Goal: Task Accomplishment & Management: Manage account settings

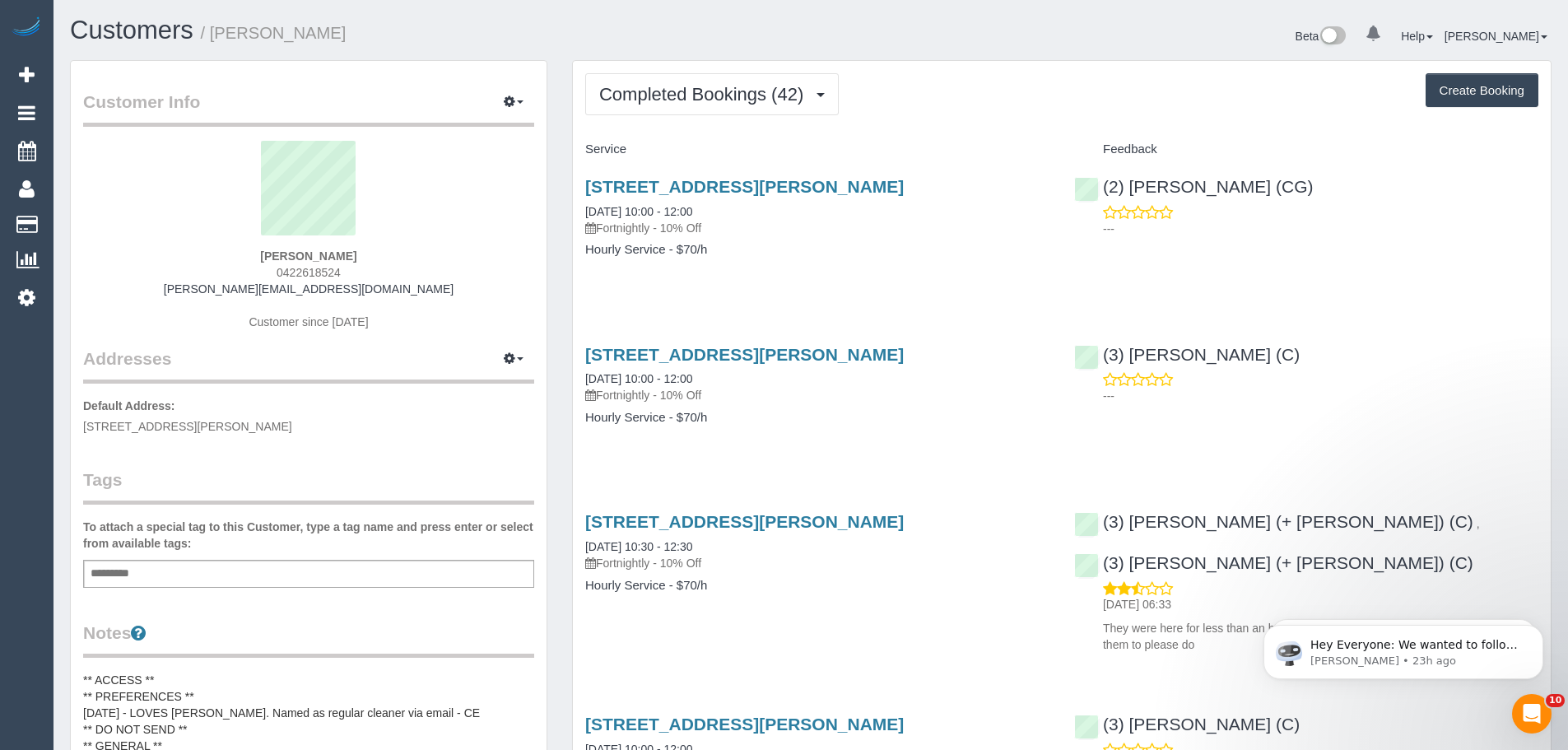
drag, startPoint x: 351, startPoint y: 271, endPoint x: 254, endPoint y: 267, distance: 97.1
click at [254, 267] on div "Phillip Miller 0422618524 phillip.miller1990@gmail.com Customer since 2024" at bounding box center [309, 243] width 451 height 205
copy span "0422618524"
click at [23, 305] on icon at bounding box center [27, 296] width 18 height 19
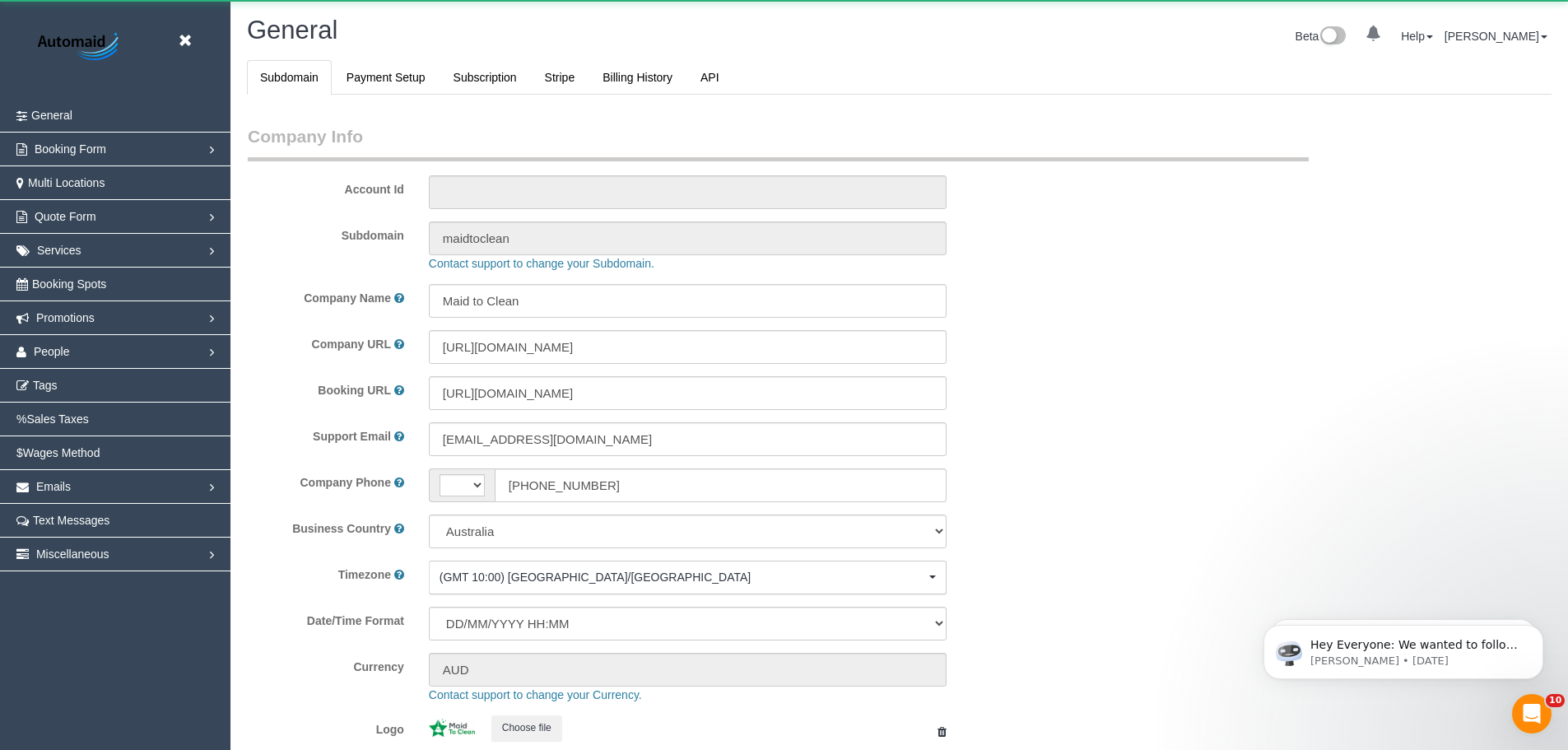
select select "string:AU"
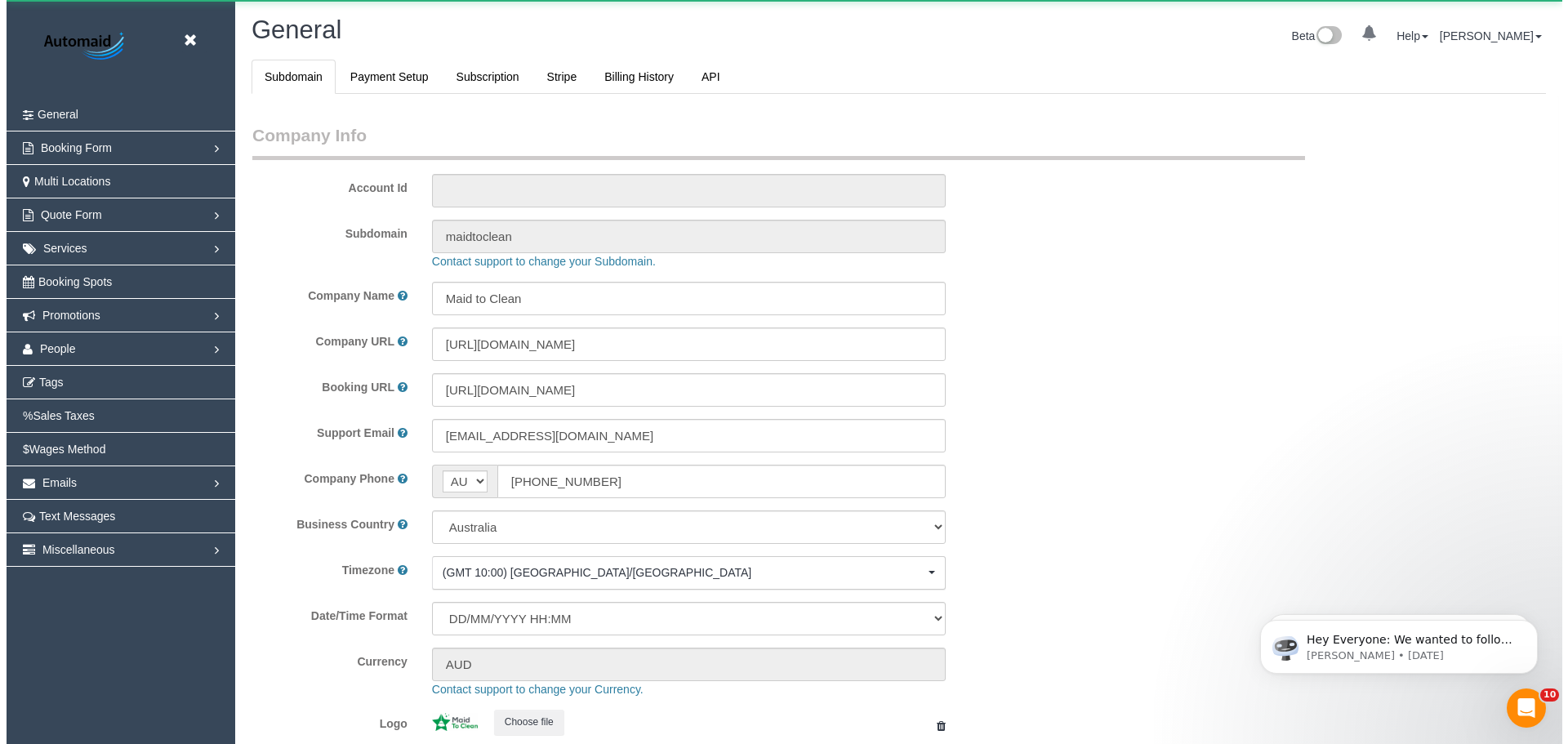
scroll to position [3700, 1555]
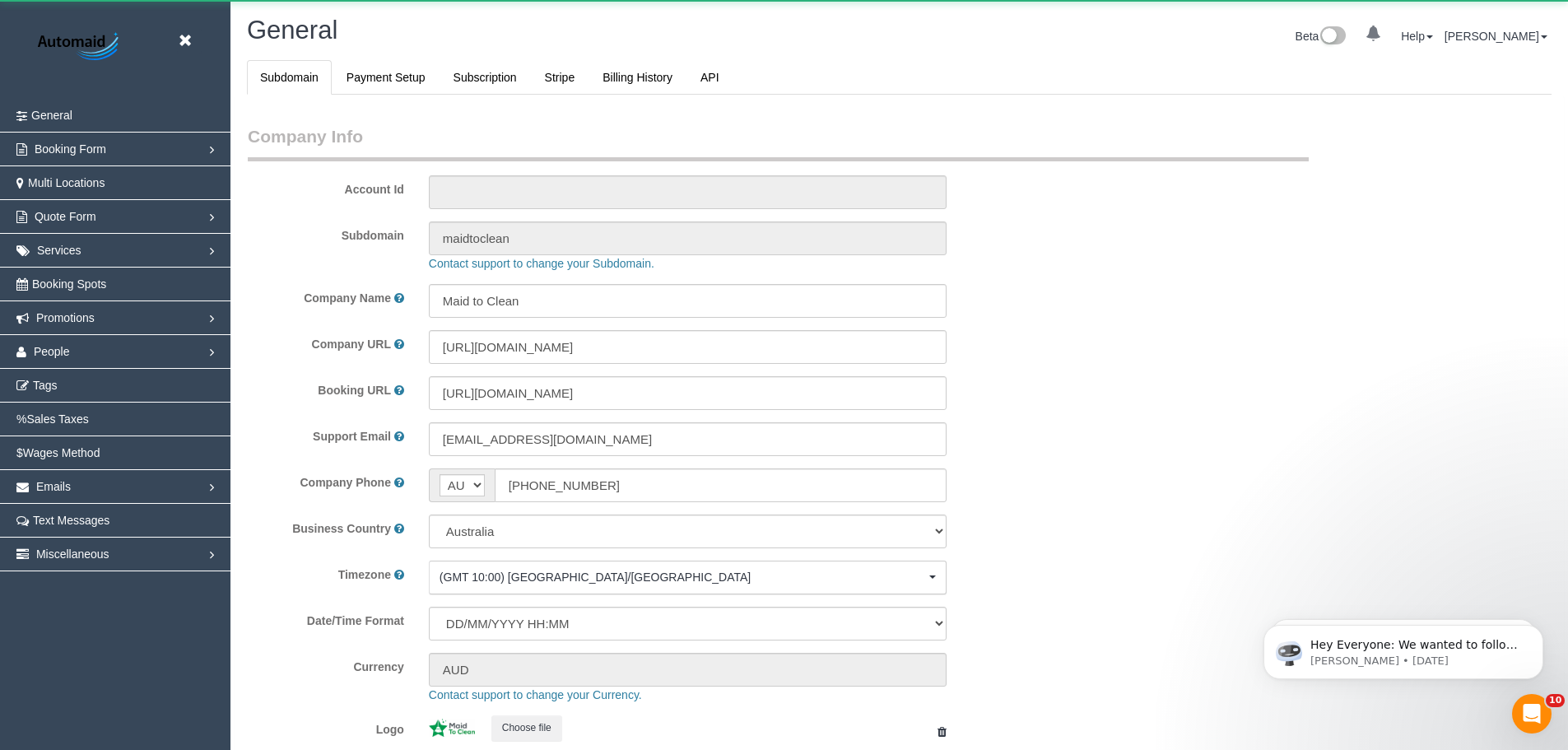
select select "1"
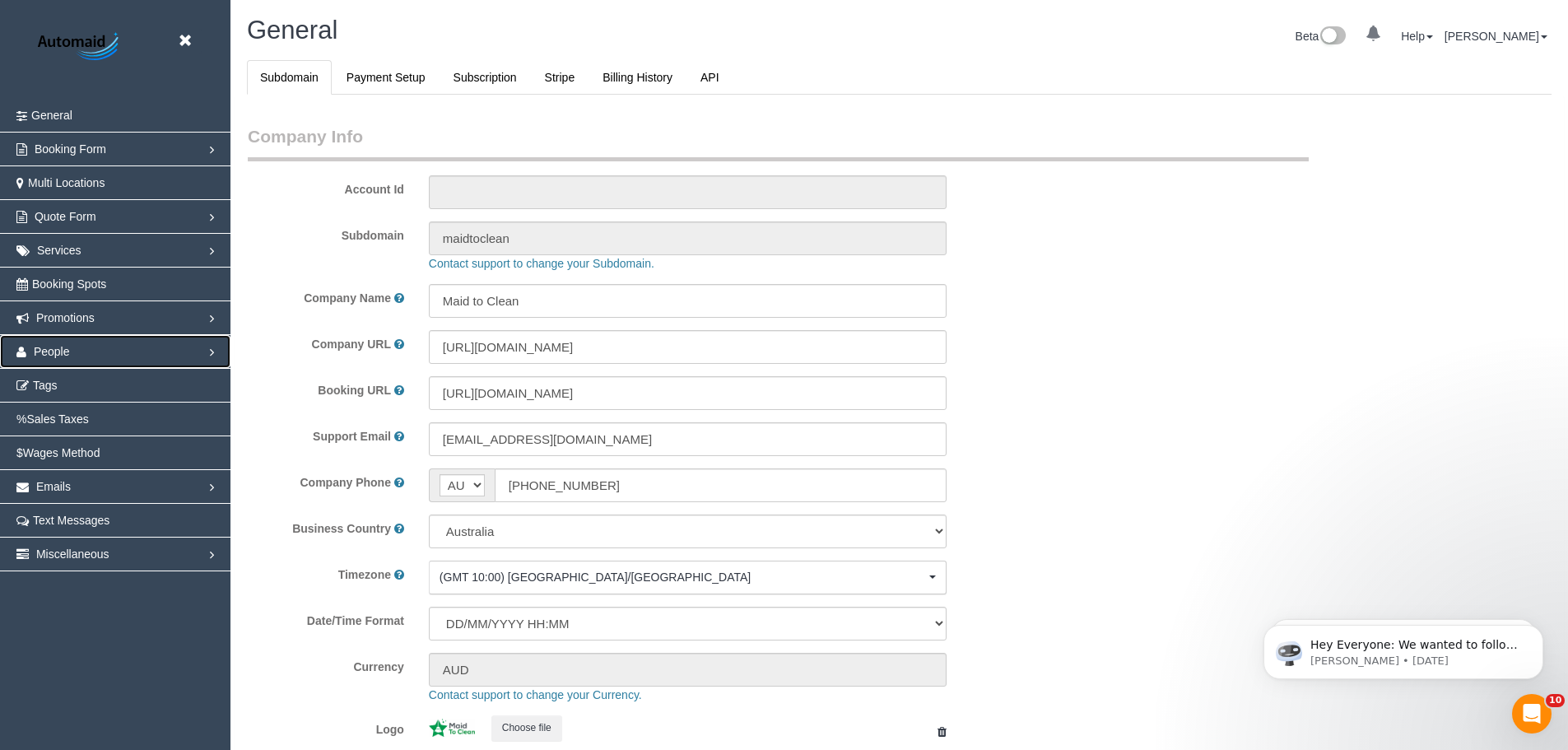
click at [104, 344] on link "People" at bounding box center [115, 351] width 231 height 33
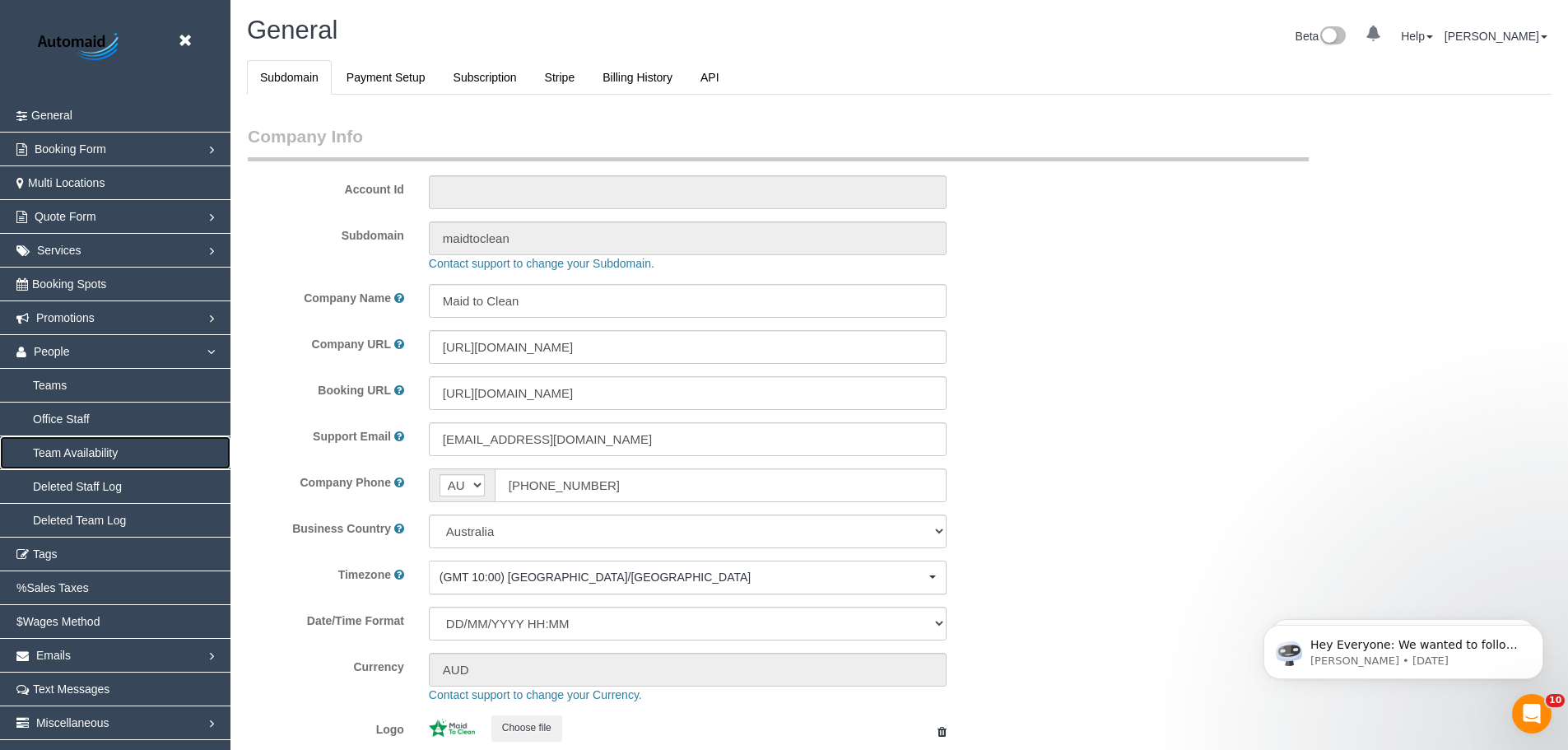
click at [108, 456] on link "Team Availability" at bounding box center [115, 452] width 231 height 33
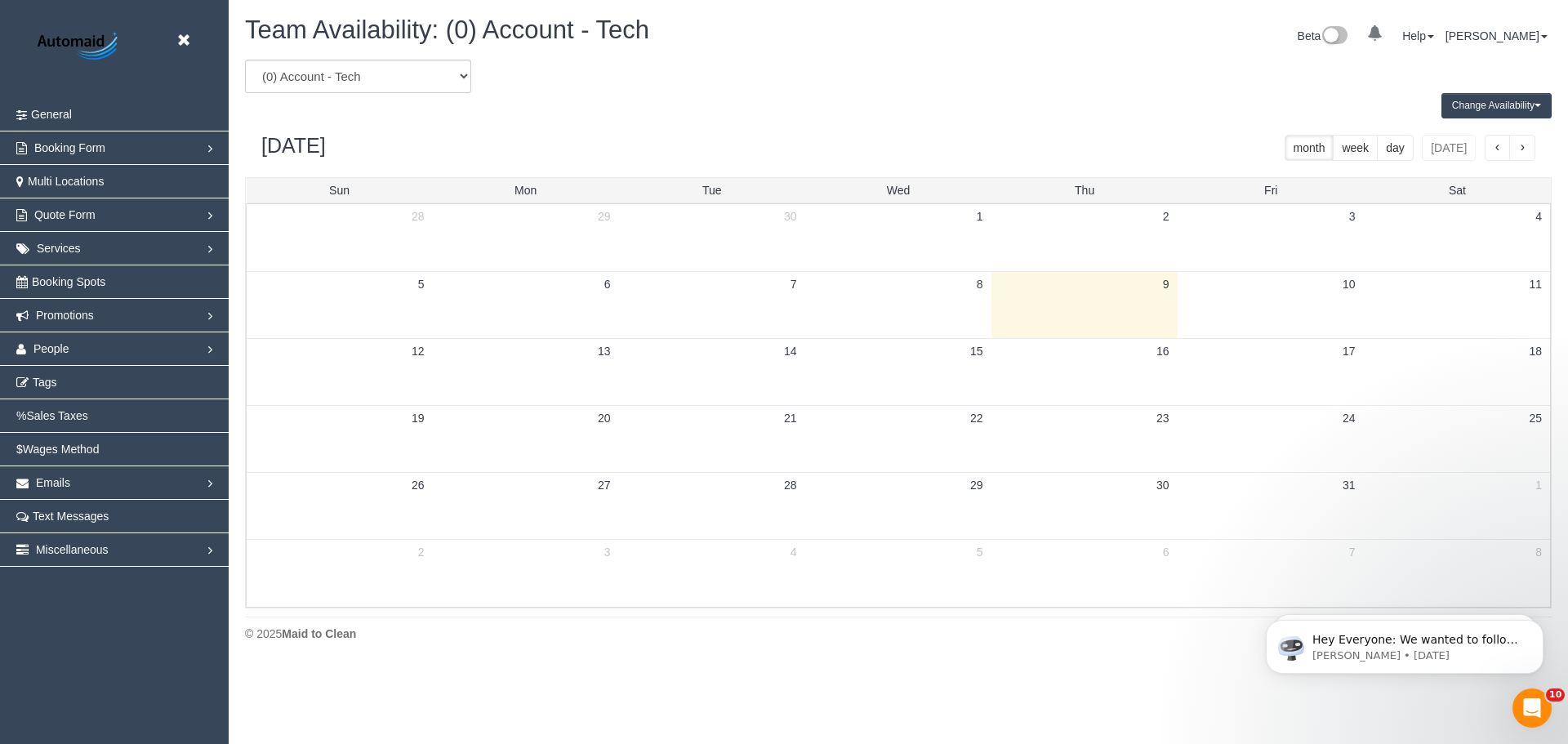
scroll to position [665, 1568]
click at [401, 68] on select "(0) Account - Tech (0) Office (0) Raunak Test Account (1) Debbie Brodjanac (FT)…" at bounding box center [357, 76] width 226 height 33
select select "number:57337"
click at [245, 59] on select "(0) Account - Tech (0) Office (0) Raunak Test Account (1) Debbie Brodjanac (FT)…" at bounding box center [357, 76] width 226 height 33
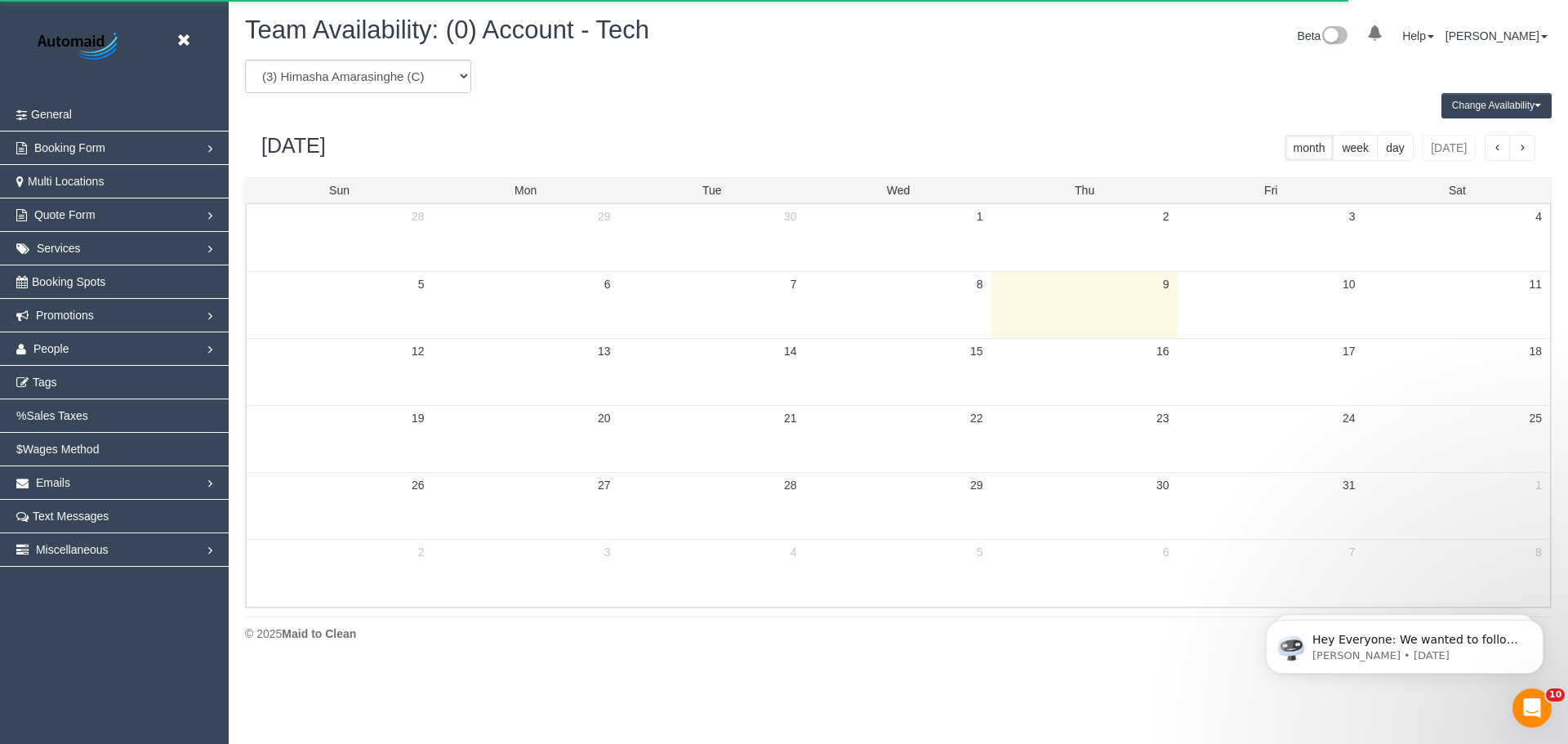
scroll to position [80988, 80077]
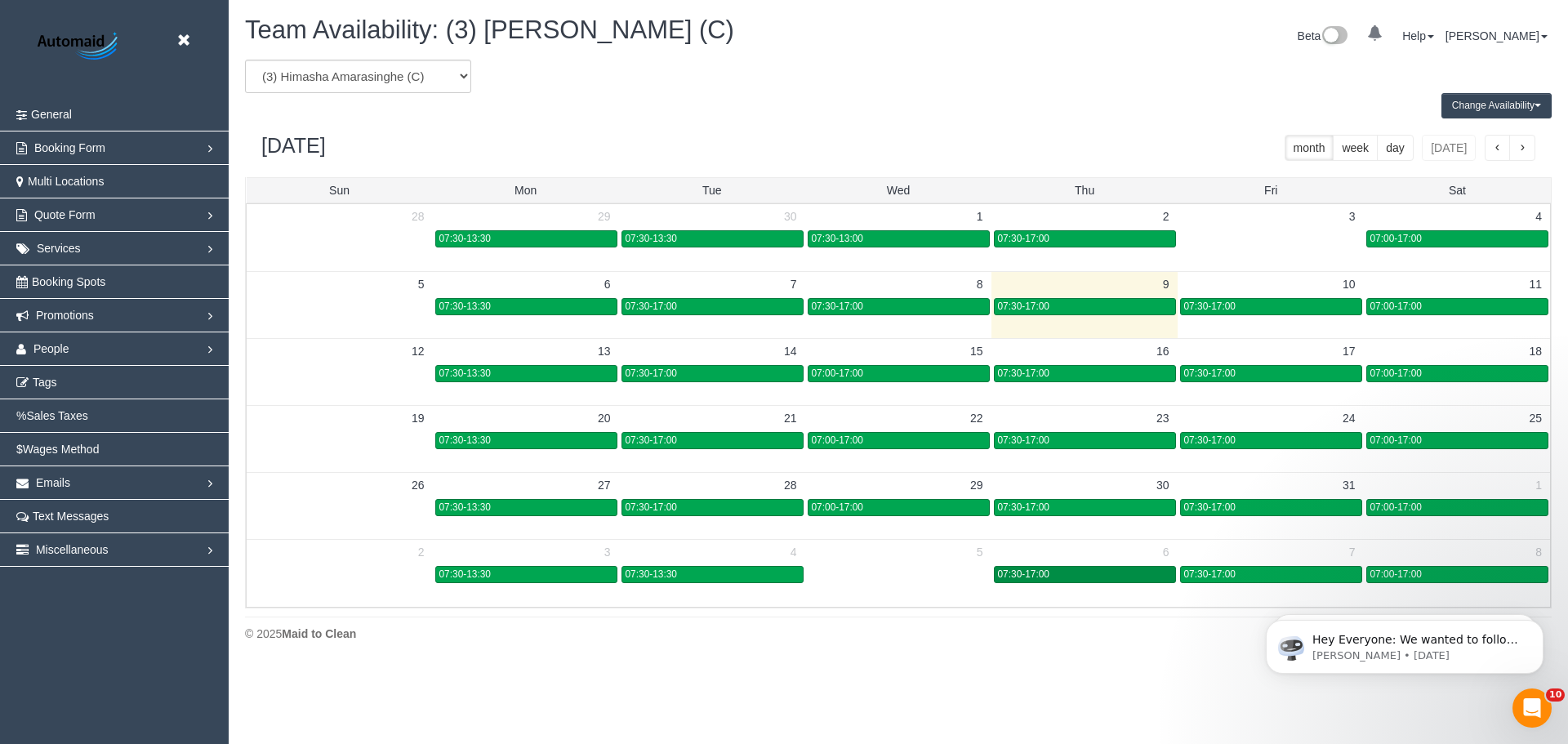
click at [1064, 578] on div "07:30-17:00" at bounding box center [1085, 574] width 174 height 13
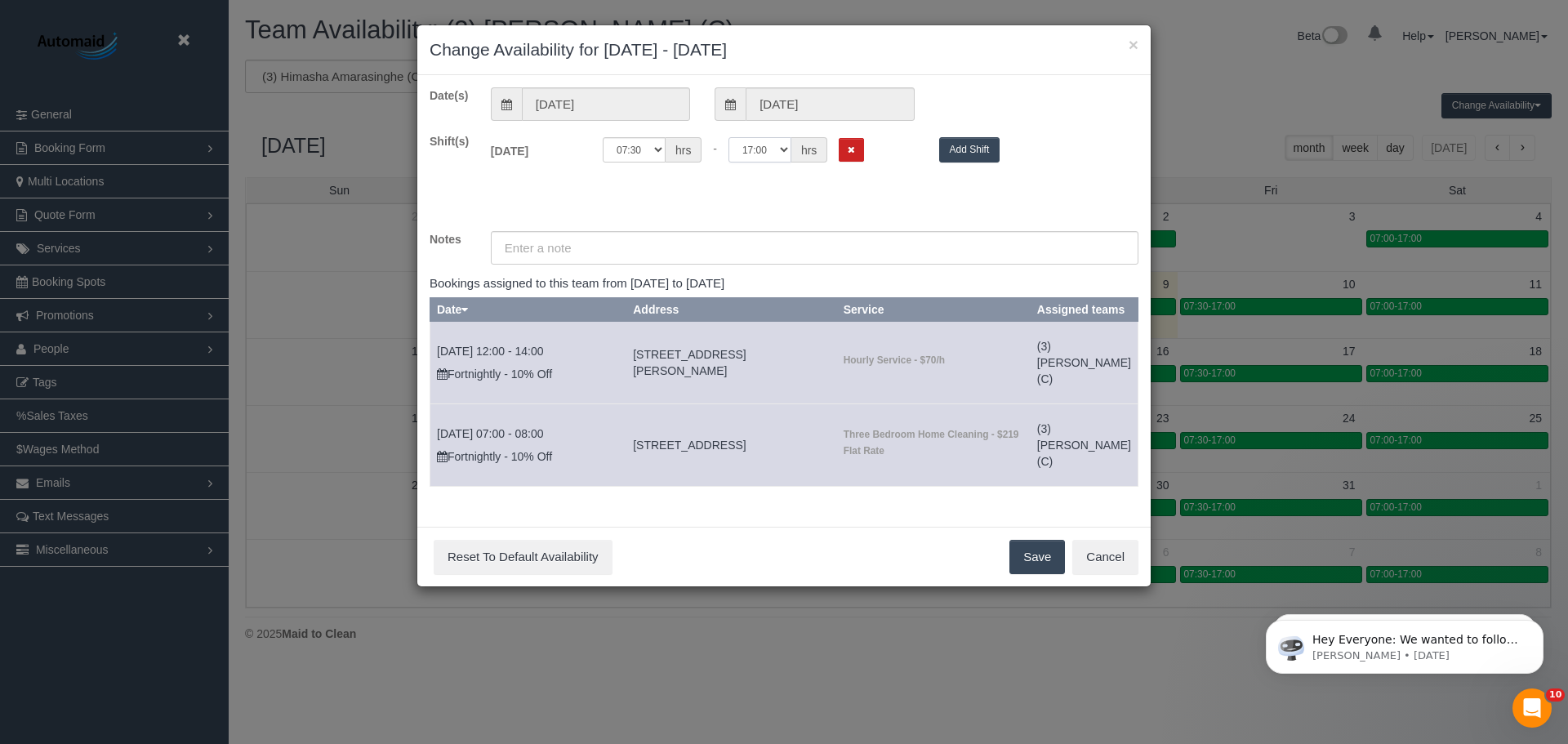
click at [774, 156] on select "00:00 00:05 00:10 00:15 00:20 00:25 00:30 00:35 00:40 00:45 00:50 00:55 01:00 0…" at bounding box center [759, 149] width 63 height 25
click at [874, 98] on input "06/11/2025" at bounding box center [829, 104] width 168 height 33
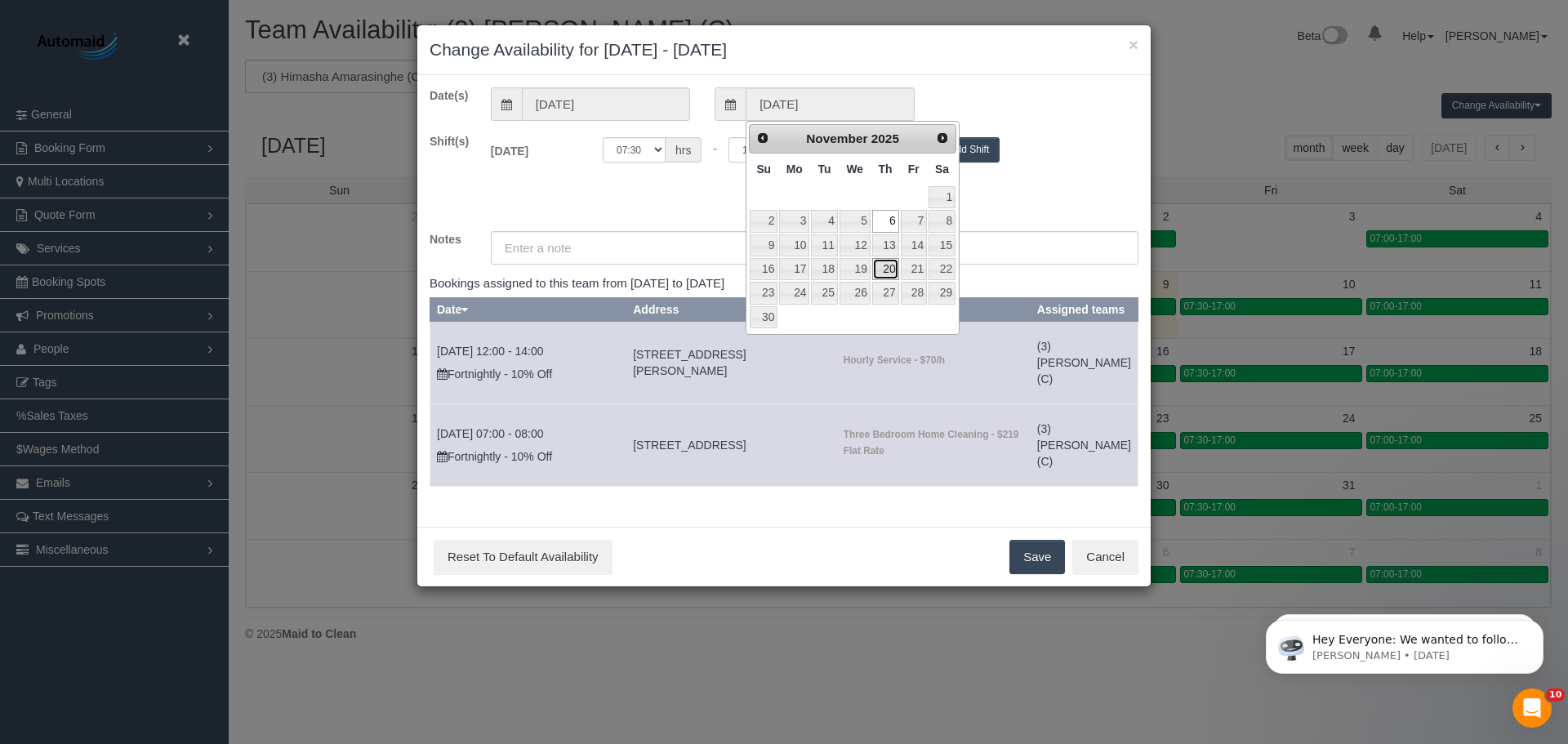
click at [889, 266] on link "20" at bounding box center [885, 269] width 27 height 22
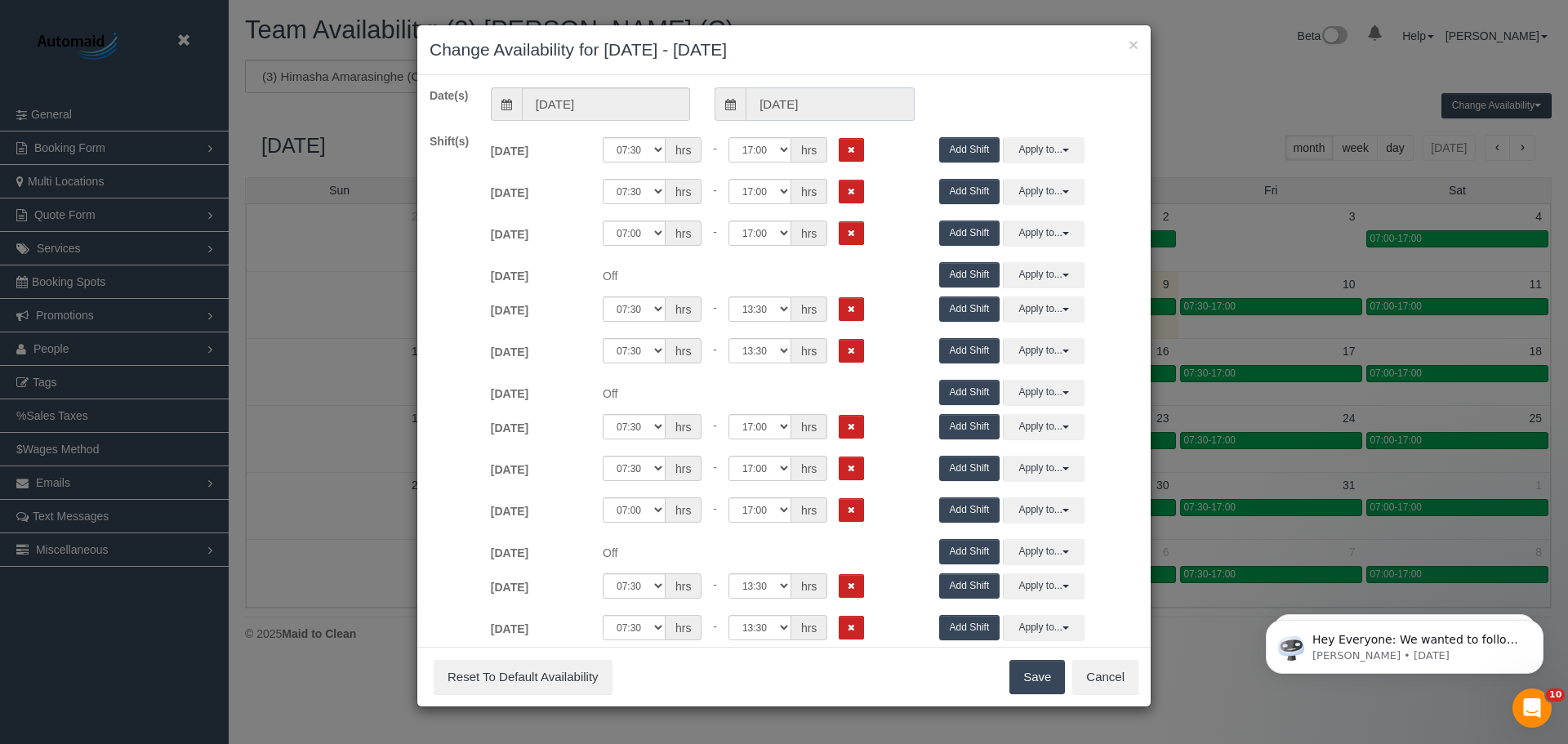
click at [812, 105] on input "20/11/2025" at bounding box center [829, 104] width 168 height 33
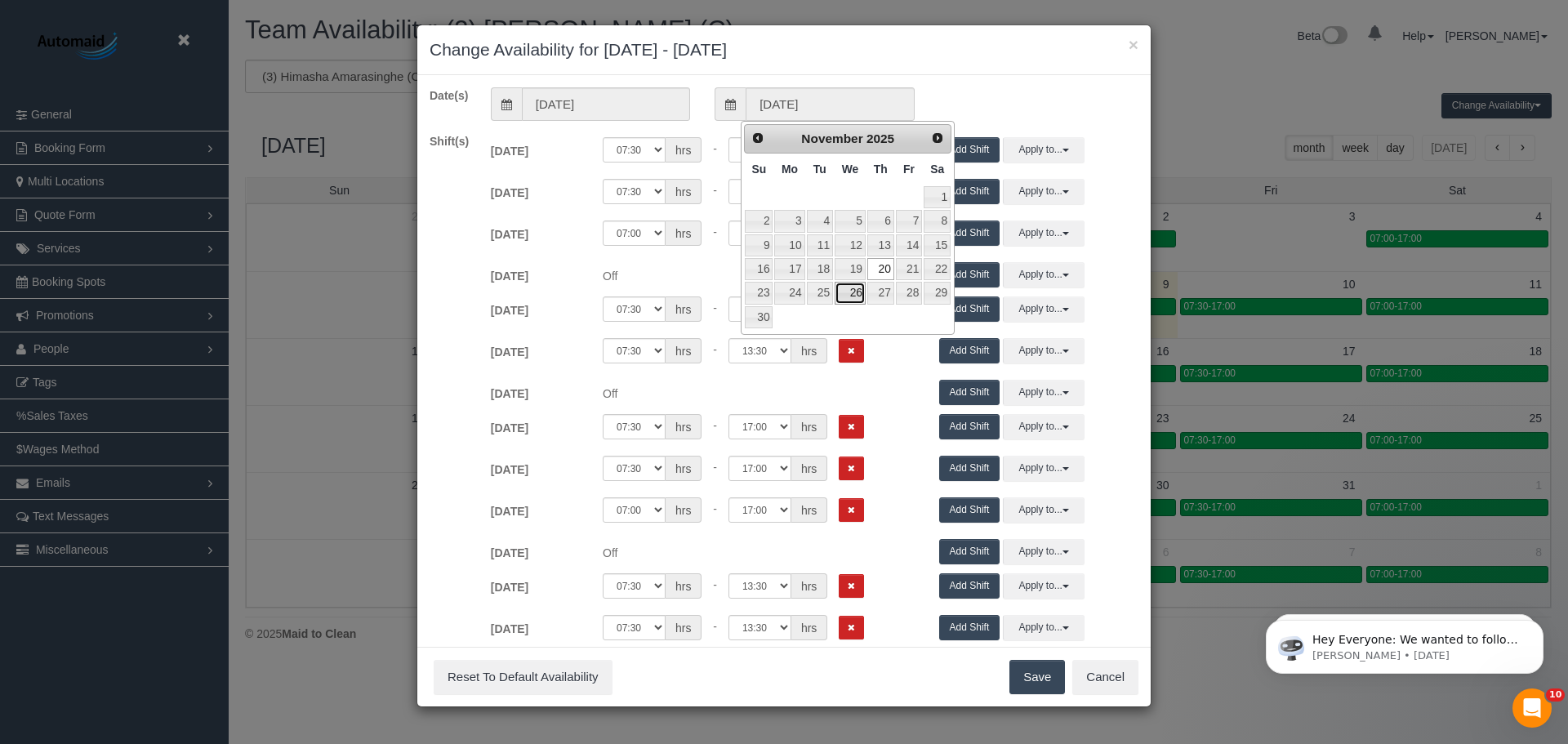
click at [858, 298] on link "26" at bounding box center [849, 292] width 31 height 22
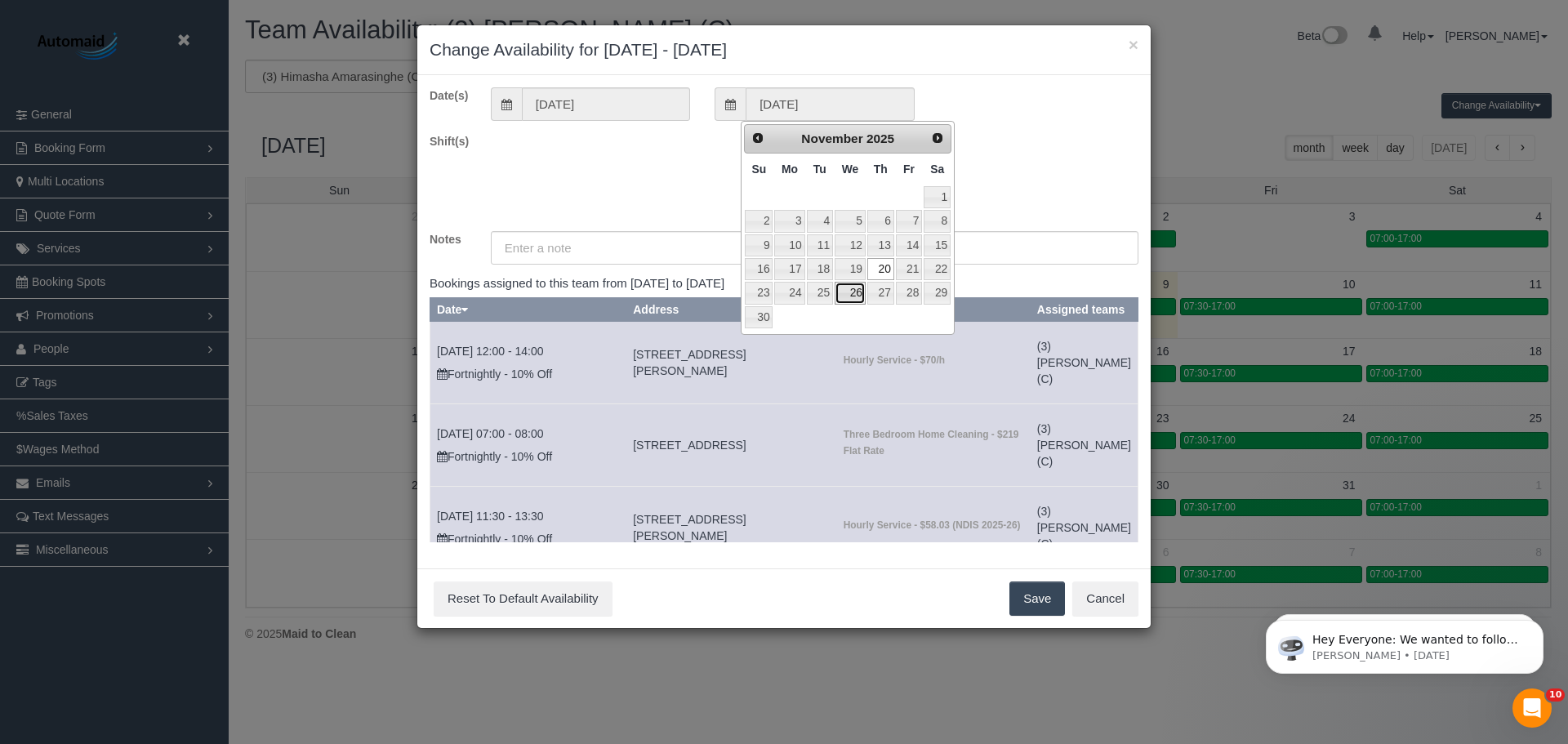
type input "26/11/2025"
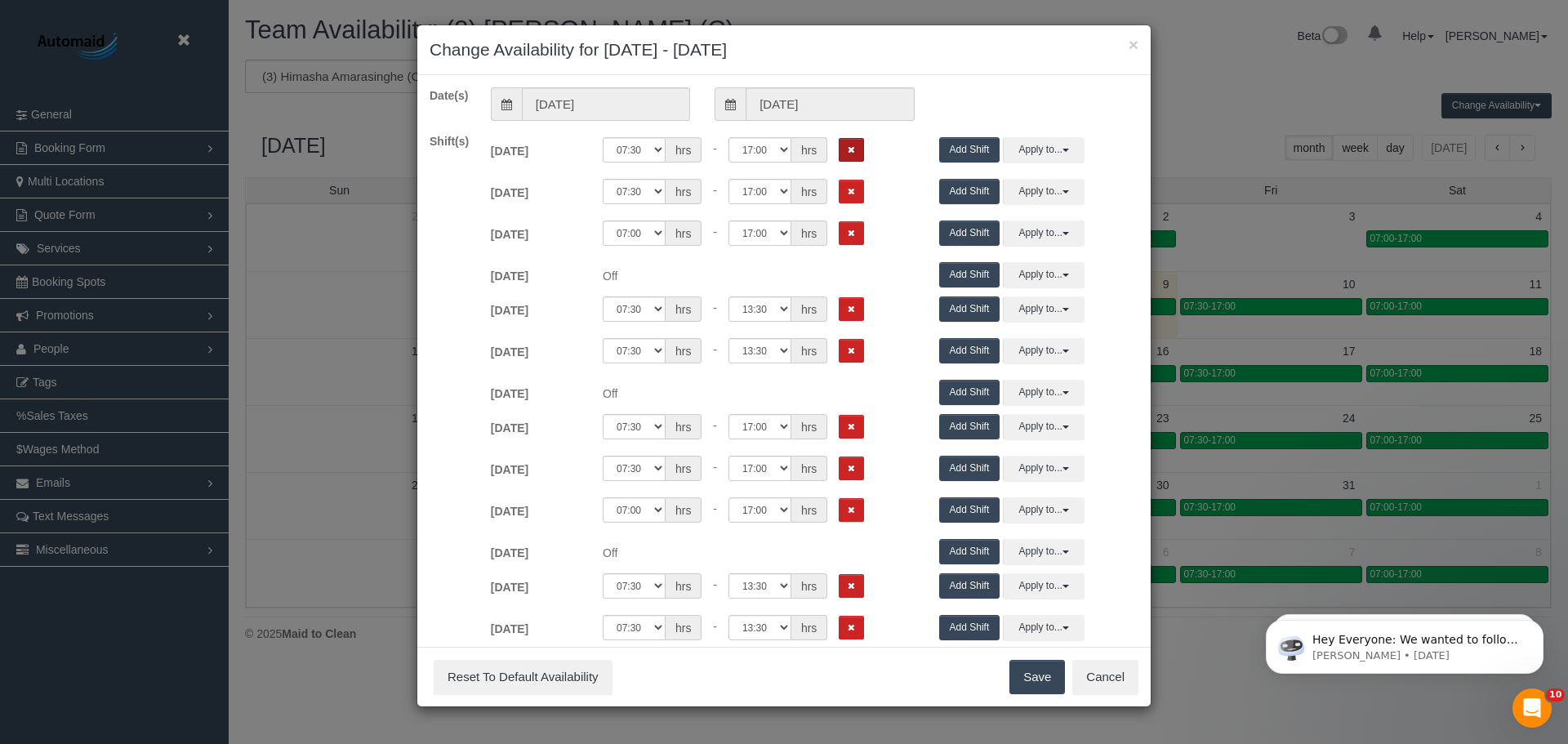
click at [849, 152] on icon "Remove Shift" at bounding box center [851, 149] width 8 height 9
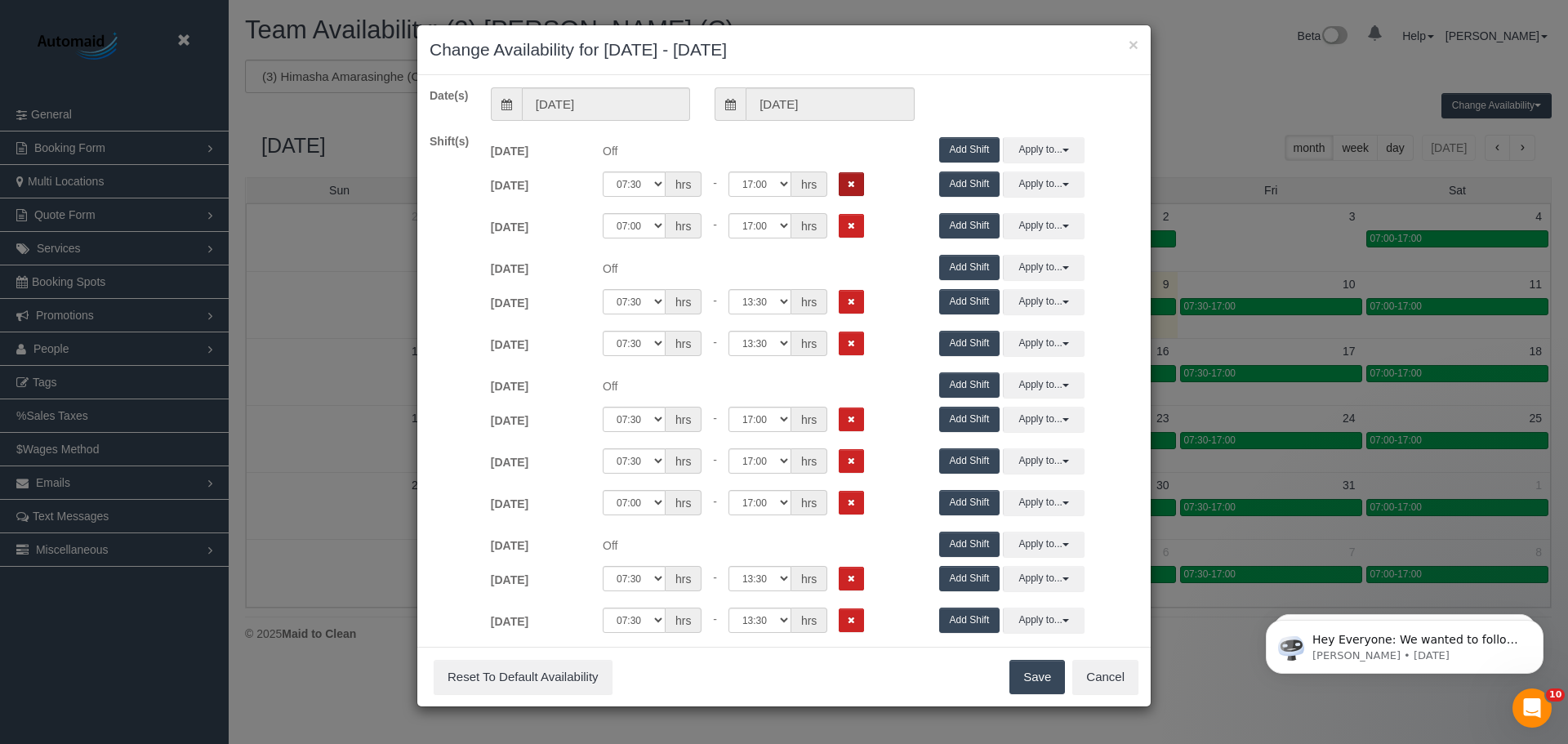
click at [851, 180] on icon "Remove Shift" at bounding box center [851, 184] width 8 height 9
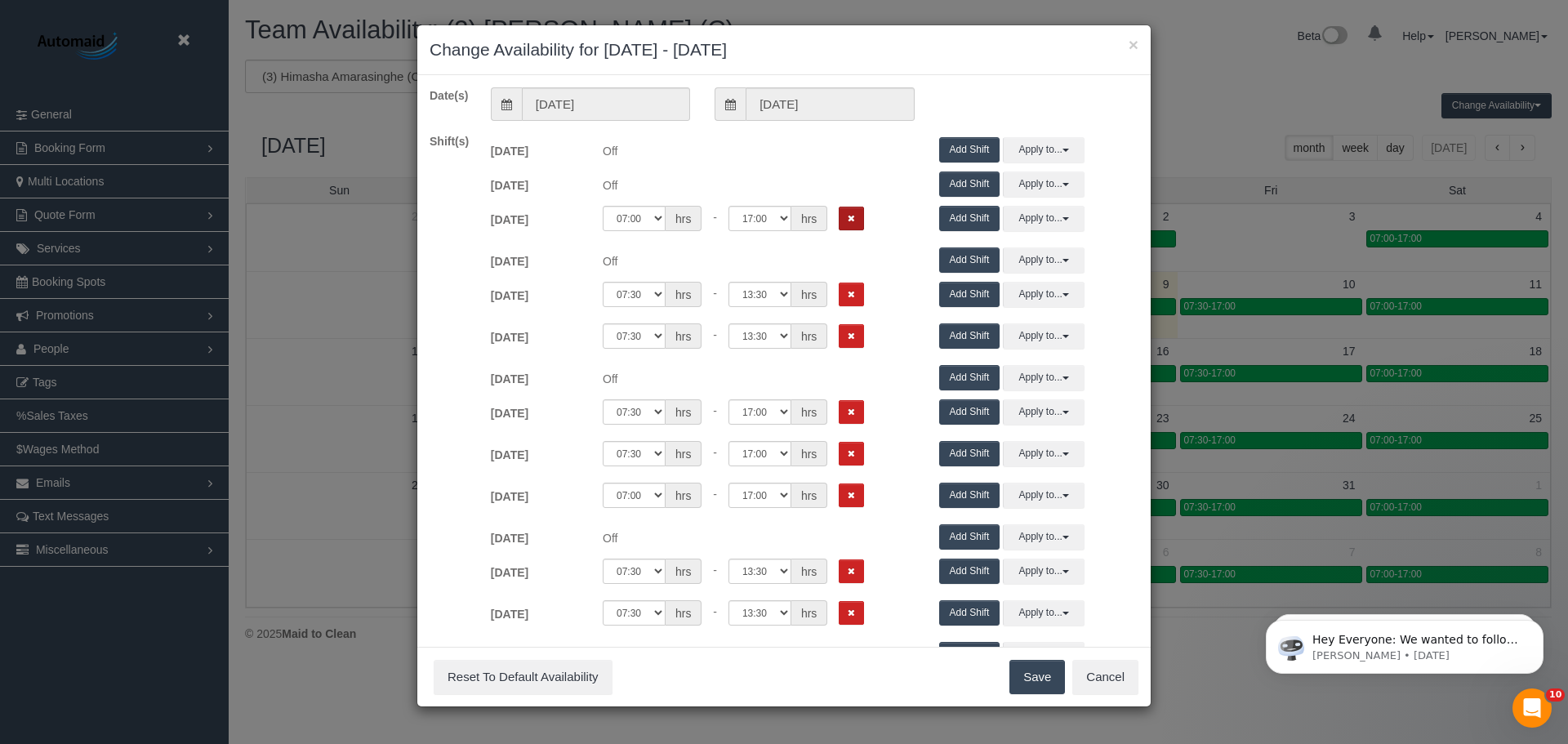
click at [855, 220] on button "Remove Shift" at bounding box center [851, 218] width 25 height 23
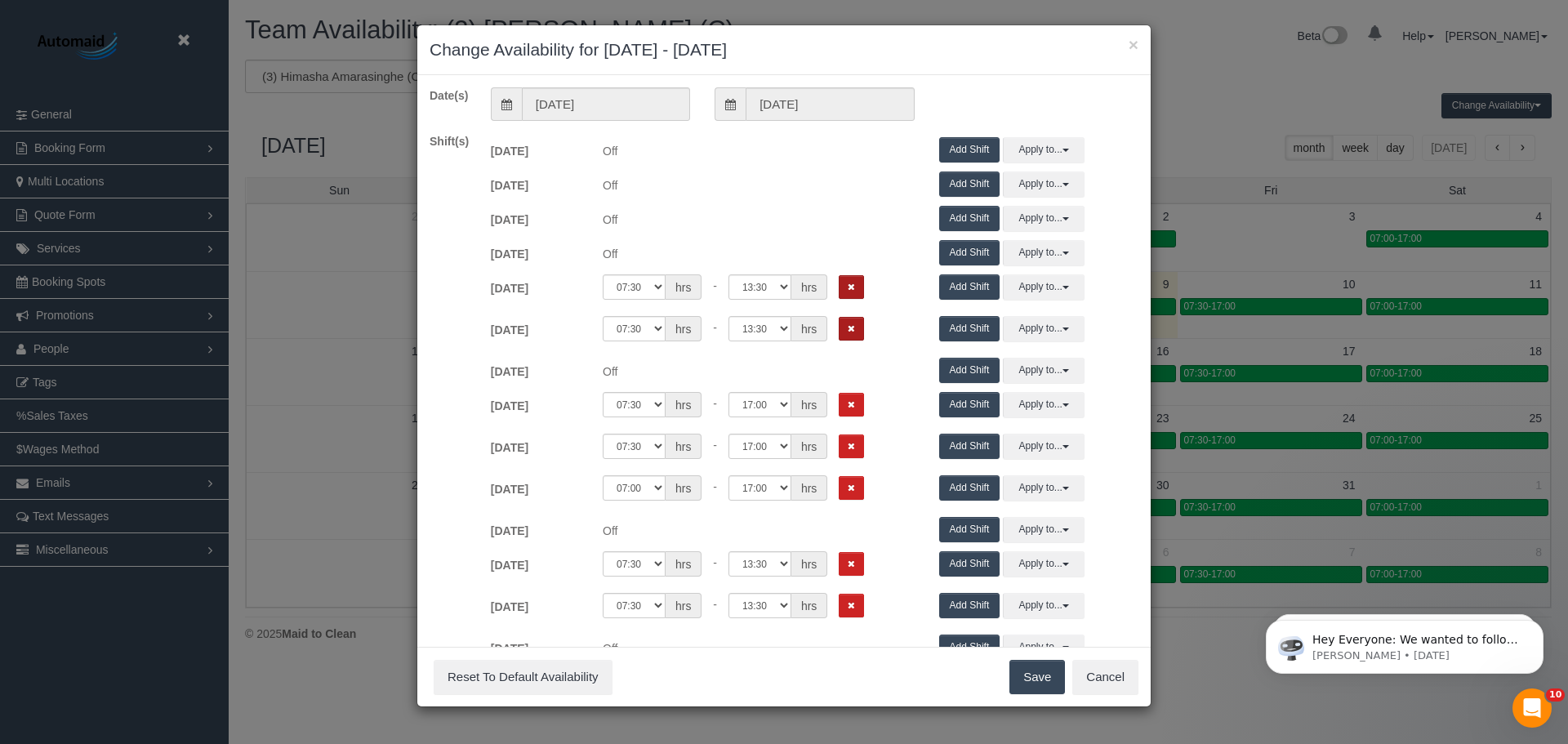
click at [857, 298] on button "Remove Shift" at bounding box center [851, 287] width 25 height 23
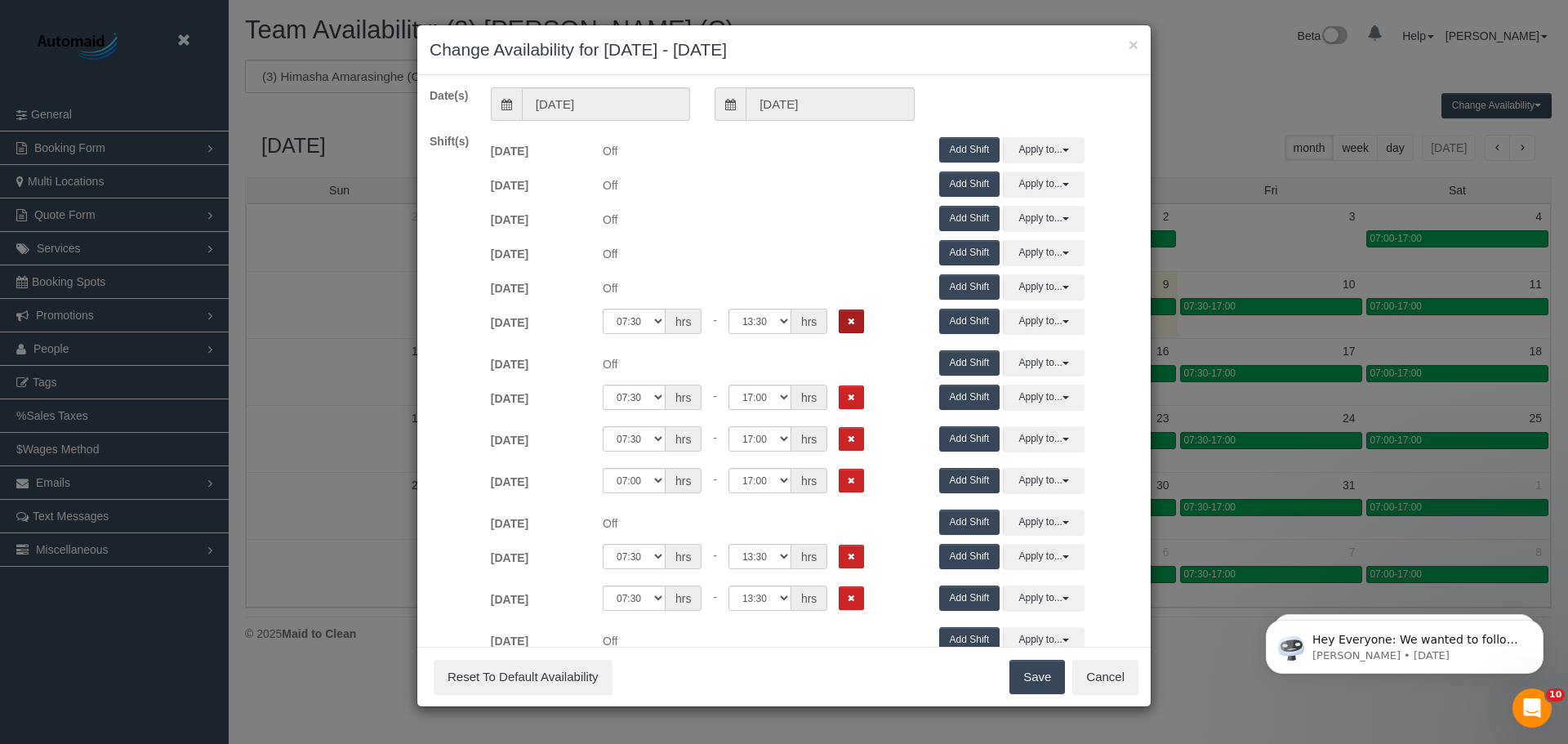
click at [853, 321] on button "Remove Shift" at bounding box center [851, 321] width 25 height 23
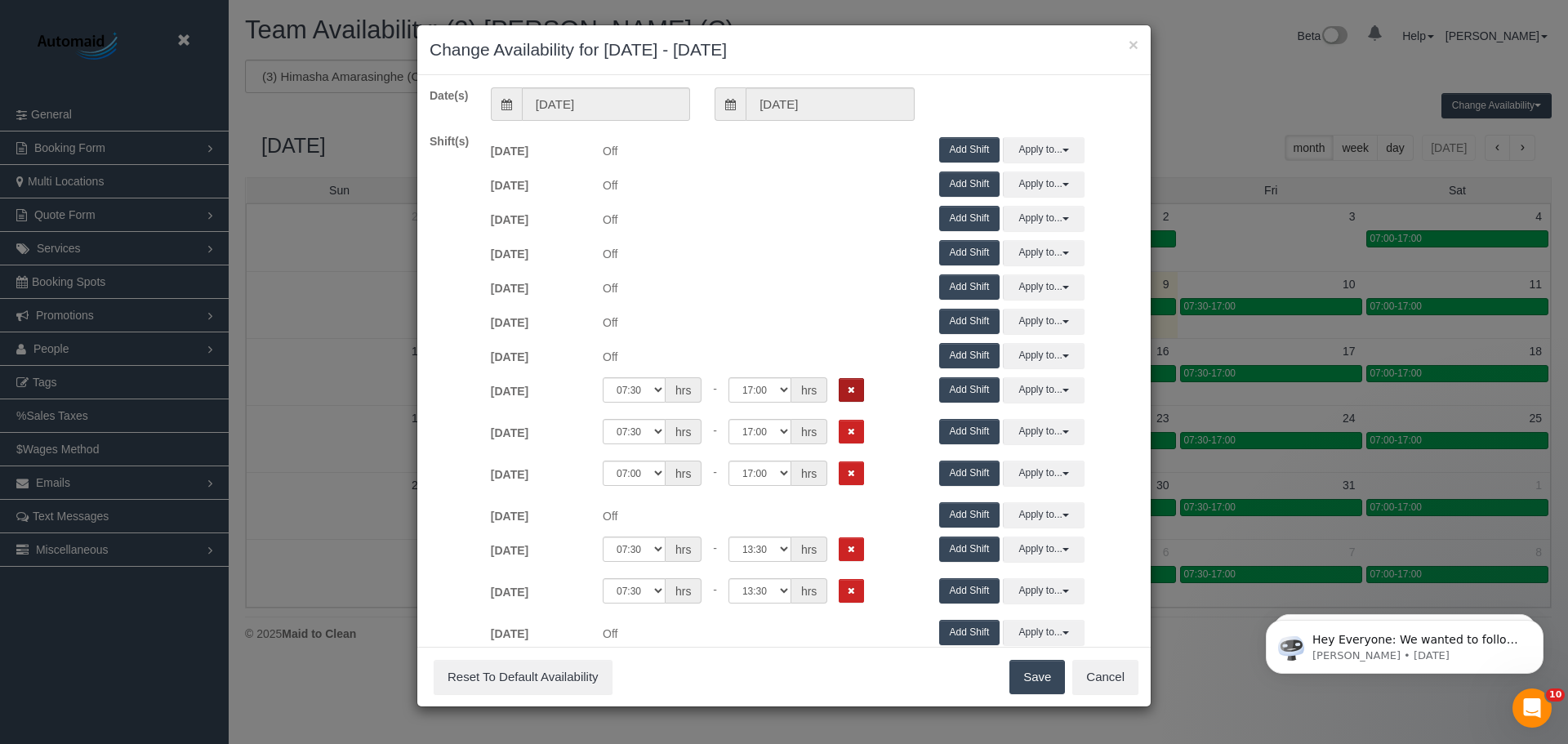
click at [848, 396] on button "Remove Shift" at bounding box center [851, 390] width 25 height 23
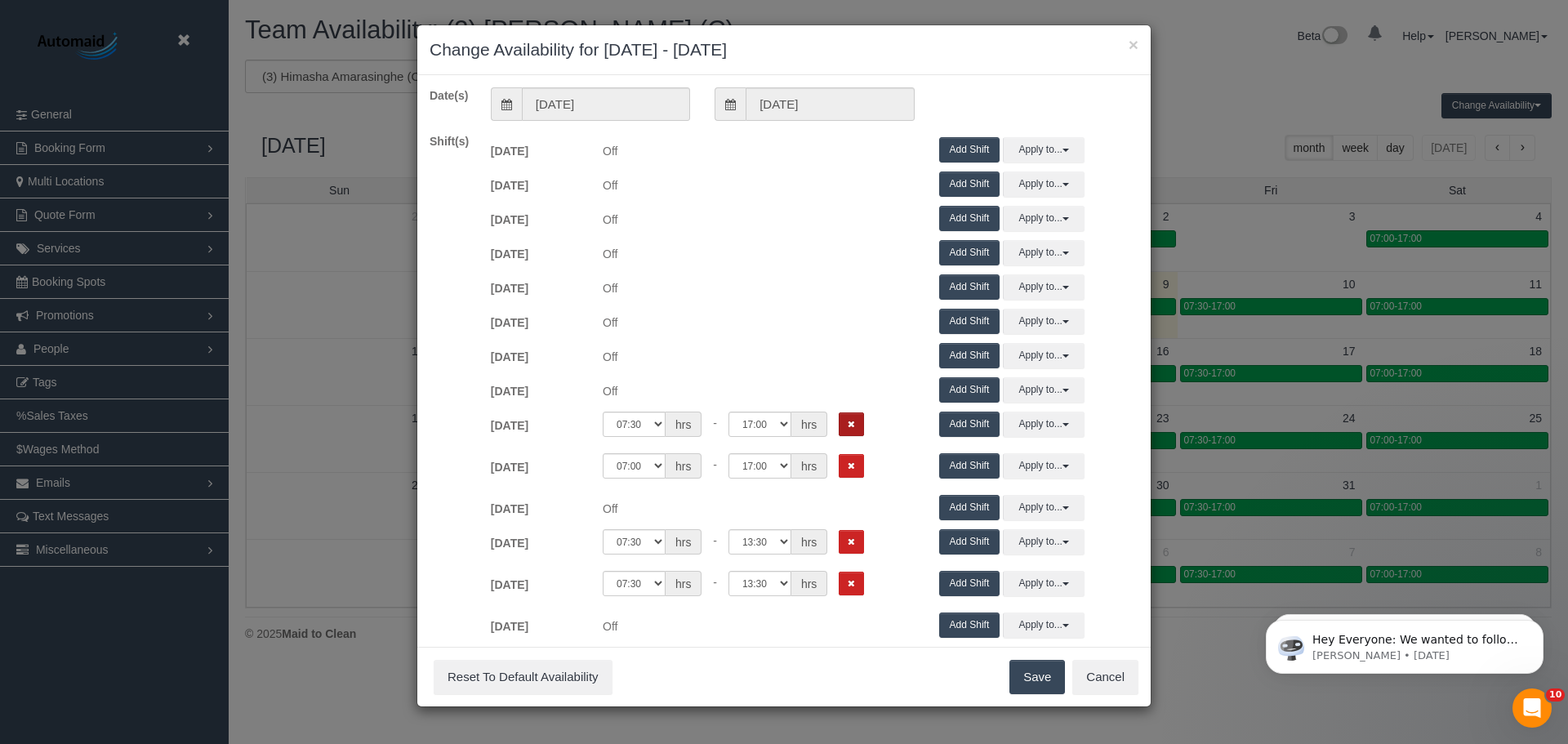
click at [848, 420] on icon "Remove Shift" at bounding box center [851, 424] width 8 height 9
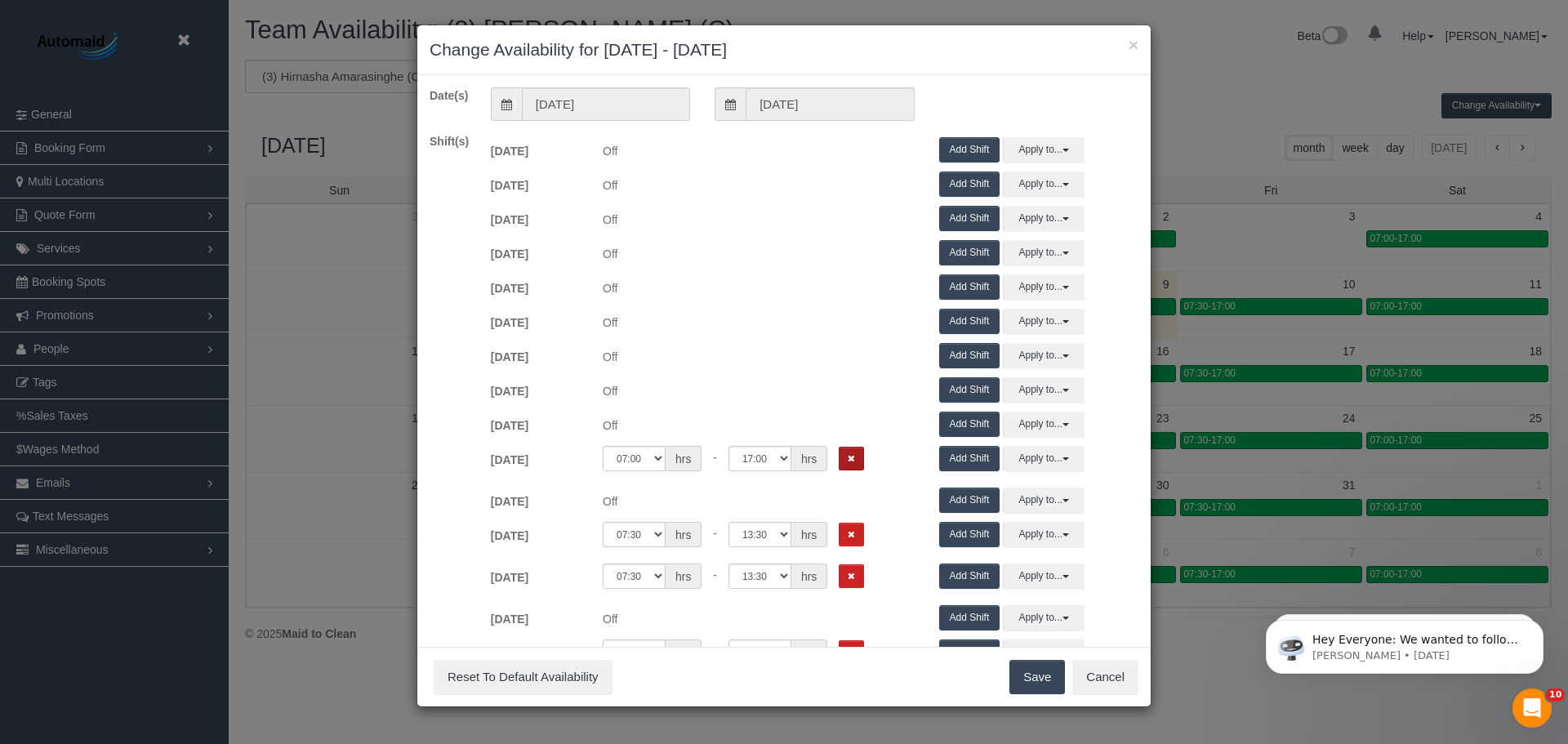
click at [849, 457] on icon "Remove Shift" at bounding box center [851, 458] width 8 height 9
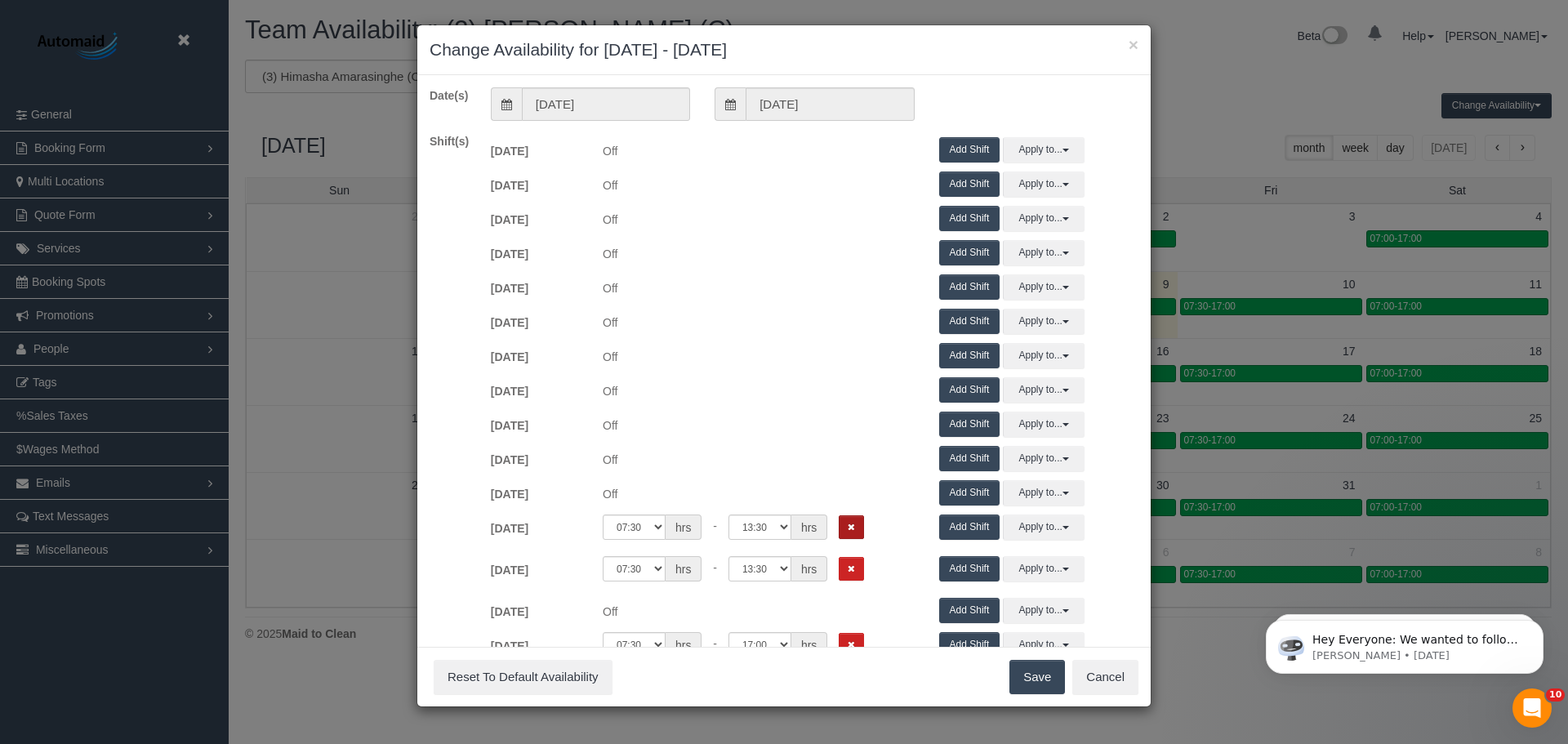
click at [855, 534] on button "Remove Shift" at bounding box center [851, 527] width 25 height 23
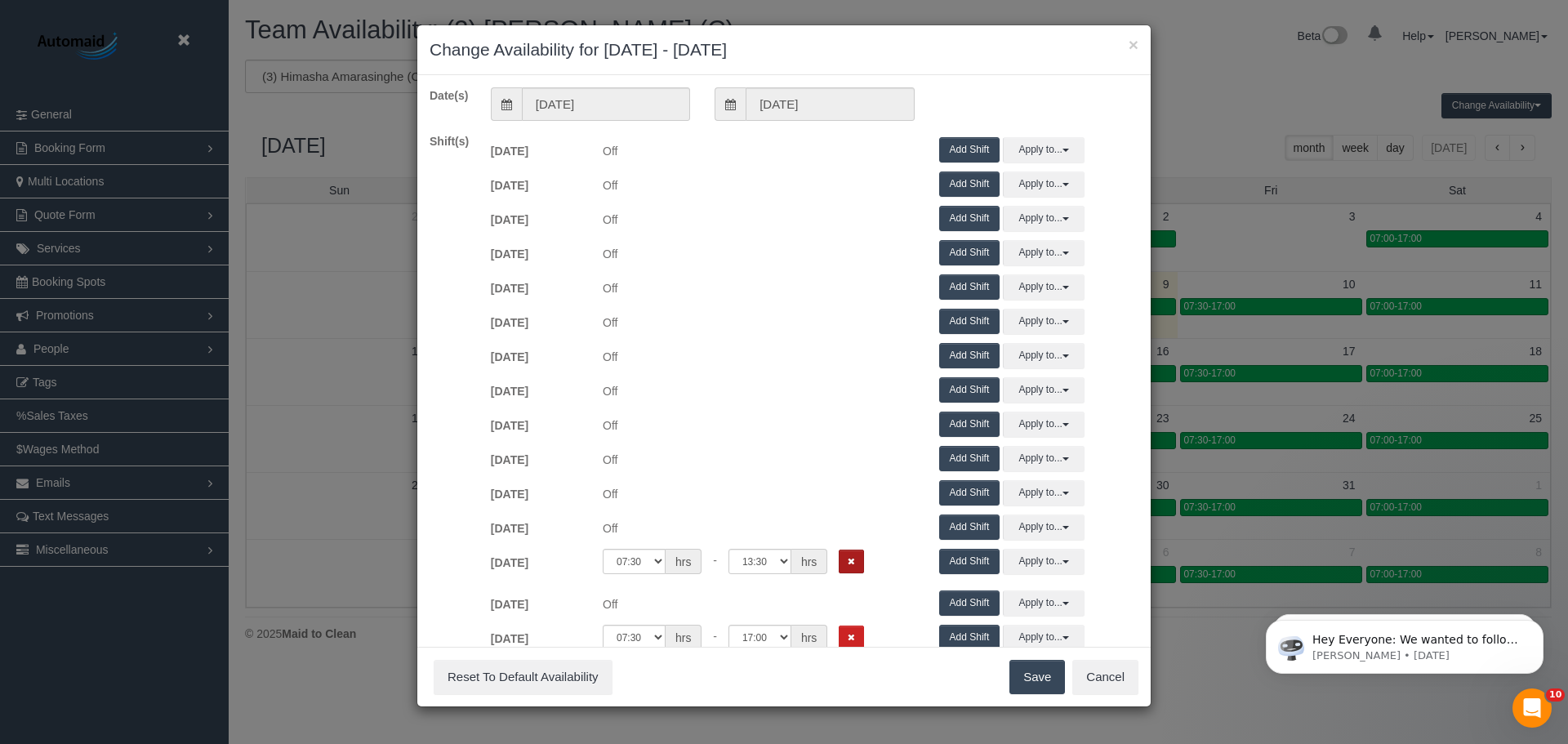
click at [848, 572] on button "Remove Shift" at bounding box center [851, 561] width 25 height 23
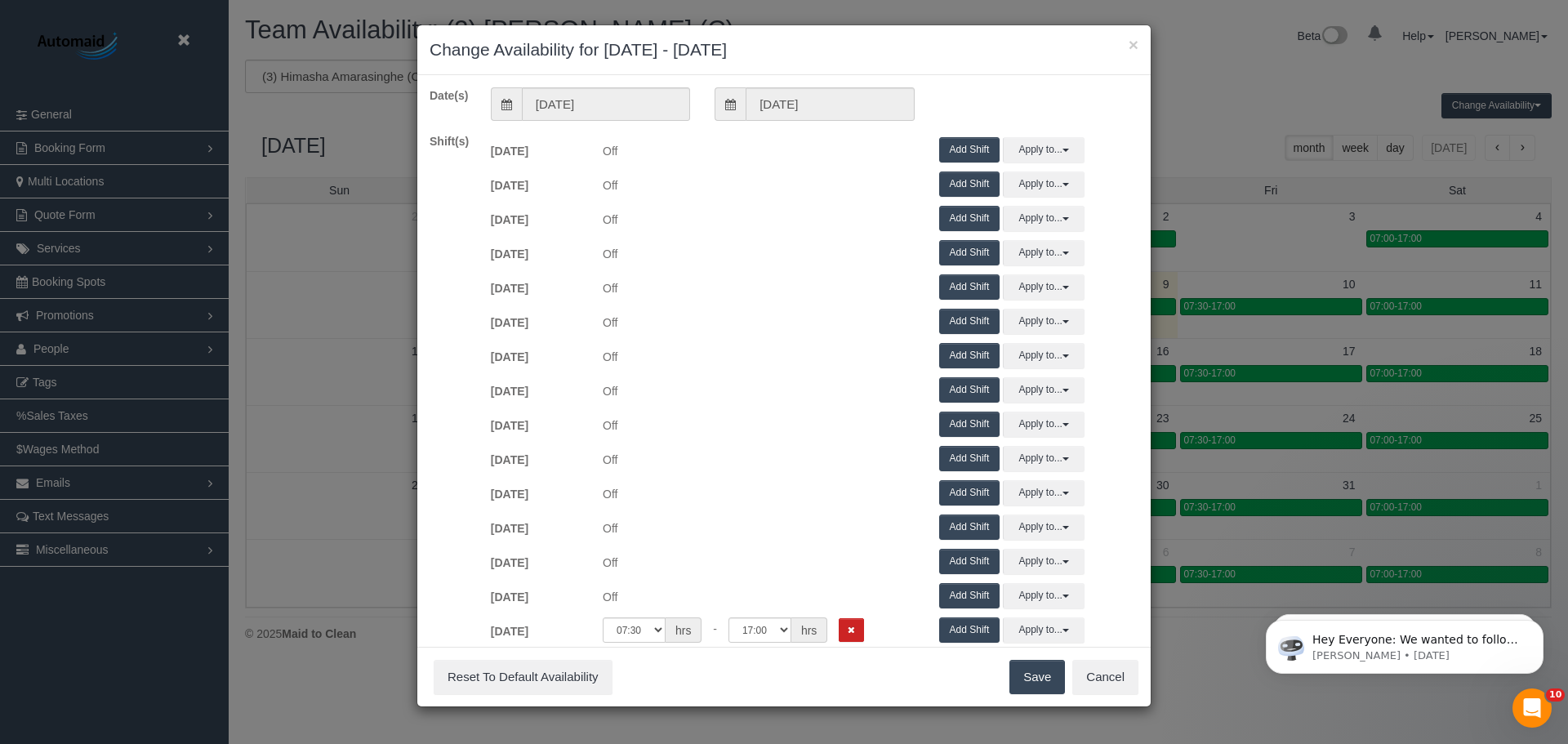
drag, startPoint x: 848, startPoint y: 572, endPoint x: 785, endPoint y: 498, distance: 97.2
click at [785, 498] on span "Off" at bounding box center [758, 491] width 336 height 22
click at [850, 630] on icon "Remove Shift" at bounding box center [851, 630] width 8 height 9
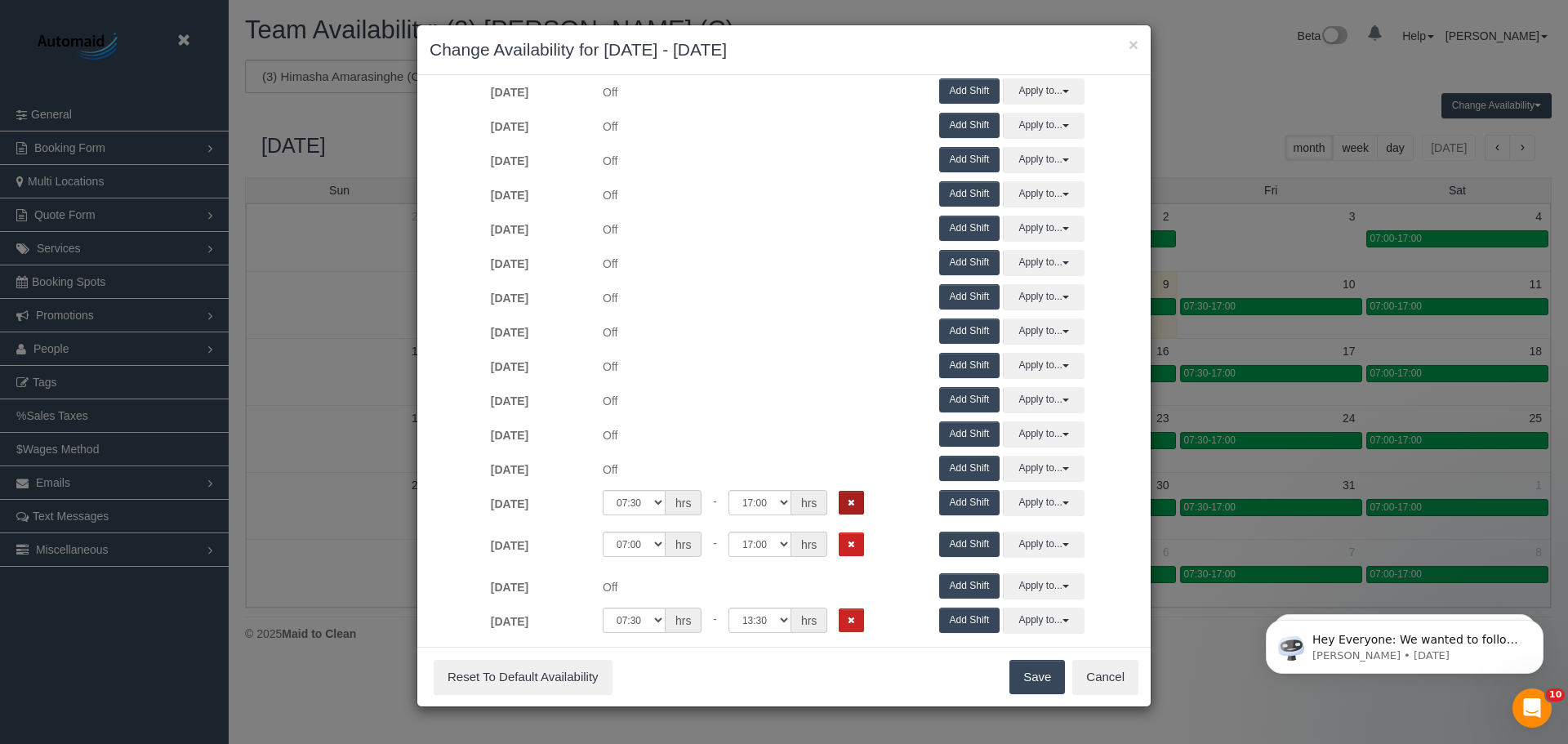
scroll to position [164, 0]
click at [854, 499] on button "Remove Shift" at bounding box center [851, 501] width 25 height 23
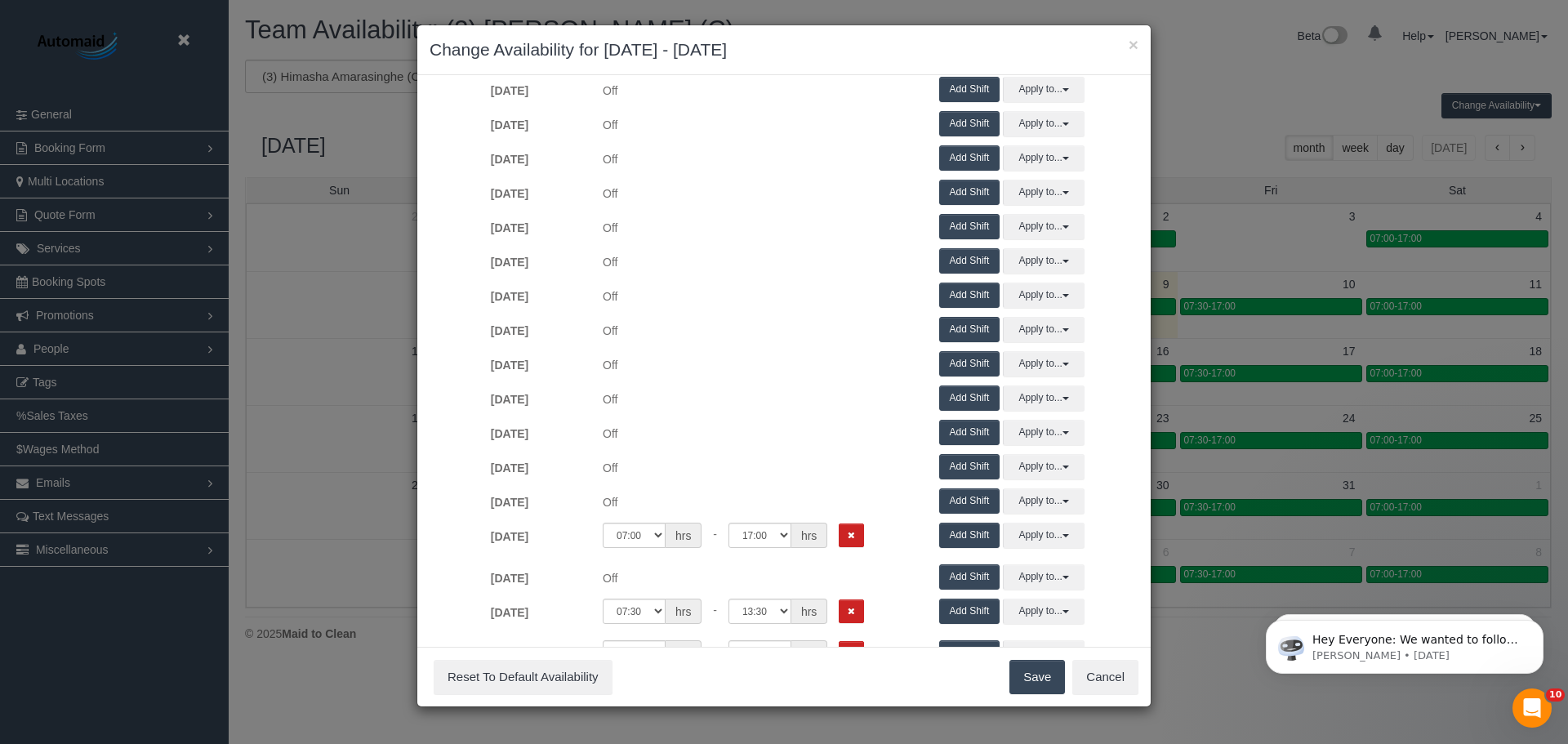
click at [850, 547] on div "00:00 00:05 00:10 00:15 00:20 00:25 00:30 00:35 00:40 00:45 00:50 00:55 01:00 0…" at bounding box center [759, 535] width 312 height 25
click at [847, 539] on icon "Remove Shift" at bounding box center [851, 535] width 8 height 9
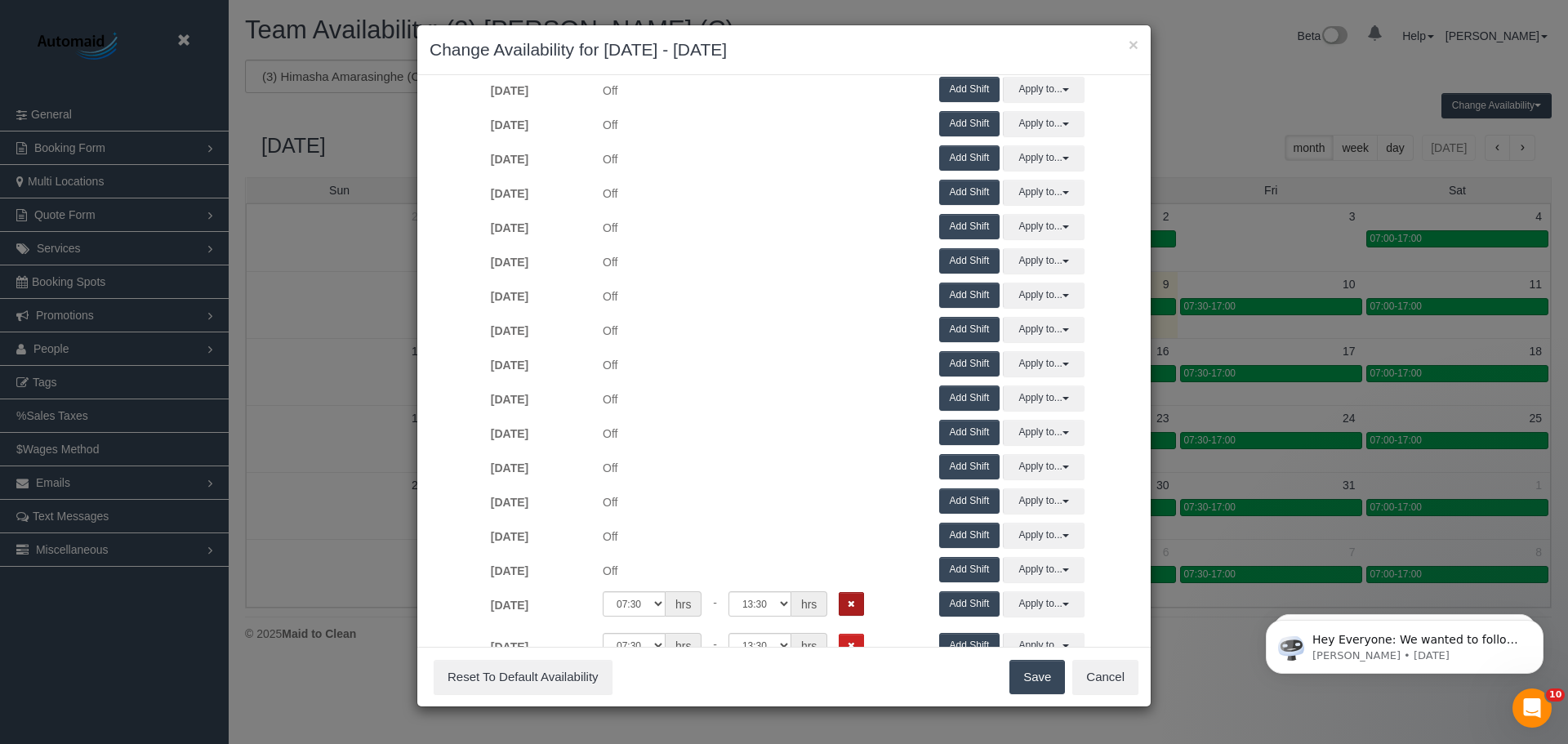
click at [850, 607] on icon "Remove Shift" at bounding box center [851, 604] width 8 height 9
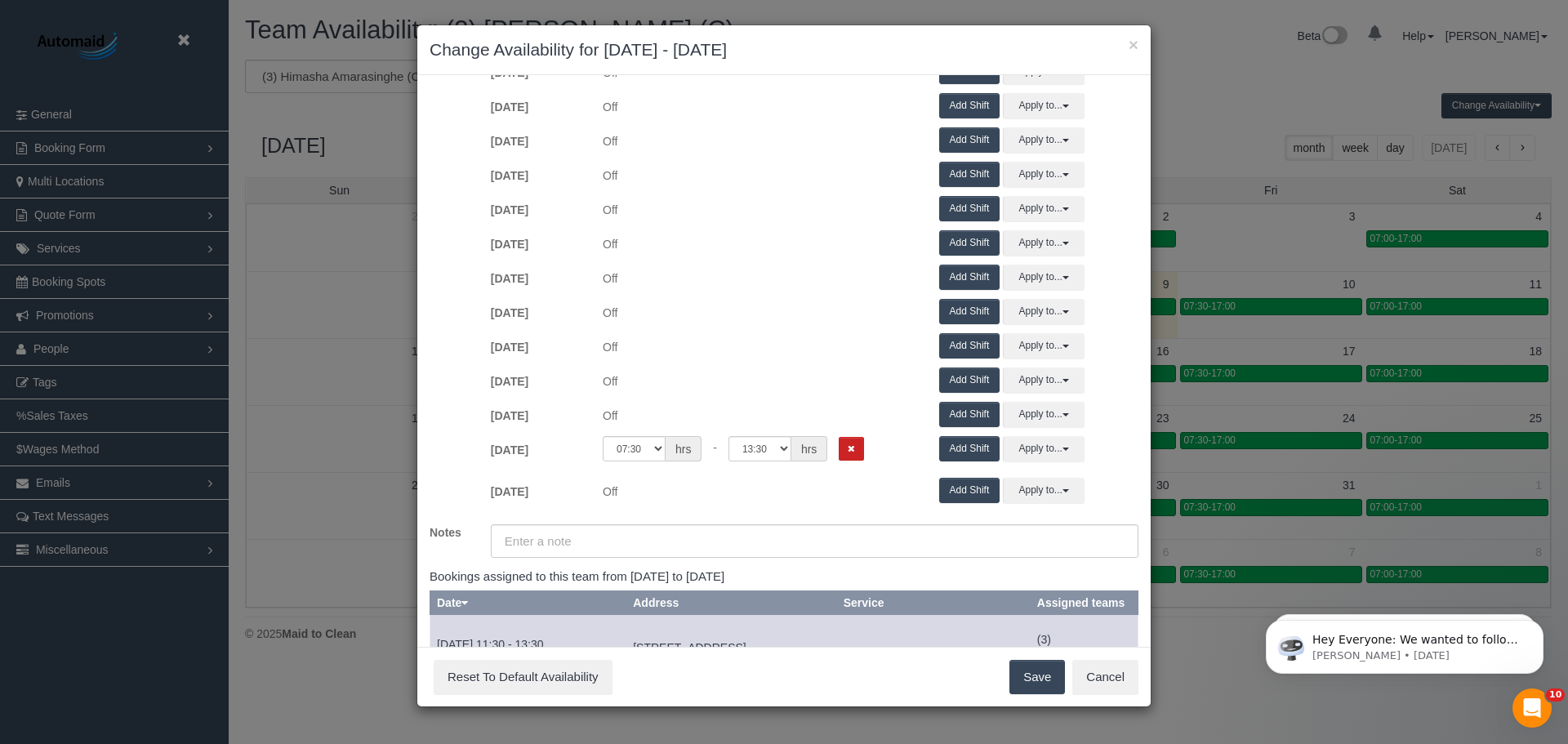
scroll to position [408, 0]
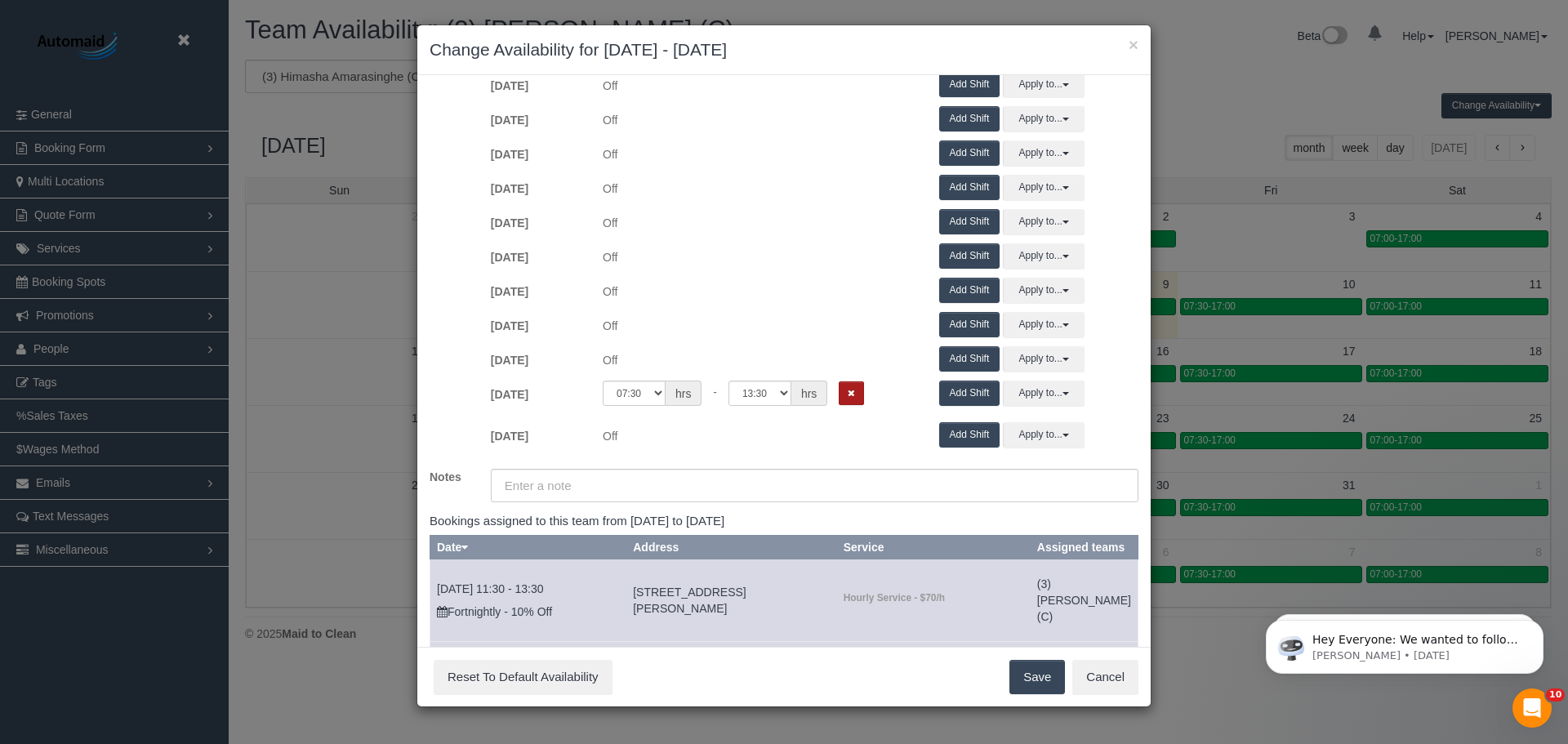
click at [842, 398] on button "Remove Shift" at bounding box center [851, 393] width 25 height 23
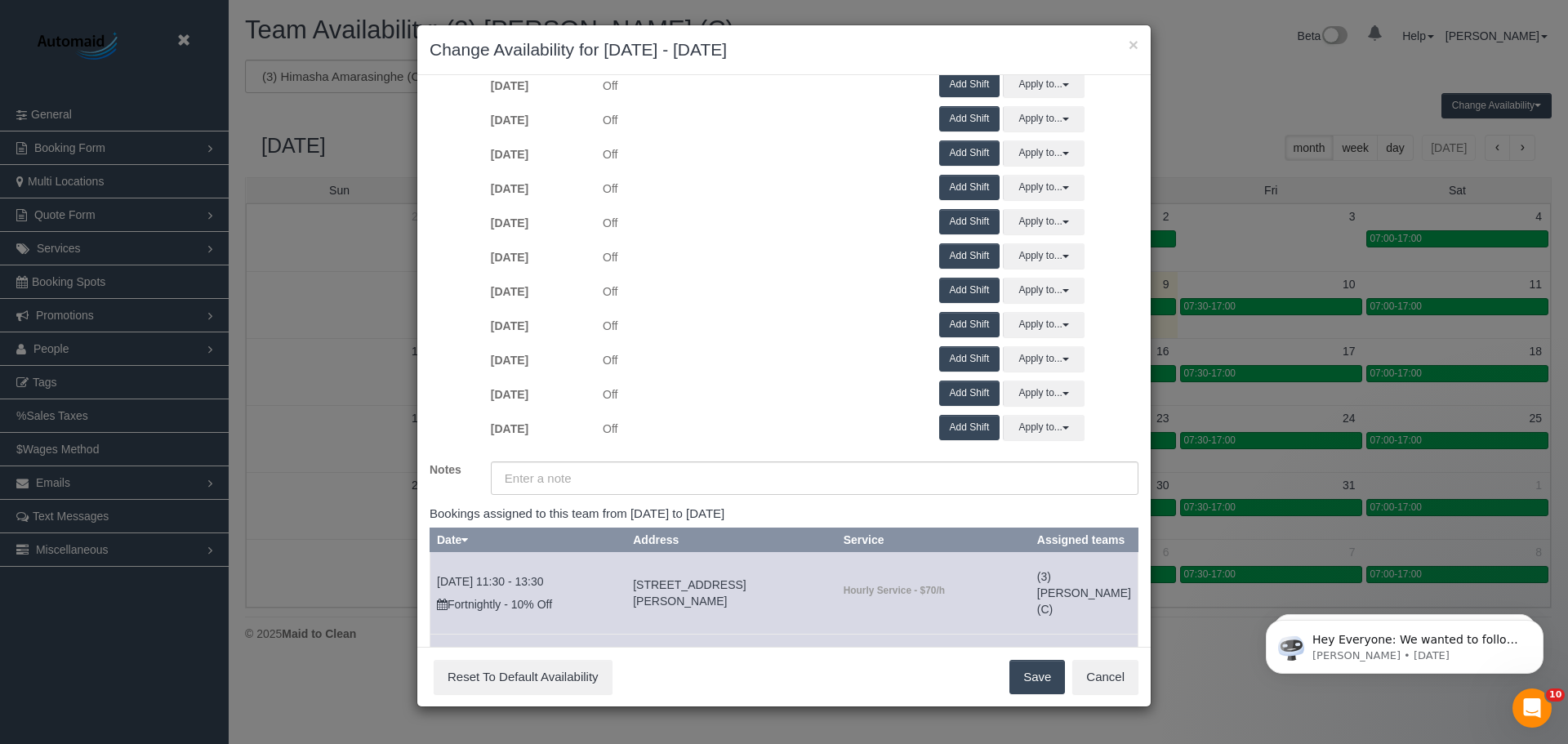
click at [1017, 679] on button "Save" at bounding box center [1037, 676] width 55 height 34
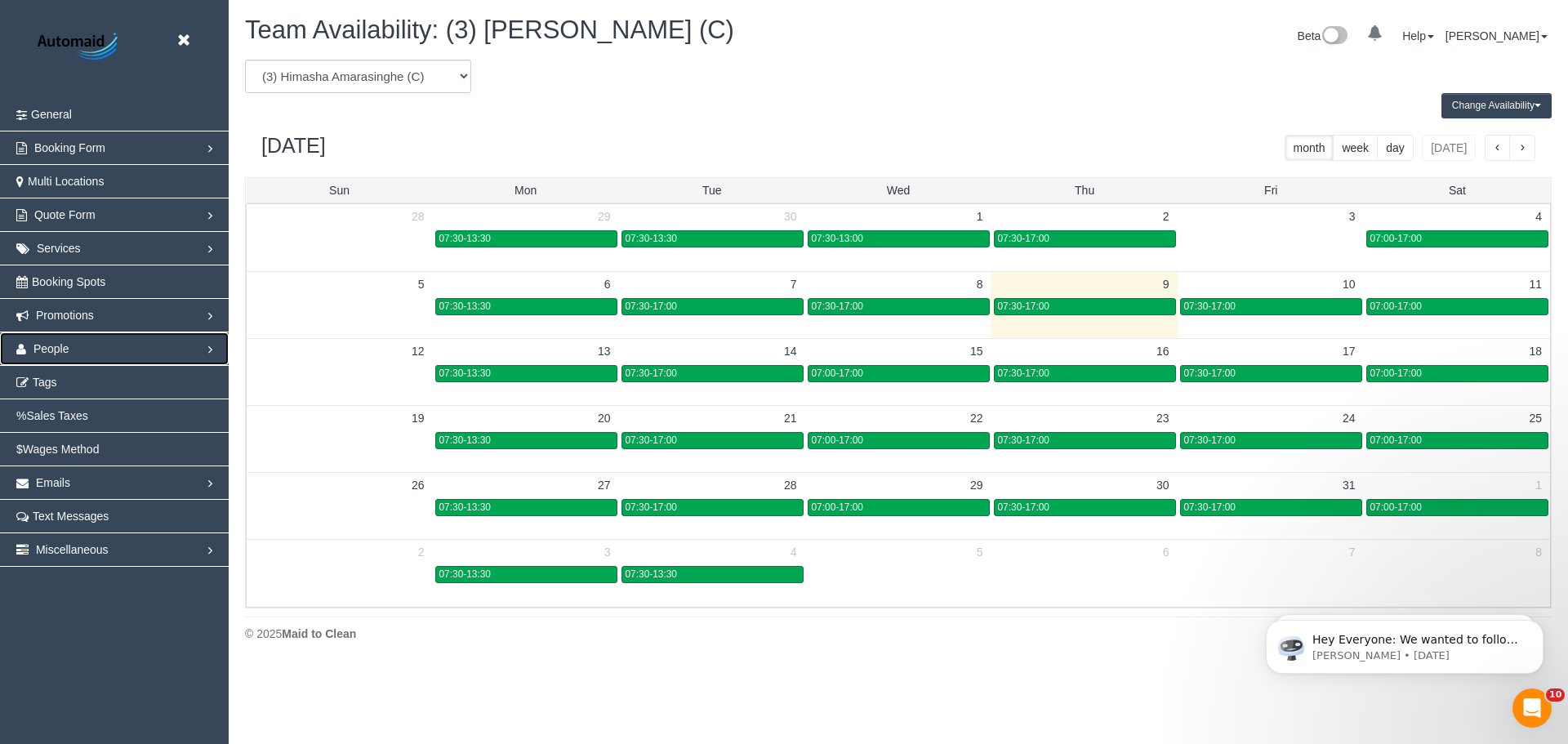
click at [99, 332] on link "People" at bounding box center [114, 348] width 229 height 33
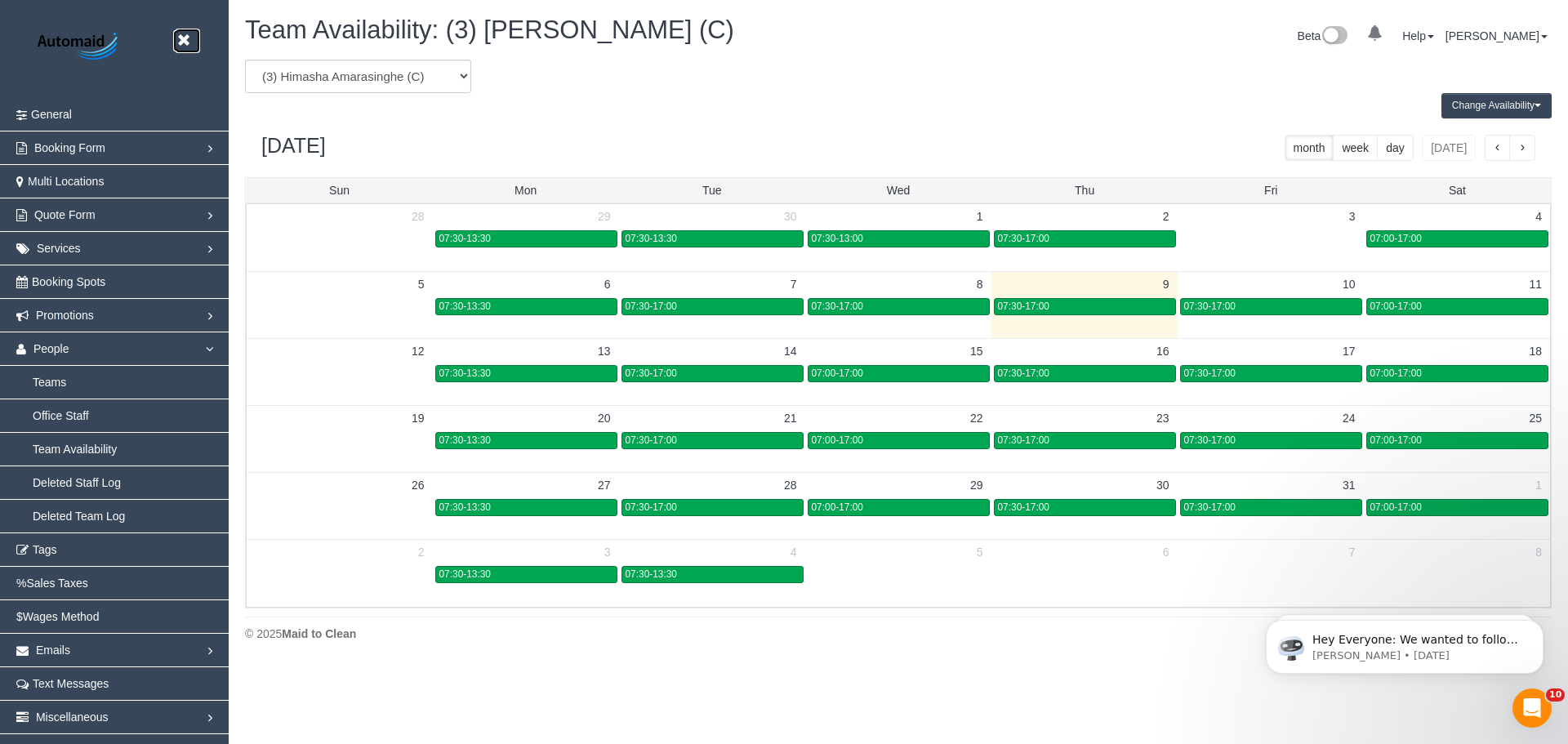
click at [188, 36] on icon at bounding box center [183, 40] width 20 height 20
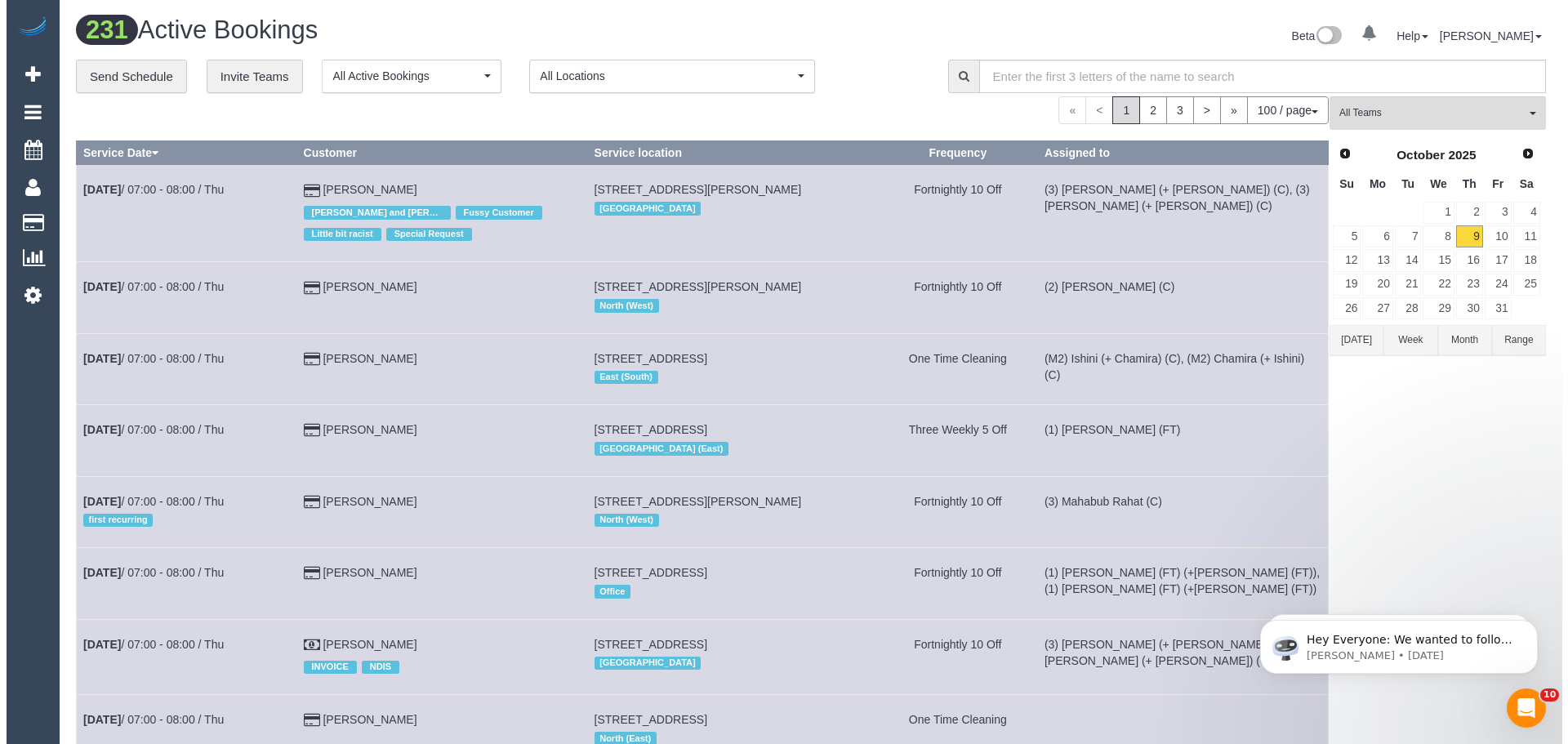
scroll to position [7756, 1555]
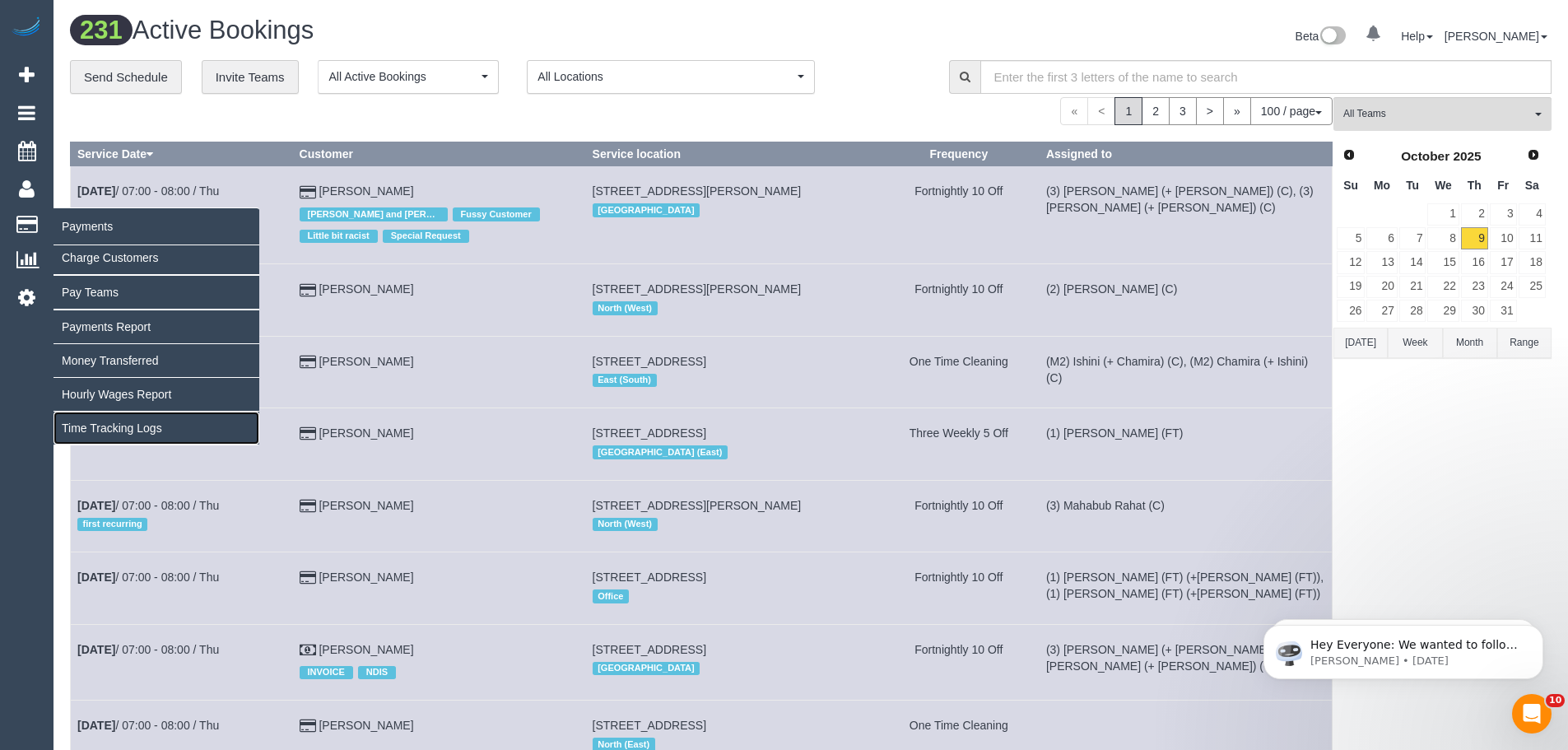
click at [123, 422] on link "Time Tracking Logs" at bounding box center [157, 428] width 205 height 33
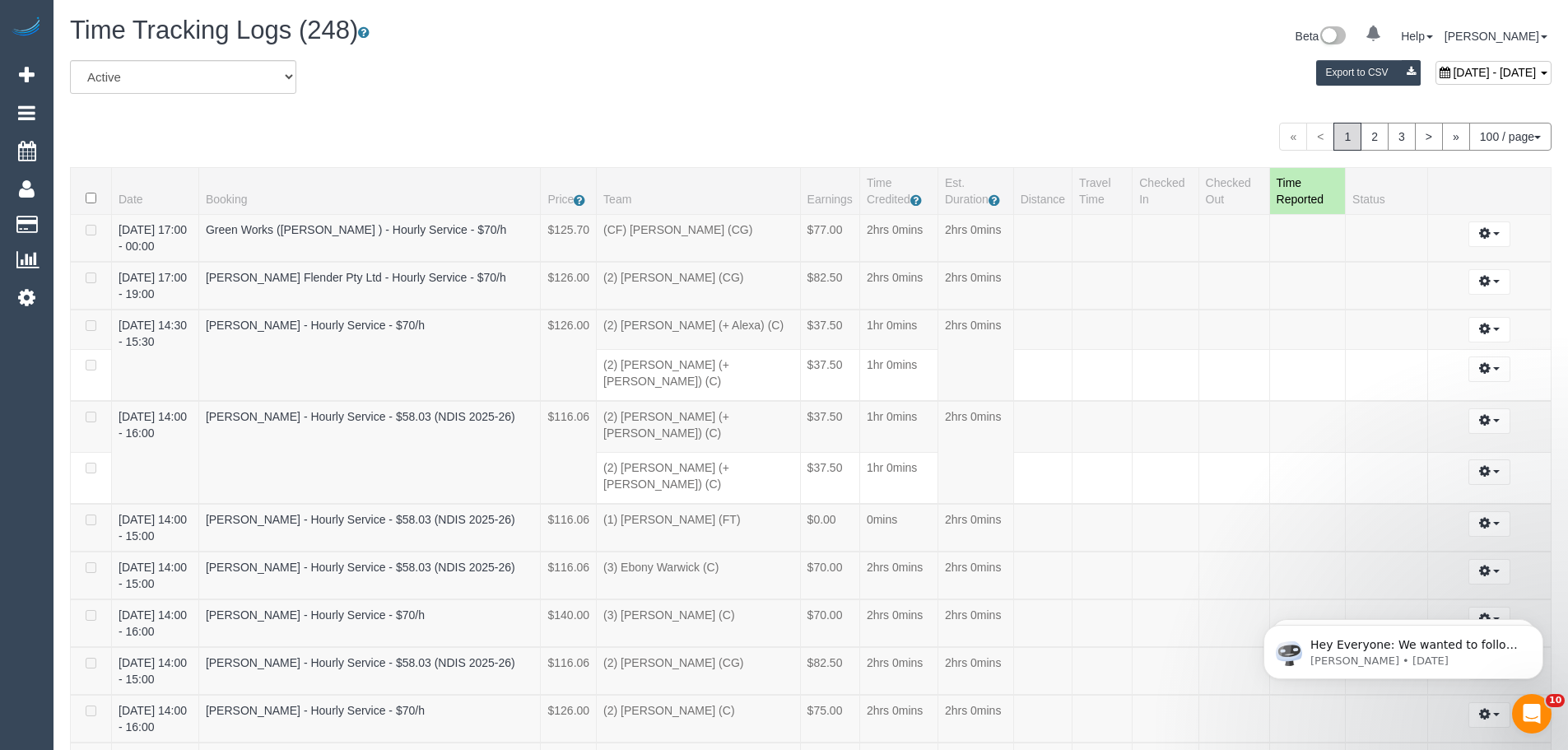
scroll to position [5802, 1568]
click at [1453, 75] on span "[DATE] - [DATE]" at bounding box center [1494, 72] width 83 height 13
type input "**********"
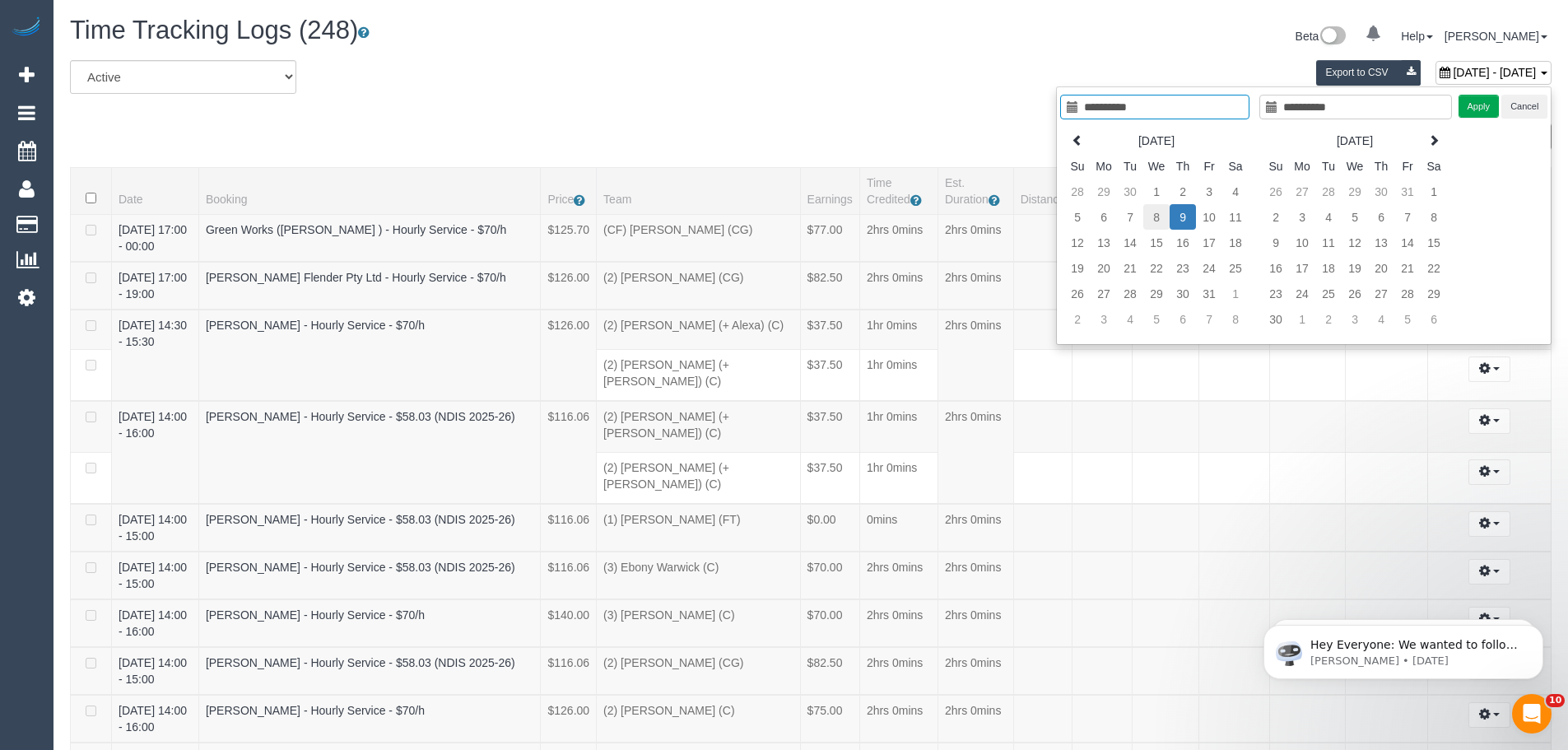
type input "**********"
click at [1153, 217] on td "8" at bounding box center [1156, 217] width 26 height 25
type input "**********"
click at [1153, 217] on td "8" at bounding box center [1156, 217] width 26 height 25
type input "**********"
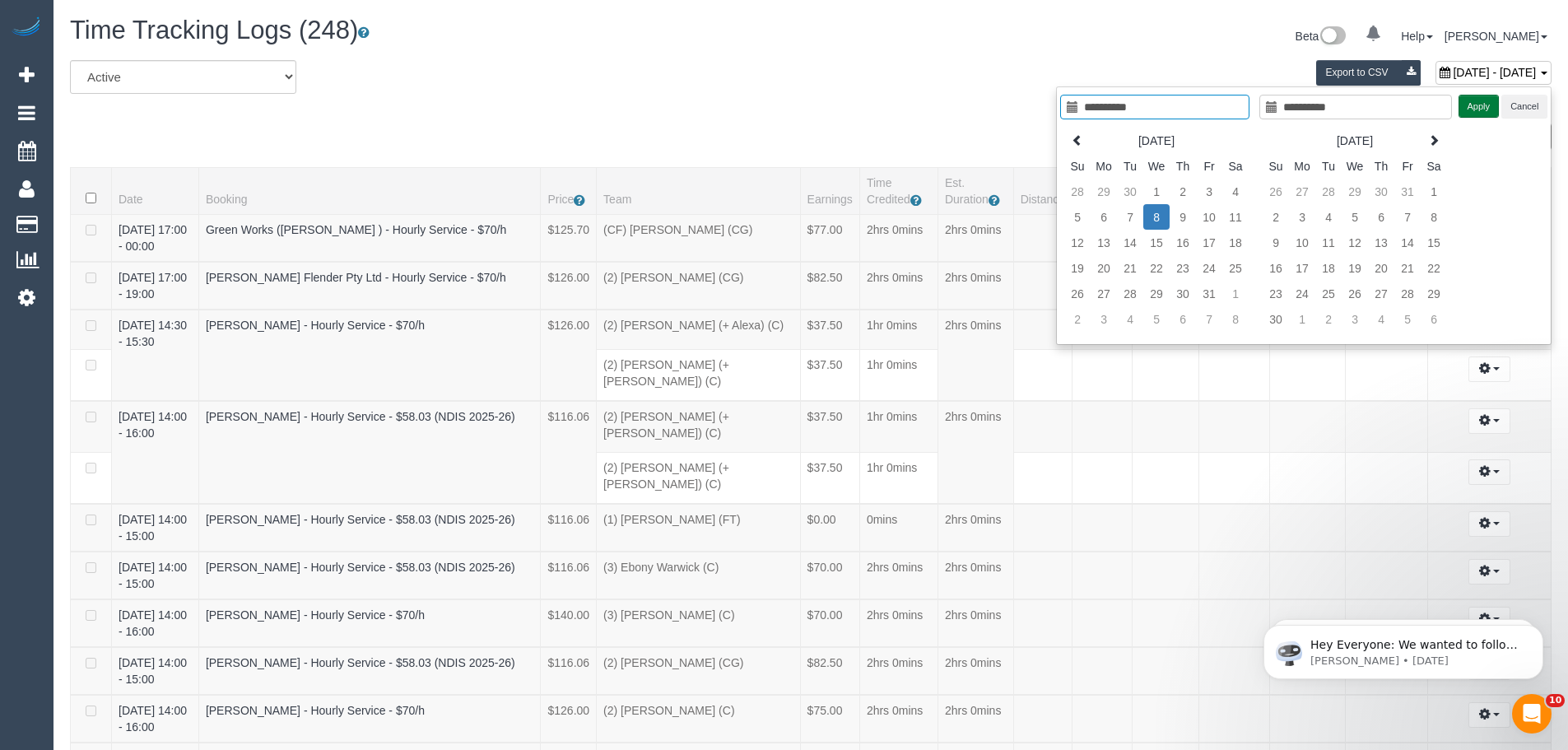
click at [1475, 104] on button "Apply" at bounding box center [1479, 106] width 41 height 24
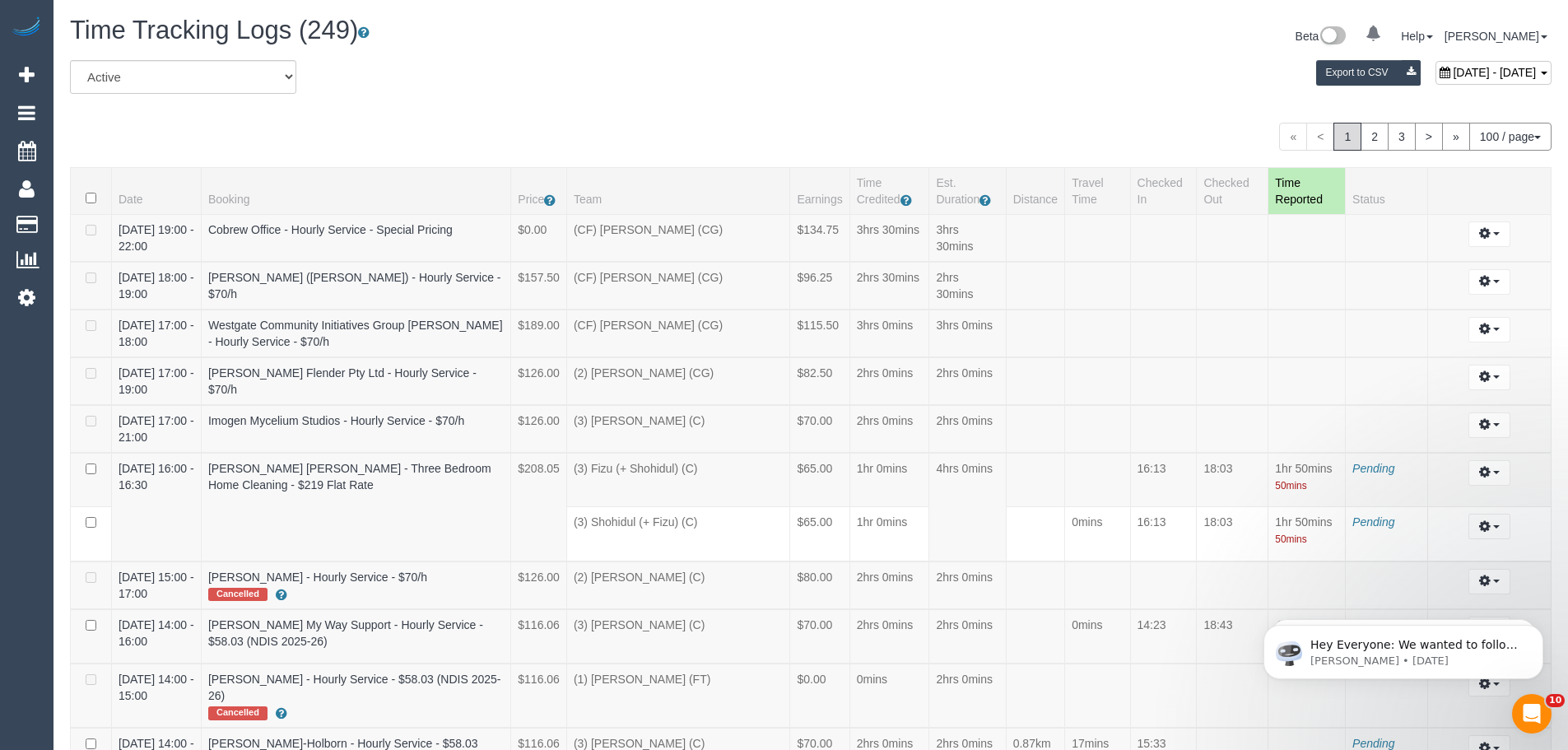
scroll to position [6521, 1568]
click at [892, 66] on div "October 08, 2025 - October 08, 2025 Export to CSV" at bounding box center [1061, 76] width 1004 height 33
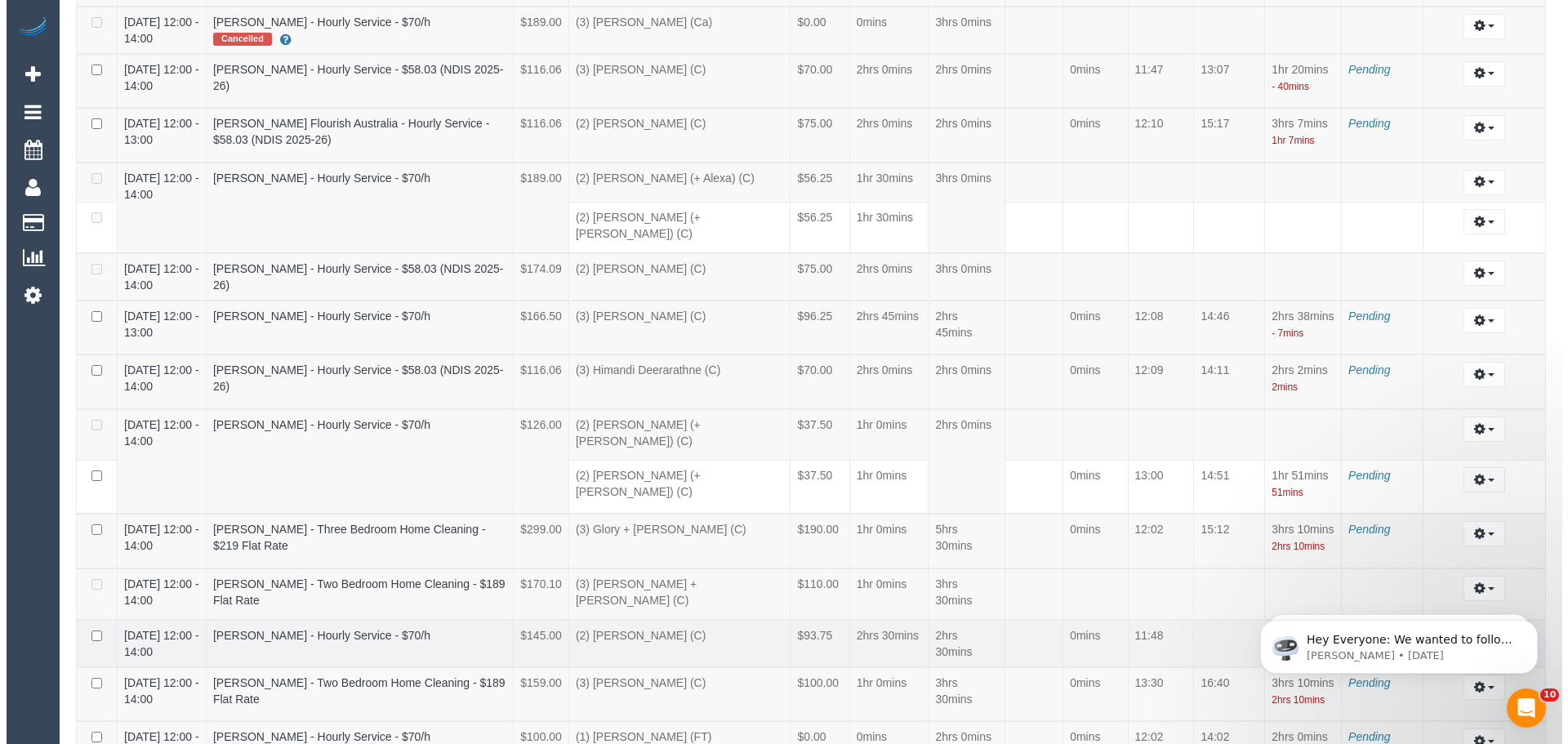
scroll to position [2848, 0]
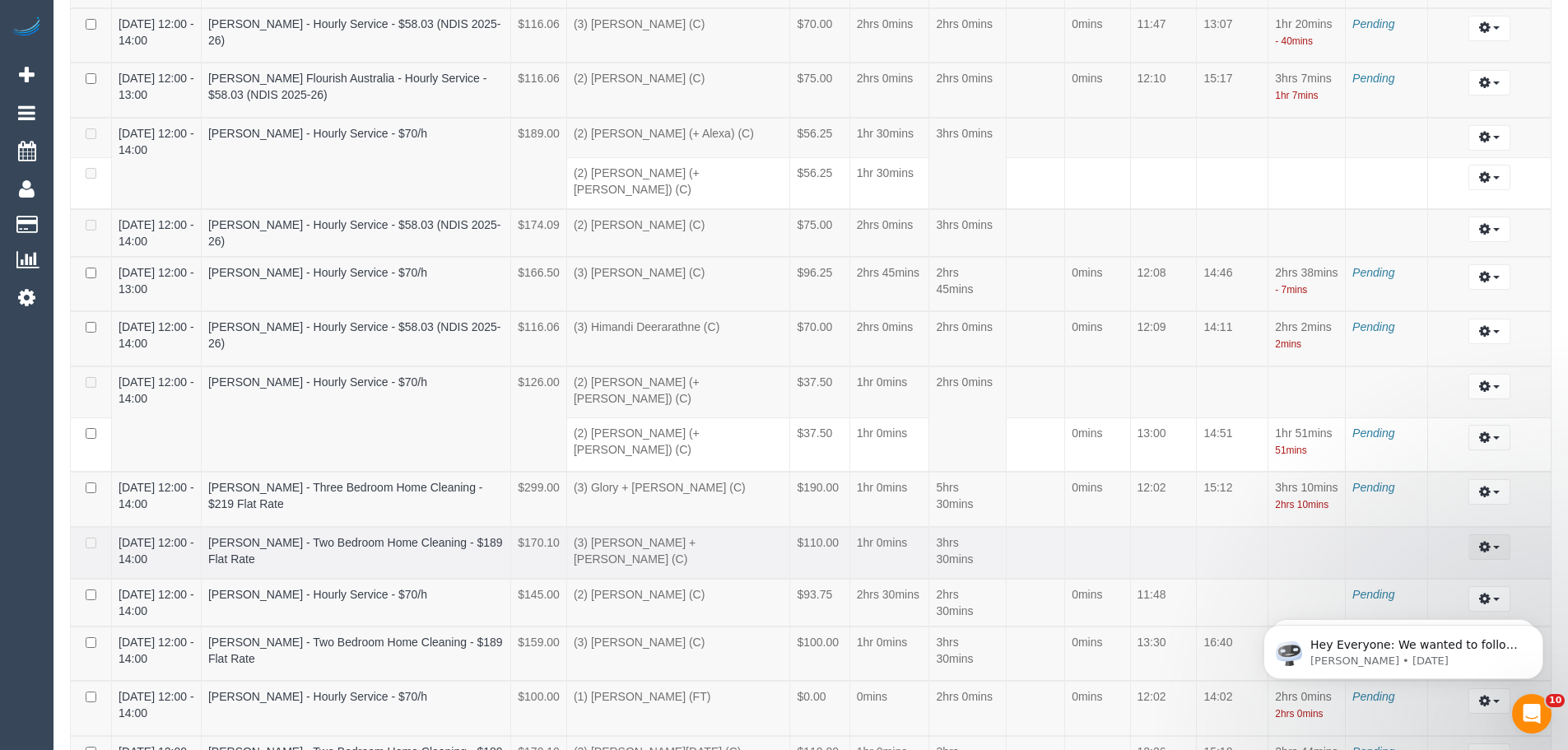
click at [1490, 541] on icon "button" at bounding box center [1485, 546] width 12 height 10
click at [1443, 566] on link "Edit" at bounding box center [1444, 577] width 130 height 21
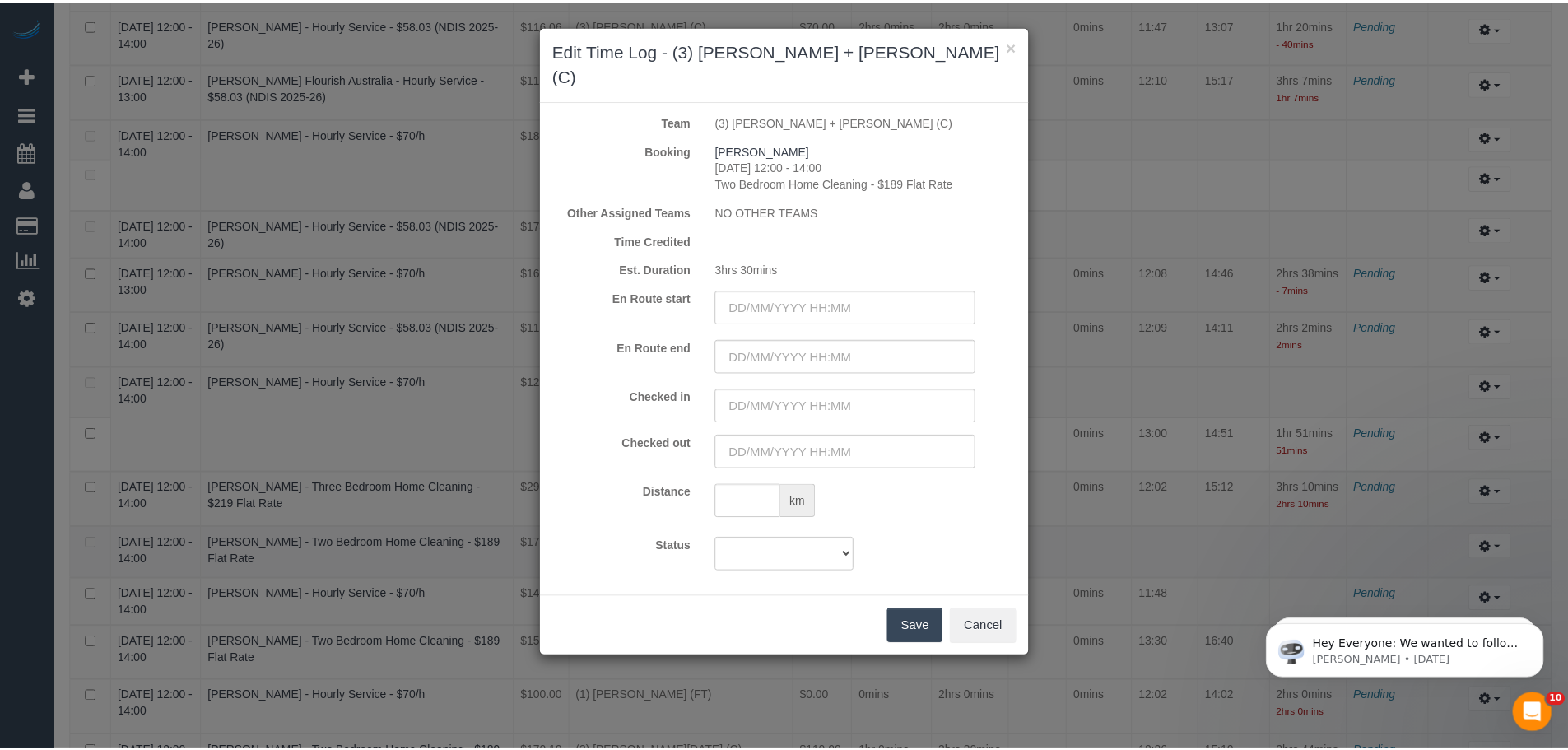
scroll to position [6504, 1581]
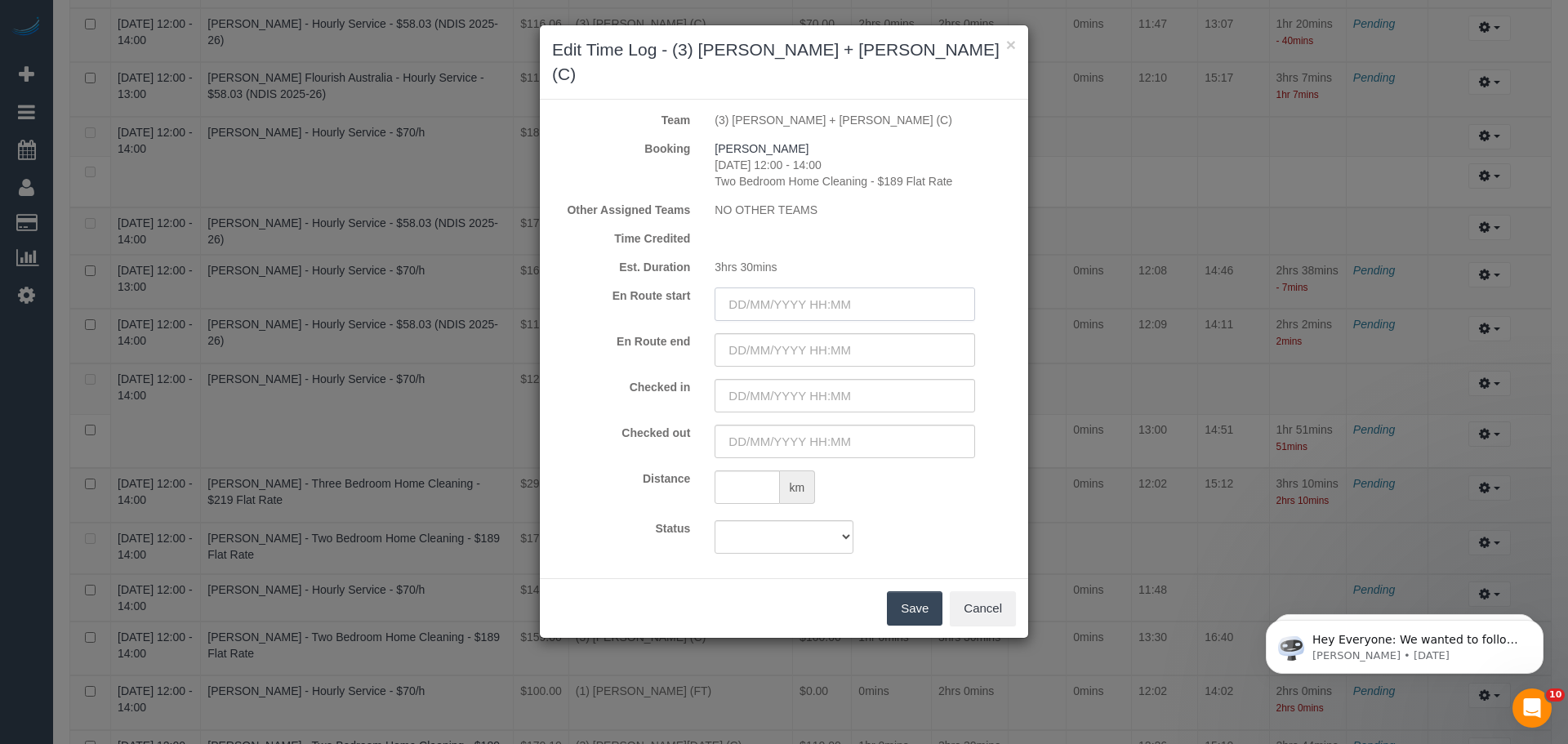
click at [771, 287] on input "text" at bounding box center [845, 304] width 260 height 33
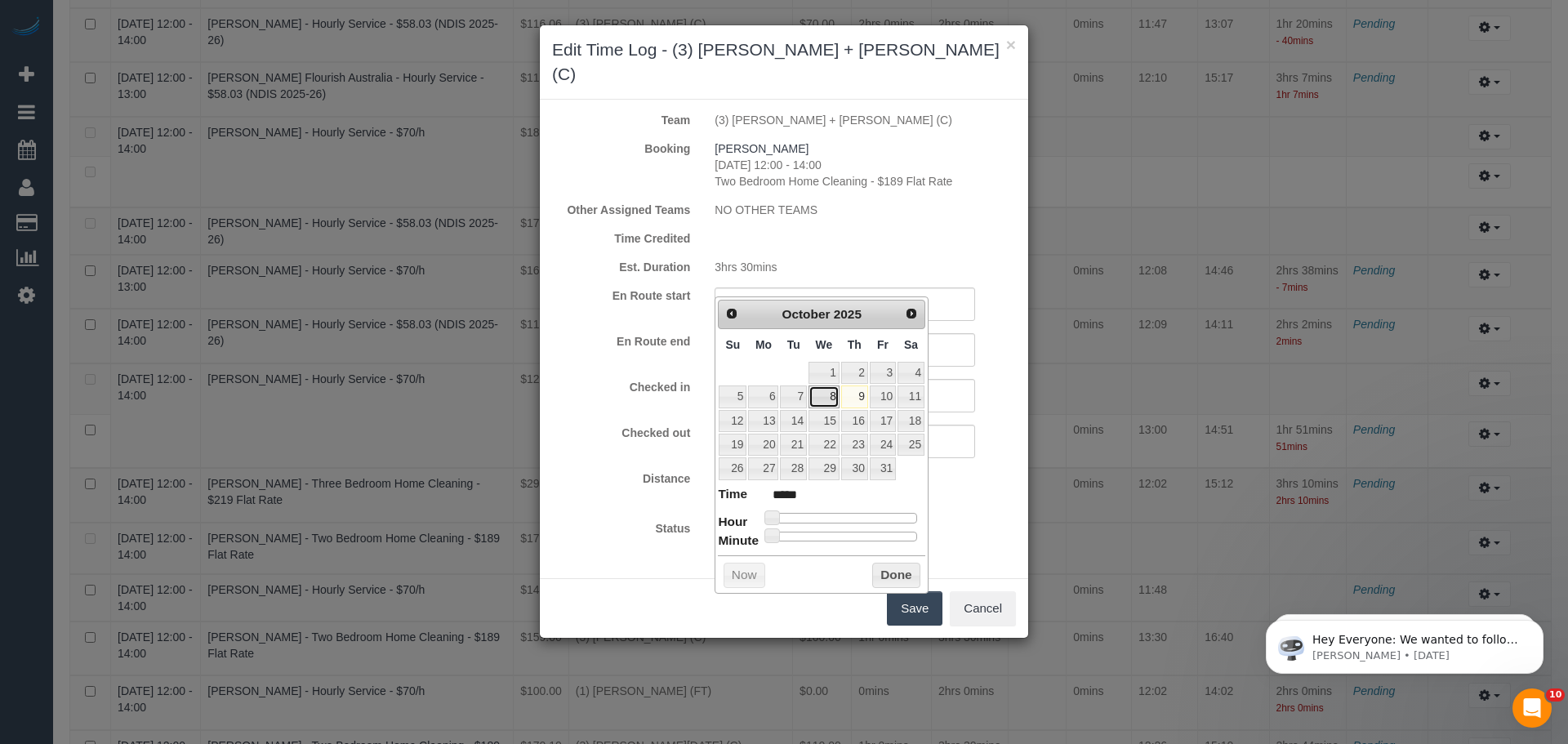
click at [823, 399] on link "8" at bounding box center [823, 397] width 31 height 22
type input "08/10/2025 07:00"
type input "*****"
type input "08/10/2025 13:00"
type input "*****"
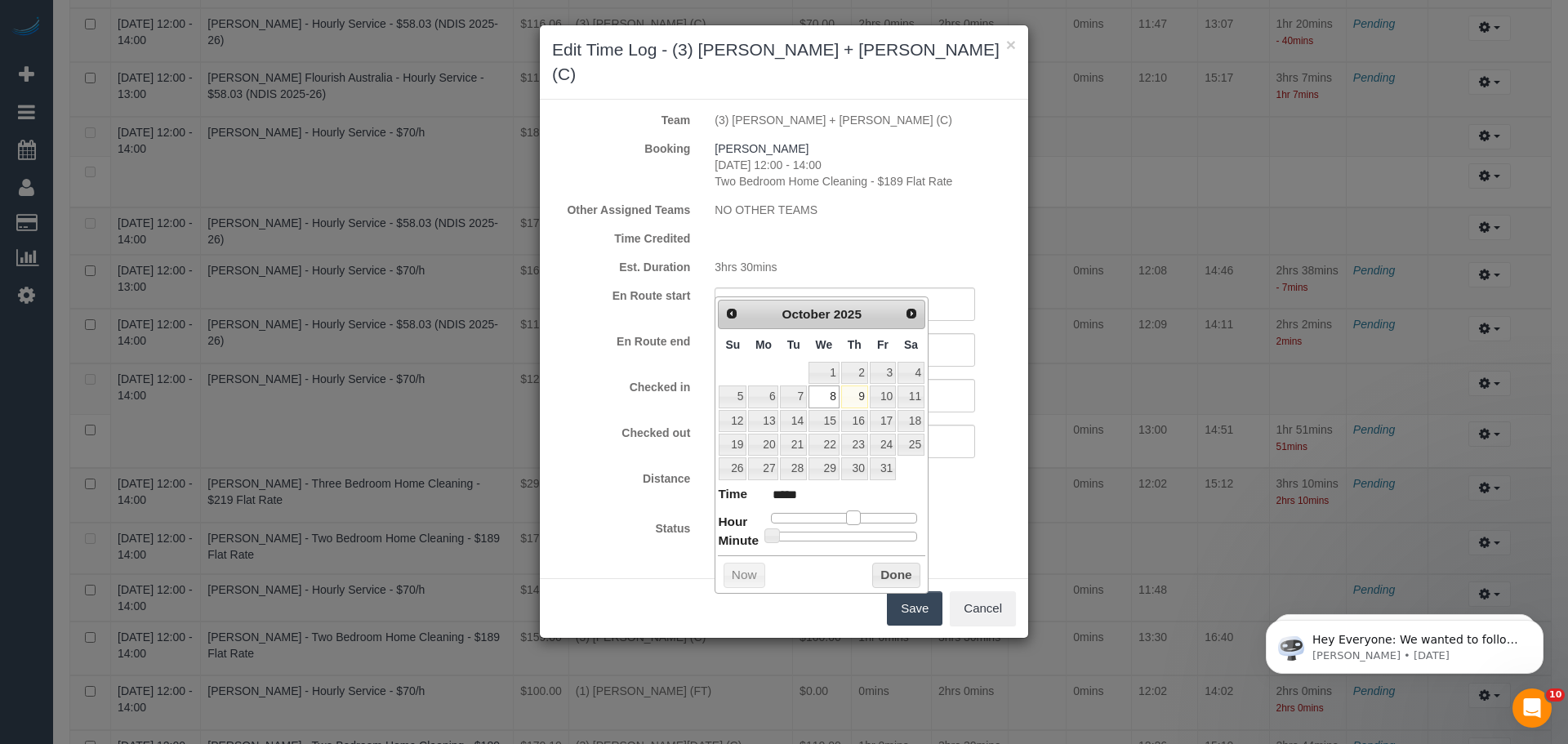
type input "08/10/2025 18:00"
type input "*****"
type input "08/10/2025 15:00"
type input "*****"
type input "08/10/2025 14:00"
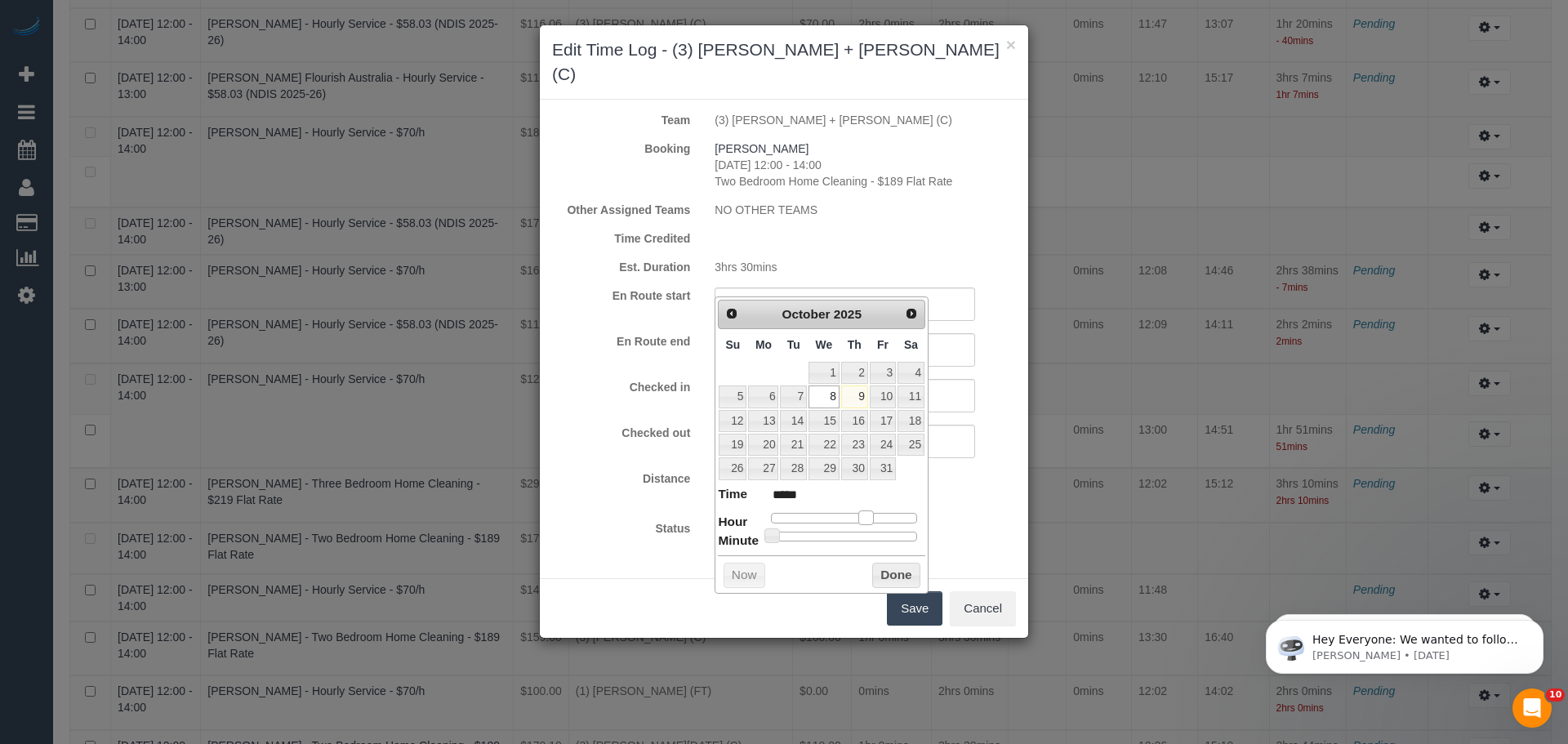
type input "*****"
drag, startPoint x: 771, startPoint y: 515, endPoint x: 860, endPoint y: 518, distance: 89.1
click at [860, 518] on span at bounding box center [860, 518] width 15 height 15
type input "08/10/2025 13:00"
type input "*****"
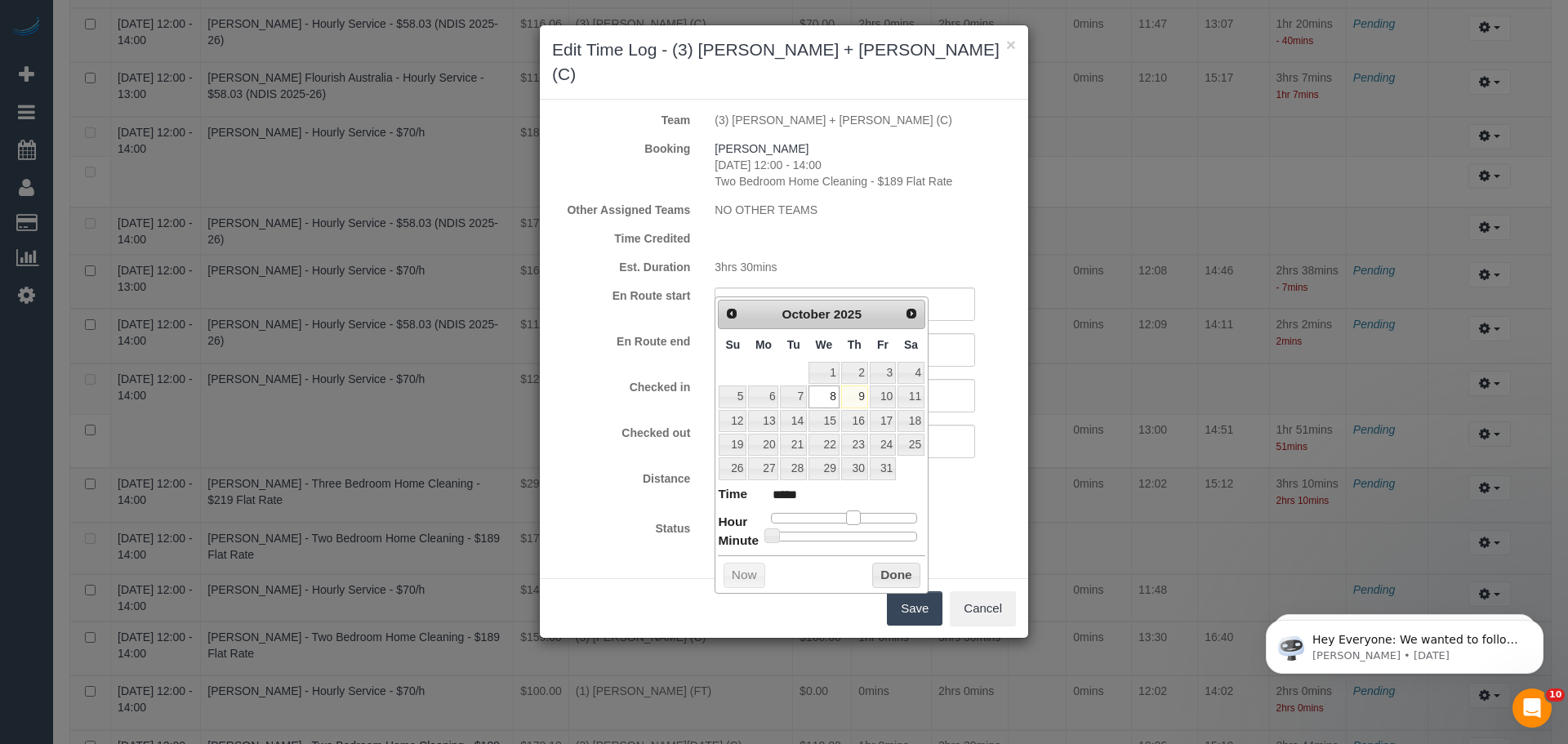
click at [853, 516] on span at bounding box center [853, 518] width 15 height 15
type input "08/10/2025 13:14"
type input "*****"
type input "08/10/2025 13:23"
type input "*****"
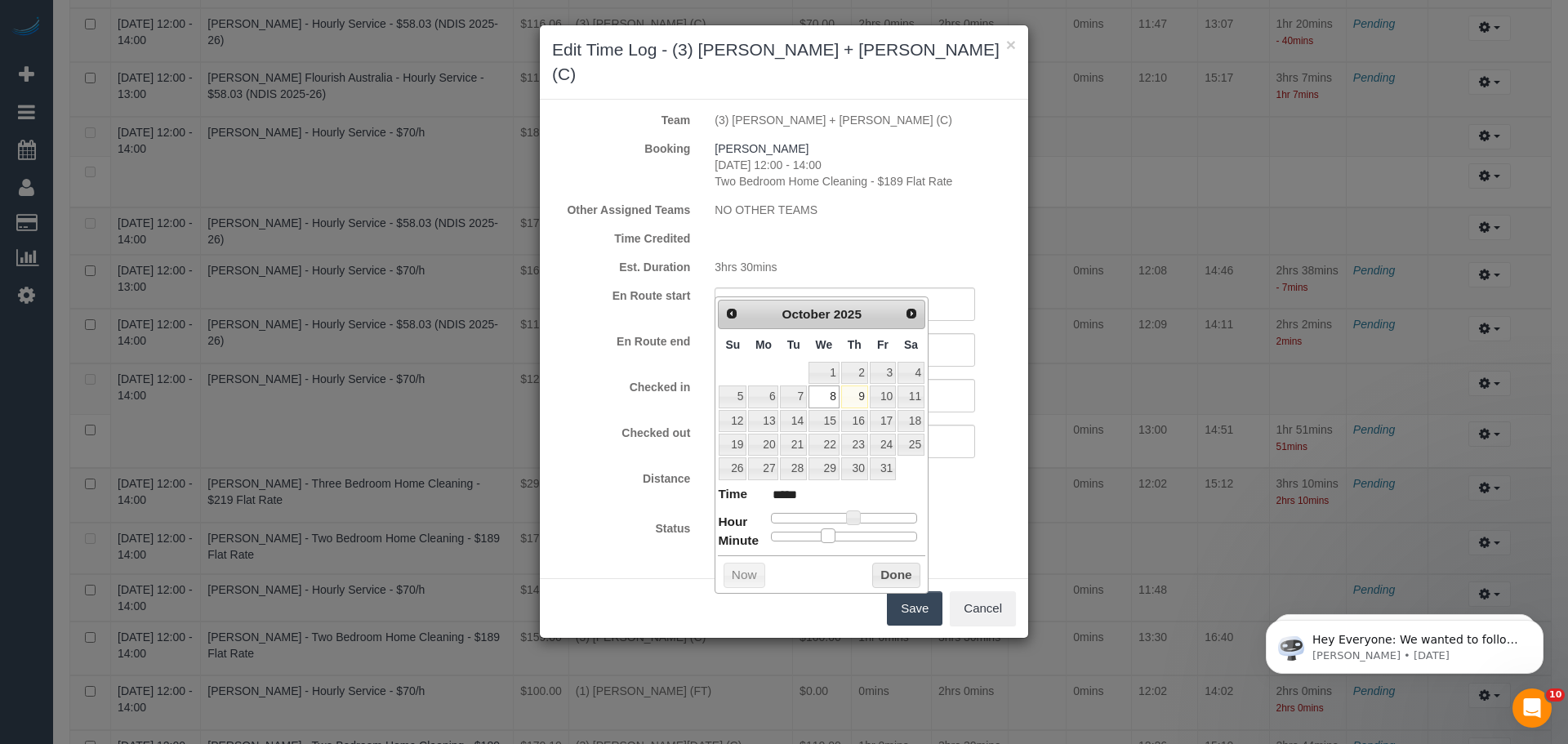
type input "08/10/2025 13:28"
type input "*****"
type input "08/10/2025 13:29"
type input "*****"
type input "08/10/2025 13:30"
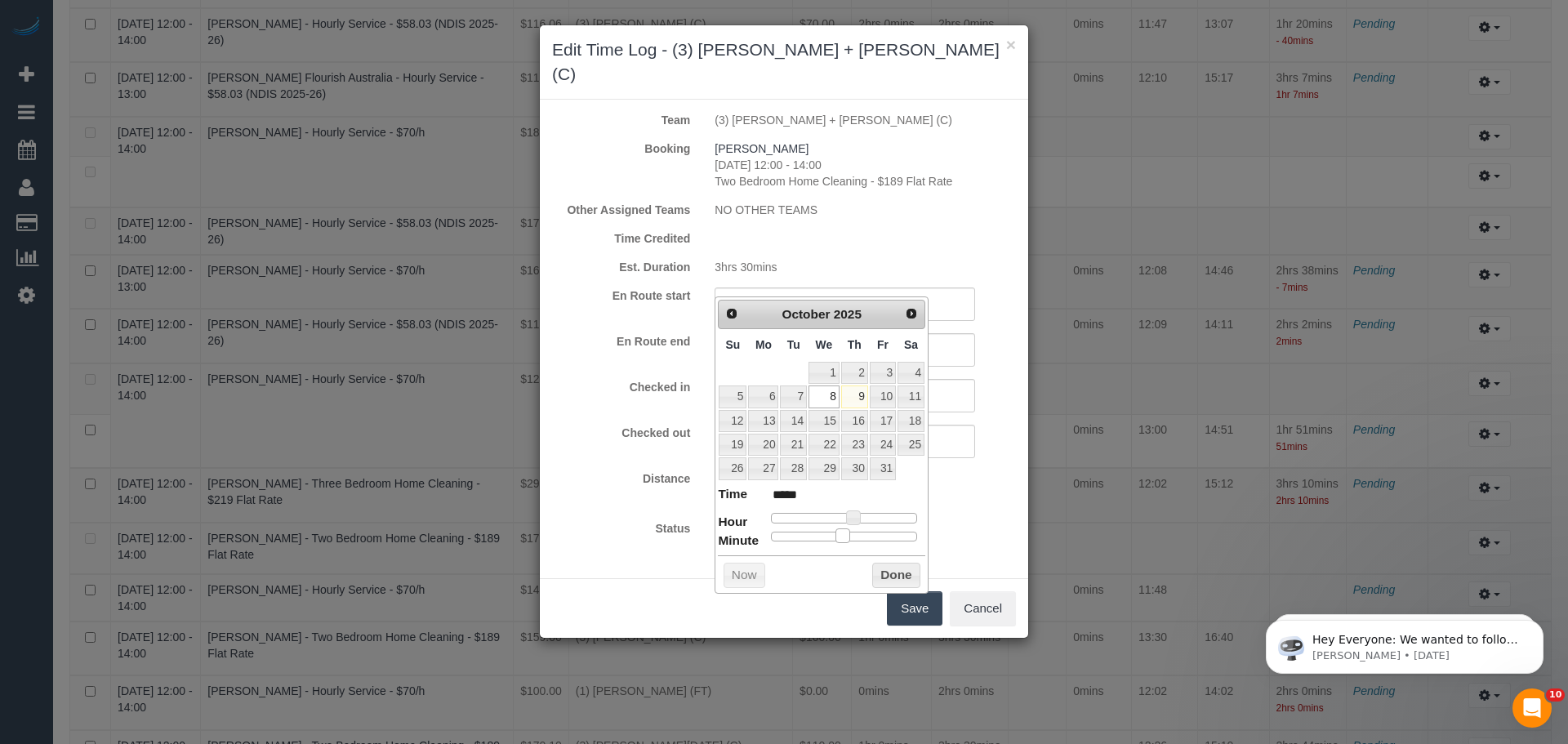
type input "*****"
drag, startPoint x: 804, startPoint y: 538, endPoint x: 845, endPoint y: 538, distance: 41.0
click at [845, 538] on div at bounding box center [843, 537] width 146 height 10
click at [891, 578] on button "Done" at bounding box center [896, 575] width 48 height 26
drag, startPoint x: 840, startPoint y: 284, endPoint x: 659, endPoint y: 273, distance: 181.3
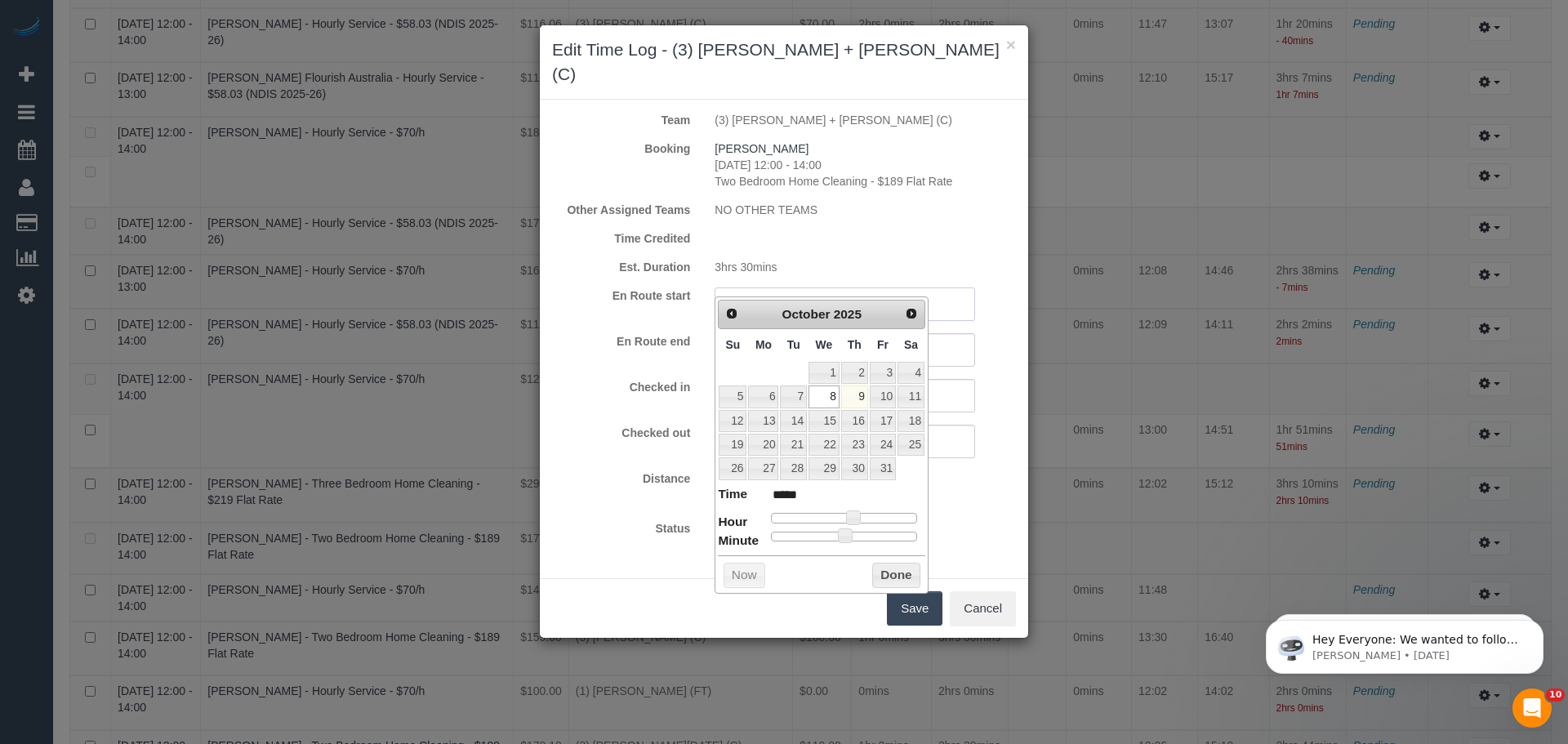
click at [659, 287] on div "En Route start 08/10/2025 13:30" at bounding box center [783, 304] width 488 height 33
click at [658, 333] on div "En Route end" at bounding box center [783, 350] width 488 height 33
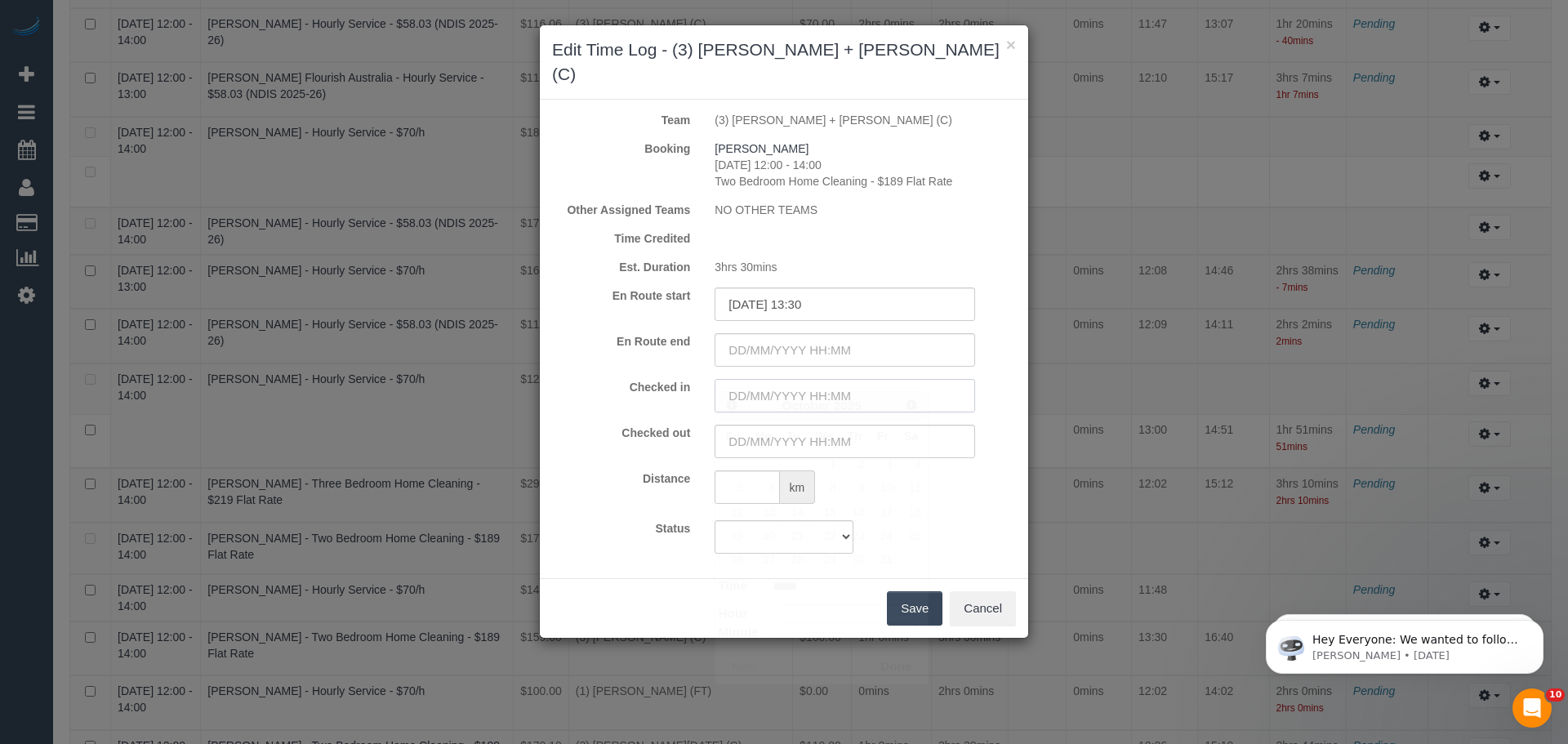
click at [756, 379] on input "text" at bounding box center [845, 396] width 260 height 33
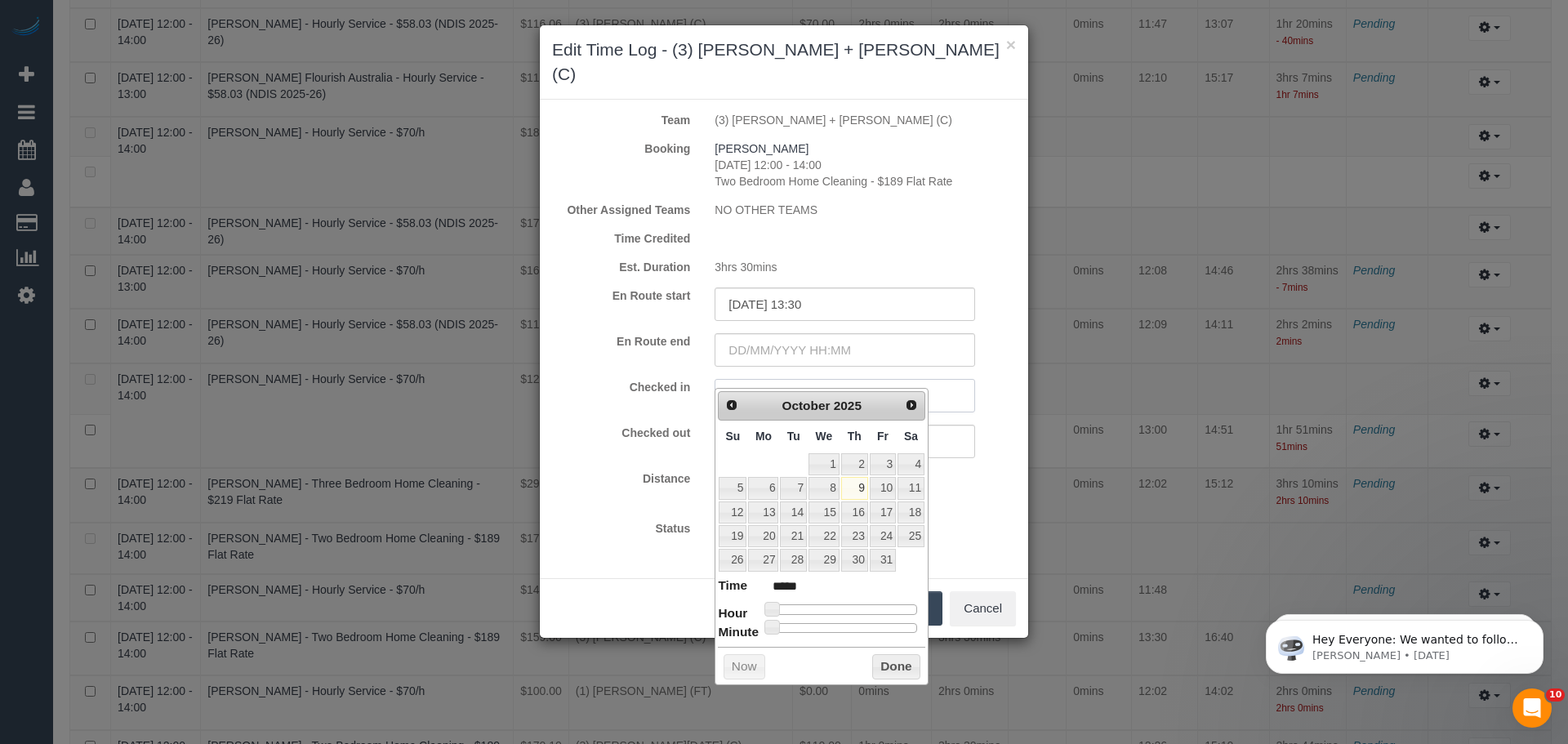
paste input "08/10/2025 13:30"
type input "08/10/2025 13:30"
click at [791, 333] on input "text" at bounding box center [845, 350] width 260 height 33
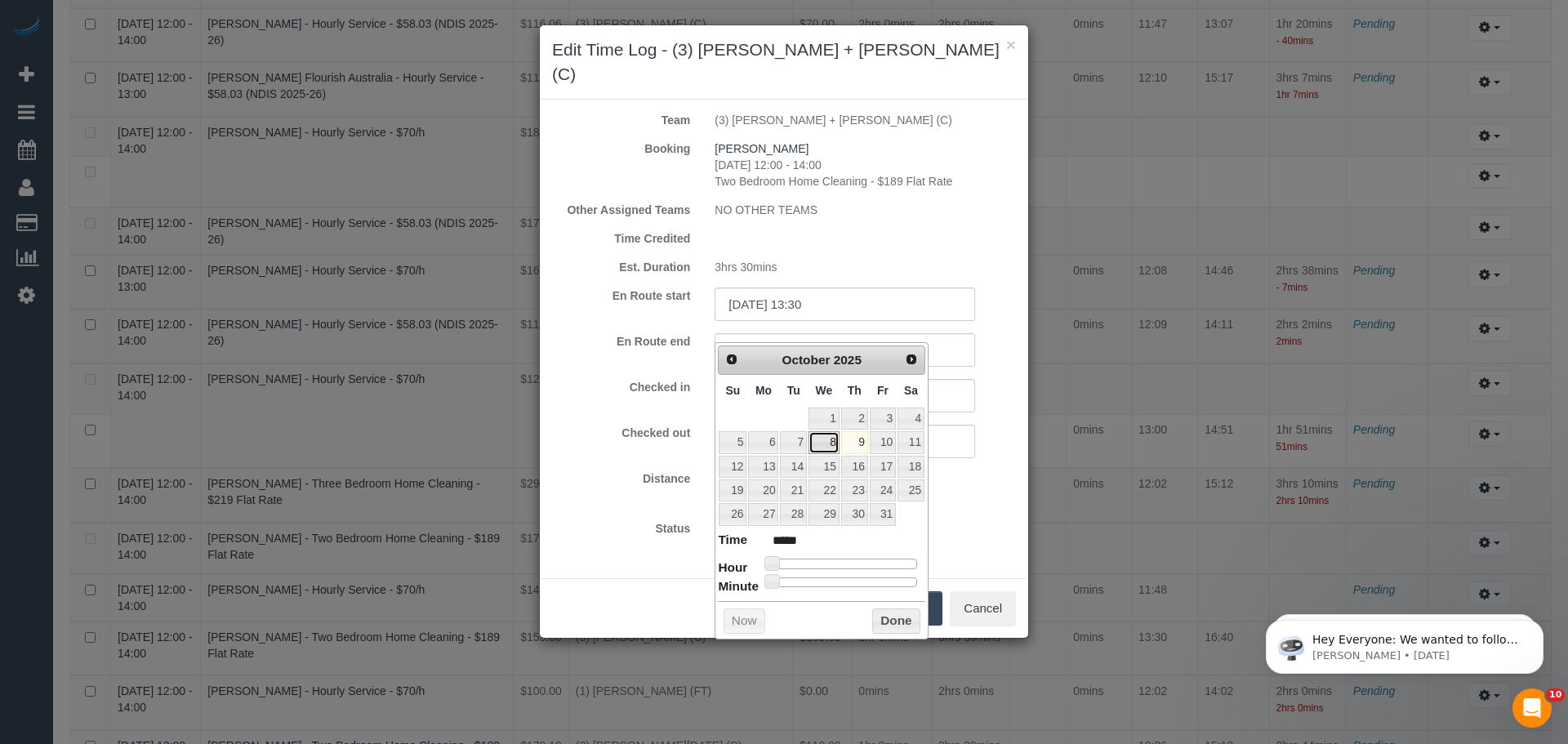
click at [827, 437] on link "8" at bounding box center [823, 442] width 31 height 22
type input "08/10/2025 05:00"
type input "*****"
type input "08/10/2025 07:00"
type input "*****"
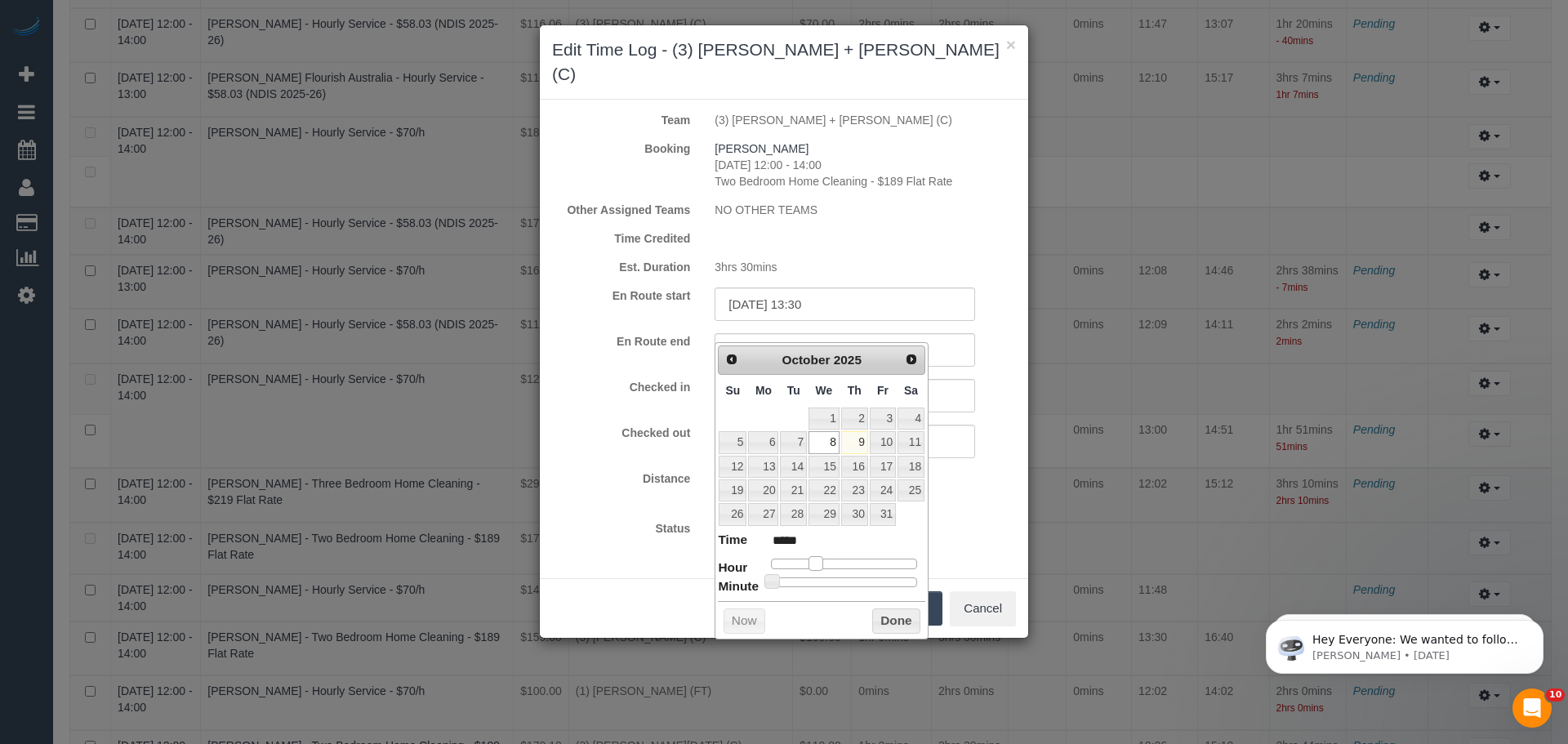
type input "08/10/2025 09:00"
type input "*****"
type input "08/10/2025 12:00"
type input "*****"
type input "08/10/2025 14:00"
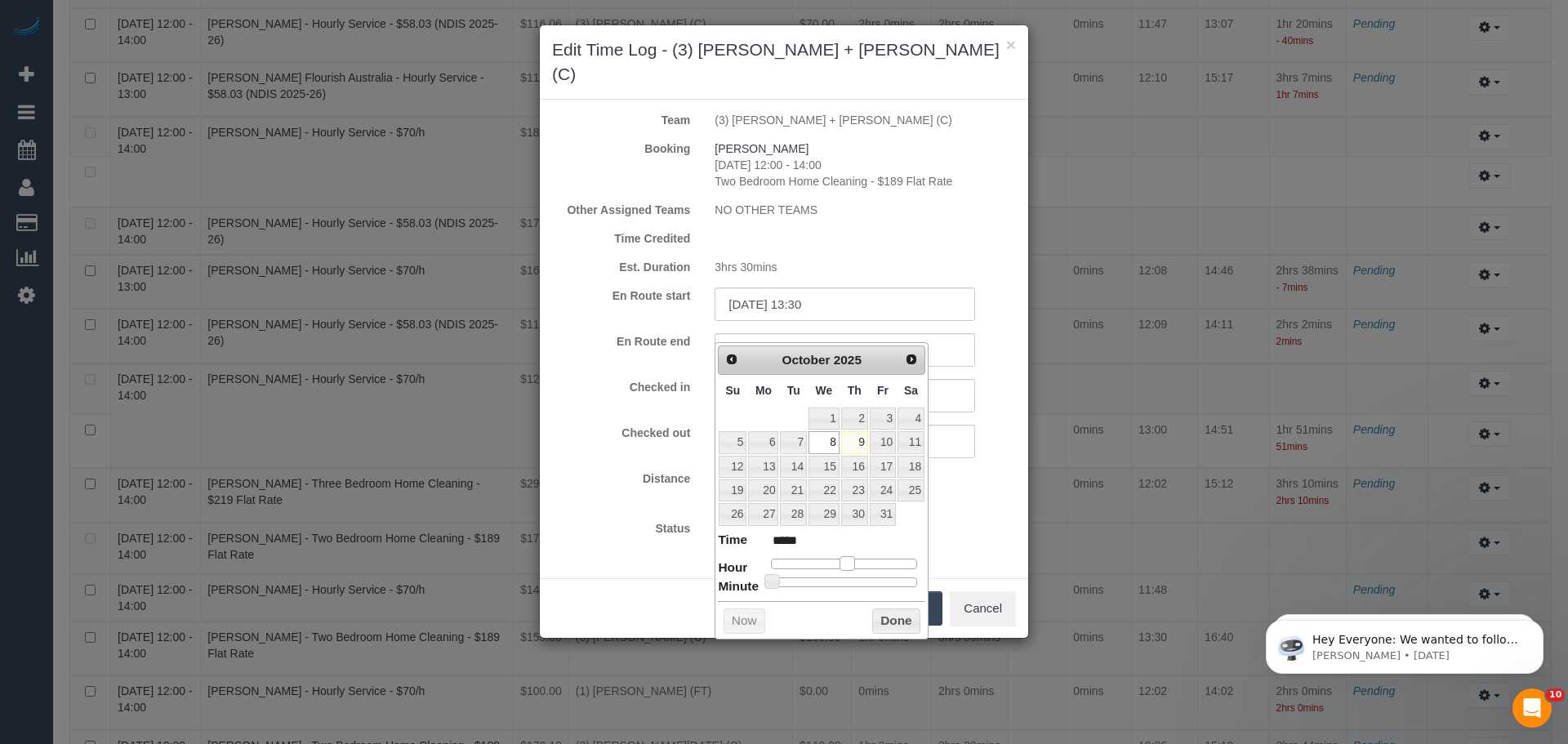
type input "*****"
type input "08/10/2025 15:00"
type input "*****"
type input "08/10/2025 16:00"
type input "*****"
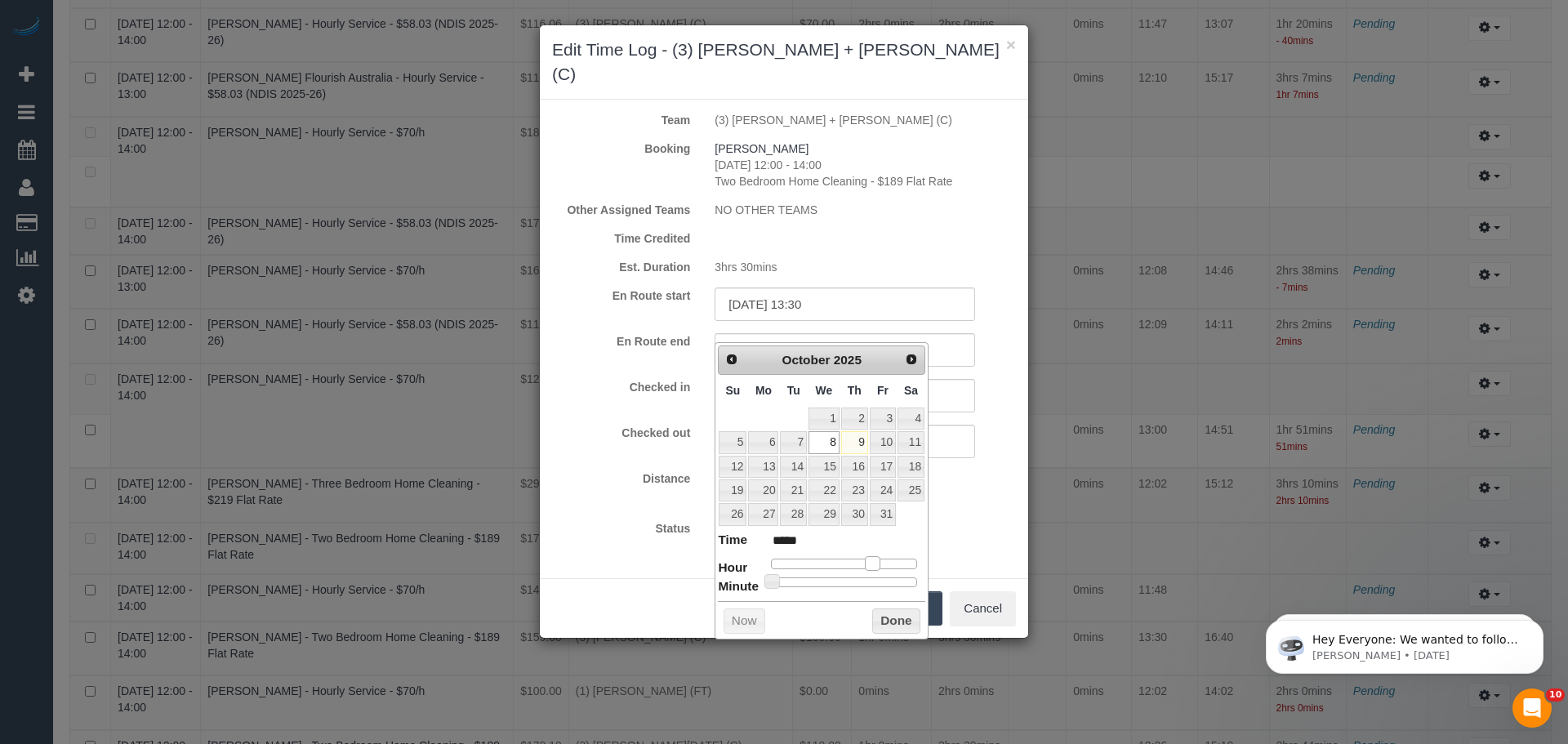
type input "08/10/2025 15:00"
type input "*****"
drag, startPoint x: 776, startPoint y: 561, endPoint x: 873, endPoint y: 569, distance: 97.3
click at [873, 569] on span at bounding box center [866, 564] width 15 height 15
click at [888, 611] on button "Done" at bounding box center [896, 621] width 48 height 26
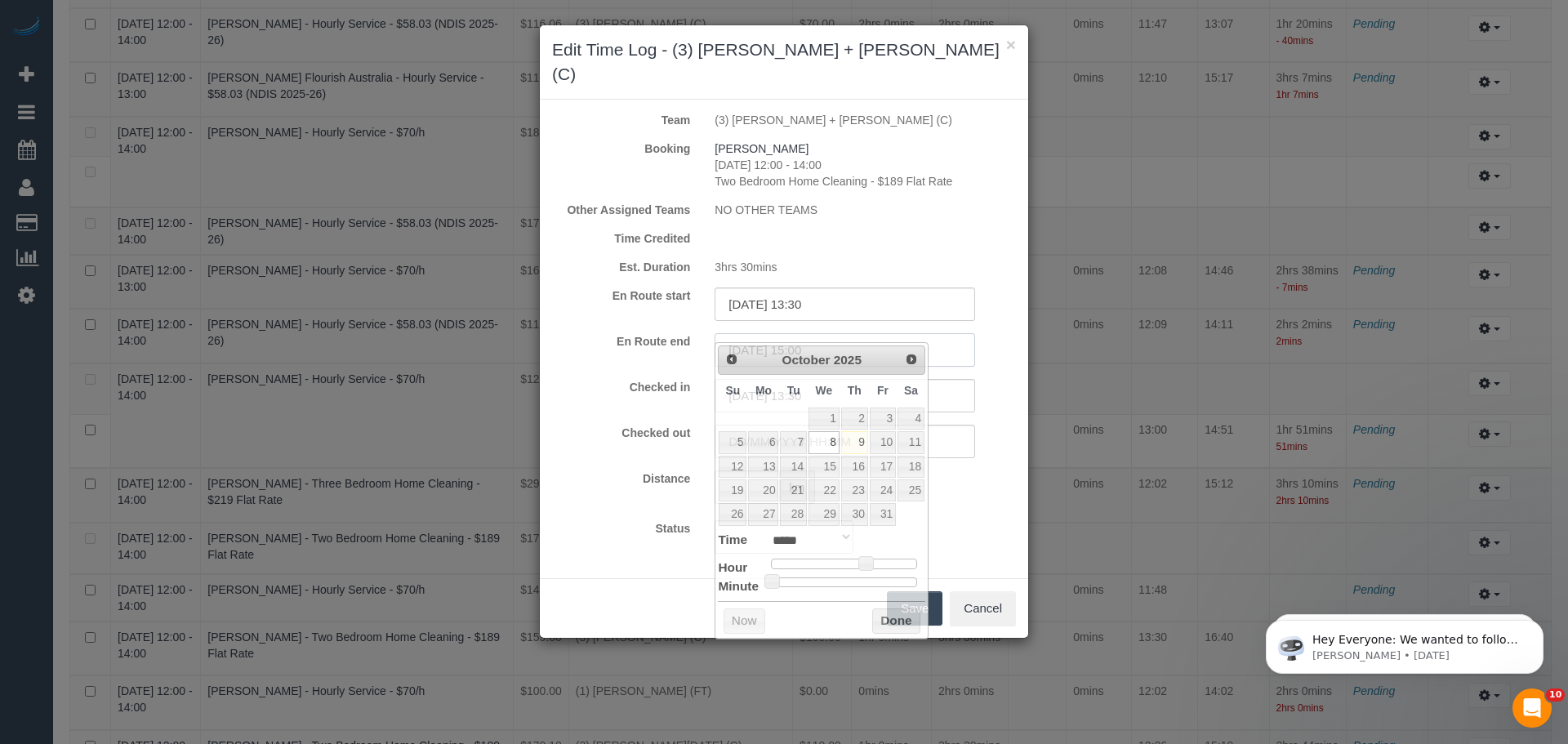
drag, startPoint x: 867, startPoint y: 324, endPoint x: 643, endPoint y: 328, distance: 224.0
click at [643, 333] on div "En Route end 08/10/2025 15:00" at bounding box center [783, 350] width 488 height 33
click at [665, 383] on div "Checked in 08/10/2025 13:30" at bounding box center [783, 396] width 488 height 33
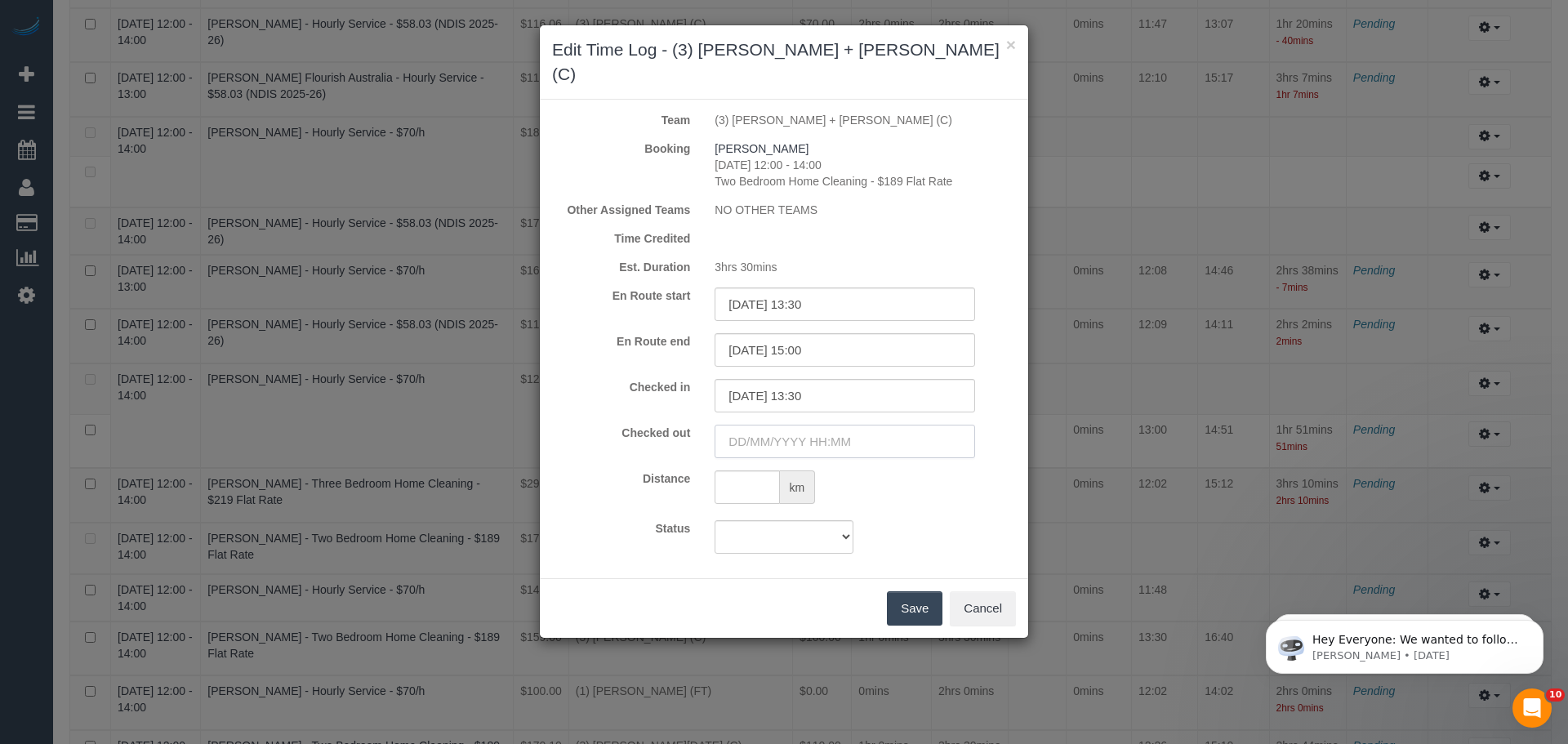
click at [793, 424] on input "text" at bounding box center [845, 441] width 260 height 33
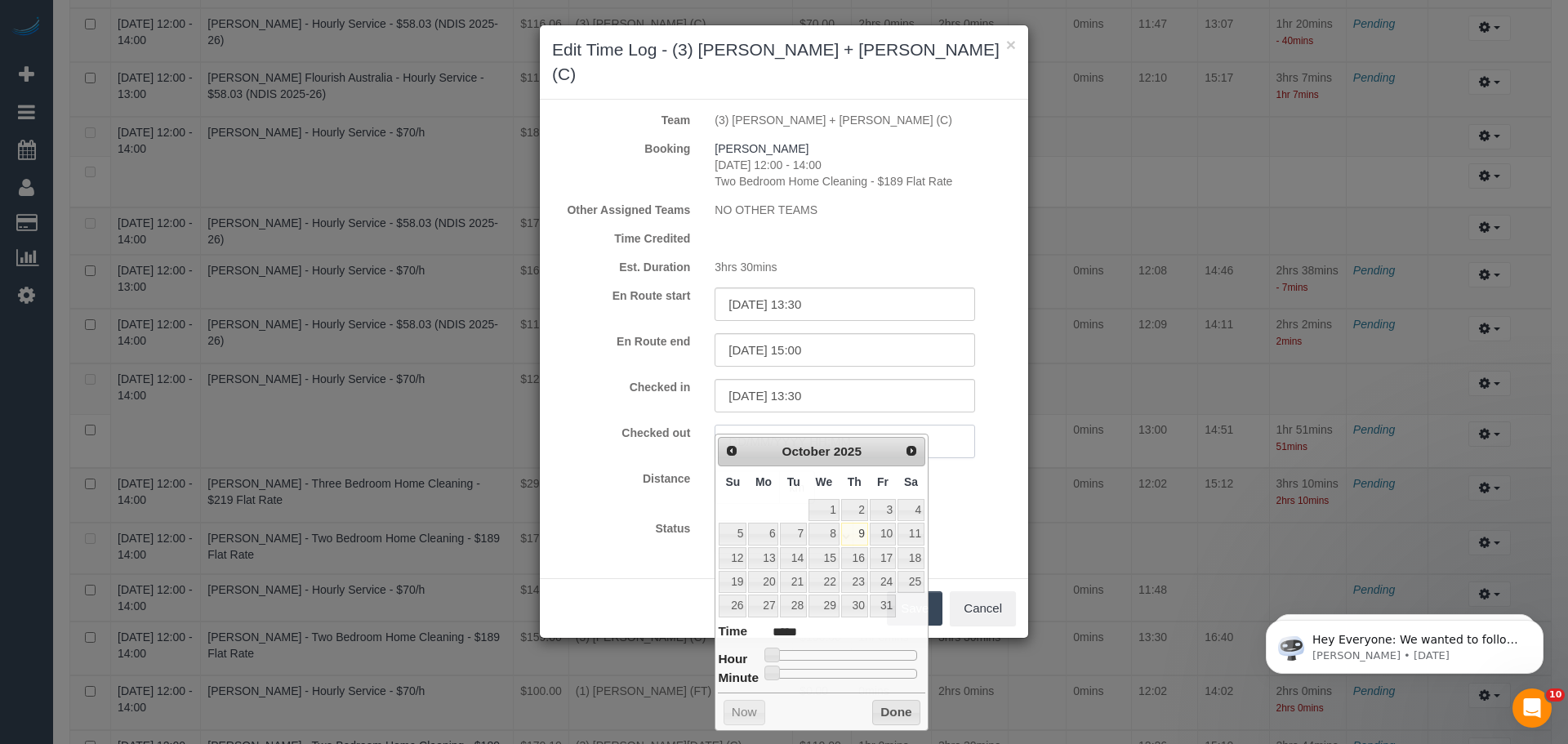
paste input "08/10/2025 15:00"
type input "08/10/2025 15:00"
click at [941, 470] on div "km" at bounding box center [865, 488] width 326 height 38
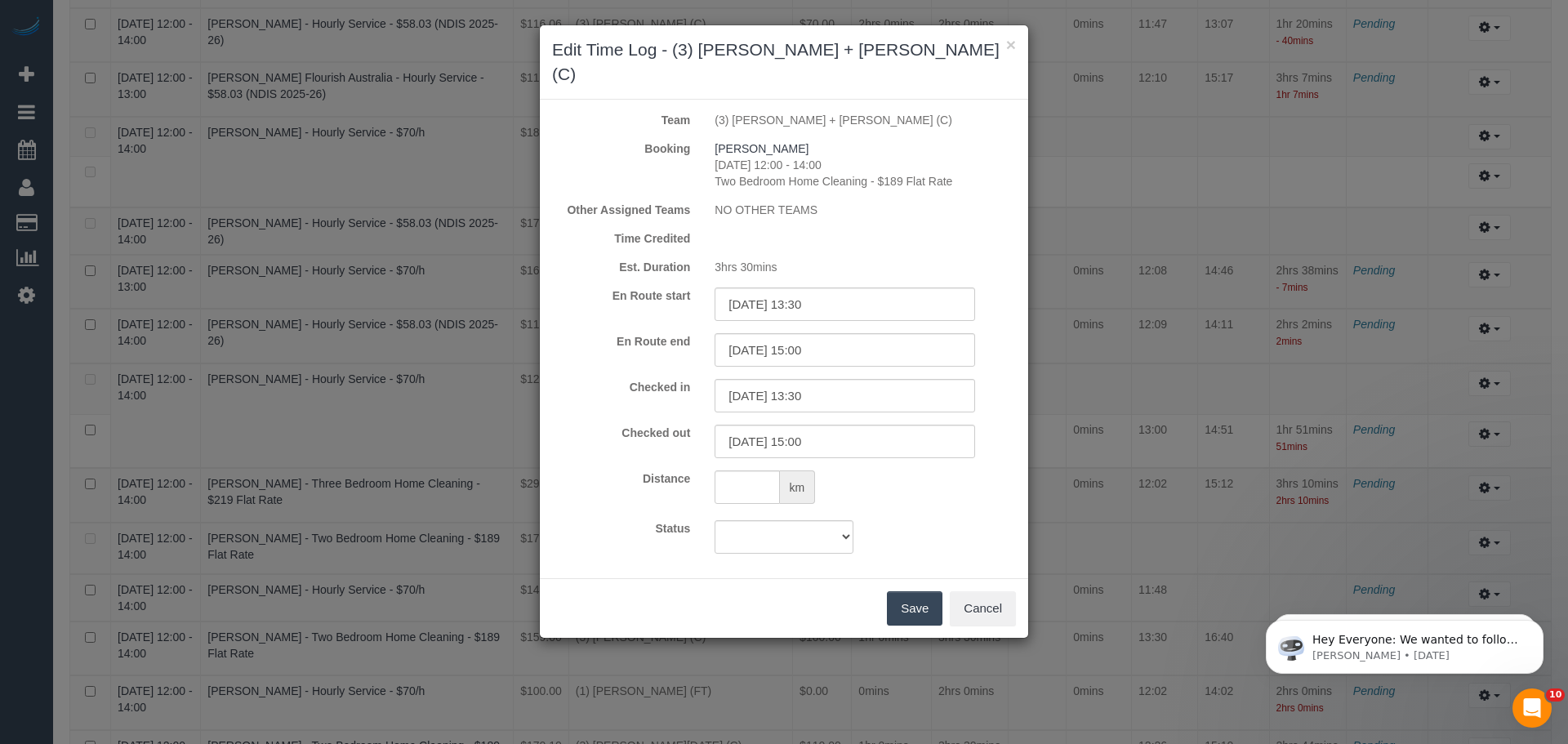
click at [913, 591] on button "Save" at bounding box center [914, 608] width 55 height 34
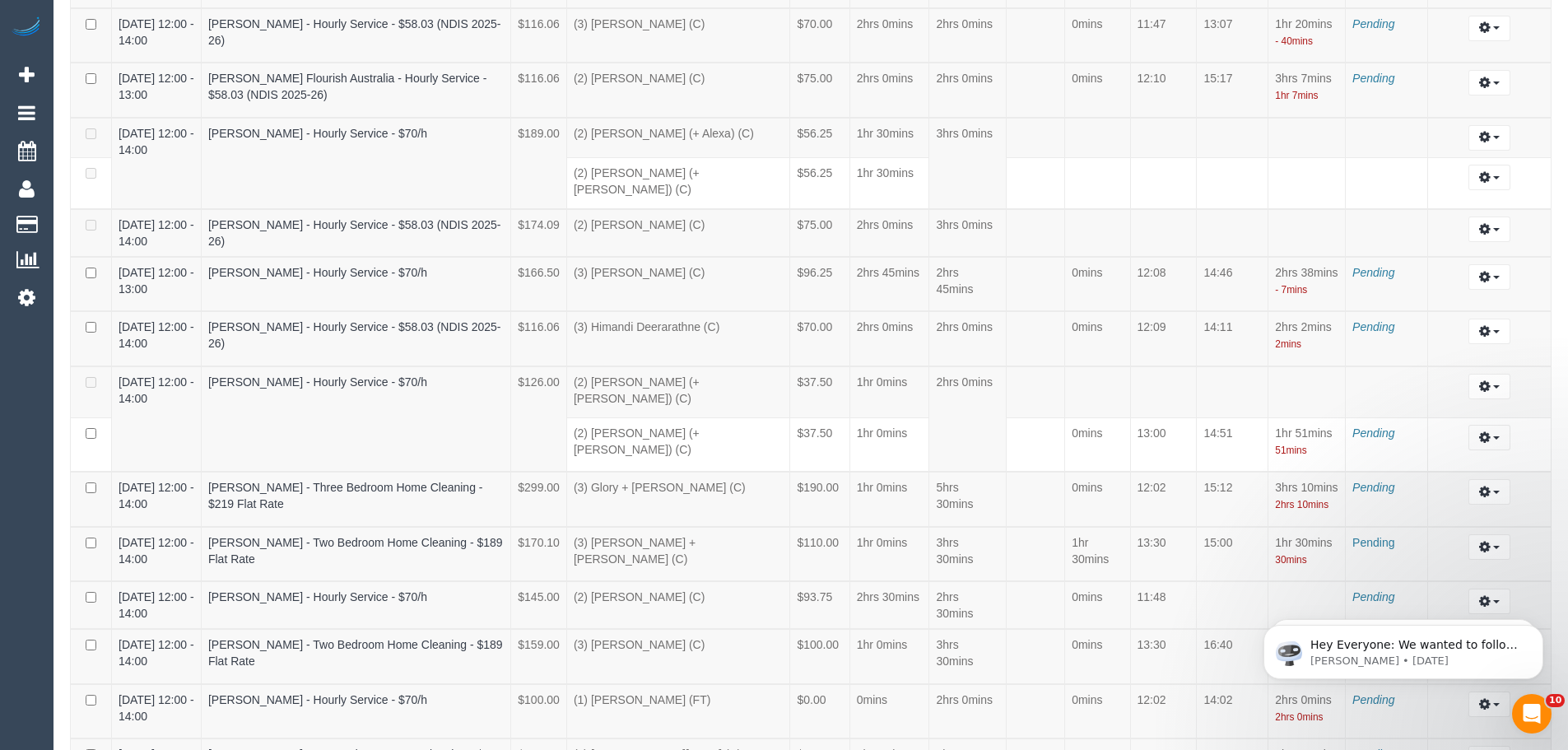
scroll to position [0, 0]
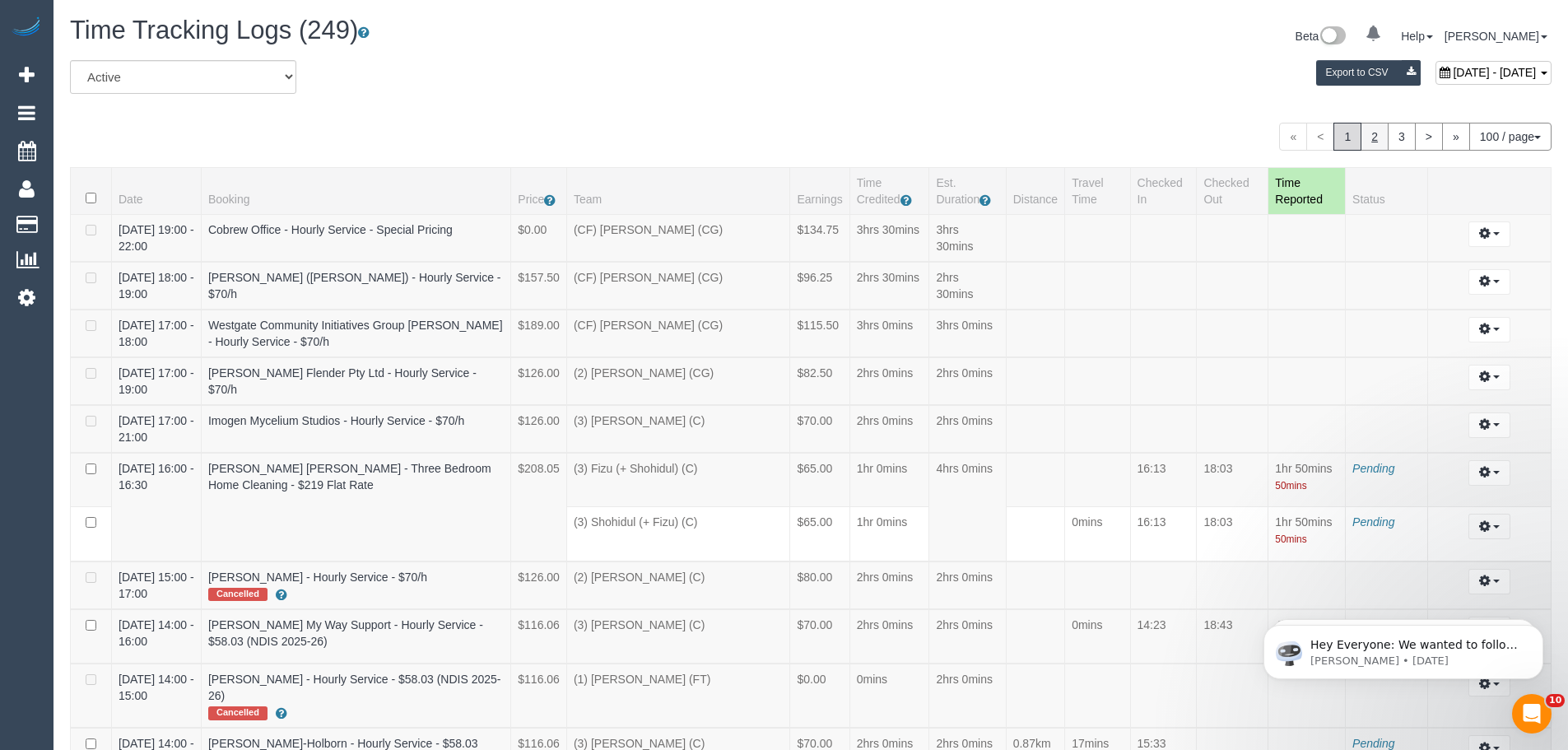
click at [1374, 137] on link "2" at bounding box center [1374, 136] width 28 height 28
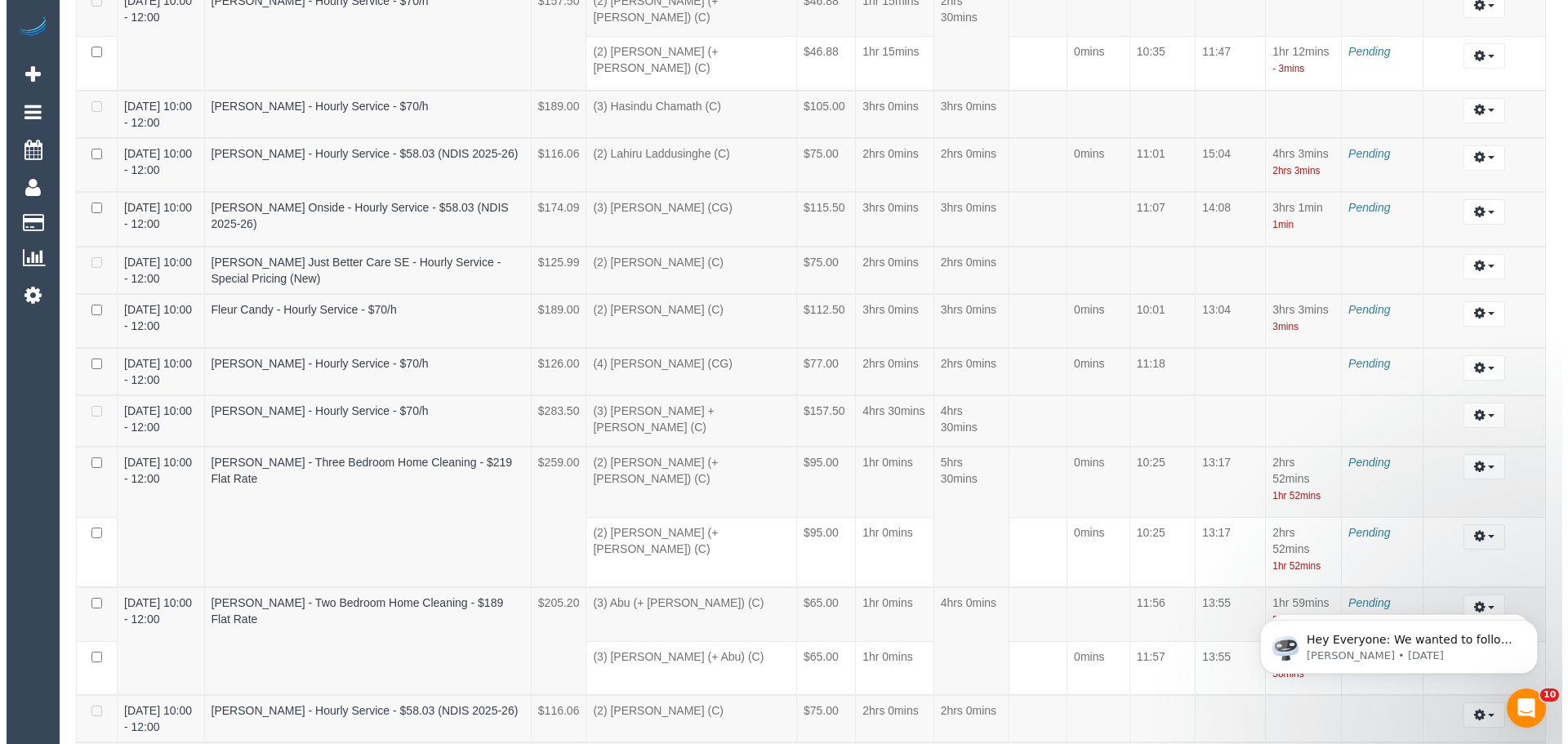
scroll to position [75471, 80090]
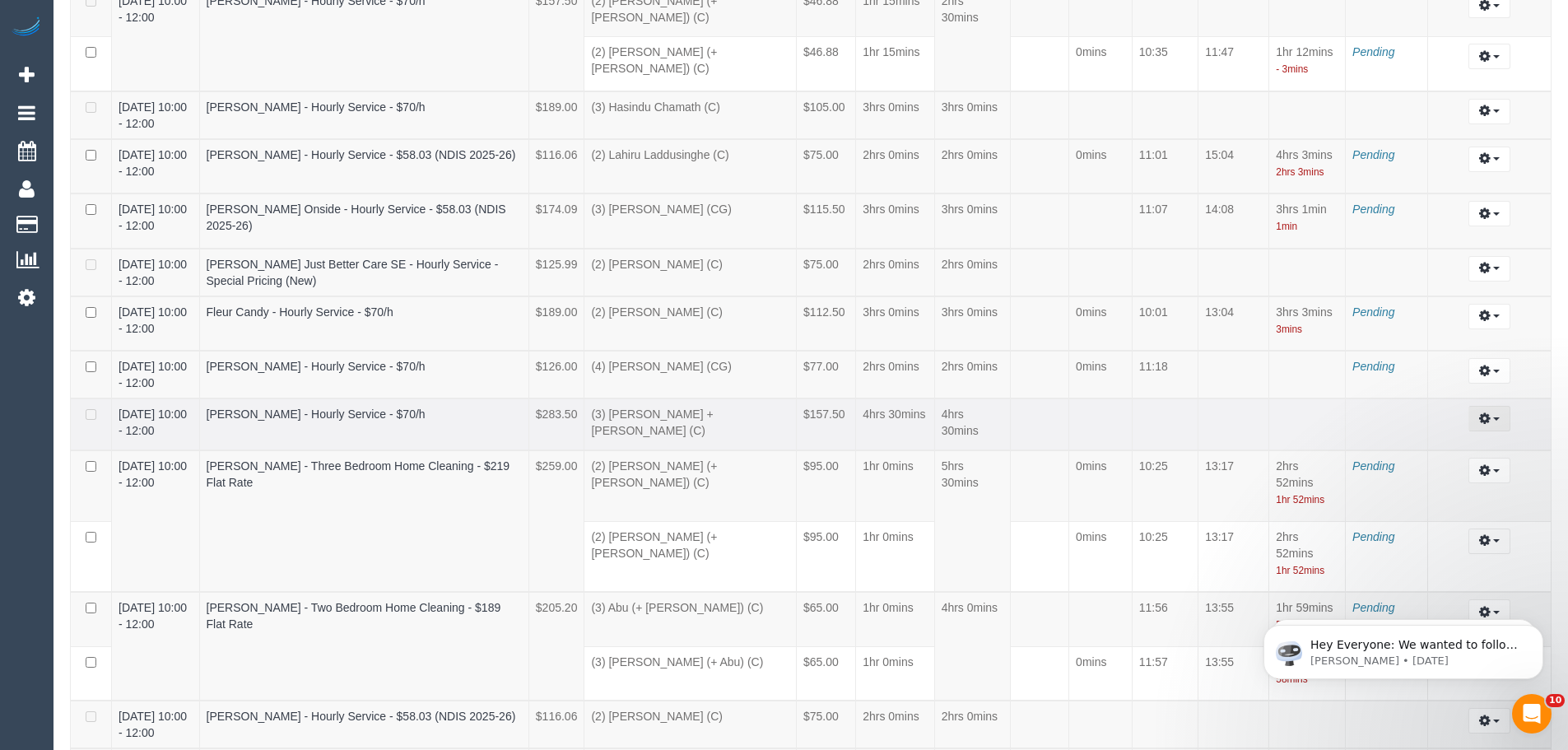
click at [1480, 413] on icon "button" at bounding box center [1485, 418] width 12 height 10
click at [1456, 438] on link "Edit" at bounding box center [1444, 448] width 130 height 21
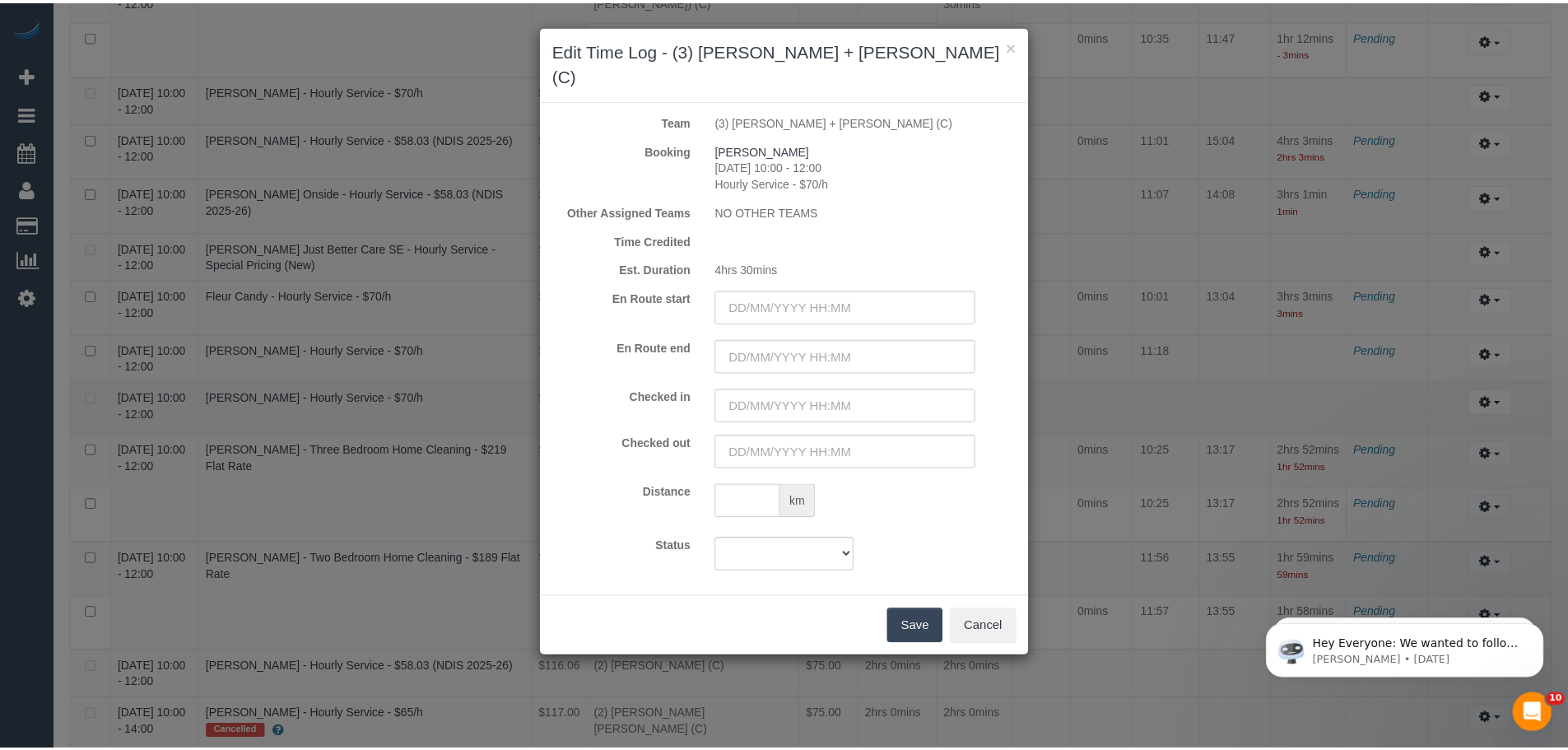
scroll to position [6231, 1581]
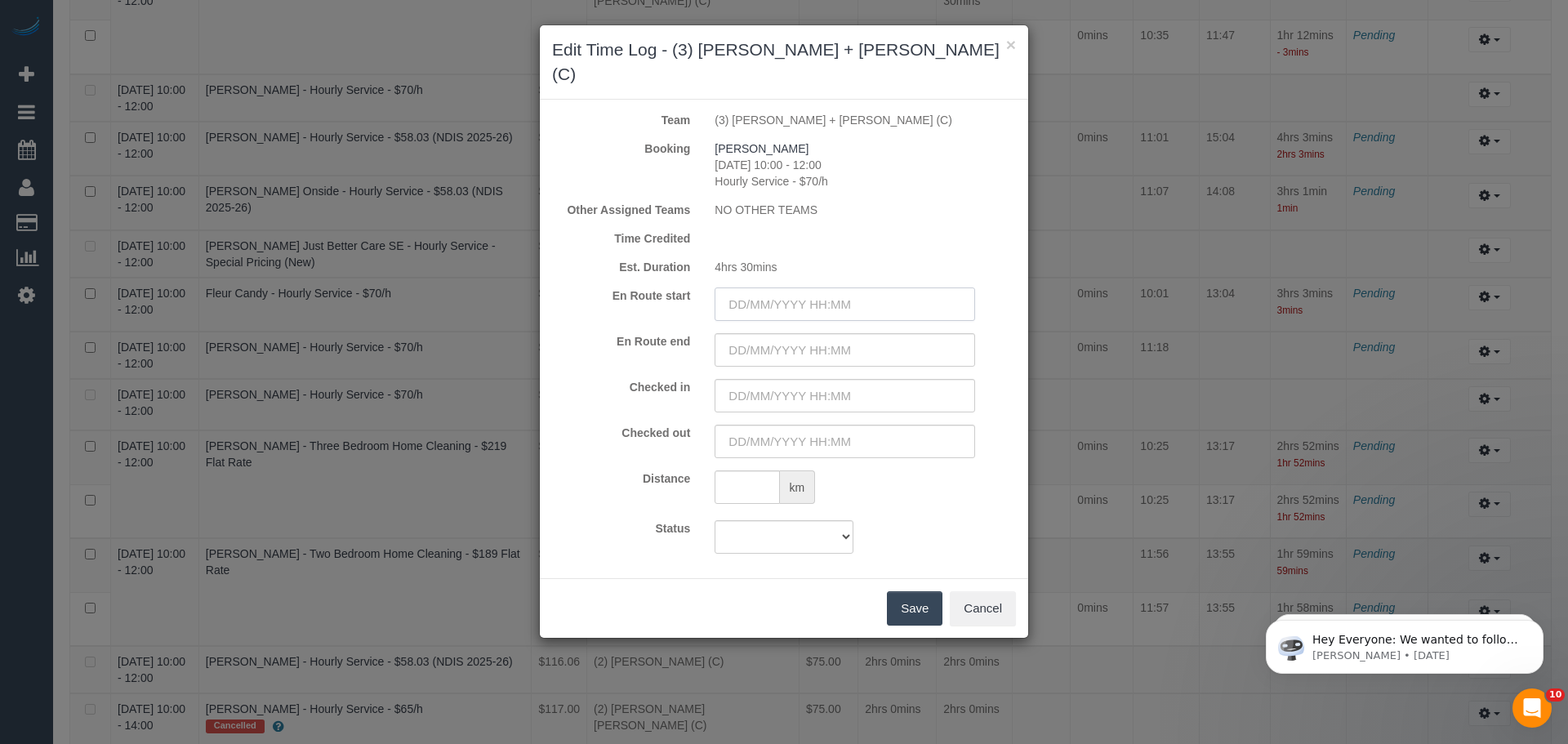
click at [729, 287] on input "text" at bounding box center [845, 304] width 260 height 33
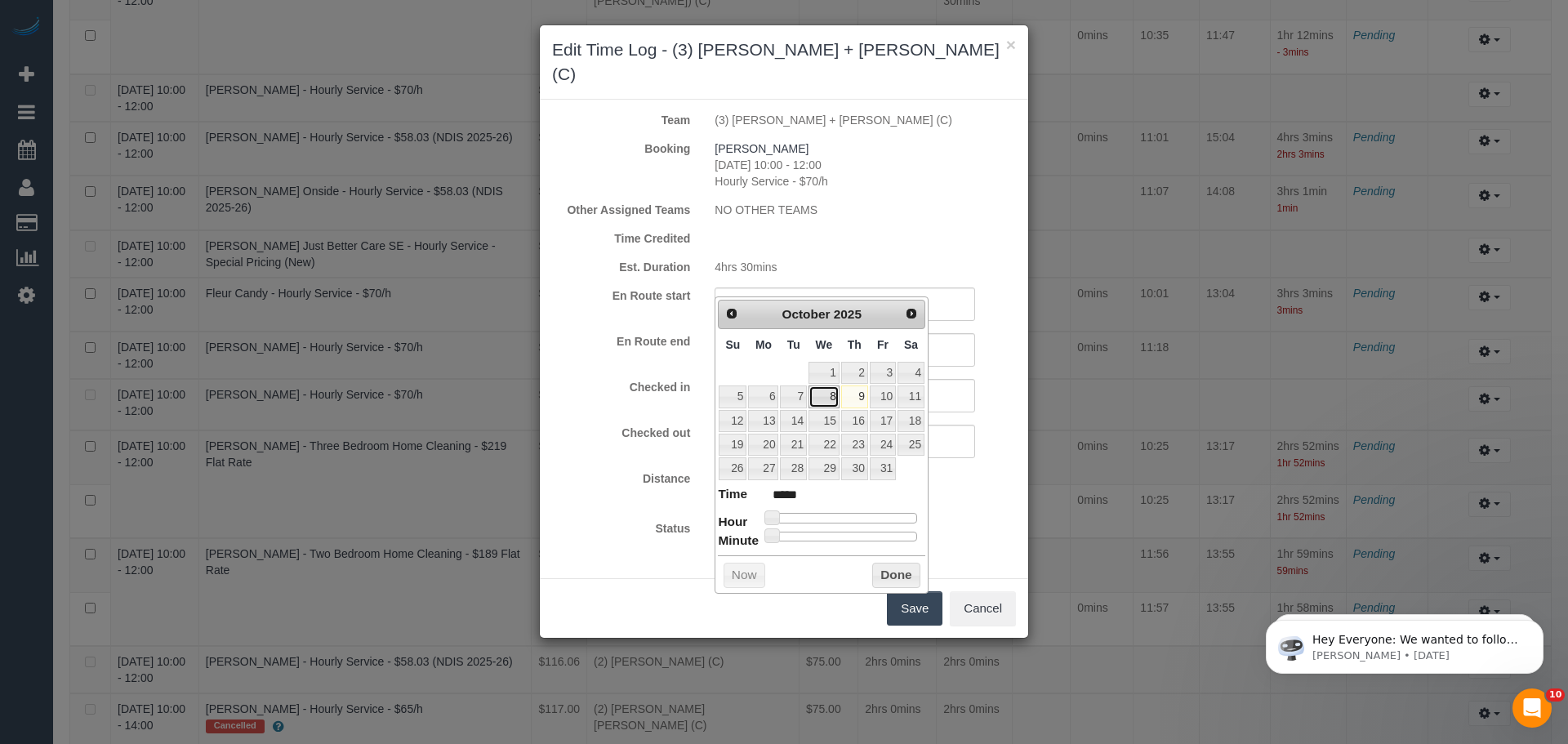
click at [829, 398] on link "8" at bounding box center [823, 397] width 31 height 22
type input "08/10/2025 01:00"
type input "*****"
type input "08/10/2025 02:00"
type input "*****"
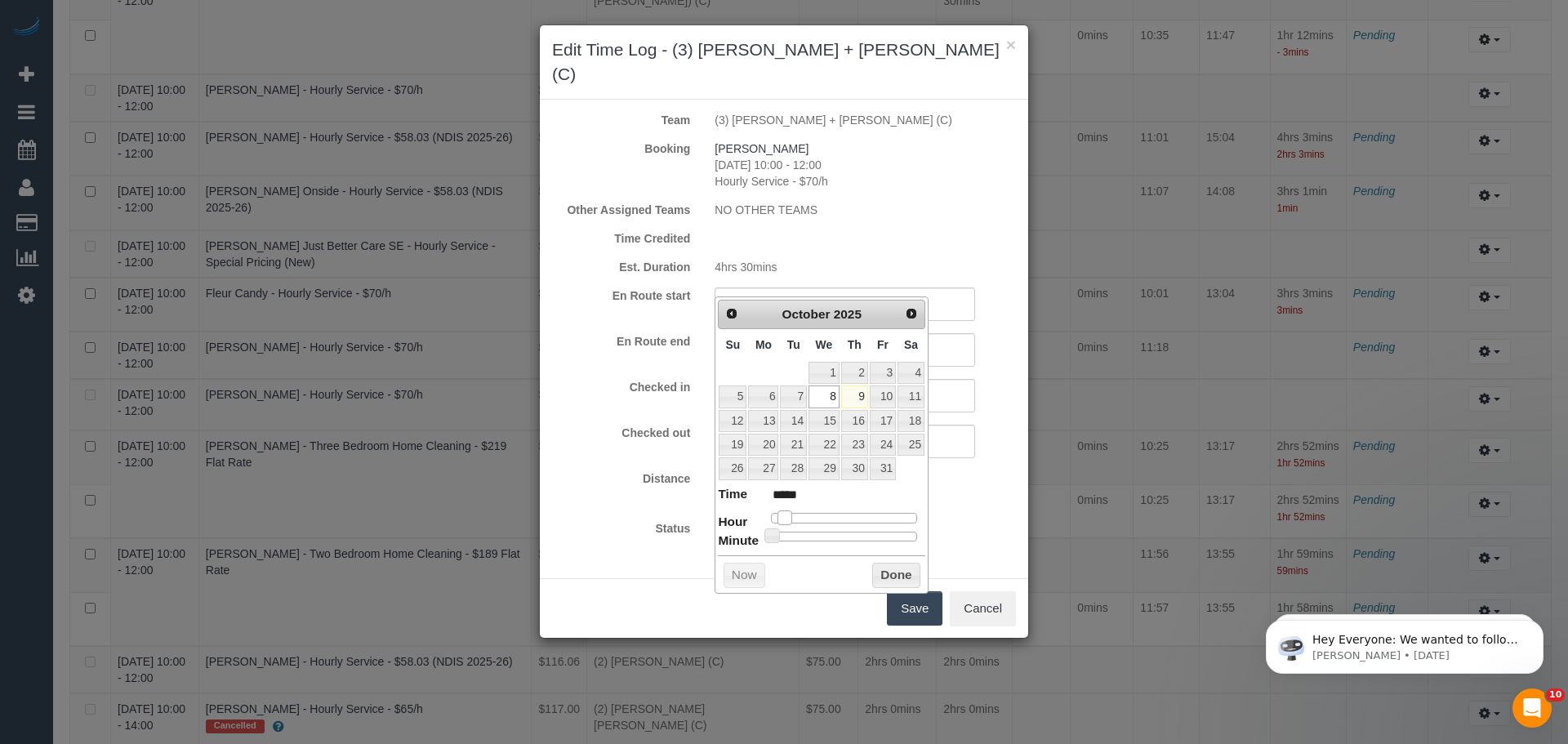
type input "08/10/2025 05:00"
type input "*****"
type input "08/10/2025 06:00"
type input "*****"
type input "08/10/2025 10:00"
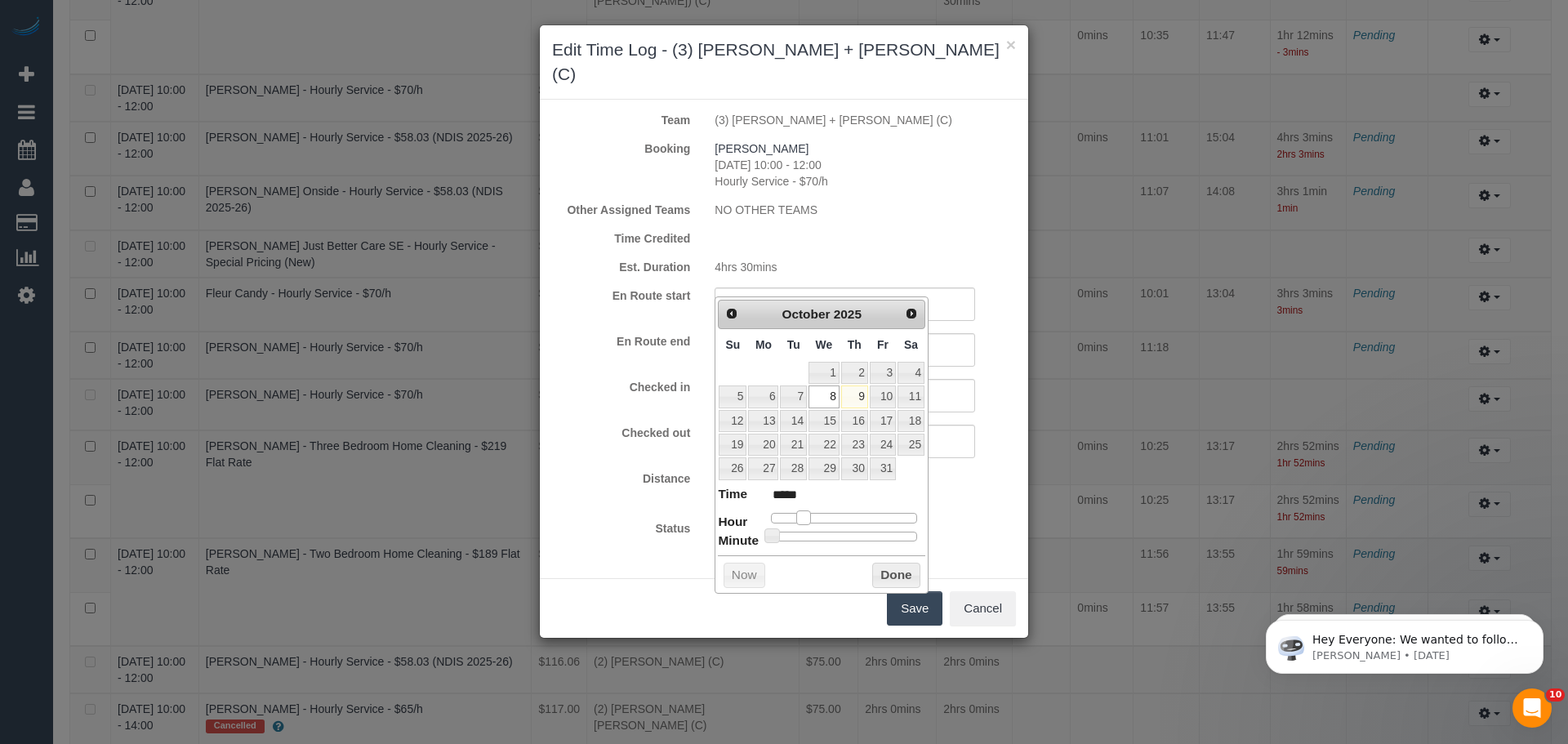
type input "*****"
type input "08/10/2025 11:00"
type input "*****"
drag, startPoint x: 775, startPoint y: 513, endPoint x: 842, endPoint y: 516, distance: 67.1
click at [842, 516] on span at bounding box center [841, 518] width 15 height 15
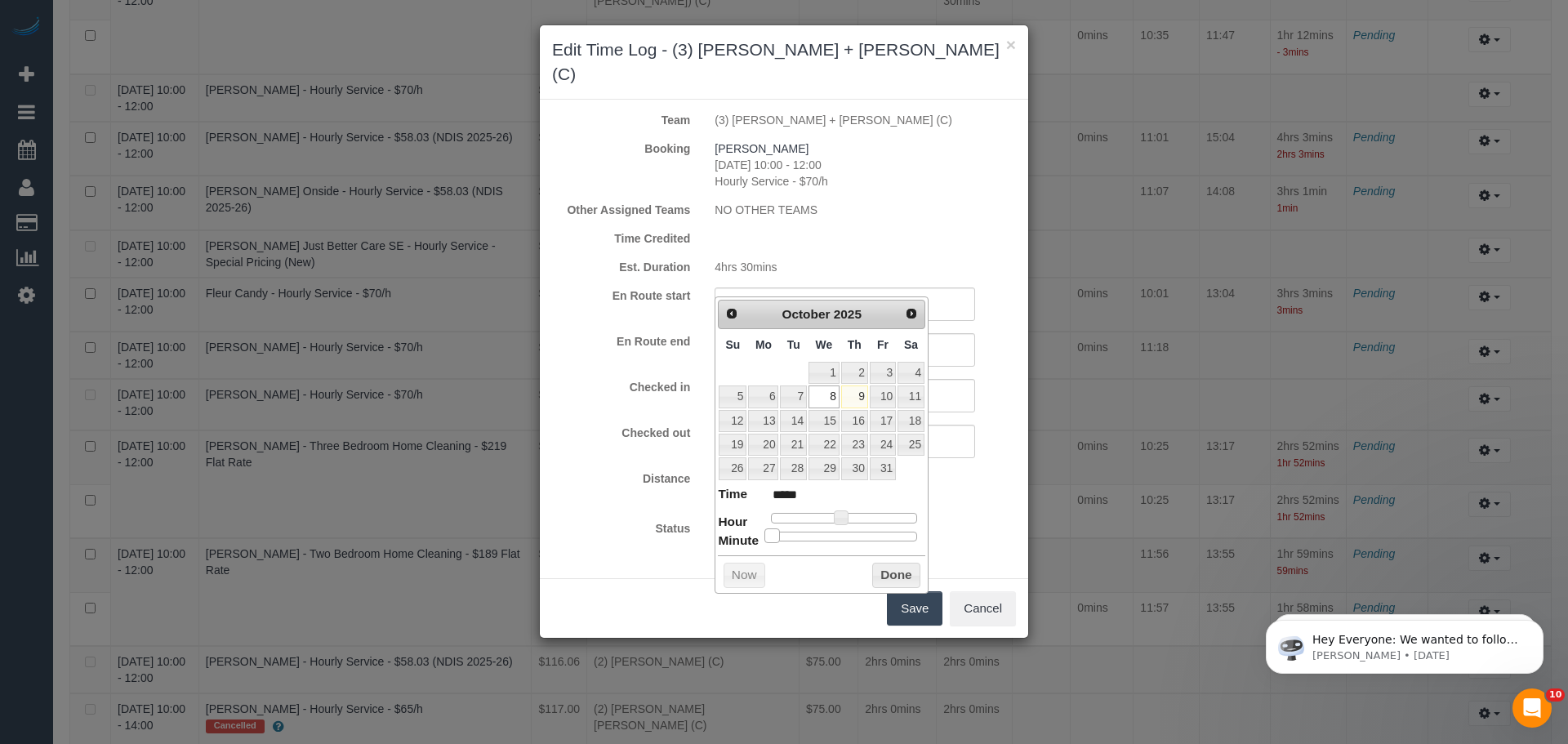
type input "08/10/2025 11:07"
type input "*****"
type input "08/10/2025 11:17"
type input "*****"
type input "08/10/2025 11:22"
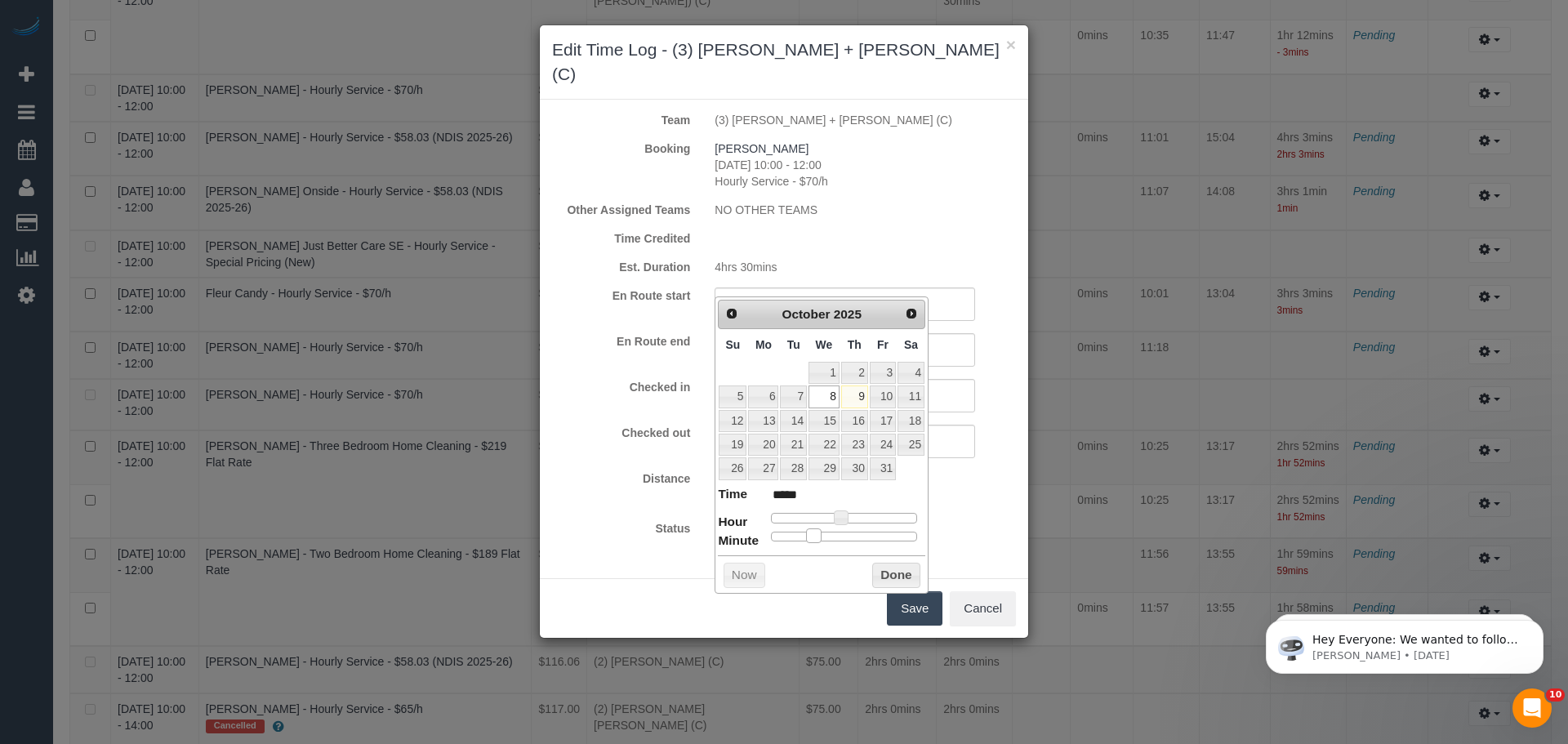
type input "*****"
type input "08/10/2025 11:29"
type input "*****"
drag, startPoint x: 776, startPoint y: 532, endPoint x: 847, endPoint y: 535, distance: 71.1
click at [847, 535] on span at bounding box center [842, 536] width 15 height 15
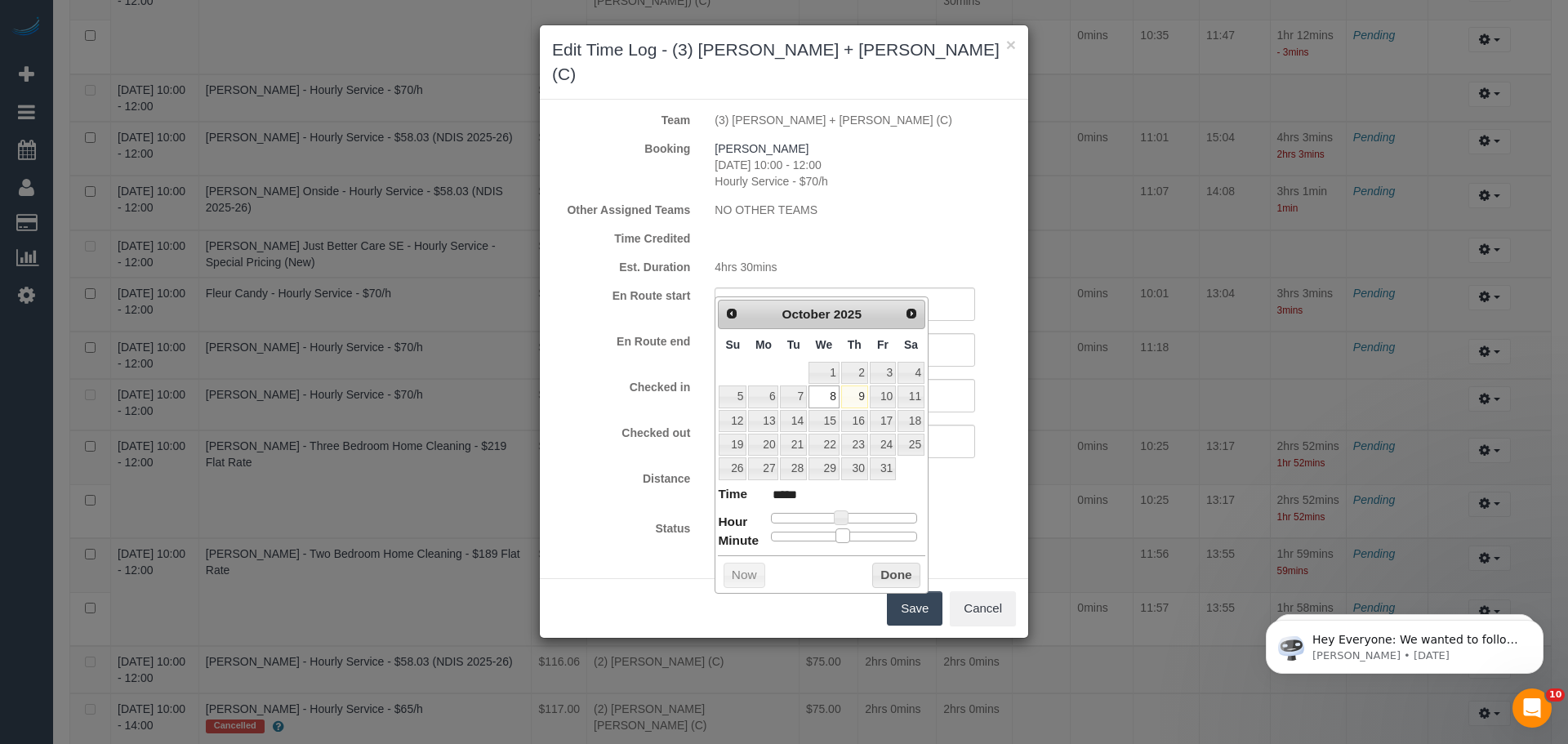
type input "08/10/2025 11:00"
type input "*****"
drag, startPoint x: 847, startPoint y: 539, endPoint x: 686, endPoint y: 539, distance: 161.0
click at [880, 569] on button "Done" at bounding box center [896, 575] width 48 height 26
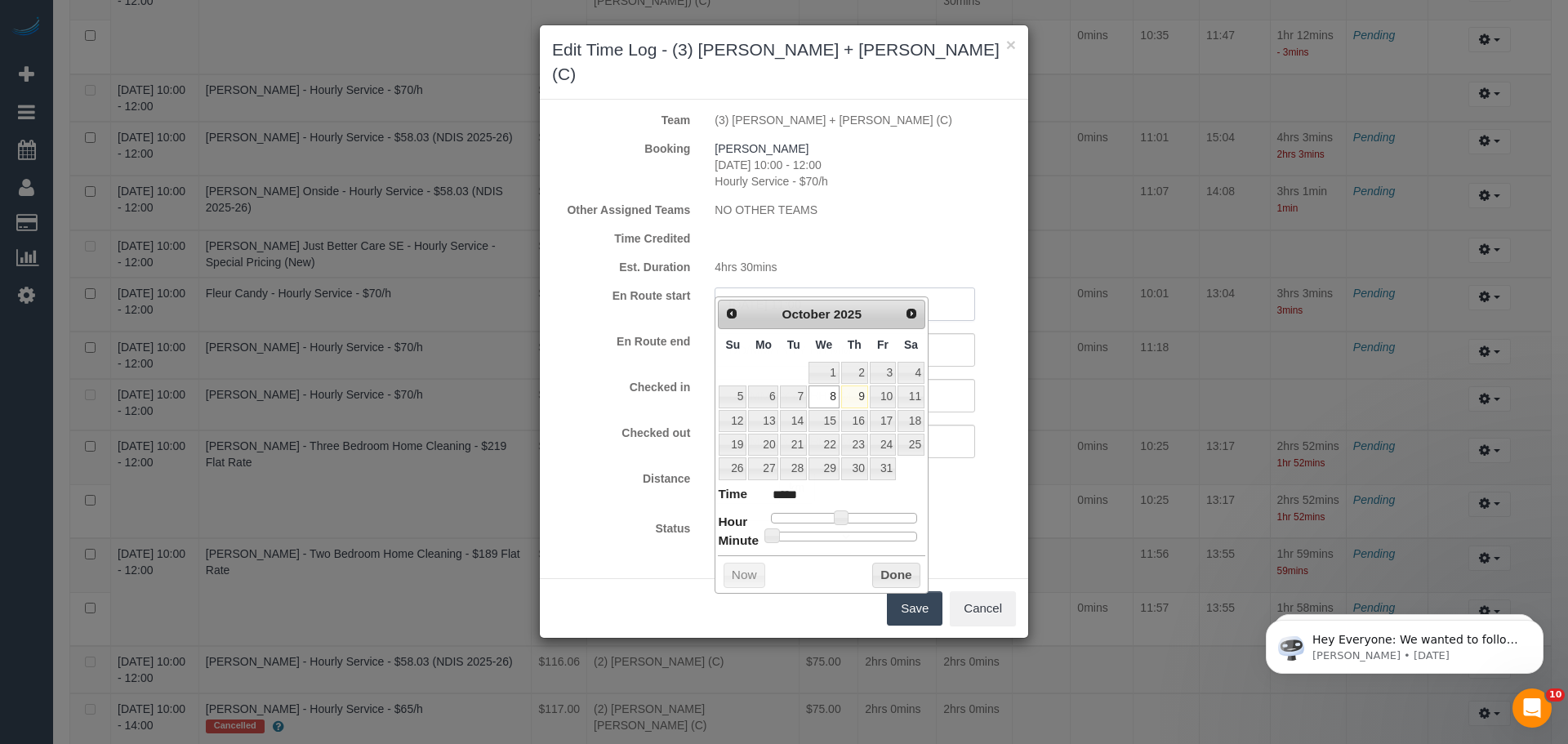
drag, startPoint x: 862, startPoint y: 271, endPoint x: 620, endPoint y: 271, distance: 242.0
click at [620, 287] on div "En Route start 08/10/2025 11:00" at bounding box center [783, 304] width 488 height 33
click at [636, 333] on label "En Route end" at bounding box center [620, 342] width 163 height 17
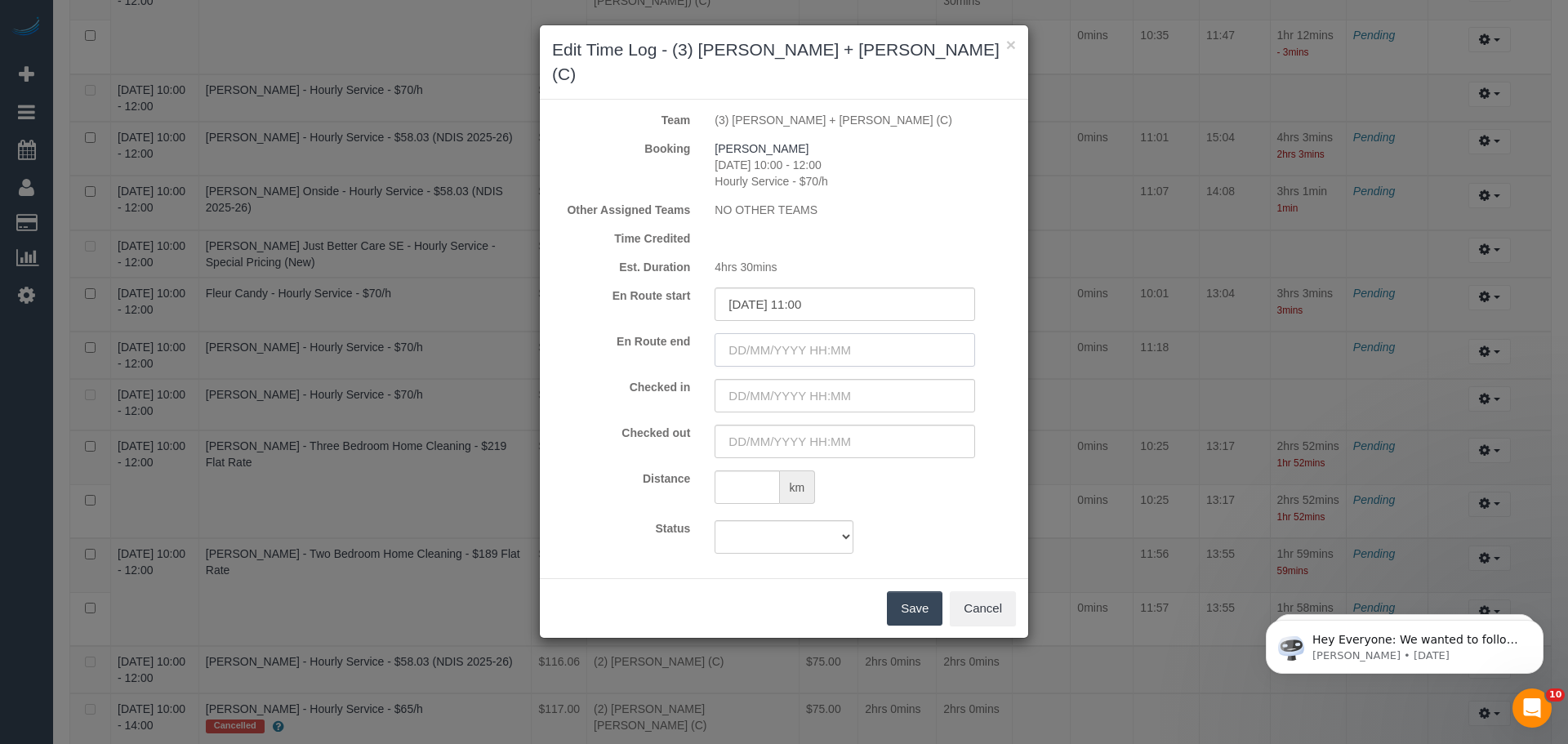
click at [746, 333] on input "text" at bounding box center [845, 350] width 260 height 33
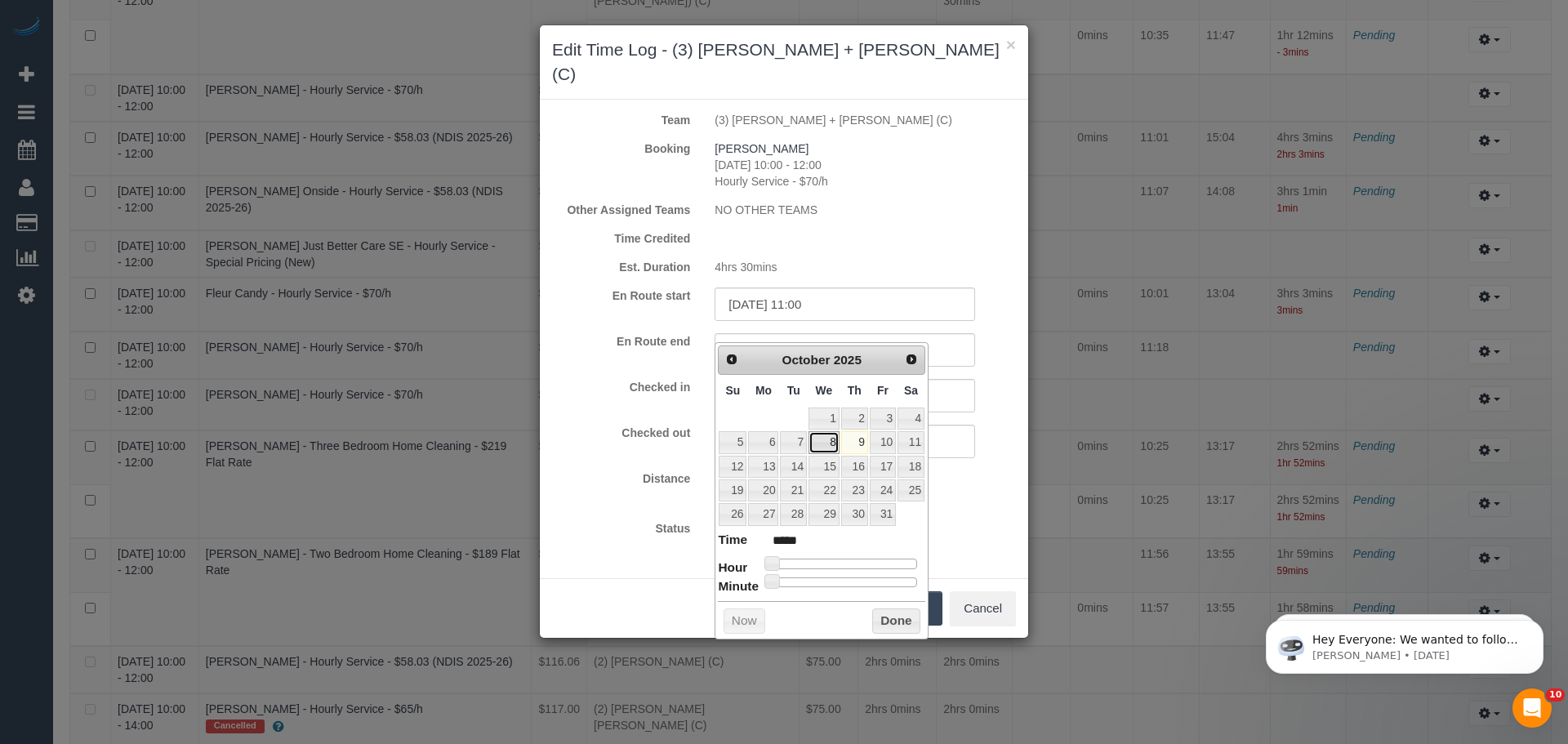
click at [822, 453] on link "8" at bounding box center [823, 442] width 31 height 22
type input "08/10/2025 02:00"
type input "*****"
type input "08/10/2025 04:00"
type input "*****"
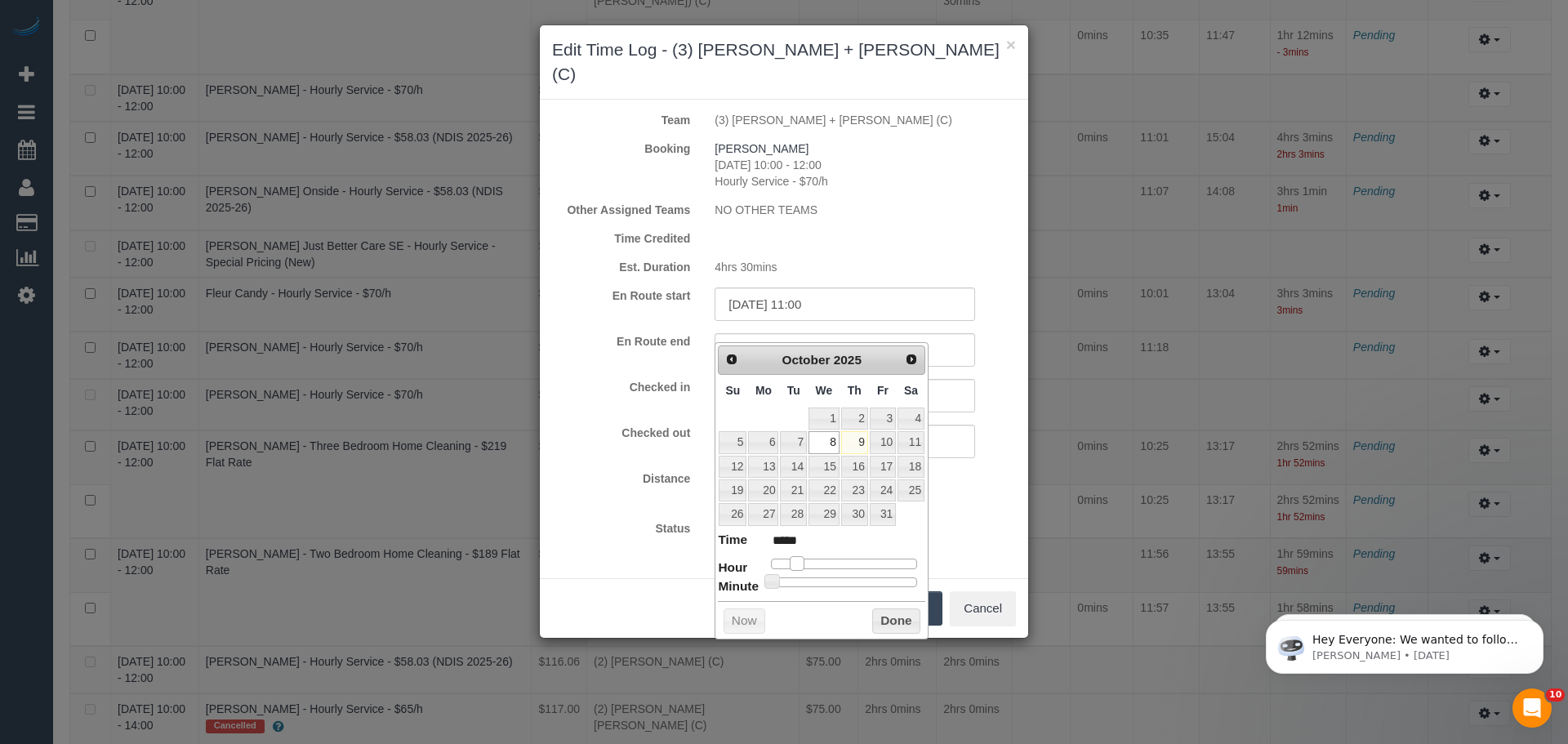
type input "08/10/2025 06:00"
type input "*****"
type input "08/10/2025 07:00"
type input "*****"
type input "08/10/2025 08:00"
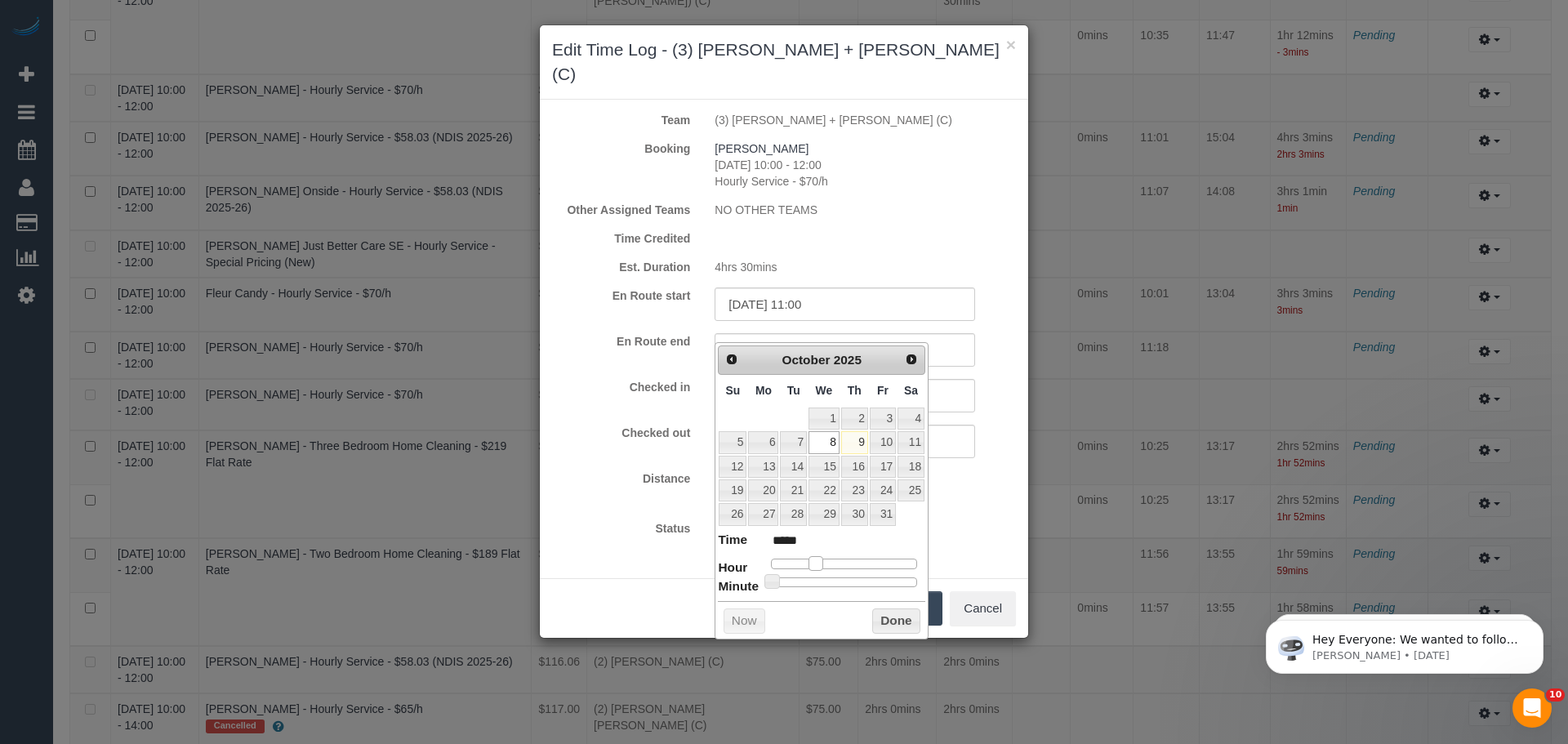
type input "*****"
type input "08/10/2025 10:00"
type input "*****"
type input "08/10/2025 11:00"
type input "*****"
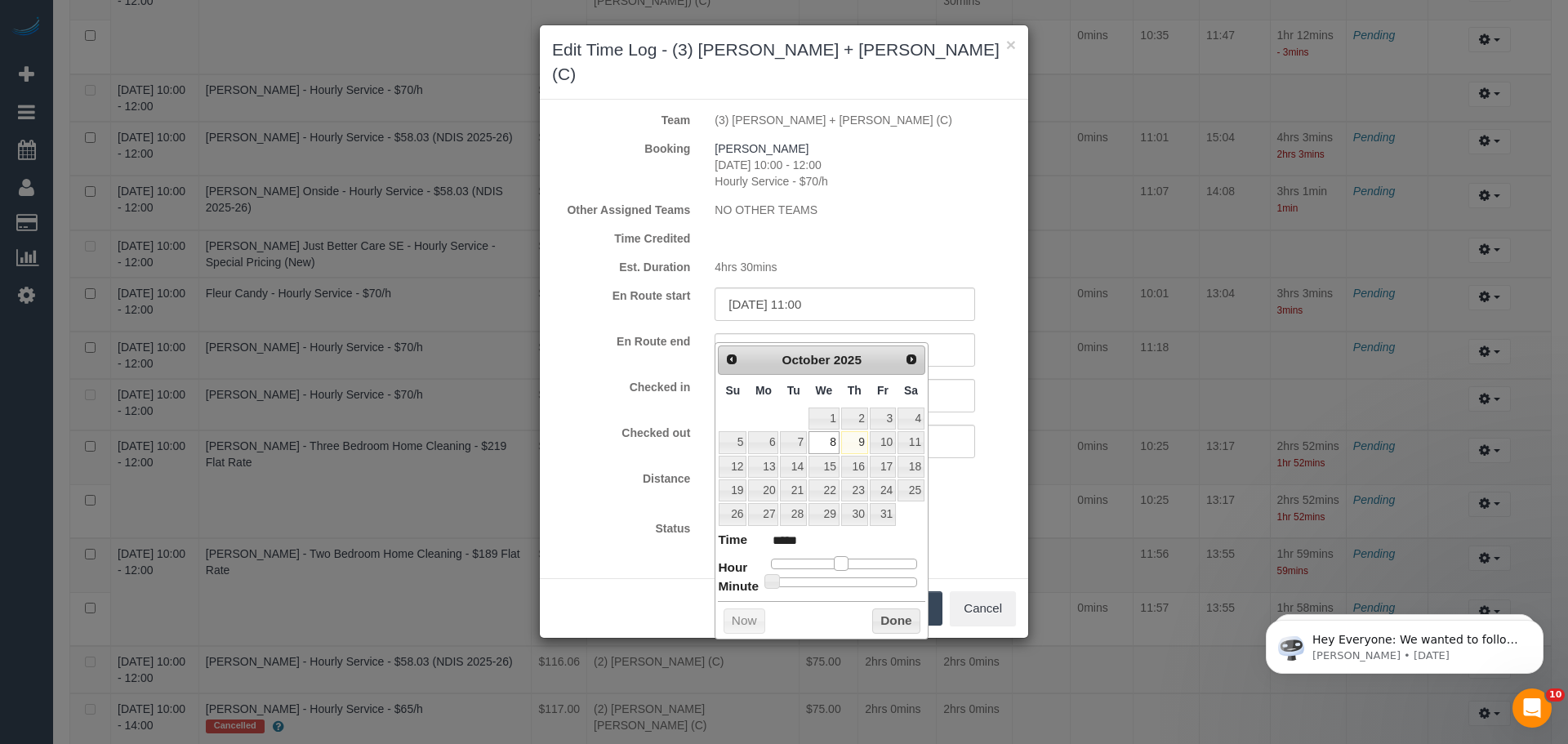
type input "08/10/2025 12:00"
type input "*****"
type input "08/10/2025 13:00"
type input "*****"
drag, startPoint x: 773, startPoint y: 562, endPoint x: 857, endPoint y: 564, distance: 84.0
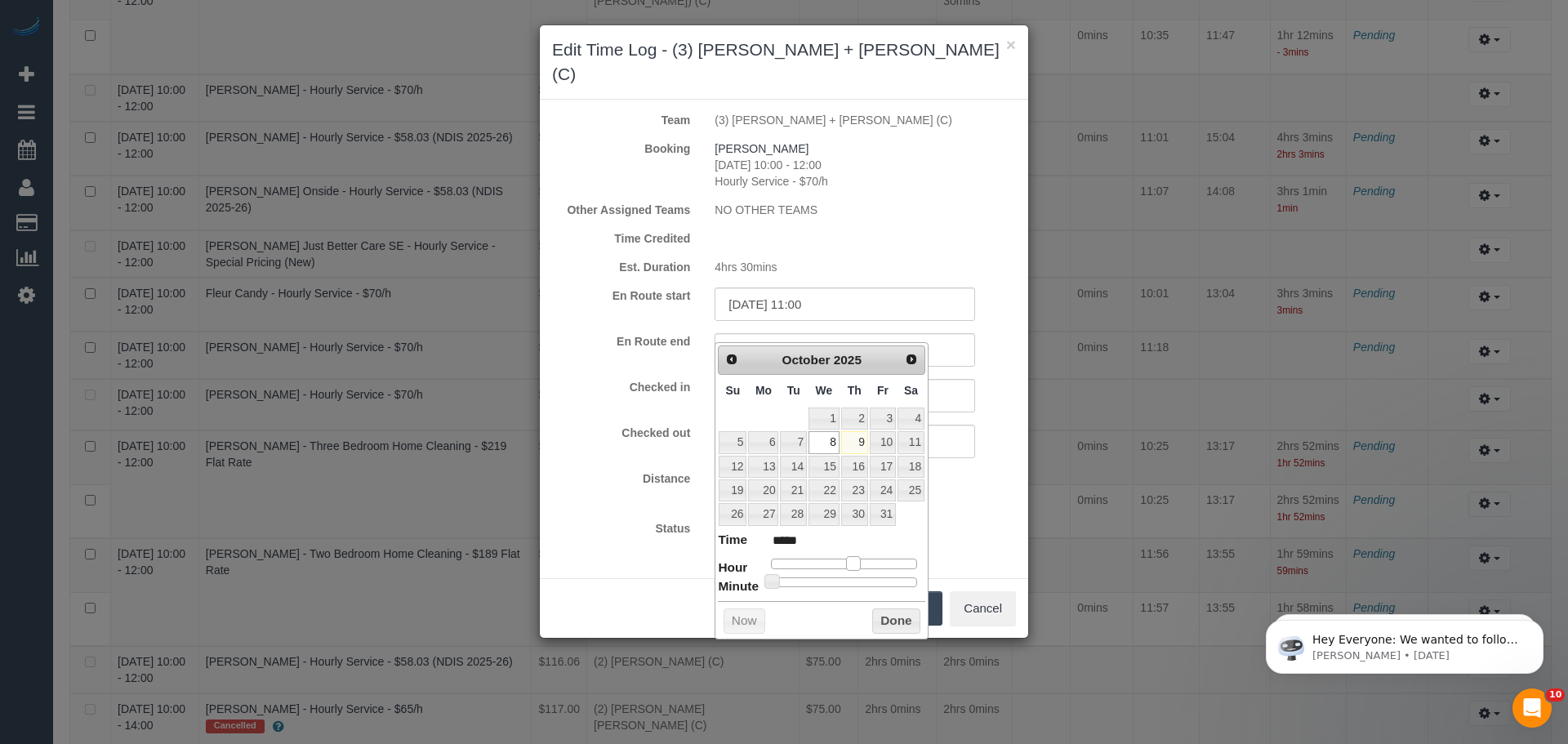
click at [857, 564] on span at bounding box center [853, 564] width 15 height 15
type input "08/10/2025 13:05"
type input "*****"
type input "08/10/2025 13:09"
type input "*****"
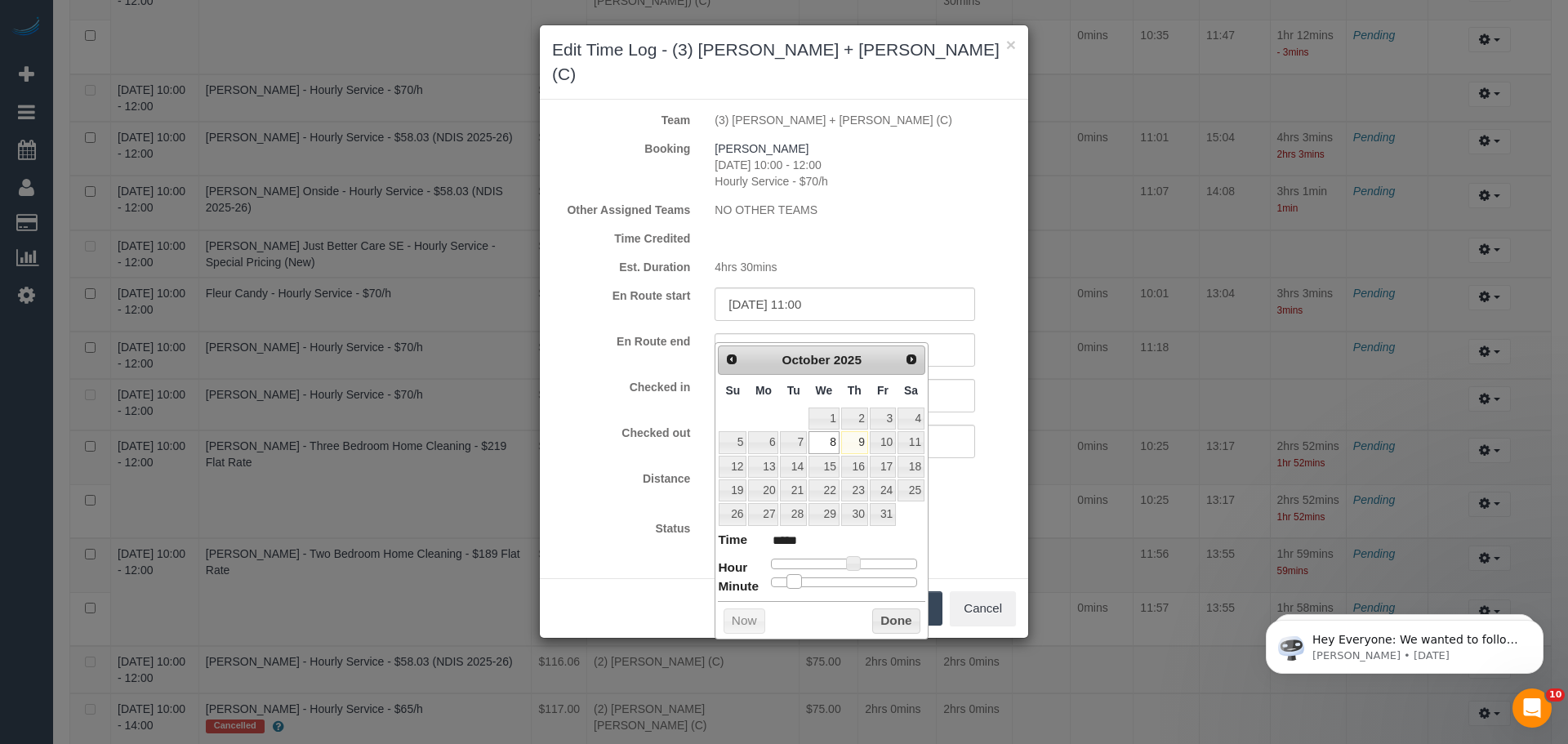
type input "08/10/2025 13:10"
type input "*****"
click at [796, 584] on span at bounding box center [797, 581] width 15 height 15
click at [882, 617] on button "Done" at bounding box center [896, 621] width 48 height 26
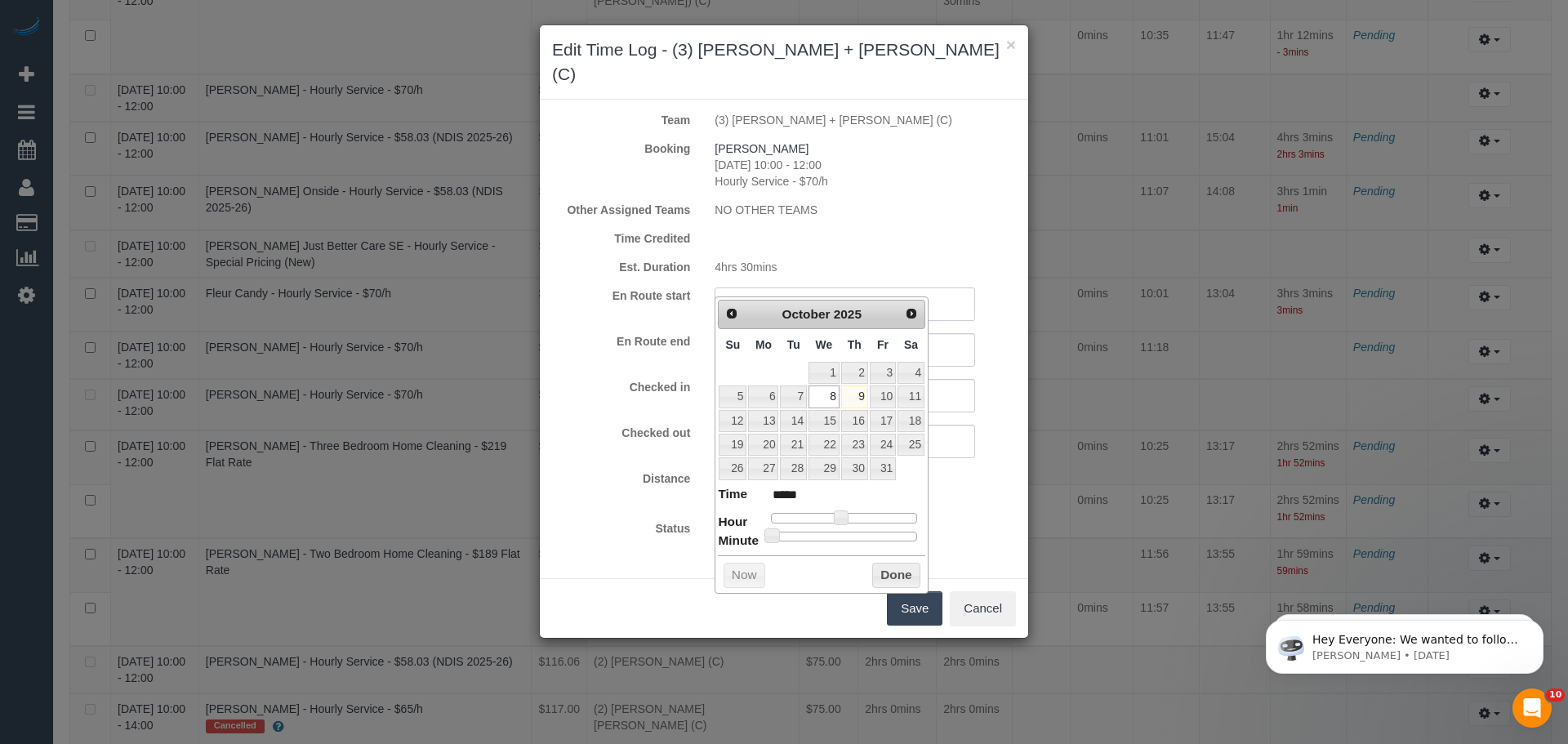
drag, startPoint x: 850, startPoint y: 270, endPoint x: 563, endPoint y: 275, distance: 287.0
click at [563, 287] on div "En Route start 08/10/2025 11:00" at bounding box center [783, 304] width 488 height 33
click at [612, 340] on div "En Route end 08/10/2025 13:10" at bounding box center [783, 350] width 488 height 33
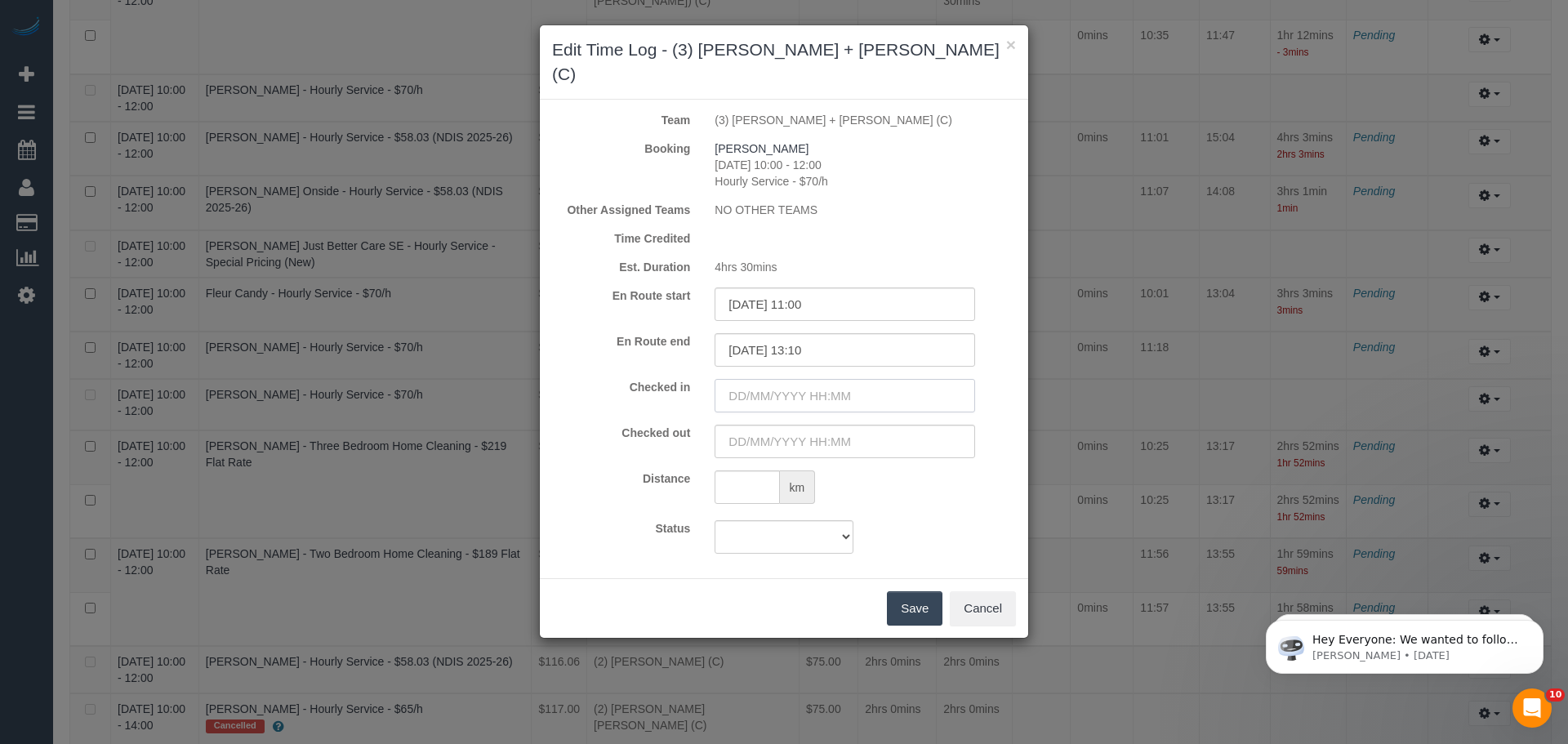
click at [800, 379] on input "text" at bounding box center [845, 396] width 260 height 33
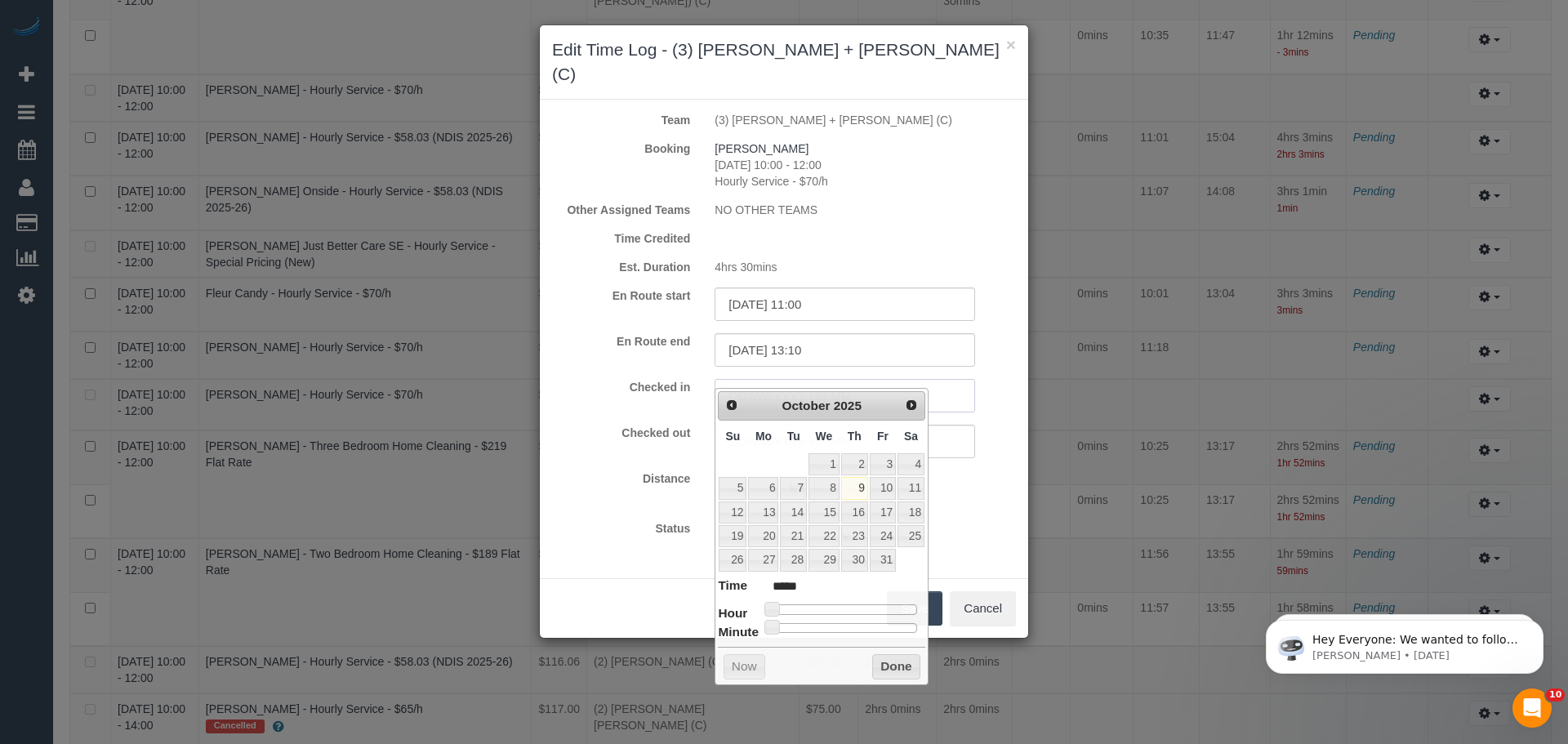
paste input "08/10/2025 11:00"
type input "08/10/2025 11:00"
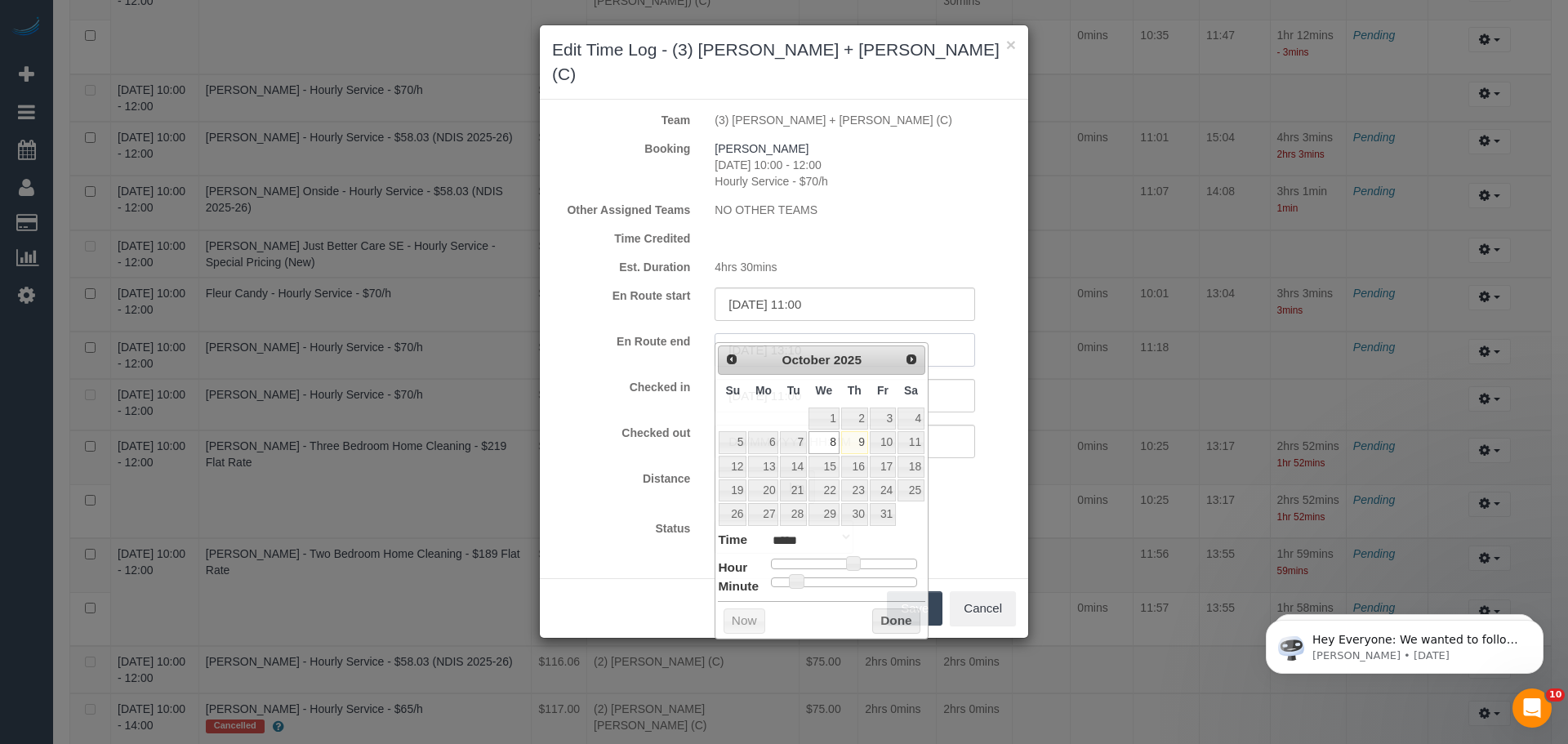
drag, startPoint x: 837, startPoint y: 325, endPoint x: 621, endPoint y: 325, distance: 216.0
click at [621, 333] on div "En Route end 08/10/2025 13:10" at bounding box center [783, 350] width 488 height 33
click at [644, 352] on form "Team (3) Denis + Kaira (C) Booking Helen Newman 08/10/2025 10:00 - 12:00 Hourly…" at bounding box center [783, 332] width 463 height 442
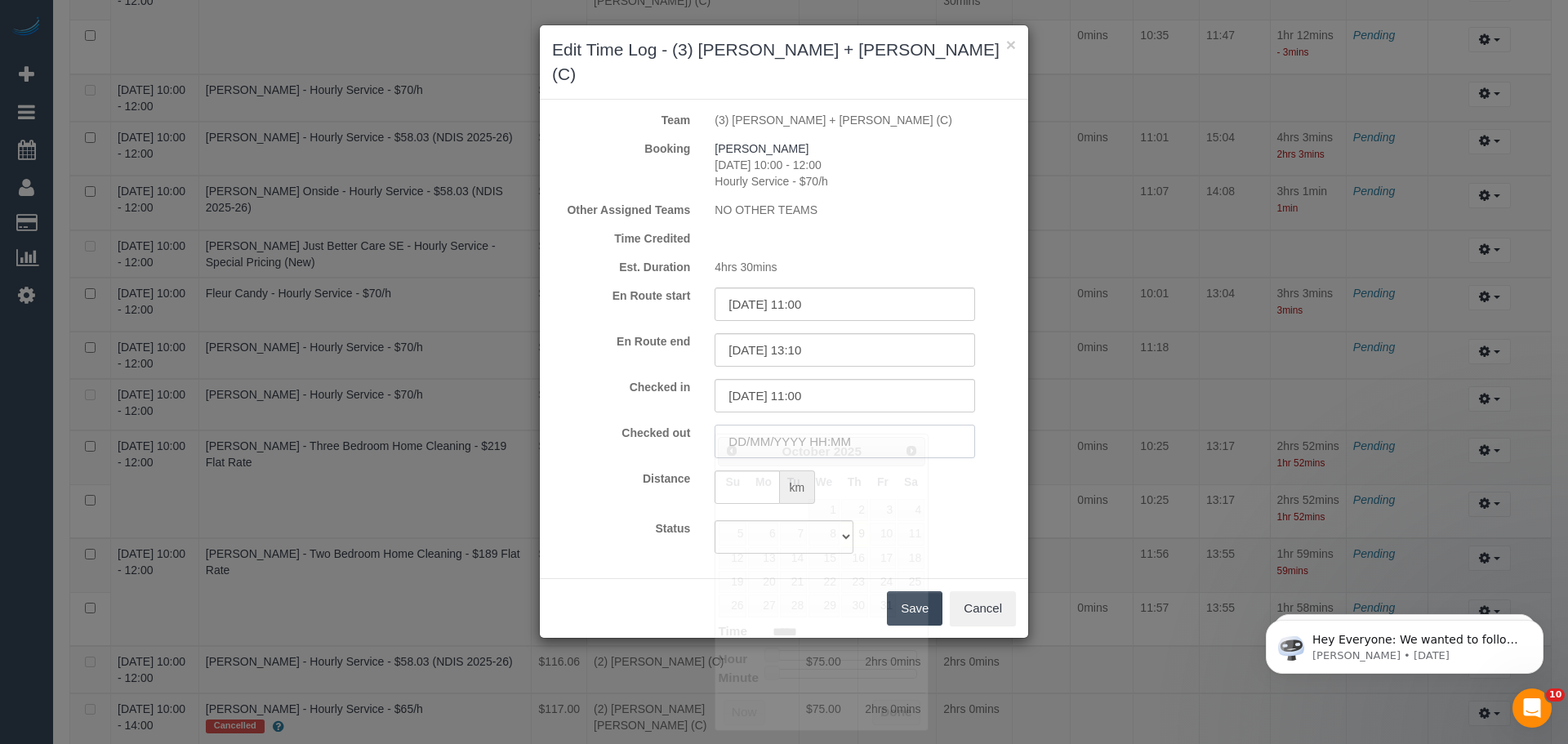
click at [756, 424] on input "text" at bounding box center [845, 441] width 260 height 33
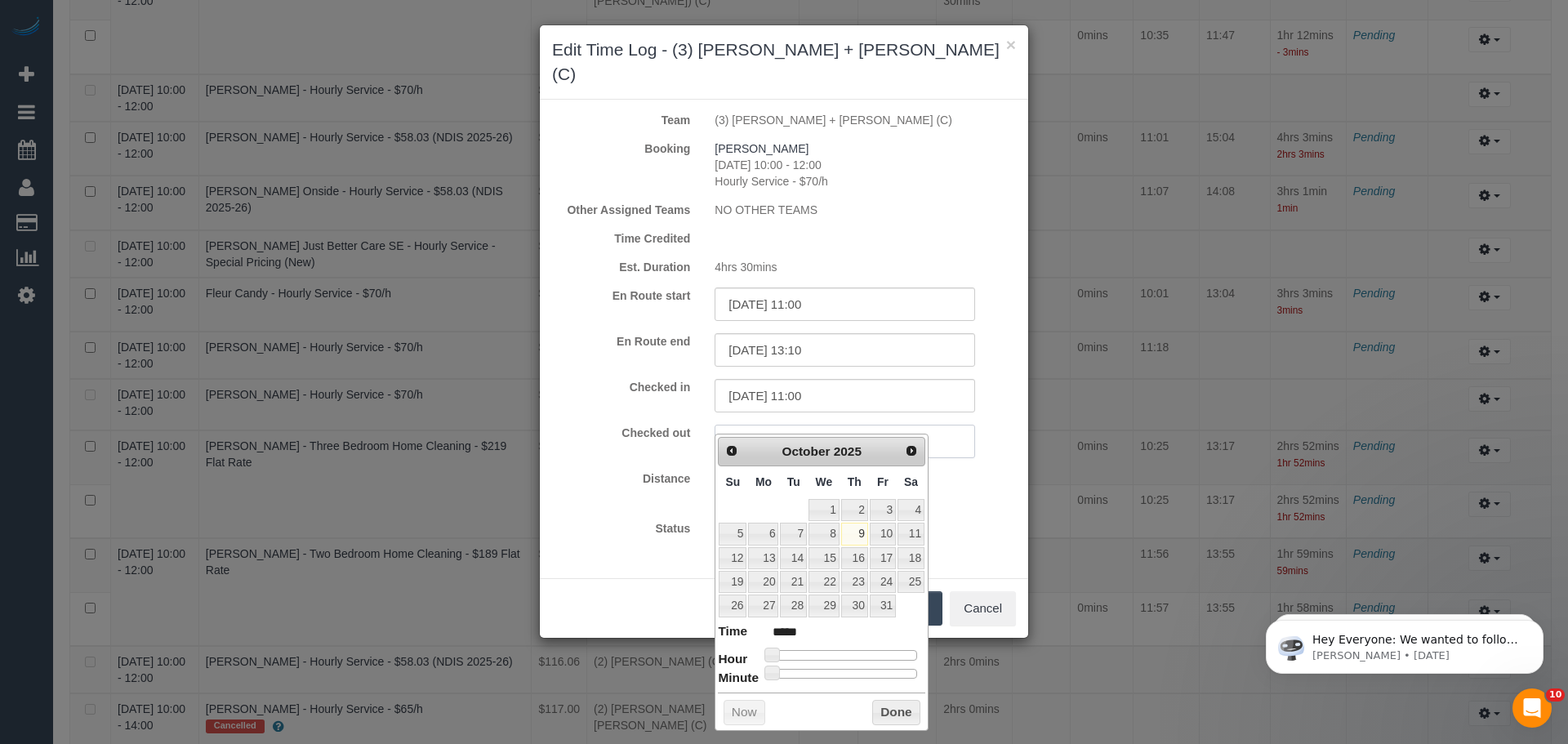
paste input "08/10/2025 13:10"
type input "08/10/2025 13:10"
click at [969, 521] on div "Status Approved Approved + Update team with Time Reported Approved + Update tea…" at bounding box center [783, 537] width 488 height 33
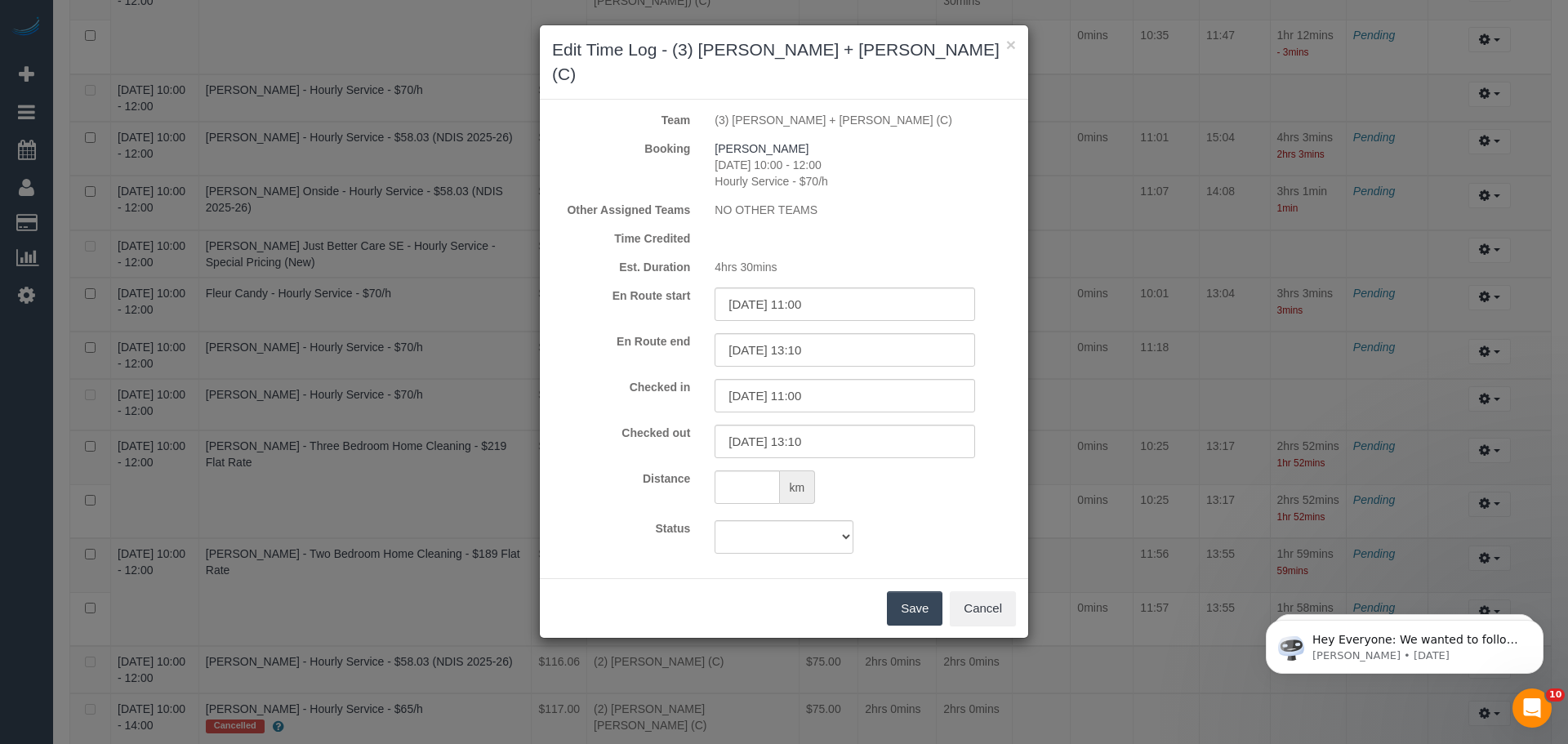
click at [923, 591] on button "Save" at bounding box center [914, 608] width 55 height 34
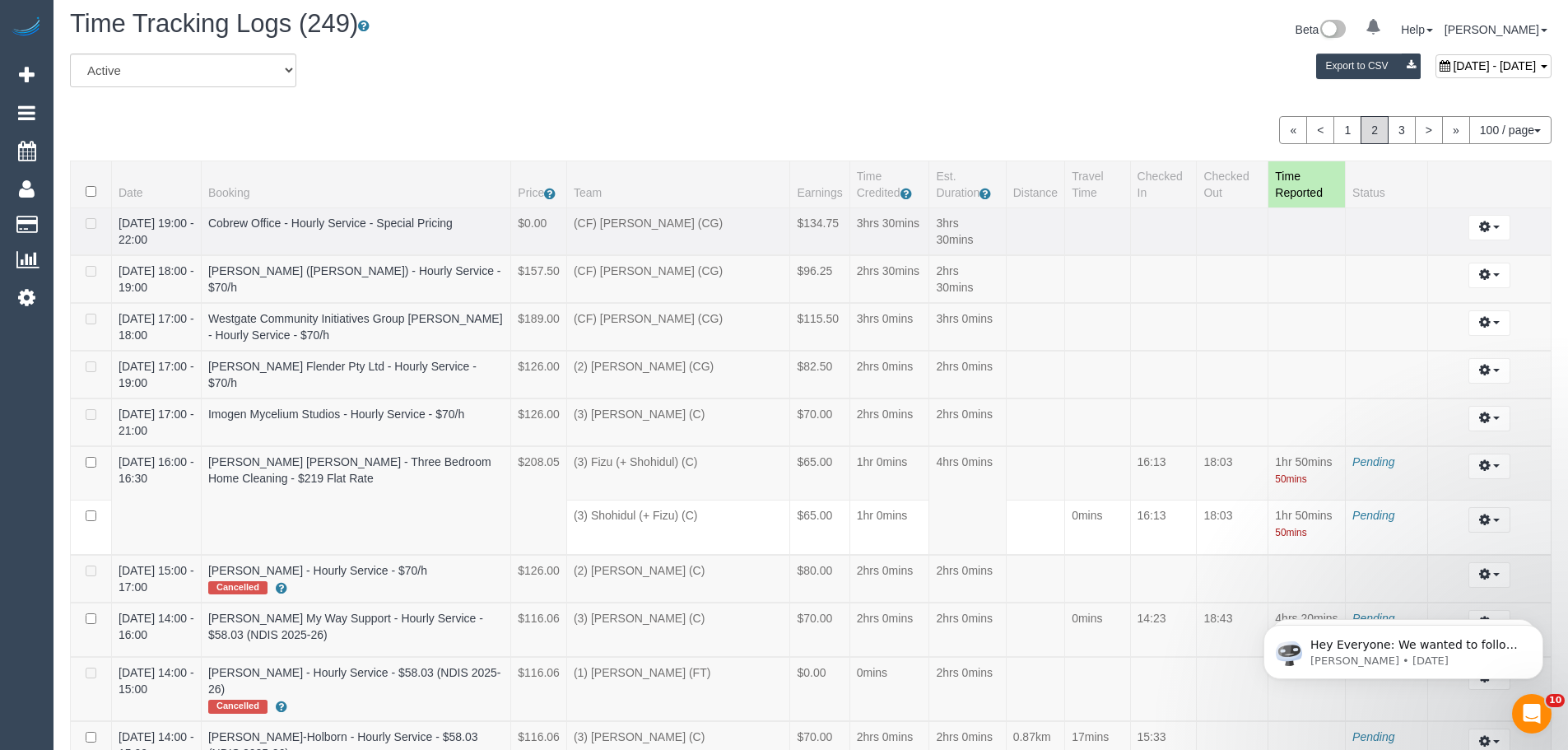
scroll to position [0, 0]
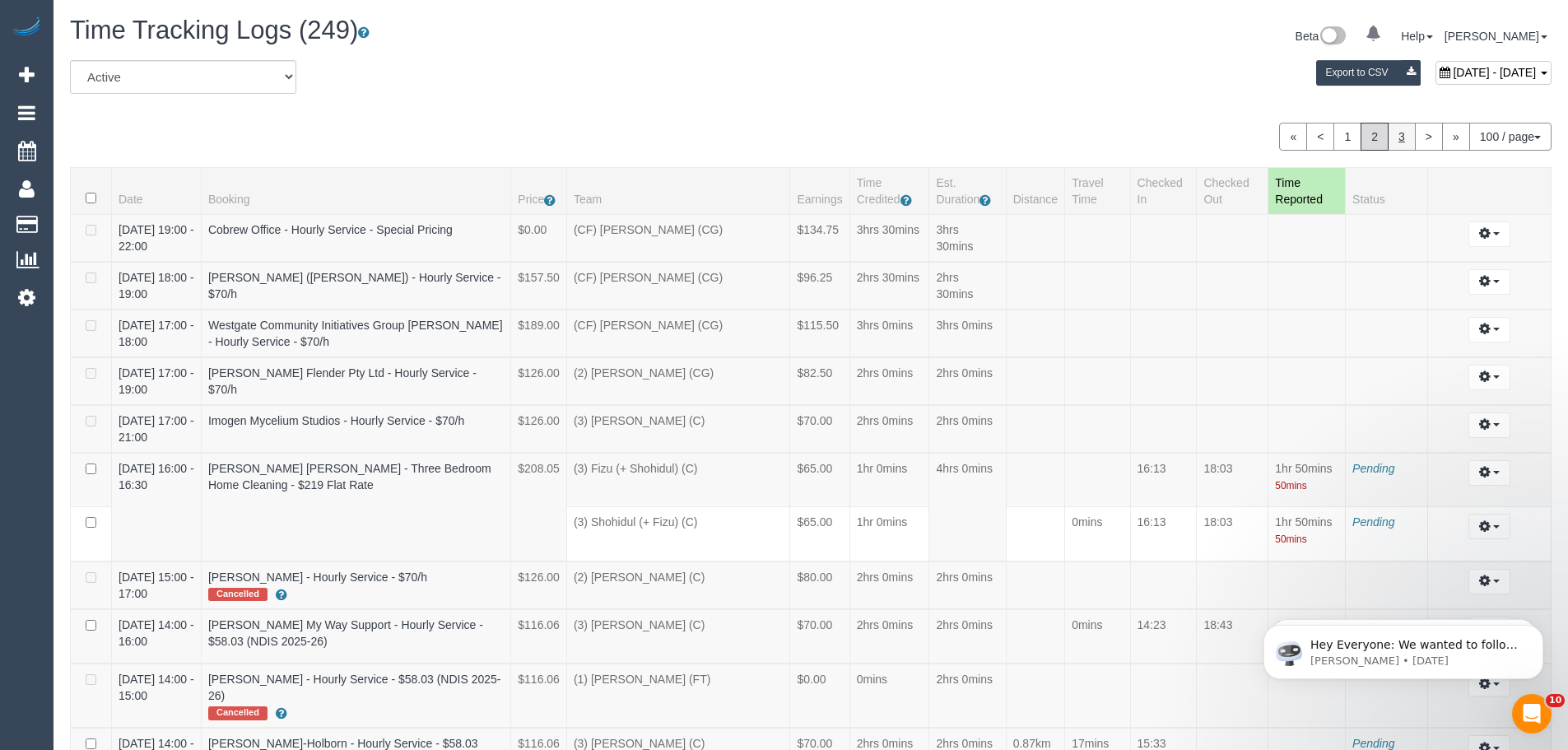
click at [1395, 136] on link "3" at bounding box center [1401, 136] width 28 height 28
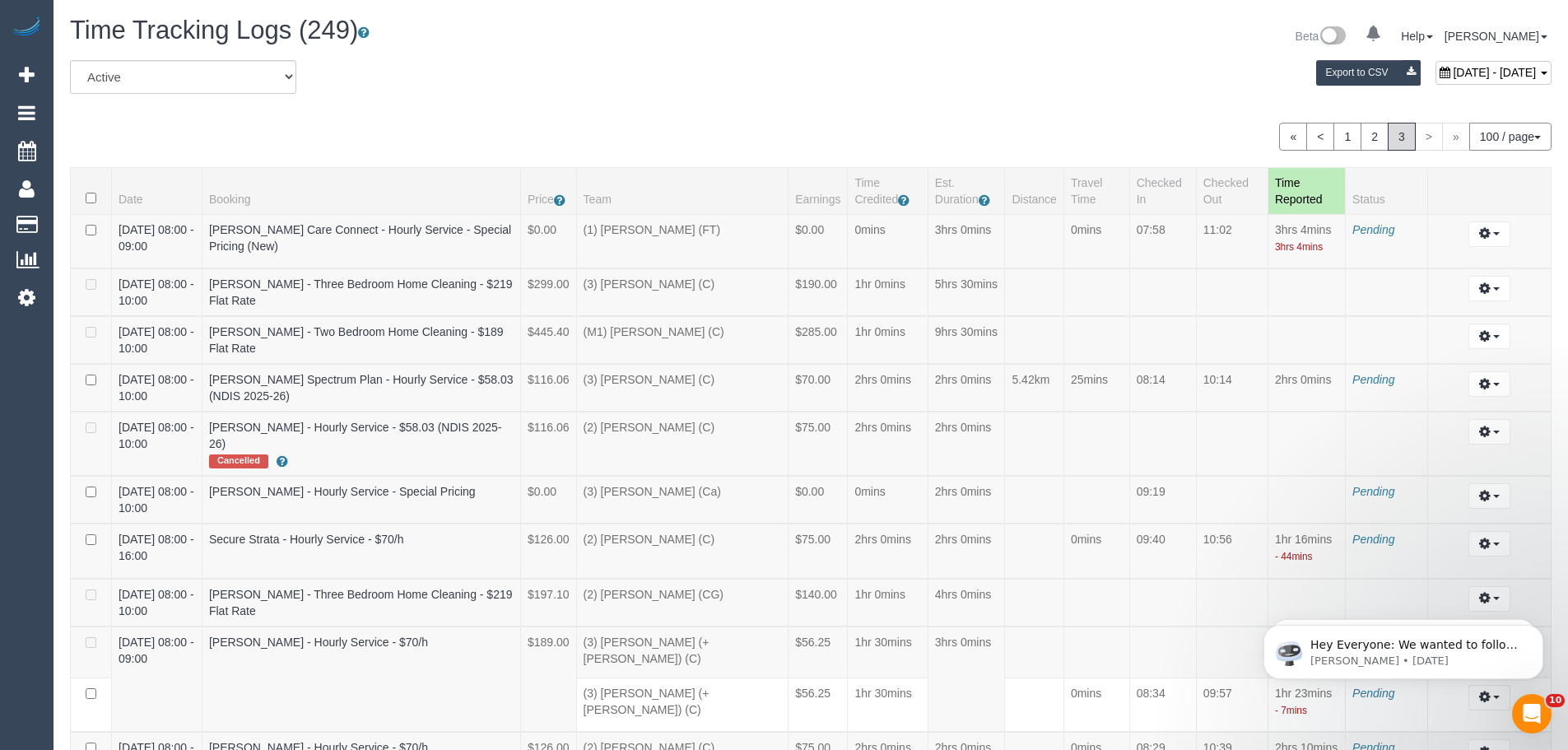
scroll to position [78880, 80735]
click at [1362, 130] on link "2" at bounding box center [1374, 136] width 28 height 28
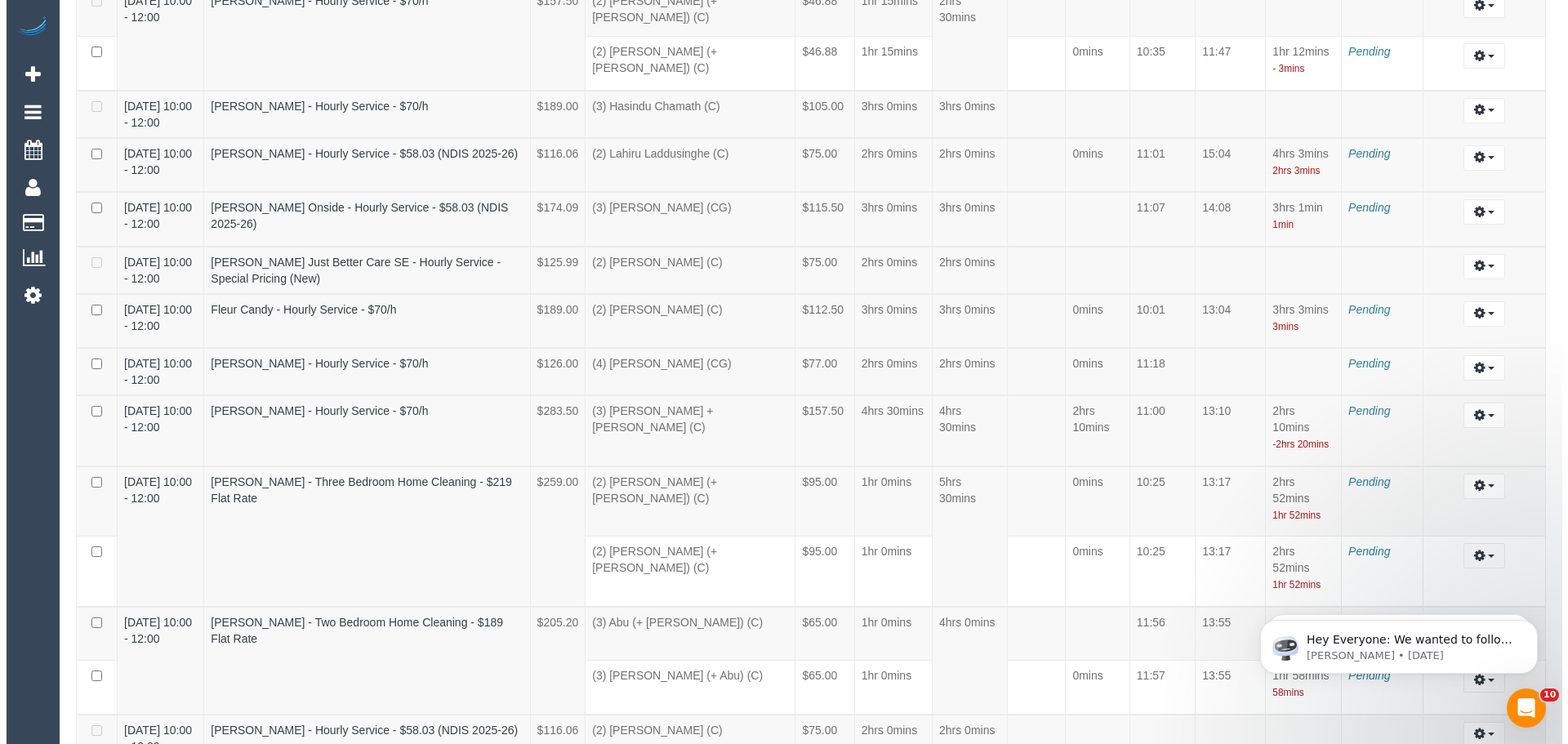
scroll to position [5044, 0]
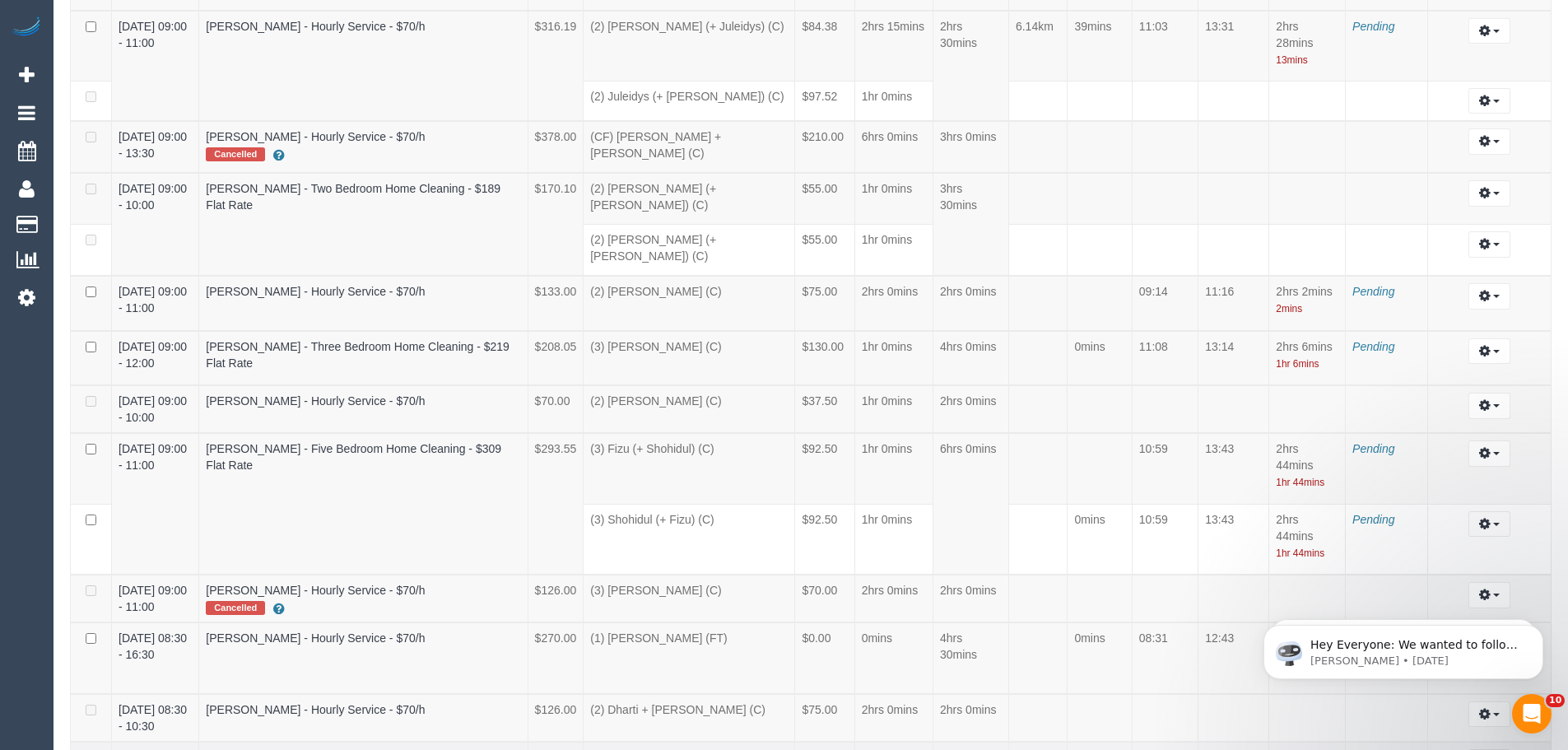
click at [1486, 749] on button "button" at bounding box center [1490, 762] width 42 height 25
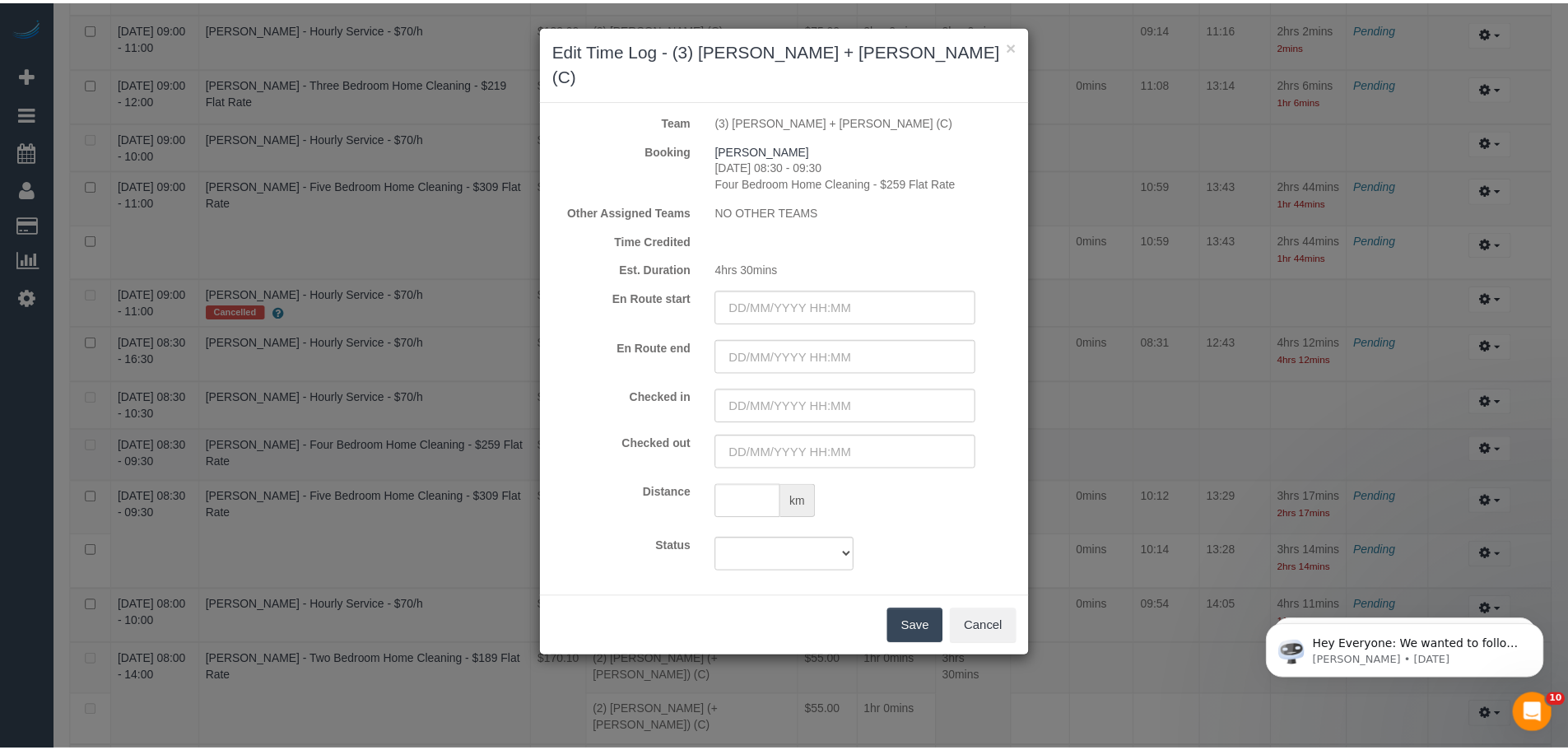
scroll to position [6238, 1581]
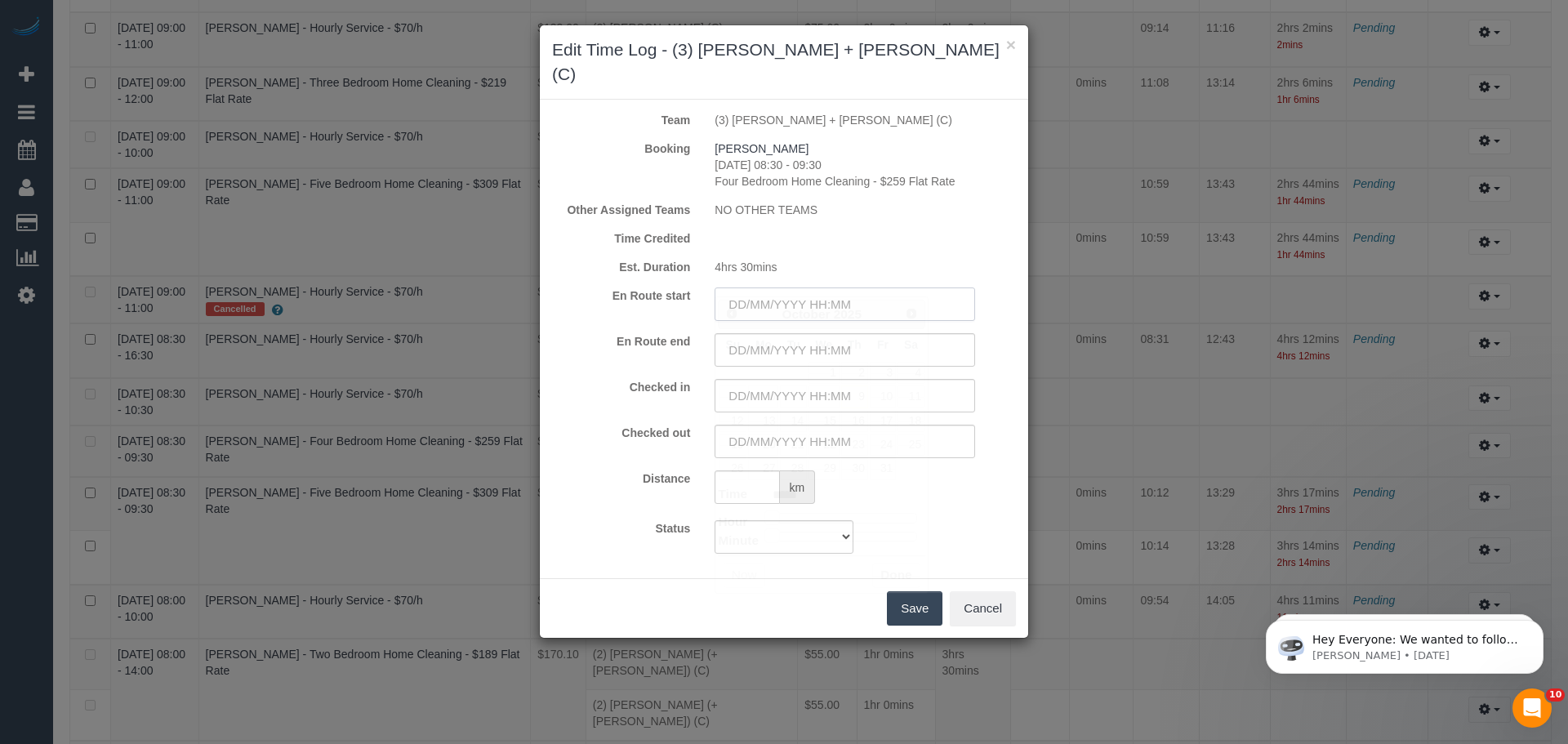
click at [742, 287] on input "text" at bounding box center [845, 304] width 260 height 33
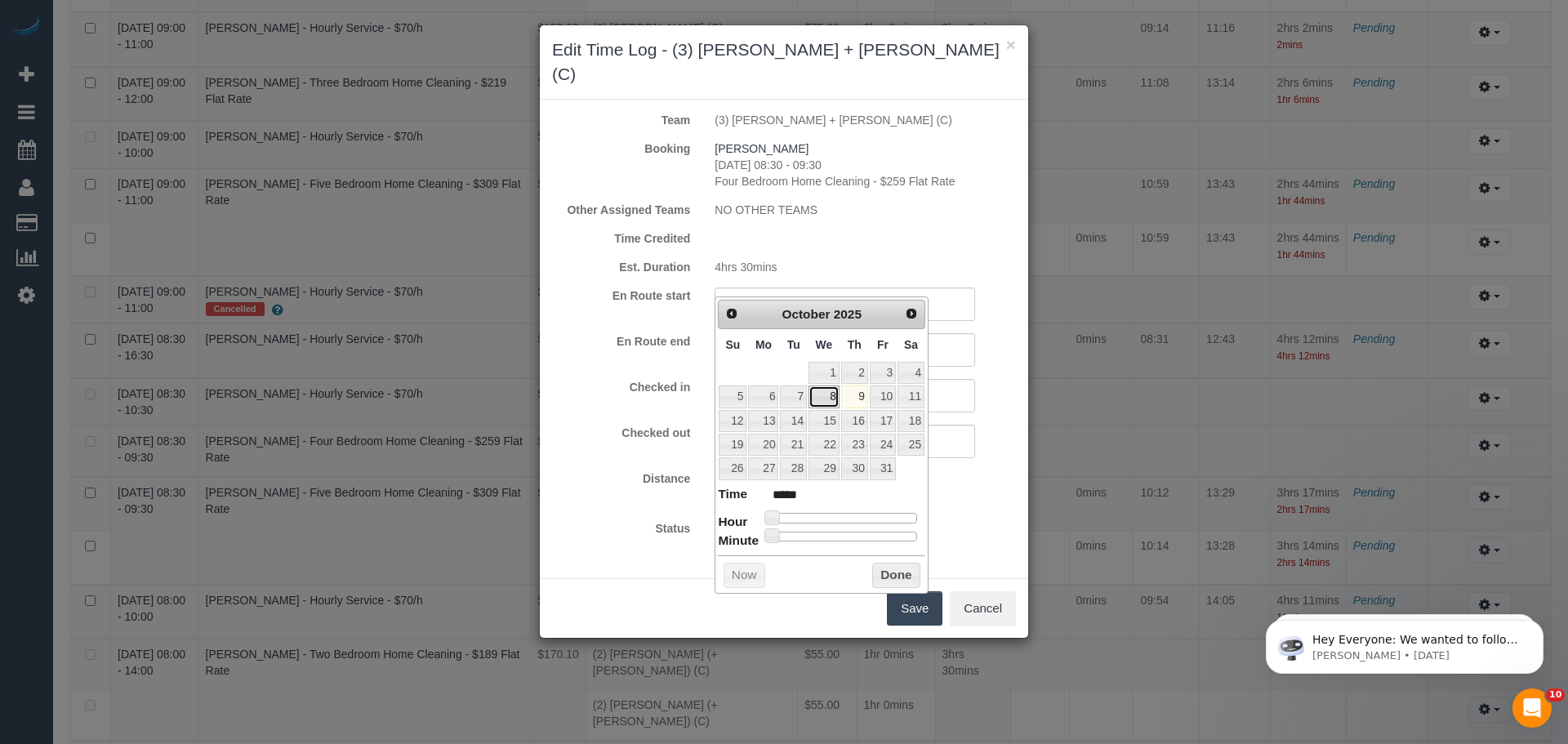
click at [824, 391] on link "8" at bounding box center [823, 397] width 31 height 22
type input "08/10/2025 04:00"
type input "*****"
type input "08/10/2025 05:00"
type input "*****"
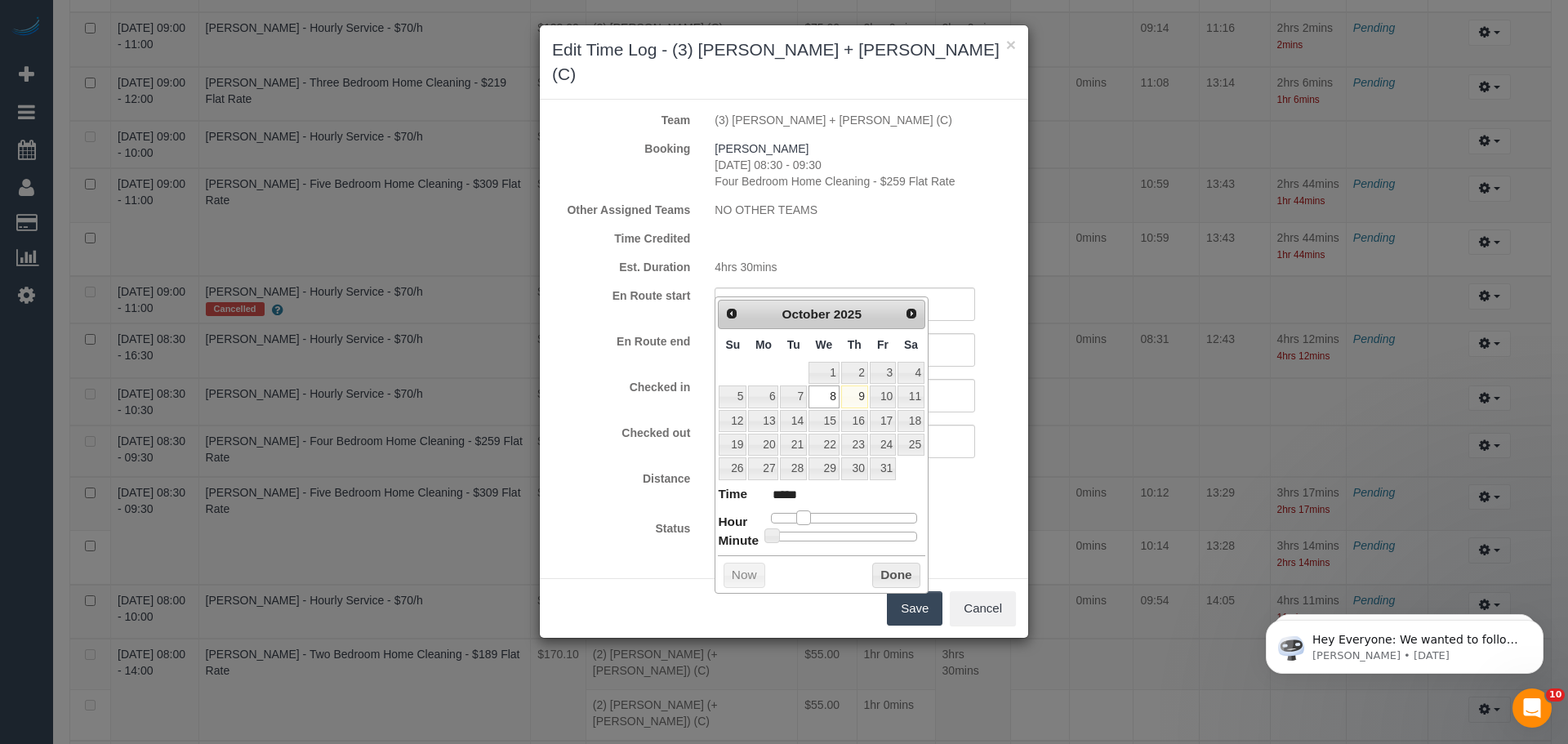
type input "08/10/2025 07:00"
type input "*****"
type input "08/10/2025 08:00"
type input "*****"
type input "08/10/2025 09:00"
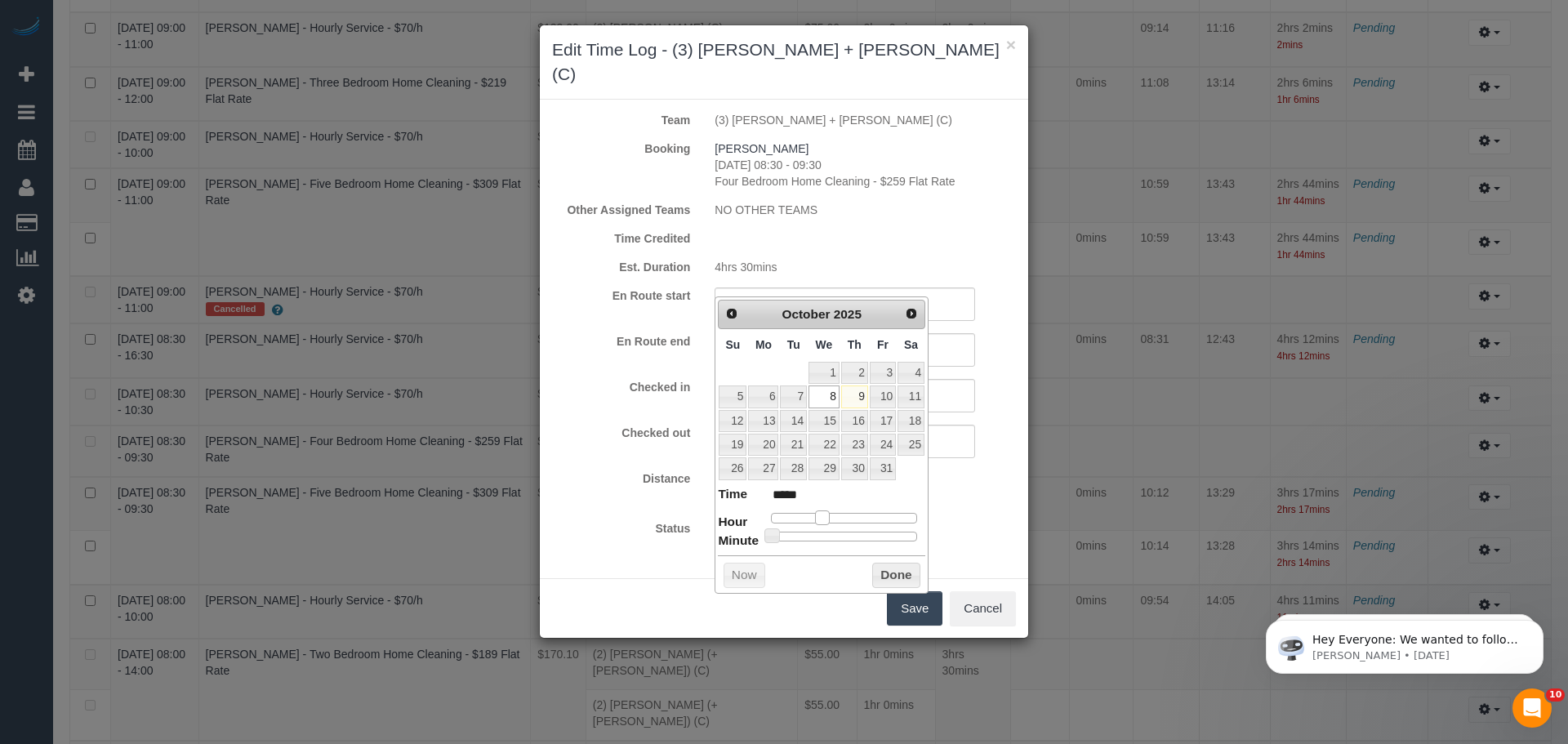
type input "*****"
drag, startPoint x: 771, startPoint y: 516, endPoint x: 829, endPoint y: 516, distance: 58.0
click at [829, 516] on span at bounding box center [828, 518] width 15 height 15
click at [873, 571] on button "Done" at bounding box center [896, 575] width 48 height 26
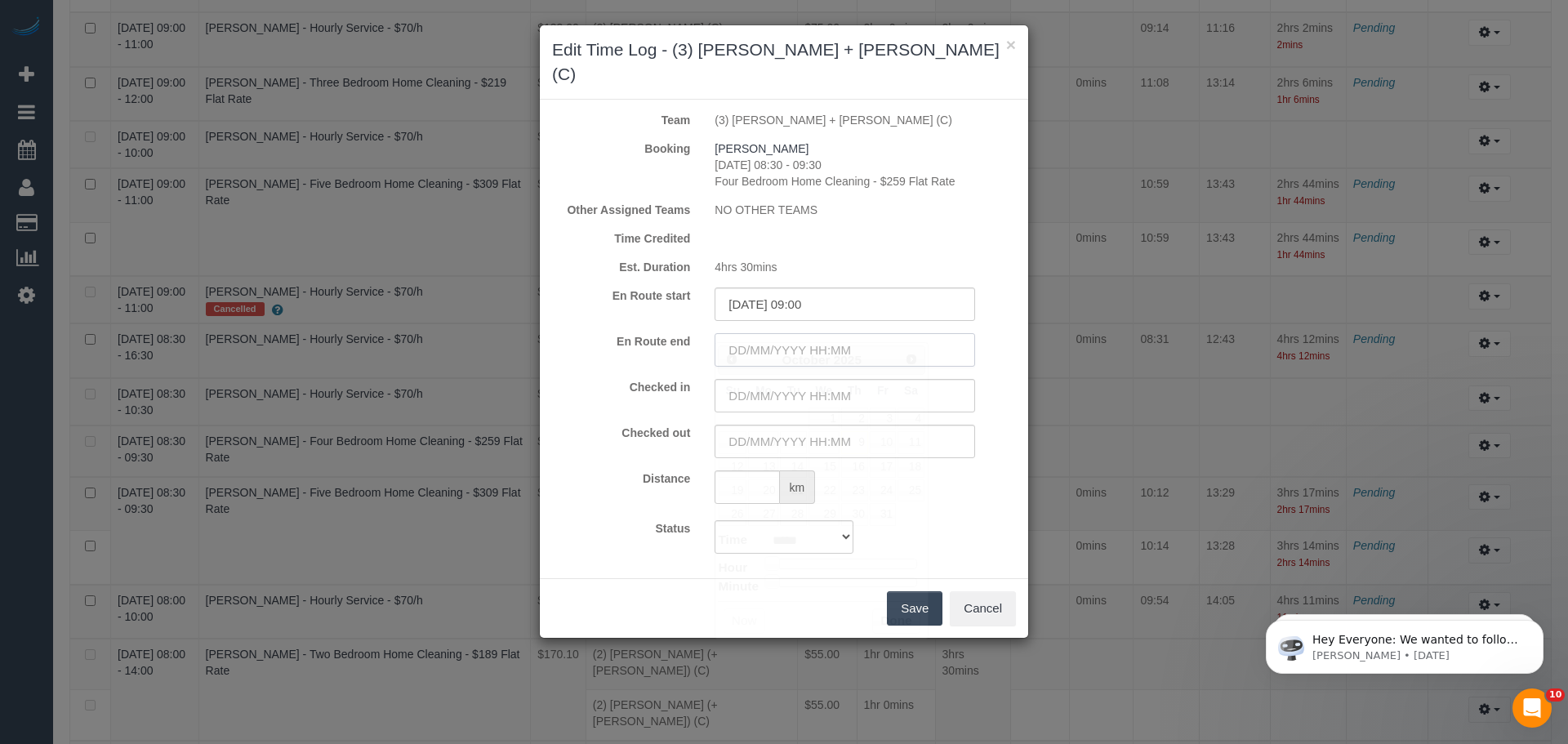
click at [788, 333] on input "text" at bounding box center [845, 350] width 260 height 33
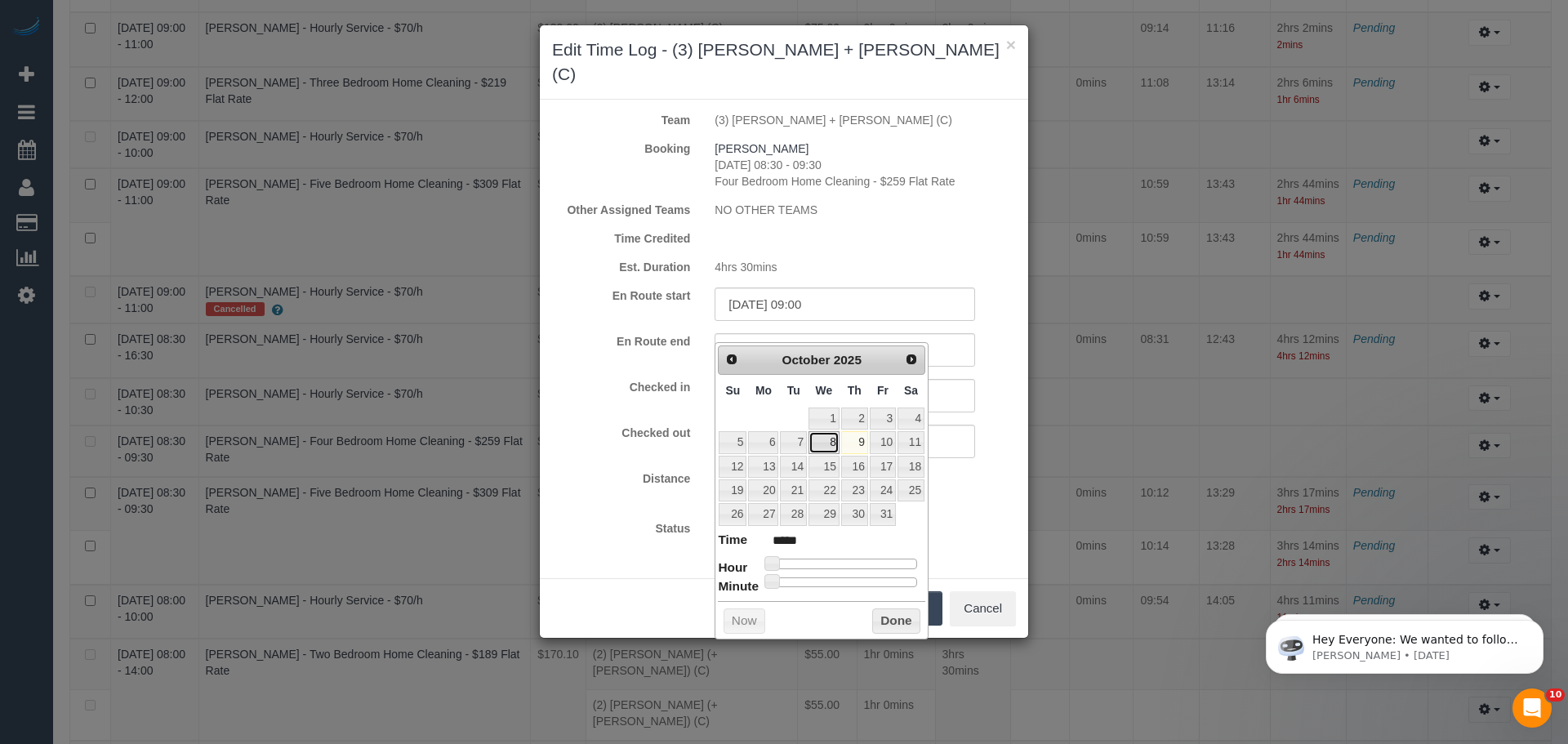
click at [824, 449] on link "8" at bounding box center [823, 442] width 31 height 22
type input "08/10/2025 02:00"
type input "*****"
type input "08/10/2025 03:00"
type input "*****"
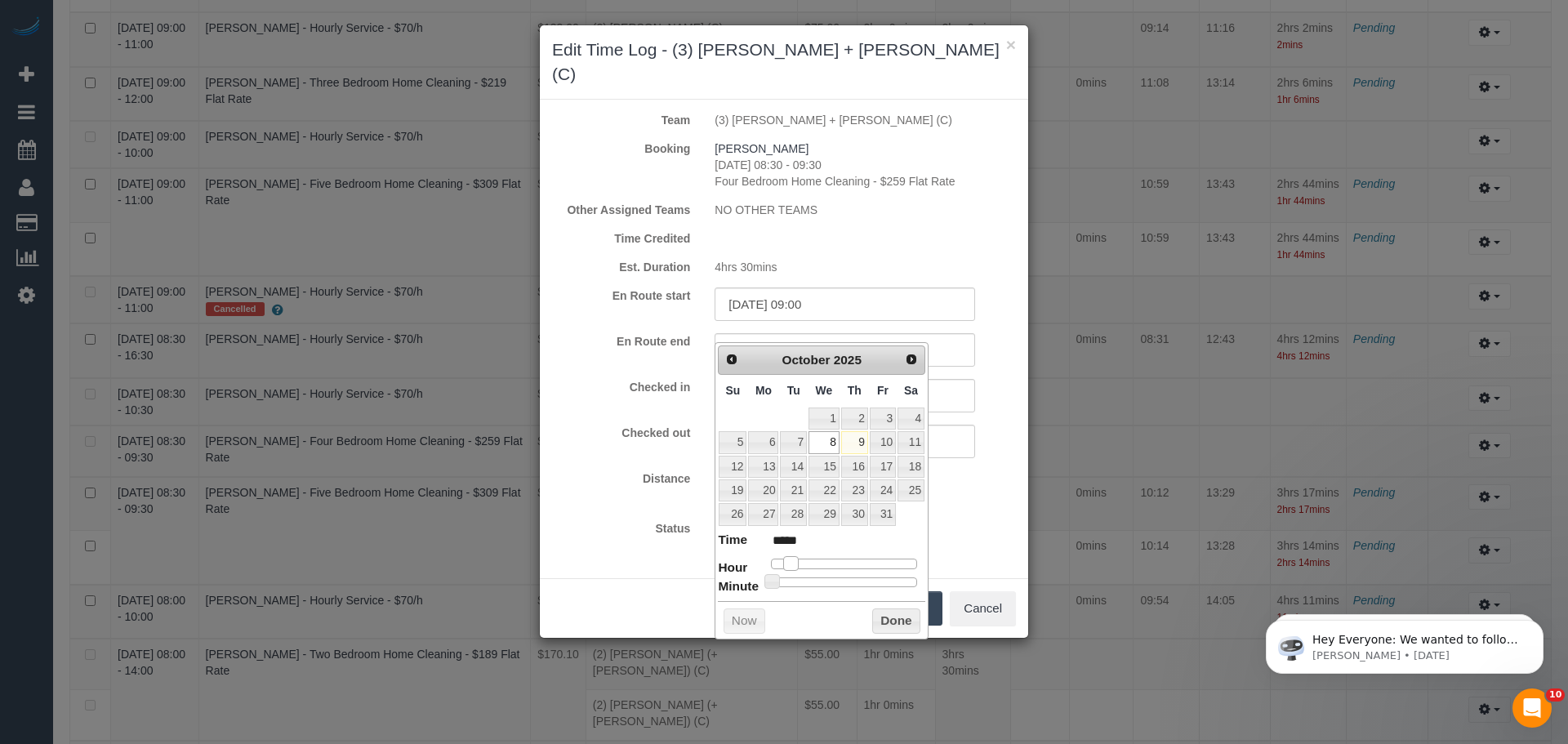
type input "08/10/2025 04:00"
type input "*****"
type input "08/10/2025 05:00"
type input "*****"
type input "08/10/2025 08:00"
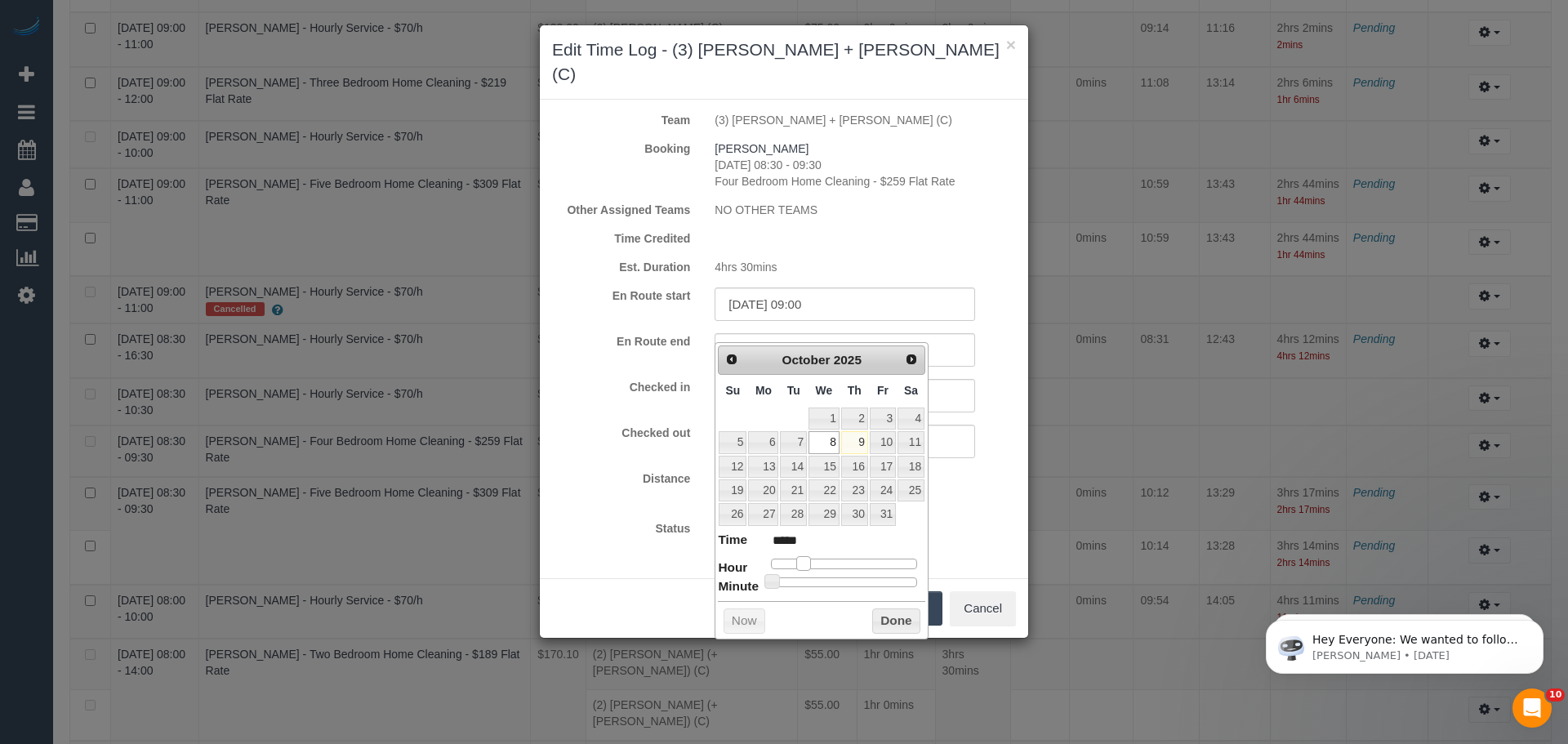
type input "*****"
type input "08/10/2025 09:00"
type input "*****"
type input "08/10/2025 10:00"
type input "*****"
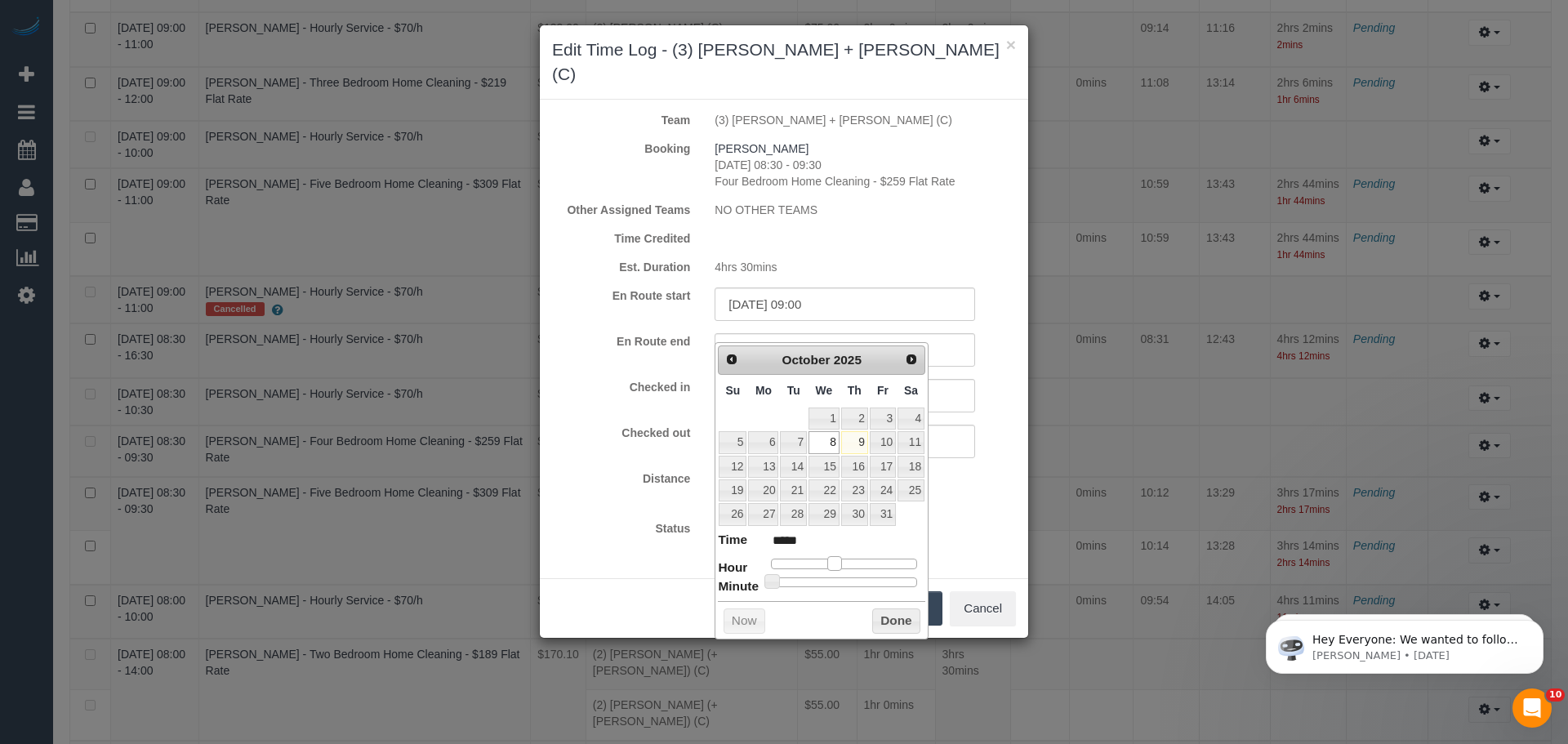
drag, startPoint x: 773, startPoint y: 562, endPoint x: 837, endPoint y: 566, distance: 64.1
click at [837, 566] on span at bounding box center [835, 564] width 15 height 15
type input "08/10/2025 10:02"
type input "*****"
type input "08/10/2025 10:08"
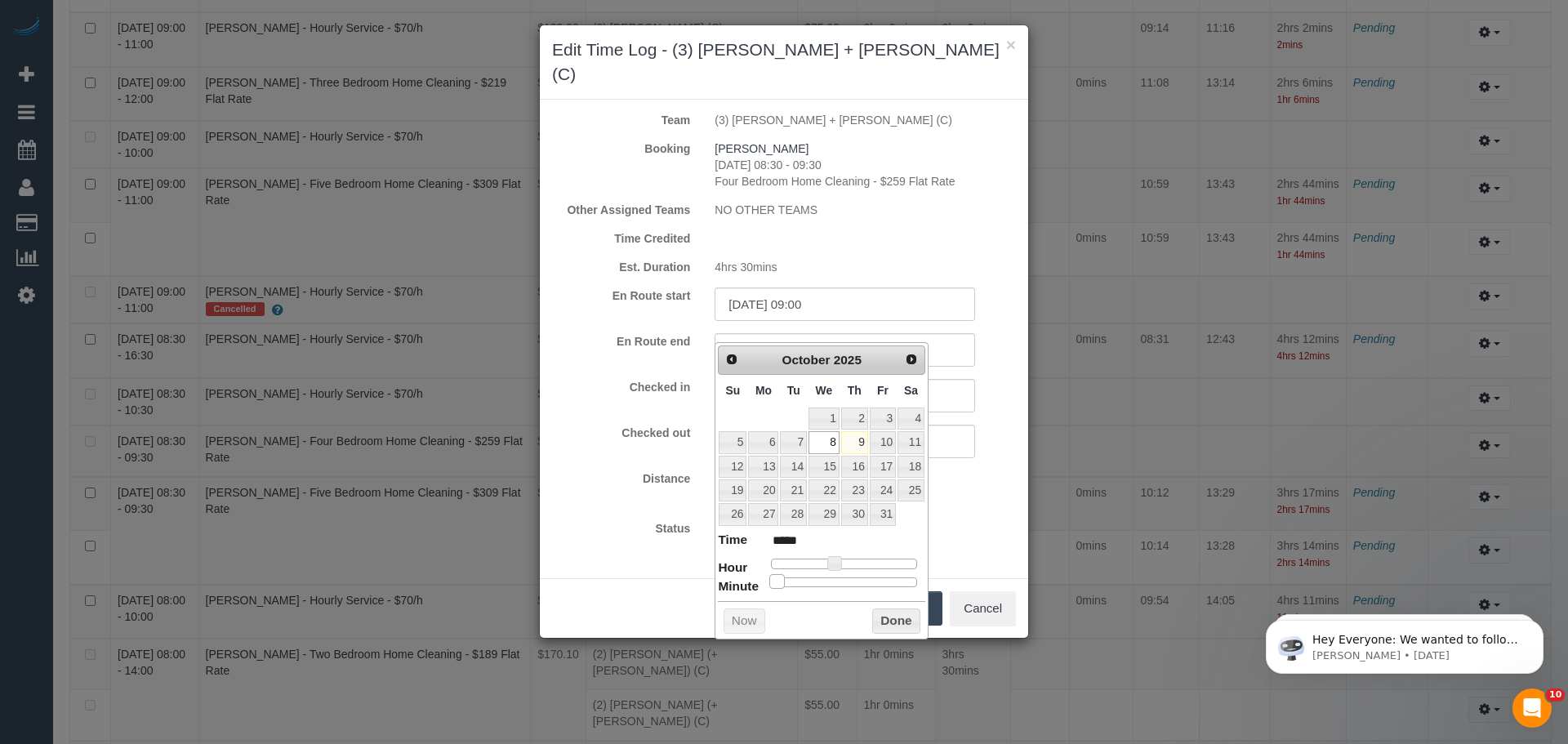
type input "*****"
type input "08/10/2025 10:13"
type input "*****"
type input "08/10/2025 10:19"
type input "*****"
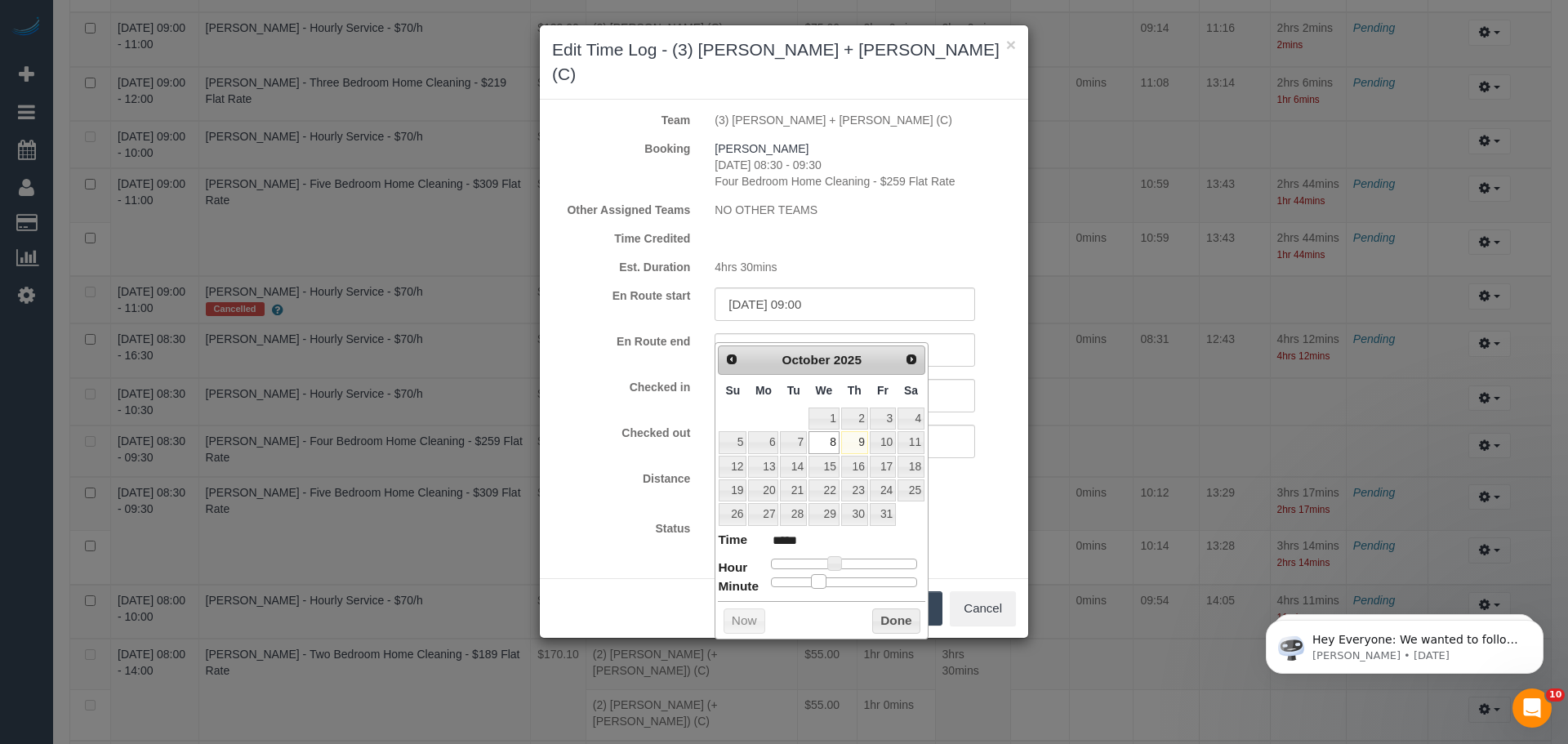
type input "08/10/2025 10:24"
type input "*****"
type input "08/10/2025 10:28"
type input "*****"
type input "08/10/2025 10:31"
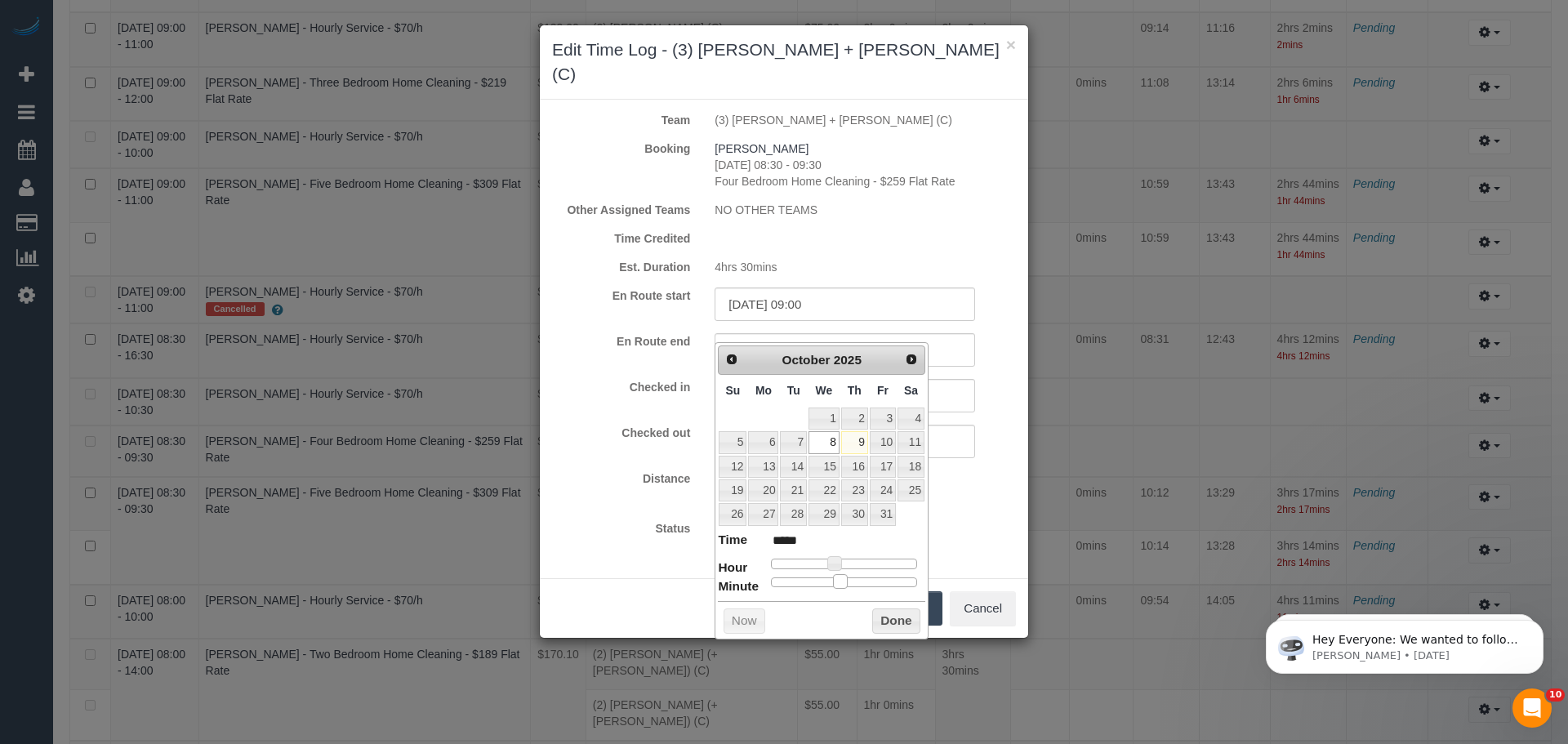
type input "*****"
type input "08/10/2025 10:32"
type input "*****"
type input "08/10/2025 10:35"
type input "*****"
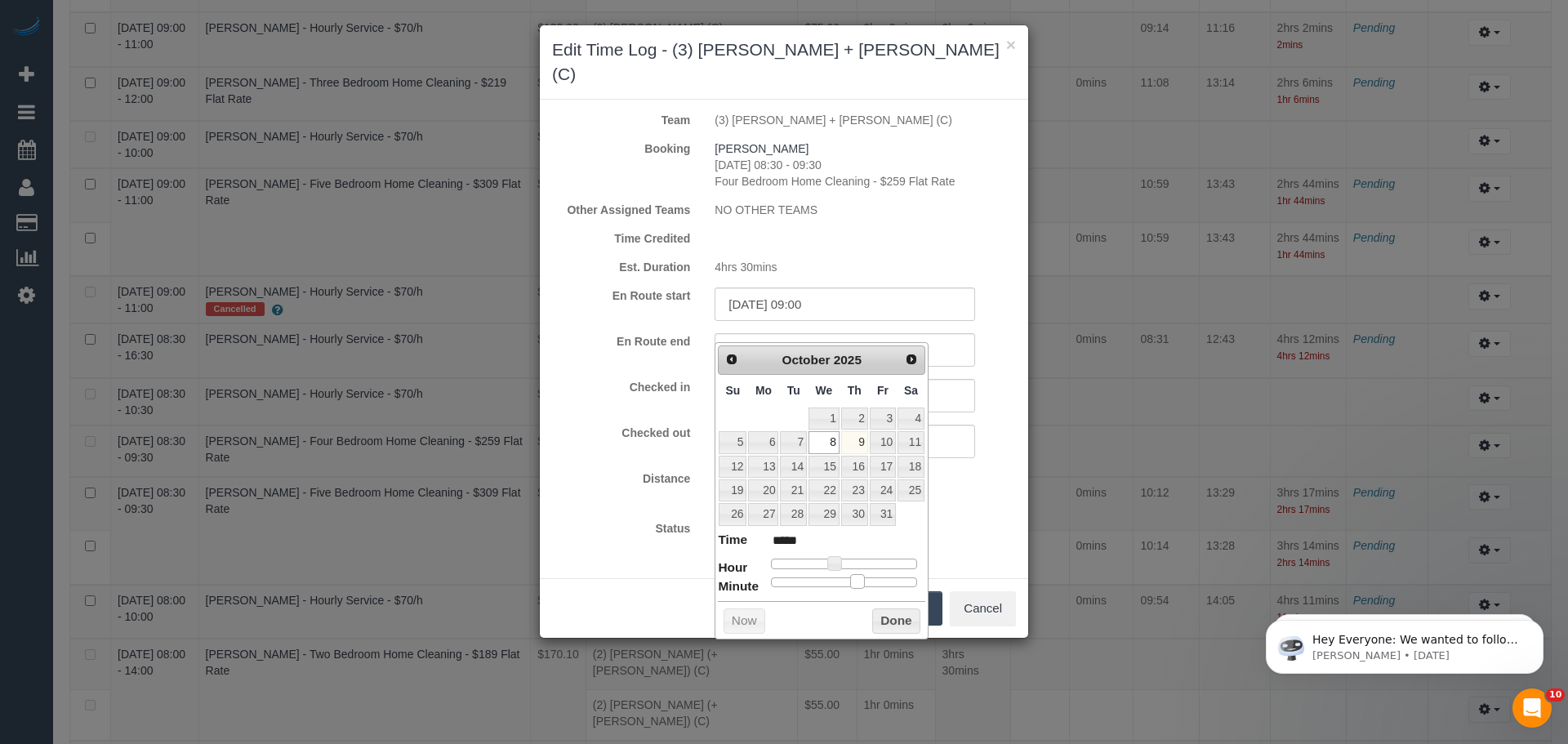
type input "08/10/2025 10:40"
type input "*****"
type input "08/10/2025 10:43"
type input "*****"
type input "08/10/2025 10:44"
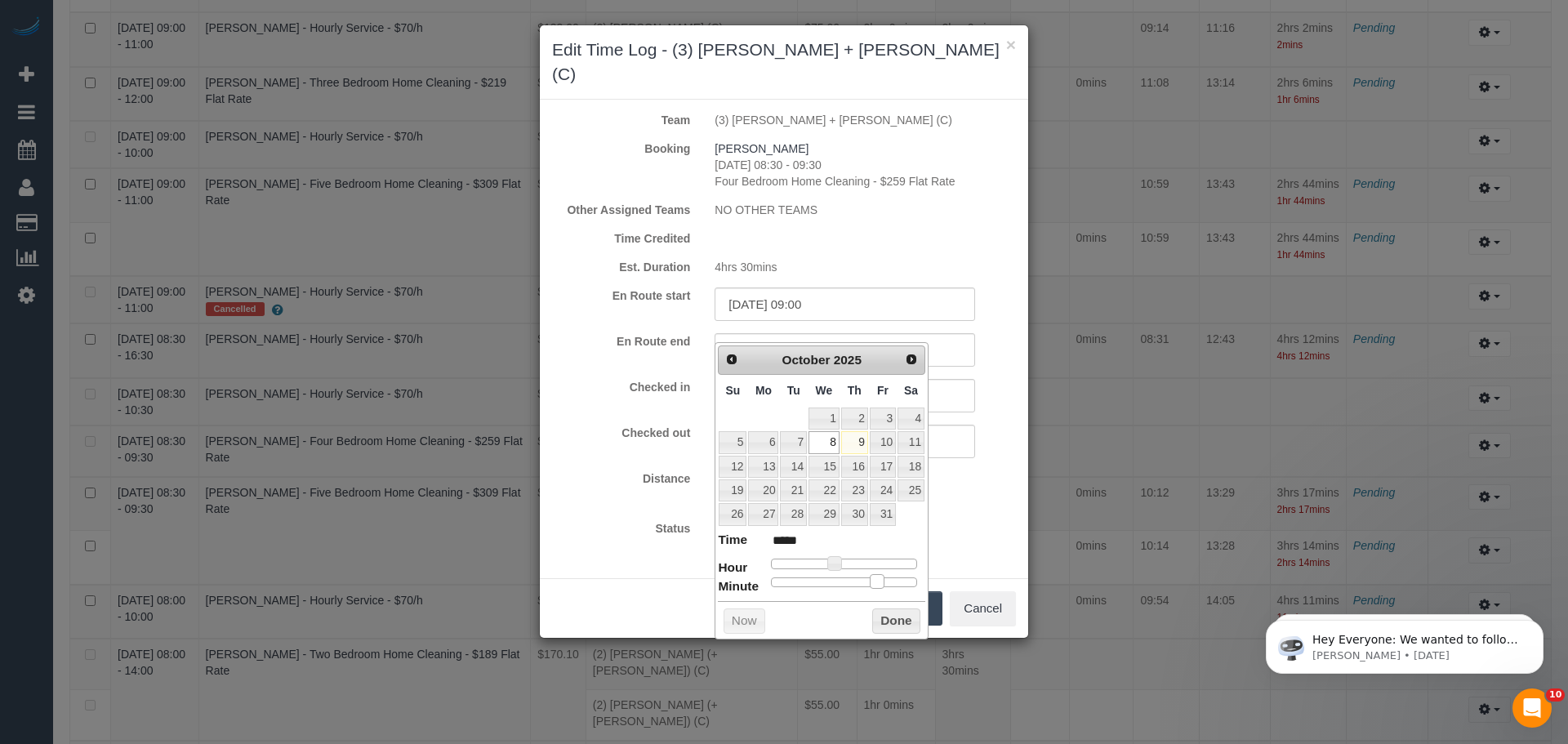
type input "*****"
type input "08/10/2025 10:45"
type input "*****"
drag, startPoint x: 773, startPoint y: 587, endPoint x: 884, endPoint y: 583, distance: 111.1
click at [884, 583] on span at bounding box center [882, 581] width 15 height 15
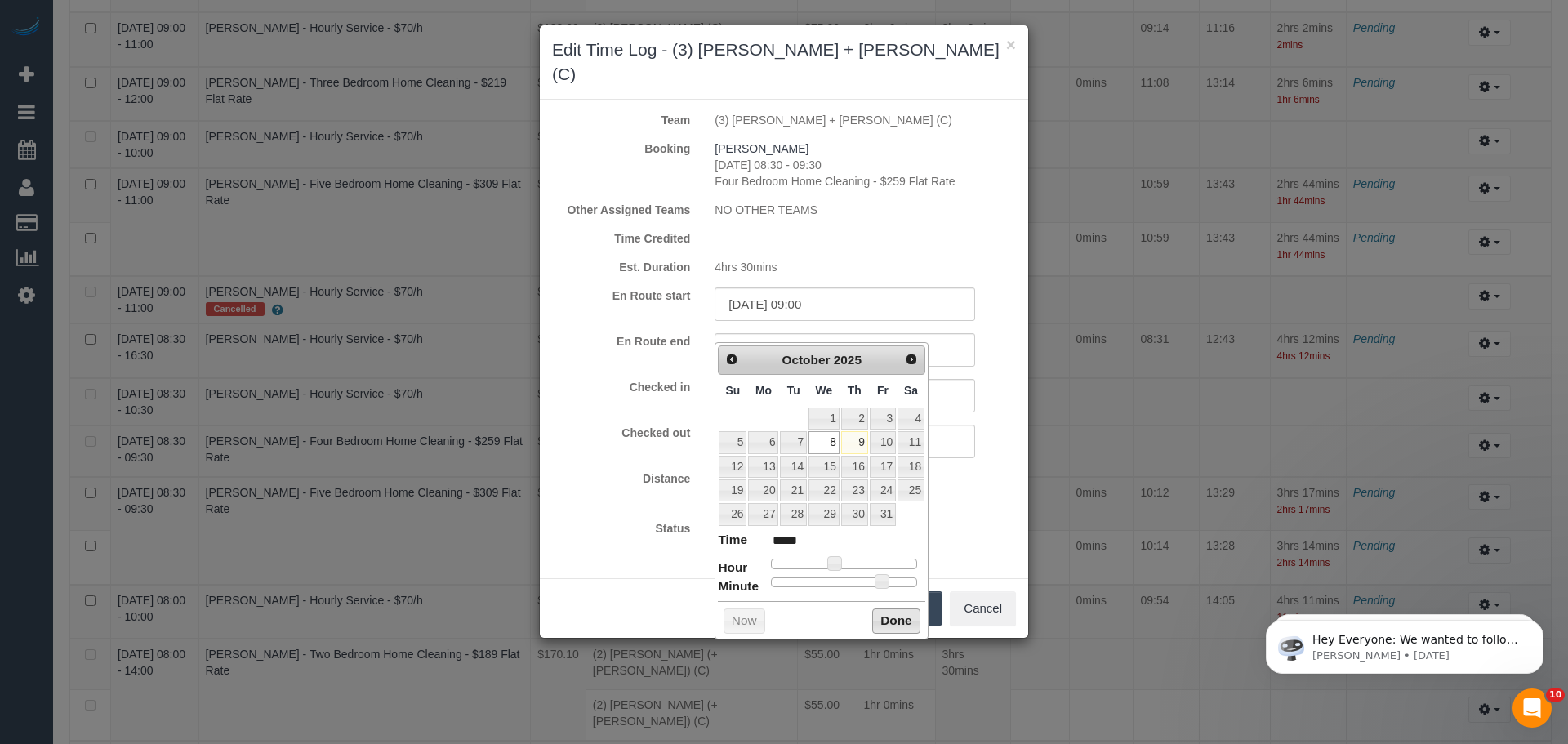
click at [889, 618] on button "Done" at bounding box center [896, 621] width 48 height 26
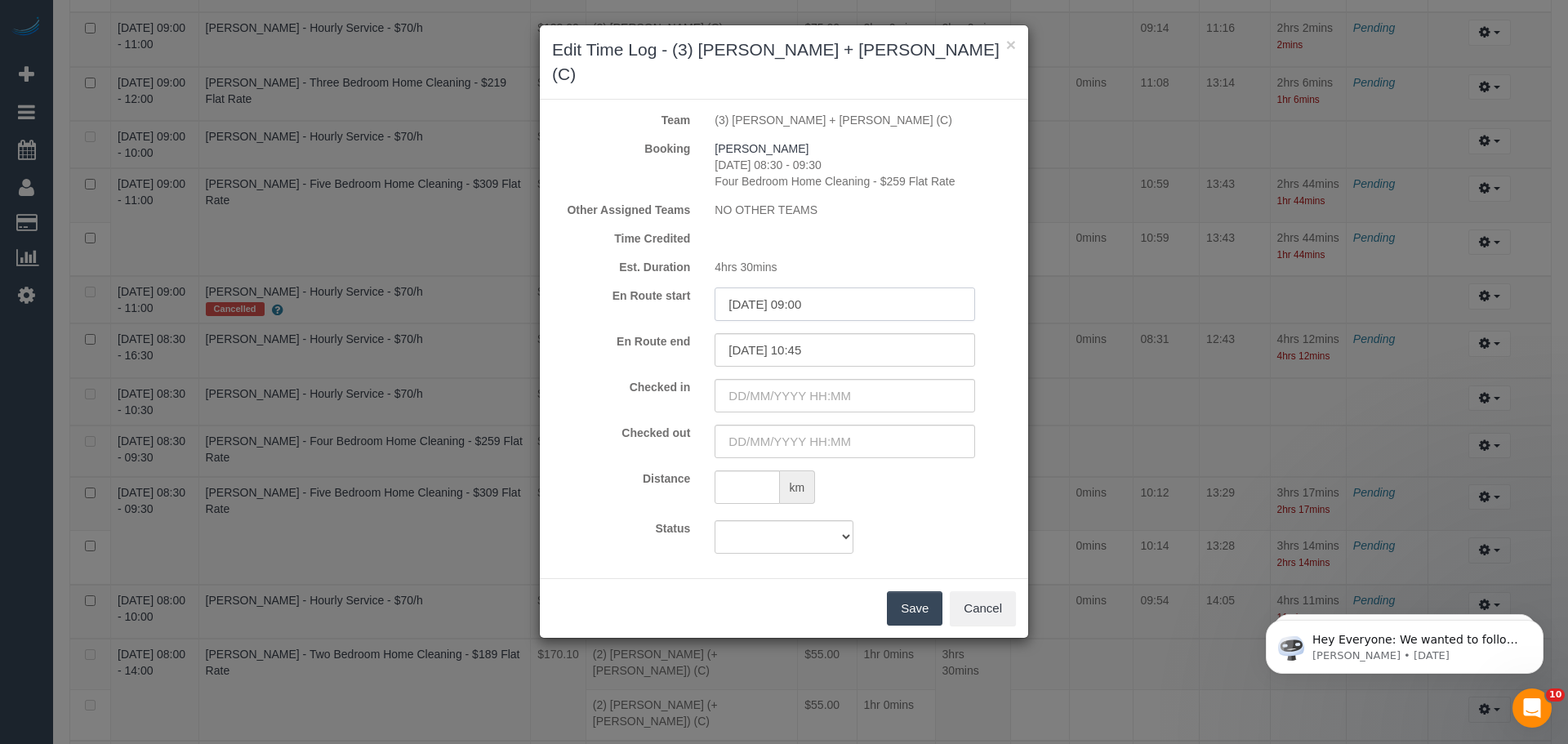
drag, startPoint x: 852, startPoint y: 281, endPoint x: 594, endPoint y: 277, distance: 258.0
click at [594, 287] on div "En Route start 08/10/2025 09:00" at bounding box center [783, 304] width 488 height 33
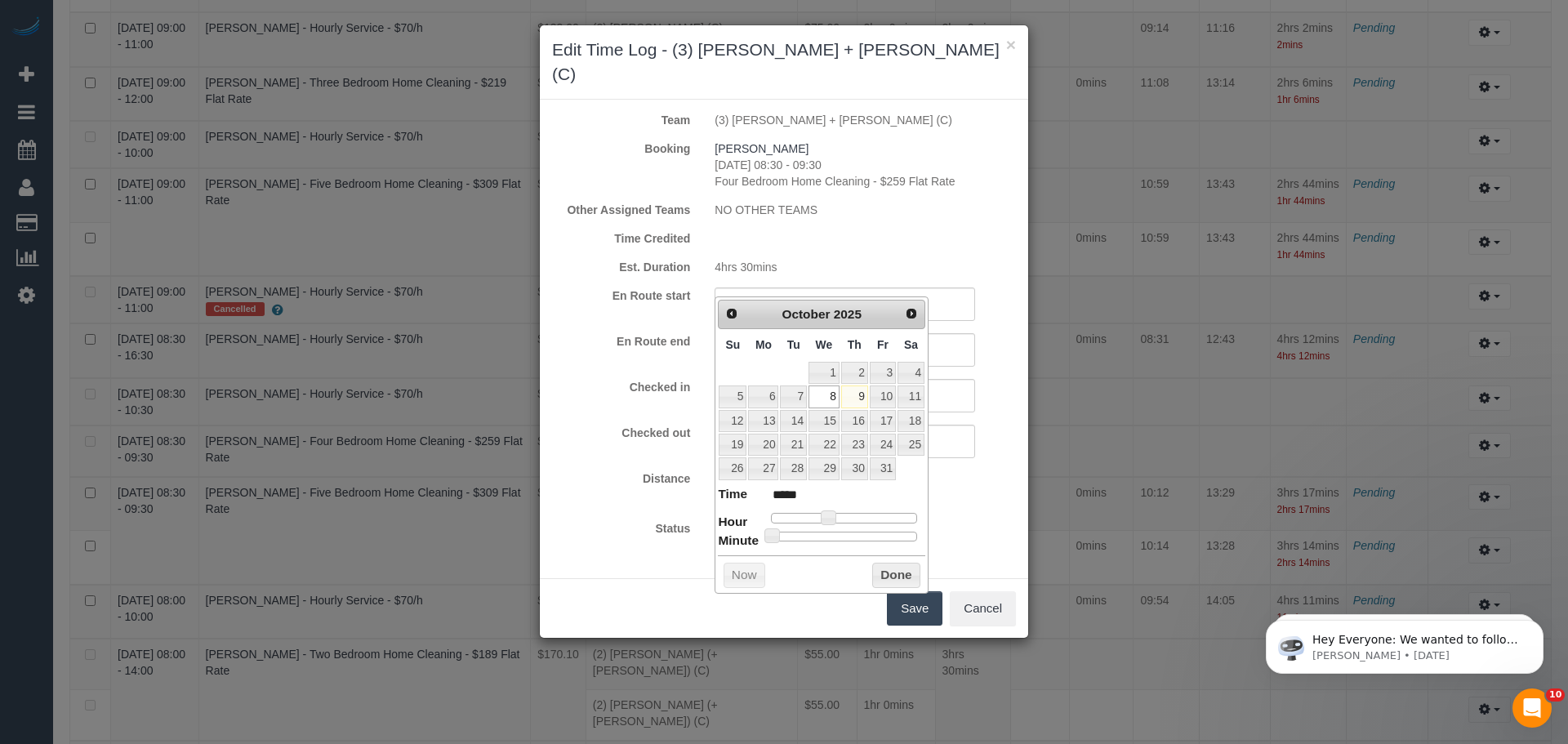
click at [650, 291] on div "En Route start 08/10/2025 09:00" at bounding box center [783, 304] width 488 height 33
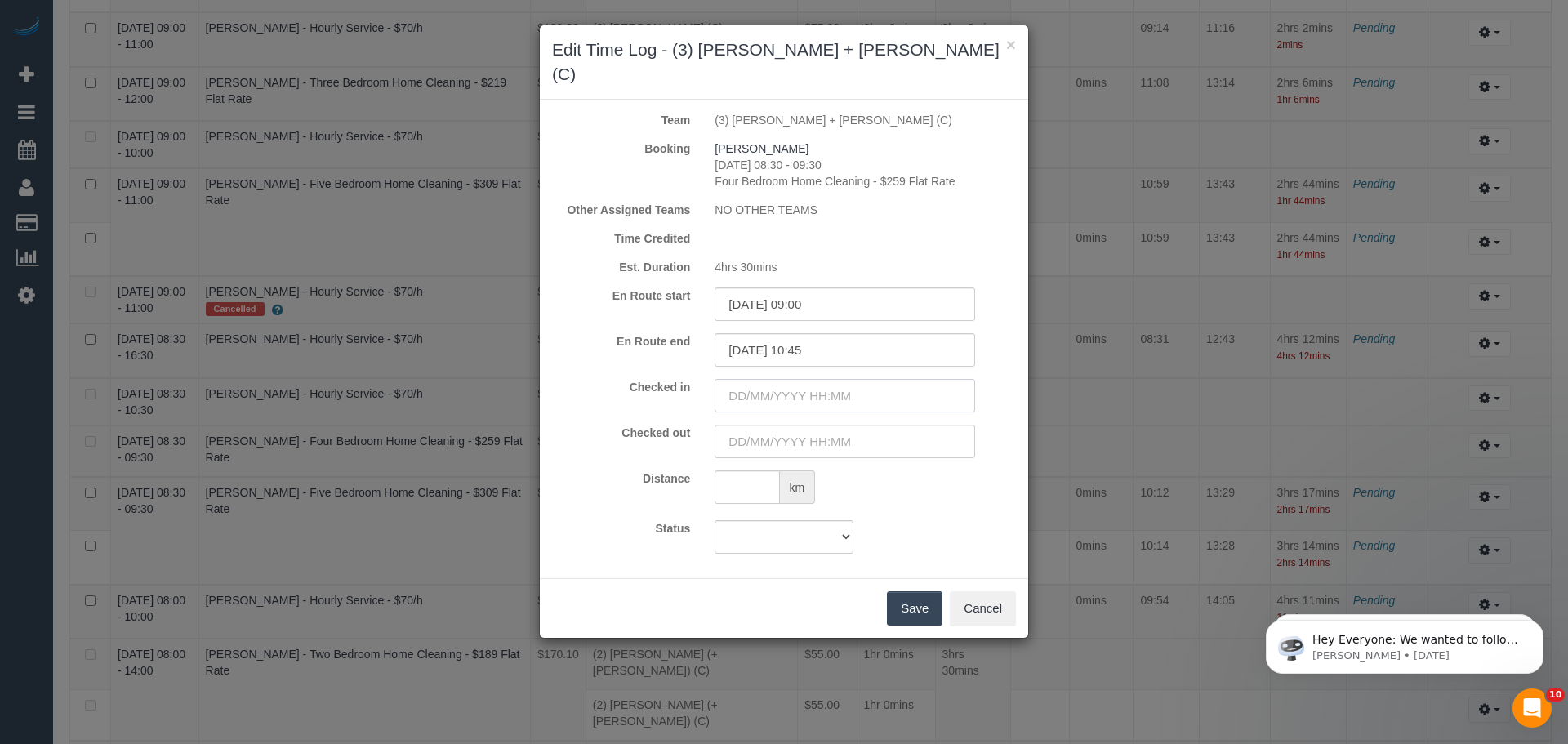
click at [765, 379] on input "text" at bounding box center [845, 396] width 260 height 33
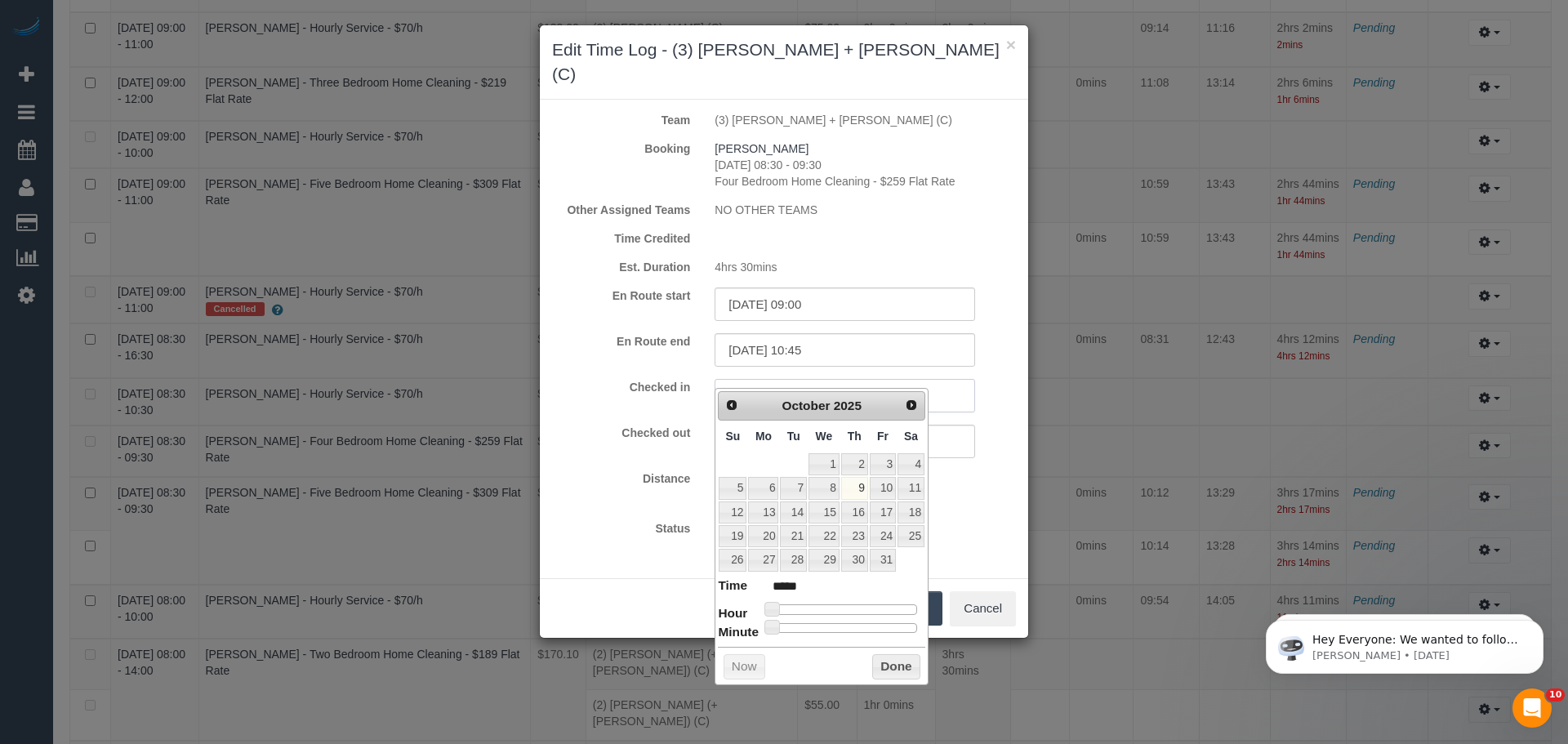
paste input "08/10/2025 09:00"
type input "08/10/2025 09:00"
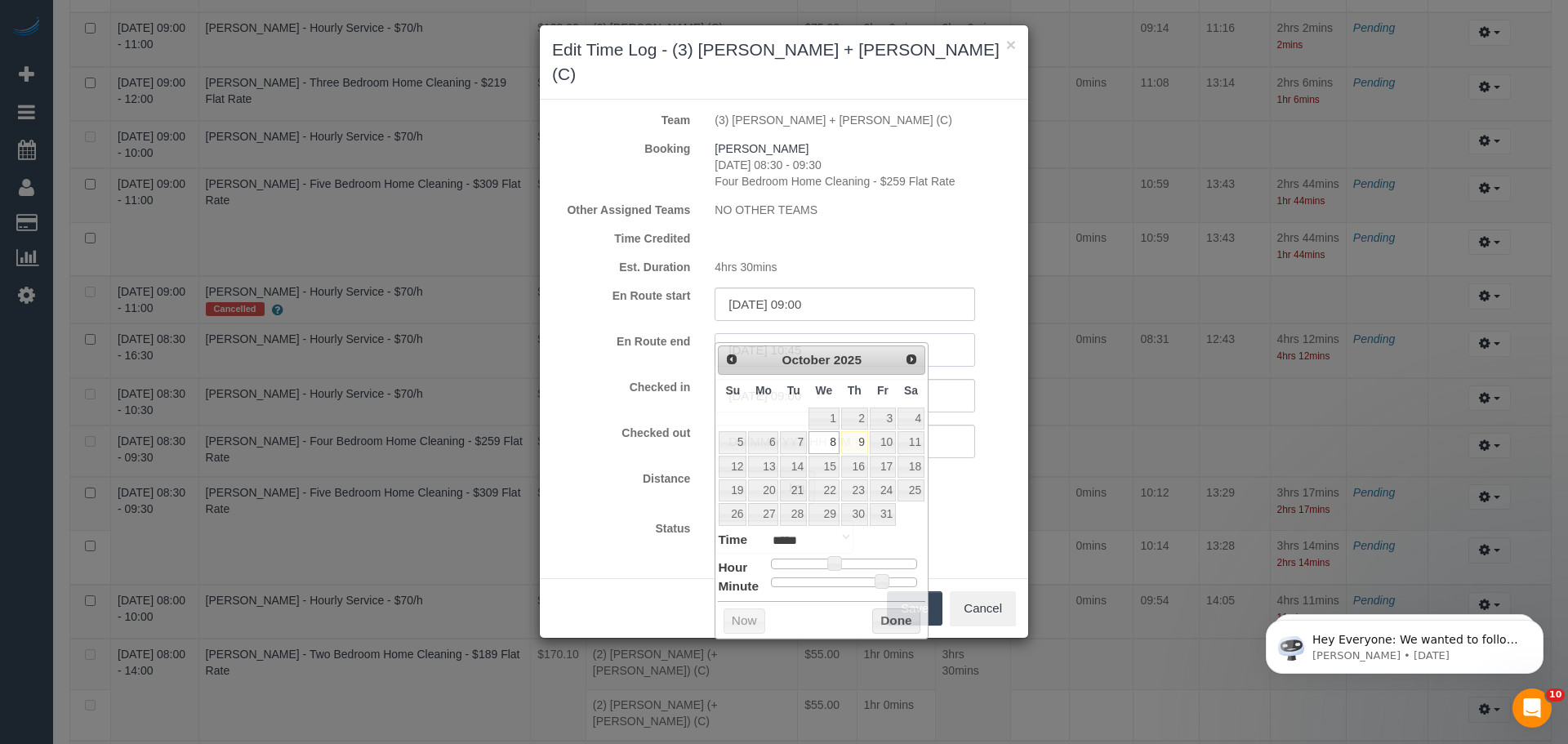
drag, startPoint x: 850, startPoint y: 327, endPoint x: 544, endPoint y: 317, distance: 306.2
click at [544, 333] on div "En Route end 08/10/2025 10:45" at bounding box center [783, 350] width 488 height 33
click at [601, 333] on div "En Route end 08/10/2025 10:45" at bounding box center [783, 350] width 488 height 33
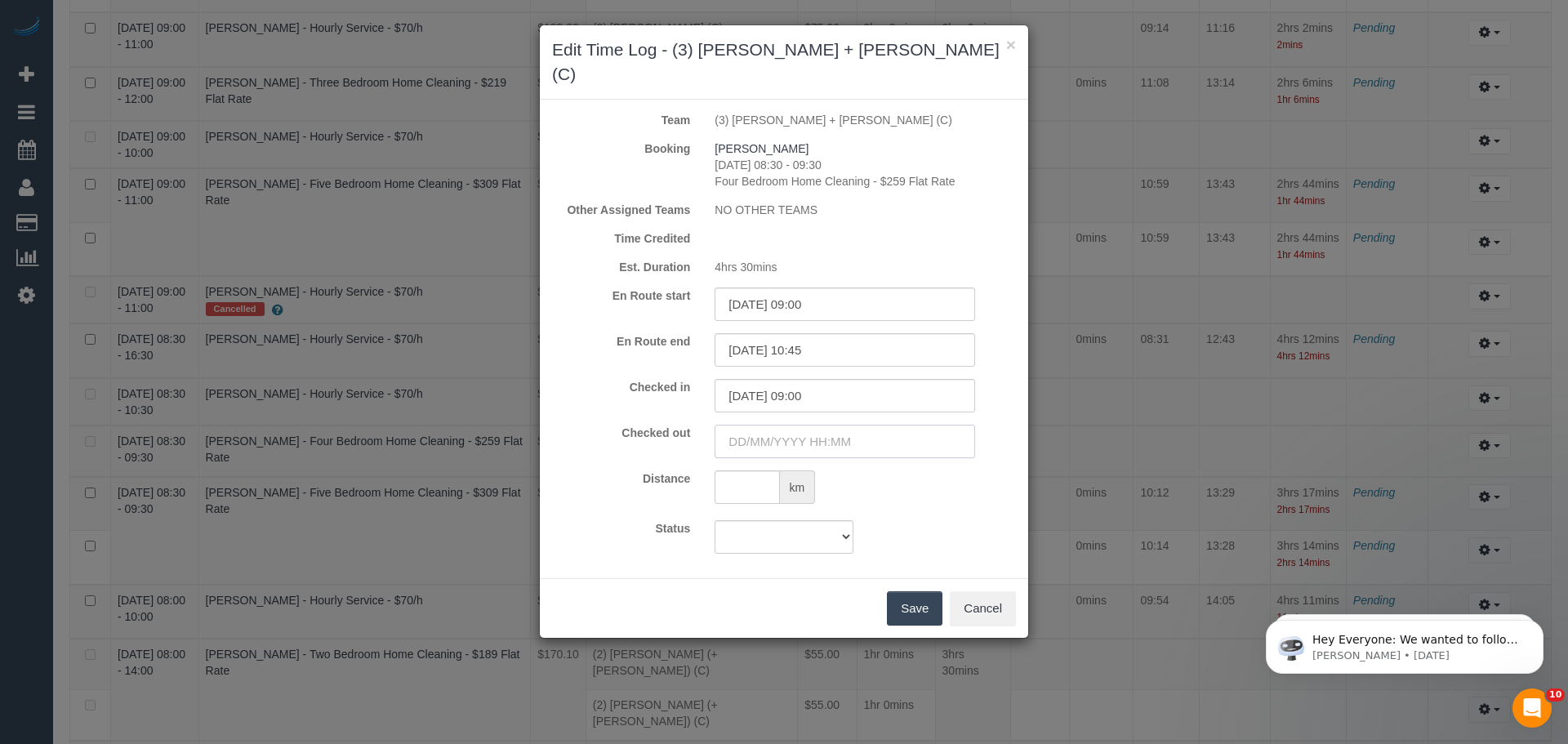
click at [751, 424] on input "text" at bounding box center [845, 441] width 260 height 33
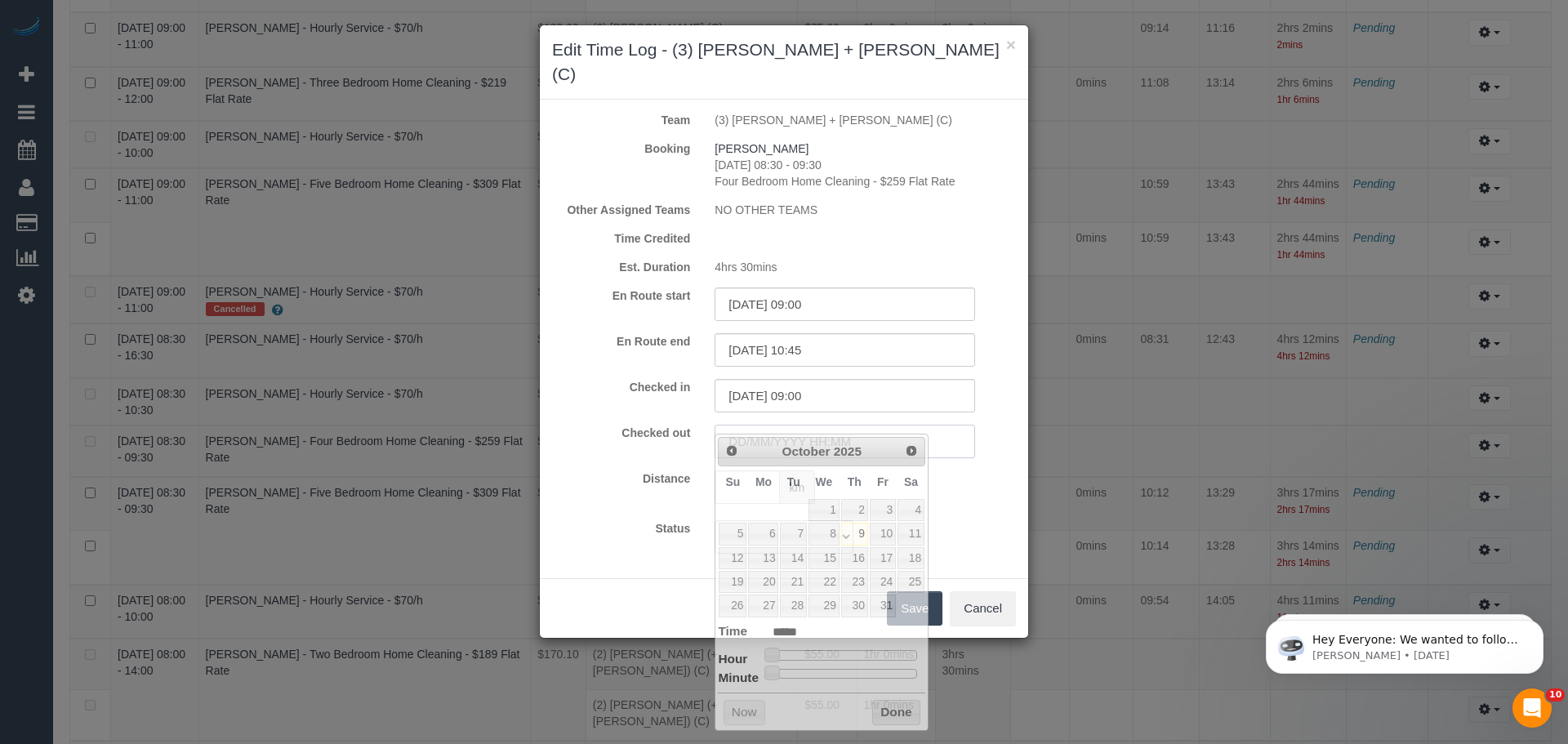
paste input "08/10/2025 10:45"
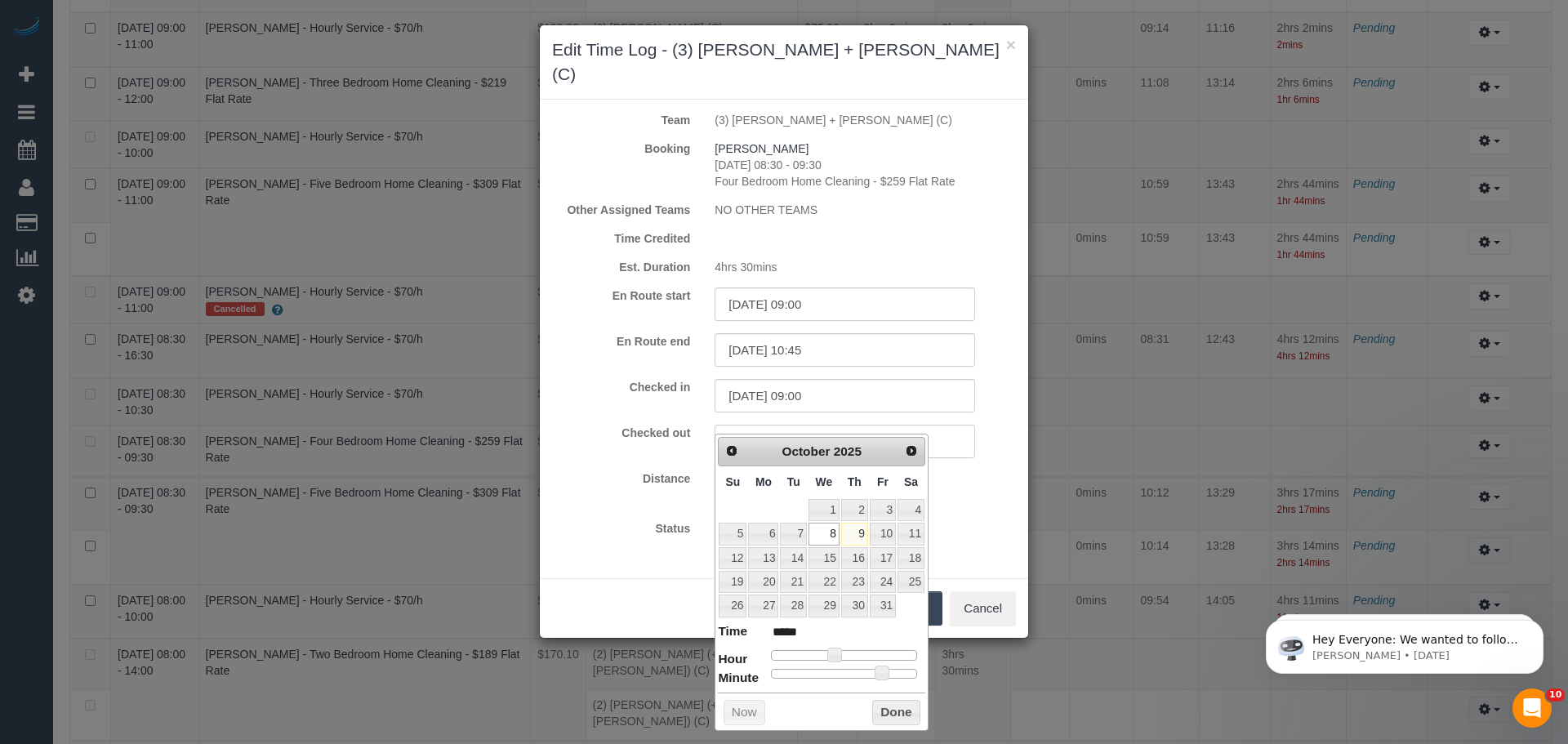
type input "08/10/2025 10:45"
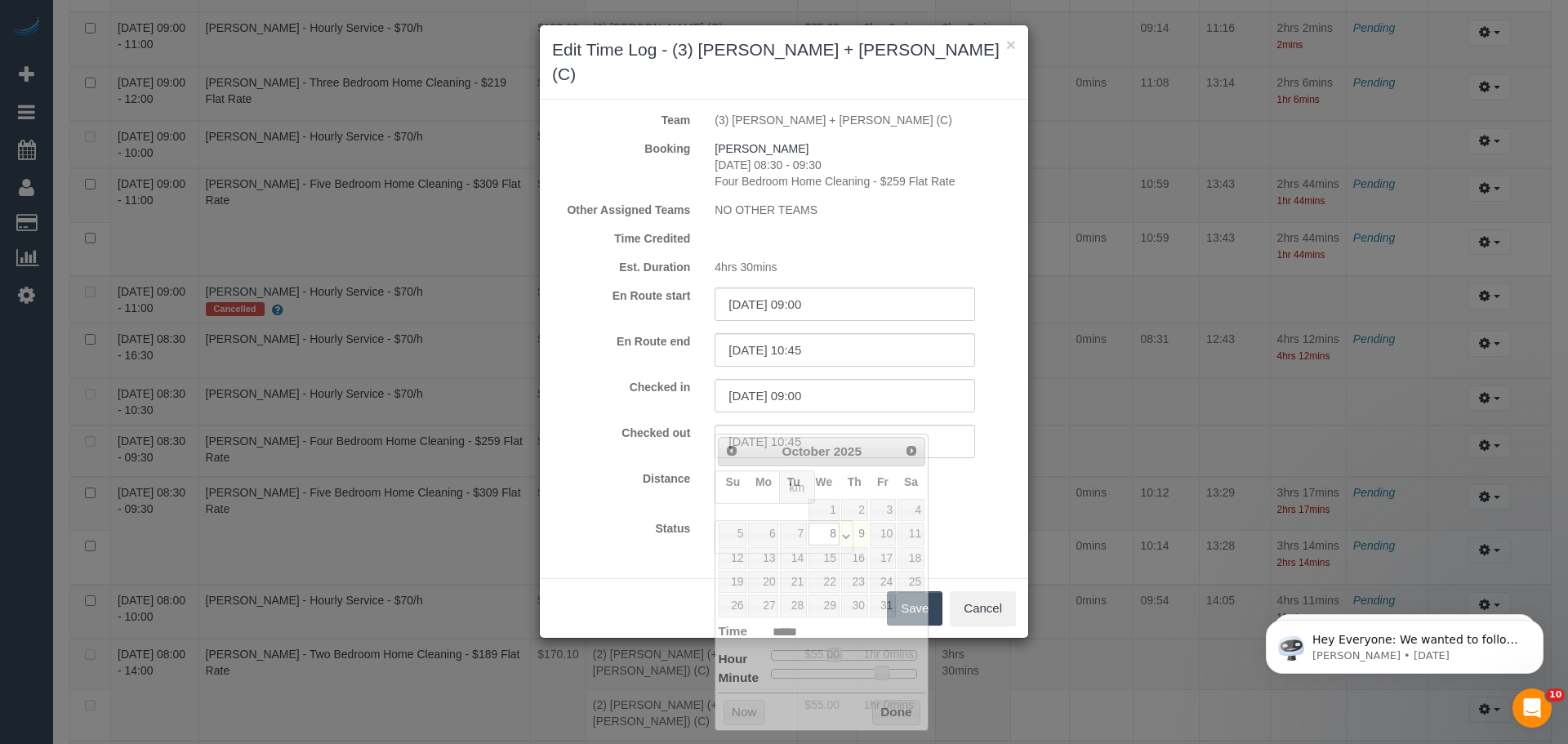
click at [976, 470] on div "km" at bounding box center [865, 488] width 326 height 38
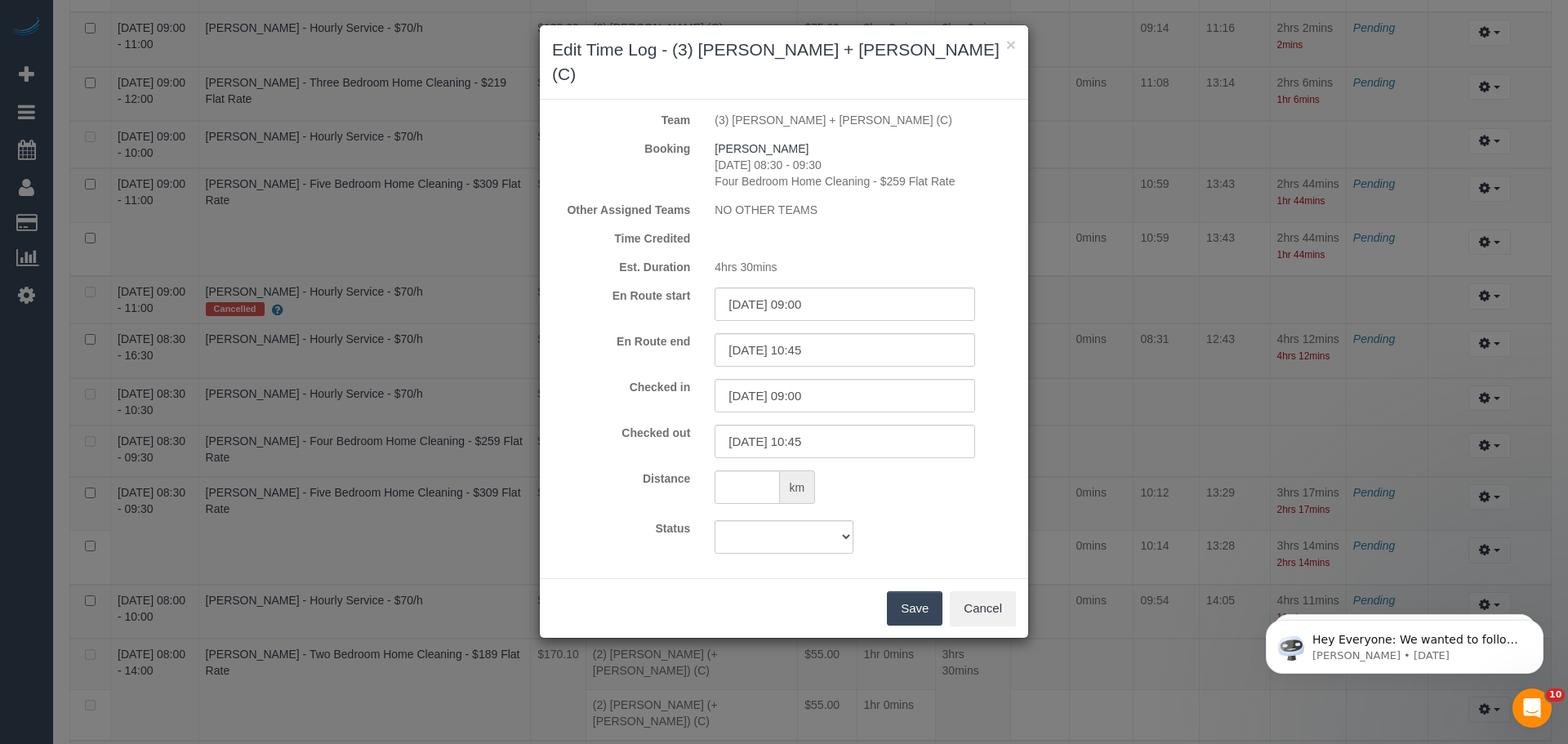
click at [917, 591] on button "Save" at bounding box center [914, 608] width 55 height 34
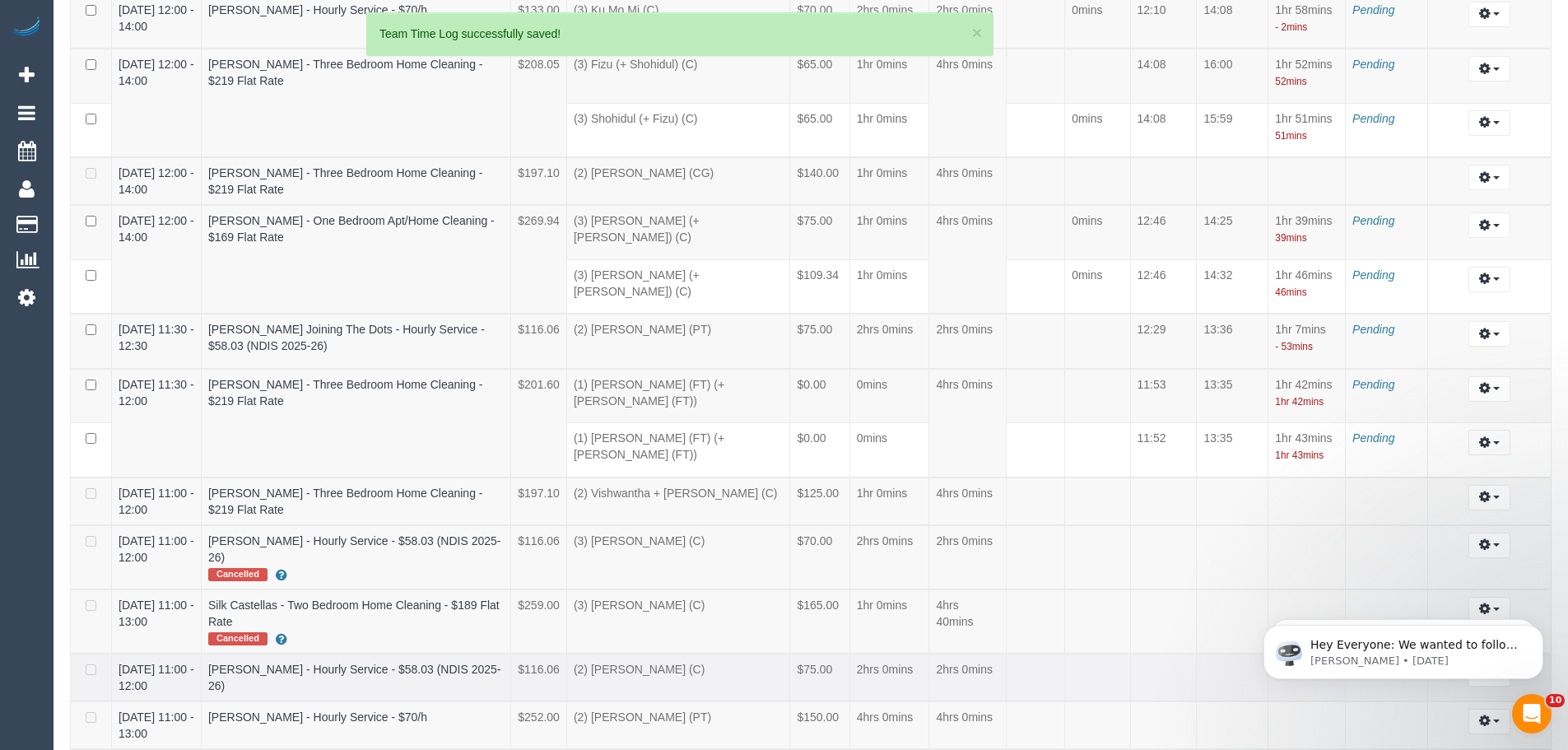
scroll to position [6527, 1568]
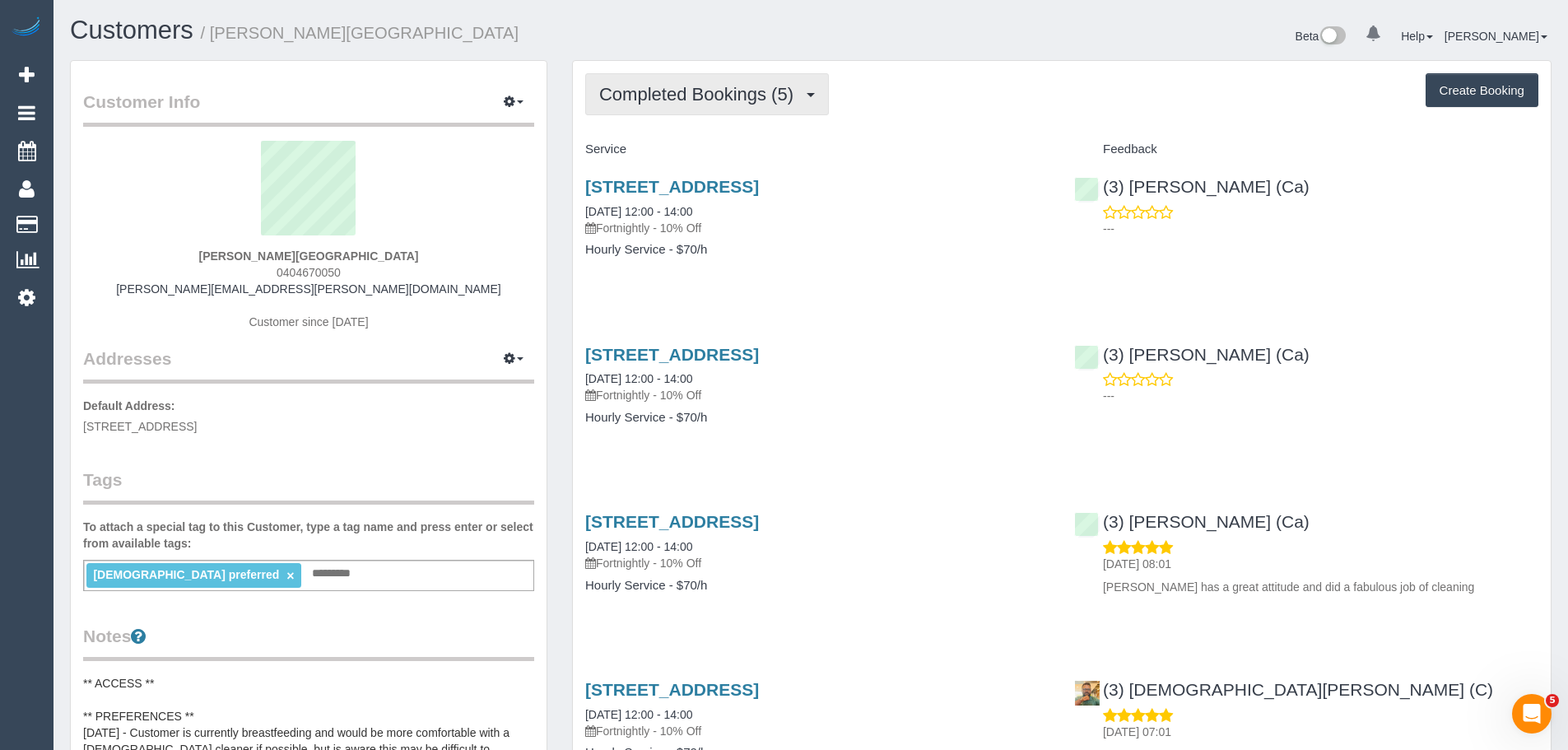
click at [722, 105] on button "Completed Bookings (5)" at bounding box center [706, 94] width 243 height 42
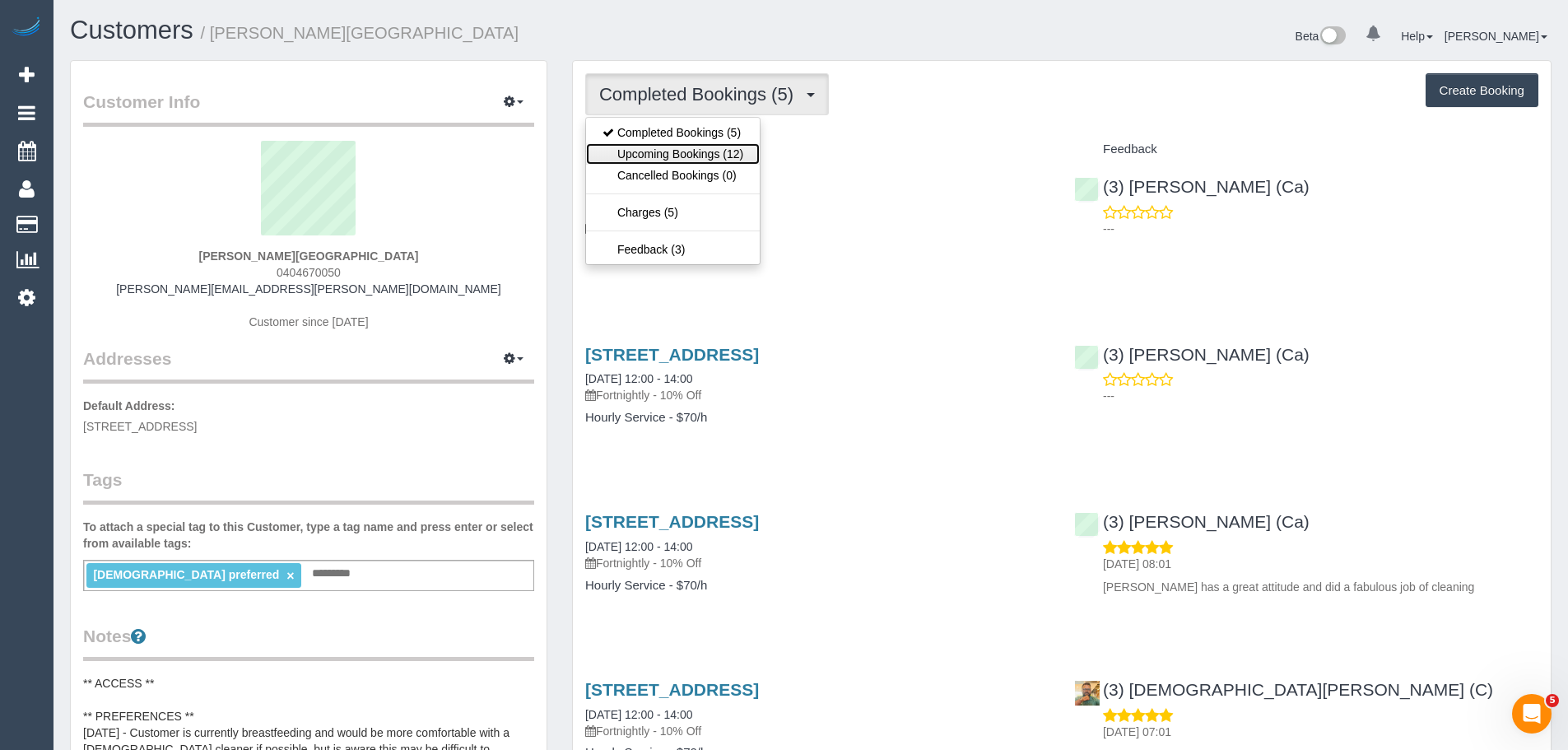
click at [721, 156] on link "Upcoming Bookings (12)" at bounding box center [672, 153] width 173 height 21
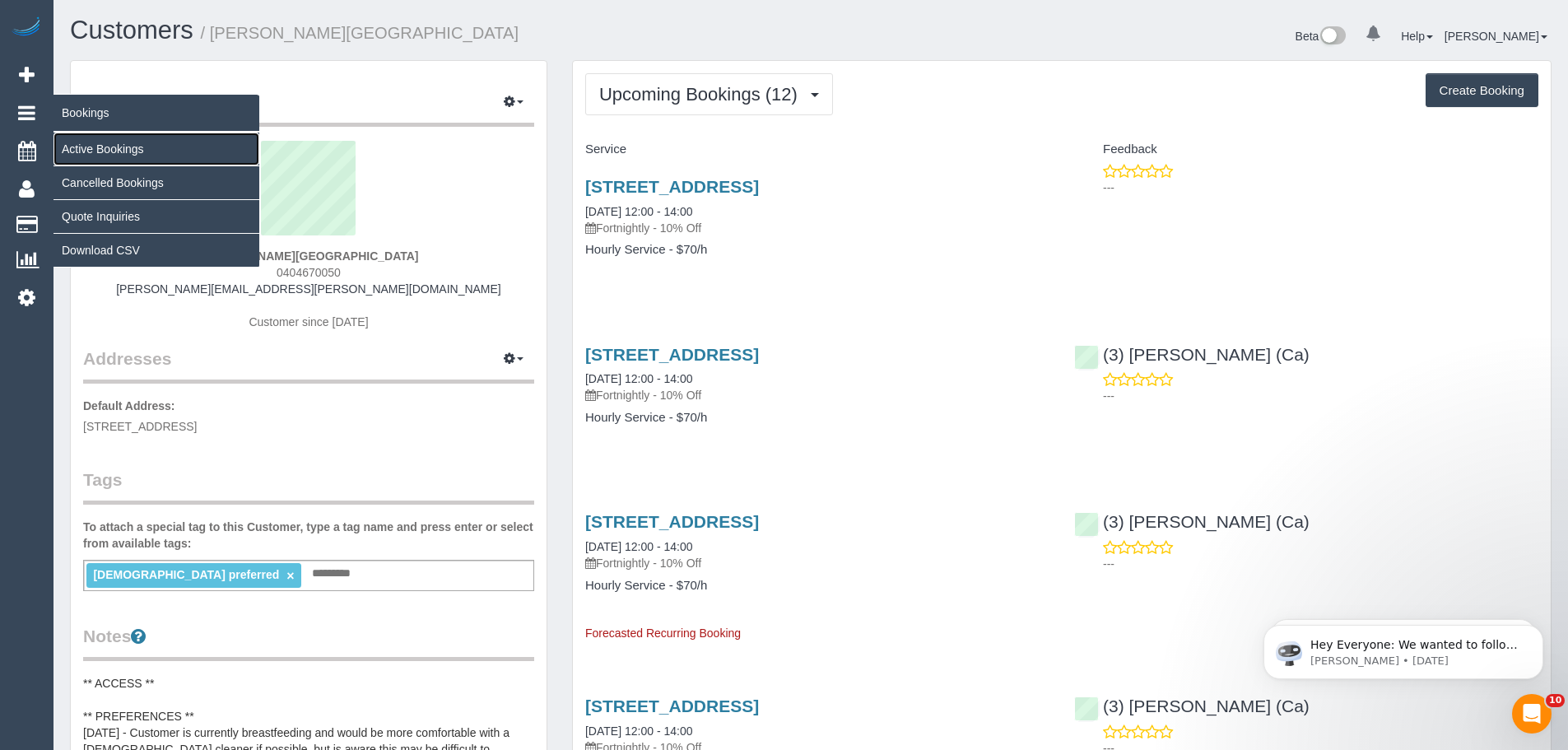
click at [97, 142] on link "Active Bookings" at bounding box center [157, 148] width 205 height 33
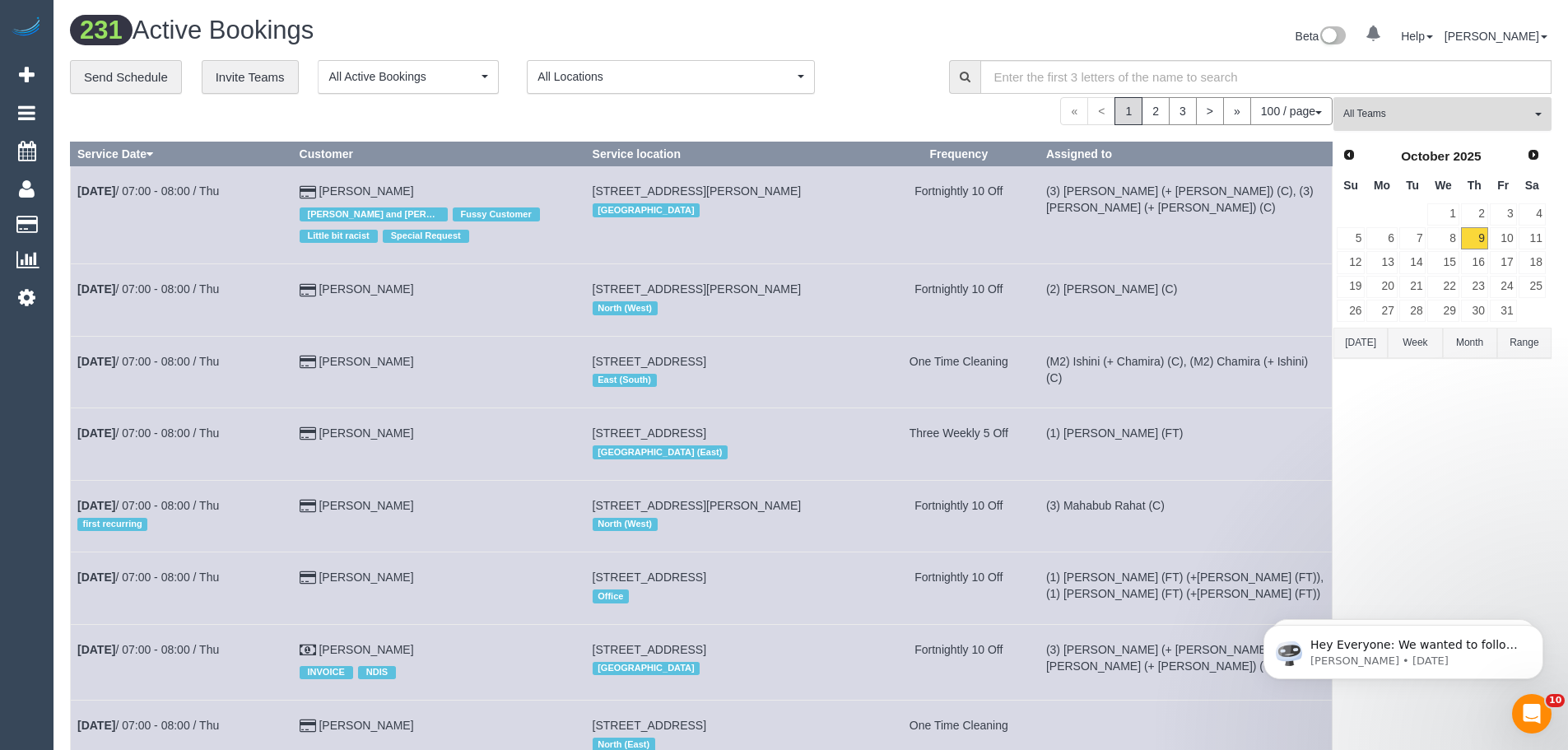
click at [1417, 115] on span "All Teams" at bounding box center [1437, 114] width 188 height 14
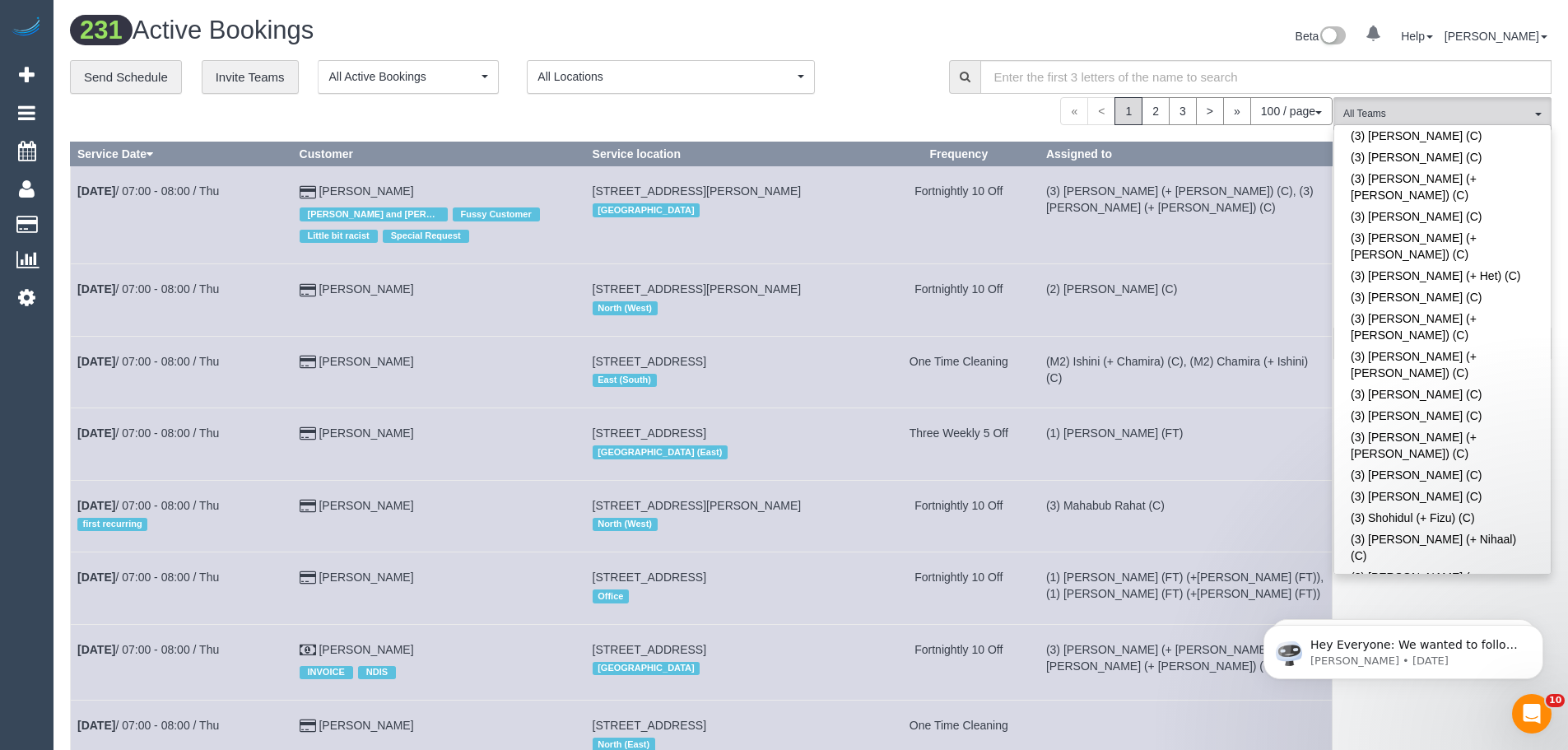
scroll to position [4527, 0]
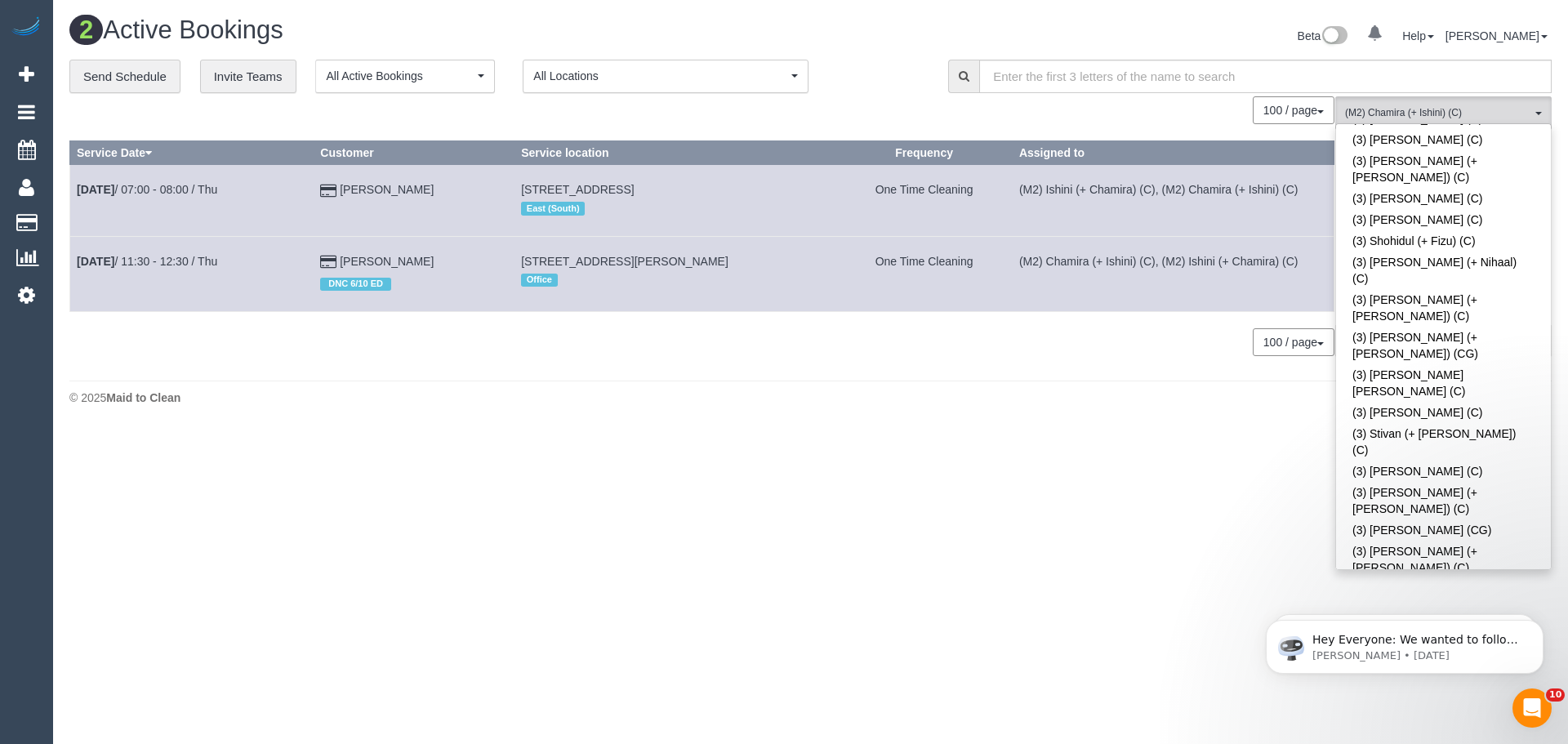
click at [741, 387] on footer "© 2025 Maid to Clean" at bounding box center [810, 397] width 1482 height 33
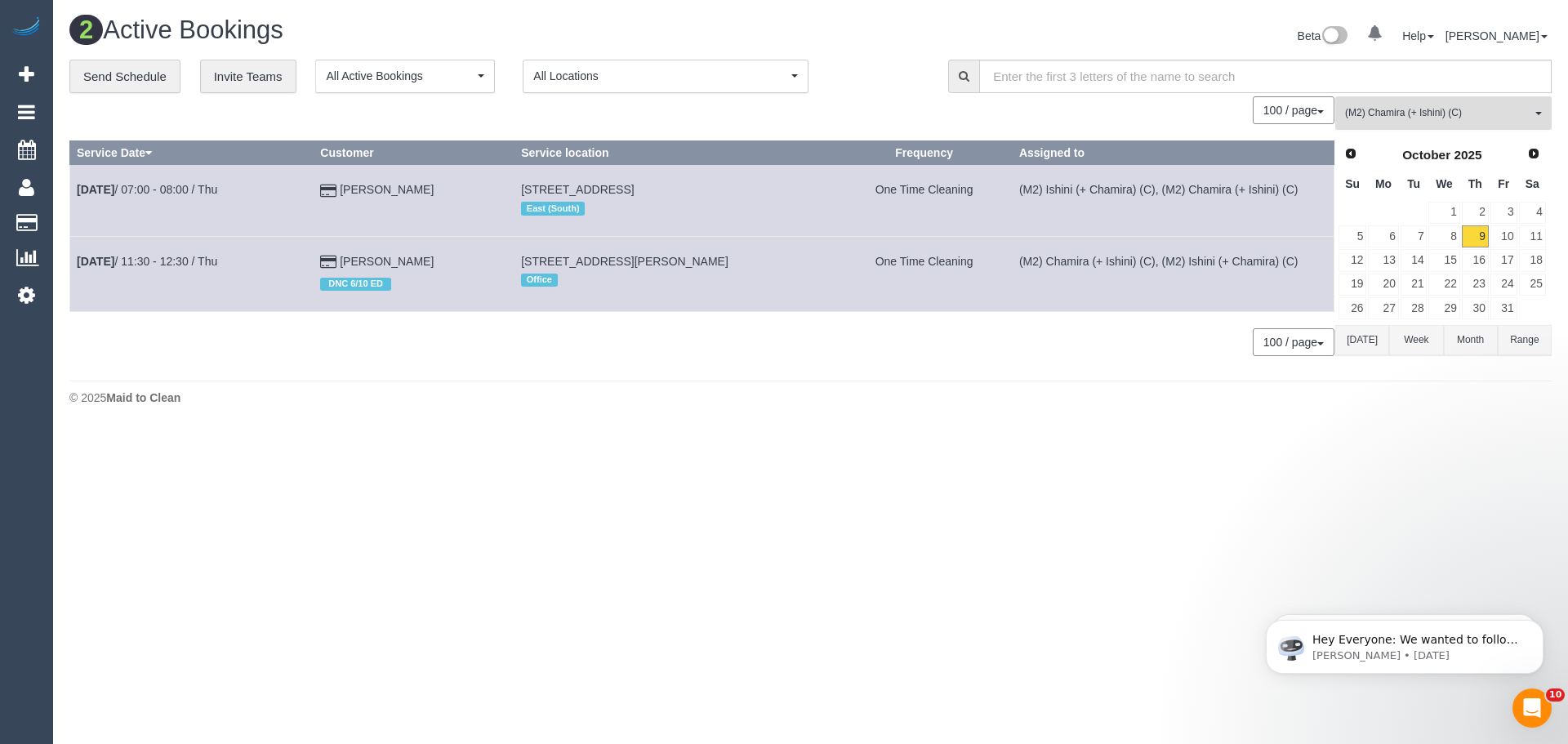
click at [1411, 114] on span "(M2) Chamira (+ Ishini) (C)" at bounding box center [1438, 113] width 186 height 14
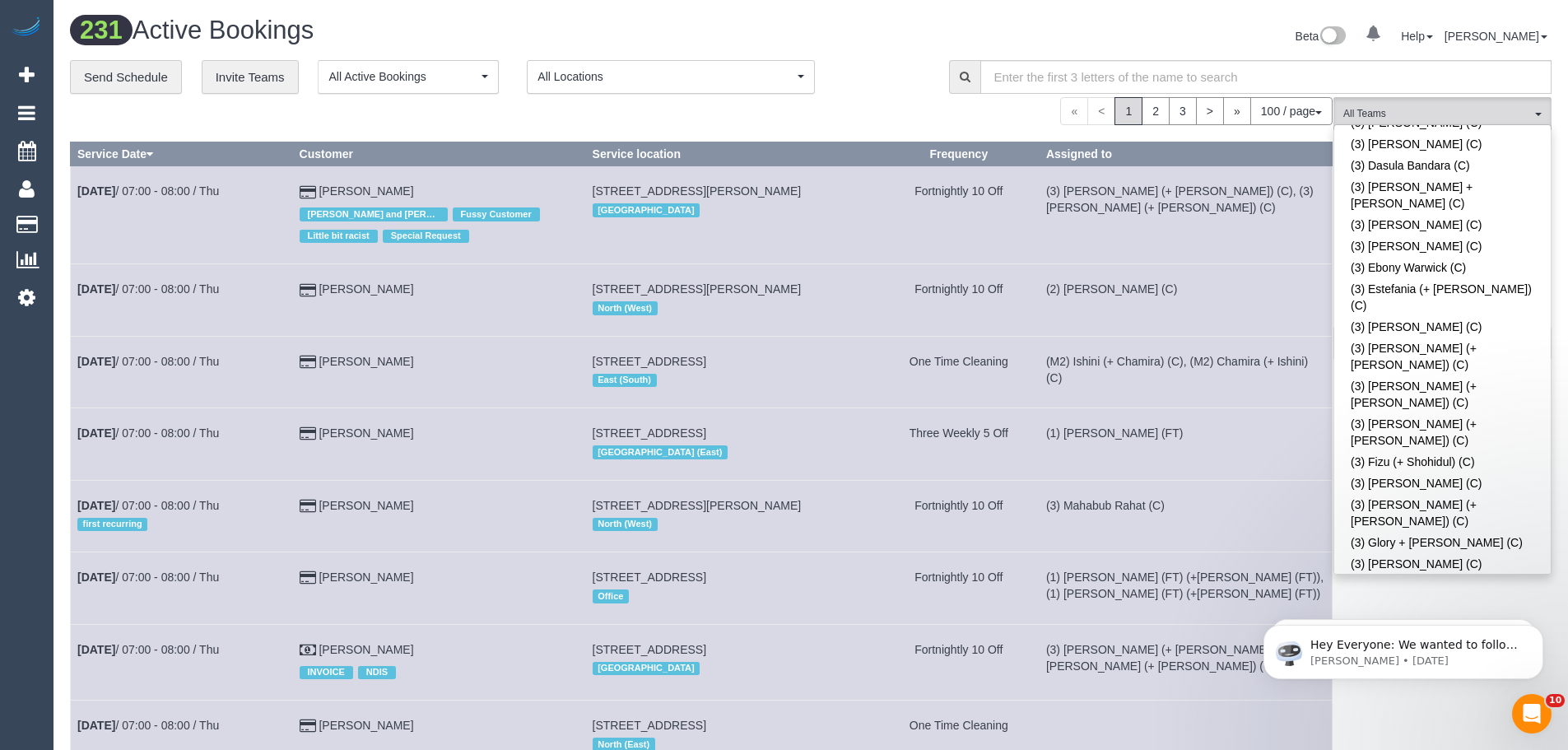
scroll to position [2789, 0]
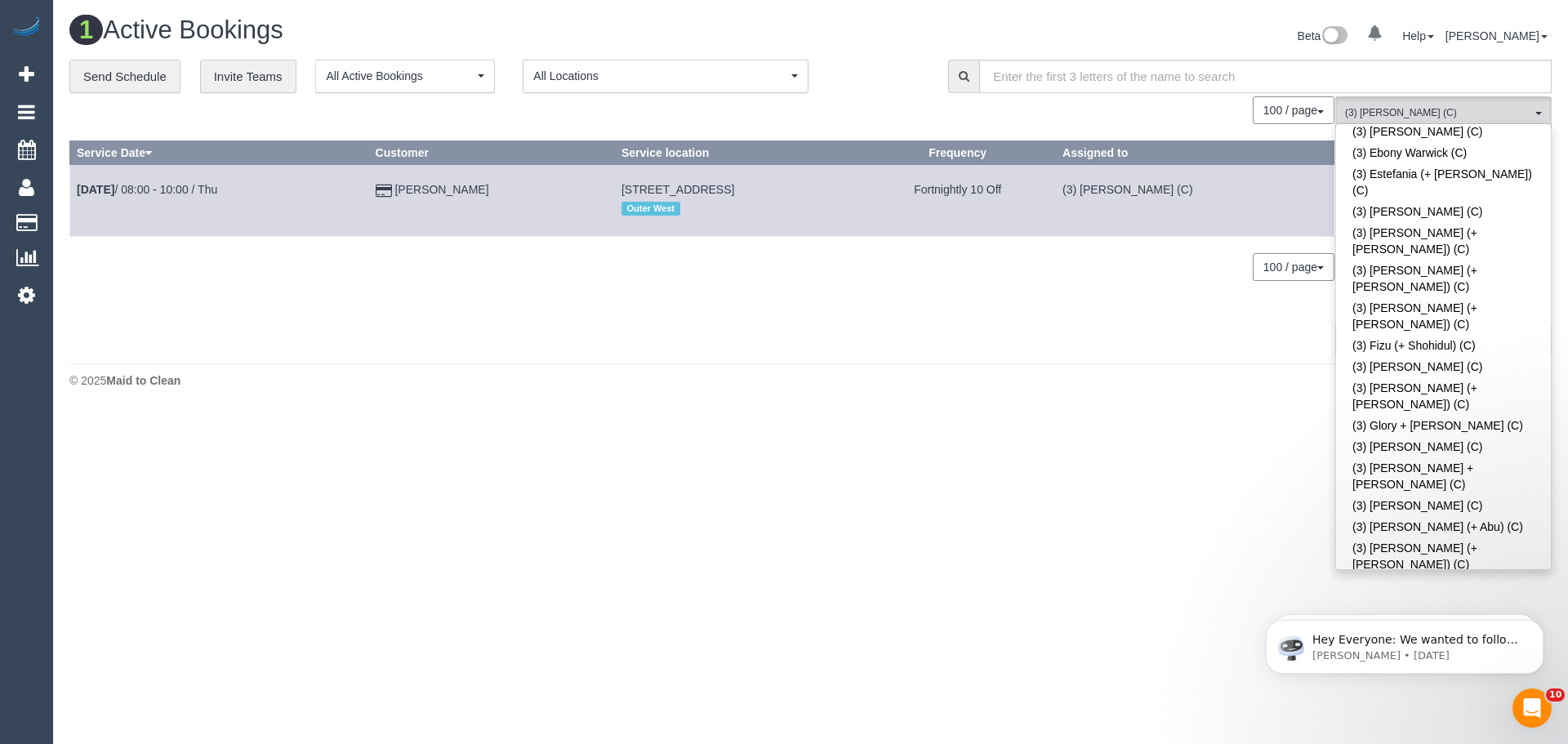
click at [898, 407] on div "1 Active Bookings Beta 0 Your Notifications You have 0 alerts Help Help Docs Ta…" at bounding box center [811, 206] width 1515 height 412
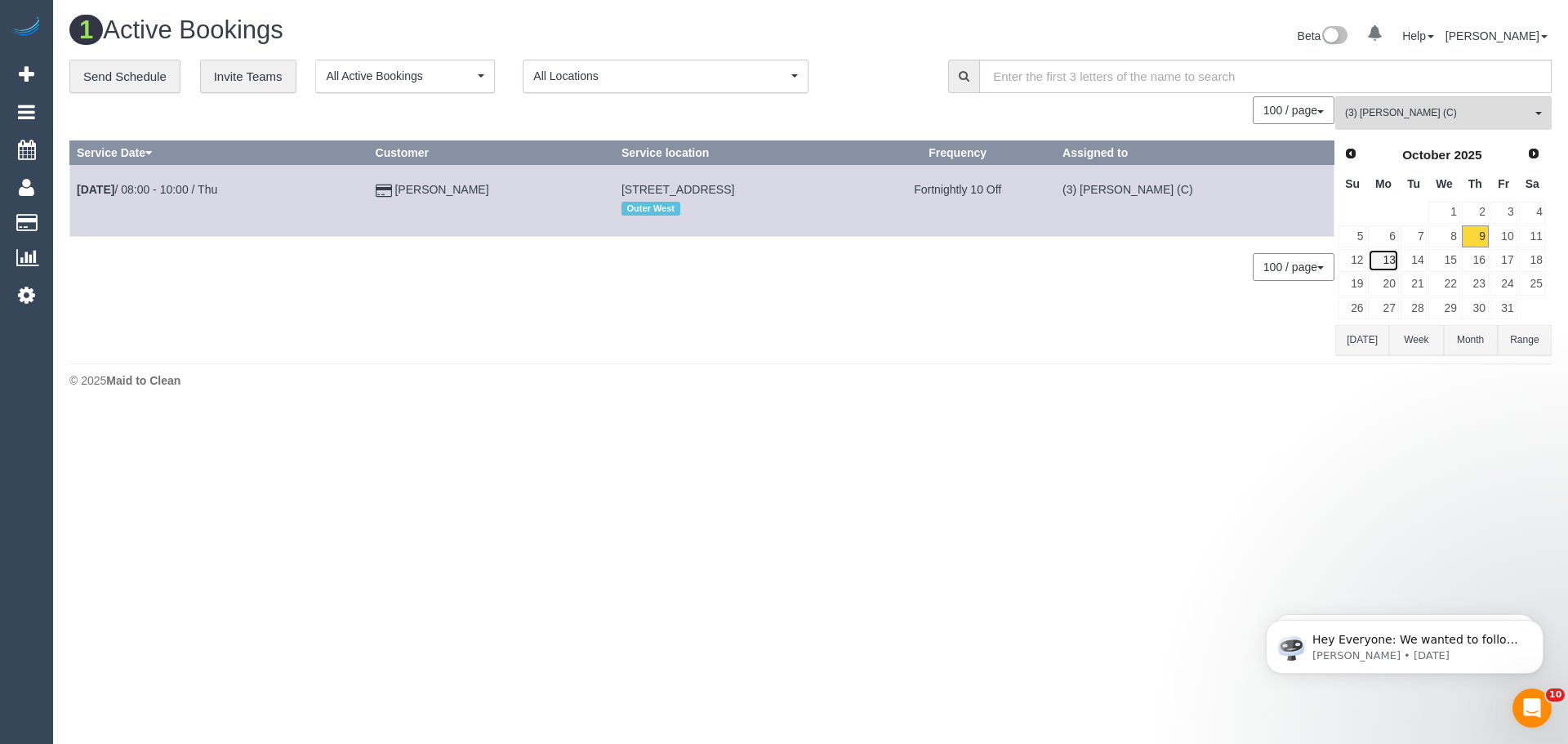
click at [1393, 257] on link "13" at bounding box center [1383, 260] width 30 height 22
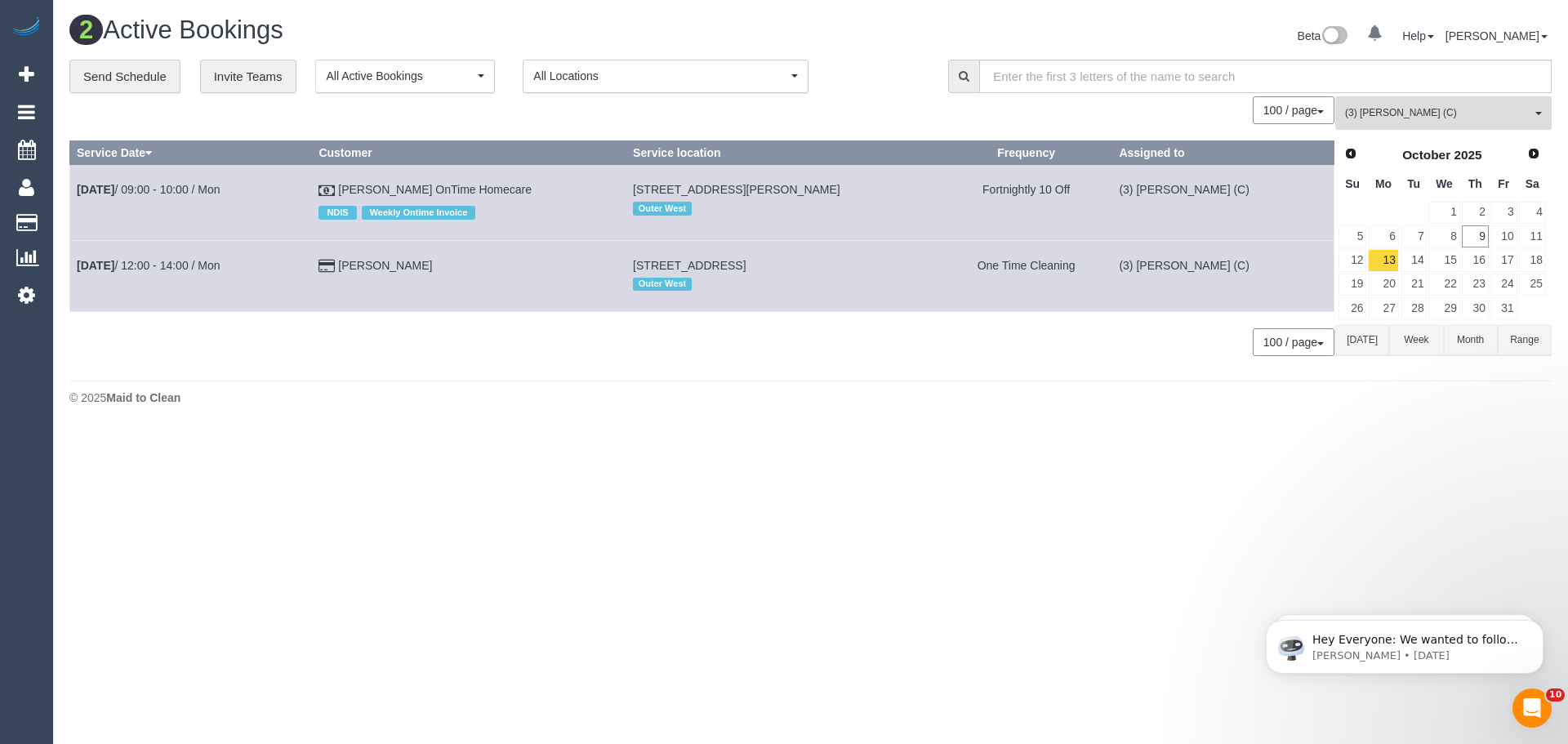
click at [1433, 114] on span "(3) [PERSON_NAME] (C)" at bounding box center [1438, 113] width 186 height 14
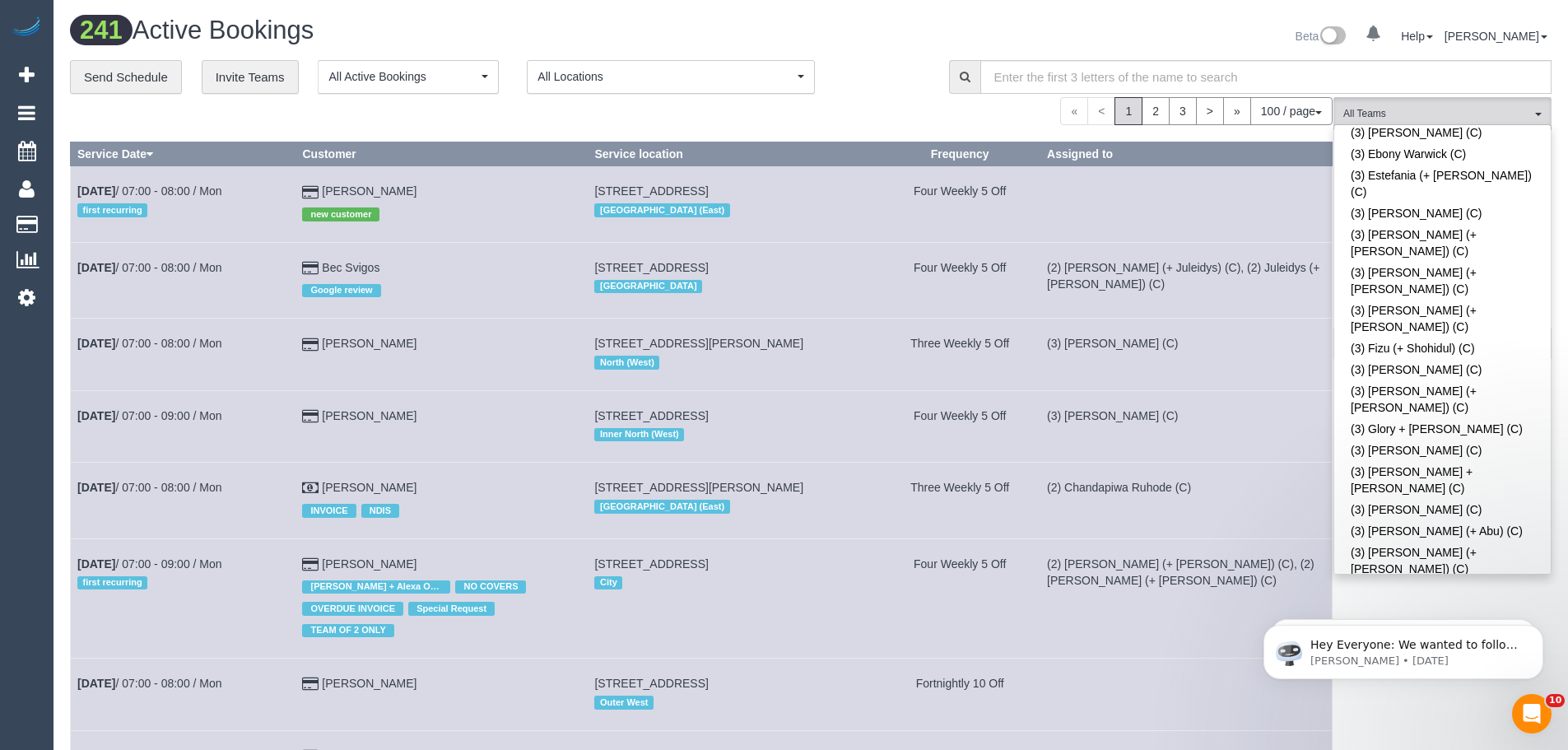
scroll to position [3723, 0]
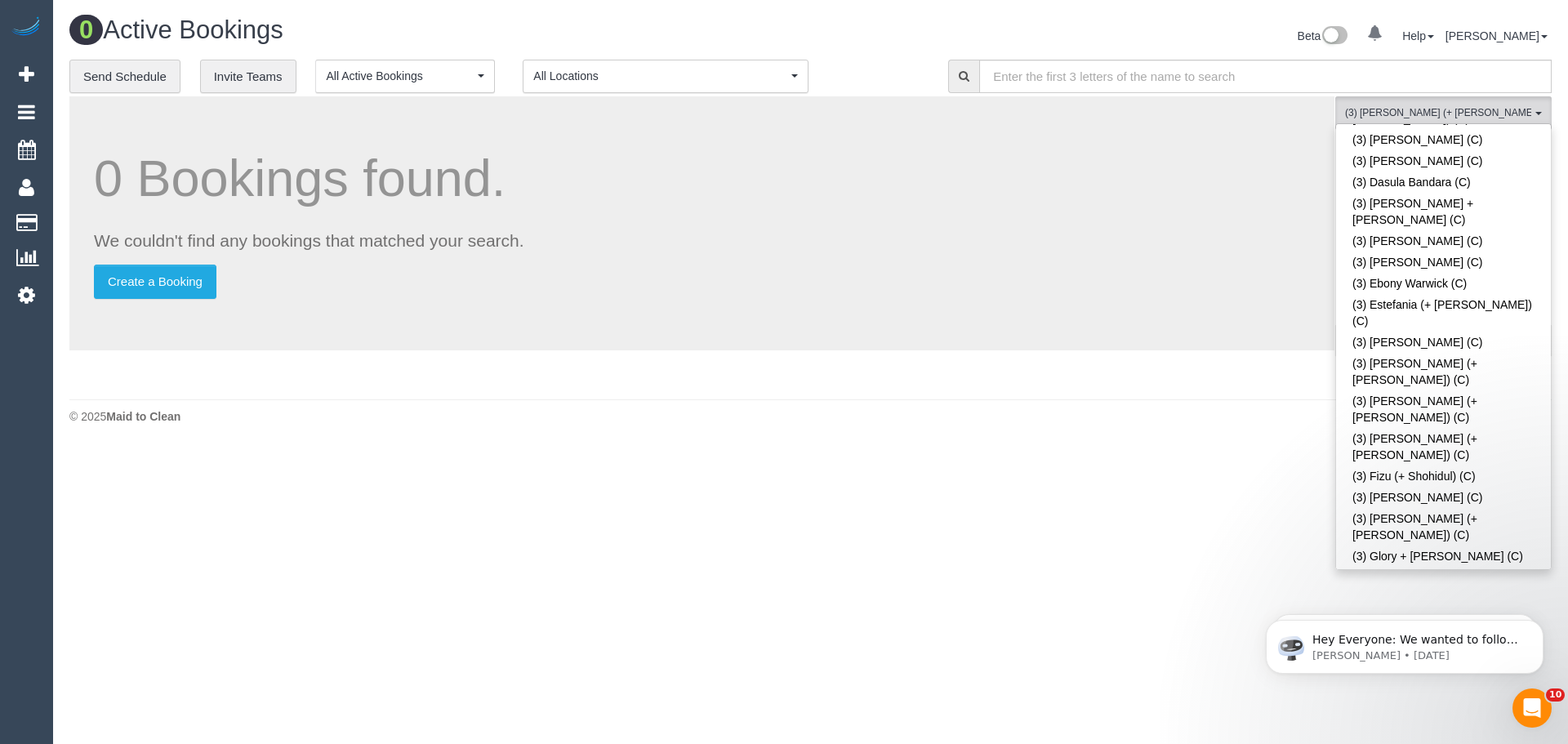
scroll to position [2632, 0]
click at [1436, 110] on span "(3) Jay (+ Smruti) (C) , (3) Smruti (+ Jay) (C)" at bounding box center [1438, 113] width 186 height 14
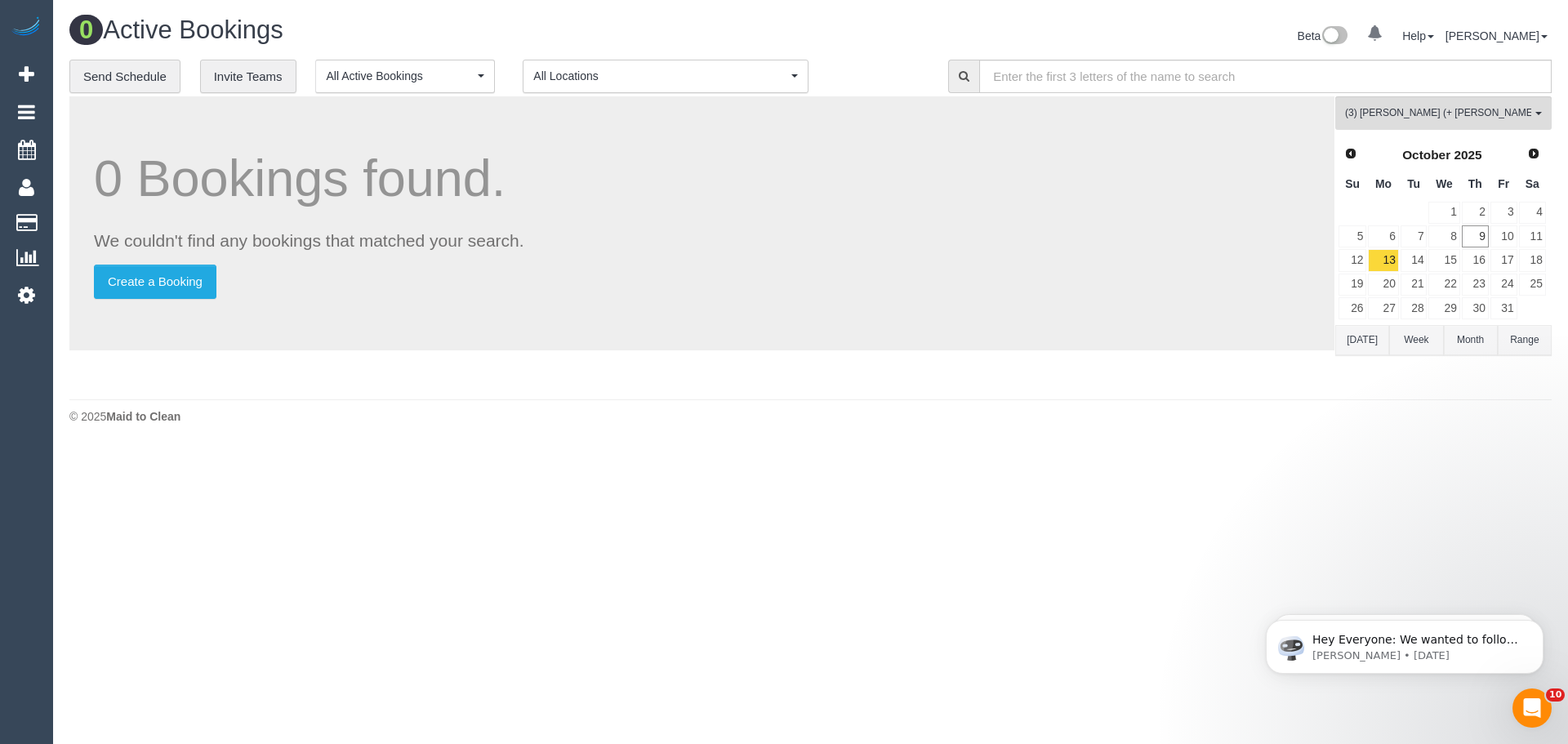
click at [1366, 338] on button "[DATE]" at bounding box center [1362, 340] width 54 height 30
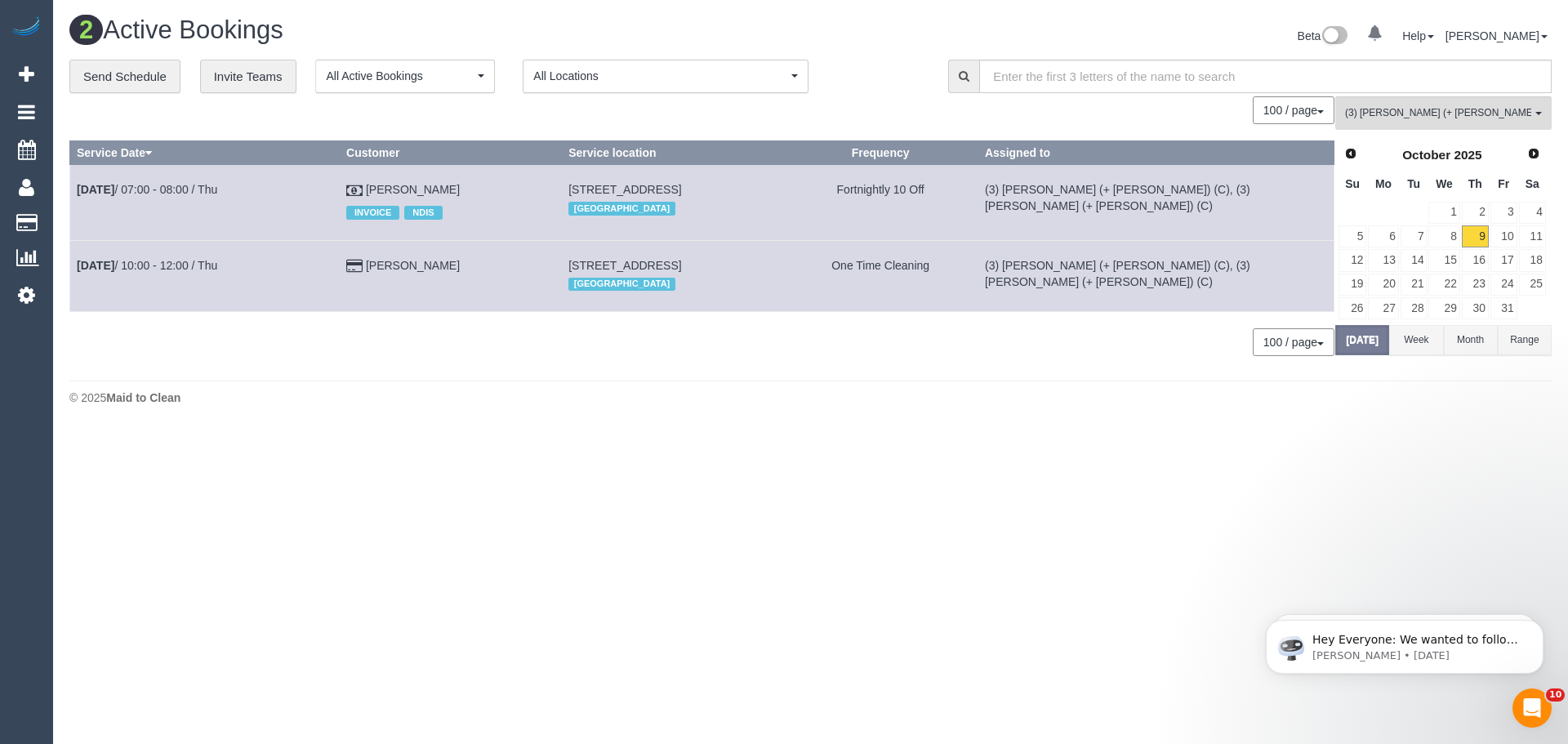
drag, startPoint x: 429, startPoint y: 182, endPoint x: 76, endPoint y: 193, distance: 353.2
click at [76, 193] on tr "Oct 9th / 07:00 - 08:00 / Thu Jane Poxon INVOICE NDIS 122 Riversdale Road,, Haw…" at bounding box center [702, 203] width 1264 height 75
copy tr "Oct 9th / 07:00 - 08:00 / Thu Jane Poxon"
drag, startPoint x: 443, startPoint y: 272, endPoint x: 81, endPoint y: 288, distance: 362.4
click at [70, 291] on tr "Oct 9th / 10:00 - 12:00 / Thu Bronwen Dennis 32 Banbury Street, East Burwood, V…" at bounding box center [702, 275] width 1264 height 71
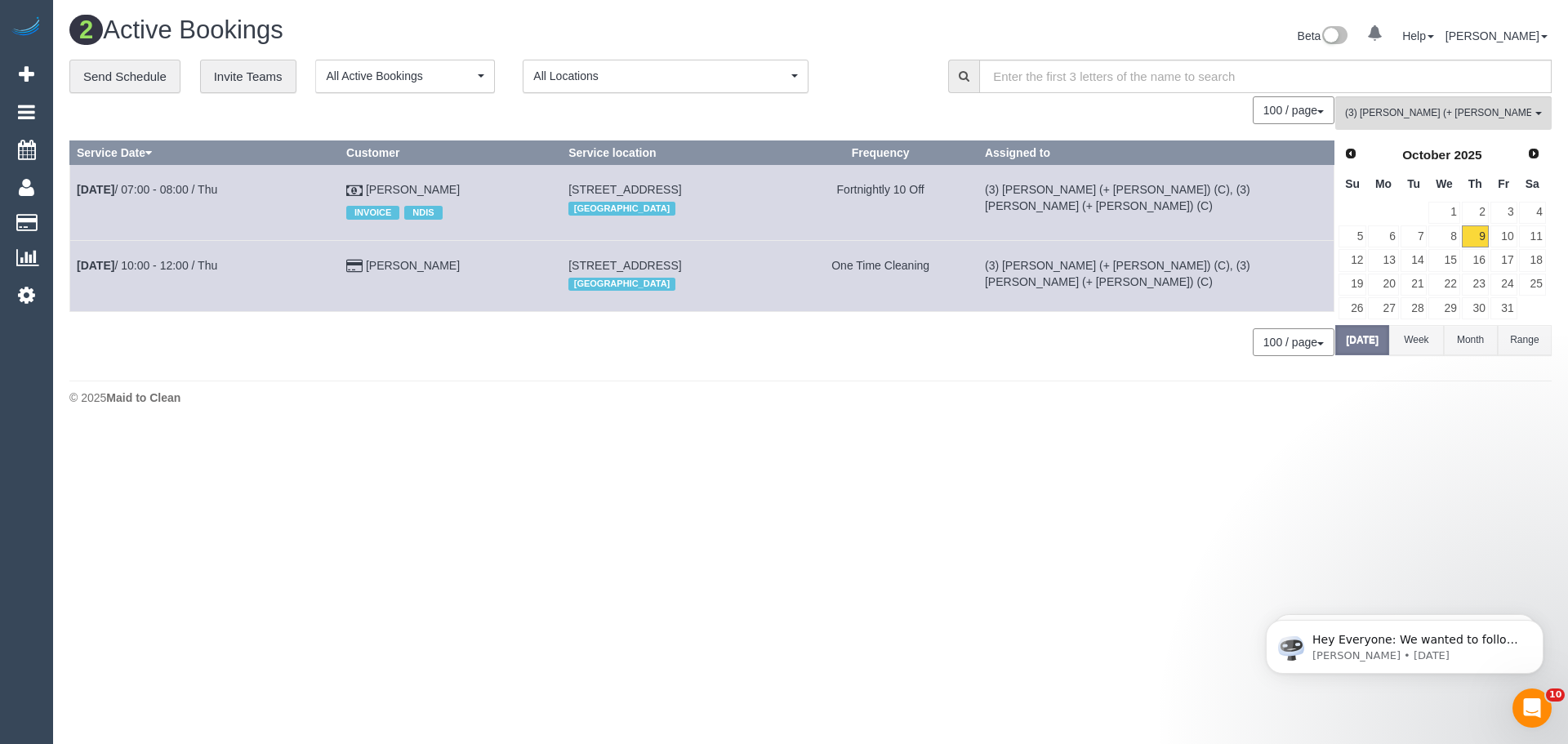
copy tr "Oct 9th / 10:00 - 12:00 / Thu Bronwen Dennis"
click at [1394, 100] on button "(3) Jay (+ Smruti) (C) , (3) Smruti (+ Jay) (C) All Teams" at bounding box center [1443, 113] width 216 height 33
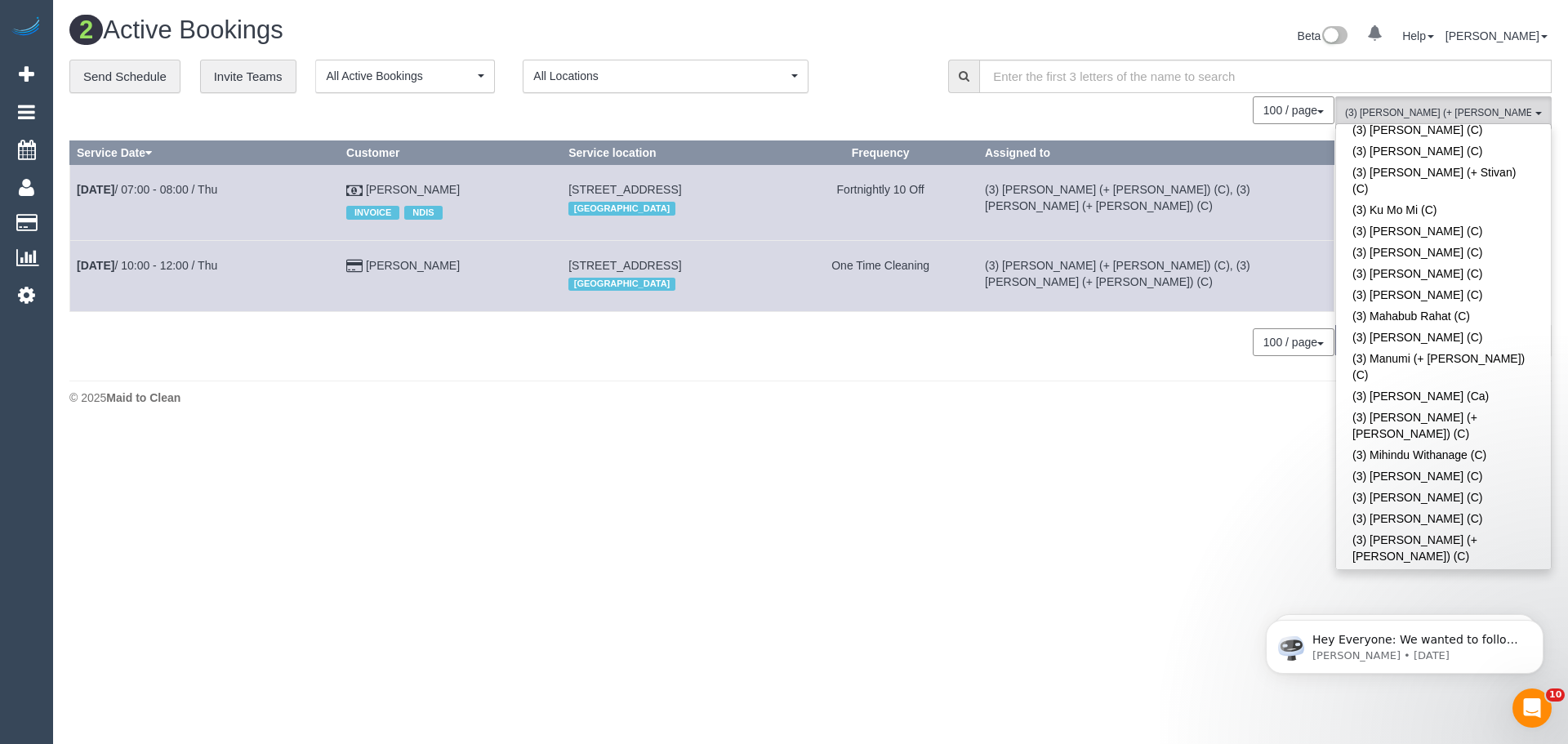
scroll to position [3693, 0]
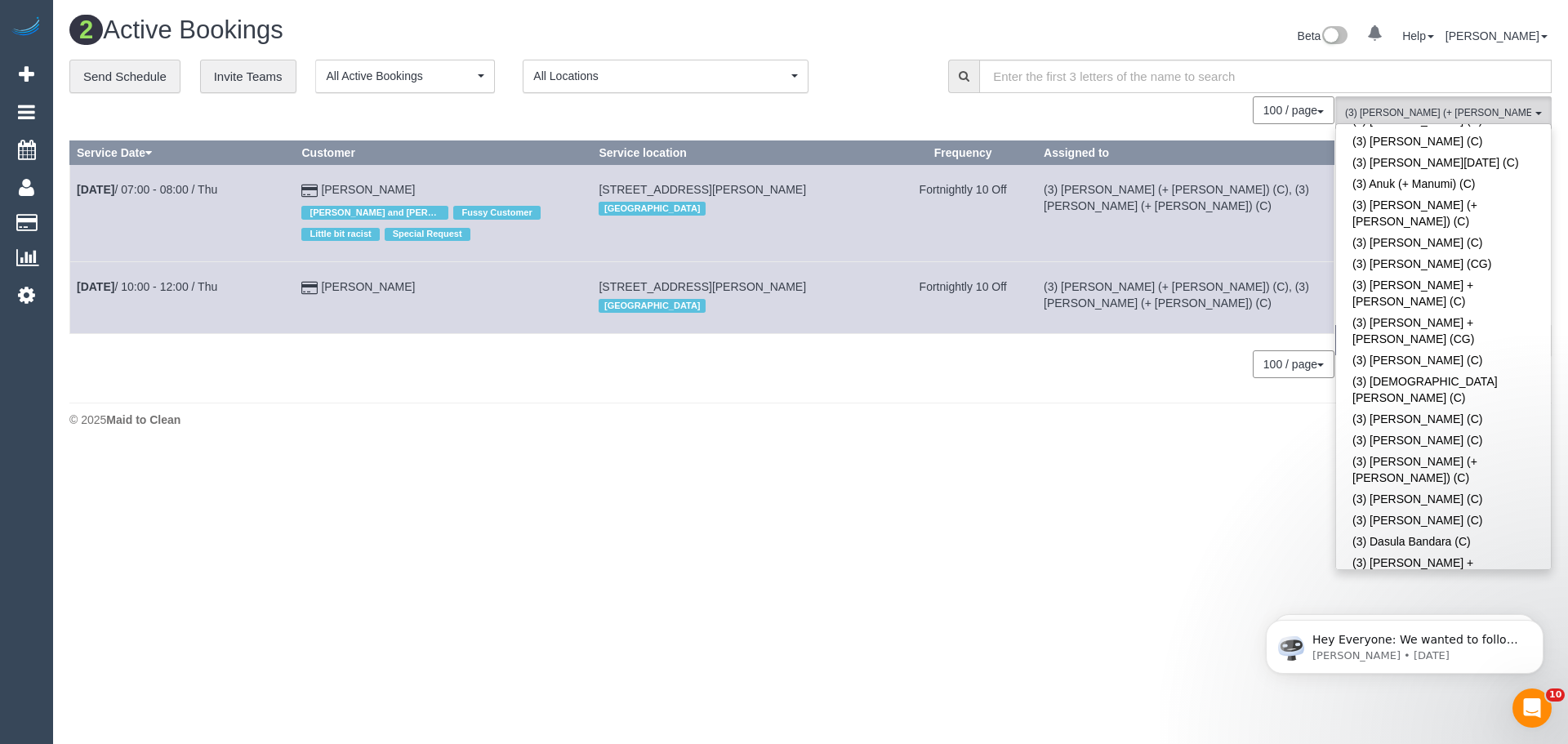
scroll to position [1950, 0]
click at [1225, 124] on div "100 / page 10 / page 20 / page 30 / page 40 / page 50 / page 100 / page" at bounding box center [701, 109] width 1265 height 28
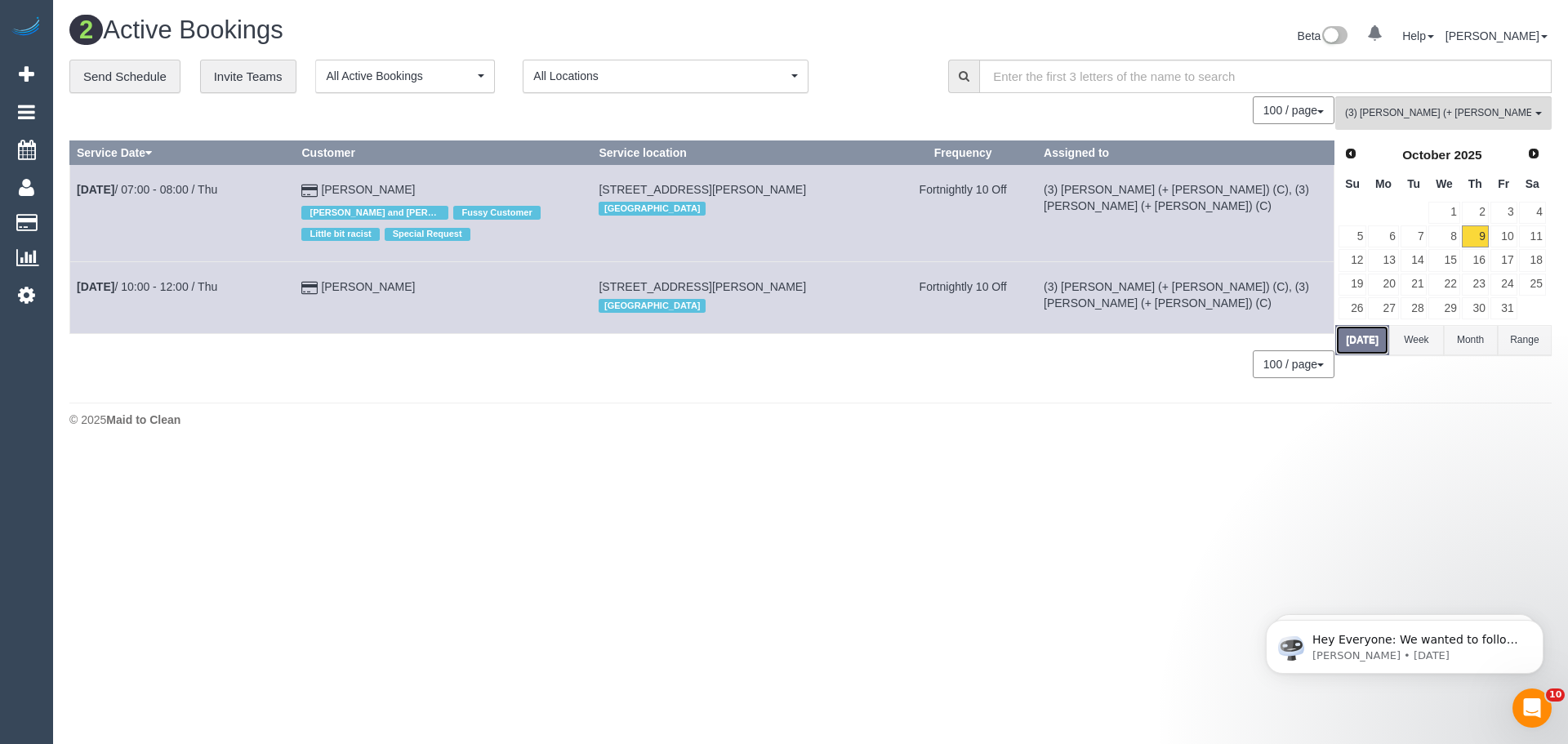
click at [1367, 338] on button "Today" at bounding box center [1362, 340] width 54 height 30
drag, startPoint x: 480, startPoint y: 181, endPoint x: 239, endPoint y: 195, distance: 241.4
click at [447, 178] on td "Alice Zydower Cristian and Tania ONLY Fussy Customer Little bit racist Special …" at bounding box center [443, 214] width 297 height 97
drag, startPoint x: 408, startPoint y: 190, endPoint x: 83, endPoint y: 199, distance: 325.1
click at [78, 198] on tr "Oct 9th / 07:00 - 08:00 / Thu Alice Zydower Cristian and Tania ONLY Fussy Custo…" at bounding box center [702, 214] width 1264 height 97
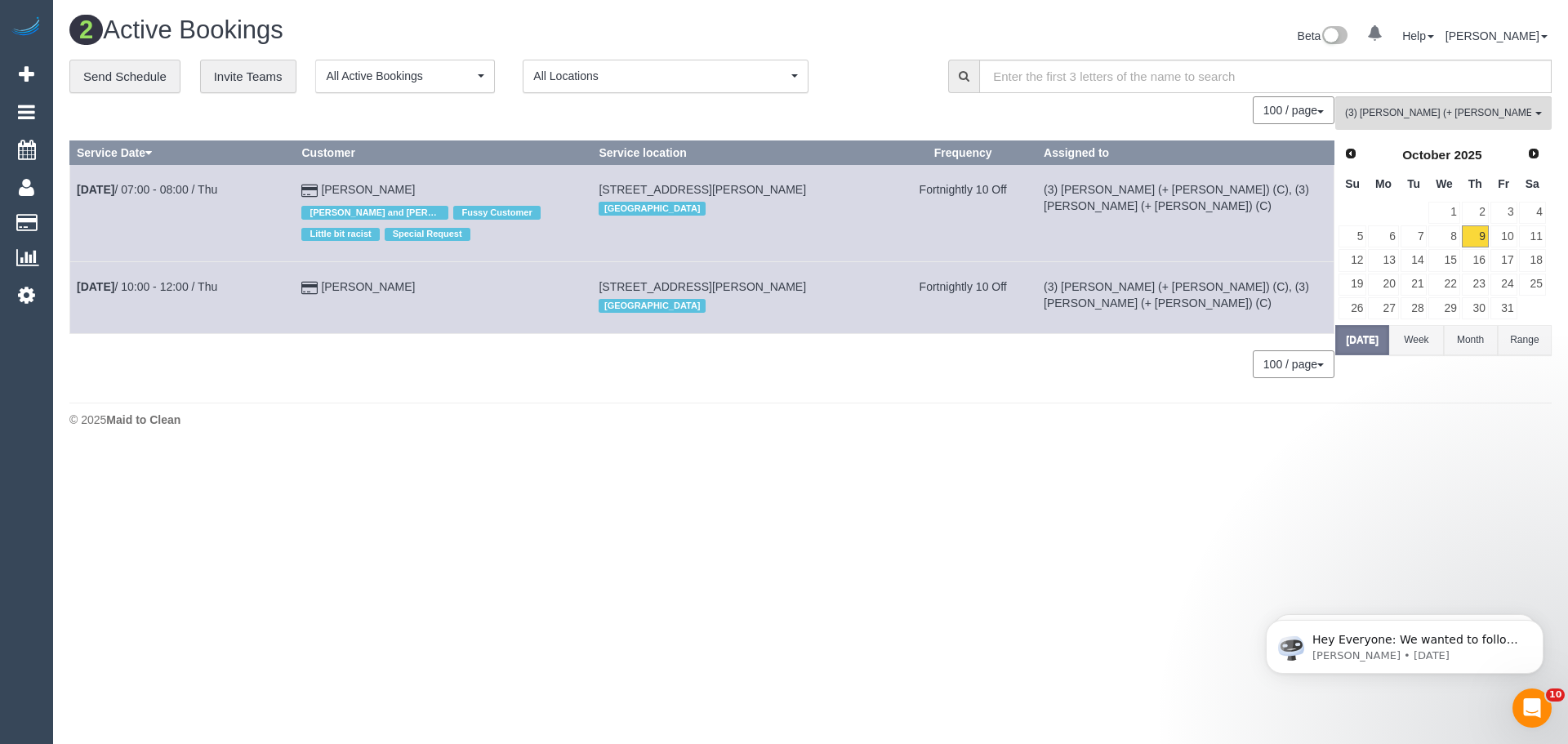
copy tr "Oct 9th / 07:00 - 08:00 / Thu Alice Zydower"
drag, startPoint x: 433, startPoint y: 290, endPoint x: 76, endPoint y: 287, distance: 357.0
click at [76, 287] on tr "Oct 9th / 10:00 - 12:00 / Thu Amelia Watson 4-6 Grattan Street, Unit 9, Hawthor…" at bounding box center [702, 297] width 1264 height 71
copy tr "Oct 9th / 10:00 - 12:00 / Thu Amelia Watson"
click at [1479, 117] on span "(3) Cristian (+ Tania) (C) , (3) Tania (+ Cristian) (C)" at bounding box center [1438, 113] width 186 height 14
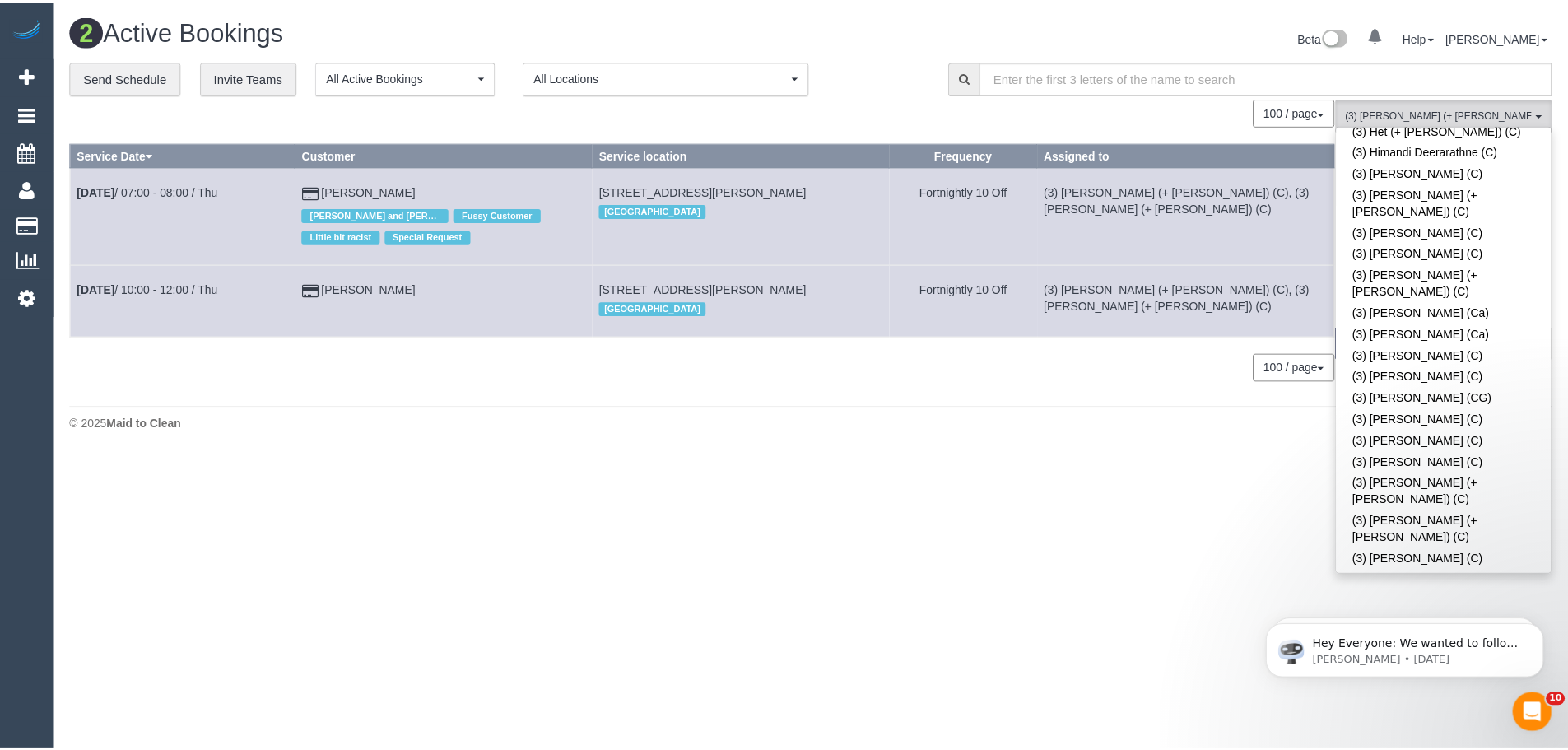
scroll to position [3869, 0]
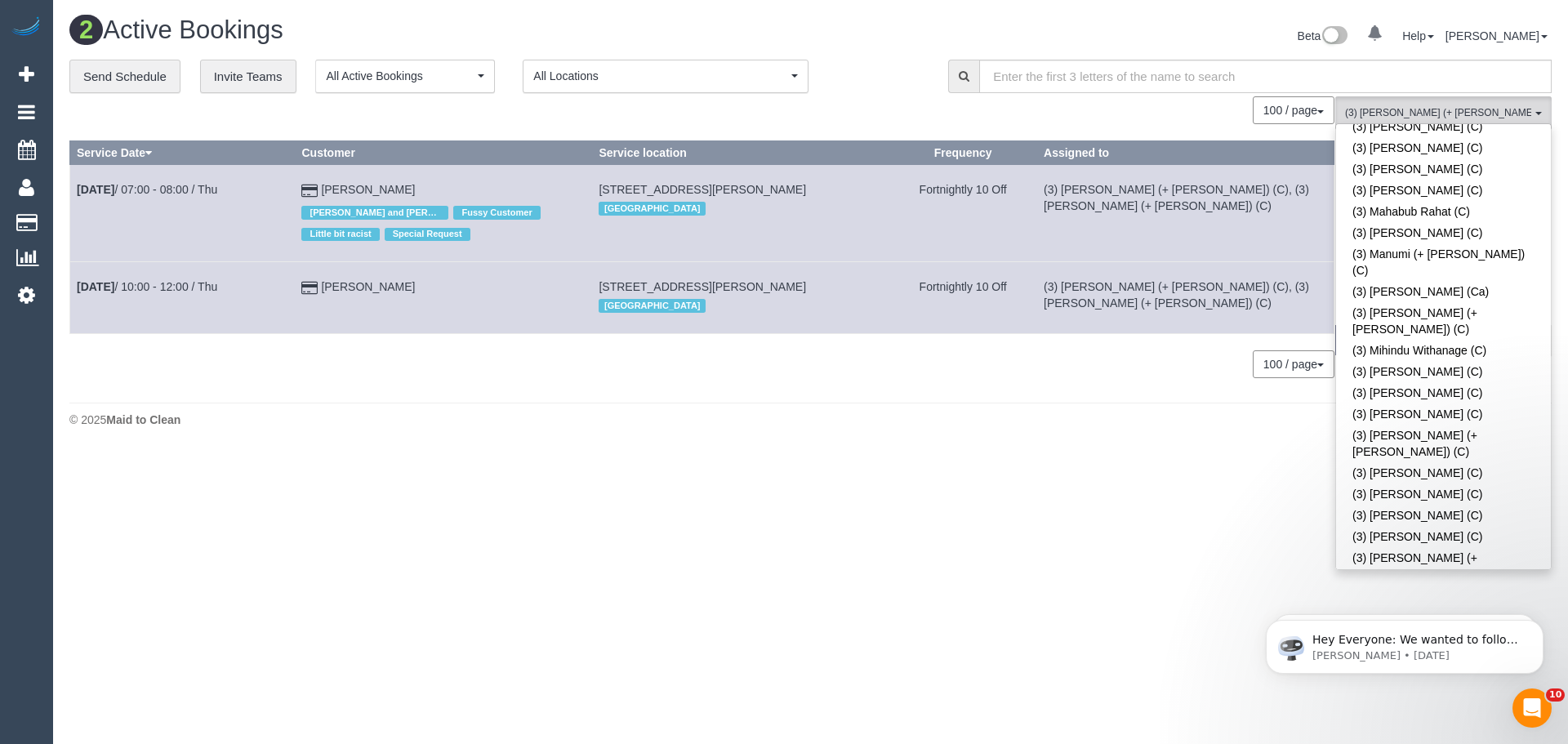
click at [1434, 115] on span "All Teams" at bounding box center [1438, 113] width 186 height 14
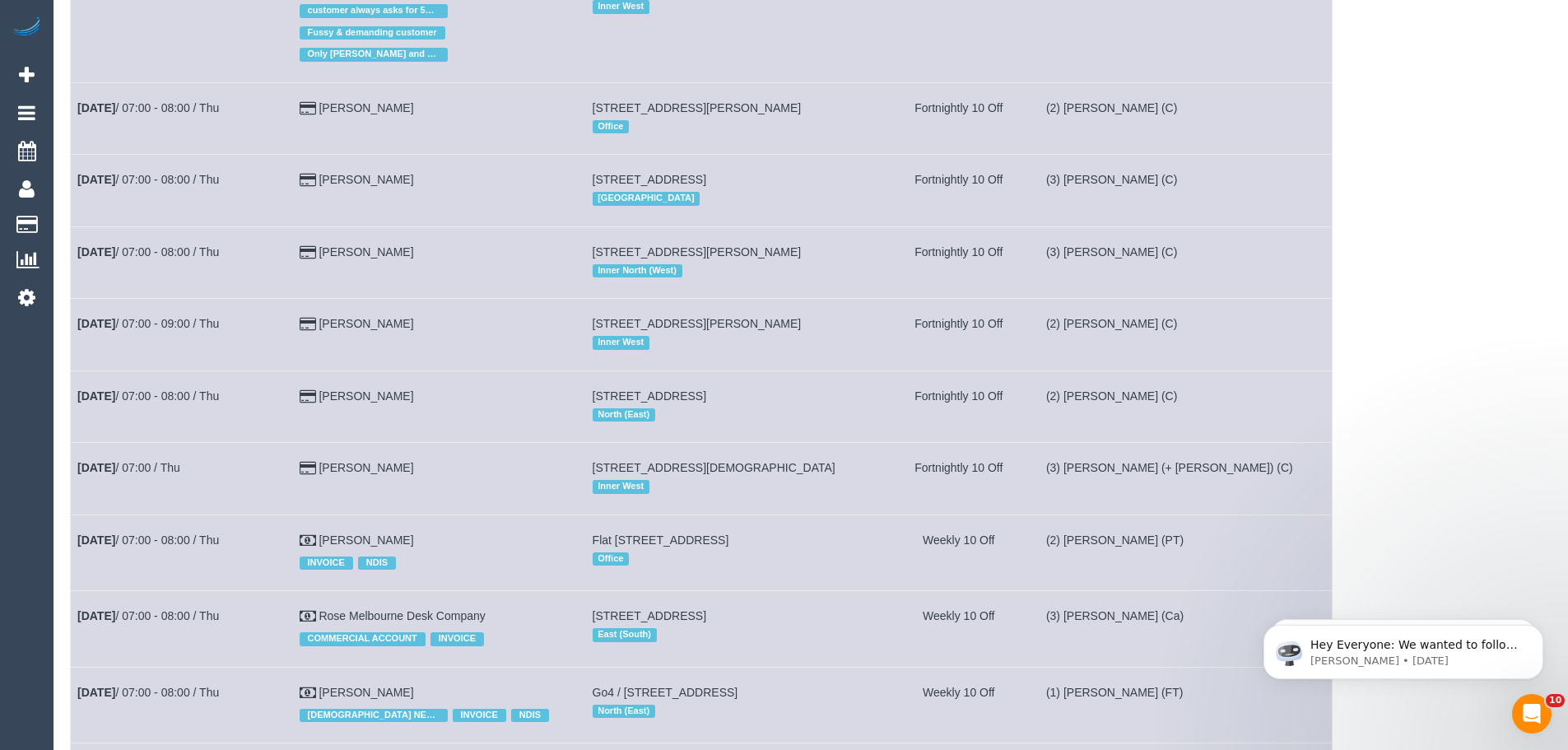
scroll to position [0, 0]
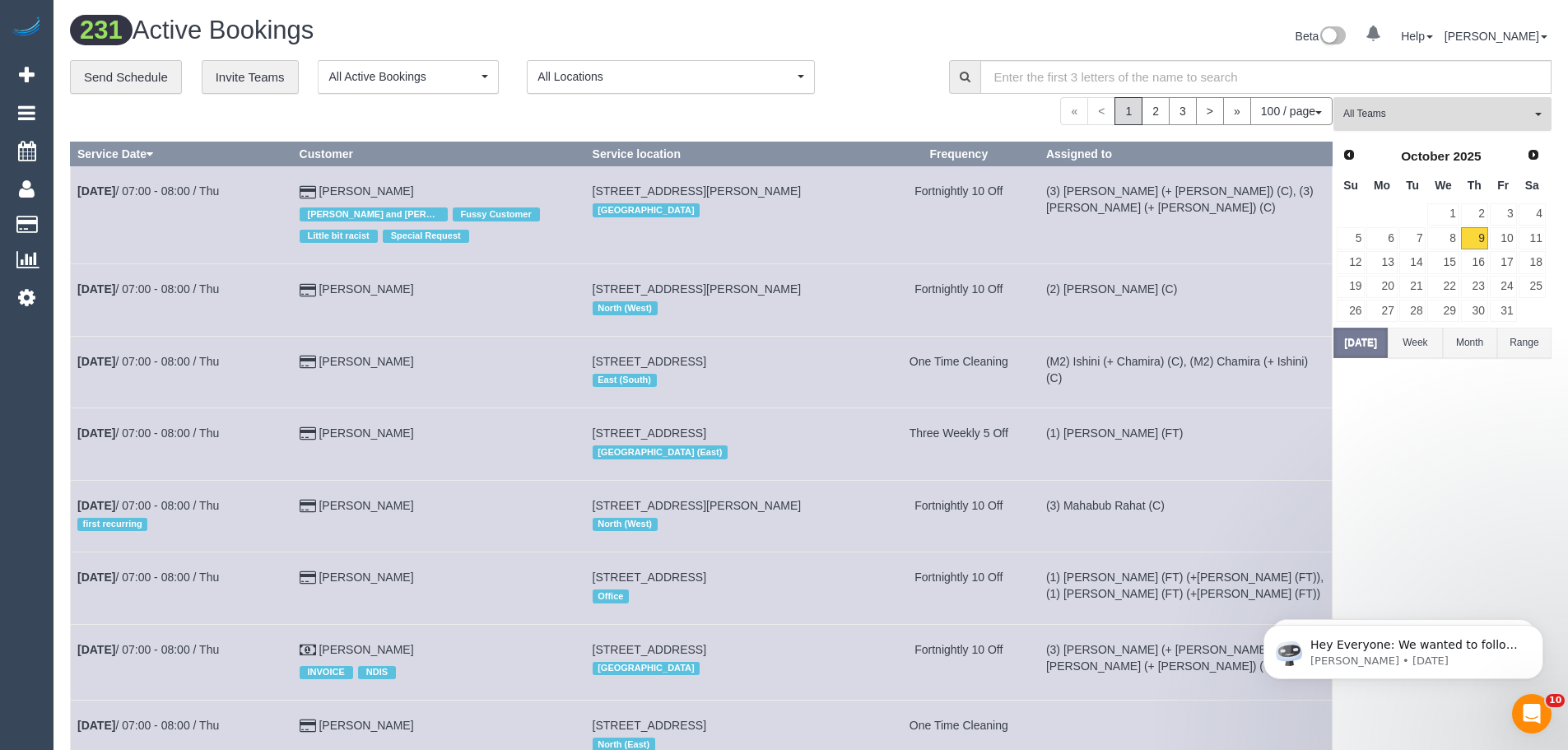
click at [1413, 106] on button "All Teams" at bounding box center [1442, 114] width 218 height 34
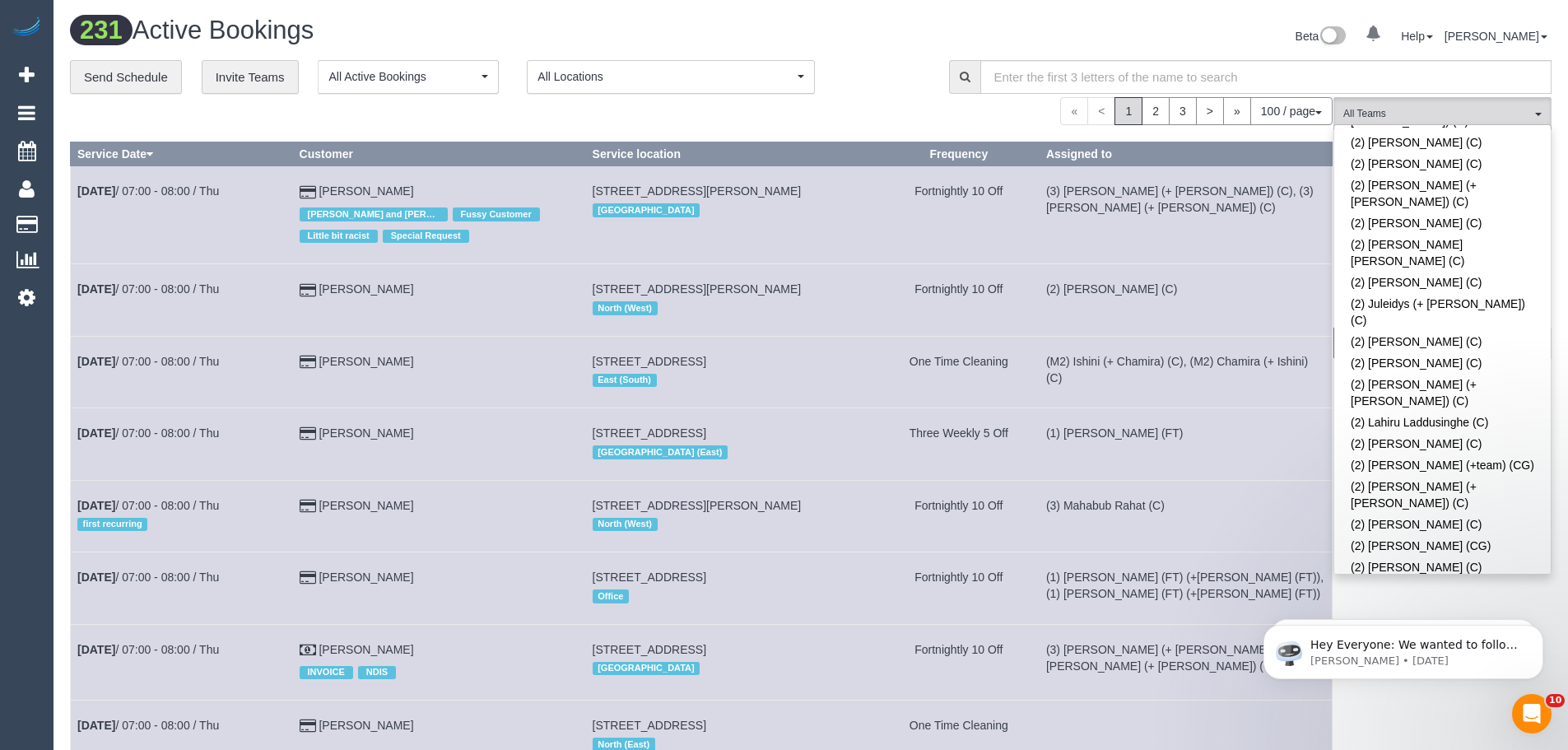
scroll to position [978, 0]
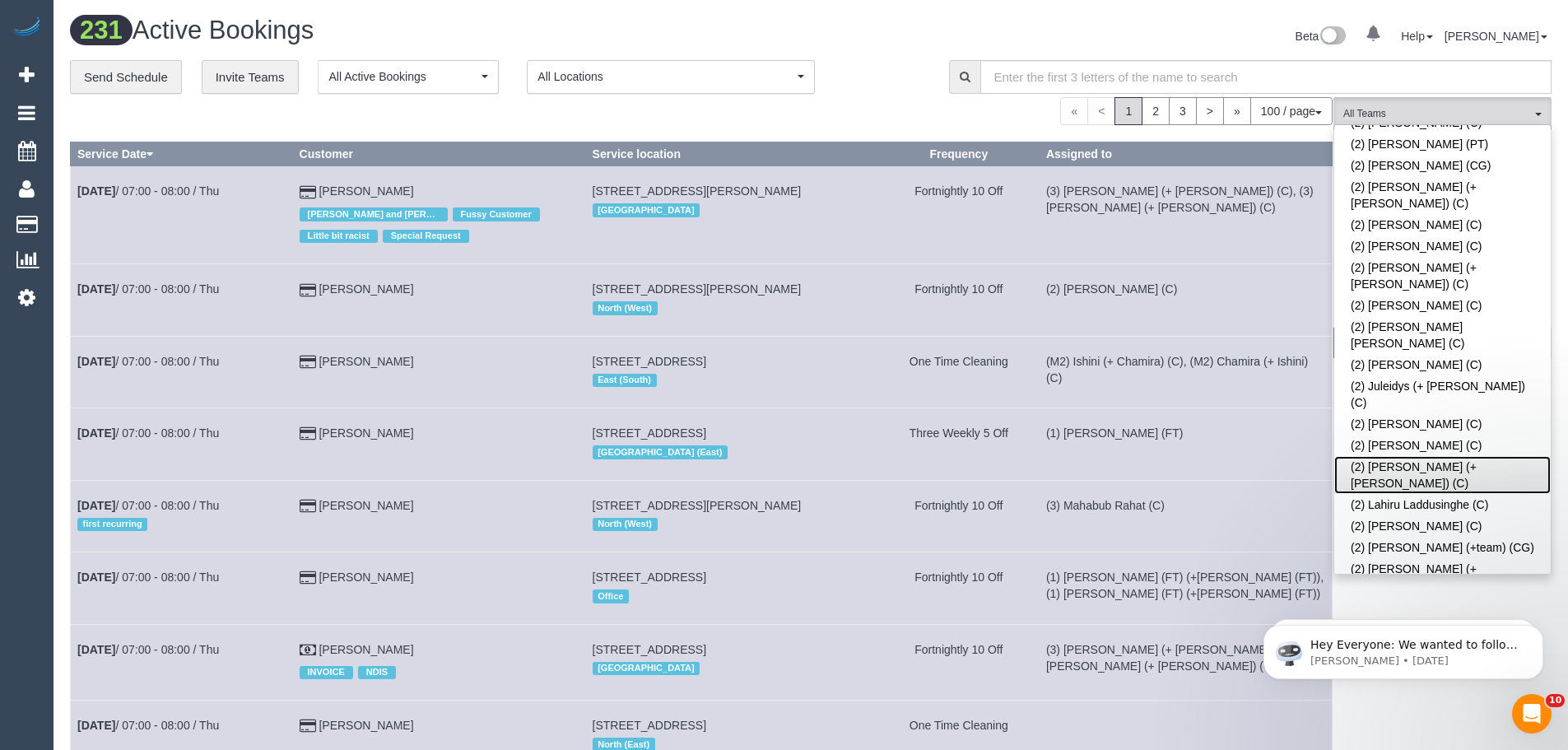
click at [1433, 456] on link "(2) [PERSON_NAME] (+ [PERSON_NAME]) (C)" at bounding box center [1442, 475] width 216 height 38
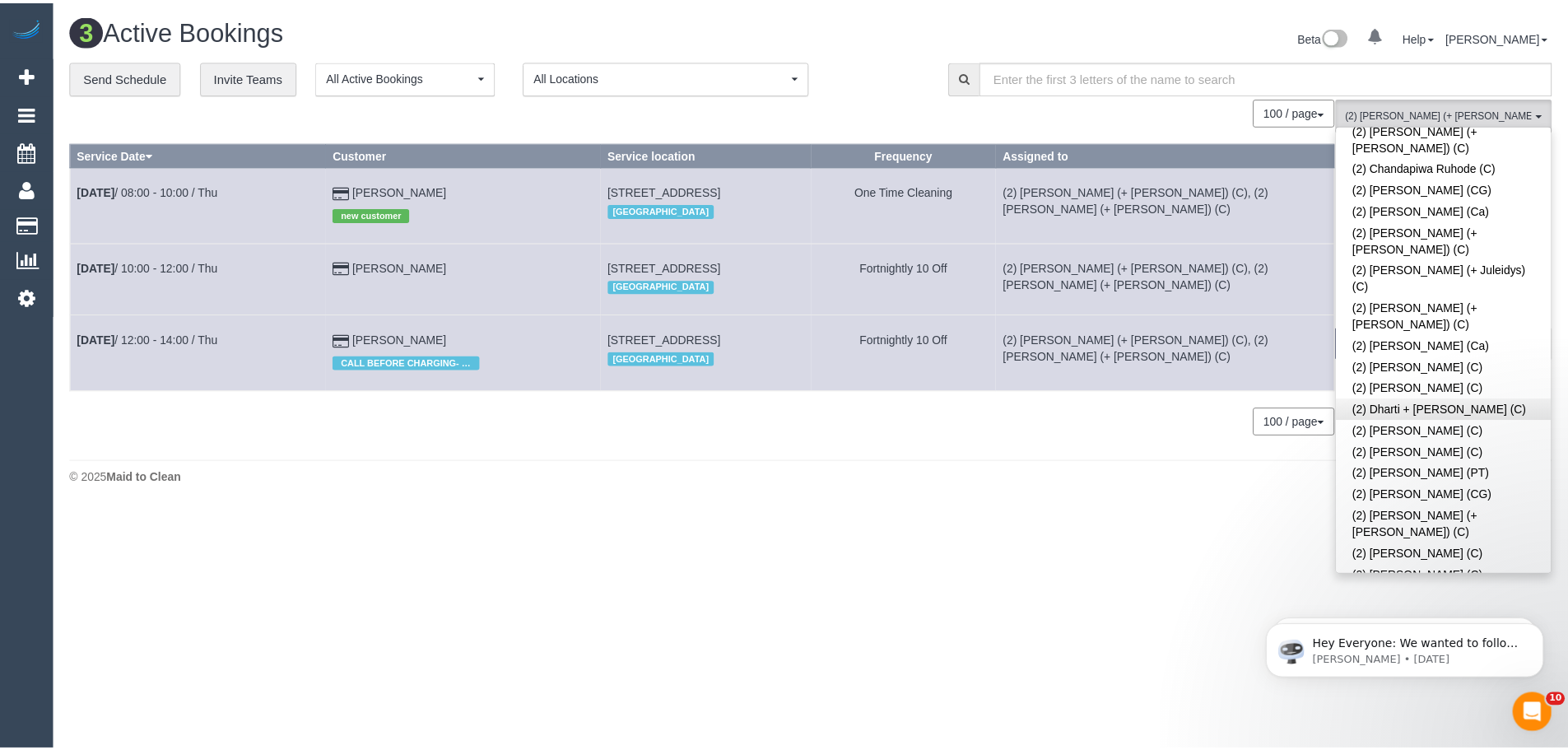
scroll to position [566, 0]
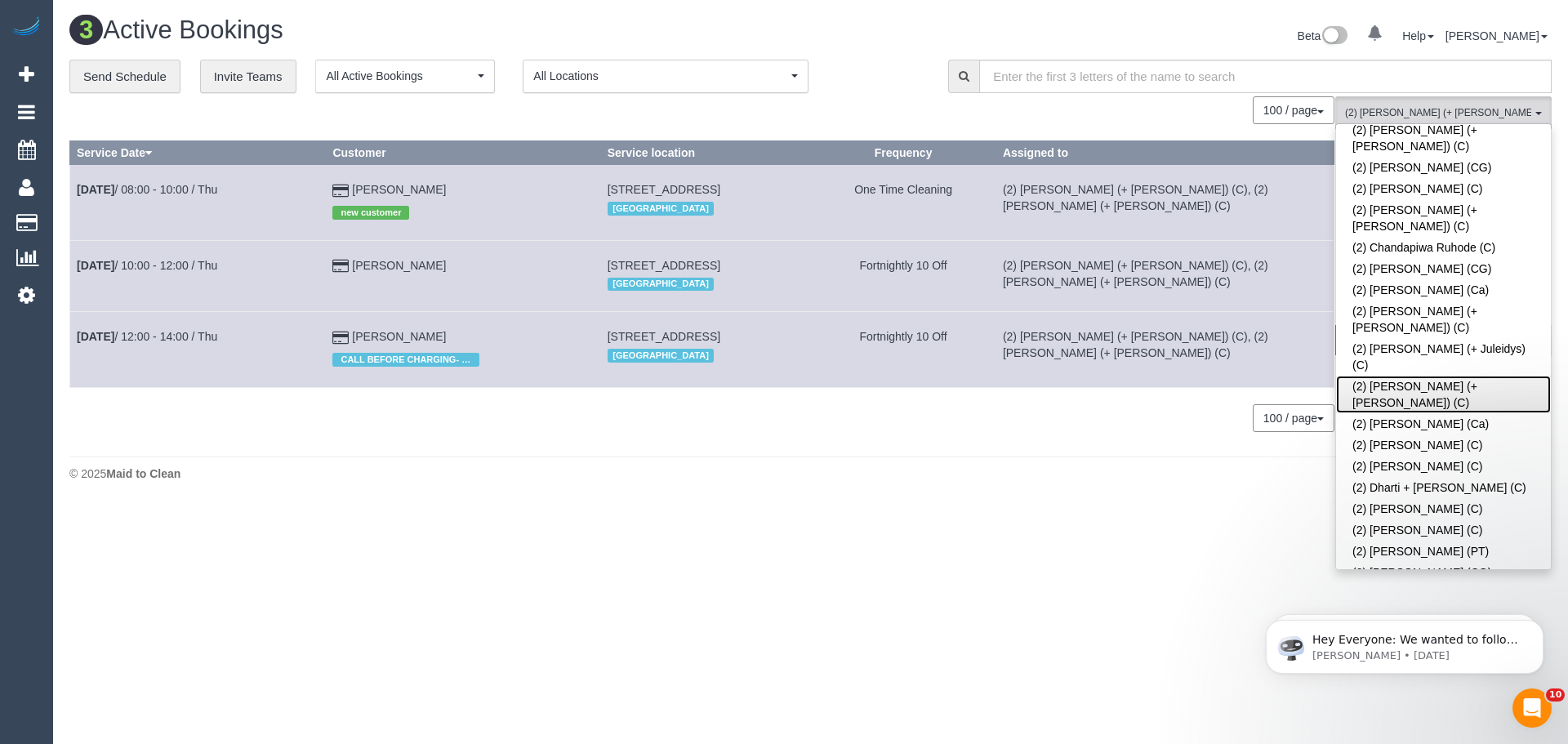
click at [1444, 376] on link "(2) Daniela (+ Kevin) (C)" at bounding box center [1443, 394] width 215 height 38
click at [1444, 106] on span "(2) Daniela (+ Kevin) (C) , (2) Kevin (+ Daniela) (C)" at bounding box center [1438, 113] width 186 height 14
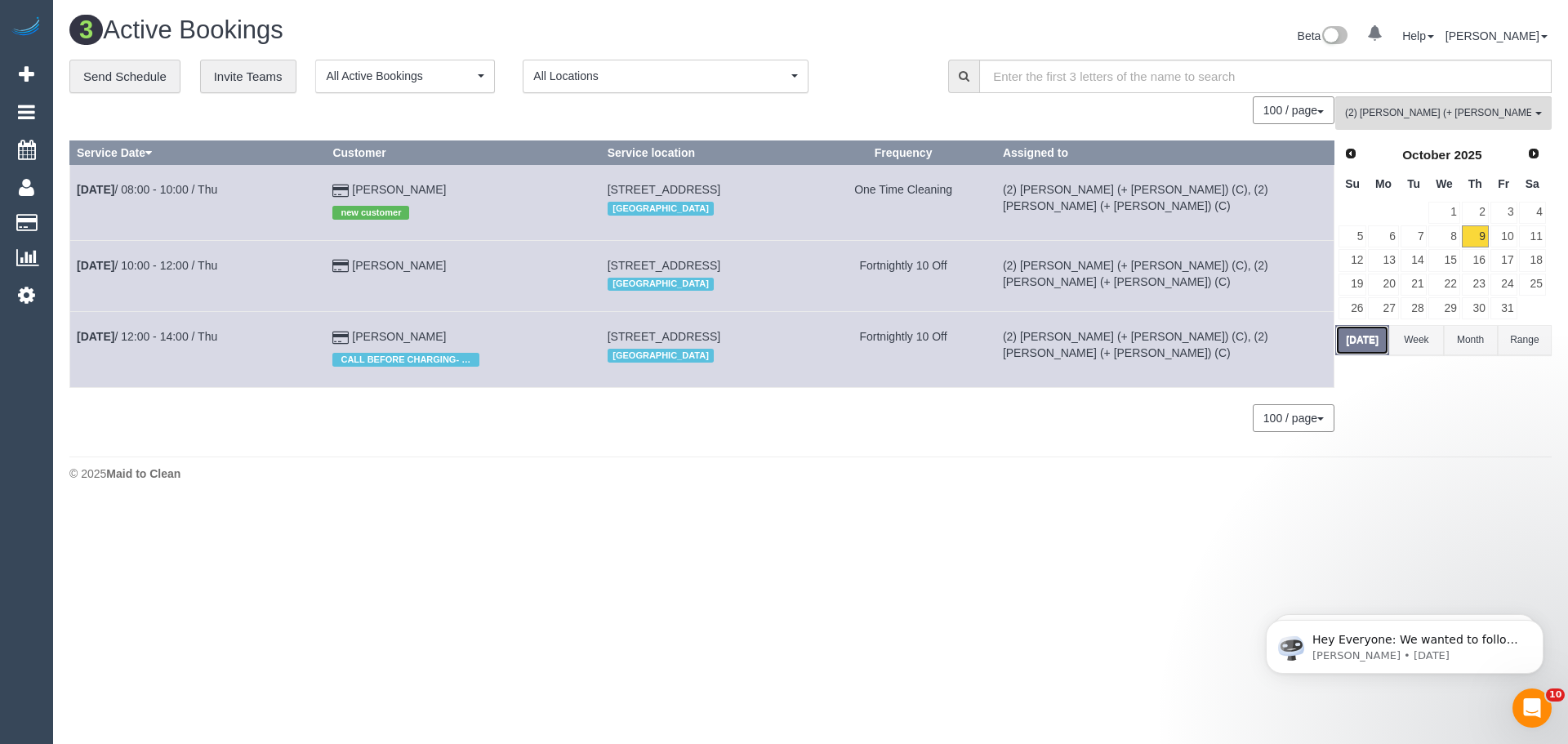
click at [1368, 338] on button "[DATE]" at bounding box center [1362, 340] width 54 height 30
drag, startPoint x: 407, startPoint y: 199, endPoint x: 419, endPoint y: 186, distance: 17.7
click at [417, 186] on td "Ines Rey new customer" at bounding box center [463, 203] width 275 height 75
click at [419, 186] on td "Ines Rey new customer" at bounding box center [463, 203] width 275 height 75
drag, startPoint x: 387, startPoint y: 188, endPoint x: 81, endPoint y: 194, distance: 306.1
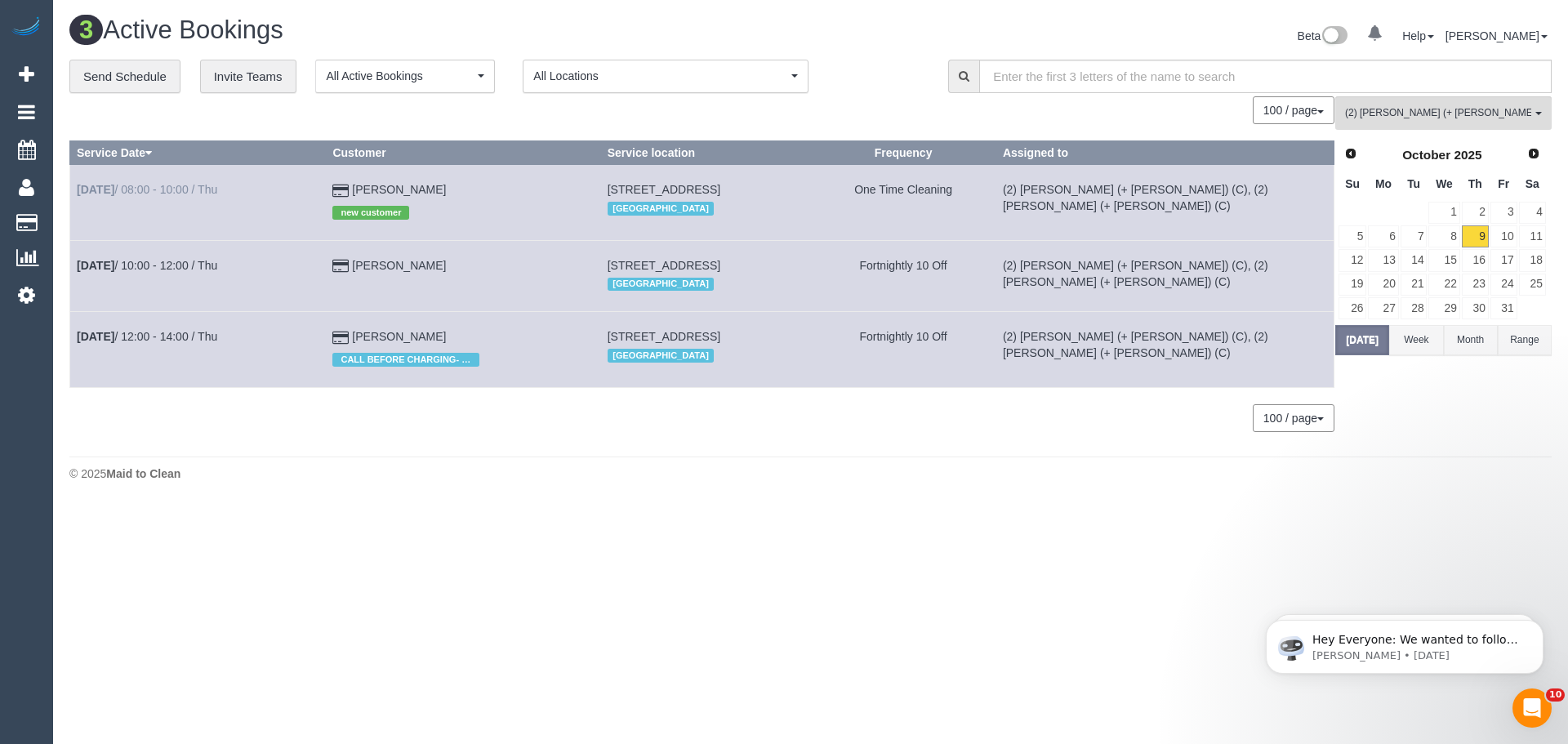
click at [81, 194] on tr "Oct 9th / 08:00 - 10:00 / Thu Ines Rey new customer 34 Fraser St, Richmond, VIC…" at bounding box center [702, 203] width 1264 height 75
copy tr "Oct 9th / 08:00 - 10:00 / Thu Ines Rey"
drag, startPoint x: 428, startPoint y: 262, endPoint x: 69, endPoint y: 268, distance: 359.1
click at [70, 268] on tr "Oct 9th / 10:00 - 12:00 / Thu Fiona Bricknell 3 St Georges Rd, 6, Toorak, VIC 3…" at bounding box center [702, 275] width 1264 height 71
copy tr "Oct 9th / 10:00 - 12:00 / Thu Fiona Bricknell"
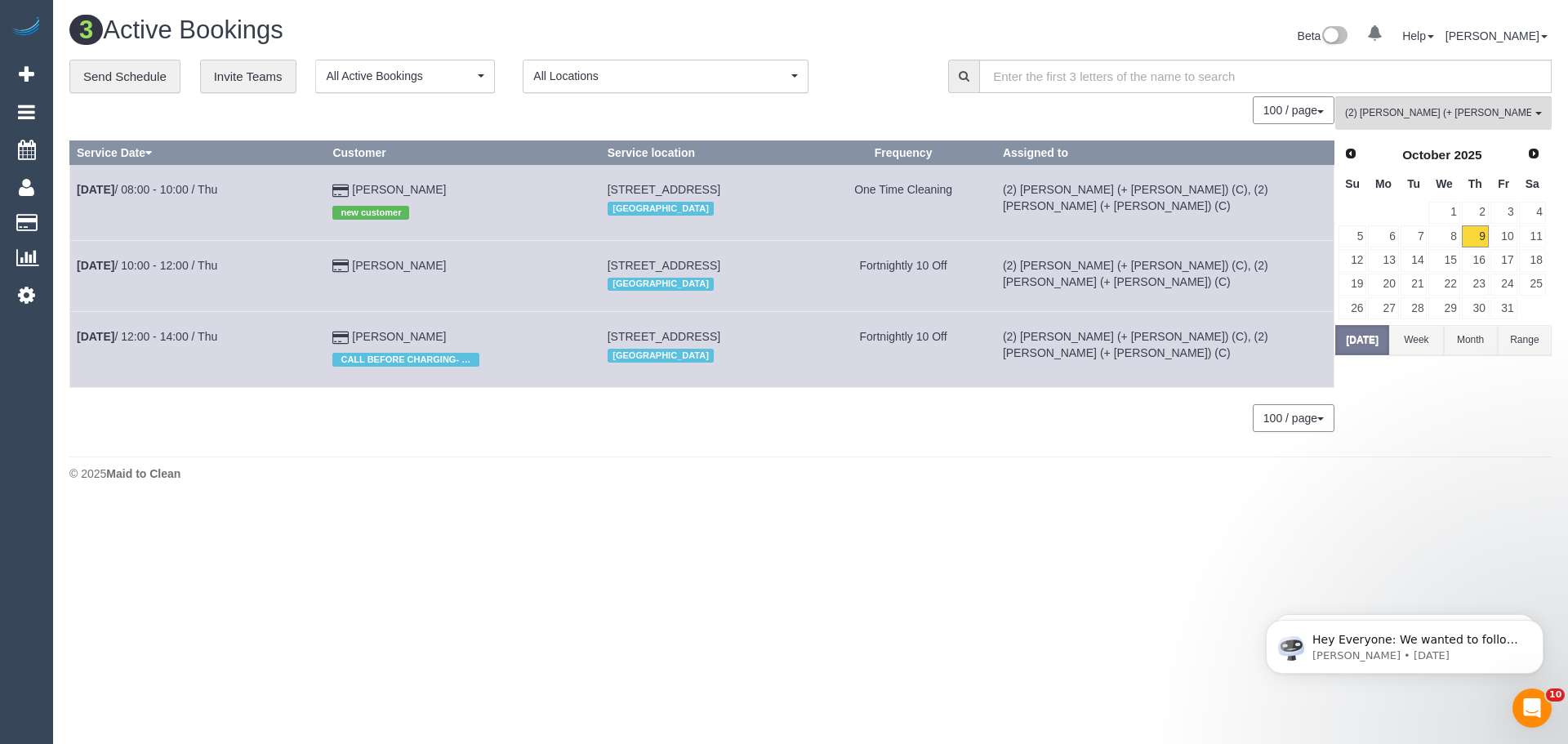
drag, startPoint x: 401, startPoint y: 340, endPoint x: 78, endPoint y: 349, distance: 323.1
click at [78, 349] on tr "Oct 9th / 12:00 - 14:00 / Thu Pearl Dalton CALL BEFORE CHARGING- OM 87 High Str…" at bounding box center [702, 350] width 1264 height 75
copy tr "Oct 9th / 12:00 - 14:00 / Thu Pearl Dalton"
click at [23, 294] on icon at bounding box center [27, 294] width 18 height 19
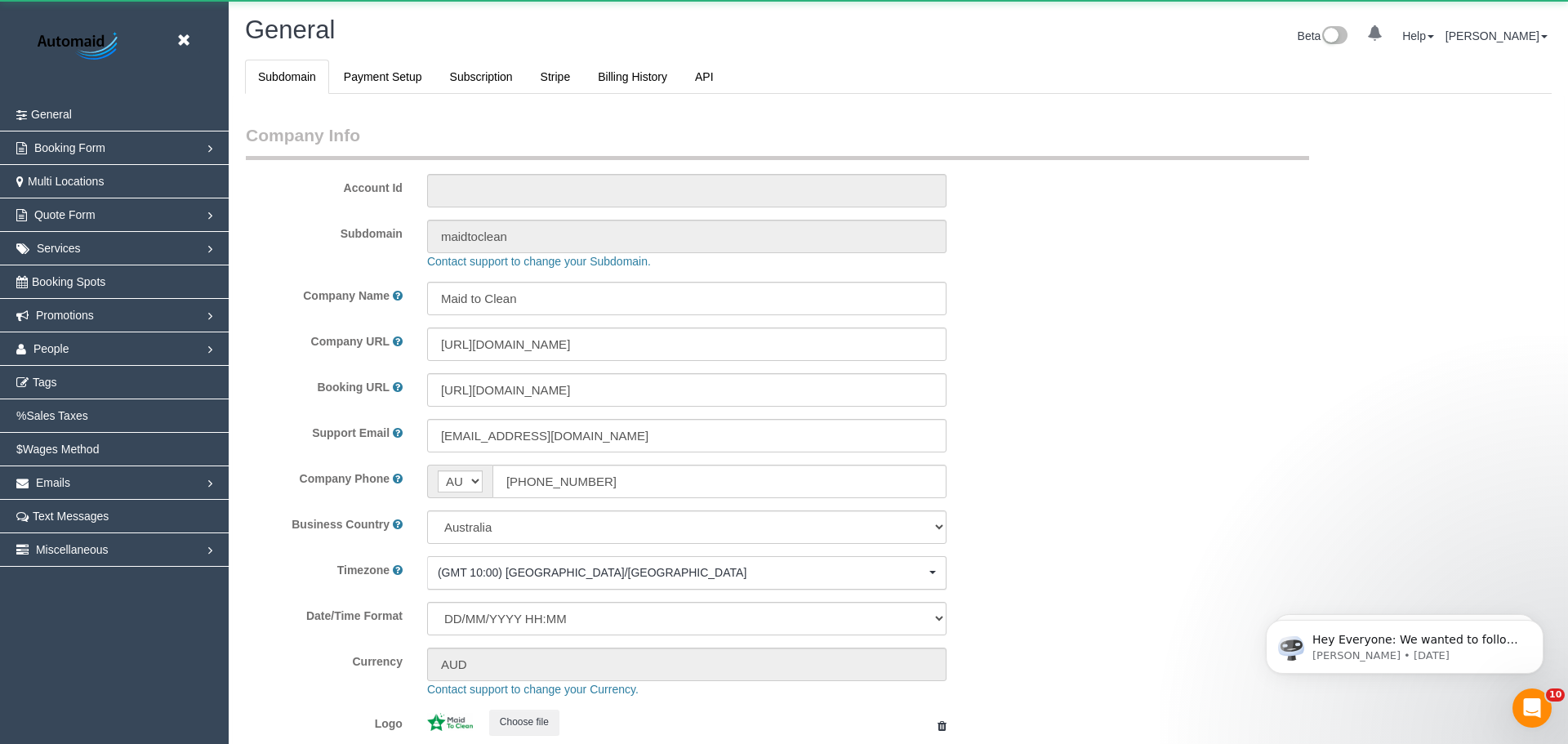
select select "string:AU"
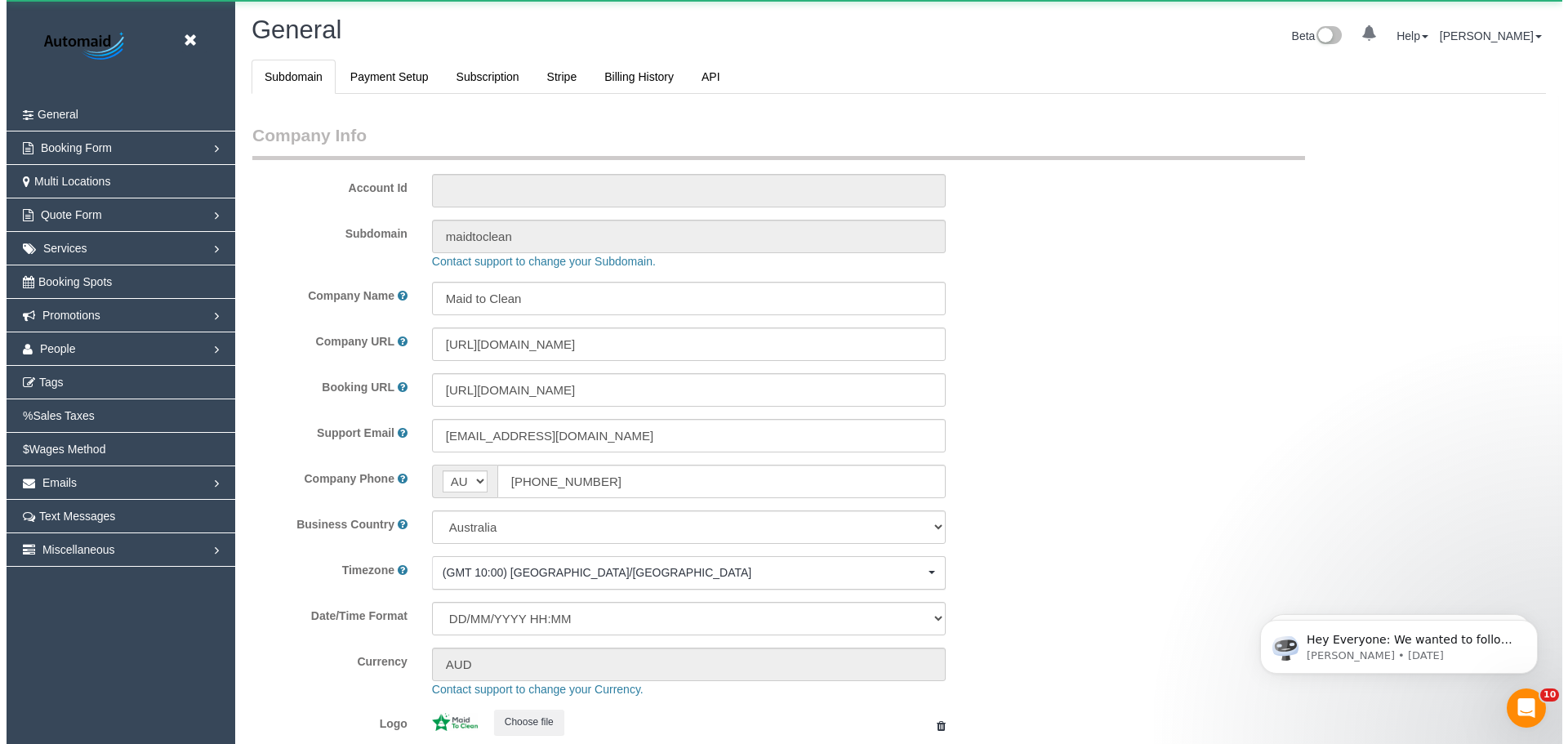
scroll to position [3700, 1555]
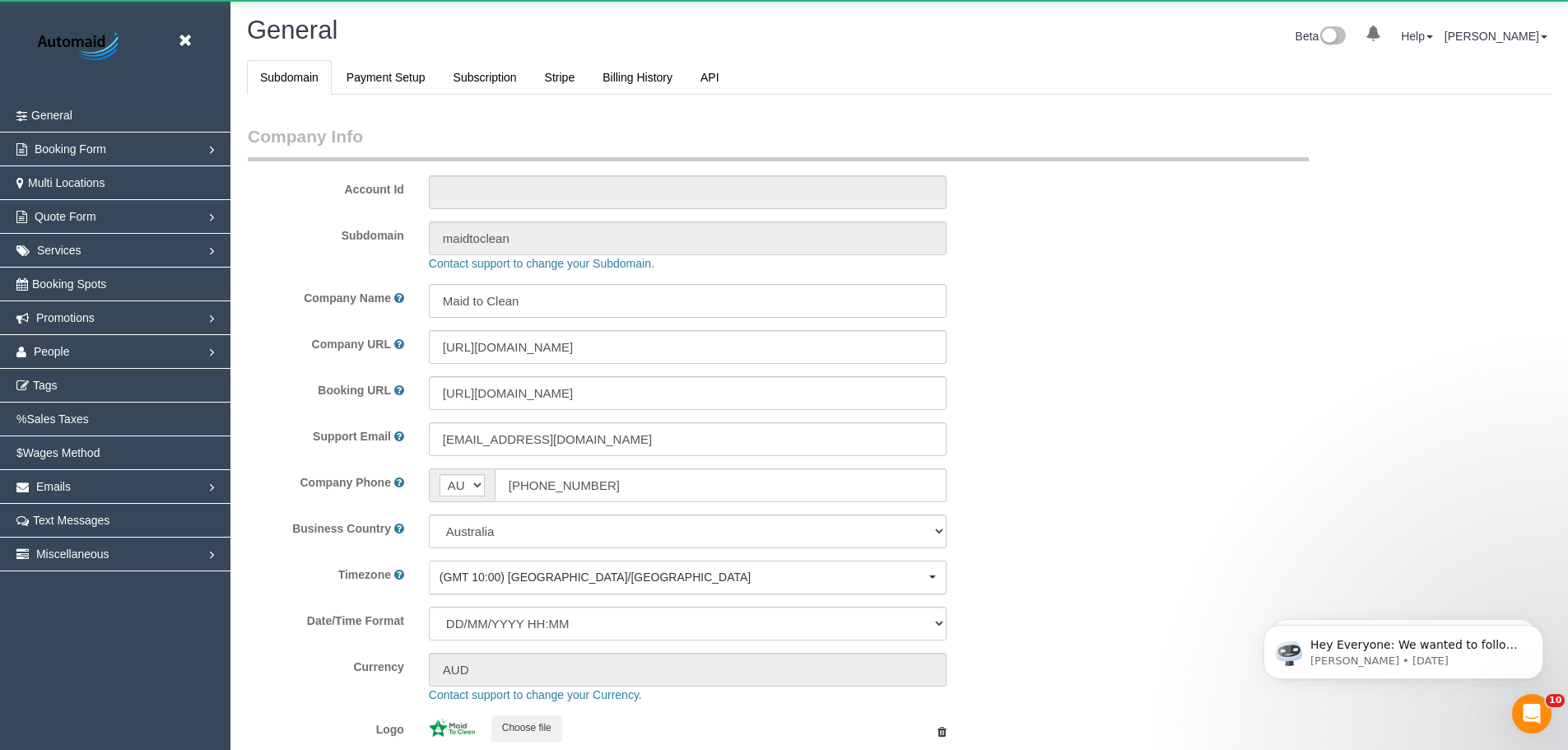
select select "1"
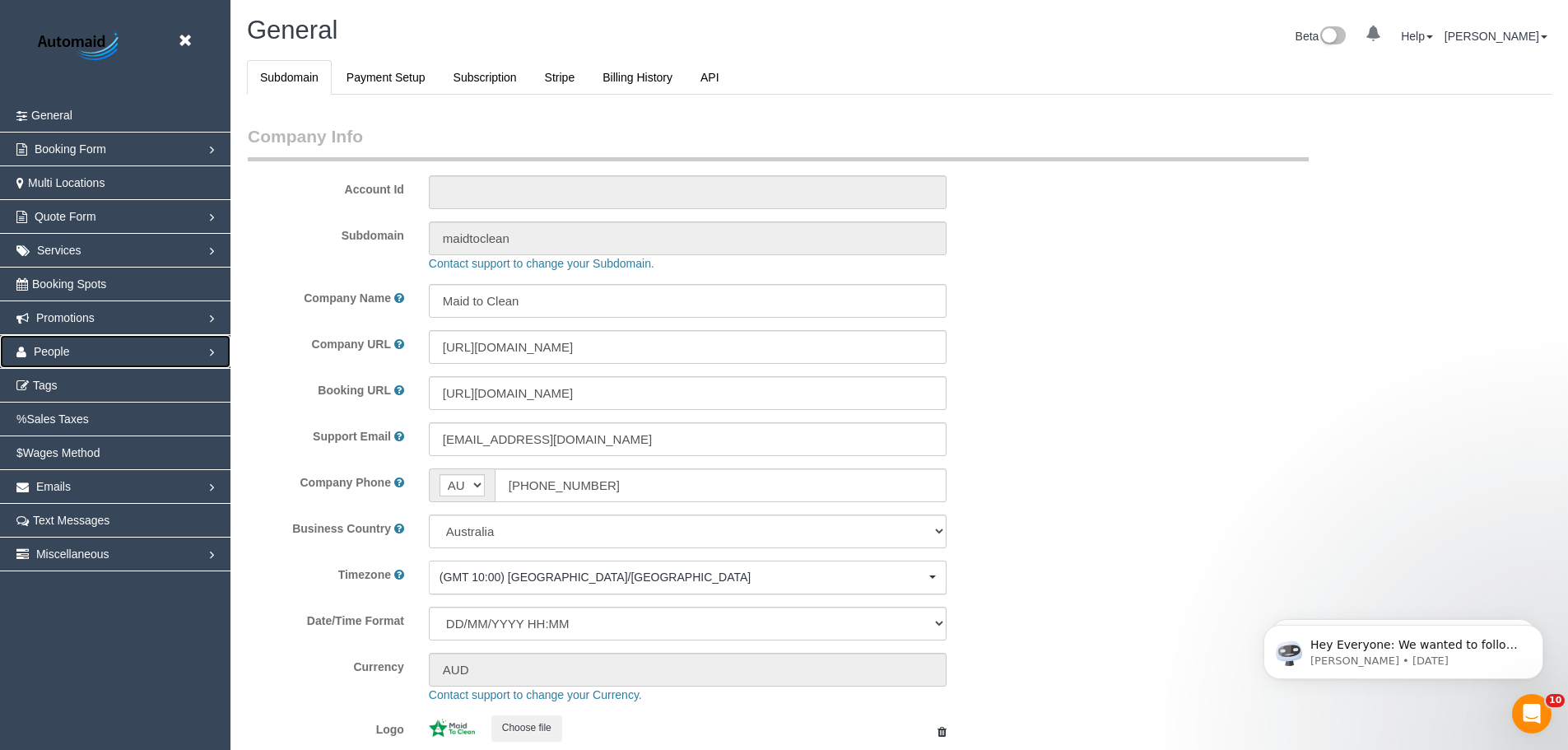
click at [66, 354] on span "People" at bounding box center [51, 352] width 36 height 13
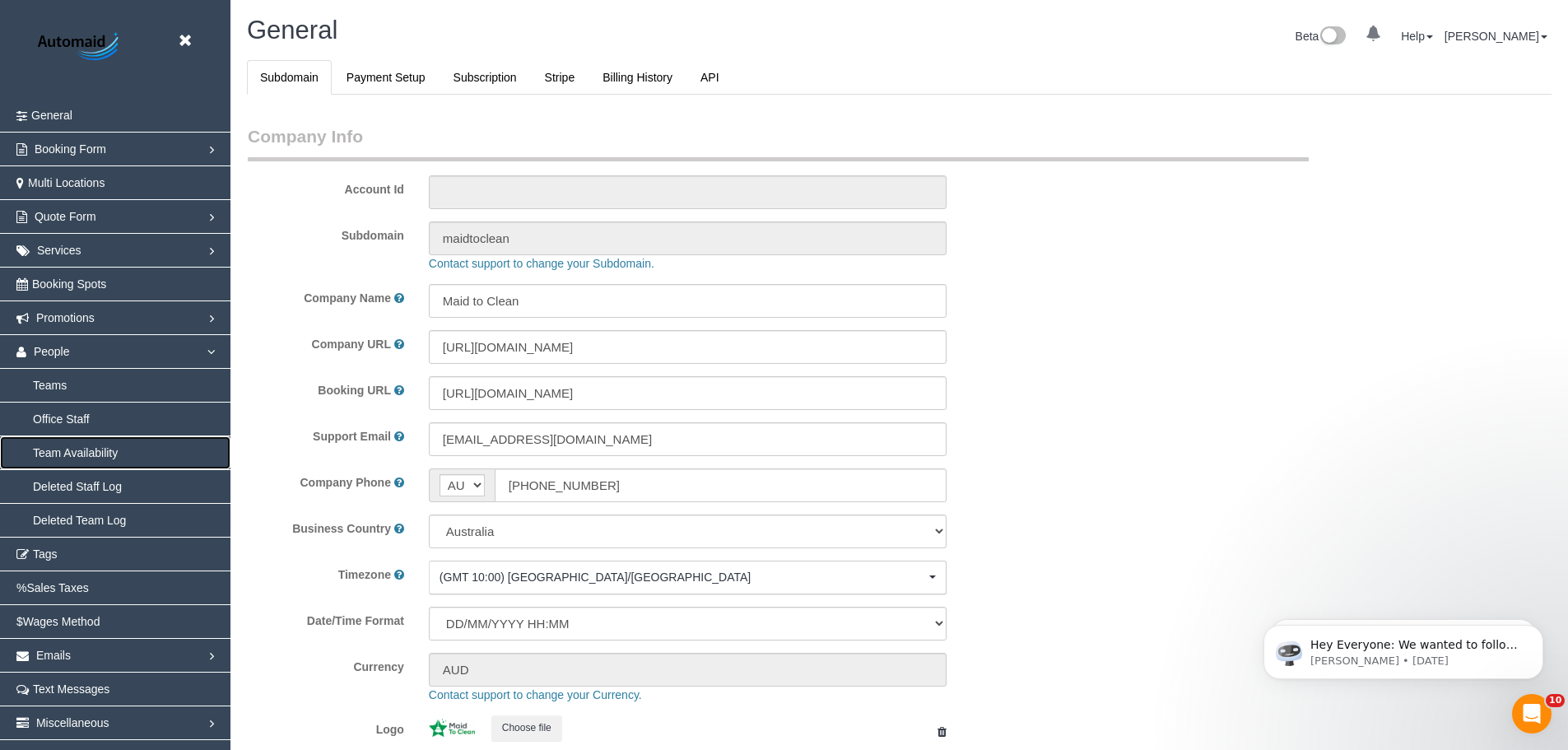
click at [77, 451] on link "Team Availability" at bounding box center [115, 452] width 231 height 33
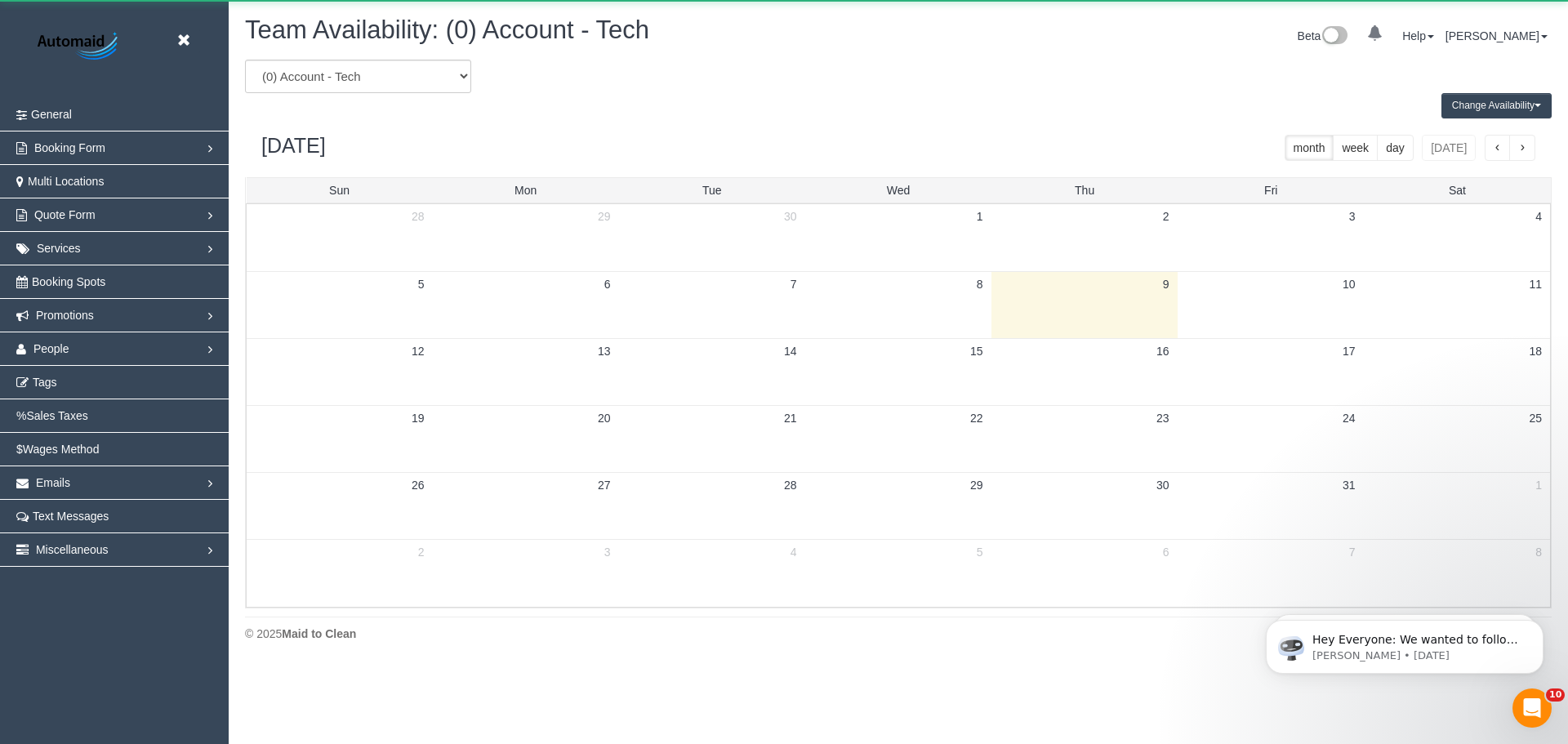
scroll to position [665, 1568]
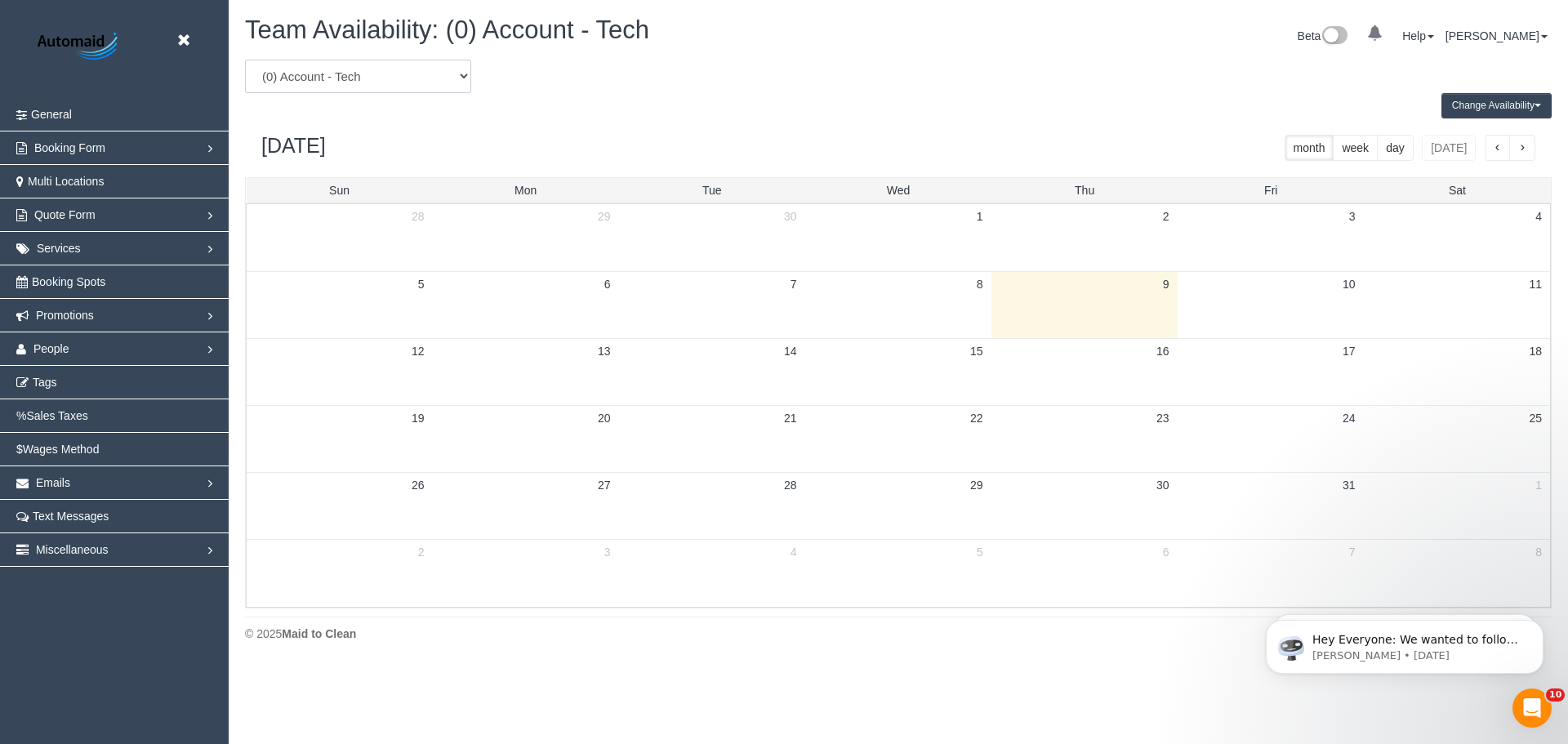
click at [414, 68] on select "(0) Account - Tech (0) Office (0) Raunak Test Account (1) Debbie Brodjanac (FT)…" at bounding box center [357, 76] width 226 height 33
select select "number:29591"
click at [245, 59] on select "(0) Account - Tech (0) Office (0) Raunak Test Account (1) Debbie Brodjanac (FT)…" at bounding box center [357, 76] width 226 height 33
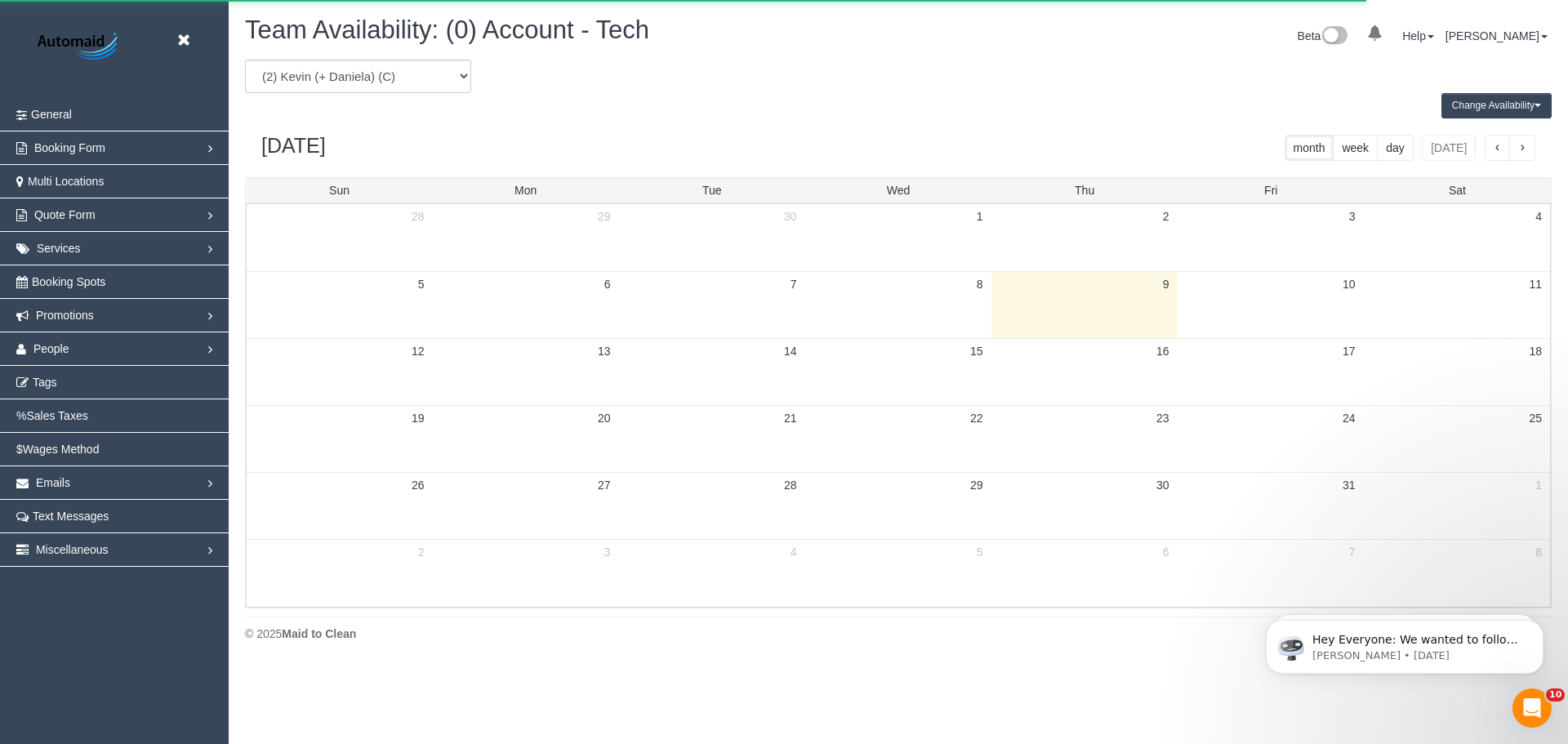
scroll to position [80988, 80077]
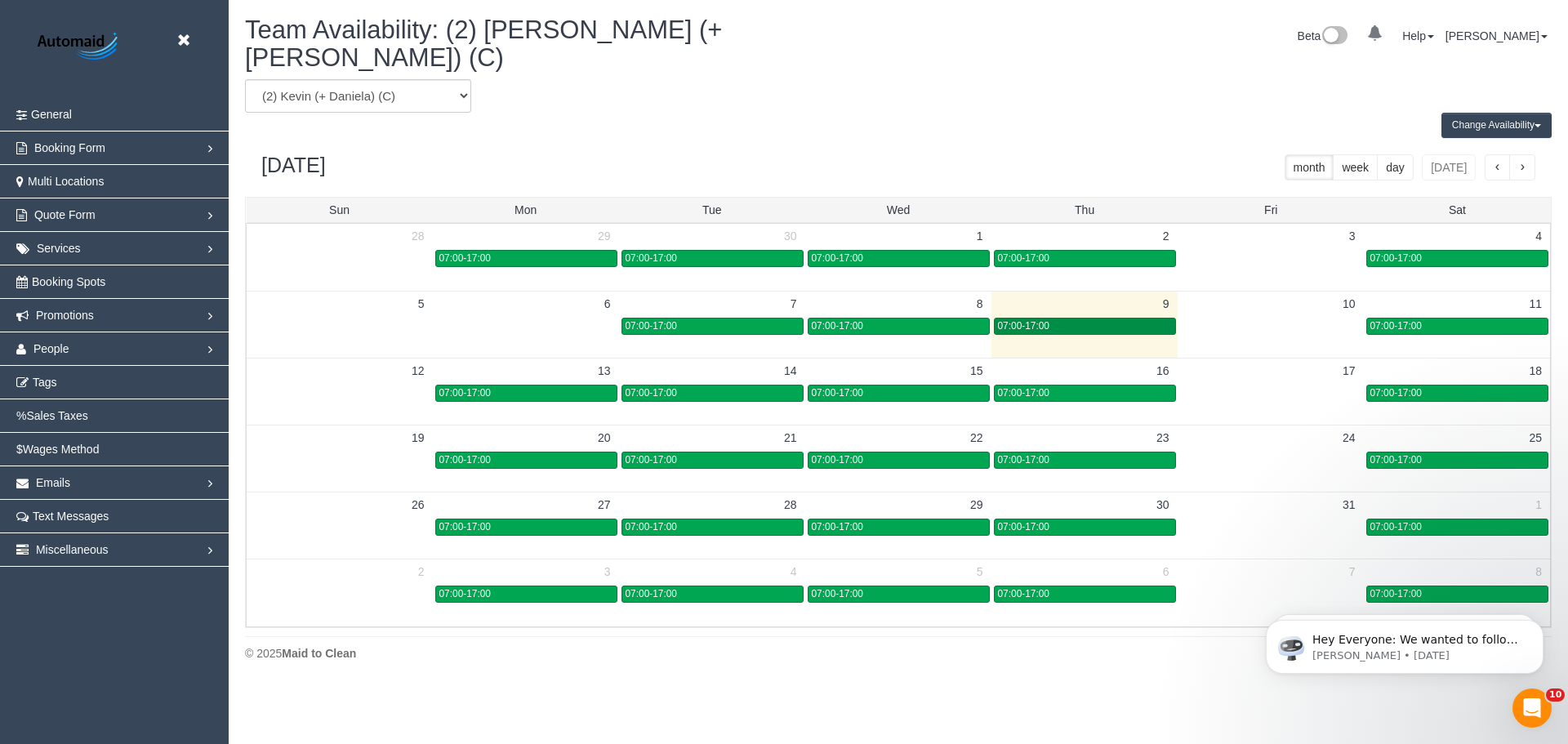
click at [1058, 320] on div "07:00-17:00" at bounding box center [1085, 326] width 174 height 13
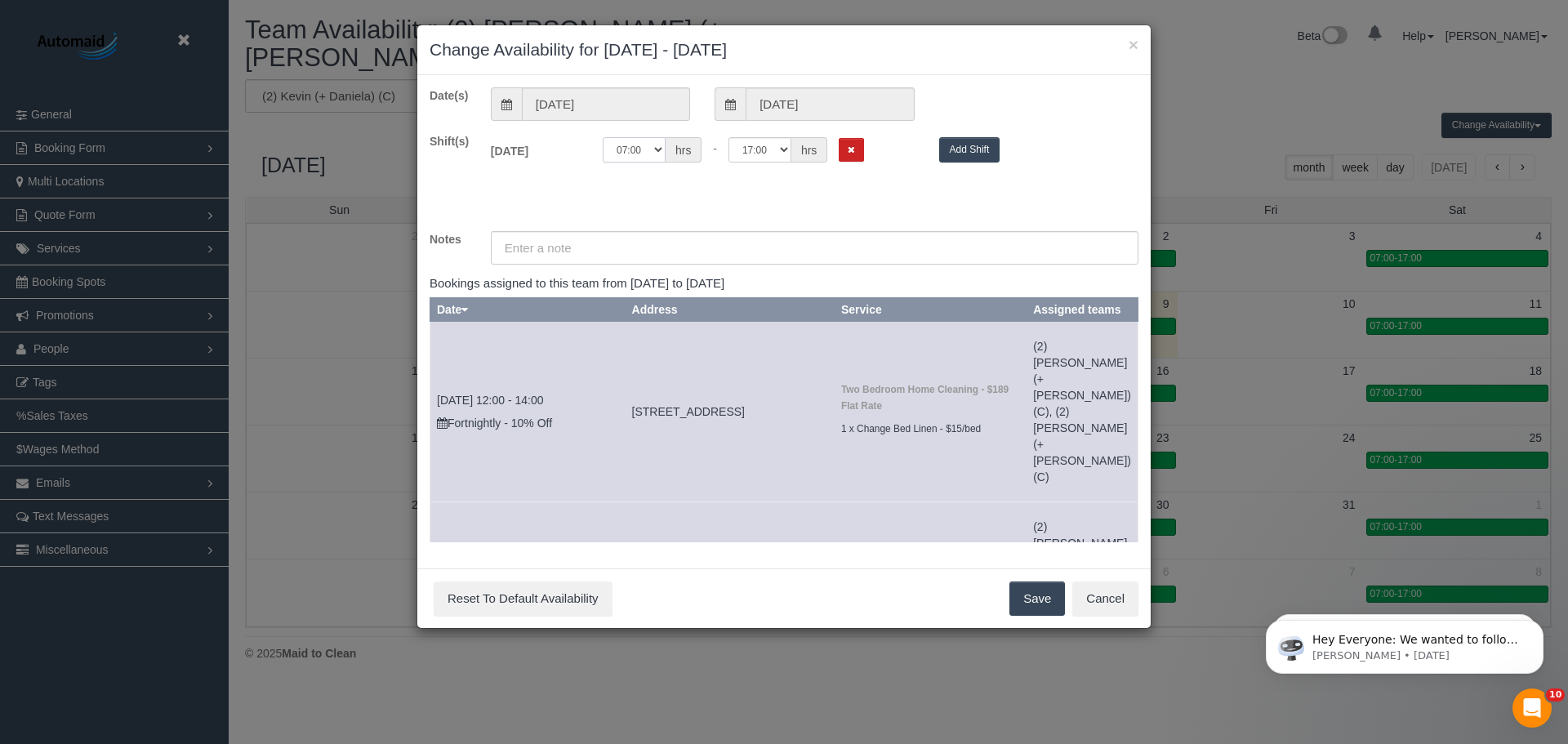
click at [649, 154] on select "00:00 00:05 00:10 00:15 00:20 00:25 00:30 00:35 00:40 00:45 00:50 00:55 01:00 0…" at bounding box center [634, 149] width 63 height 25
select select "string:10:00"
click at [603, 137] on select "00:00 00:05 00:10 00:15 00:20 00:25 00:30 00:35 00:40 00:45 00:50 00:55 01:00 0…" at bounding box center [634, 149] width 63 height 25
click at [1046, 597] on button "Save" at bounding box center [1037, 598] width 55 height 34
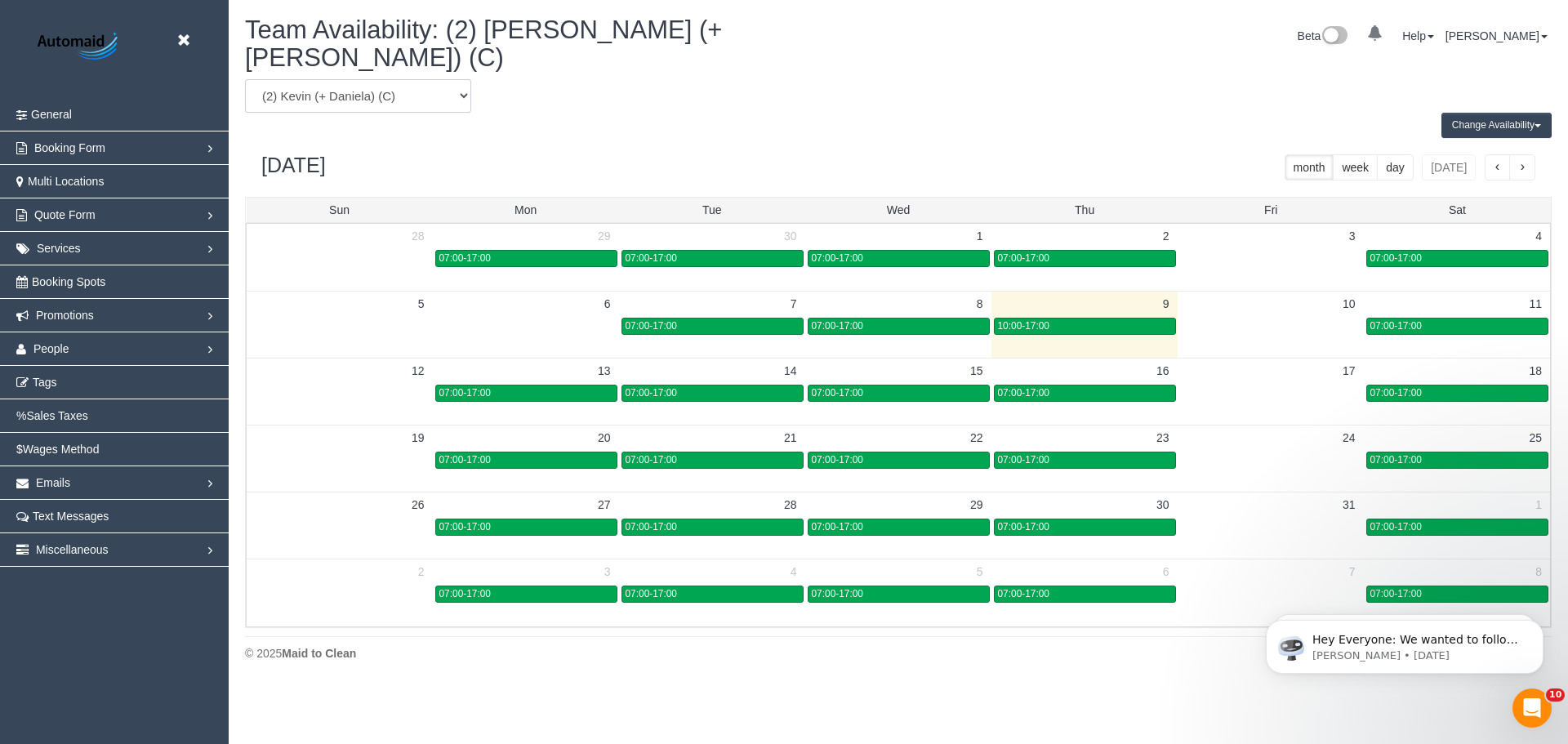
click at [306, 79] on select "(0) Account - Tech (0) Office (0) Raunak Test Account (1) Debbie Brodjanac (FT)…" at bounding box center [357, 96] width 226 height 33
select select "number:33159"
click at [245, 79] on select "(0) Account - Tech (0) Office (0) Raunak Test Account (1) Debbie Brodjanac (FT)…" at bounding box center [357, 96] width 226 height 33
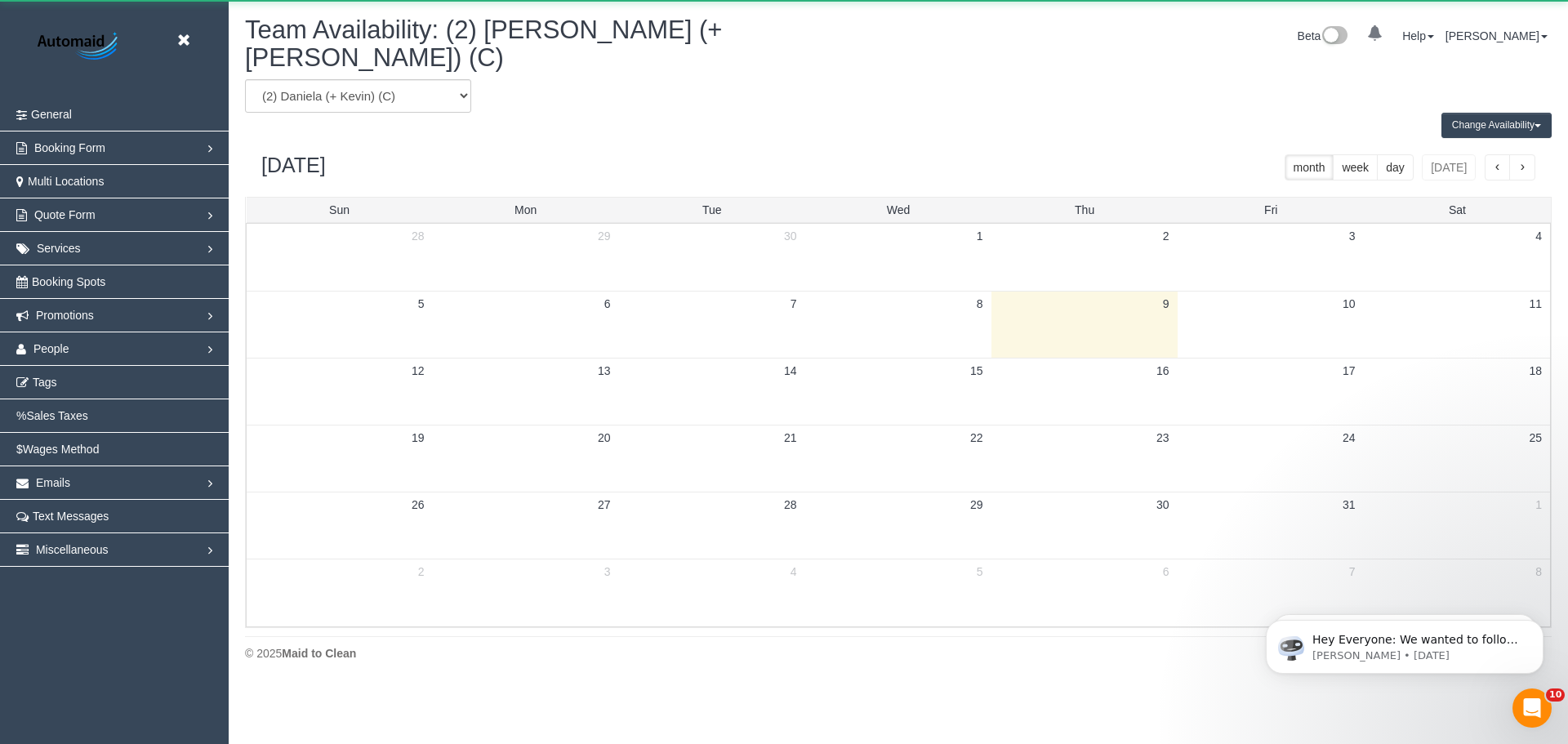
scroll to position [80988, 80077]
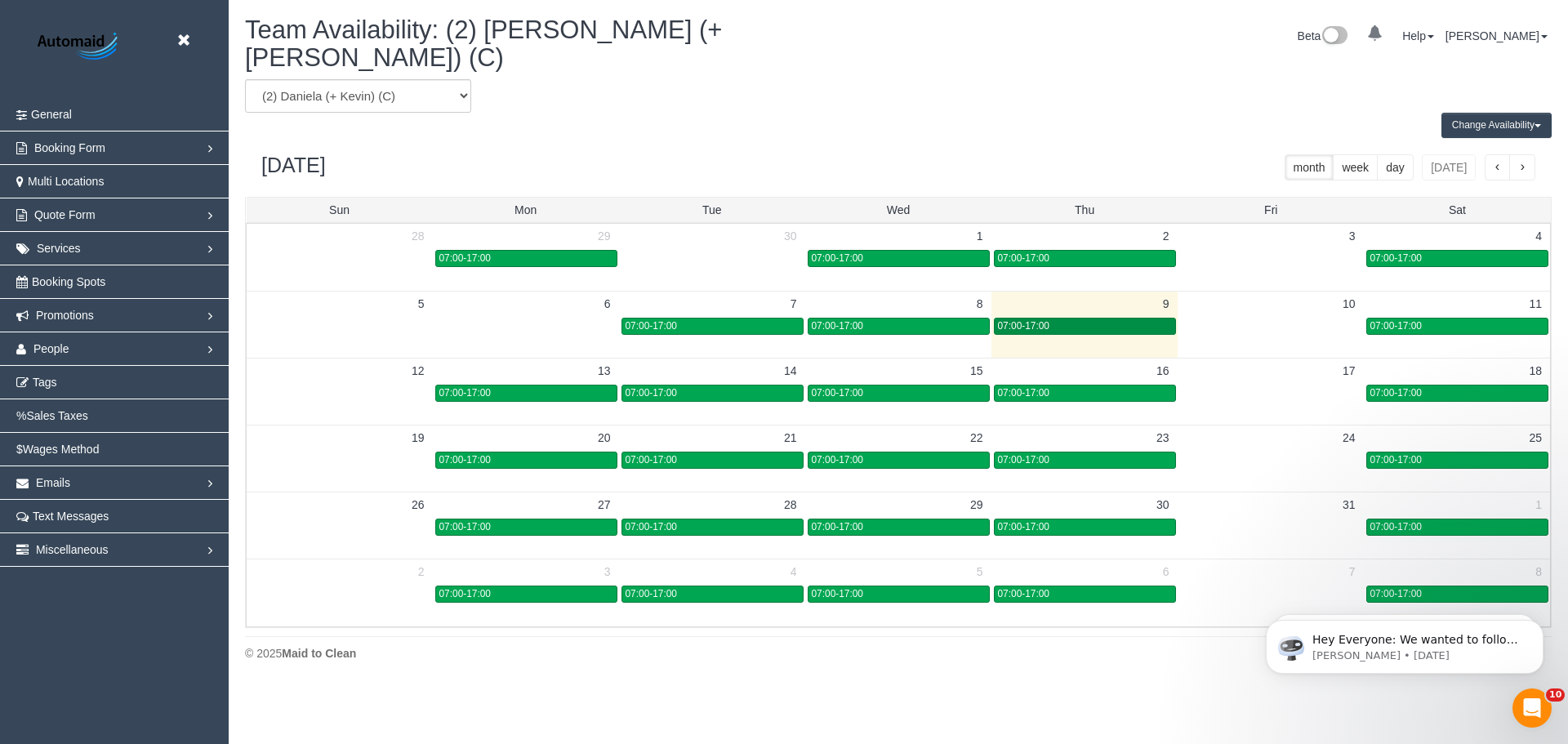
click at [1074, 320] on div "07:00-17:00" at bounding box center [1085, 326] width 174 height 13
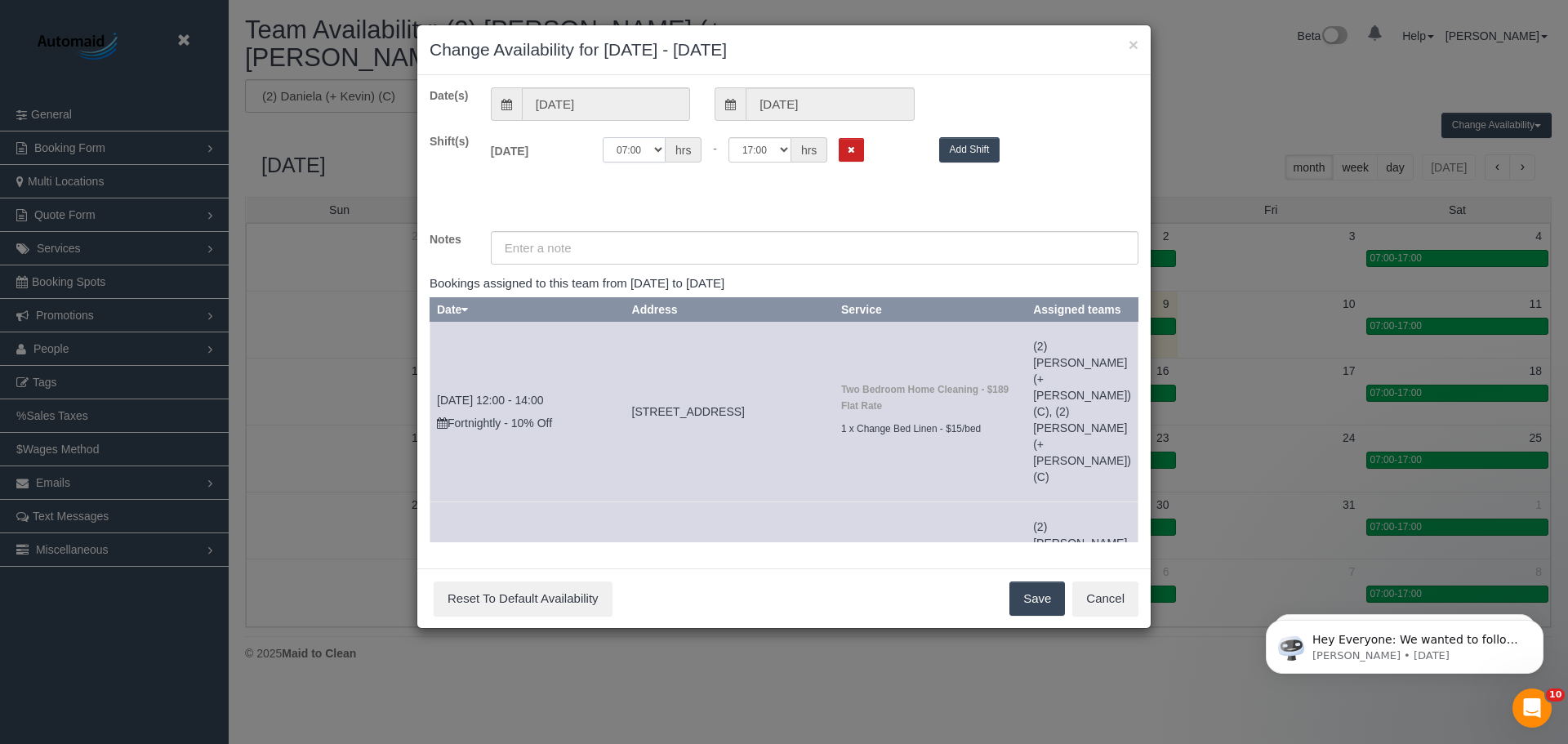
click at [645, 151] on select "00:00 00:05 00:10 00:15 00:20 00:25 00:30 00:35 00:40 00:45 00:50 00:55 01:00 0…" at bounding box center [634, 149] width 63 height 25
select select "string:10:00"
click at [603, 137] on select "00:00 00:05 00:10 00:15 00:20 00:25 00:30 00:35 00:40 00:45 00:50 00:55 01:00 0…" at bounding box center [634, 149] width 63 height 25
click at [1033, 603] on button "Save" at bounding box center [1037, 598] width 55 height 34
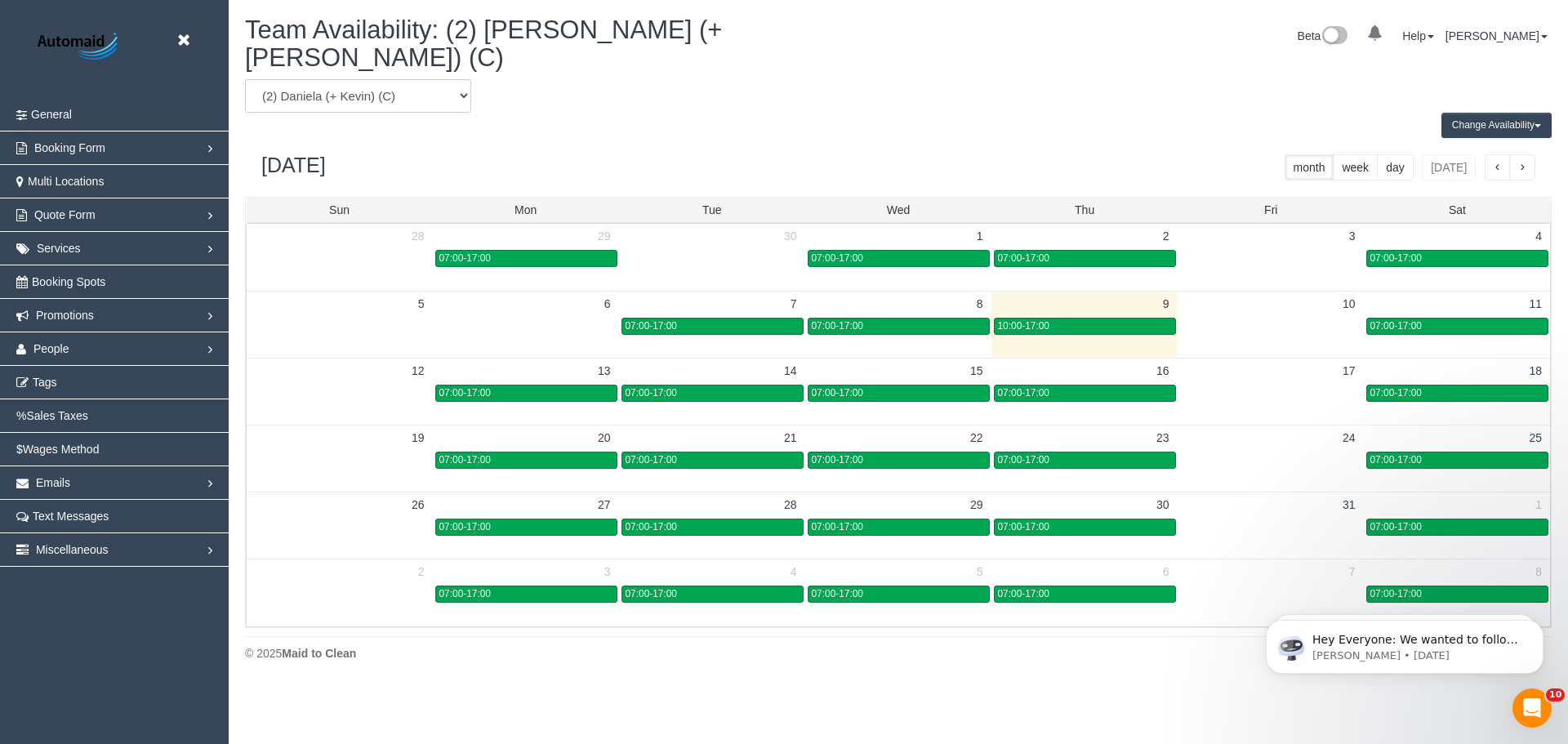
click at [286, 86] on select "(0) Account - Tech (0) Office (0) Raunak Test Account (1) Debbie Brodjanac (FT)…" at bounding box center [357, 96] width 226 height 33
select select "number:36183"
click at [245, 79] on select "(0) Account - Tech (0) Office (0) Raunak Test Account (1) Debbie Brodjanac (FT)…" at bounding box center [357, 96] width 226 height 33
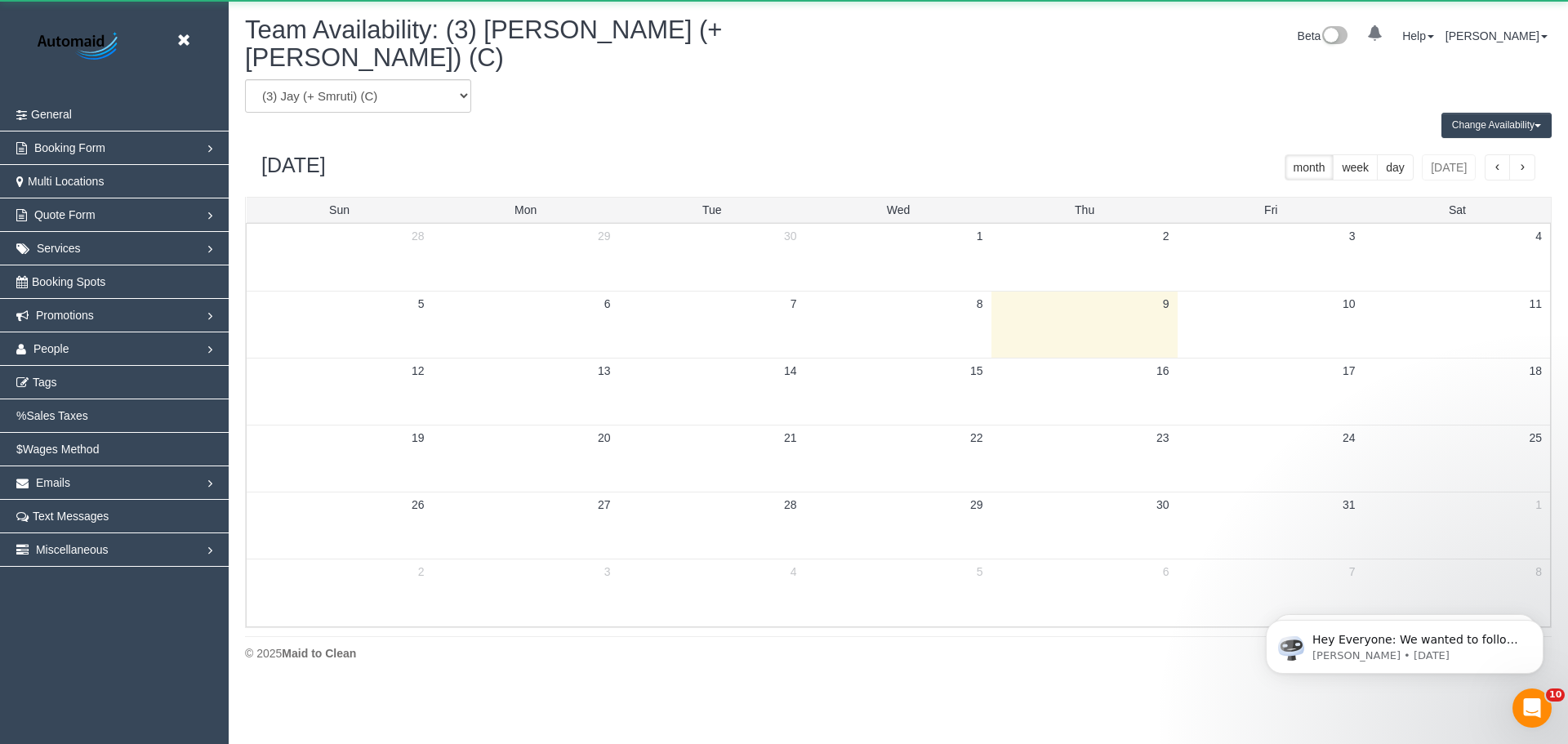
scroll to position [80988, 80077]
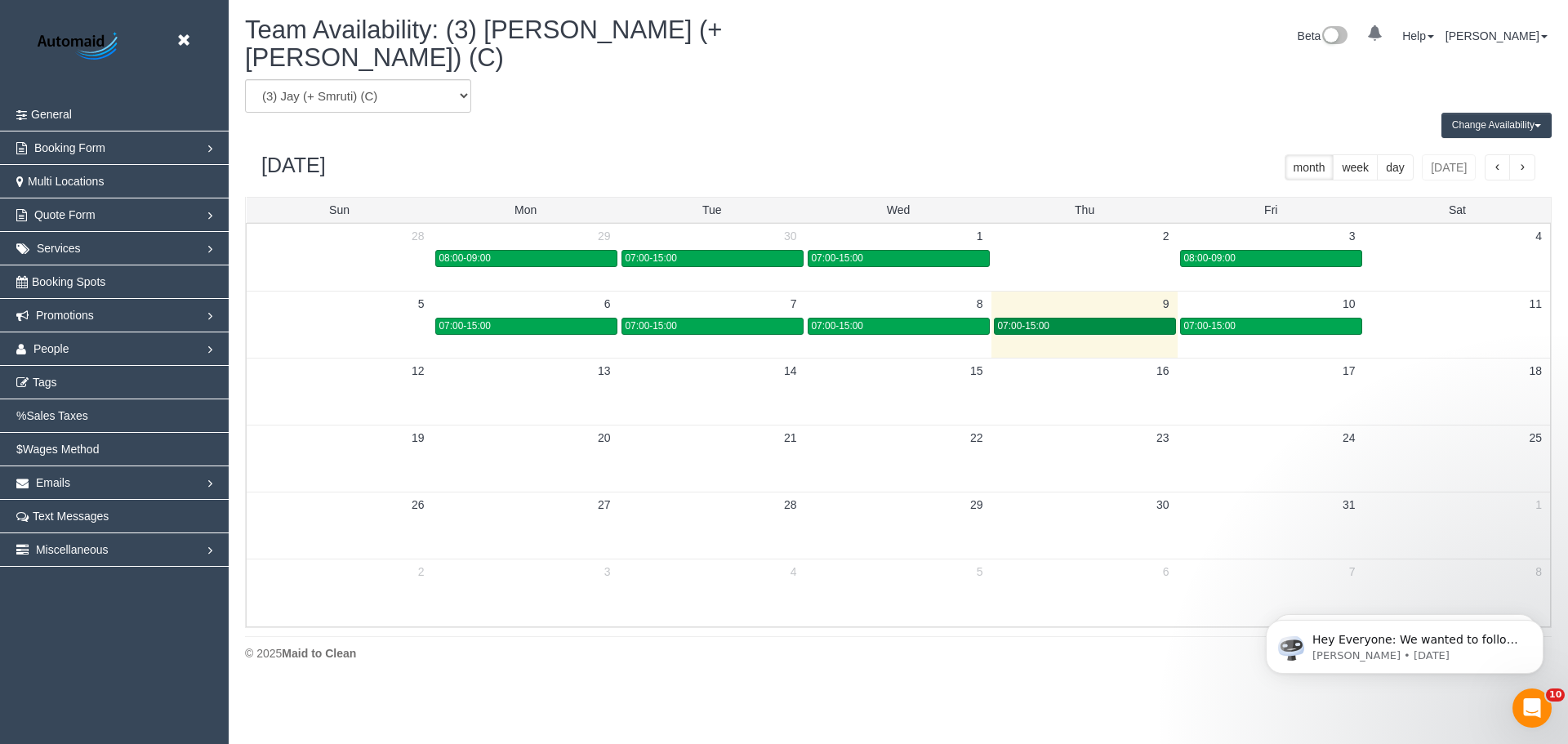
click at [1089, 320] on div "07:00-15:00" at bounding box center [1085, 326] width 174 height 13
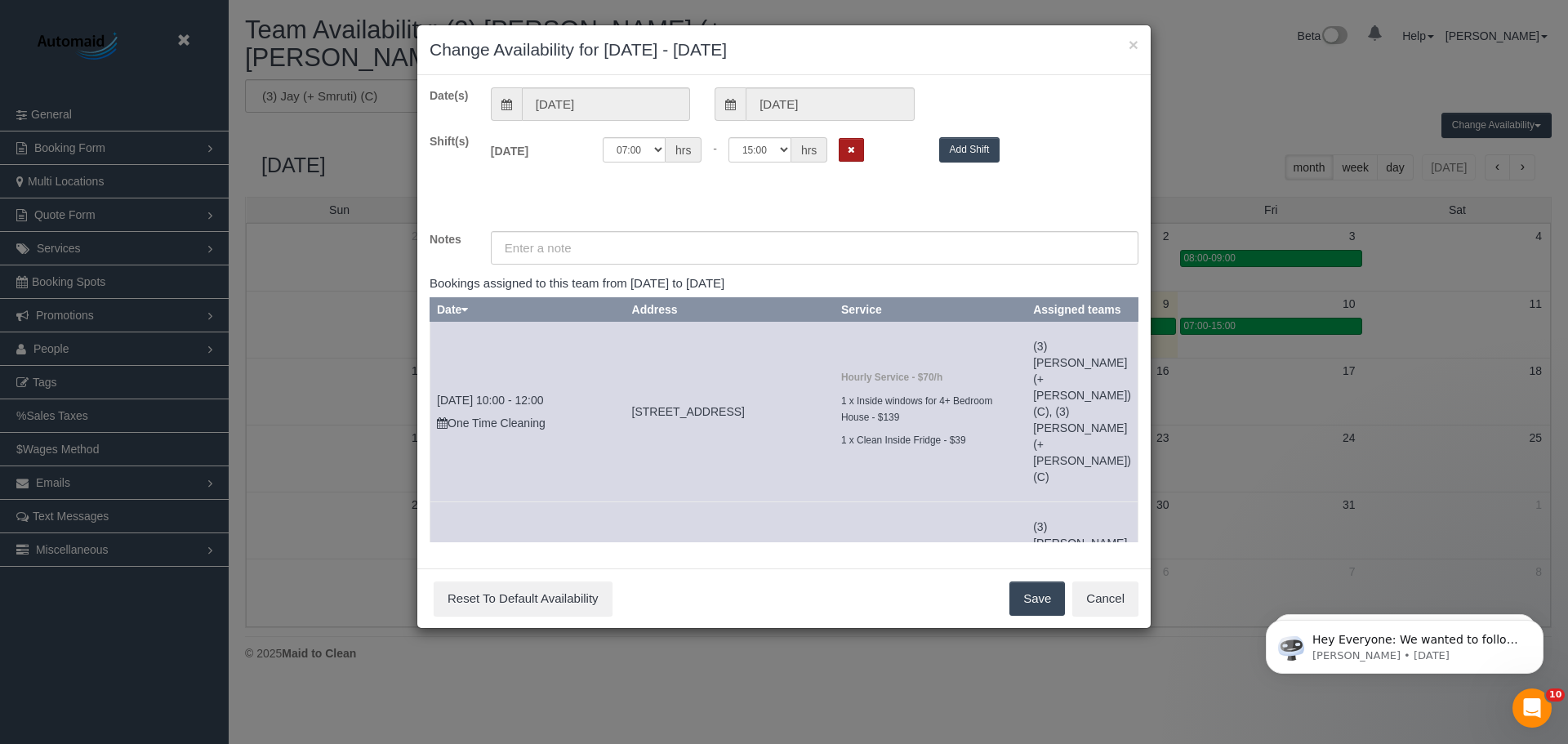
click at [846, 150] on button "Remove Shift" at bounding box center [851, 149] width 25 height 23
click at [1043, 596] on button "Save" at bounding box center [1037, 598] width 55 height 34
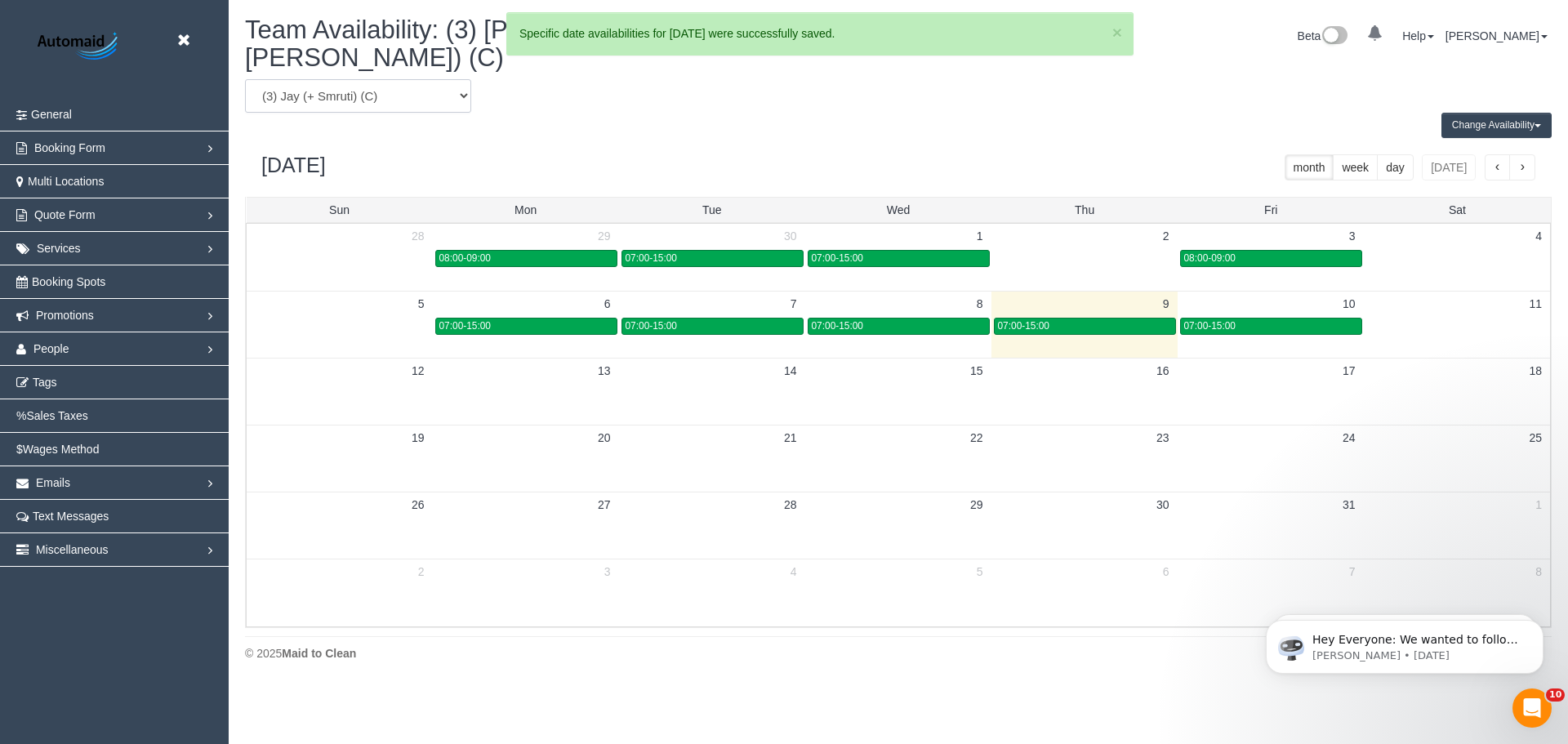
click at [362, 79] on select "(0) Account - Tech (0) Office (0) Raunak Test Account (1) Debbie Brodjanac (FT)…" at bounding box center [357, 96] width 226 height 33
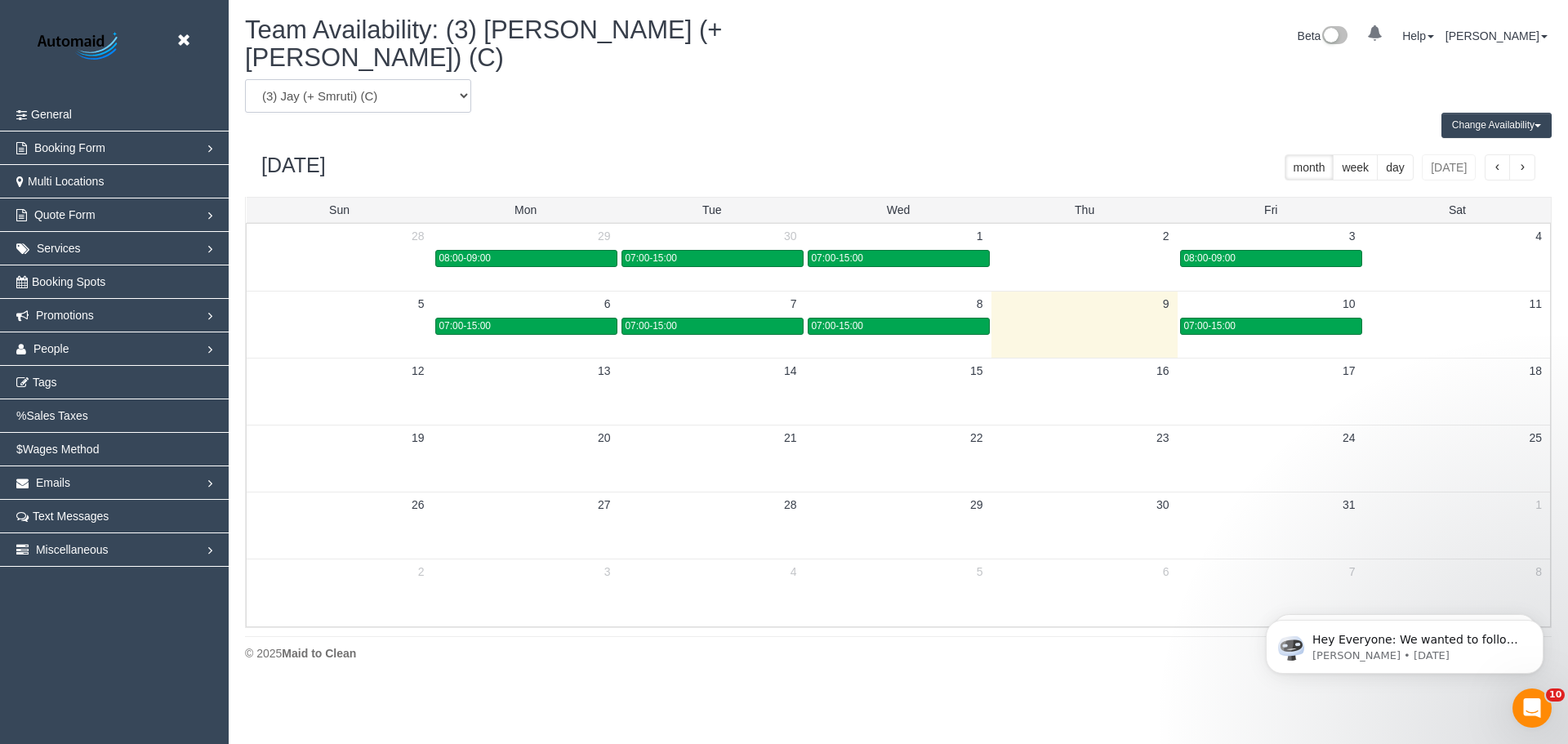
select select "number:36184"
click at [245, 79] on select "(0) Account - Tech (0) Office (0) Raunak Test Account (1) Debbie Brodjanac (FT)…" at bounding box center [357, 96] width 226 height 33
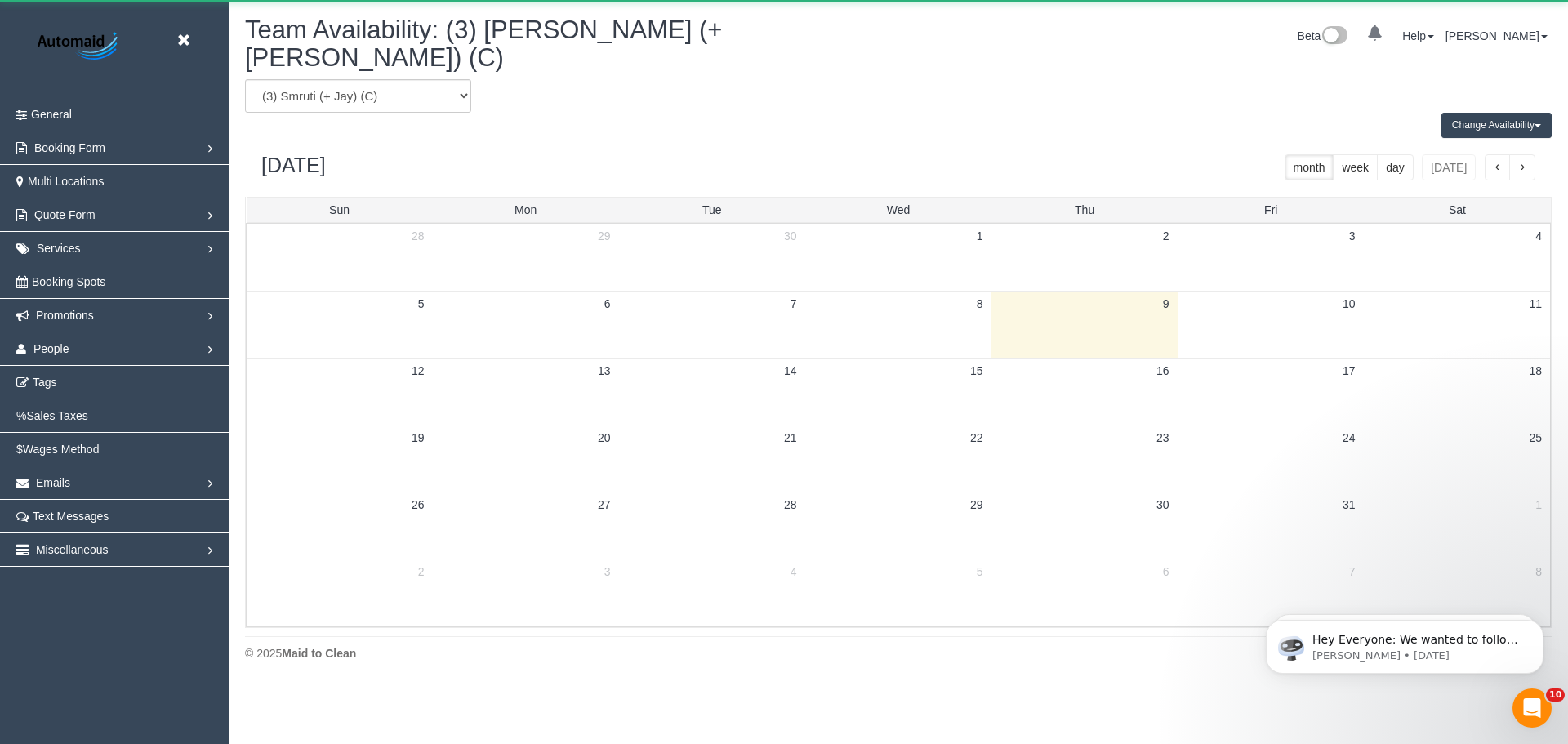
scroll to position [80988, 80077]
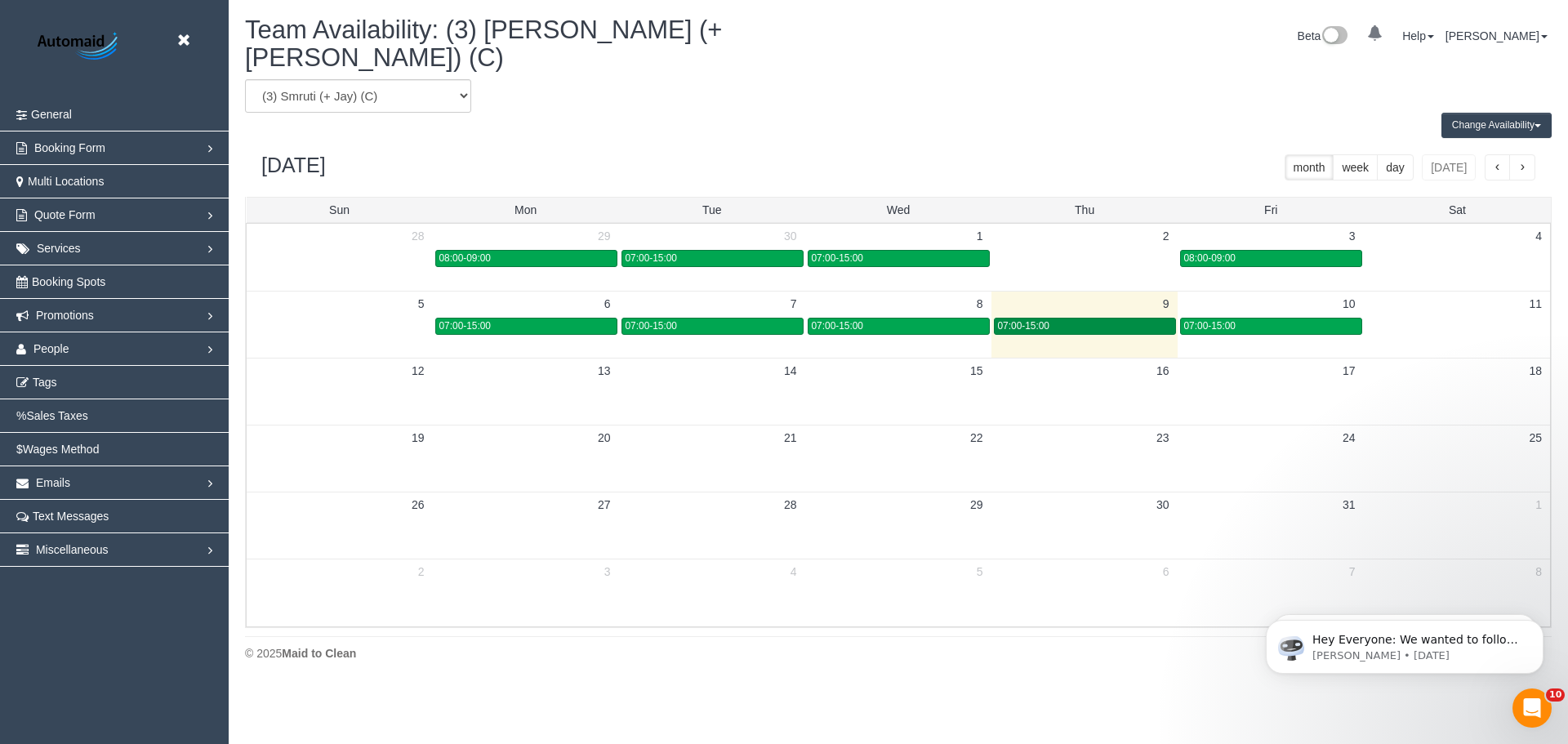
click at [1094, 320] on div "07:00-15:00" at bounding box center [1085, 326] width 174 height 13
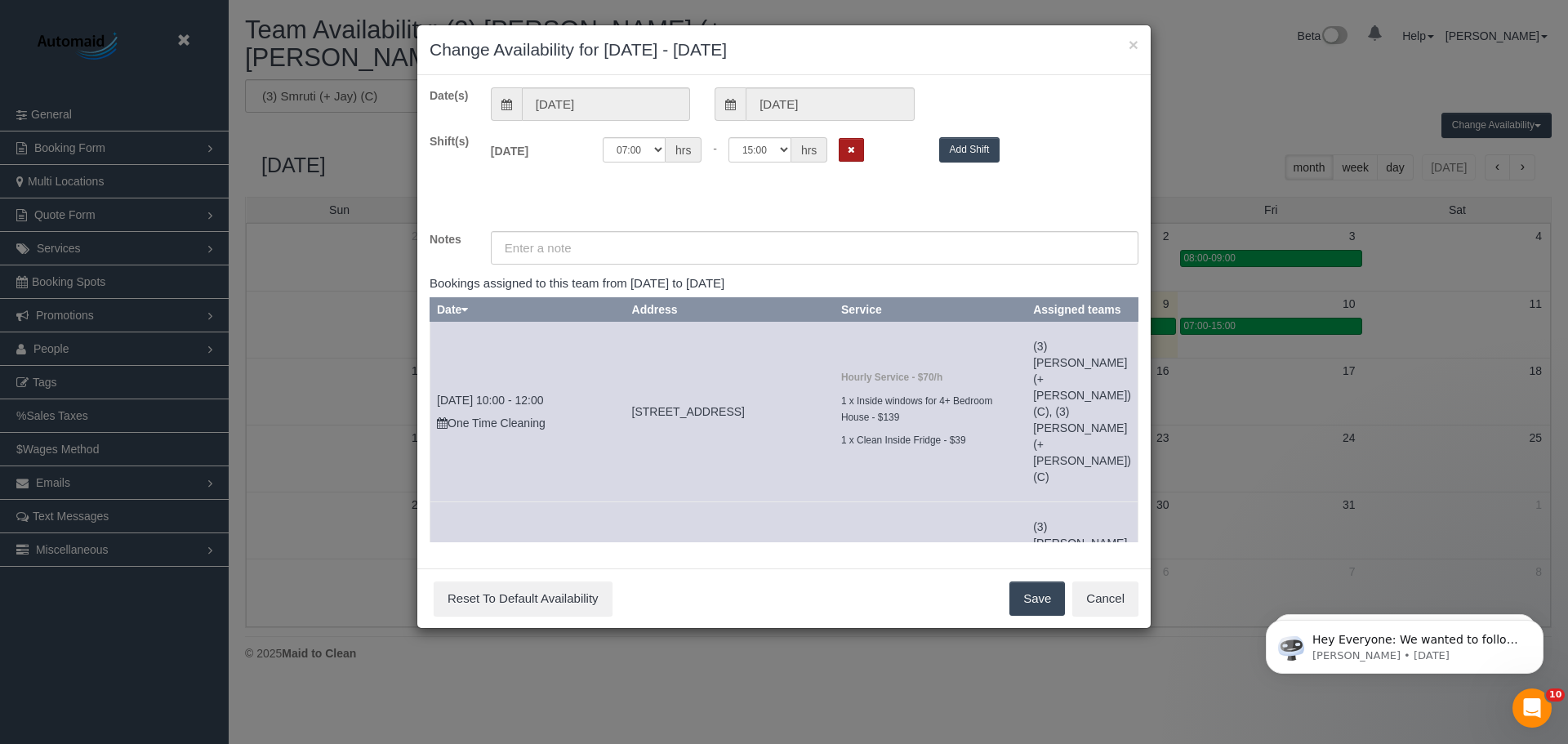
click at [853, 153] on icon "Remove Shift" at bounding box center [851, 149] width 8 height 9
click at [1039, 599] on button "Save" at bounding box center [1037, 598] width 55 height 34
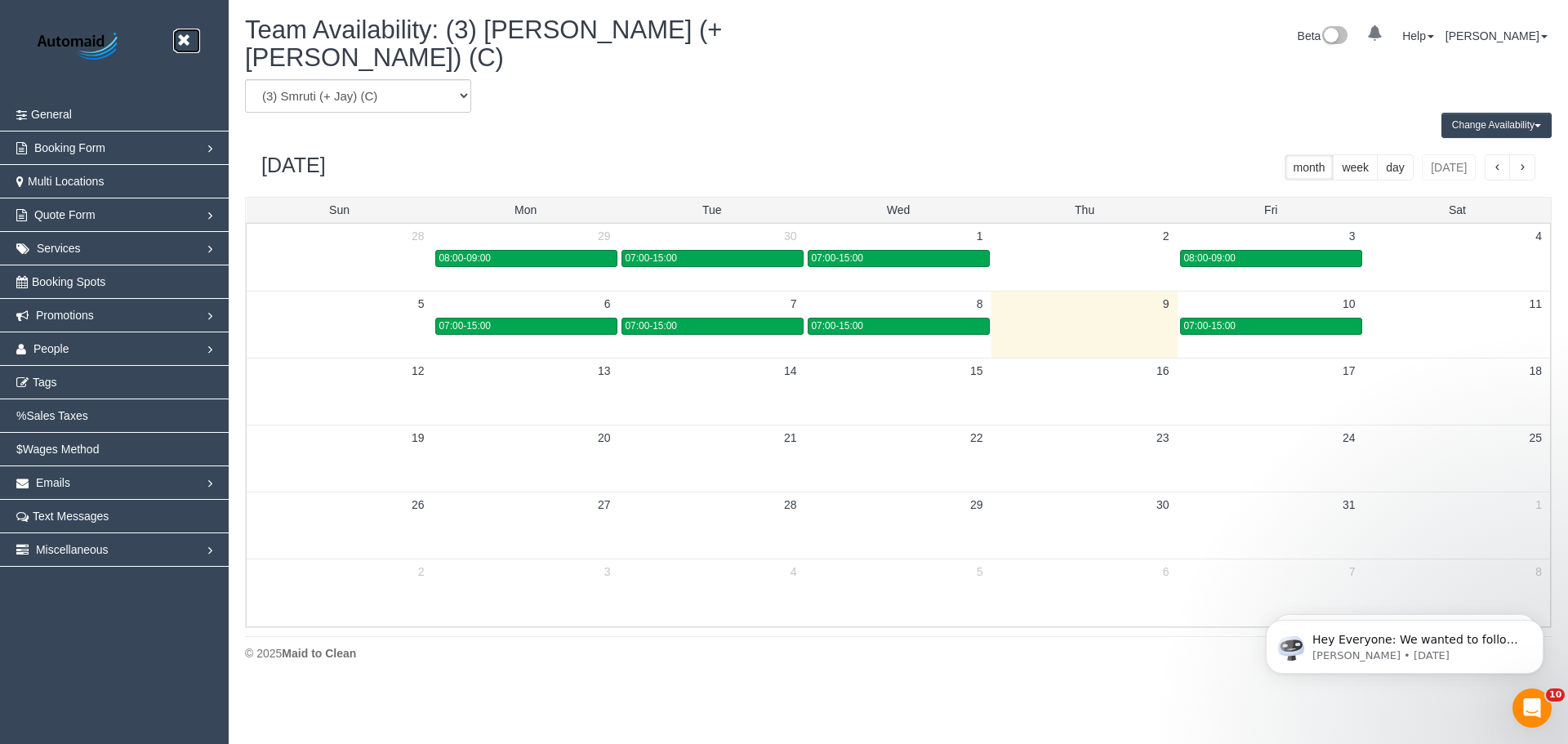
click at [185, 38] on icon at bounding box center [183, 40] width 20 height 20
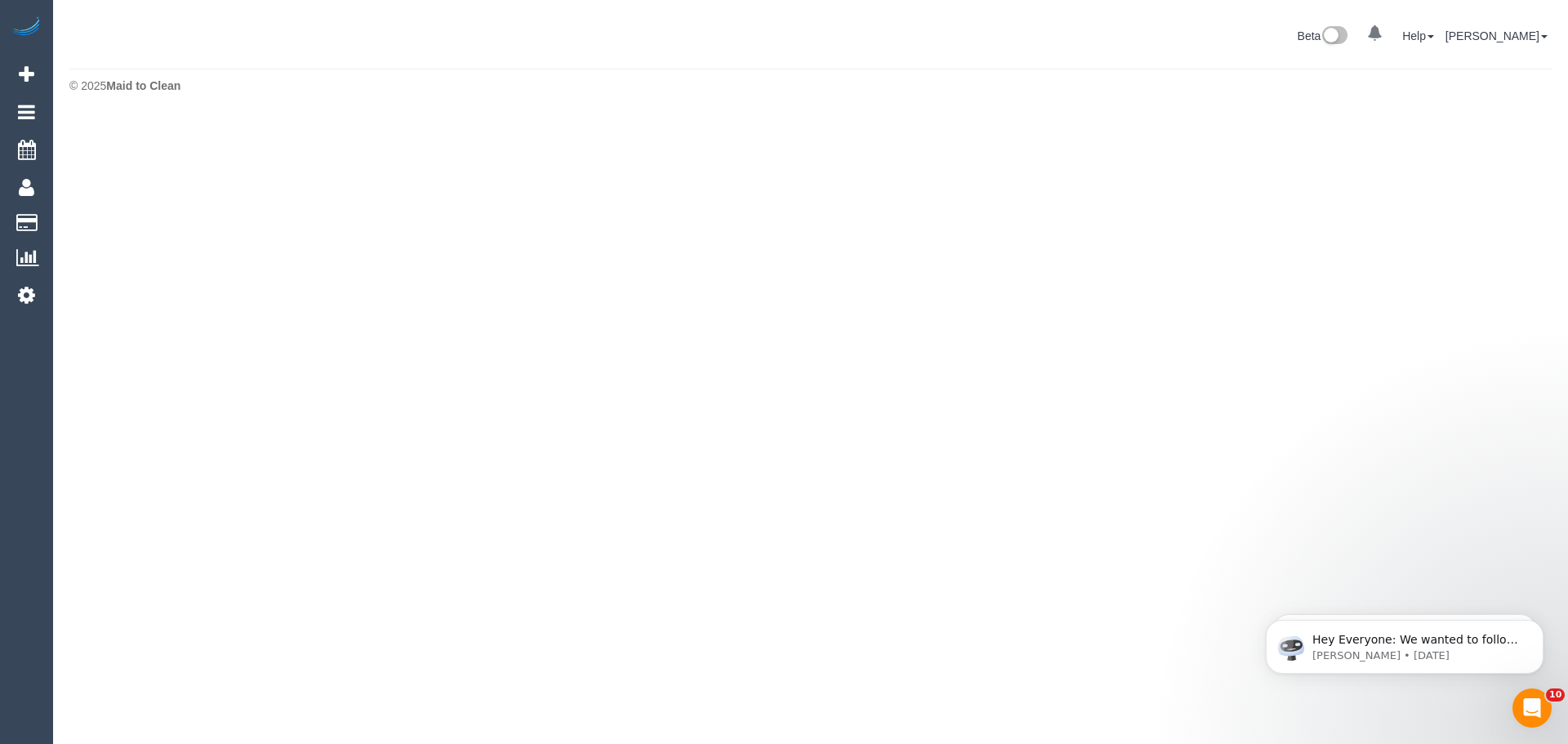
scroll to position [448, 1568]
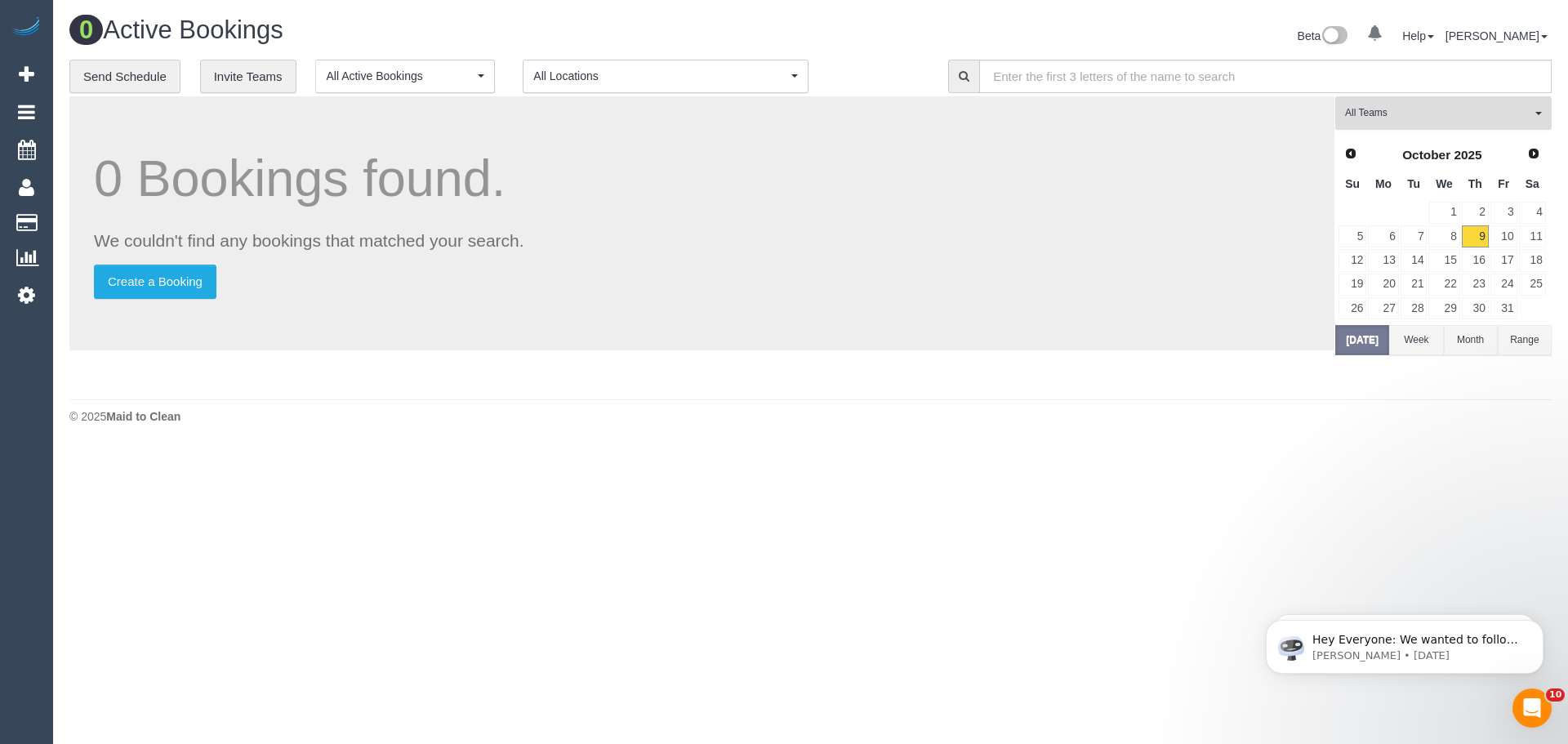
click at [1445, 117] on span "All Teams" at bounding box center [1438, 113] width 186 height 14
click at [1427, 136] on link "Remove Team Filters" at bounding box center [1443, 139] width 215 height 21
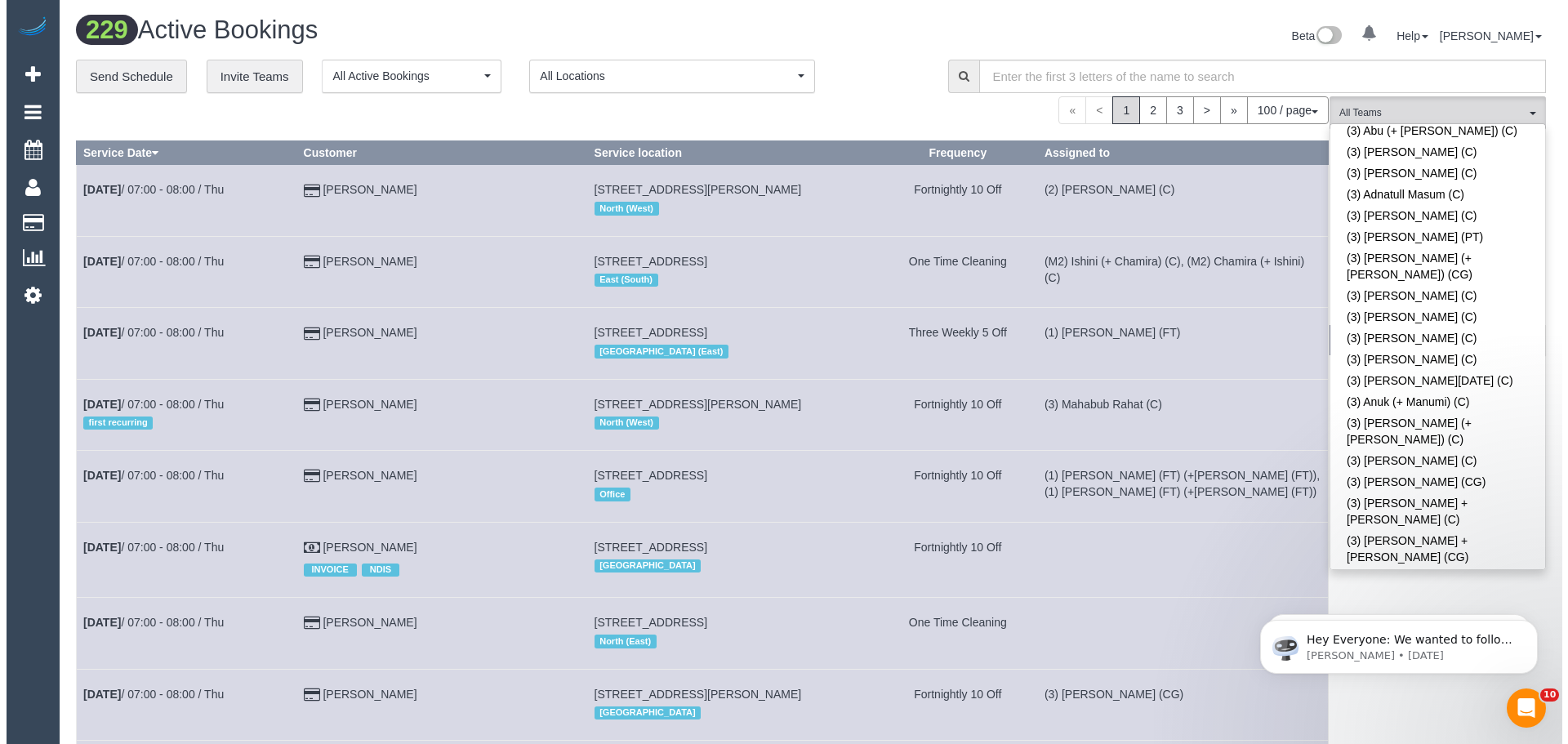
scroll to position [7727, 1555]
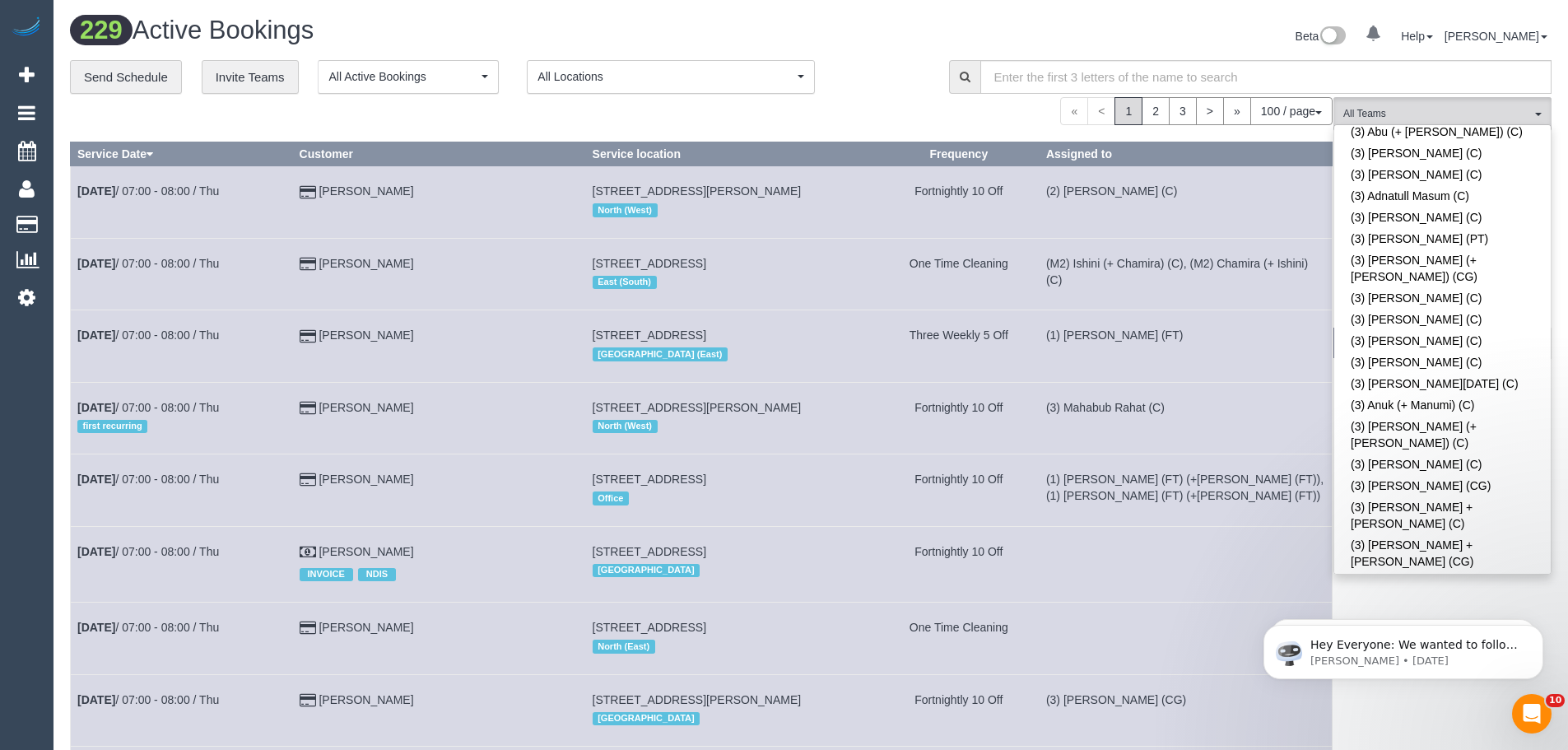
click at [1417, 733] on link "(3) [PERSON_NAME] (C)" at bounding box center [1442, 743] width 216 height 21
click at [1420, 118] on span "(3) [PERSON_NAME] (C)" at bounding box center [1449, 114] width 188 height 14
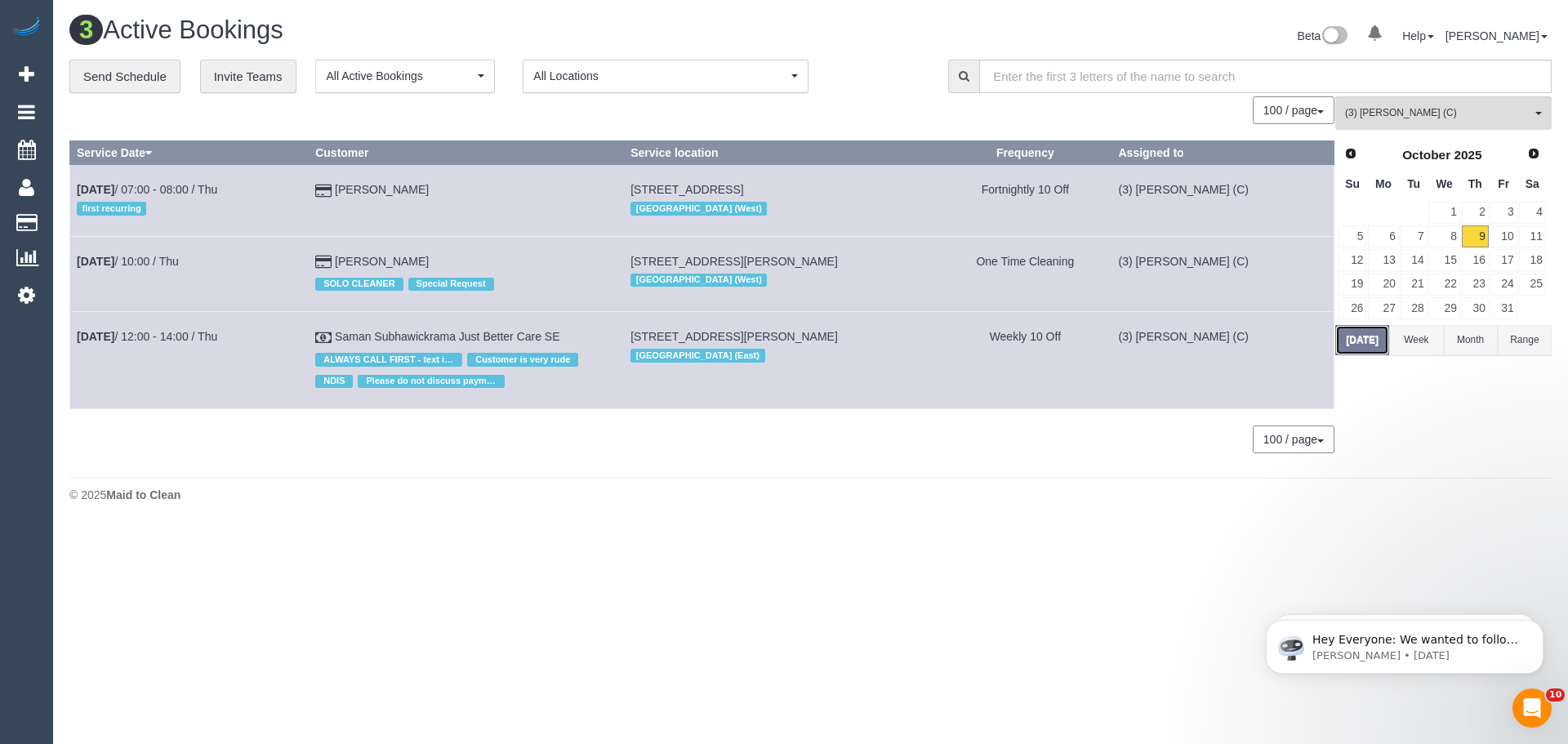
click at [1375, 337] on button "Today" at bounding box center [1362, 340] width 54 height 30
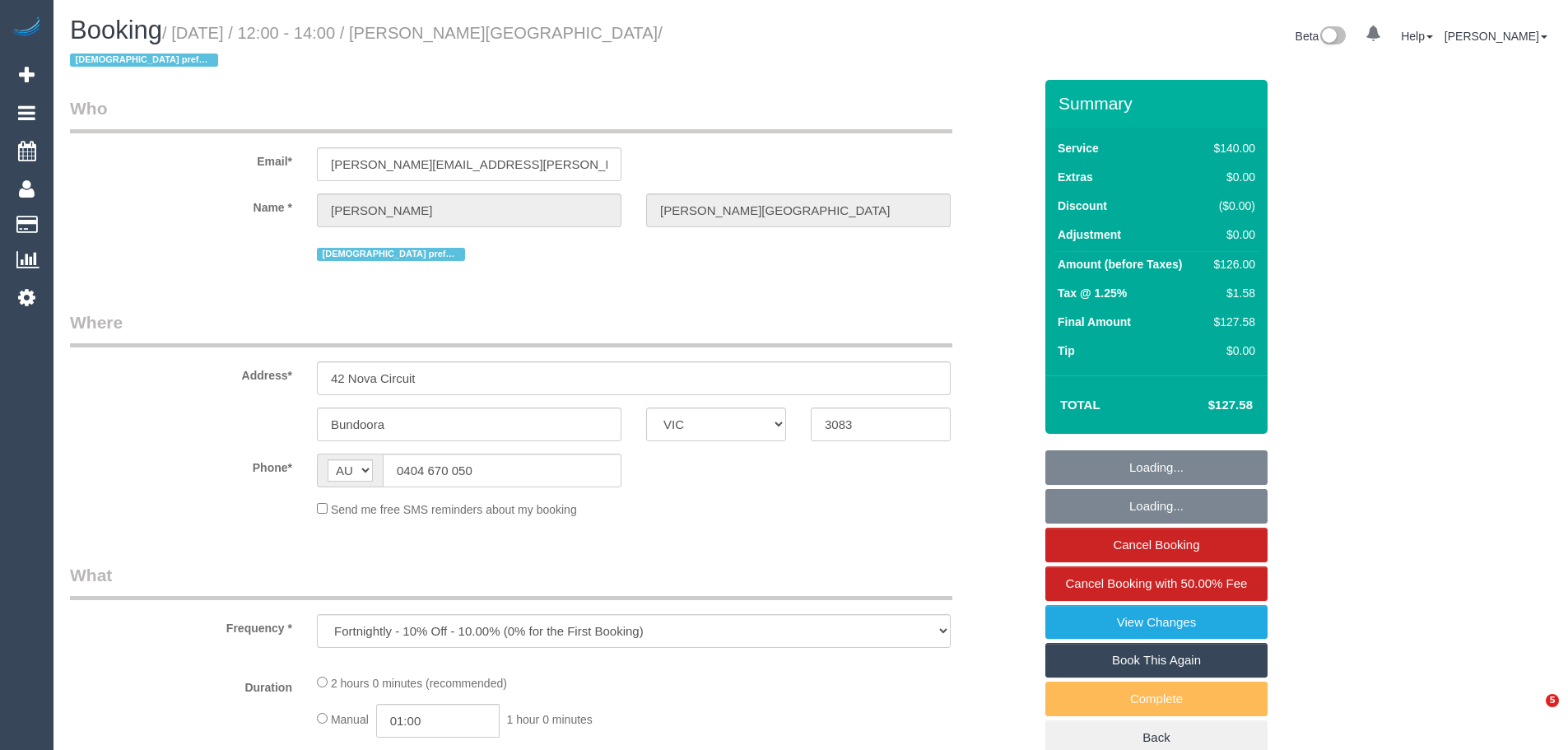
select select "VIC"
select select "string:stripe-pm_1RocNB2GScqysDRVa4bzwOta"
select select "number:29"
select select "number:14"
select select "number:19"
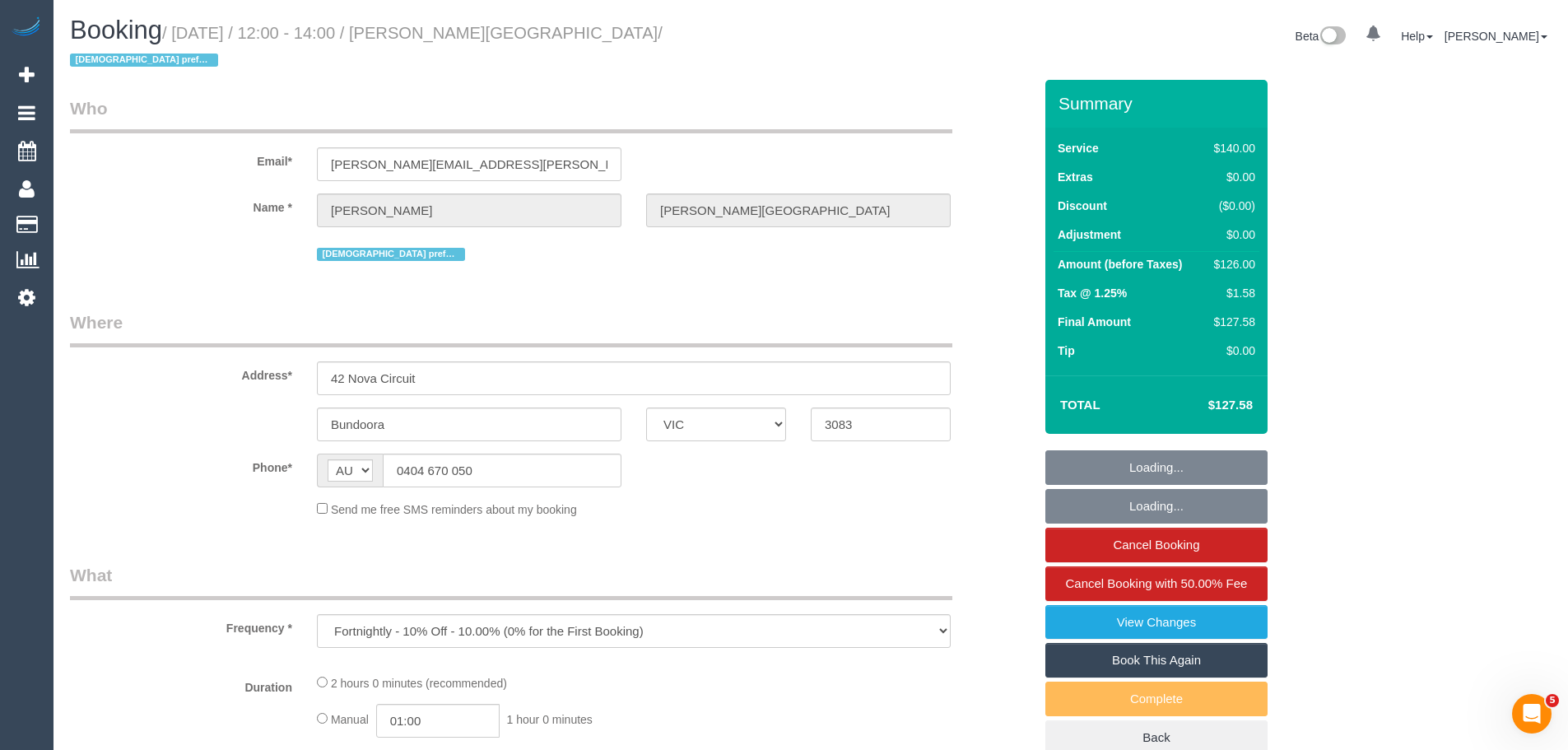
select select "number:24"
select select "number:34"
select select "number:11"
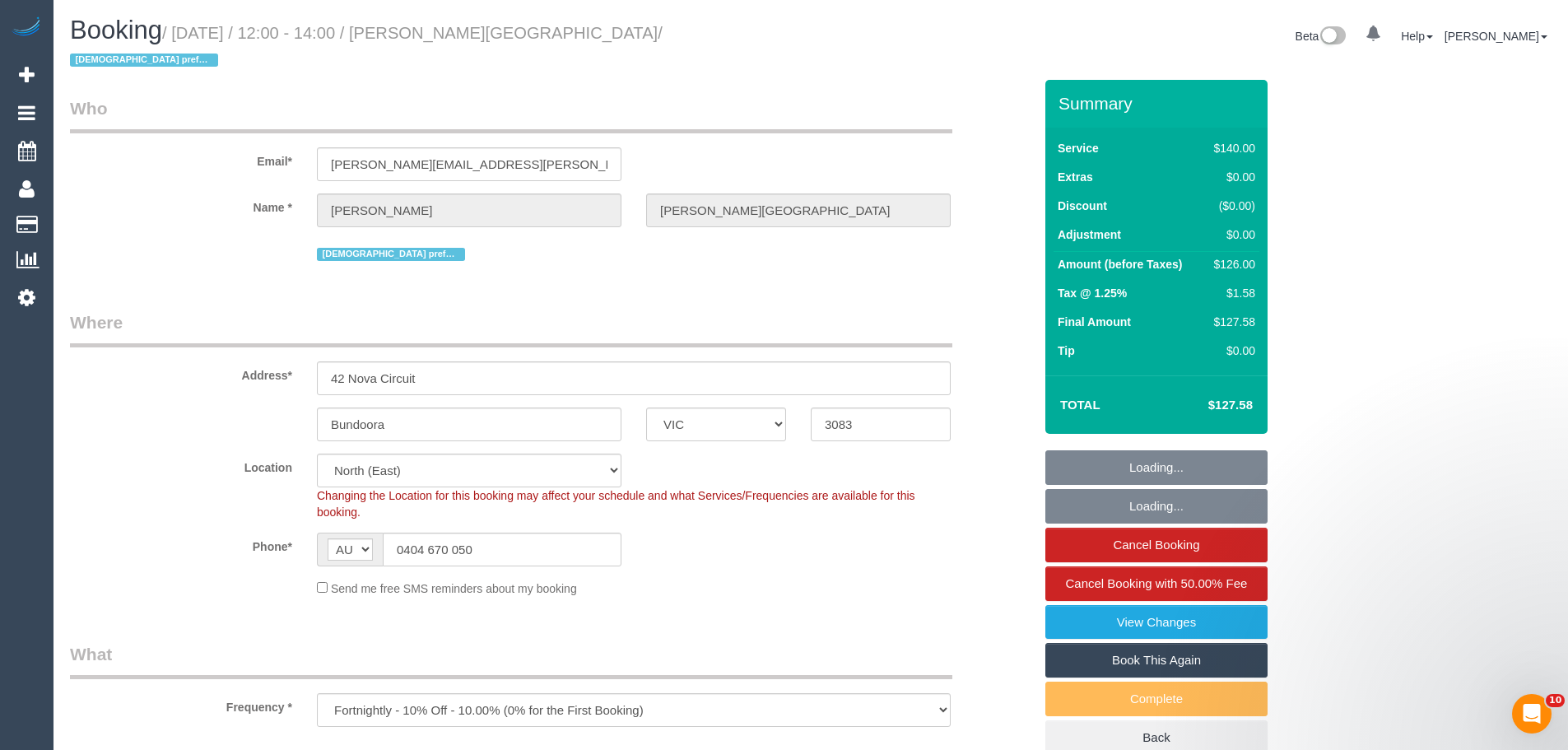
select select "object:727"
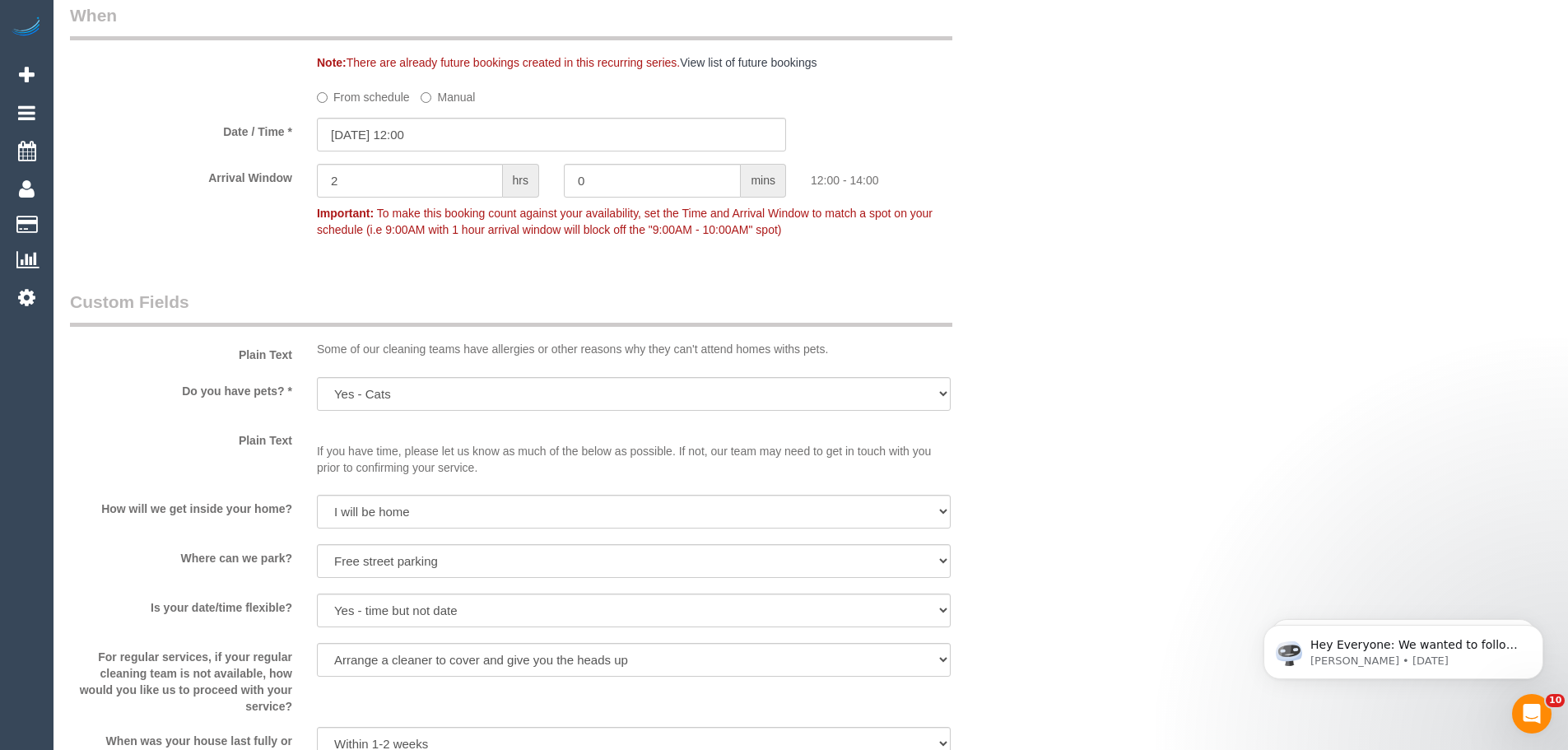
scroll to position [1893, 0]
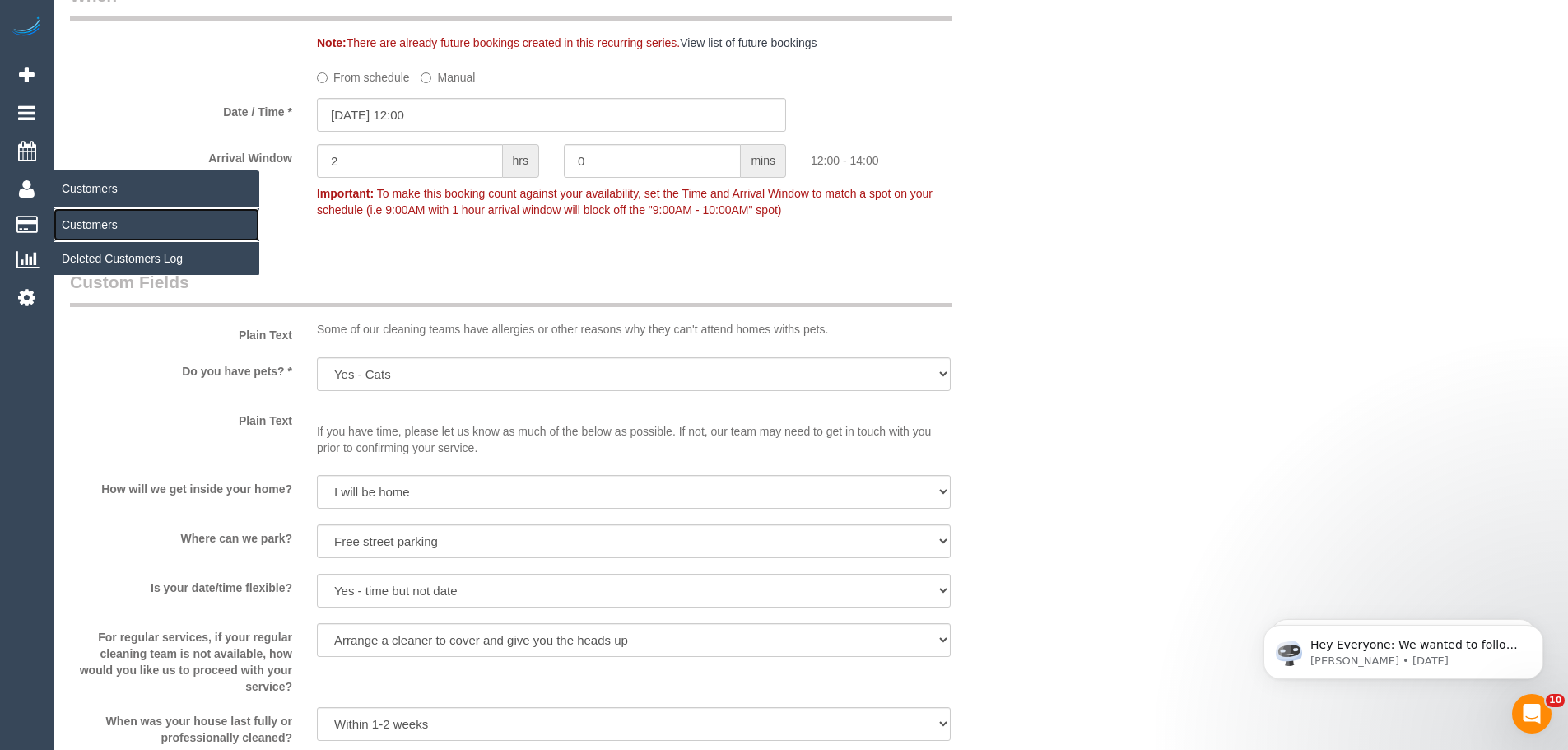
click at [91, 237] on link "Customers" at bounding box center [157, 224] width 205 height 33
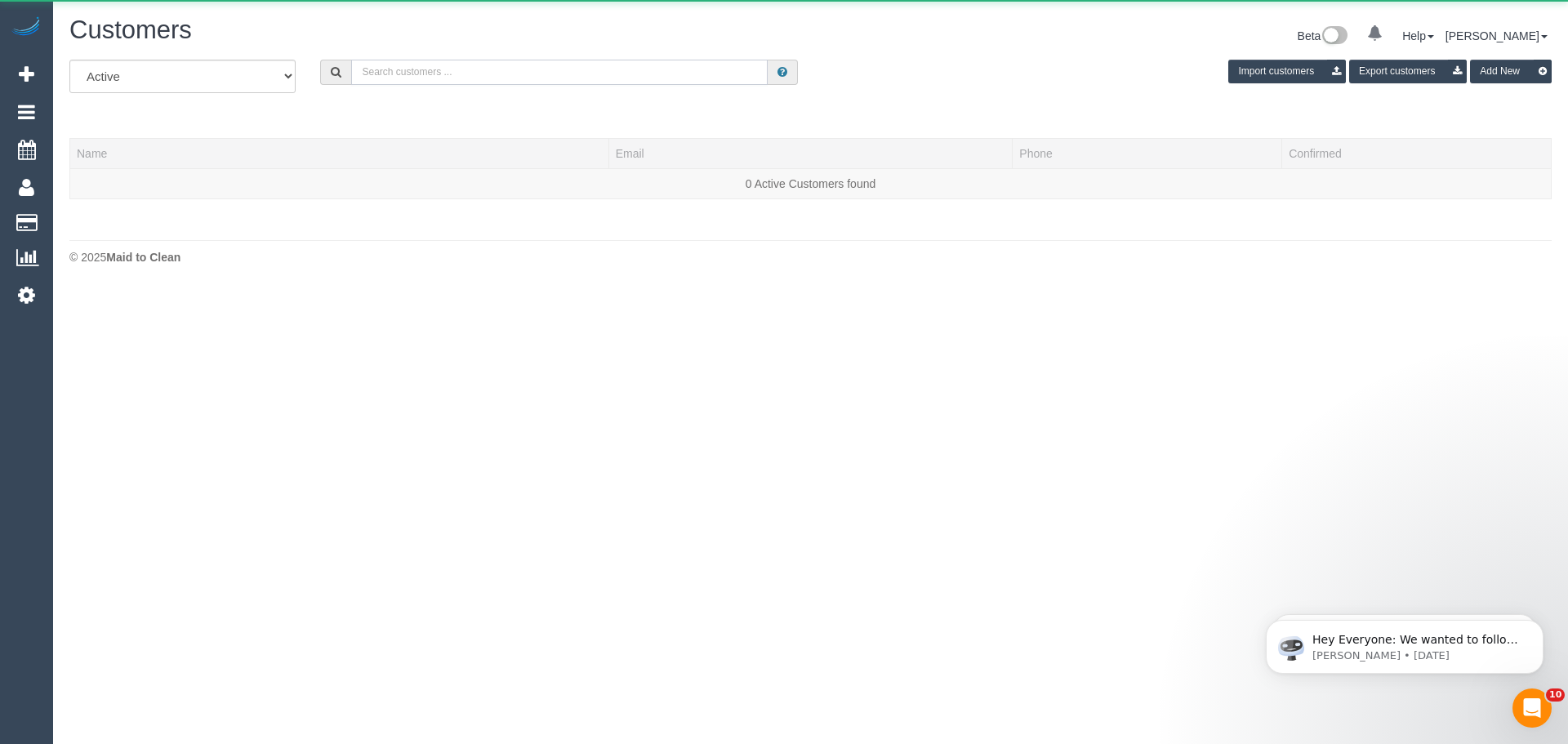
click at [525, 73] on input "text" at bounding box center [559, 72] width 417 height 25
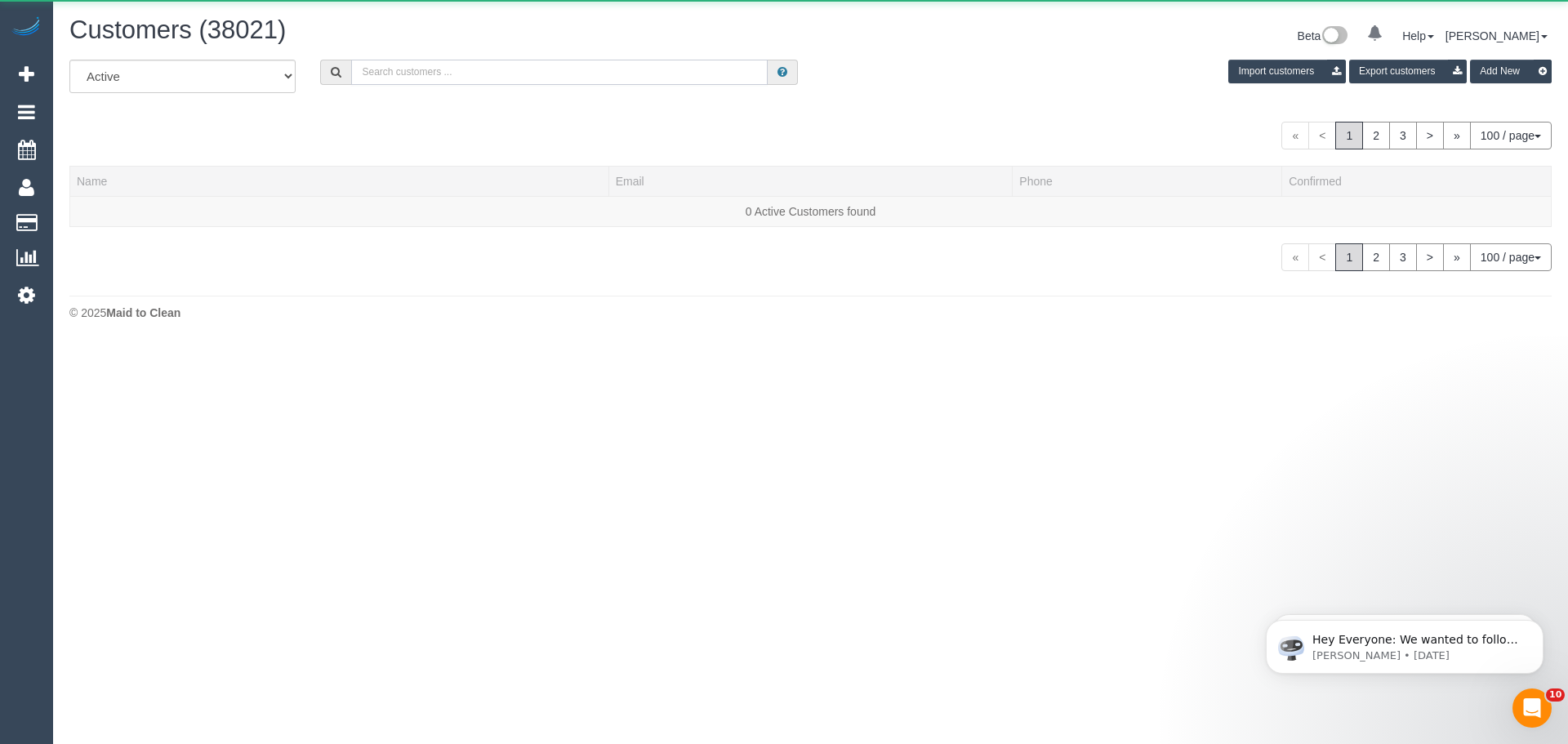
paste input "yianna.ta@gmail.com"
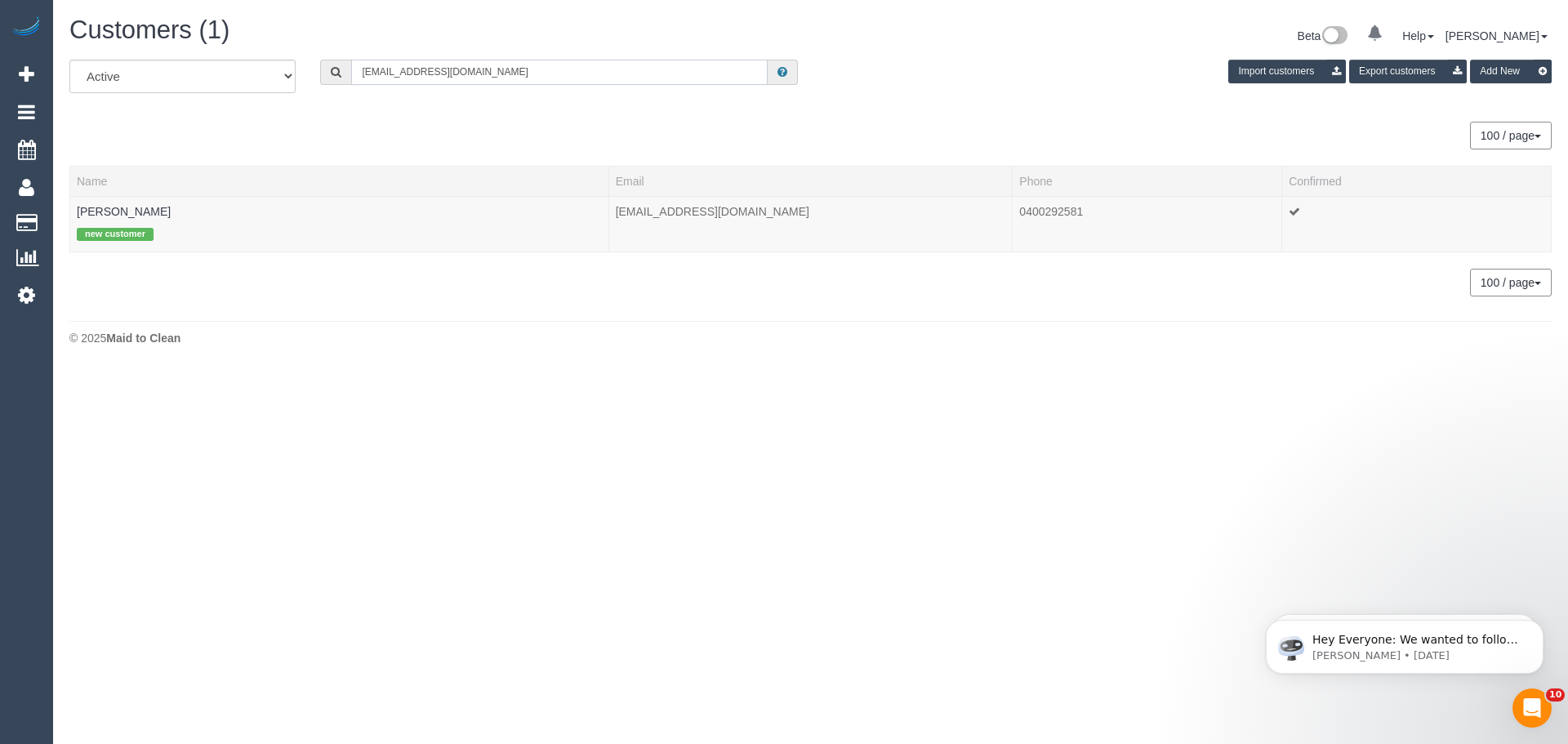
type input "yianna.ta@gmail.com"
click at [142, 216] on link "Yianna Anastasiadi" at bounding box center [124, 211] width 94 height 13
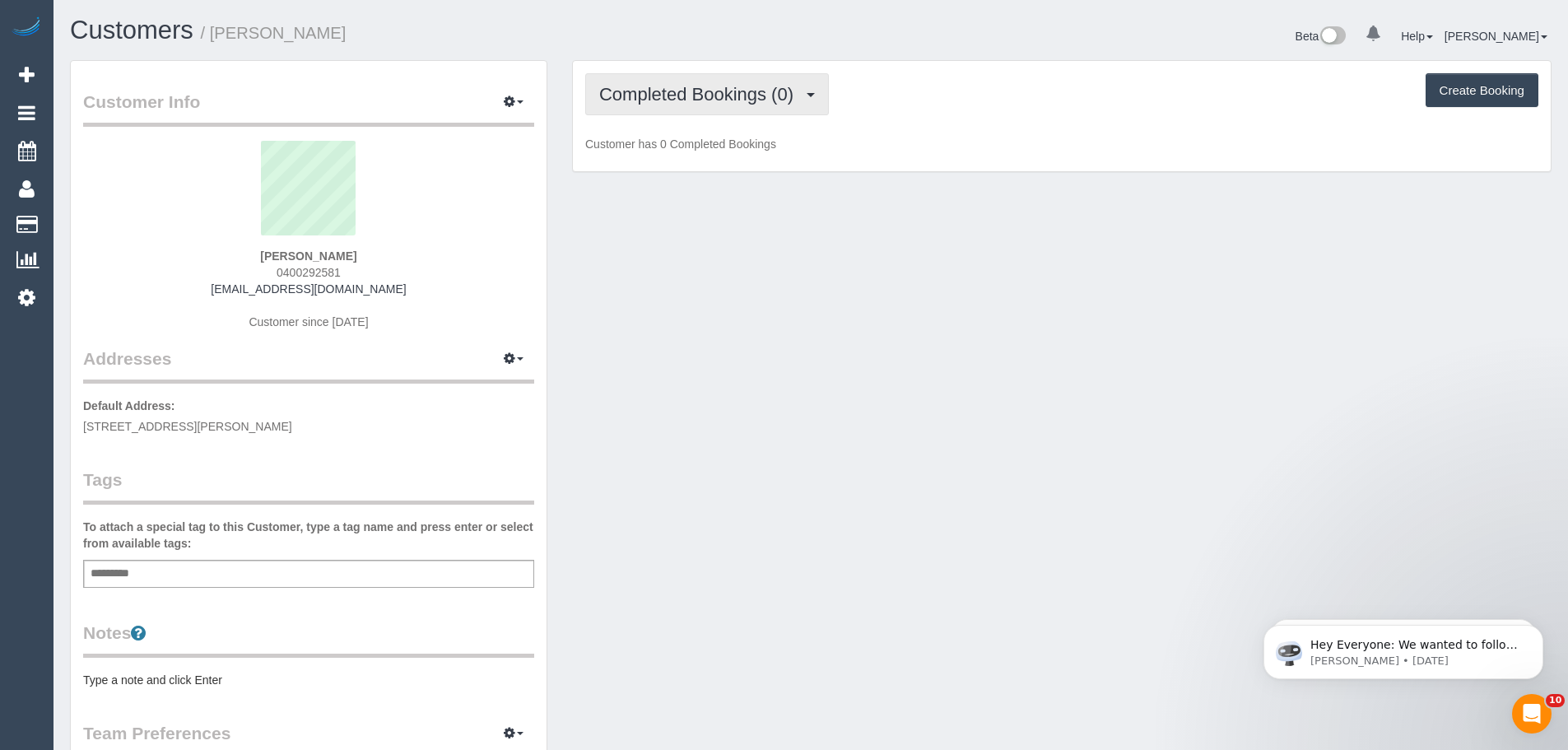
click at [714, 80] on button "Completed Bookings (0)" at bounding box center [706, 94] width 243 height 42
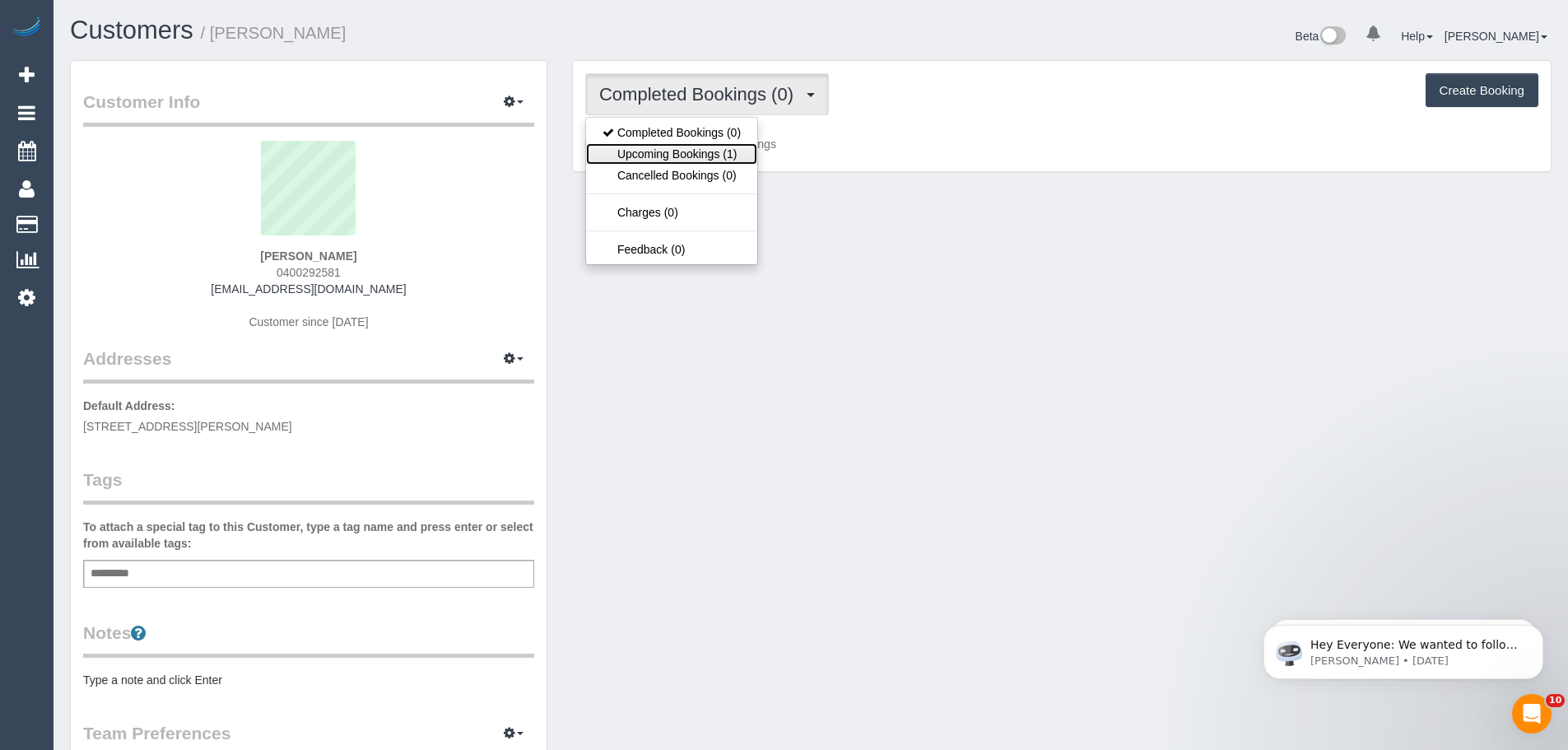
click at [685, 144] on link "Upcoming Bookings (1)" at bounding box center [671, 153] width 171 height 21
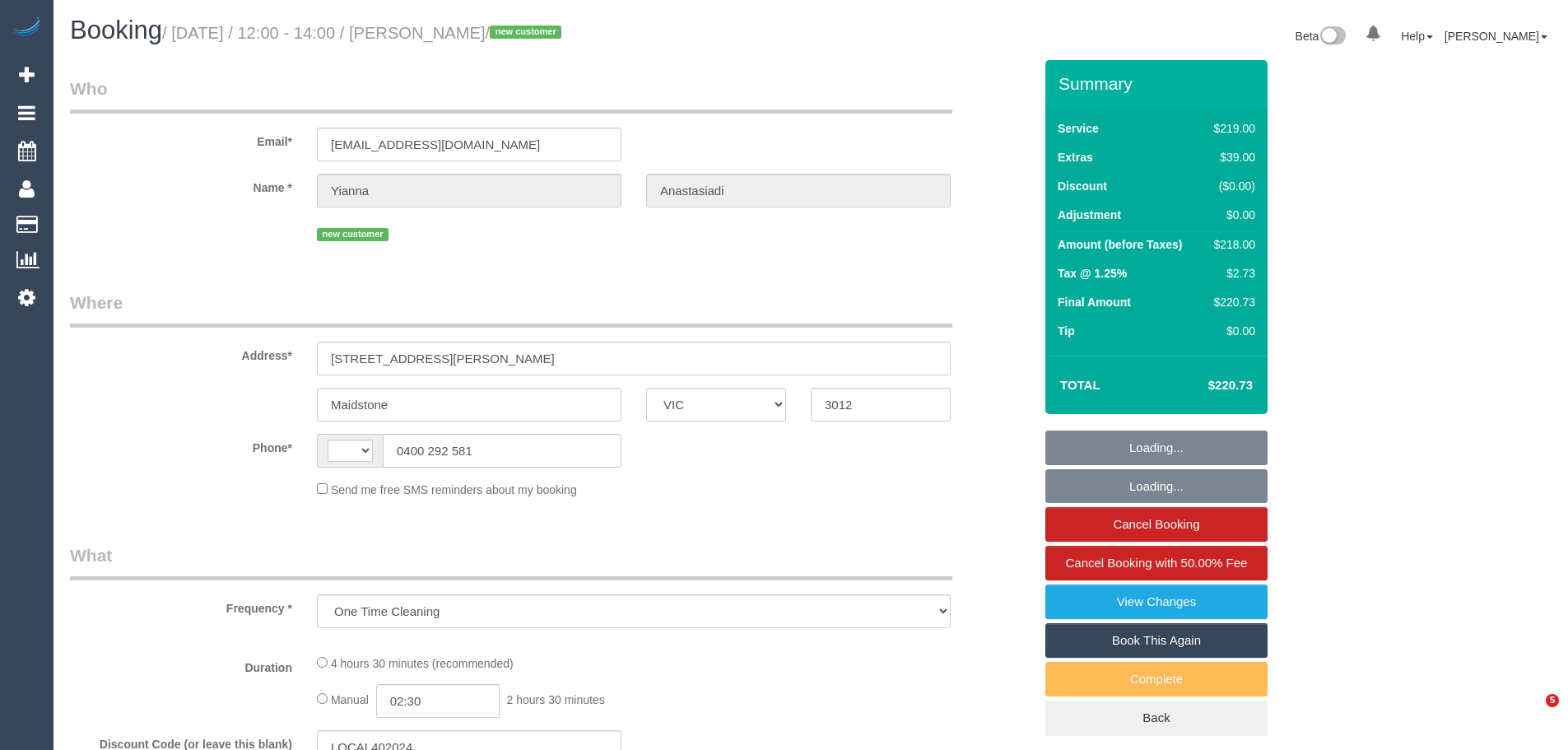
select select "VIC"
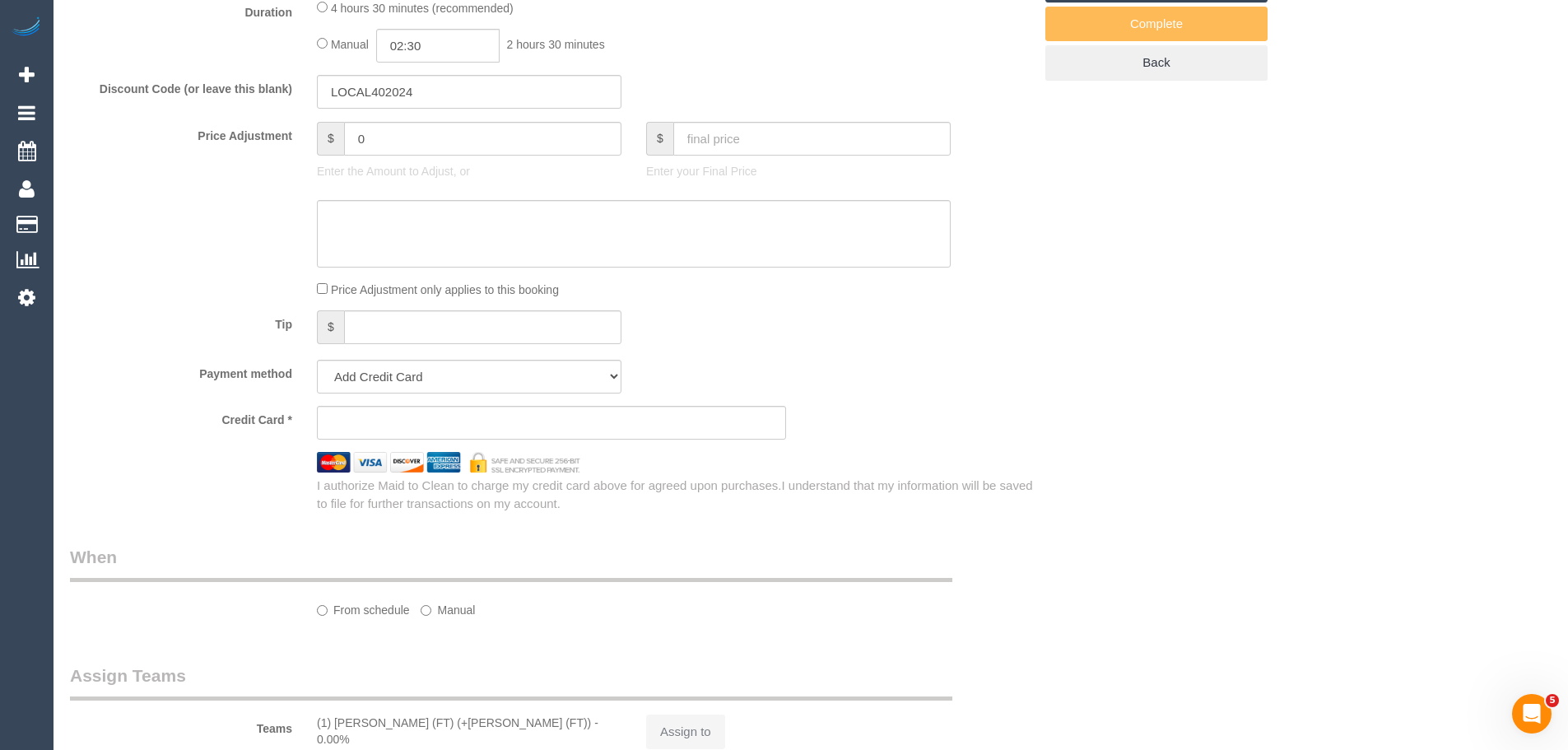
select select "string:AU"
select select "string:stripe-pm_1SDcvj2GScqysDRVTDIyIvYA"
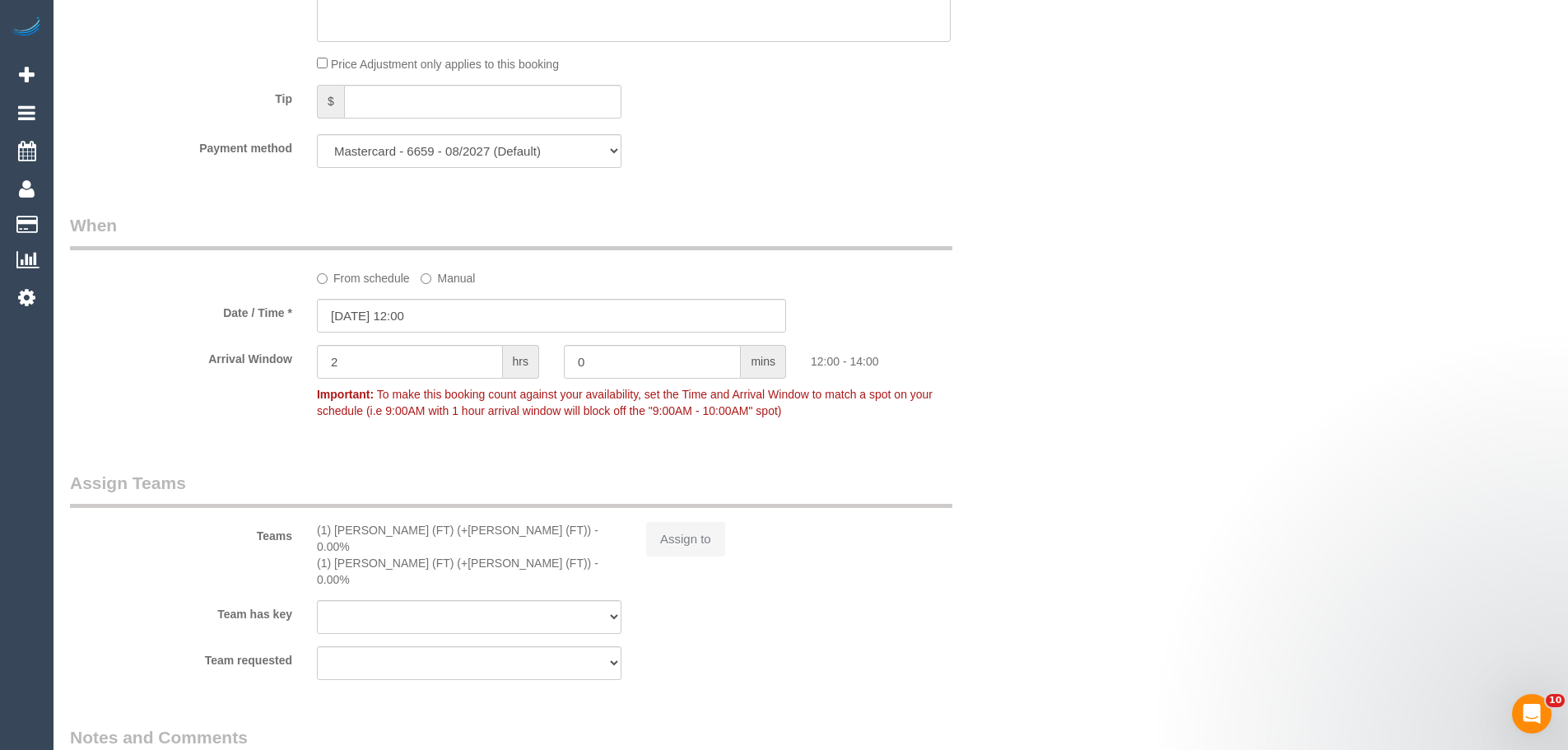
select select "object:589"
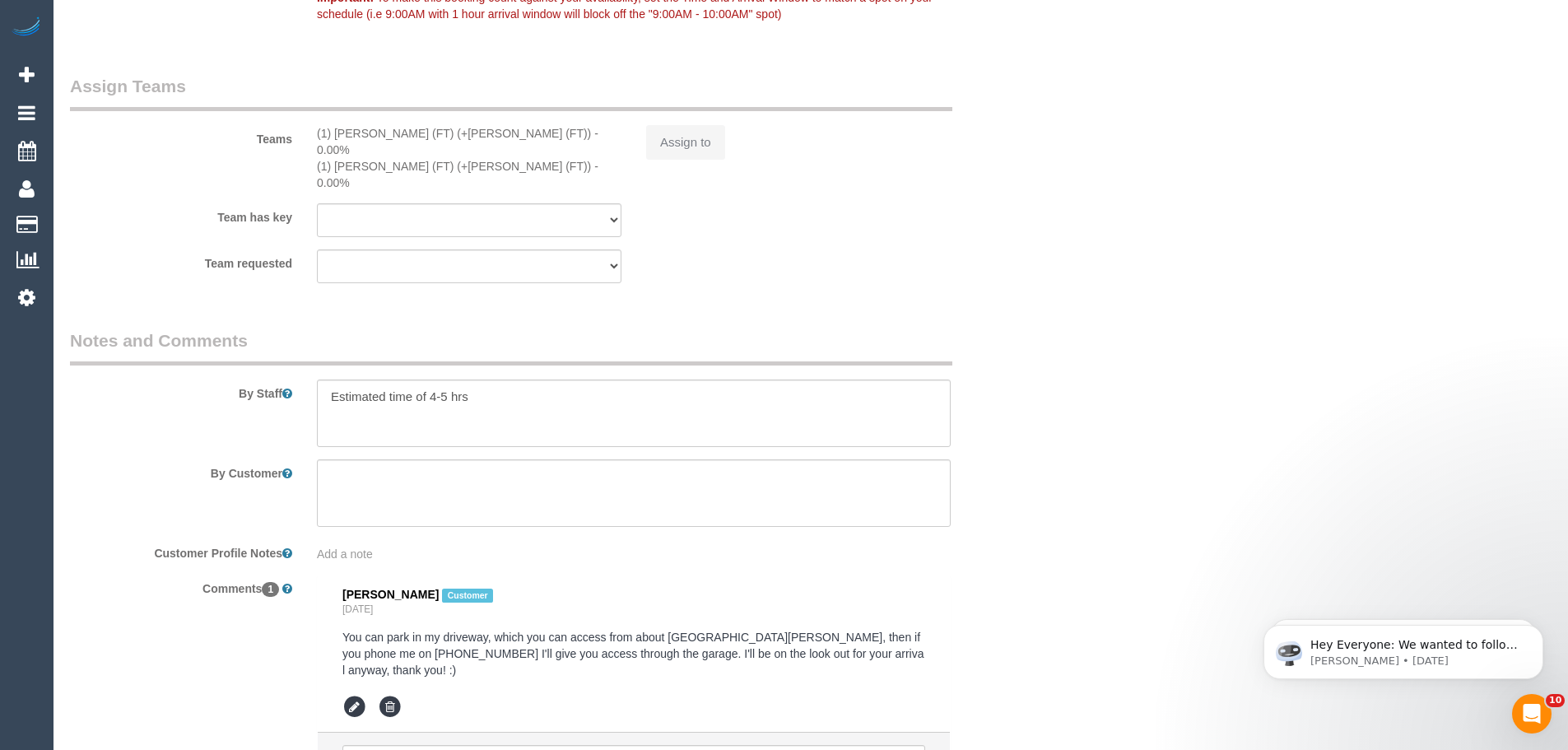
select select "number:28"
select select "number:14"
select select "number:18"
select select "number:25"
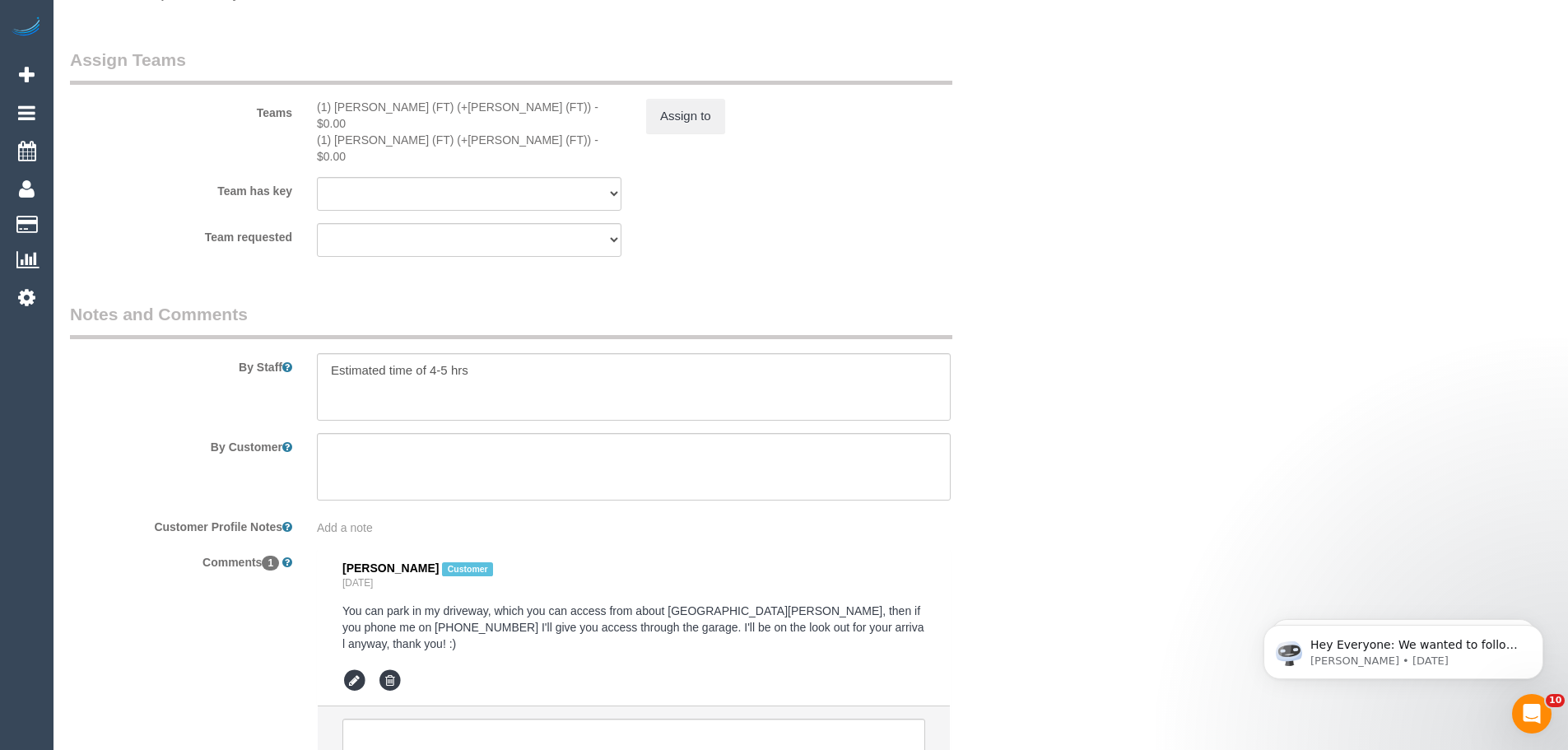
scroll to position [2716, 0]
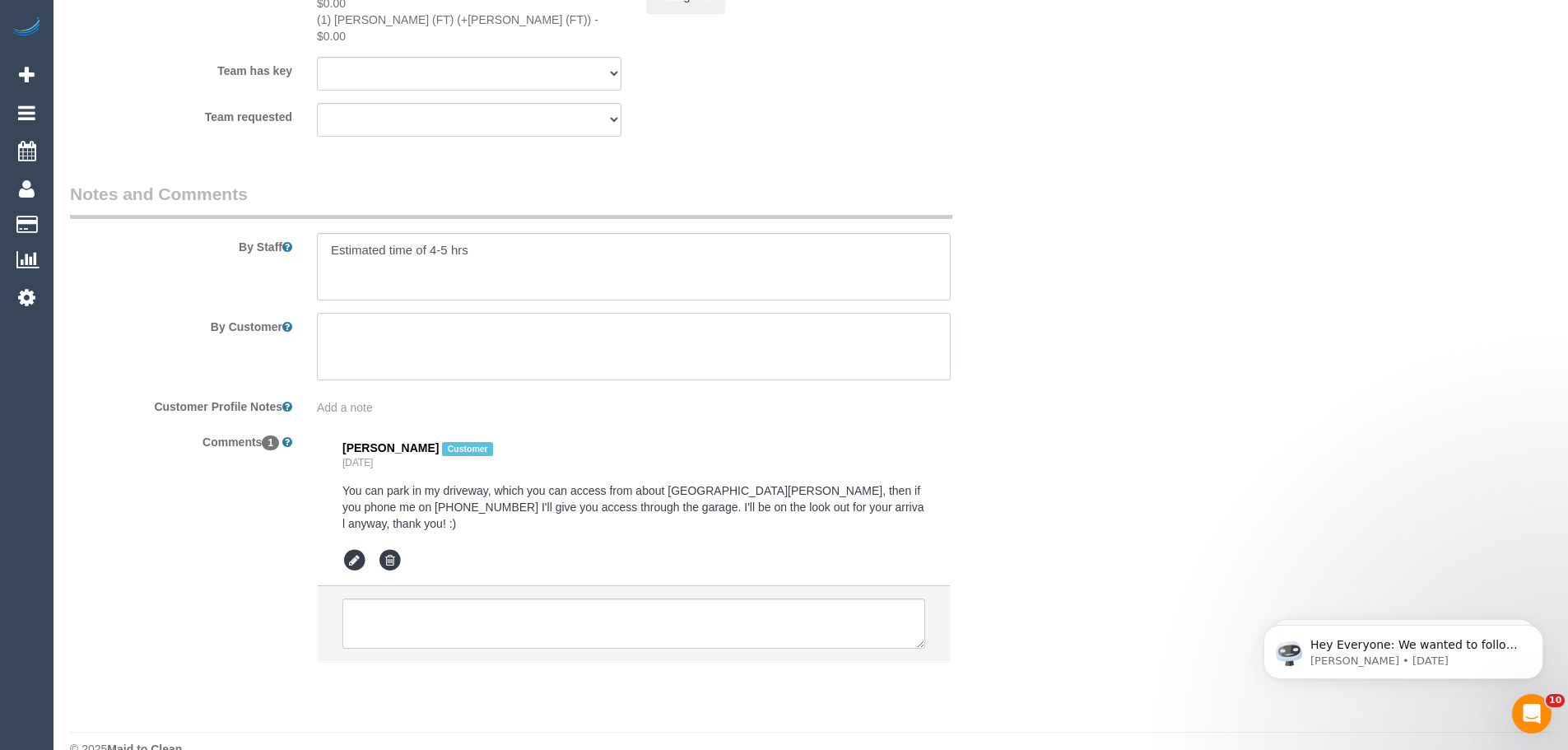
click at [449, 325] on textarea at bounding box center [633, 347] width 634 height 67
paste textarea "yianna.ta@gmail.com"
click at [549, 317] on textarea at bounding box center [633, 347] width 634 height 67
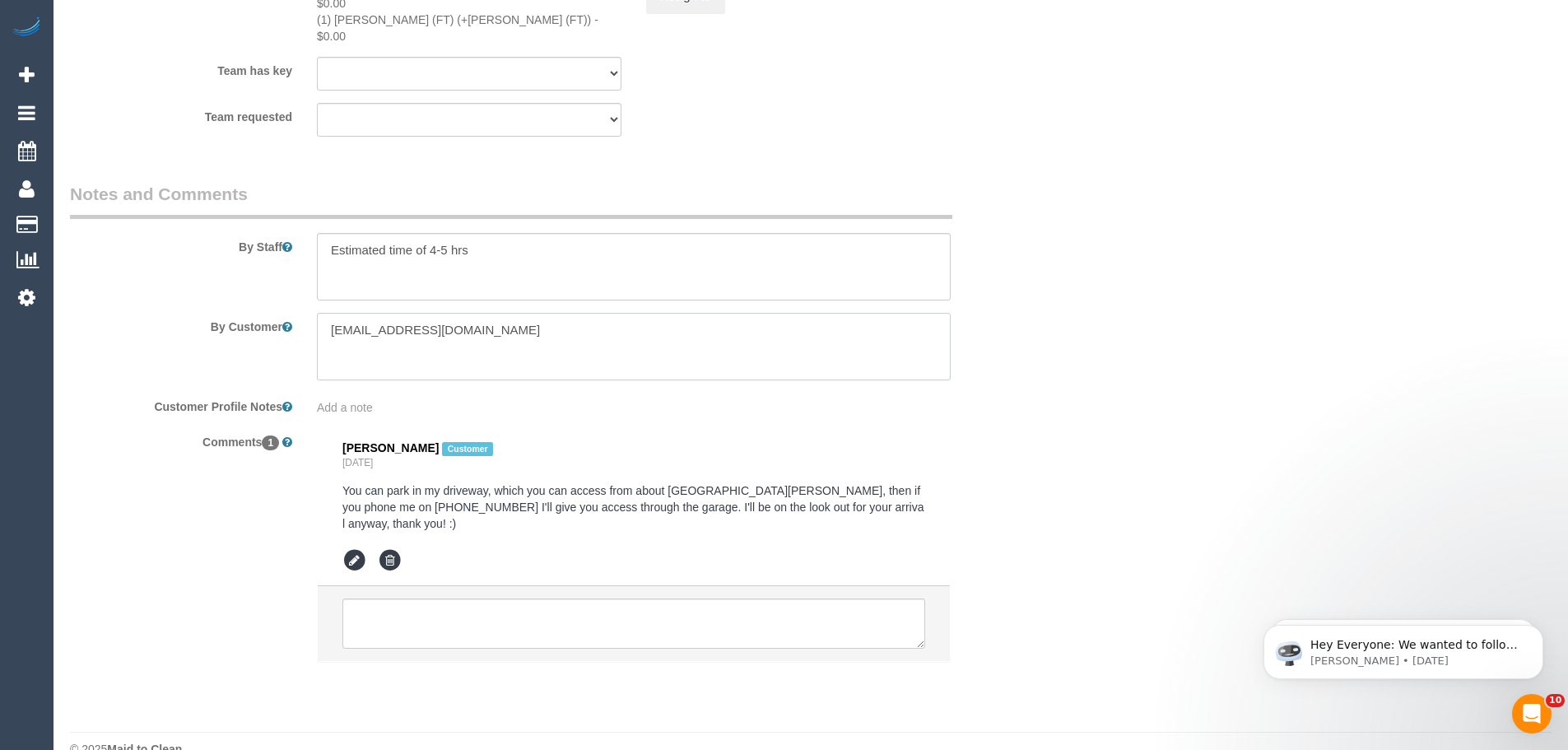
paste textarea "You can park in my driveway, which you can access from about 19 Harry Street Ma…"
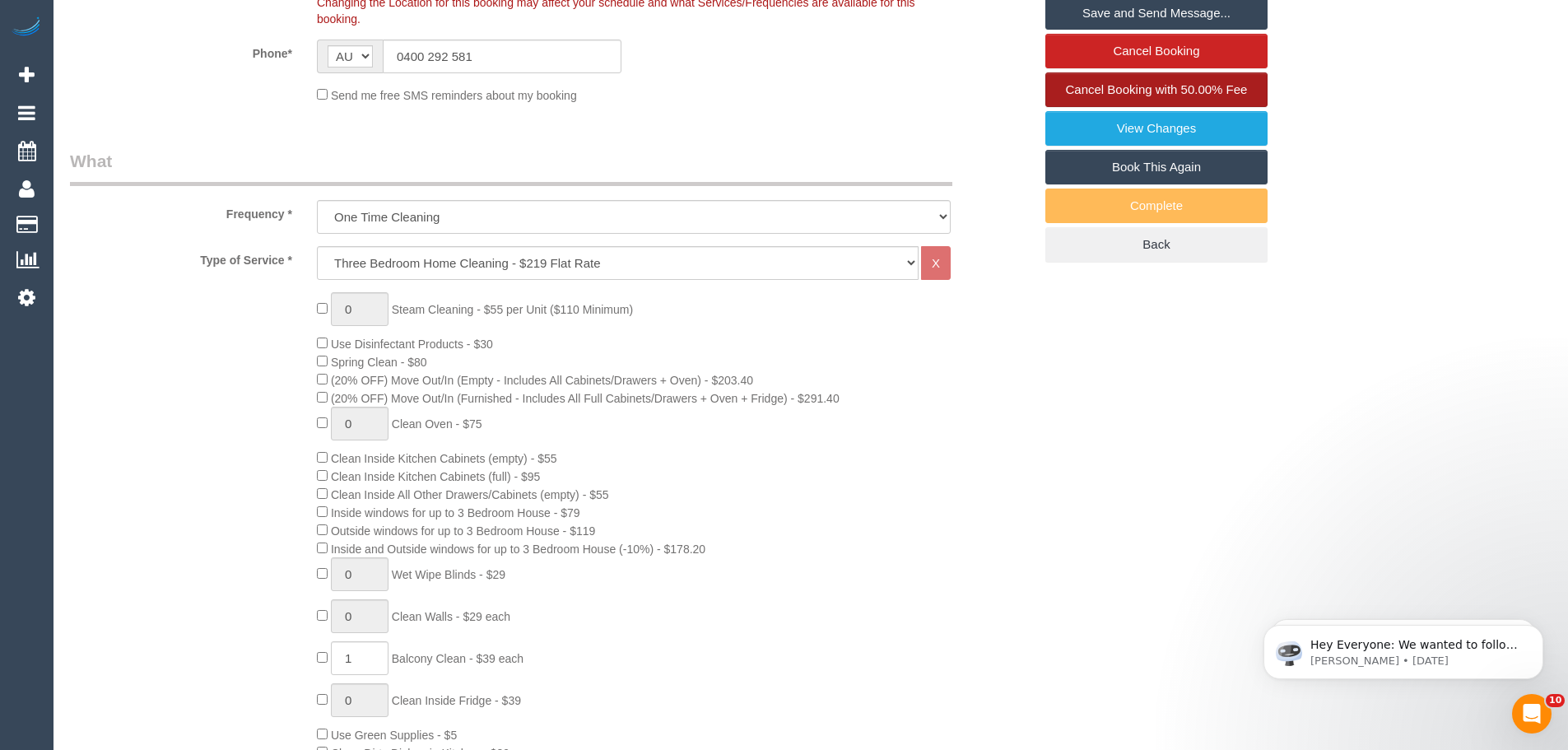
scroll to position [247, 0]
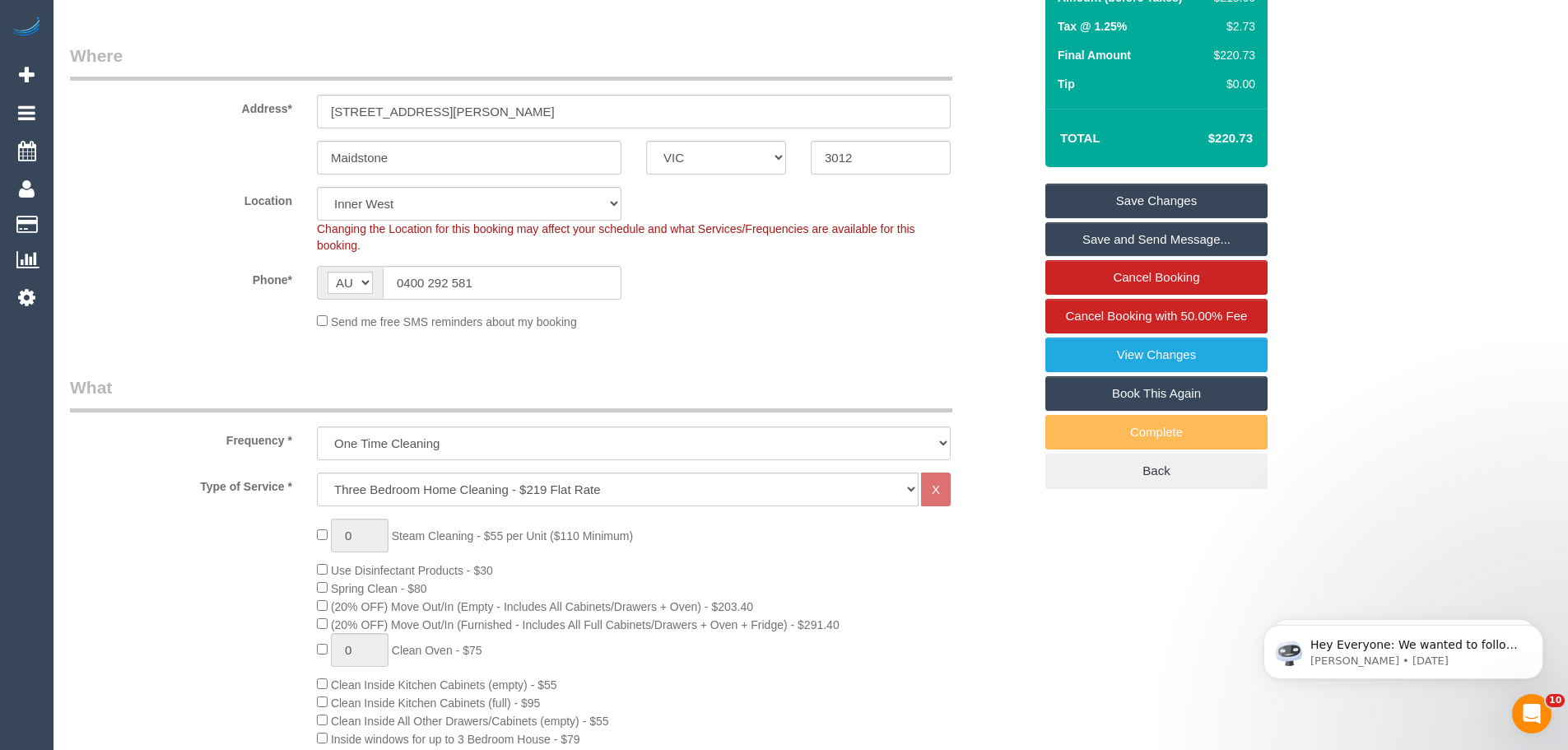
type textarea "You can park in my driveway, which you can access from about 19 Harry Street Ma…"
click at [1135, 195] on link "Save Changes" at bounding box center [1156, 200] width 222 height 35
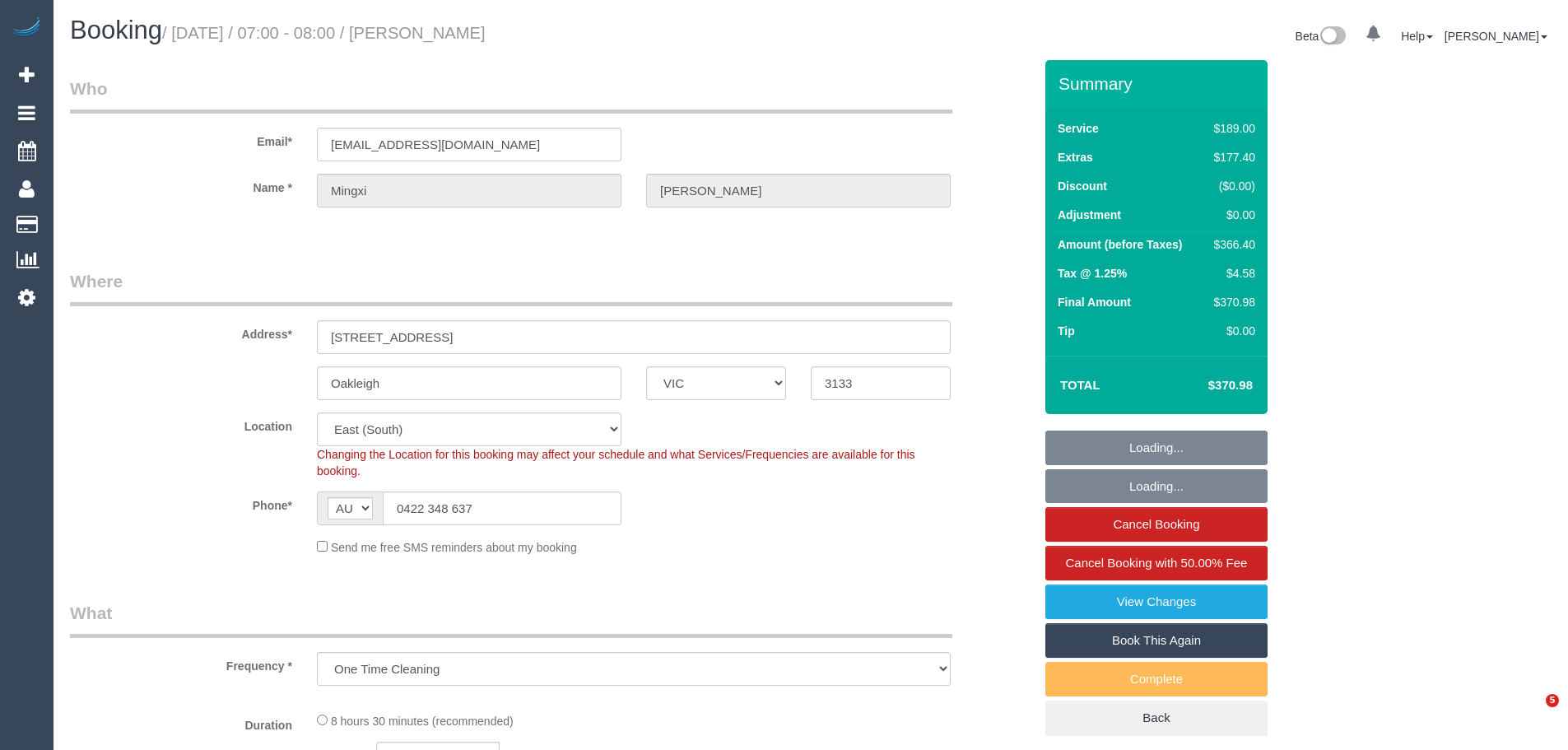
select select "VIC"
select select "number:29"
select select "number:14"
select select "number:18"
select select "number:23"
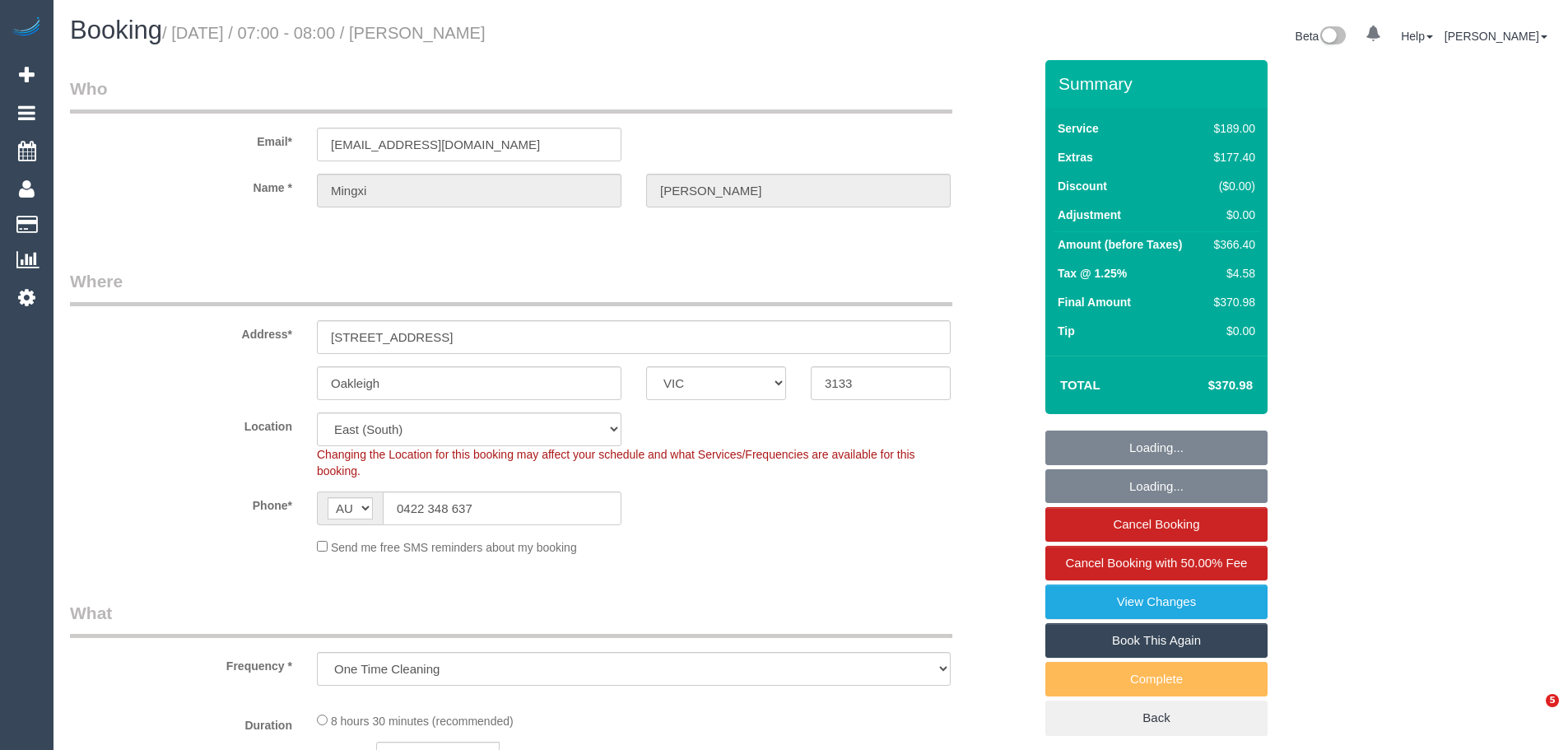
select select "number:26"
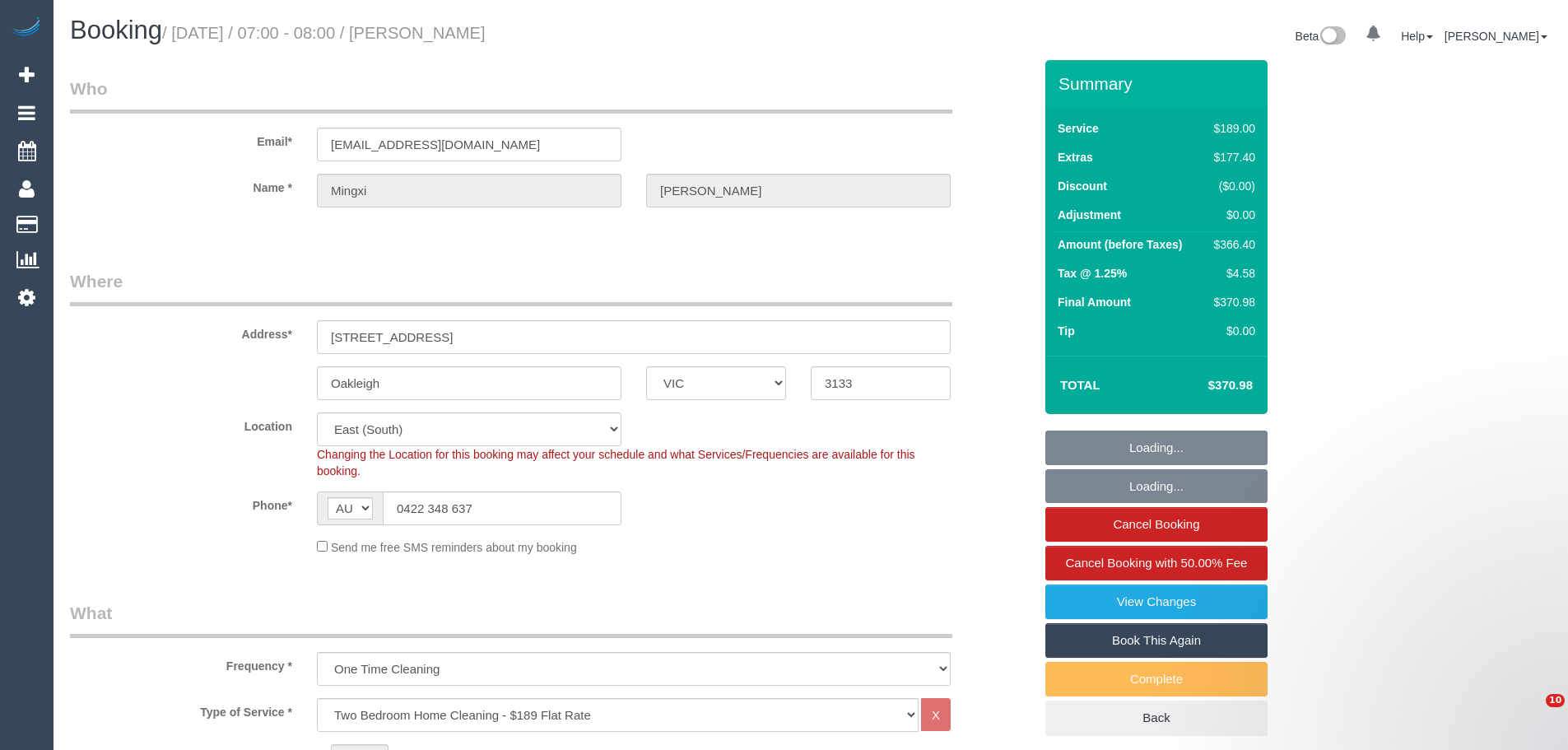
select select "object:826"
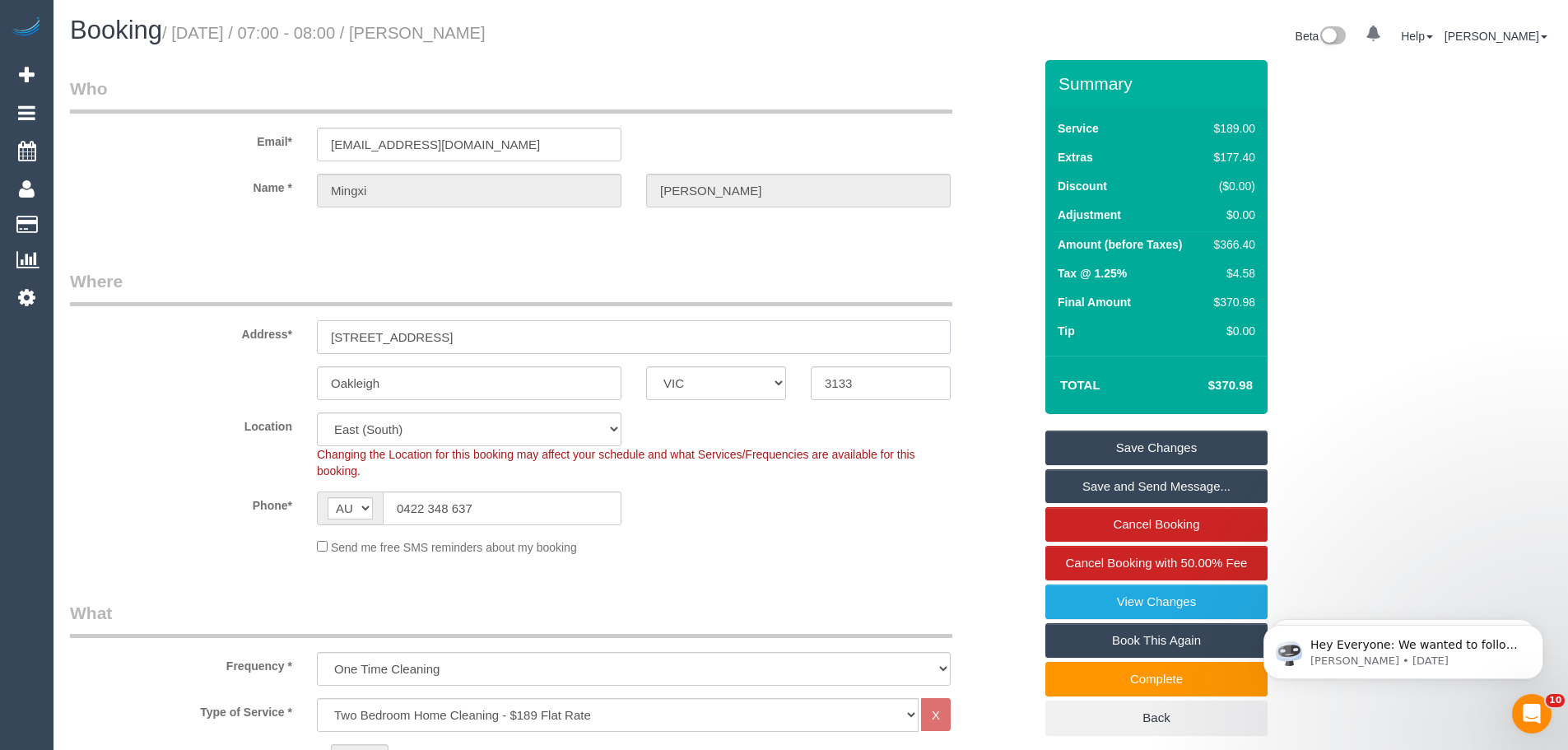
drag, startPoint x: 485, startPoint y: 325, endPoint x: 247, endPoint y: 322, distance: 238.0
click at [247, 324] on div "Address* 204/23 Oxford St" at bounding box center [550, 311] width 987 height 85
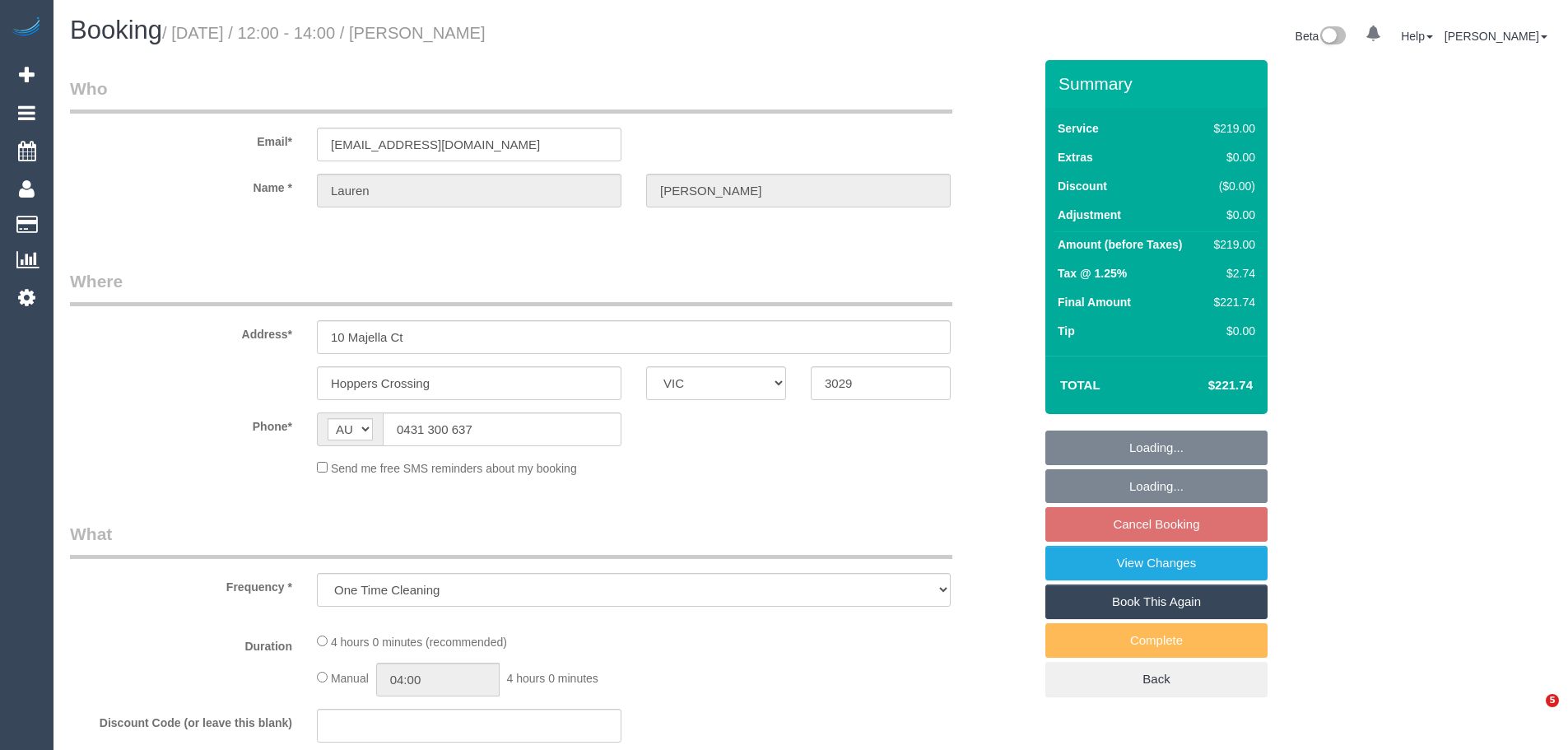
select select "VIC"
select select "string:stripe-pm_1SFQgi2GScqysDRV19sAUQIJ"
select select "number:28"
select select "number:14"
select select "number:18"
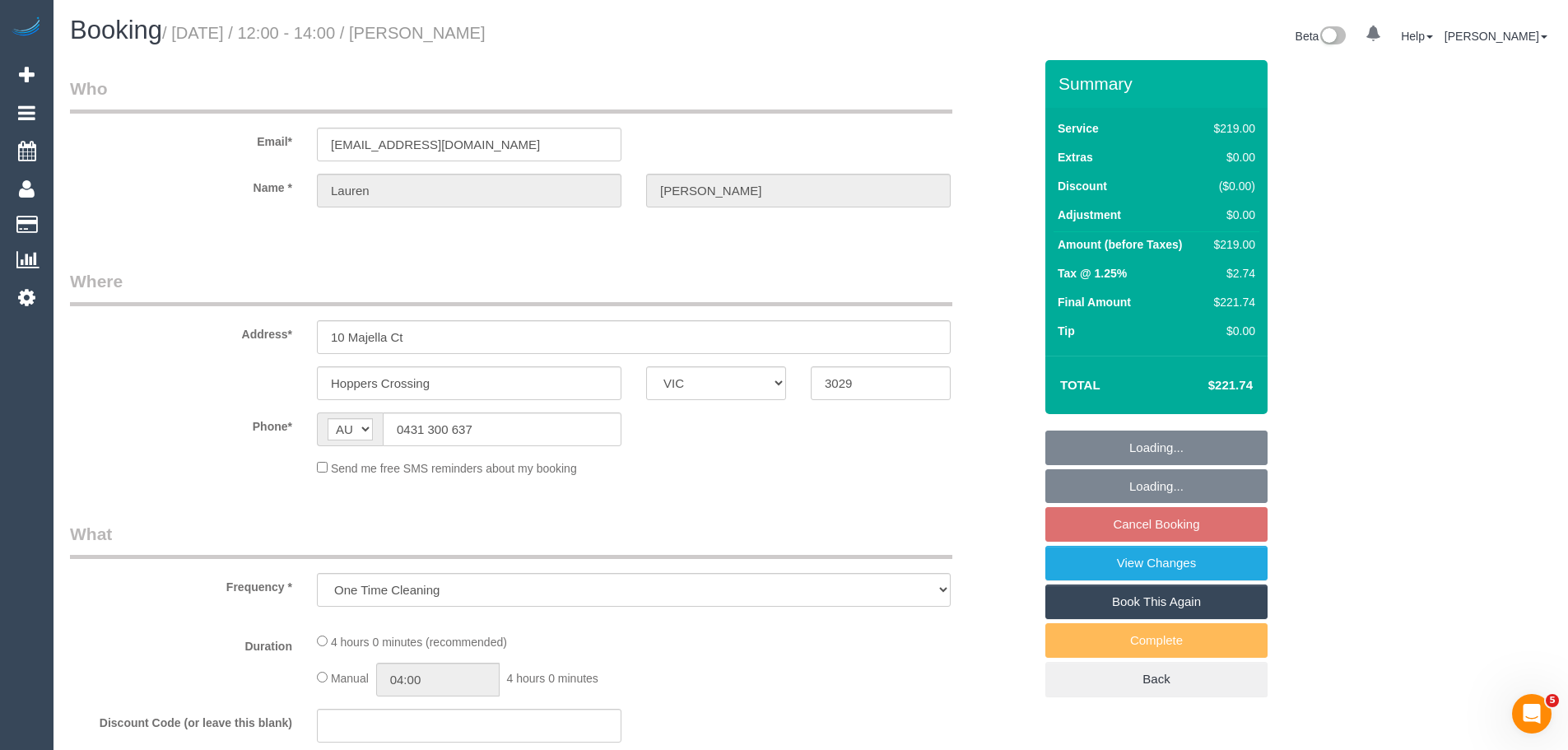
select select "number:22"
select select "number:12"
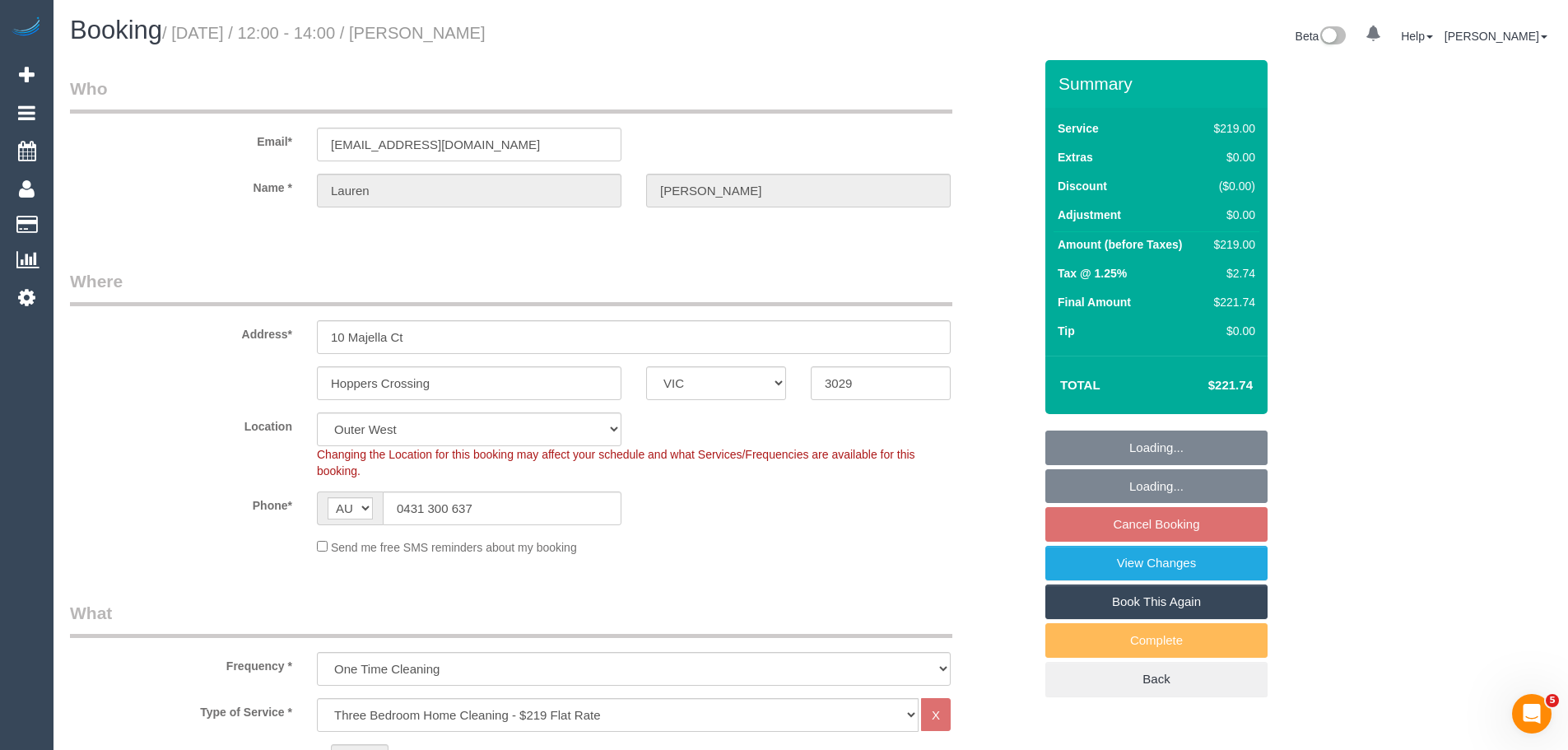
select select "object:783"
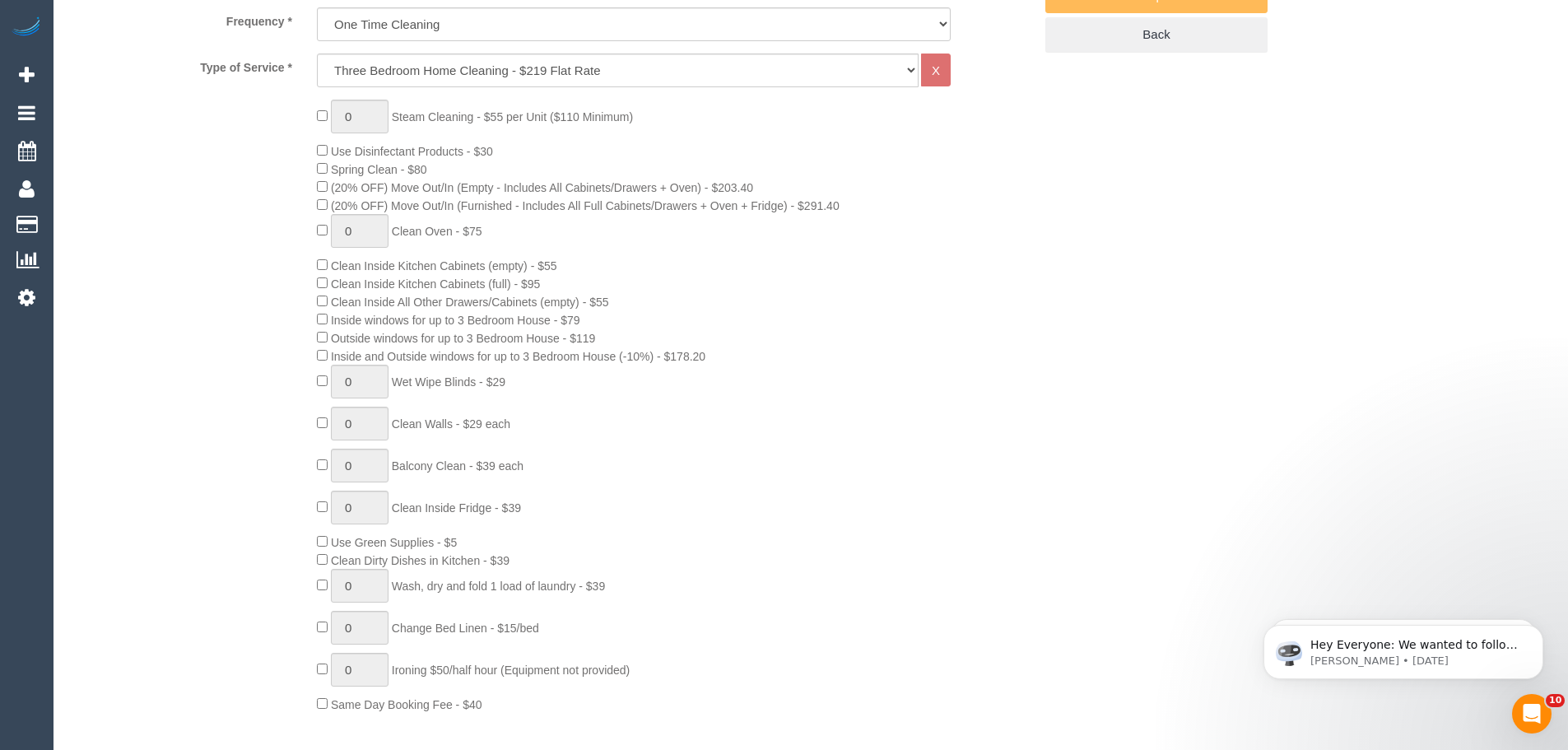
scroll to position [480, 0]
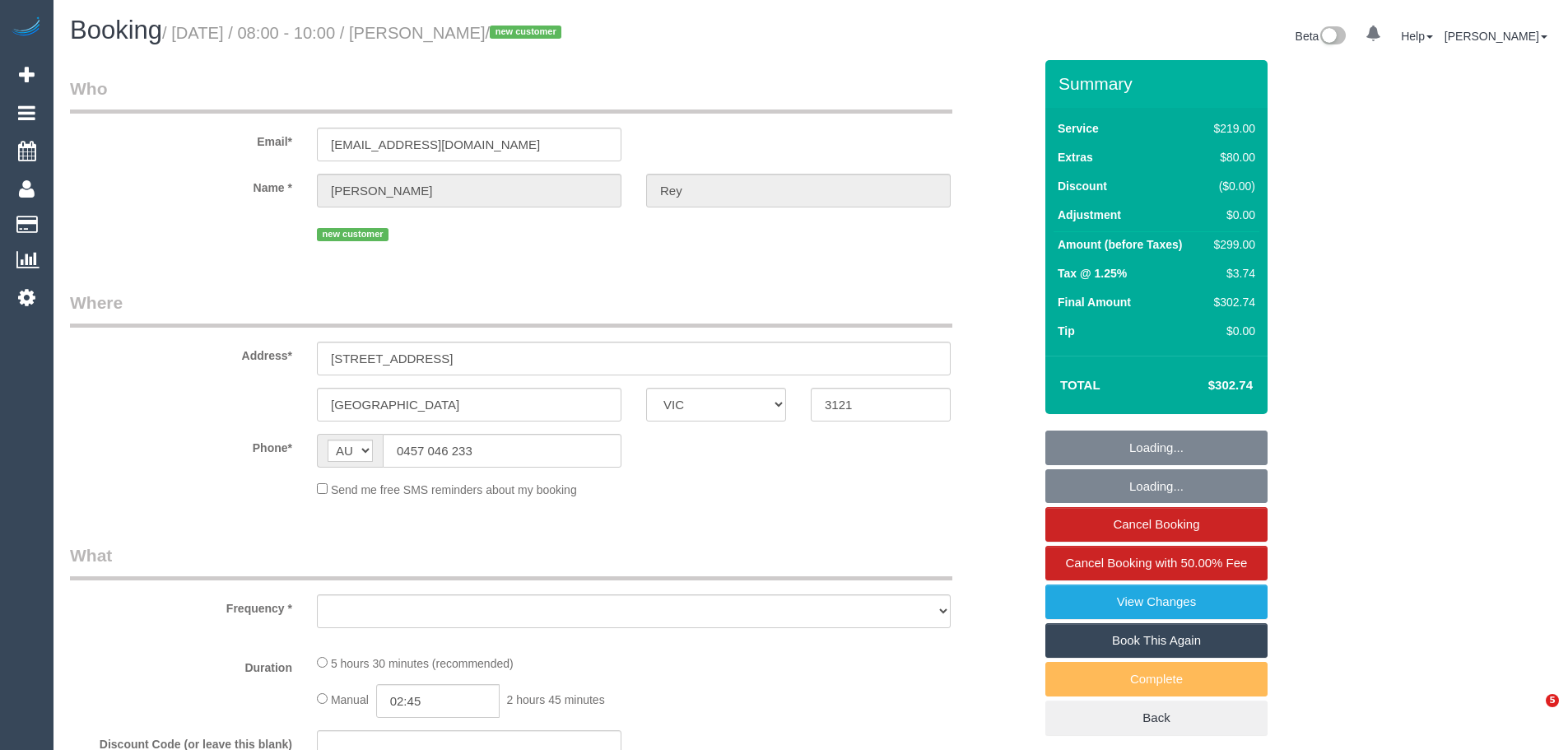
select select "VIC"
select select "object:545"
select select "string:stripe-pm_1KTcDl2GScqysDRV0M4IRFUb"
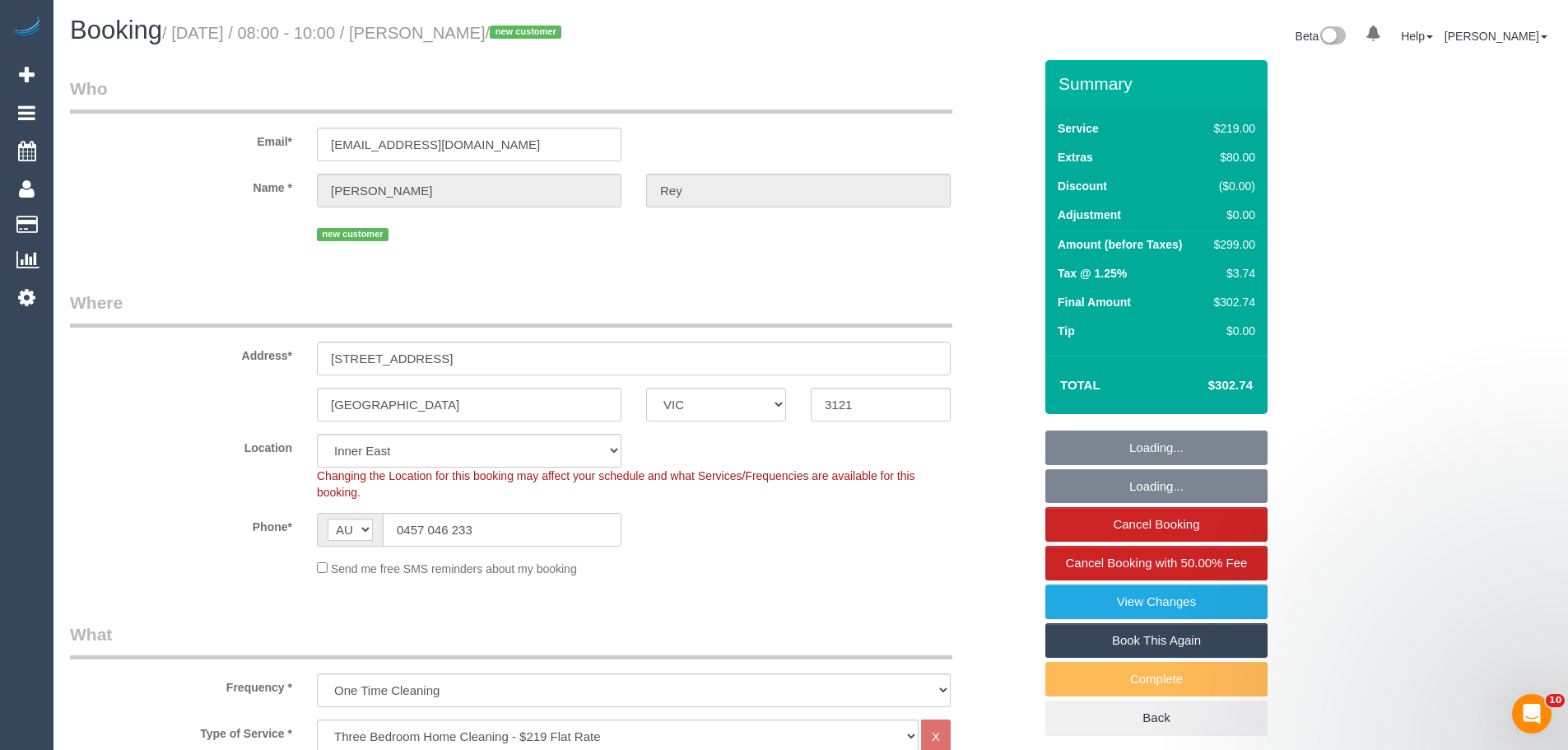
select select "object:1284"
select select "number:27"
select select "number:14"
select select "number:19"
select select "number:22"
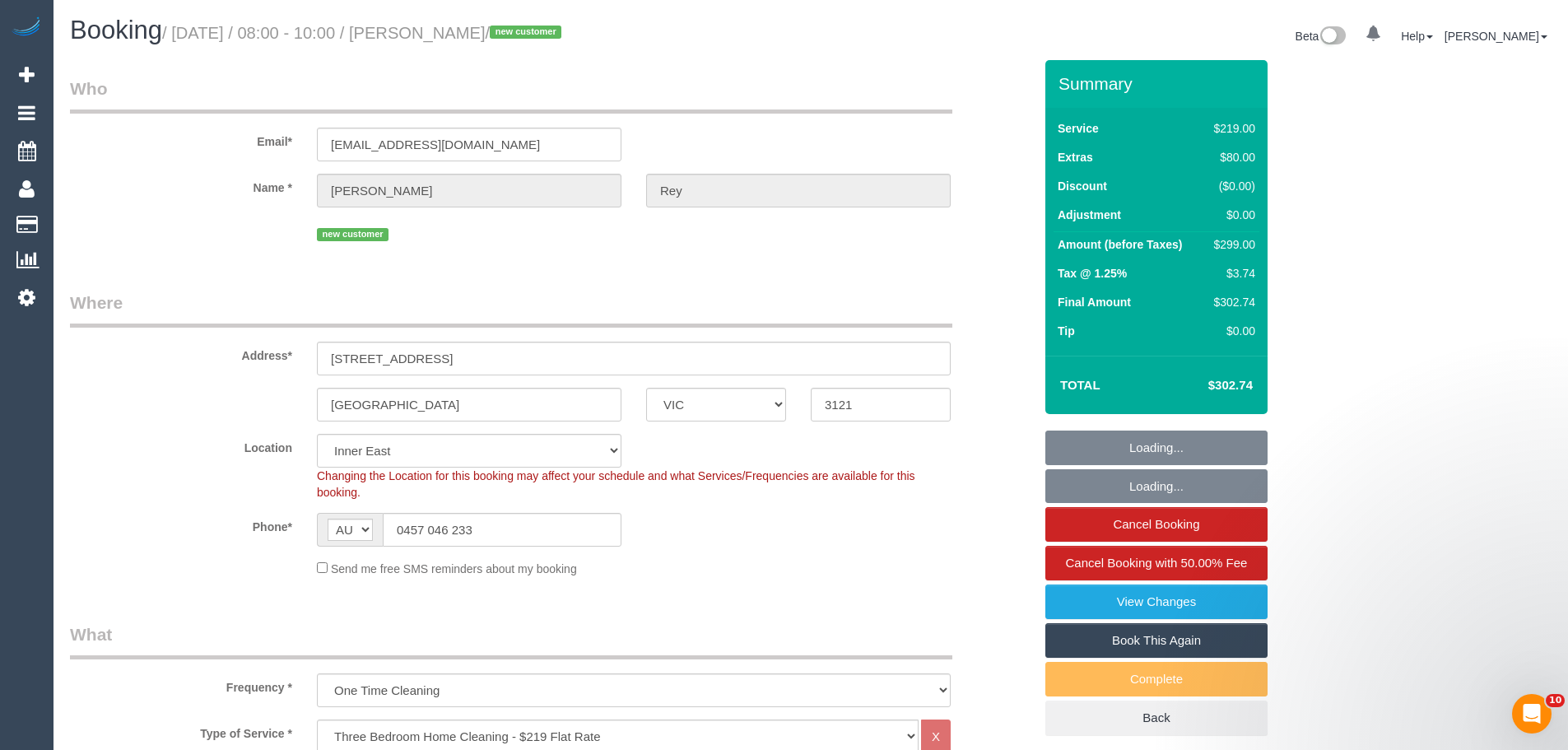
select select "number:26"
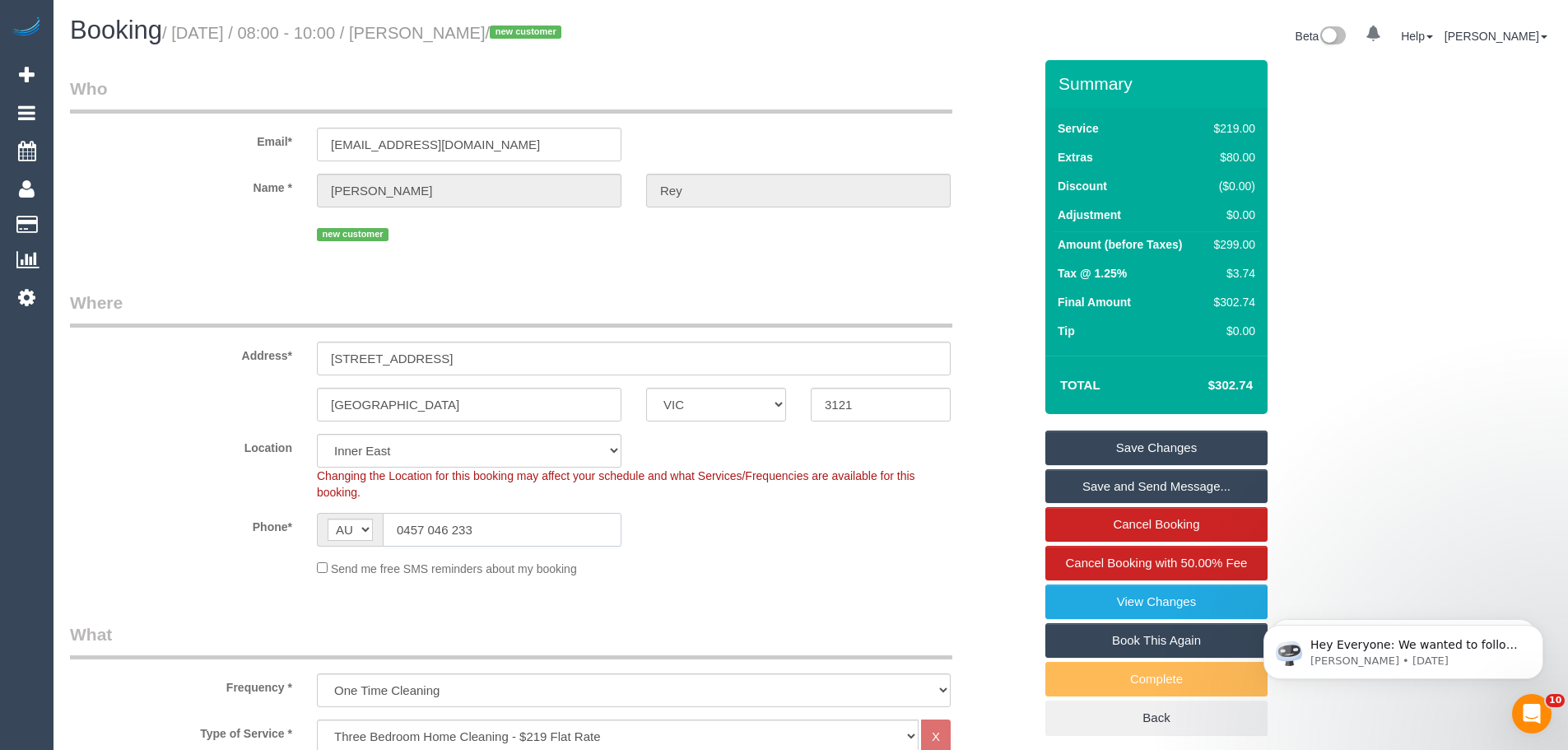
drag, startPoint x: 547, startPoint y: 519, endPoint x: 167, endPoint y: 497, distance: 380.6
click at [167, 497] on sui-booking-location "Location Office City East (North) East (South) Inner East Inner North (East) In…" at bounding box center [551, 505] width 963 height 143
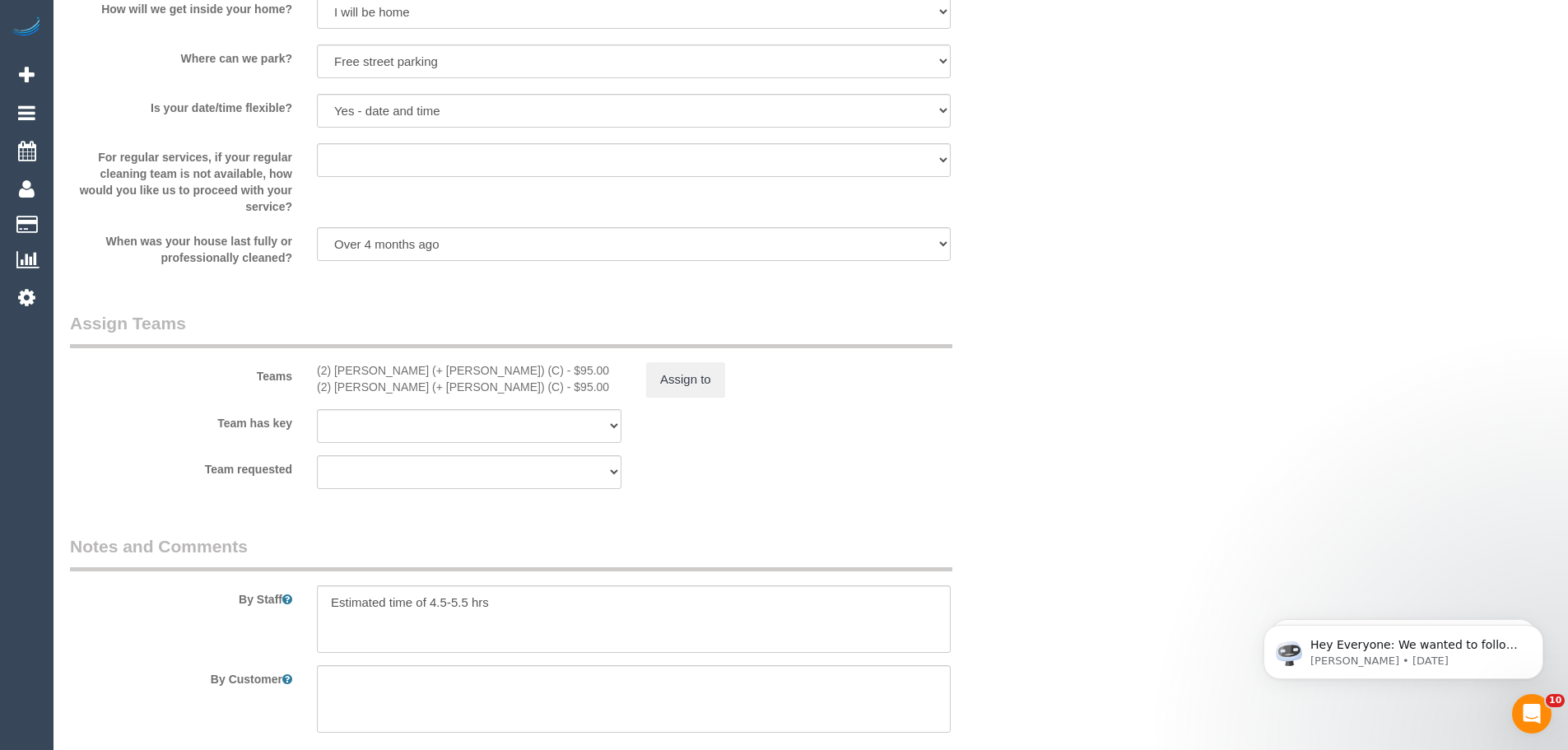
scroll to position [2305, 0]
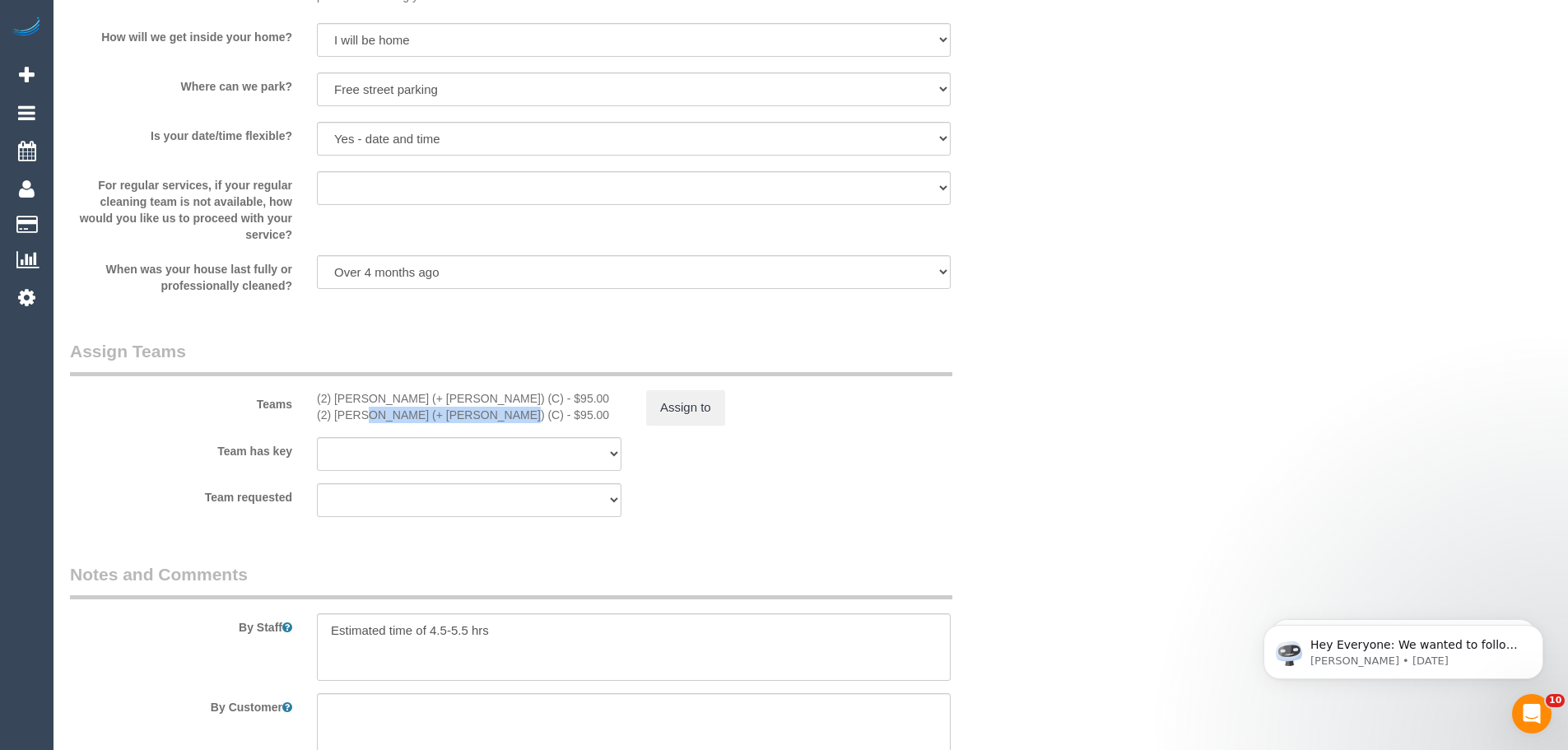
drag, startPoint x: 442, startPoint y: 415, endPoint x: 309, endPoint y: 420, distance: 133.1
click at [309, 420] on div "(2) Daniela (+ Kevin) (C) - $95.00 (2) Kevin (+ Daniela) (C) - $95.00" at bounding box center [469, 407] width 329 height 33
copy div "(2) [PERSON_NAME] (+ [PERSON_NAME]) (C)"
click at [715, 402] on button "Assign to" at bounding box center [686, 407] width 79 height 35
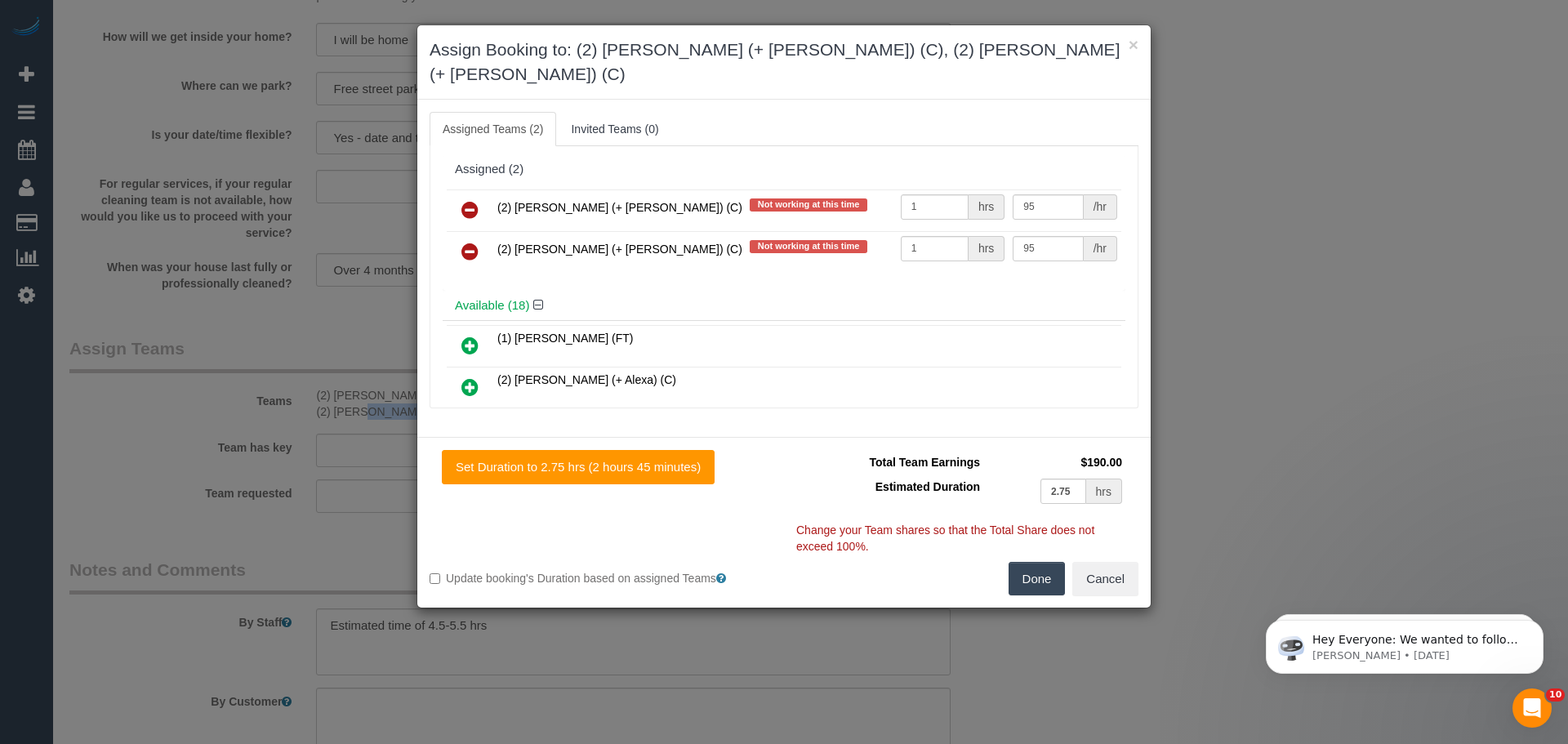
click at [476, 200] on icon at bounding box center [469, 210] width 18 height 19
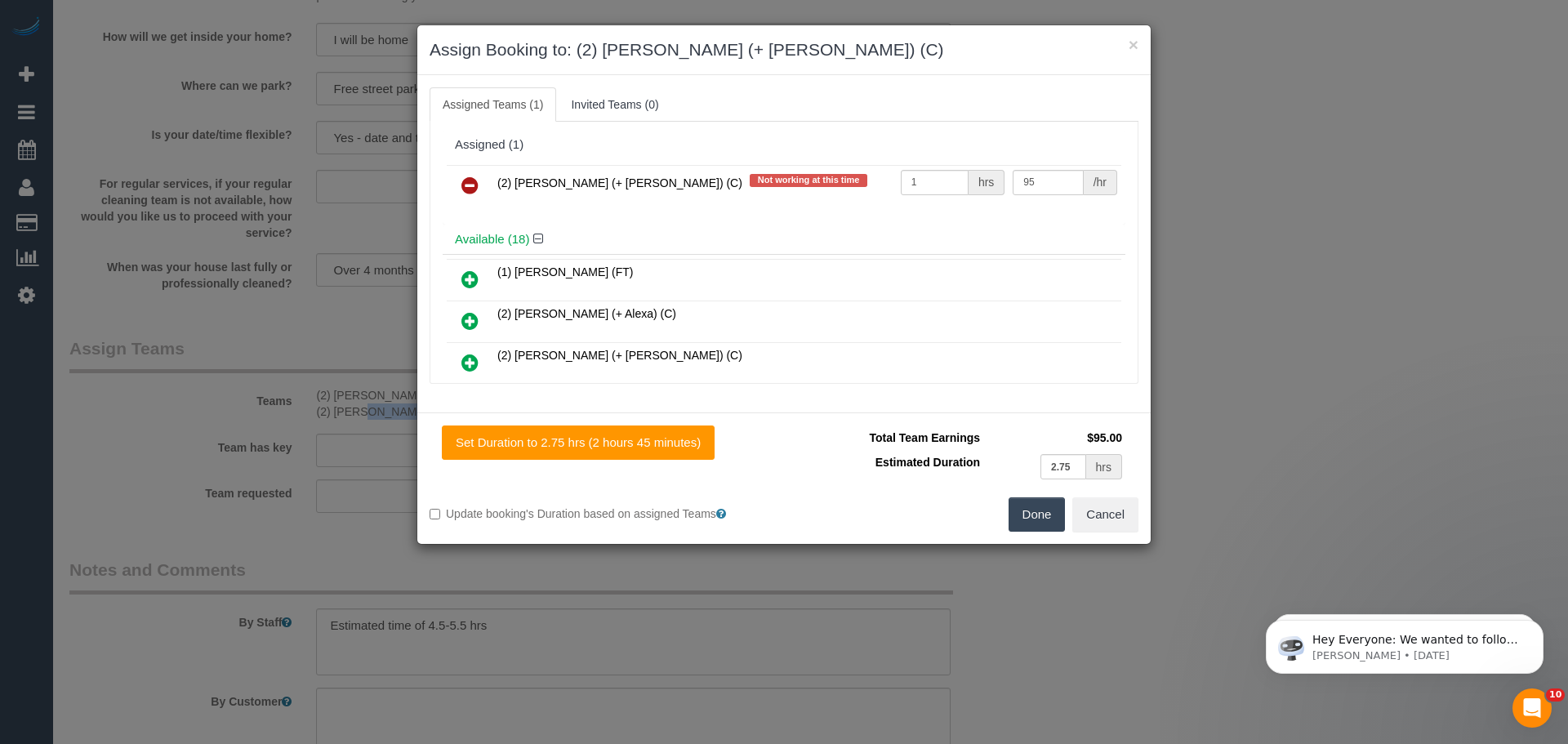
click at [476, 189] on icon at bounding box center [469, 185] width 18 height 19
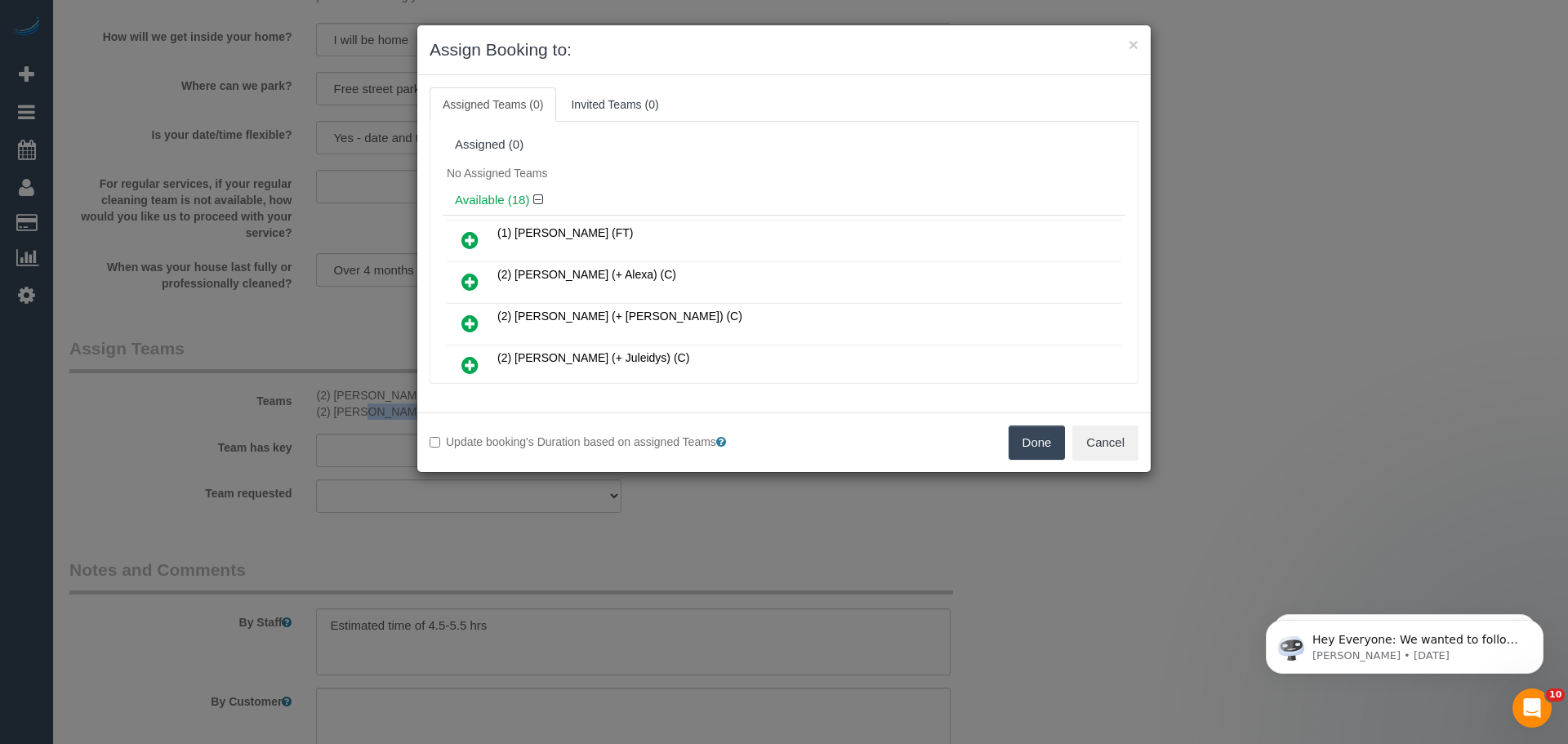
click at [1034, 440] on button "Done" at bounding box center [1037, 442] width 57 height 34
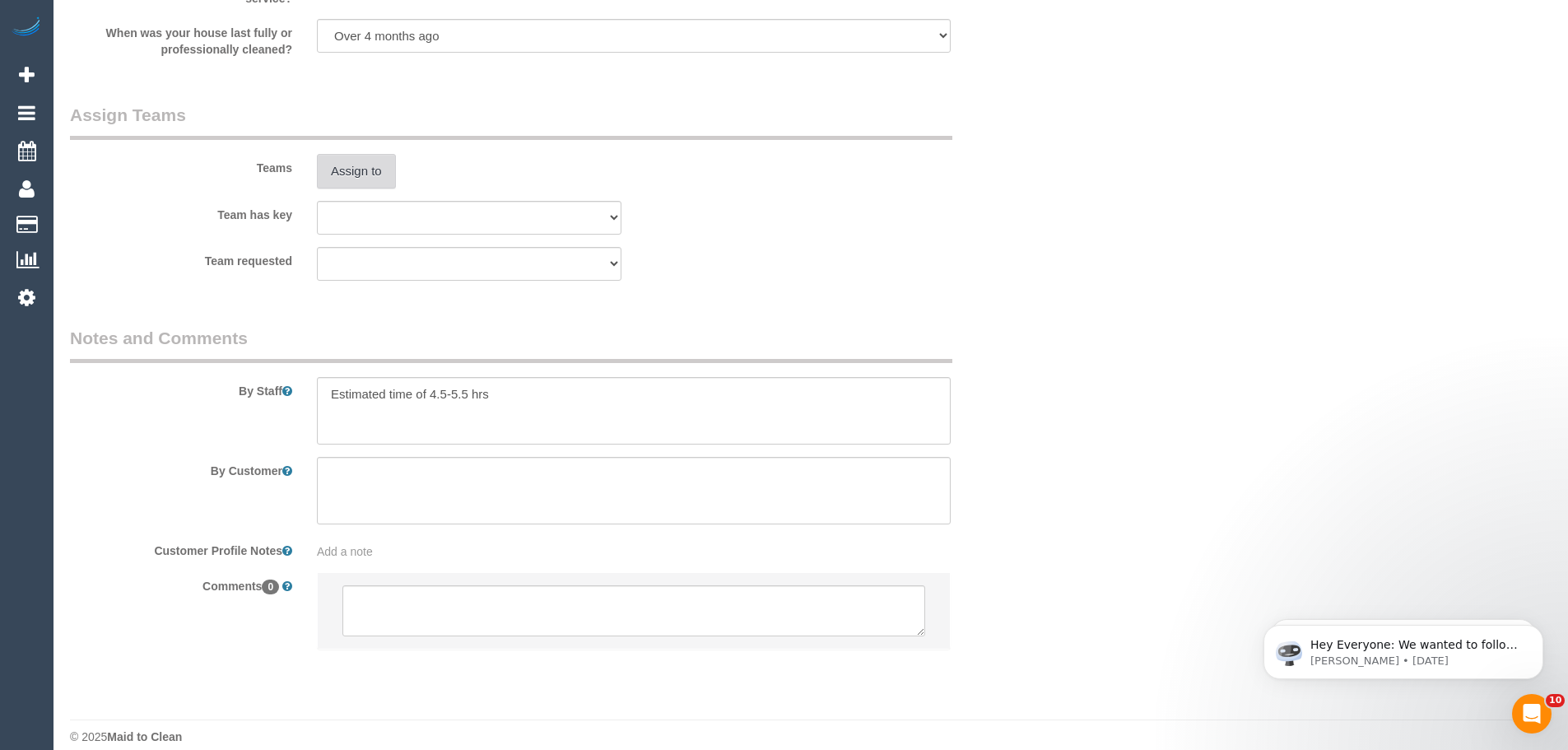
scroll to position [2560, 0]
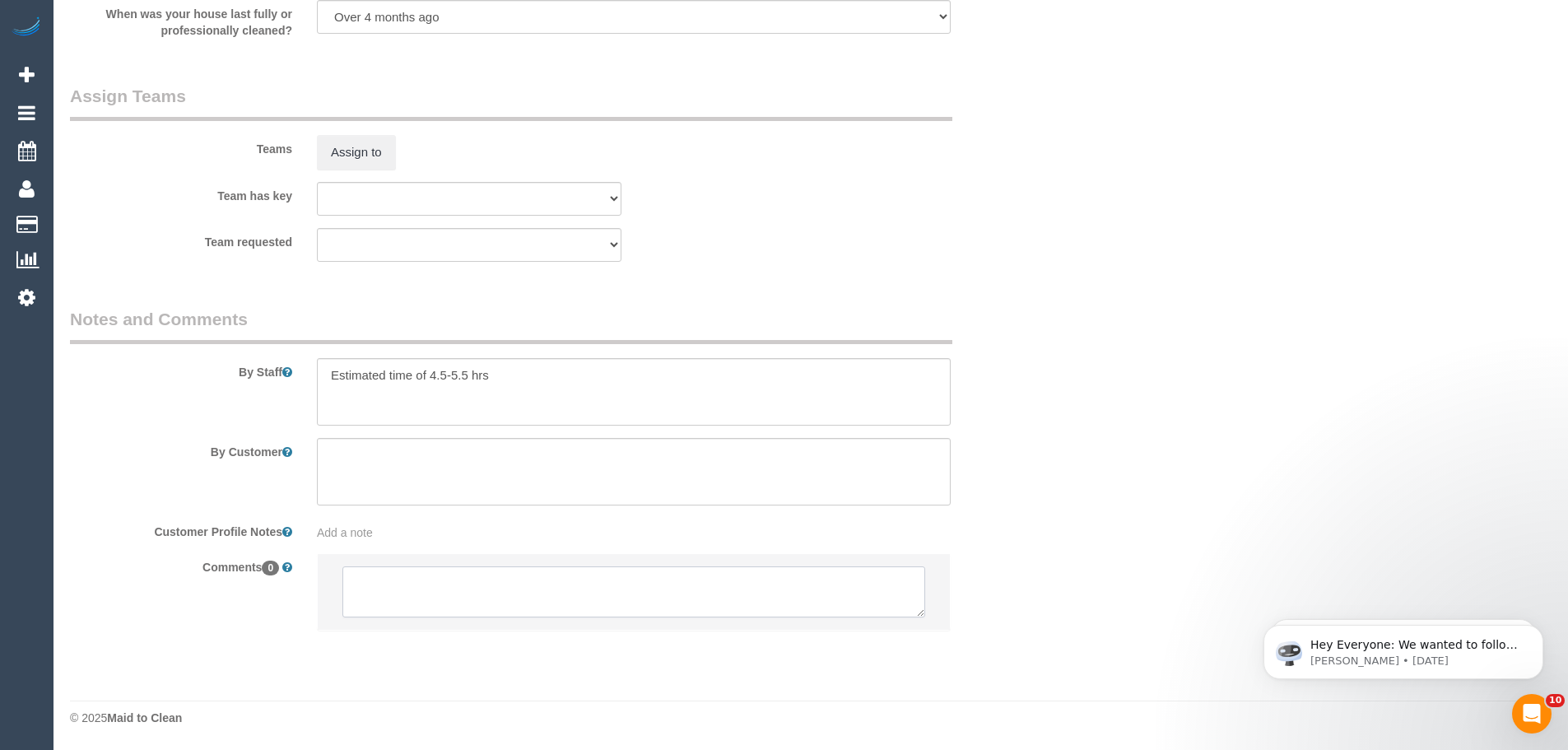
click at [417, 577] on textarea at bounding box center [634, 592] width 582 height 51
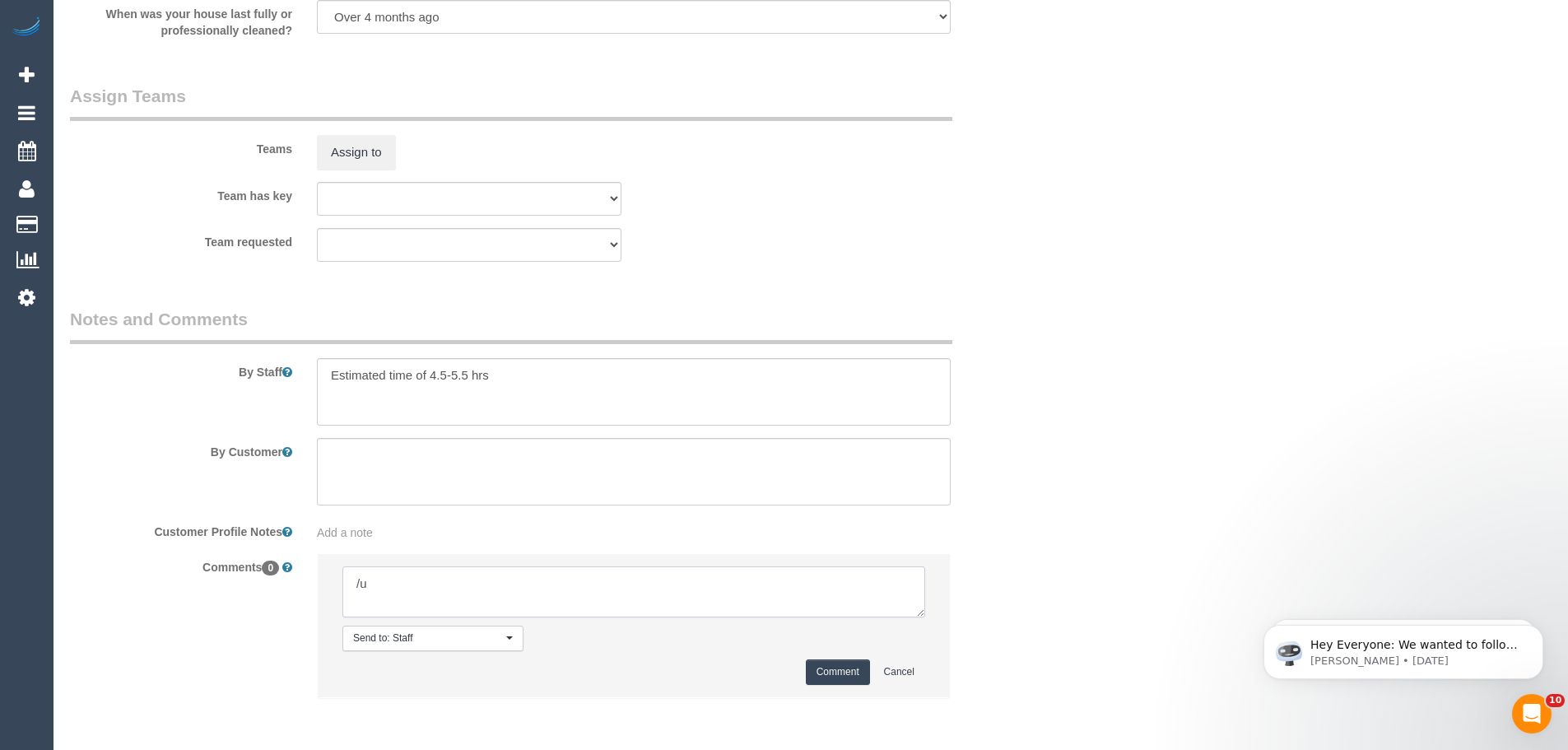
type textarea "/"
paste textarea "Cleaner(s) Unassigned: Reason Unassigned: One Off/Ongoing: Flexibility: Close a…"
drag, startPoint x: 919, startPoint y: 614, endPoint x: 1040, endPoint y: 765, distance: 193.5
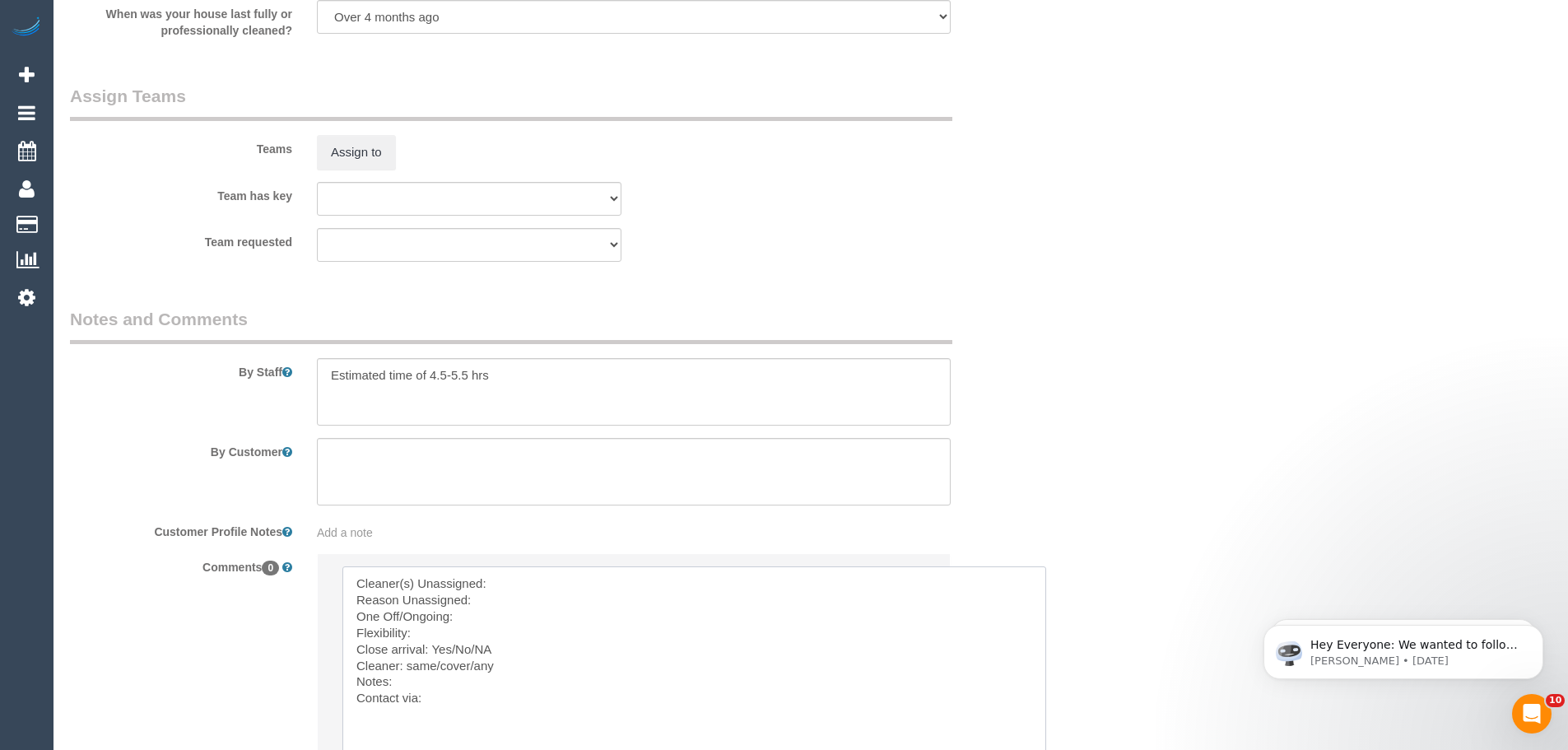
click at [615, 575] on textarea at bounding box center [694, 668] width 704 height 204
paste textarea "https://maidtoclean.launch27.com/admin/customers/20117/edit"
click at [514, 581] on textarea at bounding box center [694, 668] width 704 height 204
paste textarea "(2) Kevin (+ Daniela) (C) - MTC Cleaner"
click at [492, 603] on textarea at bounding box center [694, 668] width 704 height 204
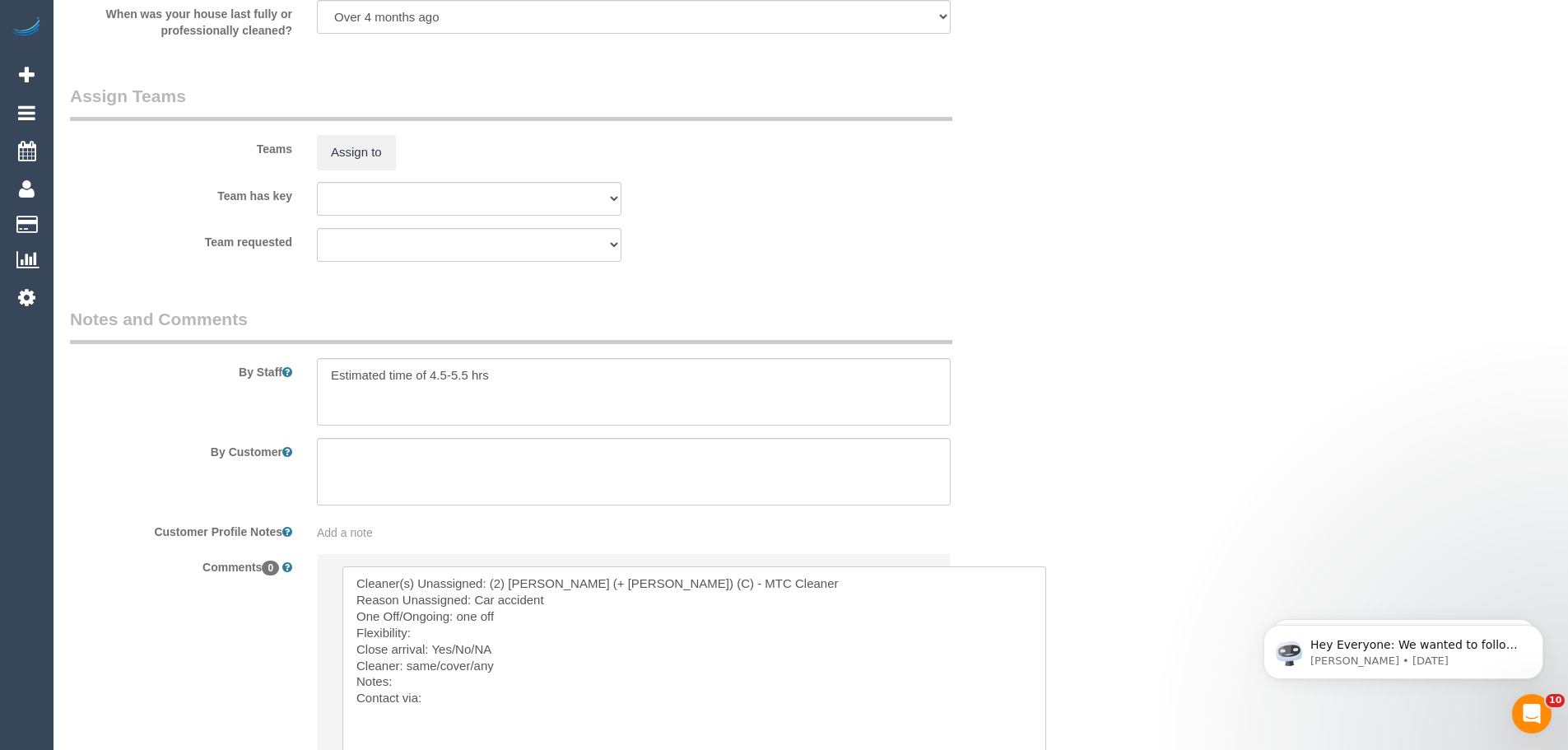
drag, startPoint x: 456, startPoint y: 725, endPoint x: 257, endPoint y: 566, distance: 254.7
click at [257, 566] on div "Comments 0 Send to: Staff Nothing selected Send to: Staff Send to: Customer Sen…" at bounding box center [550, 710] width 987 height 314
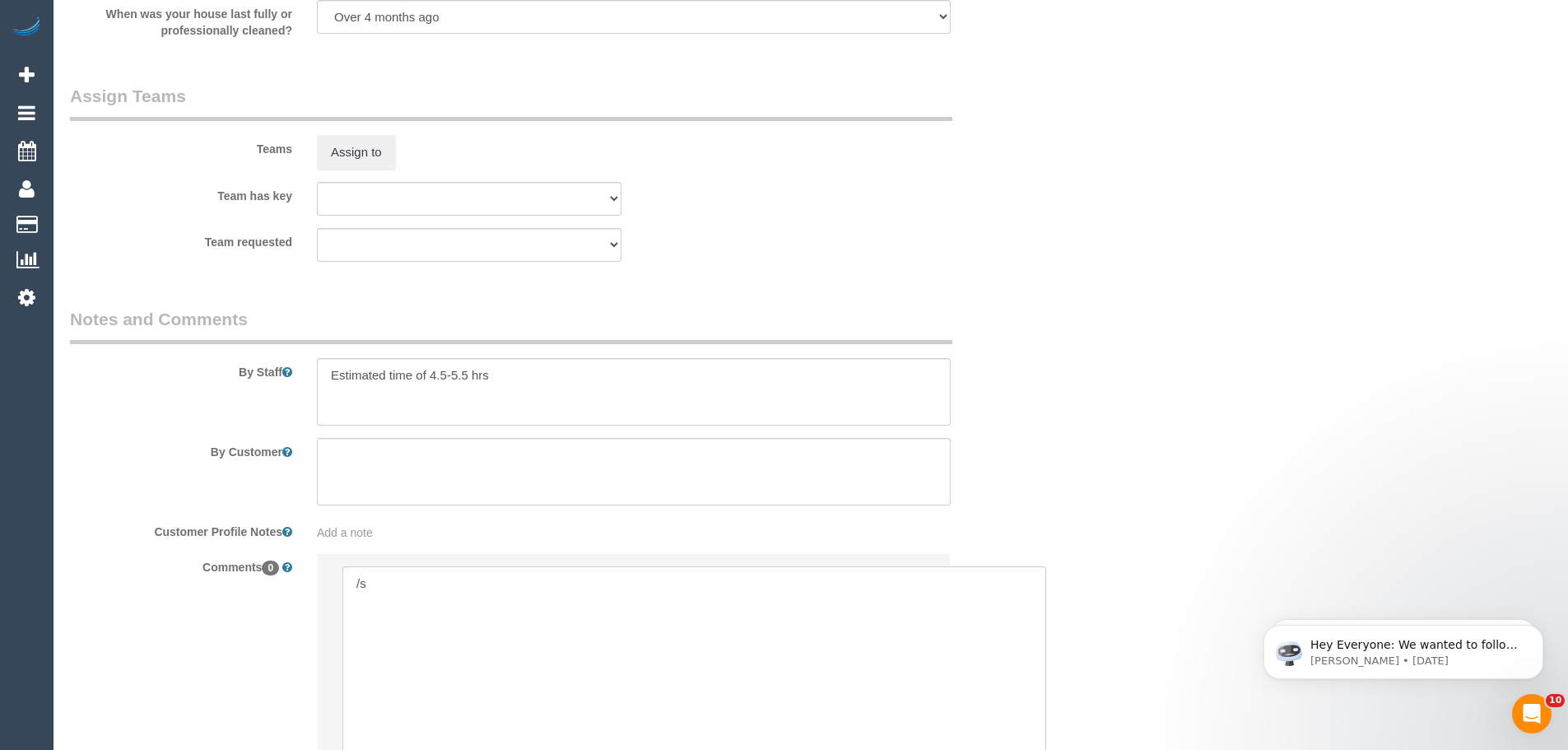
type textarea "/"
paste textarea "Cleaner(s) Unassigned: Reason Unassigned: Contact customer via: Which message s…"
click at [523, 577] on textarea at bounding box center [694, 668] width 704 height 204
paste textarea "(2) Kevin (+ Daniela) (C) - MTC Cleaner"
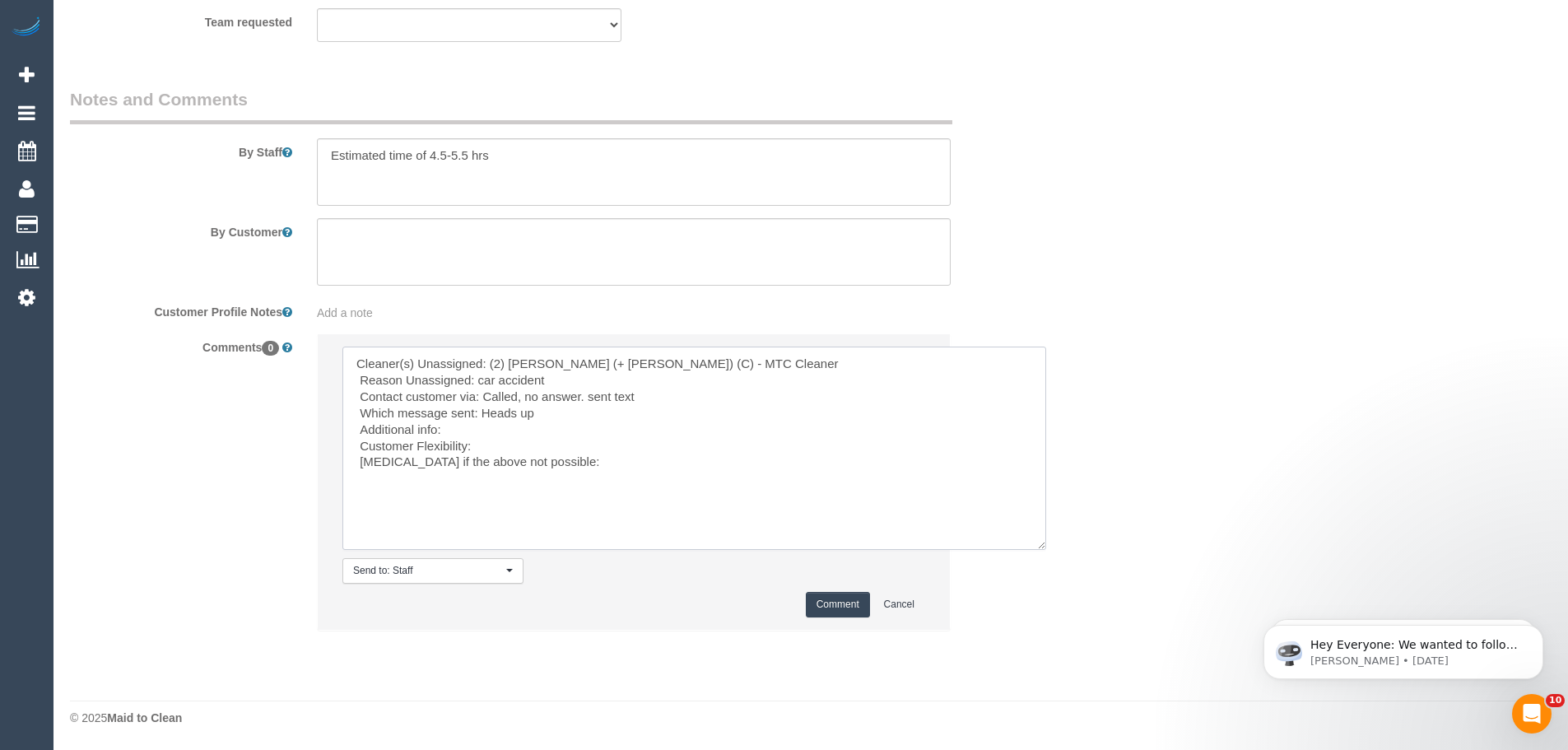
type textarea "Cleaner(s) Unassigned: (2) Kevin (+ Daniela) (C) - MTC Cleaner Reason Unassigne…"
click at [818, 608] on button "Comment" at bounding box center [837, 604] width 64 height 25
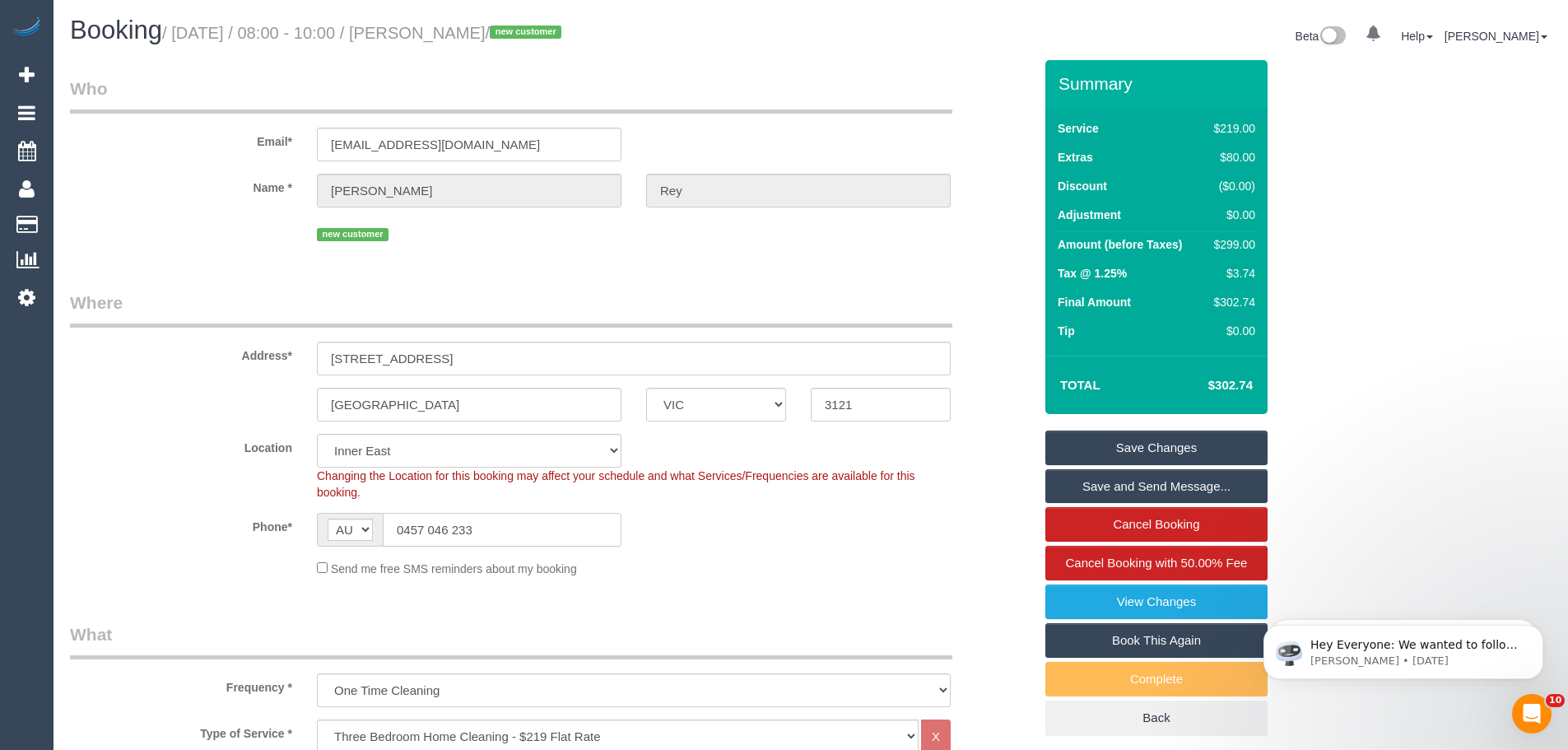
drag, startPoint x: 509, startPoint y: 529, endPoint x: 51, endPoint y: 529, distance: 458.0
click at [103, 531] on div "Phone* AF AL DZ AD AO AI AQ AG AR AM AW AU AT AZ BS BH BD BB BY BE BZ BJ BM BT …" at bounding box center [550, 529] width 987 height 34
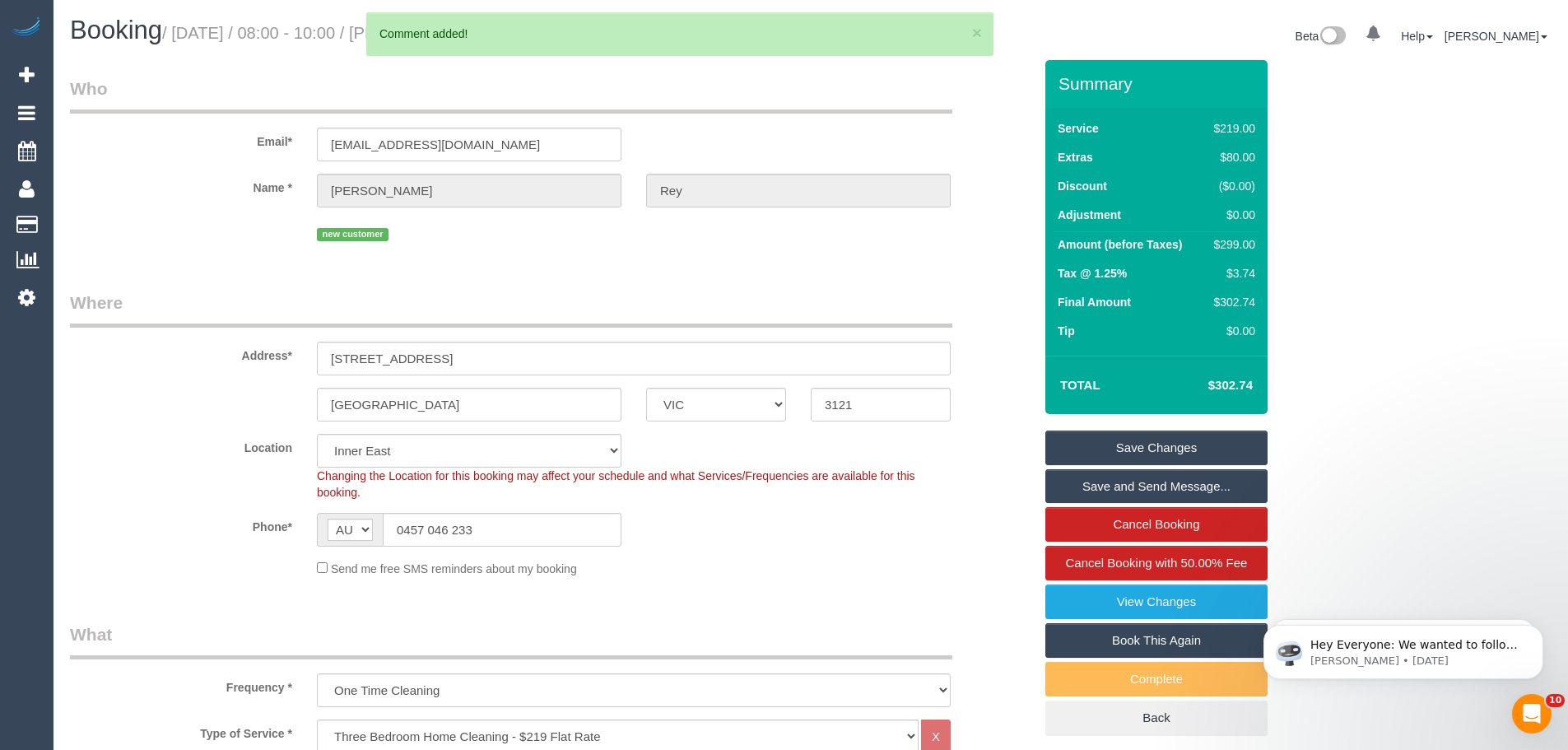
click at [1180, 442] on link "Save Changes" at bounding box center [1156, 447] width 222 height 35
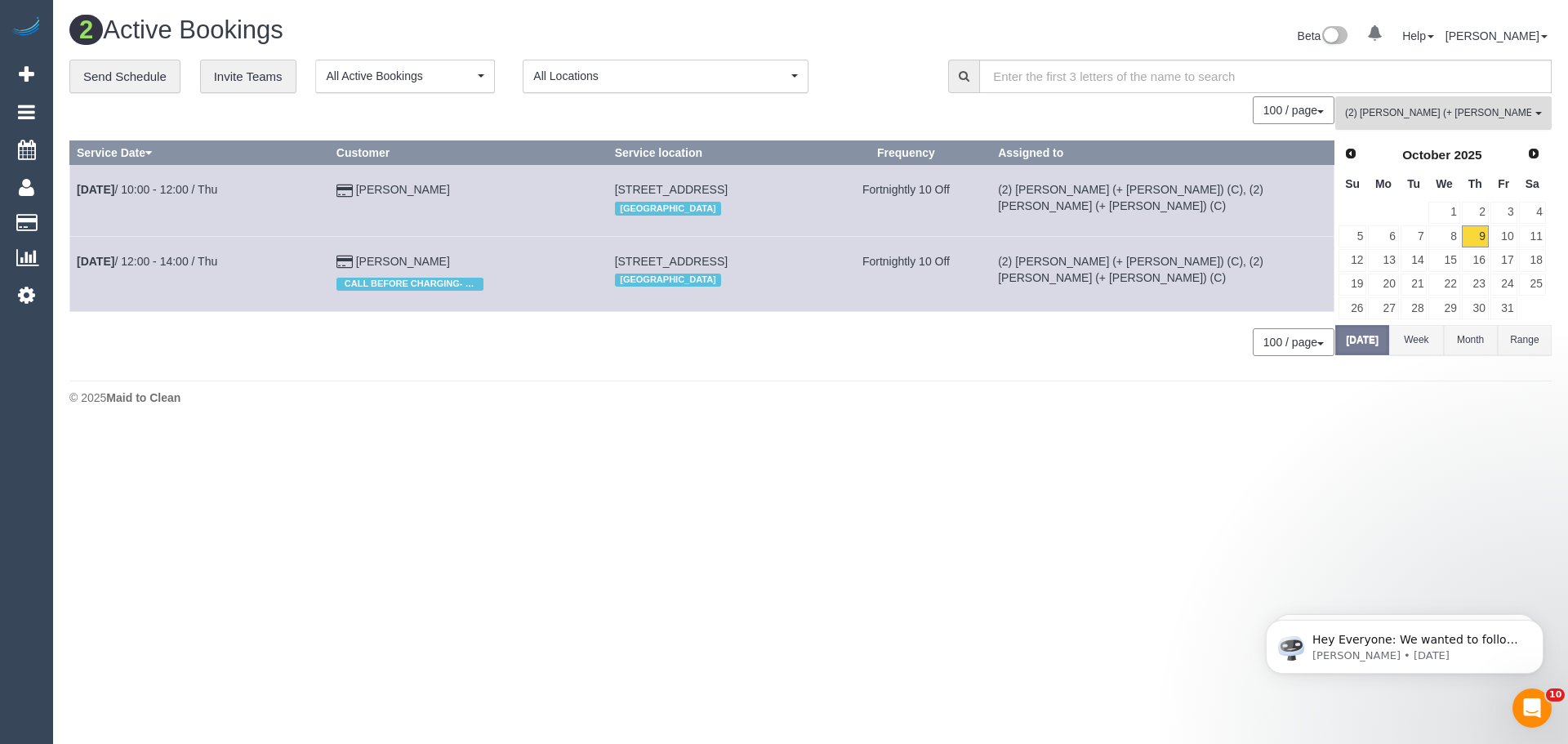
click at [1436, 109] on span "(2) Daniela (+ Kevin) (C) , (2) Kevin (+ Daniela) (C)" at bounding box center [1438, 113] width 186 height 14
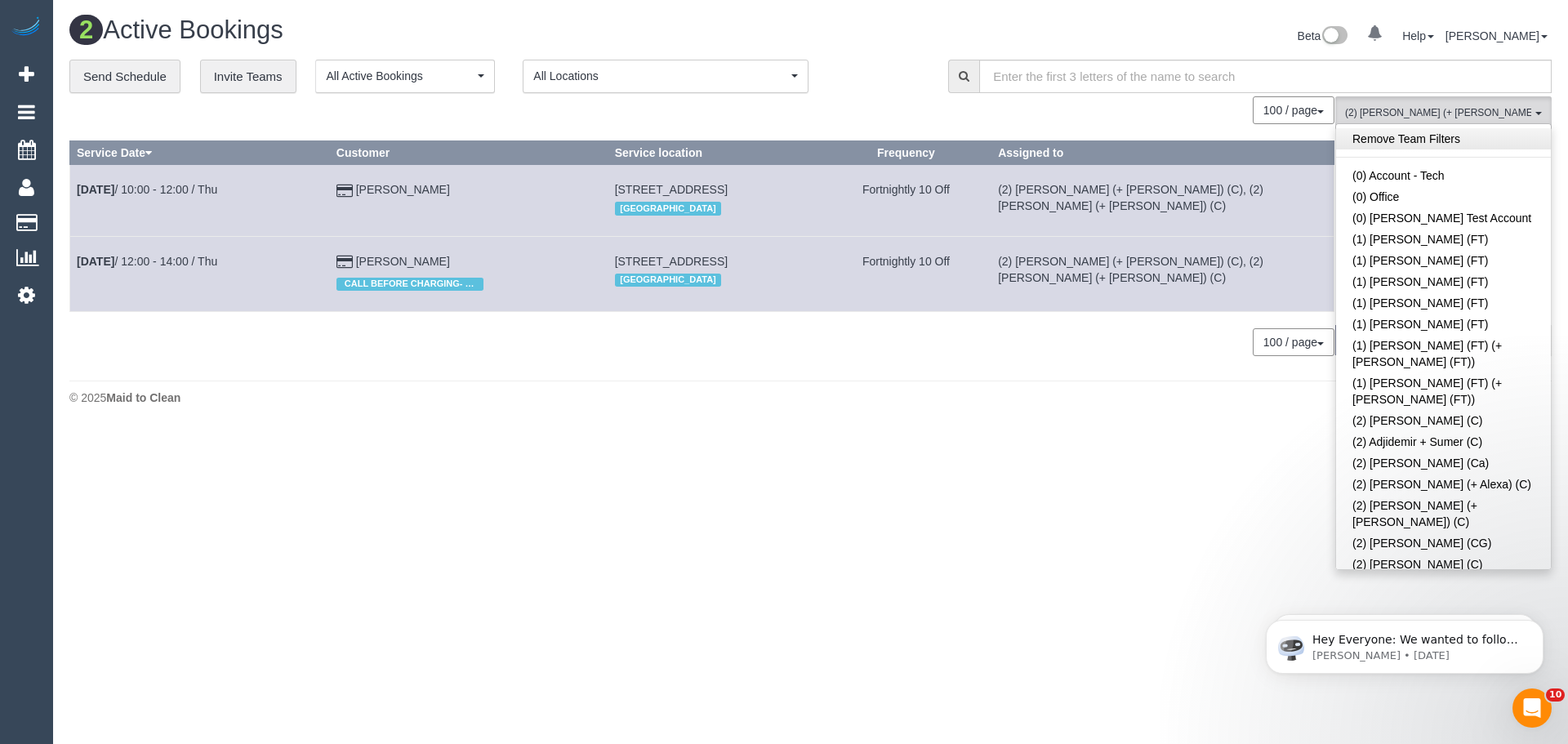
click at [1414, 144] on link "Remove Team Filters" at bounding box center [1443, 139] width 215 height 21
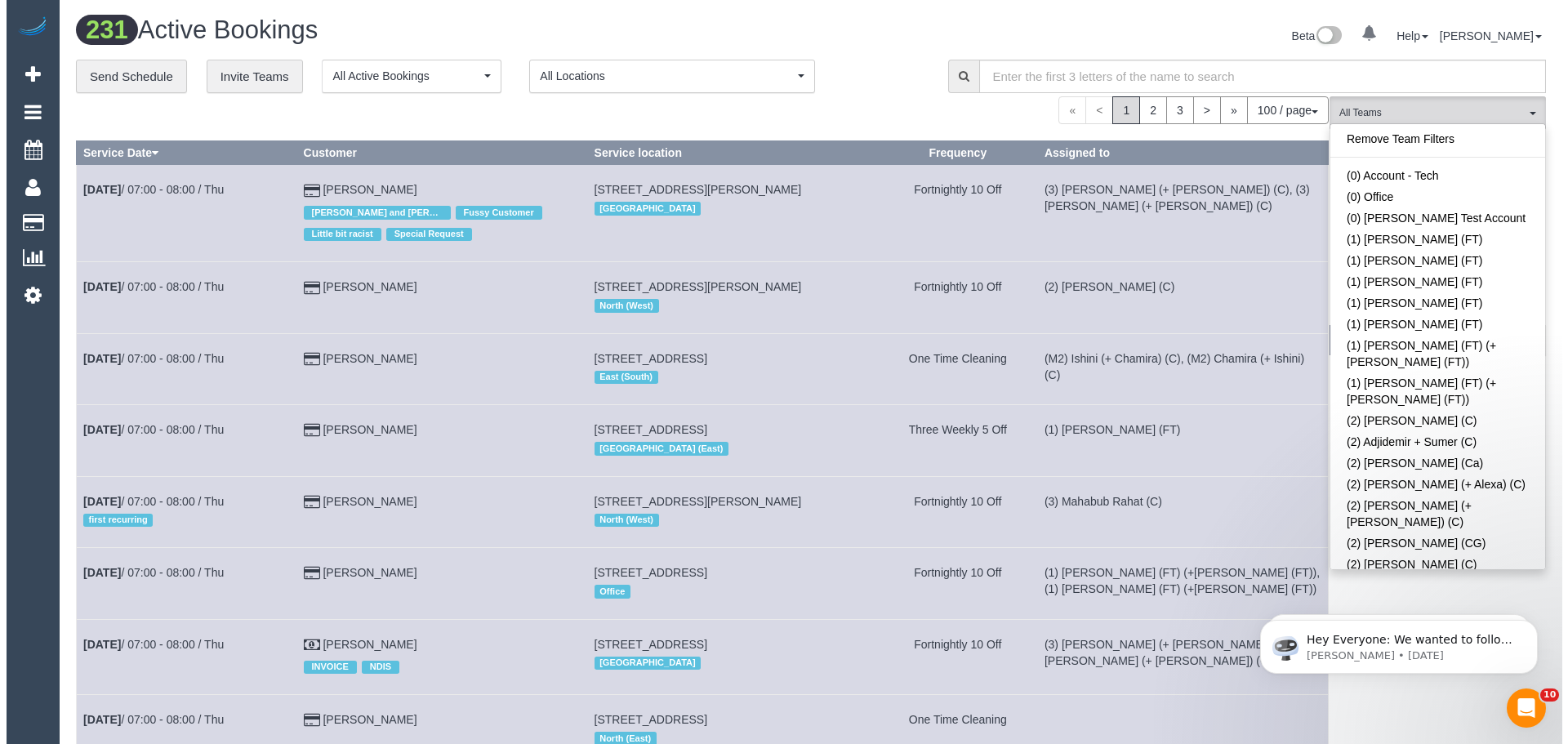
scroll to position [2653, 0]
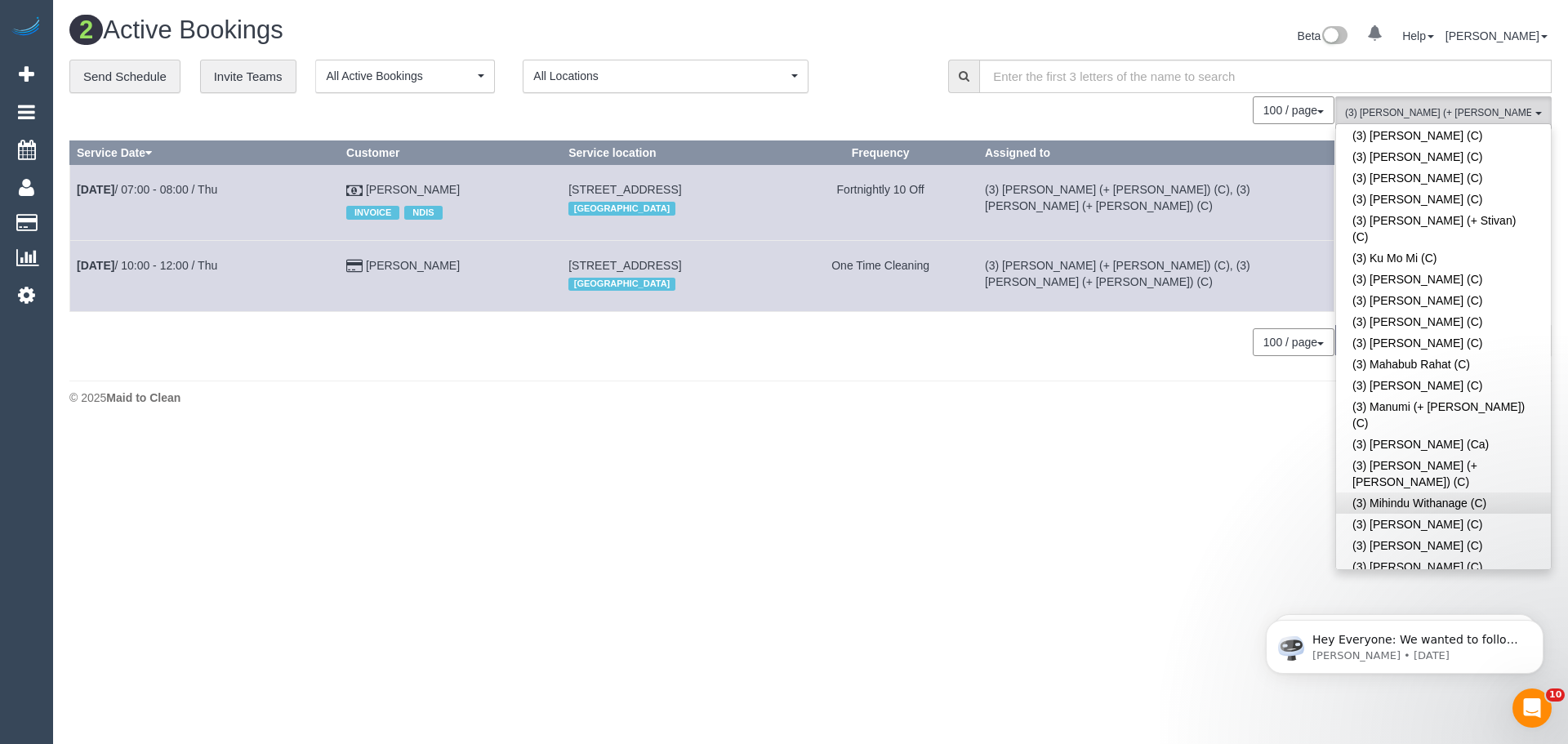
scroll to position [3714, 0]
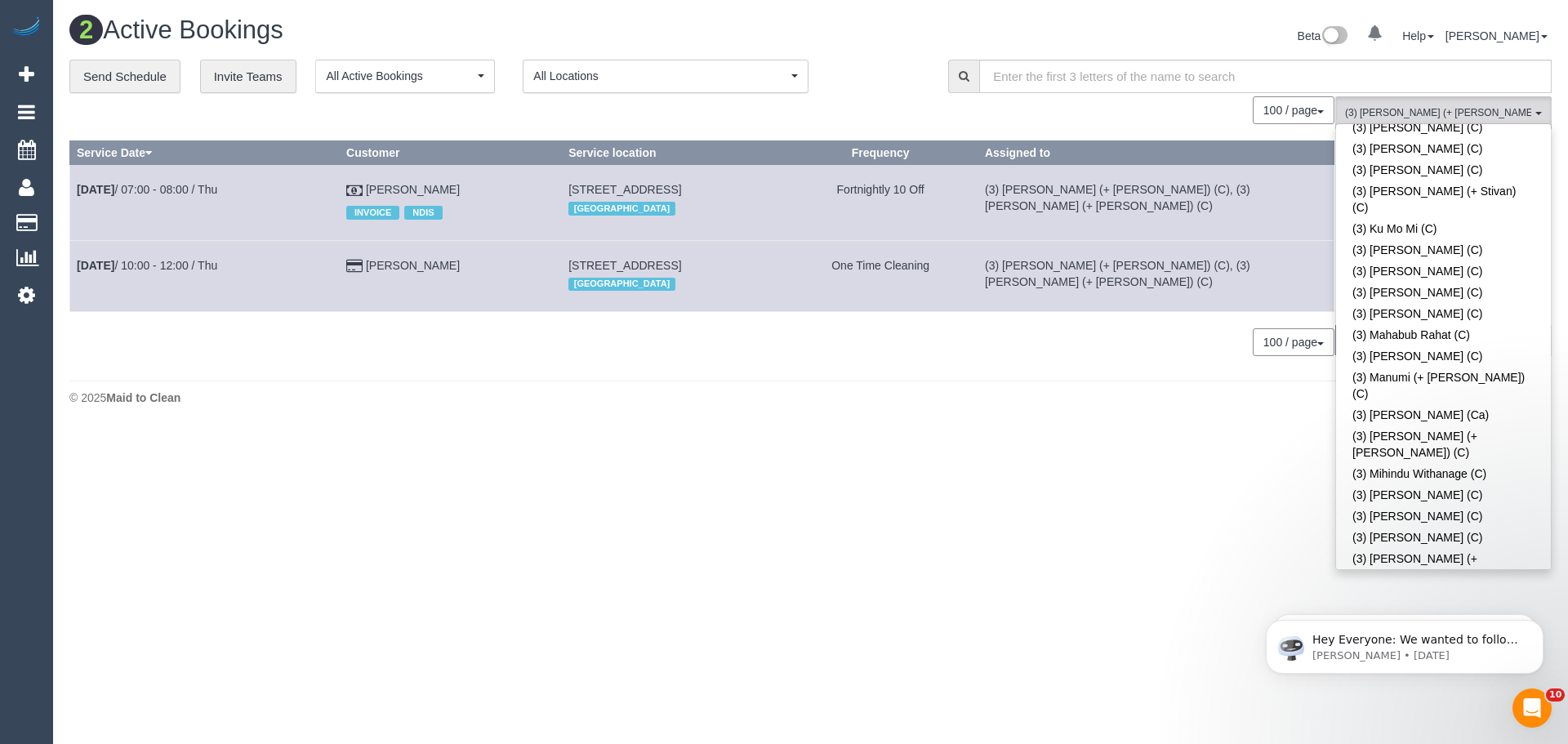
click at [1444, 106] on span "(3) Jay (+ Smruti) (C) , (3) Smruti (+ Jay) (C)" at bounding box center [1438, 113] width 186 height 14
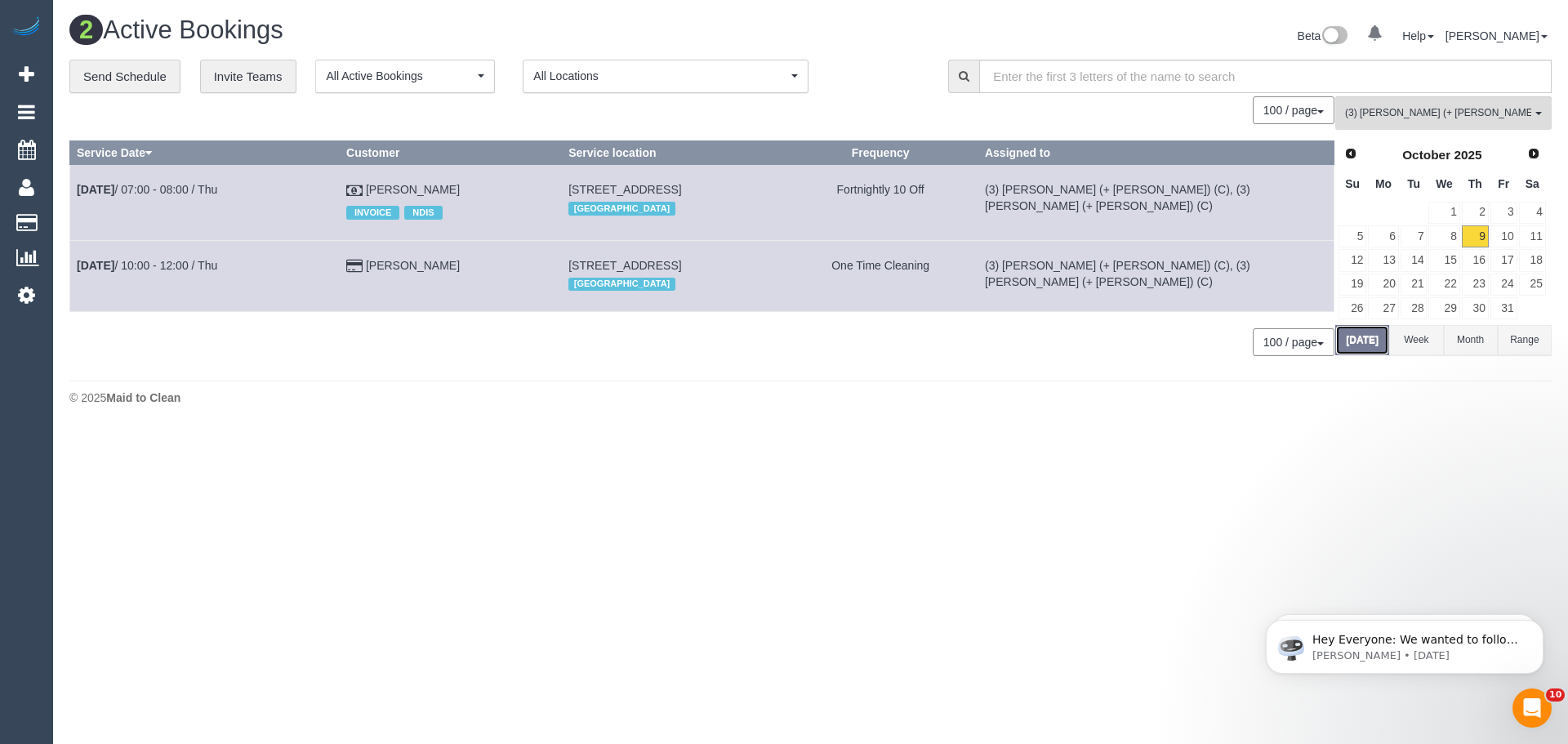
click at [1353, 345] on button "[DATE]" at bounding box center [1362, 340] width 54 height 30
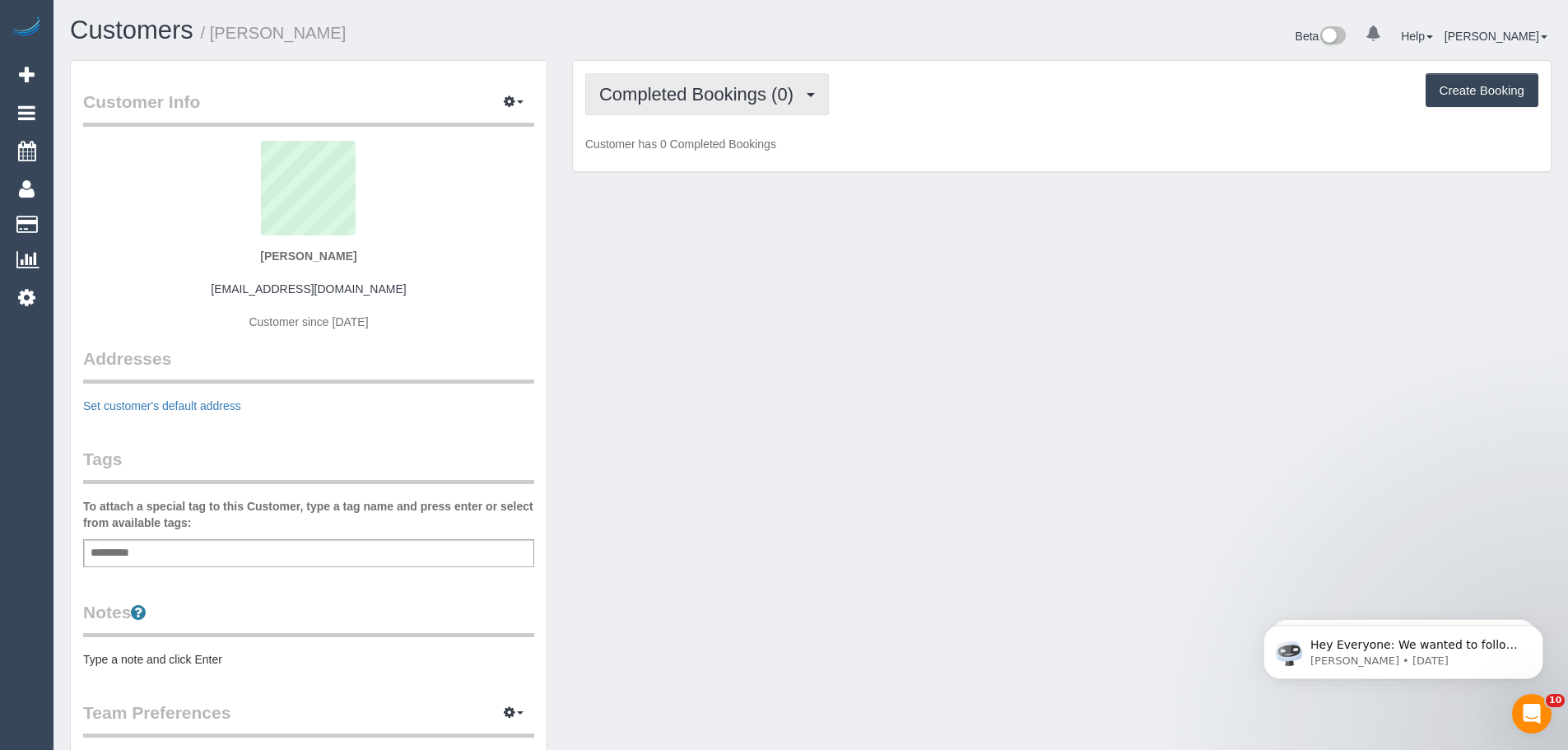
click at [669, 107] on button "Completed Bookings (0)" at bounding box center [706, 94] width 243 height 42
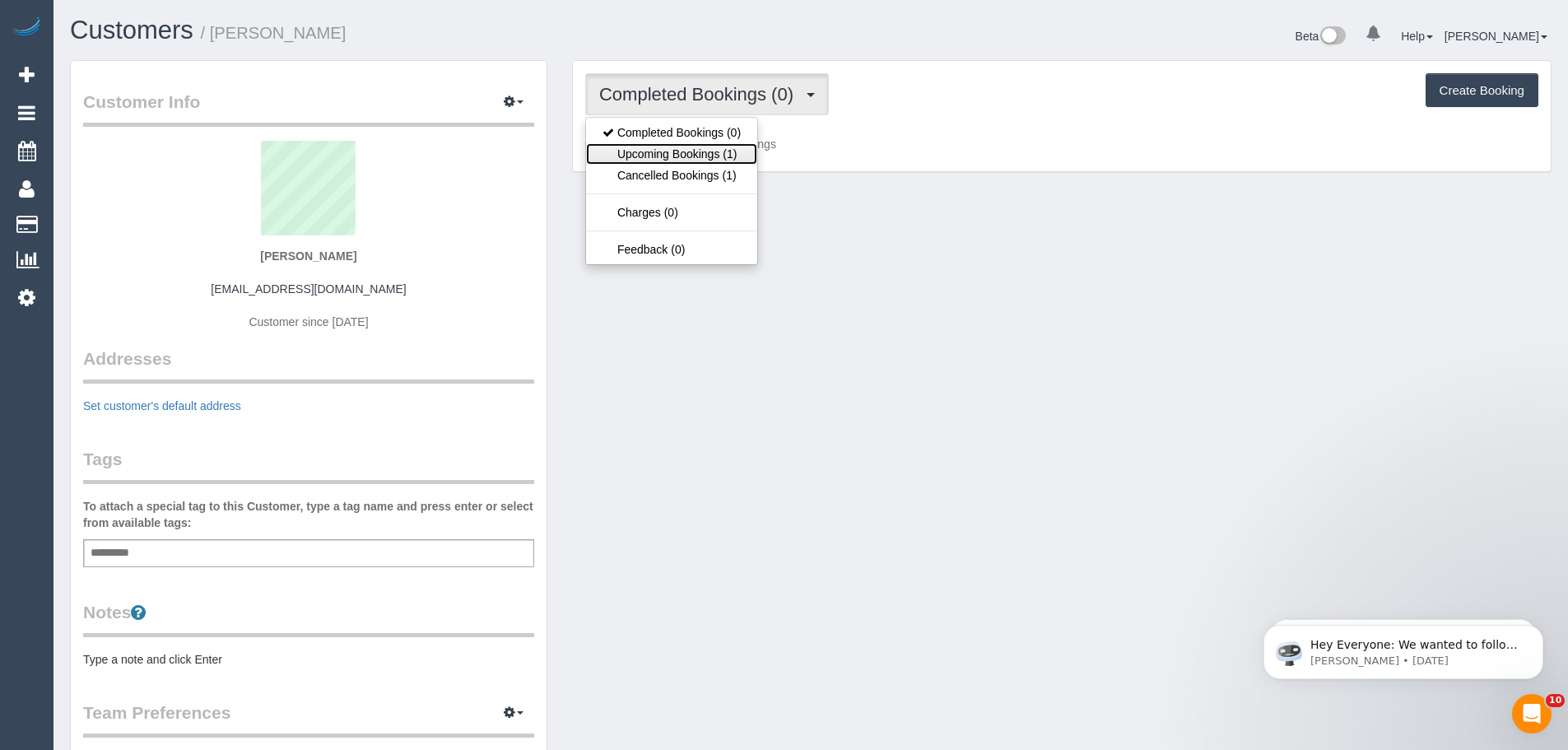
click at [683, 152] on link "Upcoming Bookings (1)" at bounding box center [671, 153] width 171 height 21
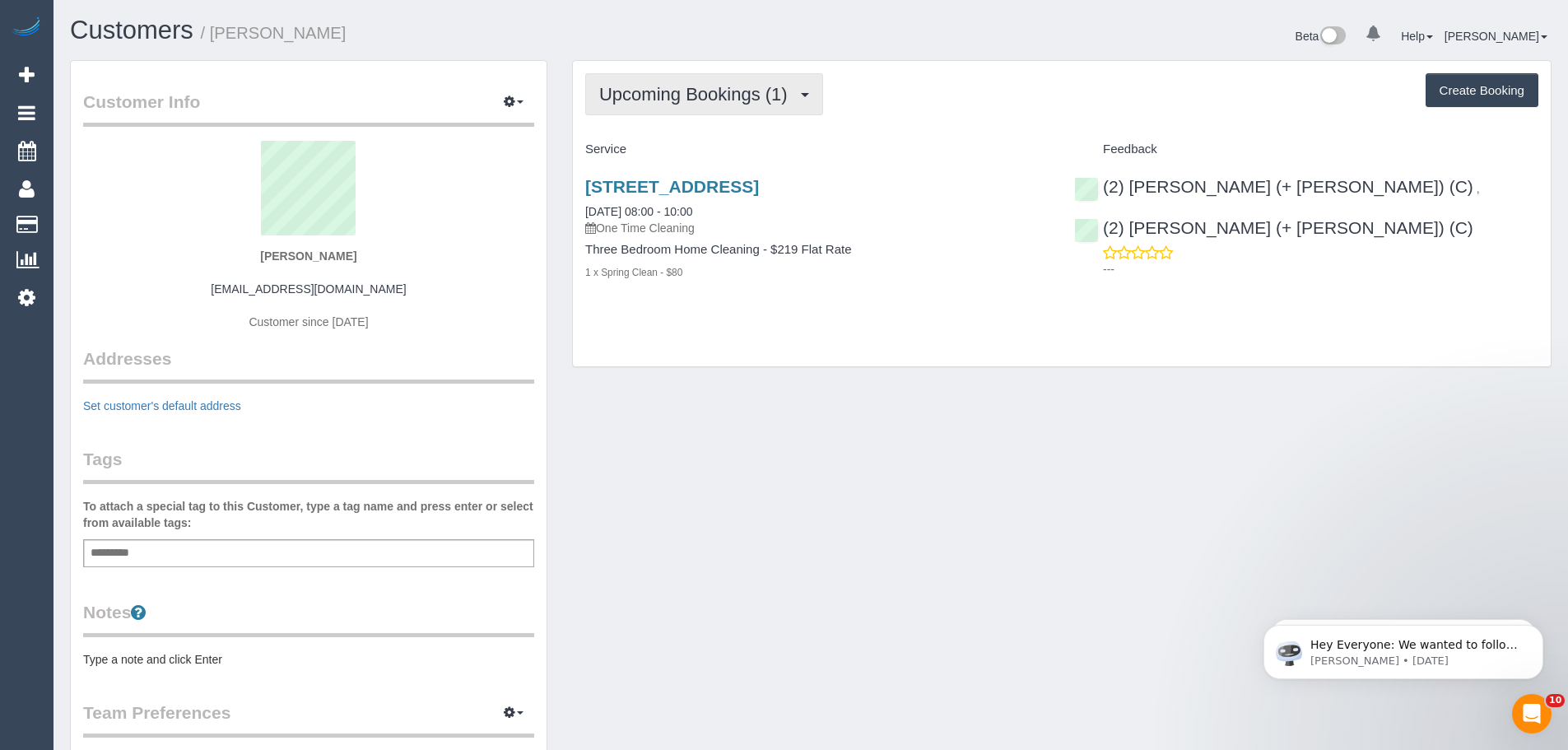
click at [692, 85] on span "Upcoming Bookings (1)" at bounding box center [698, 94] width 197 height 20
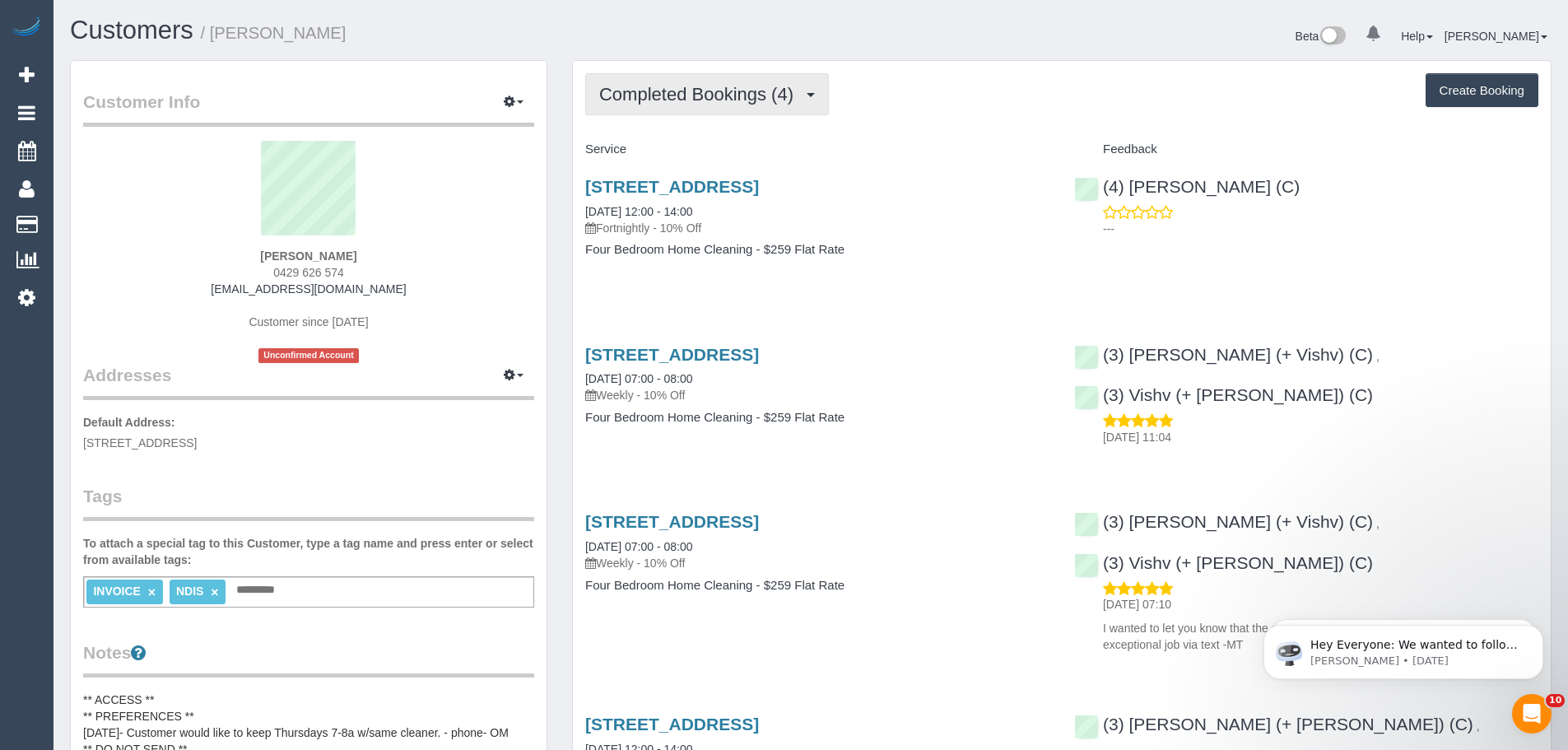
click at [731, 82] on button "Completed Bookings (4)" at bounding box center [706, 94] width 243 height 42
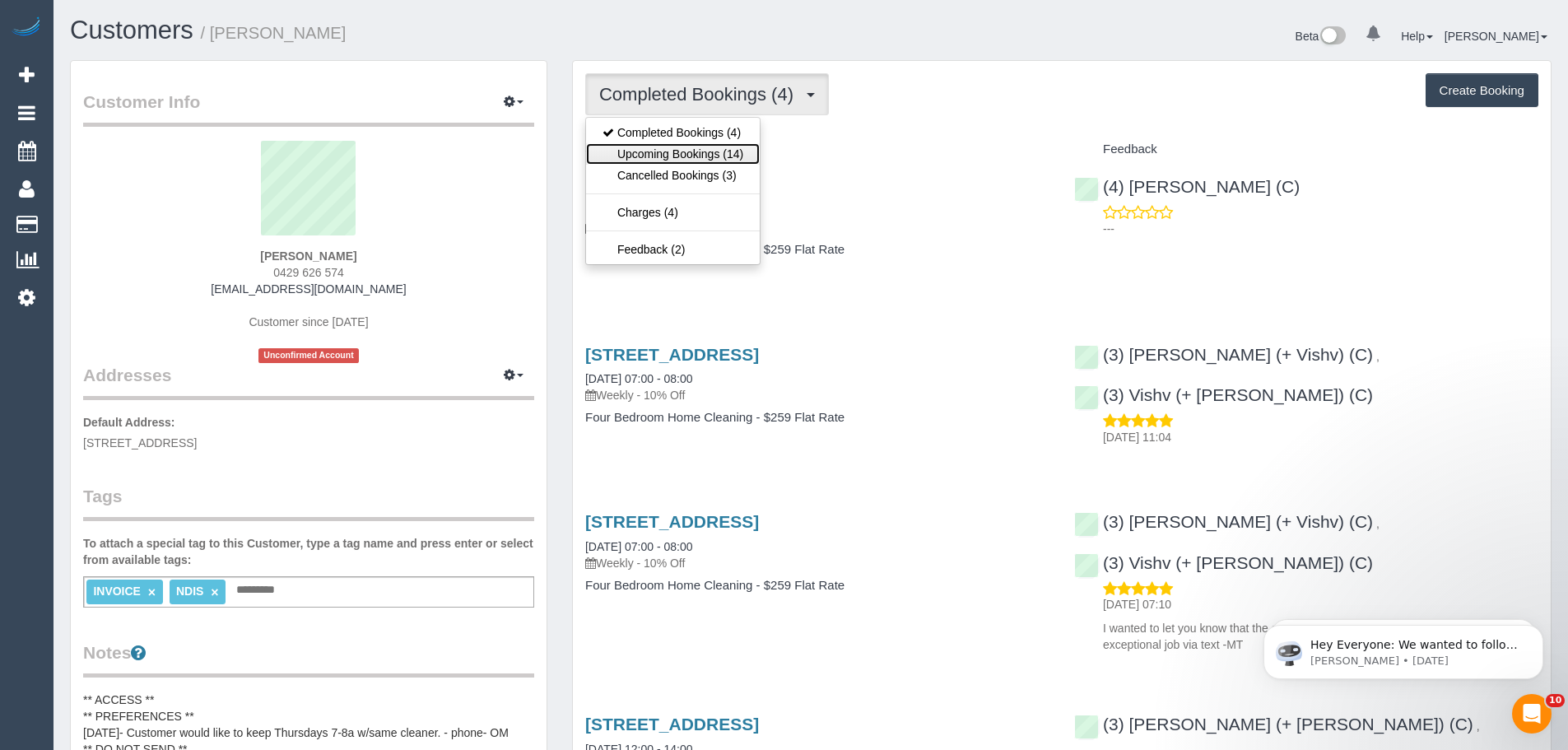
click at [720, 153] on link "Upcoming Bookings (14)" at bounding box center [672, 153] width 173 height 21
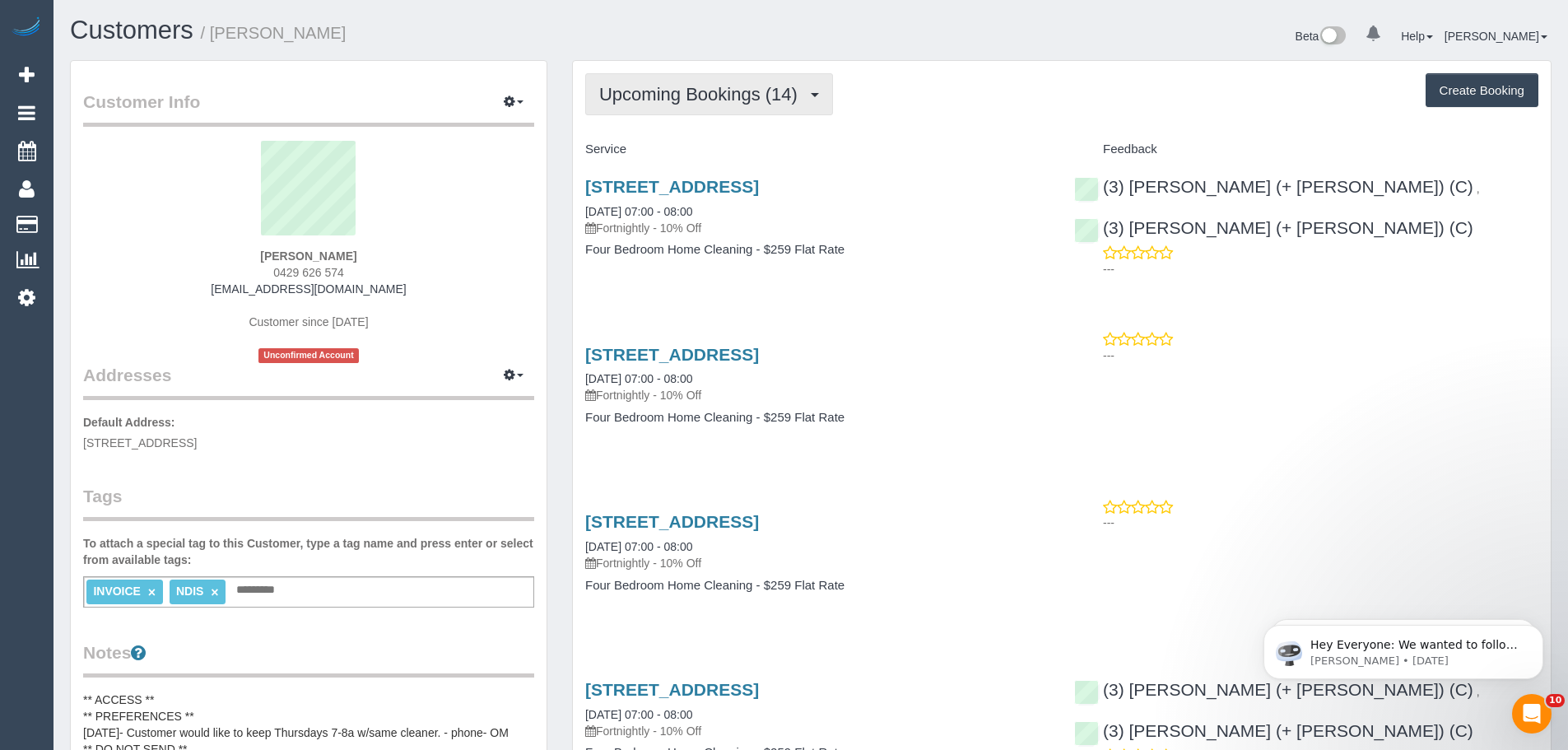
click at [670, 96] on span "Upcoming Bookings (14)" at bounding box center [702, 94] width 206 height 20
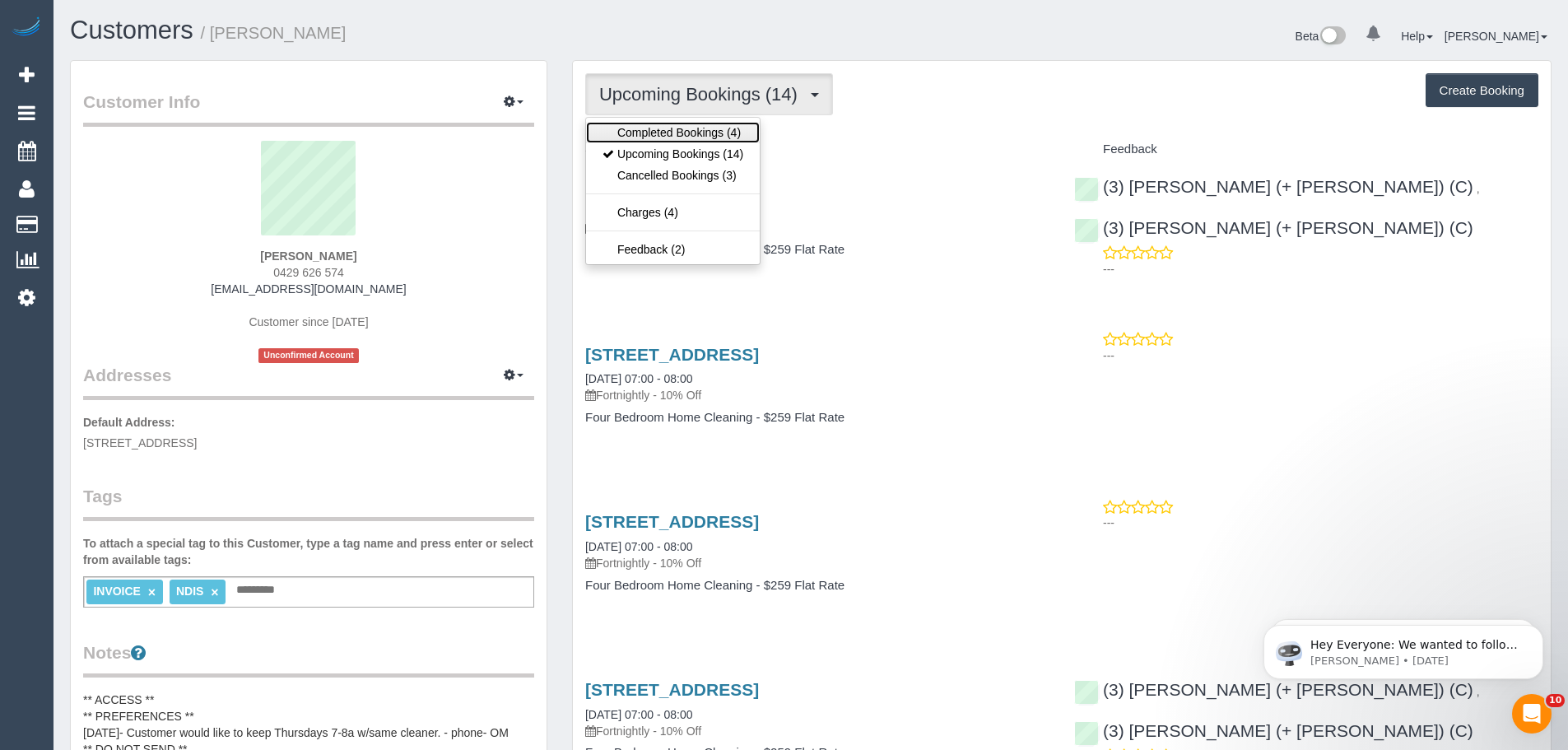
click at [674, 131] on link "Completed Bookings (4)" at bounding box center [672, 132] width 173 height 21
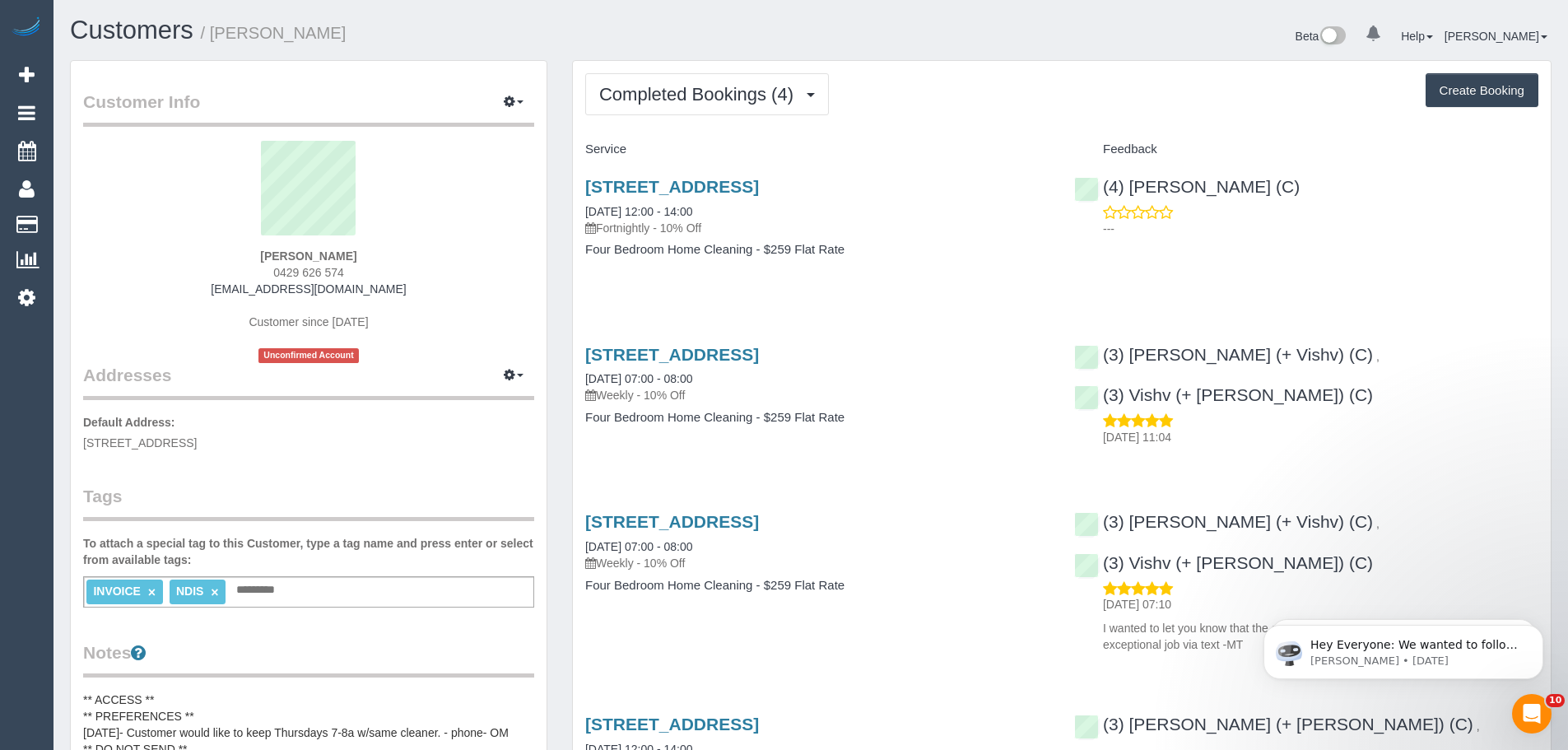
click at [690, 120] on div "Completed Bookings (4) Completed Bookings (4) Upcoming Bookings (14) Cancelled …" at bounding box center [1062, 491] width 978 height 860
click at [689, 109] on button "Completed Bookings (4)" at bounding box center [706, 94] width 243 height 42
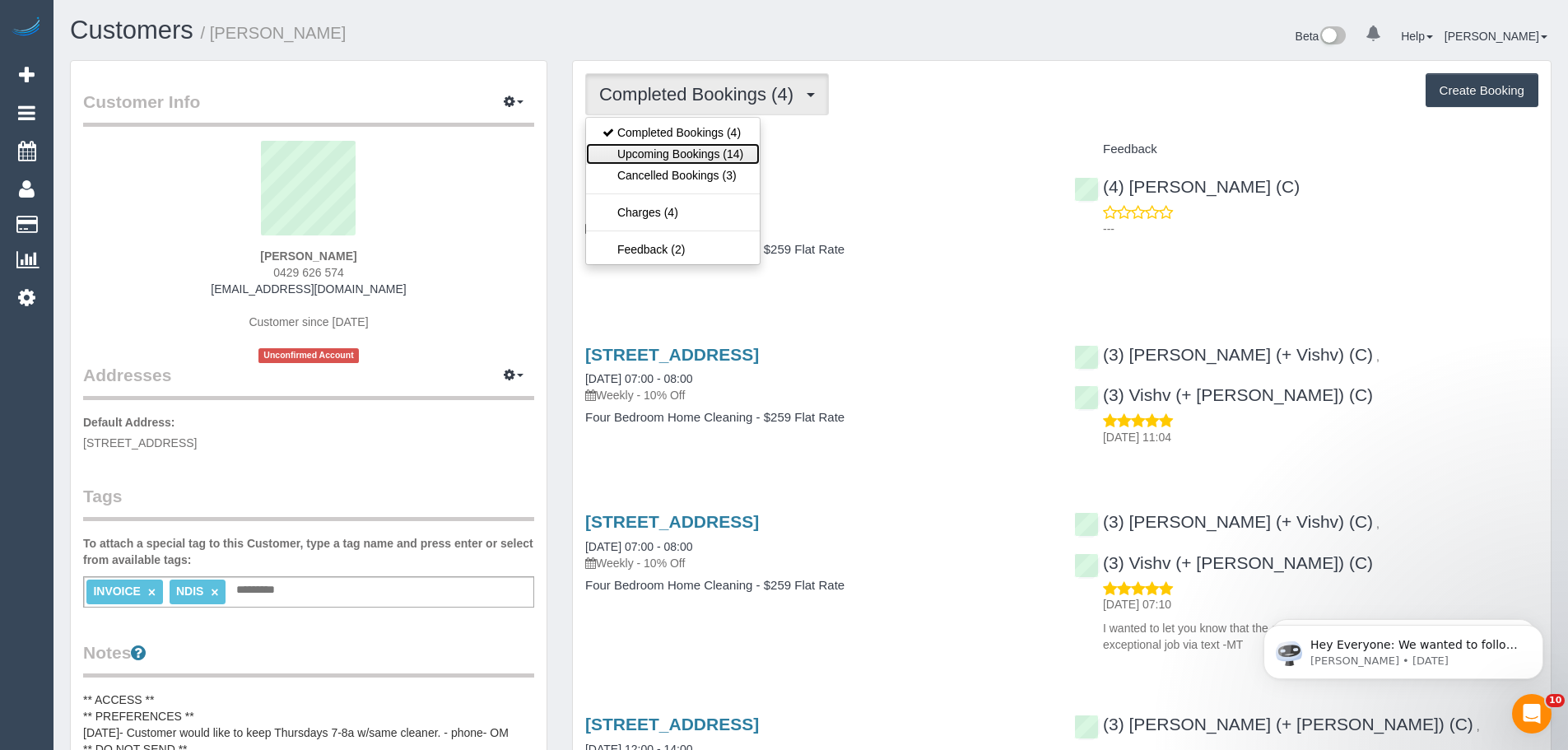
click at [696, 155] on link "Upcoming Bookings (14)" at bounding box center [672, 153] width 173 height 21
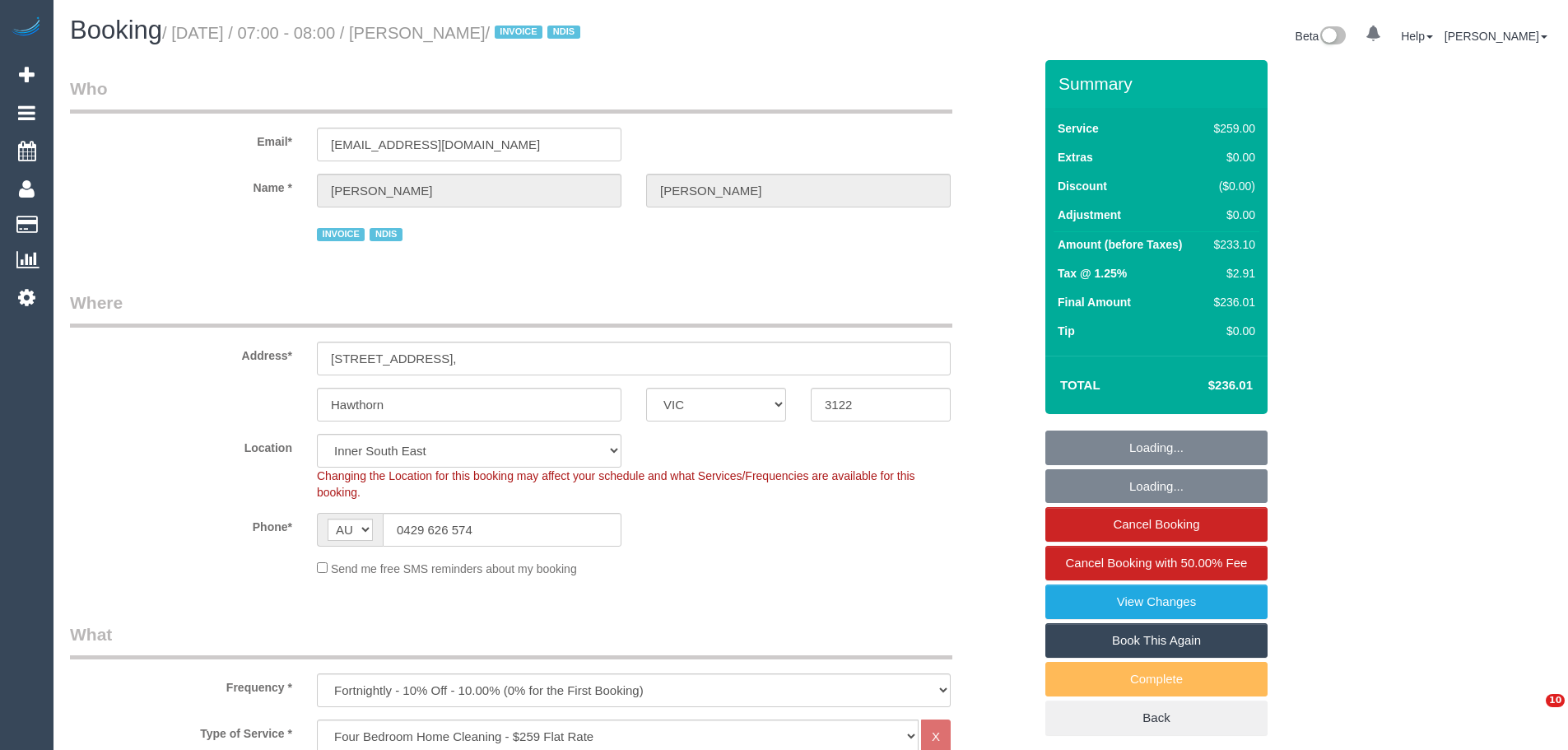
select select "VIC"
select select "number:29"
select select "number:14"
select select "number:19"
select select "number:25"
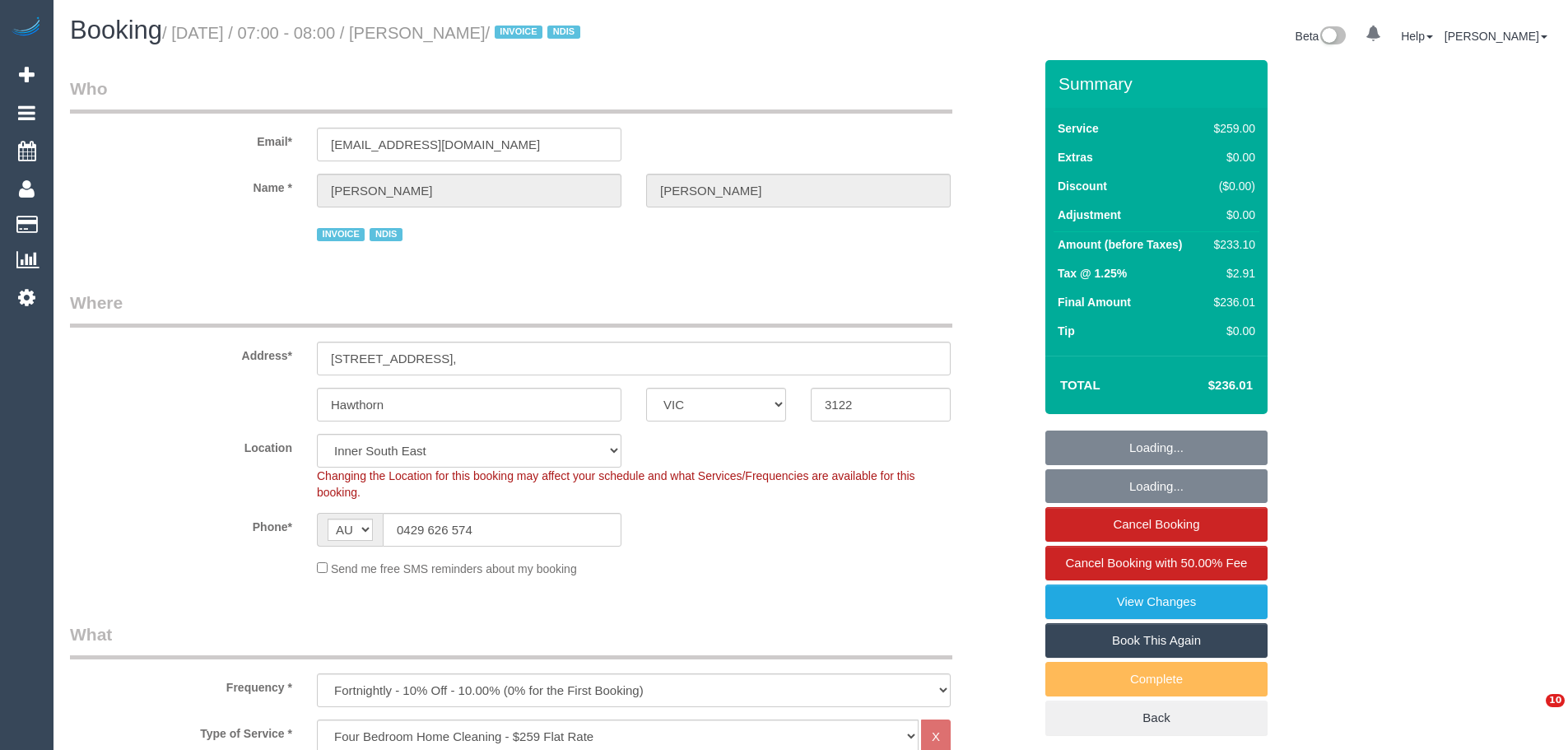
select select "number:33"
select select "number:12"
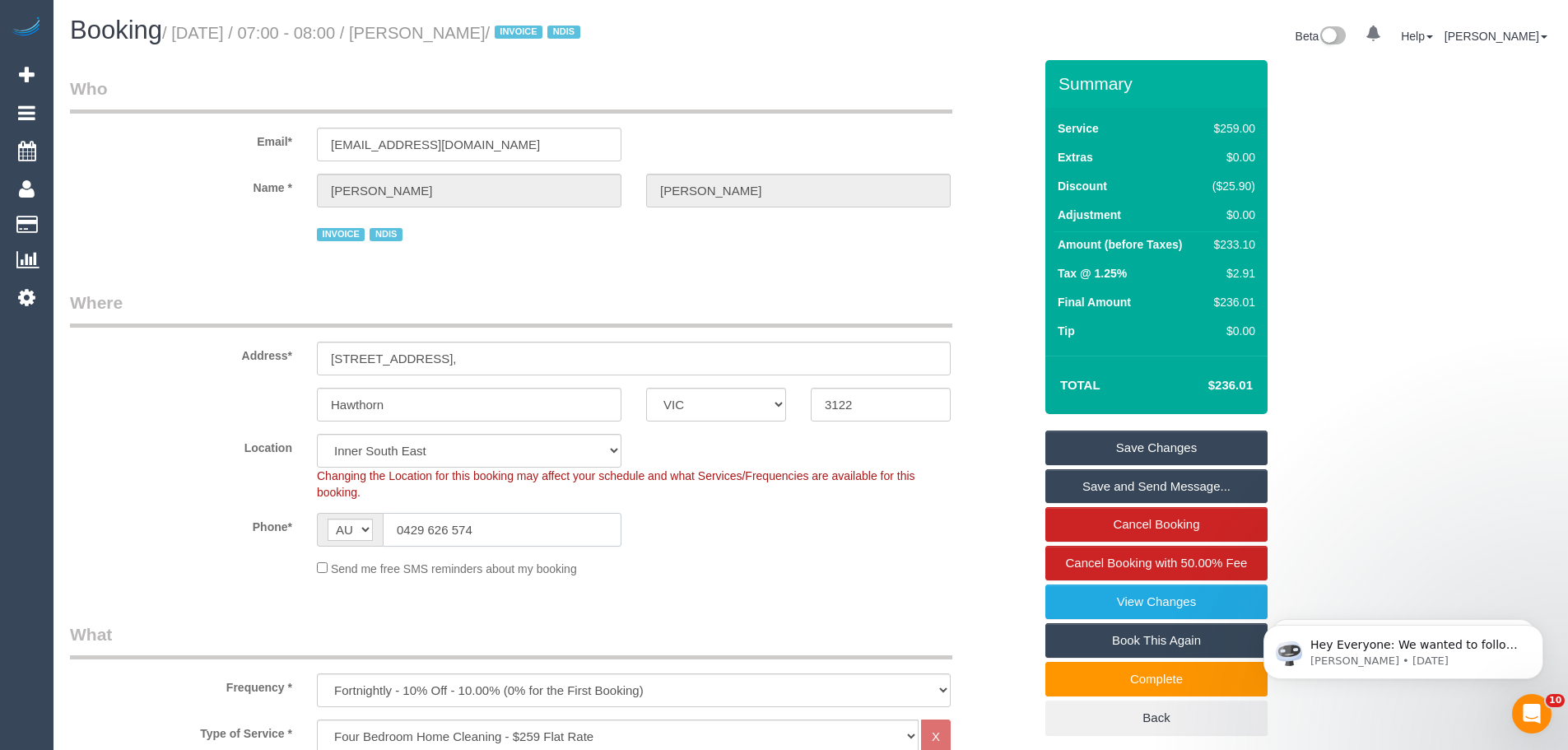
drag, startPoint x: 505, startPoint y: 533, endPoint x: 236, endPoint y: 527, distance: 269.1
click at [236, 527] on div "Phone* AF AL DZ AD AO AI AQ AG AR AM AW AU AT AZ BS BH BD BB BY BE BZ BJ BM BT …" at bounding box center [550, 529] width 987 height 34
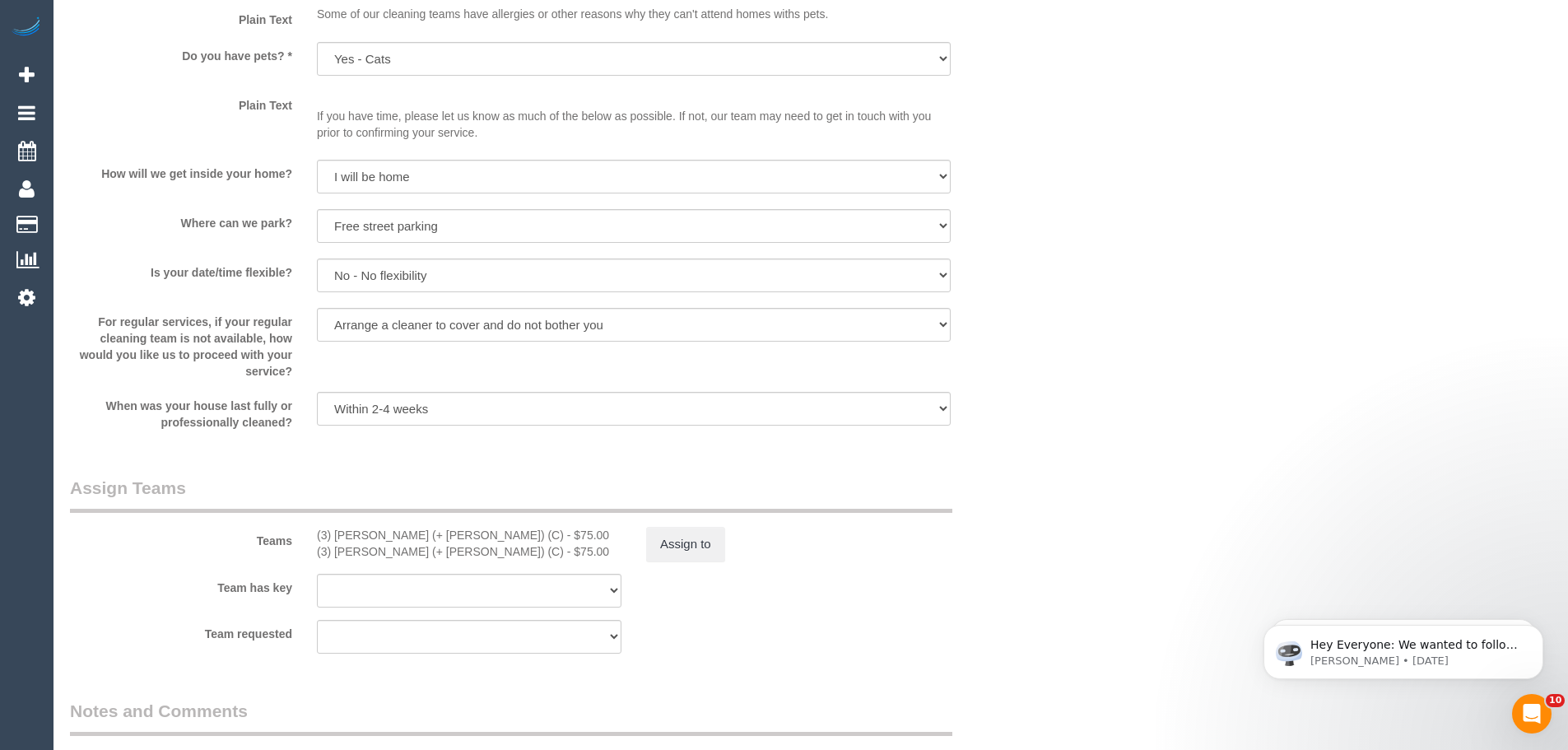
scroll to position [2387, 0]
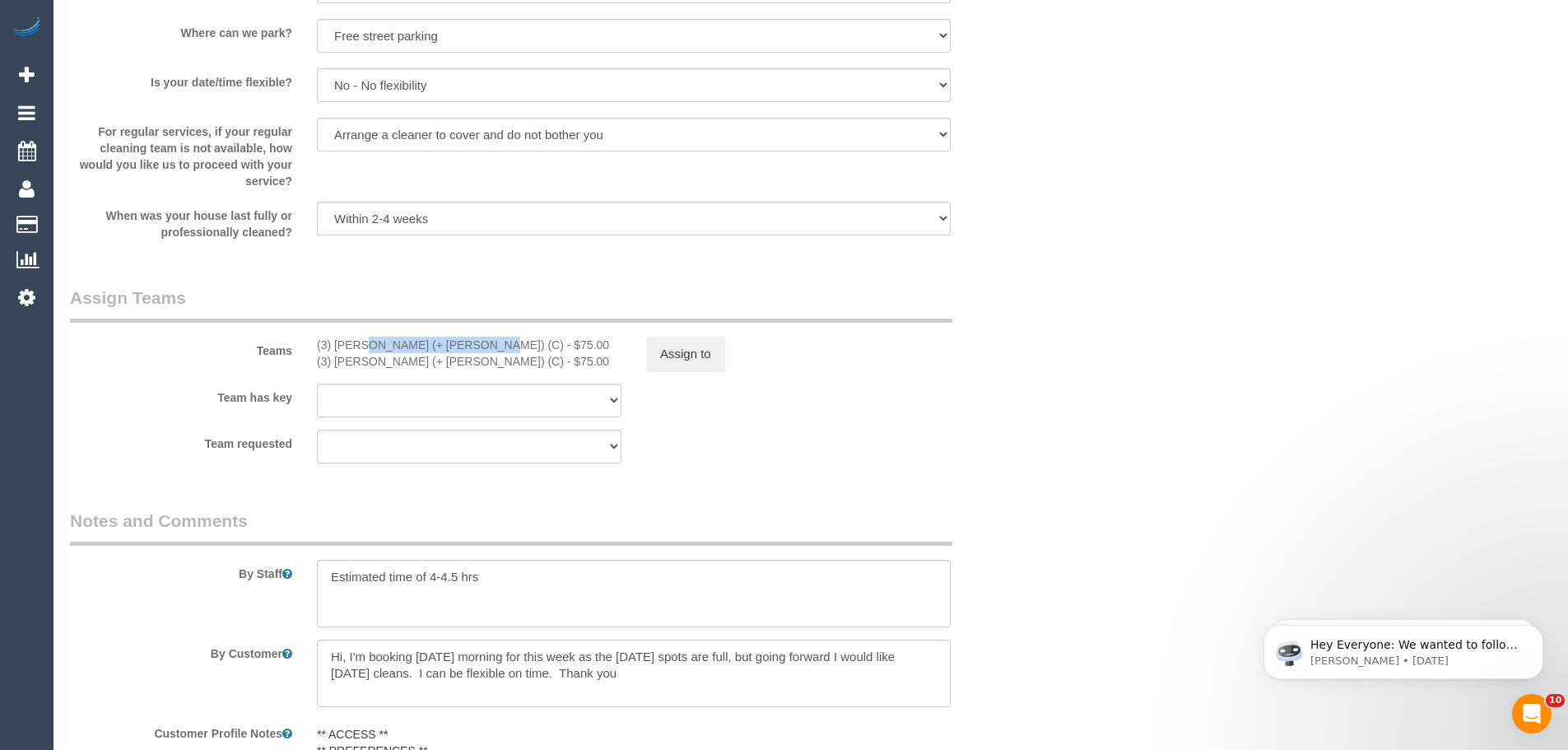
drag, startPoint x: 426, startPoint y: 343, endPoint x: 304, endPoint y: 348, distance: 122.1
click at [305, 348] on div "(3) [PERSON_NAME] (+ [PERSON_NAME]) (C) - $75.00 (3) [PERSON_NAME] (+ [PERSON_N…" at bounding box center [469, 353] width 329 height 33
copy div "(3) [PERSON_NAME] (+ [PERSON_NAME]) (C)"
click at [630, 349] on div "(3) [PERSON_NAME] (+ [PERSON_NAME]) (C) - $75.00 (3) [PERSON_NAME] (+ [PERSON_N…" at bounding box center [469, 353] width 329 height 33
click at [692, 355] on button "Assign to" at bounding box center [686, 354] width 79 height 35
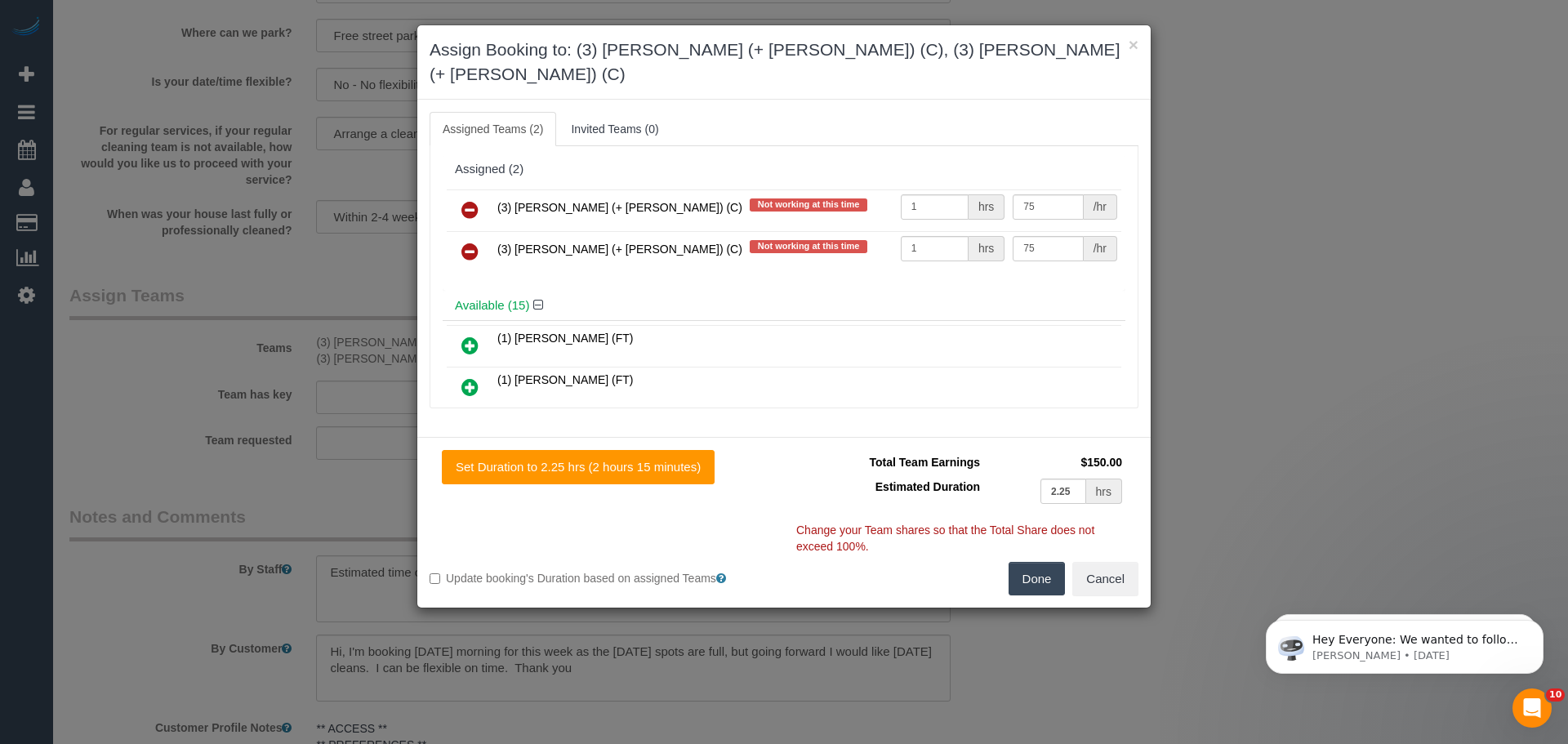
click at [471, 200] on icon at bounding box center [469, 210] width 18 height 19
click at [471, 241] on icon at bounding box center [469, 251] width 18 height 19
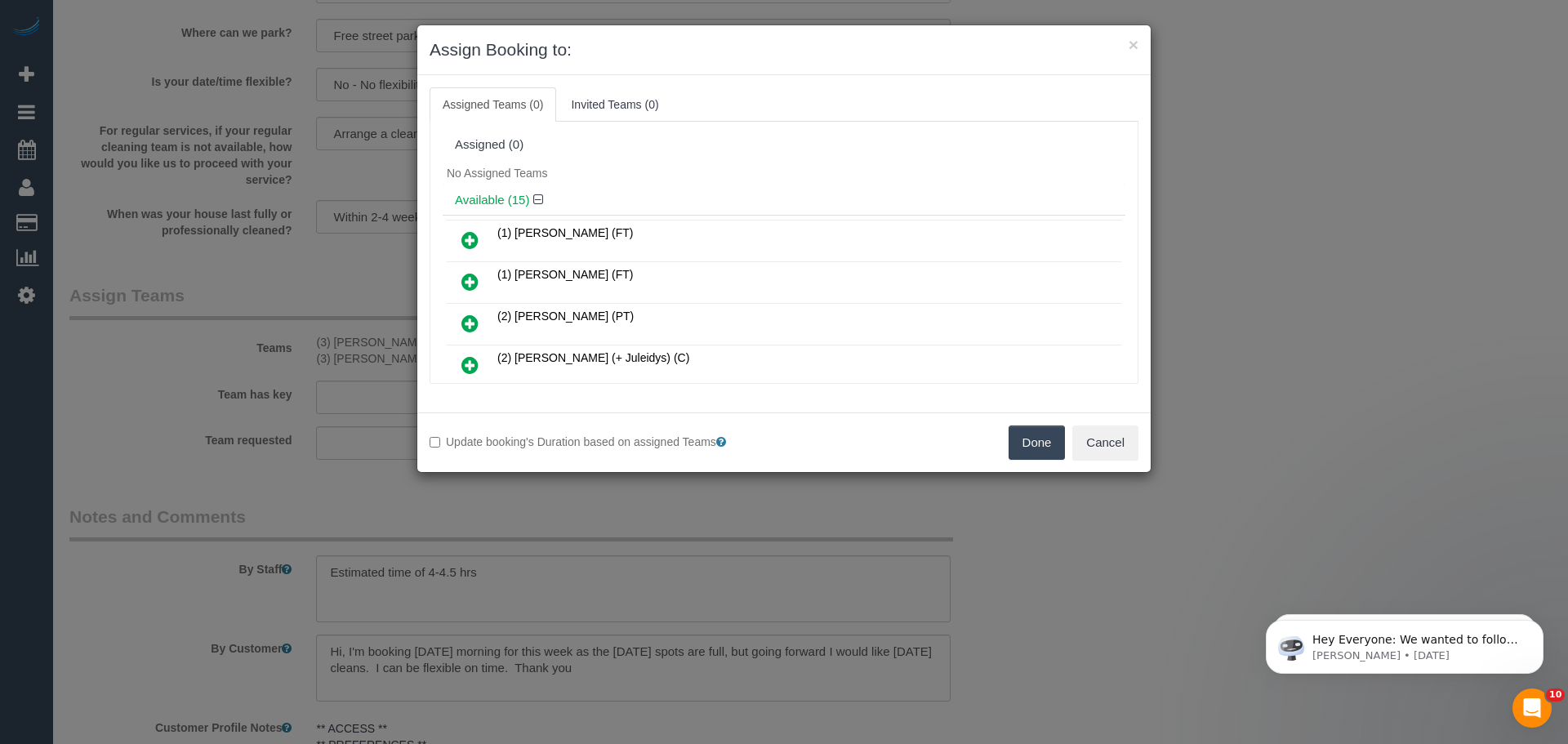
click at [1044, 434] on button "Done" at bounding box center [1037, 442] width 57 height 34
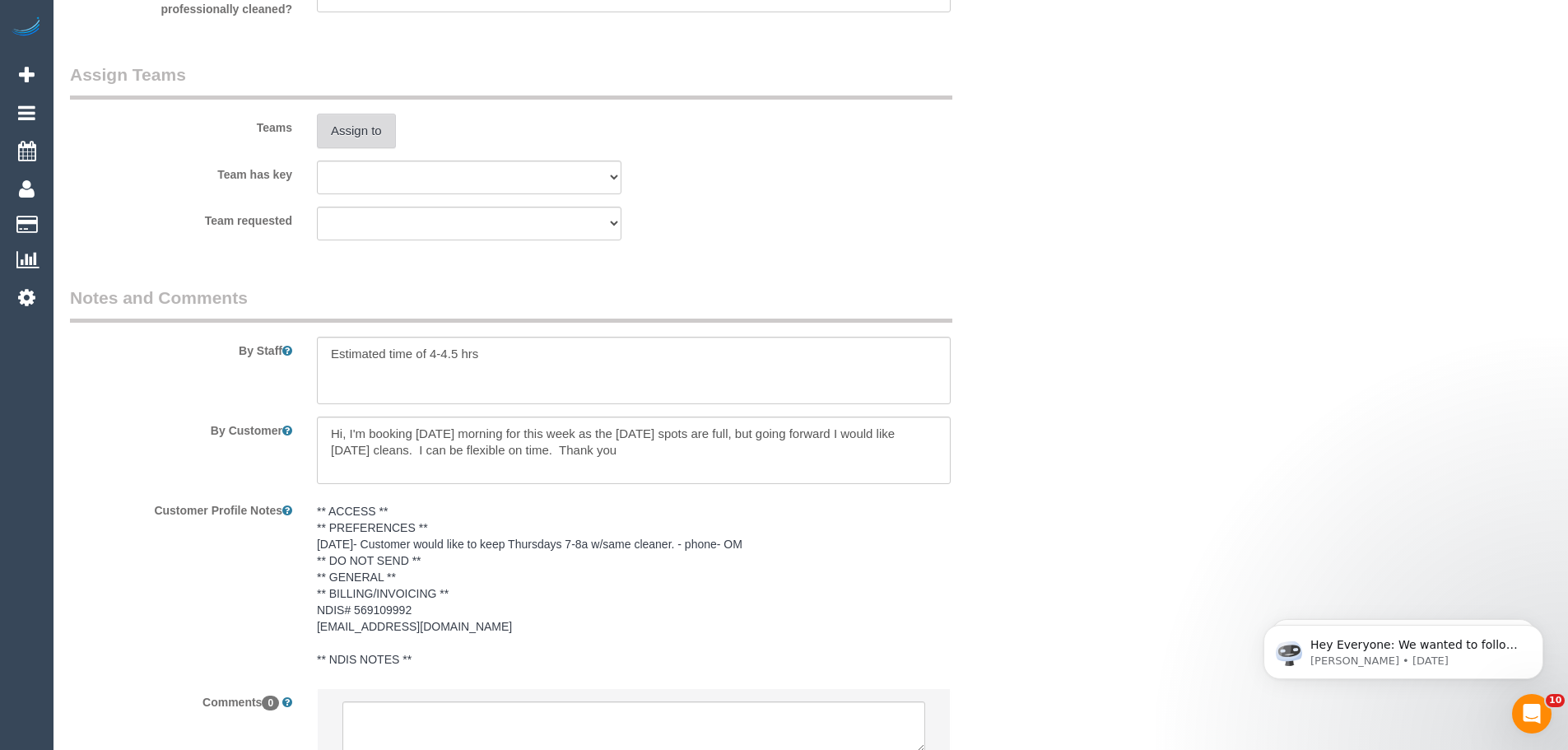
scroll to position [2745, 0]
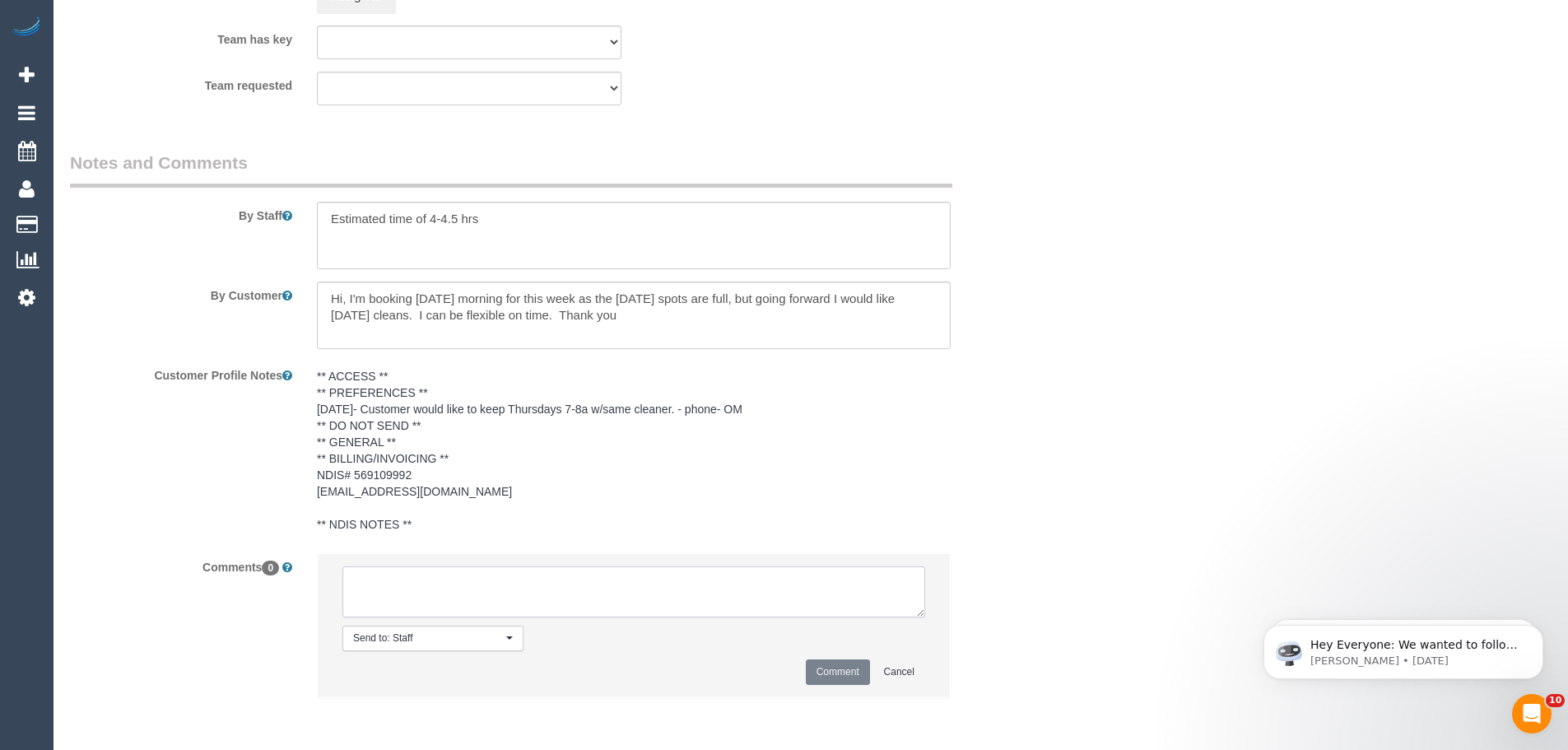
click at [465, 573] on textarea at bounding box center [634, 592] width 582 height 51
type textarea "/"
paste textarea "Cleaner(s) Unassigned: Reason Unassigned: Contact customer via: Which message s…"
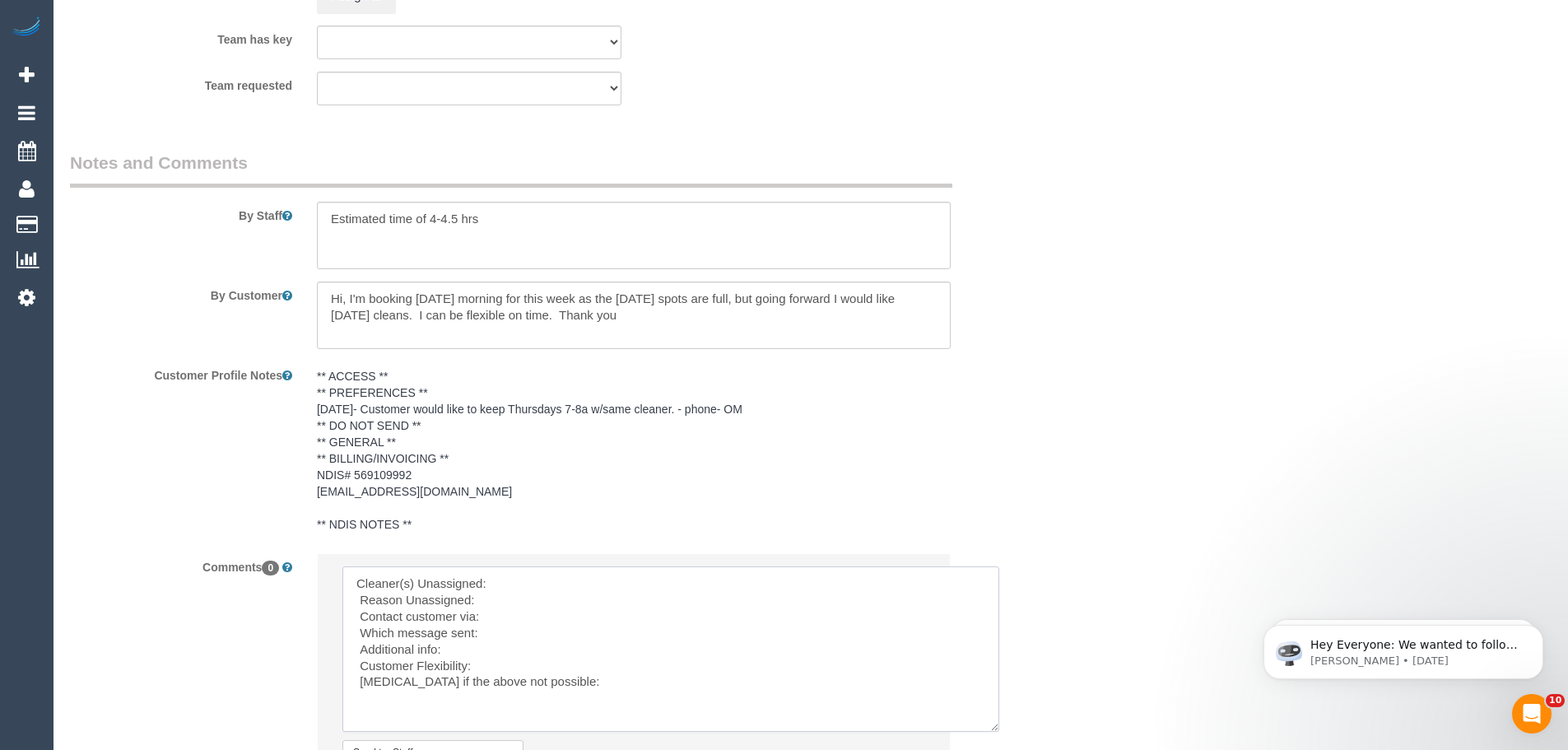
drag, startPoint x: 919, startPoint y: 608, endPoint x: 1001, endPoint y: 759, distance: 171.8
click at [563, 581] on textarea at bounding box center [674, 668] width 664 height 203
paste textarea "(3) [PERSON_NAME] (+ [PERSON_NAME]) (C)"
click at [503, 617] on textarea at bounding box center [674, 668] width 664 height 203
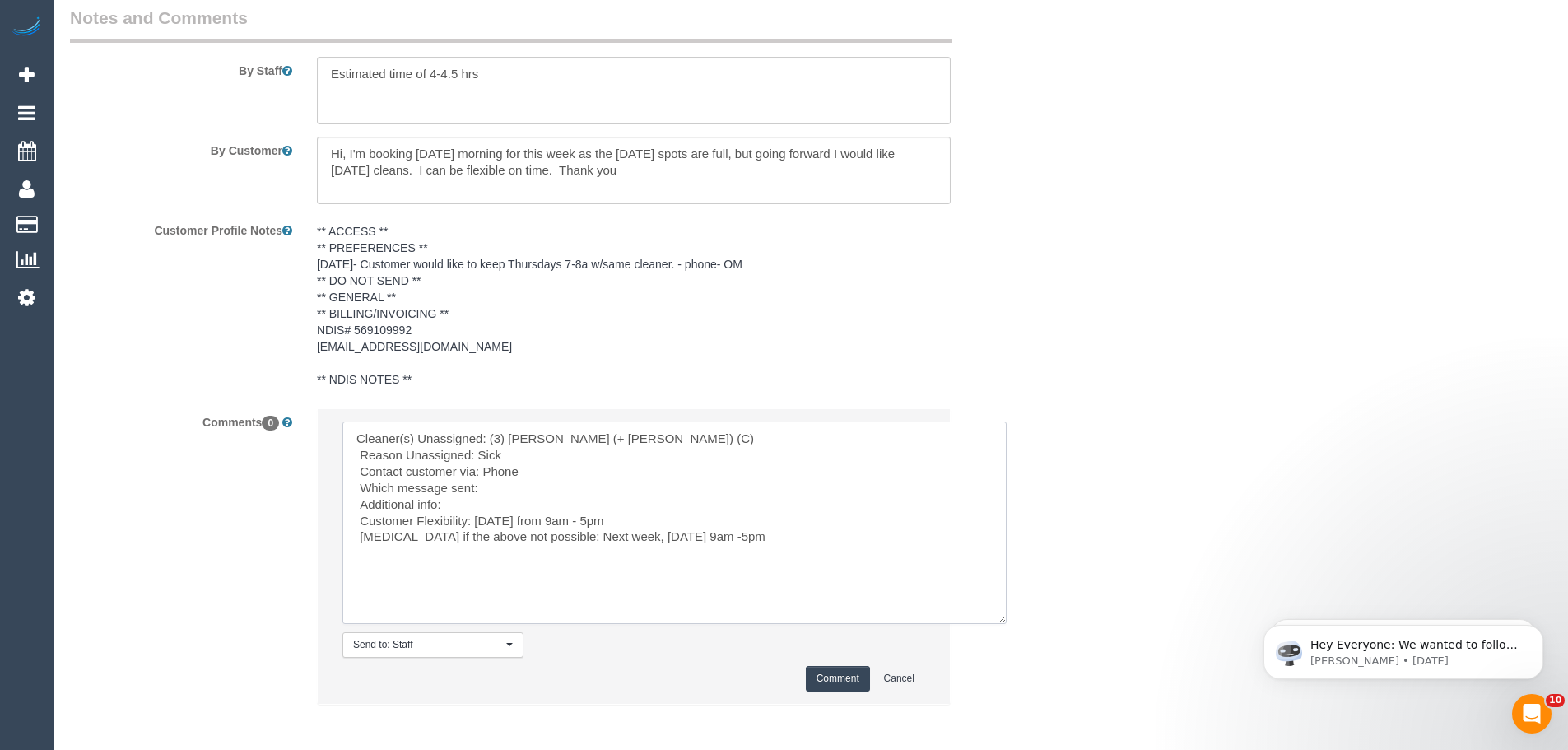
scroll to position [2964, 0]
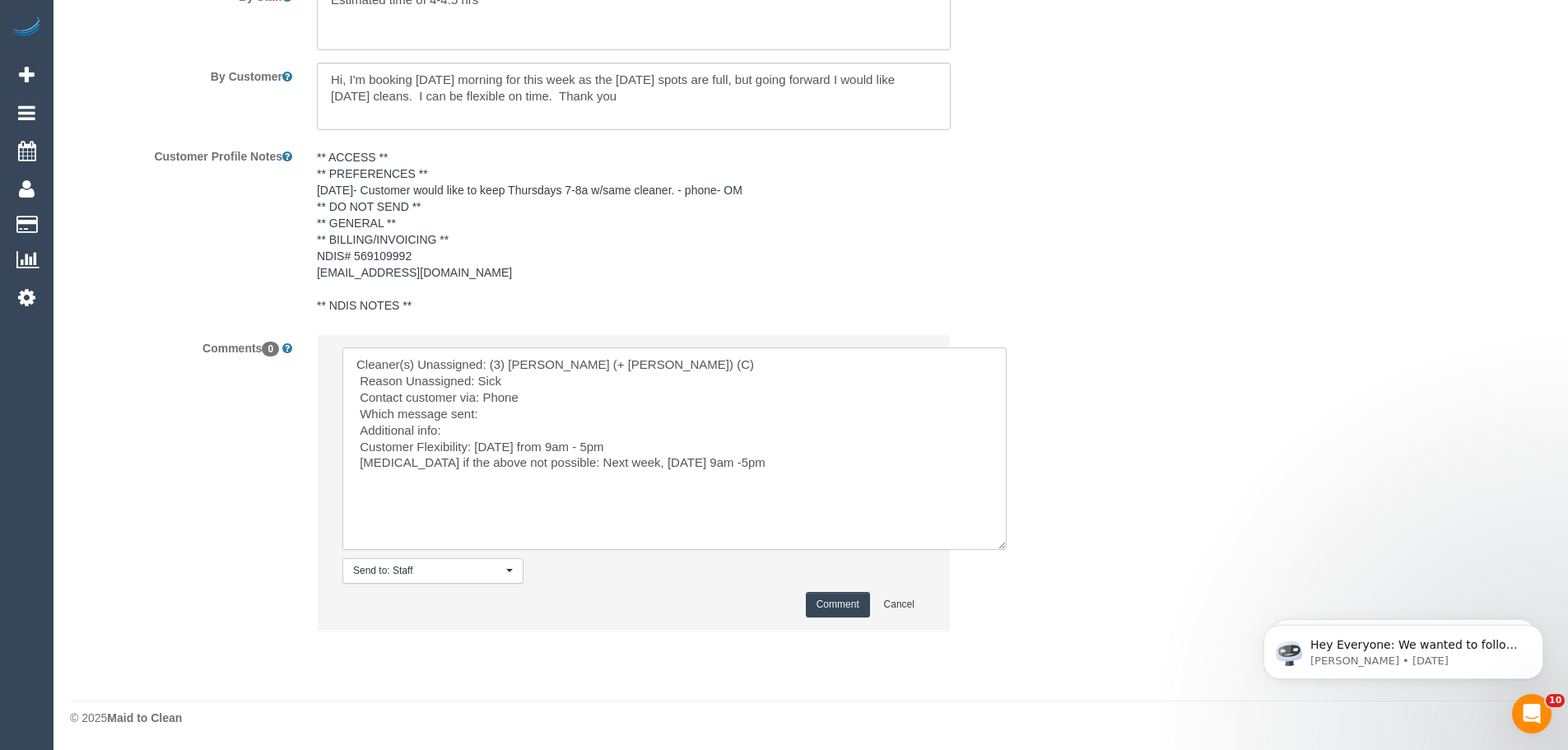
click at [622, 464] on textarea at bounding box center [674, 449] width 664 height 203
click at [686, 461] on textarea at bounding box center [674, 449] width 664 height 203
type textarea "Cleaner(s) Unassigned: (3) [PERSON_NAME] (+ [PERSON_NAME]) (C) Reason Unassigne…"
click at [827, 604] on button "Comment" at bounding box center [837, 604] width 64 height 25
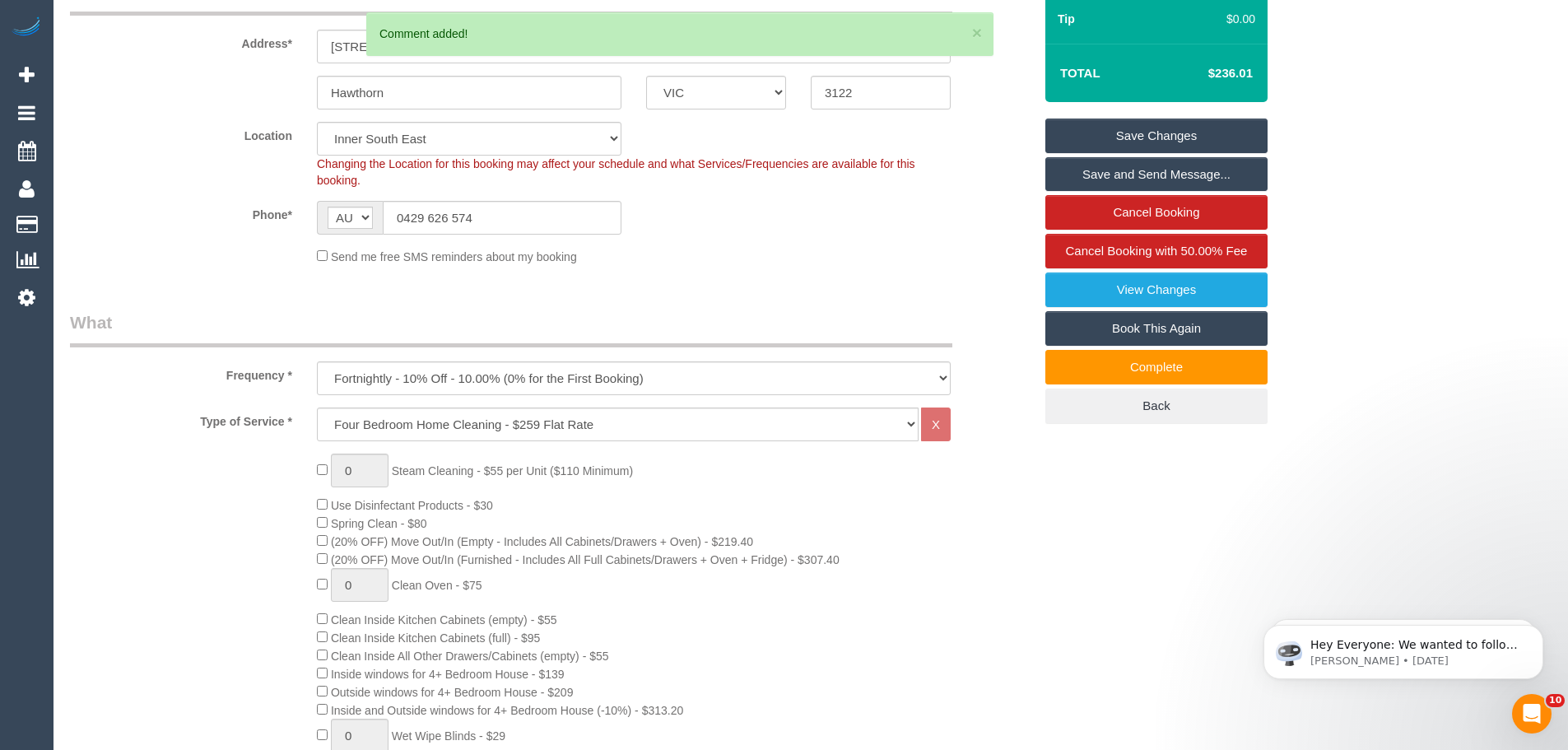
scroll to position [166, 0]
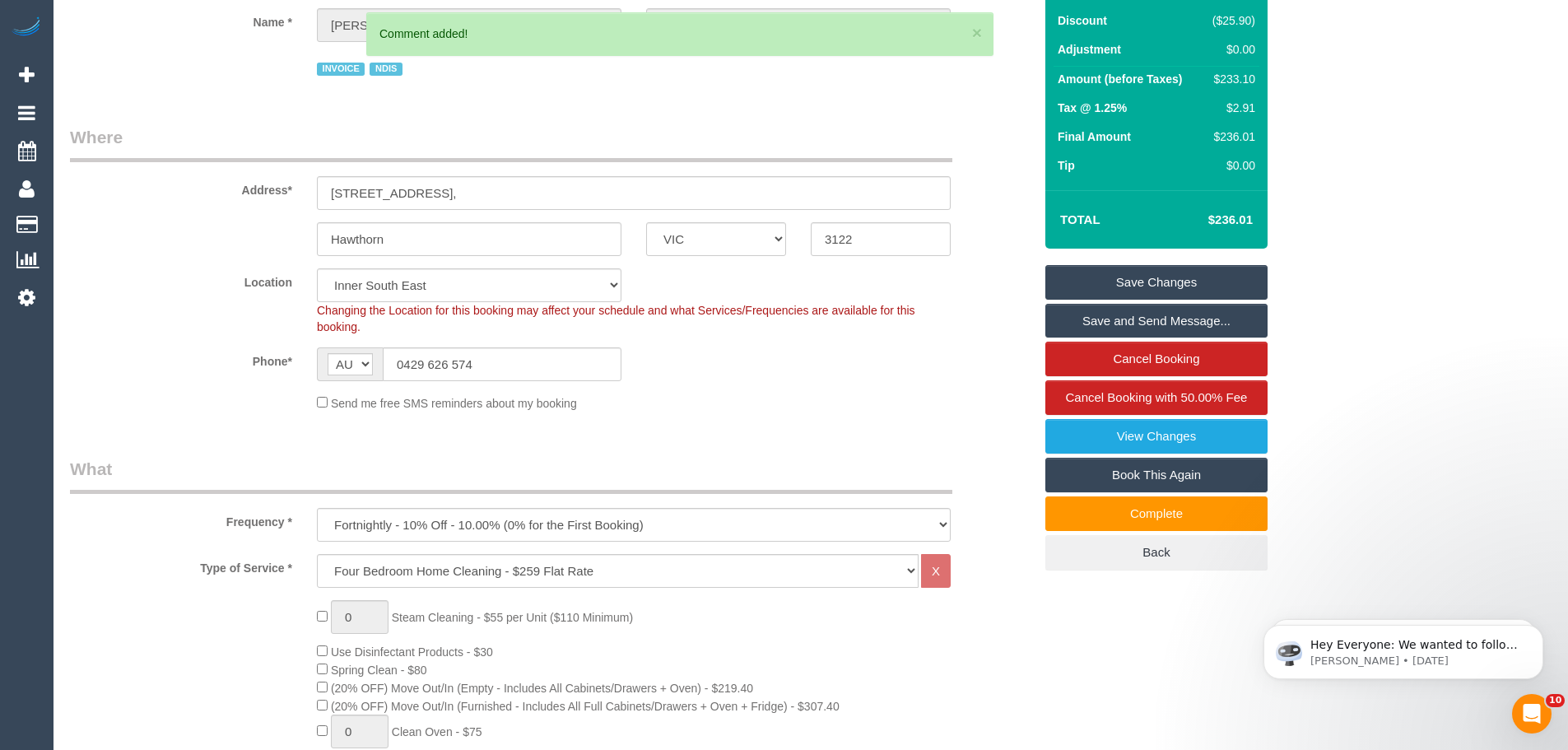
click at [1154, 281] on link "Save Changes" at bounding box center [1156, 282] width 222 height 35
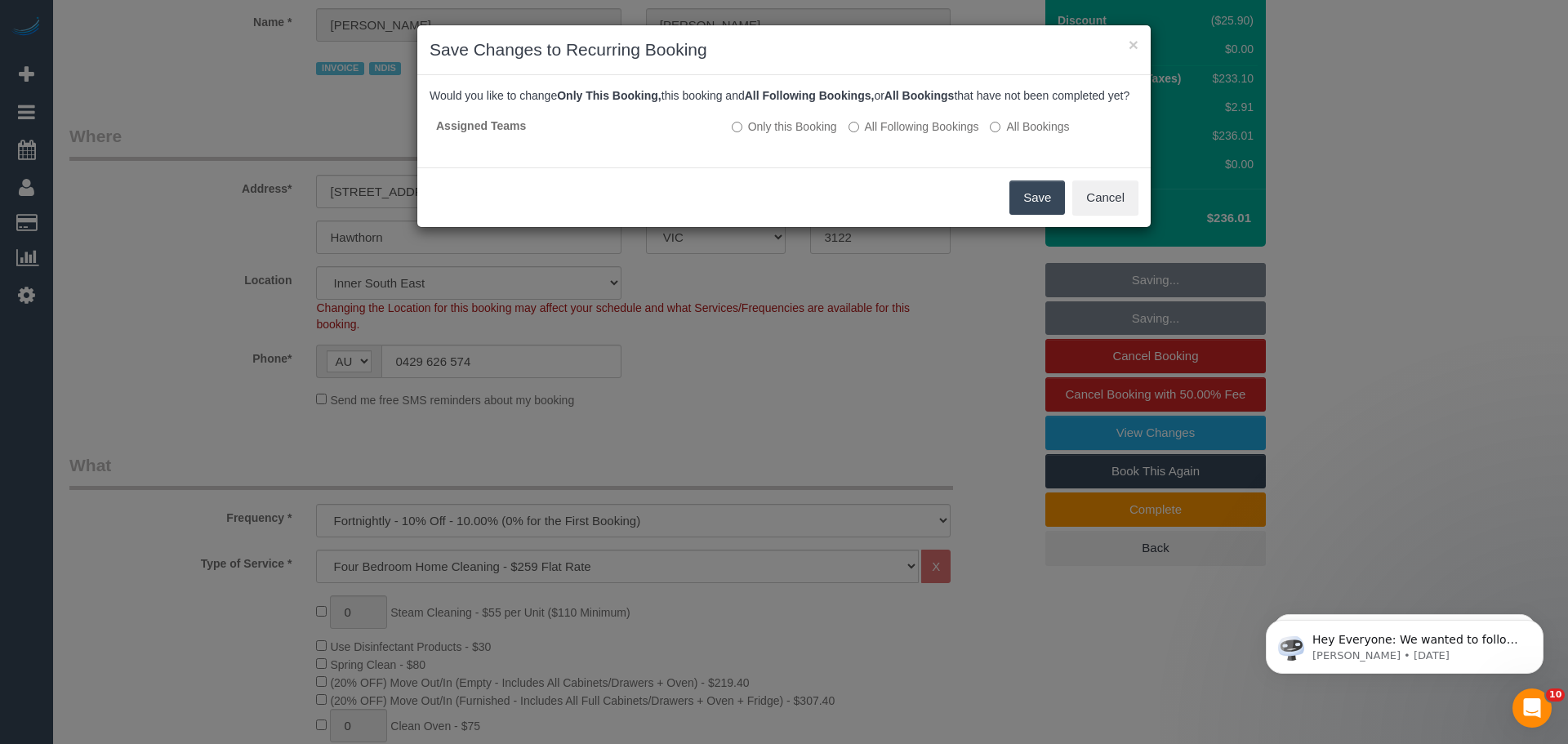
click at [1048, 214] on button "Save" at bounding box center [1037, 197] width 55 height 34
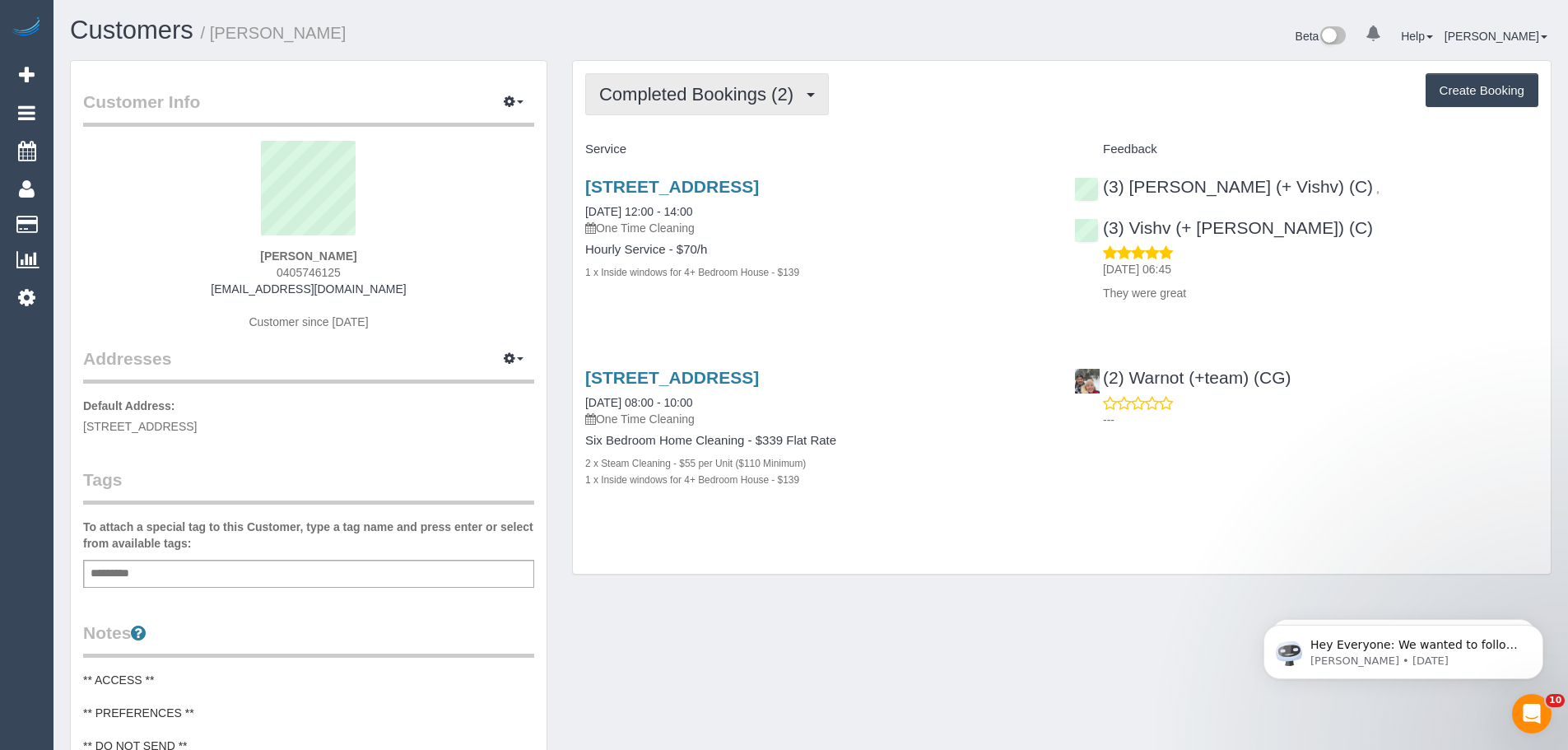
click at [658, 106] on button "Completed Bookings (2)" at bounding box center [706, 94] width 243 height 42
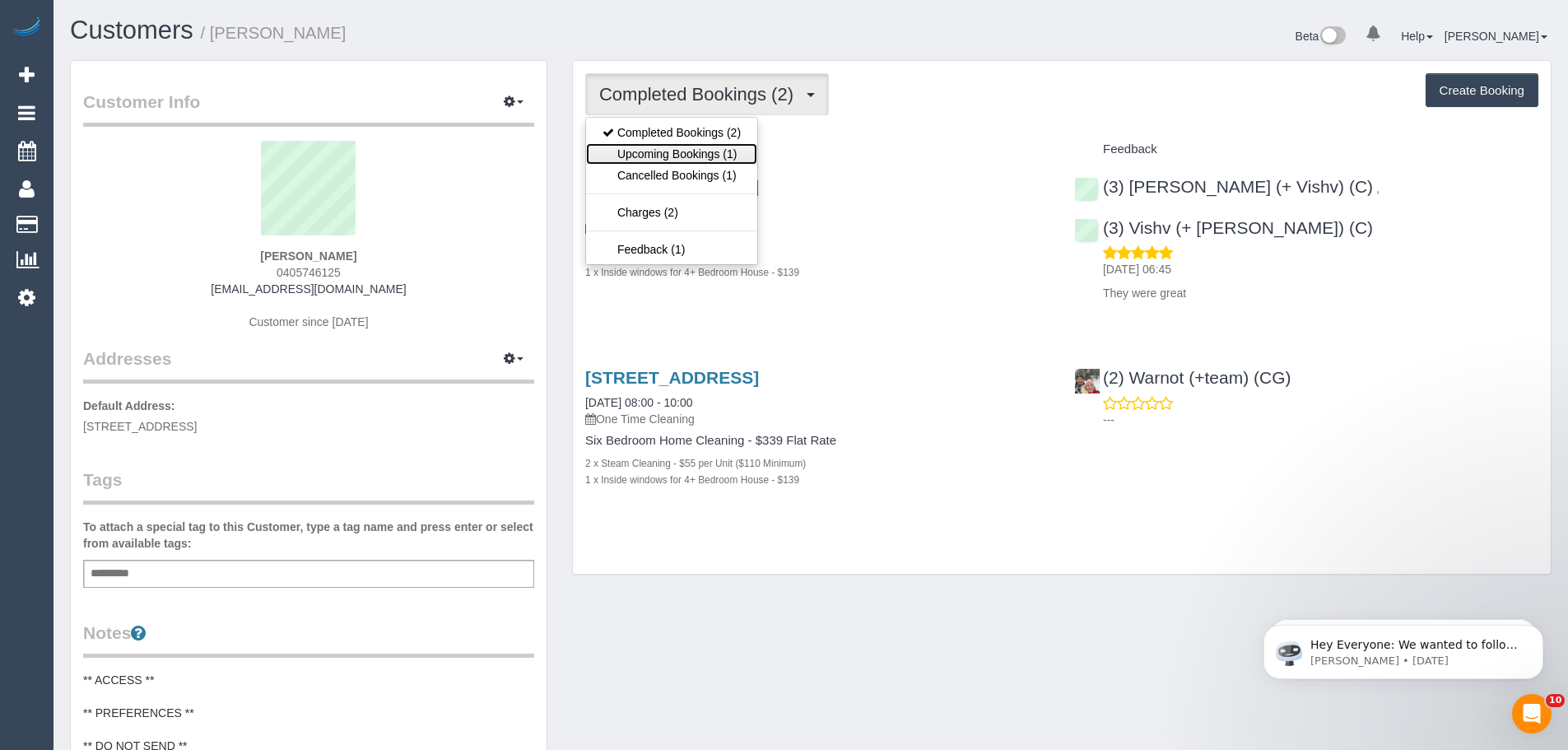
click at [659, 150] on link "Upcoming Bookings (1)" at bounding box center [671, 153] width 171 height 21
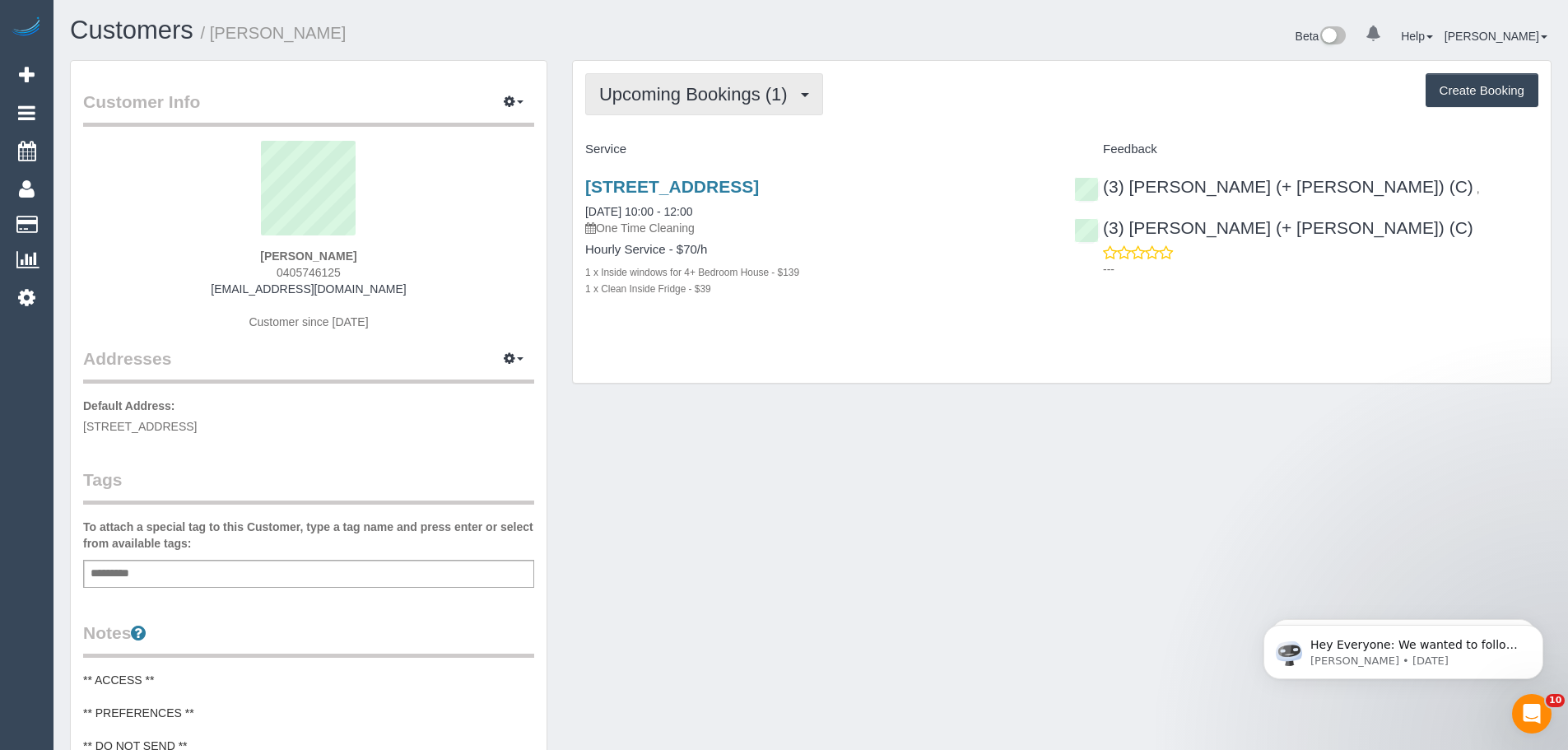
click at [682, 109] on button "Upcoming Bookings (1)" at bounding box center [704, 94] width 238 height 42
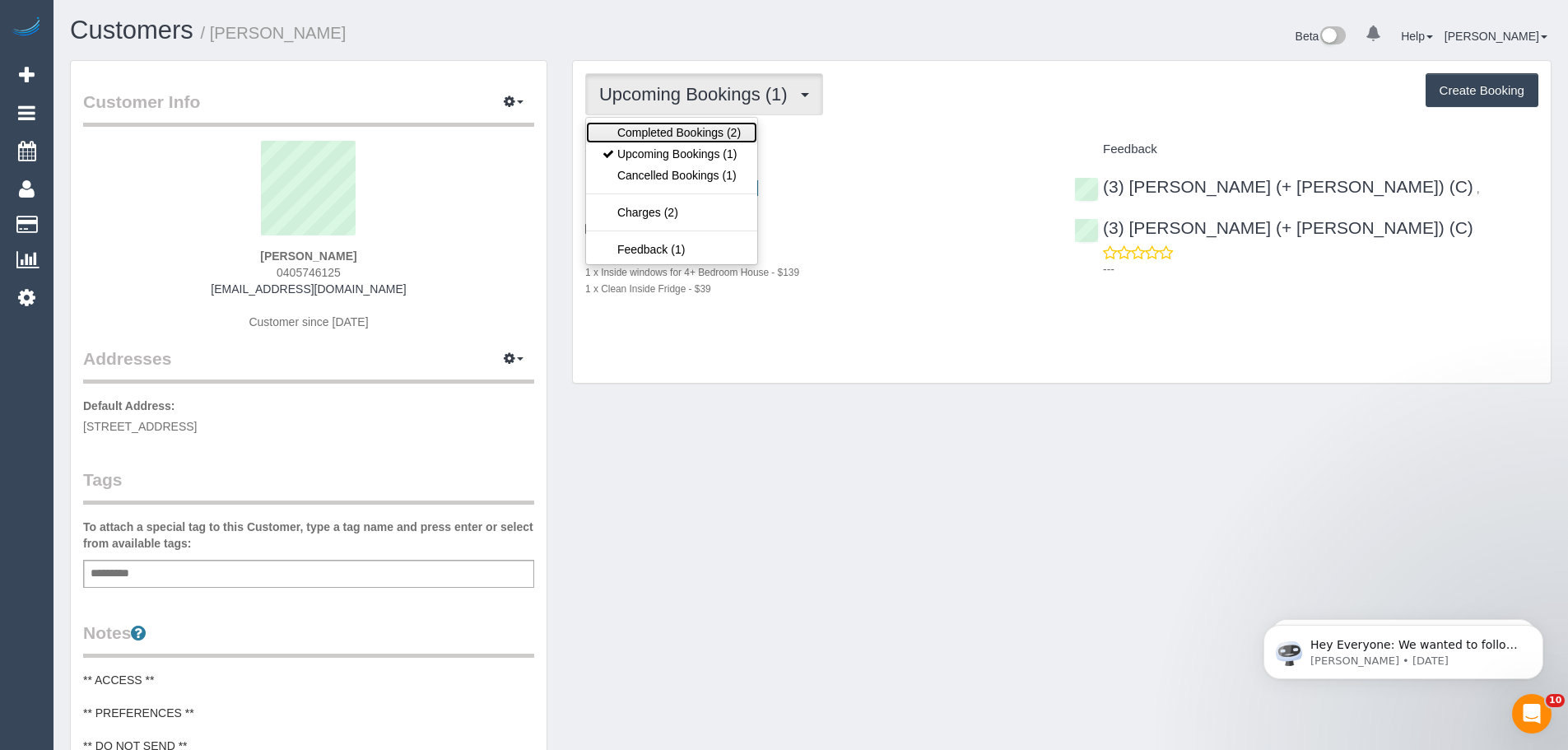
click at [681, 125] on link "Completed Bookings (2)" at bounding box center [671, 132] width 171 height 21
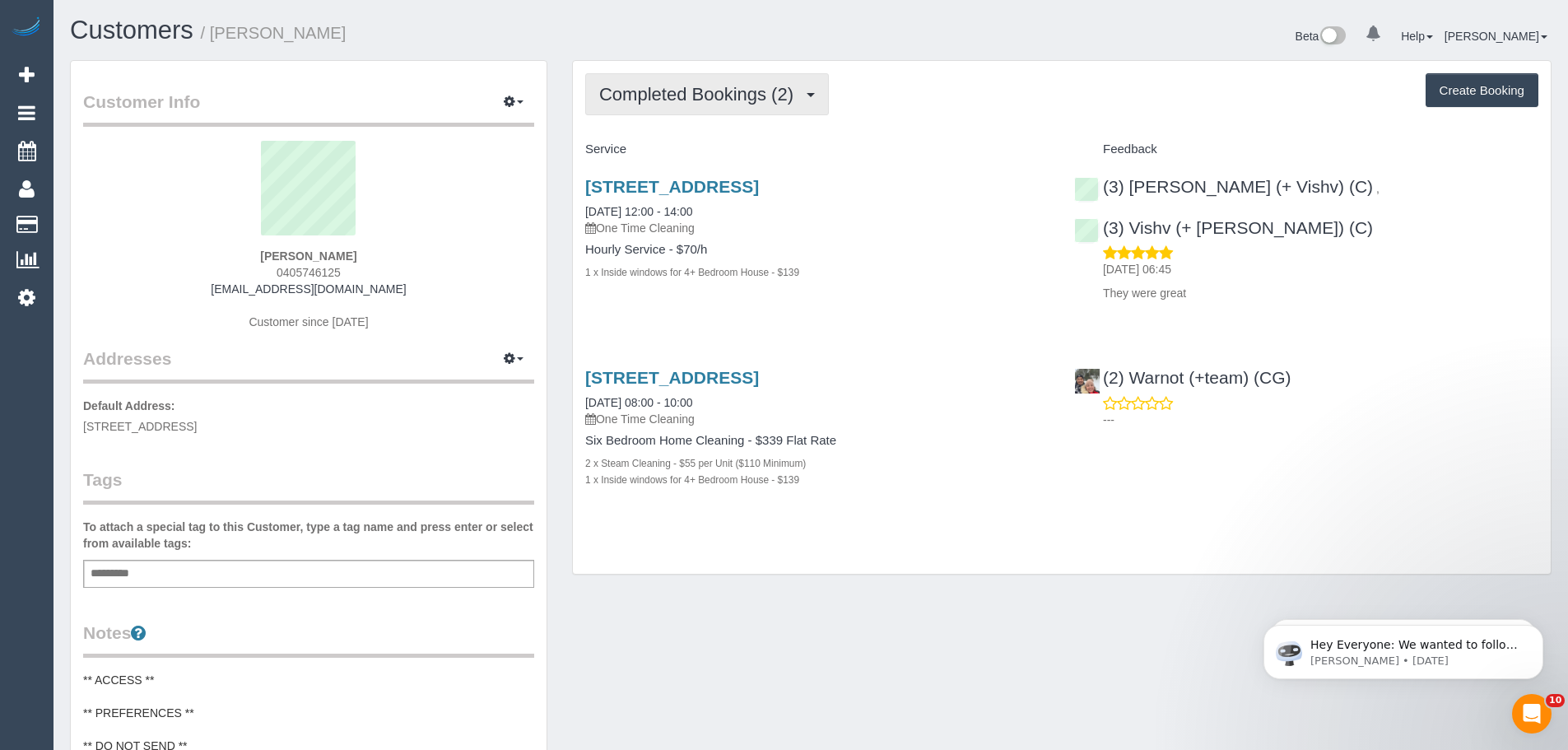
click at [700, 96] on span "Completed Bookings (2)" at bounding box center [700, 94] width 203 height 20
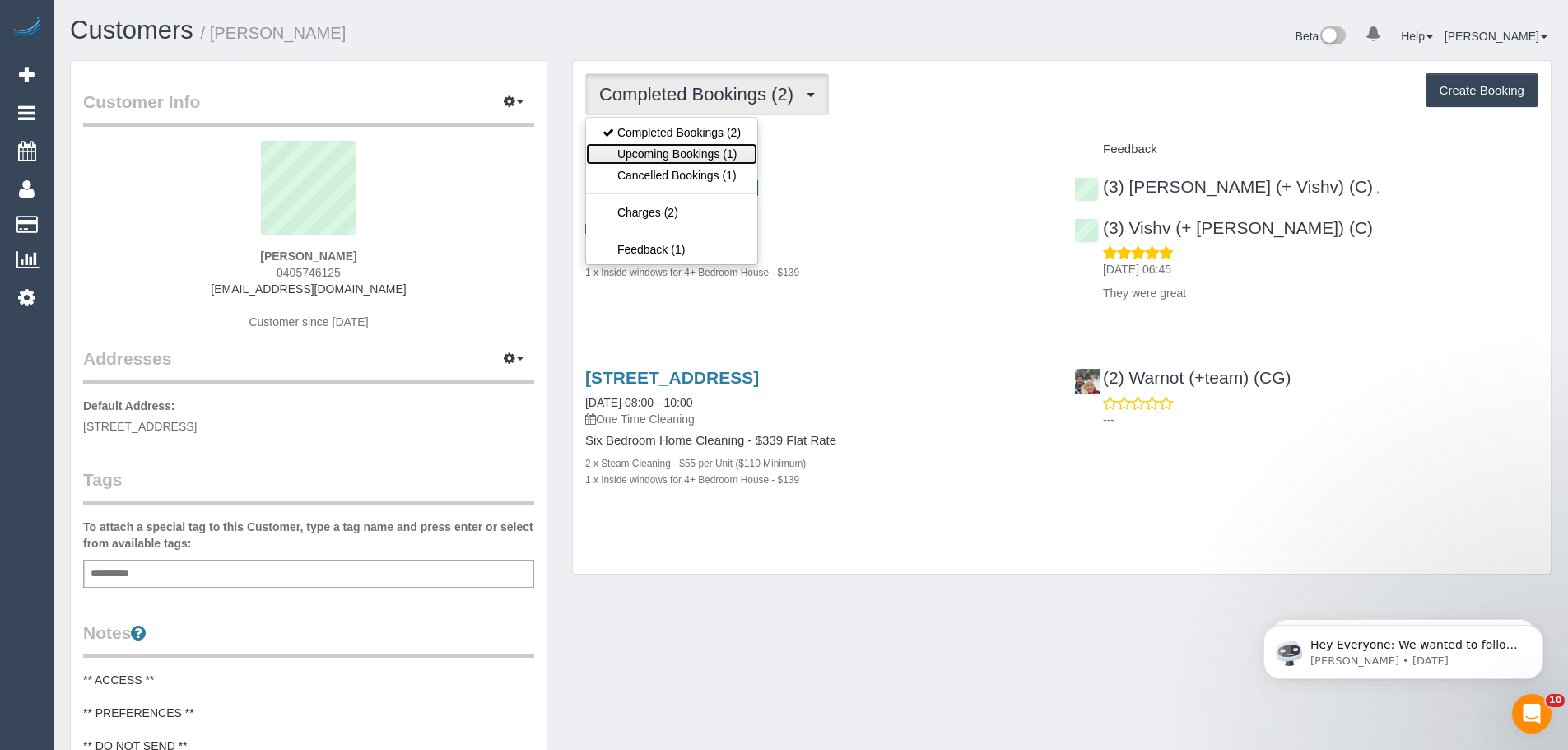
click at [697, 147] on link "Upcoming Bookings (1)" at bounding box center [671, 153] width 171 height 21
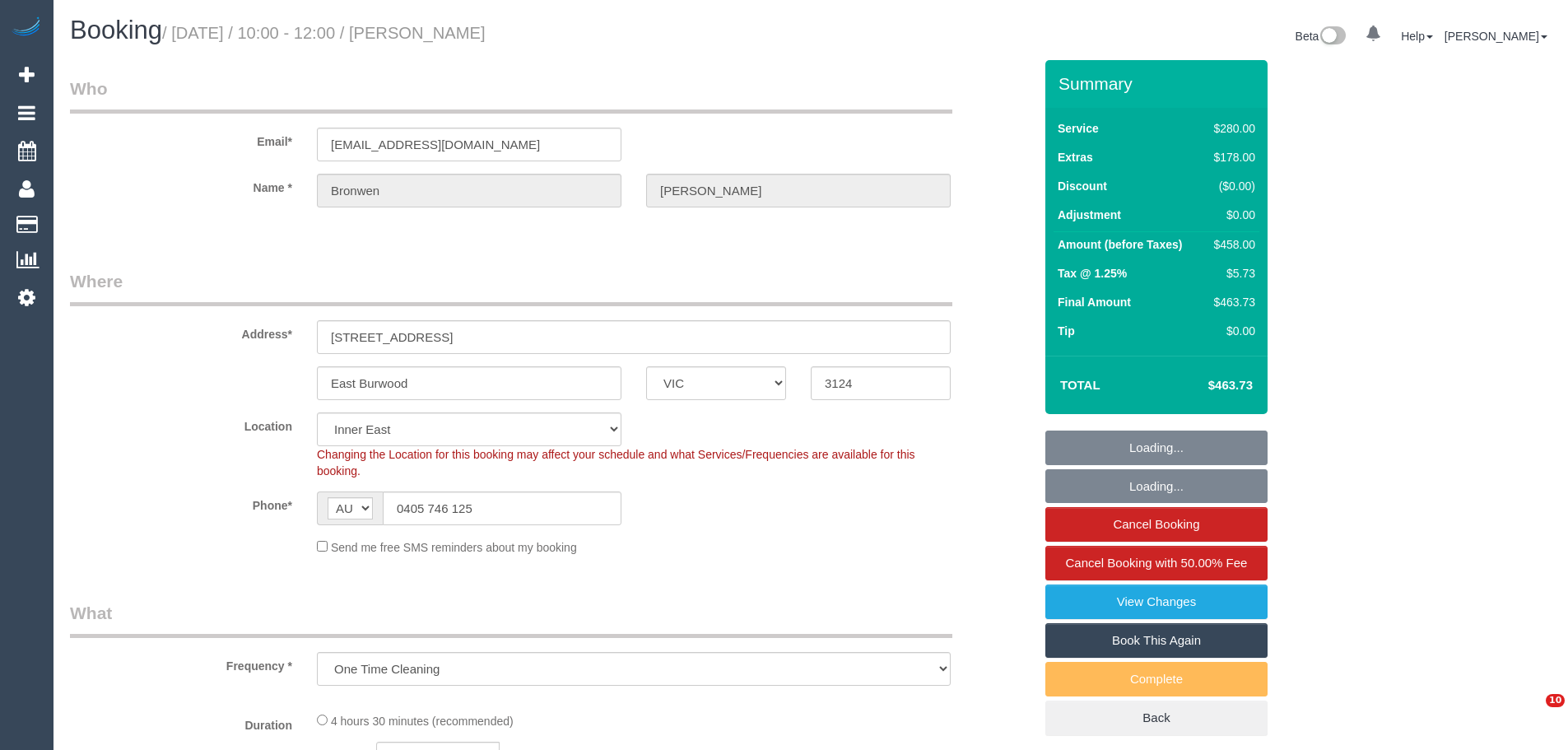
select select "VIC"
select select "number:28"
select select "number:14"
select select "number:18"
select select "number:22"
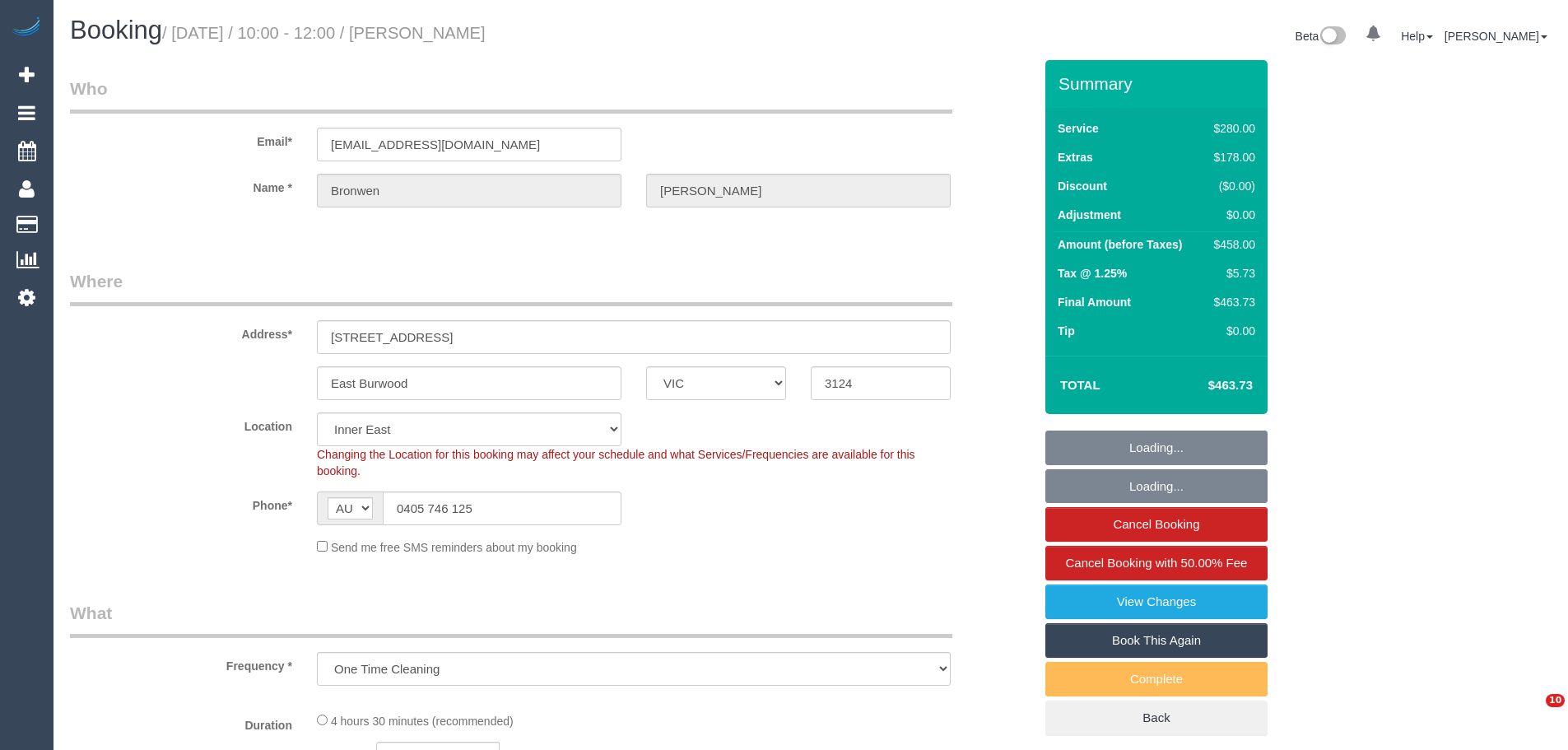
select select "number:26"
select select "2"
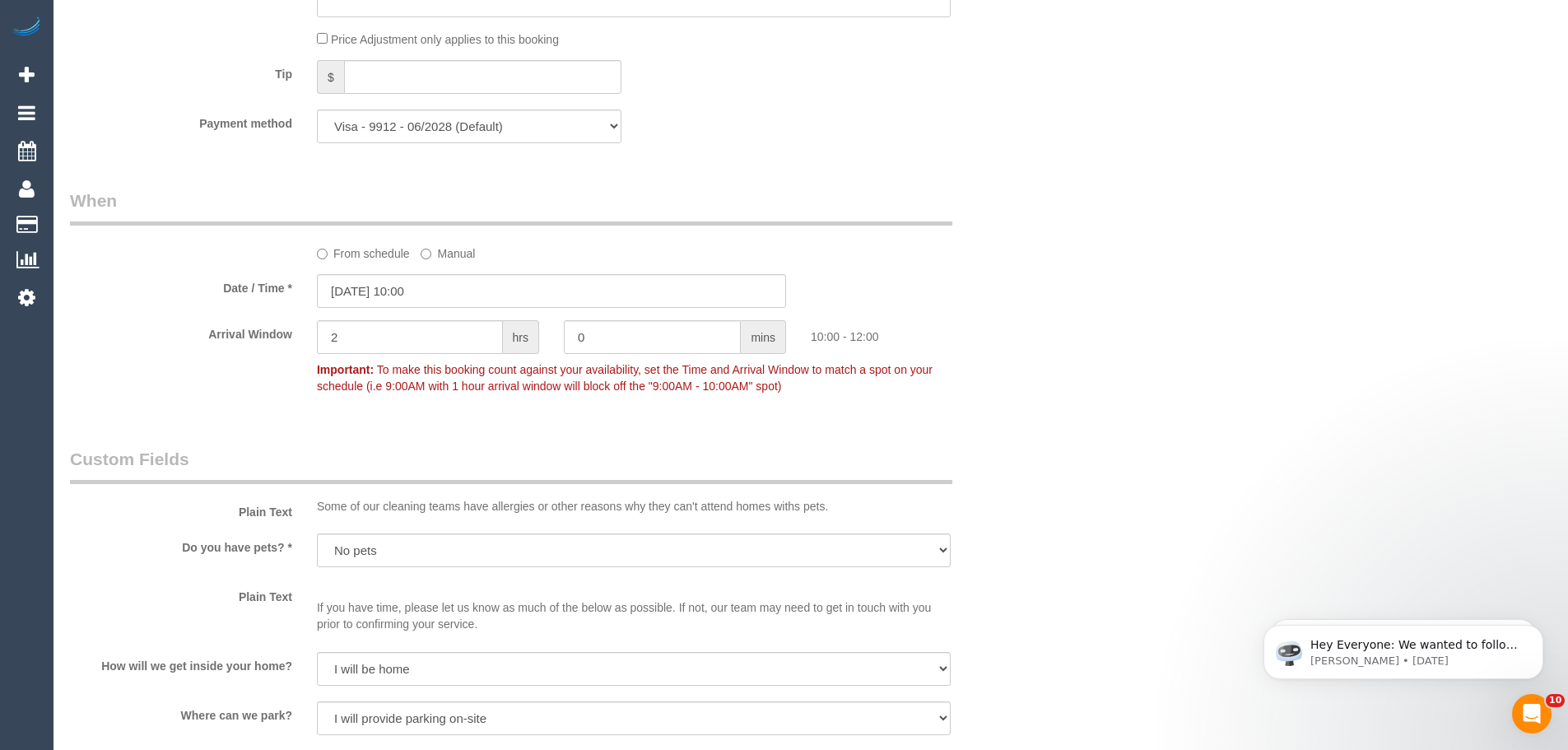
scroll to position [2222, 0]
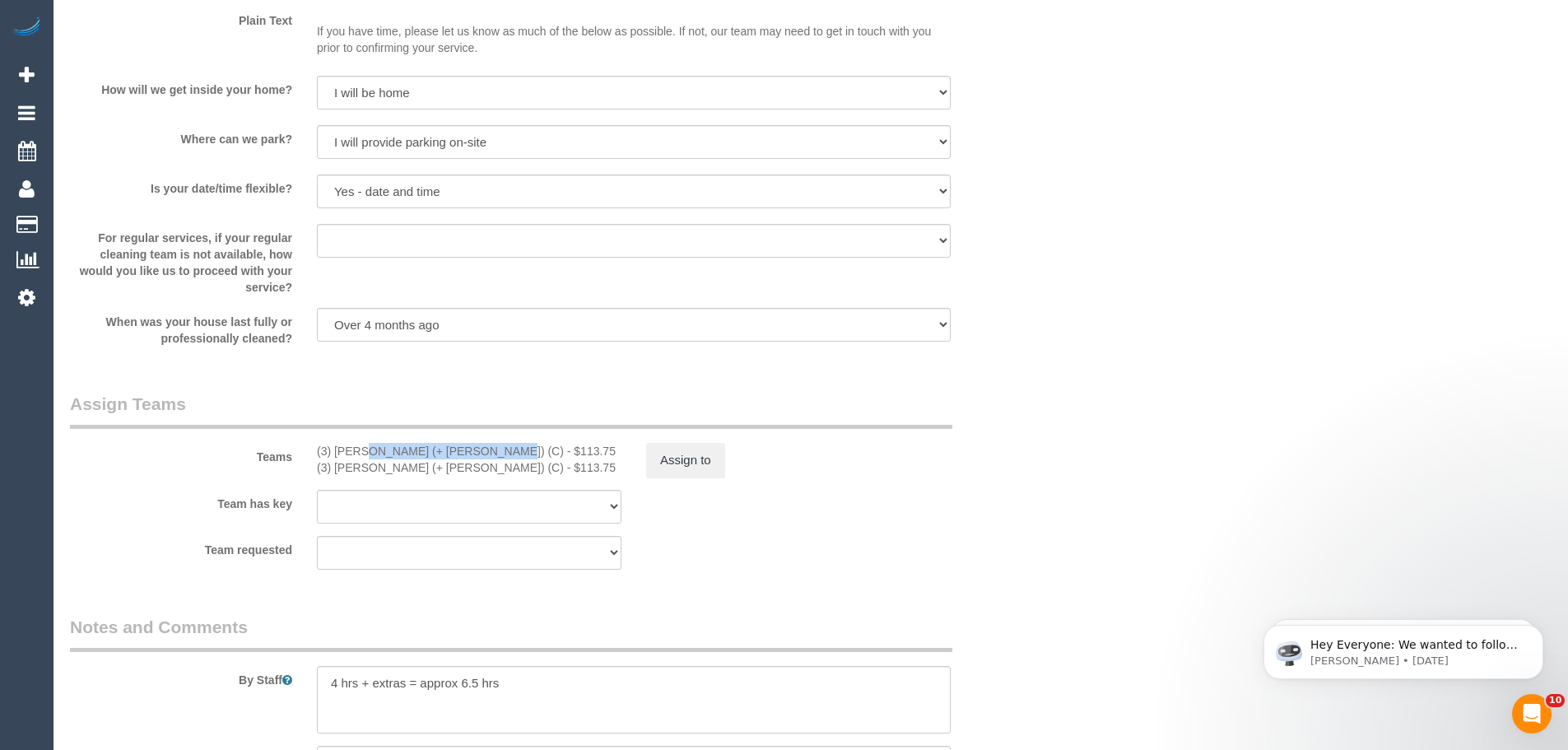
drag, startPoint x: 431, startPoint y: 458, endPoint x: 310, endPoint y: 449, distance: 121.3
click at [310, 449] on div "(3) [PERSON_NAME] (+ [PERSON_NAME]) (C) - $113.75 (3) [PERSON_NAME] (+ [PERSON_…" at bounding box center [469, 459] width 329 height 33
copy div "(3) [PERSON_NAME] (+ [PERSON_NAME]) (C) -"
click at [697, 452] on button "Assign to" at bounding box center [686, 460] width 79 height 35
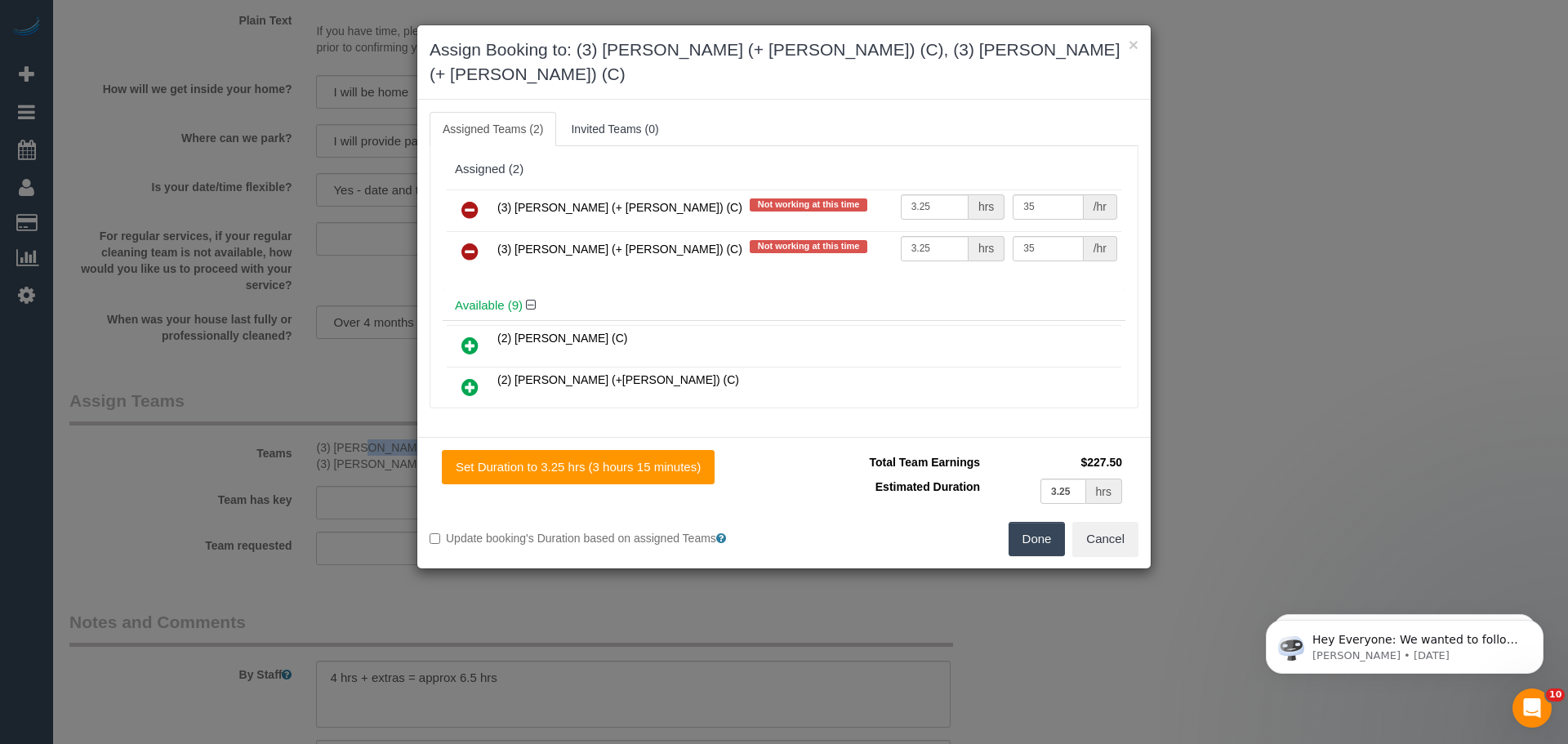
click at [464, 200] on icon at bounding box center [469, 210] width 18 height 19
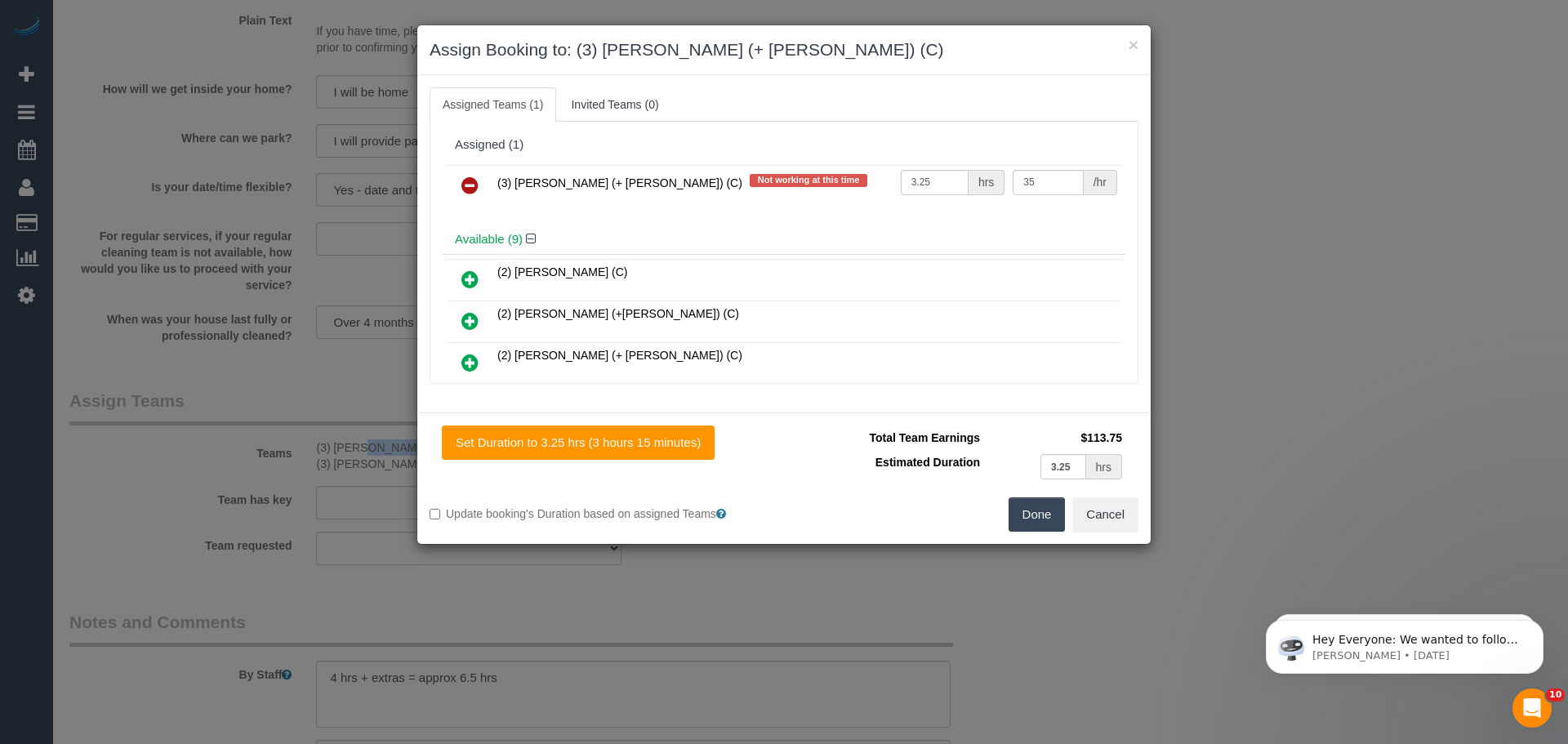
click at [464, 190] on icon at bounding box center [469, 185] width 18 height 19
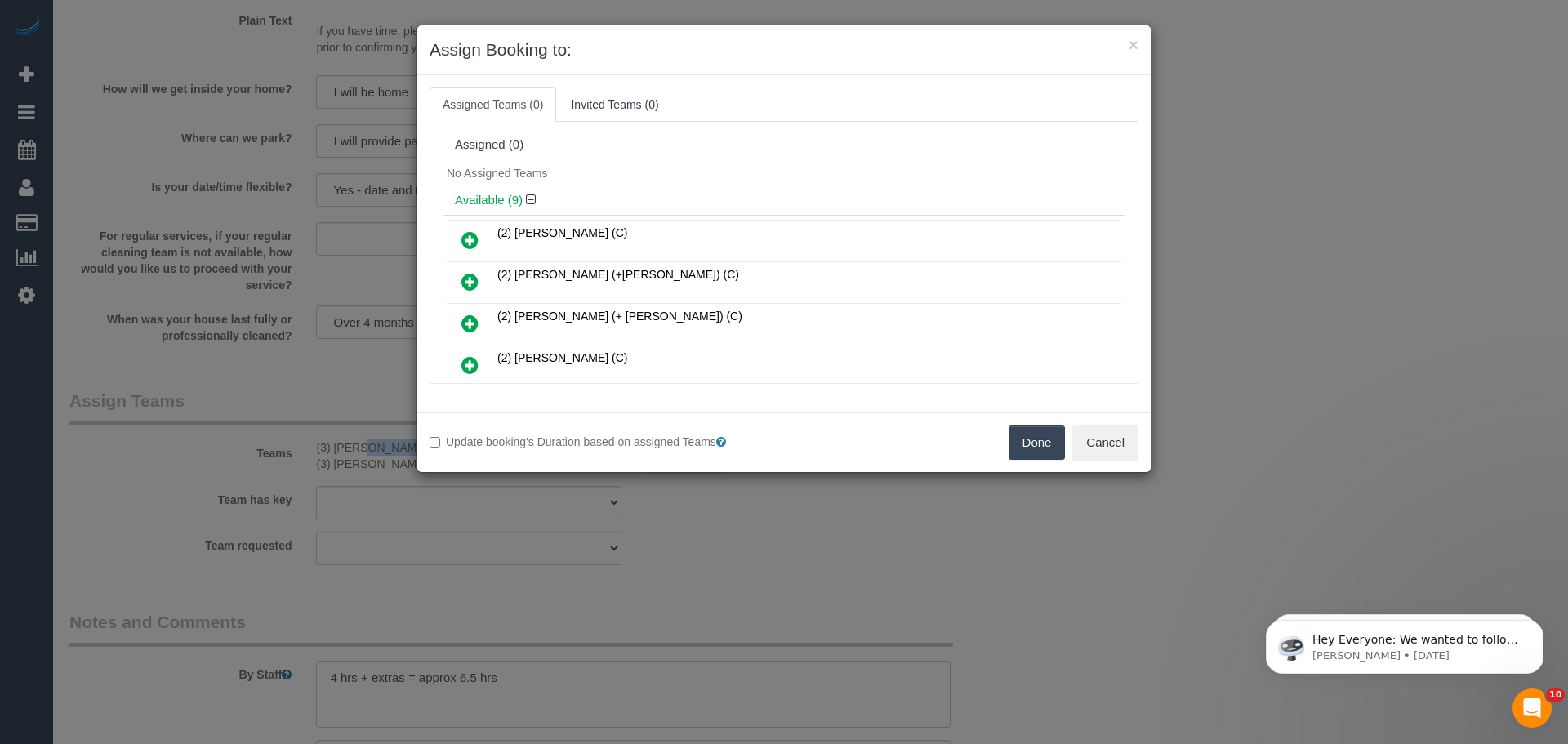
click at [1035, 428] on button "Done" at bounding box center [1037, 442] width 57 height 34
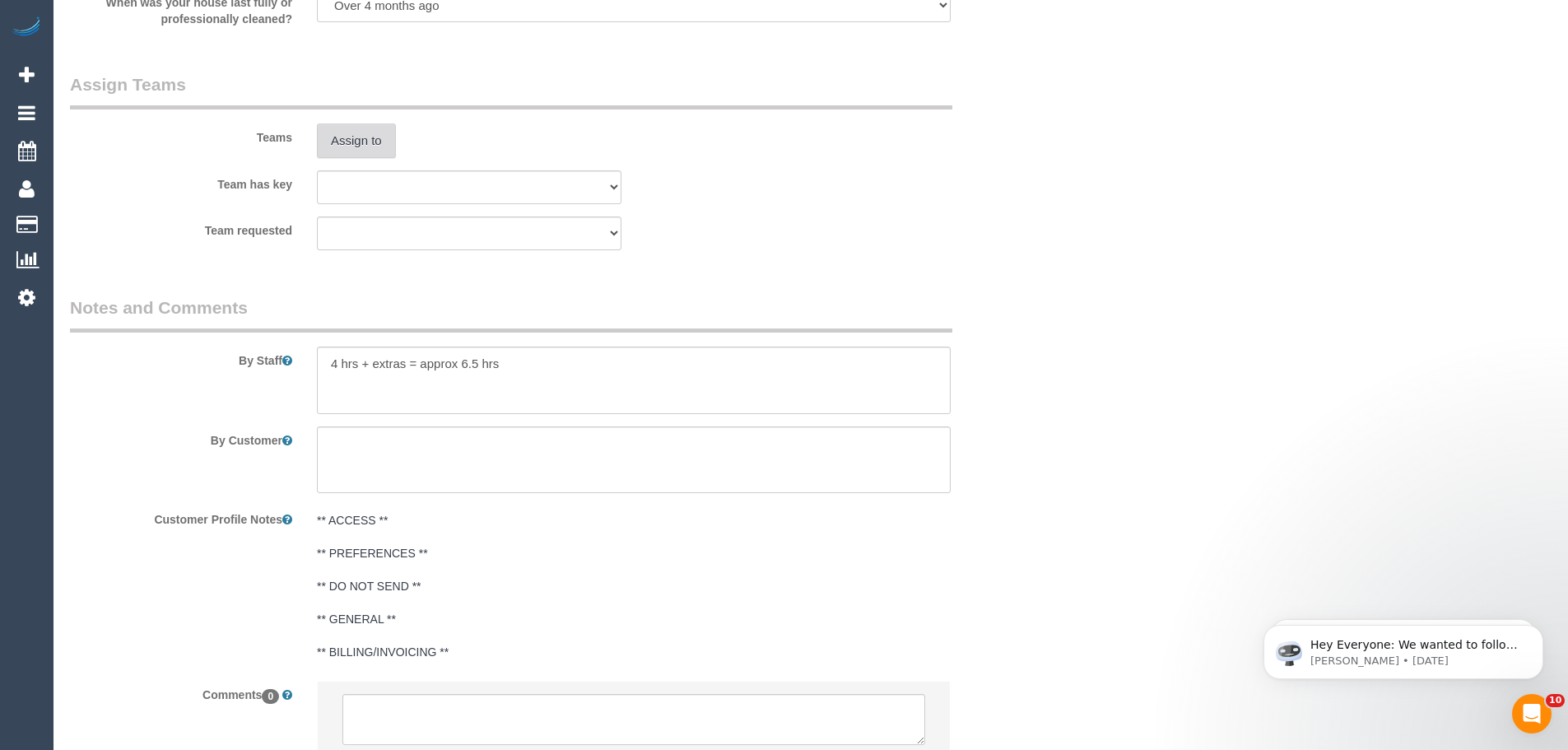
scroll to position [2669, 0]
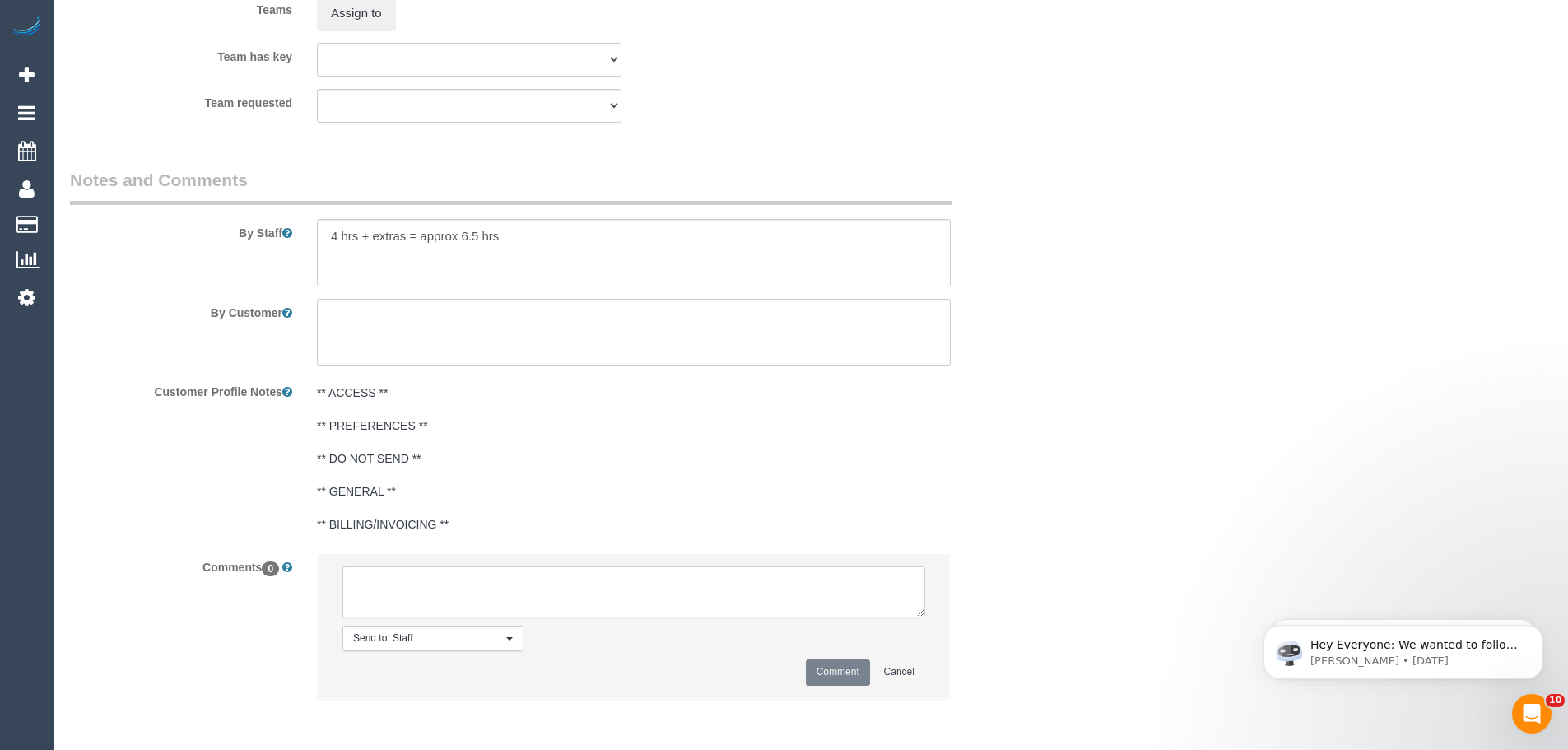
click at [543, 604] on textarea at bounding box center [634, 592] width 582 height 51
type textarea "/"
paste textarea "Cleaner(s) Unassigned: Reason Unassigned: Contact customer via: Which message s…"
drag, startPoint x: 914, startPoint y: 614, endPoint x: 1043, endPoint y: 746, distance: 184.6
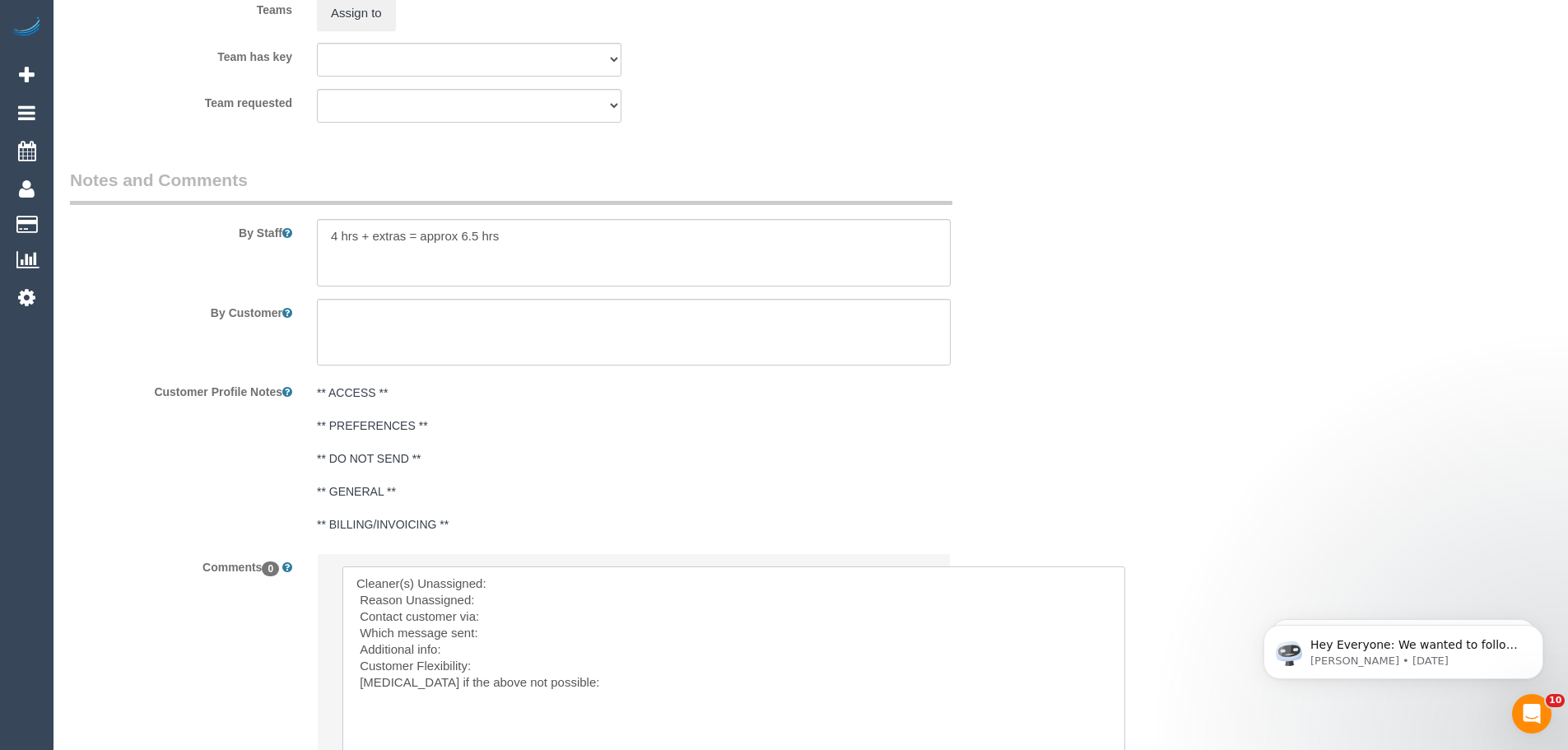
click at [635, 571] on textarea at bounding box center [734, 679] width 783 height 226
paste textarea "(3) Jay (+ Smruti) (C) -"
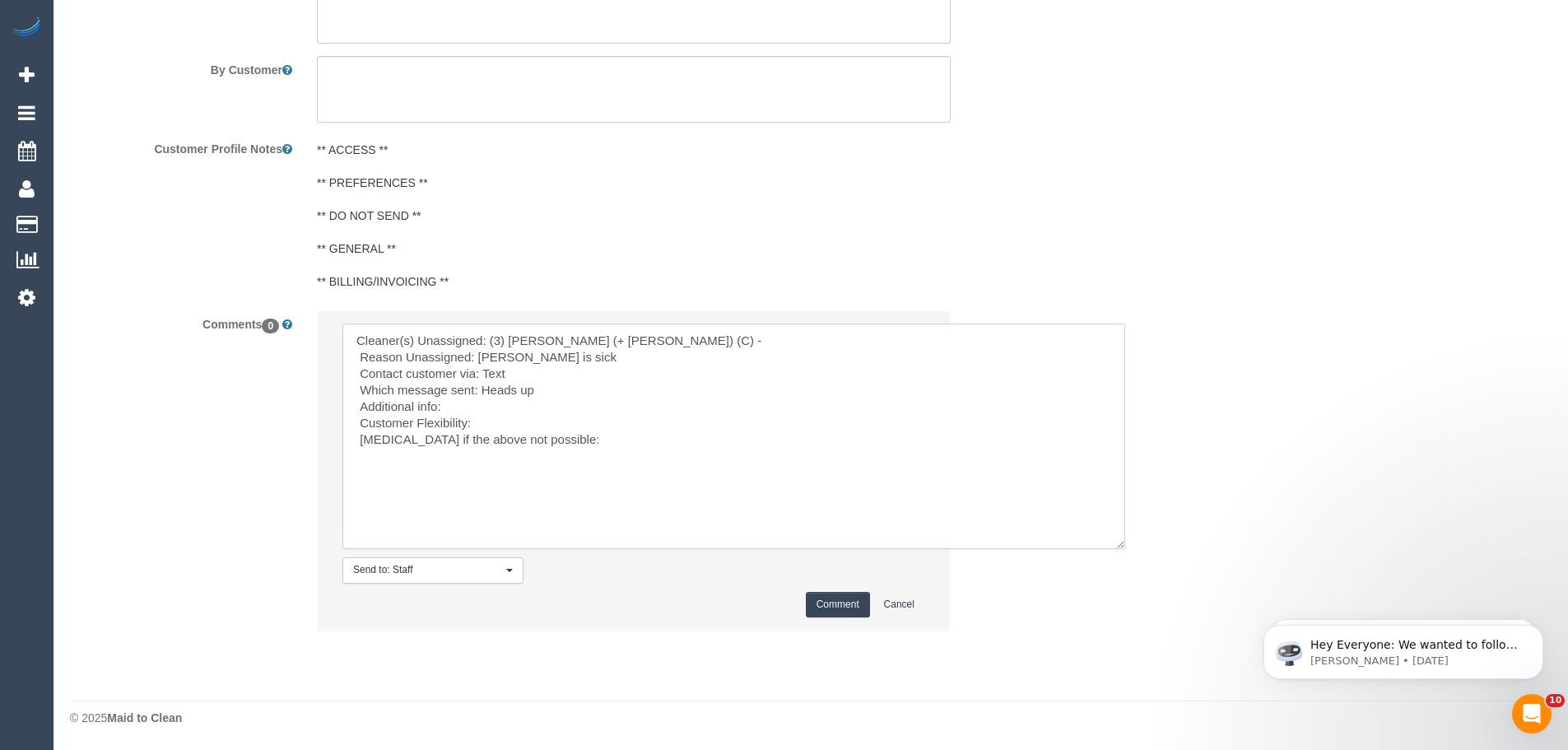
type textarea "Cleaner(s) Unassigned: (3) Jay (+ Smruti) (C) - Reason Unassigned: Smruti is si…"
click at [828, 592] on button "Comment" at bounding box center [837, 604] width 64 height 25
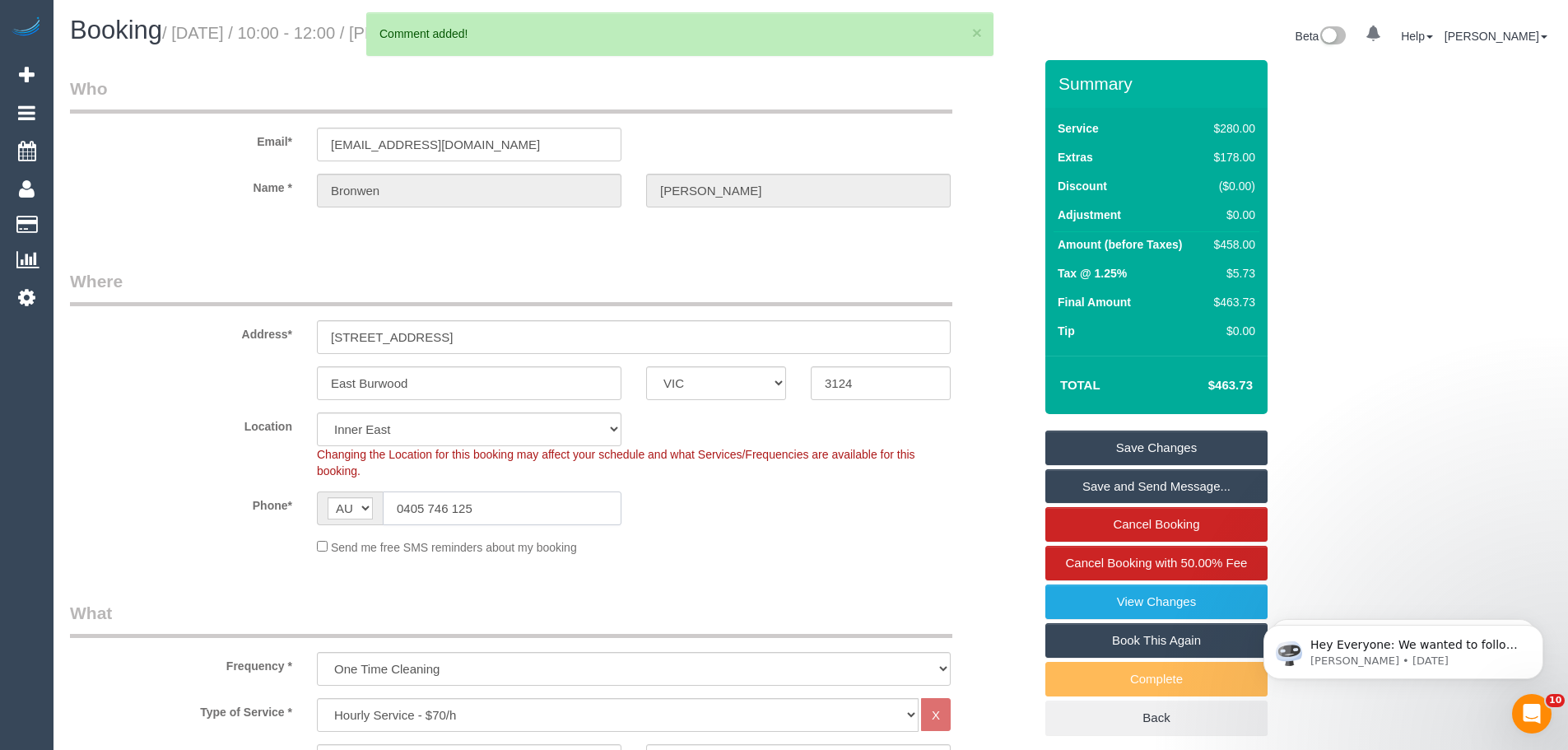
drag, startPoint x: 560, startPoint y: 505, endPoint x: 166, endPoint y: 502, distance: 394.0
click at [173, 503] on div "Phone* AF AL DZ AD AO AI AQ AG AR AM AW AU AT AZ BS BH BD BB BY BE BZ BJ BM BT …" at bounding box center [550, 508] width 987 height 34
click at [1131, 450] on link "Save Changes" at bounding box center [1156, 447] width 222 height 35
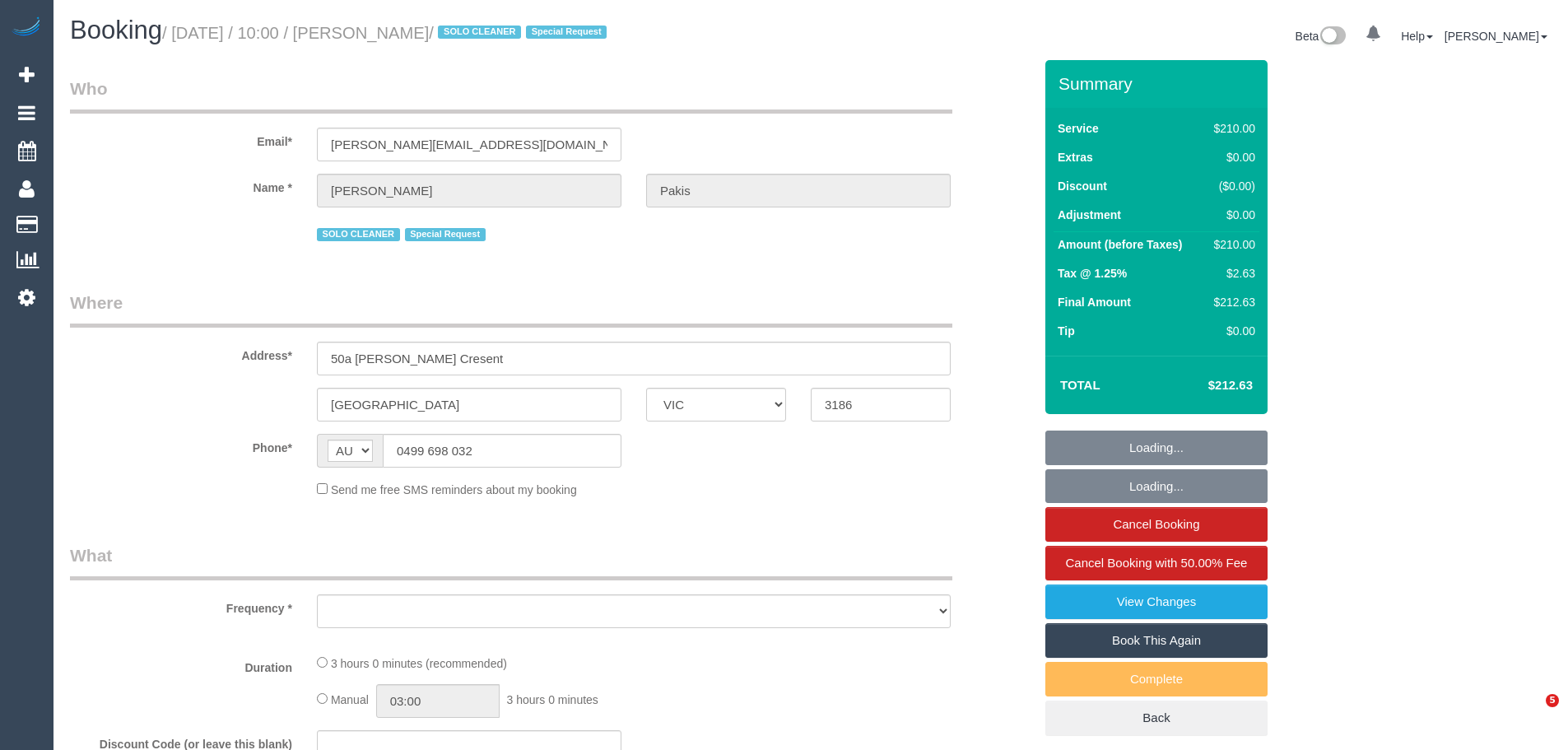
select select "VIC"
select select "string:stripe-pm_1RdgU52GScqysDRVNxvFkaYN"
select select "number:27"
select select "number:14"
select select "number:19"
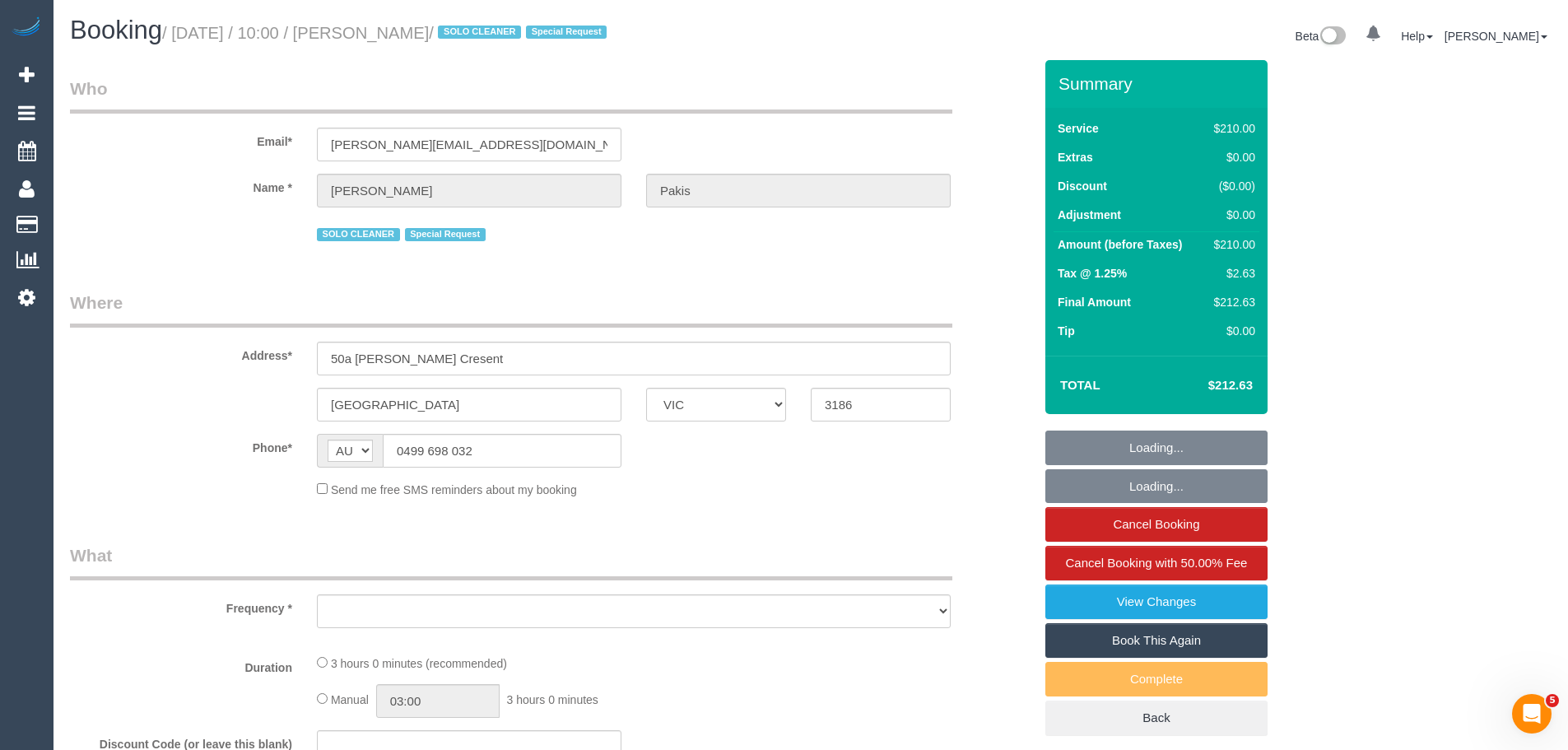
select select "number:36"
select select "number:35"
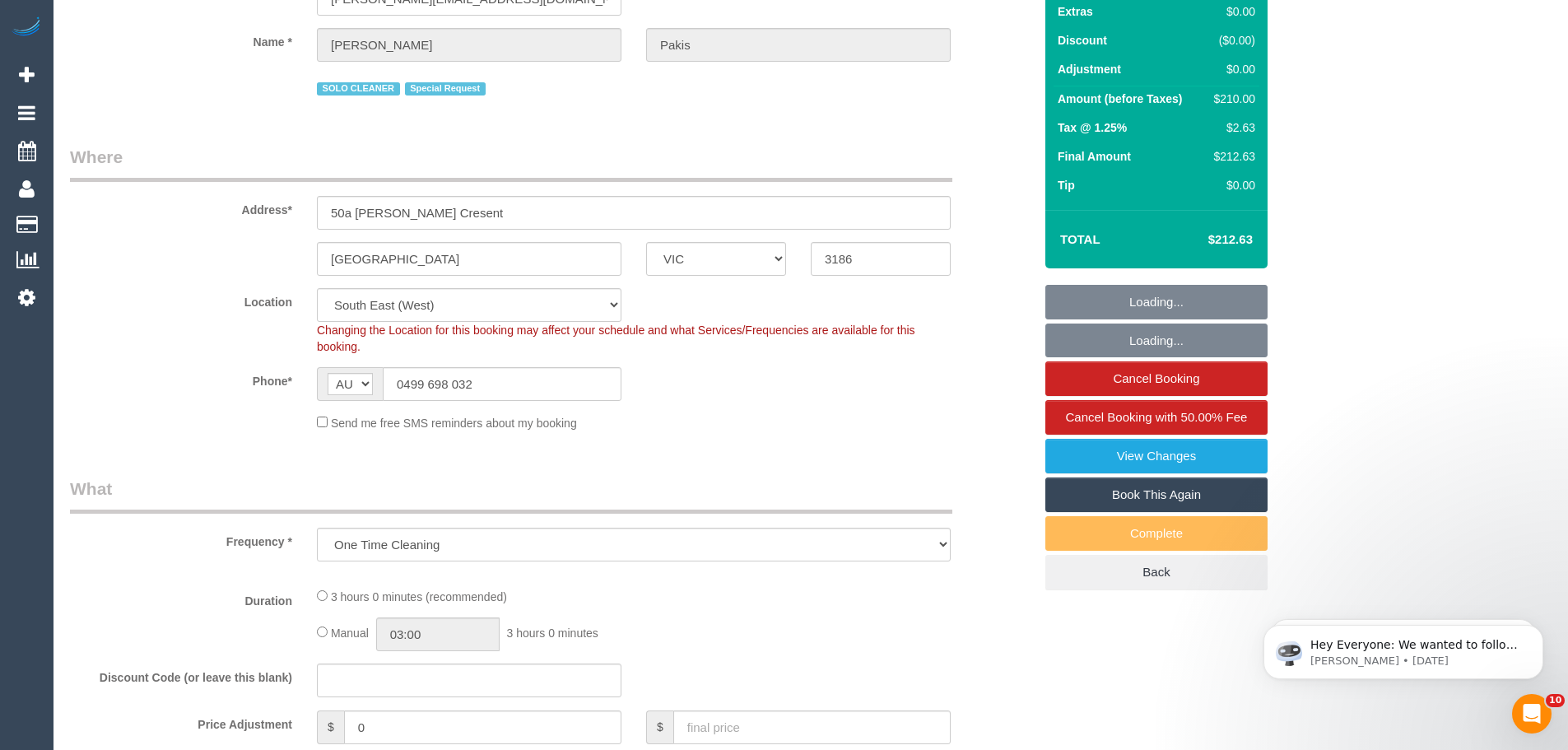
select select "object:874"
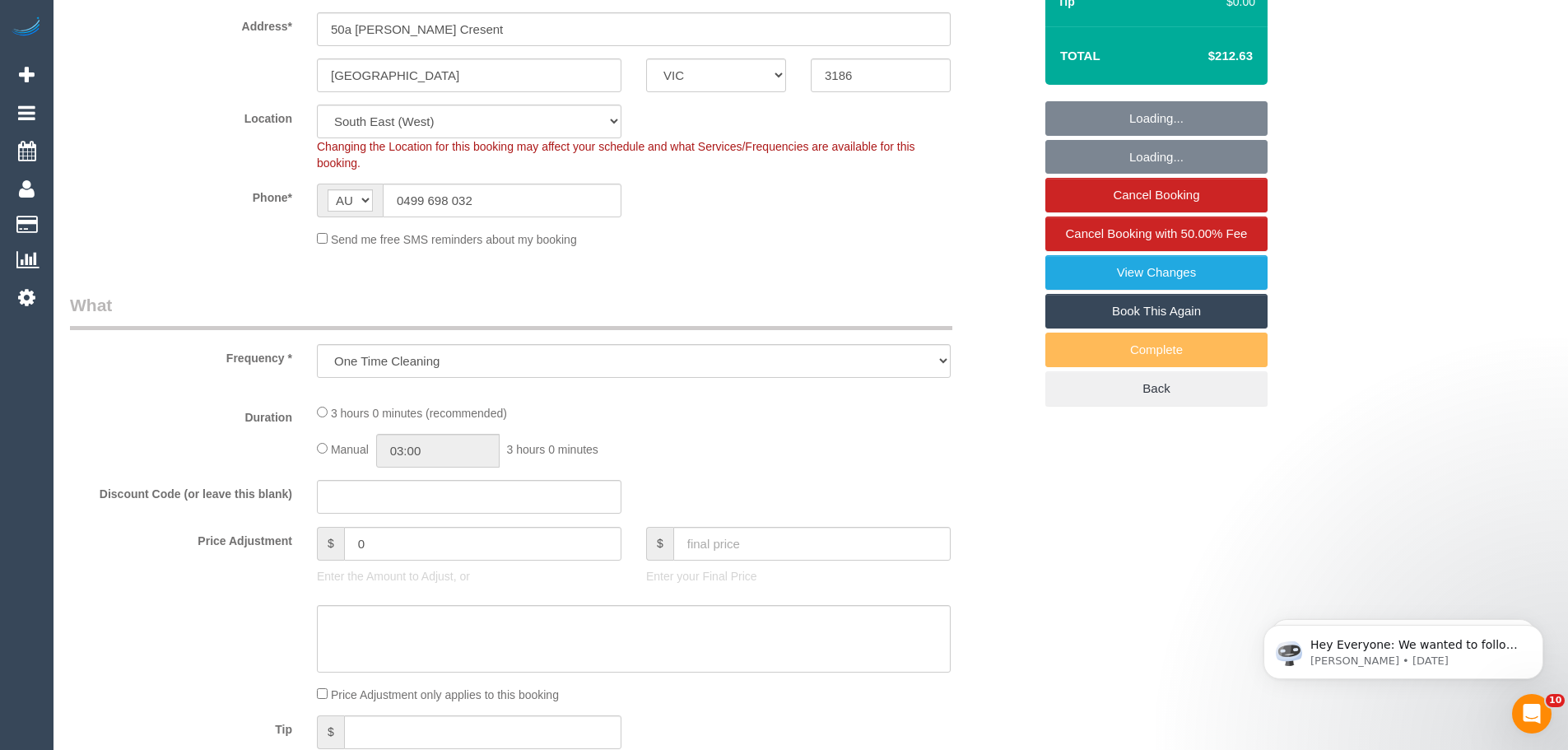
select select "180"
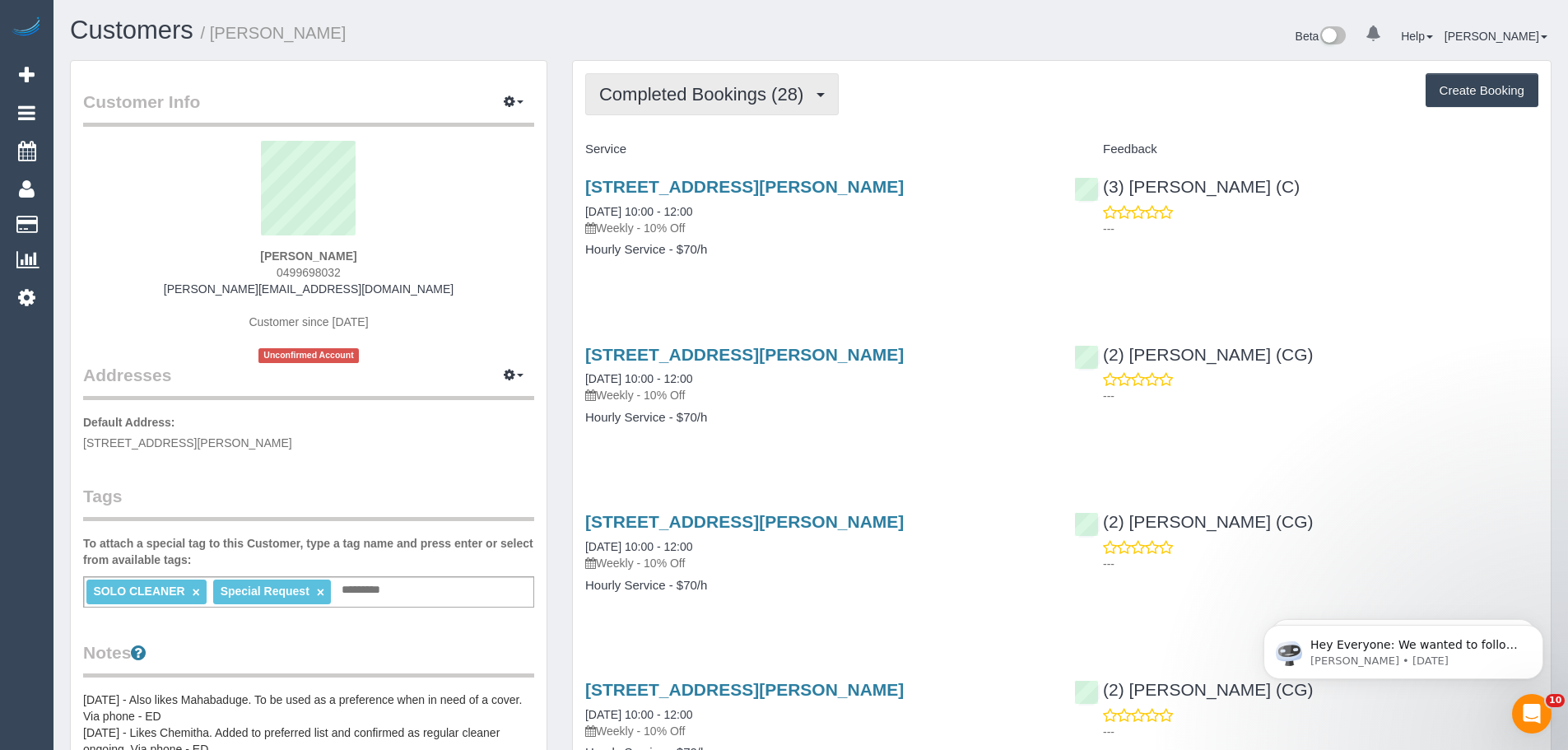
click at [699, 95] on span "Completed Bookings (28)" at bounding box center [705, 94] width 212 height 20
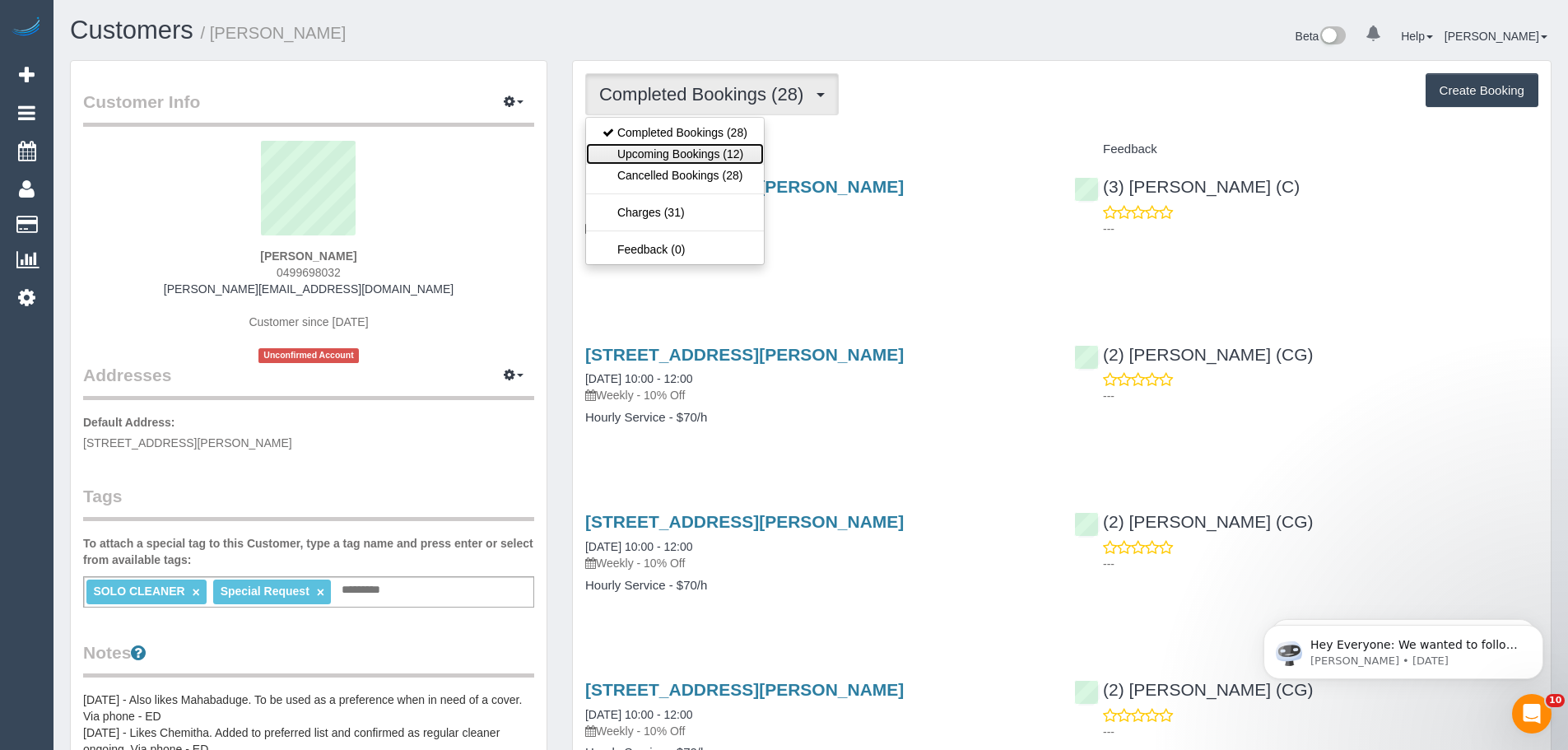
click at [692, 155] on link "Upcoming Bookings (12)" at bounding box center [674, 153] width 178 height 21
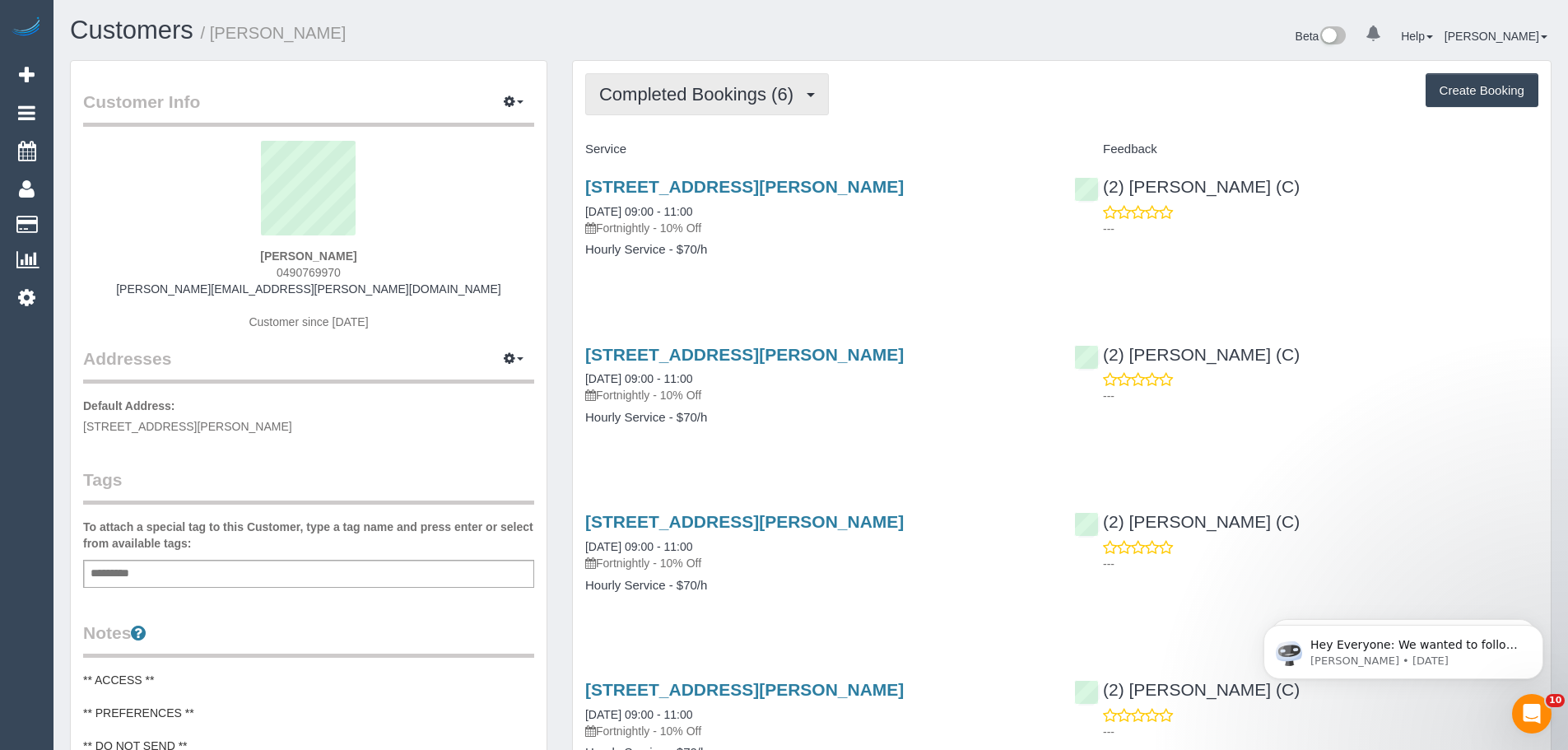
click at [662, 93] on span "Completed Bookings (6)" at bounding box center [700, 94] width 203 height 20
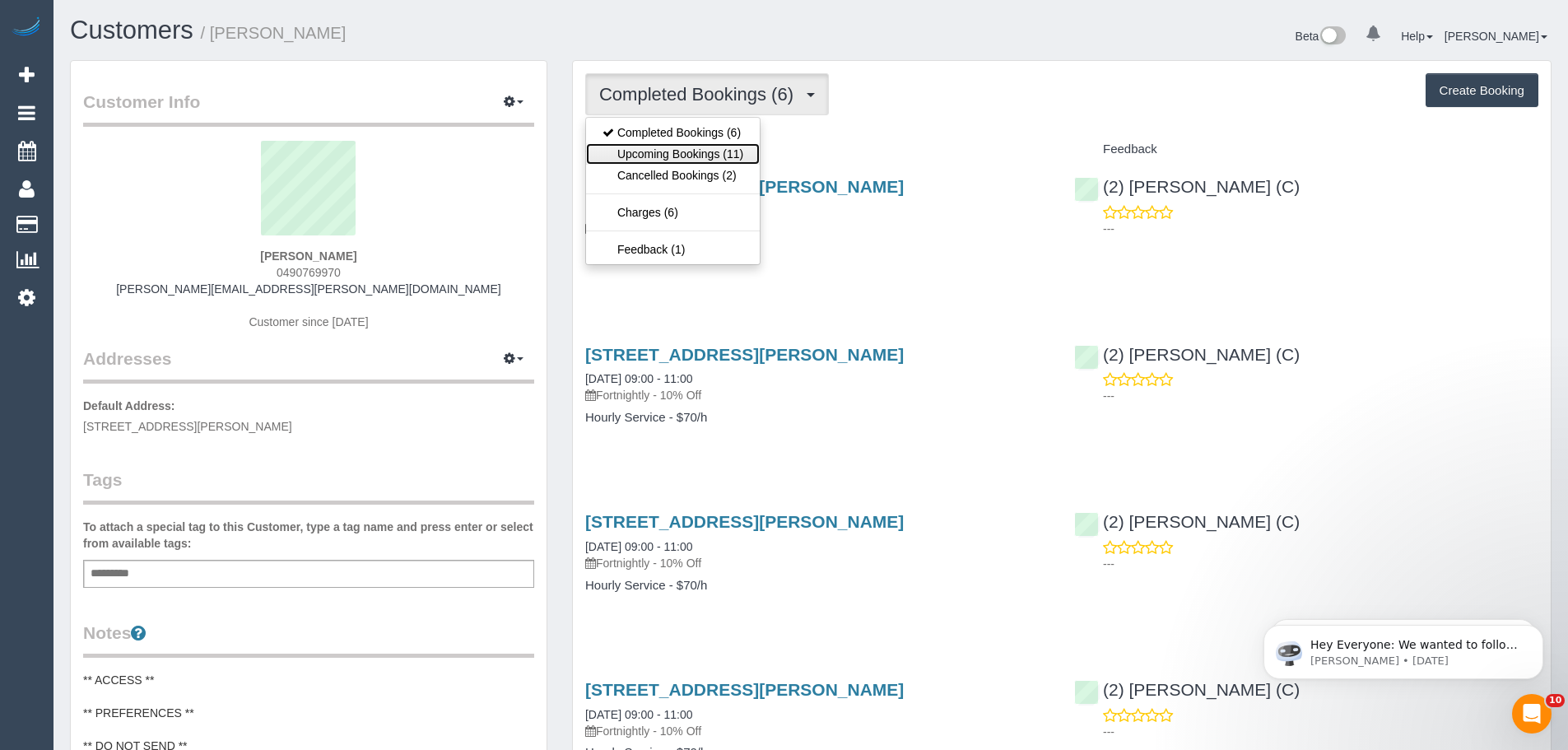
click at [661, 148] on link "Upcoming Bookings (11)" at bounding box center [672, 153] width 173 height 21
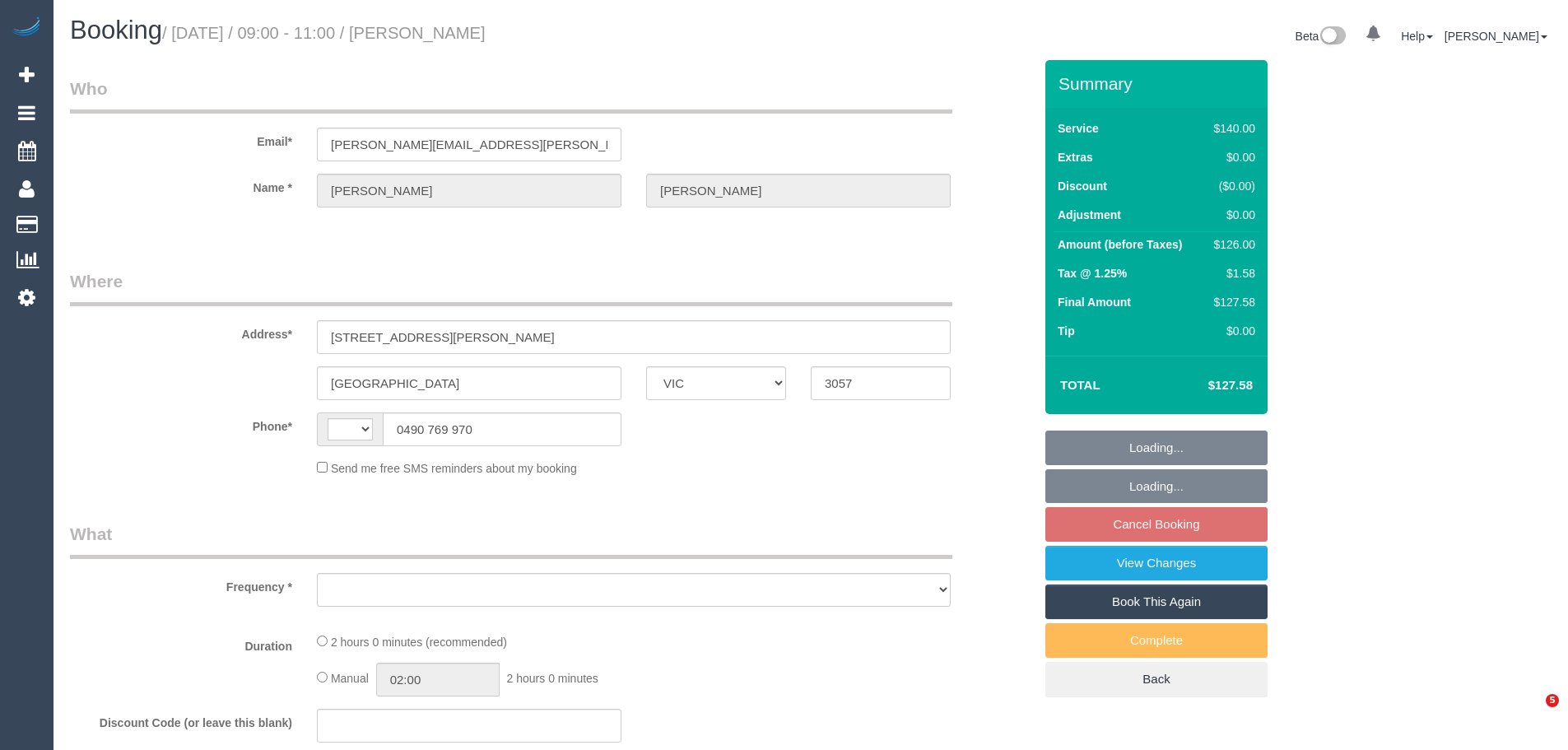
select select "VIC"
select select "object:281"
select select "string:stripe-pm_1RdTyA2GScqysDRVt5lN4yUT"
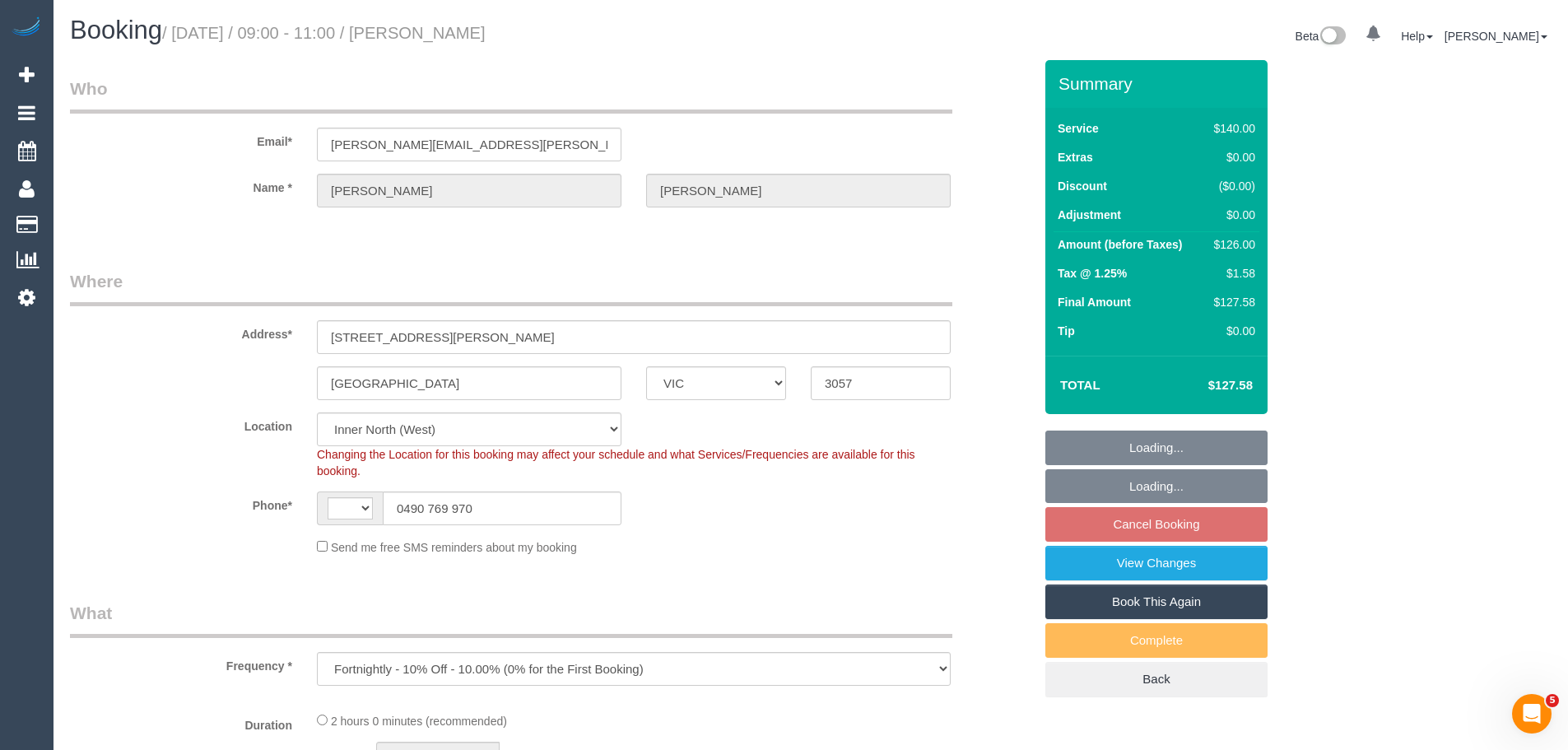
select select "object:535"
select select "string:AU"
select select "number:30"
select select "number:14"
select select "number:19"
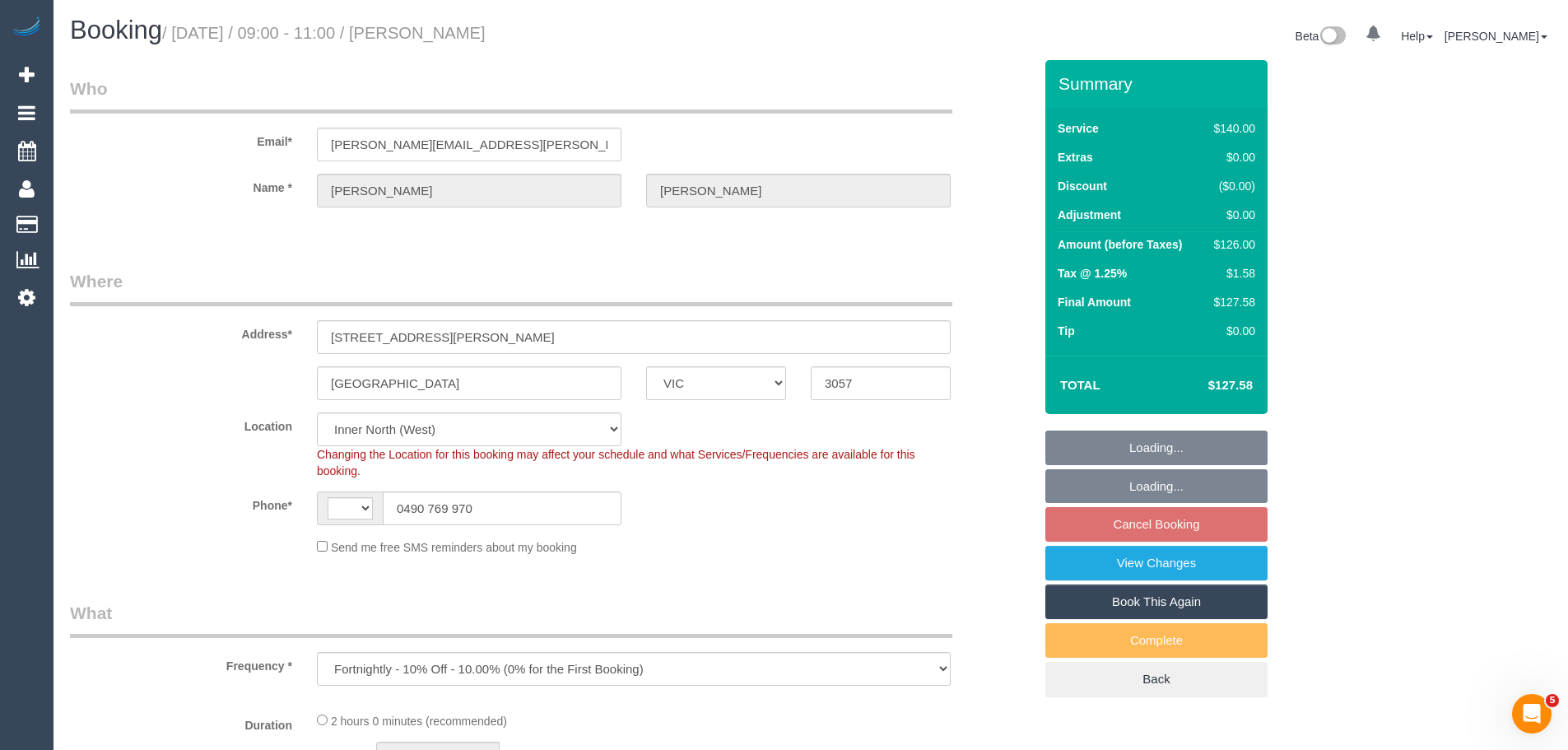
select select "number:24"
select select "number:34"
select select "number:13"
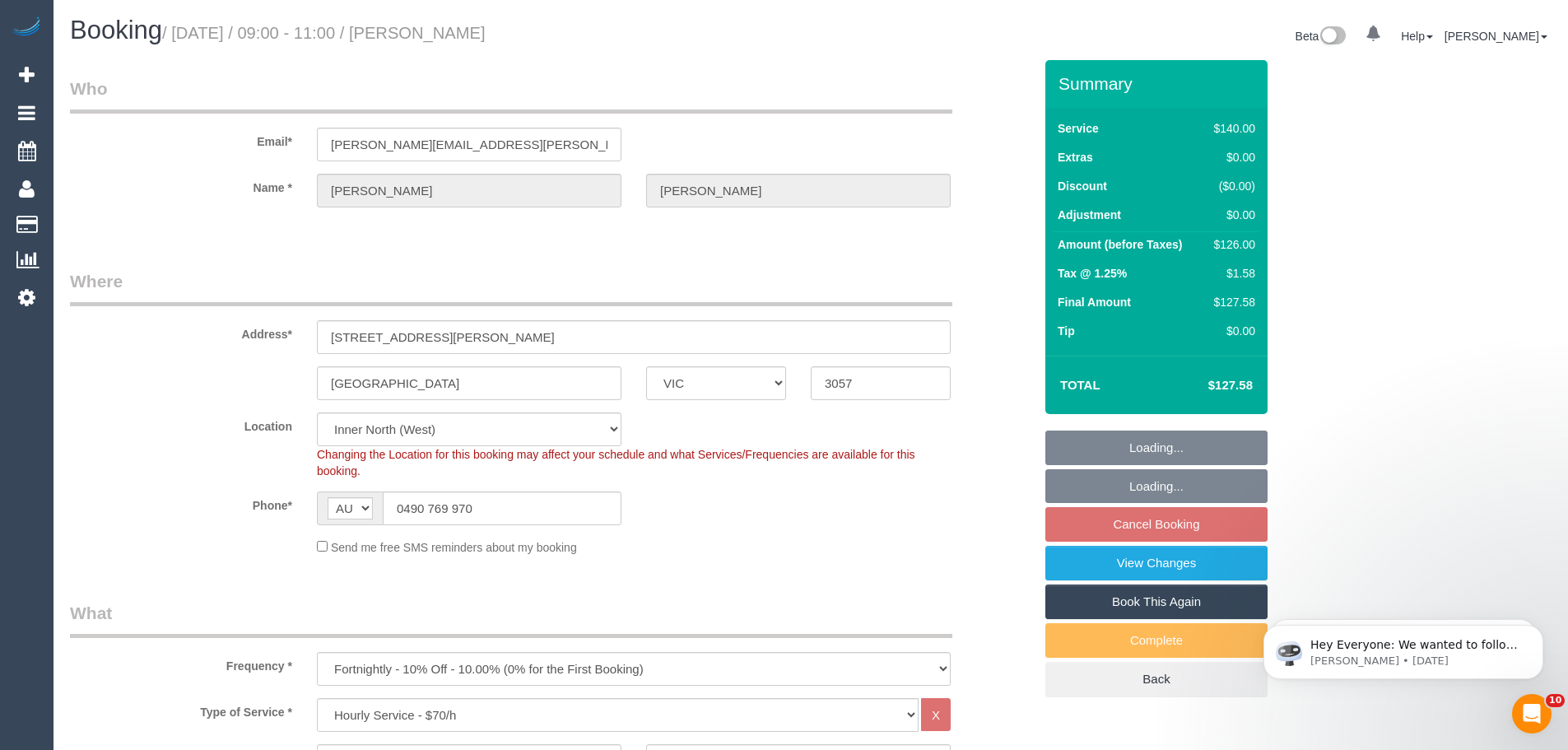
select select "spot3"
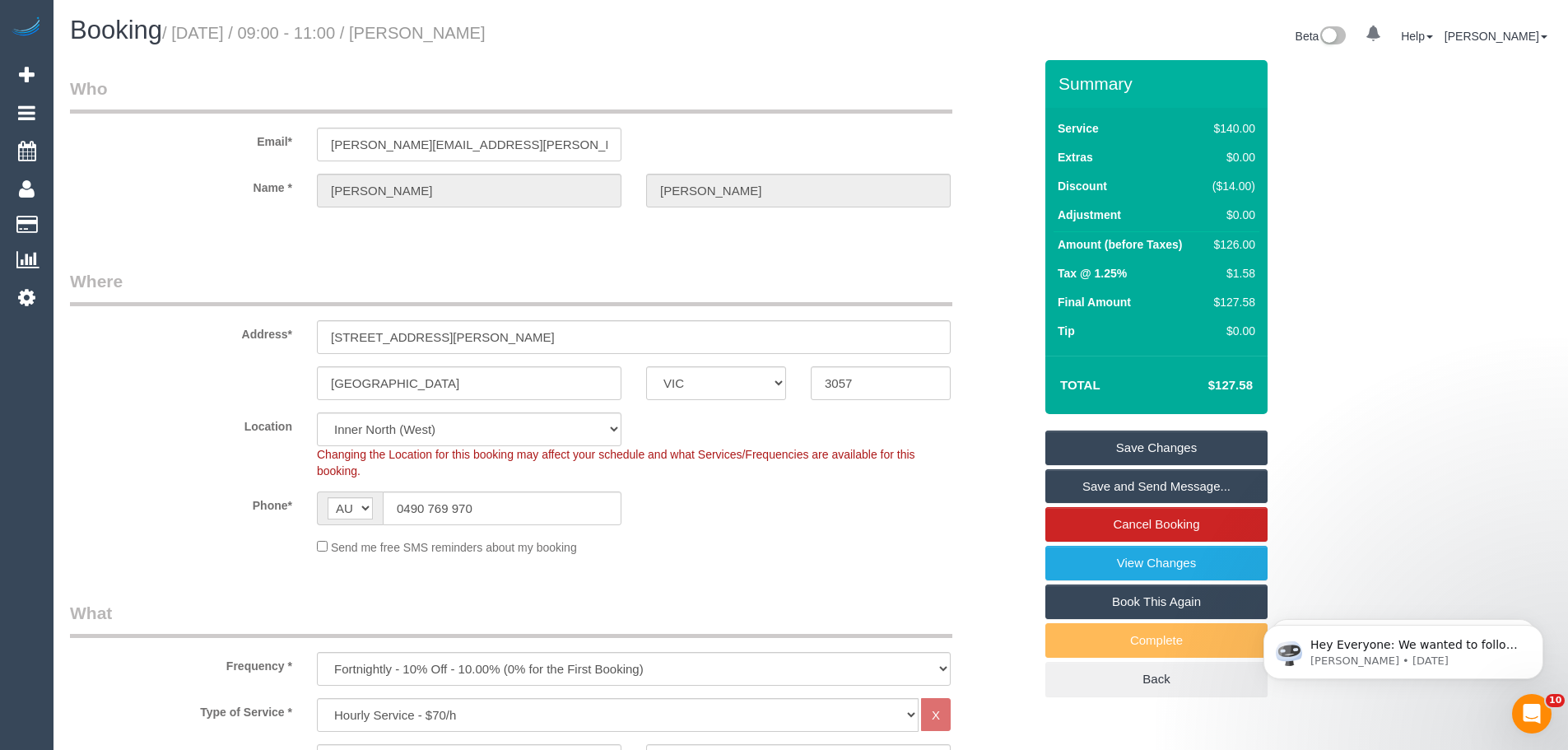
click at [562, 288] on legend "Where" at bounding box center [511, 288] width 882 height 37
click at [1385, 343] on div "Summary Service $140.00 Extras $0.00 Discount ($14.00) Adjustment $0.00 Amount …" at bounding box center [1218, 395] width 370 height 670
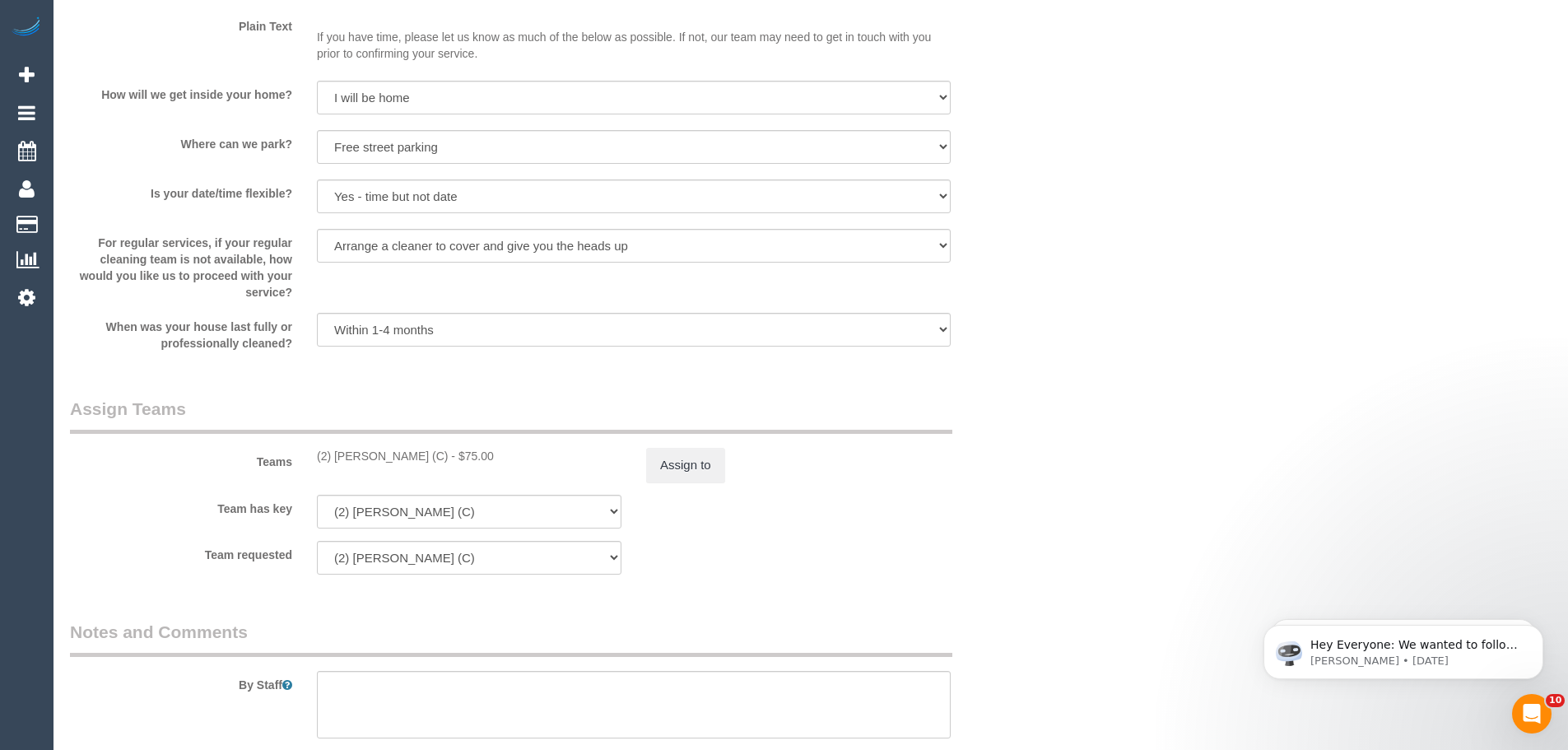
scroll to position [2222, 0]
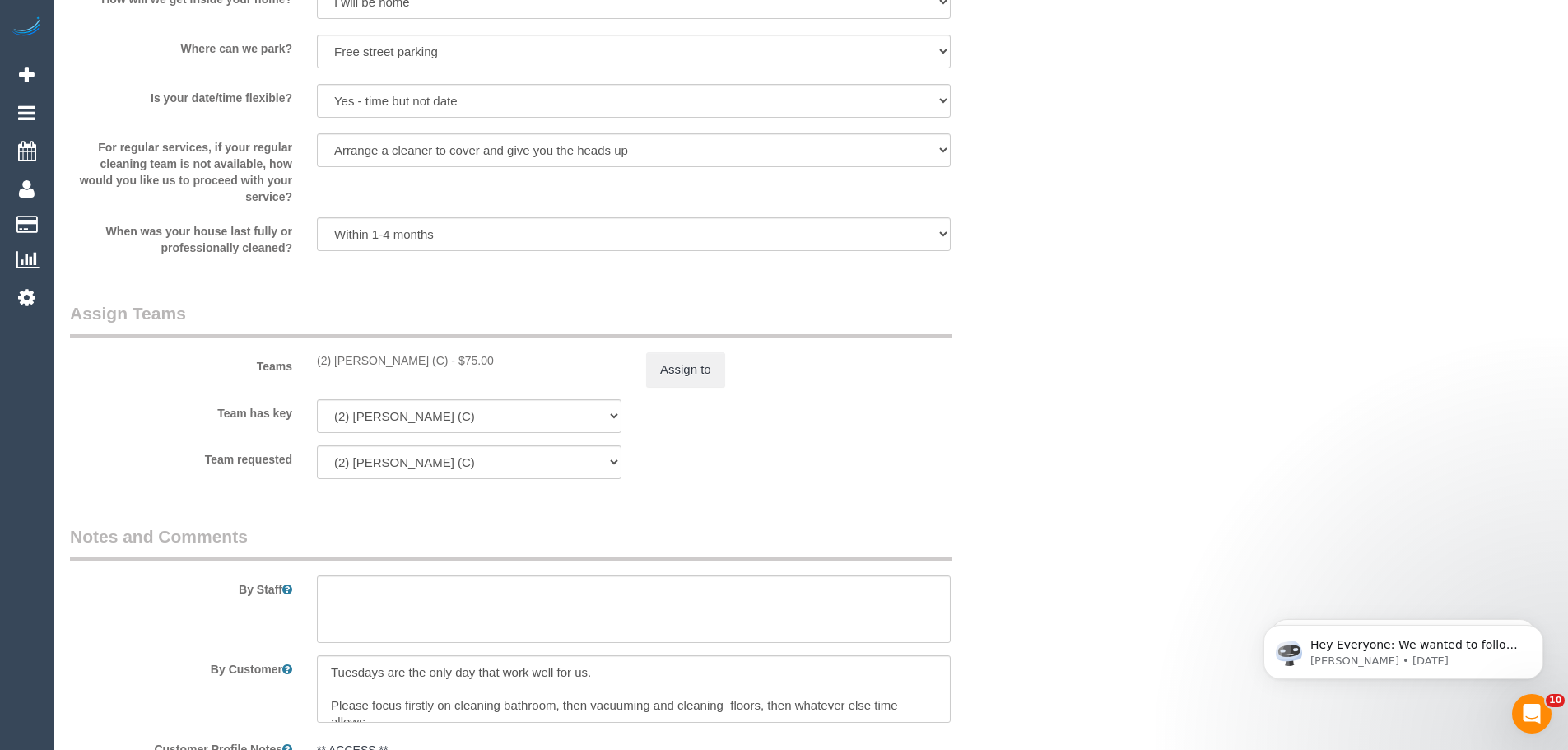
drag, startPoint x: 439, startPoint y: 361, endPoint x: 294, endPoint y: 372, distance: 145.4
click at [294, 372] on div "Teams (2) Harry Dhasmana (C) - $75.00 Assign to" at bounding box center [550, 344] width 987 height 86
copy div "(2) [PERSON_NAME] (C)"
click at [684, 378] on button "Assign to" at bounding box center [686, 370] width 79 height 35
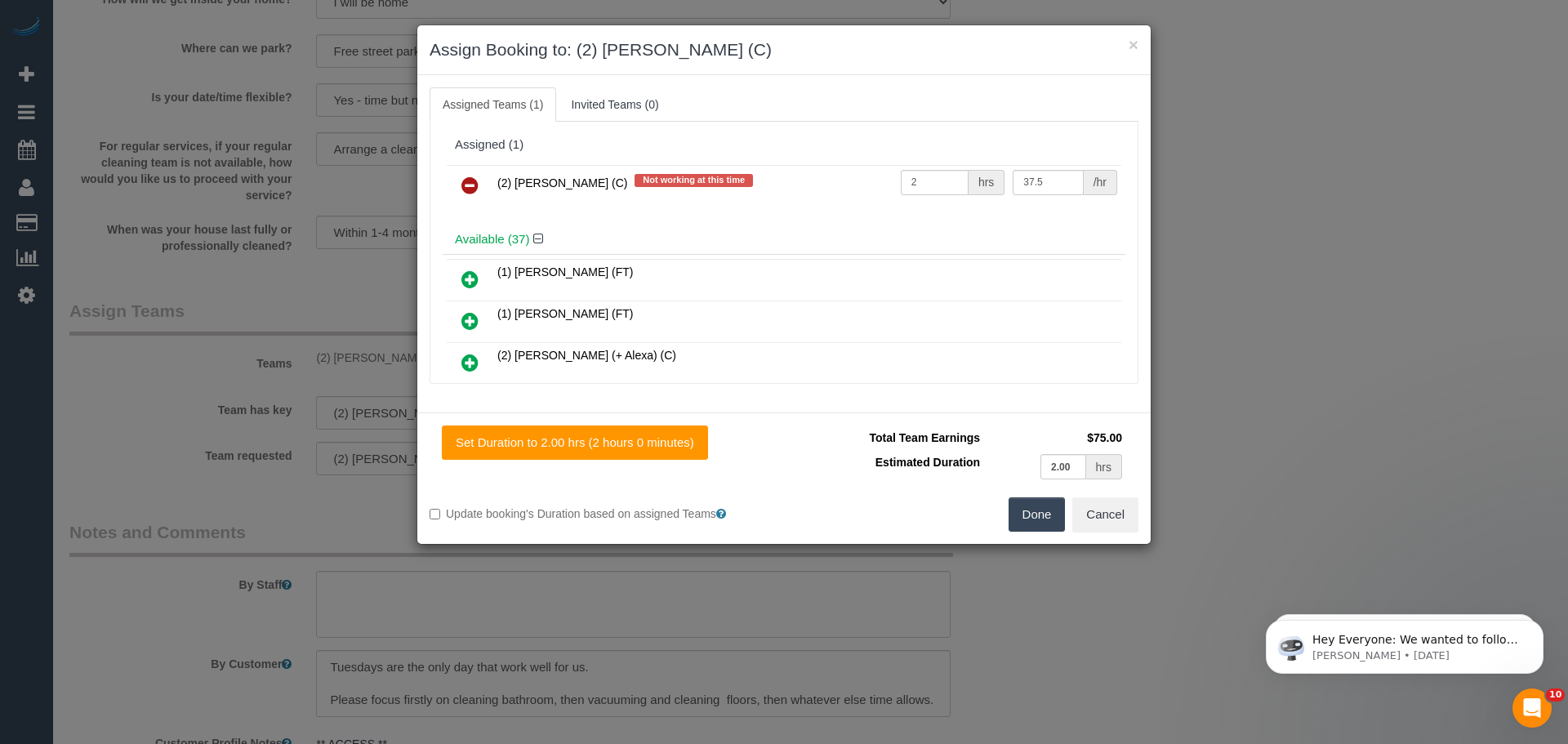
click at [463, 186] on icon at bounding box center [469, 185] width 18 height 19
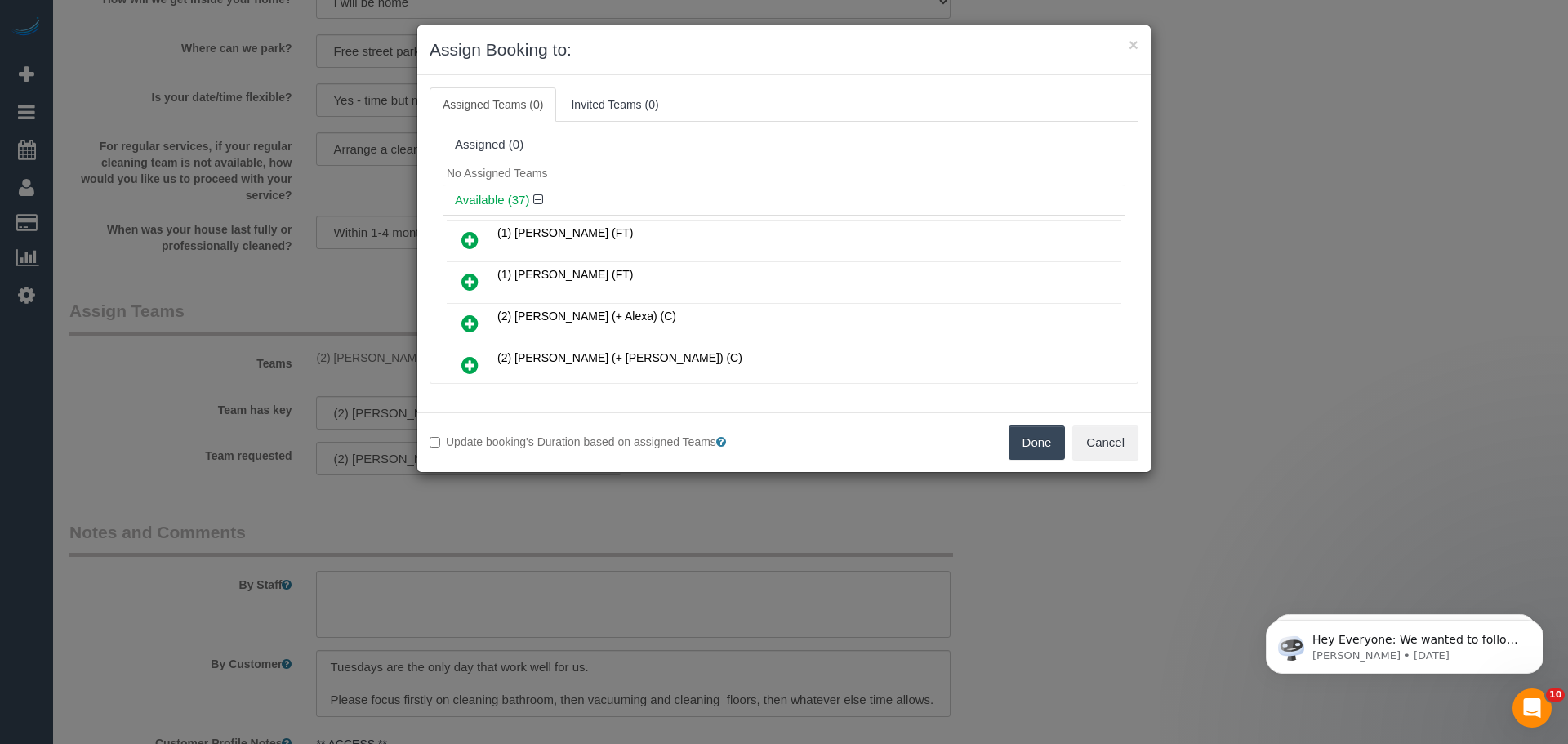
click at [1032, 439] on button "Done" at bounding box center [1037, 442] width 57 height 34
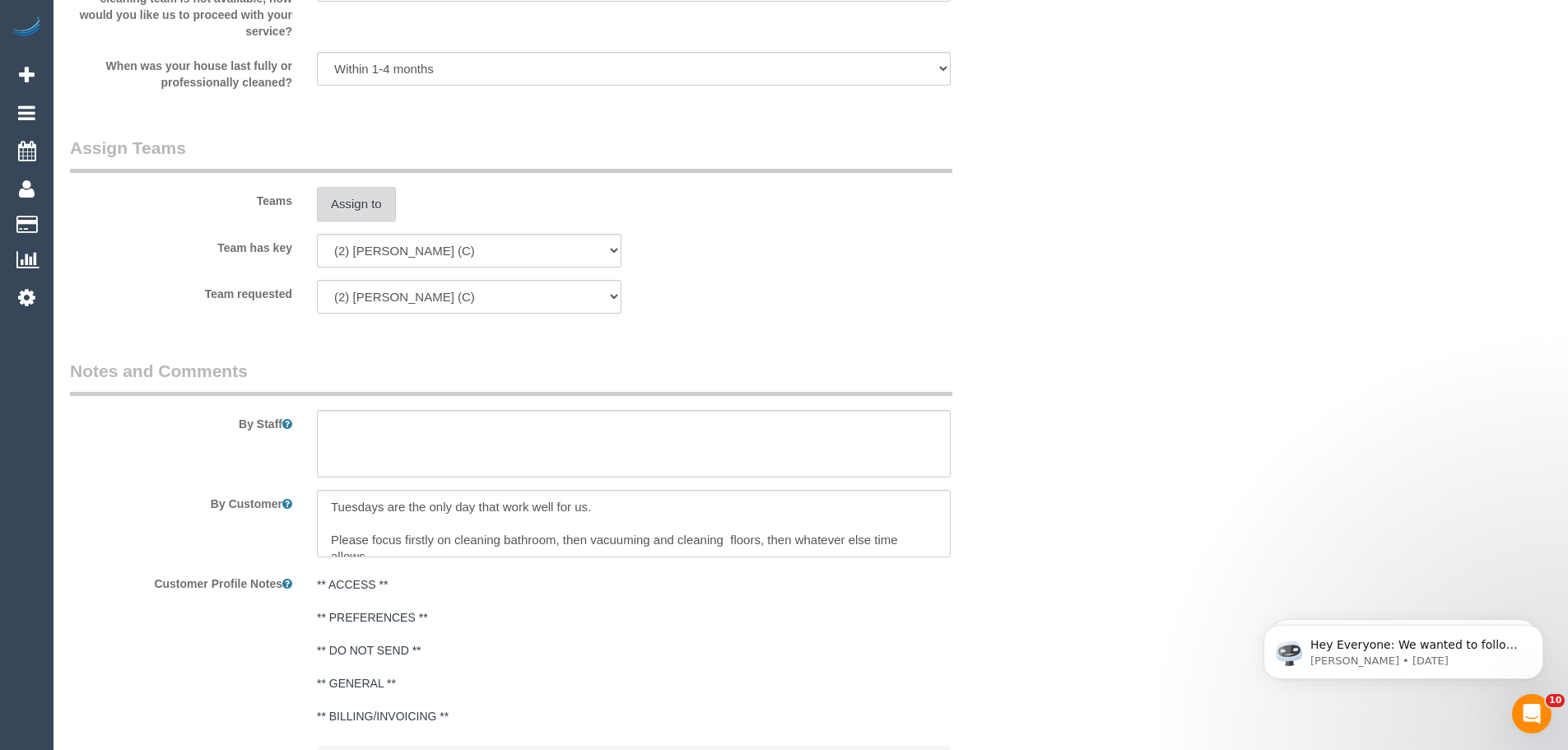
scroll to position [2580, 0]
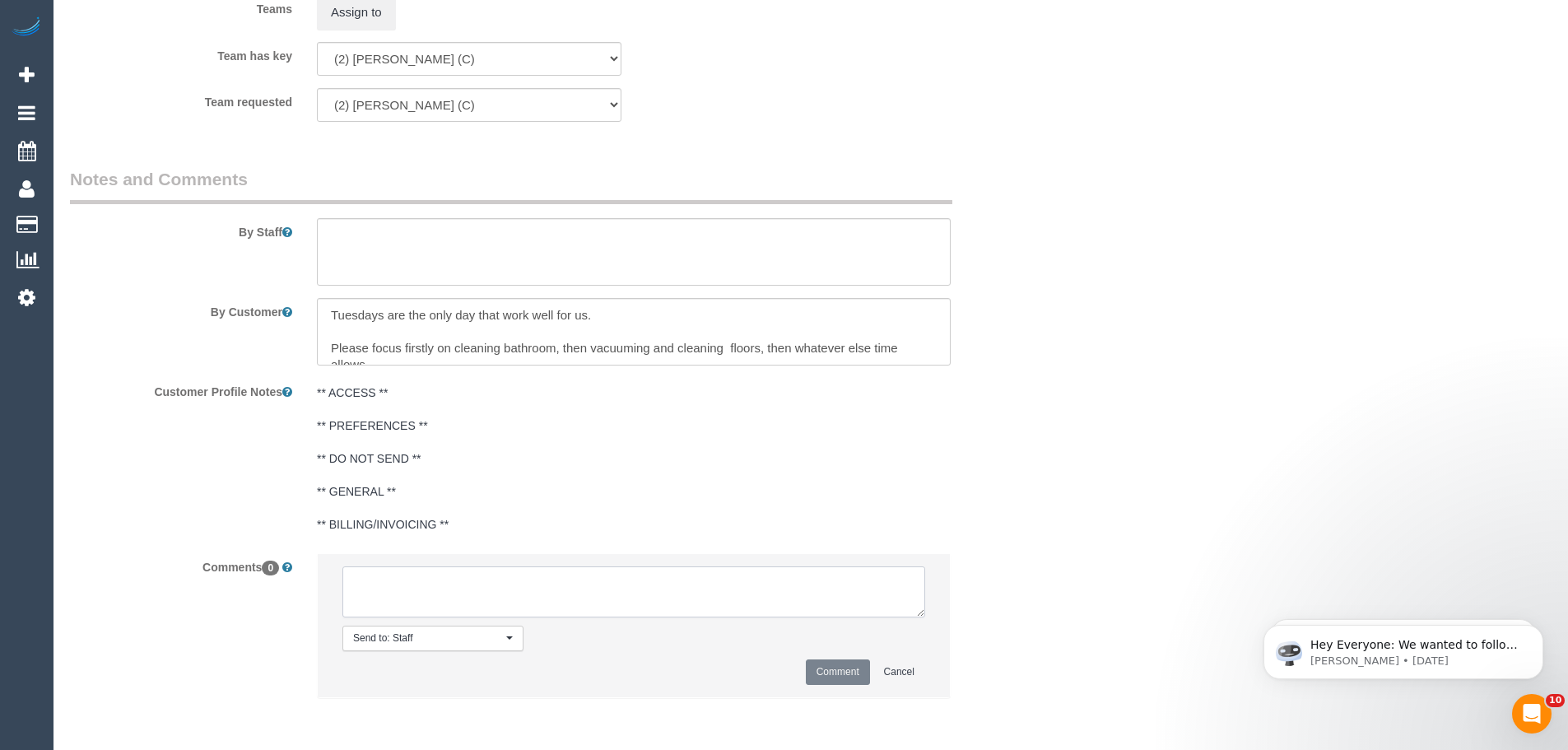
click at [502, 584] on textarea at bounding box center [634, 592] width 582 height 51
click at [505, 586] on textarea at bounding box center [634, 592] width 582 height 51
click at [501, 580] on textarea at bounding box center [634, 592] width 582 height 51
type textarea "/"
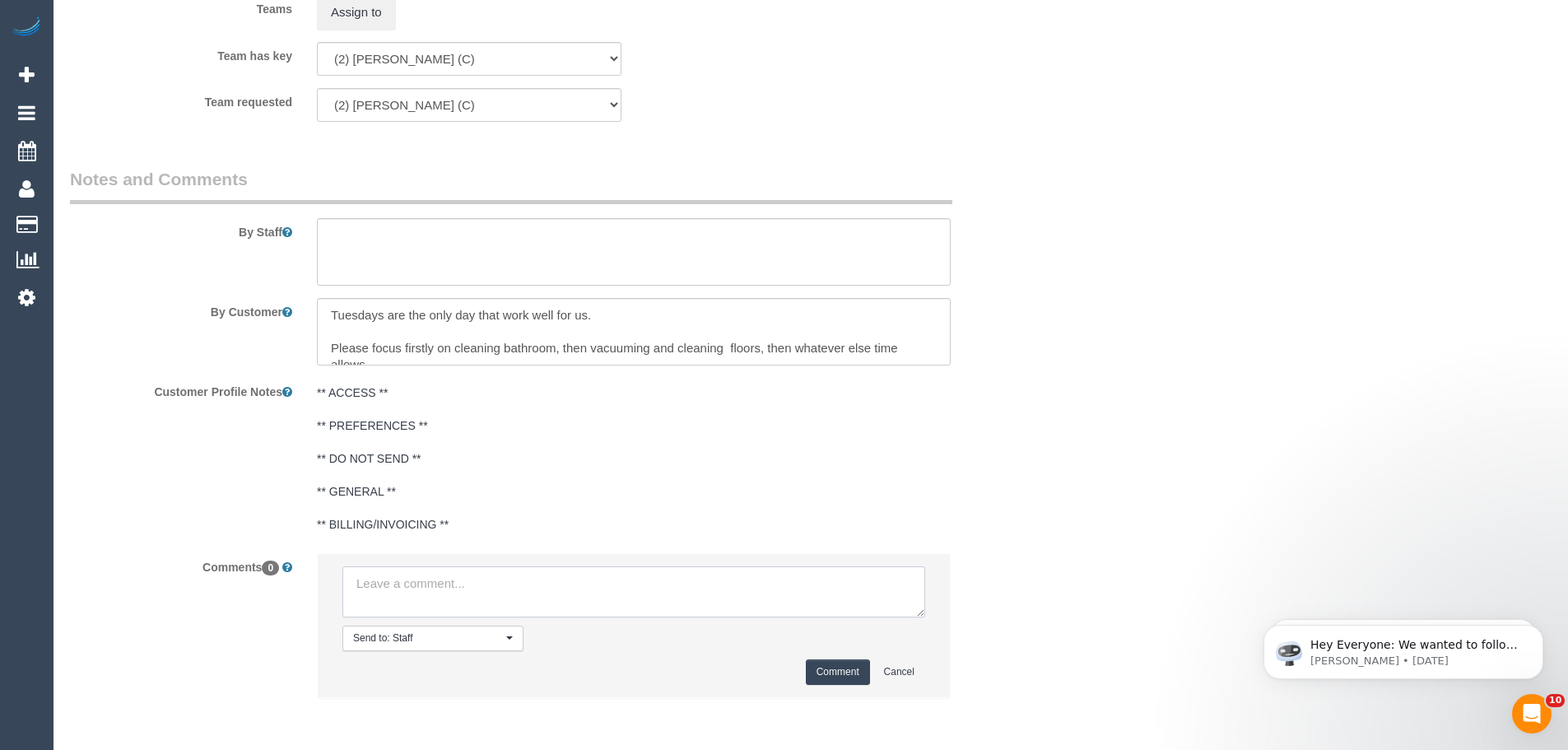
paste textarea "Cleaner(s) Unassigned: Reason Unassigned: One Off/Ongoing: Flexibility: Close a…"
drag, startPoint x: 915, startPoint y: 607, endPoint x: 959, endPoint y: 758, distance: 157.3
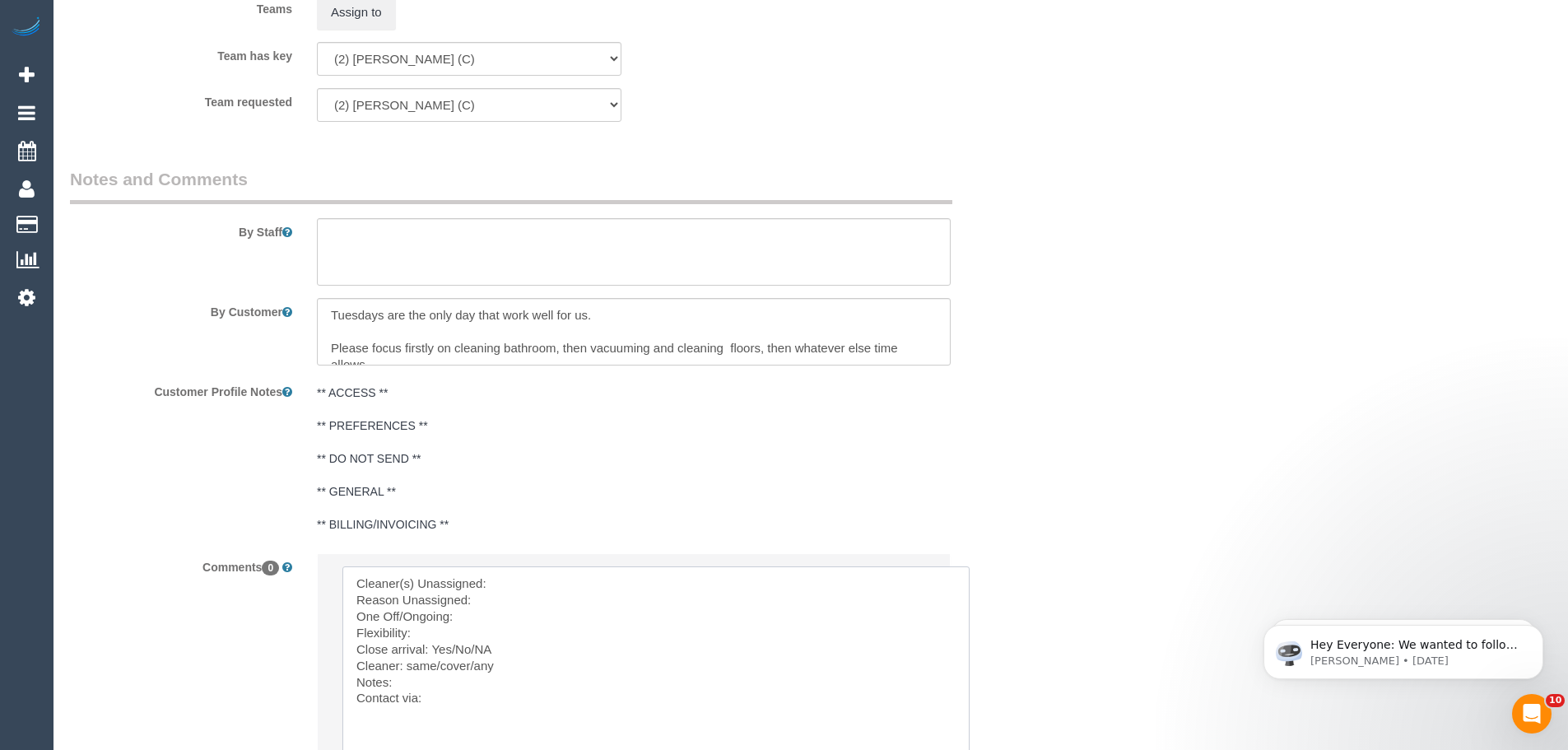
click at [546, 570] on textarea at bounding box center [656, 668] width 627 height 203
paste textarea "(2) [PERSON_NAME] (C)"
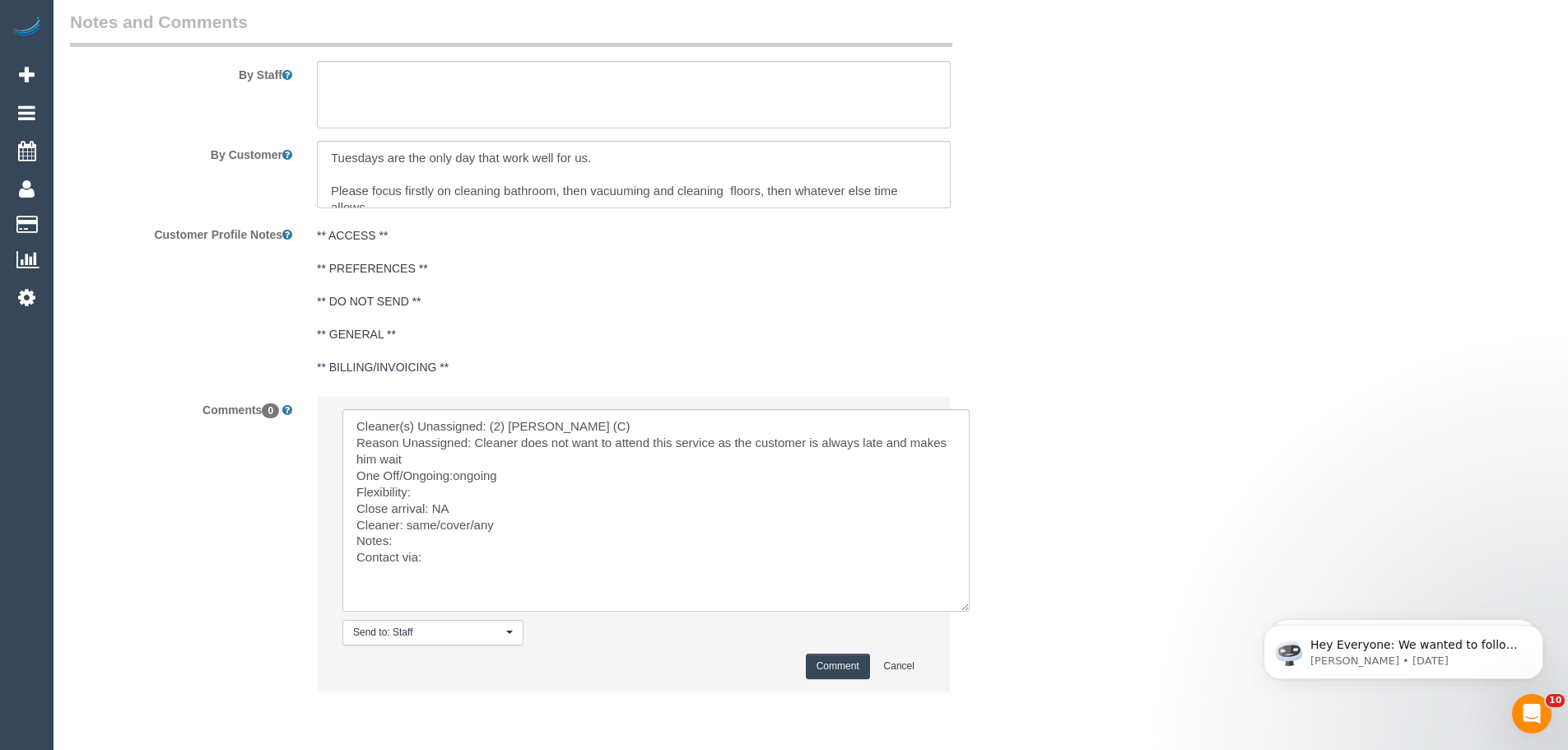
scroll to position [2744, 0]
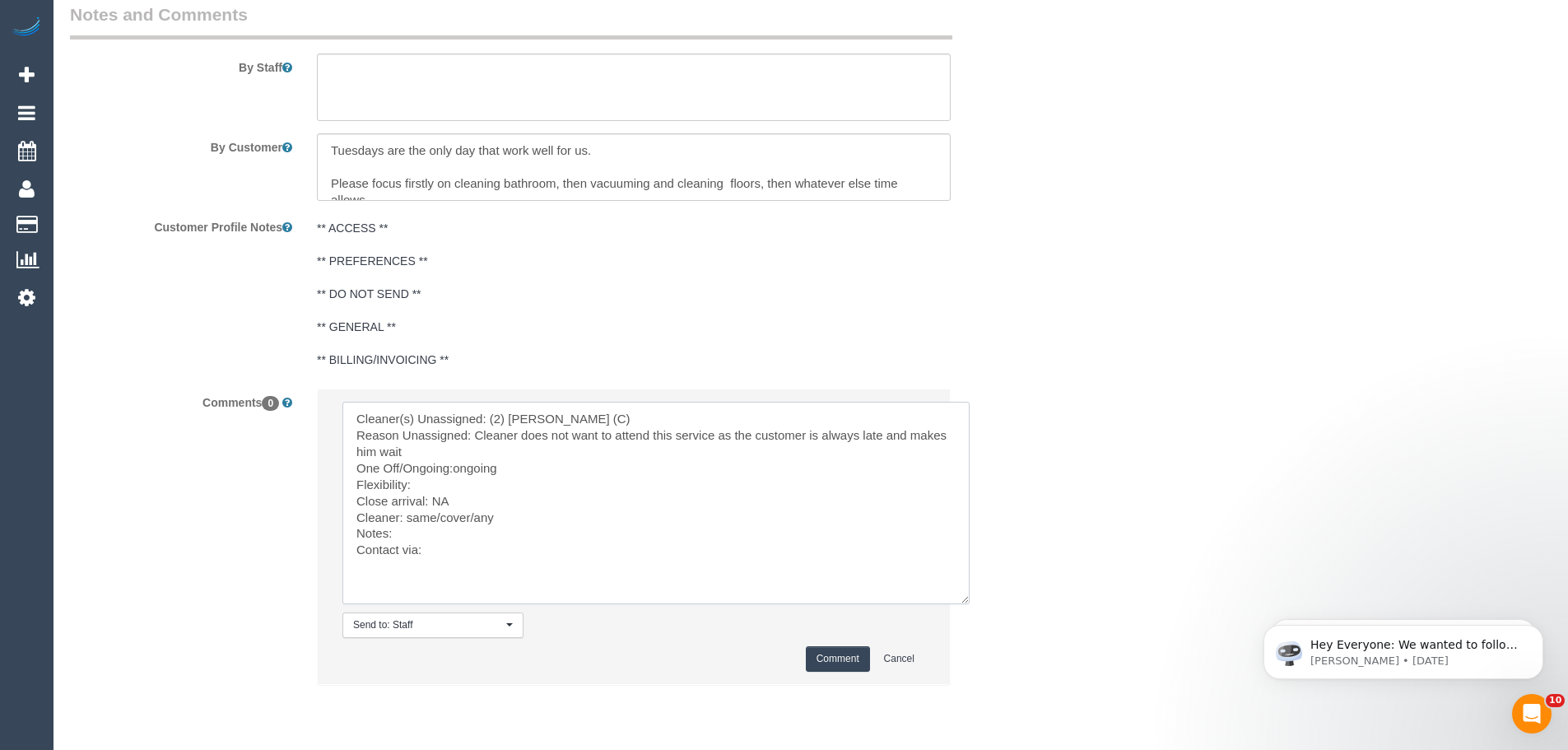
click at [454, 465] on textarea at bounding box center [656, 503] width 627 height 203
click at [454, 482] on textarea at bounding box center [656, 503] width 627 height 203
click at [459, 482] on textarea at bounding box center [656, 503] width 627 height 203
click at [433, 453] on textarea at bounding box center [656, 503] width 627 height 203
type textarea "Cleaner(s) Unassigned: (2) Harry Dhasmana (C) Reason Unassigned: Cleaner does n…"
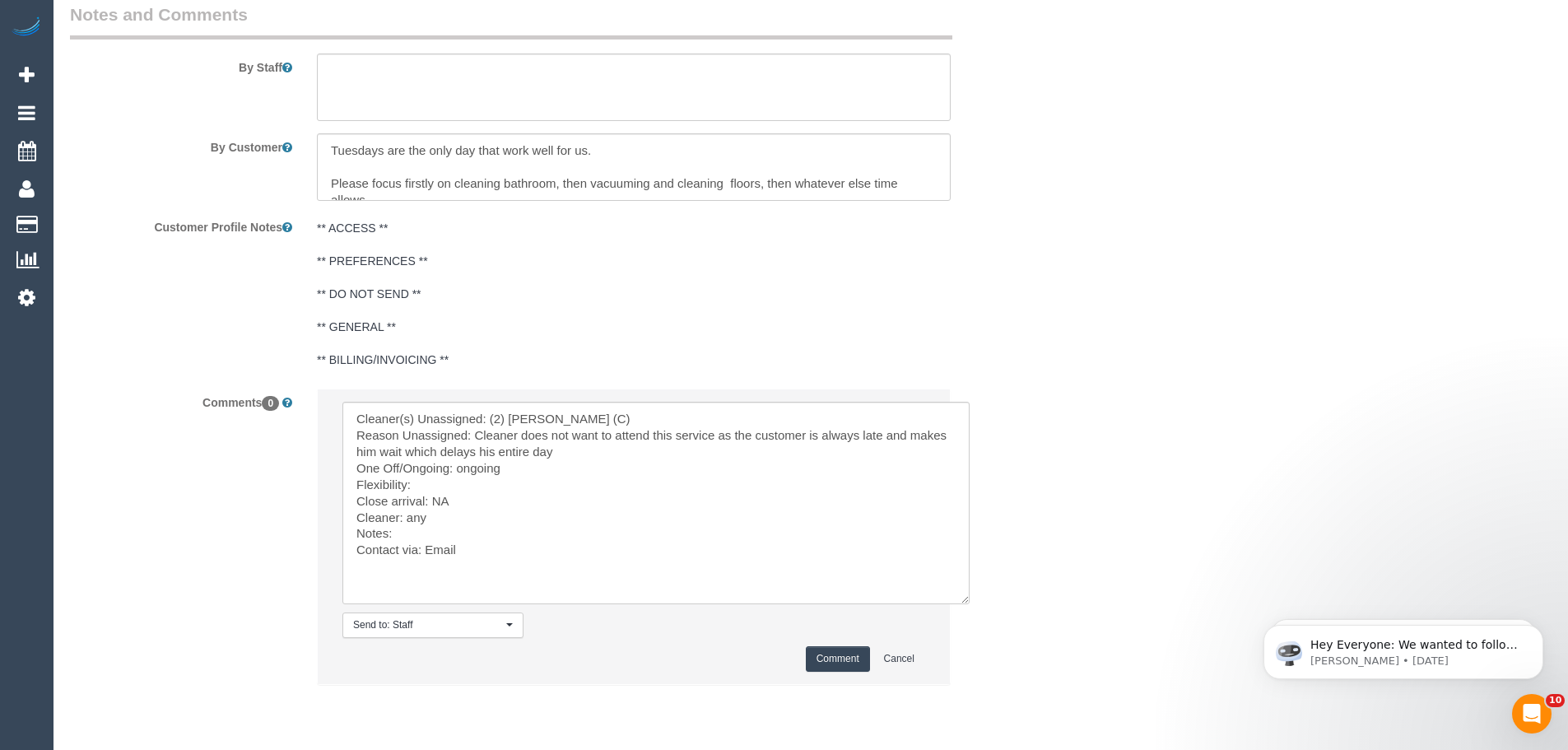
click at [835, 651] on button "Comment" at bounding box center [837, 659] width 64 height 25
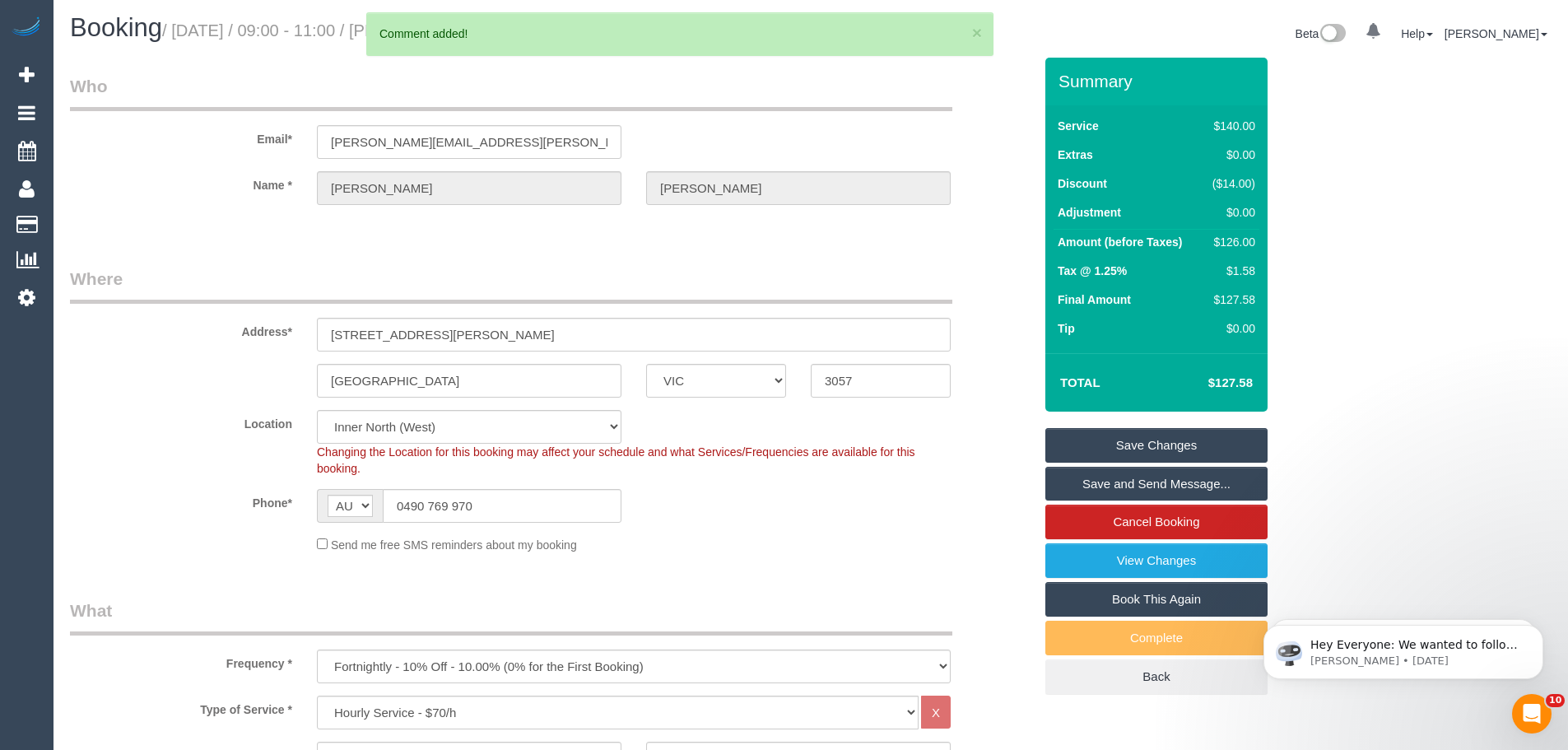
scroll to position [0, 0]
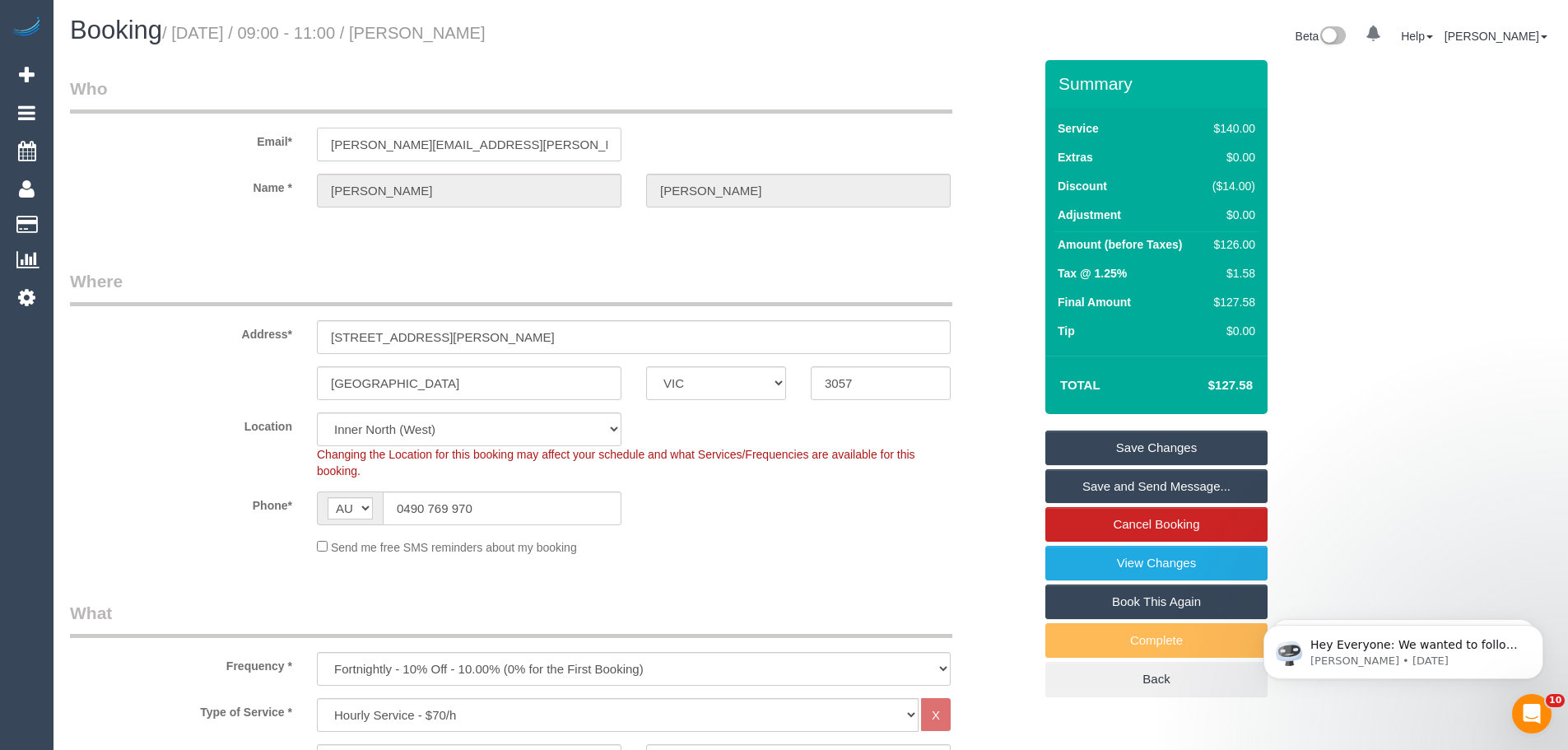
drag, startPoint x: 387, startPoint y: 151, endPoint x: 203, endPoint y: 152, distance: 184.0
click at [203, 152] on div "Email* antonia.caskey@gmail.com" at bounding box center [550, 119] width 987 height 85
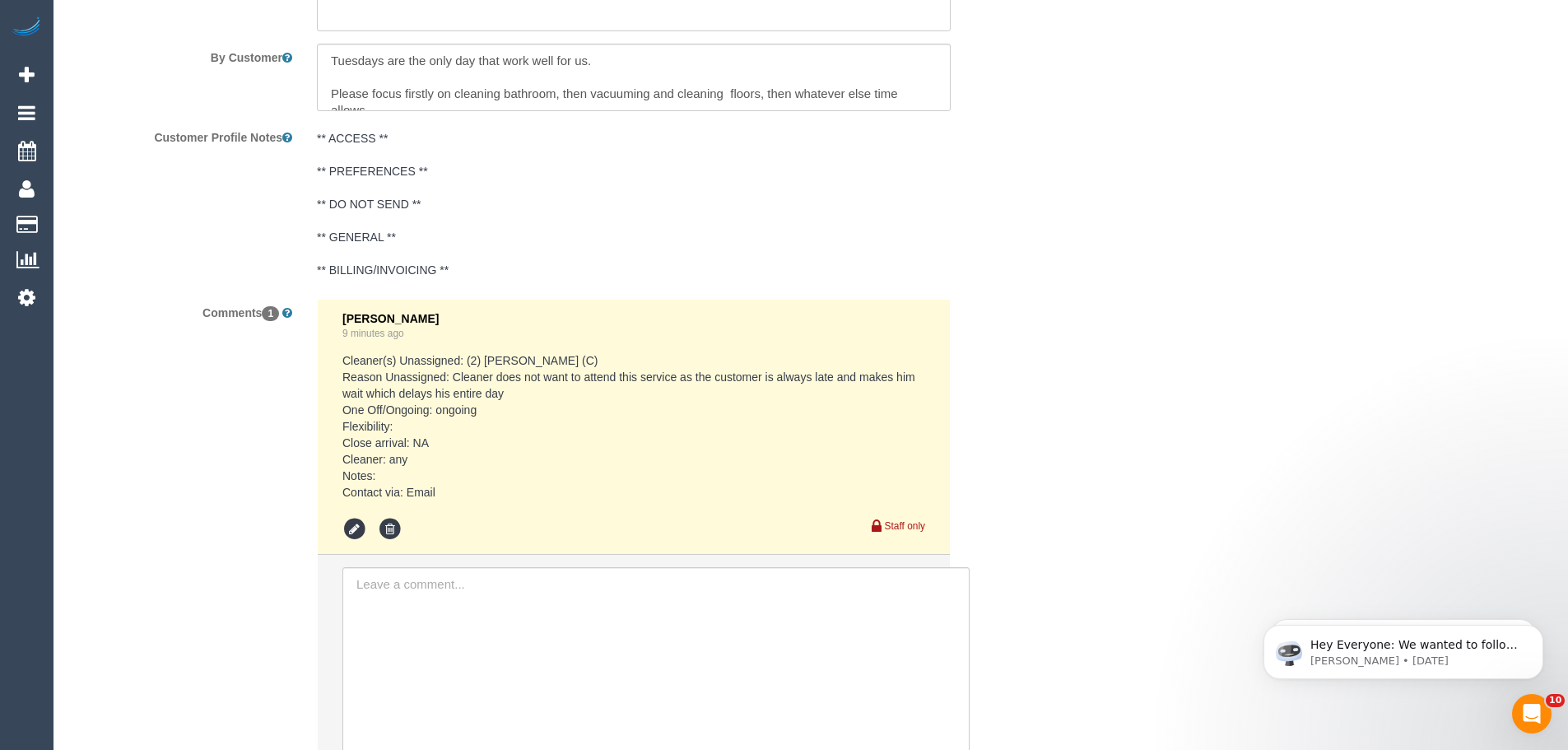
scroll to position [2987, 0]
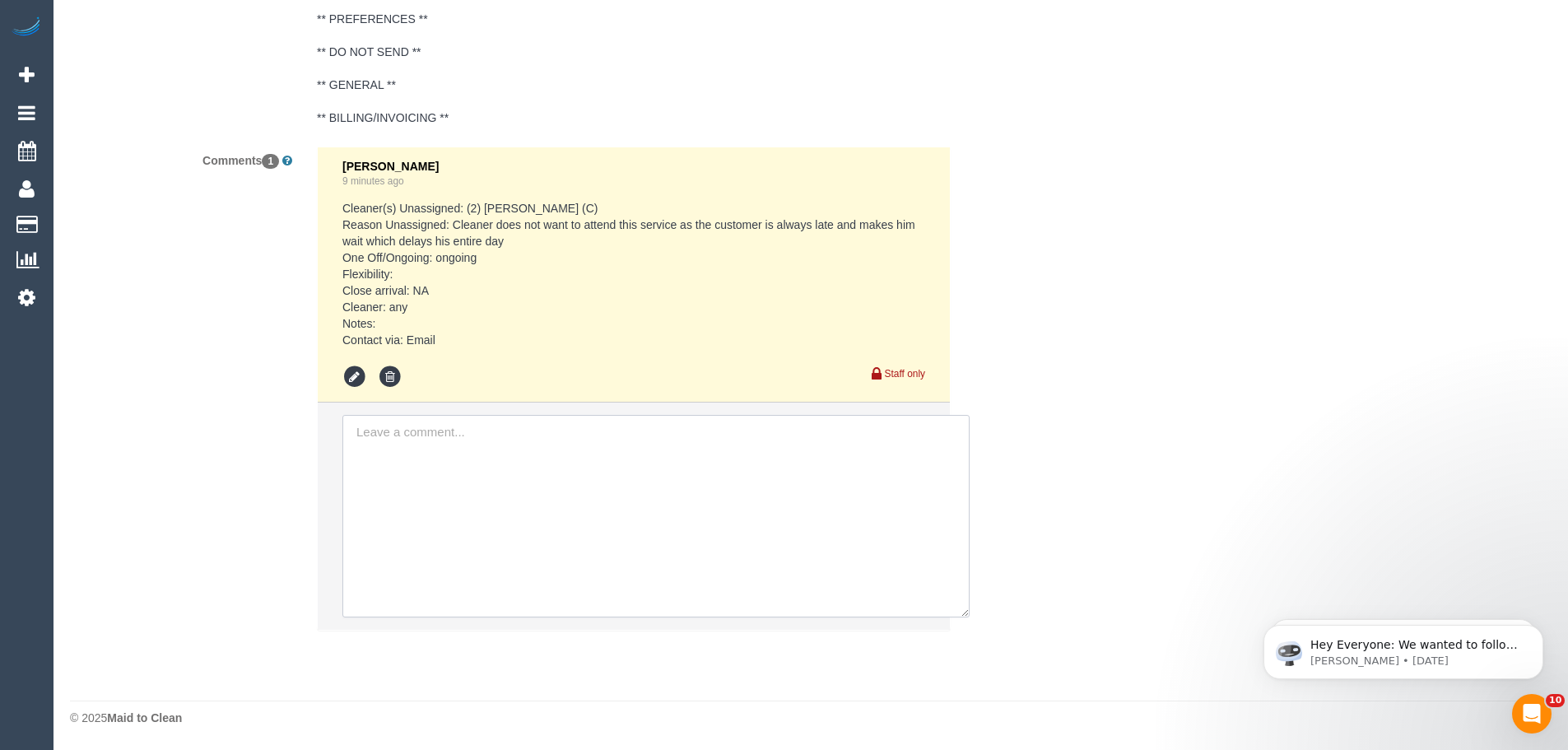
click at [489, 500] on textarea at bounding box center [656, 516] width 627 height 203
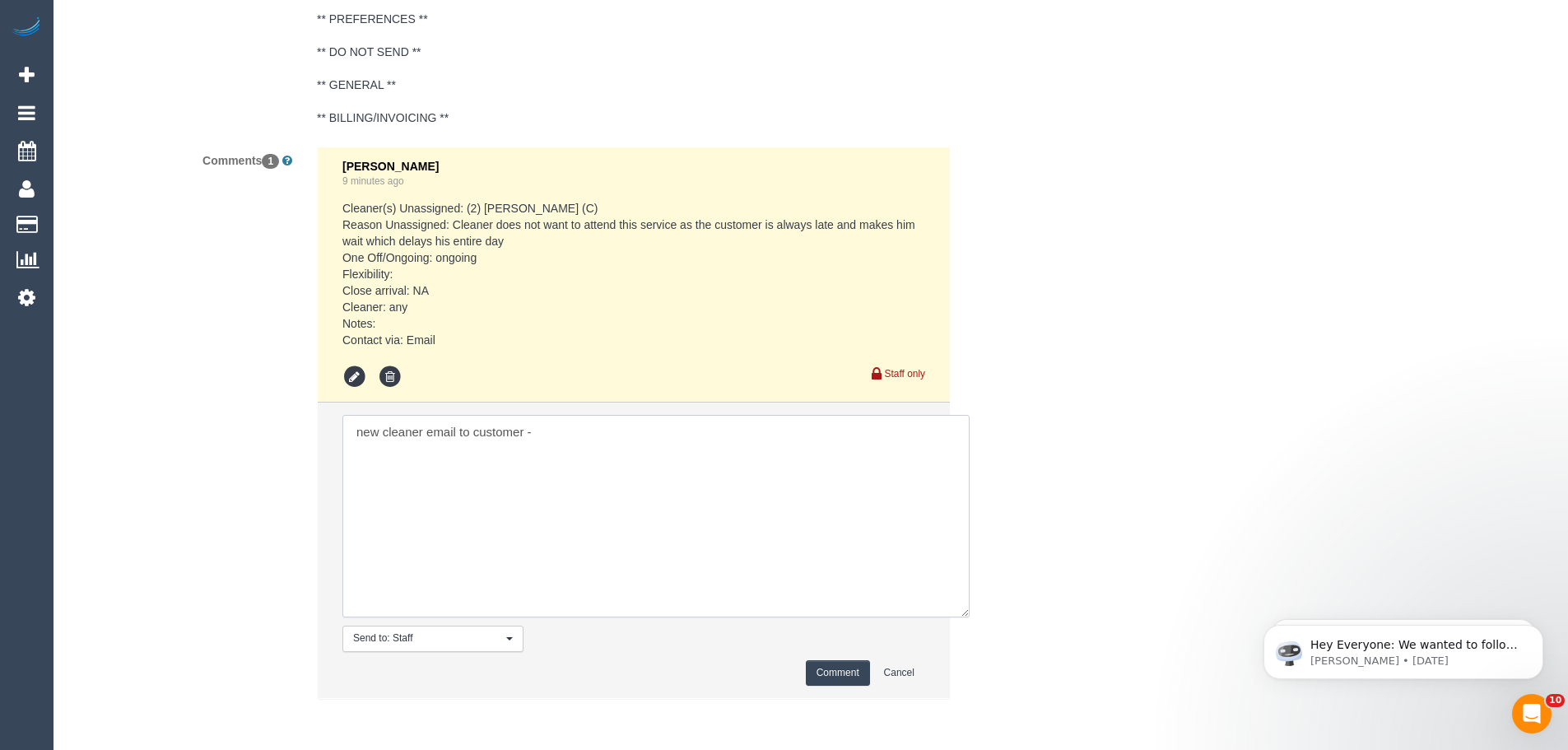
paste textarea "cnv_1fk6d594"
type textarea "new cleaner email to customer - cnv_1fk6d594"
click at [837, 674] on button "Comment" at bounding box center [837, 673] width 64 height 25
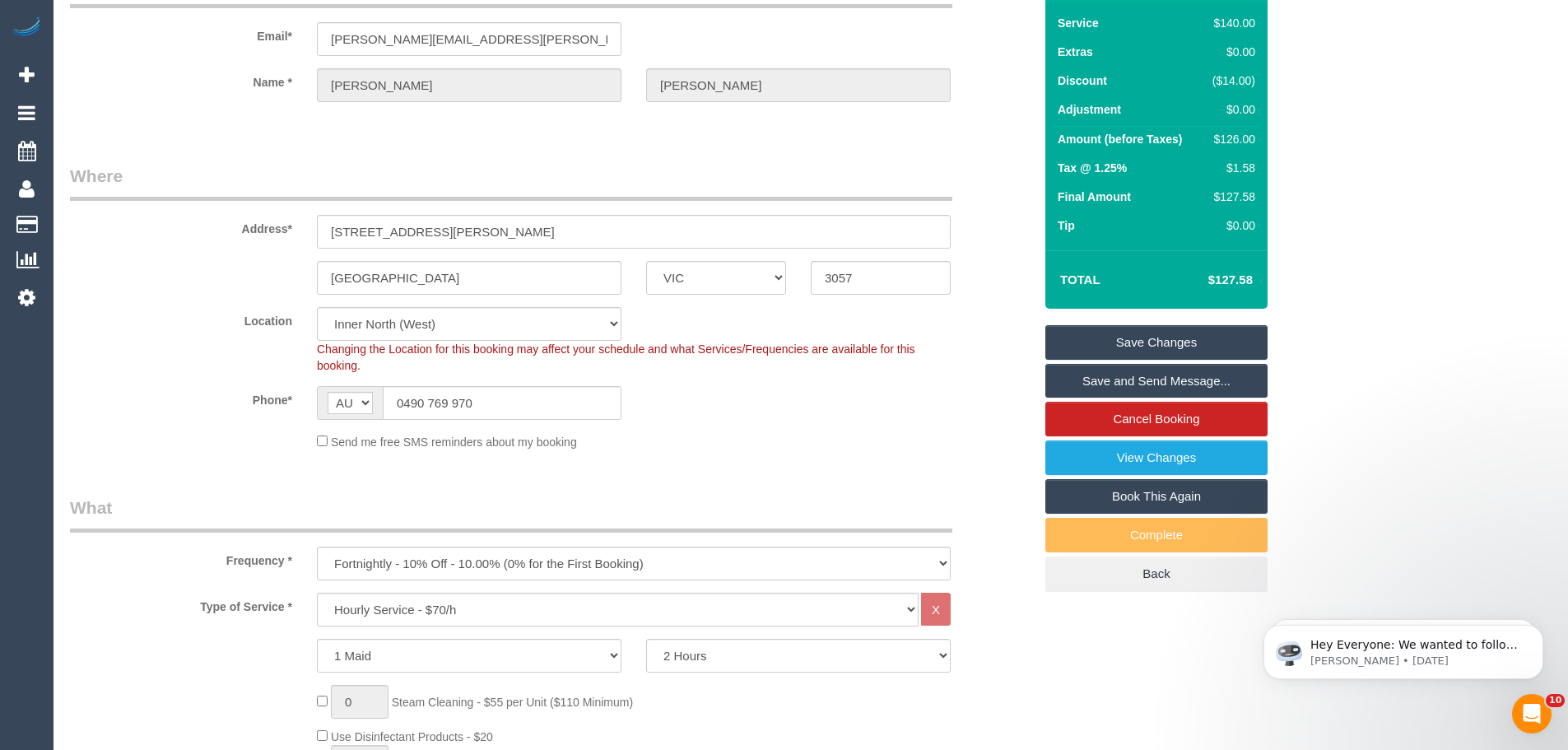
scroll to position [23, 0]
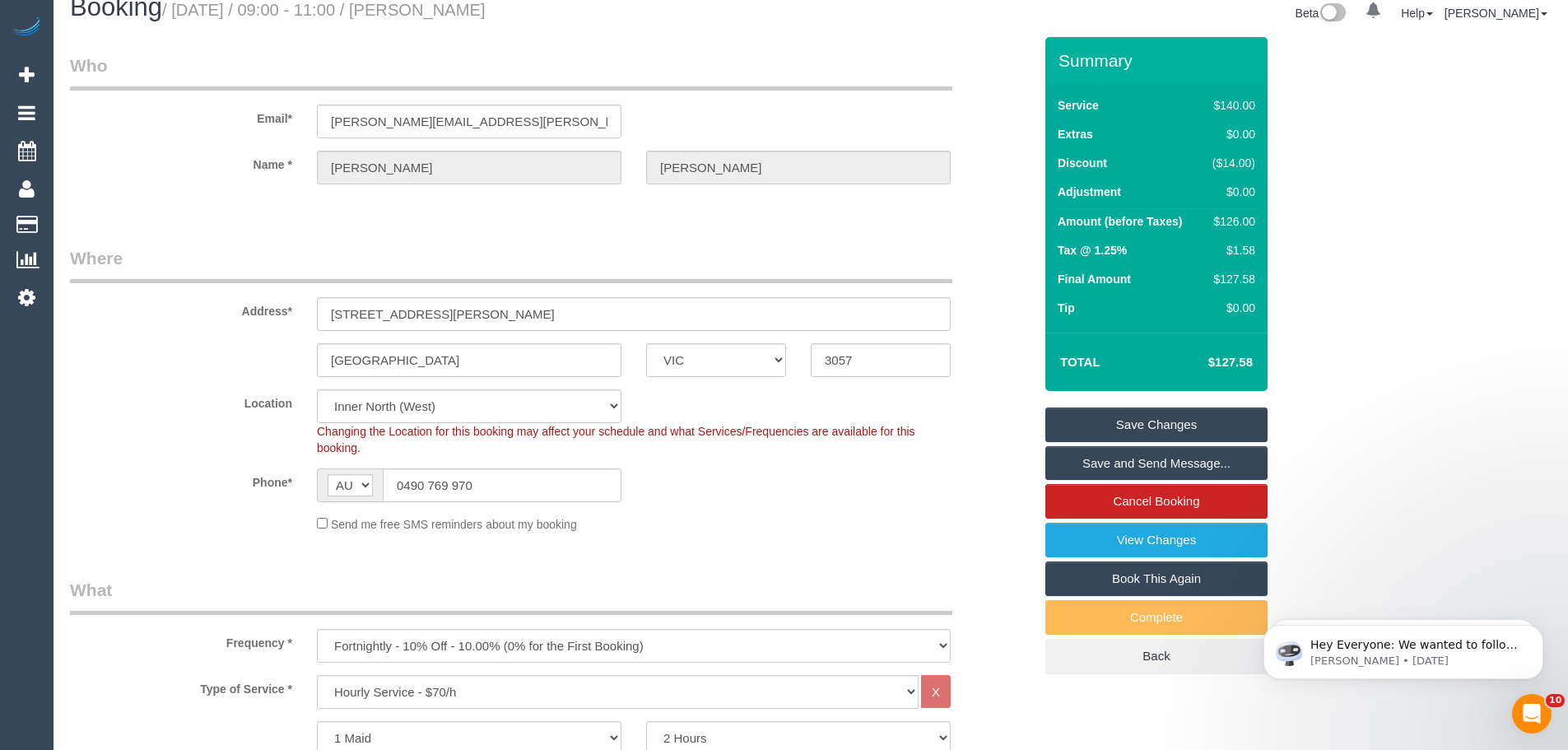
click at [1128, 424] on link "Save Changes" at bounding box center [1156, 424] width 222 height 35
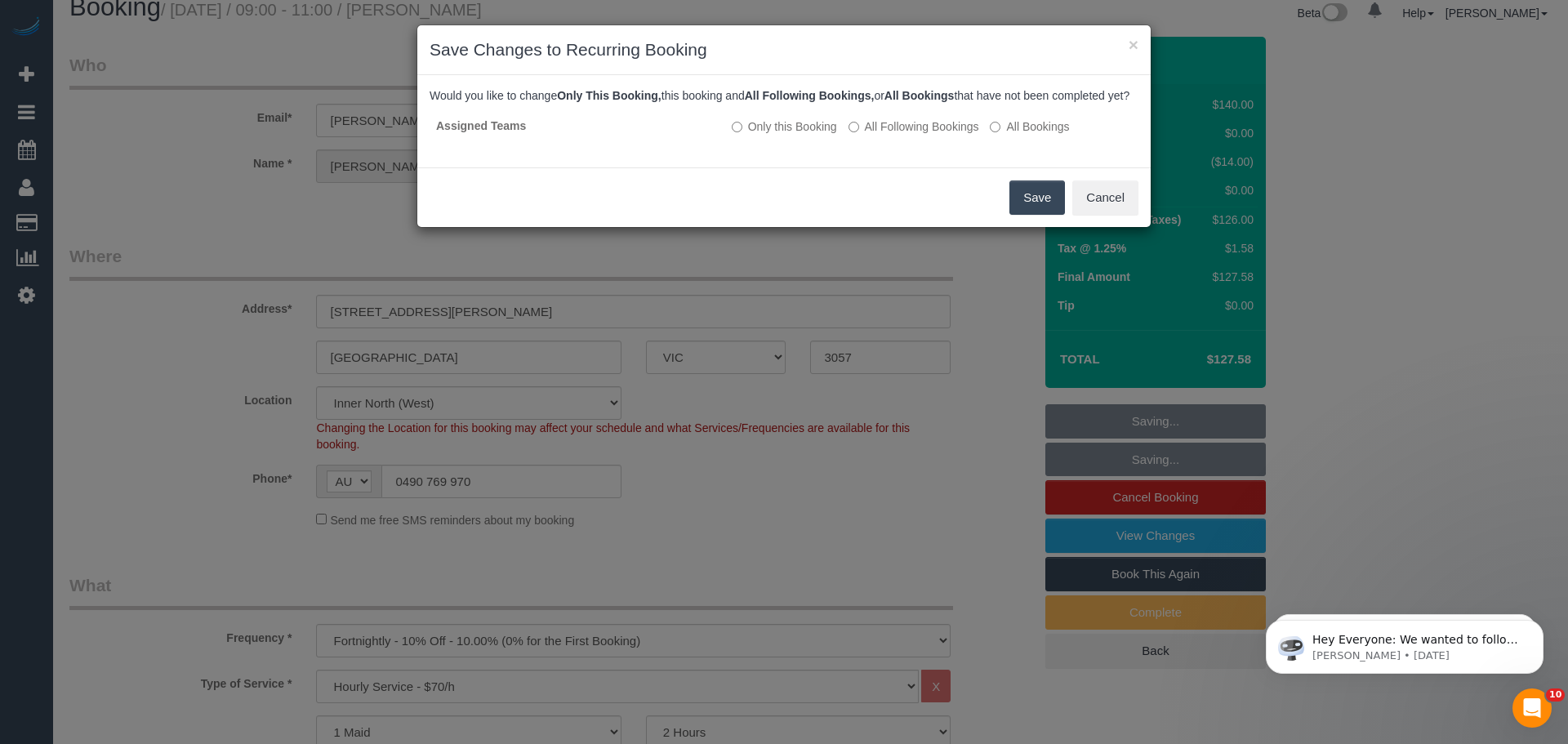
click at [1045, 215] on button "Save" at bounding box center [1037, 197] width 55 height 34
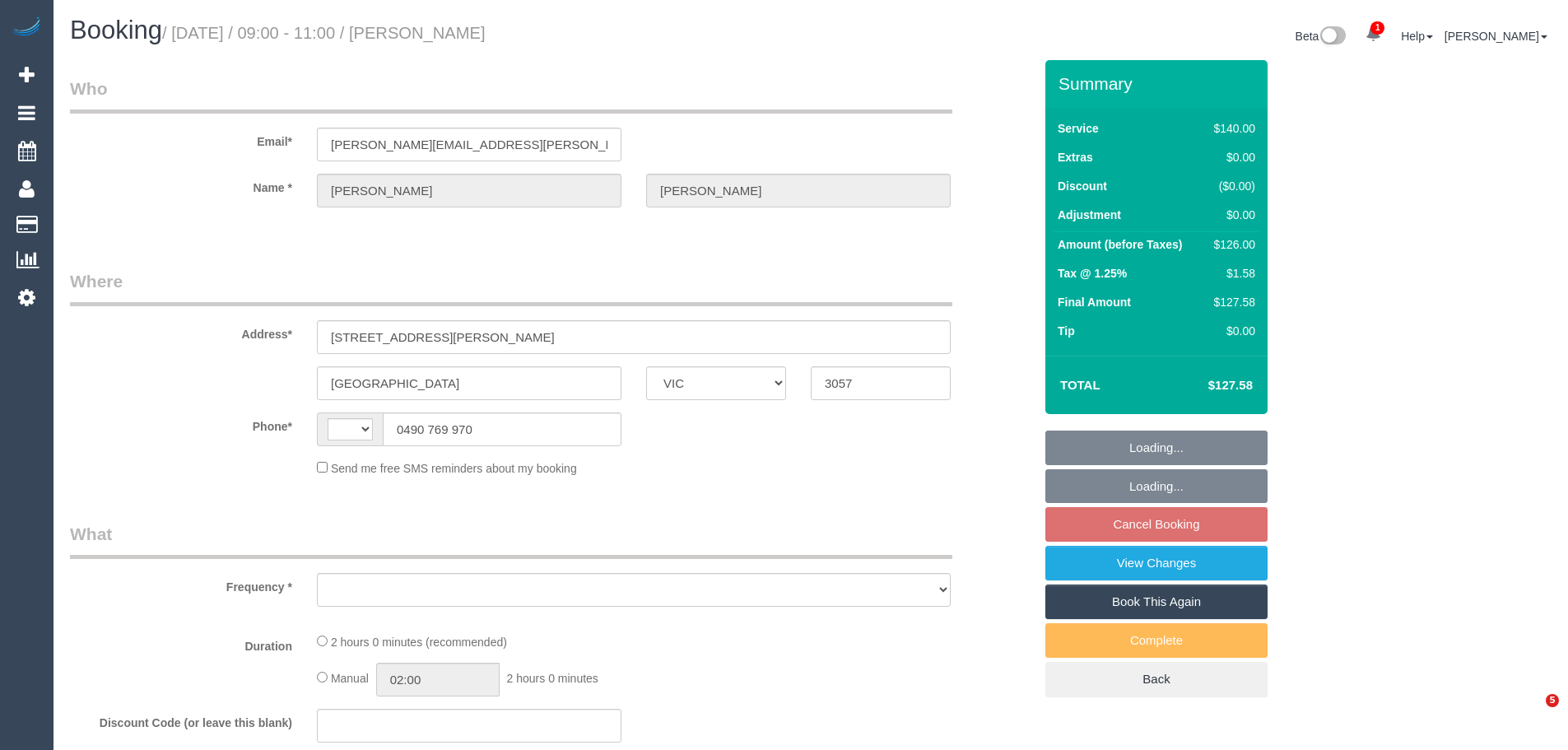
select select "VIC"
select select "object:290"
select select "number:30"
select select "number:14"
select select "number:19"
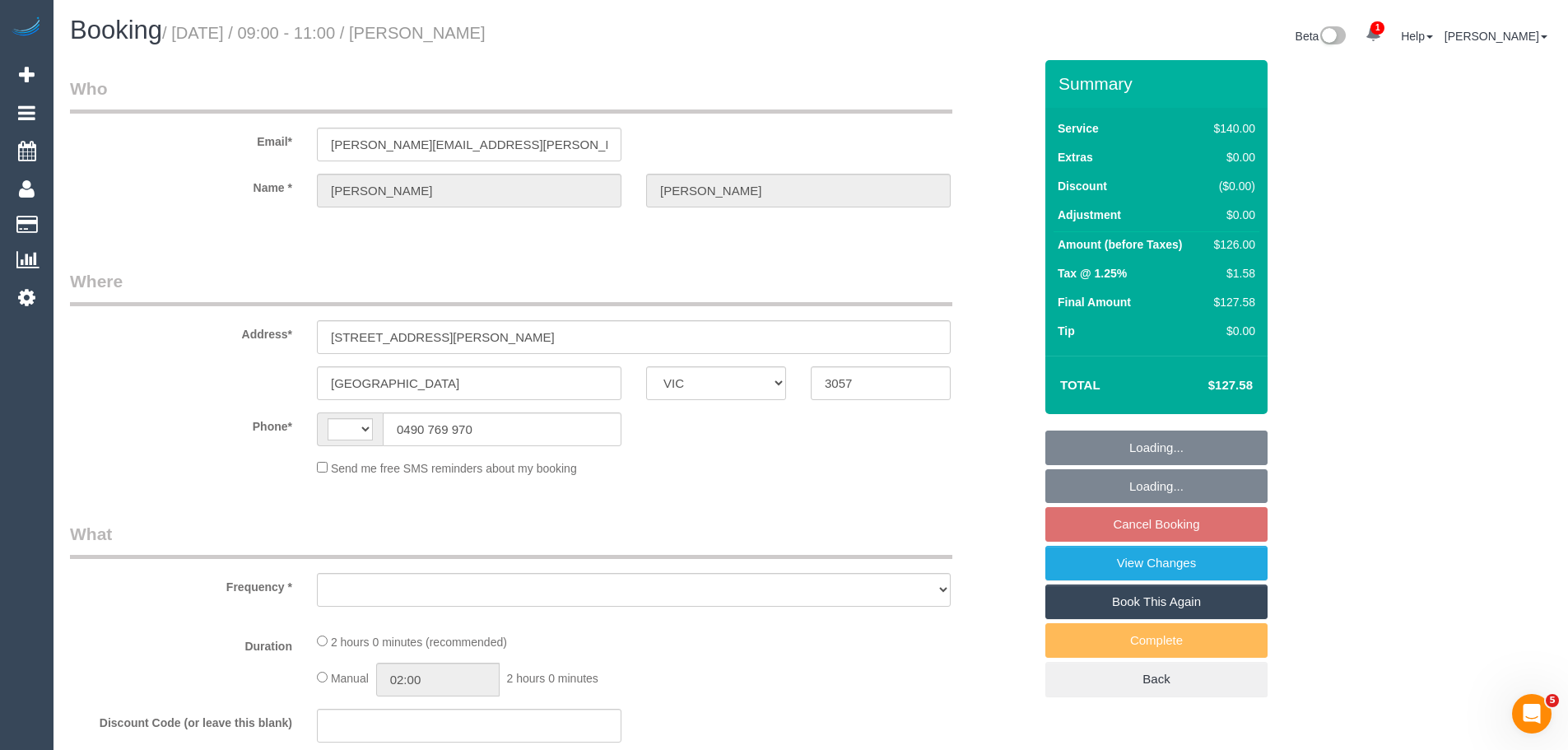
select select "number:24"
select select "number:34"
select select "number:13"
select select "string:AU"
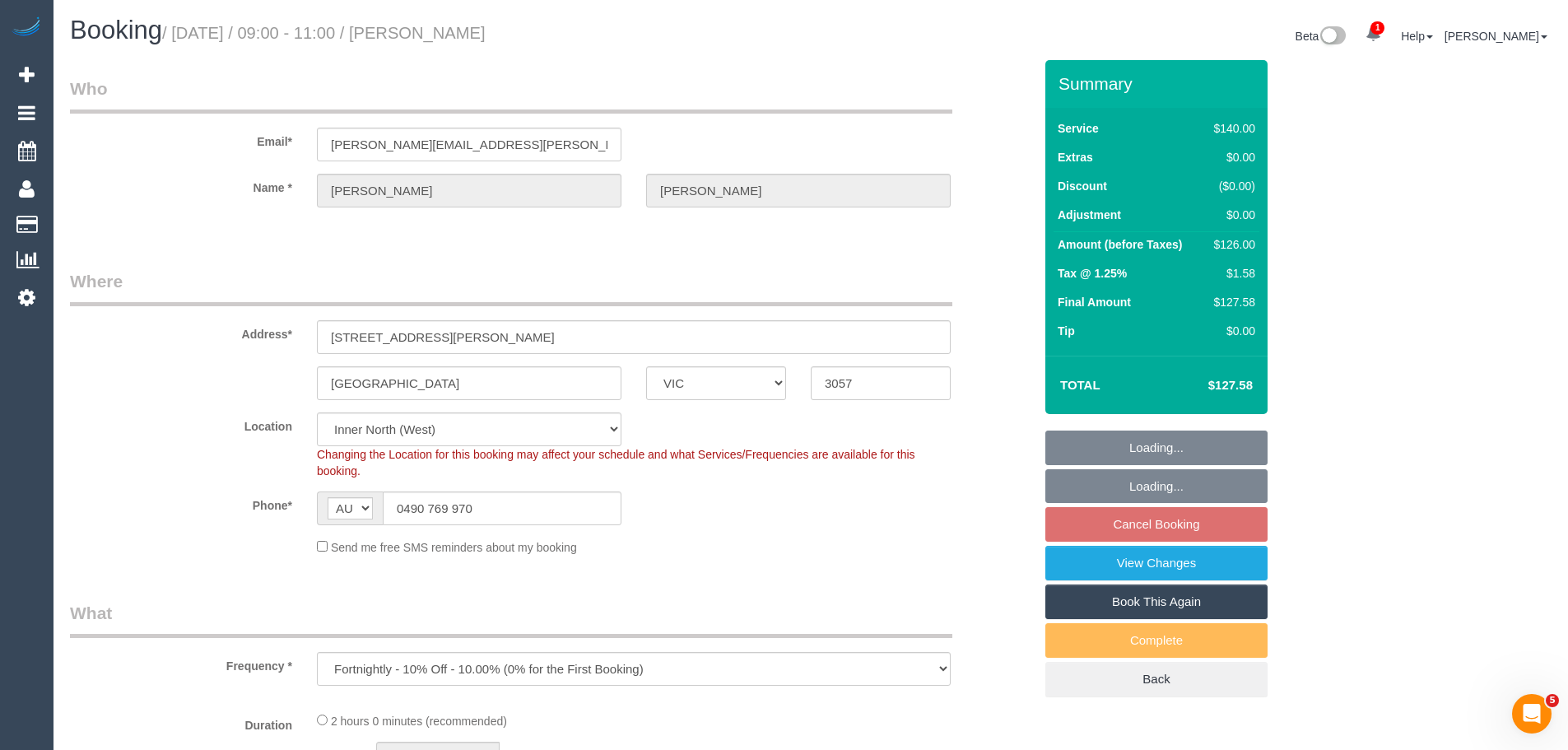
select select "string:stripe-pm_1RdTyA2GScqysDRVt5lN4yUT"
select select "object:1703"
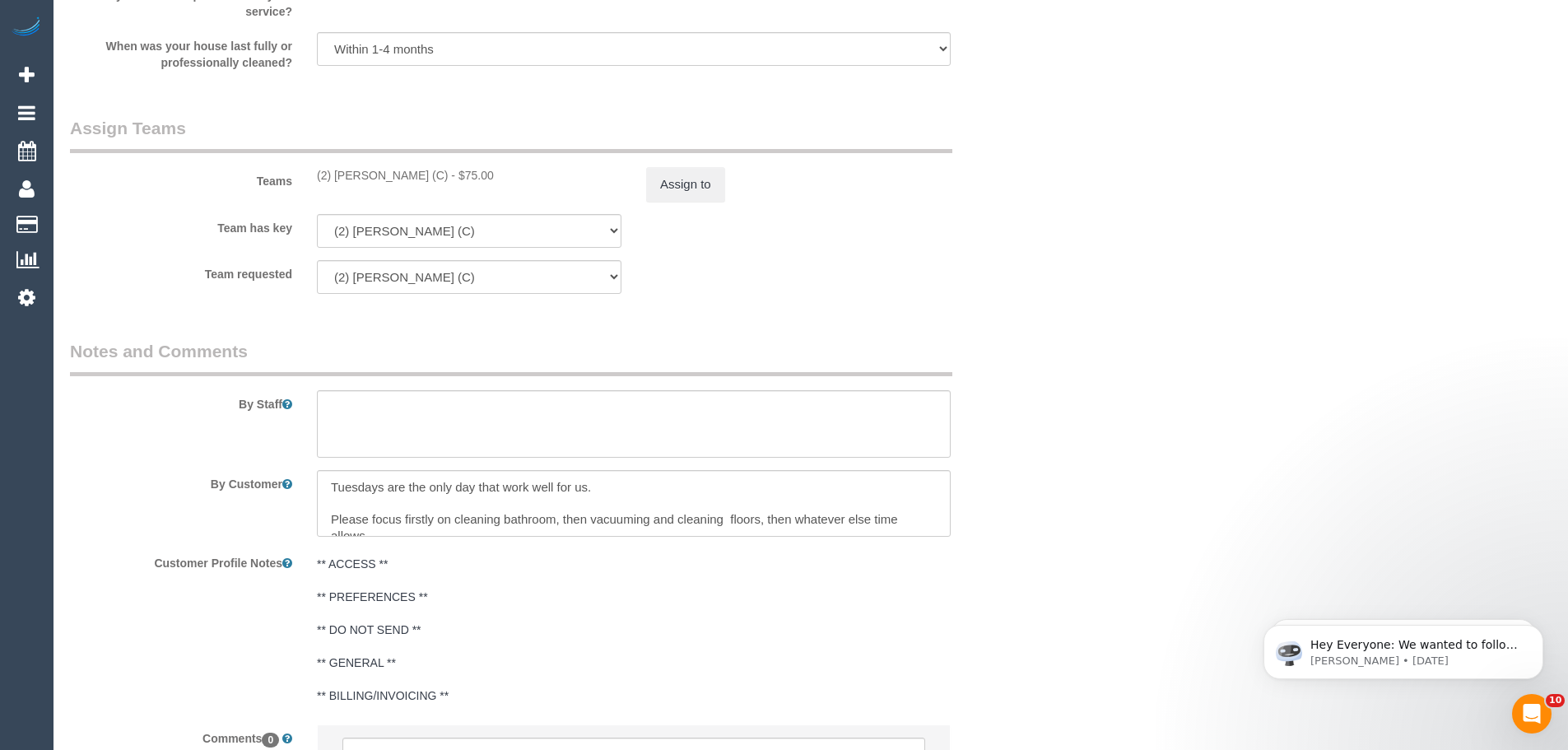
scroll to position [2634, 0]
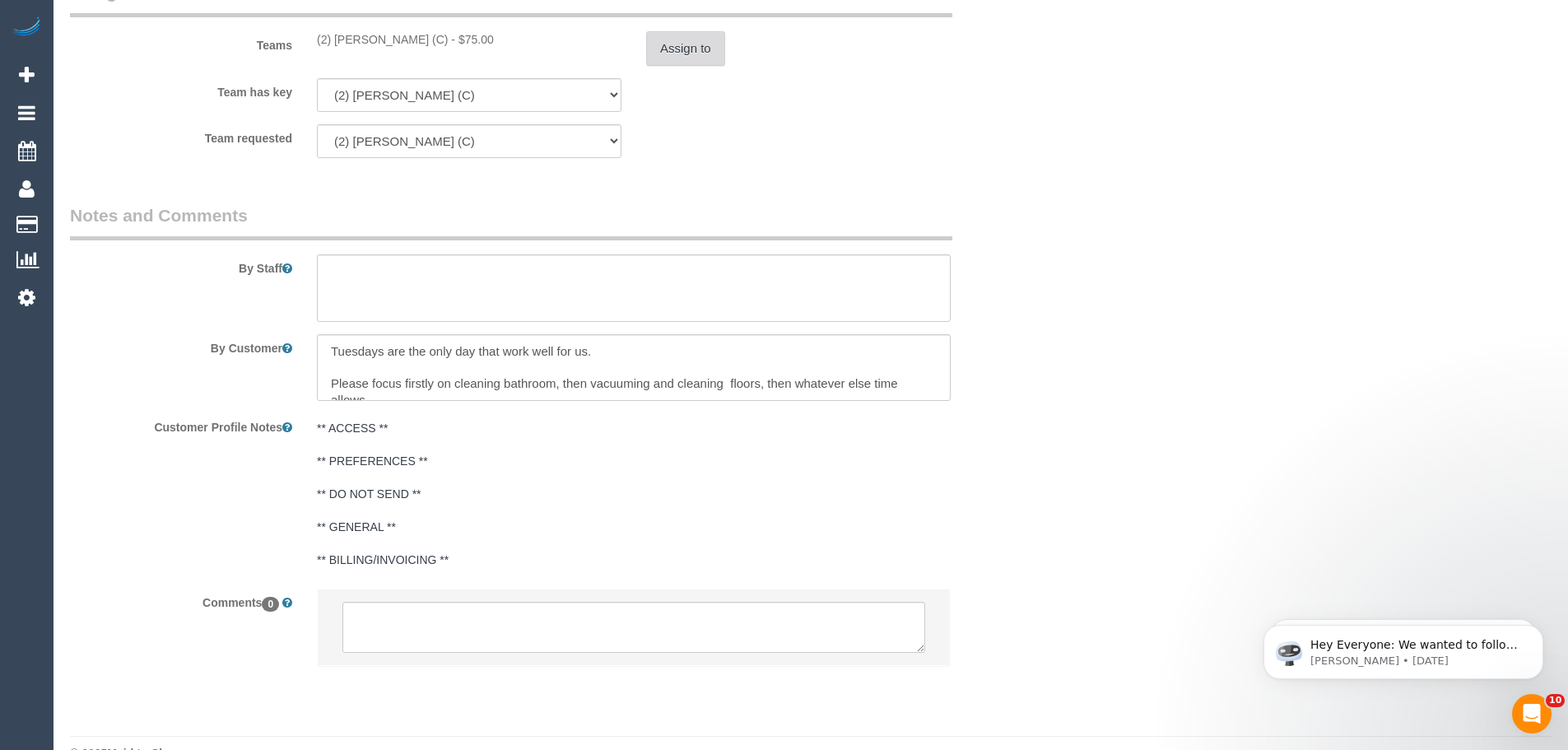
click at [660, 51] on button "Assign to" at bounding box center [686, 48] width 79 height 35
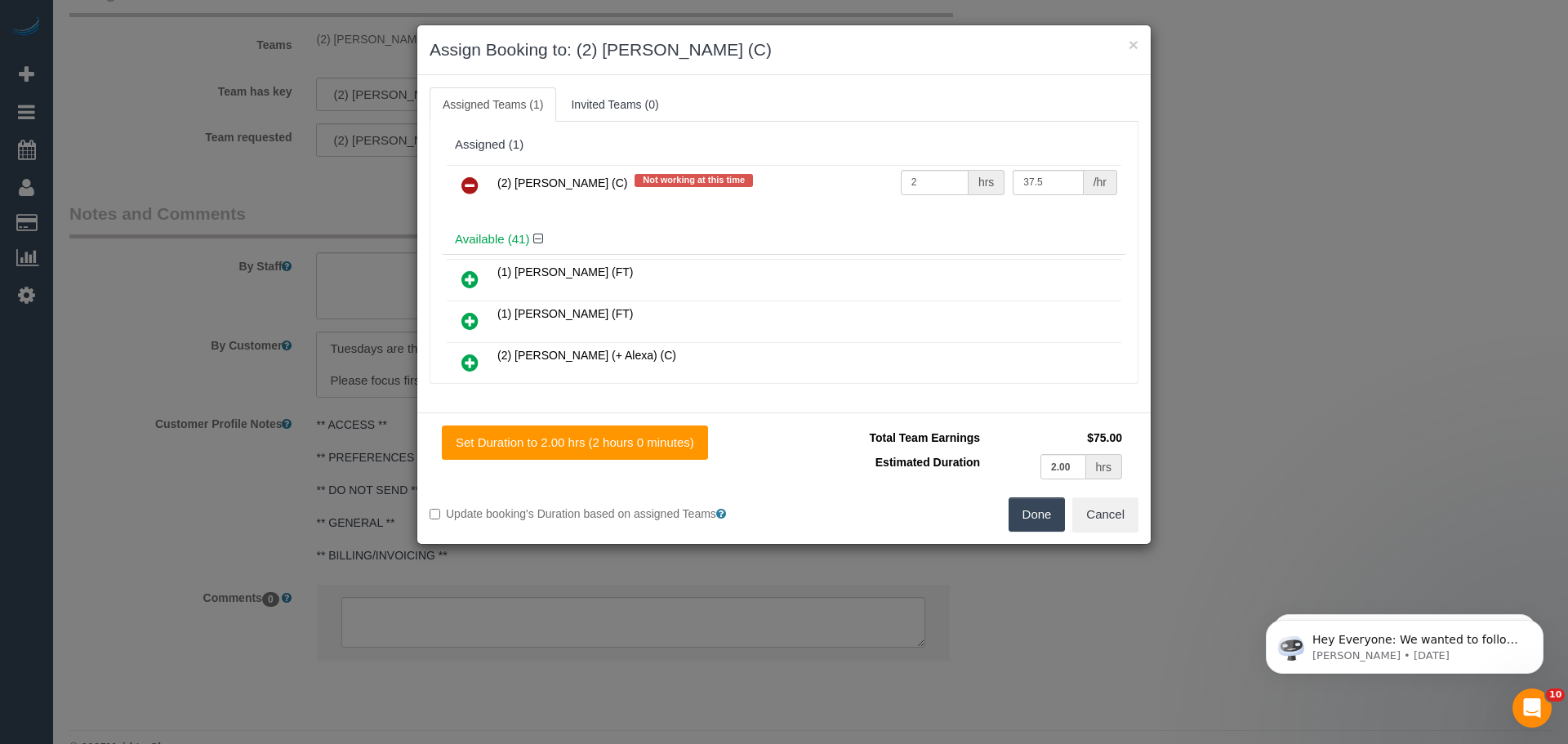
click at [471, 185] on icon at bounding box center [469, 185] width 18 height 19
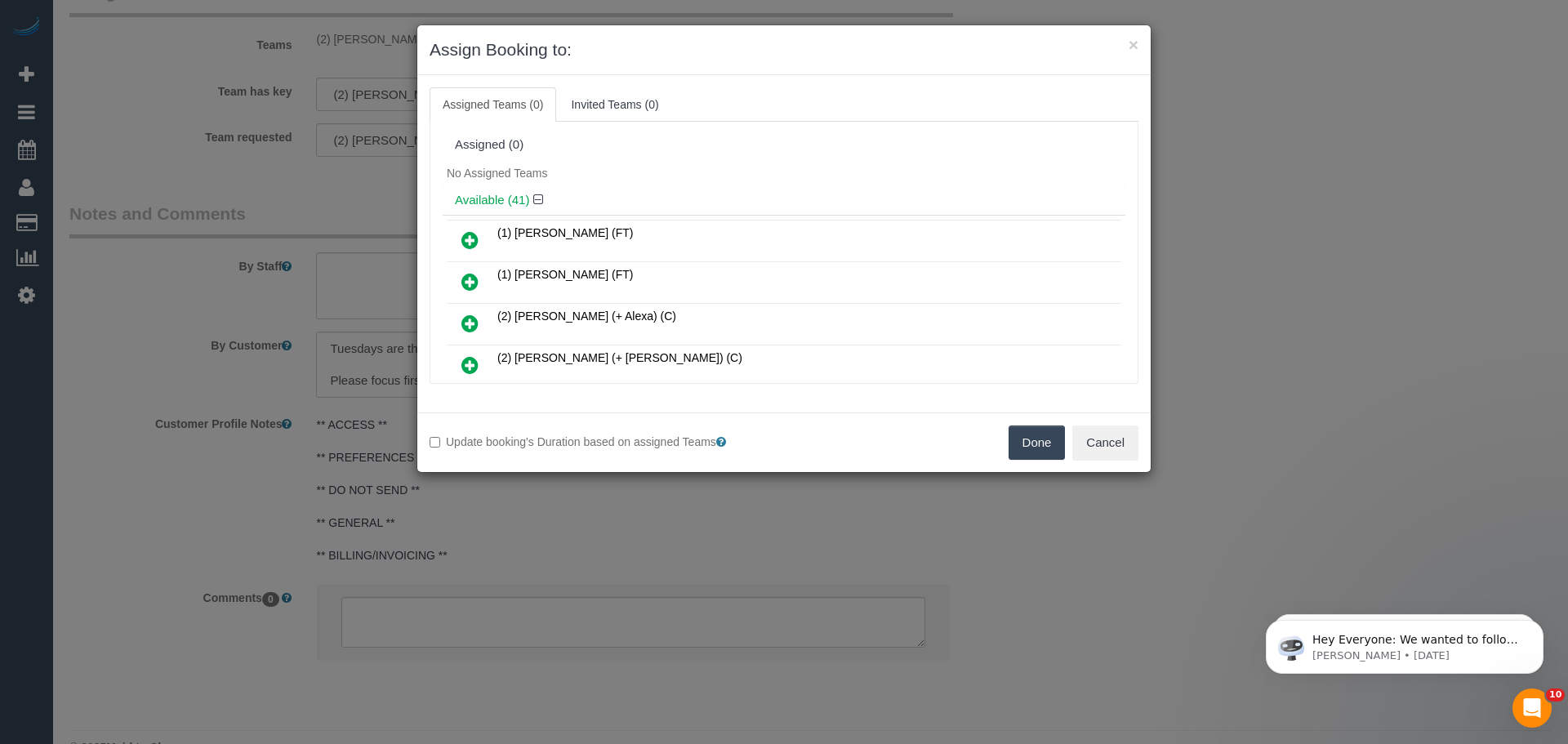
click at [1029, 447] on button "Done" at bounding box center [1037, 442] width 57 height 34
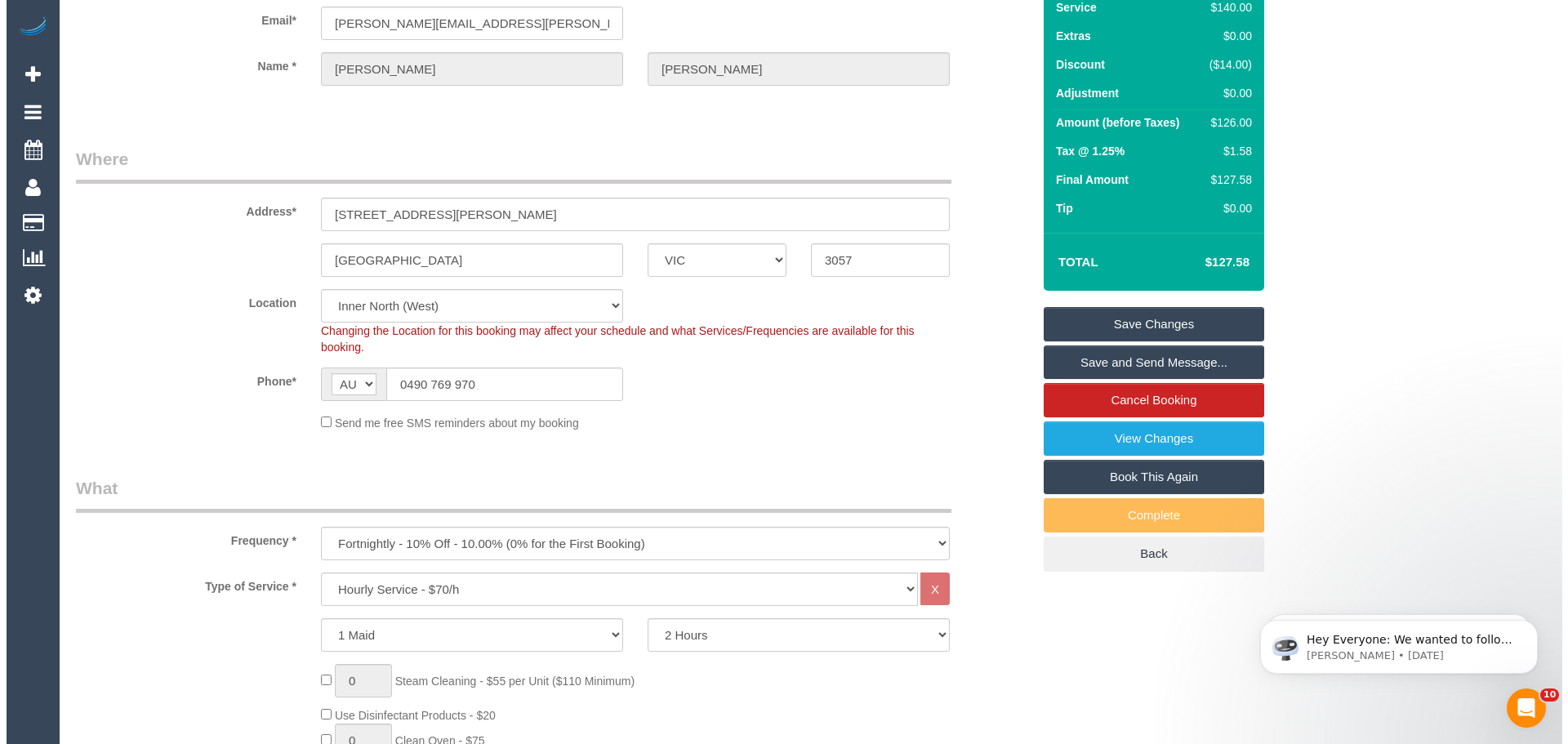
scroll to position [0, 0]
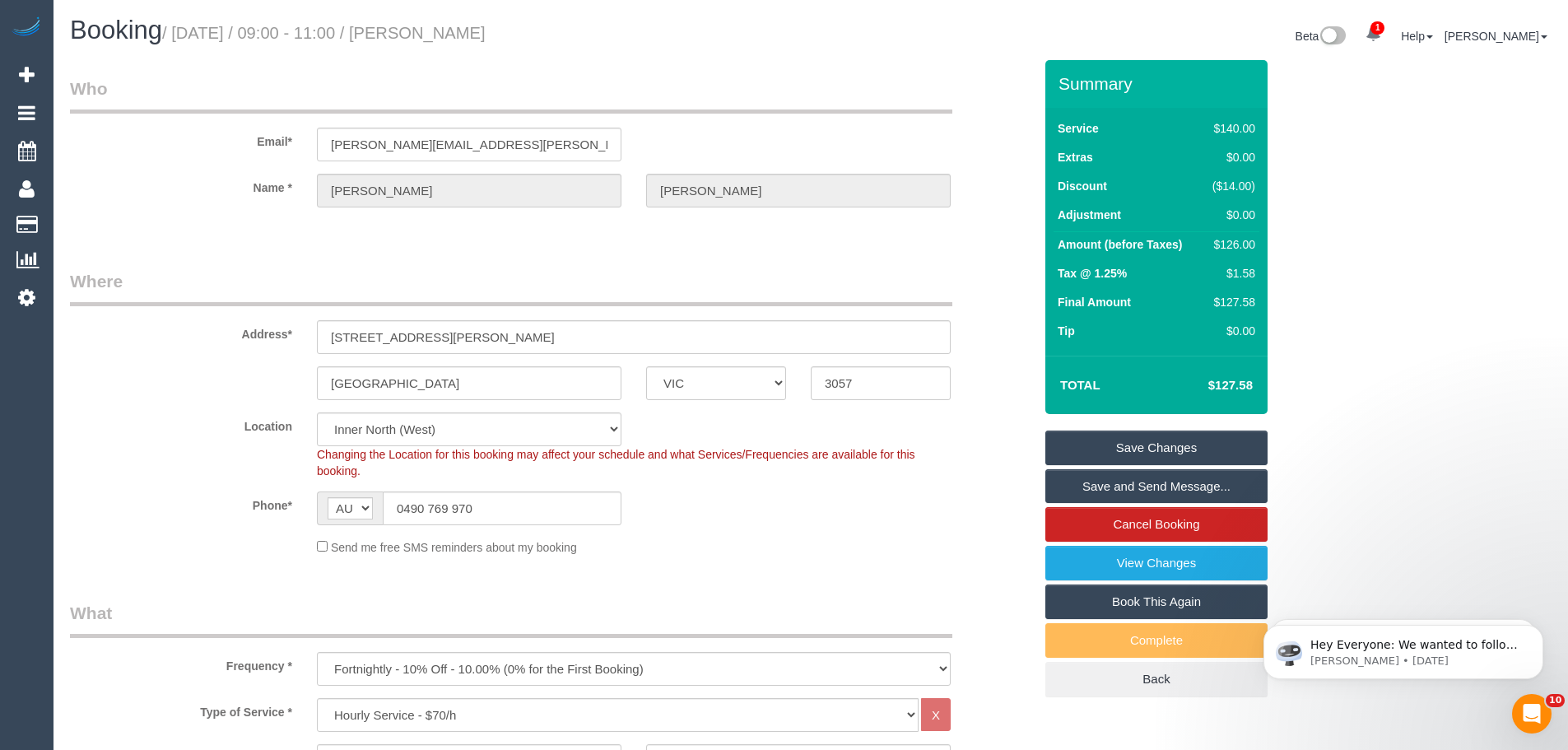
click at [1143, 444] on link "Save Changes" at bounding box center [1156, 447] width 222 height 35
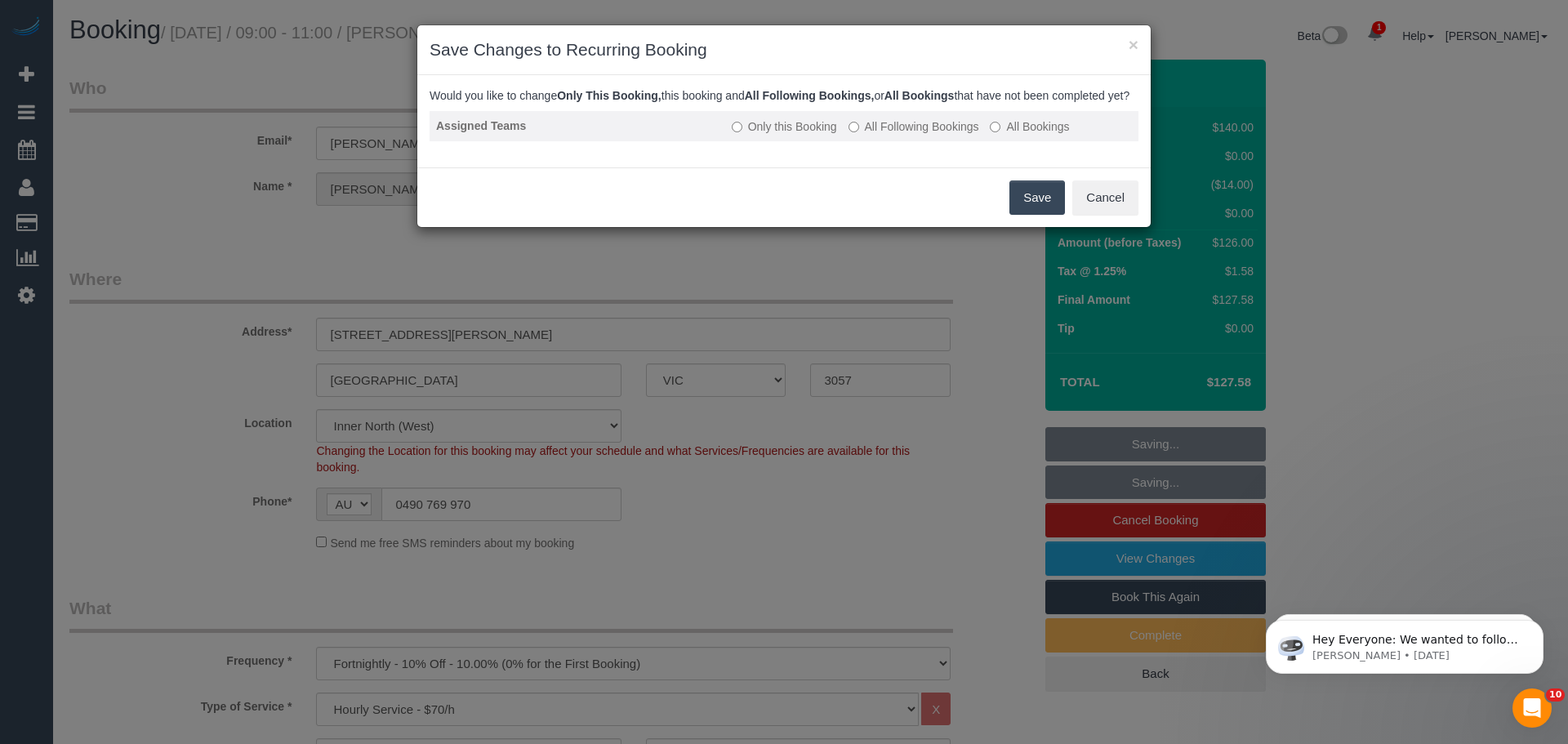
click at [897, 134] on label "All Following Bookings" at bounding box center [913, 127] width 130 height 17
click at [1028, 213] on button "Save" at bounding box center [1037, 197] width 55 height 34
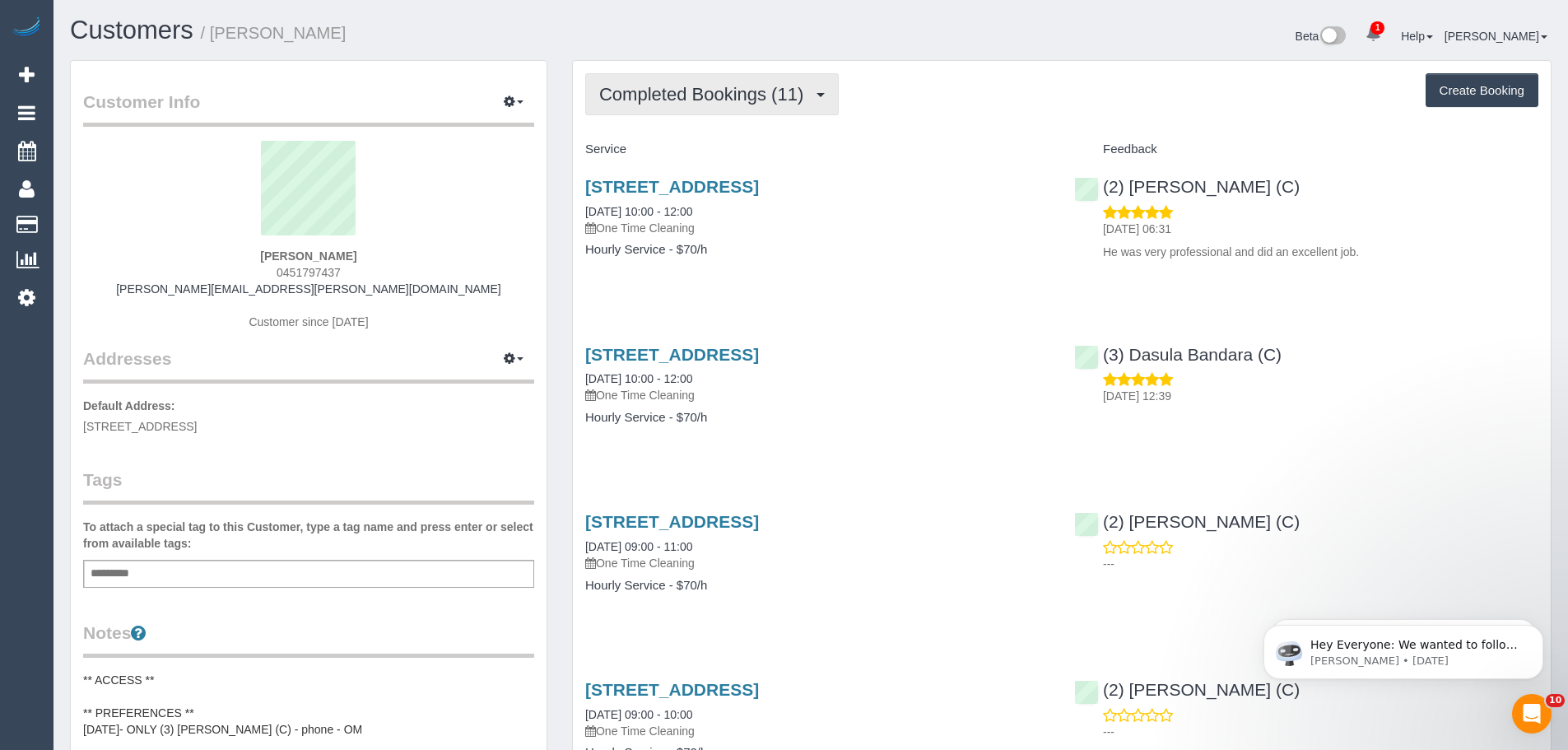
click at [665, 98] on span "Completed Bookings (11)" at bounding box center [705, 94] width 212 height 20
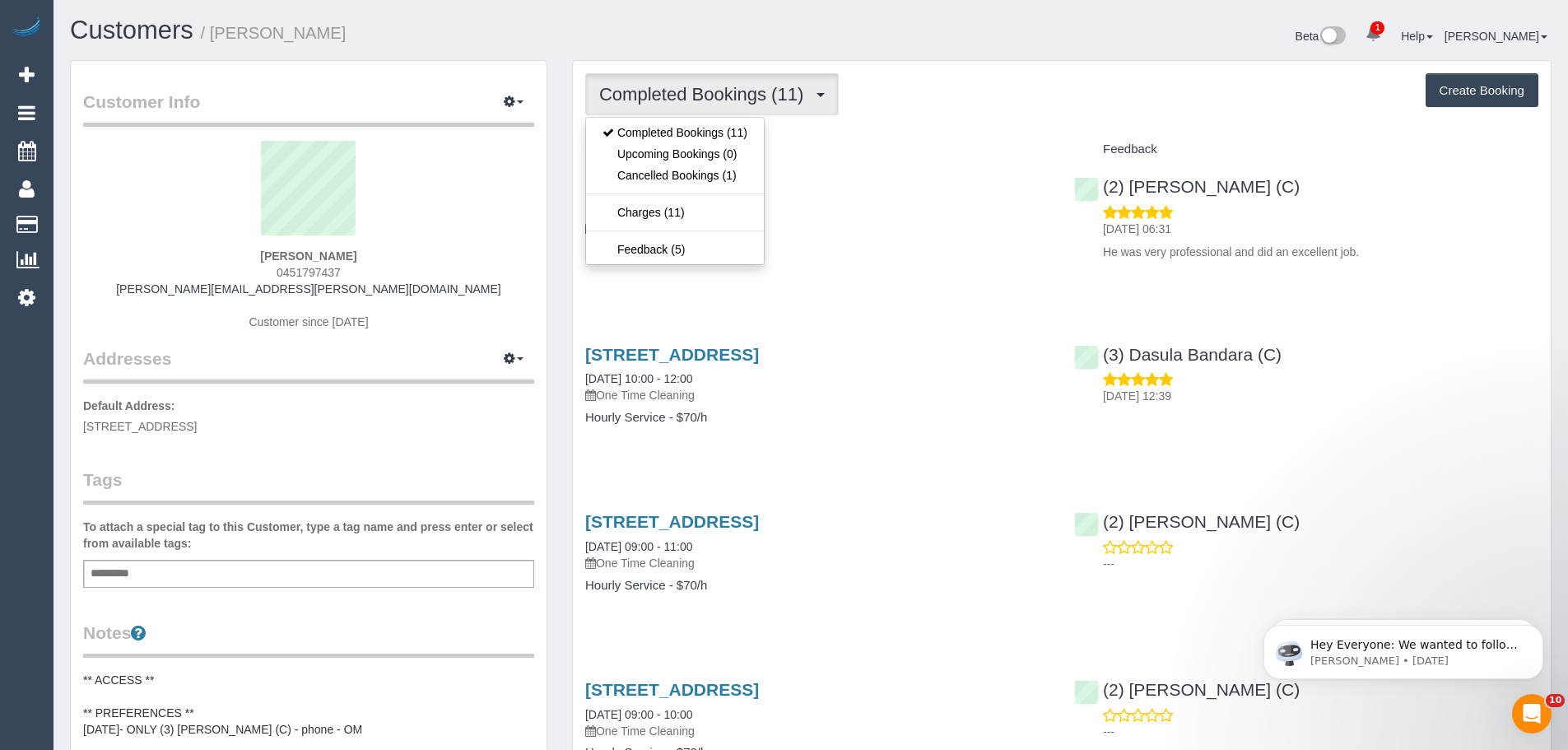
click at [936, 114] on div "Completed Bookings (11) Completed Bookings (11) Upcoming Bookings (0) Cancelled…" at bounding box center [1061, 94] width 953 height 42
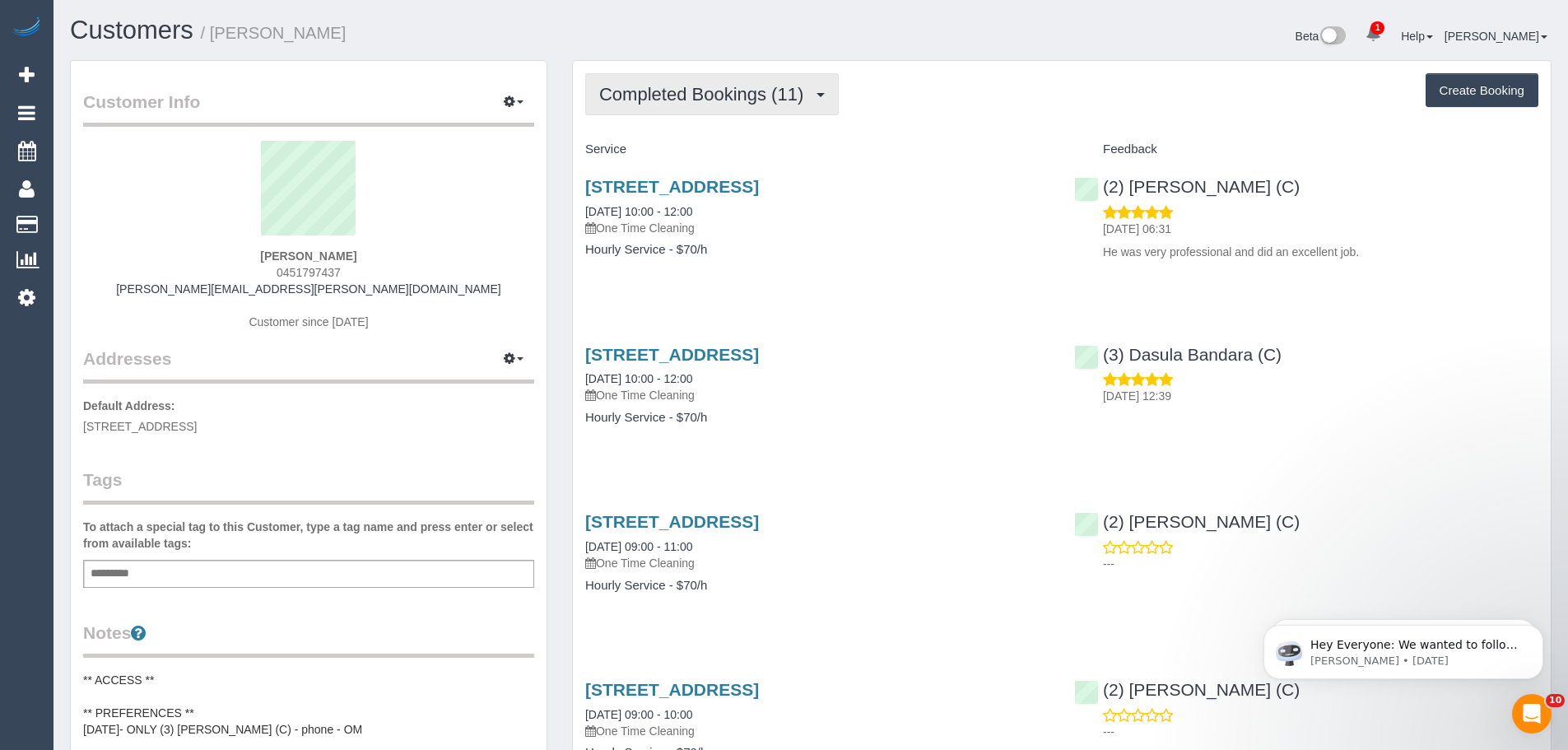
click at [734, 88] on span "Completed Bookings (11)" at bounding box center [705, 94] width 212 height 20
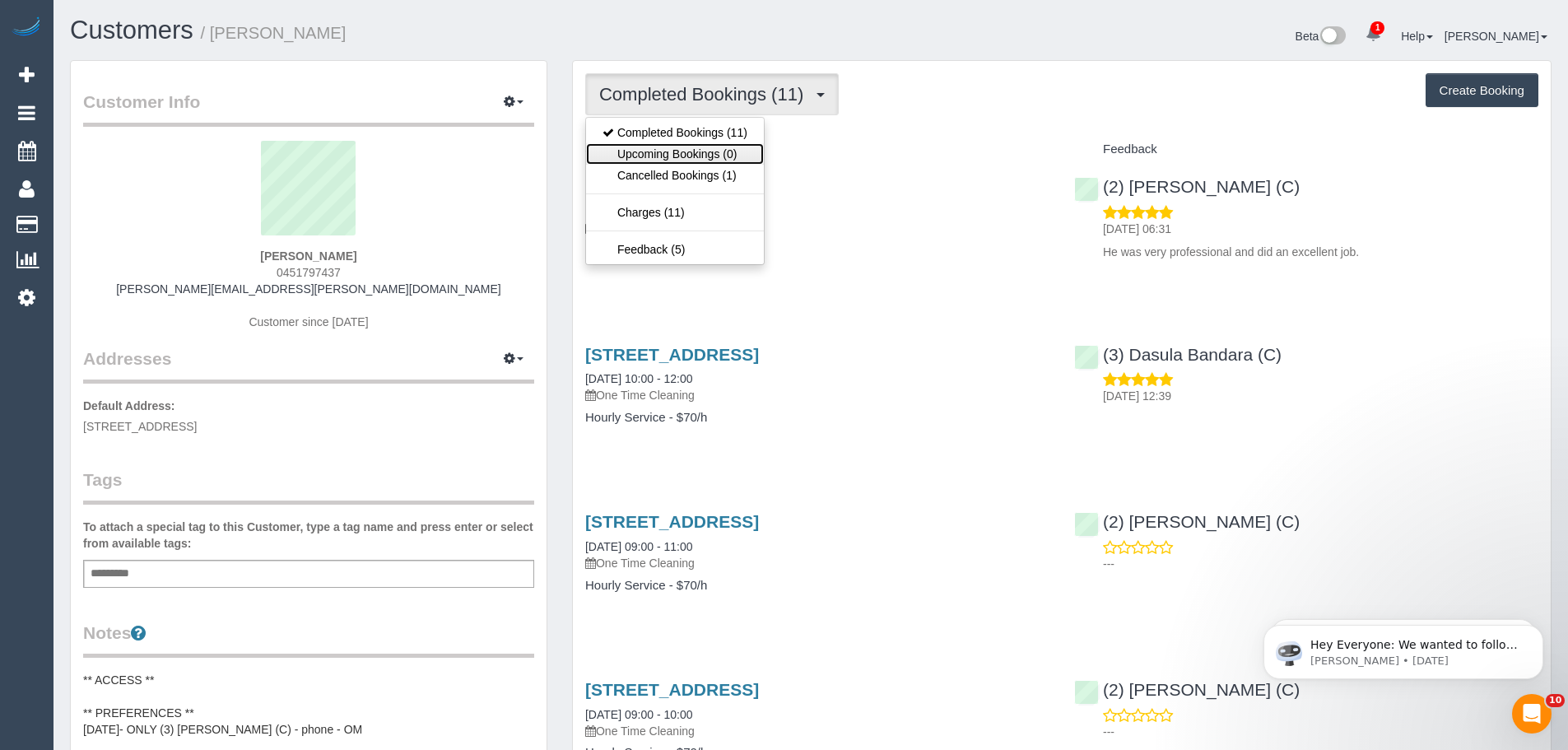
click at [695, 152] on link "Upcoming Bookings (0)" at bounding box center [674, 153] width 178 height 21
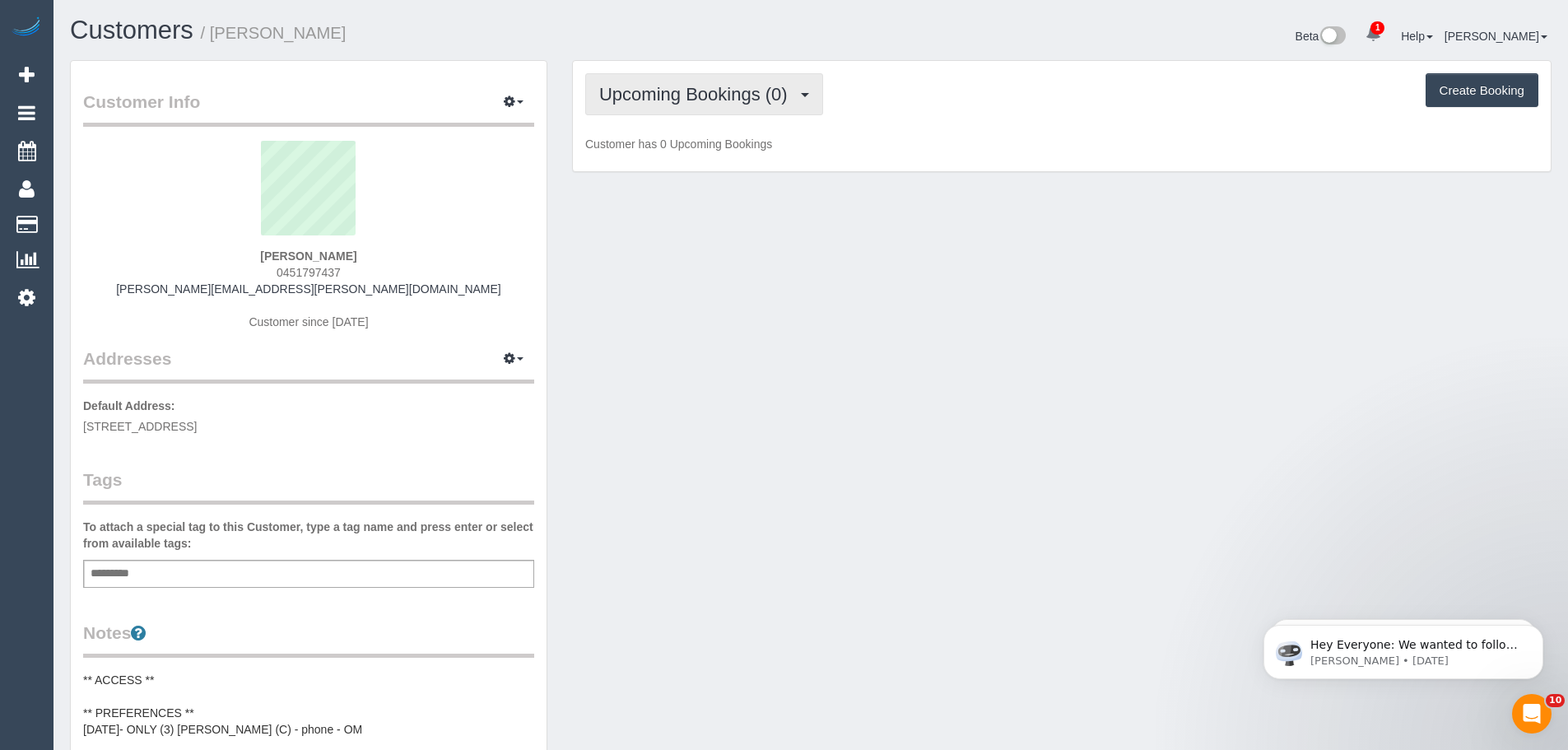
click at [687, 89] on span "Upcoming Bookings (0)" at bounding box center [698, 94] width 197 height 20
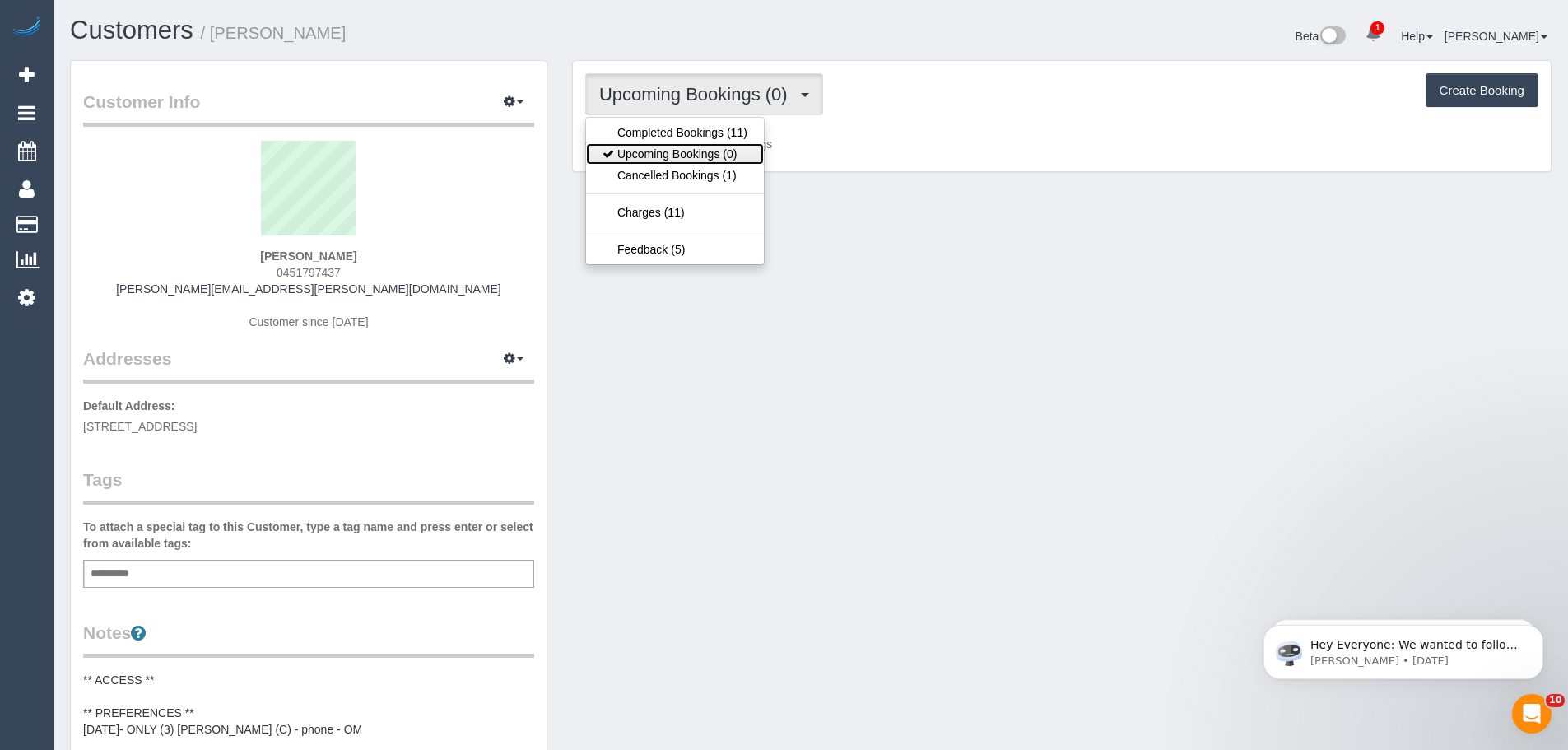
click at [679, 154] on link "Upcoming Bookings (0)" at bounding box center [674, 153] width 178 height 21
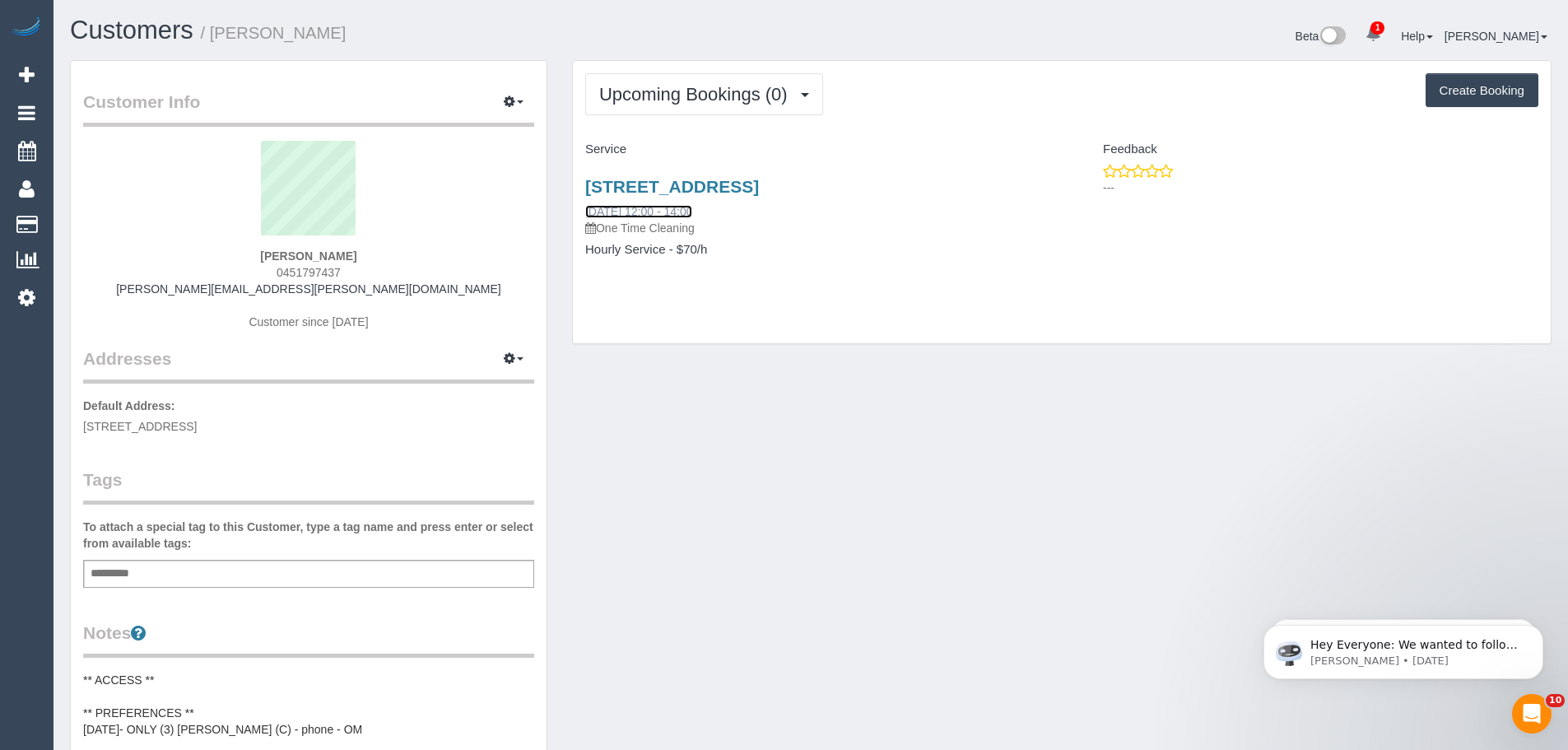
click at [656, 212] on link "[DATE] 12:00 - 14:00" at bounding box center [638, 211] width 107 height 13
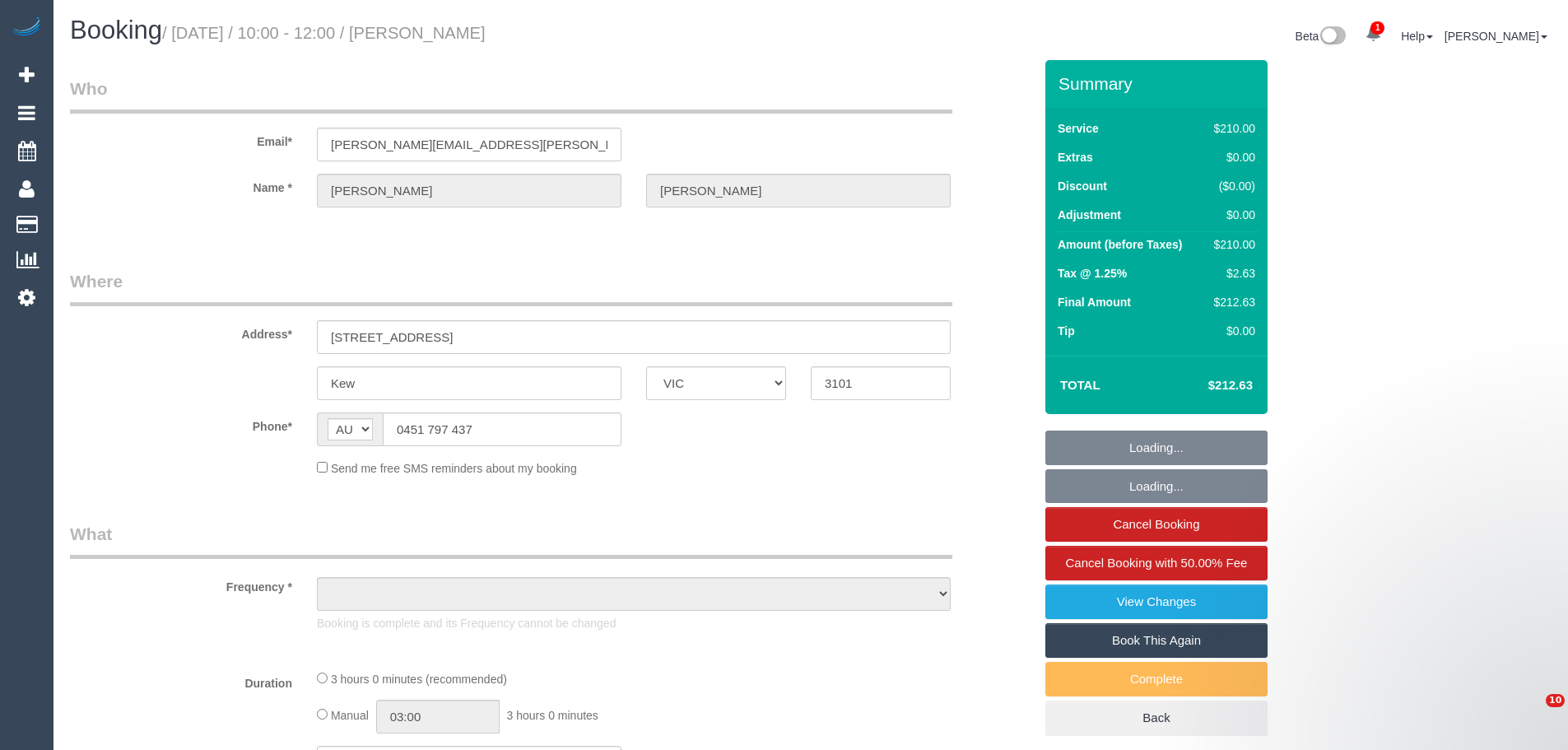
select select "VIC"
select select "string:stripe-pm_1RtgNE2GScqysDRVUirl8EZJ"
select select "180"
select select "number:30"
select select "number:14"
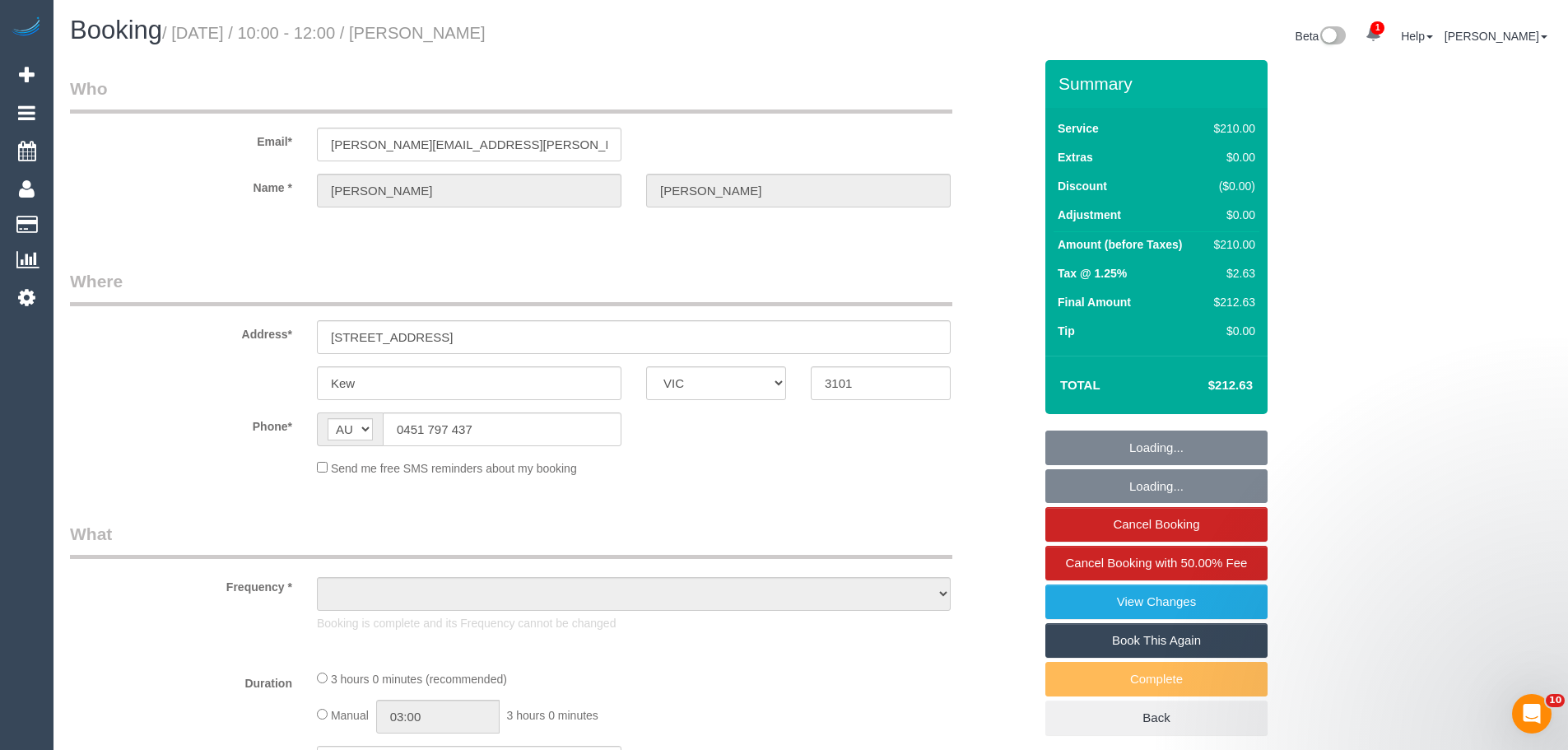
select select "number:19"
select select "number:24"
select select "number:34"
select select "number:11"
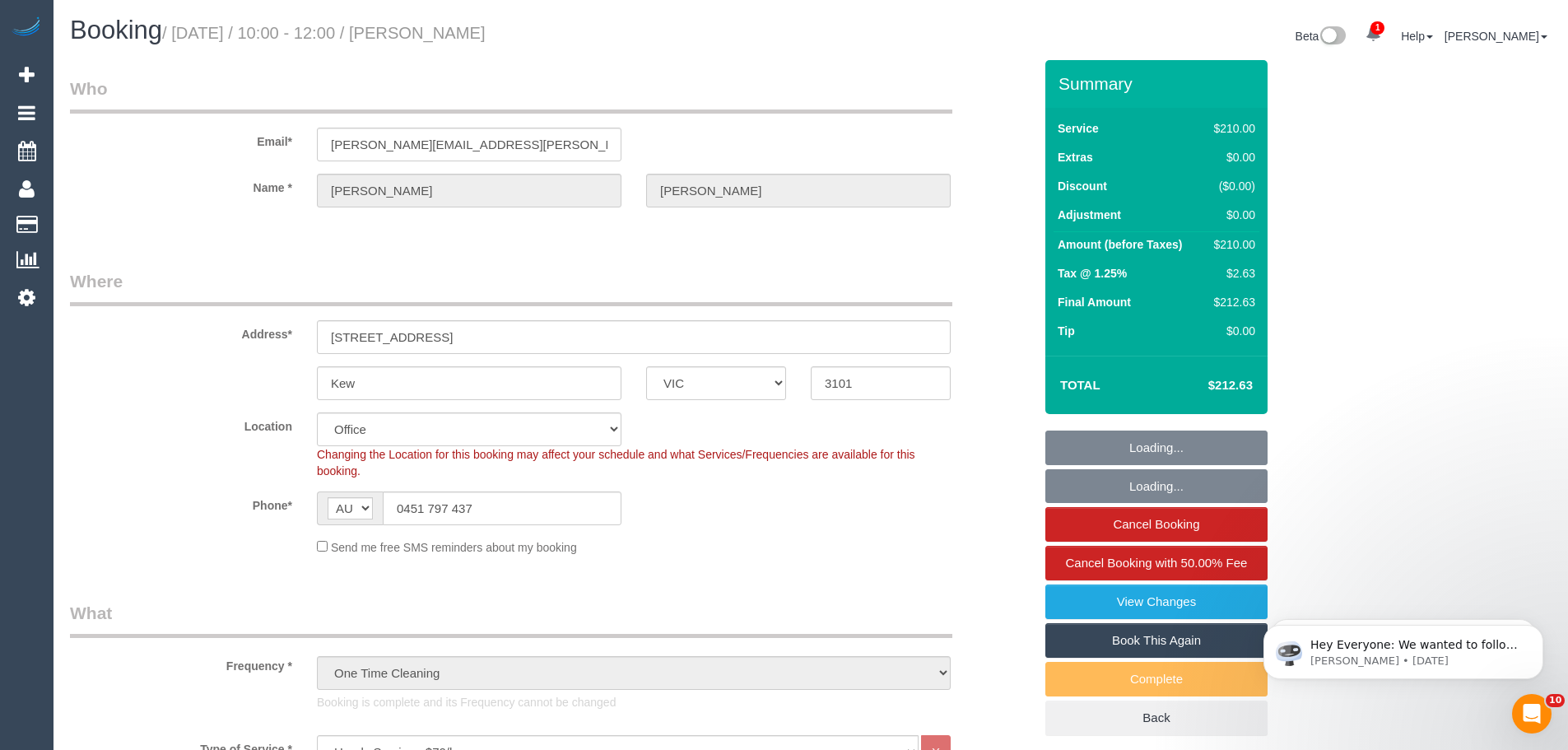
select select "object:2164"
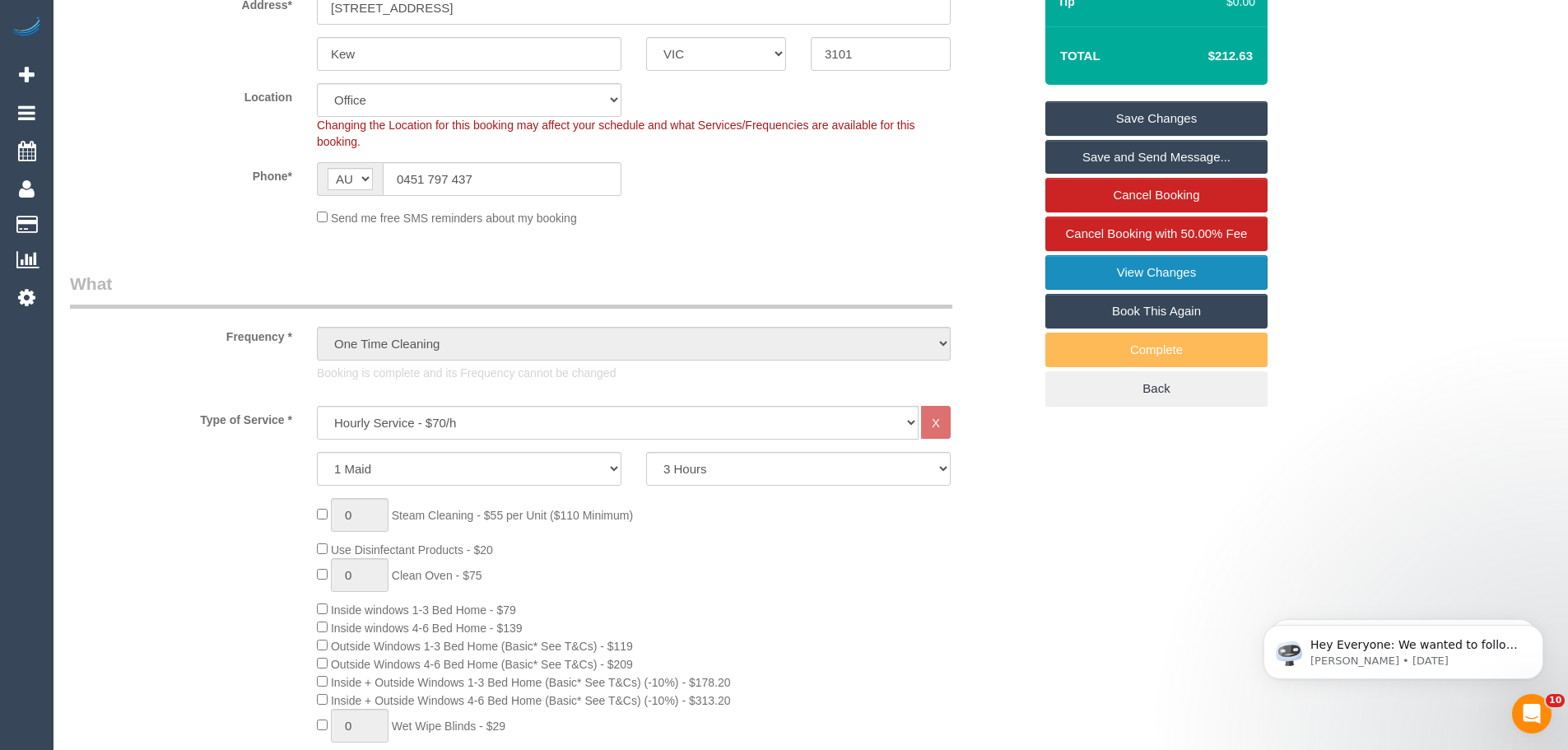
scroll to position [412, 0]
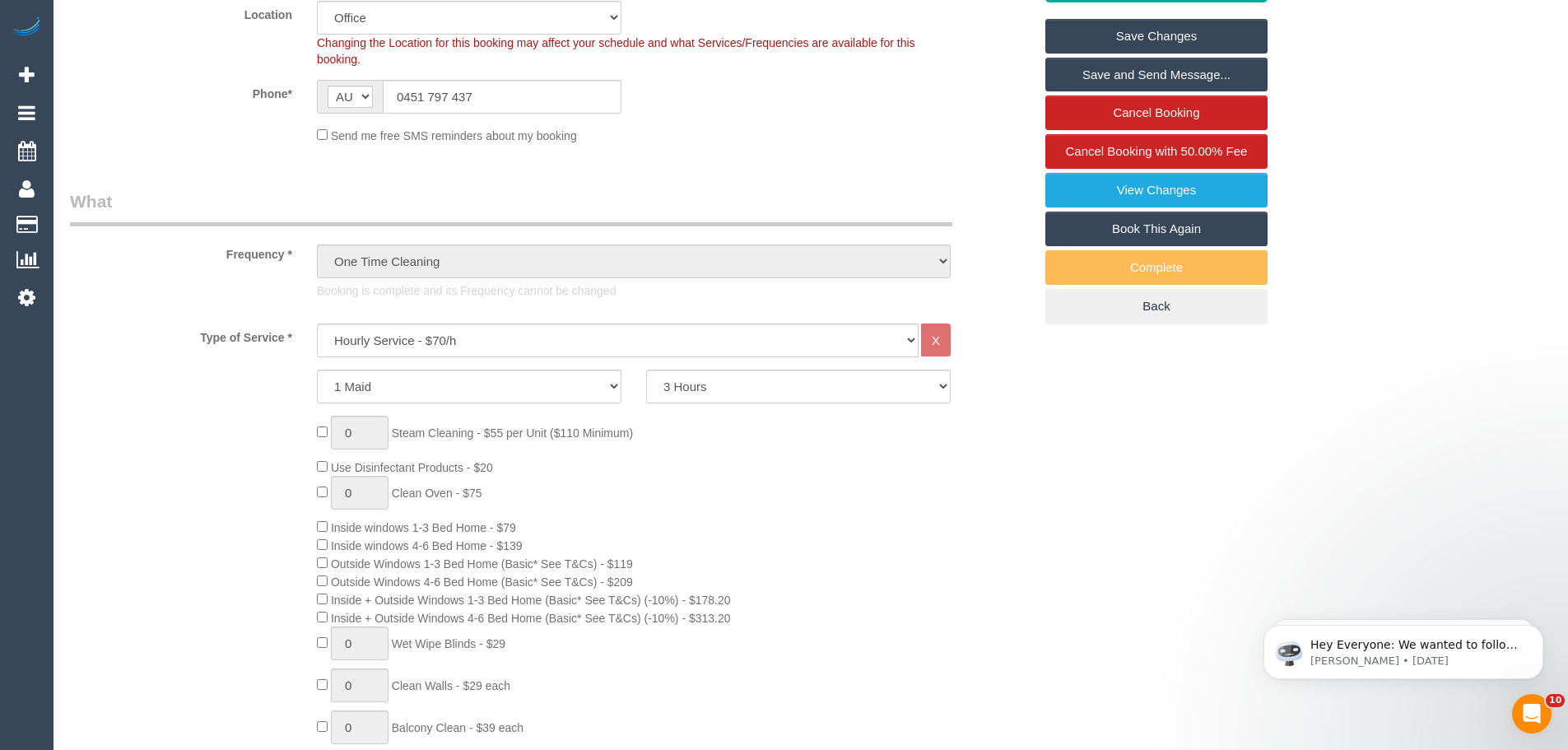
click at [1132, 222] on link "Book This Again" at bounding box center [1156, 228] width 222 height 35
select select "VIC"
select select "180"
select select "number:30"
select select "number:14"
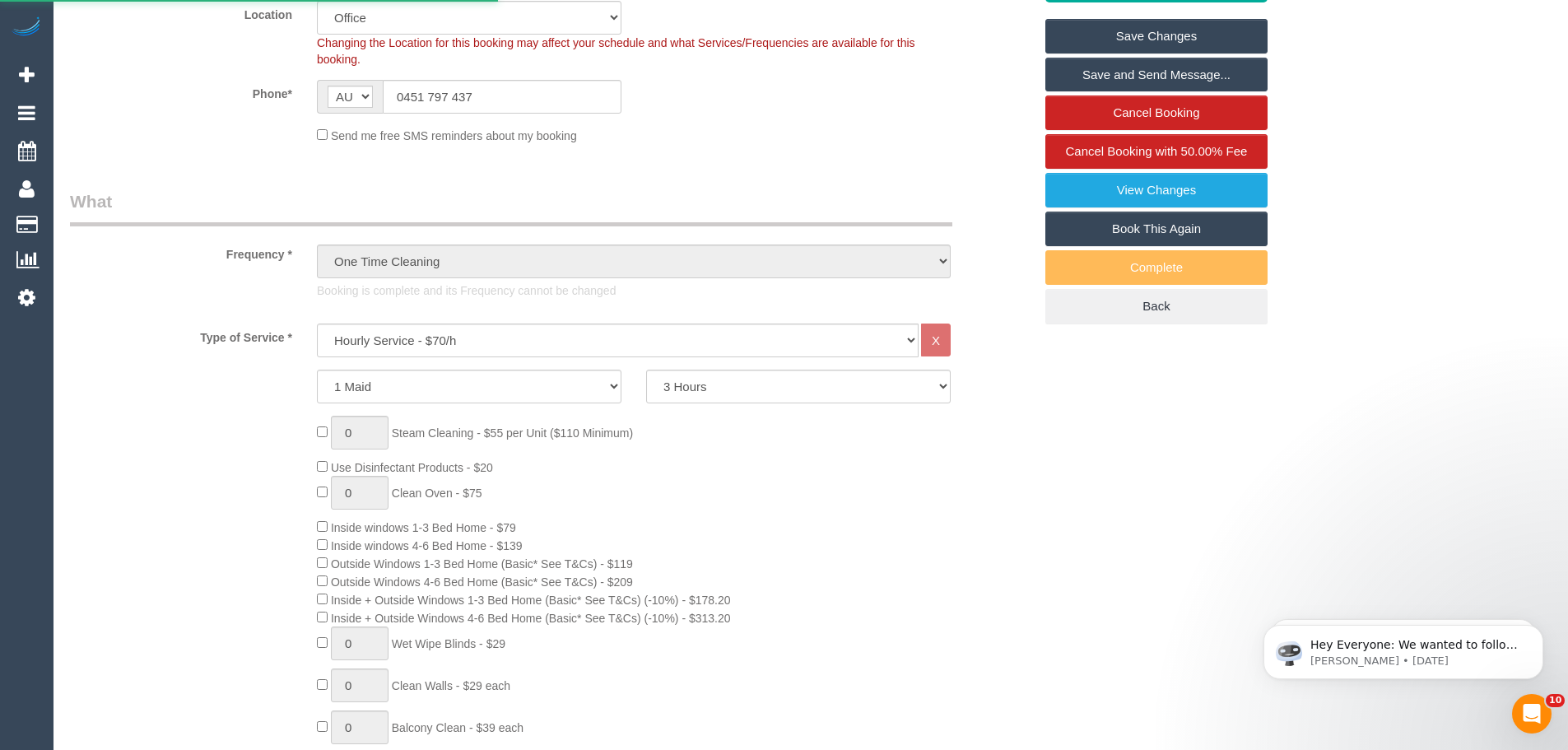
select select "number:19"
select select "number:24"
select select "number:34"
select select "number:11"
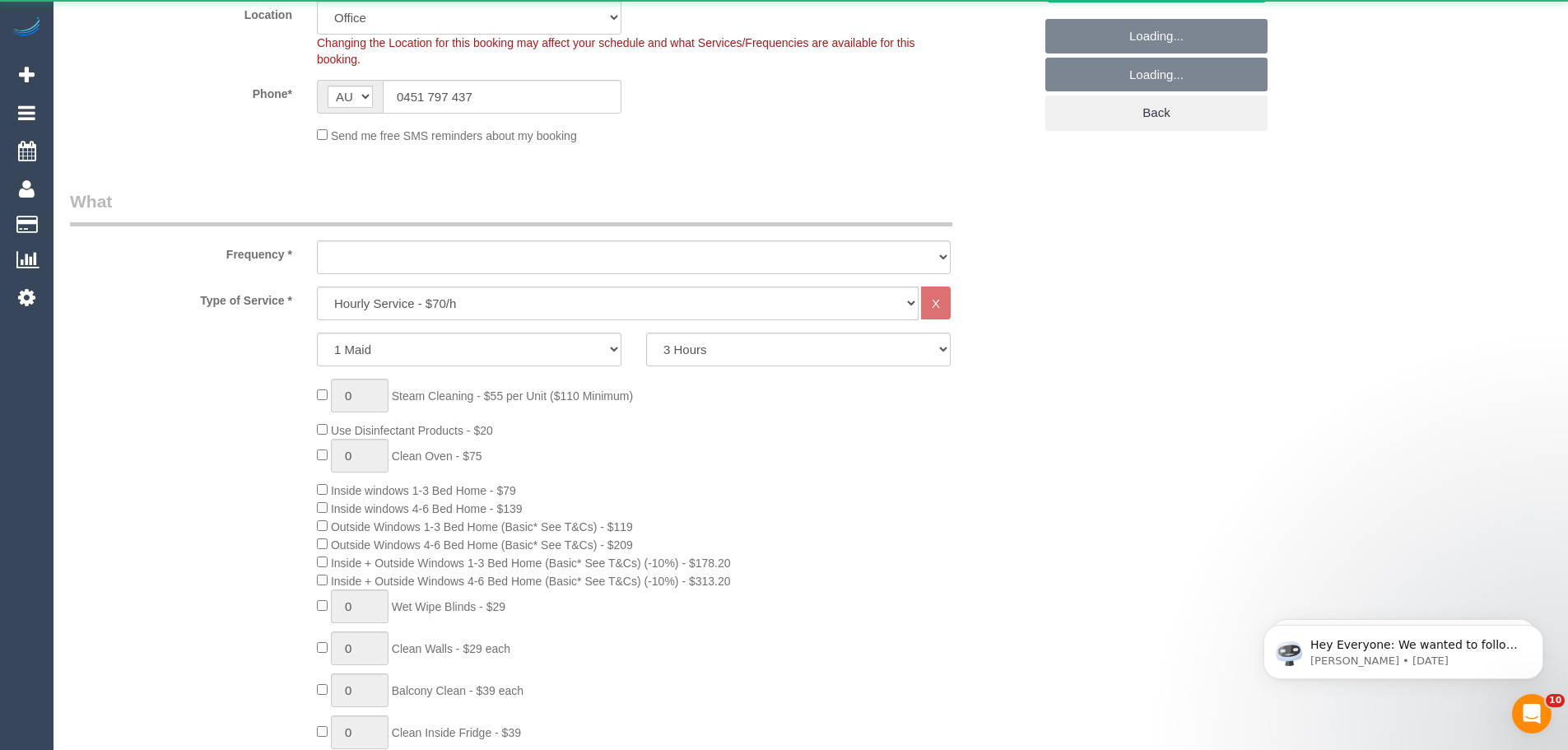
select select "string:stripe-pm_1RtgNE2GScqysDRVUirl8EZJ"
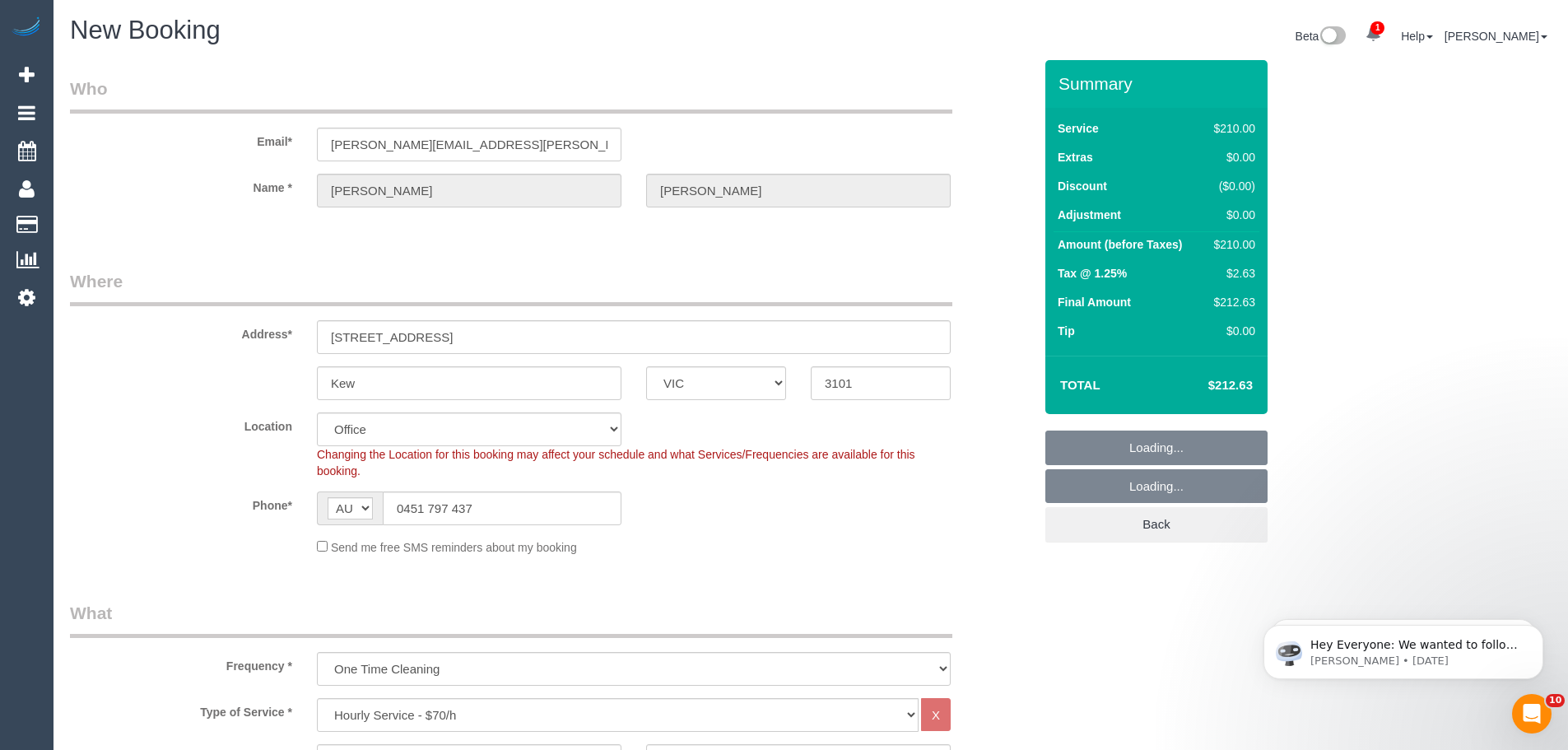
select select "object:5226"
select select "58"
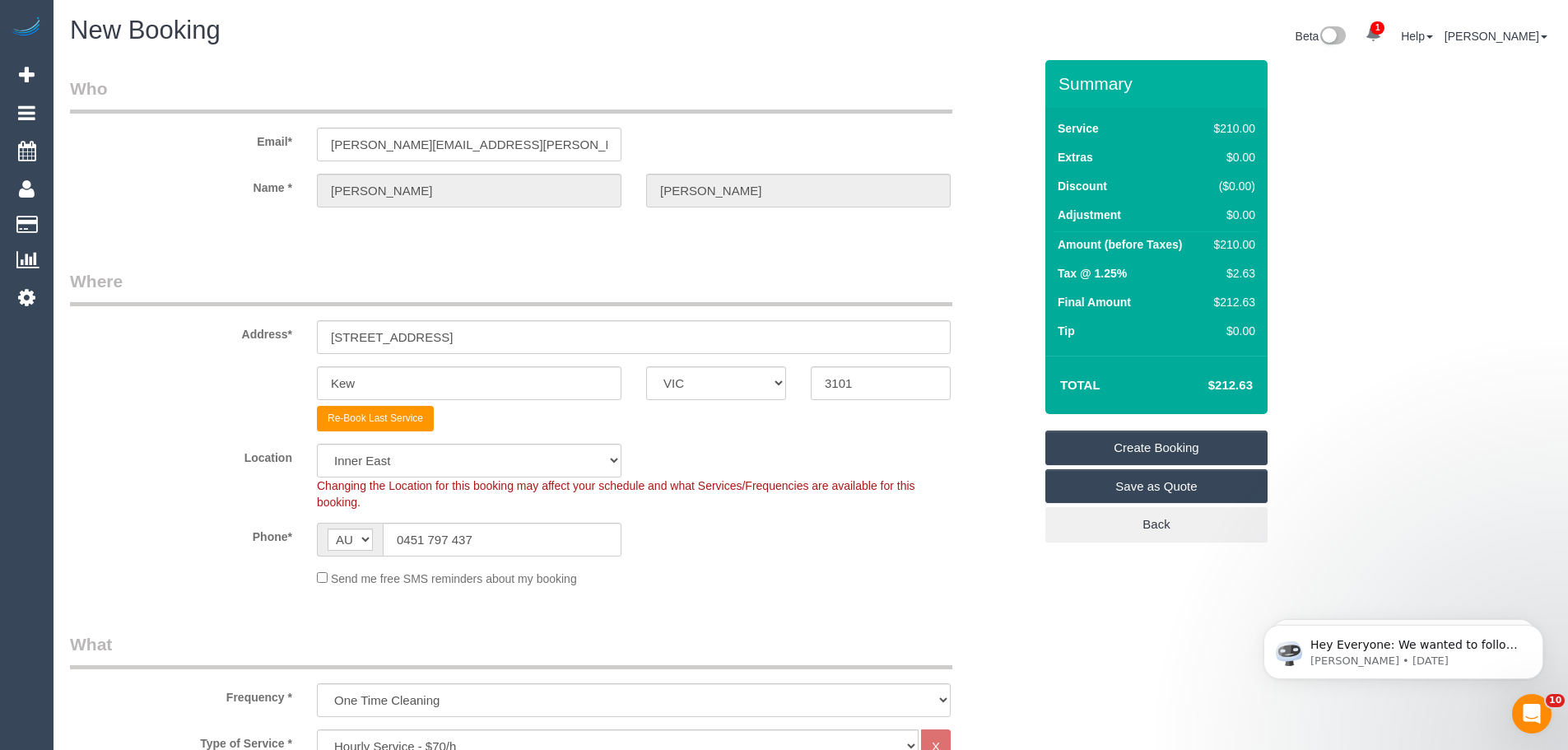
select select "object:5236"
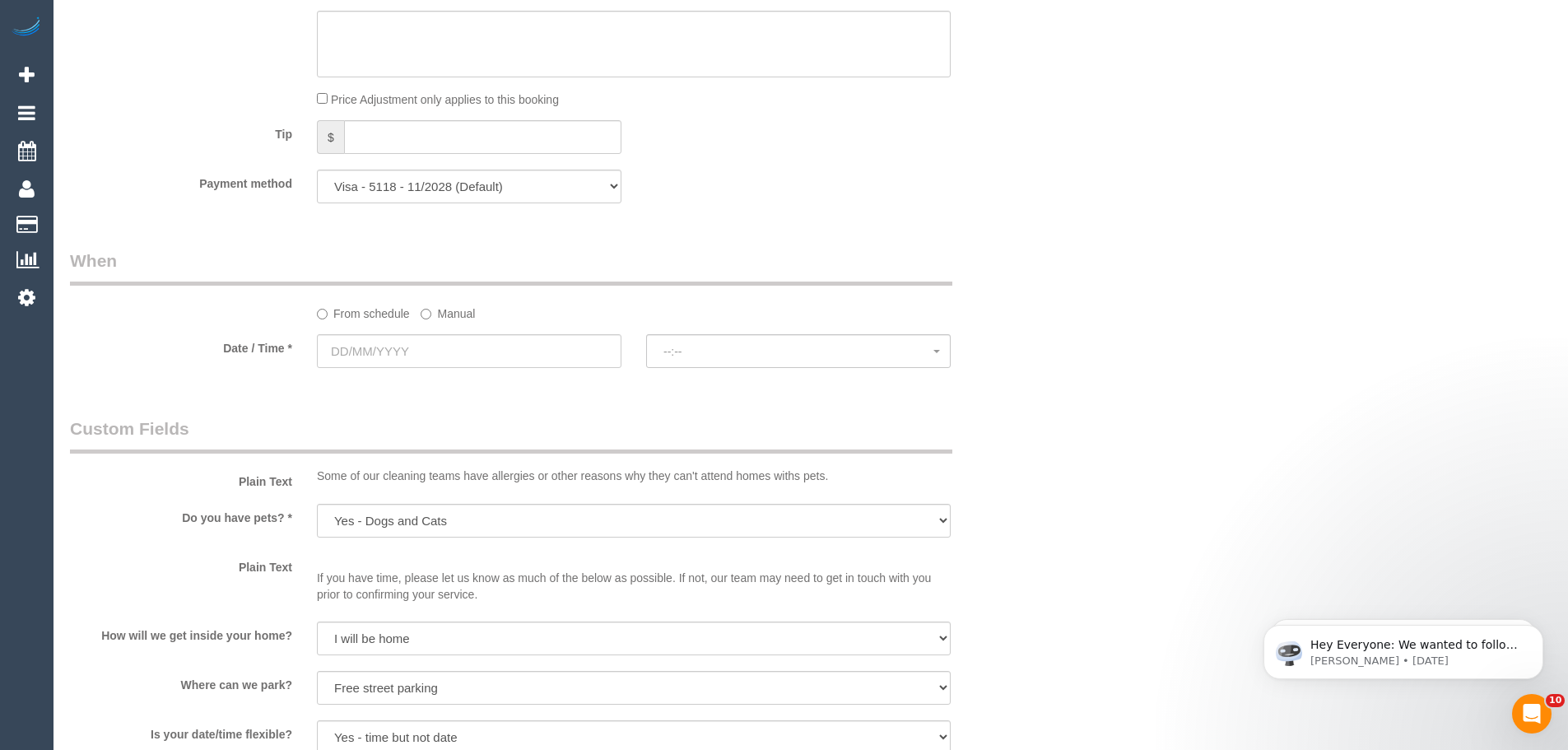
scroll to position [1646, 0]
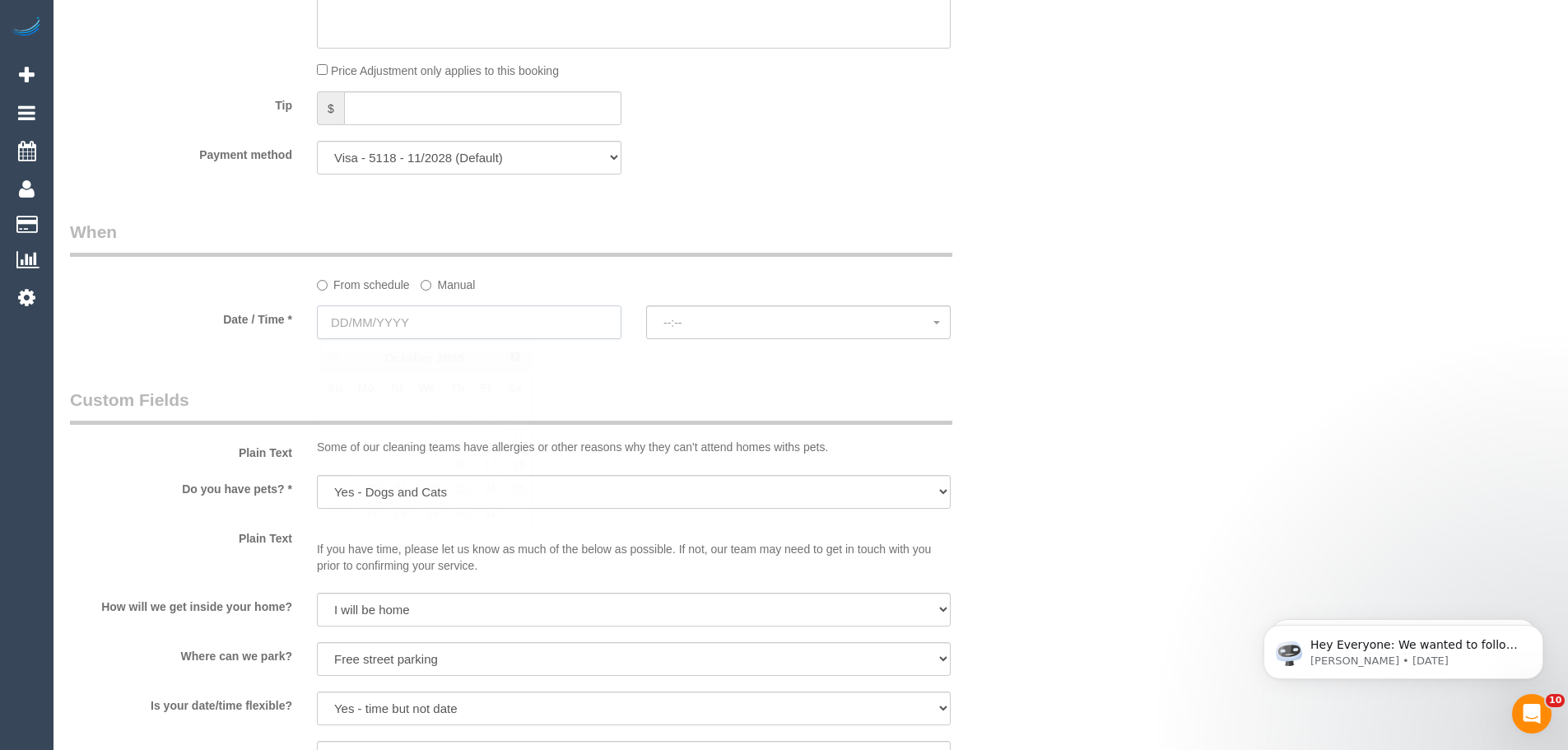
click at [404, 323] on input "text" at bounding box center [469, 322] width 305 height 34
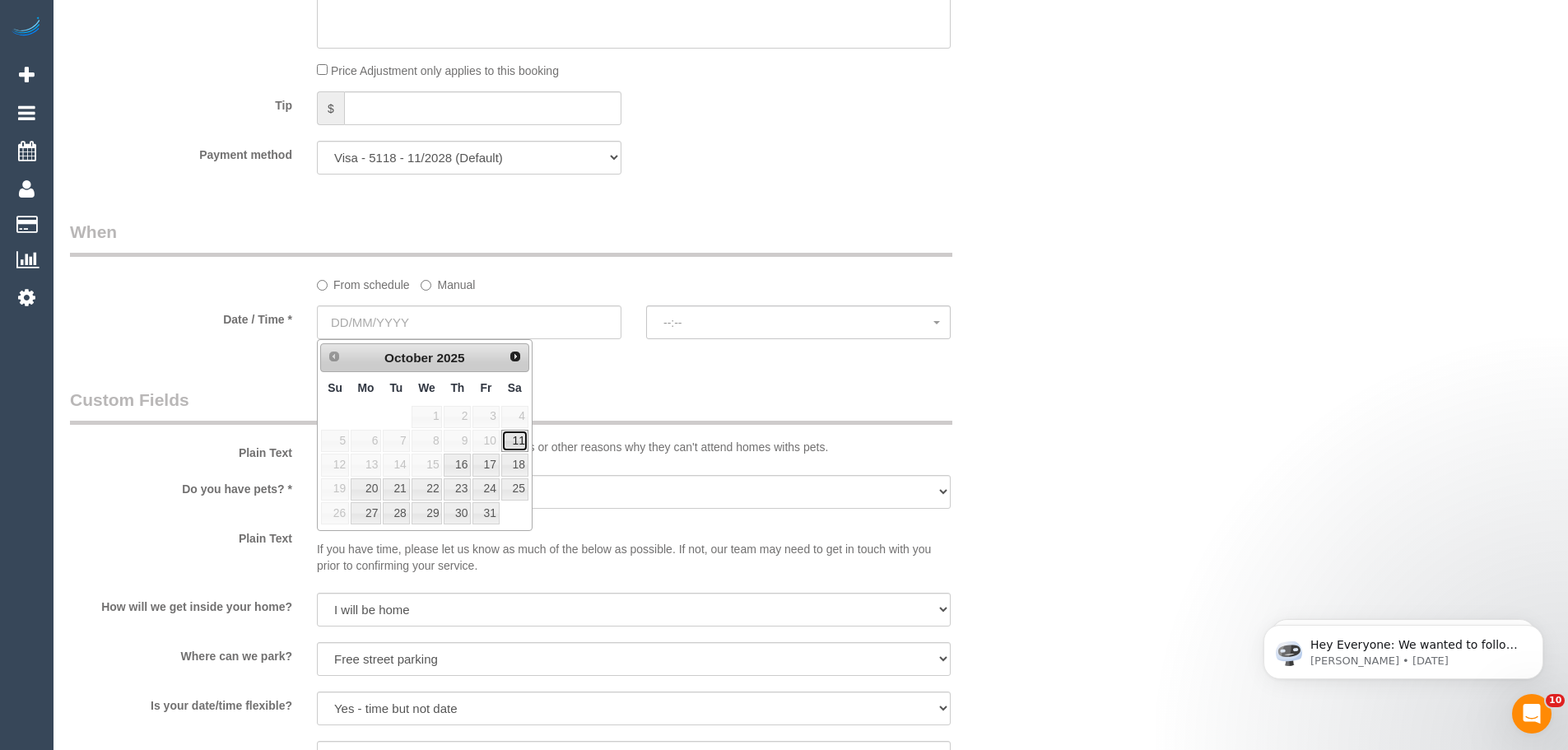
click at [513, 444] on link "11" at bounding box center [515, 440] width 27 height 22
type input "11/10/2025"
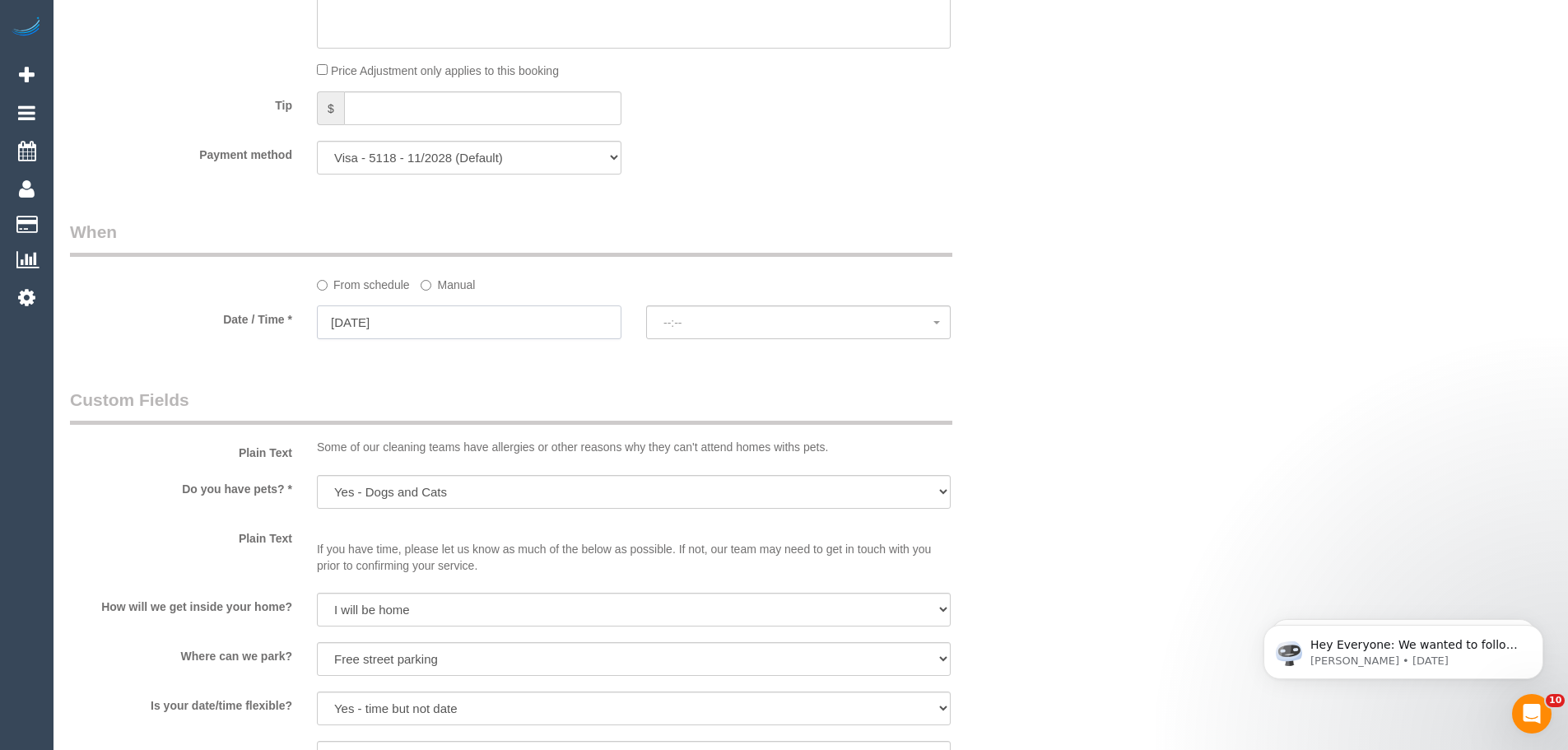
click at [465, 316] on input "11/10/2025" at bounding box center [469, 322] width 305 height 34
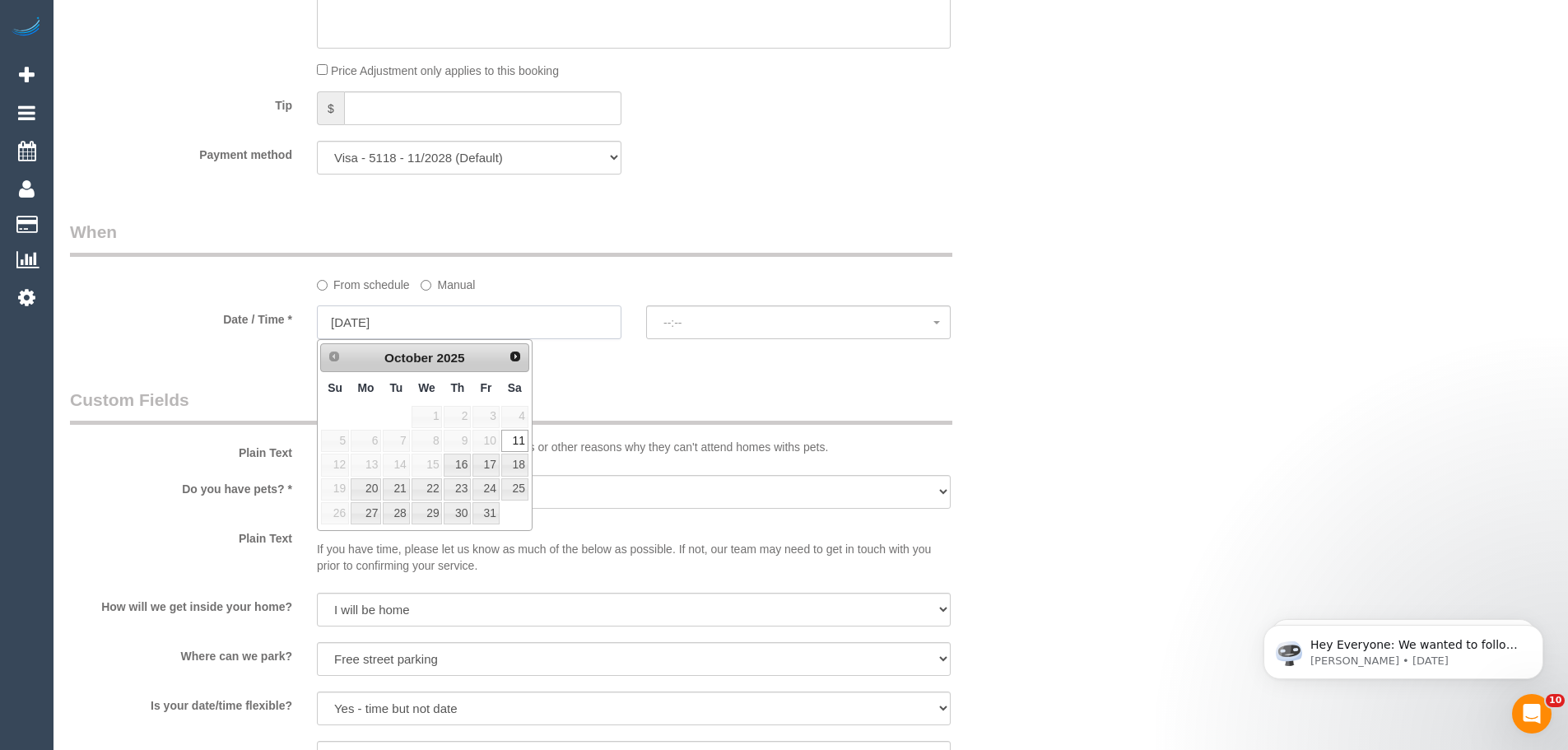
select select "spot6"
drag, startPoint x: 793, startPoint y: 314, endPoint x: 768, endPoint y: 336, distance: 33.3
click at [793, 314] on button "07:00 - 08:00" at bounding box center [799, 322] width 305 height 34
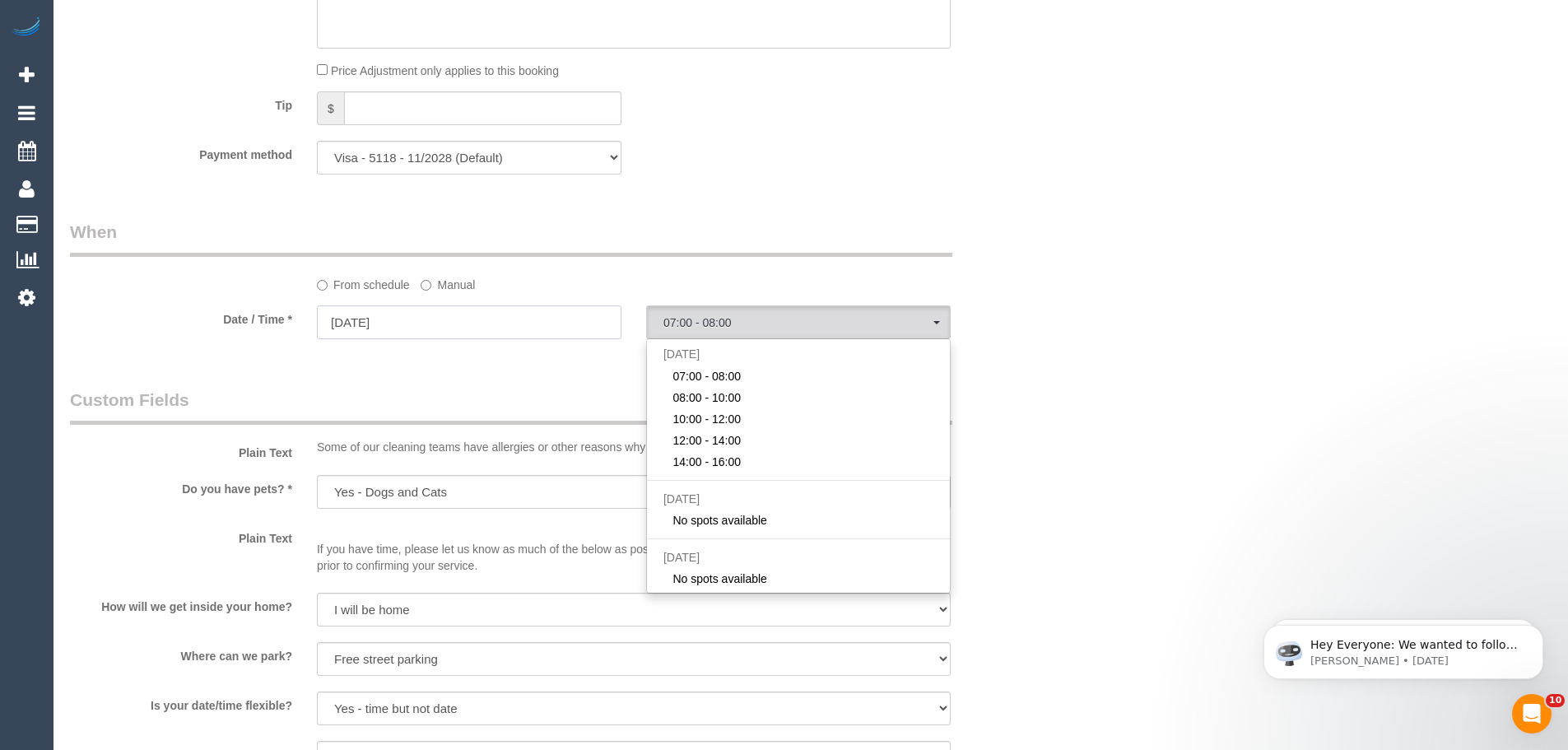
click at [484, 322] on input "11/10/2025" at bounding box center [469, 322] width 305 height 34
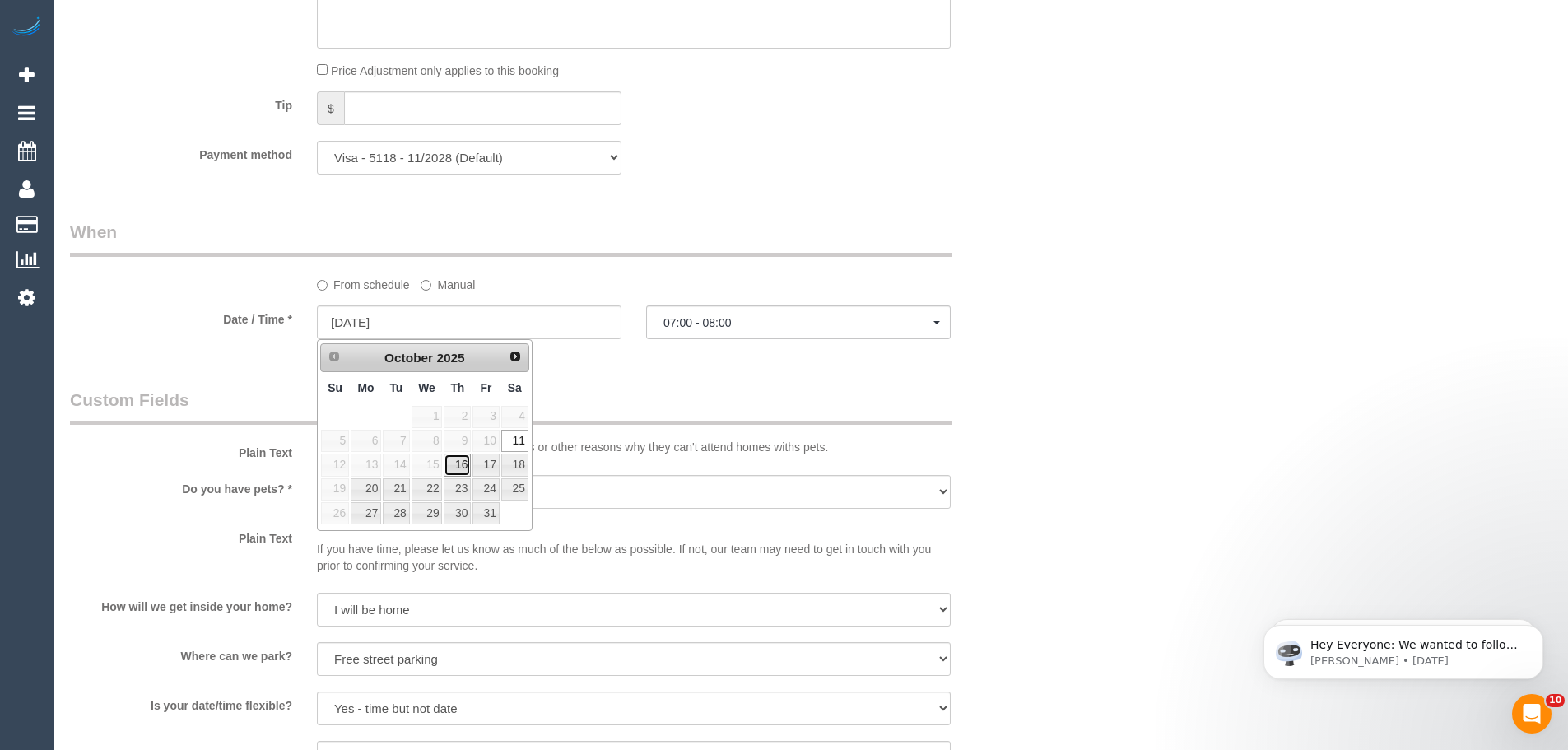
click at [465, 465] on link "16" at bounding box center [457, 465] width 27 height 22
type input "16/10/2025"
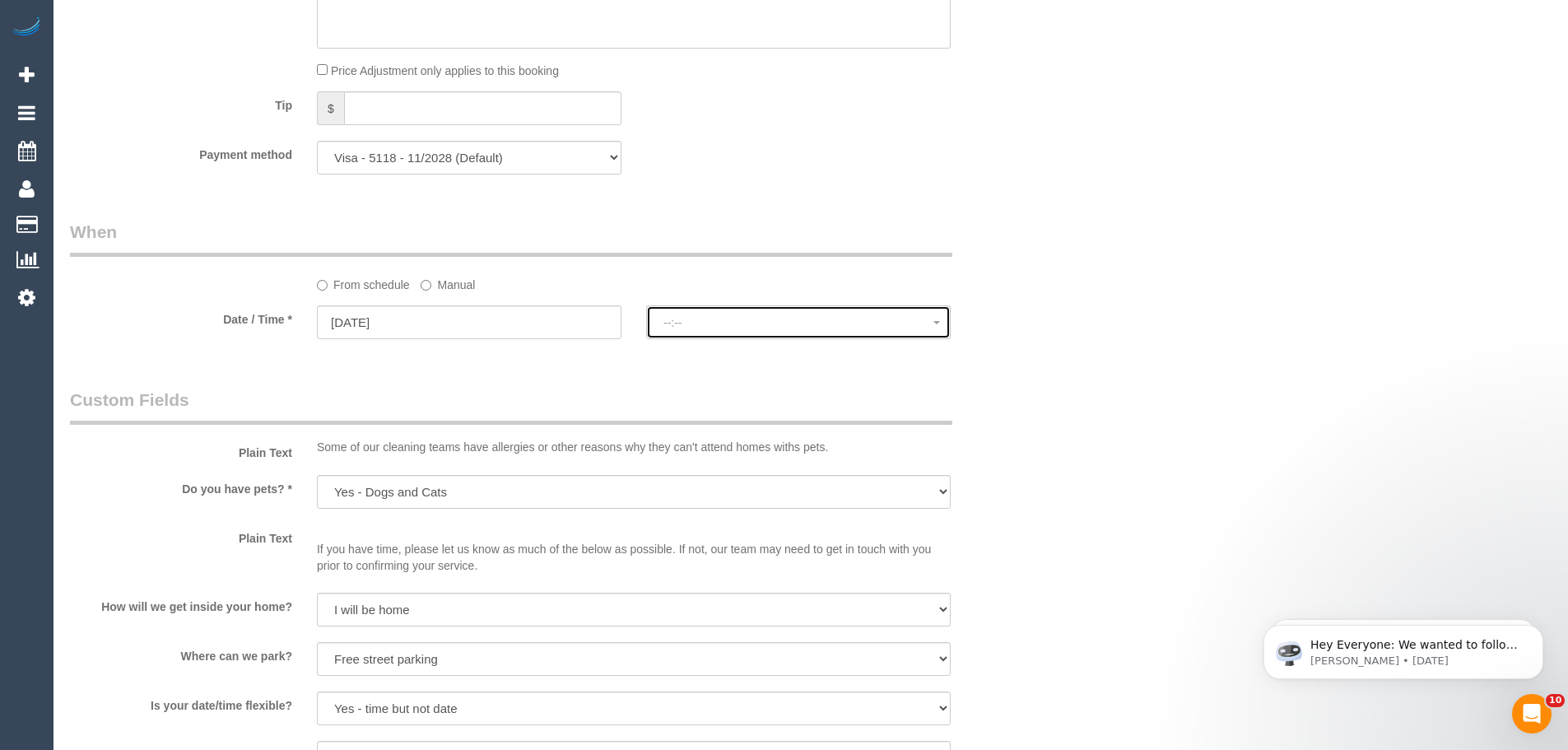
click at [800, 311] on button "--:--" at bounding box center [799, 322] width 305 height 34
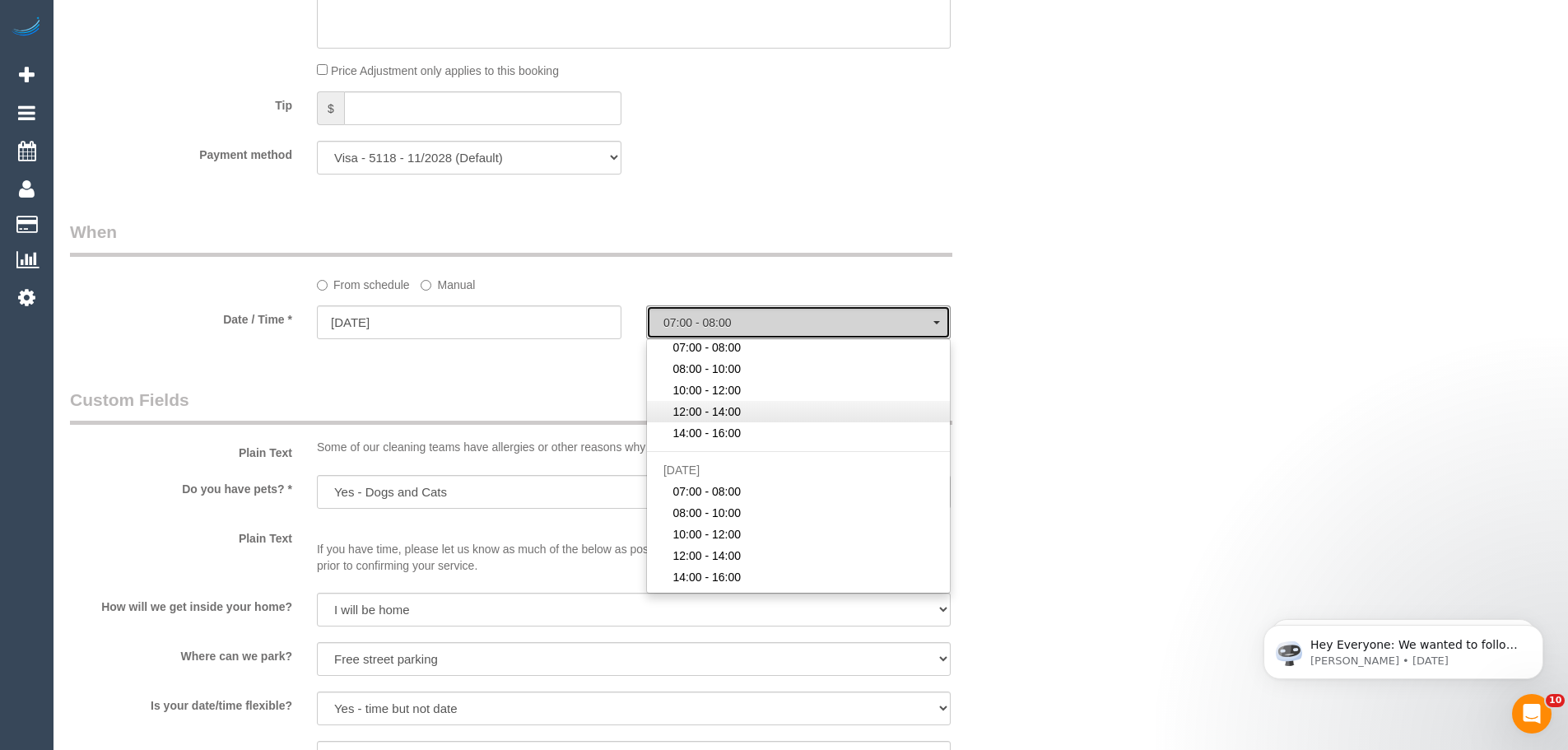
scroll to position [0, 0]
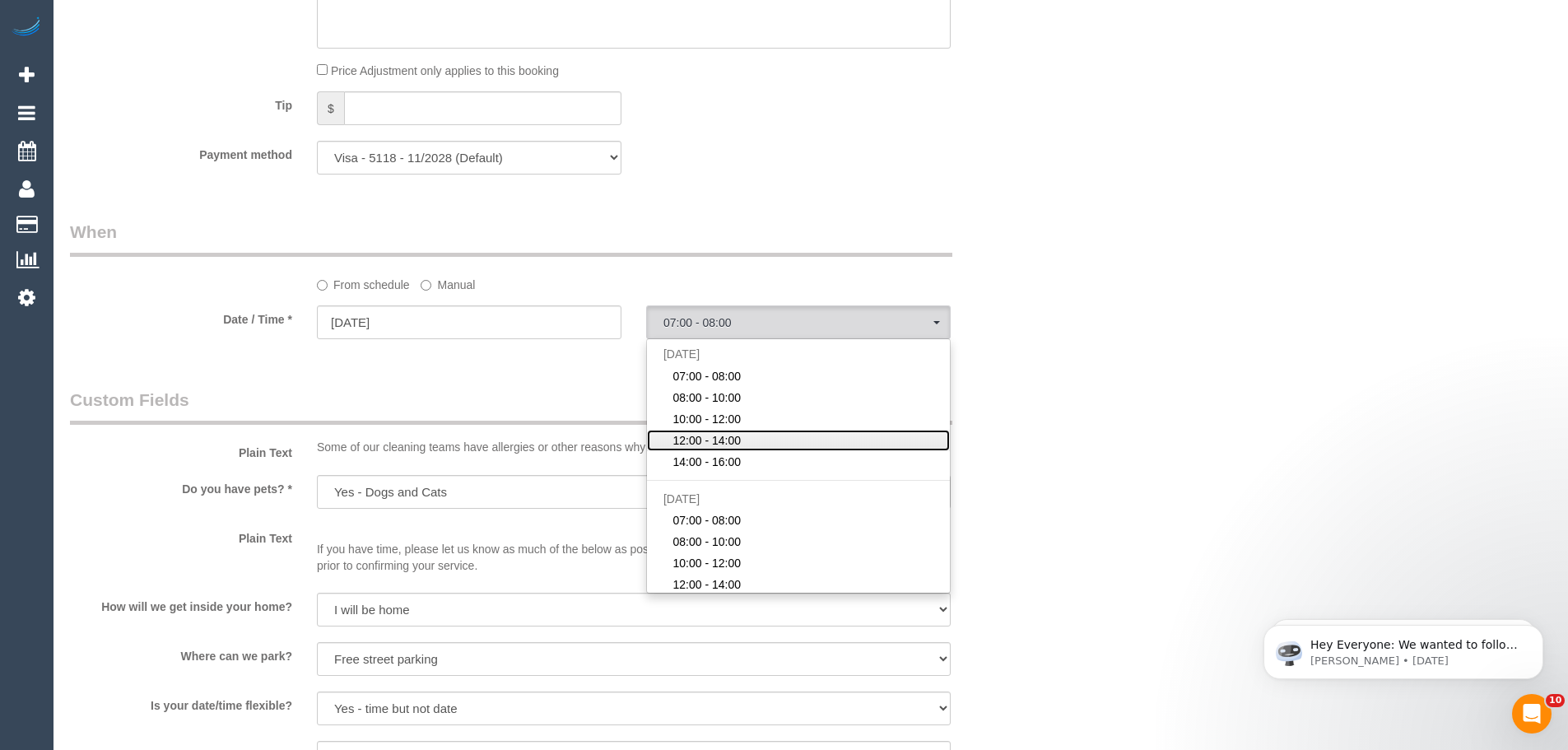
click at [715, 440] on span "12:00 - 14:00" at bounding box center [706, 440] width 68 height 17
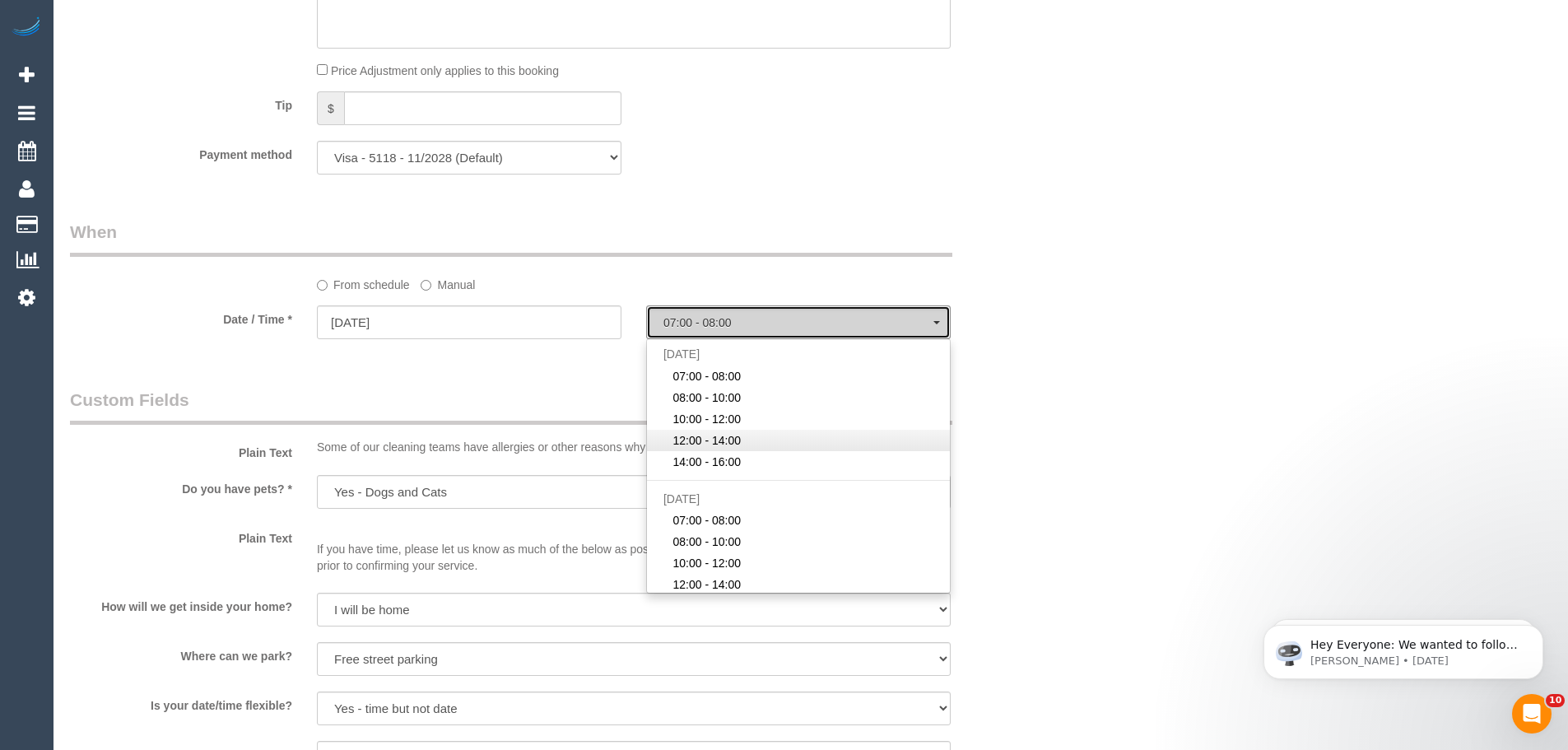
select select "spot18"
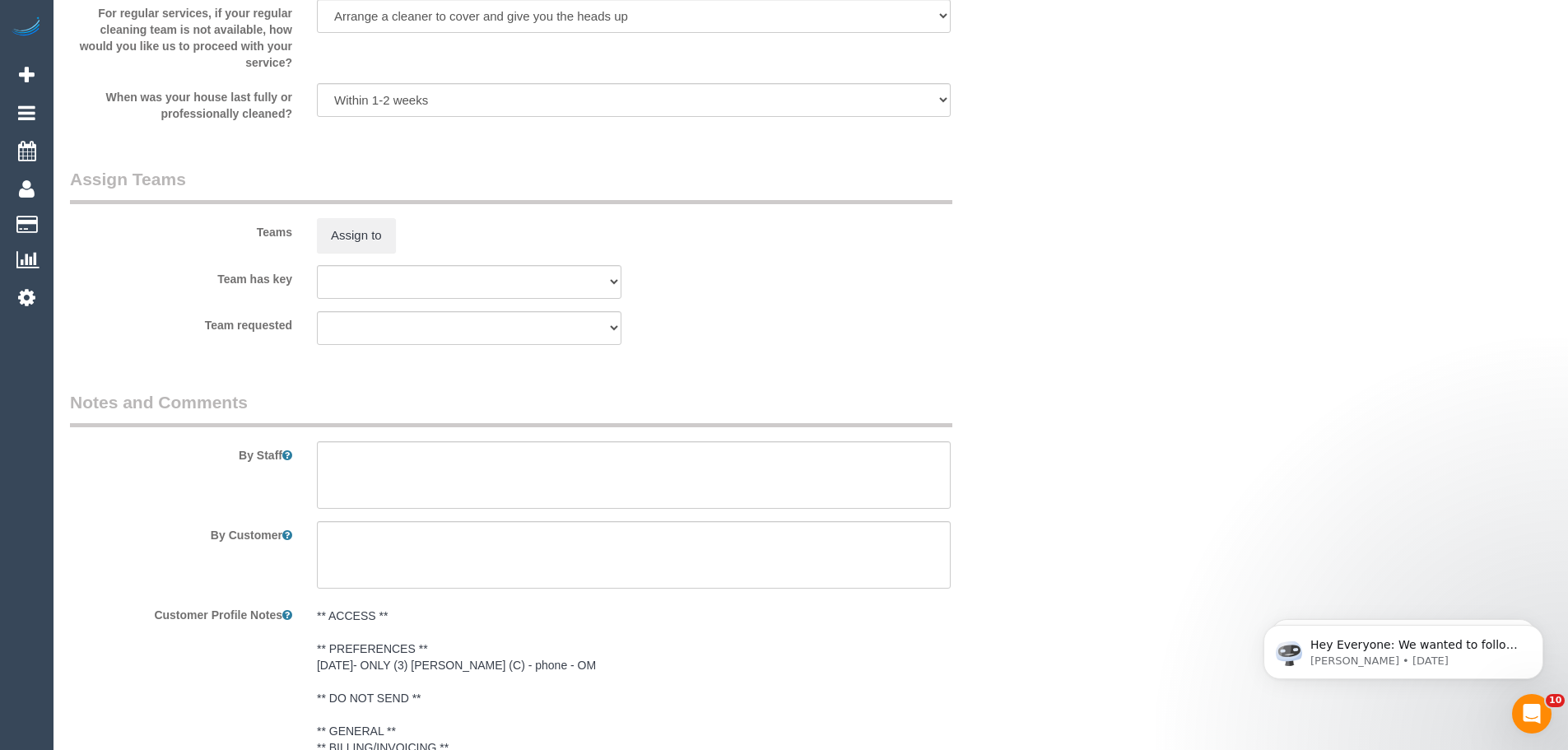
scroll to position [2554, 0]
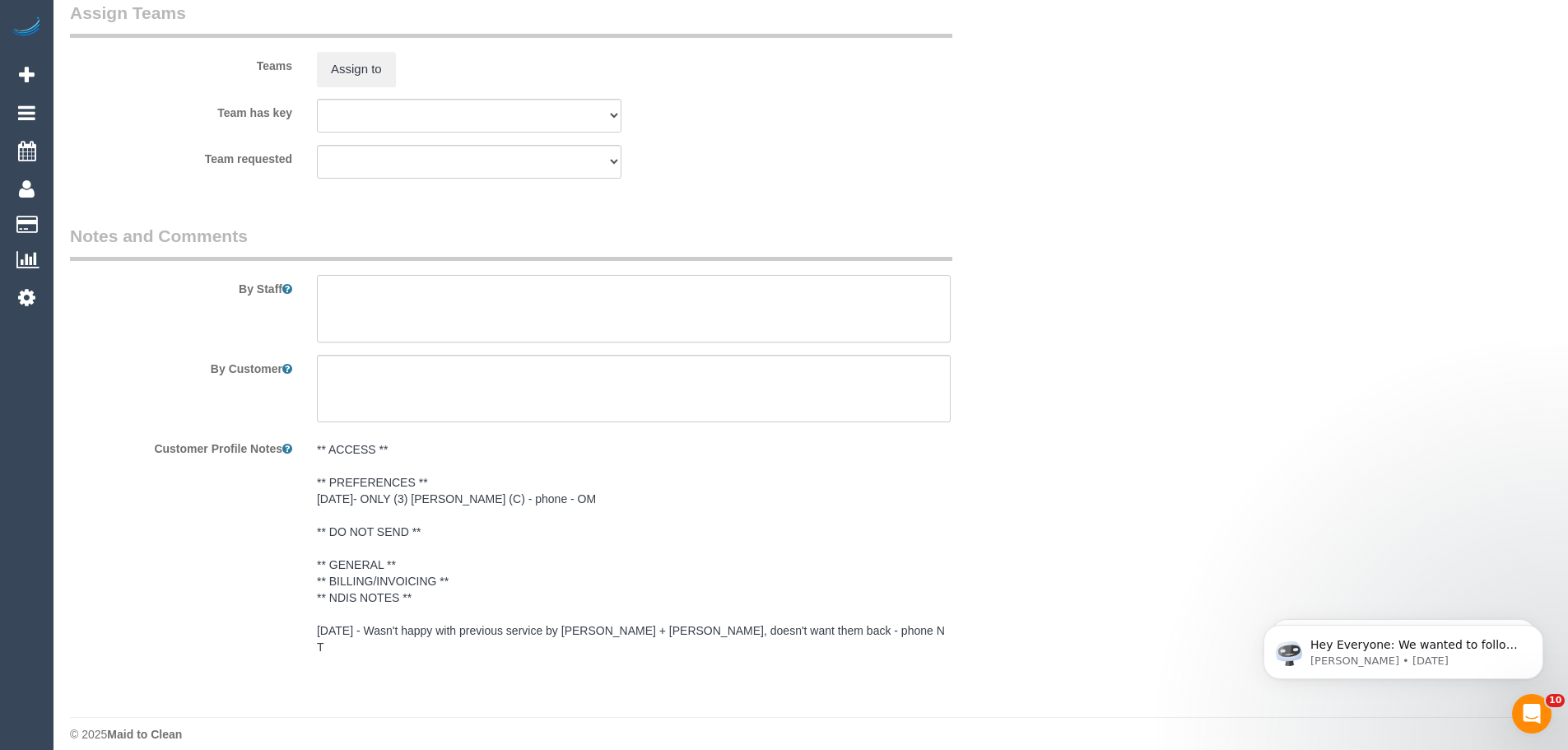
click at [499, 321] on textarea at bounding box center [633, 309] width 634 height 67
click at [512, 299] on textarea at bounding box center [633, 309] width 634 height 67
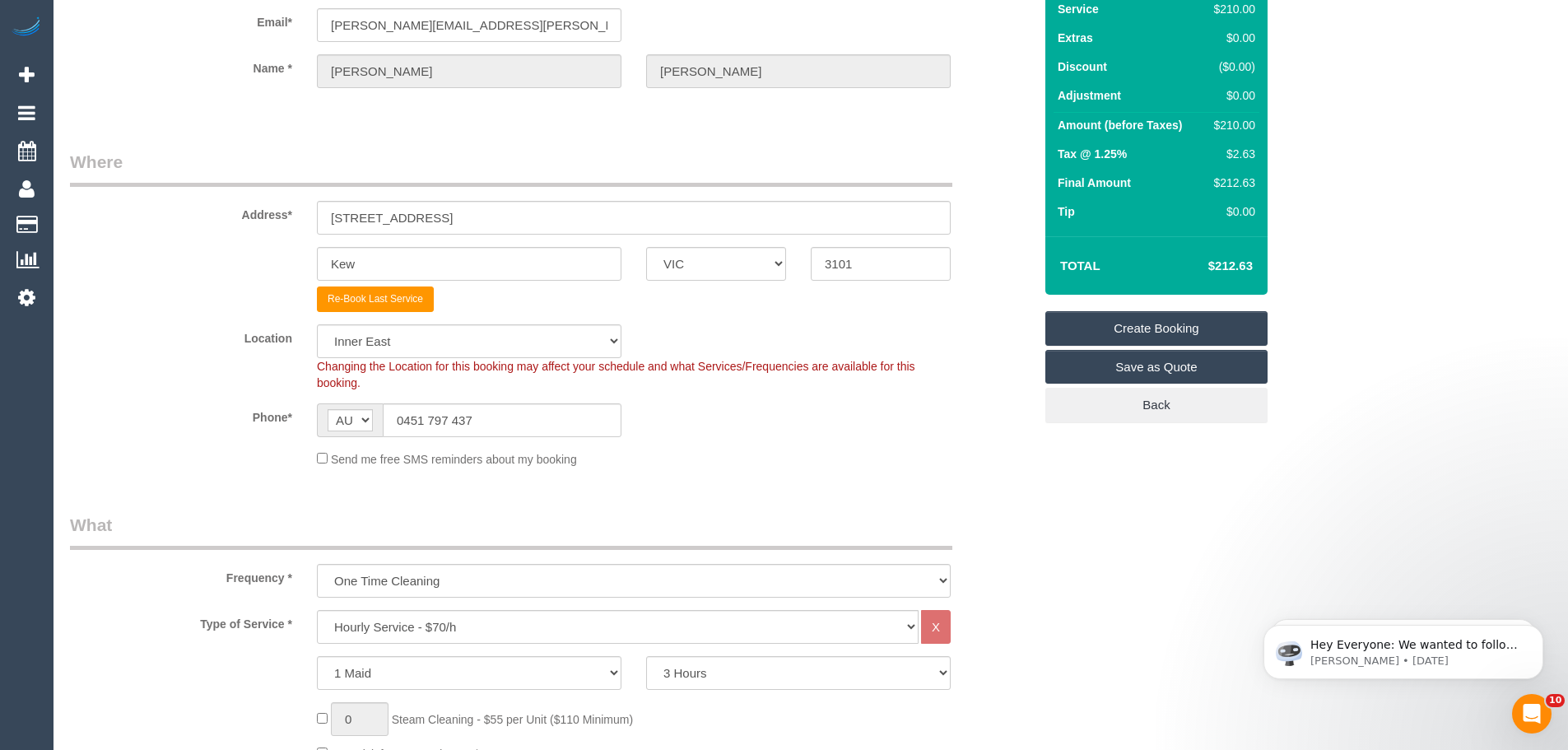
scroll to position [3, 0]
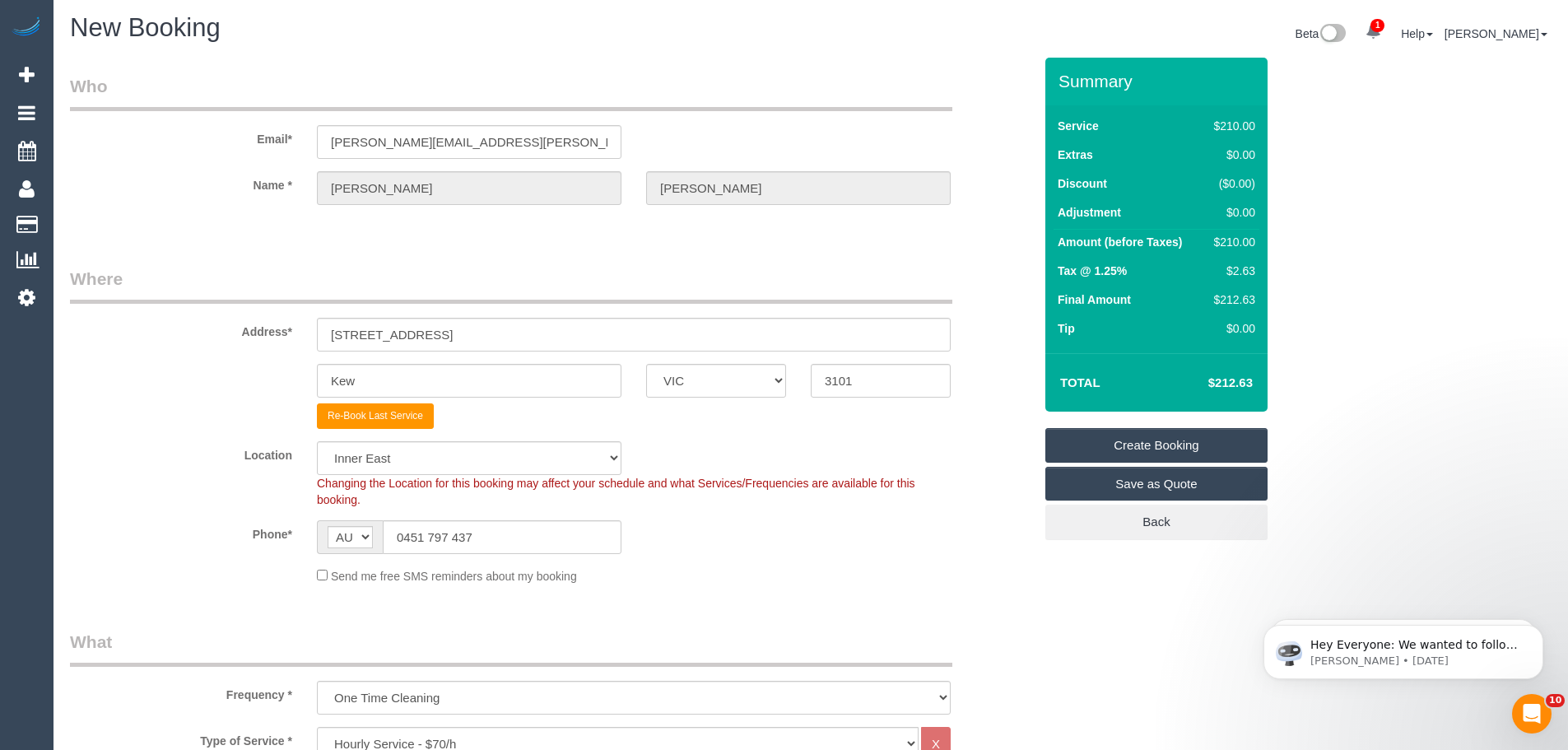
click at [1054, 451] on link "Create Booking" at bounding box center [1156, 444] width 222 height 35
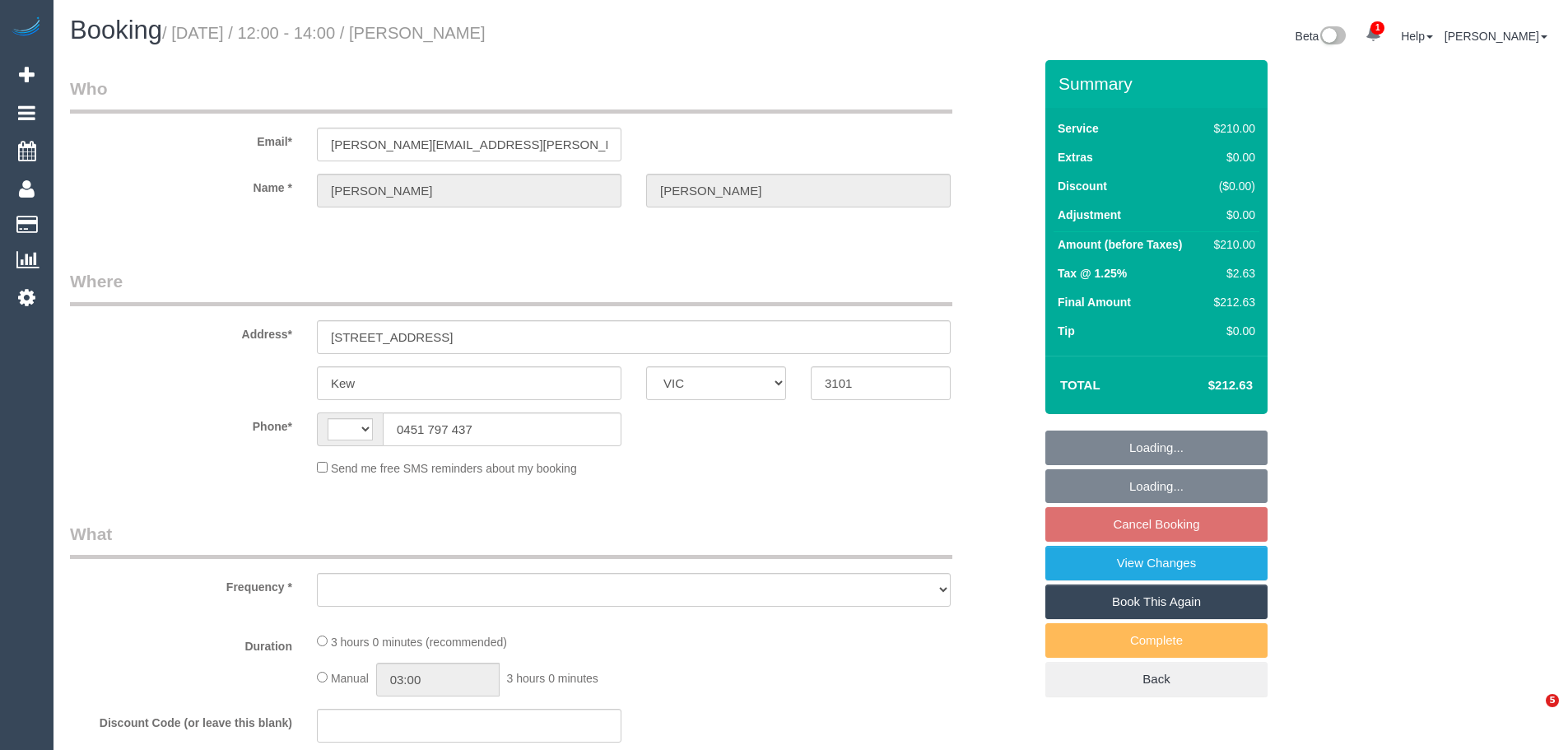
select select "VIC"
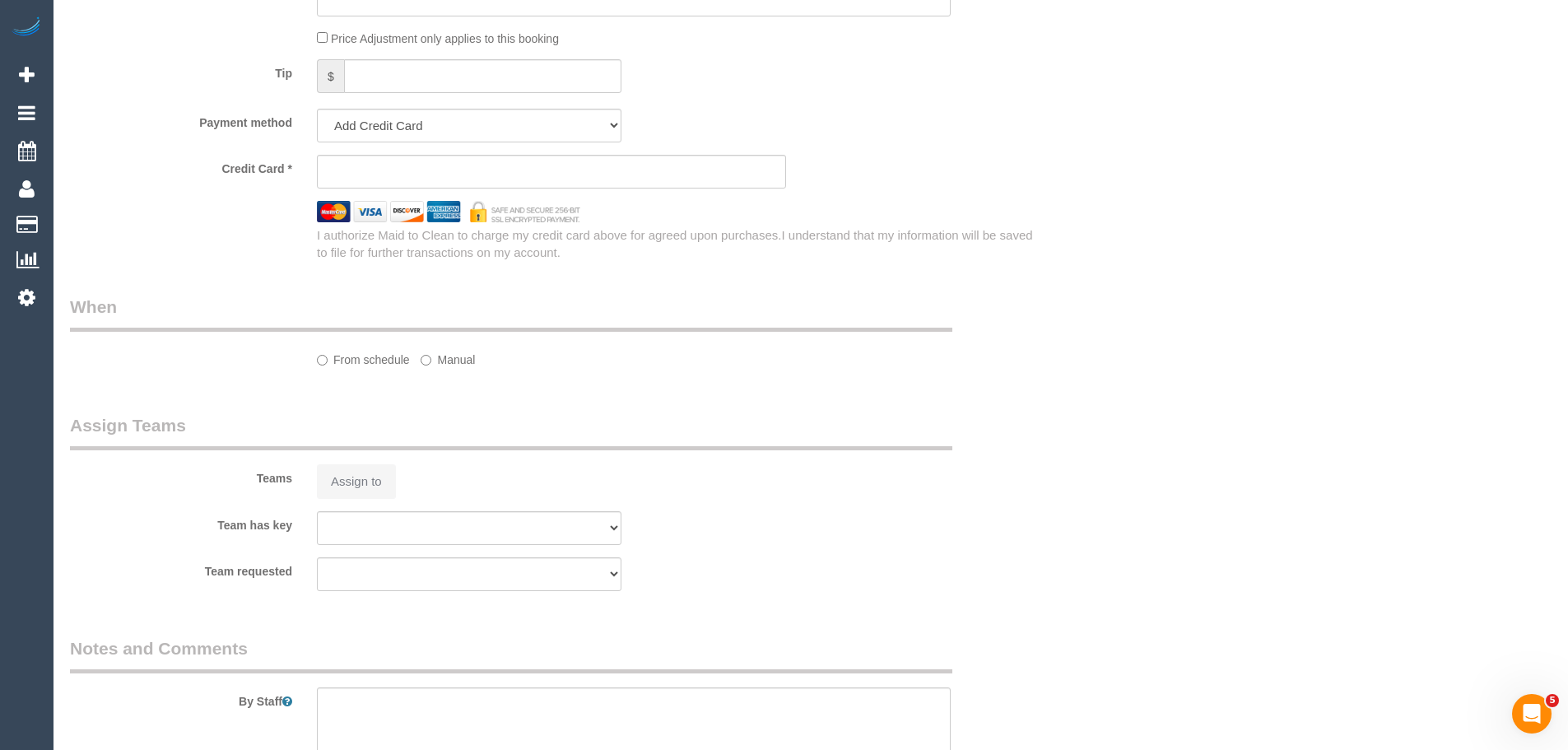
select select "object:284"
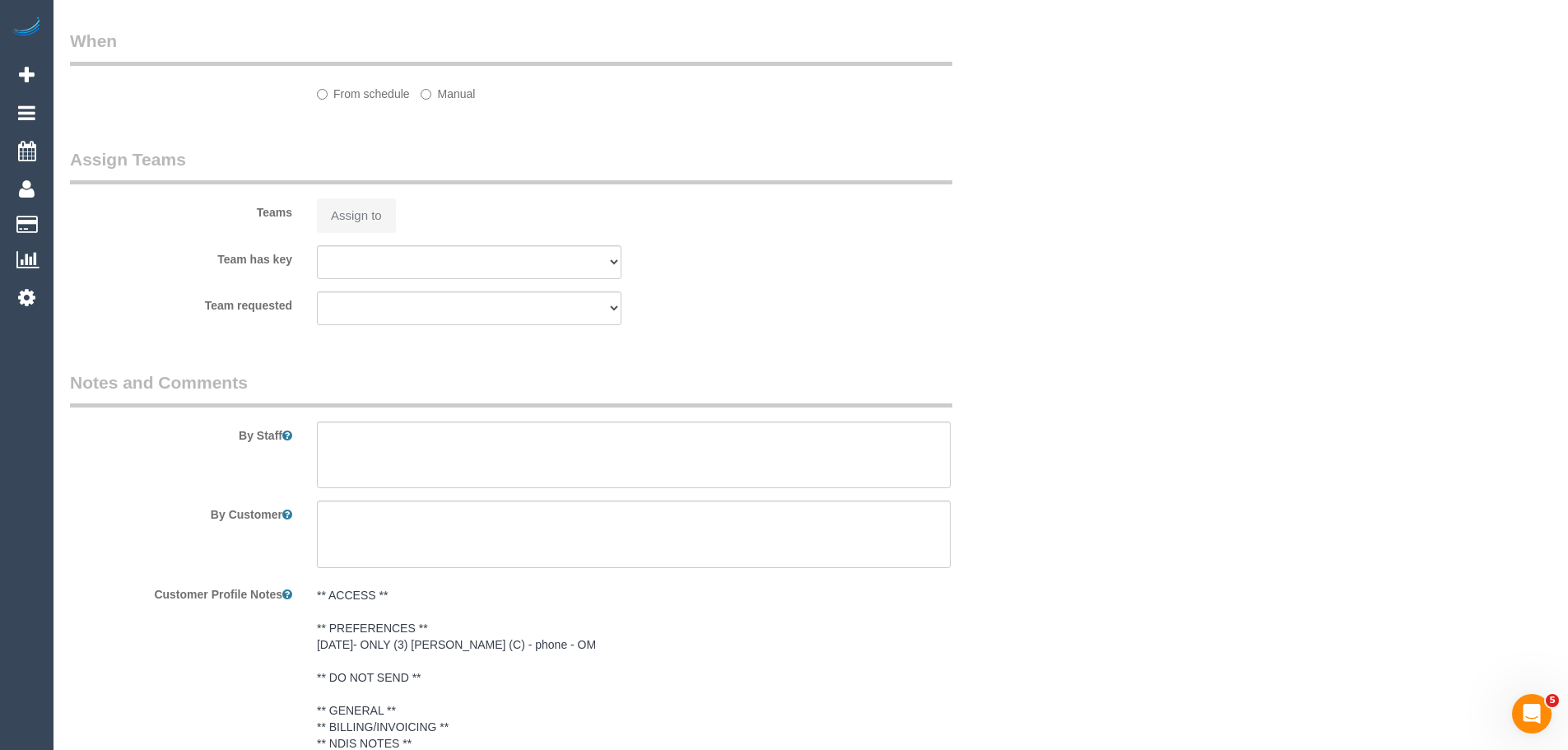
select select "string:AU"
select select "string:stripe-pm_1RtgNE2GScqysDRVUirl8EZJ"
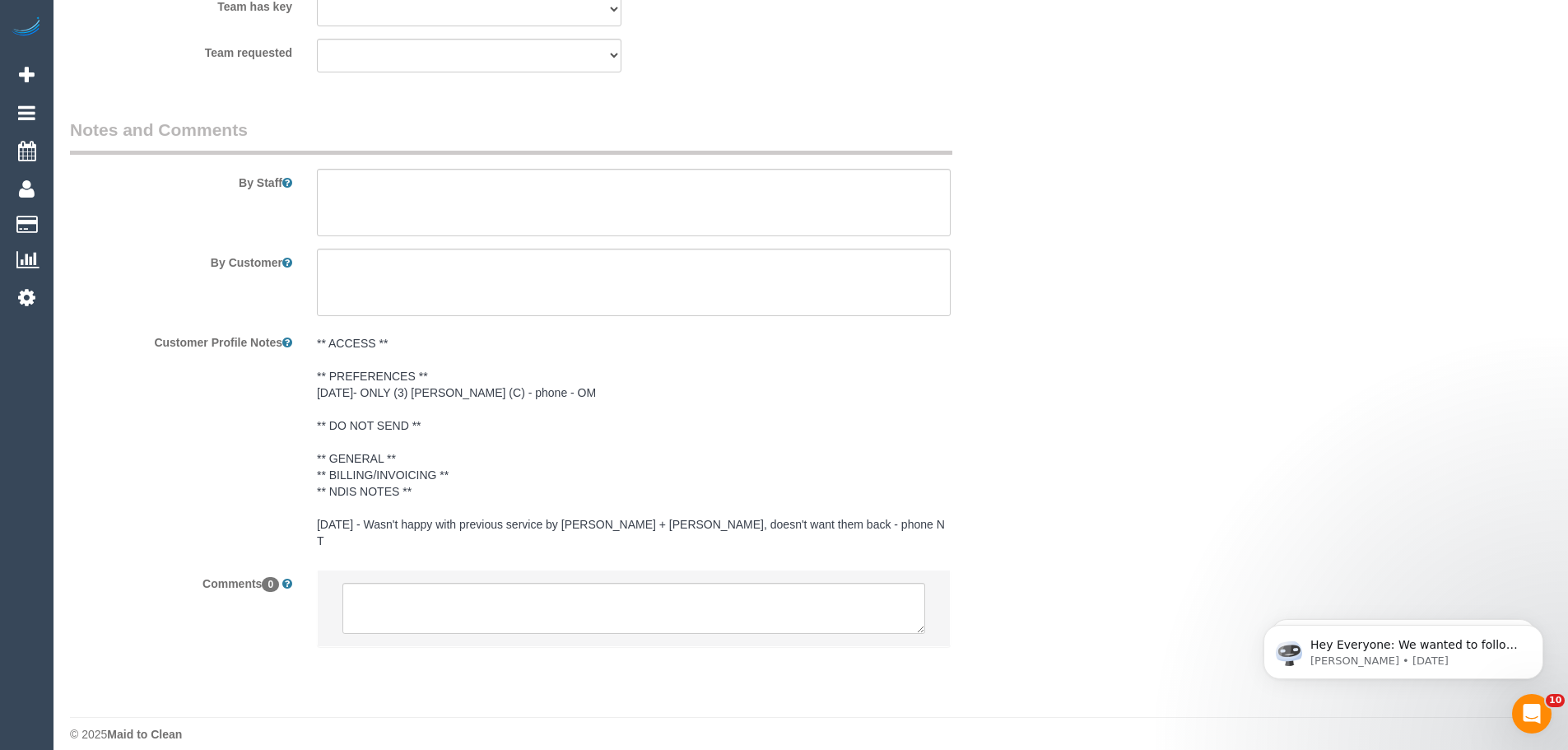
select select "number:30"
select select "number:14"
select select "number:19"
select select "number:24"
select select "number:34"
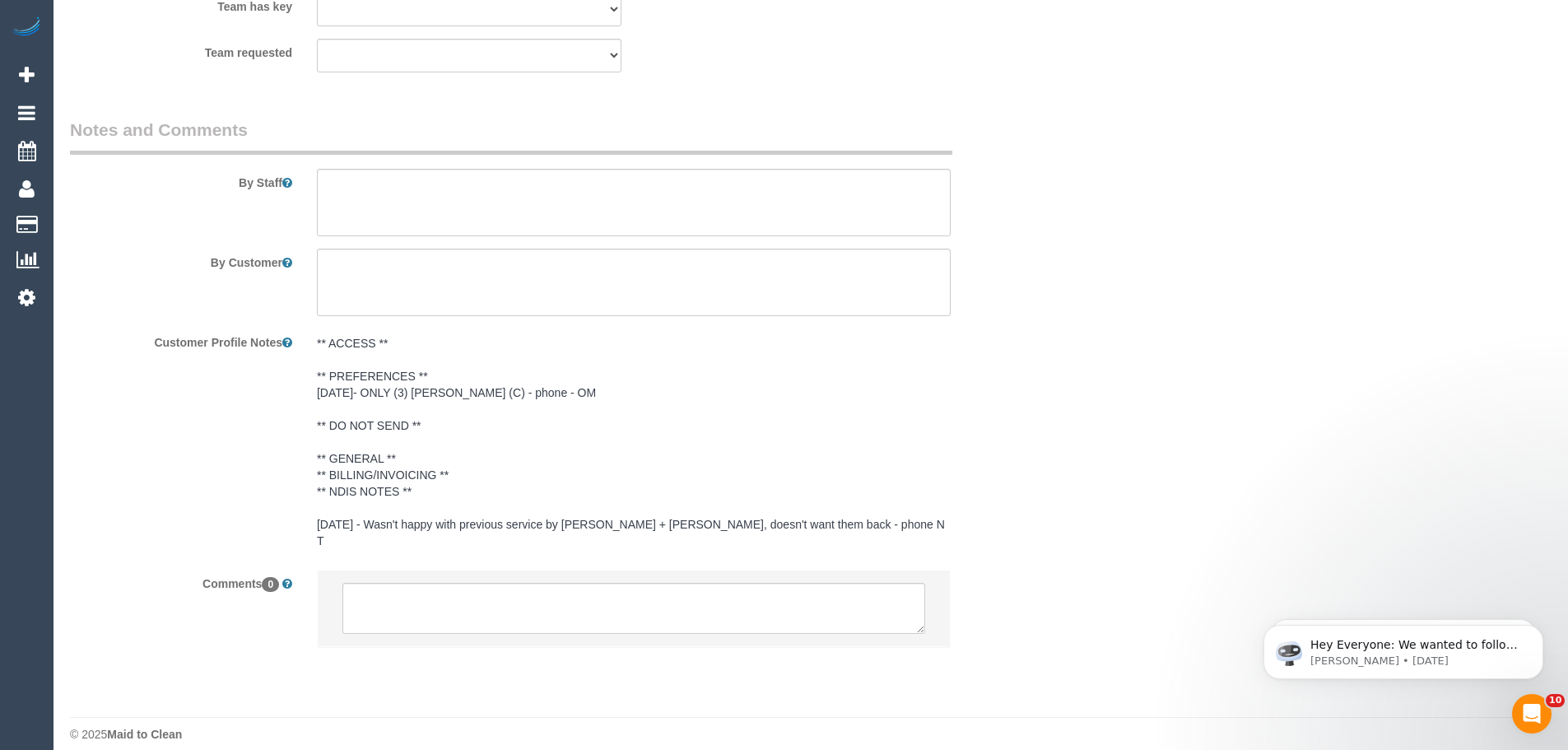
select select "number:11"
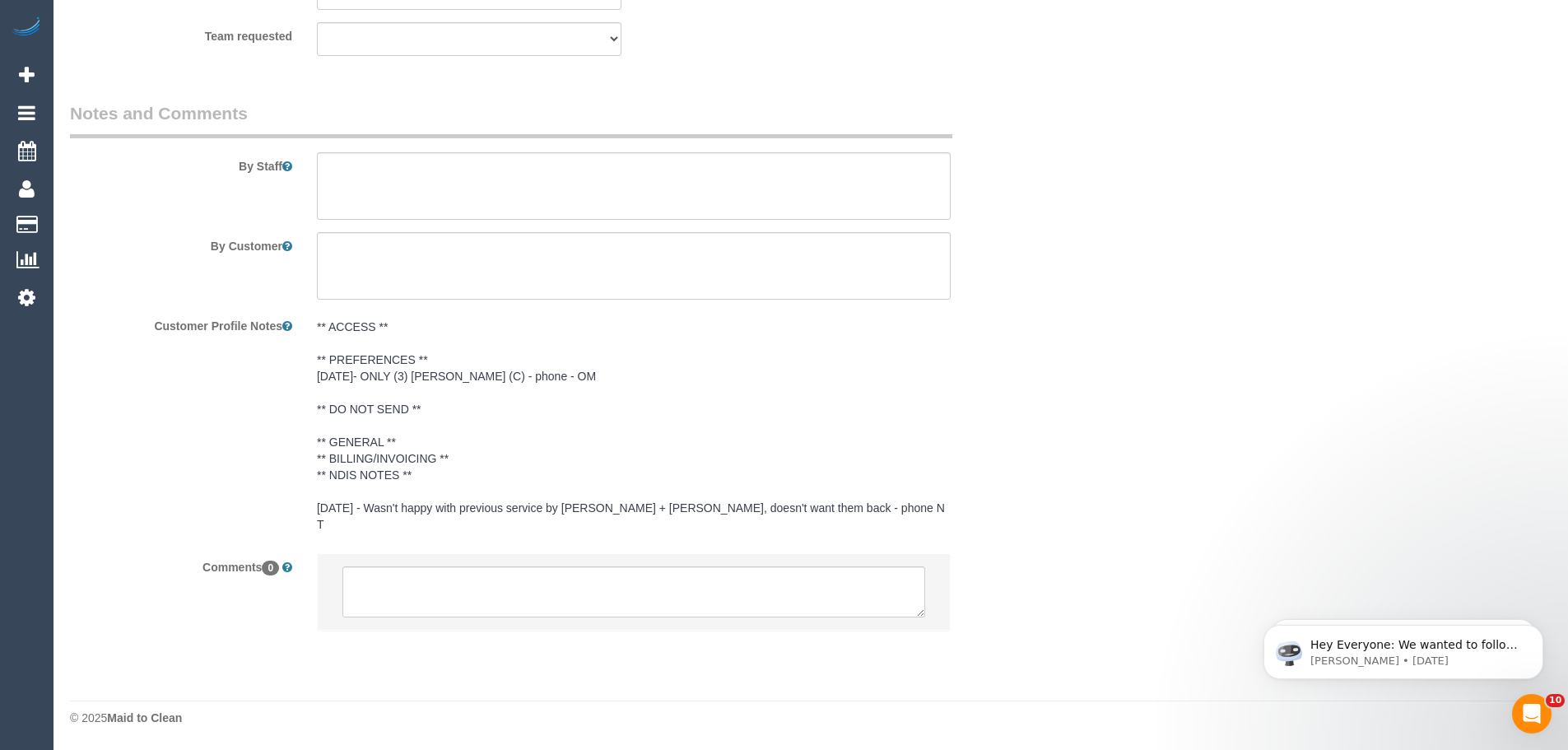
select select "spot4"
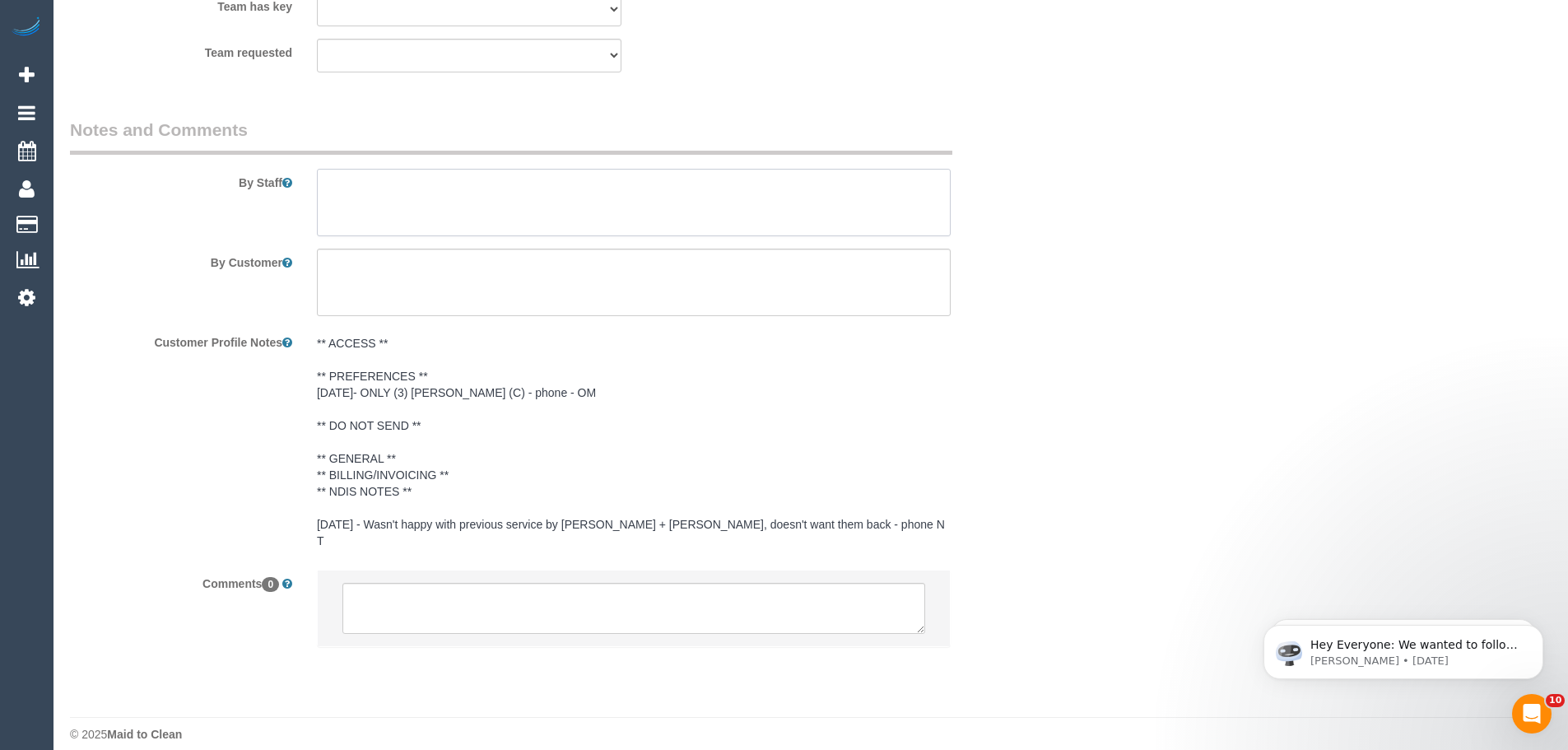
click at [450, 199] on textarea at bounding box center [633, 202] width 634 height 67
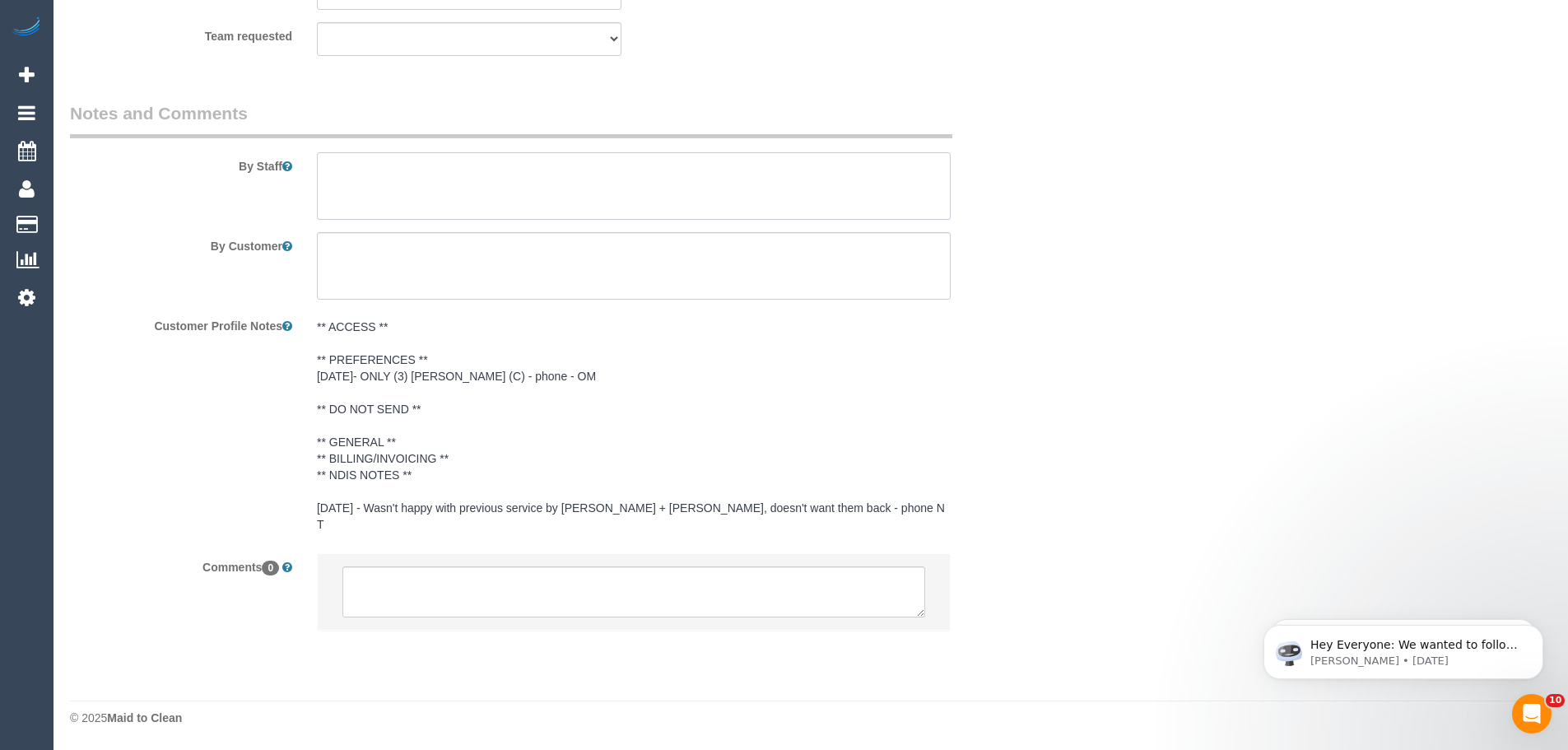
select select "180"
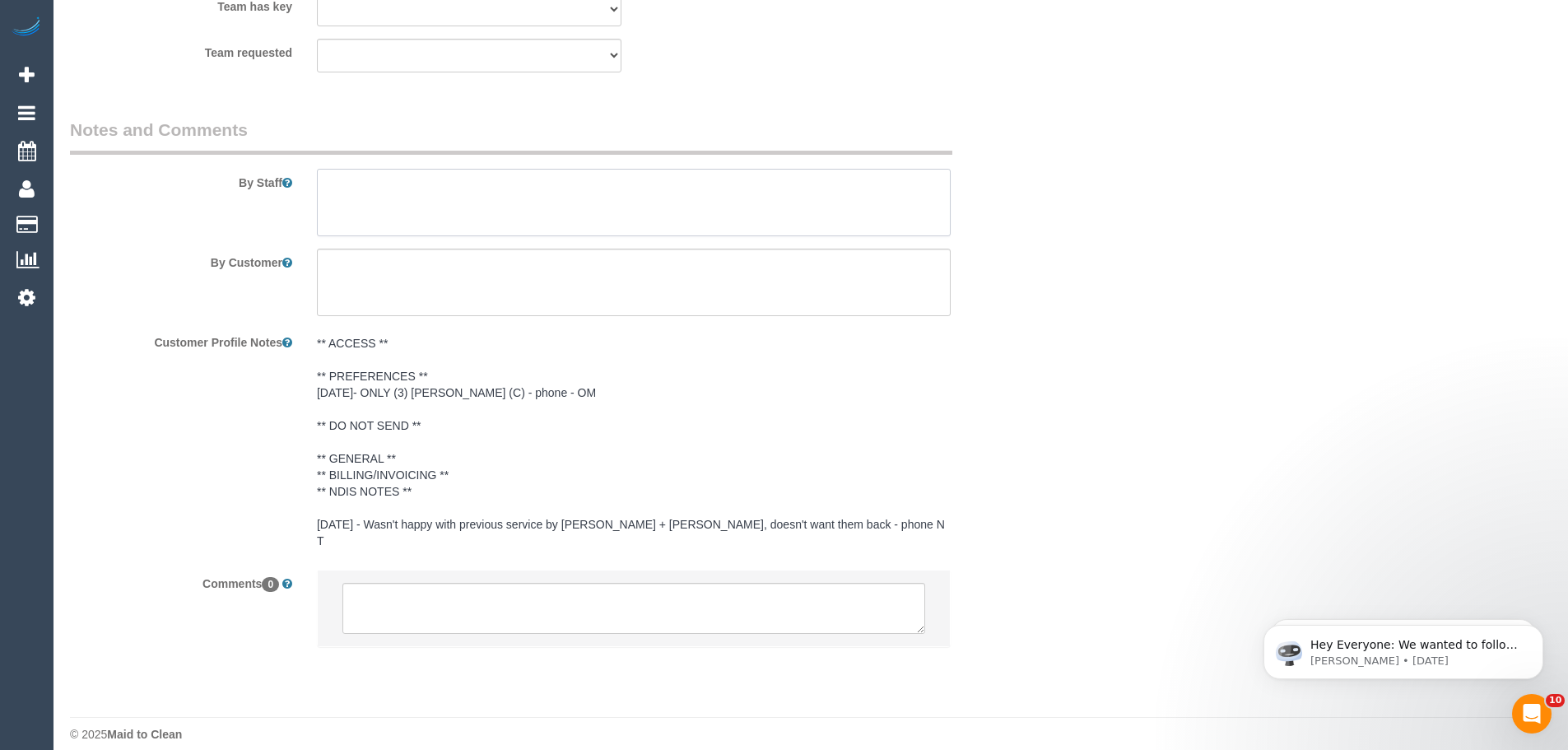
select select "object:1491"
type textarea "Kitchen, Bathrooms and vacuum and mop all floors."
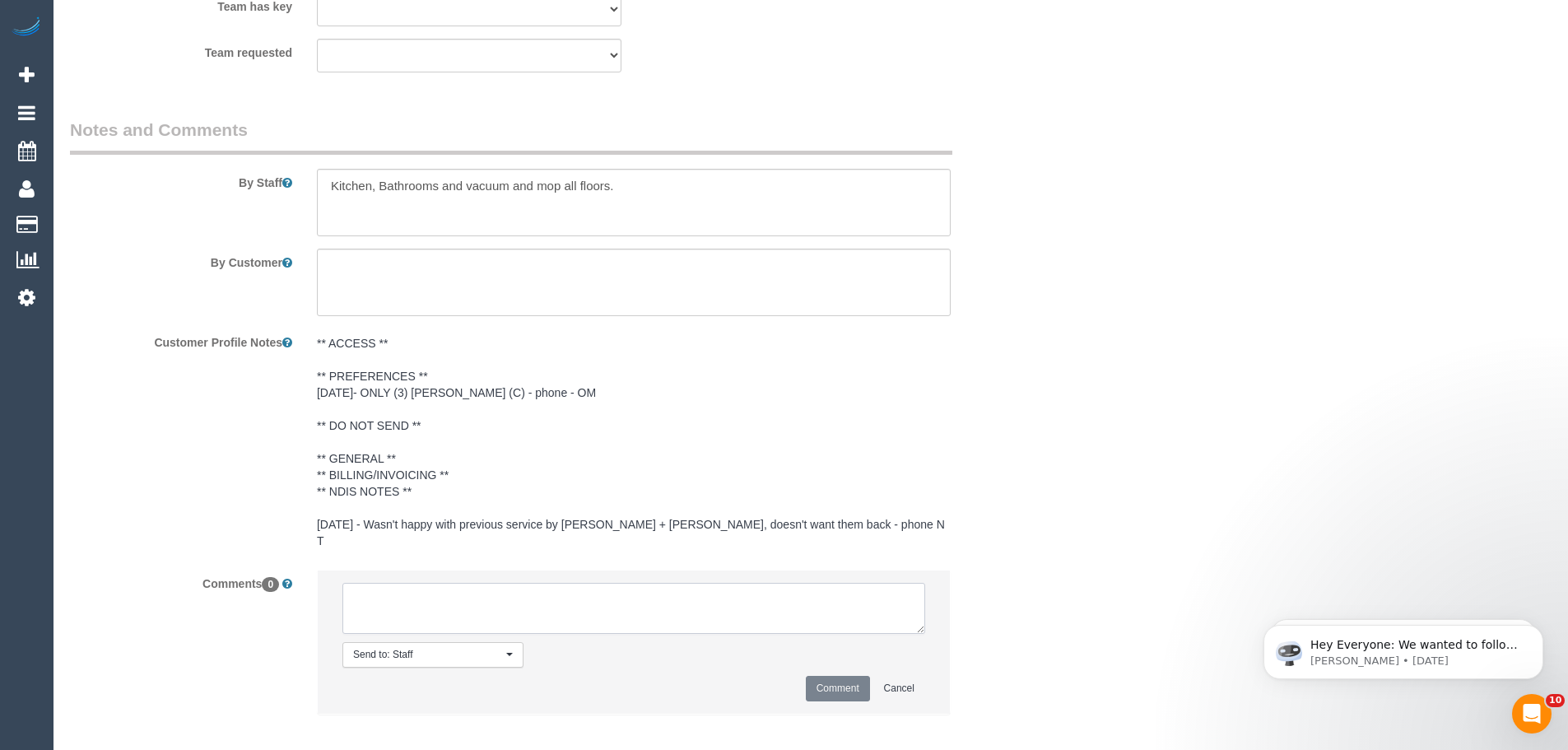
click at [545, 598] on textarea at bounding box center [634, 608] width 582 height 51
click at [503, 582] on textarea at bounding box center [634, 608] width 582 height 51
type textarea "Customer requesting [PERSON_NAME] if possible."
click at [648, 186] on textarea at bounding box center [633, 202] width 634 height 67
click at [333, 185] on textarea at bounding box center [633, 202] width 634 height 67
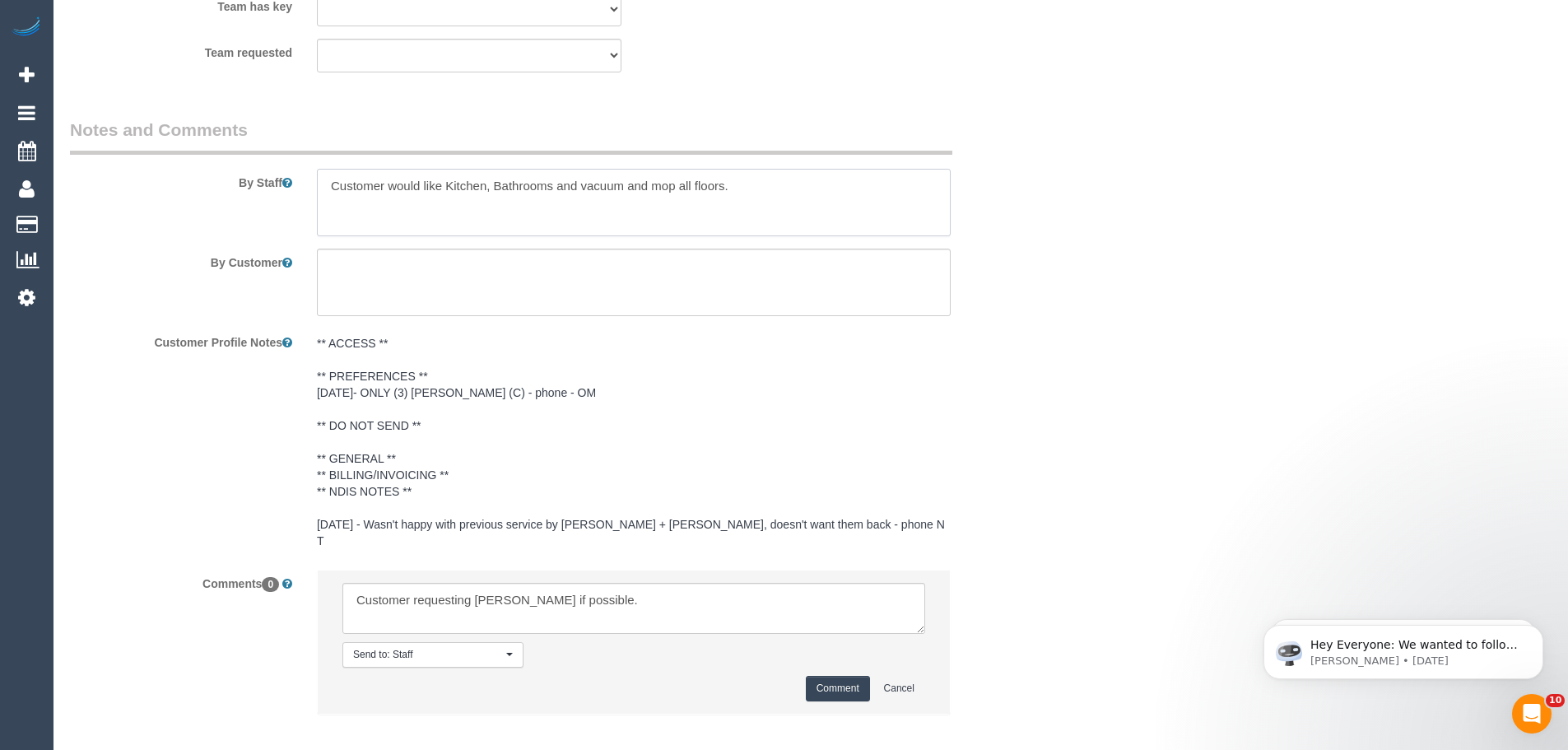
click at [806, 178] on textarea at bounding box center [633, 202] width 634 height 67
type textarea "Customer would like Kitchen, Bathrooms and vacuum and mop all floors. but pleas…"
click at [849, 676] on button "Comment" at bounding box center [837, 689] width 64 height 25
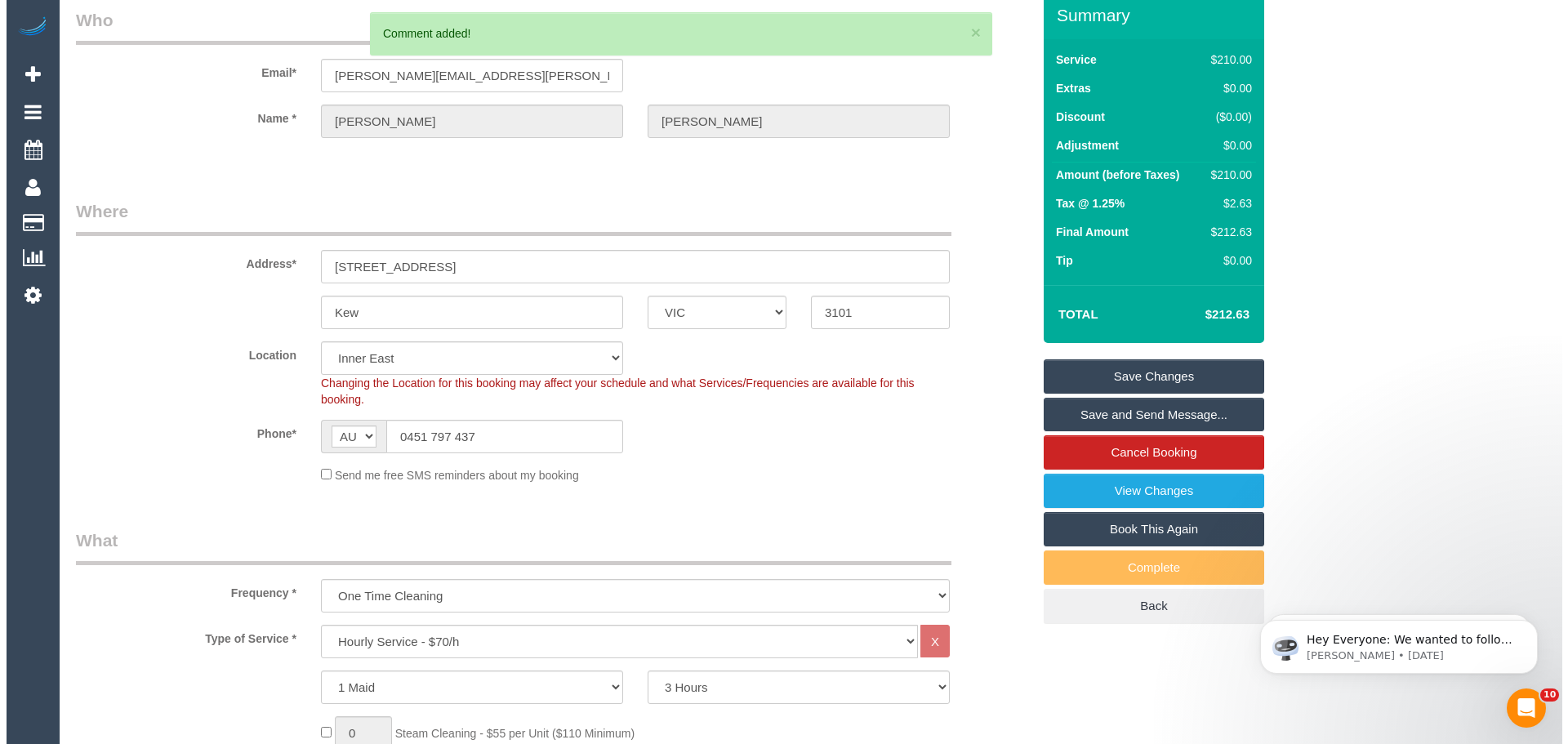
scroll to position [0, 0]
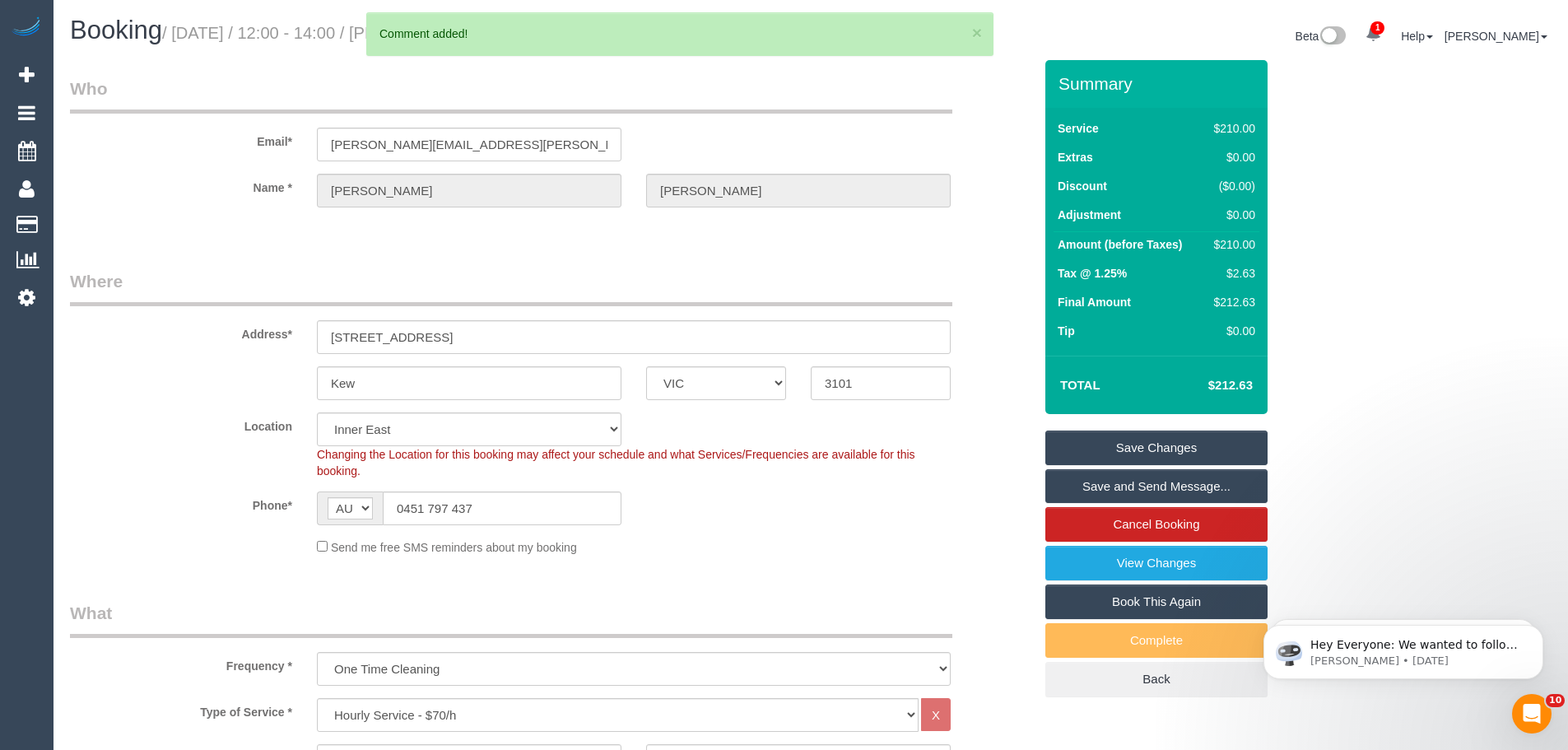
click at [1119, 445] on link "Save Changes" at bounding box center [1156, 447] width 222 height 35
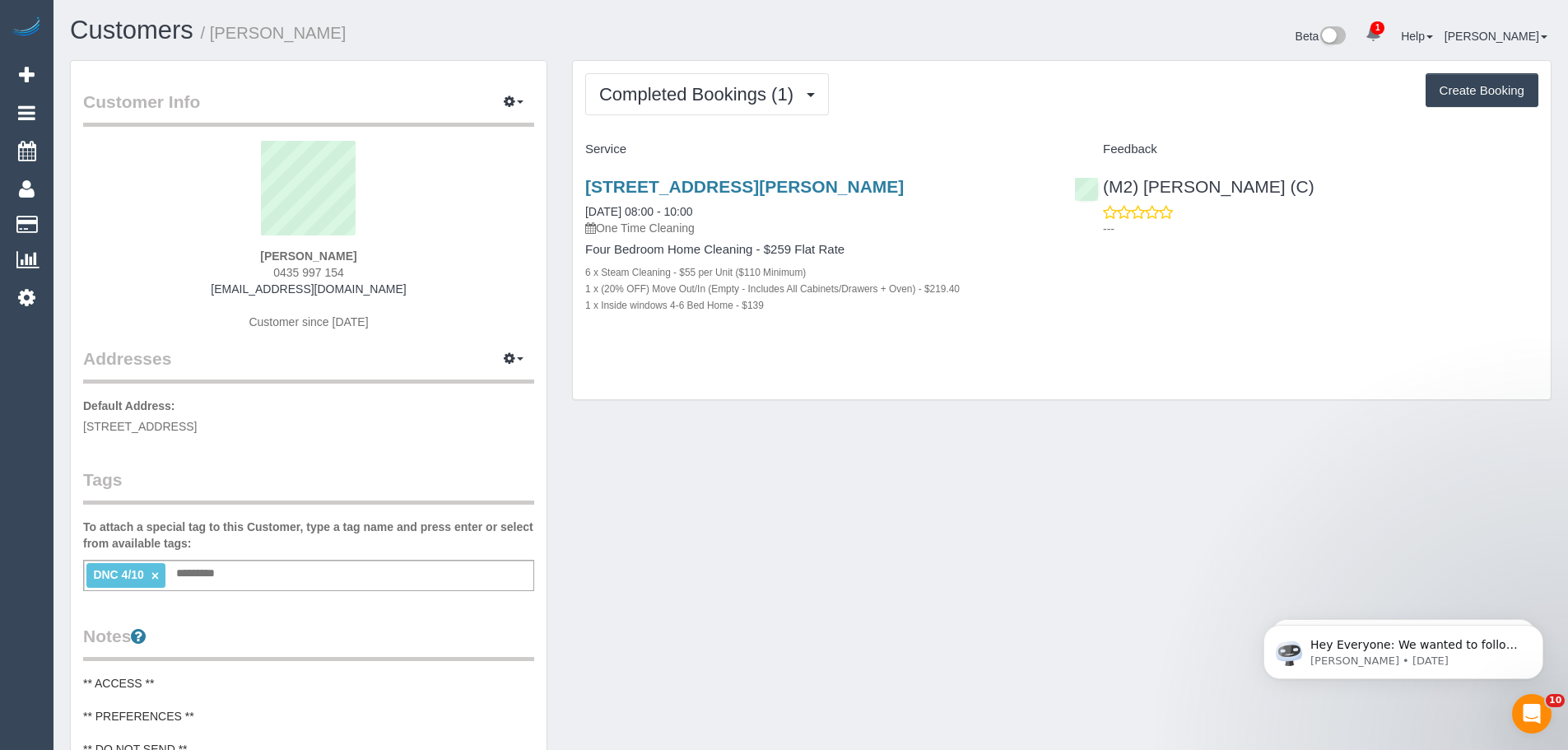
drag, startPoint x: 354, startPoint y: 271, endPoint x: 242, endPoint y: 275, distance: 112.1
click at [242, 275] on div "[PERSON_NAME] 0435 997 154 [EMAIL_ADDRESS][DOMAIN_NAME] Customer since [DATE]" at bounding box center [309, 243] width 451 height 205
copy span "0435 997 154"
drag, startPoint x: 1355, startPoint y: 181, endPoint x: 1103, endPoint y: 192, distance: 252.2
click at [1103, 192] on div "(M2) [PERSON_NAME] (C) ---" at bounding box center [1305, 204] width 489 height 81
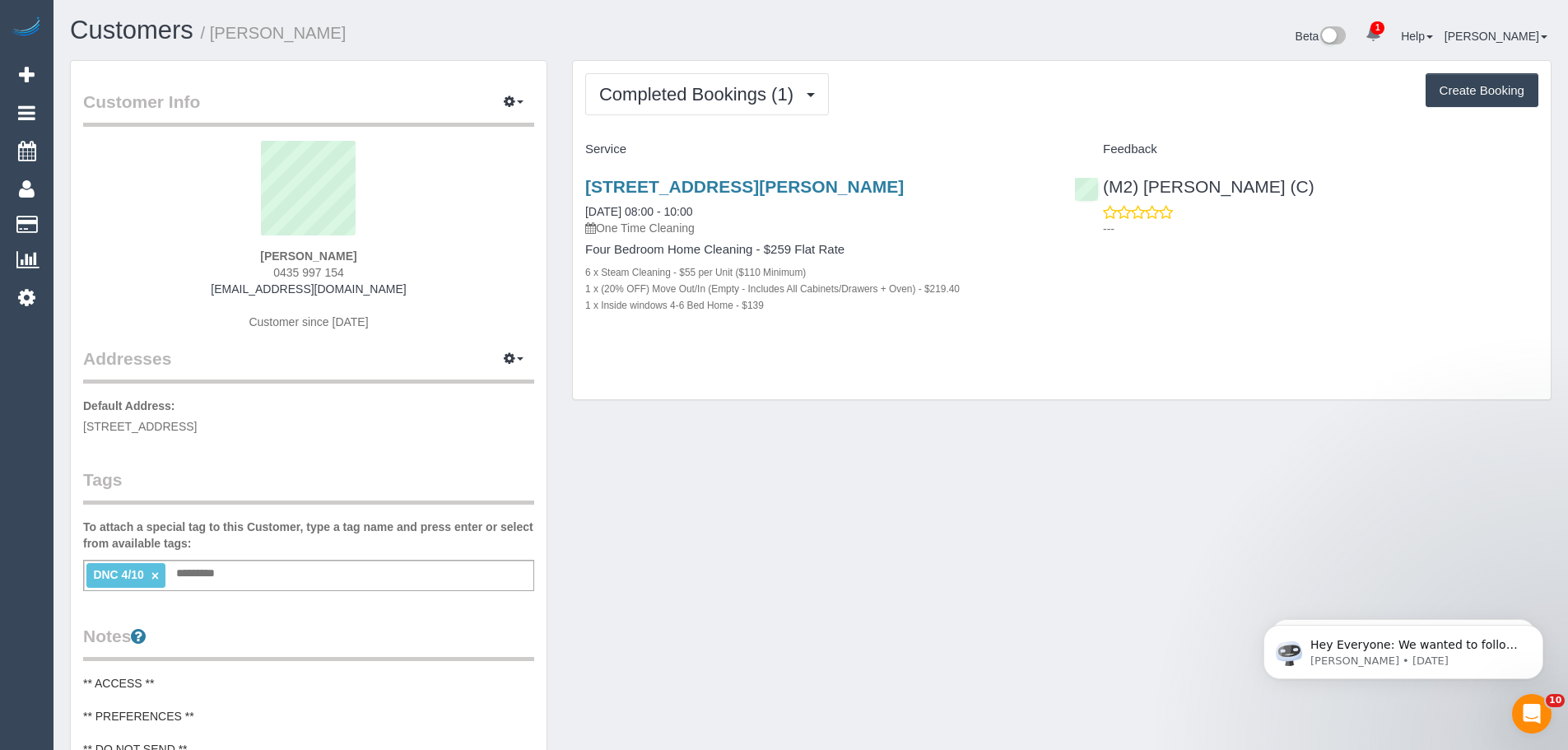
copy link "(M2) [PERSON_NAME] (C)"
click at [678, 89] on span "Completed Bookings (1)" at bounding box center [700, 94] width 203 height 20
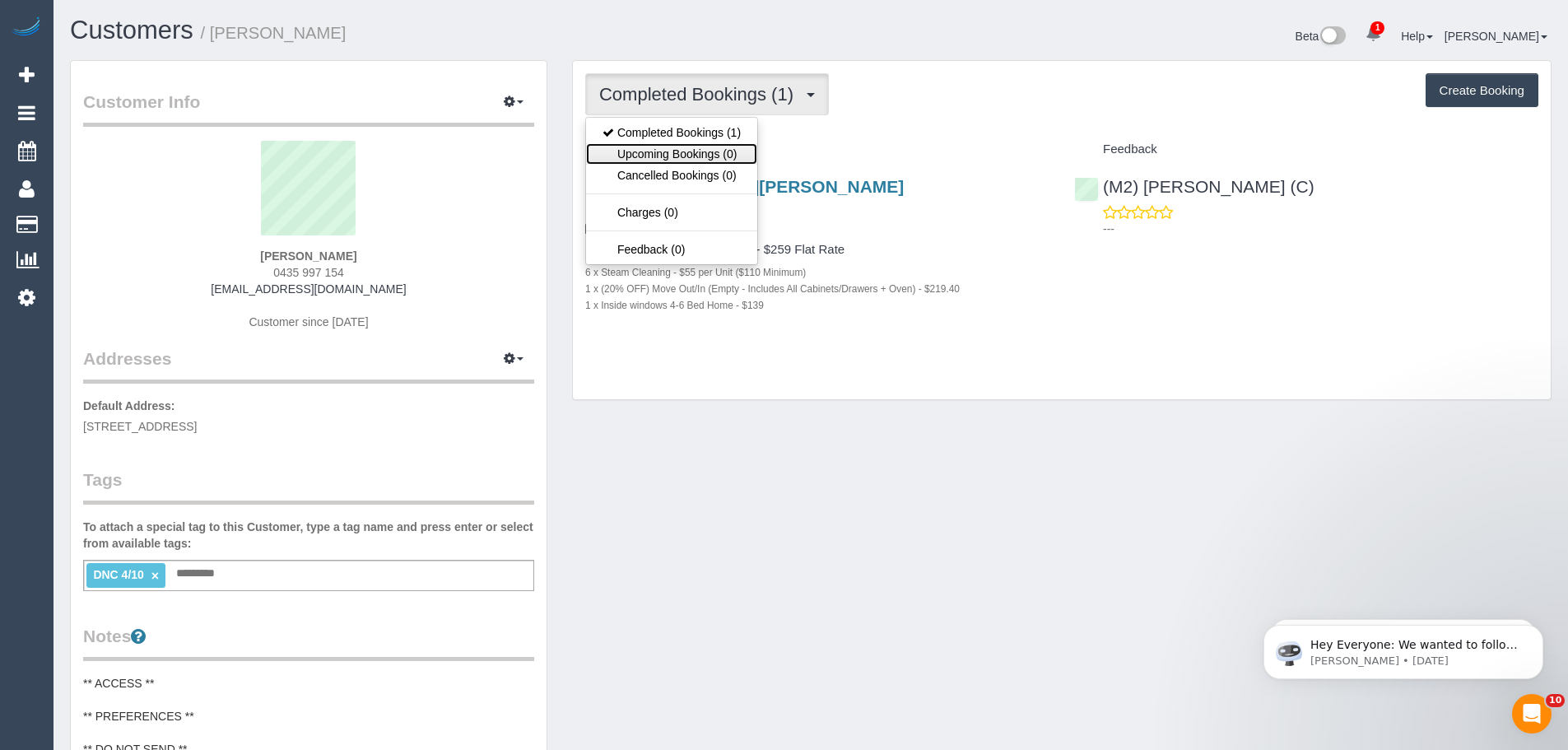
click at [683, 158] on link "Upcoming Bookings (0)" at bounding box center [671, 153] width 171 height 21
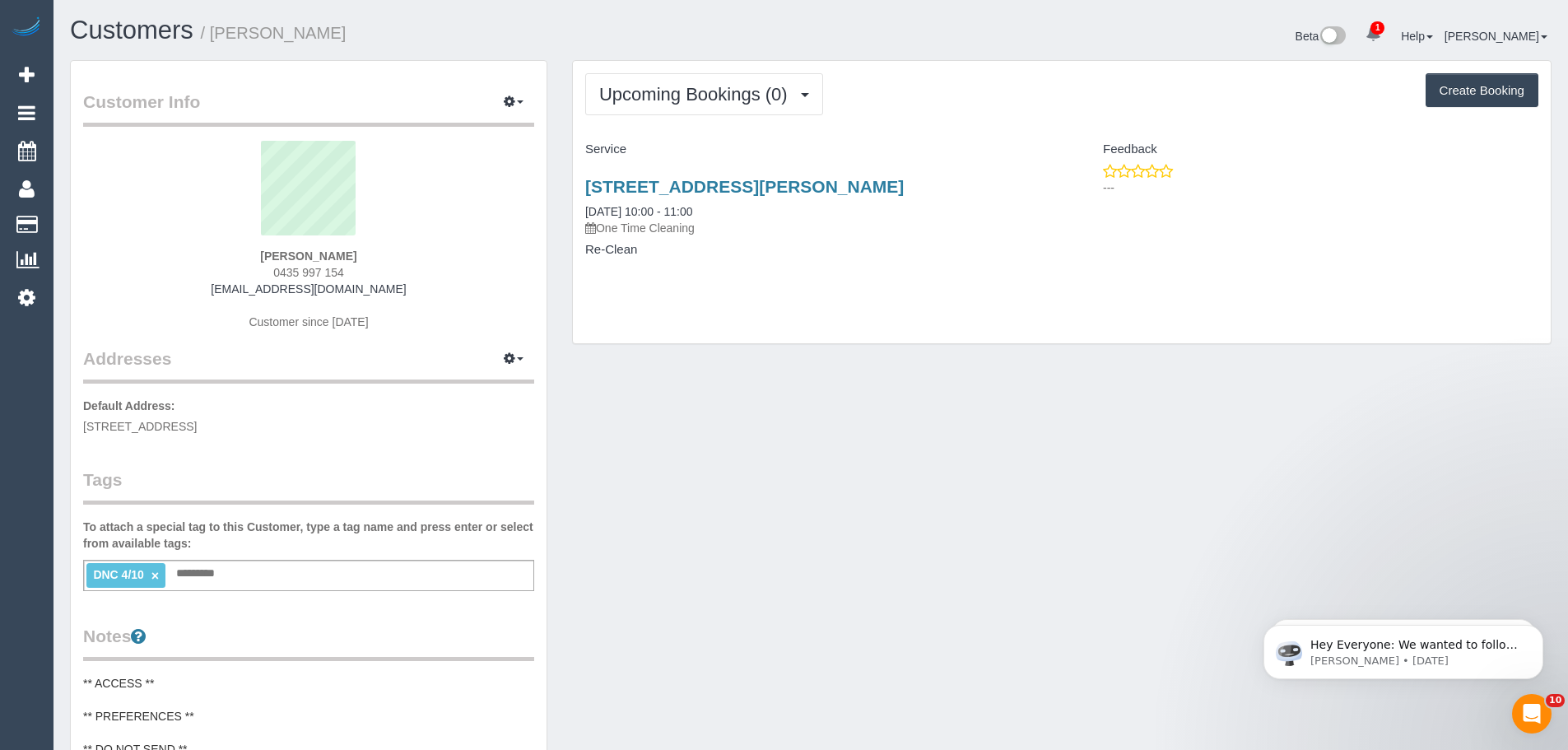
drag, startPoint x: 577, startPoint y: 168, endPoint x: 707, endPoint y: 260, distance: 159.3
click at [707, 260] on div "[STREET_ADDRESS][PERSON_NAME] [DATE] 10:00 - 11:00 One Time Cleaning Re-Clean" at bounding box center [817, 226] width 489 height 127
copy div "[STREET_ADDRESS][PERSON_NAME] [DATE] 10:00 - 11:00 One Time Cleaning Re-Clean"
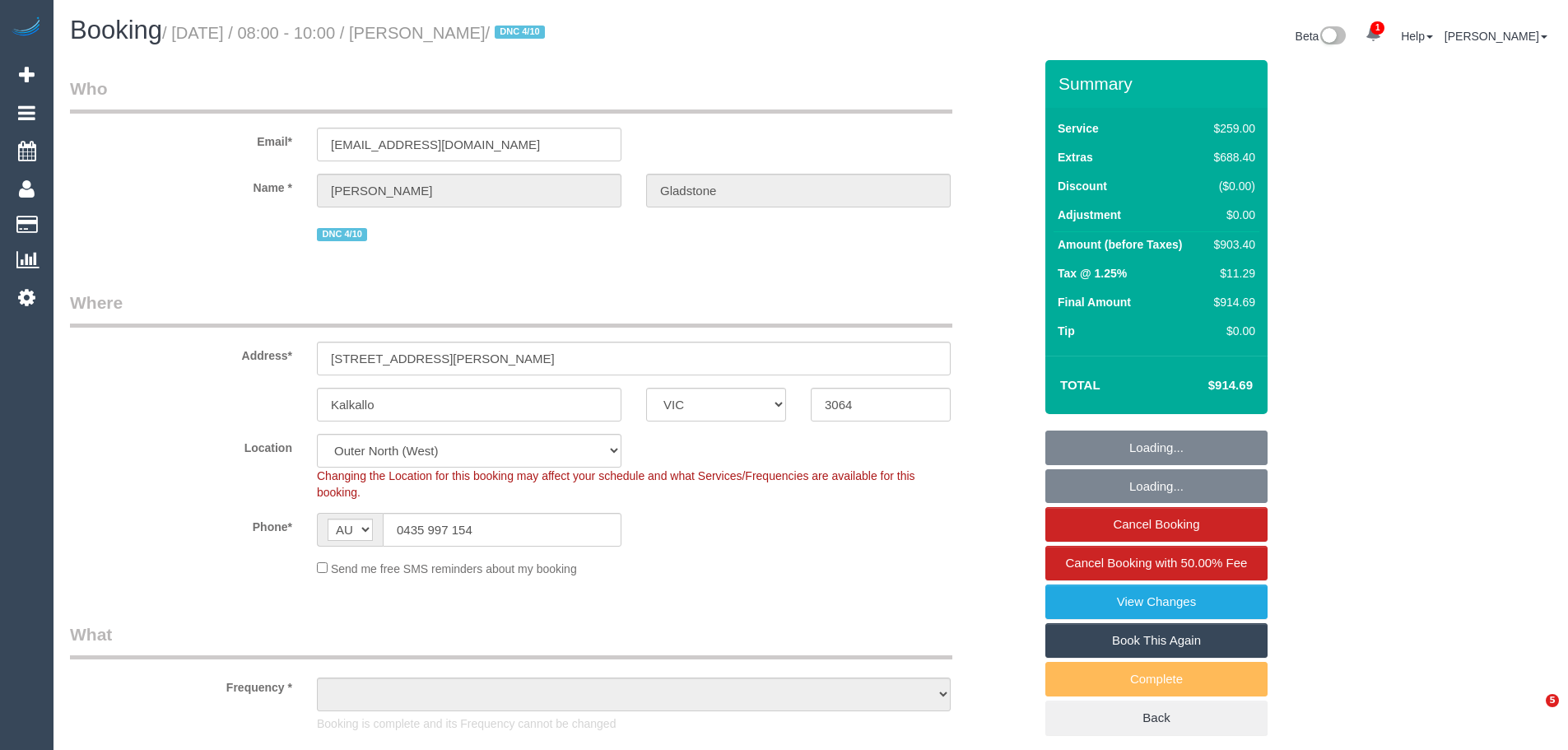
select select "VIC"
select select "object:1044"
select select "string:stripe-pm_1SB3jt2GScqysDRVVKsIAsve"
select select "number:28"
select select "number:14"
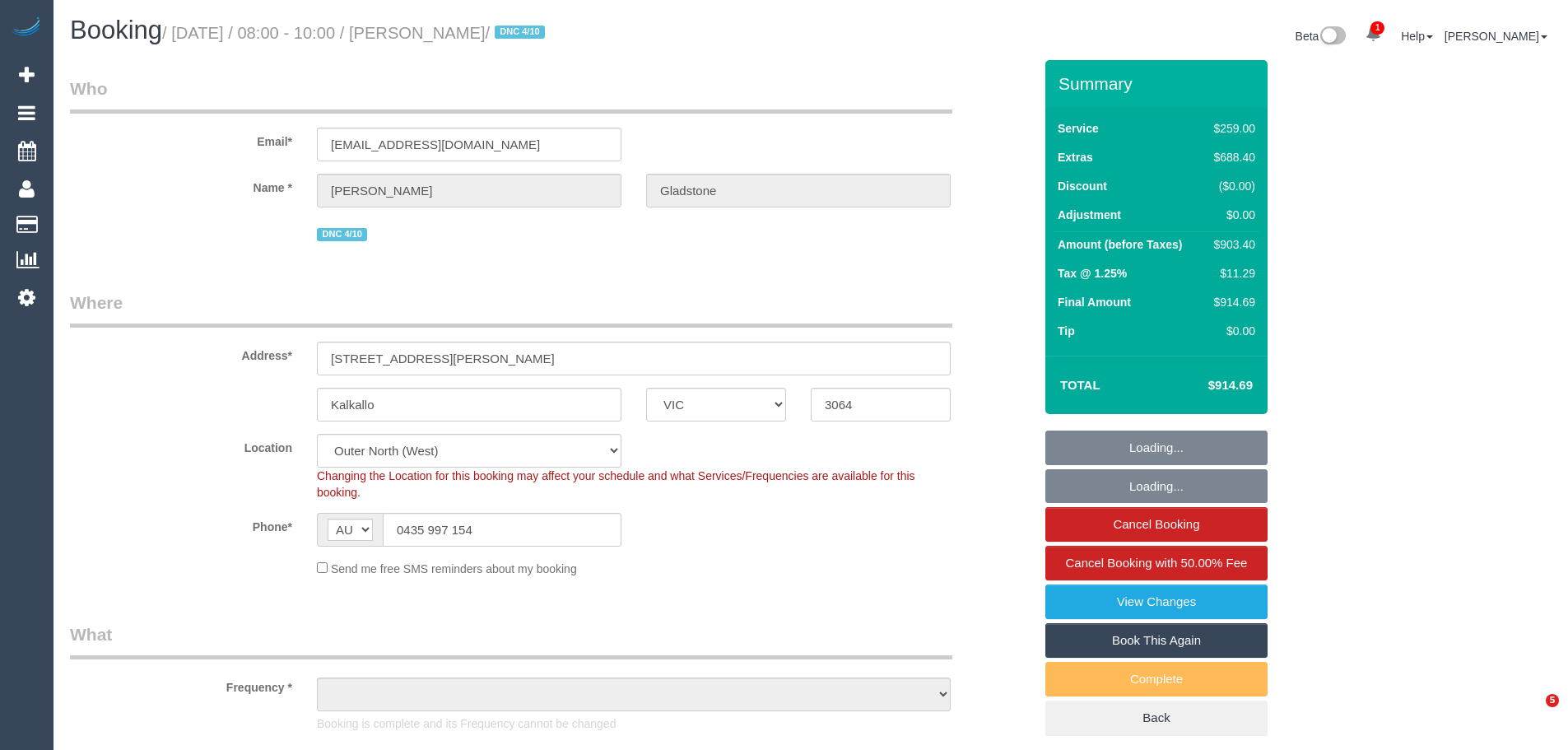
select select "number:19"
select select "number:22"
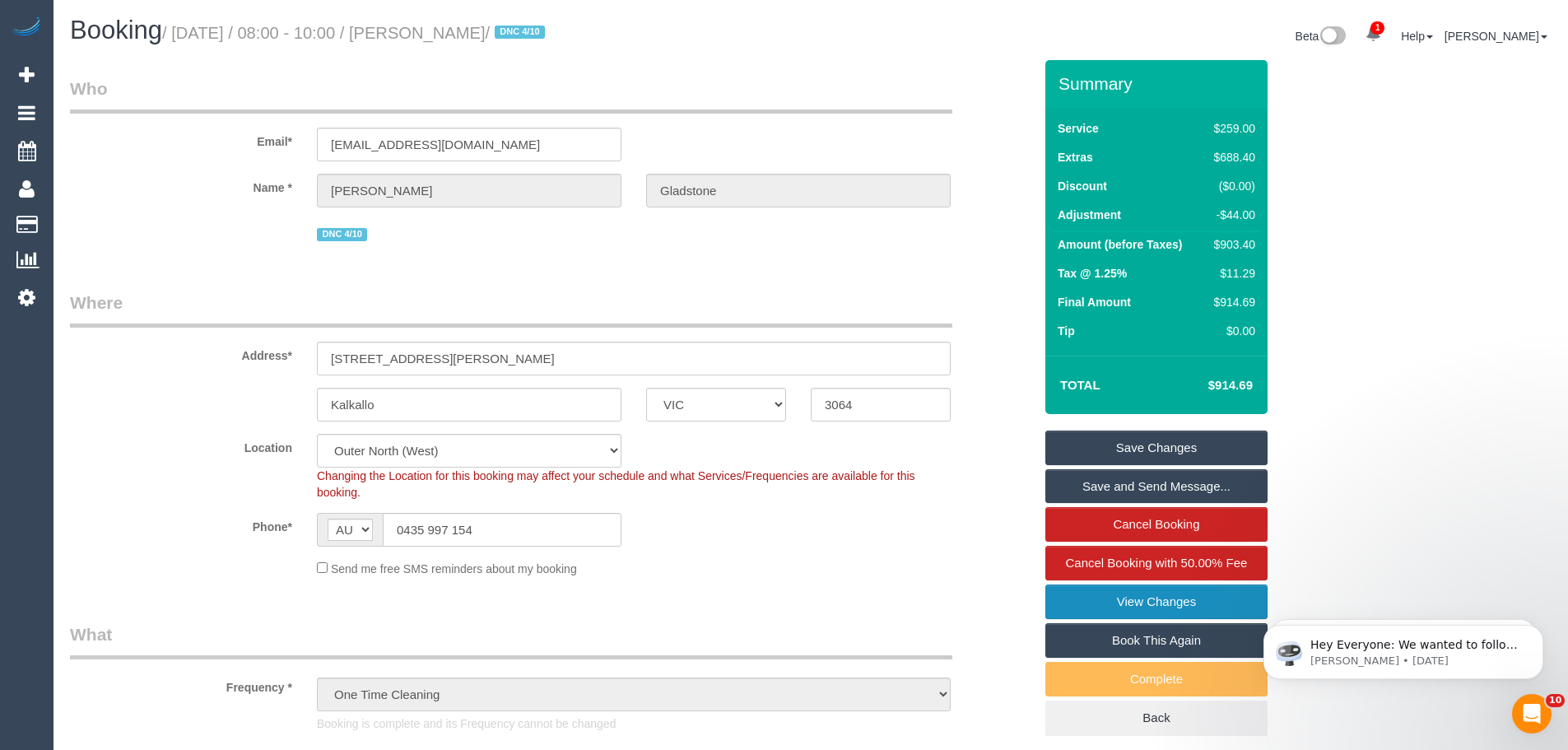
click at [1134, 588] on link "View Changes" at bounding box center [1156, 601] width 222 height 35
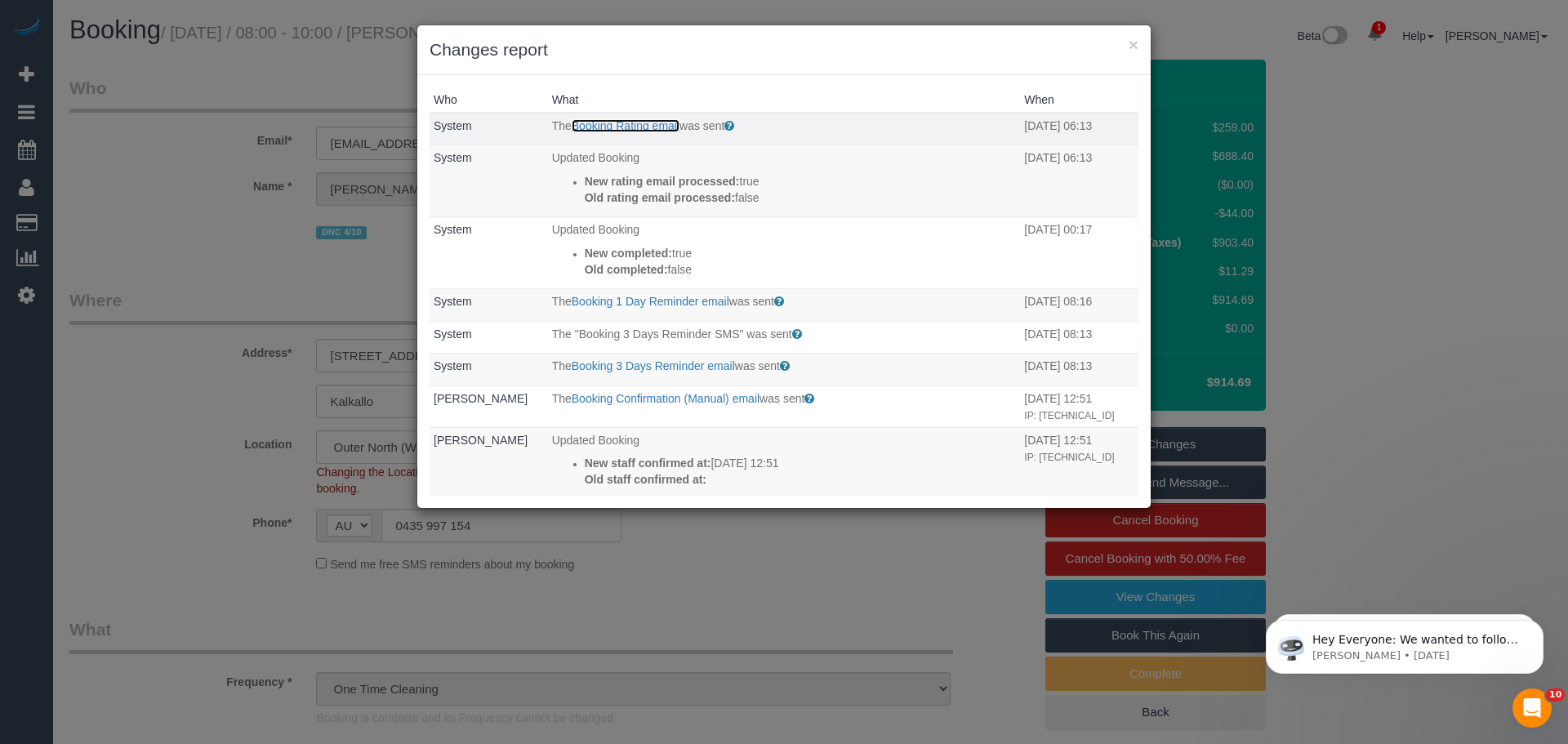
click at [600, 124] on link "Booking Rating email" at bounding box center [625, 126] width 108 height 13
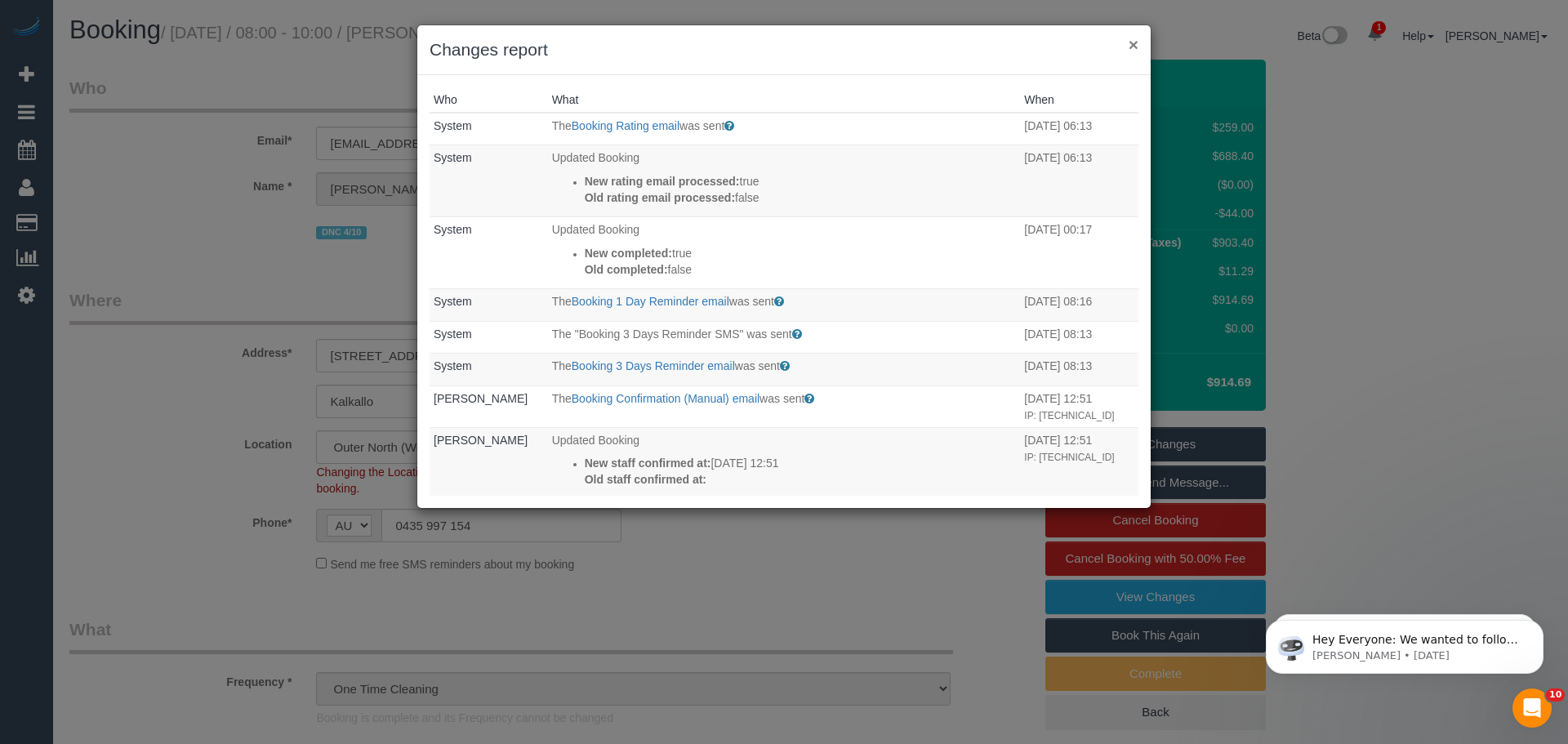
click at [1136, 42] on button "×" at bounding box center [1133, 44] width 10 height 18
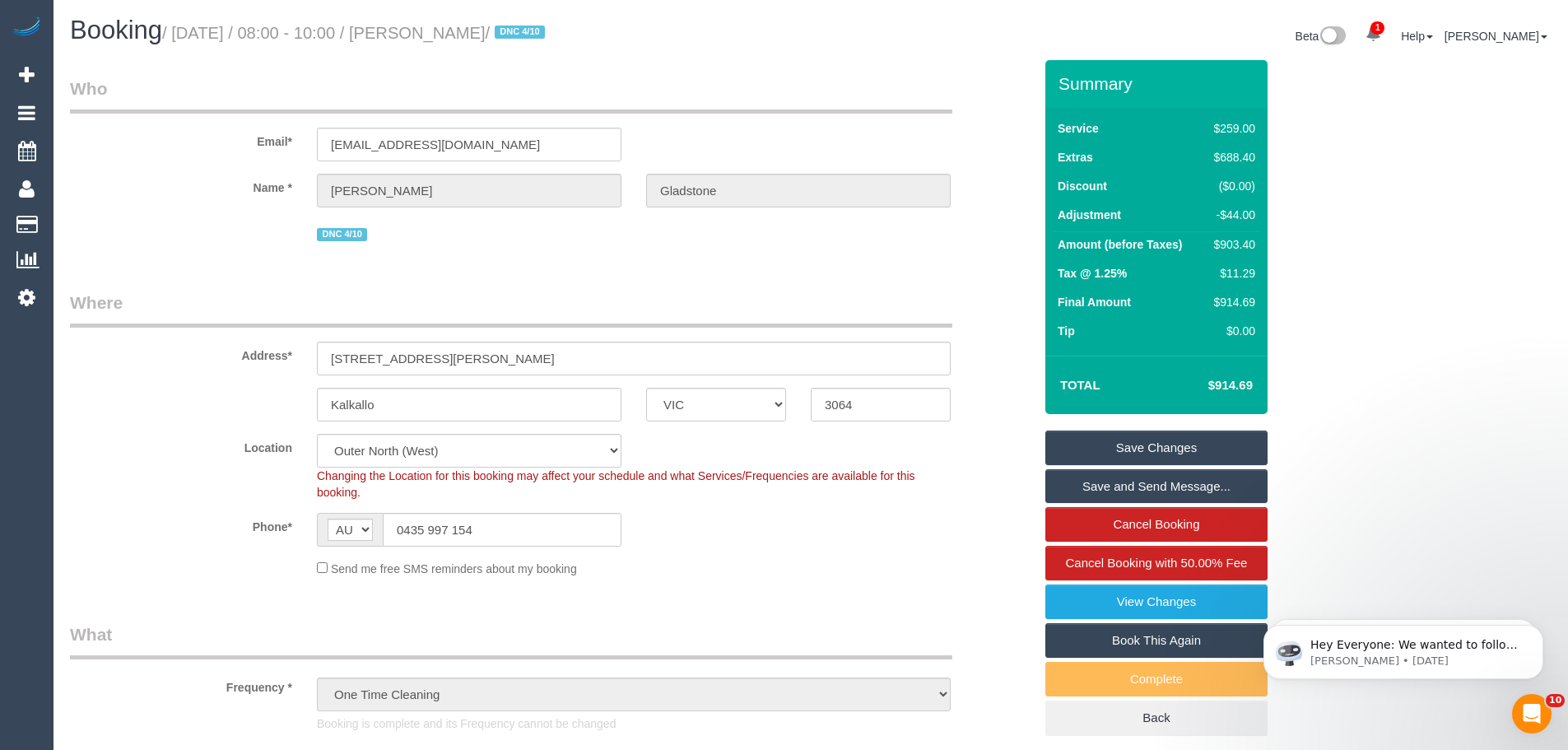
click at [1096, 641] on link "Book This Again" at bounding box center [1156, 640] width 222 height 35
select select "VIC"
select select "number:28"
select select "number:14"
select select "number:19"
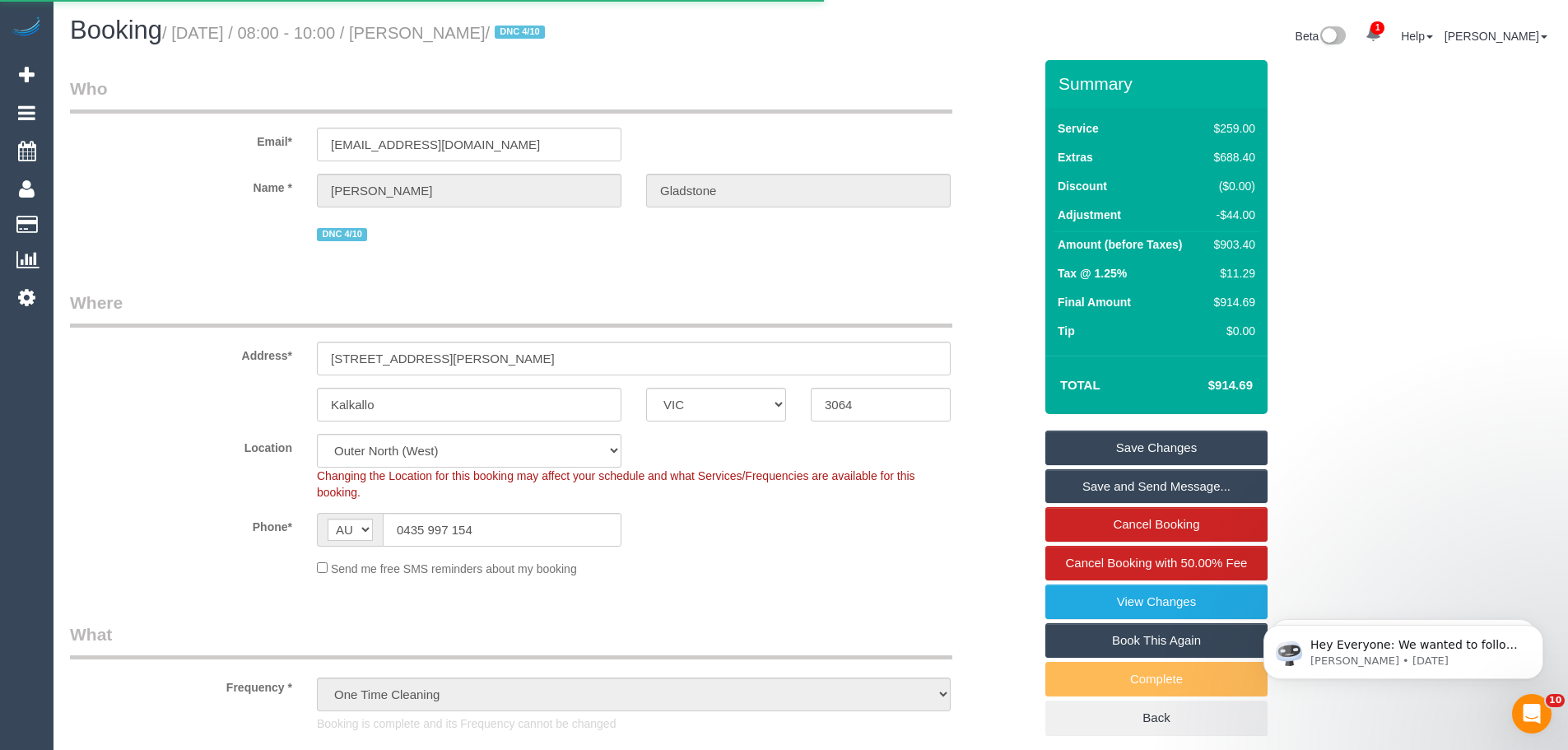
select select "number:22"
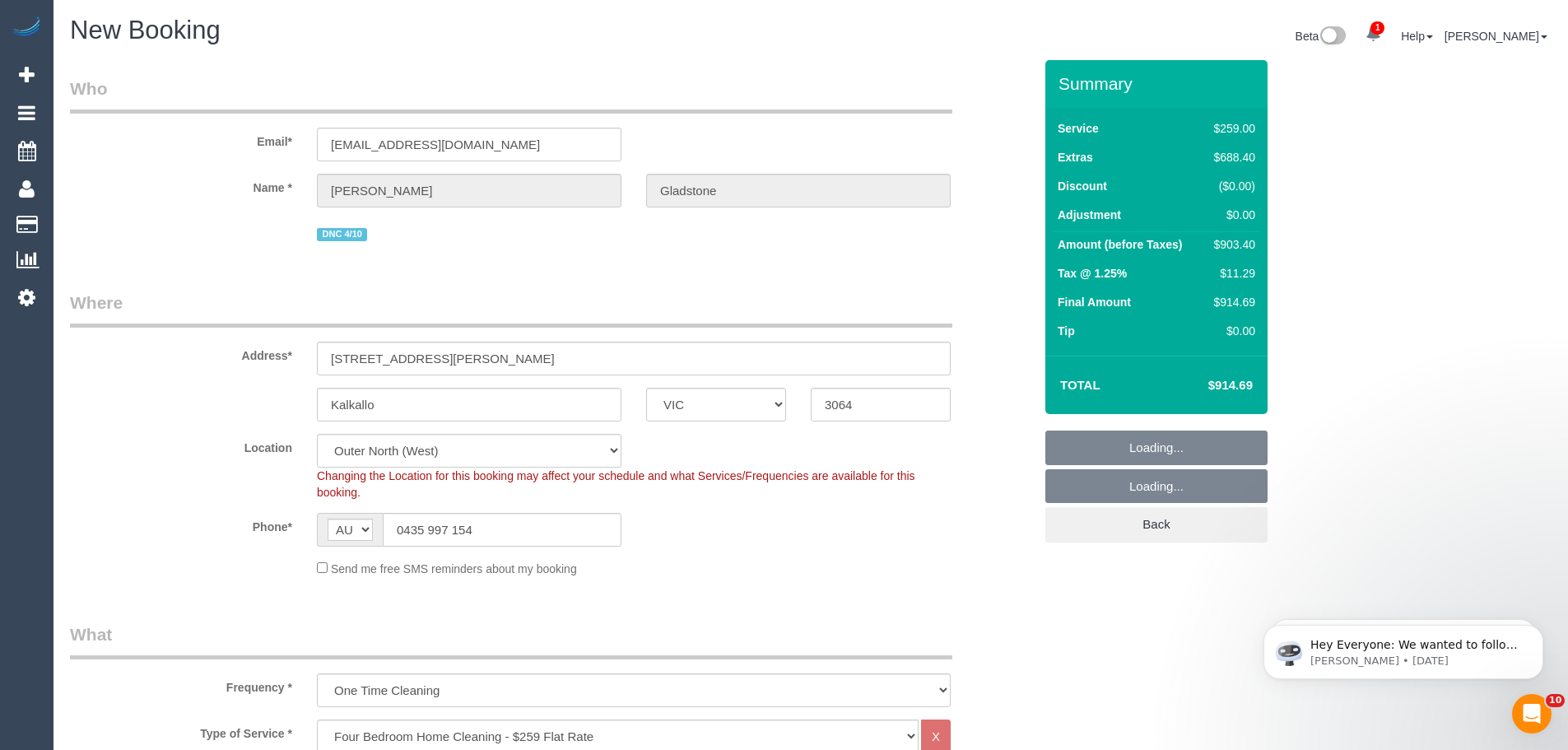
select select "object:2642"
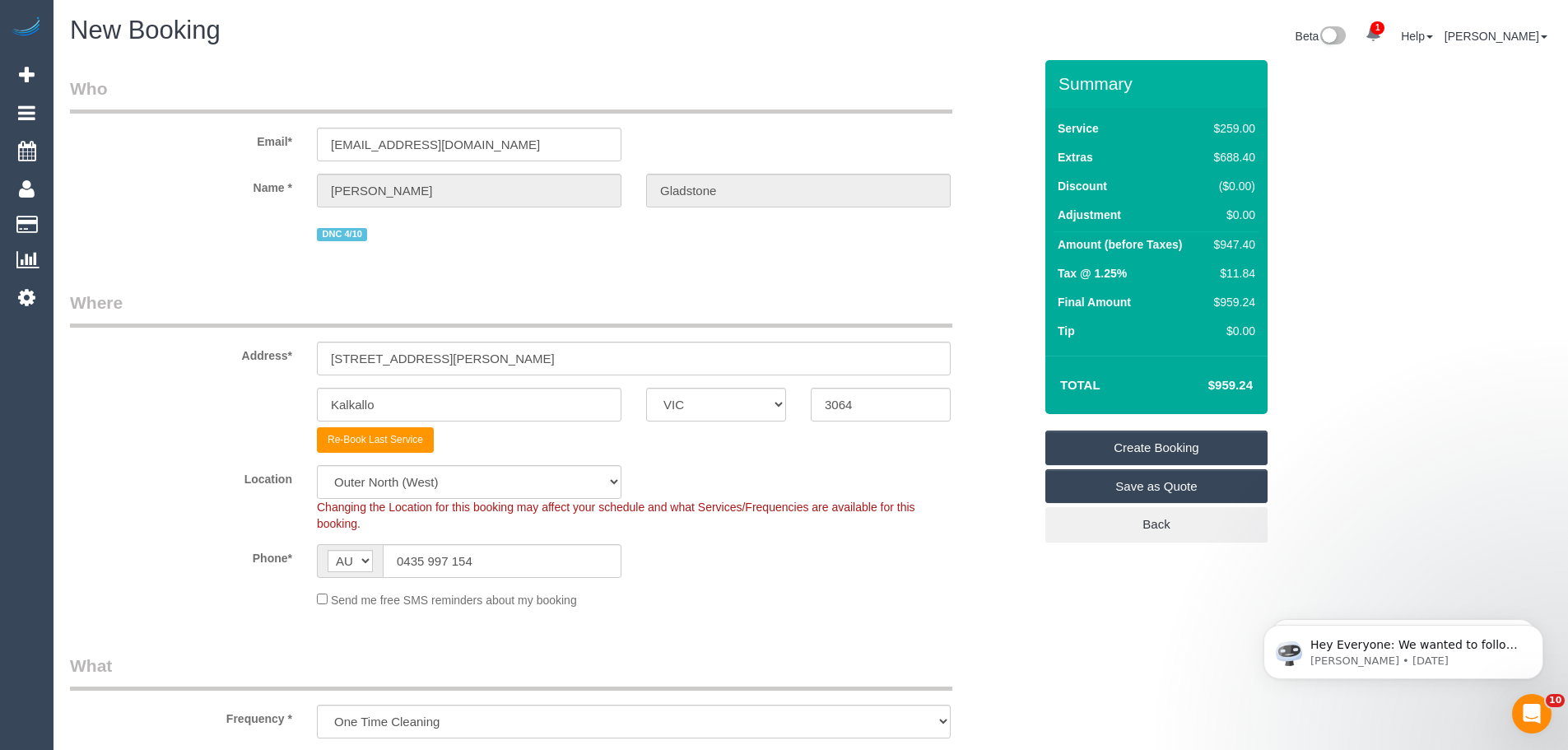
click at [1241, 247] on div "$947.40" at bounding box center [1231, 245] width 48 height 17
click at [1239, 244] on div "$947.40" at bounding box center [1231, 245] width 48 height 17
click at [1233, 244] on div "$947.40" at bounding box center [1231, 245] width 48 height 17
copy div "947.40"
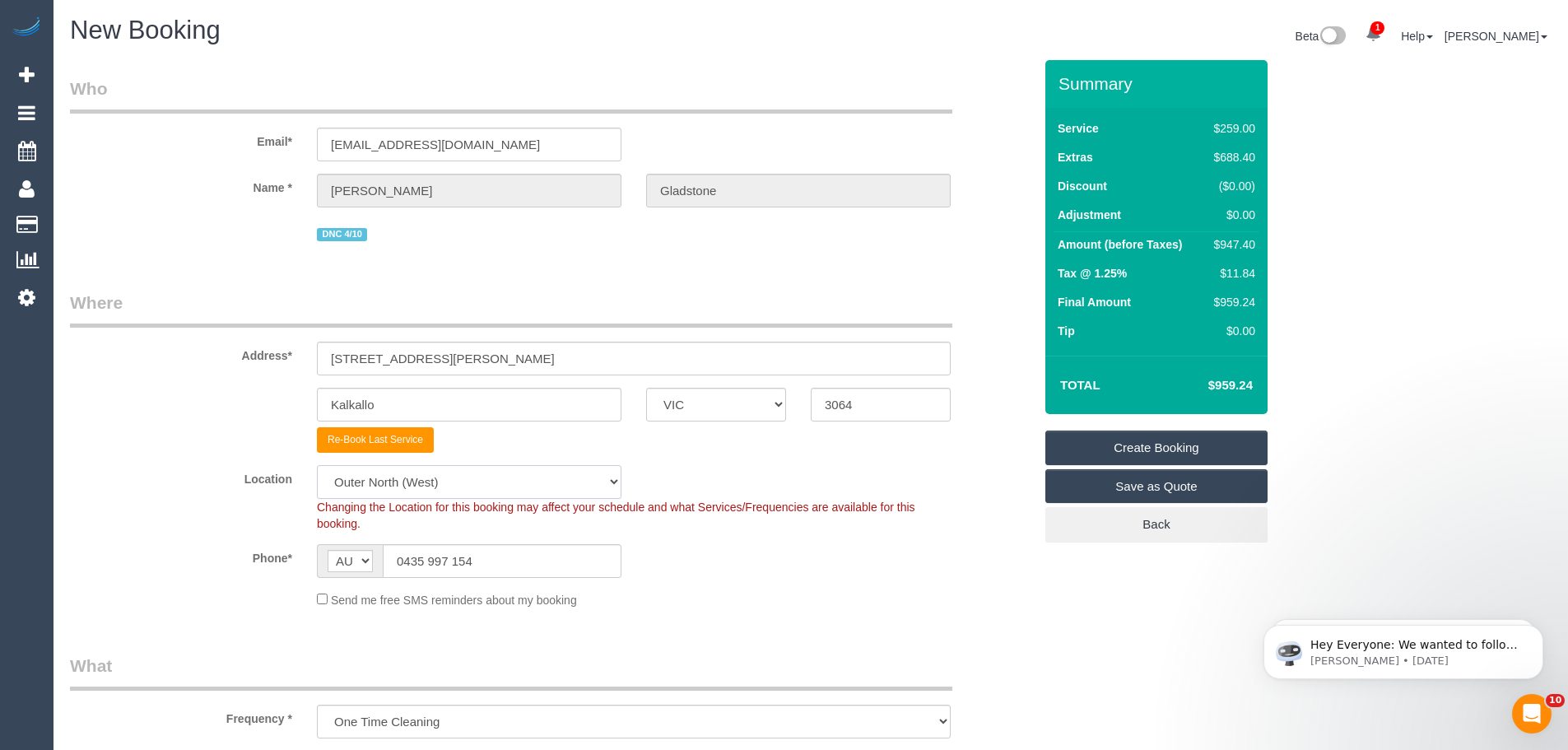
click at [476, 495] on select "Office [GEOGRAPHIC_DATA] (North) East (South) [GEOGRAPHIC_DATA] (East) [GEOGRAP…" at bounding box center [469, 481] width 305 height 34
select select "50"
click at [316, 465] on select "Office [GEOGRAPHIC_DATA] (North) East (South) [GEOGRAPHIC_DATA] (East) [GEOGRAP…" at bounding box center [469, 481] width 305 height 34
select select "object:2654"
click at [461, 566] on input "0435 997 154" at bounding box center [502, 561] width 239 height 34
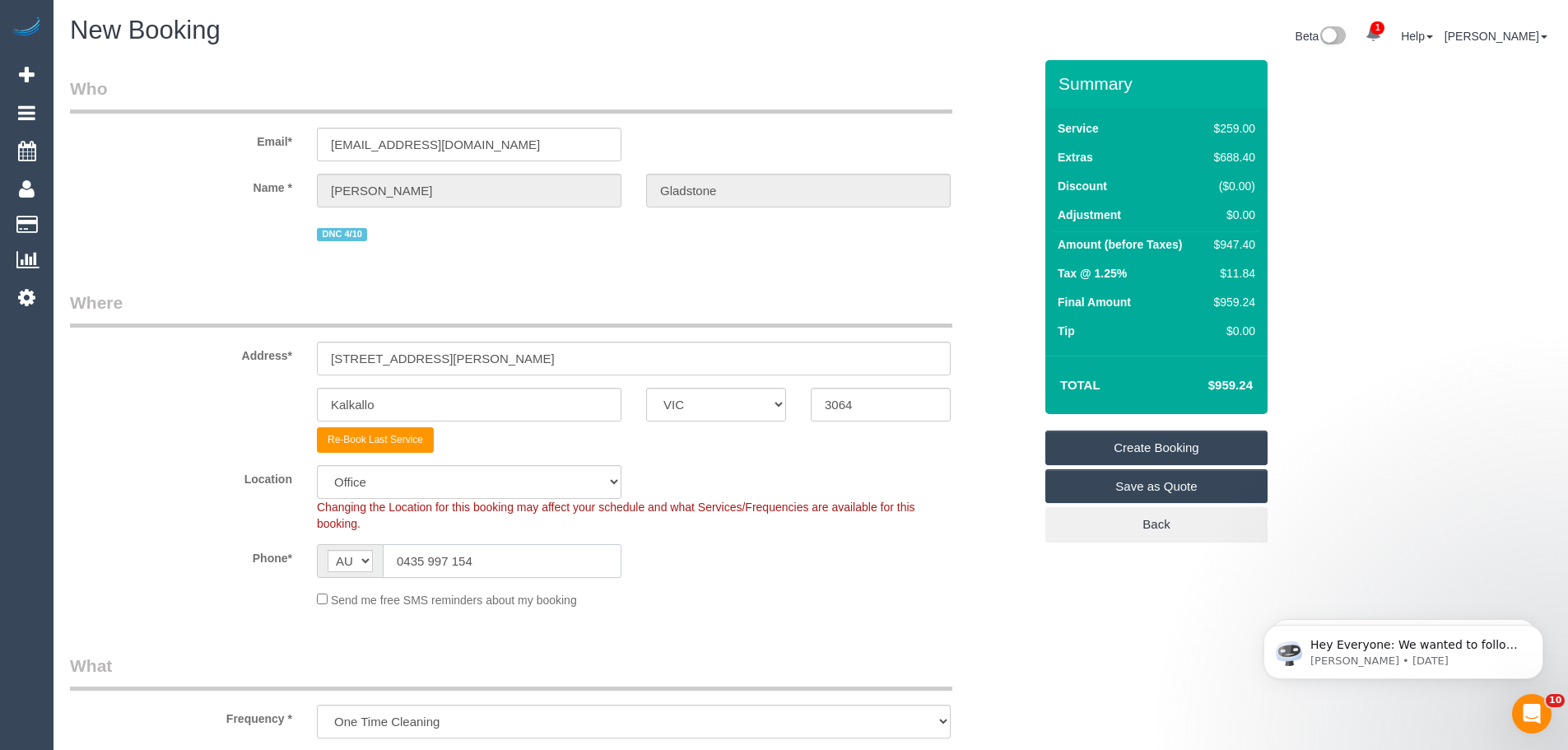
scroll to position [329, 0]
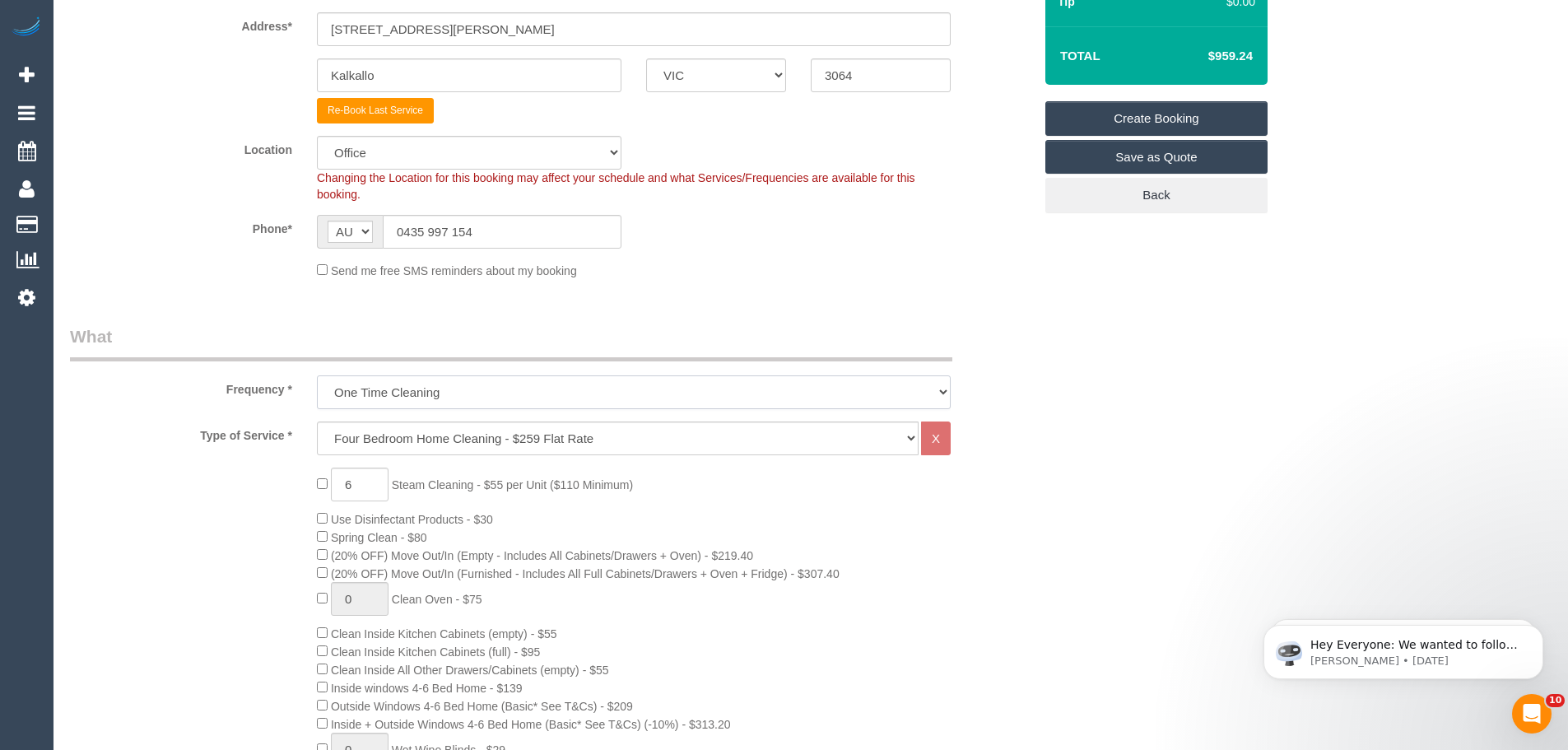
click at [429, 377] on select "One Time Cleaning Weekly - 10% Off - 10.00% (0% for the First Booking) Fortnigh…" at bounding box center [633, 392] width 634 height 34
click at [385, 396] on select "One Time Cleaning Weekly - 10% Off - 10.00% (0% for the First Booking) Fortnigh…" at bounding box center [633, 392] width 634 height 34
click at [387, 439] on select "Hourly Service - $70/h Hourly Service - $65/h Hourly Service - $60/h Hourly Ser…" at bounding box center [617, 439] width 602 height 34
select select "28"
click at [316, 422] on select "Hourly Service - $70/h Hourly Service - $65/h Hourly Service - $60/h Hourly Ser…" at bounding box center [617, 439] width 602 height 34
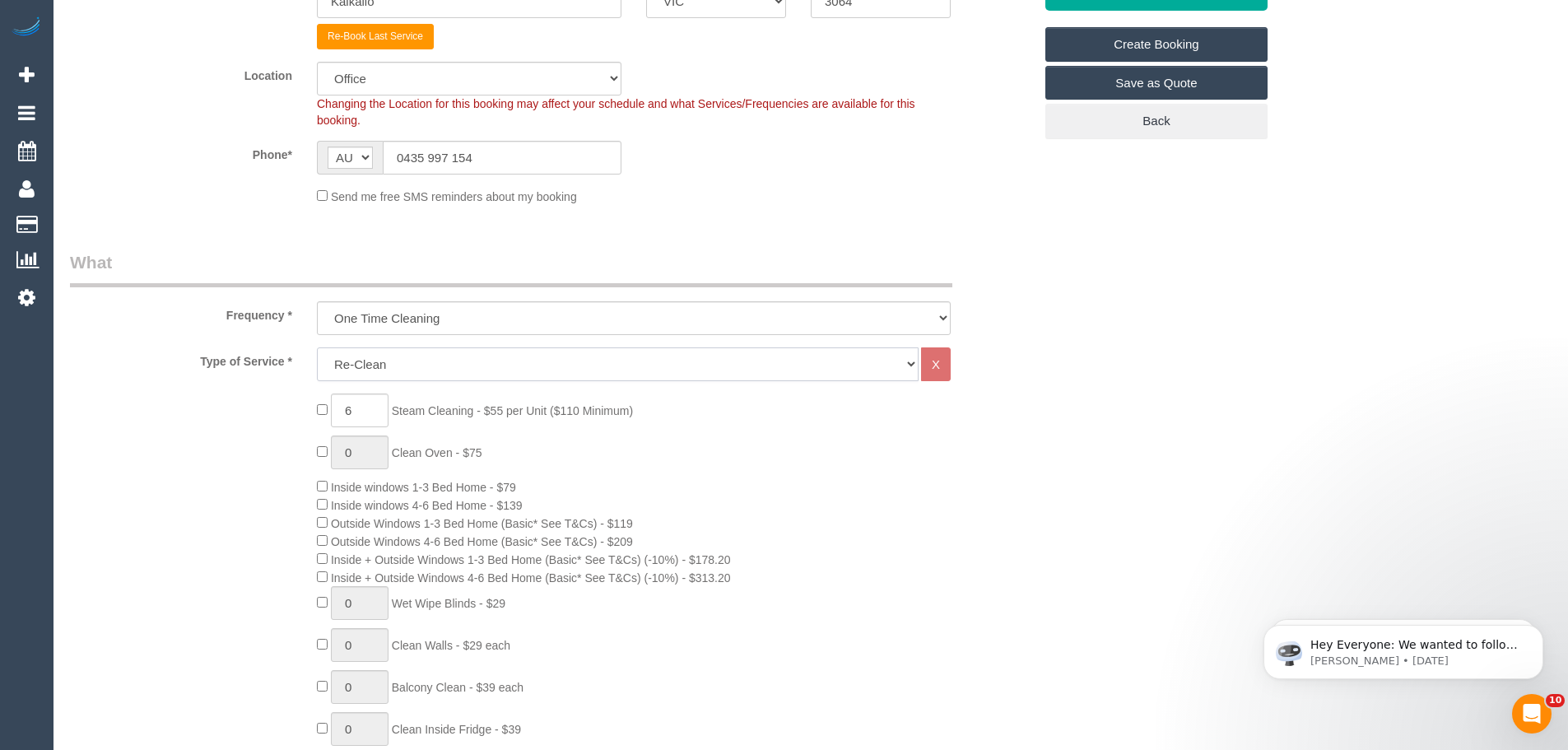
scroll to position [494, 0]
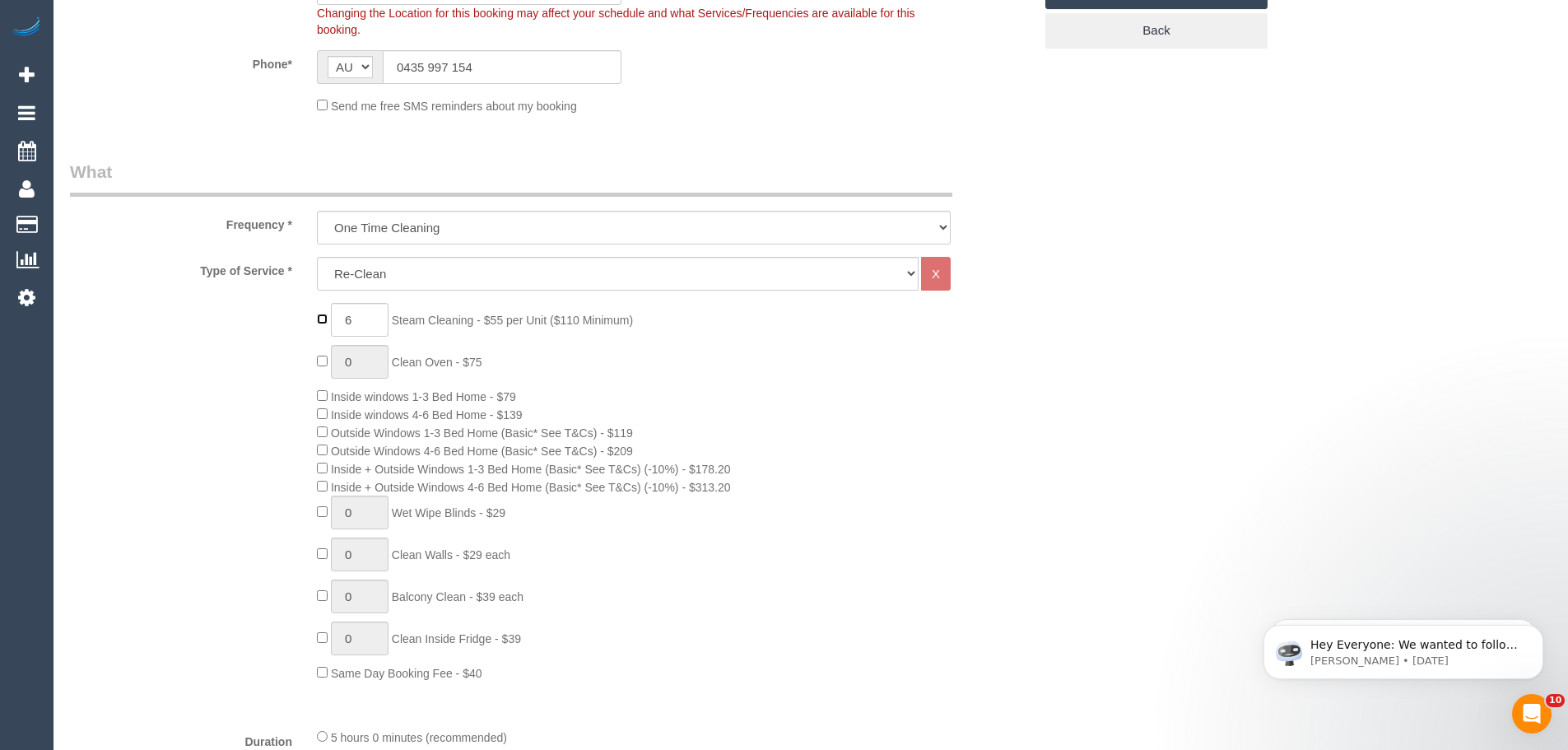
type input "0"
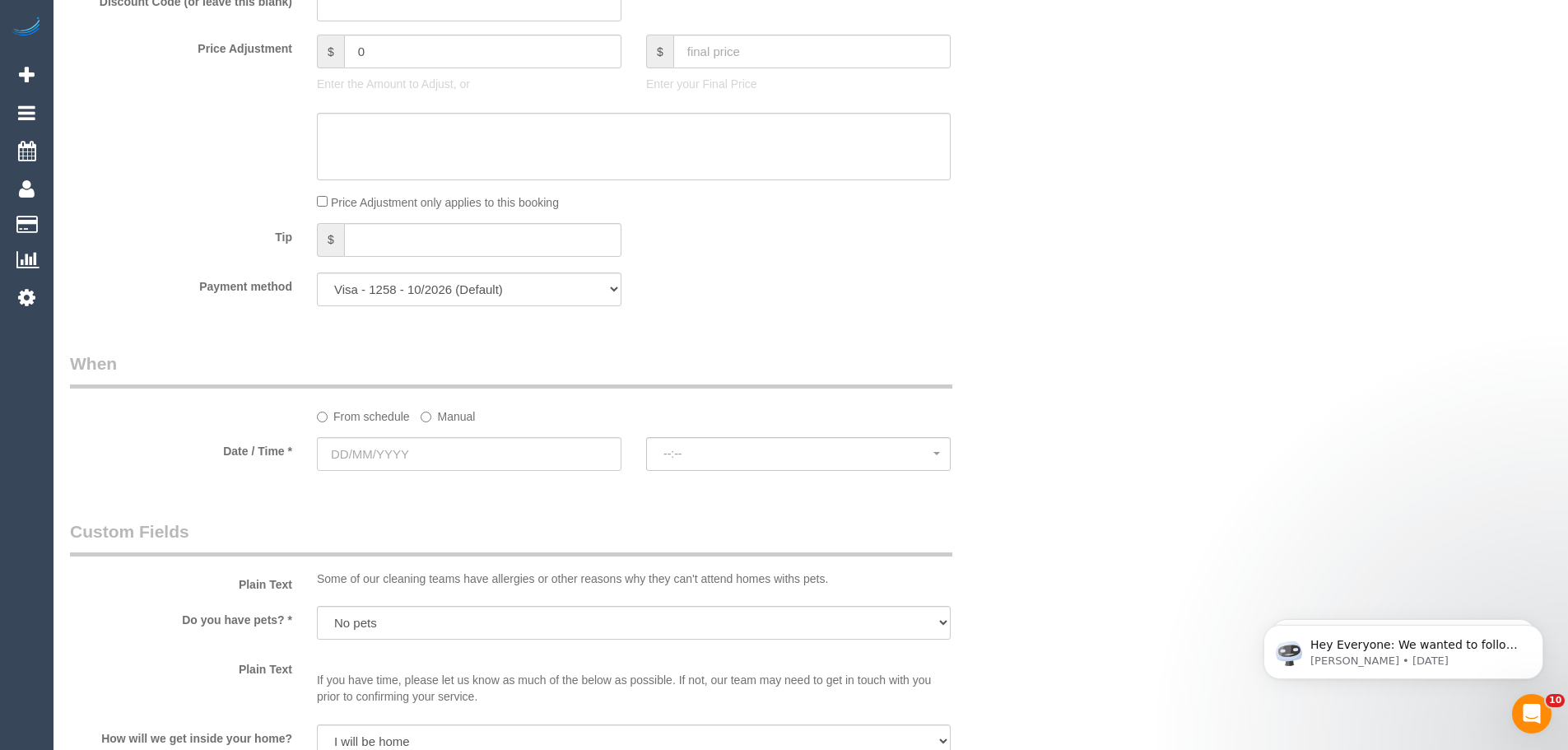
scroll to position [1317, 0]
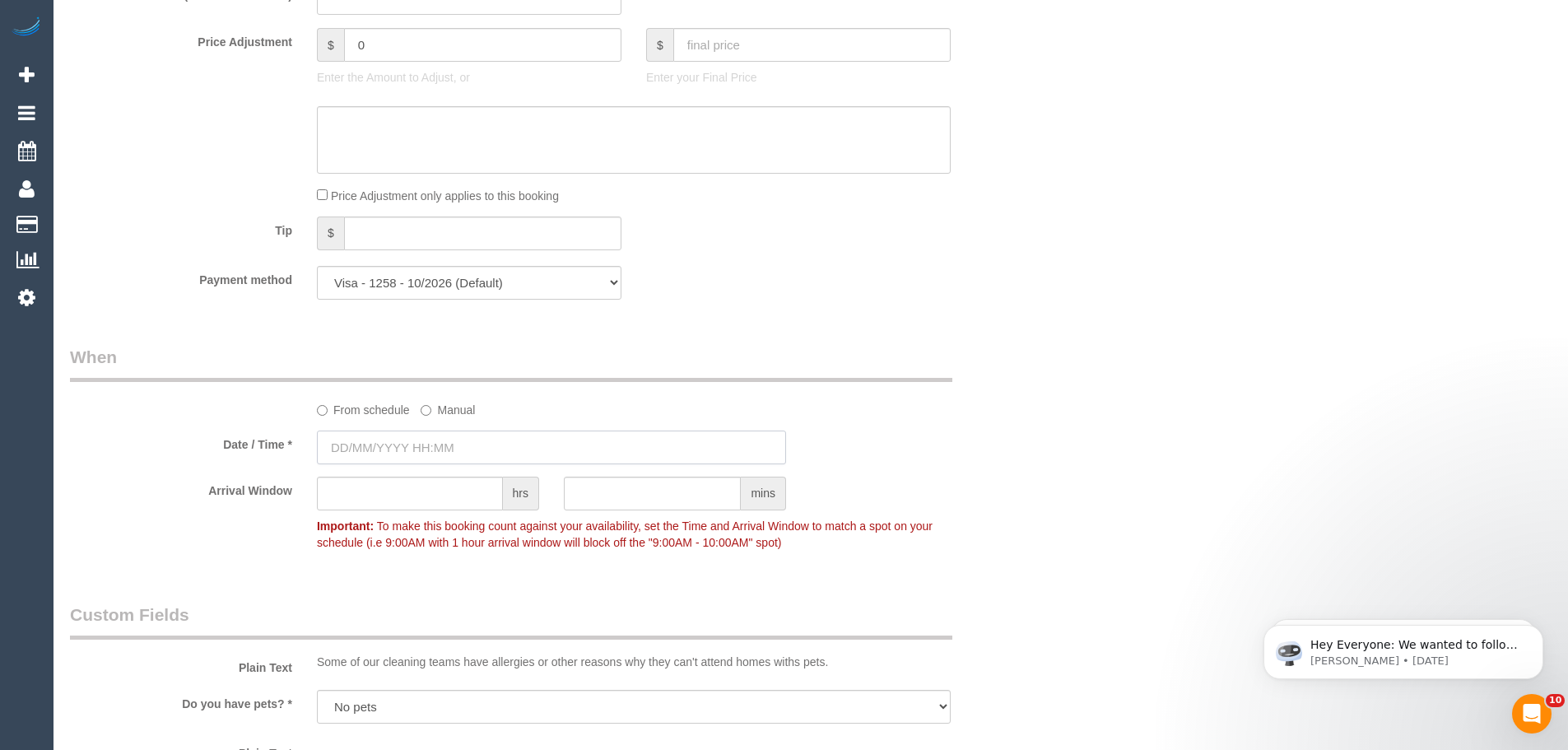
click at [412, 434] on input "text" at bounding box center [550, 447] width 469 height 34
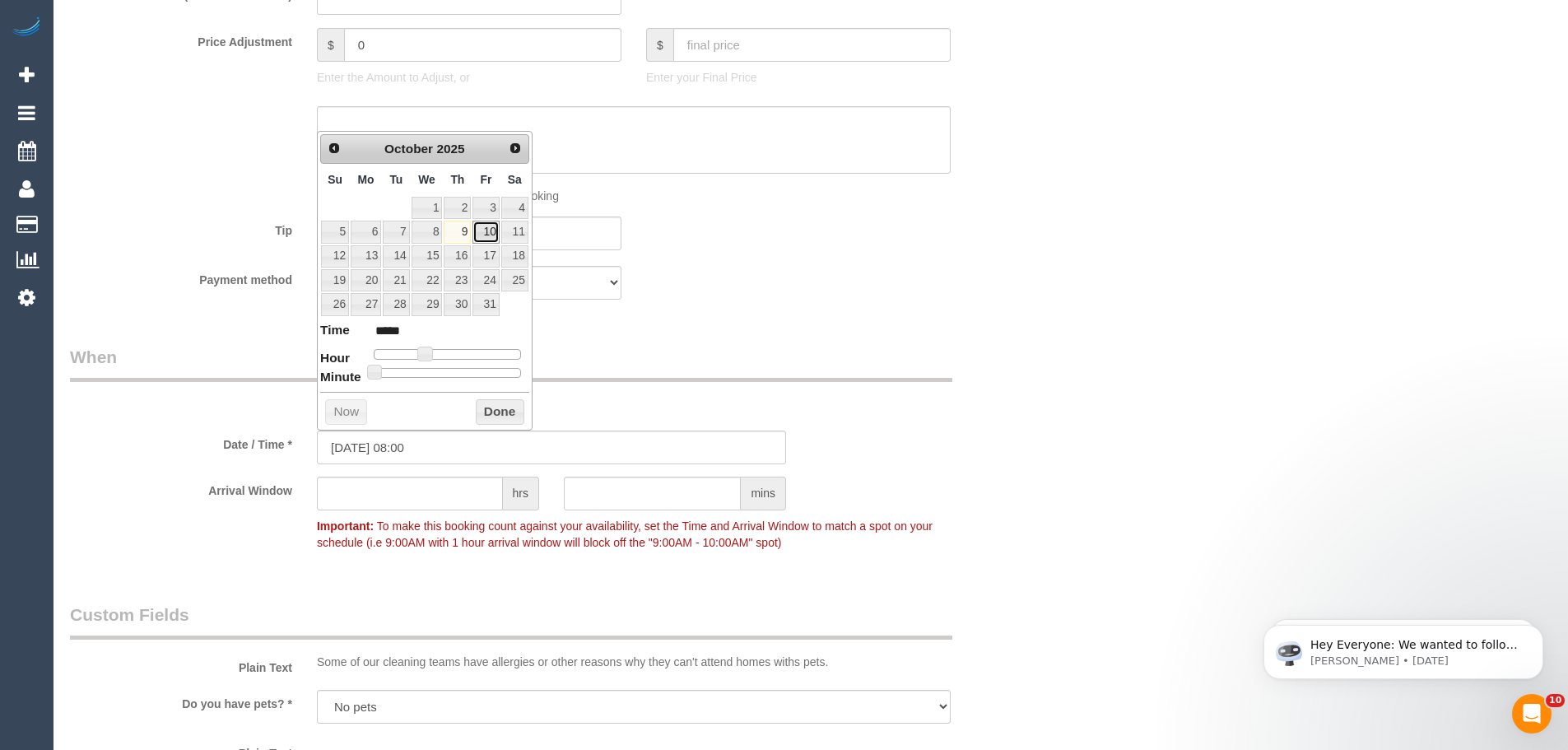
click at [479, 232] on link "10" at bounding box center [485, 231] width 26 height 22
type input "[DATE] 09:00"
type input "*****"
type input "[DATE] 08:00"
type input "*****"
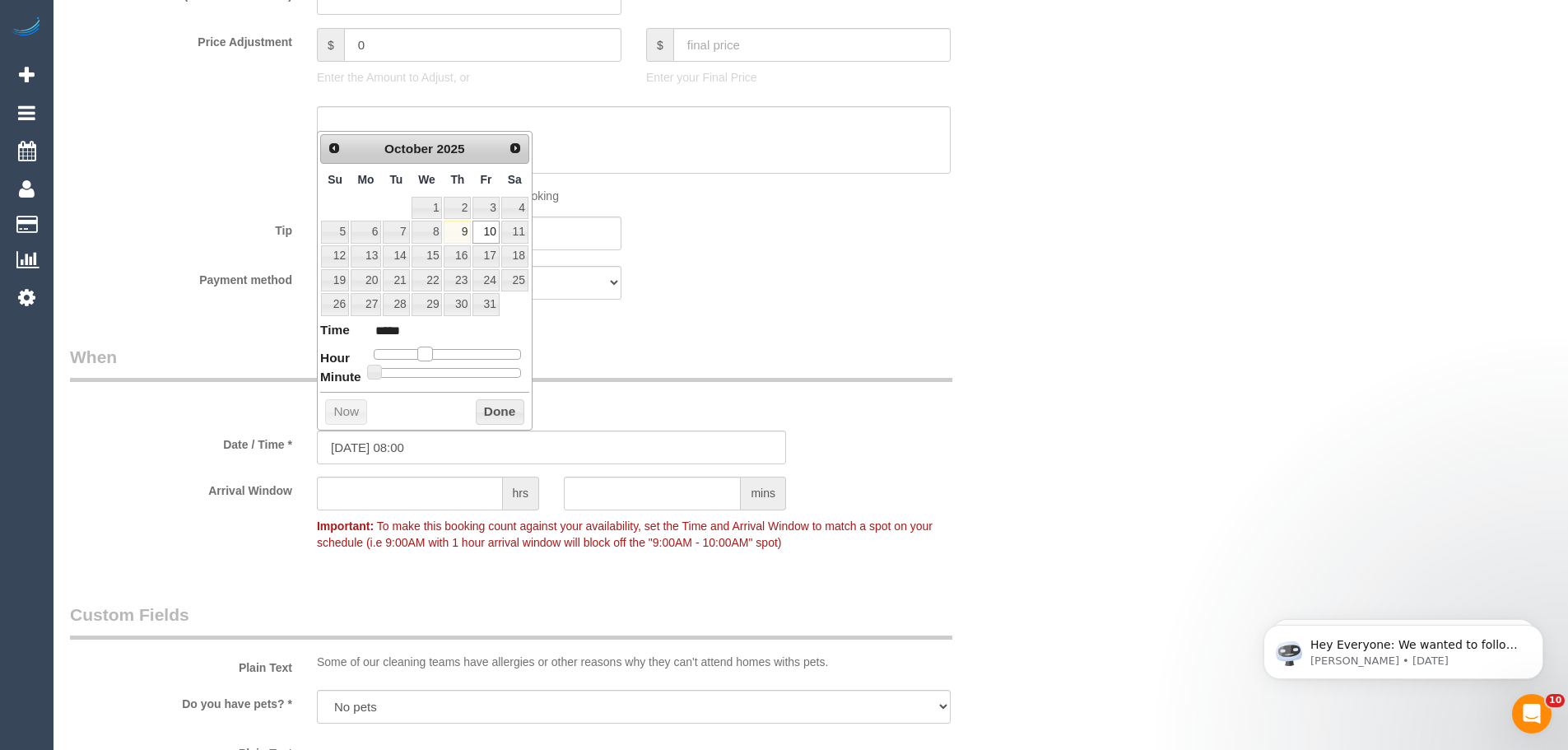
type input "[DATE] 07:00"
type input "*****"
type input "[DATE] 08:00"
type input "*****"
type input "[DATE] 09:00"
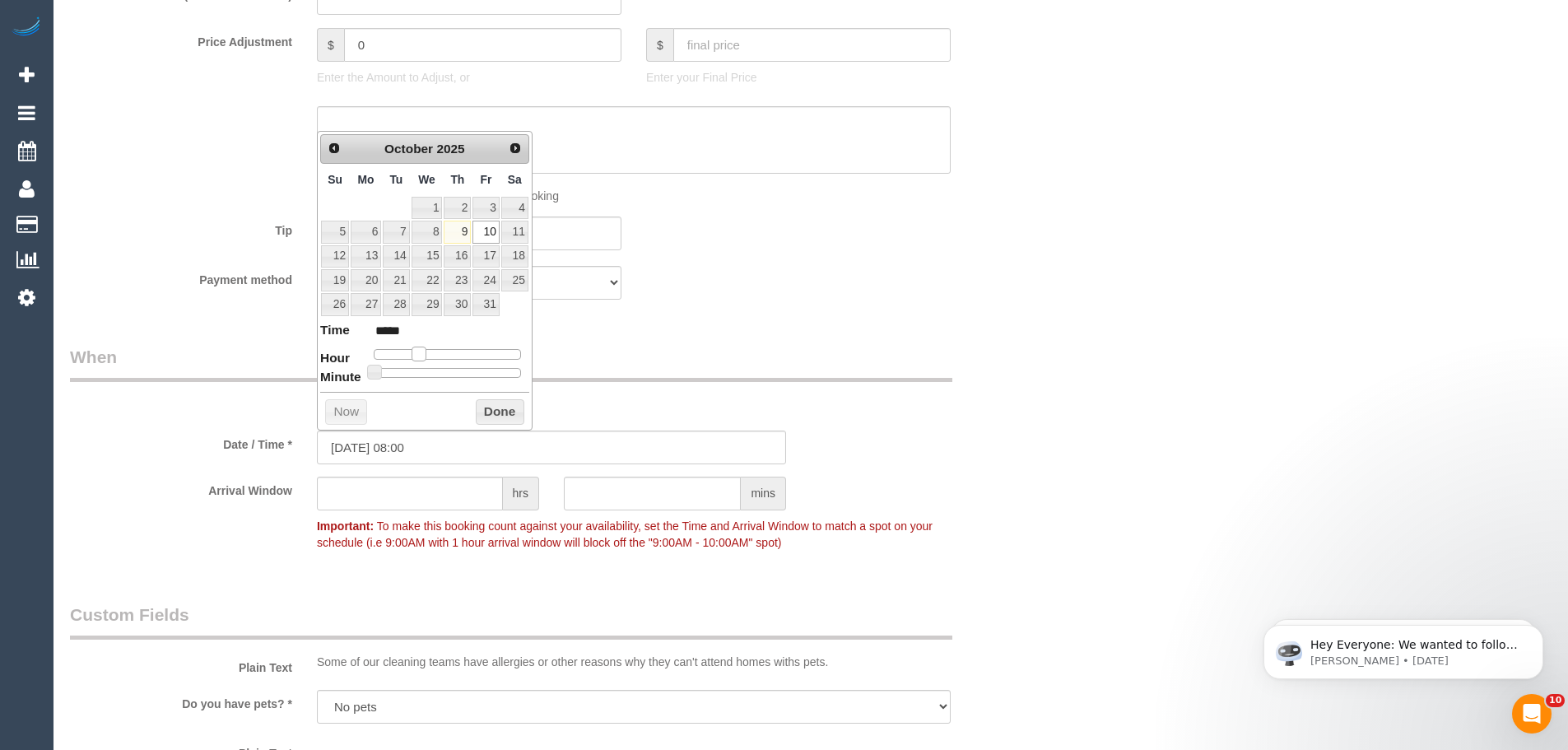
type input "*****"
type input "[DATE] 10:00"
type input "*****"
type input "[DATE] 11:00"
type input "*****"
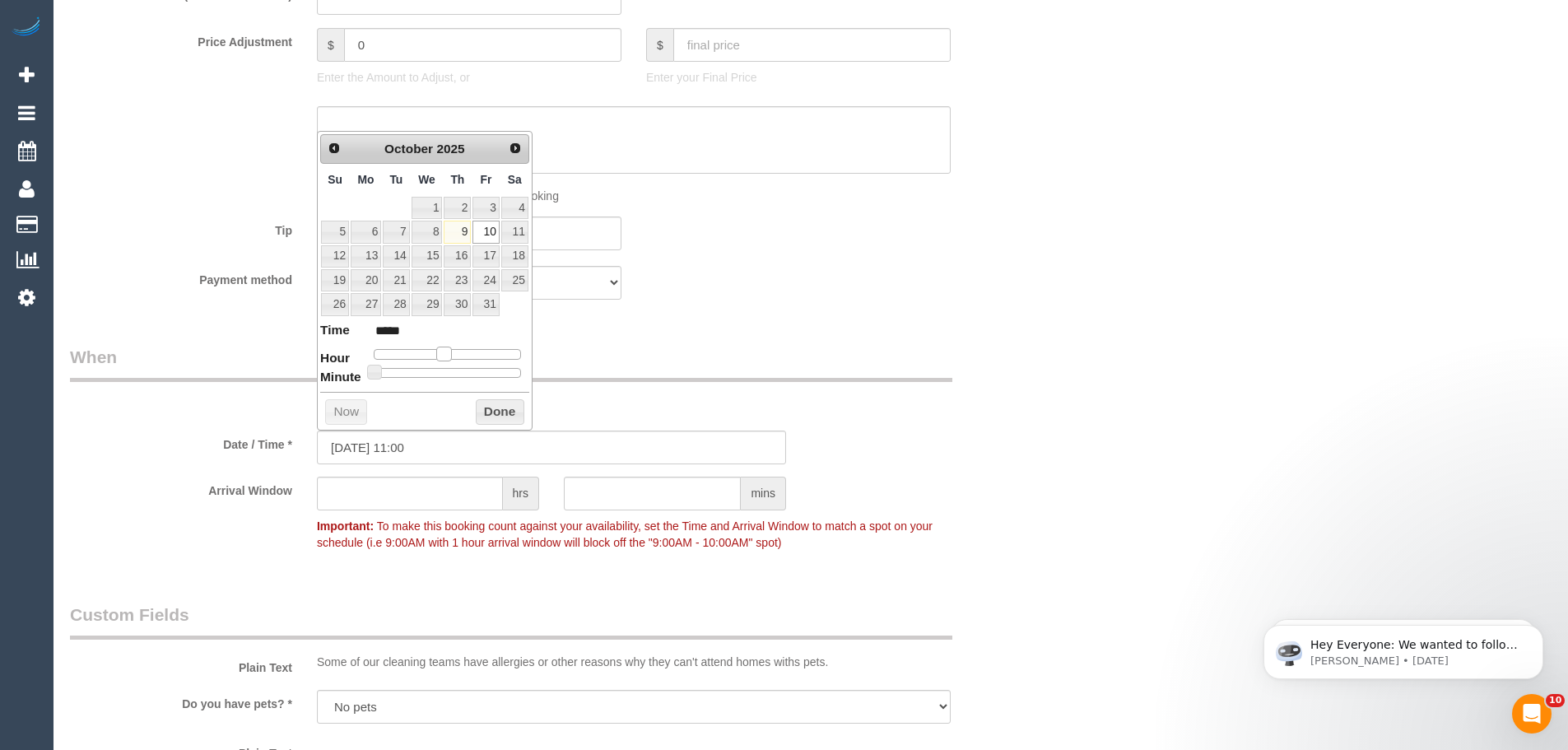
type input "[DATE] 10:00"
type input "*****"
drag, startPoint x: 451, startPoint y: 355, endPoint x: 437, endPoint y: 354, distance: 14.0
click at [437, 354] on span at bounding box center [438, 354] width 15 height 15
click at [491, 418] on button "Done" at bounding box center [500, 412] width 49 height 26
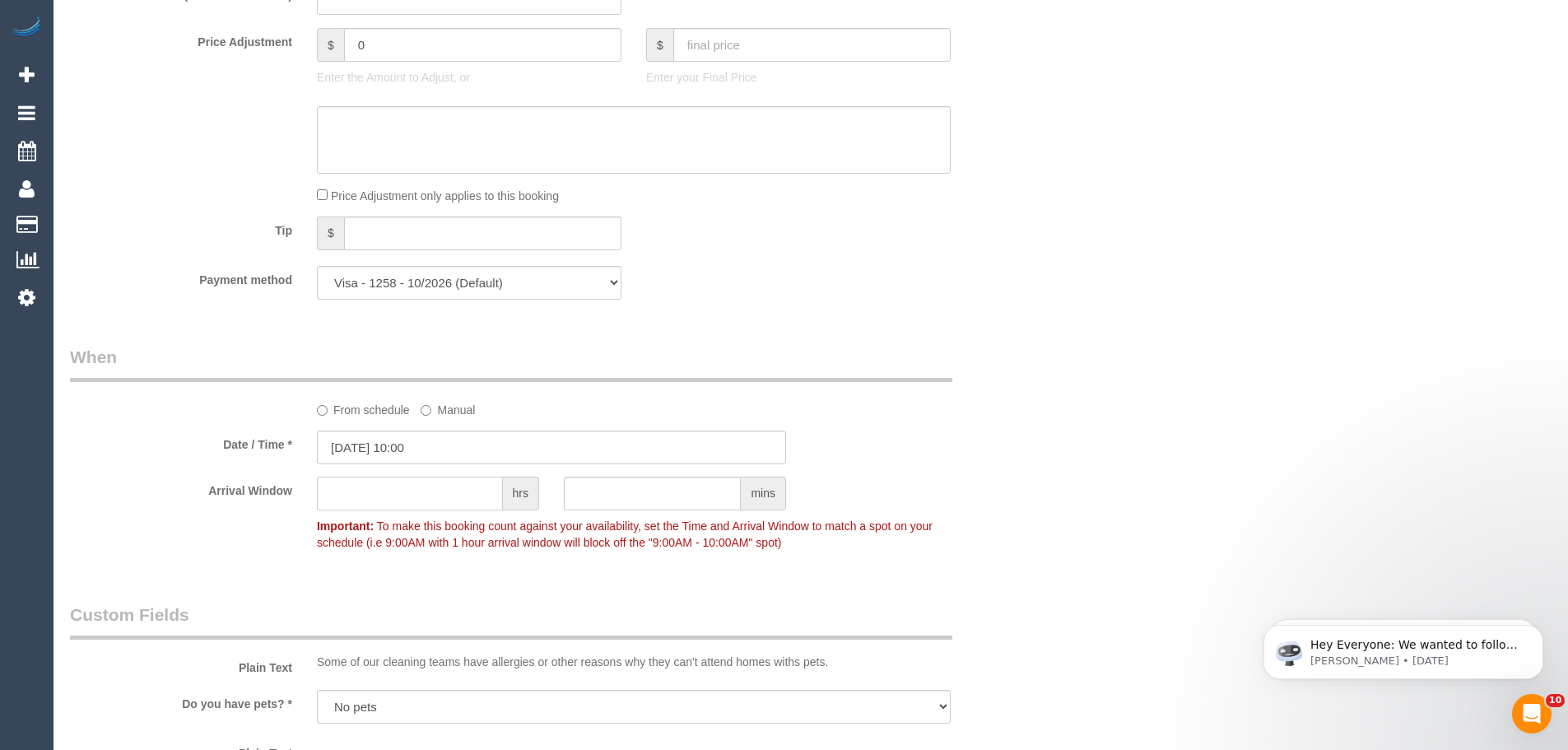
click at [443, 502] on input "text" at bounding box center [409, 493] width 186 height 34
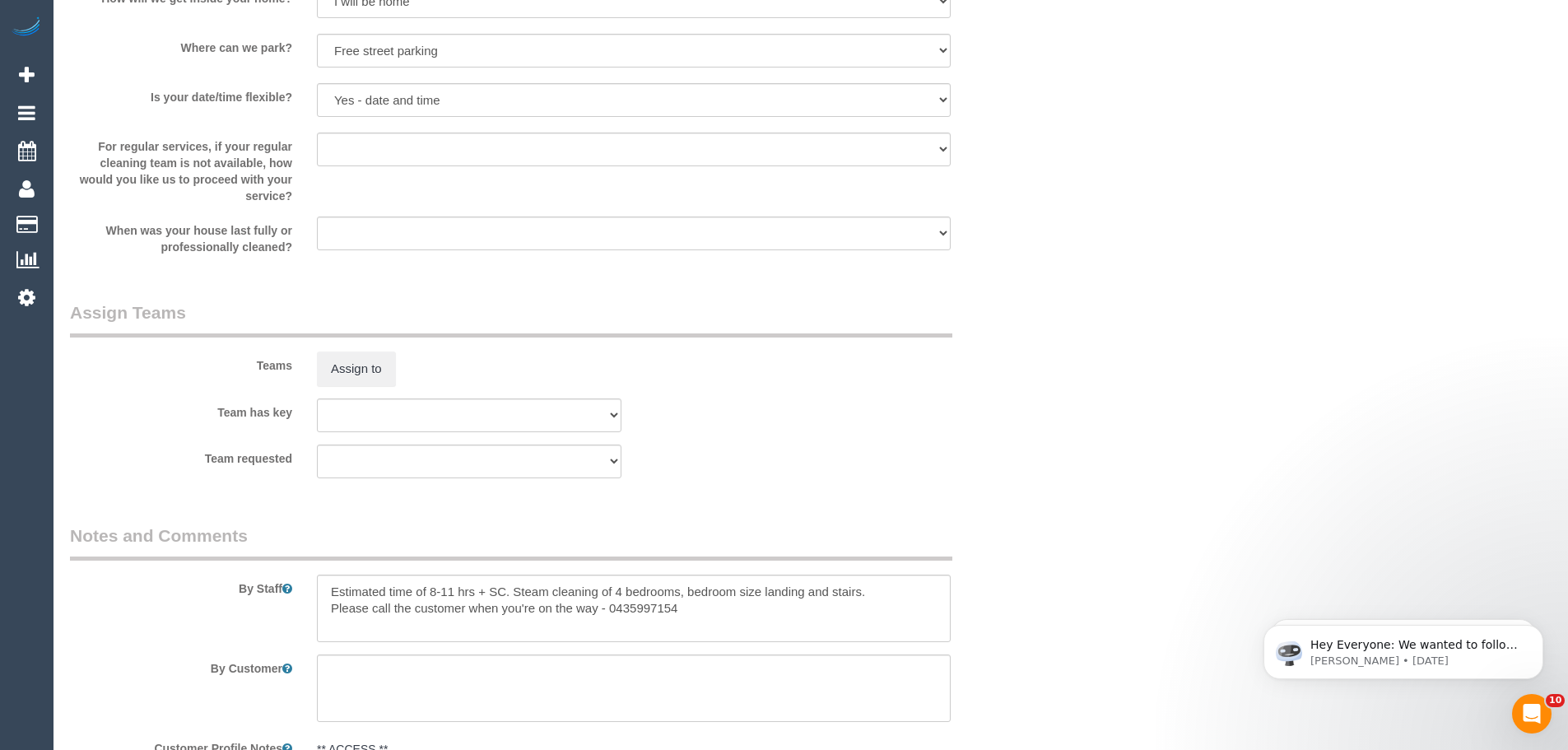
scroll to position [2387, 0]
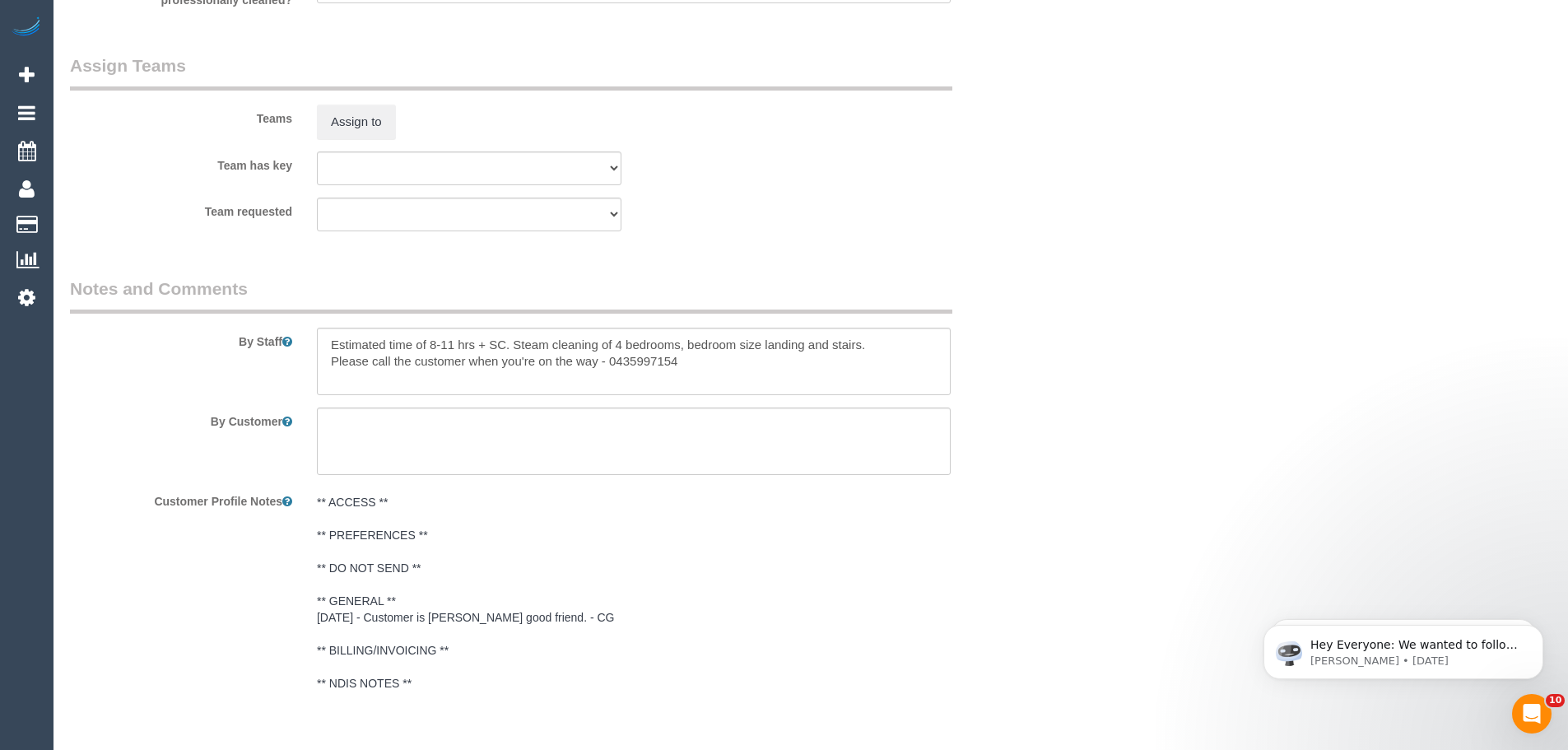
type input "1"
click at [720, 365] on textarea at bounding box center [633, 361] width 634 height 67
drag, startPoint x: 724, startPoint y: 374, endPoint x: 336, endPoint y: 351, distance: 388.7
click at [336, 351] on textarea at bounding box center [633, 361] width 634 height 67
drag, startPoint x: 321, startPoint y: 344, endPoint x: 855, endPoint y: 457, distance: 545.8
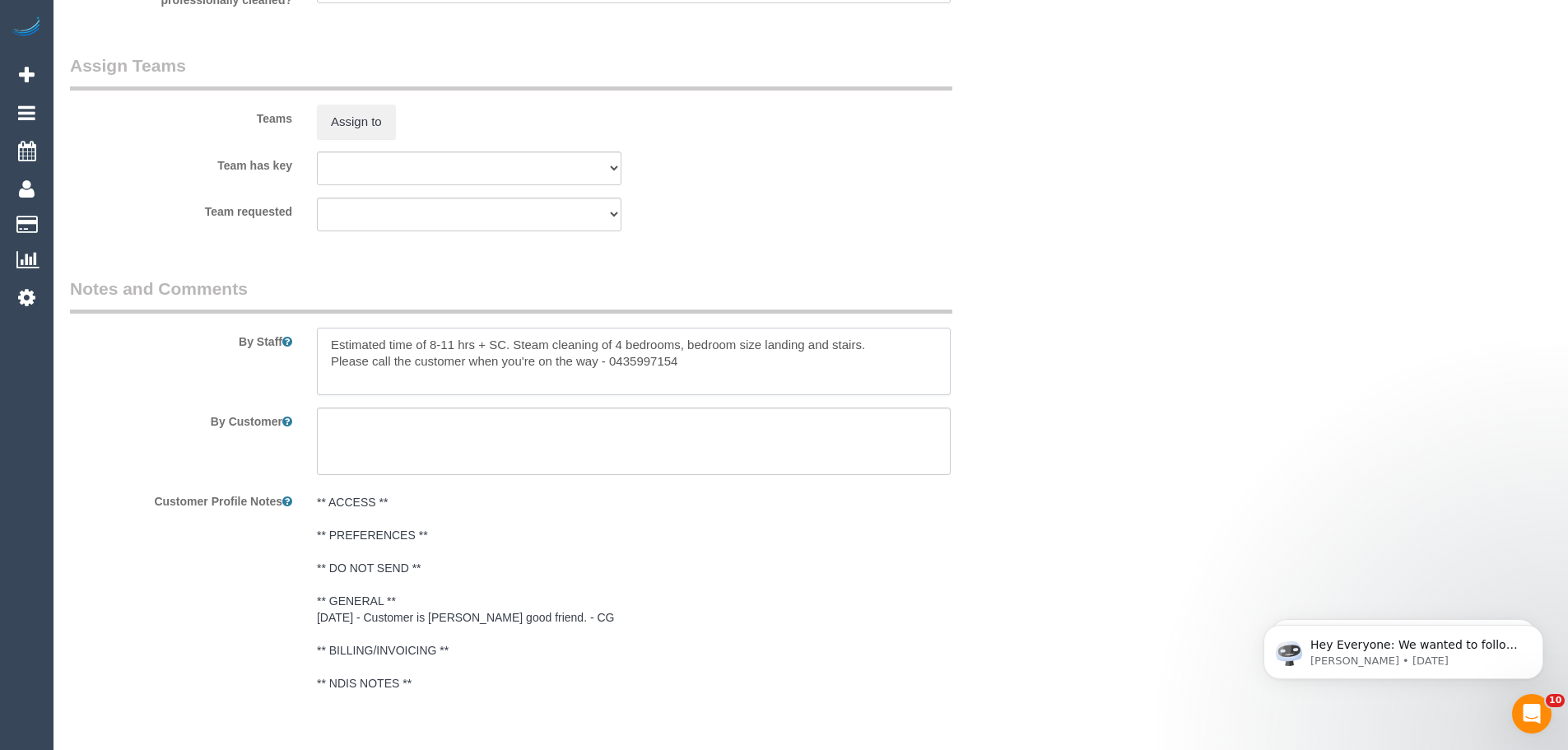
click at [855, 457] on sui-booking-comments "By Staff By Customer Customer Profile Notes ** ACCESS ** ** PREFERENCES ** ** D…" at bounding box center [551, 488] width 963 height 423
type textarea "/"
paste textarea "Re-clean tasks: Estimated time: Access information: Name of person managing com…"
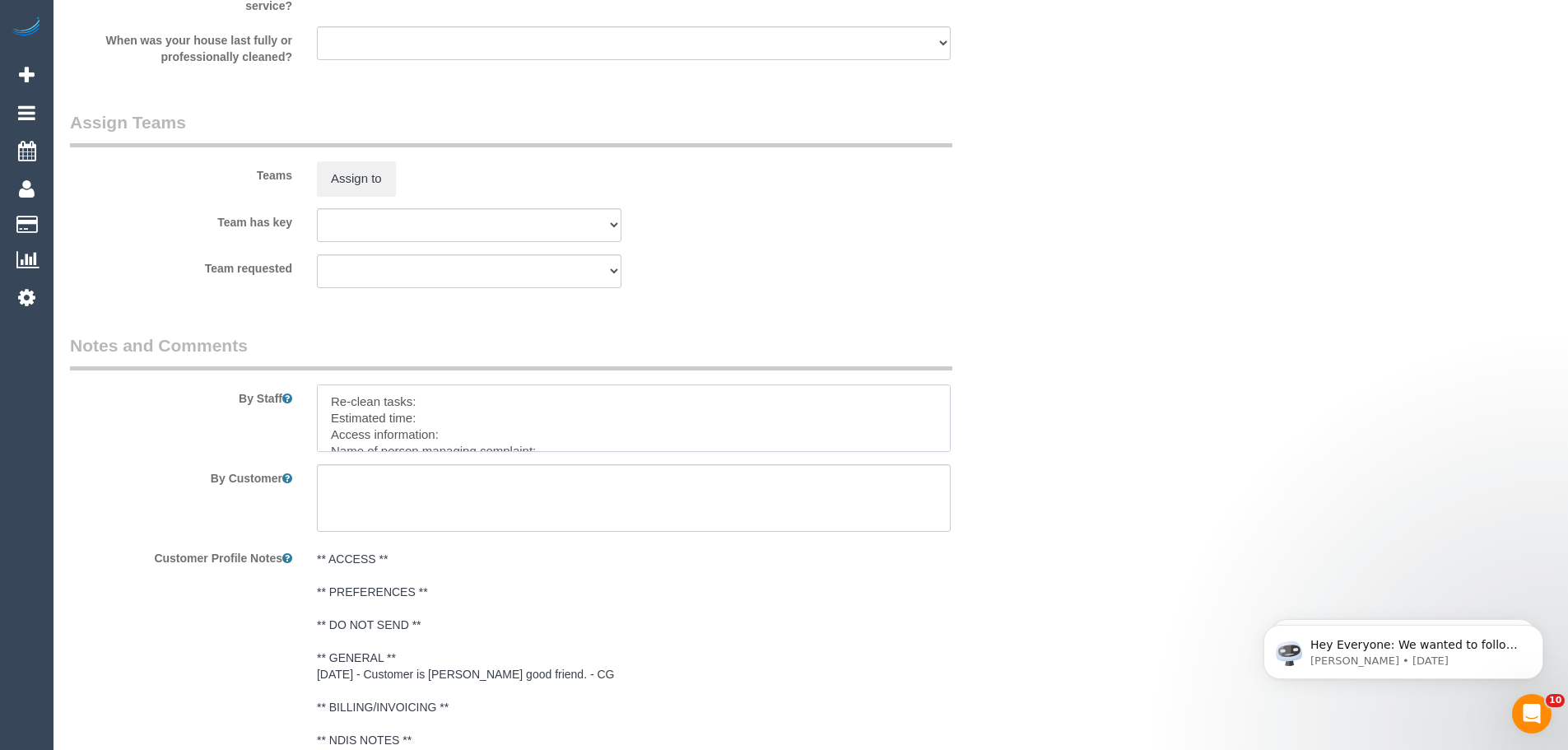
scroll to position [2305, 0]
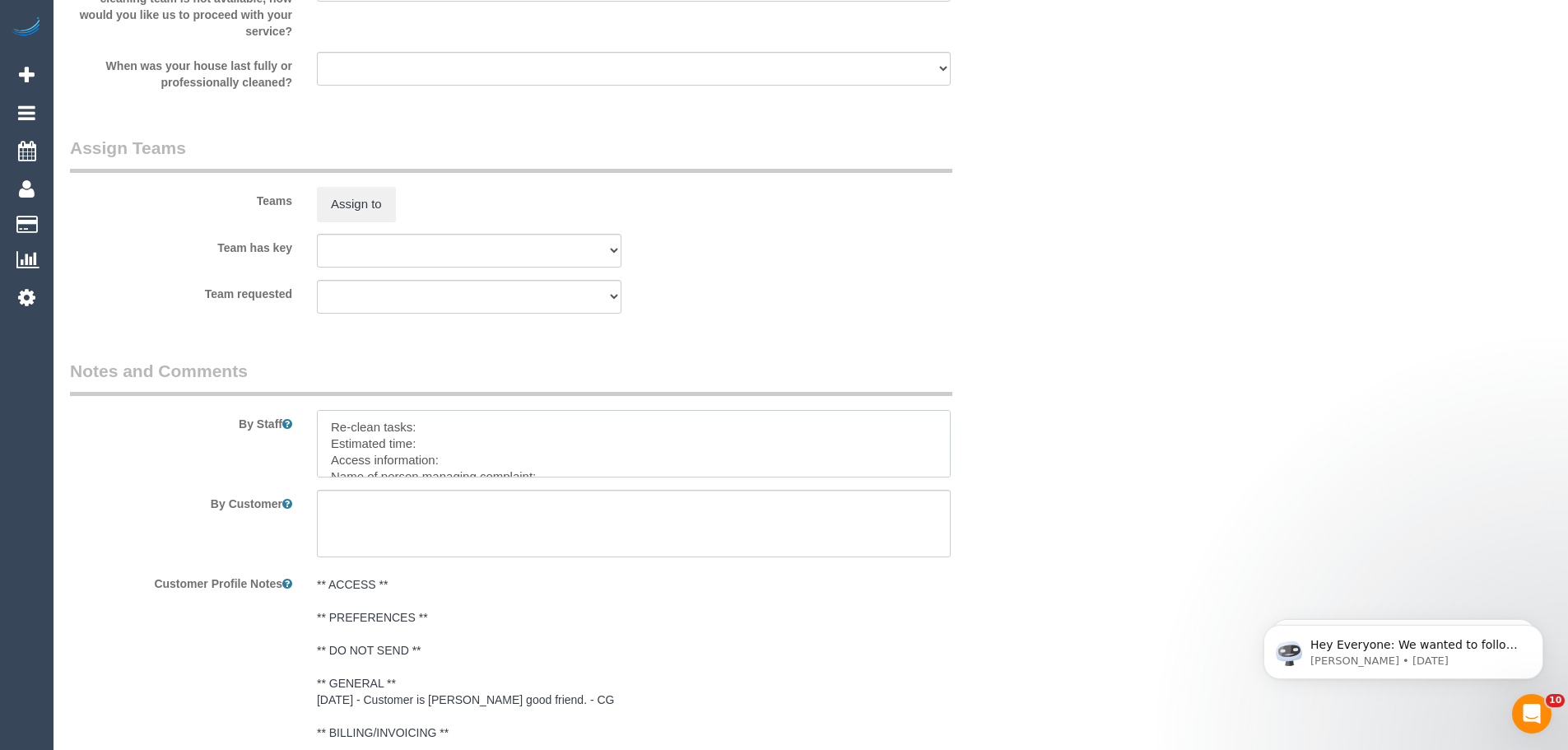
click at [433, 427] on textarea at bounding box center [633, 444] width 634 height 67
click at [455, 428] on textarea at bounding box center [633, 444] width 634 height 67
click at [399, 439] on textarea at bounding box center [633, 444] width 634 height 67
paste textarea "- Front door (inside only) - Vacuum and mop floors - Toilets - Kitchen window -…"
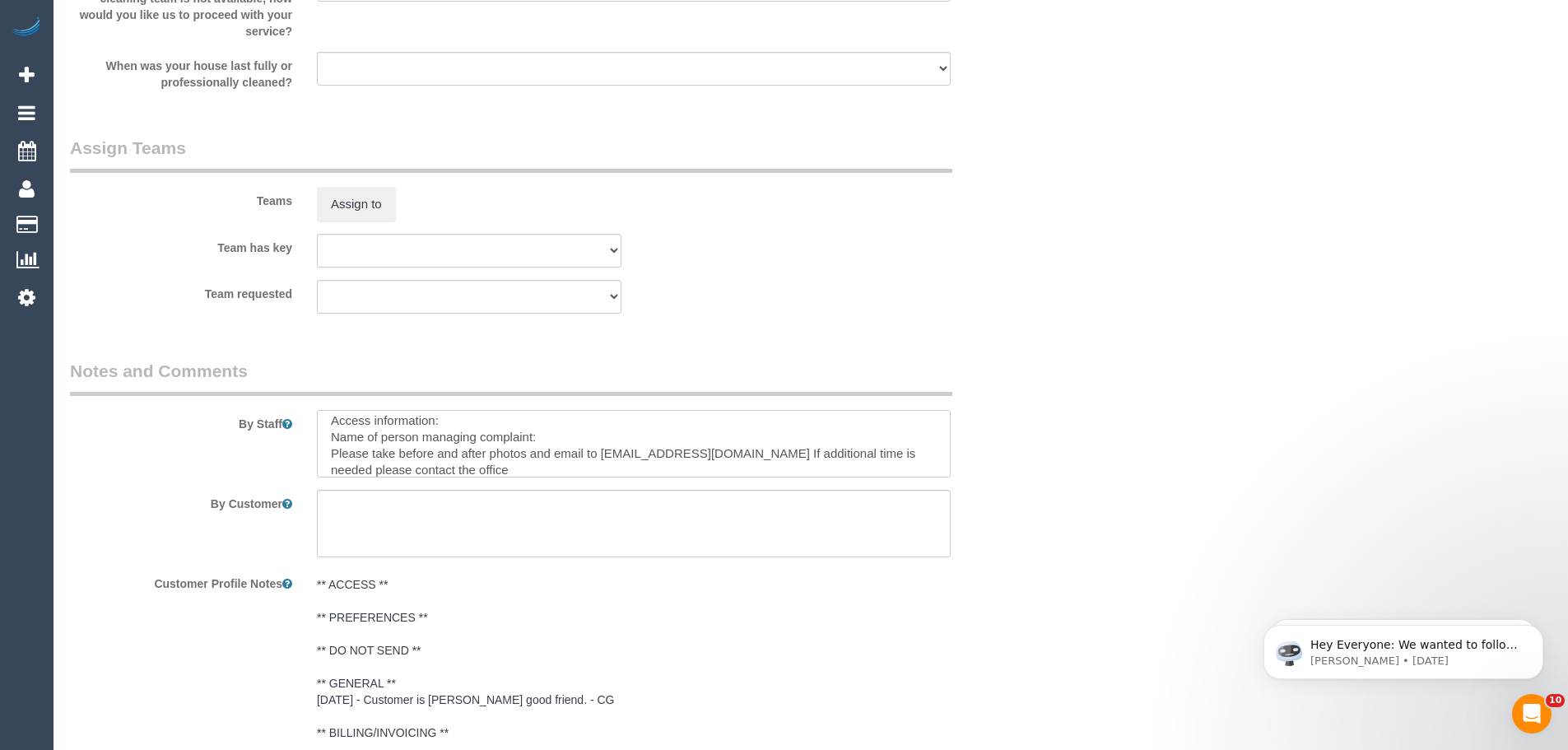
scroll to position [89, 0]
click at [517, 469] on textarea at bounding box center [633, 444] width 634 height 67
click at [456, 466] on textarea at bounding box center [633, 444] width 634 height 67
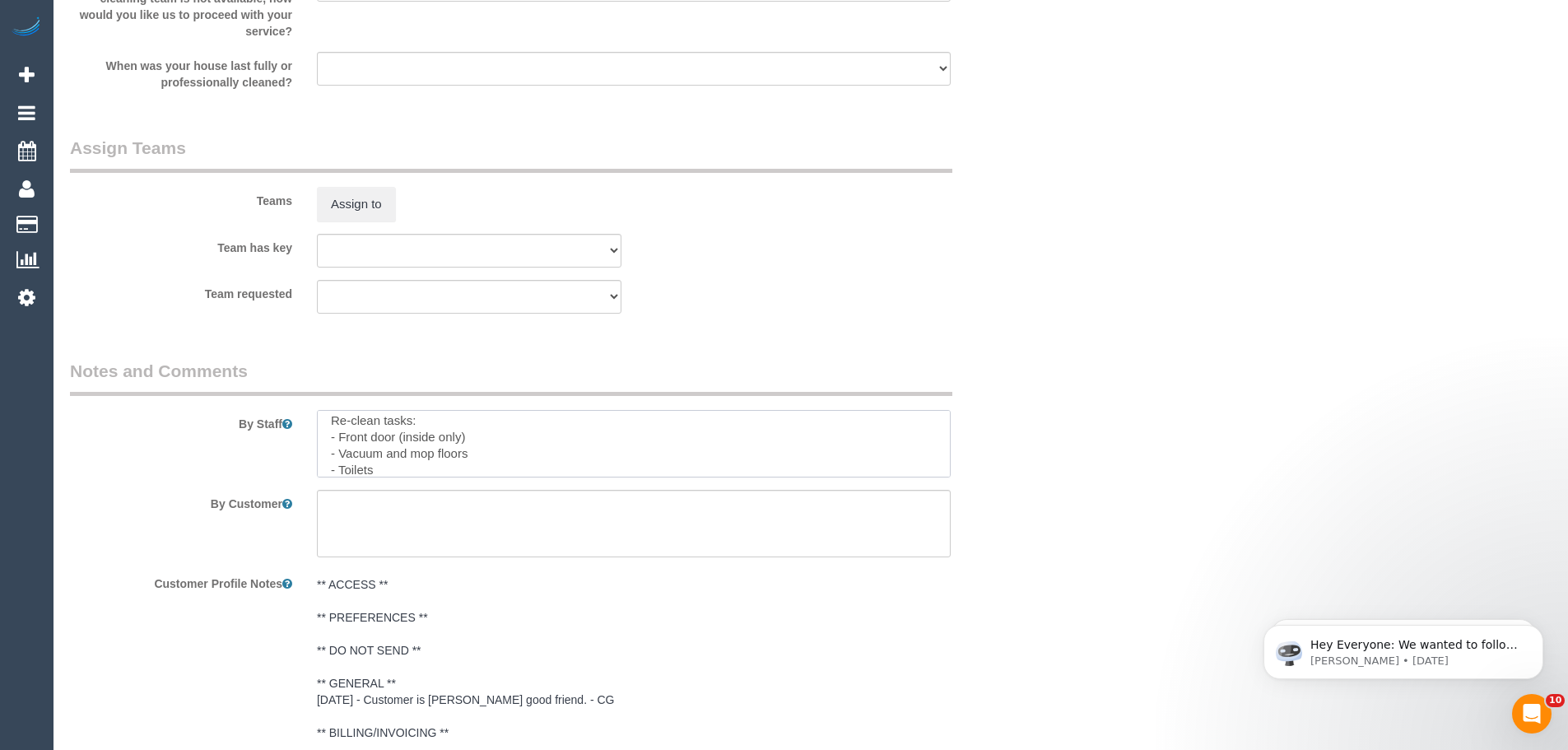
click at [406, 464] on textarea at bounding box center [633, 444] width 634 height 67
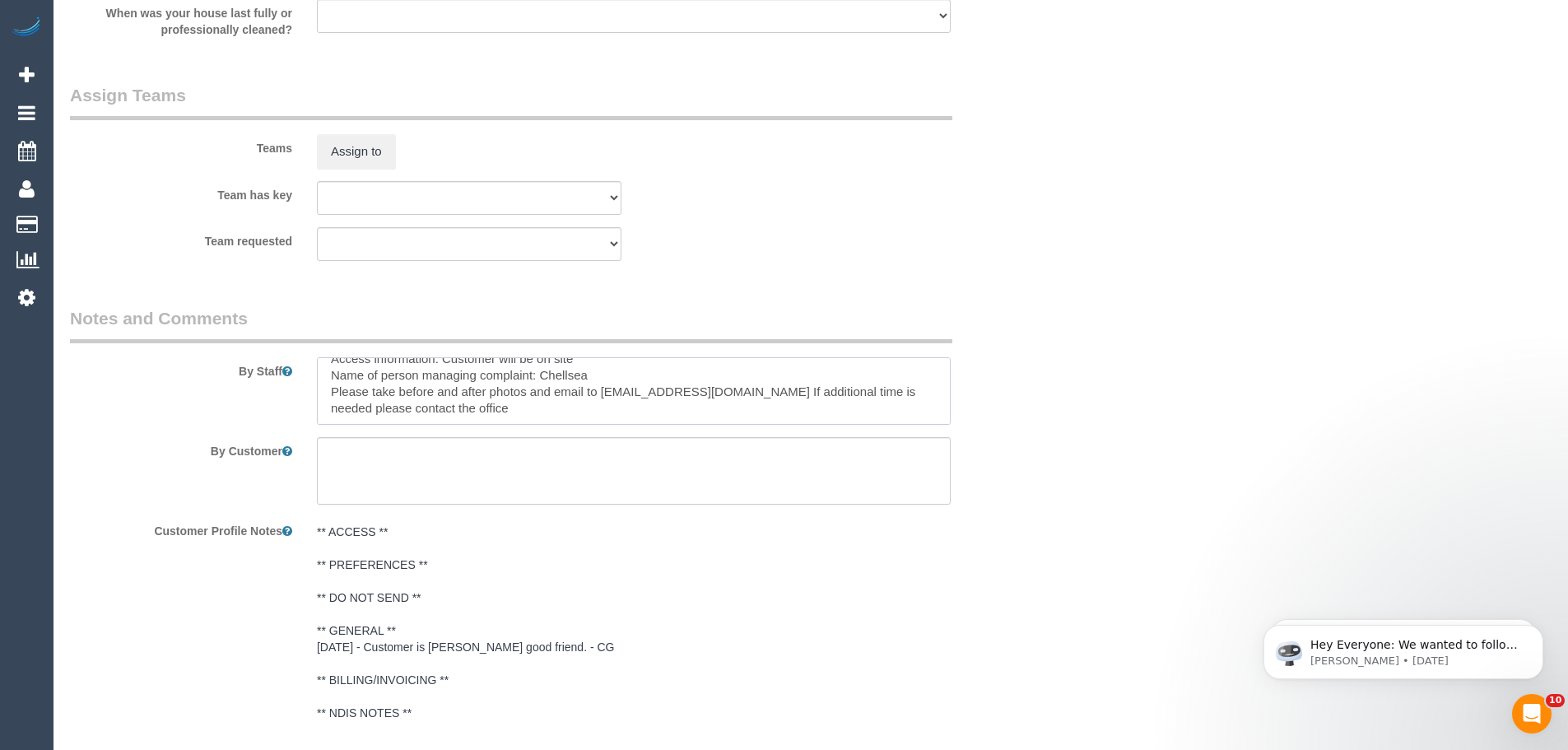
scroll to position [2387, 0]
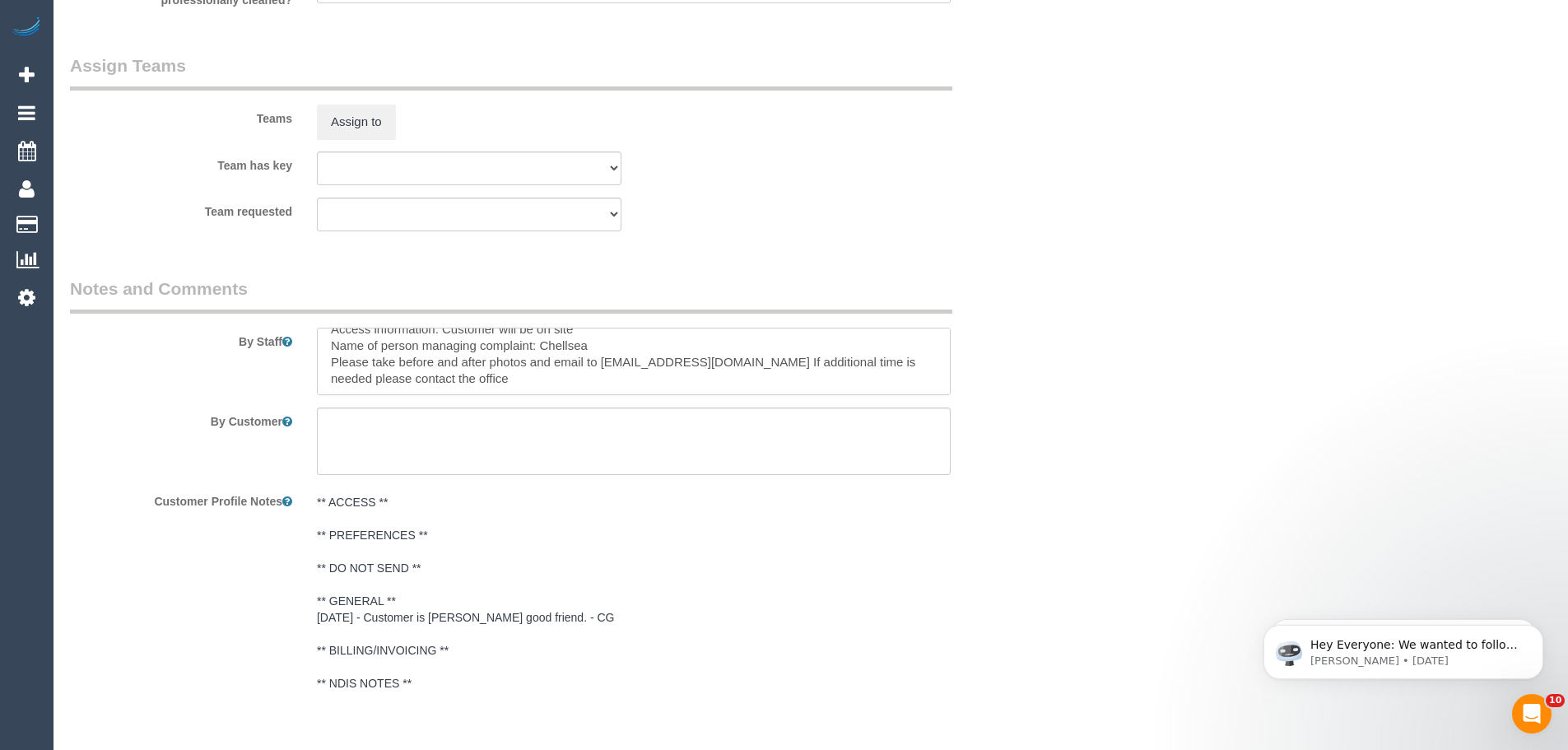
type textarea "Re-clean tasks: - Front door (inside only) - Vacuum and mop floors - Toilets - …"
click at [540, 444] on textarea at bounding box center [633, 441] width 634 height 67
type textarea "/"
paste textarea "Customer availability: Original team: Are original team to be sent back: If yes…"
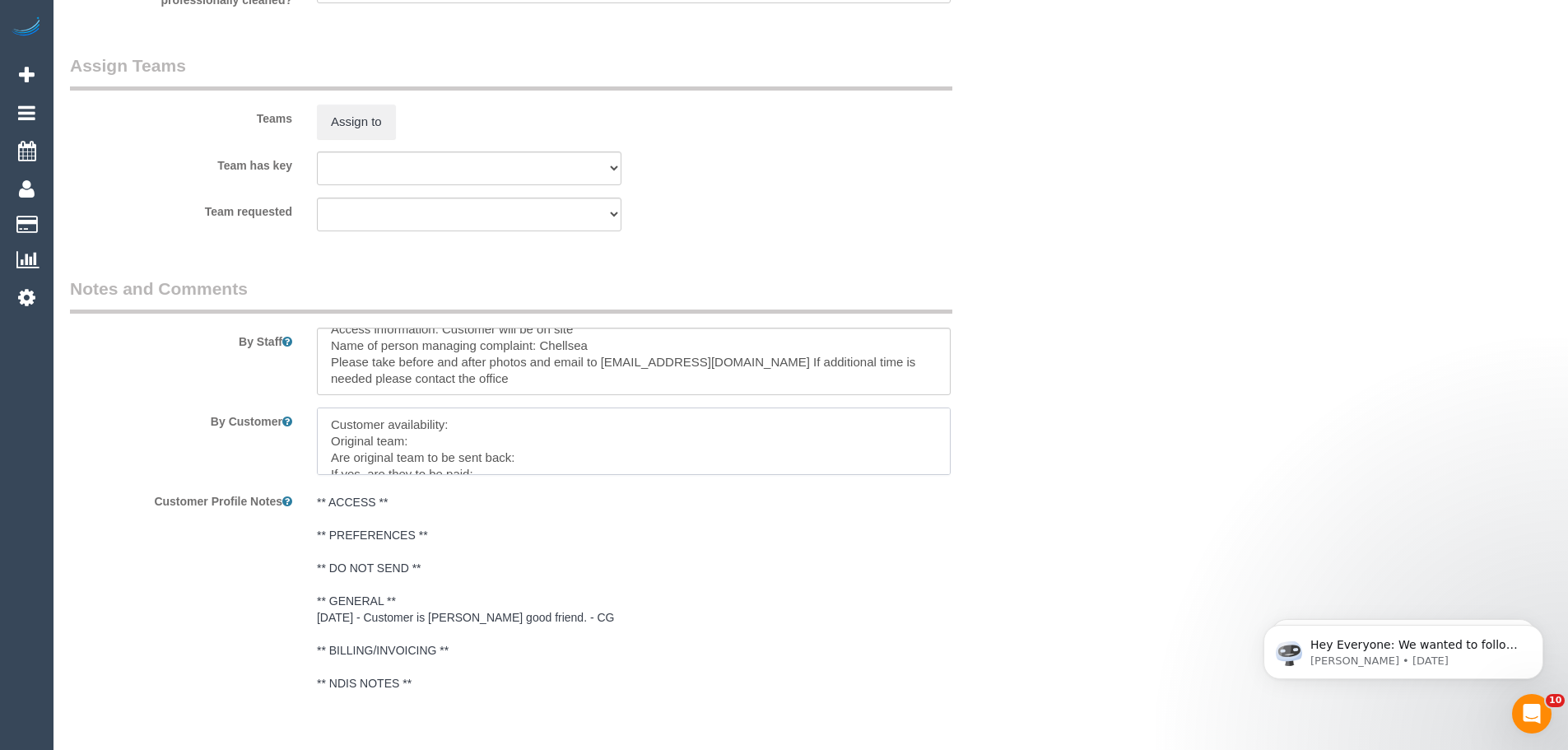
click at [476, 418] on textarea at bounding box center [633, 441] width 634 height 67
click at [501, 442] on textarea at bounding box center [633, 441] width 634 height 67
paste textarea "(M2) [PERSON_NAME] (C)"
click at [705, 464] on textarea at bounding box center [633, 441] width 634 height 67
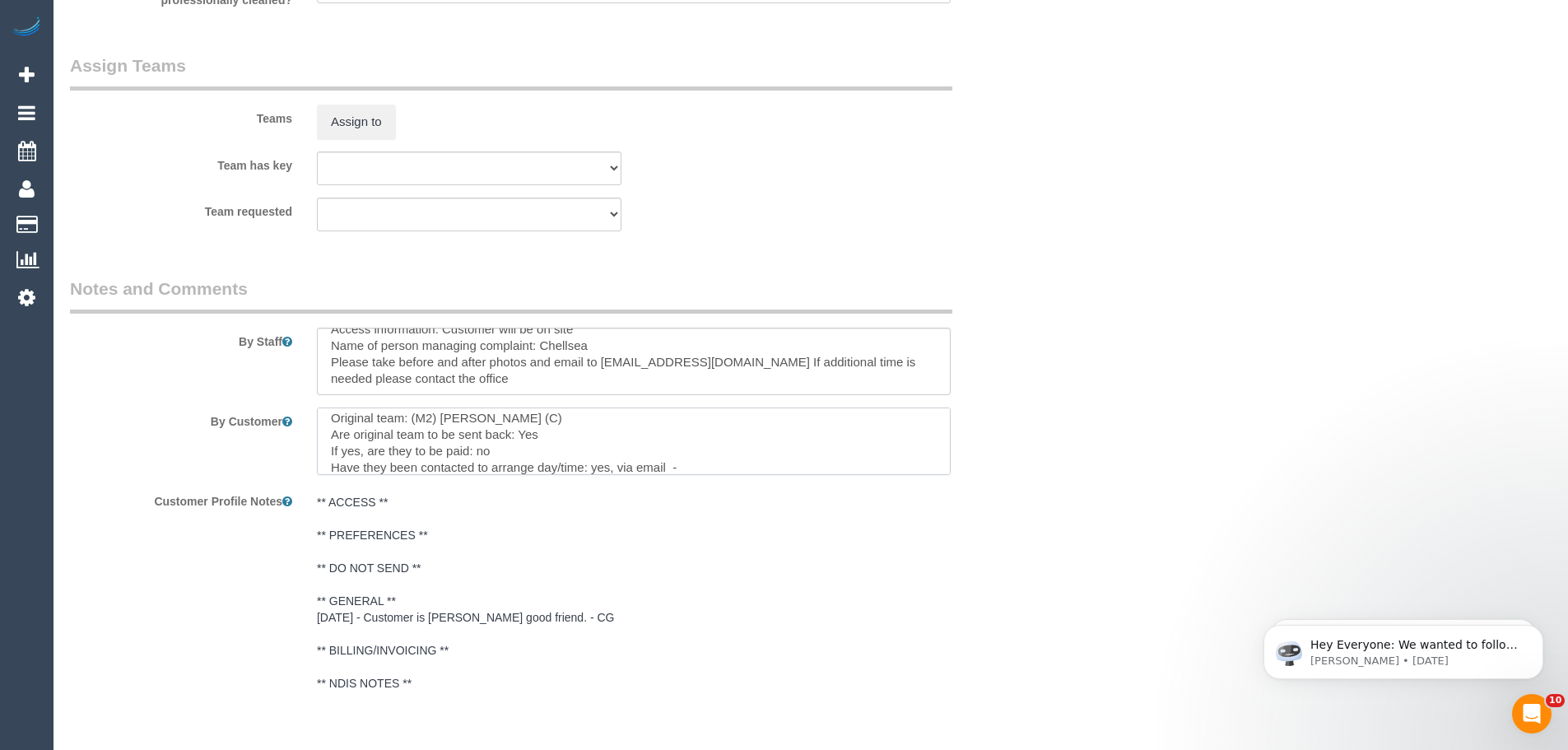
paste textarea "cnv_1fk6lv14"
click at [466, 469] on textarea at bounding box center [633, 441] width 634 height 67
paste textarea "cnv_1fjvdgt4"
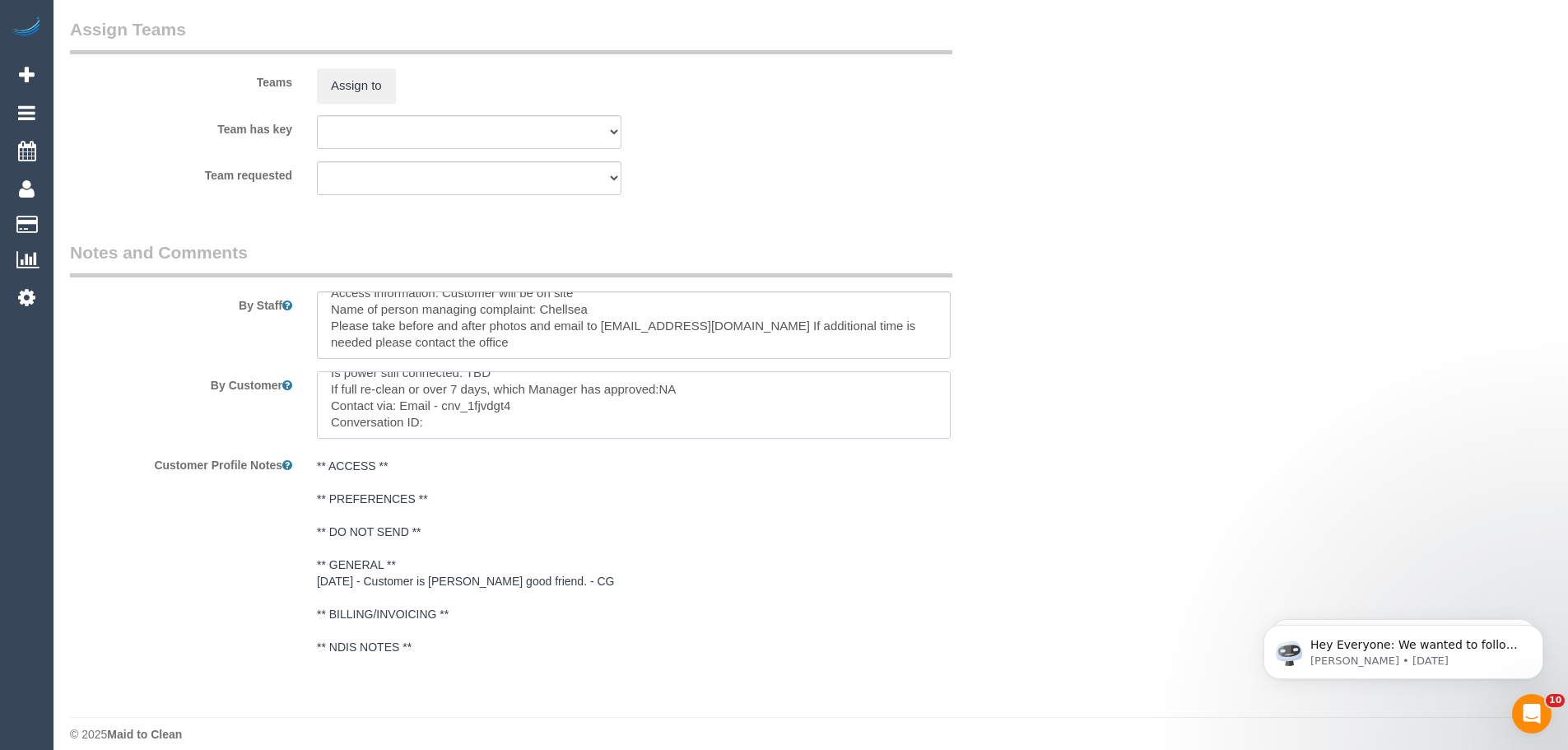
scroll to position [2439, 0]
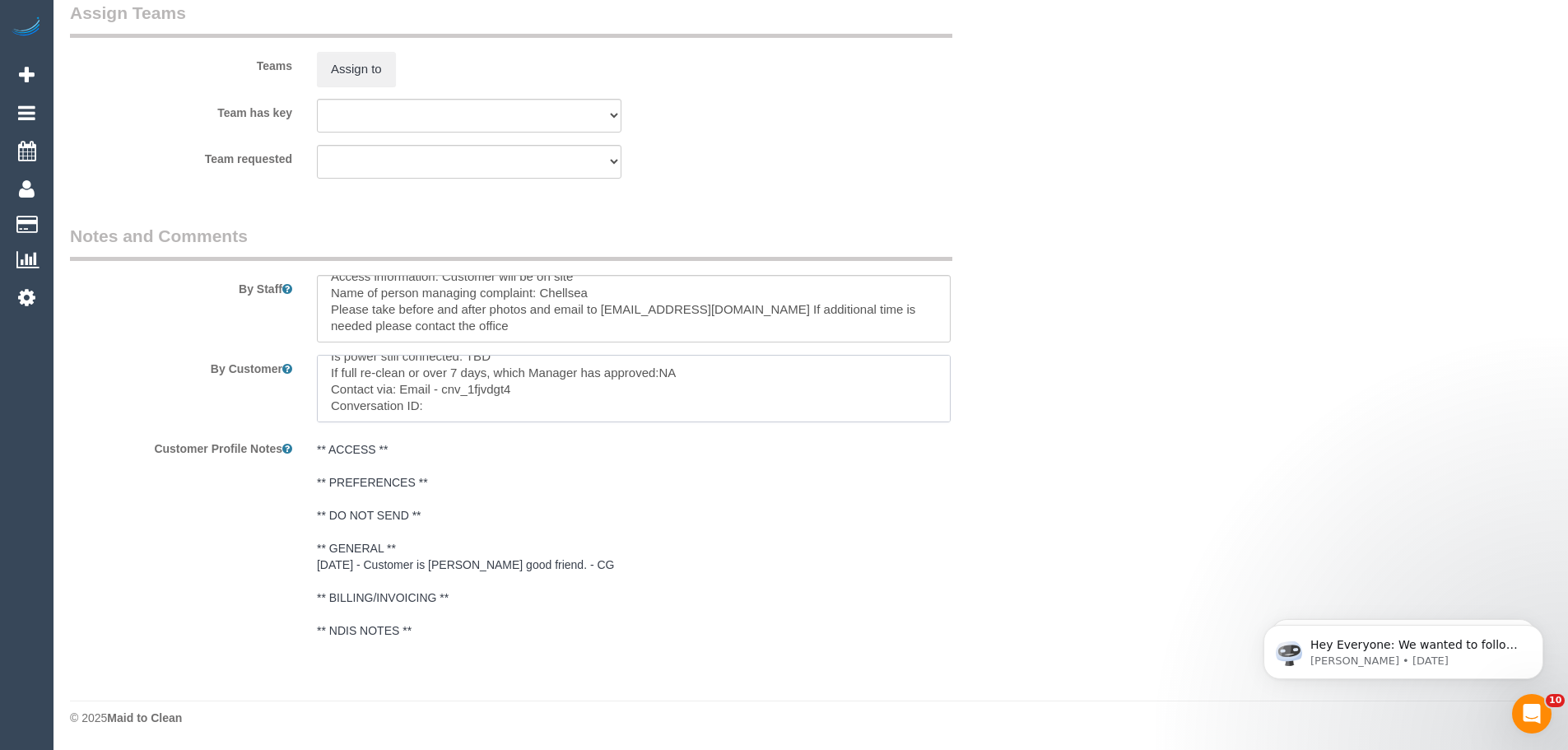
drag, startPoint x: 442, startPoint y: 391, endPoint x: 536, endPoint y: 397, distance: 94.2
click at [536, 397] on textarea at bounding box center [633, 388] width 634 height 67
click at [530, 392] on textarea at bounding box center [633, 388] width 634 height 67
click at [503, 408] on textarea at bounding box center [633, 388] width 634 height 67
paste textarea "cnv_1fjvdgt4"
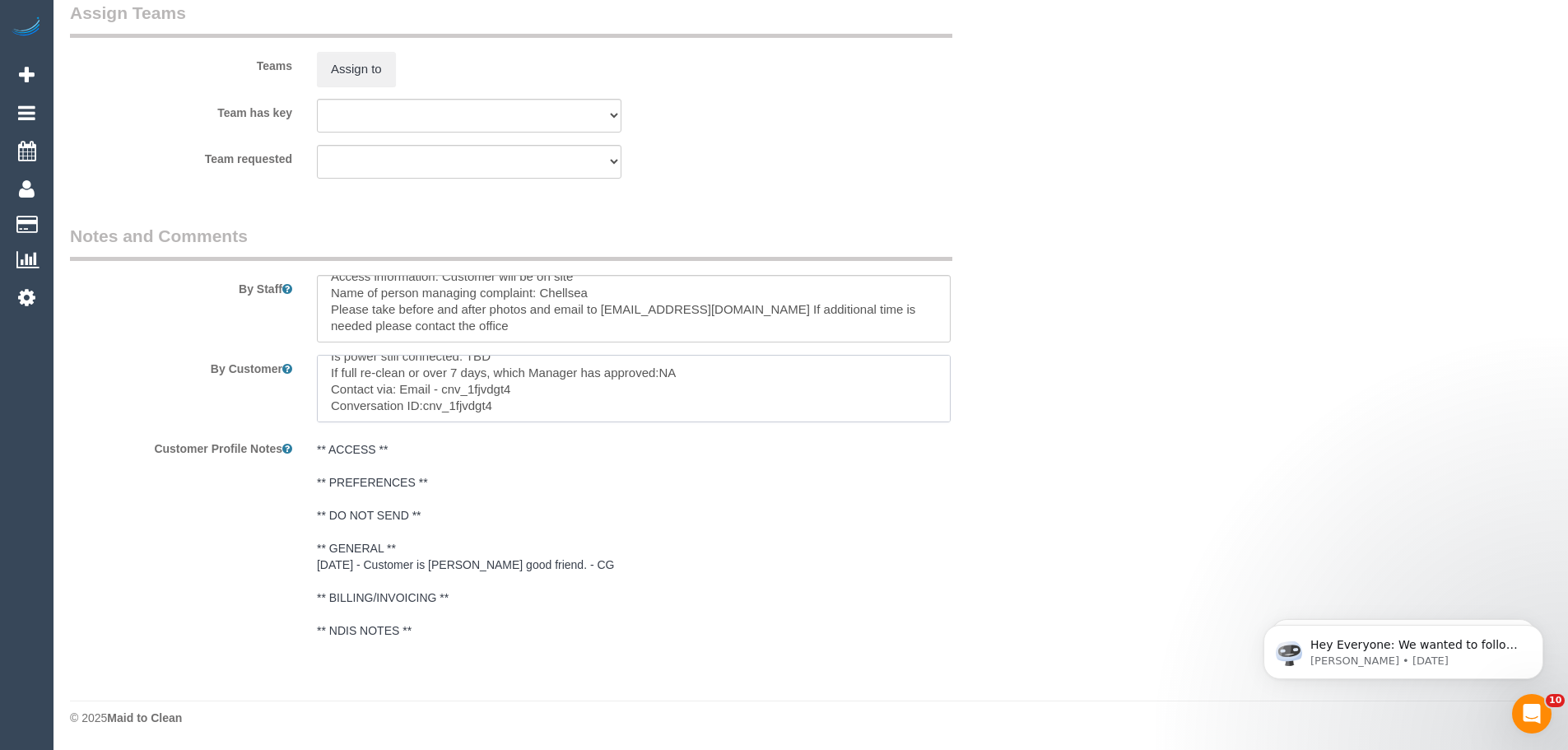
drag, startPoint x: 531, startPoint y: 392, endPoint x: 522, endPoint y: 392, distance: 9.0
click at [522, 392] on textarea at bounding box center [633, 388] width 634 height 67
click at [422, 404] on textarea at bounding box center [633, 388] width 634 height 67
drag, startPoint x: 433, startPoint y: 390, endPoint x: 518, endPoint y: 390, distance: 85.0
click at [518, 391] on textarea at bounding box center [633, 388] width 634 height 67
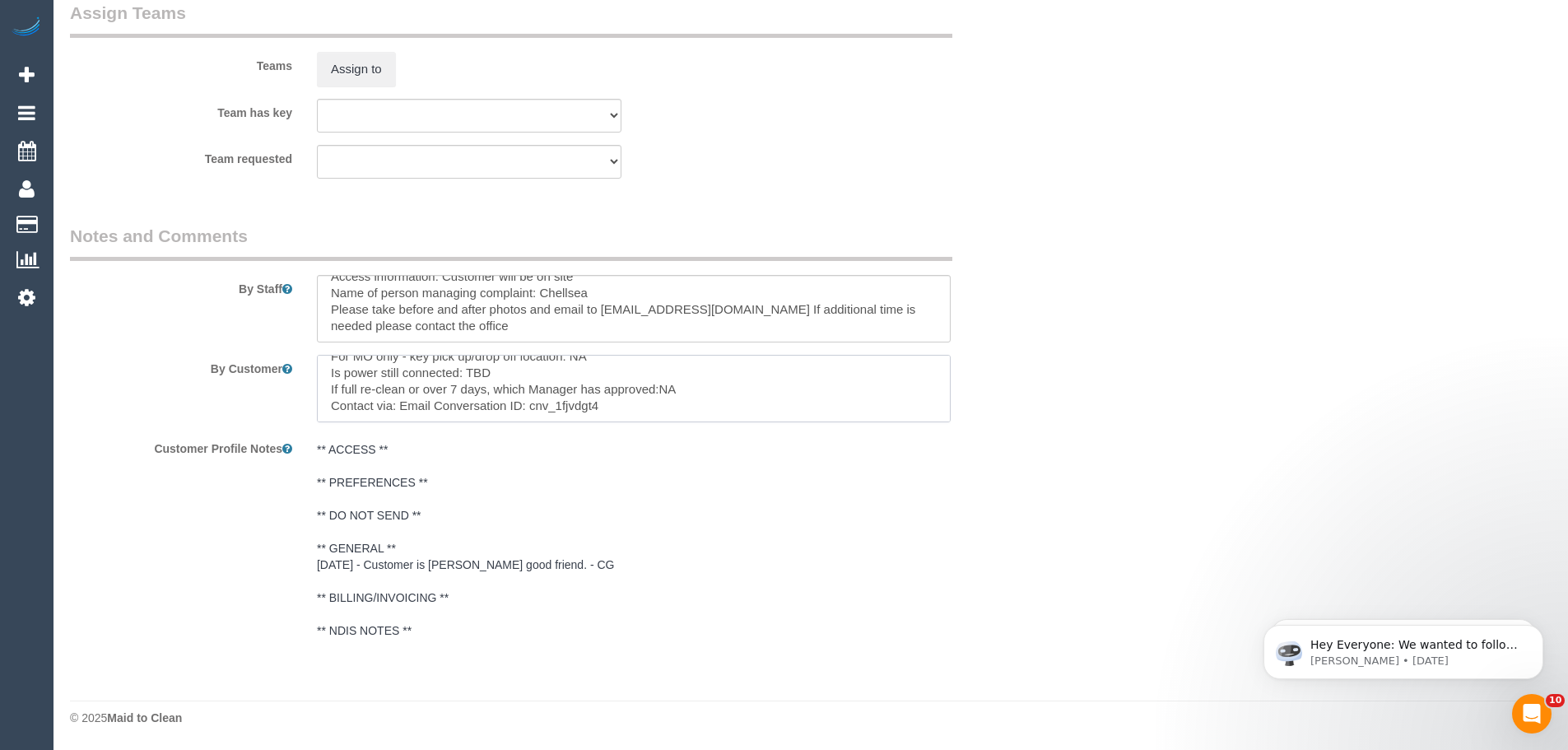
scroll to position [114, 0]
type textarea "Customer availability: [DATE] after 10am Original team: (M2) [PERSON_NAME] (C) …"
drag, startPoint x: 527, startPoint y: 404, endPoint x: 151, endPoint y: 302, distance: 389.6
click at [151, 302] on sui-booking-comments "By Staff By Customer Customer Profile Notes ** ACCESS ** ** PREFERENCES ** ** D…" at bounding box center [551, 435] width 963 height 423
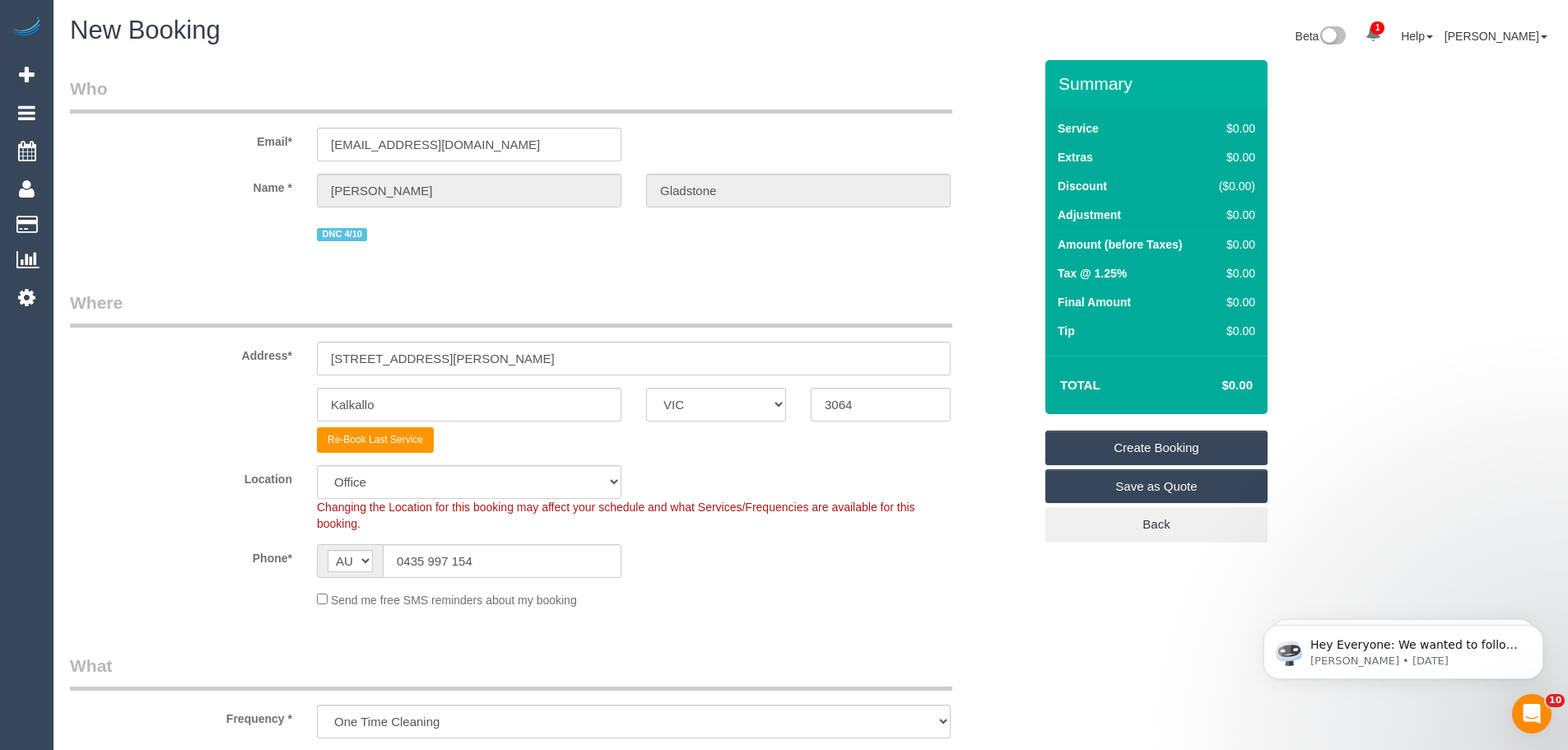
click at [1109, 436] on link "Create Booking" at bounding box center [1156, 447] width 222 height 35
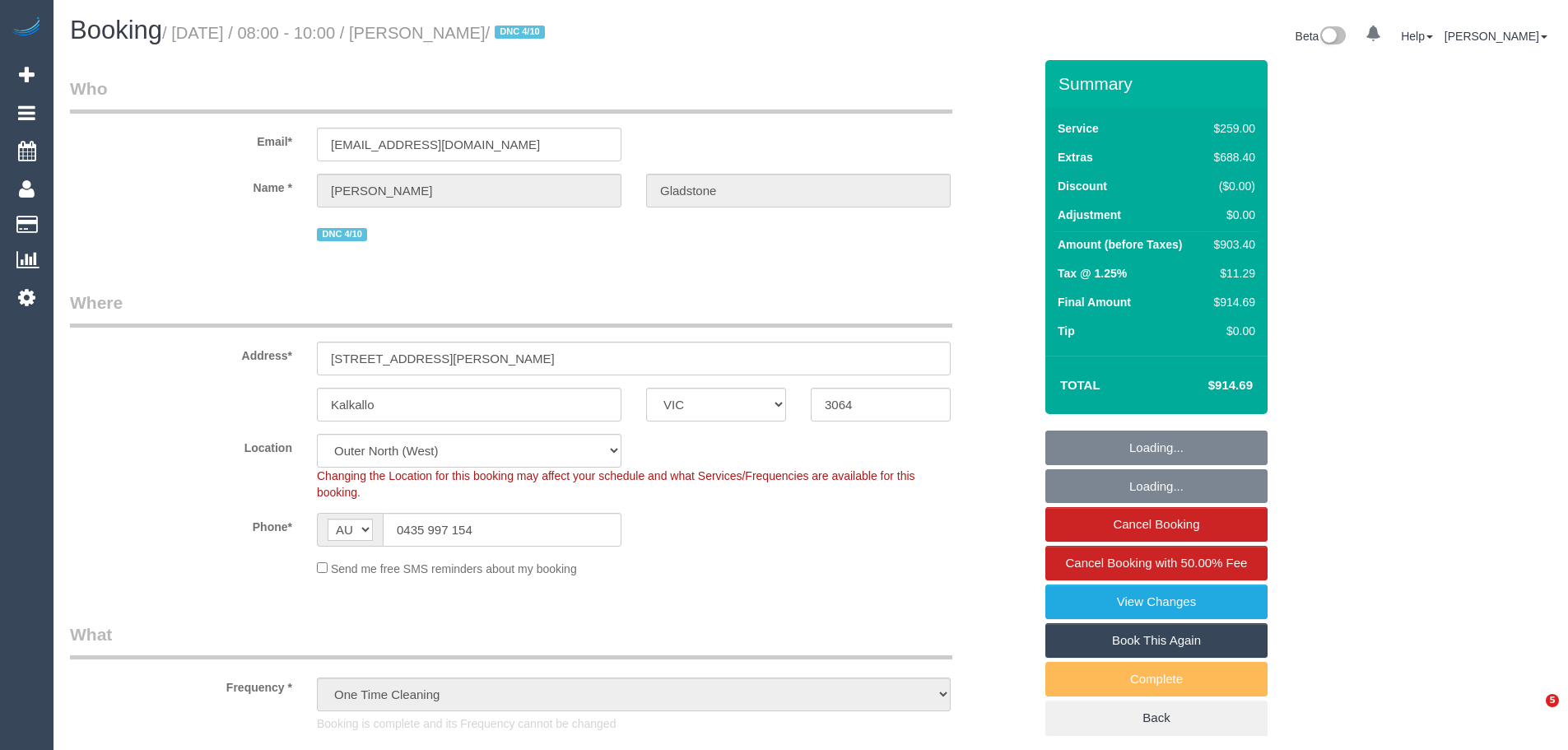
select select "VIC"
select select "object:852"
select select "string:stripe-pm_1SB3jt2GScqysDRVVKsIAsve"
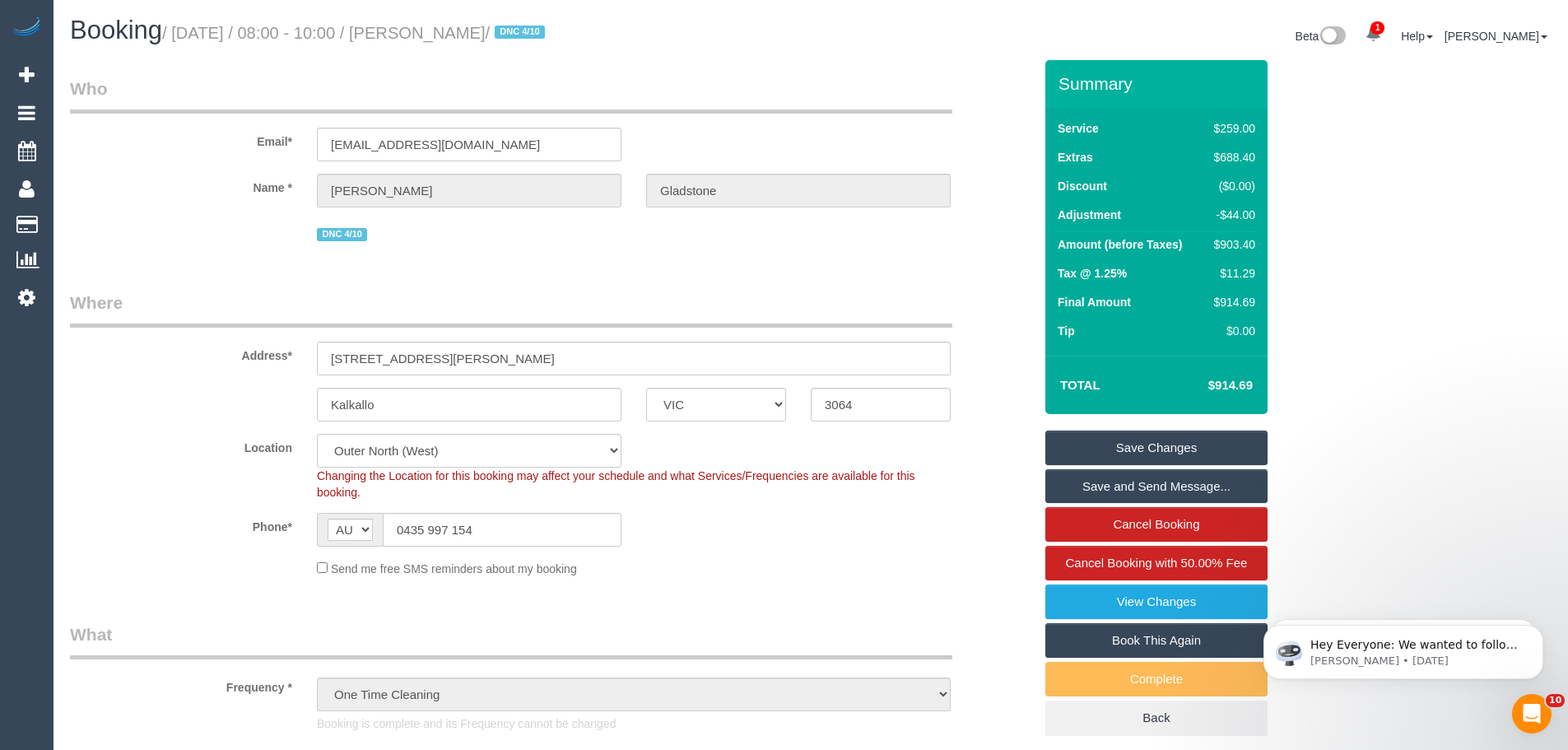
click at [1244, 245] on div "$903.40" at bounding box center [1231, 245] width 48 height 17
copy div "903.40"
click at [1159, 603] on link "View Changes" at bounding box center [1156, 601] width 222 height 35
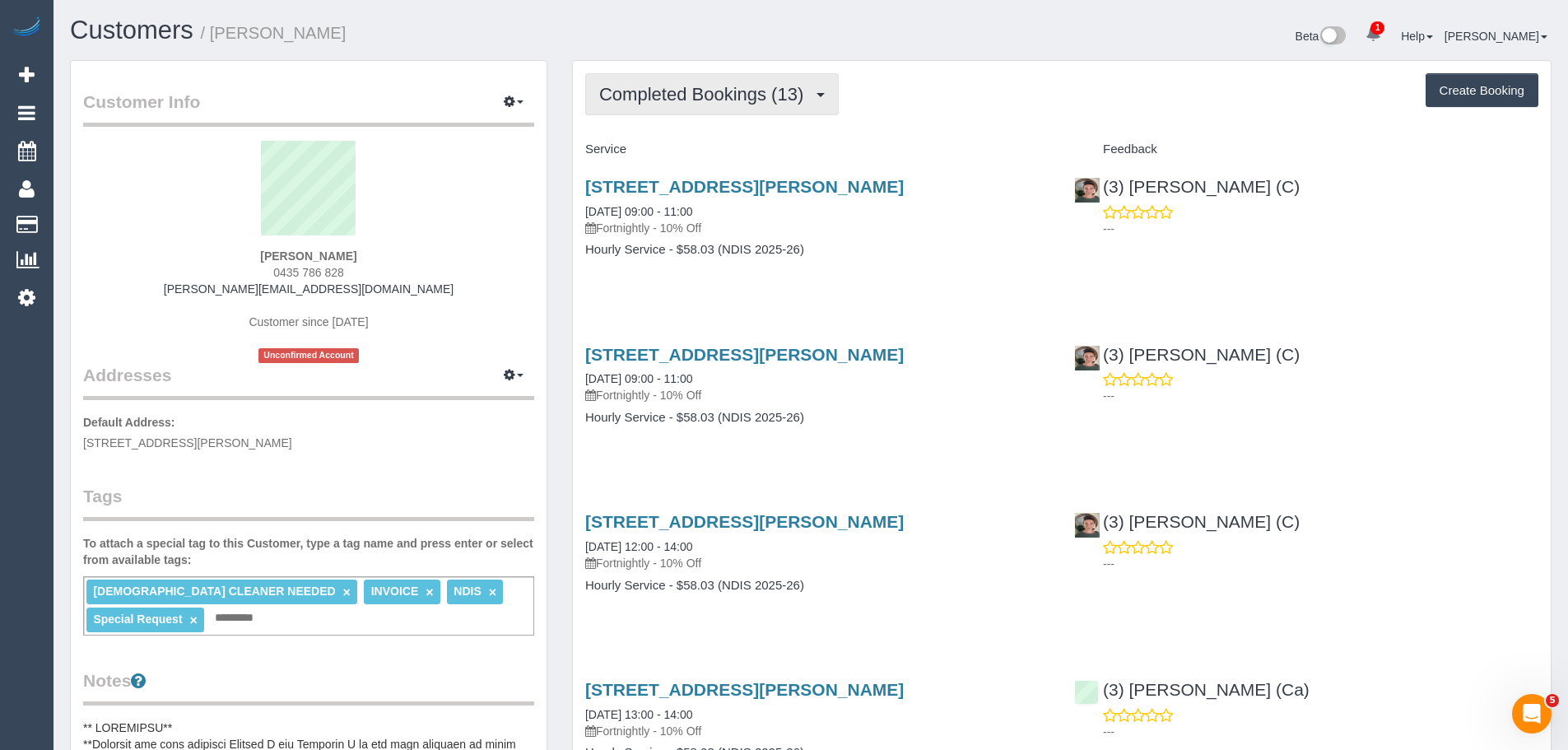
click at [746, 108] on button "Completed Bookings (13)" at bounding box center [711, 94] width 253 height 42
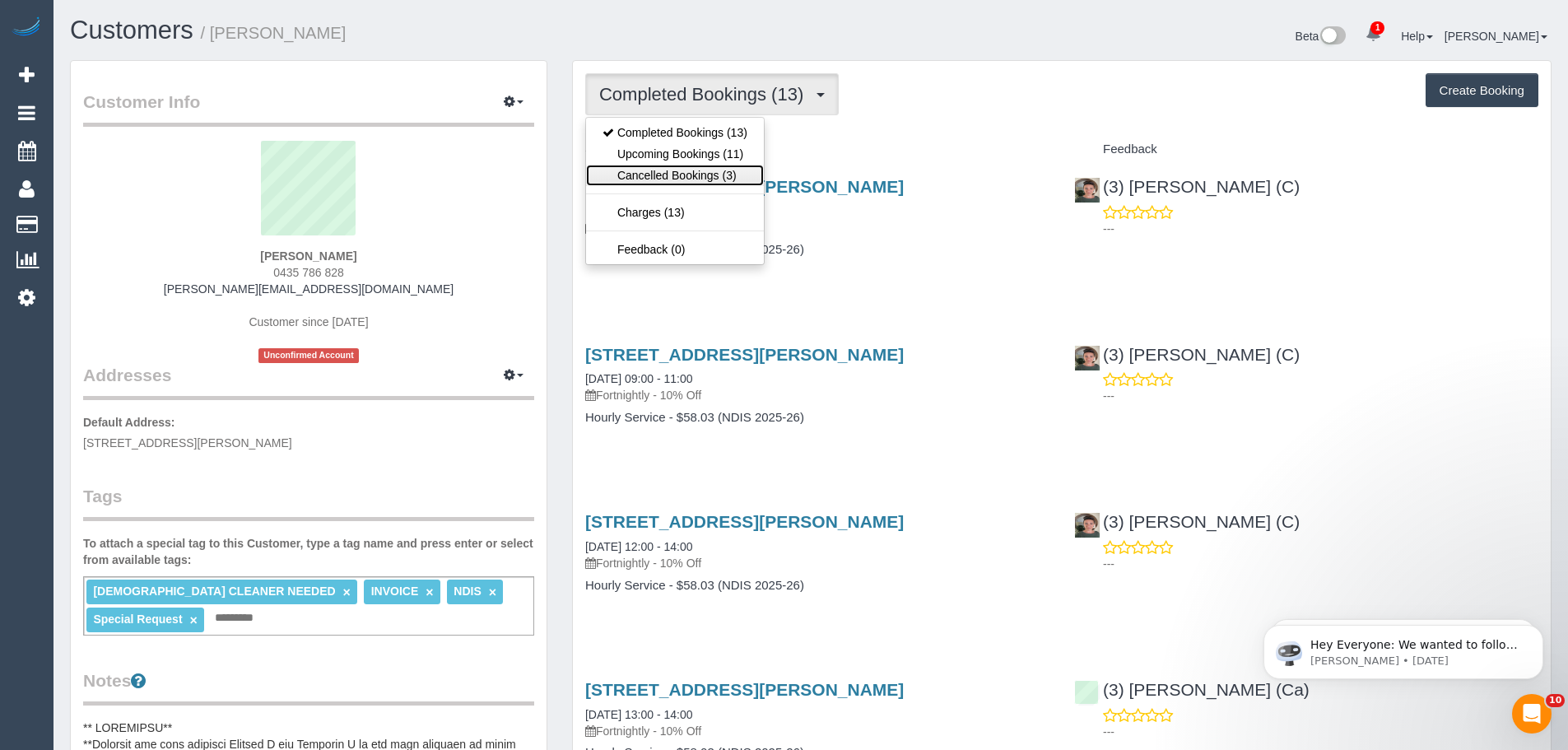
click at [734, 165] on link "Cancelled Bookings (3)" at bounding box center [674, 175] width 178 height 21
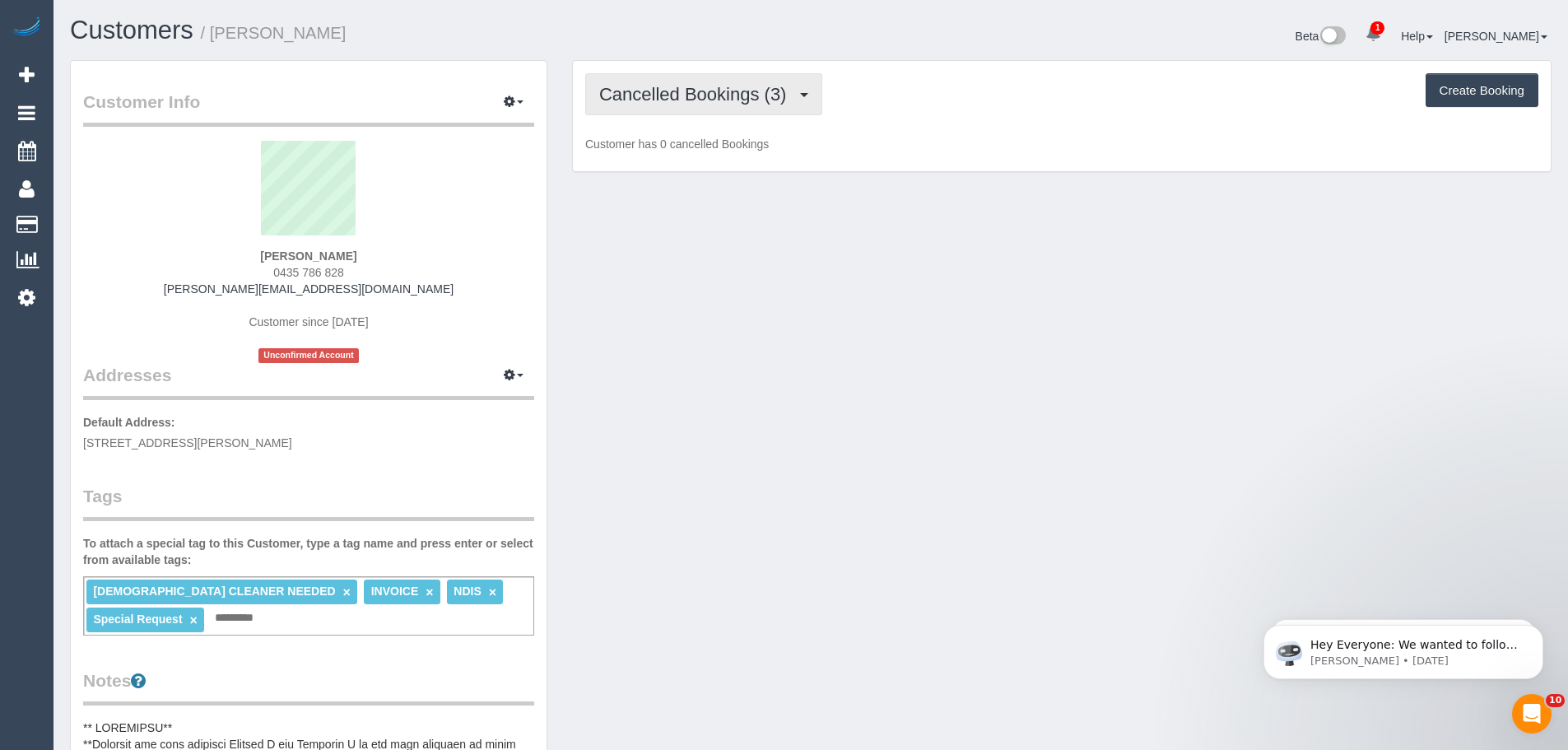
click at [739, 107] on button "Cancelled Bookings (3)" at bounding box center [704, 94] width 237 height 42
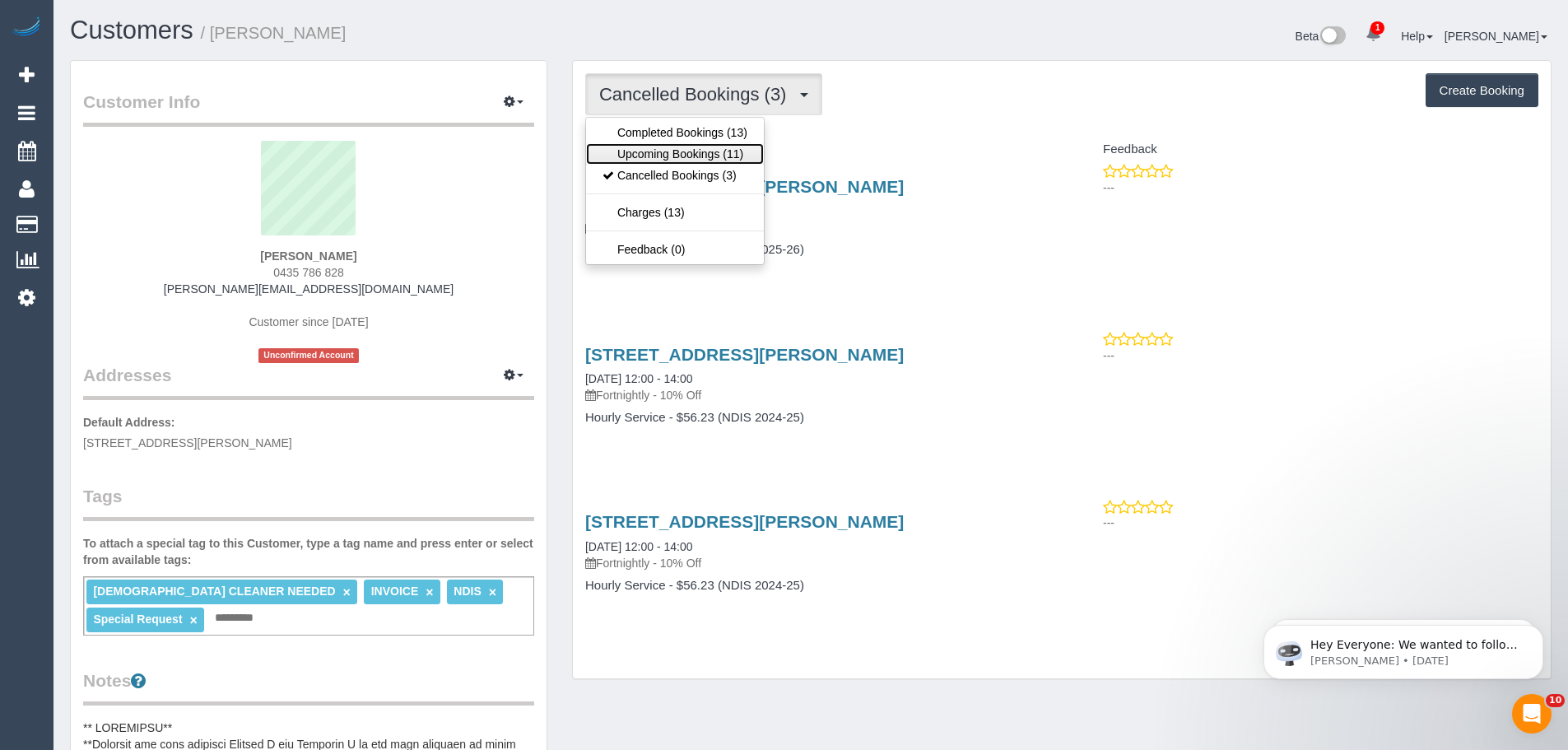
click at [733, 148] on link "Upcoming Bookings (11)" at bounding box center [674, 153] width 178 height 21
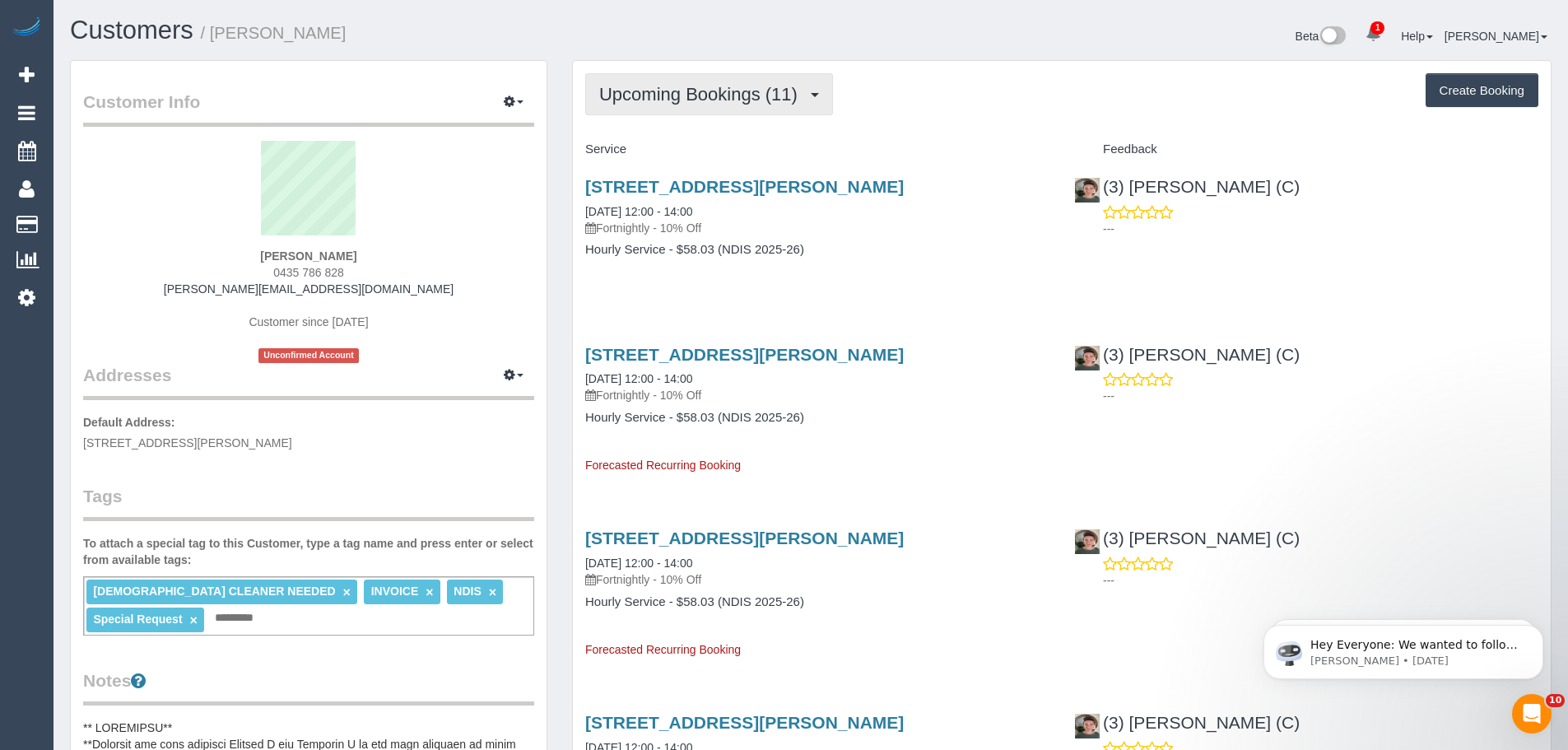
click at [631, 112] on button "Upcoming Bookings (11)" at bounding box center [709, 94] width 247 height 42
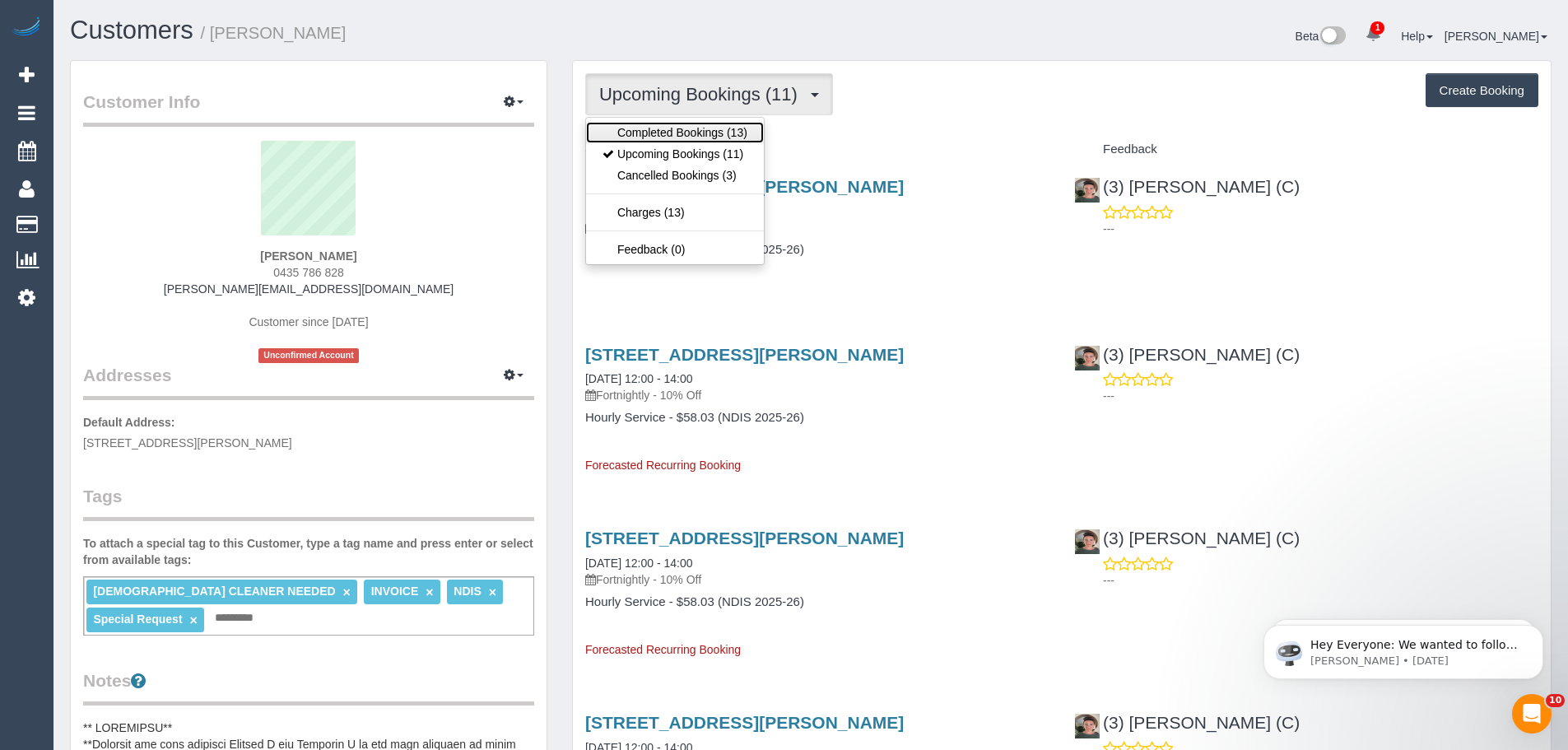
click at [635, 131] on link "Completed Bookings (13)" at bounding box center [674, 132] width 178 height 21
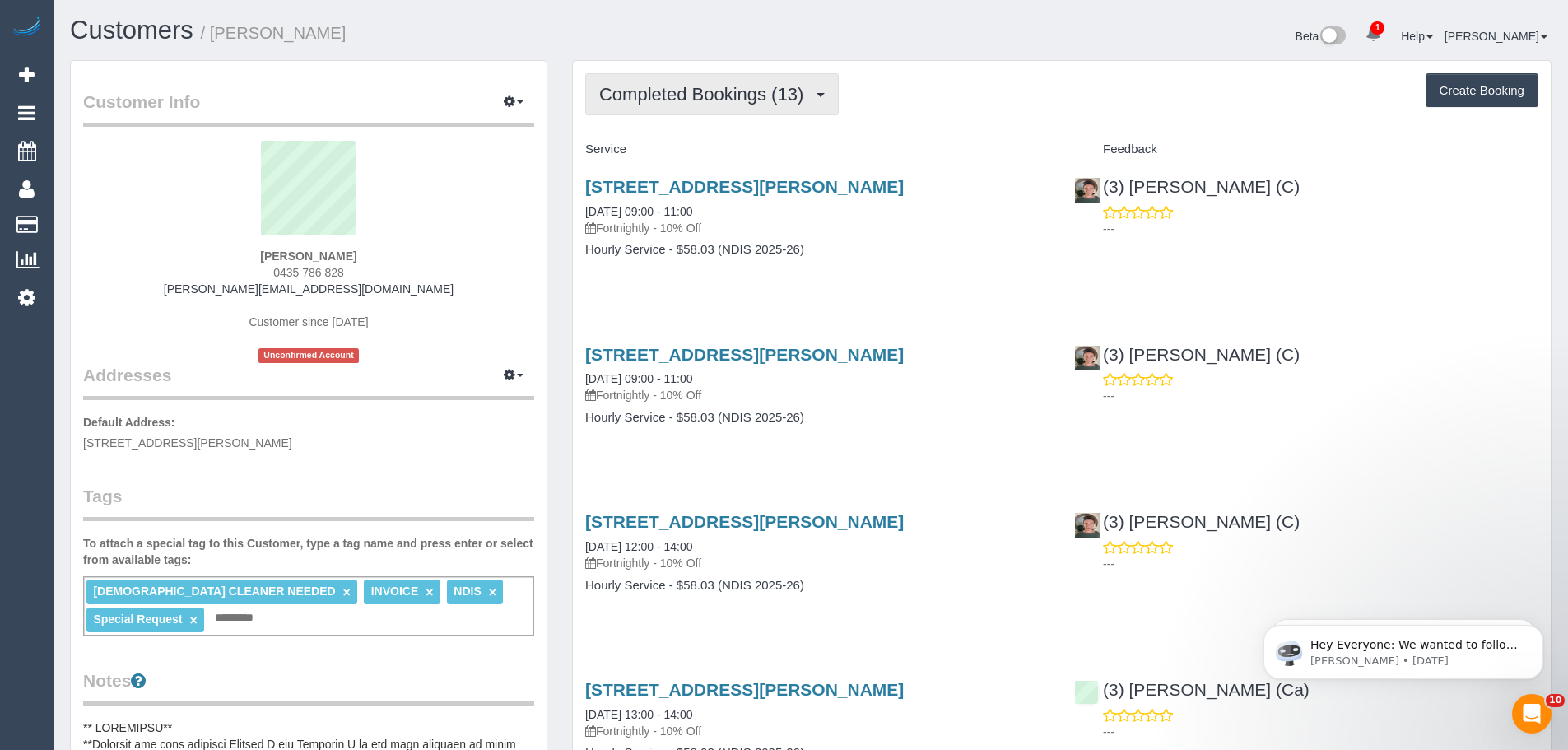
click at [722, 107] on button "Completed Bookings (13)" at bounding box center [711, 94] width 253 height 42
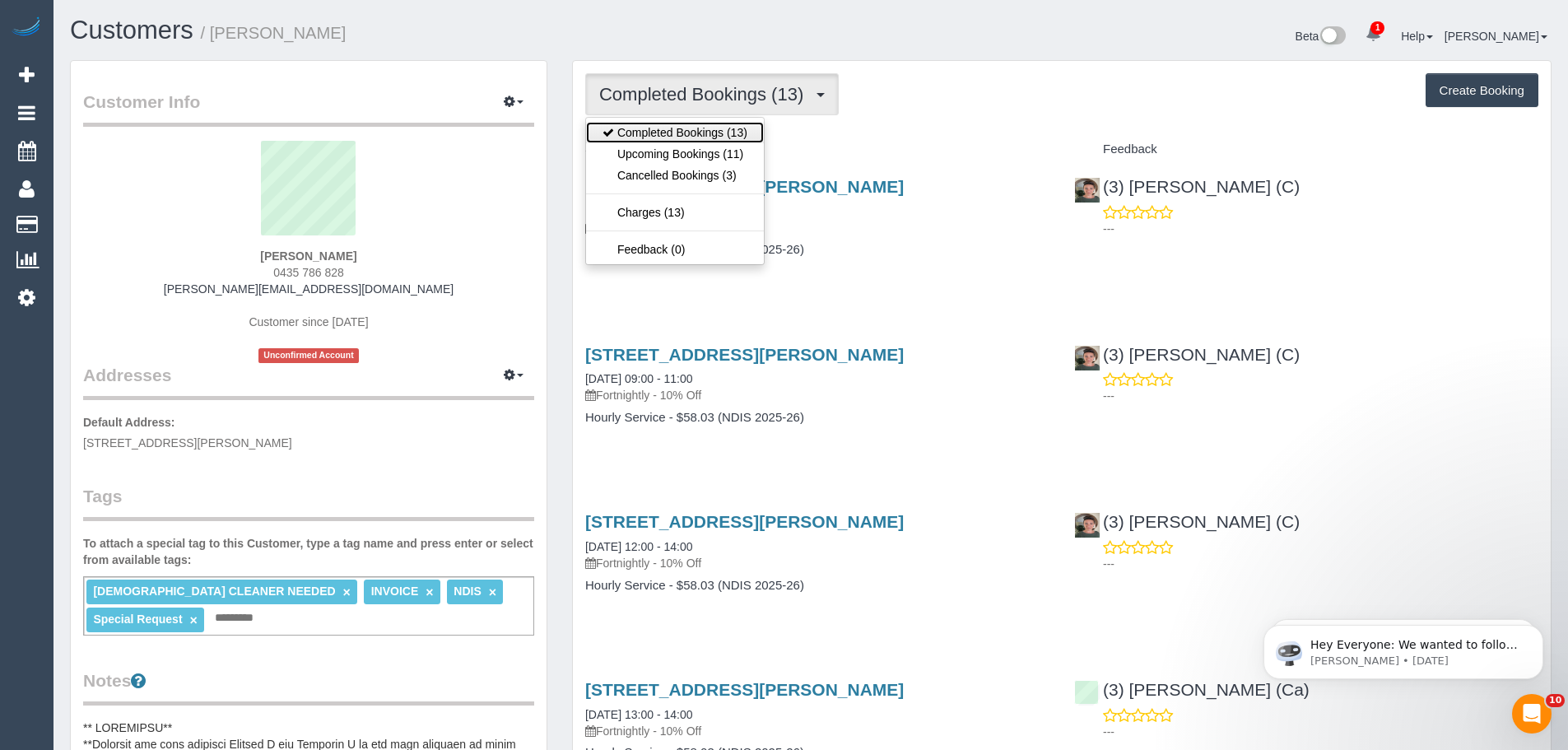
click at [703, 140] on link "Completed Bookings (13)" at bounding box center [674, 132] width 178 height 21
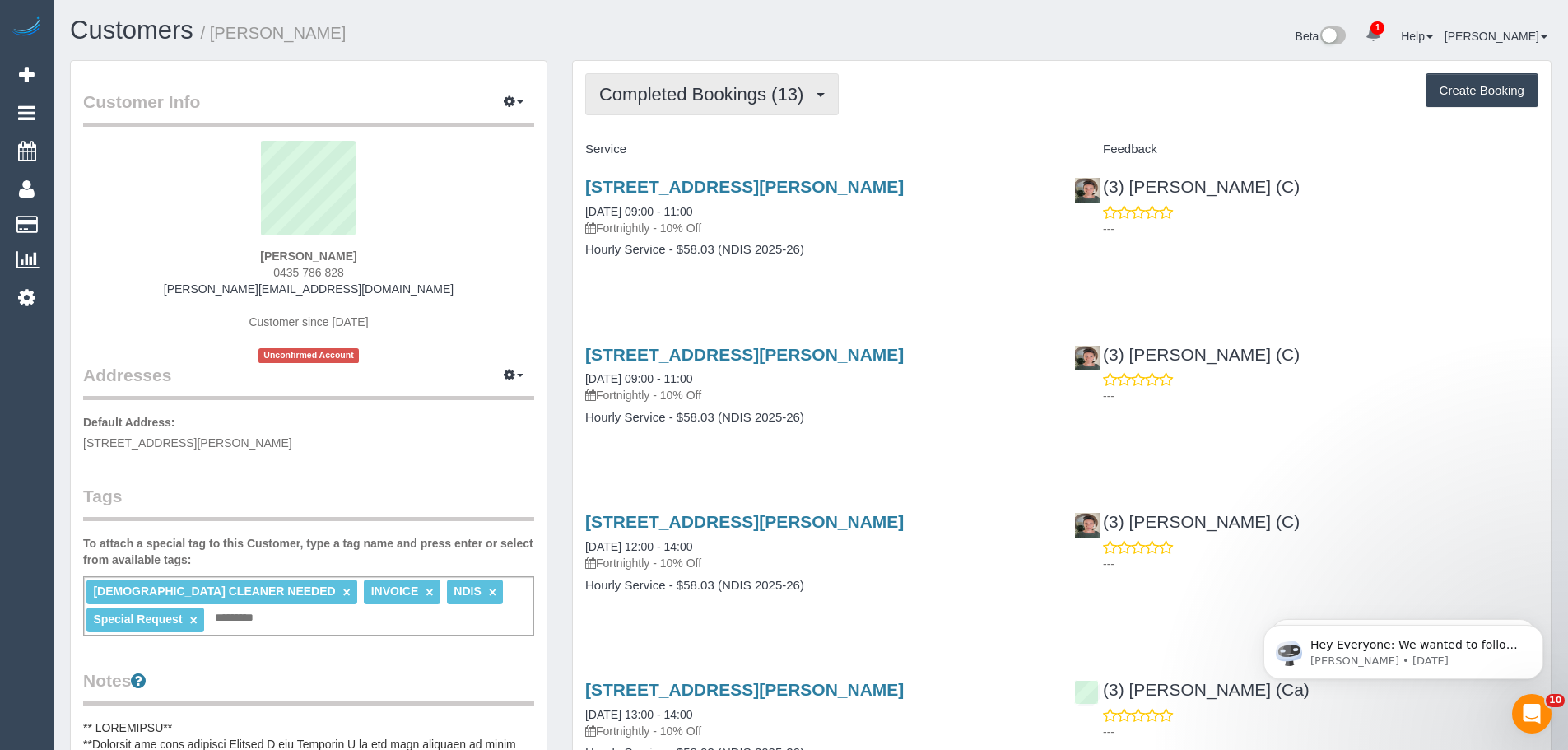
click at [678, 105] on button "Completed Bookings (13)" at bounding box center [711, 94] width 253 height 42
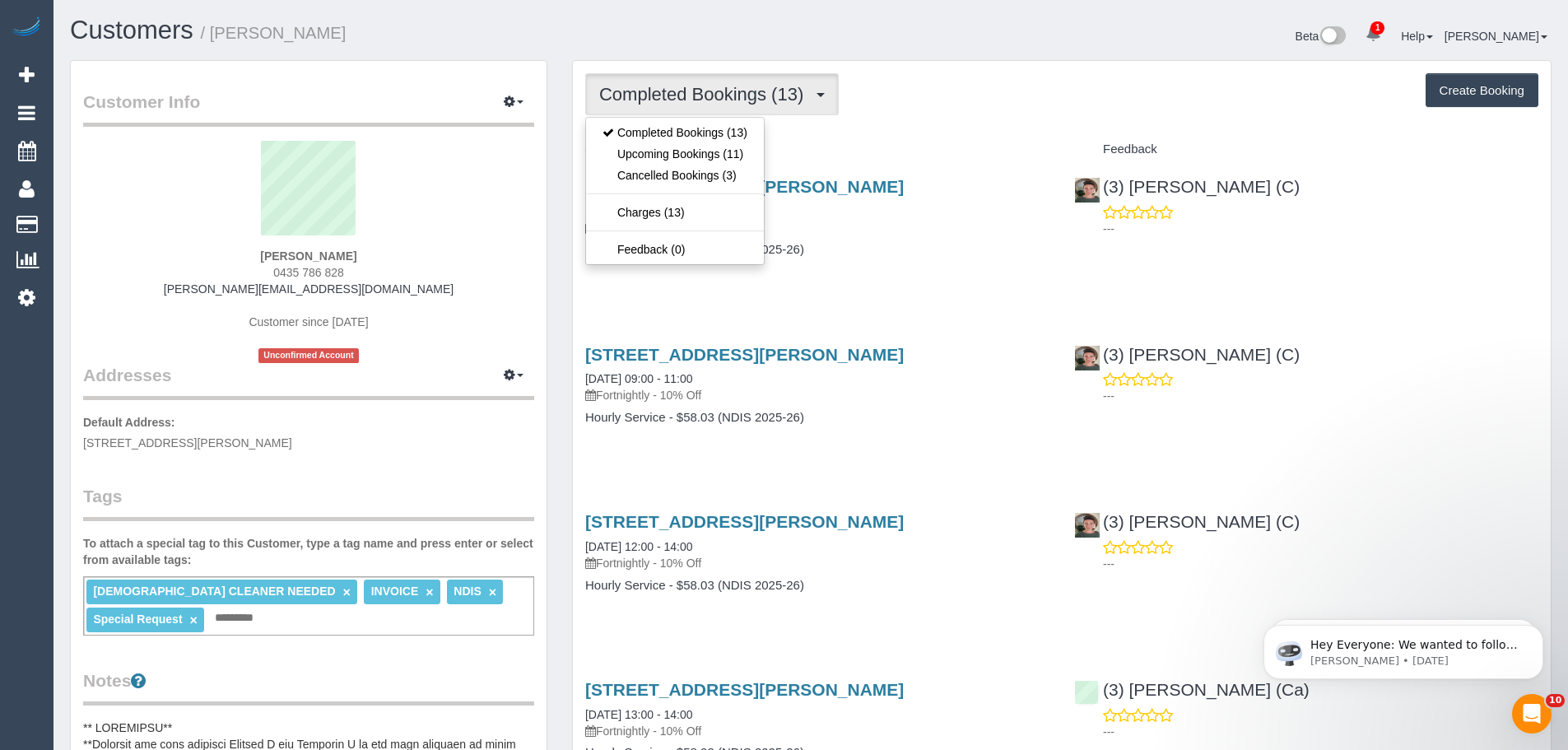
click at [678, 95] on span "Completed Bookings (13)" at bounding box center [705, 94] width 212 height 20
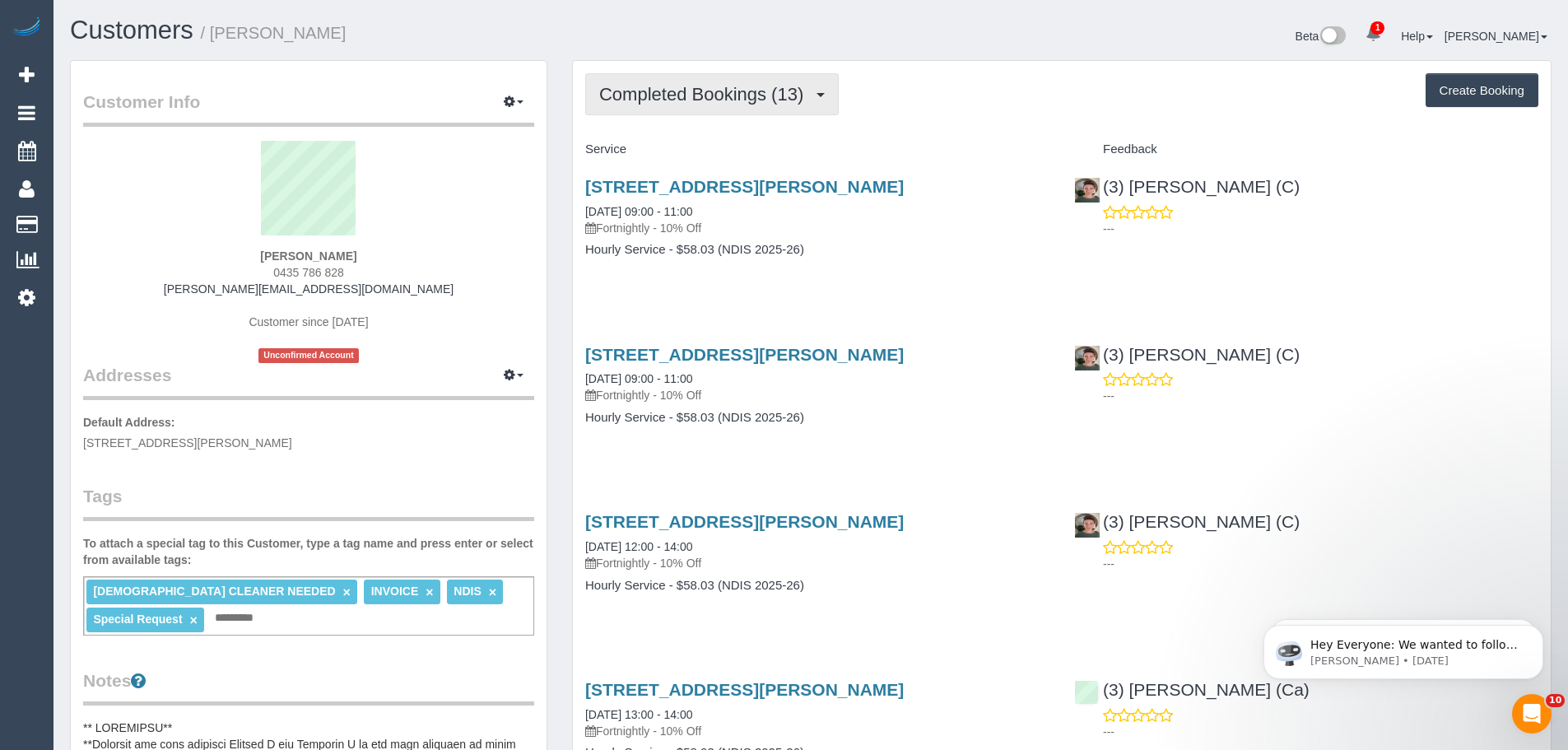
click at [678, 95] on span "Completed Bookings (13)" at bounding box center [705, 94] width 212 height 20
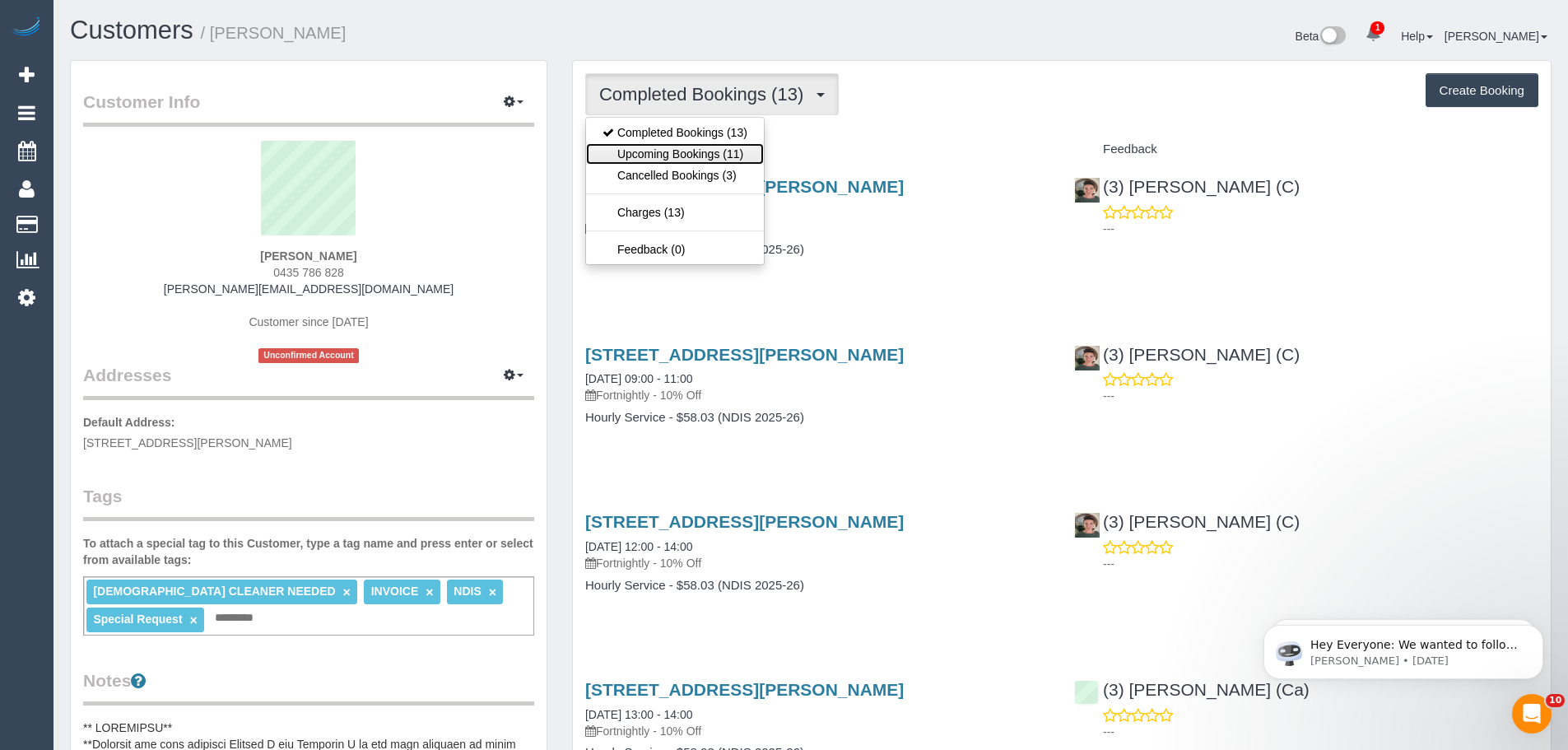
click at [672, 157] on link "Upcoming Bookings (11)" at bounding box center [674, 153] width 178 height 21
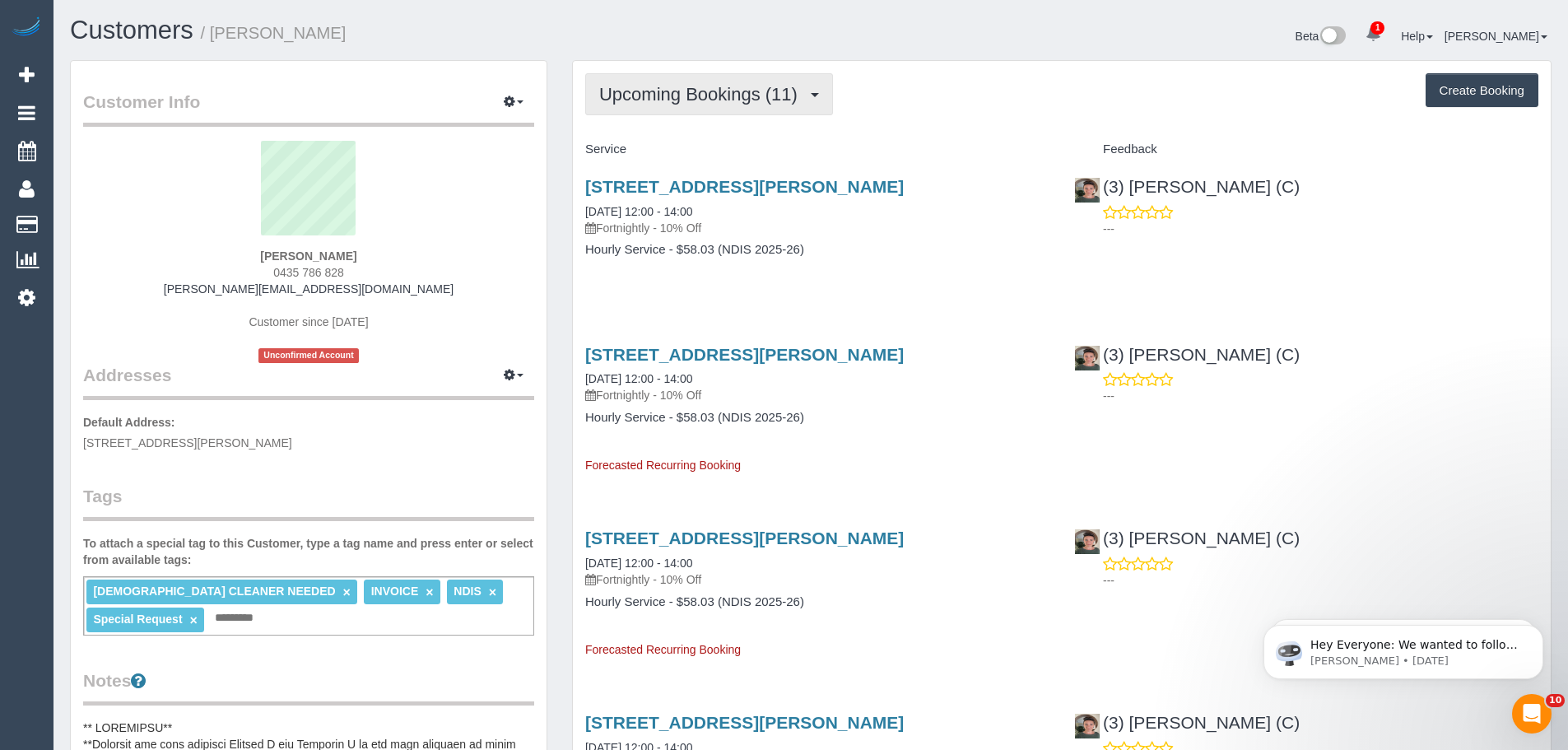
click at [695, 110] on button "Upcoming Bookings (11)" at bounding box center [709, 94] width 247 height 42
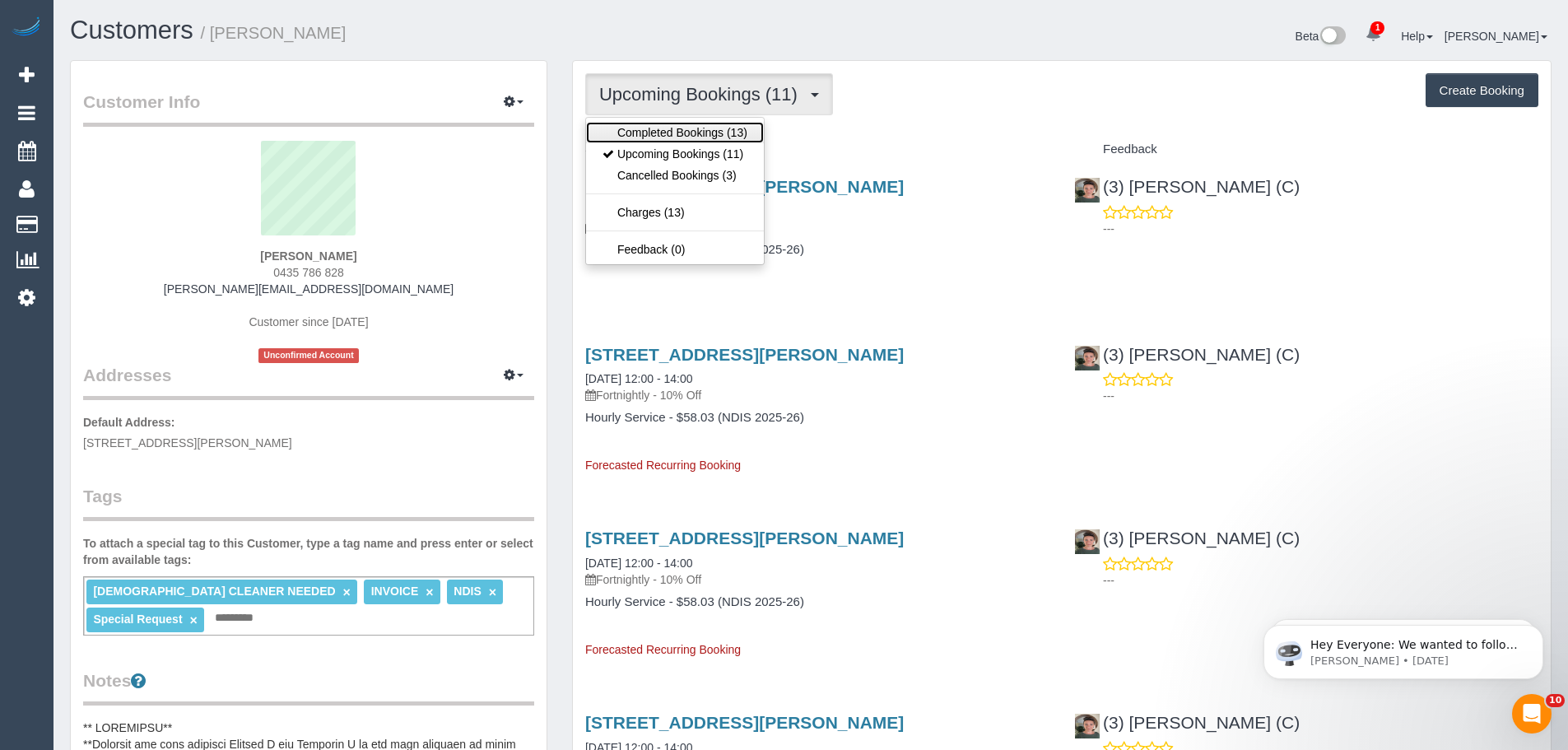
click at [692, 136] on link "Completed Bookings (13)" at bounding box center [674, 132] width 178 height 21
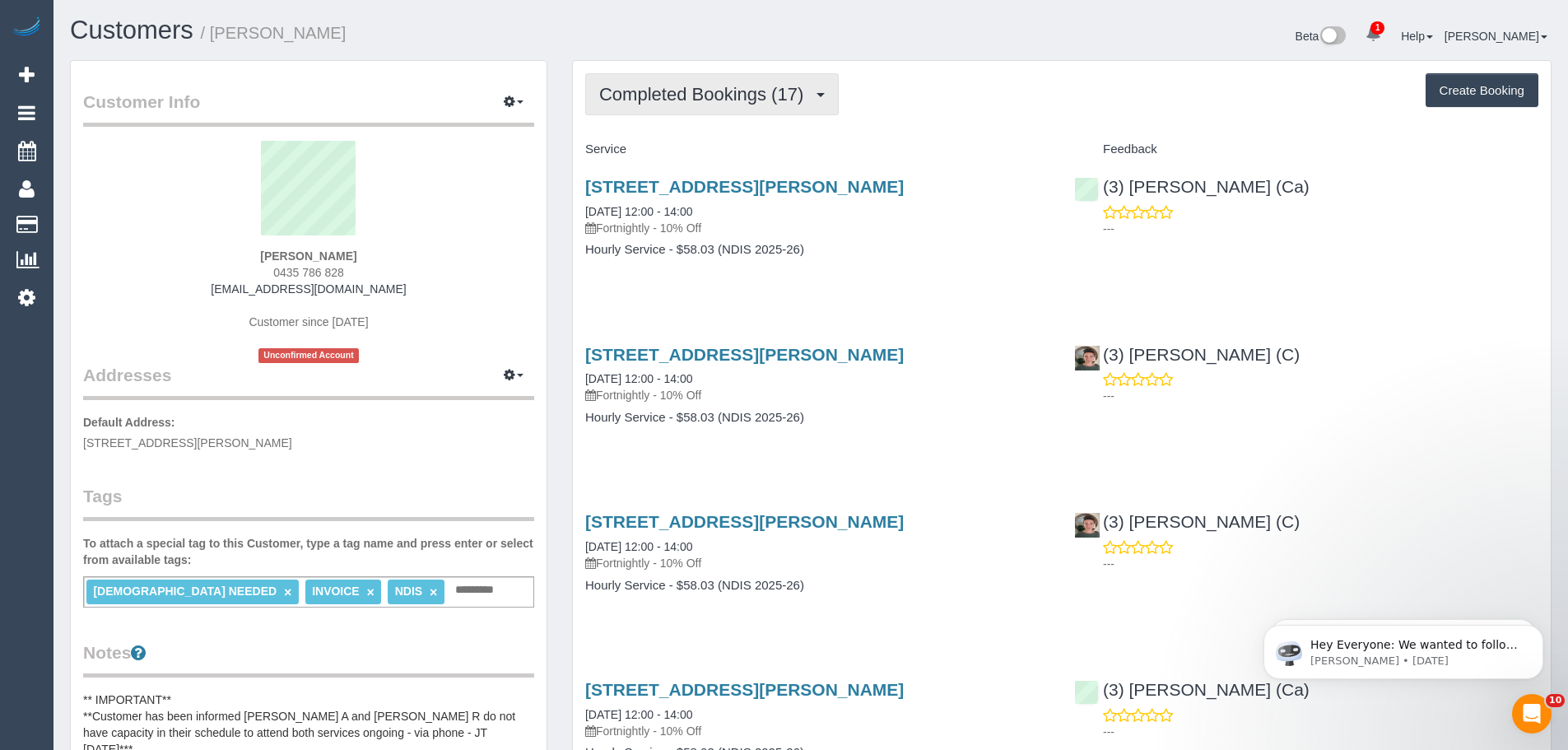
click at [710, 98] on span "Completed Bookings (17)" at bounding box center [705, 94] width 212 height 20
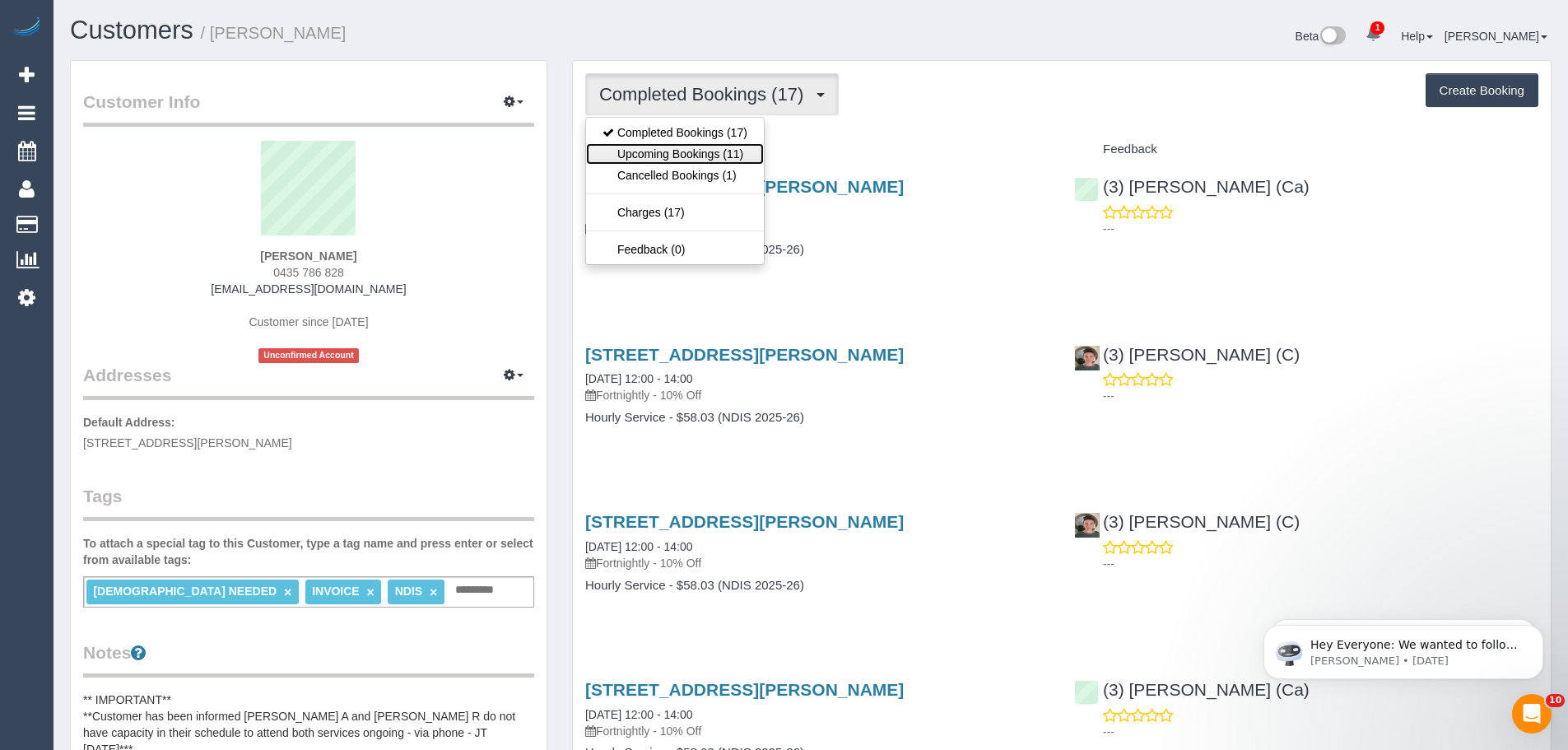
click at [708, 156] on link "Upcoming Bookings (11)" at bounding box center [674, 153] width 178 height 21
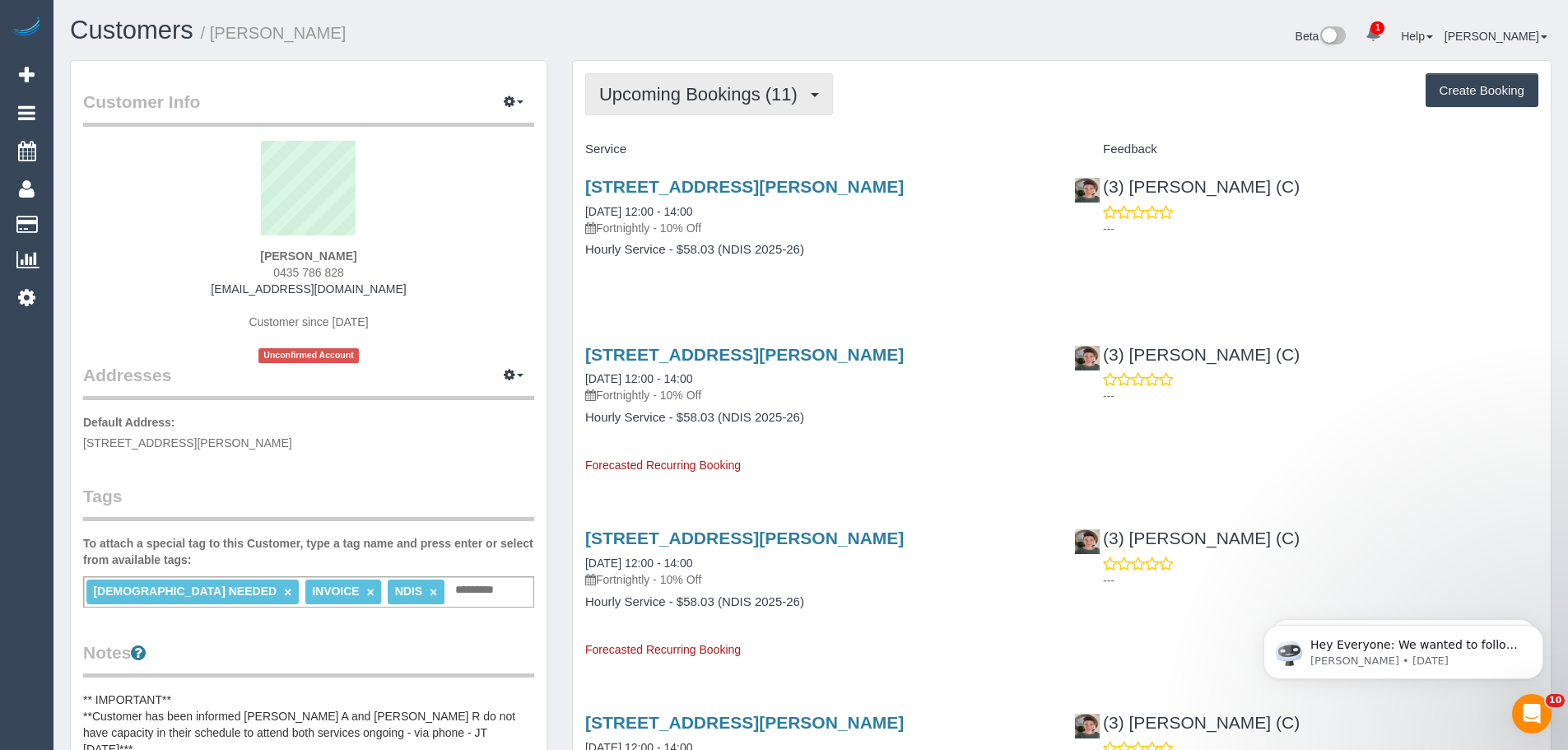
click at [677, 94] on span "Upcoming Bookings (11)" at bounding box center [702, 94] width 206 height 20
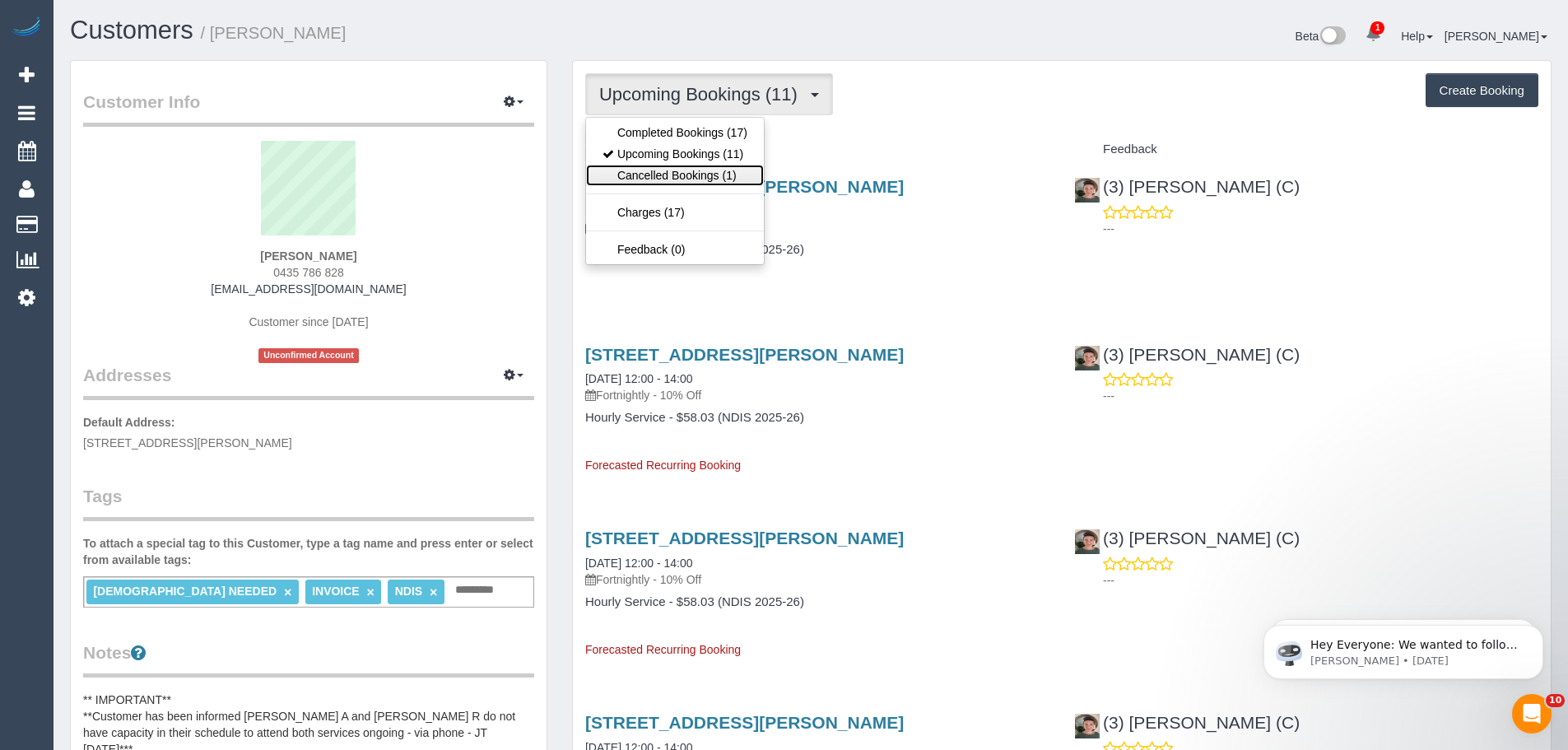
click at [701, 171] on link "Cancelled Bookings (1)" at bounding box center [674, 175] width 178 height 21
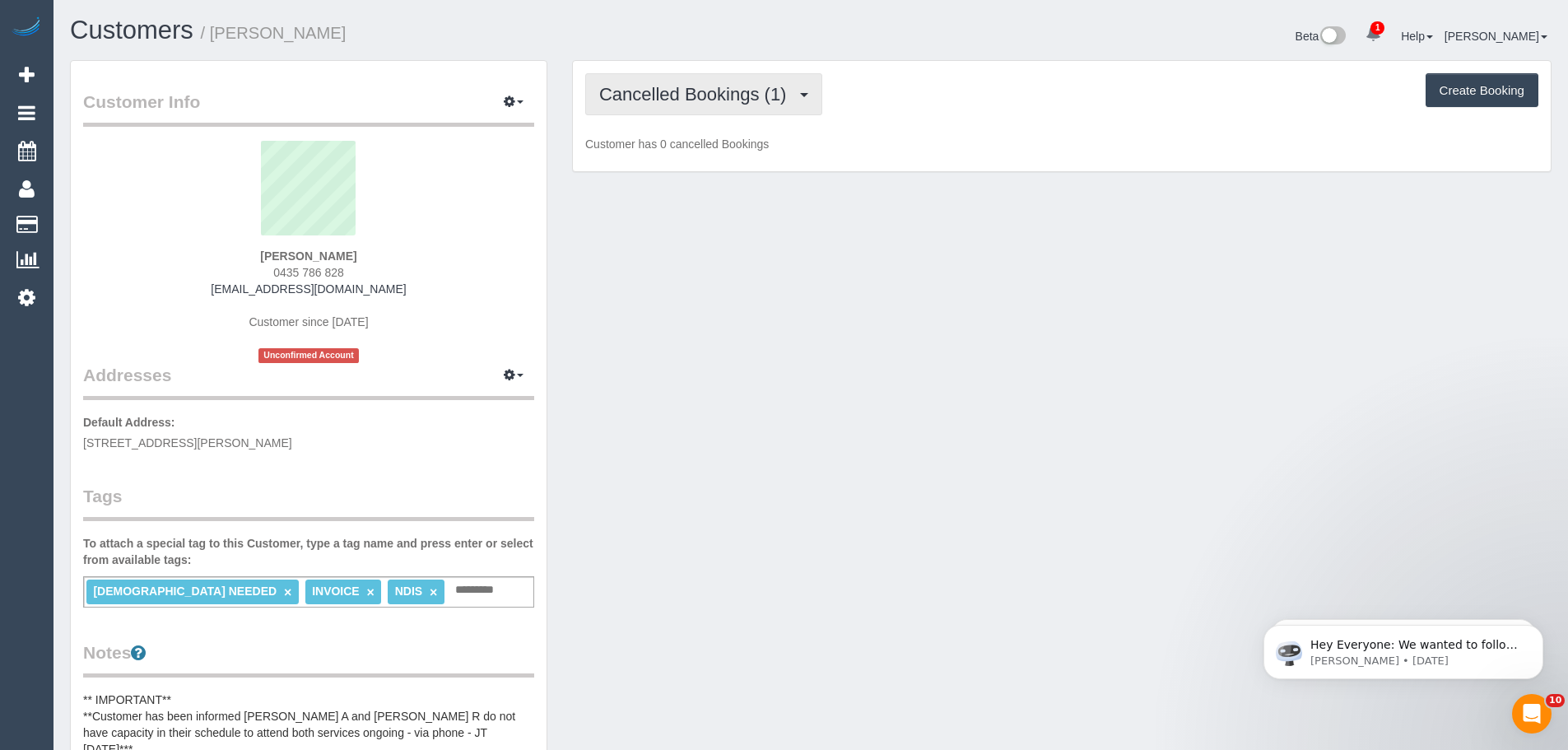
click at [776, 90] on span "Cancelled Bookings (1)" at bounding box center [697, 94] width 195 height 20
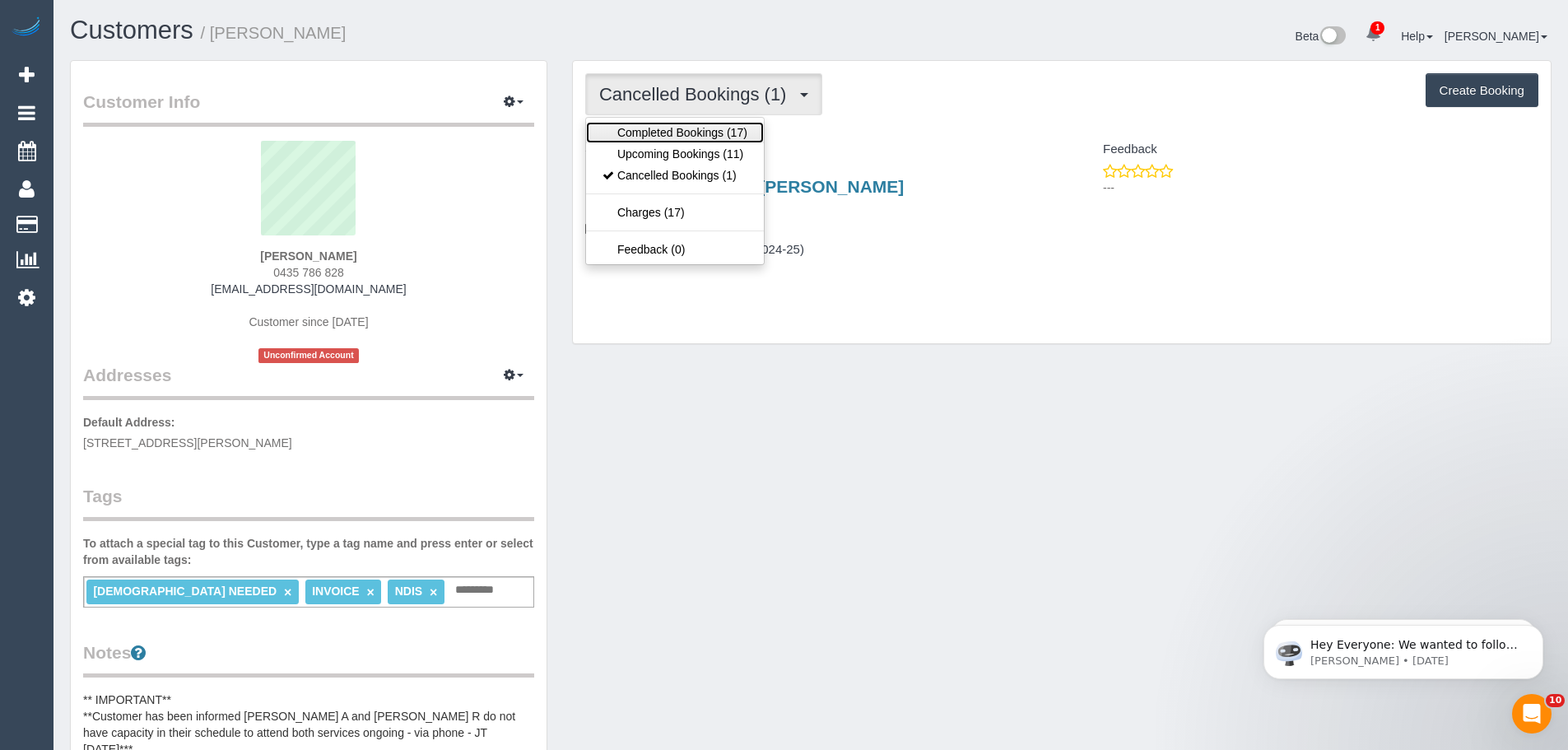
click at [687, 132] on link "Completed Bookings (17)" at bounding box center [674, 132] width 178 height 21
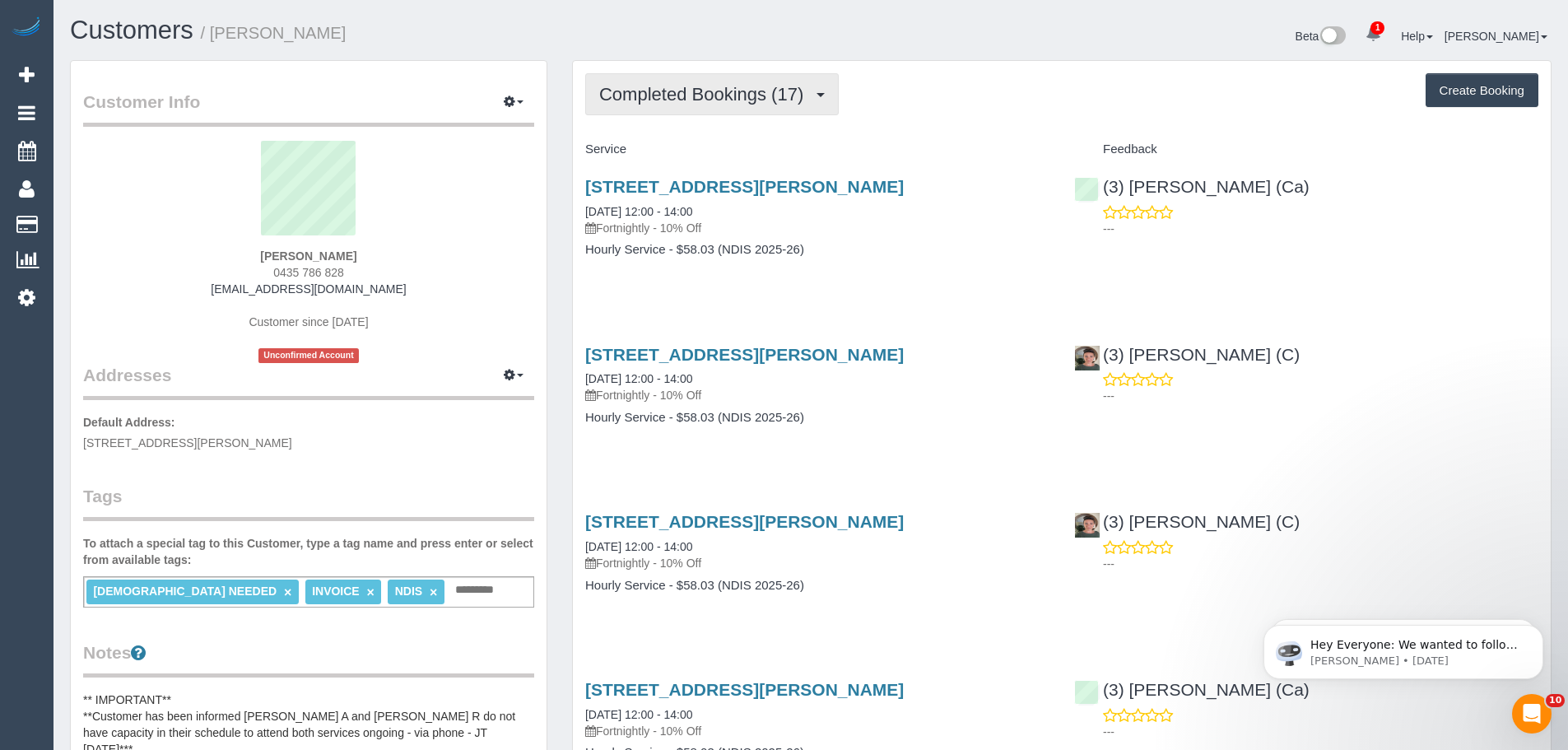
click at [725, 93] on span "Completed Bookings (17)" at bounding box center [705, 94] width 212 height 20
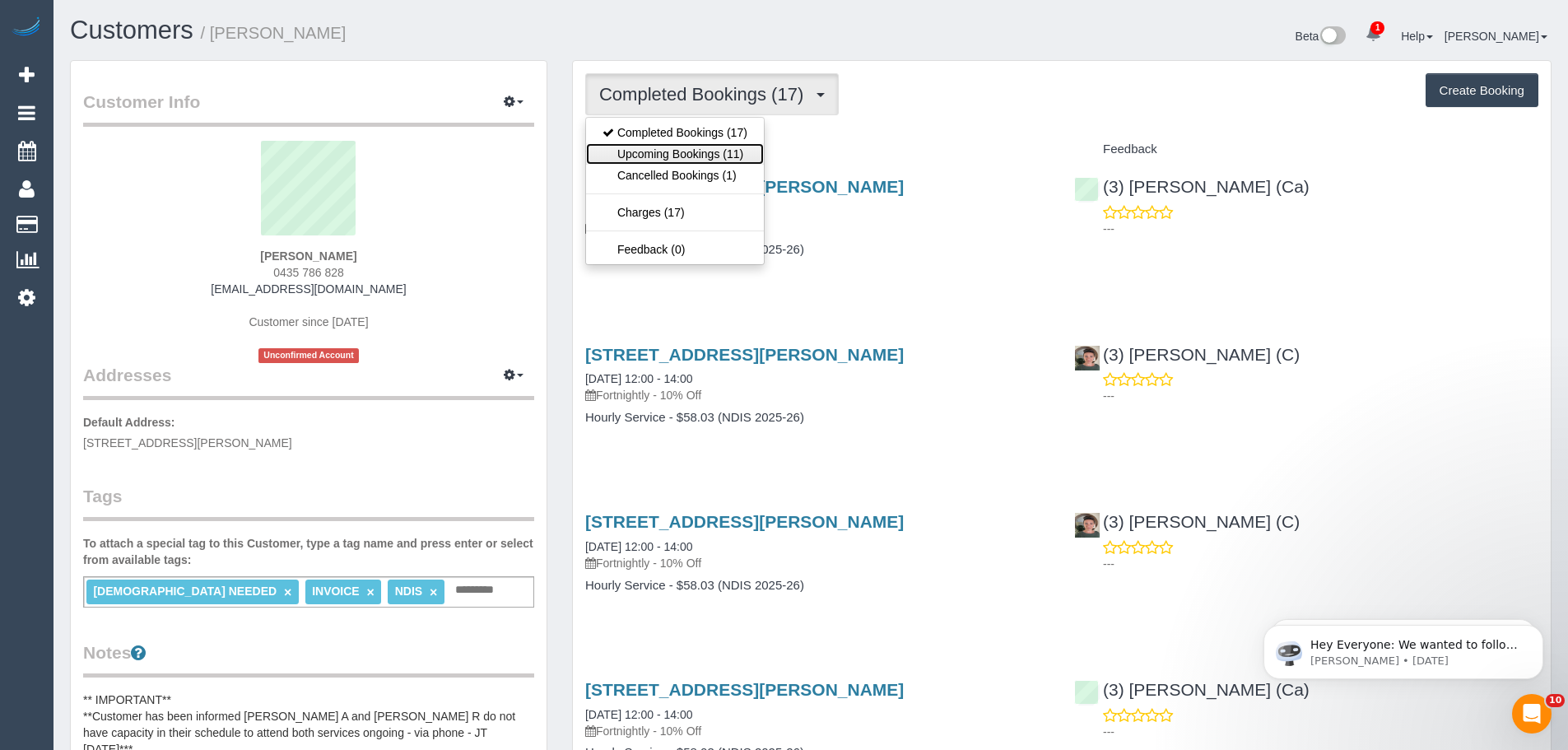
click at [653, 153] on link "Upcoming Bookings (11)" at bounding box center [674, 153] width 178 height 21
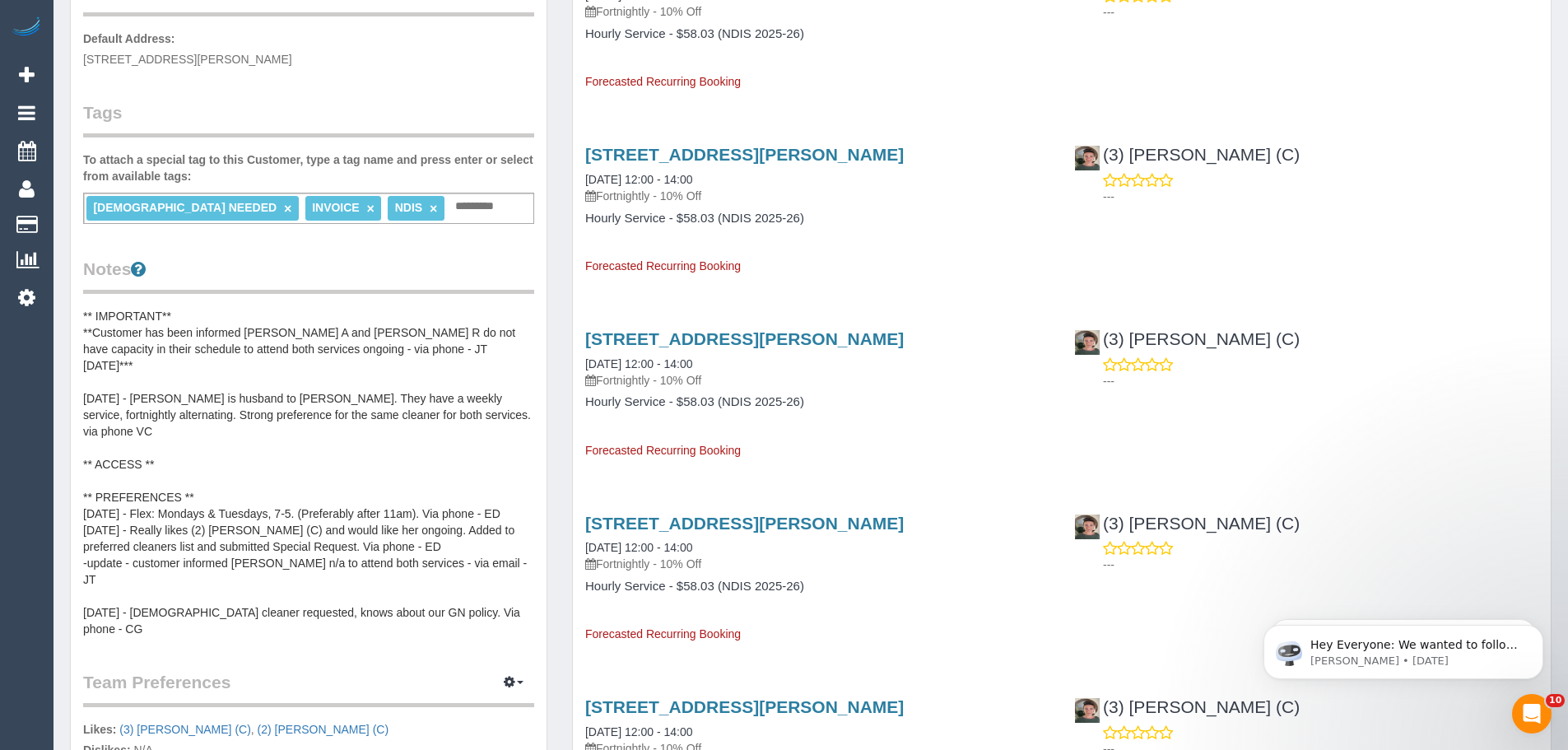
scroll to position [247, 0]
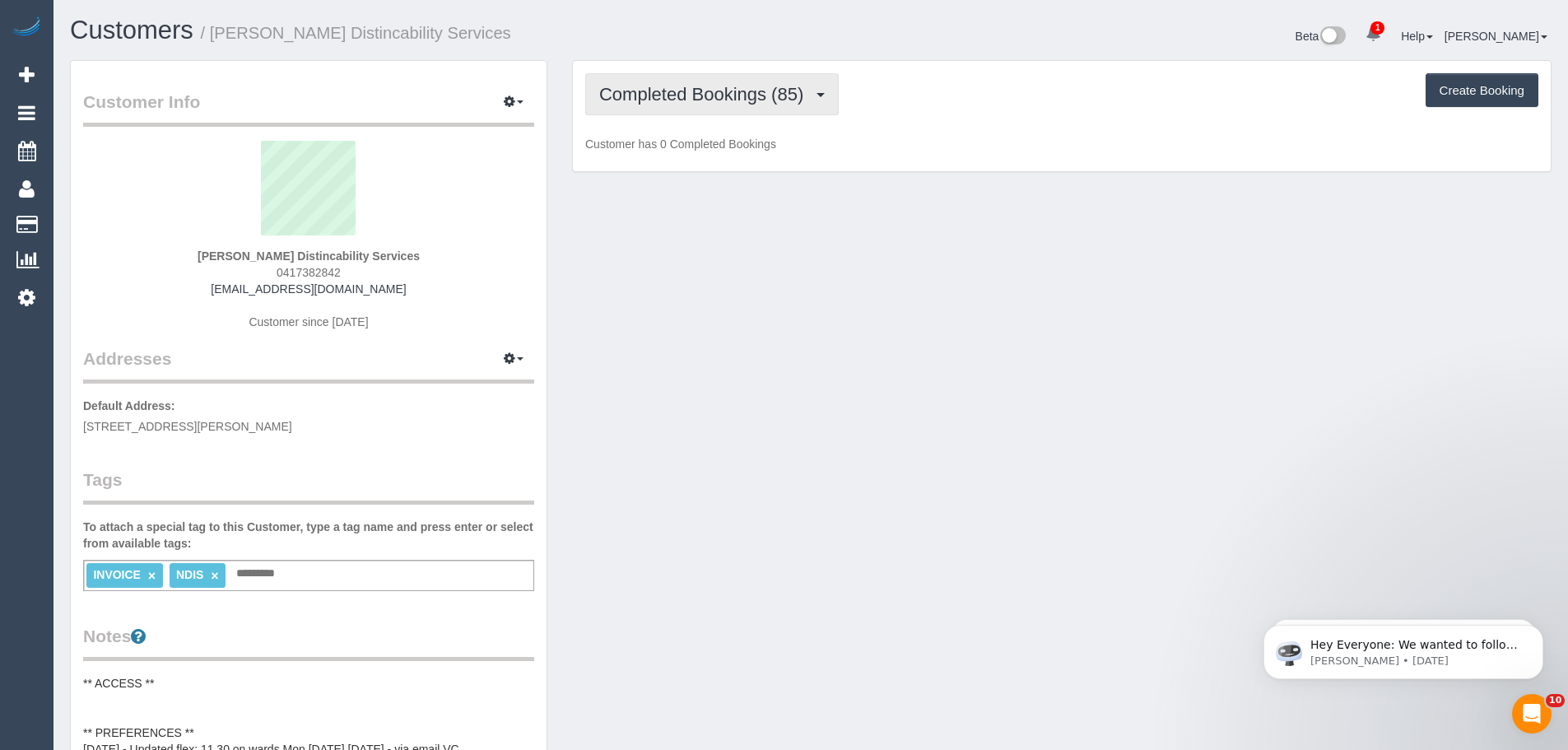
click at [621, 93] on span "Completed Bookings (85)" at bounding box center [705, 94] width 212 height 20
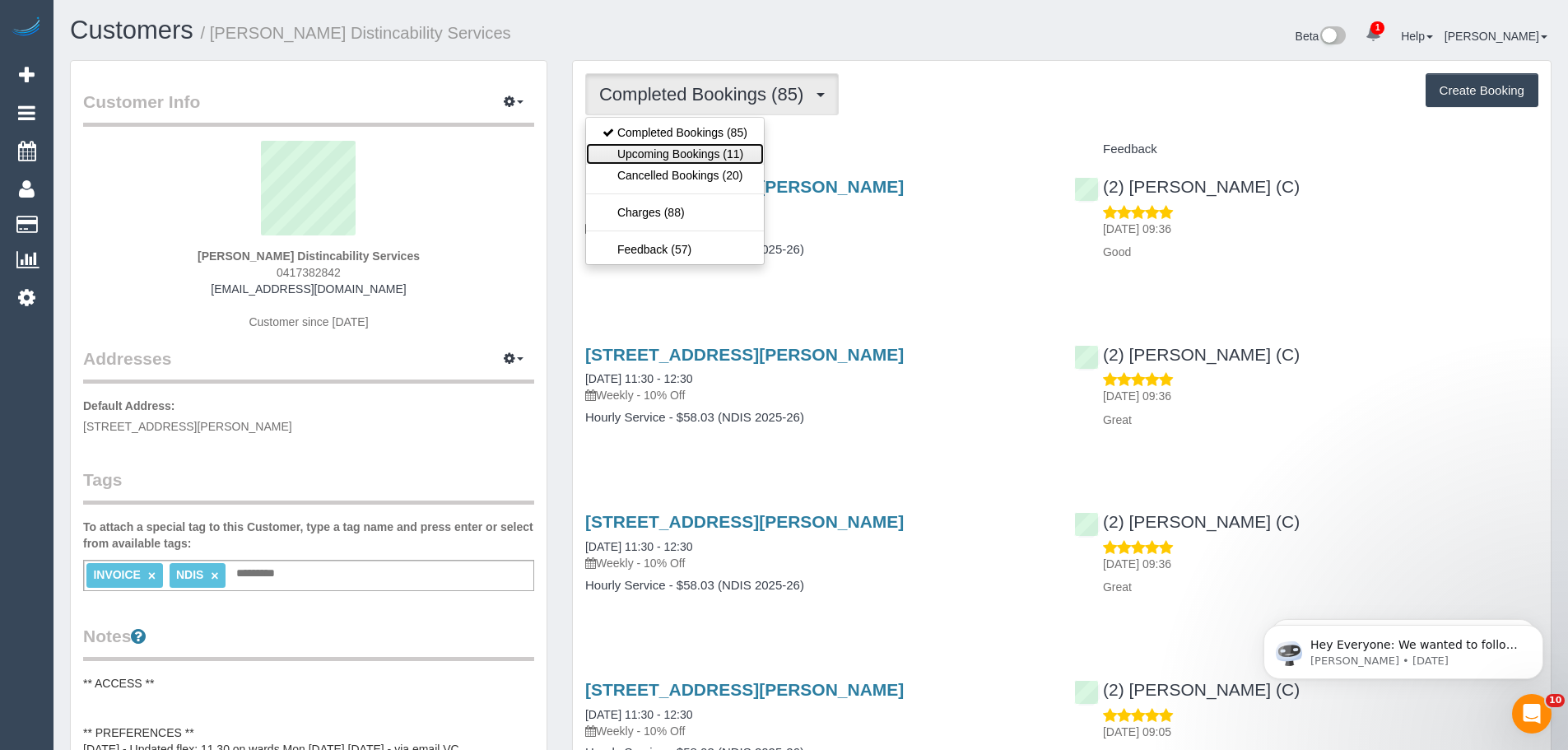
click at [669, 154] on link "Upcoming Bookings (11)" at bounding box center [674, 153] width 178 height 21
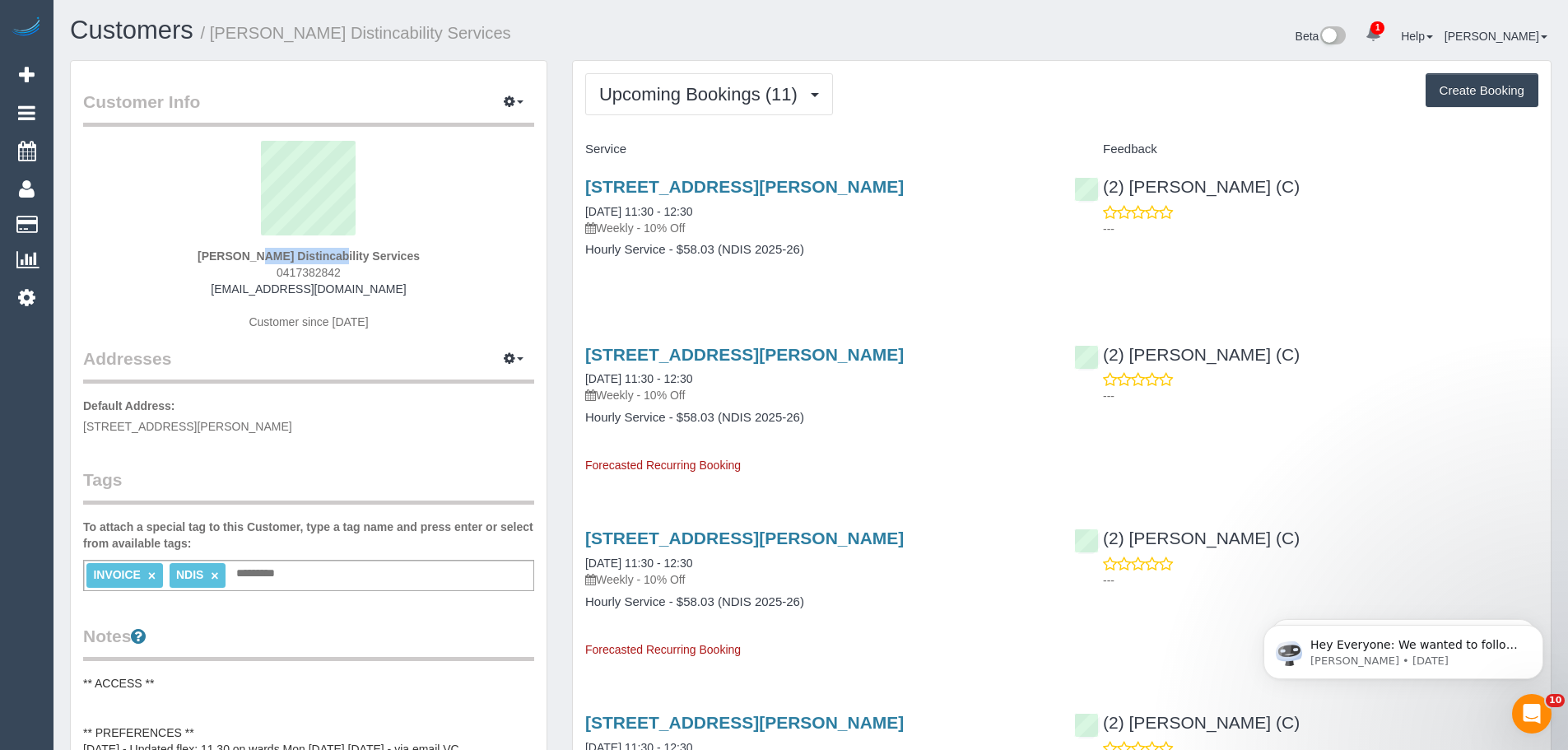
drag, startPoint x: 198, startPoint y: 250, endPoint x: 290, endPoint y: 251, distance: 92.0
click at [290, 251] on div "[PERSON_NAME] Distincability Services 0417382842 [EMAIL_ADDRESS][DOMAIN_NAME] C…" at bounding box center [309, 243] width 451 height 205
copy strong "[DEMOGRAPHIC_DATA][PERSON_NAME]"
click at [687, 81] on button "Upcoming Bookings (11)" at bounding box center [709, 94] width 247 height 42
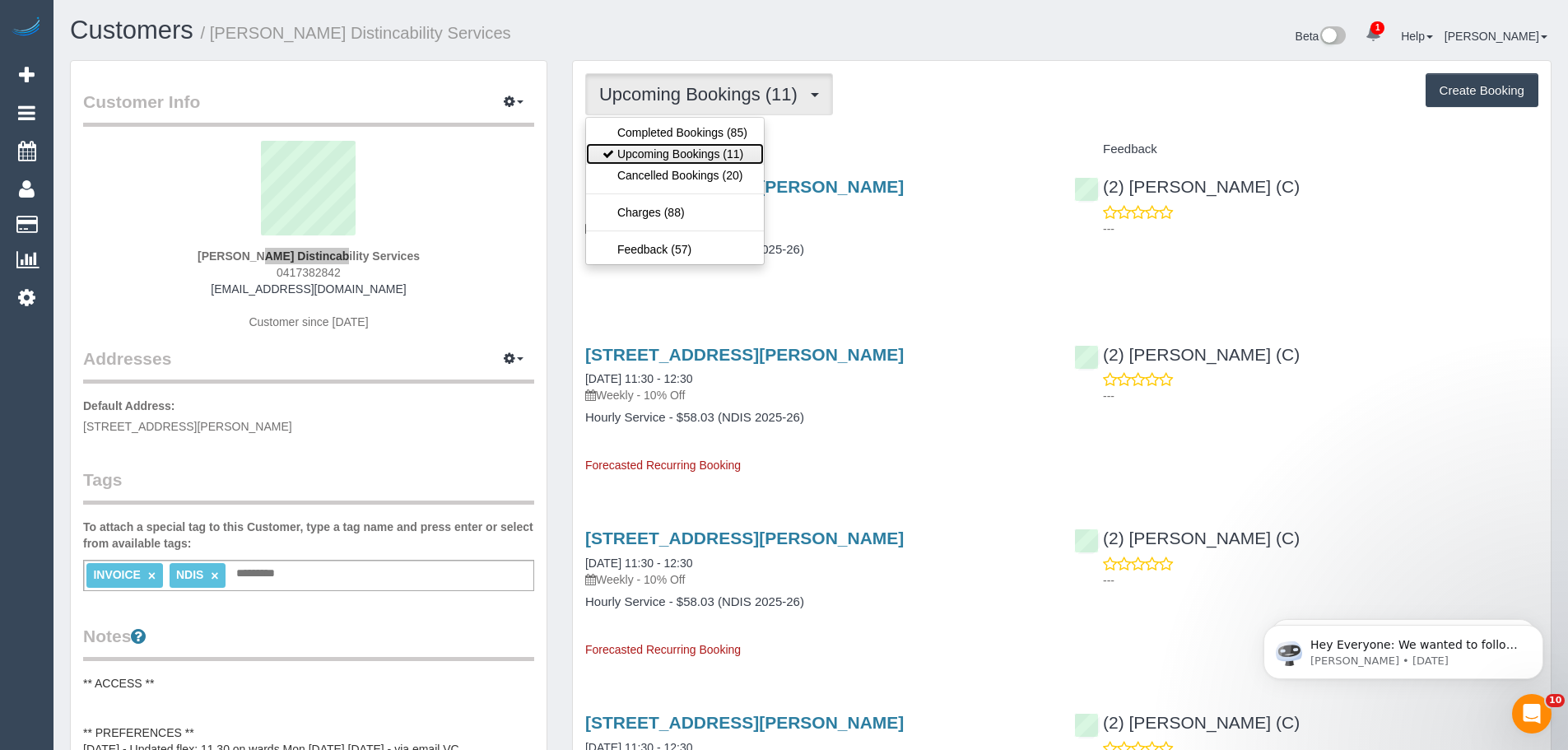
click at [674, 154] on link "Upcoming Bookings (11)" at bounding box center [674, 153] width 178 height 21
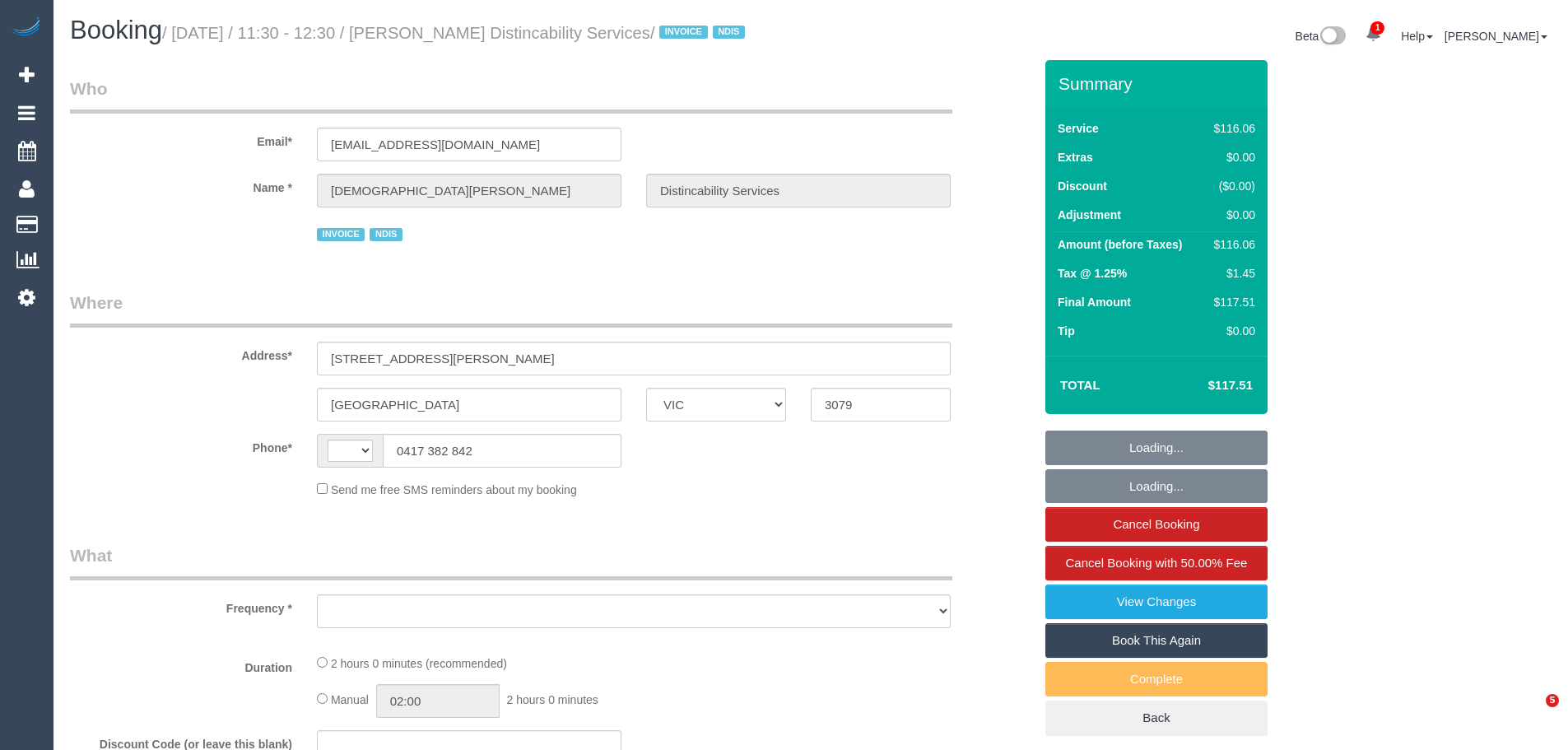
select select "VIC"
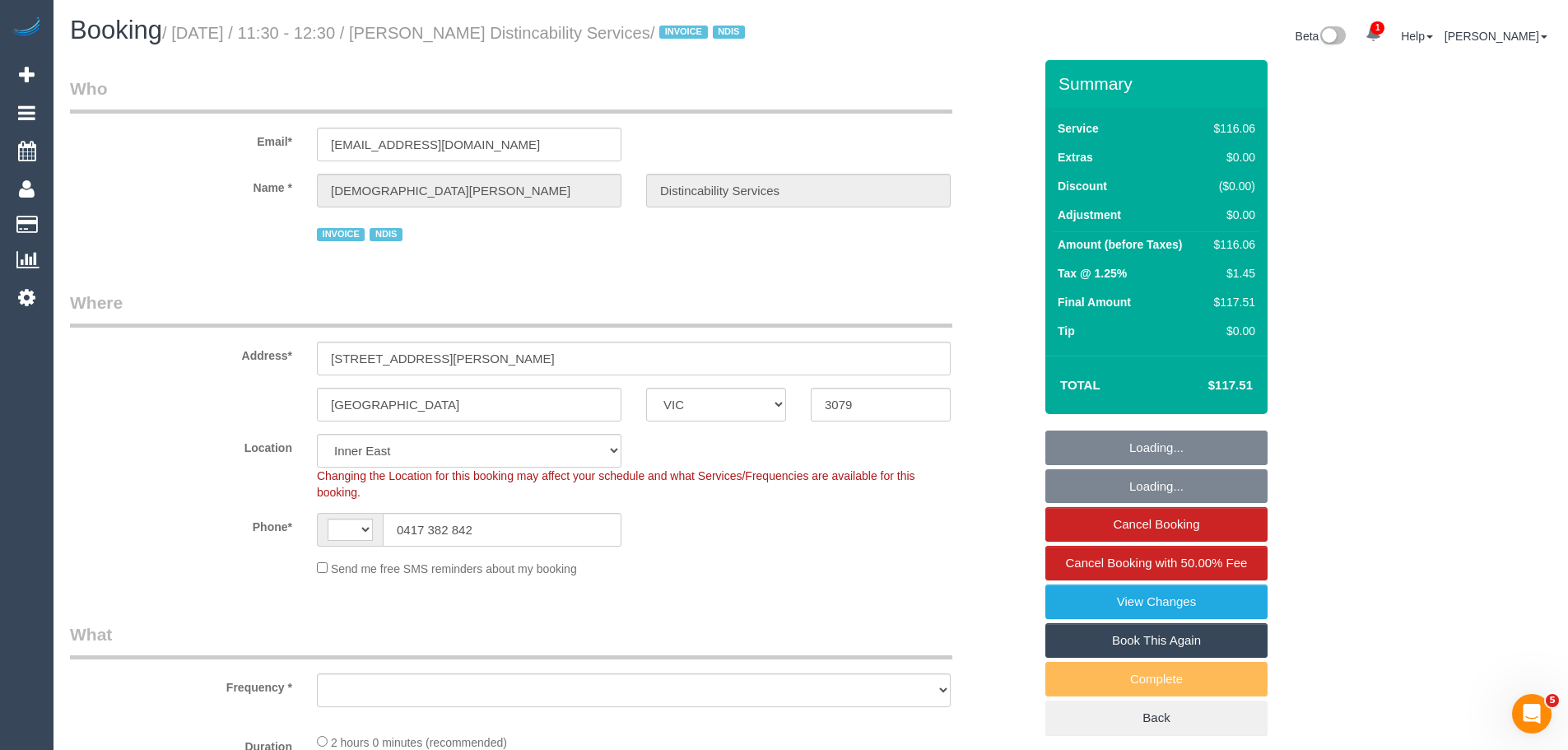
select select "string:AU"
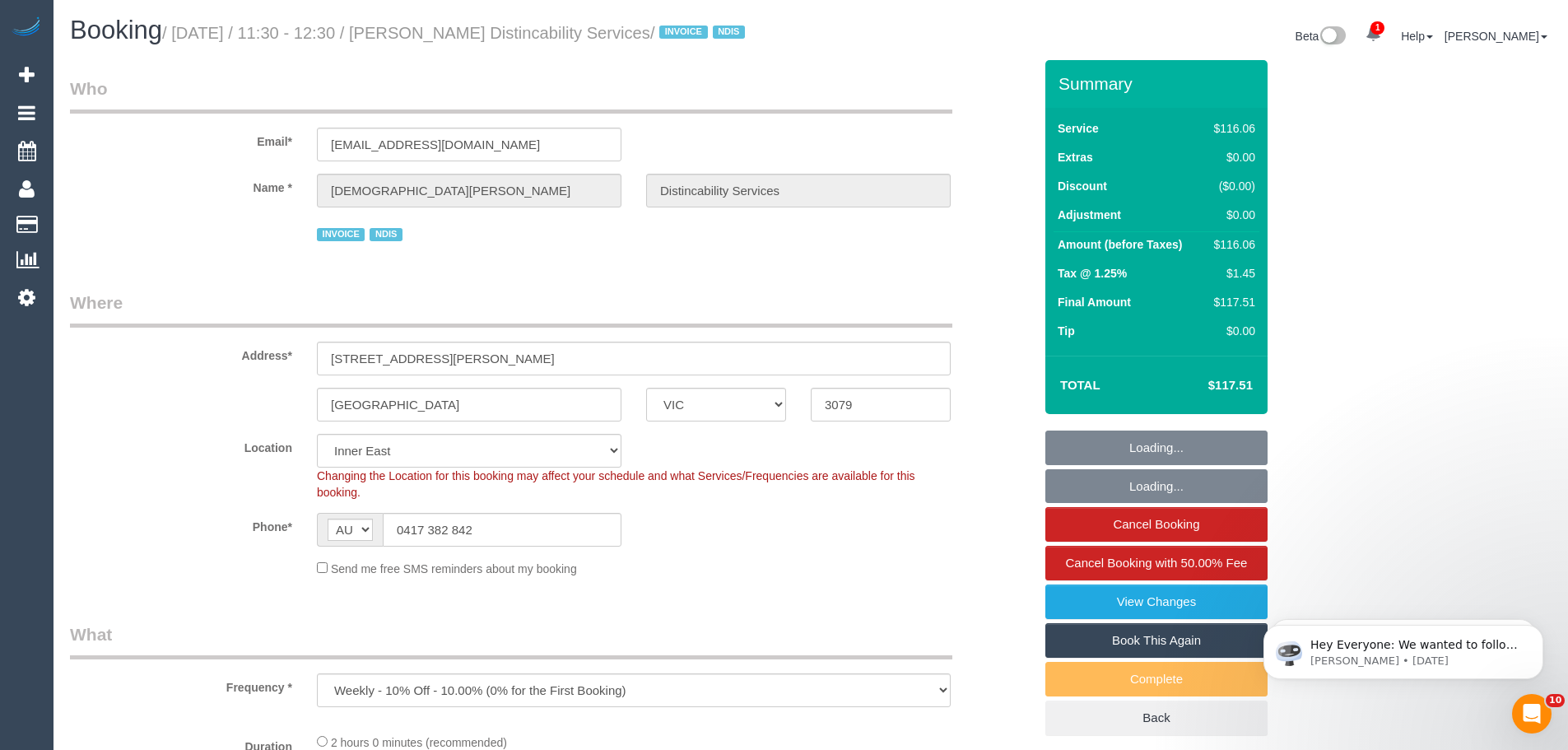
select select "object:618"
select select "number:28"
select select "number:14"
select select "number:19"
select select "number:36"
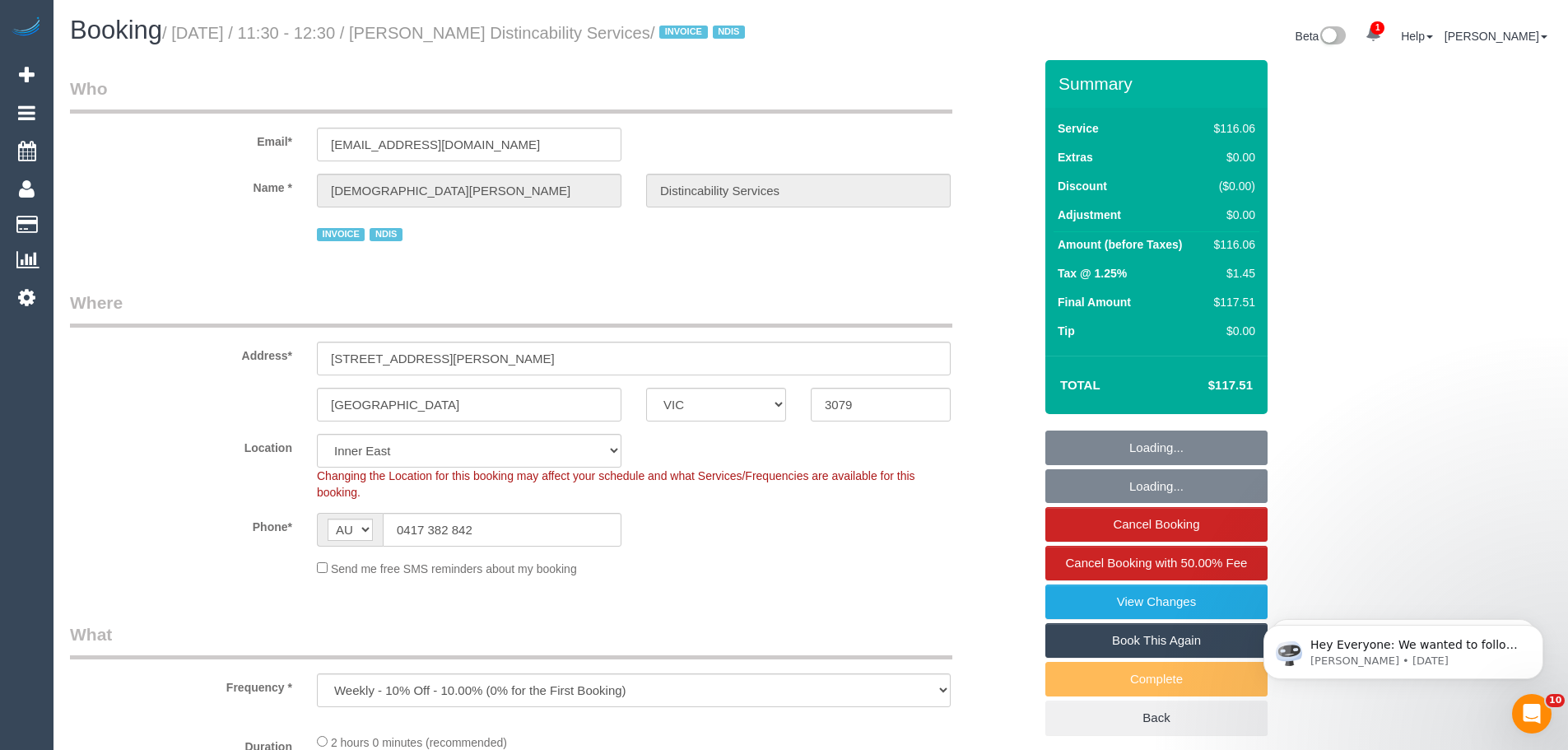
select select "number:35"
select select "number:13"
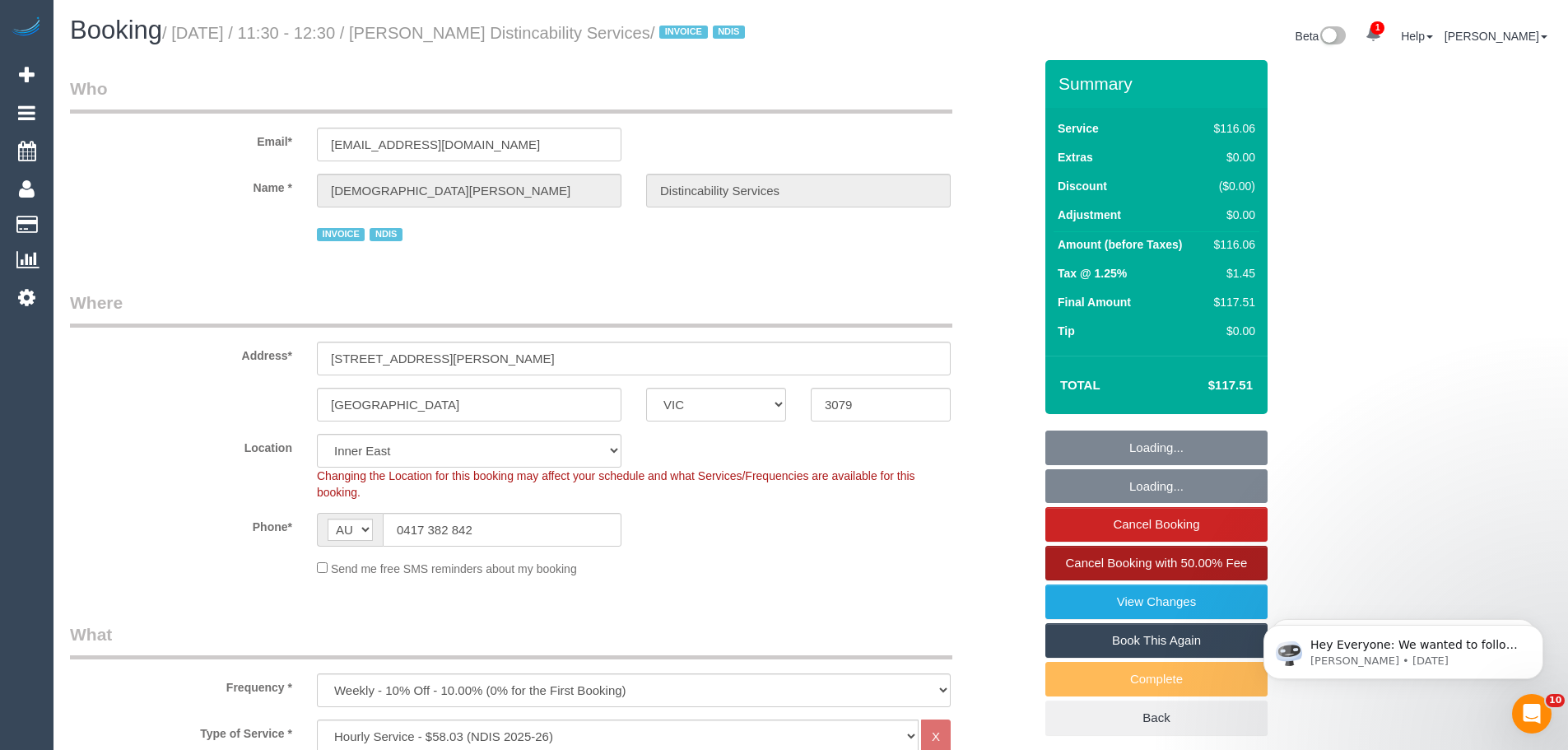
click at [1137, 570] on span "Cancel Booking with 50.00% Fee" at bounding box center [1156, 562] width 182 height 14
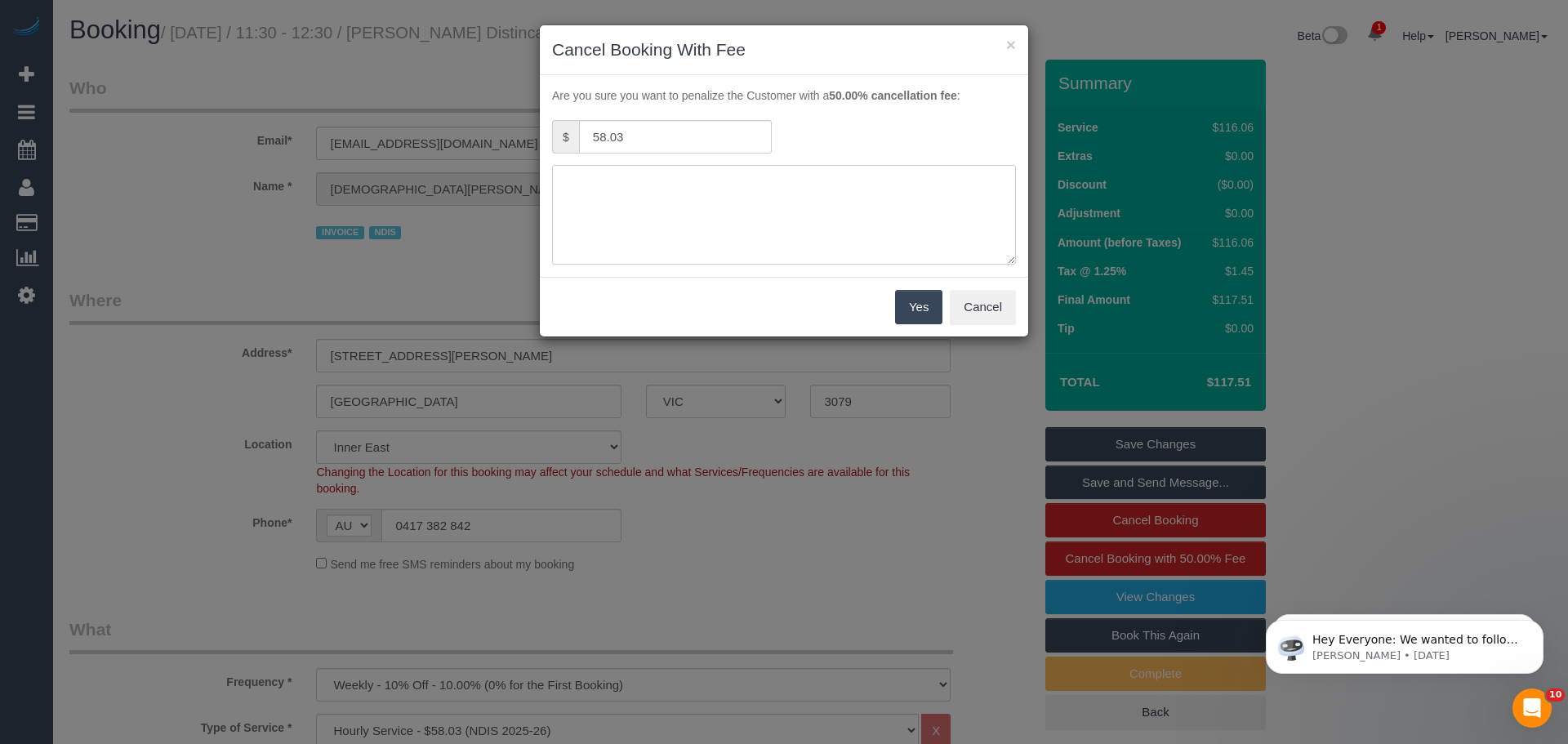
click at [674, 197] on textarea at bounding box center [783, 215] width 463 height 99
click at [681, 232] on textarea at bounding box center [783, 215] width 463 height 99
type textarea "Called office to cancel last min - CE"
click at [911, 306] on button "Yes" at bounding box center [918, 306] width 48 height 34
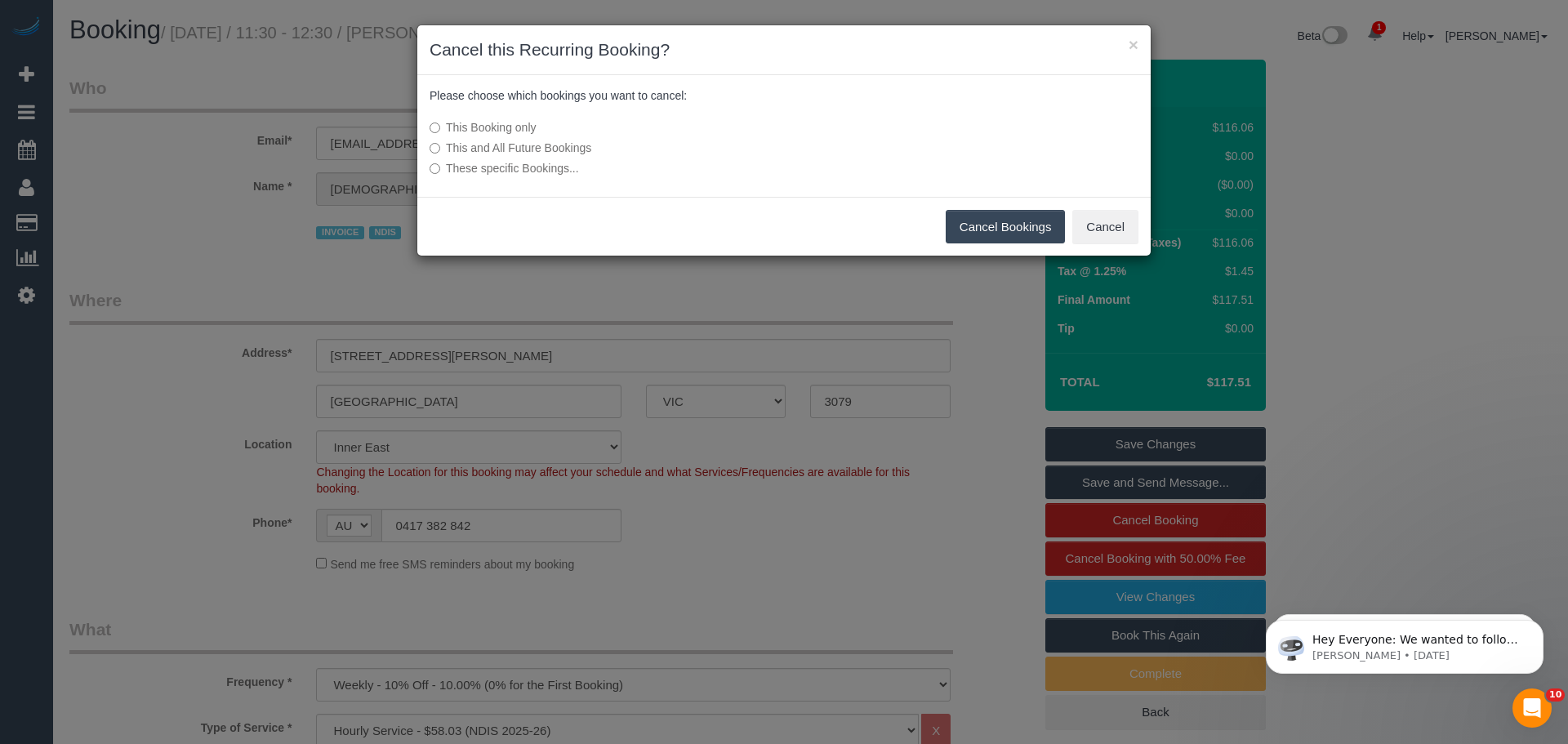
click at [975, 224] on button "Cancel Bookings" at bounding box center [1005, 226] width 120 height 34
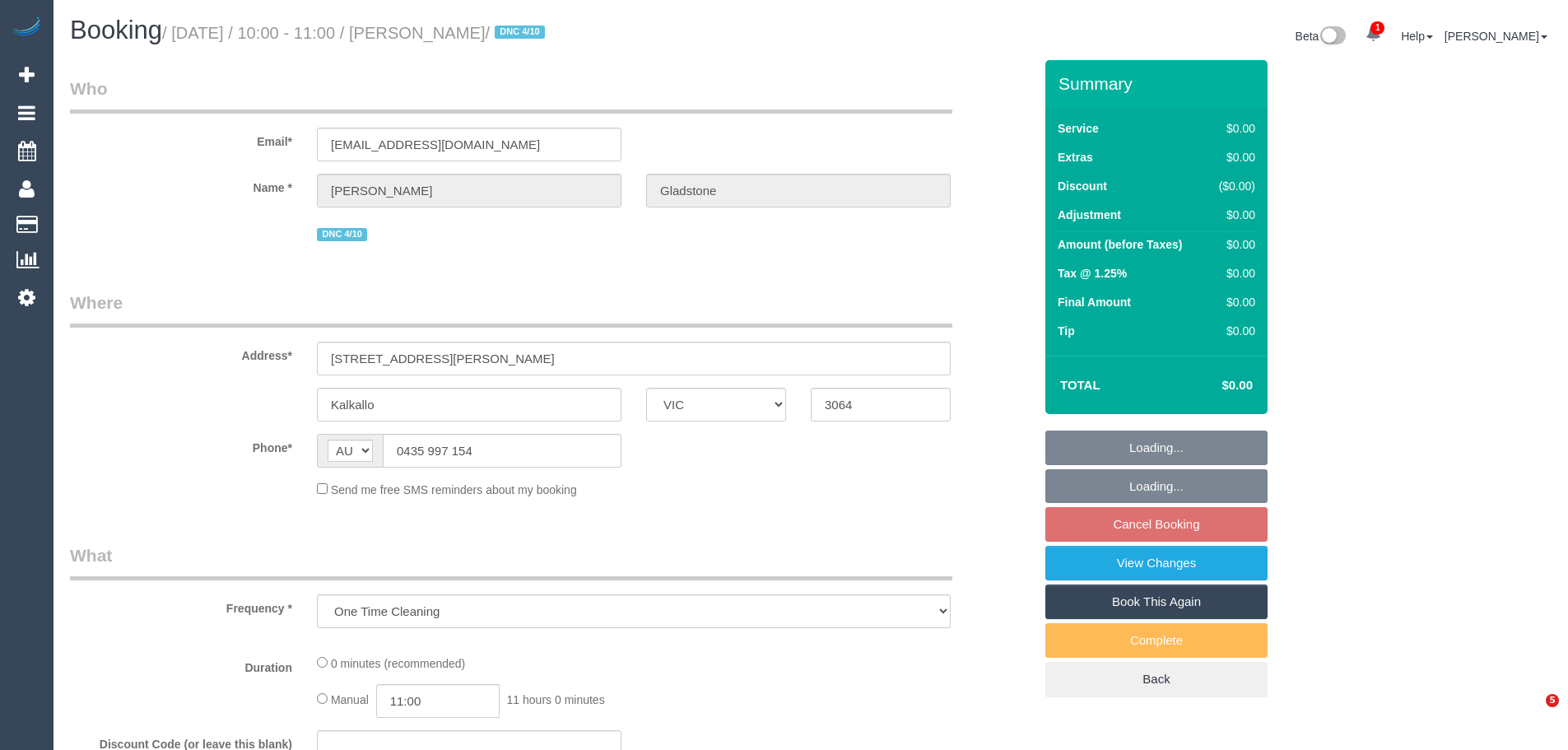
select select "VIC"
select select "string:stripe-pm_1SB3jt2GScqysDRVVKsIAsve"
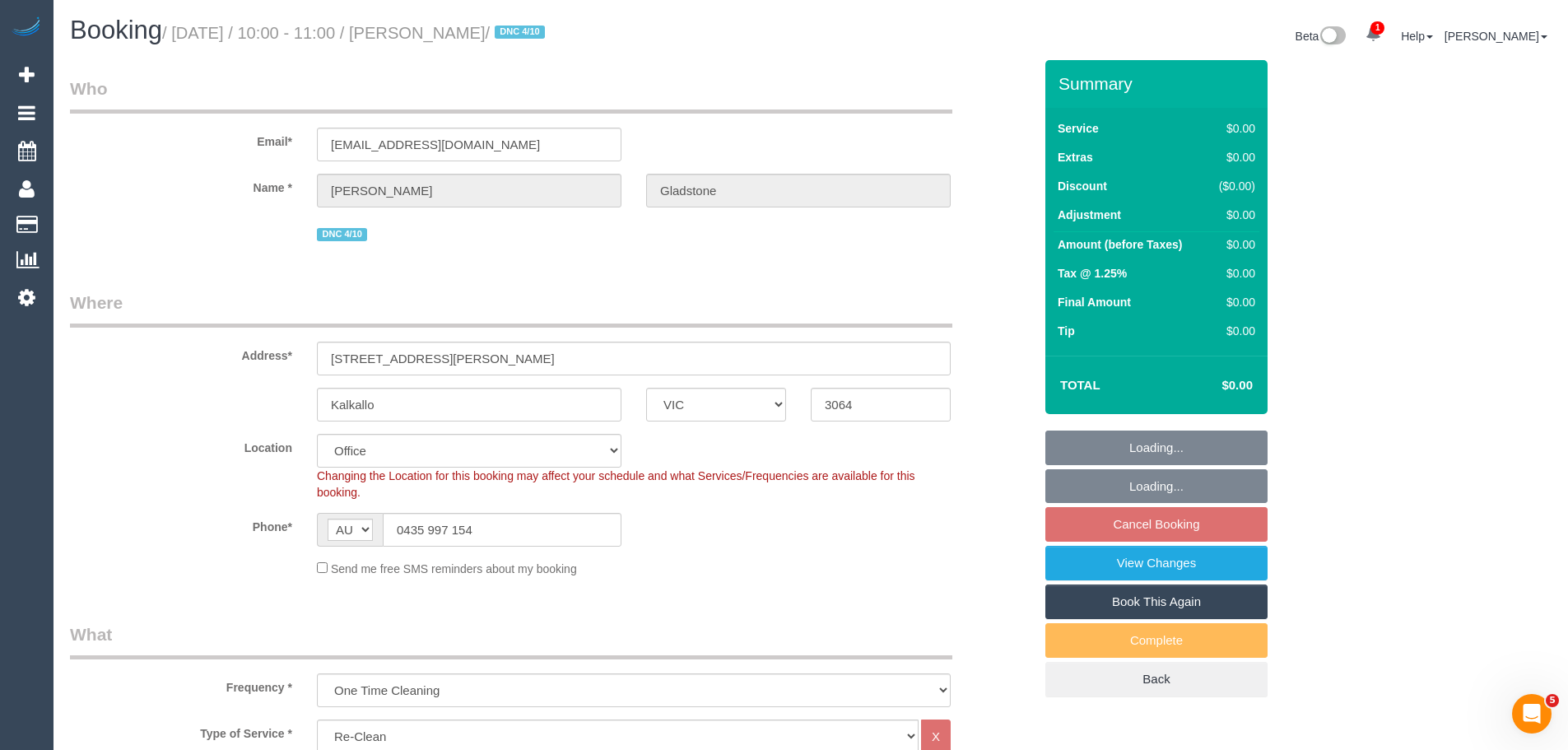
select select "object:762"
select select "number:28"
select select "number:14"
select select "number:19"
select select "number:22"
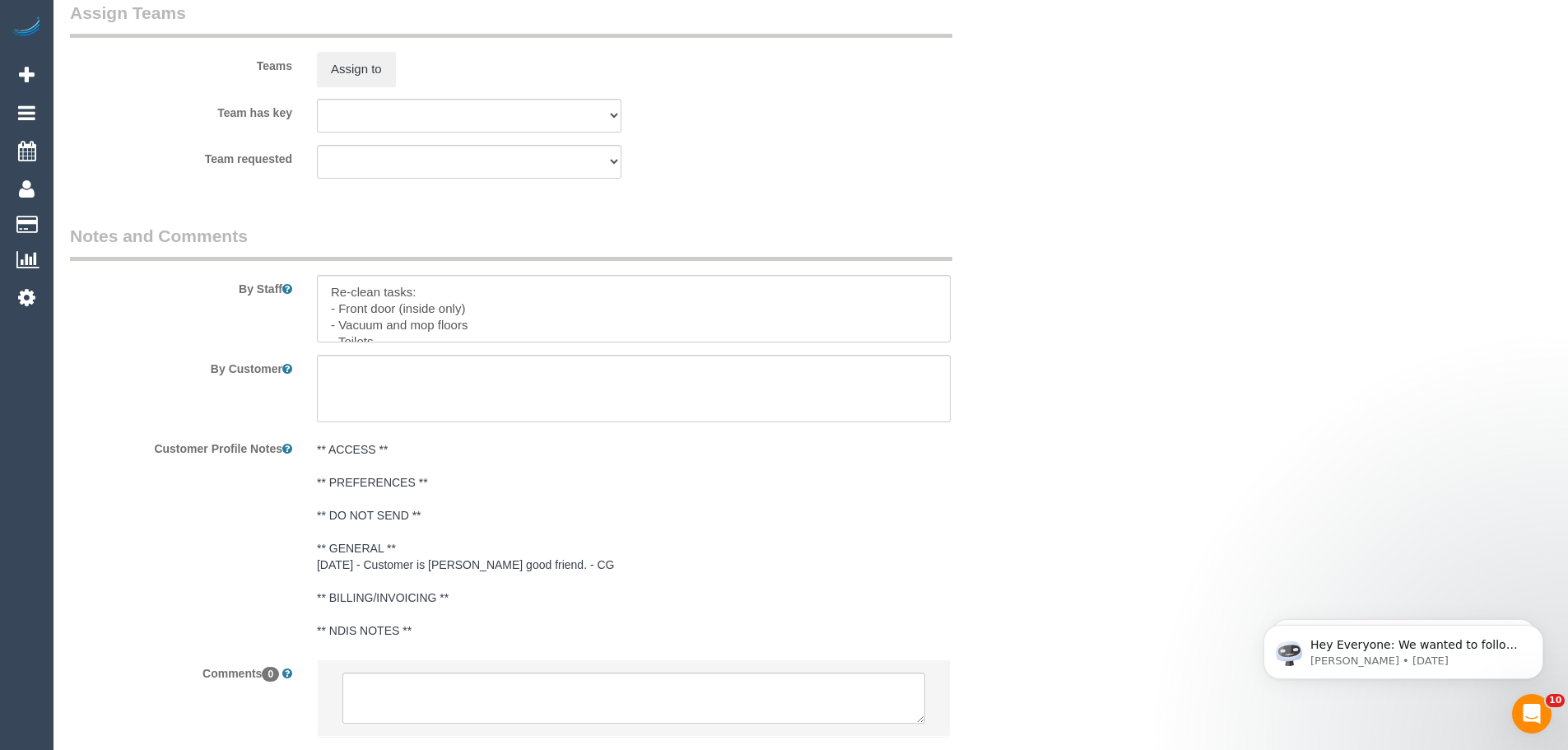
scroll to position [2514, 0]
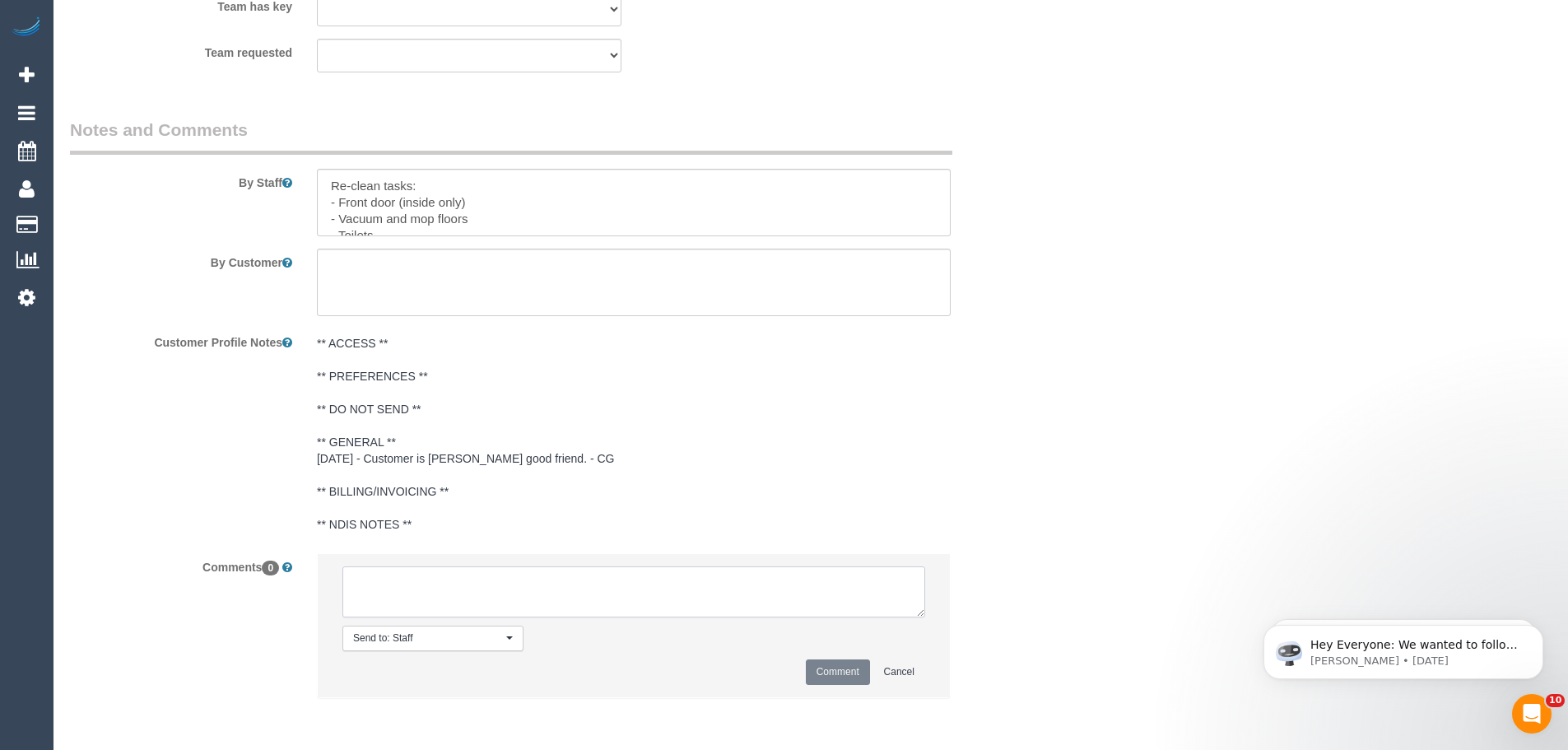
drag, startPoint x: 507, startPoint y: 607, endPoint x: 518, endPoint y: 604, distance: 11.4
click at [506, 605] on textarea at bounding box center [634, 592] width 582 height 51
paste textarea "Customer availability: [DATE] after 10am Original team: (M2) [PERSON_NAME] (C) …"
type textarea "Customer availability: [DATE] after 10am Original team: (M2) [PERSON_NAME] (C) …"
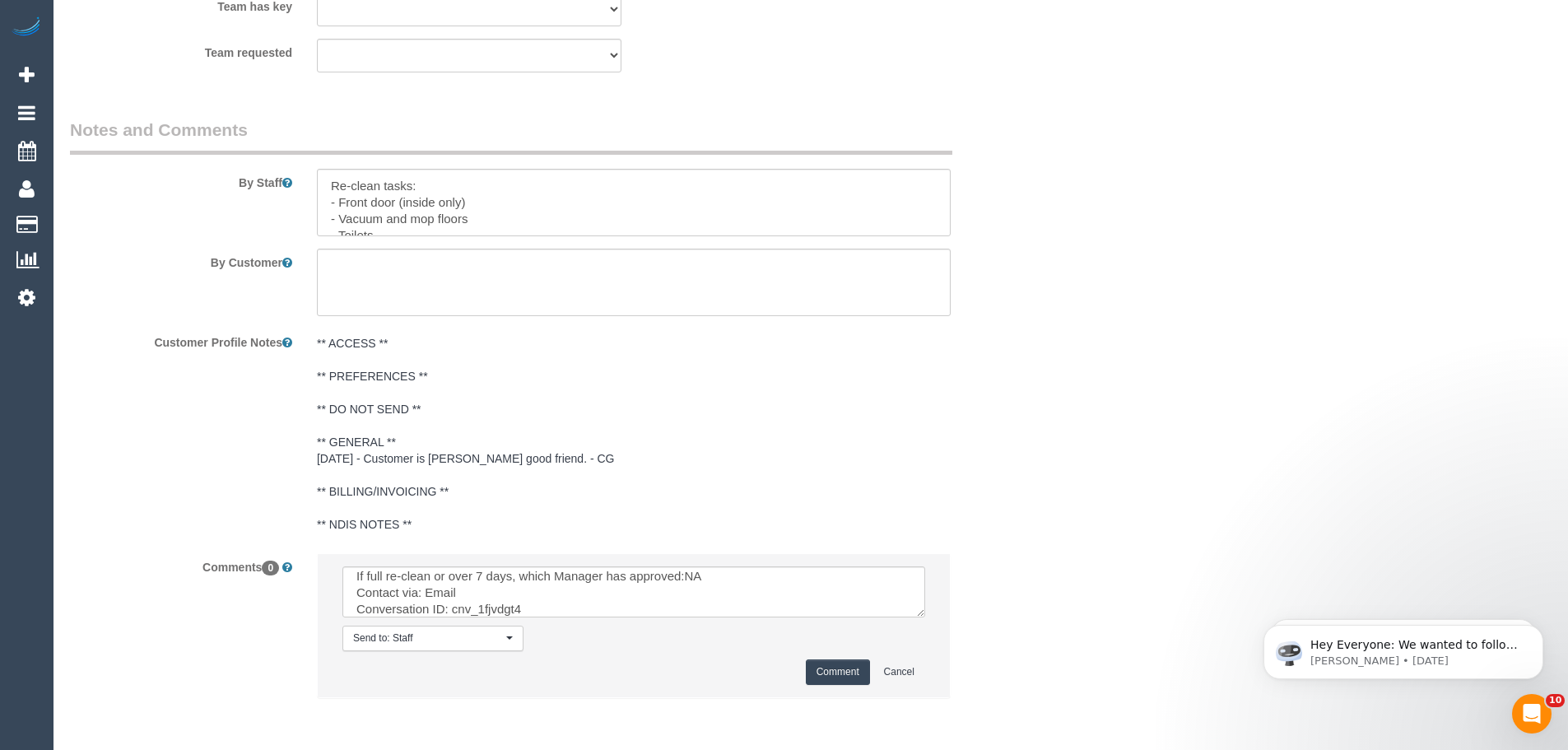
click at [833, 668] on button "Comment" at bounding box center [837, 672] width 64 height 25
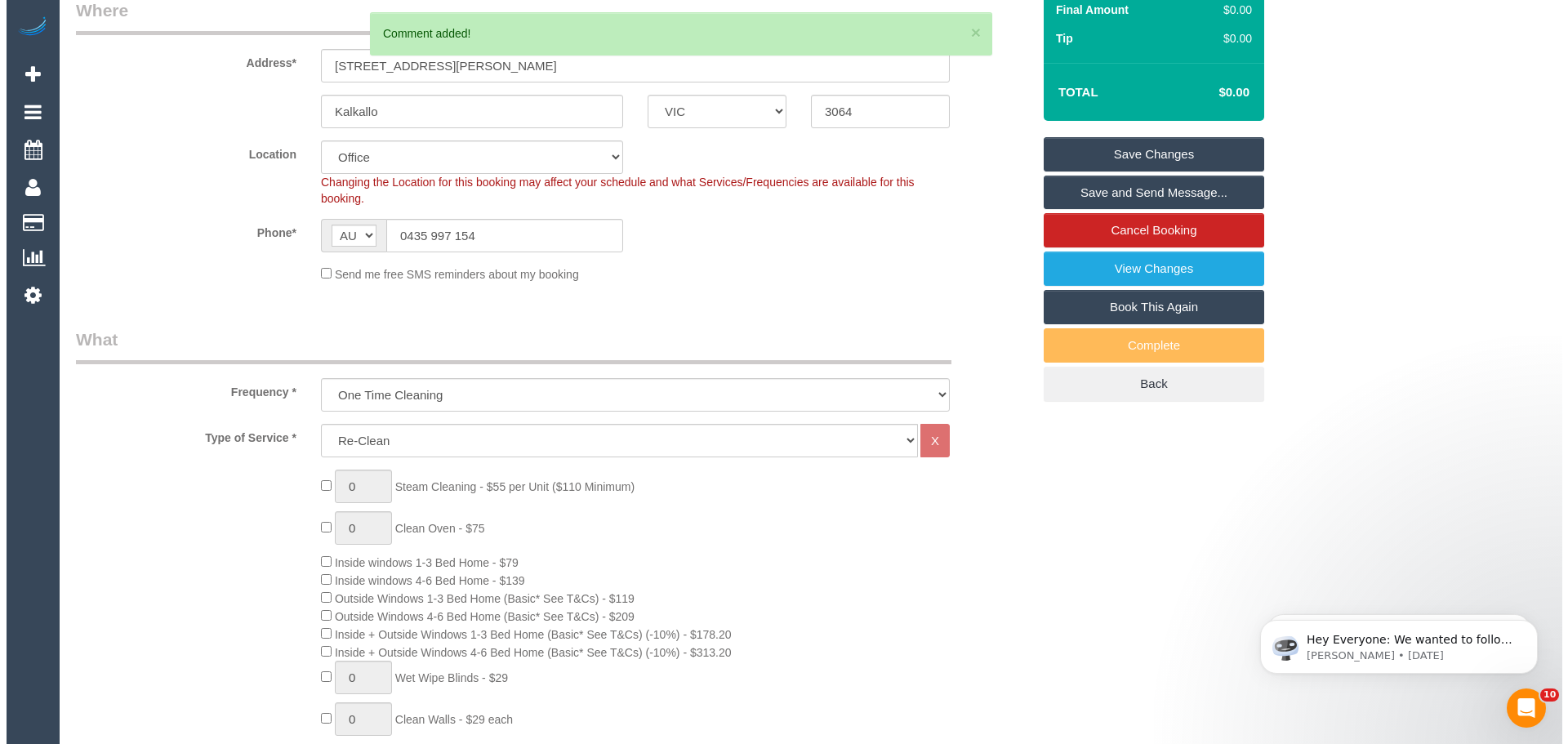
scroll to position [0, 0]
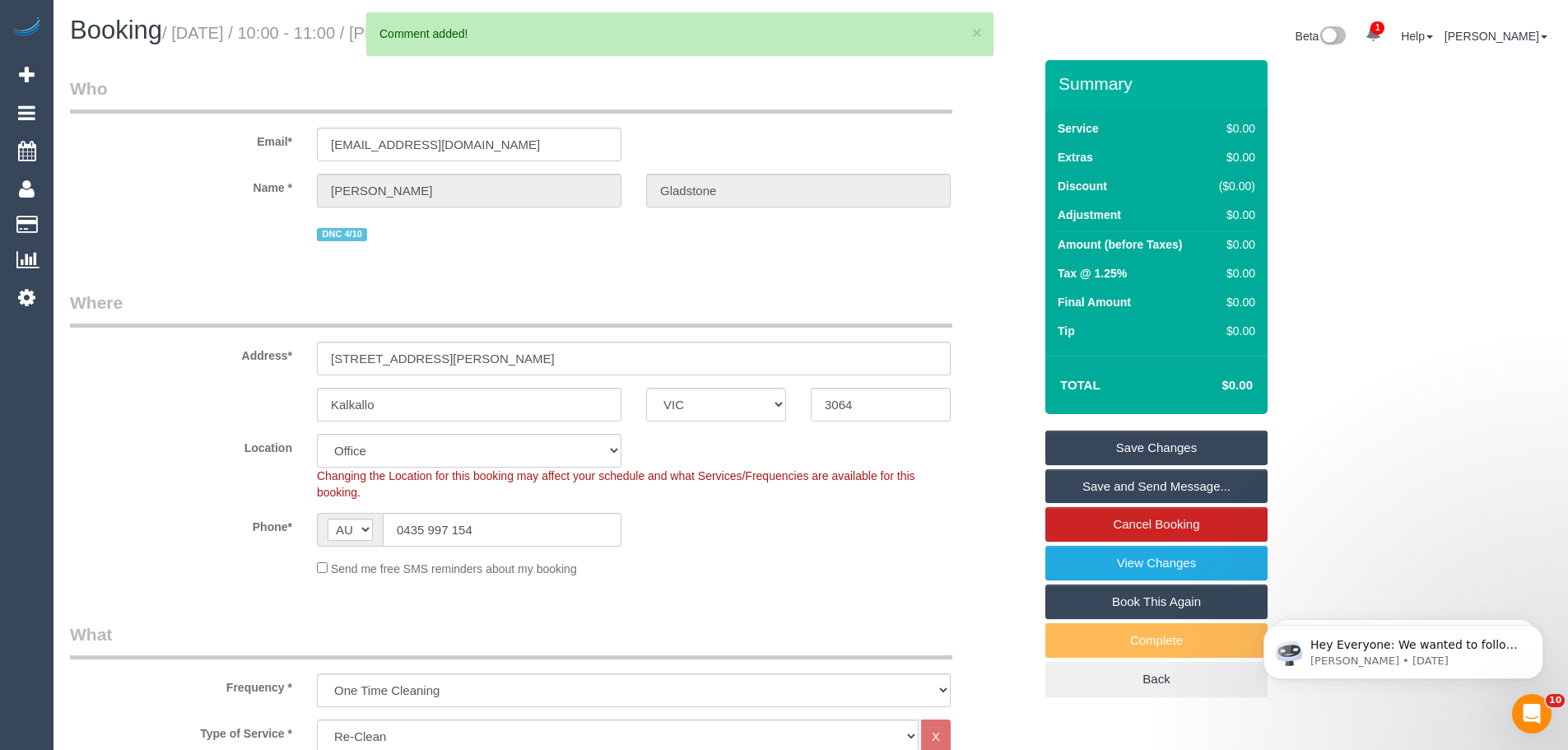
click at [1112, 442] on link "Save Changes" at bounding box center [1156, 447] width 222 height 35
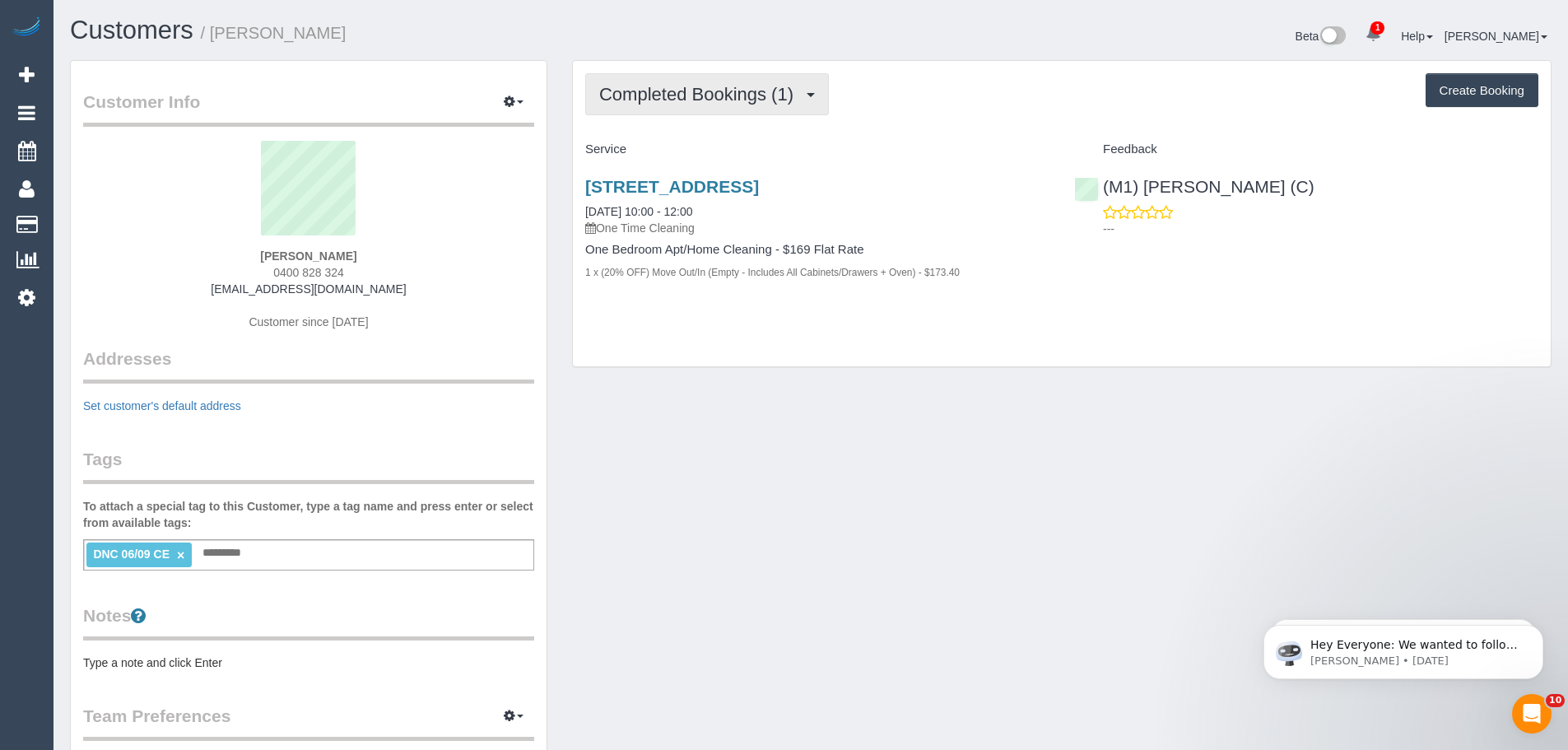
click at [717, 98] on span "Completed Bookings (1)" at bounding box center [700, 94] width 203 height 20
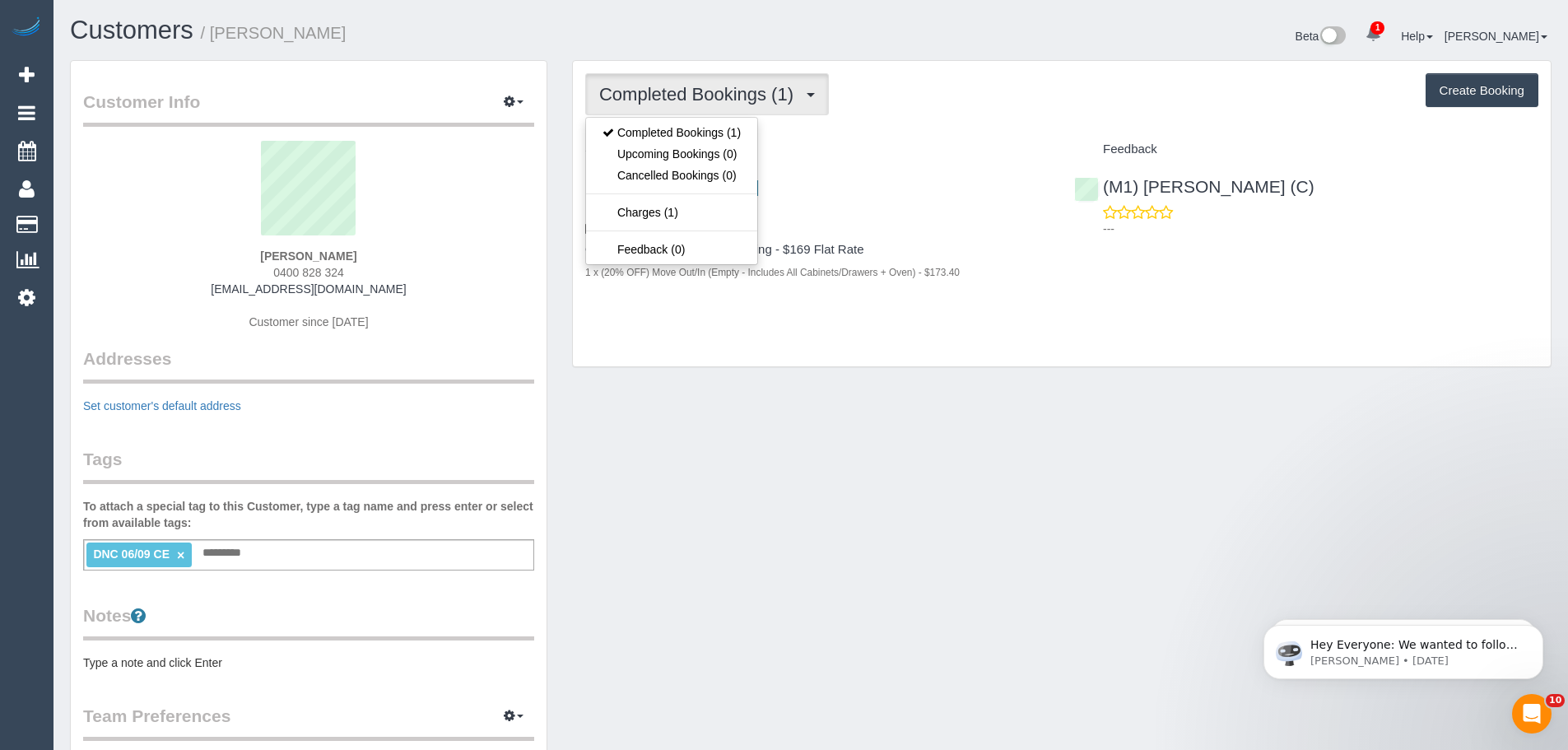
click at [842, 122] on div "Completed Bookings (1) Completed Bookings (1) Upcoming Bookings (0) Cancelled B…" at bounding box center [1062, 214] width 978 height 306
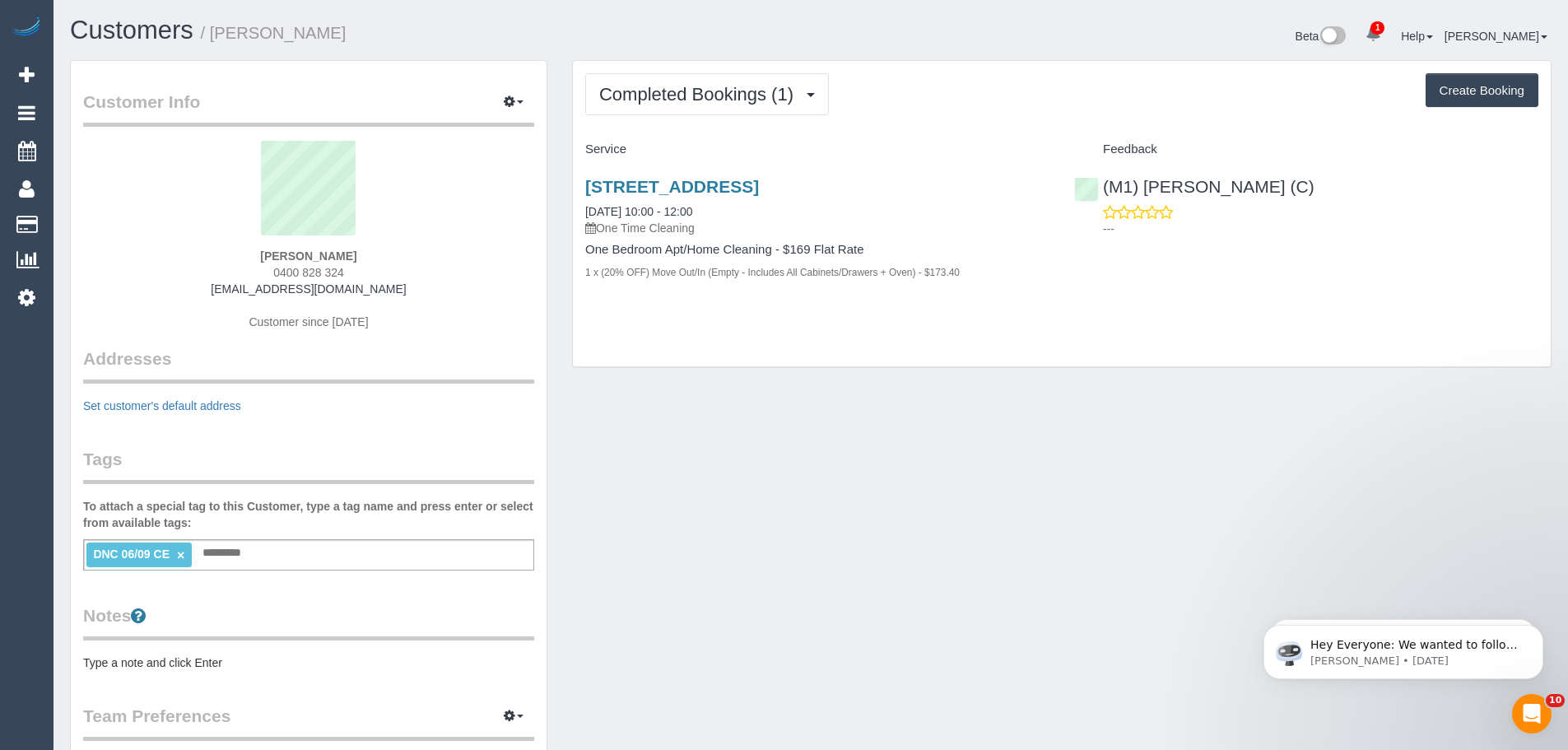
click at [180, 557] on link "×" at bounding box center [180, 555] width 8 height 14
click at [720, 96] on span "Completed Bookings (1)" at bounding box center [700, 94] width 203 height 20
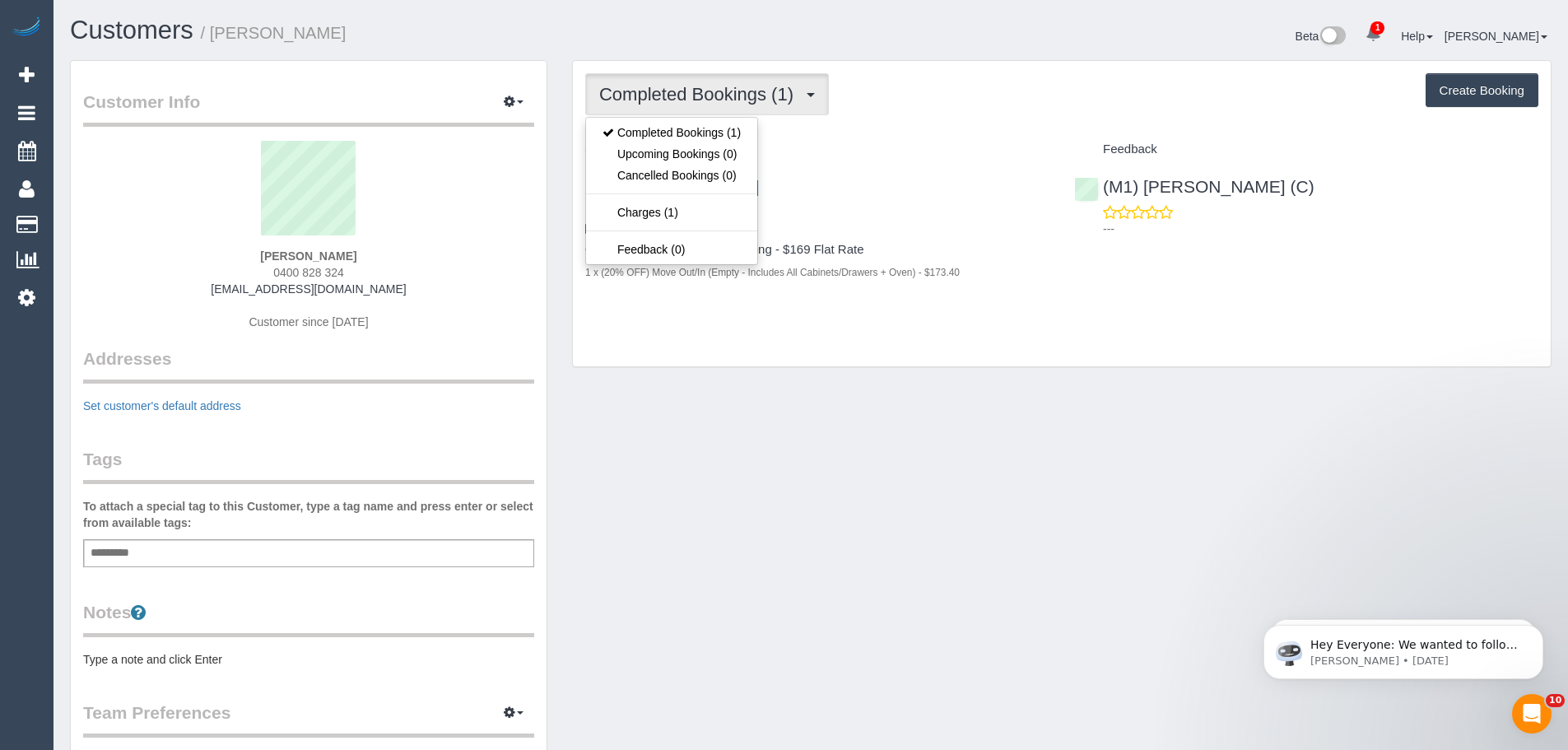
click at [907, 109] on div "Completed Bookings (1) Completed Bookings (1) Upcoming Bookings (0) Cancelled B…" at bounding box center [1061, 94] width 953 height 42
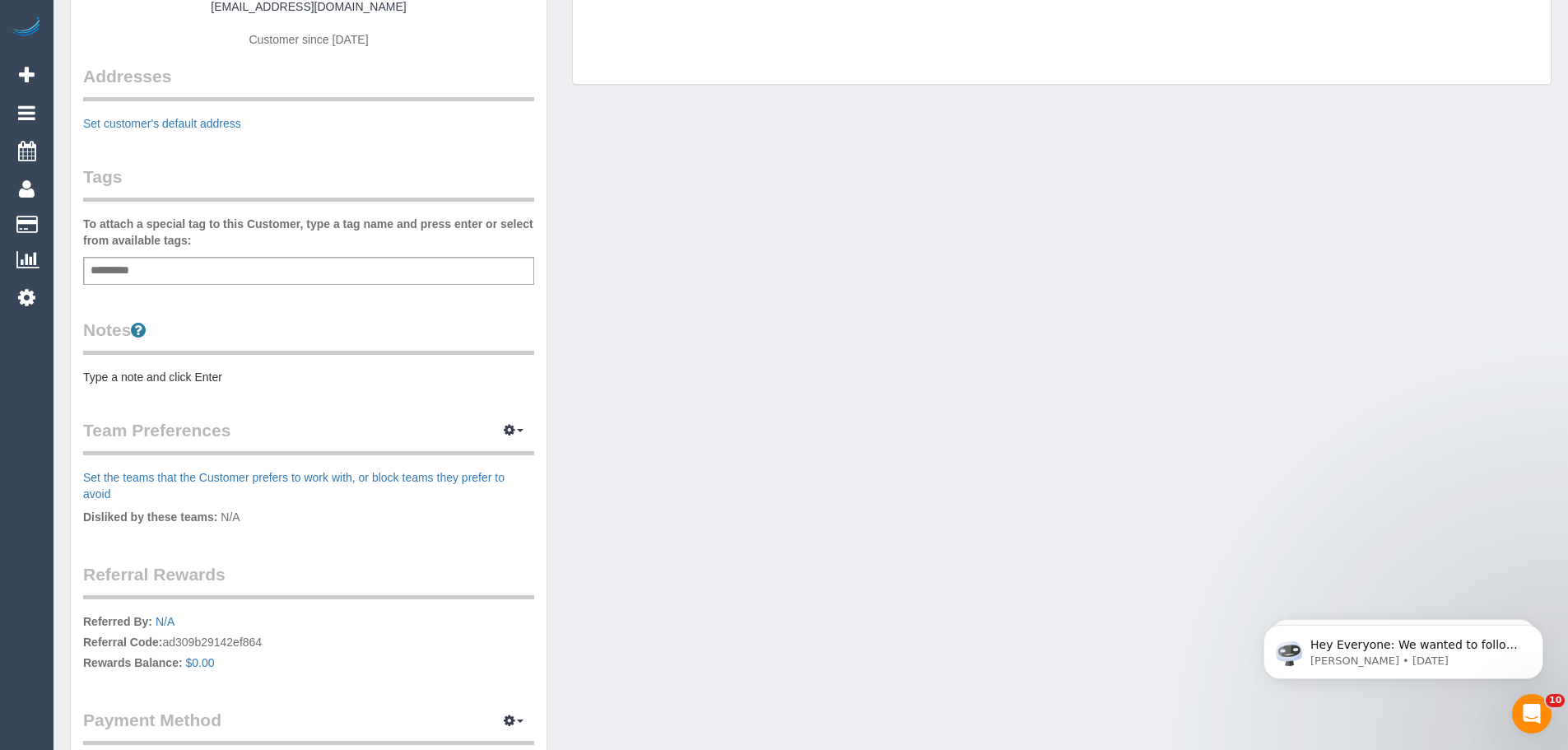
scroll to position [329, 0]
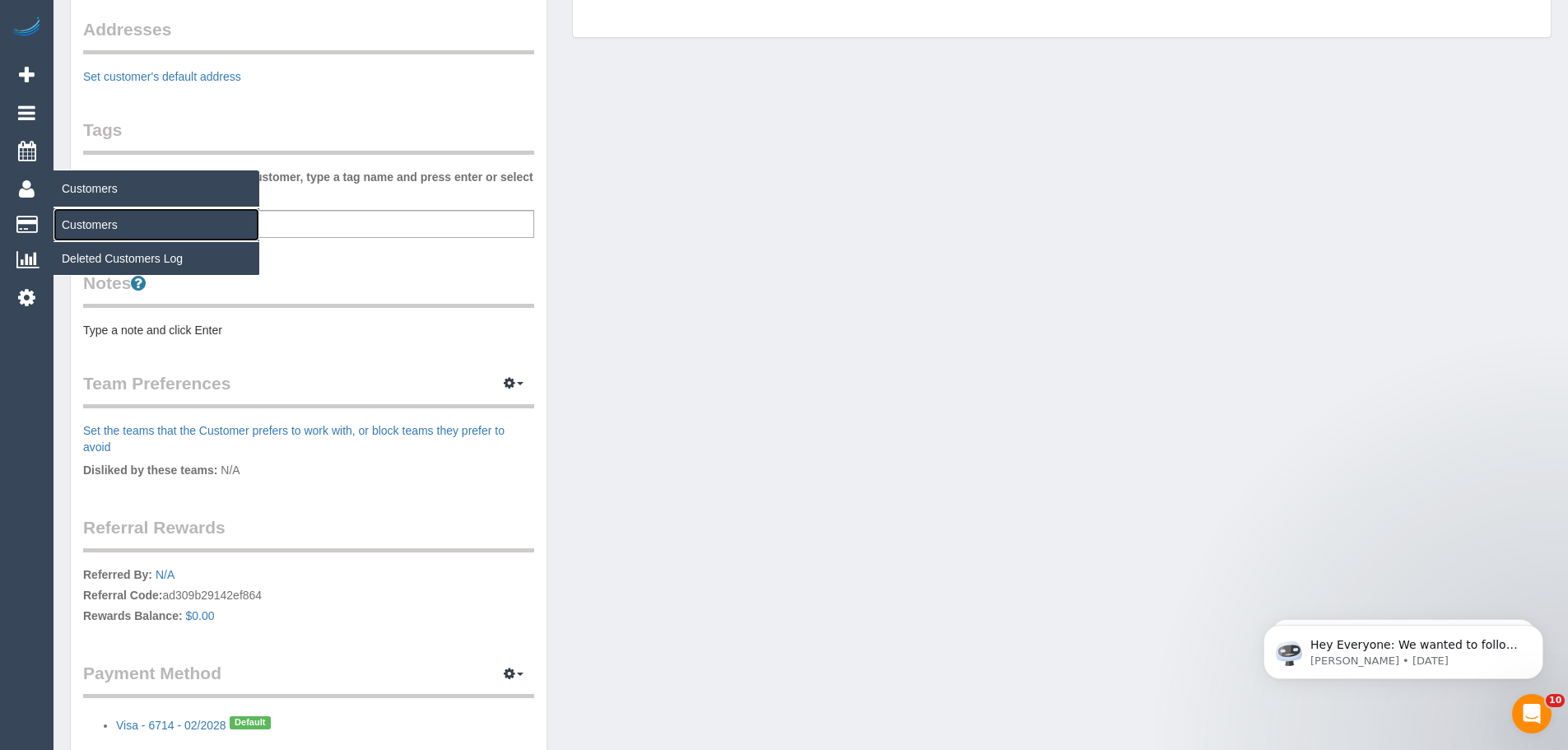
click at [83, 219] on link "Customers" at bounding box center [157, 224] width 205 height 33
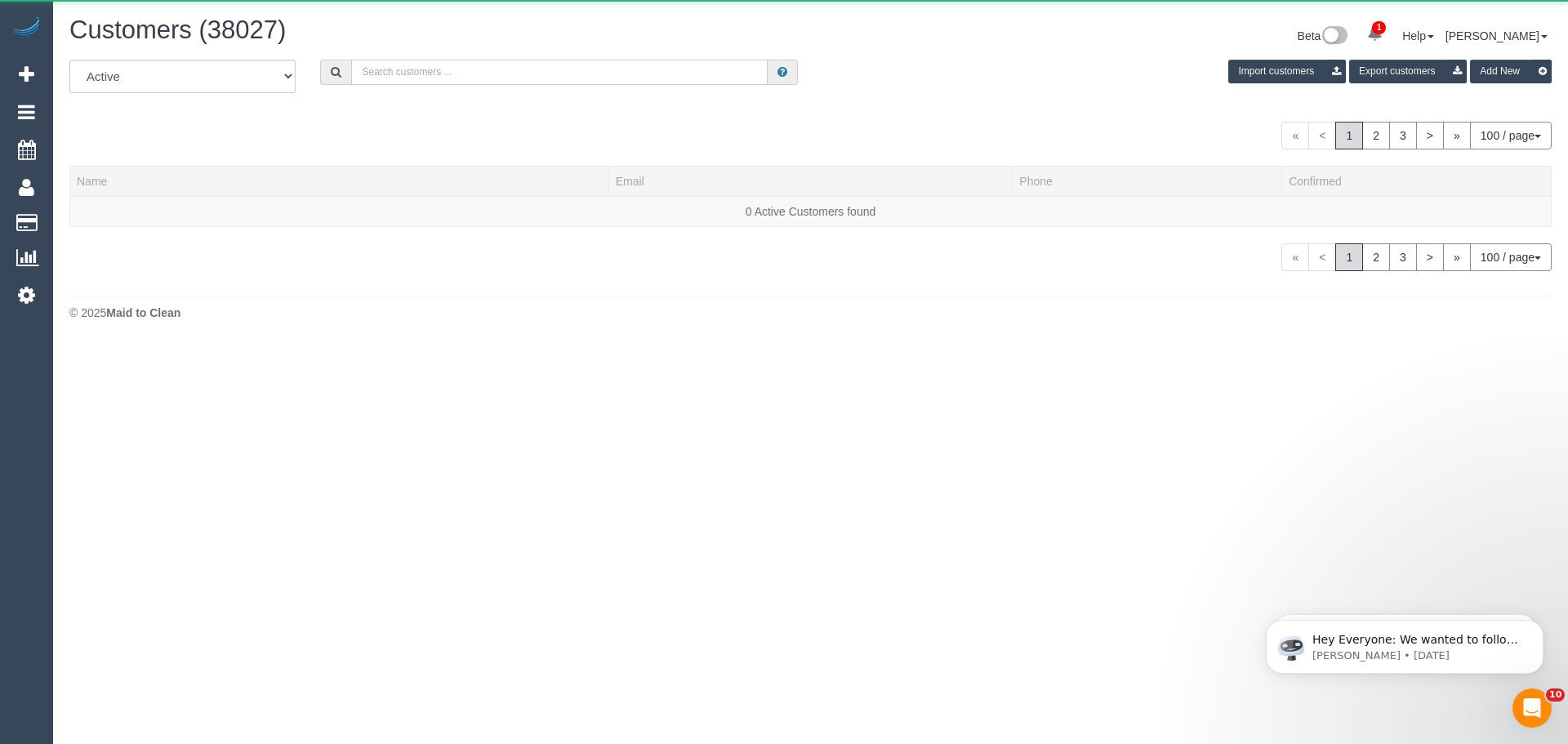
click at [585, 66] on input "text" at bounding box center [559, 72] width 417 height 25
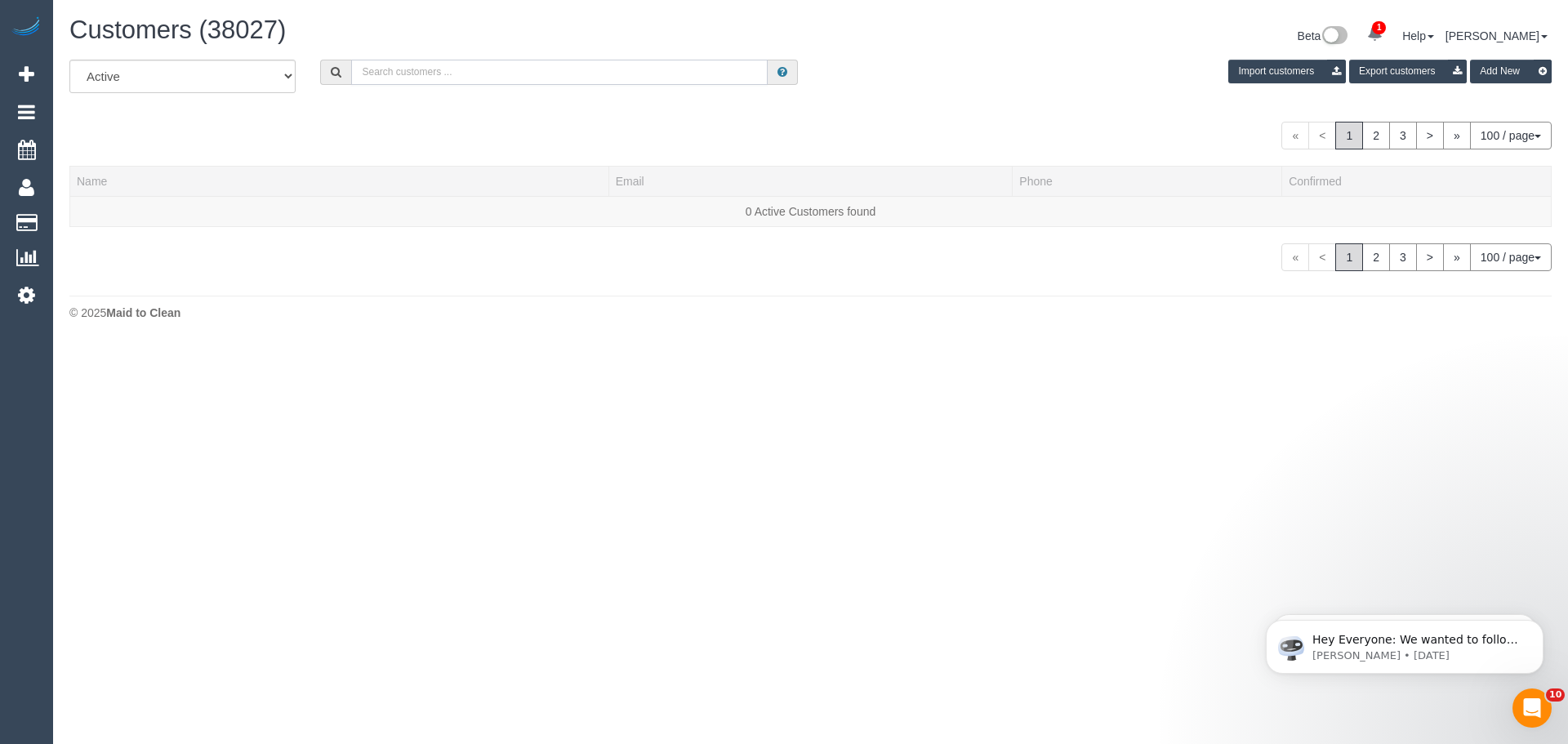
paste input "61438325671"
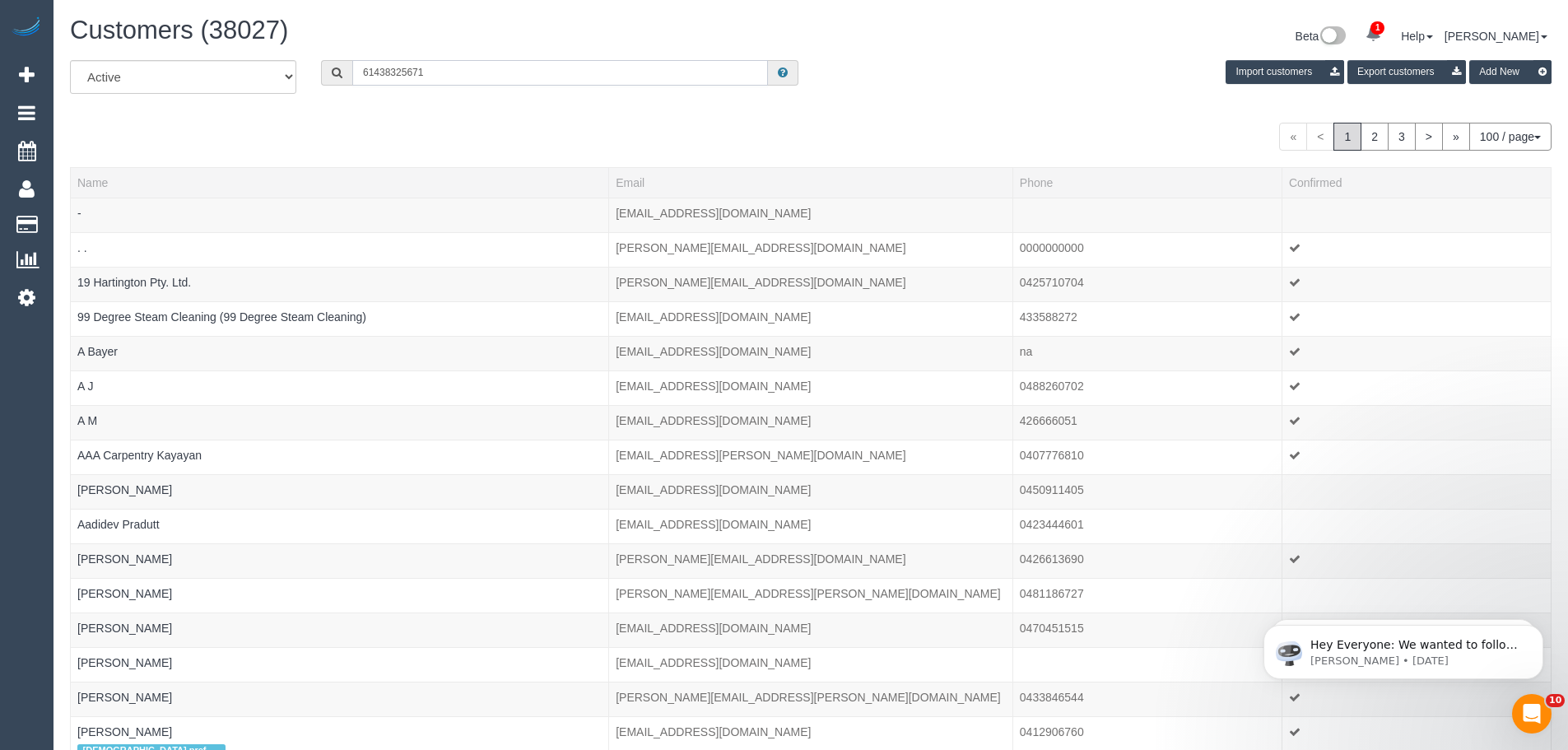
click at [368, 72] on input "61438325671" at bounding box center [561, 72] width 416 height 25
drag, startPoint x: 374, startPoint y: 73, endPoint x: 322, endPoint y: 67, distance: 52.3
click at [327, 68] on div "61438325671" at bounding box center [559, 72] width 477 height 25
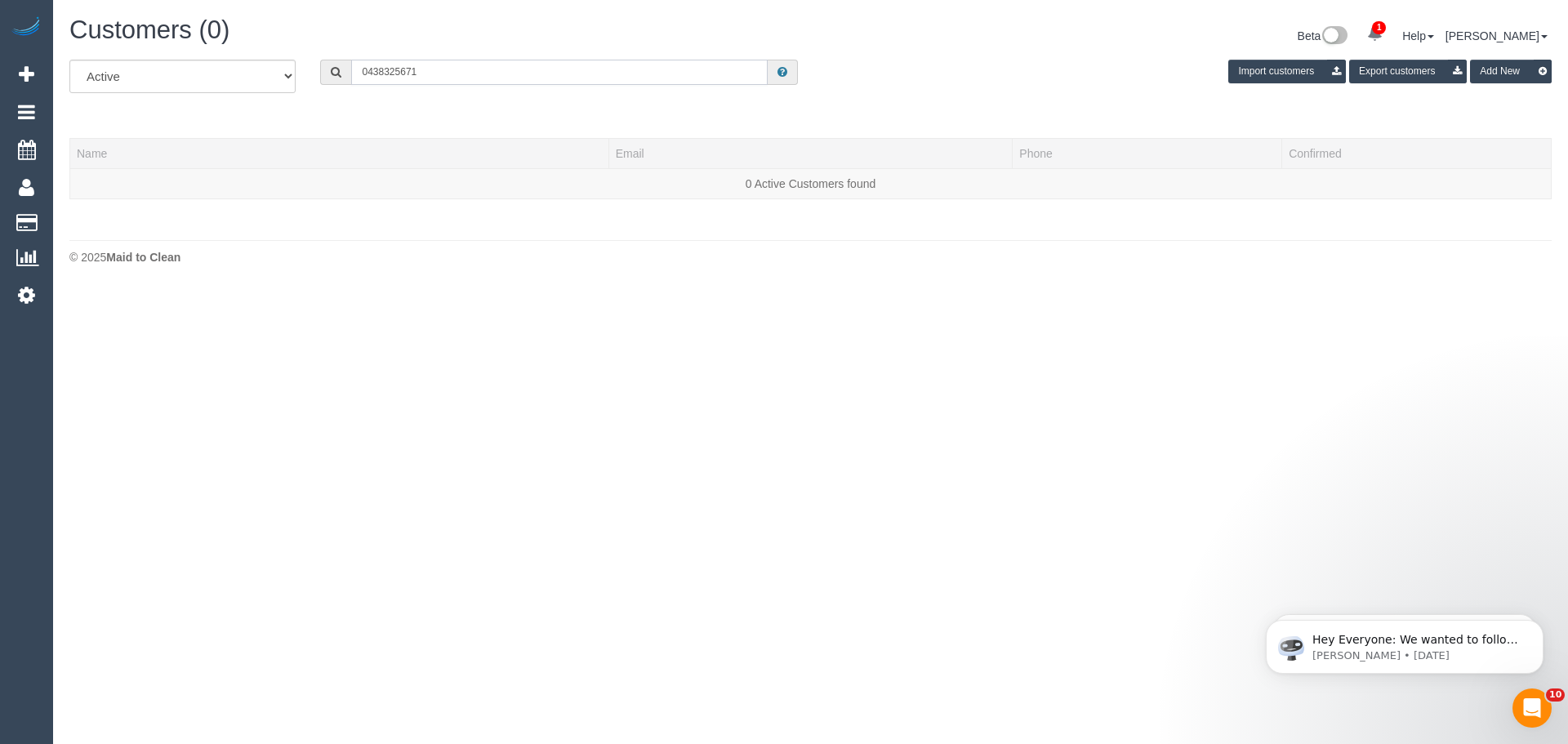
click at [383, 70] on input "0438325671" at bounding box center [559, 72] width 417 height 25
click at [402, 75] on input "0438 325671" at bounding box center [559, 72] width 417 height 25
click at [454, 69] on input "0438 325 671" at bounding box center [559, 72] width 417 height 25
click at [442, 71] on input "0438 325 671" at bounding box center [559, 72] width 417 height 25
click at [406, 71] on input "0438 325 671" at bounding box center [559, 72] width 417 height 25
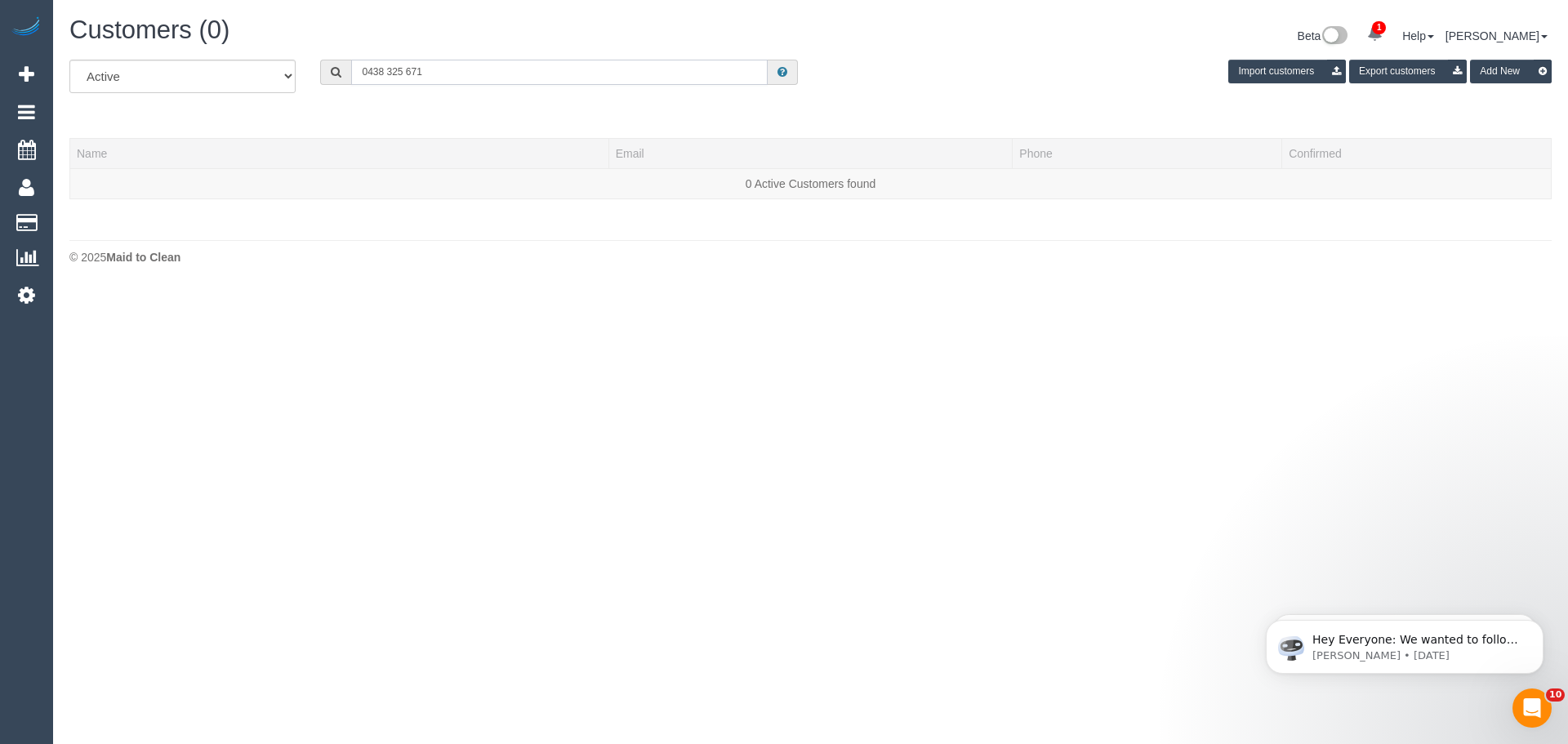
drag, startPoint x: 455, startPoint y: 72, endPoint x: 245, endPoint y: 72, distance: 210.0
click at [245, 72] on div "All Active Archived 0438 325 671 Import customers Export customers Add New" at bounding box center [810, 82] width 1506 height 46
click at [598, 71] on input "0438 325 671" at bounding box center [559, 72] width 417 height 25
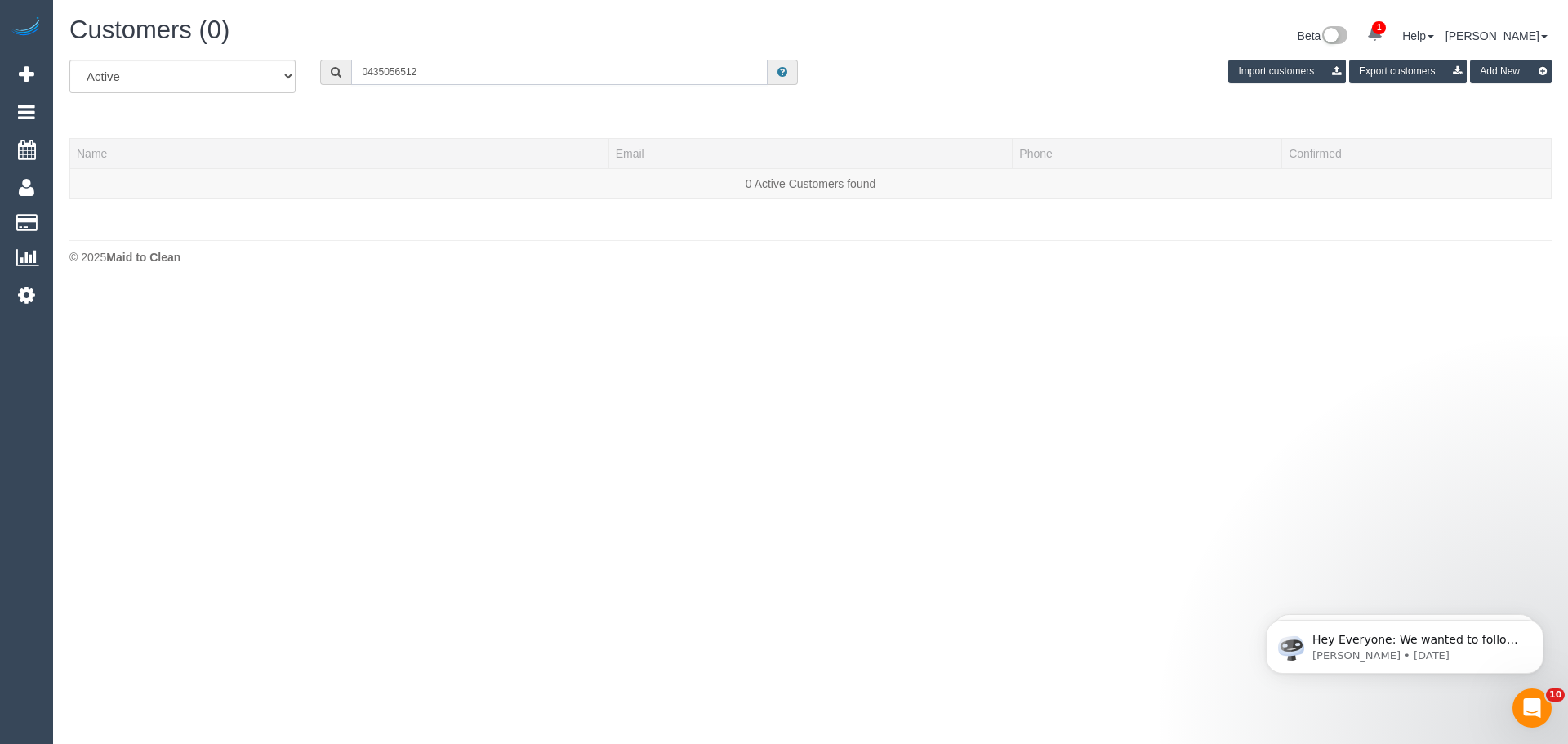
click at [382, 73] on input "0435056512" at bounding box center [559, 72] width 417 height 25
click at [402, 73] on input "0435 056512" at bounding box center [559, 72] width 417 height 25
click at [437, 73] on input "0435 056 512" at bounding box center [559, 72] width 417 height 25
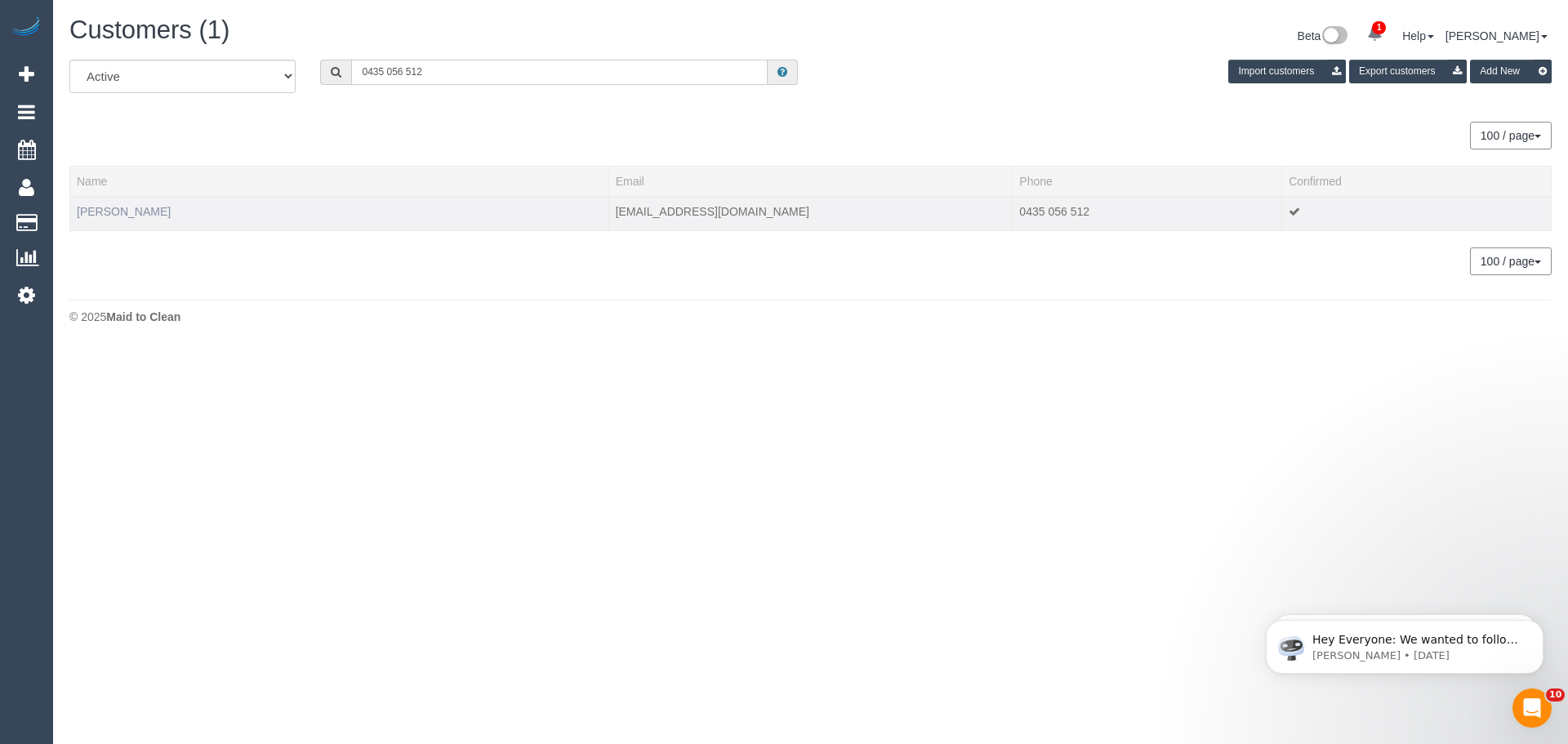
type input "0435 056 512"
click at [125, 210] on link "Kristin Bishop" at bounding box center [124, 211] width 94 height 13
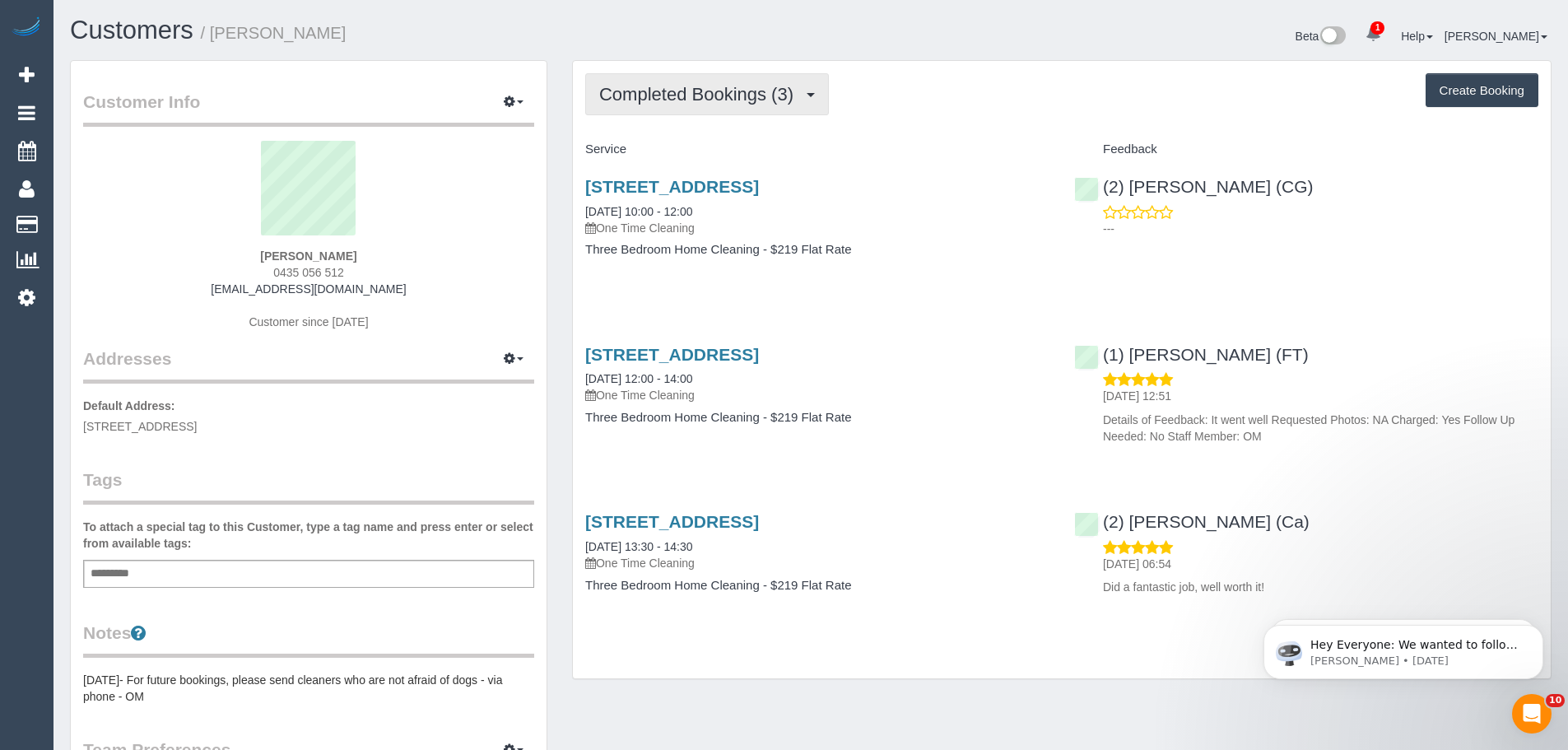
click at [703, 112] on button "Completed Bookings (3)" at bounding box center [706, 94] width 243 height 42
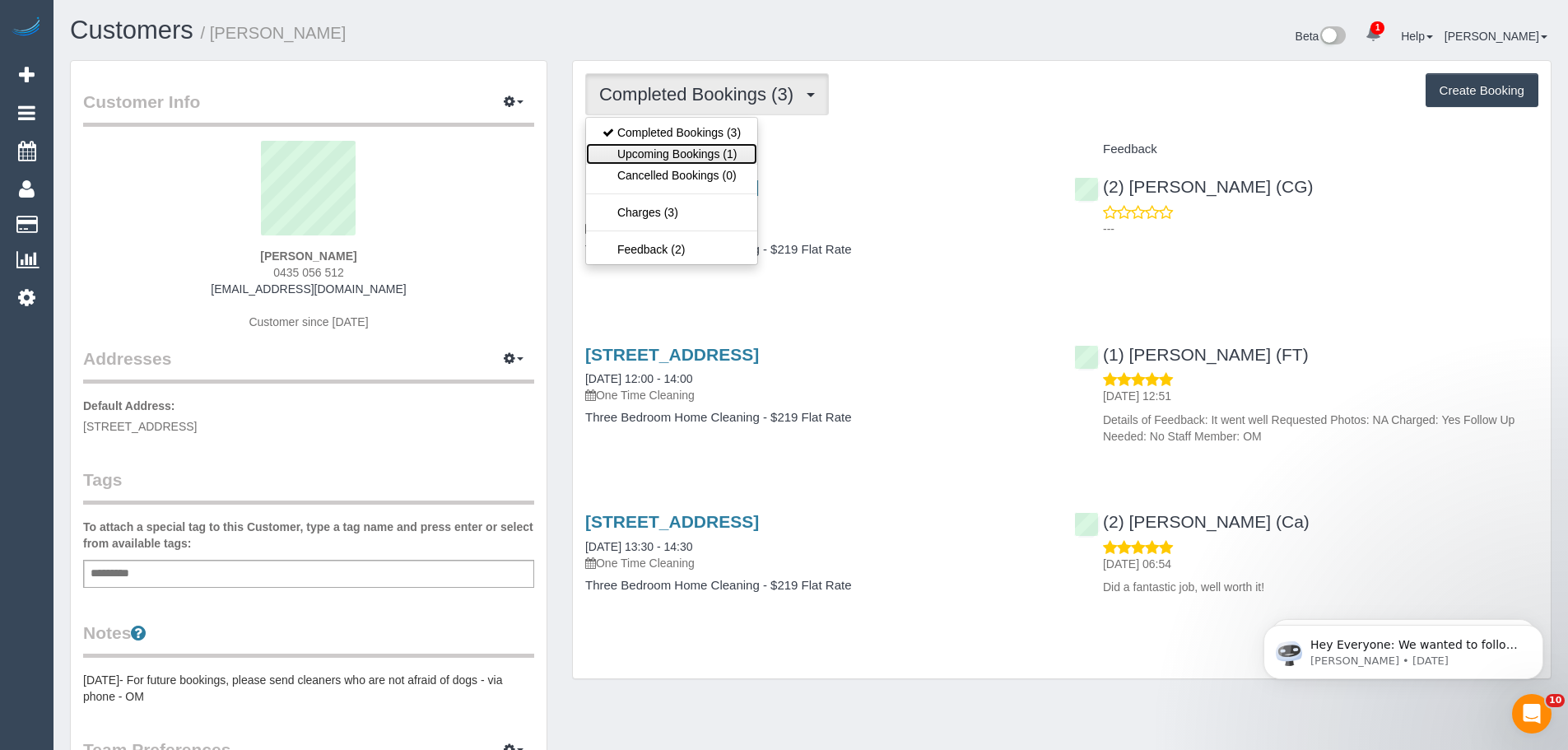
click at [701, 154] on link "Upcoming Bookings (1)" at bounding box center [671, 153] width 171 height 21
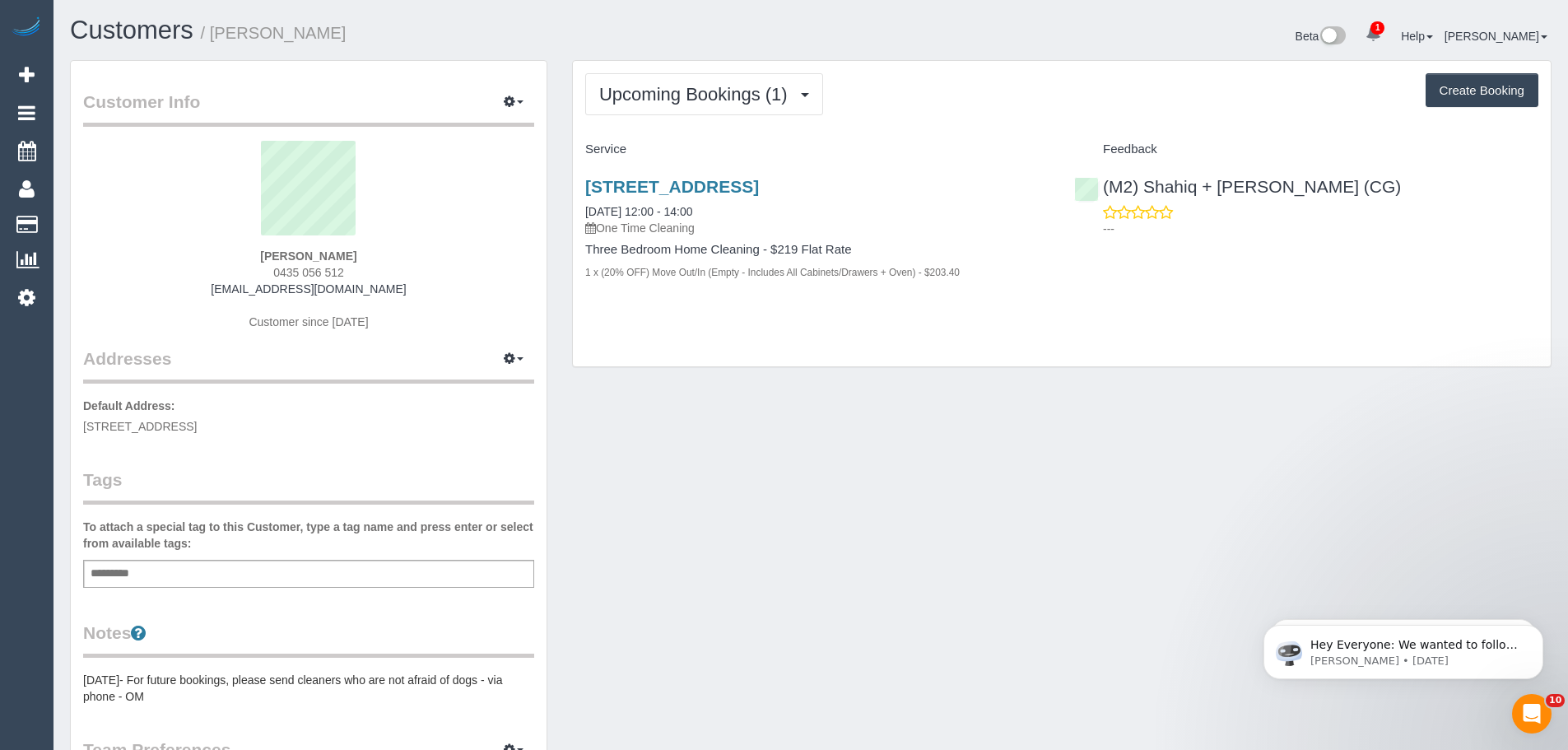
drag, startPoint x: 379, startPoint y: 254, endPoint x: 210, endPoint y: 253, distance: 169.0
click at [210, 253] on div "Kristin Bishop 0435 056 512 kristin676@gmail.com Customer since 2024" at bounding box center [309, 243] width 451 height 205
copy strong "Kristin Bishop"
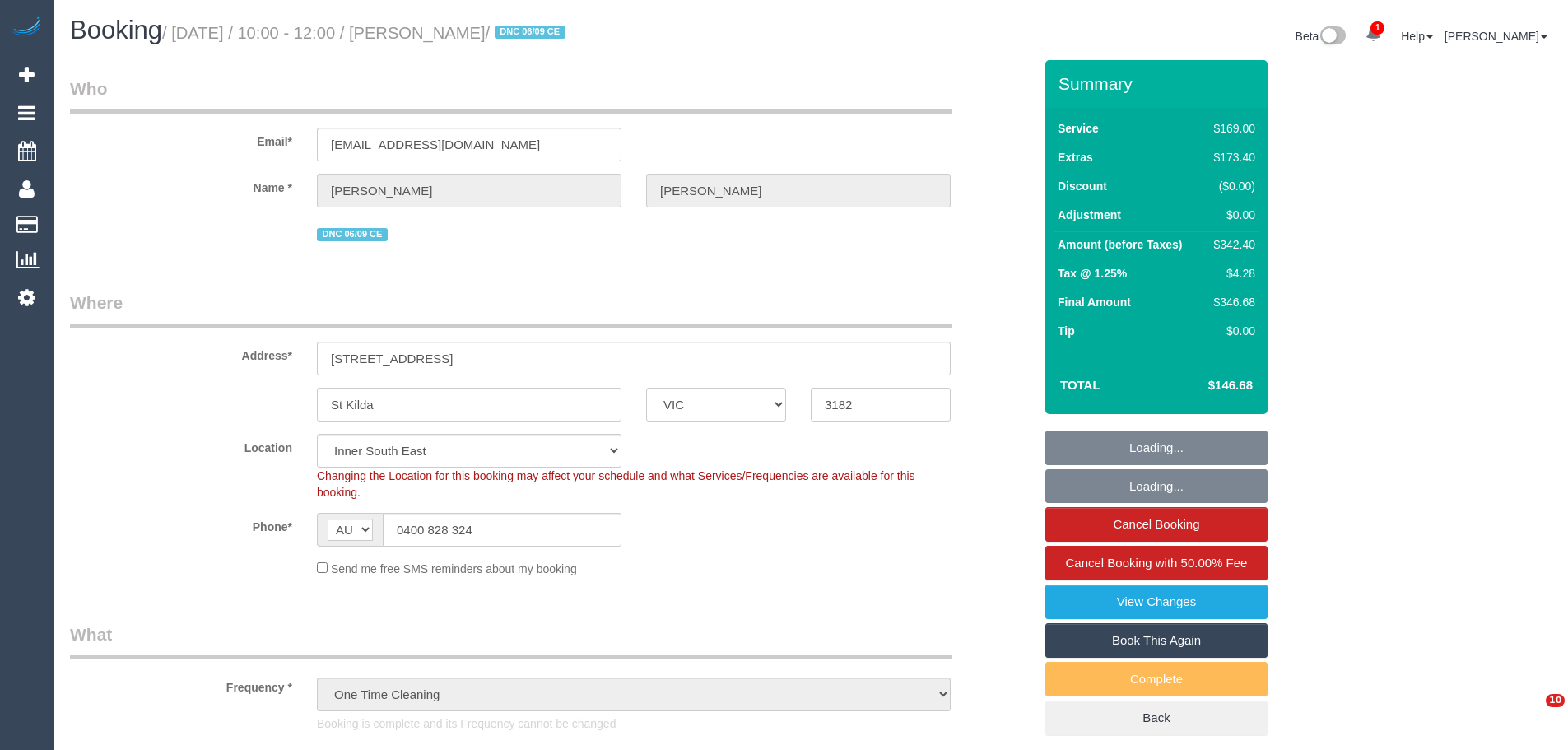
select select "VIC"
select select "number:28"
select select "number:14"
select select "number:19"
select select "number:24"
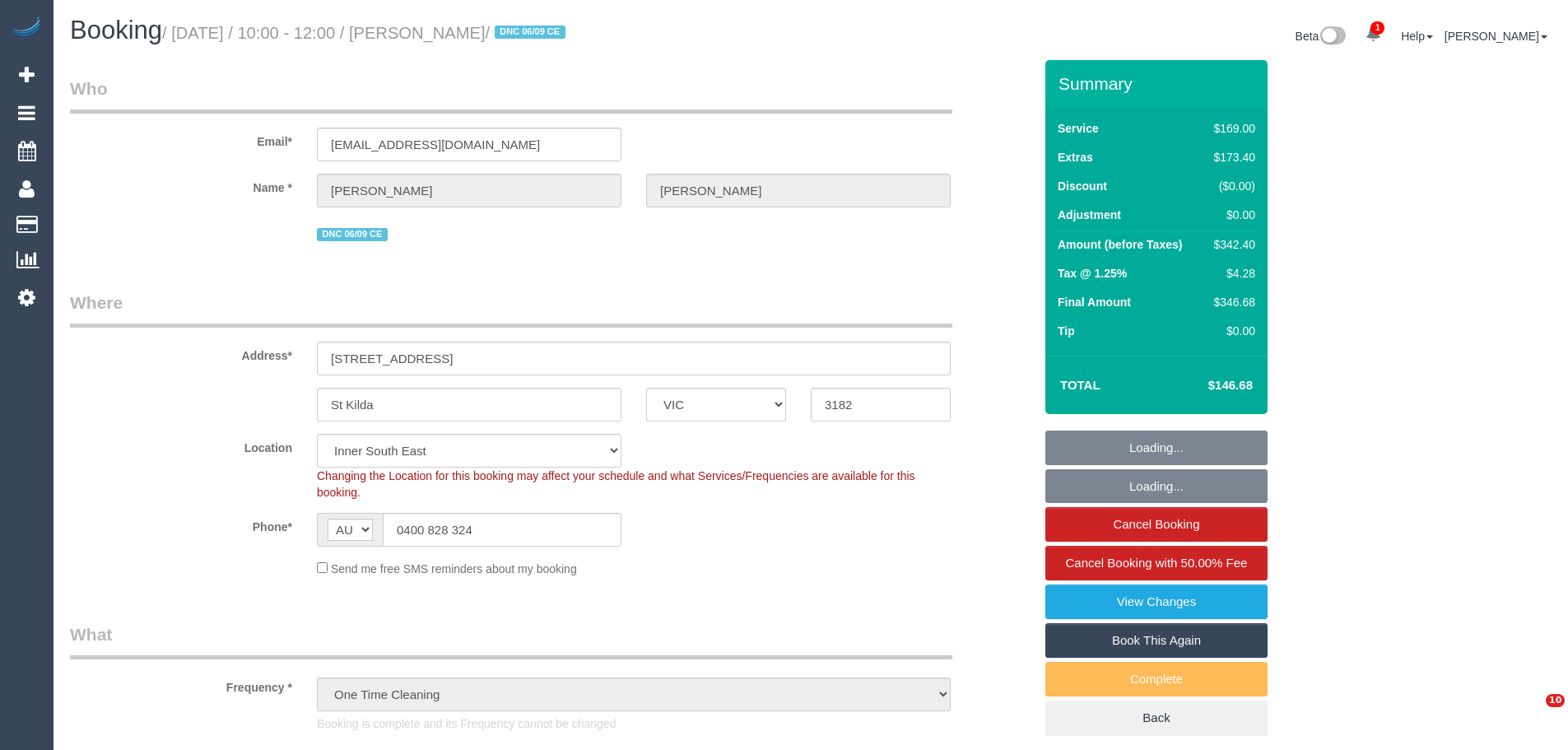
select select "number:26"
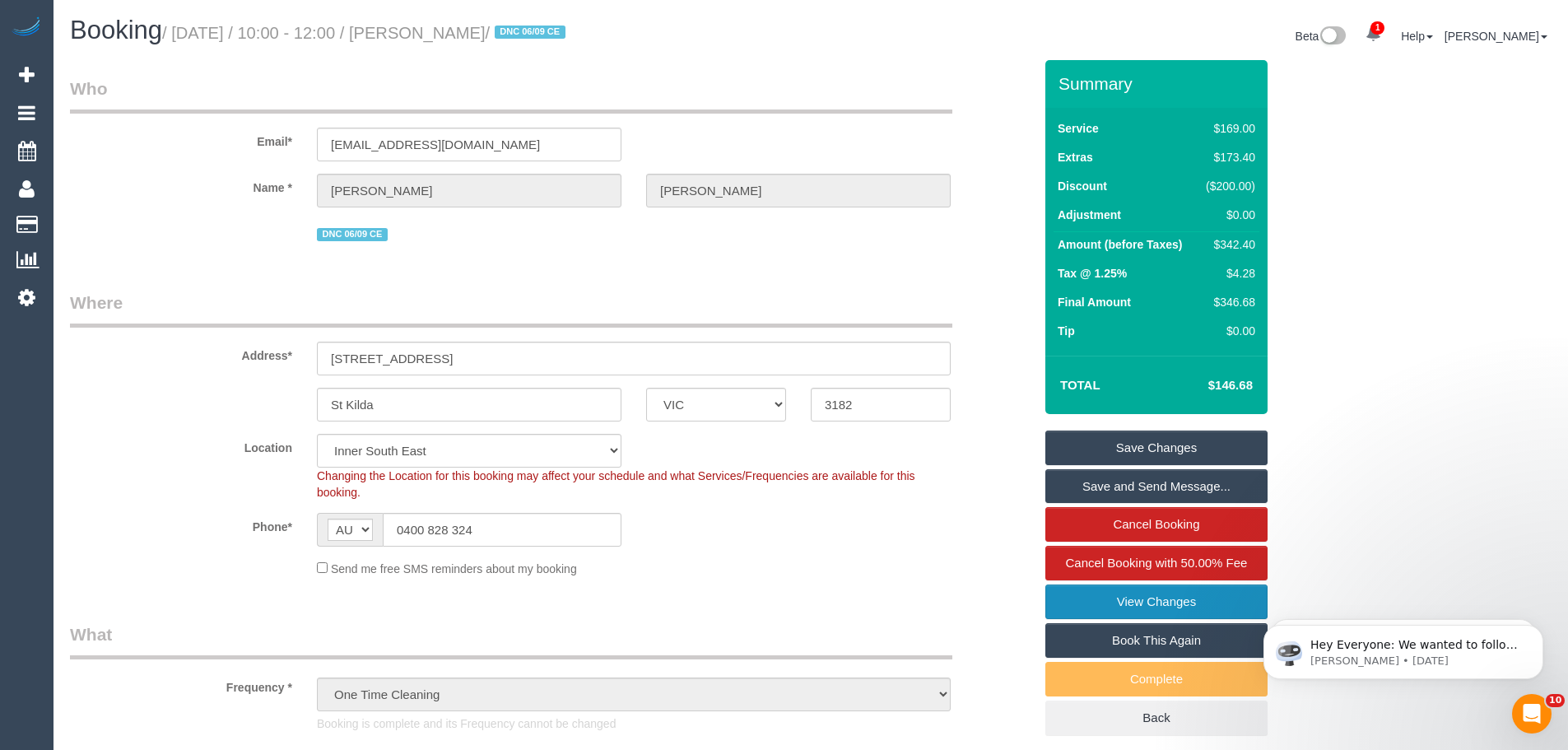
click at [1133, 595] on link "View Changes" at bounding box center [1156, 601] width 222 height 35
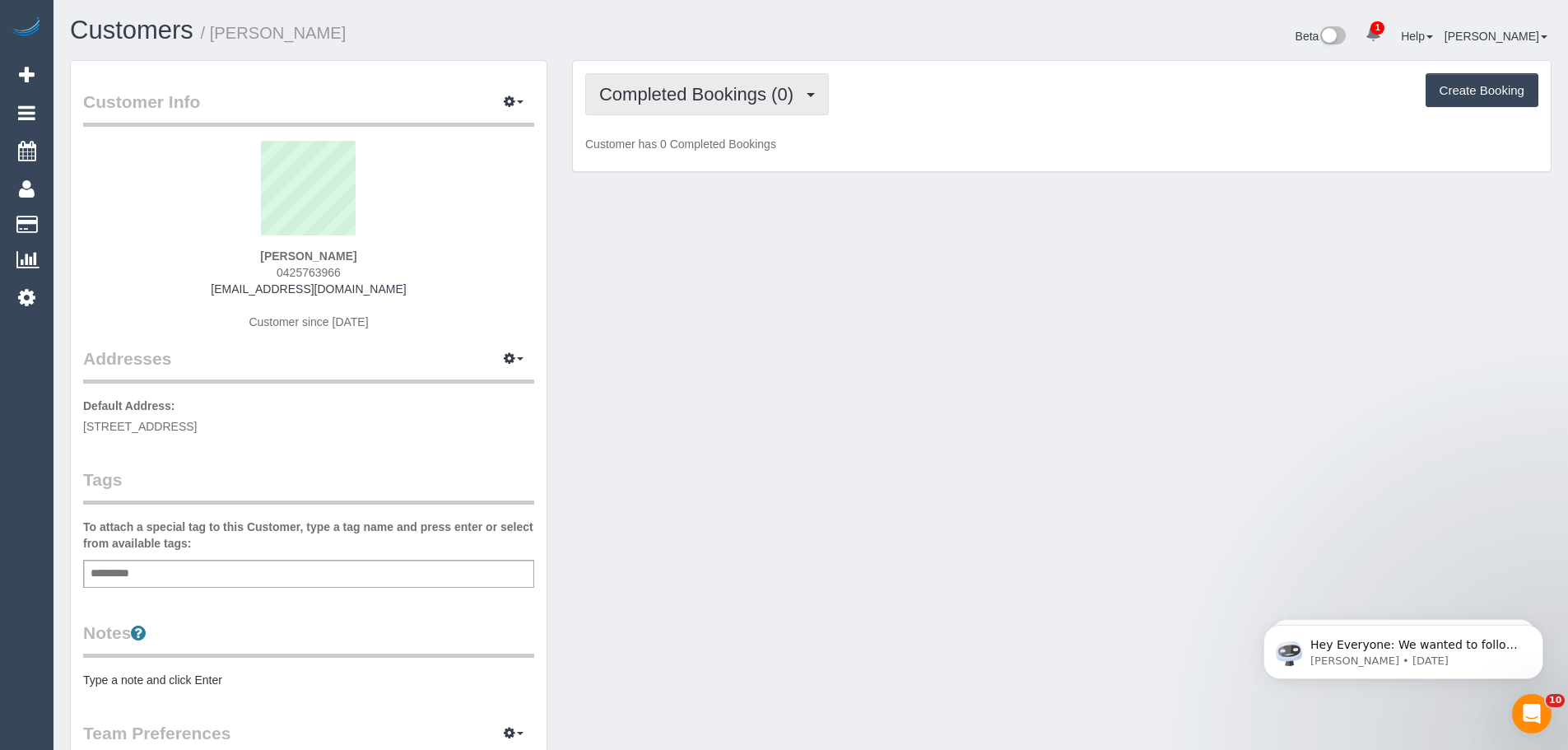
click at [782, 96] on span "Completed Bookings (0)" at bounding box center [700, 94] width 203 height 20
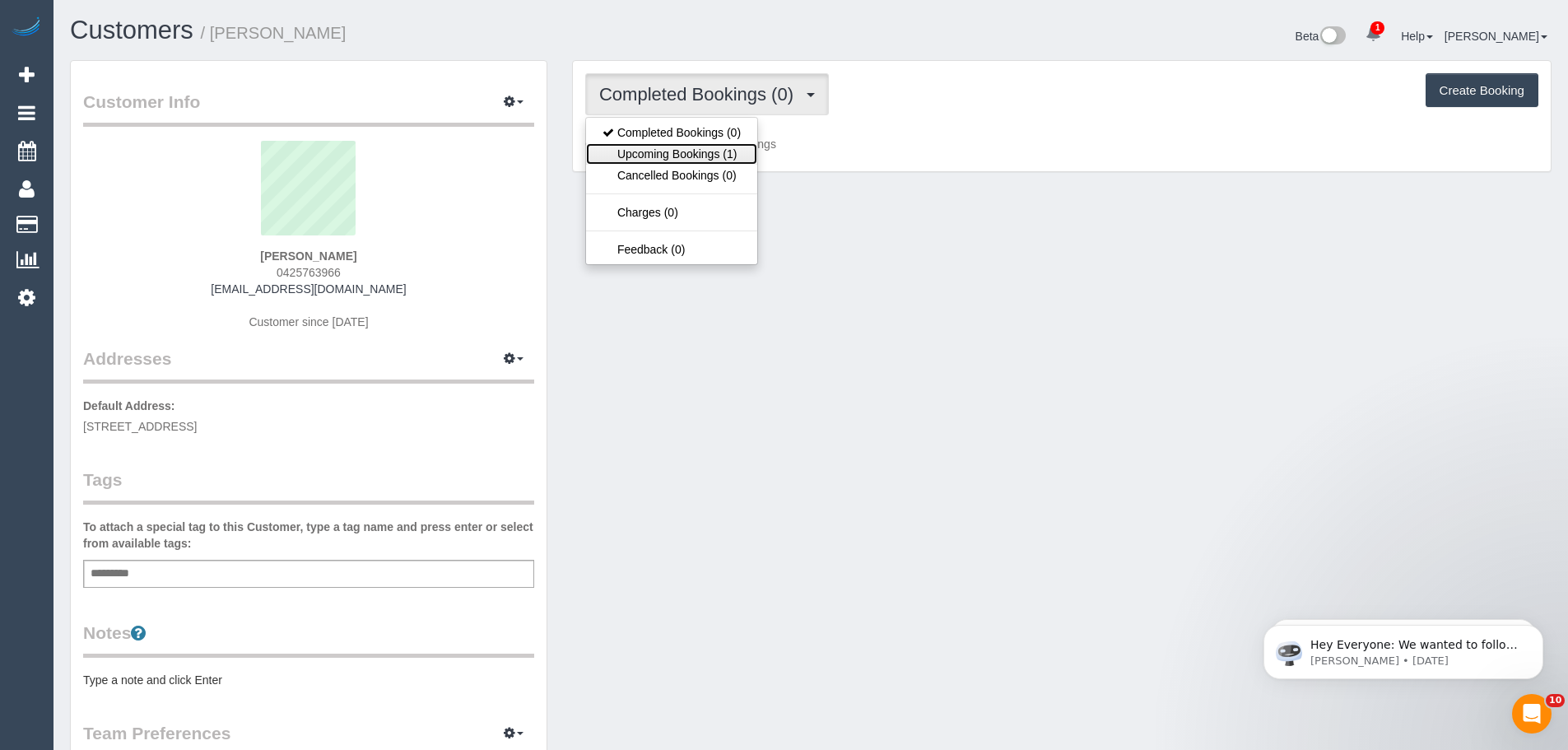
click at [747, 158] on link "Upcoming Bookings (1)" at bounding box center [671, 153] width 171 height 21
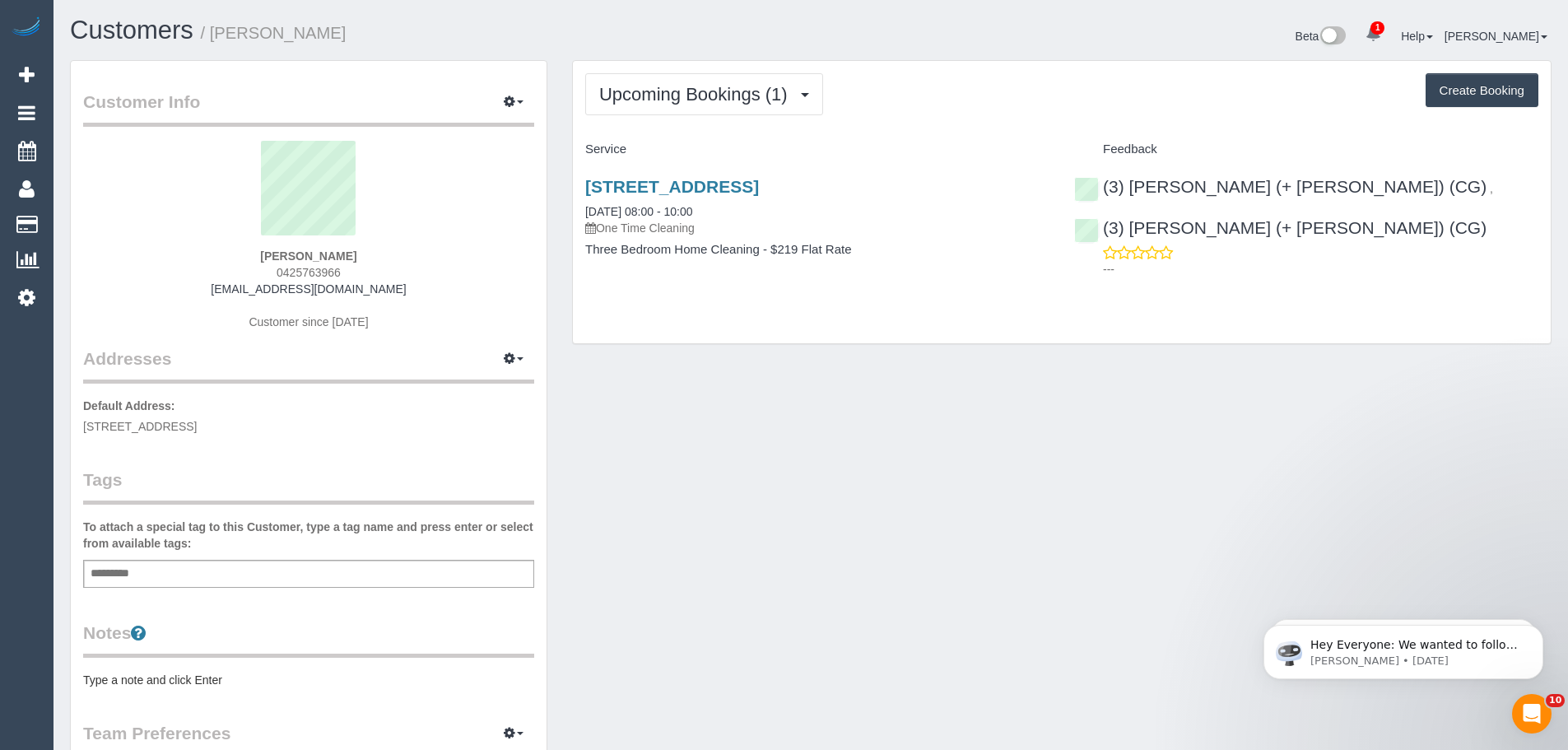
drag, startPoint x: 582, startPoint y: 201, endPoint x: 931, endPoint y: 266, distance: 355.0
click at [931, 266] on div "[STREET_ADDRESS] [DATE] 08:00 - 10:00 One Time Cleaning Three Bedroom Home Clea…" at bounding box center [817, 226] width 489 height 127
drag, startPoint x: 368, startPoint y: 275, endPoint x: 265, endPoint y: 273, distance: 103.0
click at [265, 273] on div "[PERSON_NAME] 0425763966 [EMAIL_ADDRESS][DOMAIN_NAME] Customer since [DATE]" at bounding box center [309, 243] width 451 height 205
copy span "0425763966"
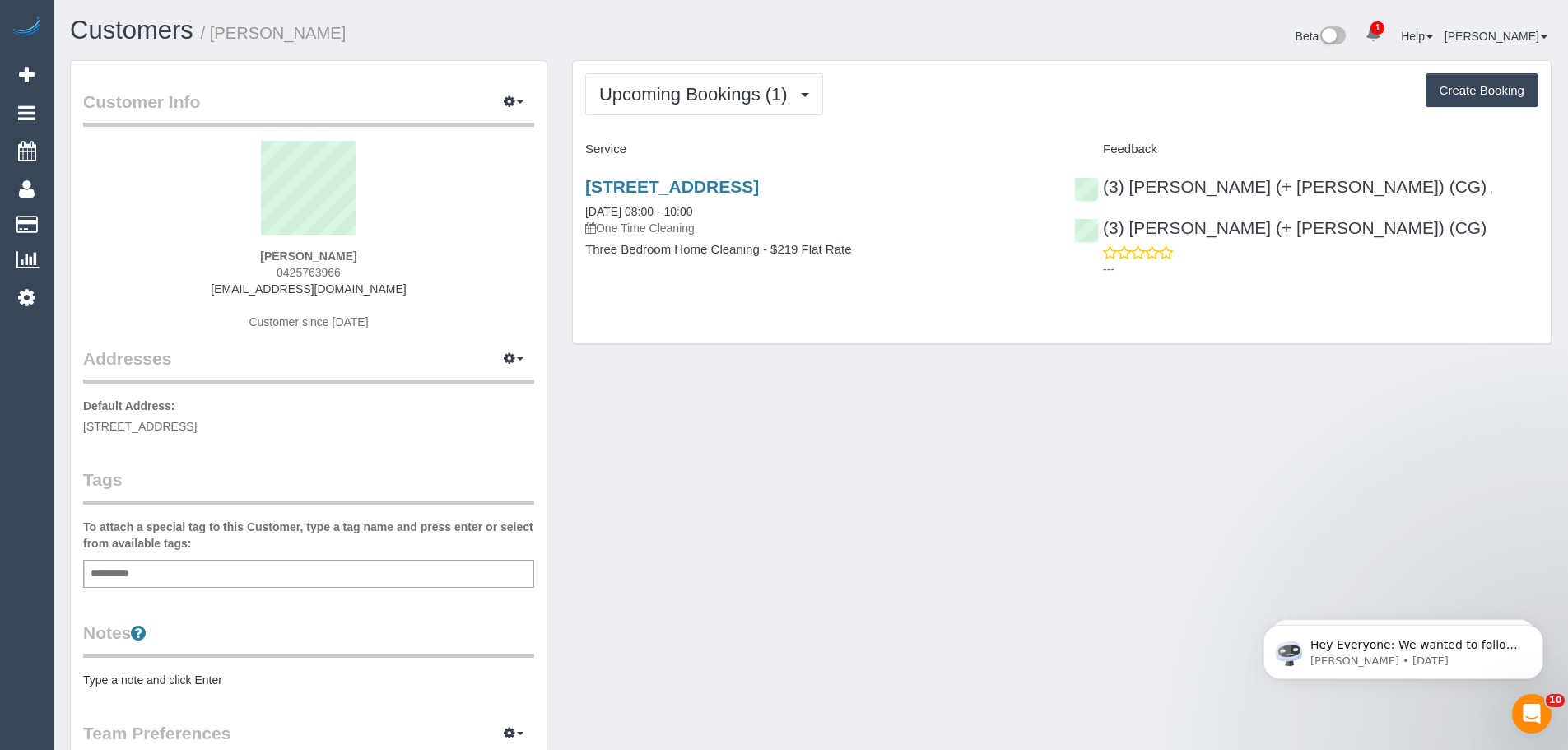
drag, startPoint x: 953, startPoint y: 178, endPoint x: 578, endPoint y: 182, distance: 375.0
click at [578, 182] on div "[STREET_ADDRESS] [DATE] 08:00 - 10:00 One Time Cleaning Three Bedroom Home Clea…" at bounding box center [817, 226] width 489 height 127
copy link "[STREET_ADDRESS]"
drag, startPoint x: 333, startPoint y: 279, endPoint x: 240, endPoint y: 274, distance: 93.1
click at [237, 276] on div "Liz La Brooy 0425763966 poppy1859@hotmail.com Customer since 2025" at bounding box center [309, 243] width 451 height 205
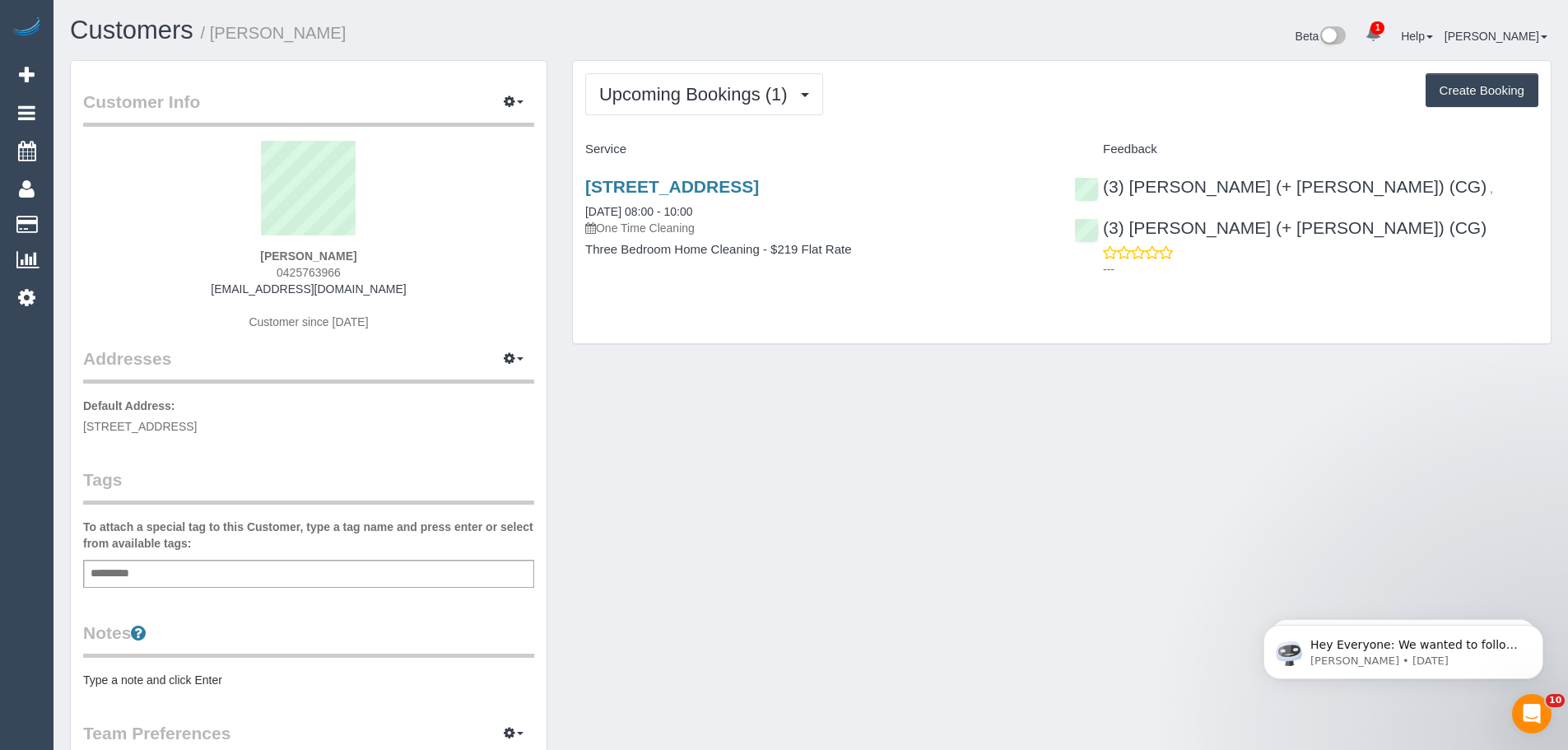
copy span "0425763966"
click at [696, 94] on span "Upcoming Bookings (1)" at bounding box center [698, 94] width 197 height 20
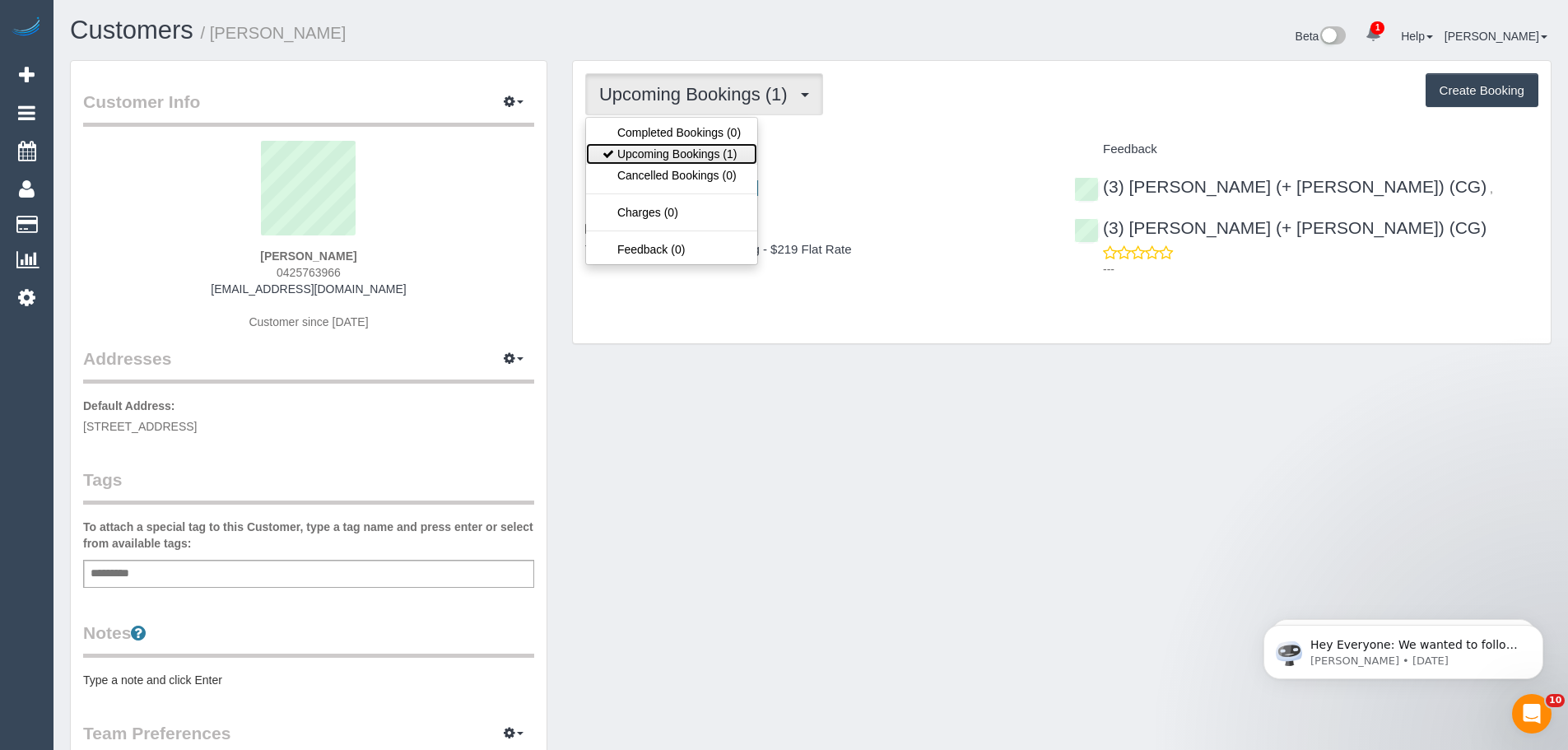
click at [681, 157] on link "Upcoming Bookings (1)" at bounding box center [671, 153] width 171 height 21
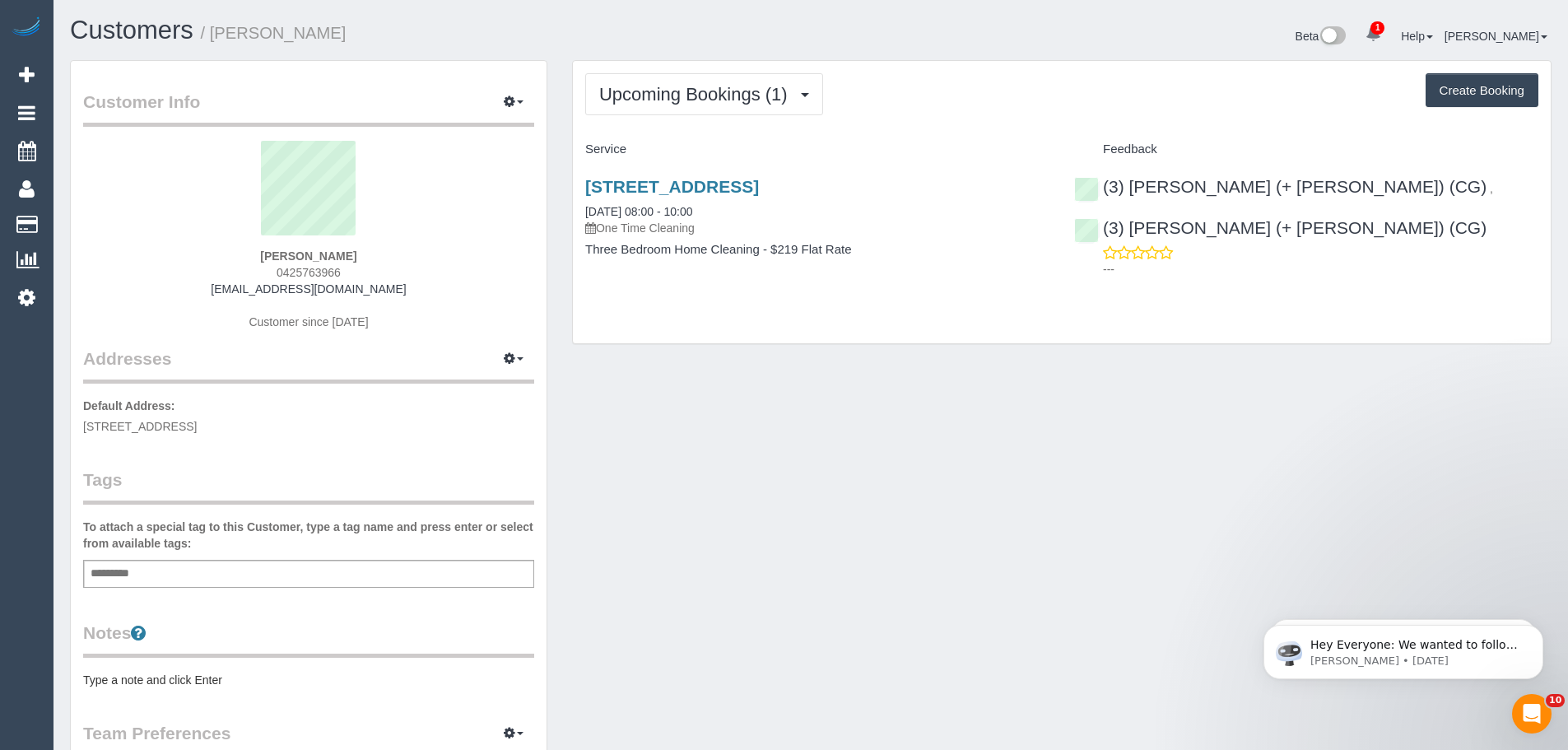
click at [1310, 316] on div "Upcoming Bookings (1) Completed Bookings (0) Upcoming Bookings (1) Cancelled Bo…" at bounding box center [1062, 201] width 978 height 282
click at [678, 87] on span "Upcoming Bookings (1)" at bounding box center [698, 94] width 197 height 20
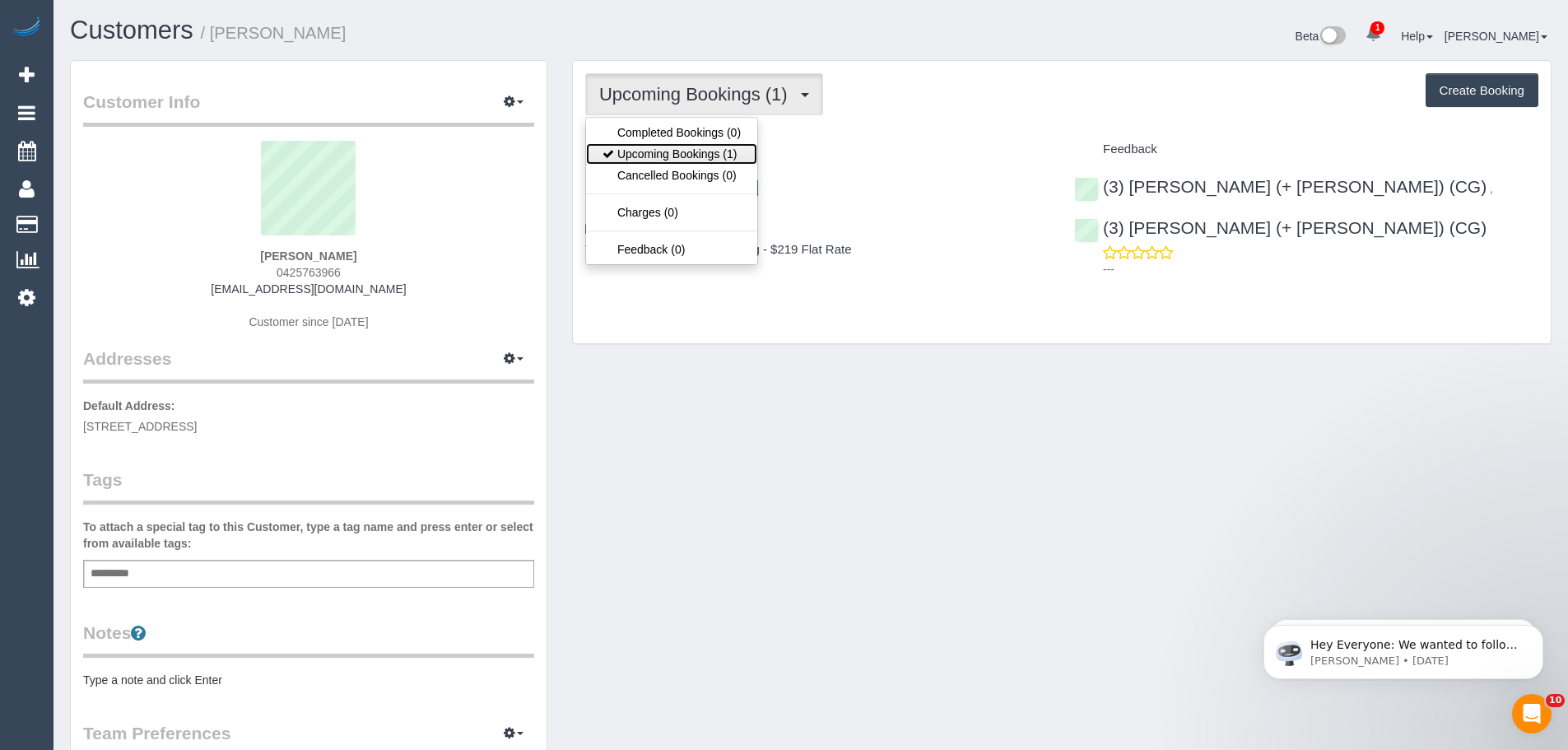
click at [687, 156] on link "Upcoming Bookings (1)" at bounding box center [671, 153] width 171 height 21
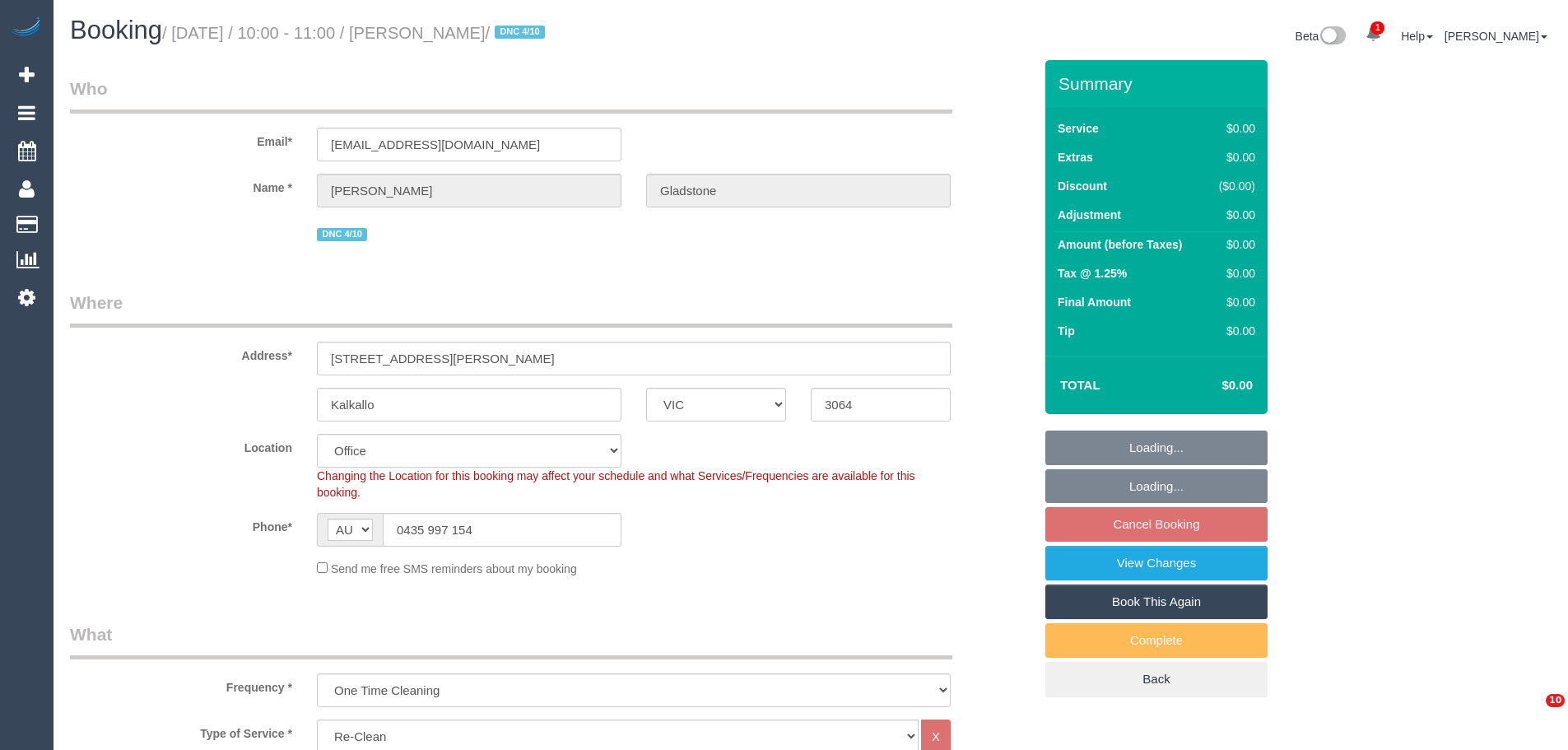
select select "VIC"
select select "number:28"
select select "number:14"
select select "number:19"
select select "number:22"
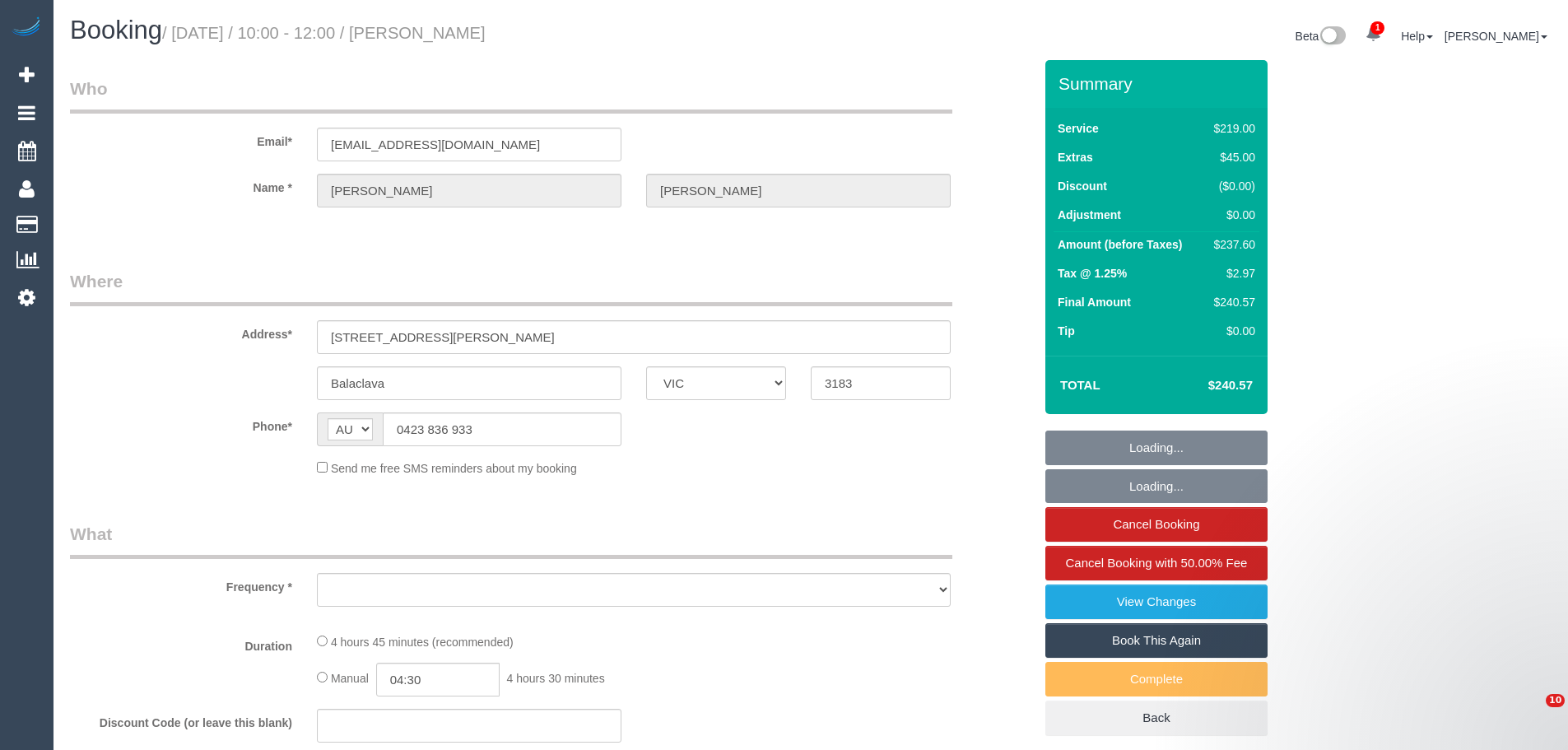
select select "VIC"
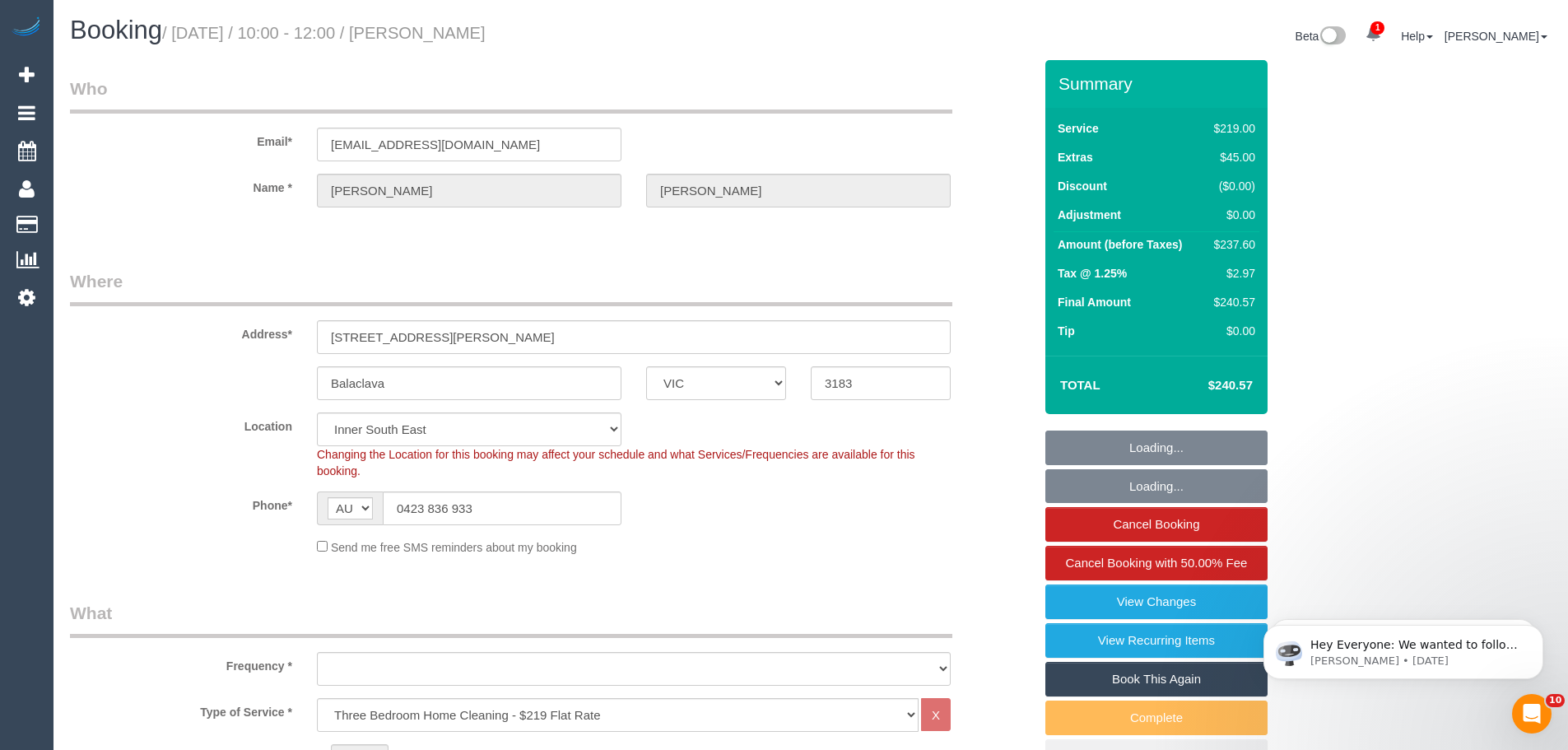
select select "object:661"
select select "string:stripe-pm_1RTcz52GScqysDRV0Mxj4oqC"
select select "number:29"
select select "number:14"
select select "number:19"
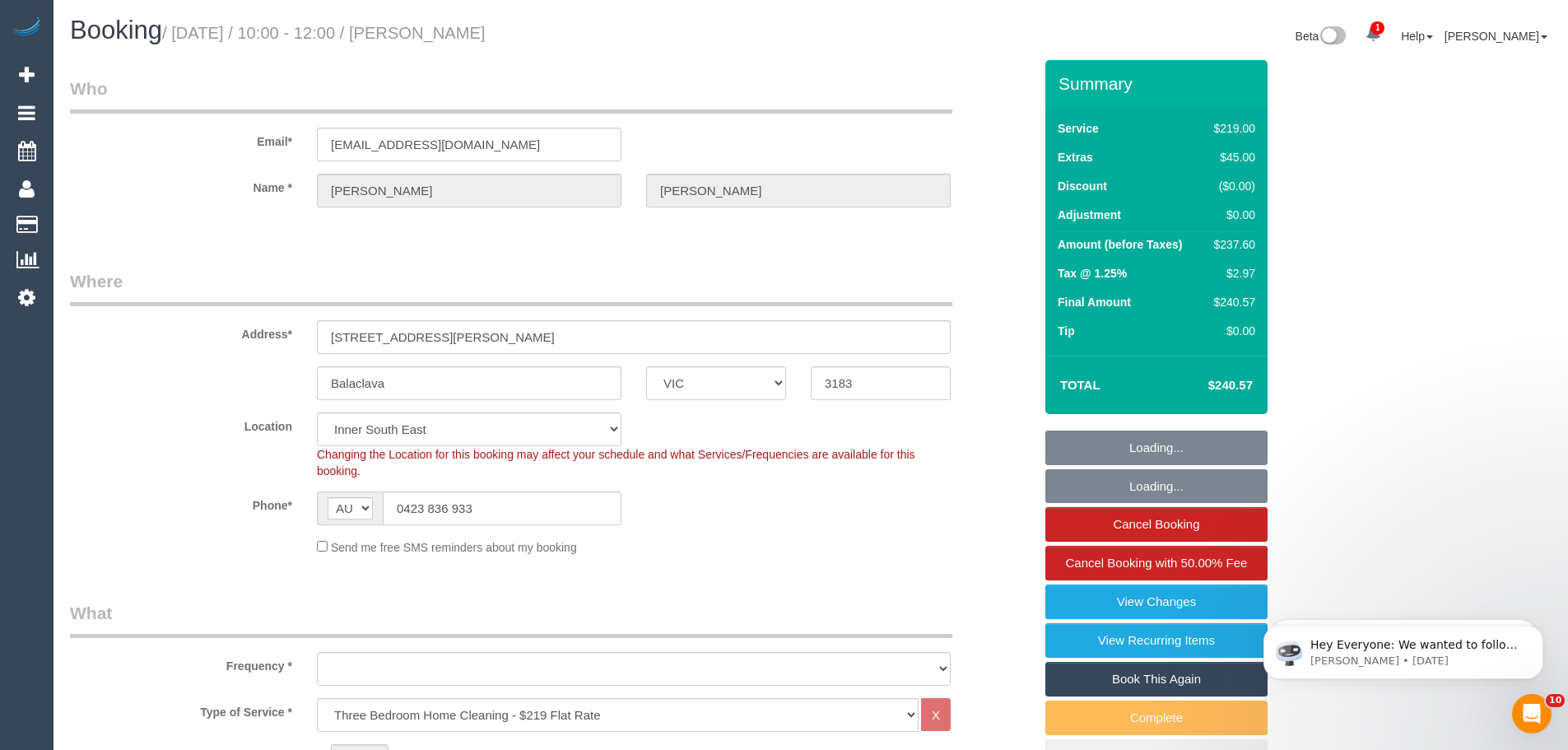
select select "number:36"
select select "number:34"
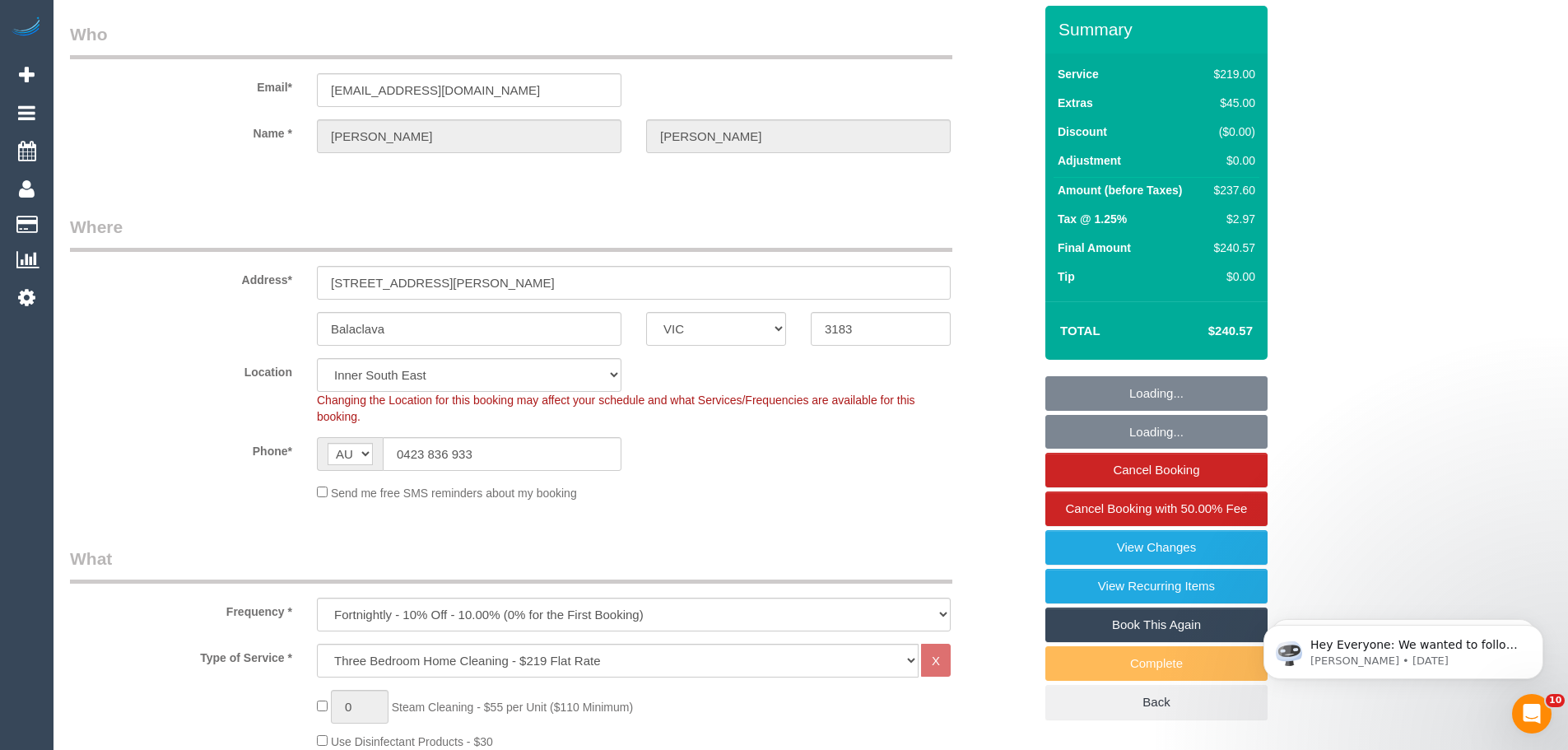
select select "object:1444"
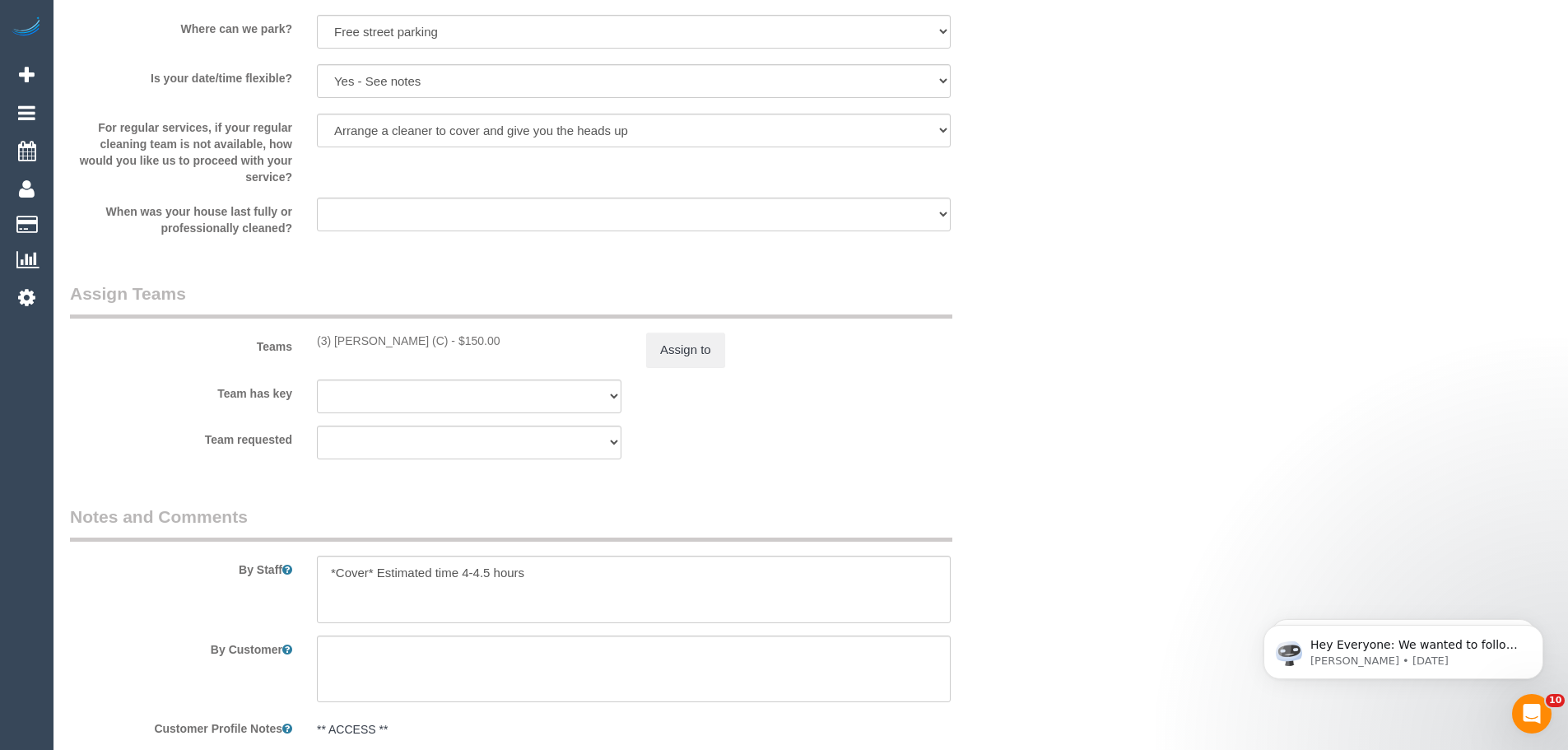
scroll to position [2387, 0]
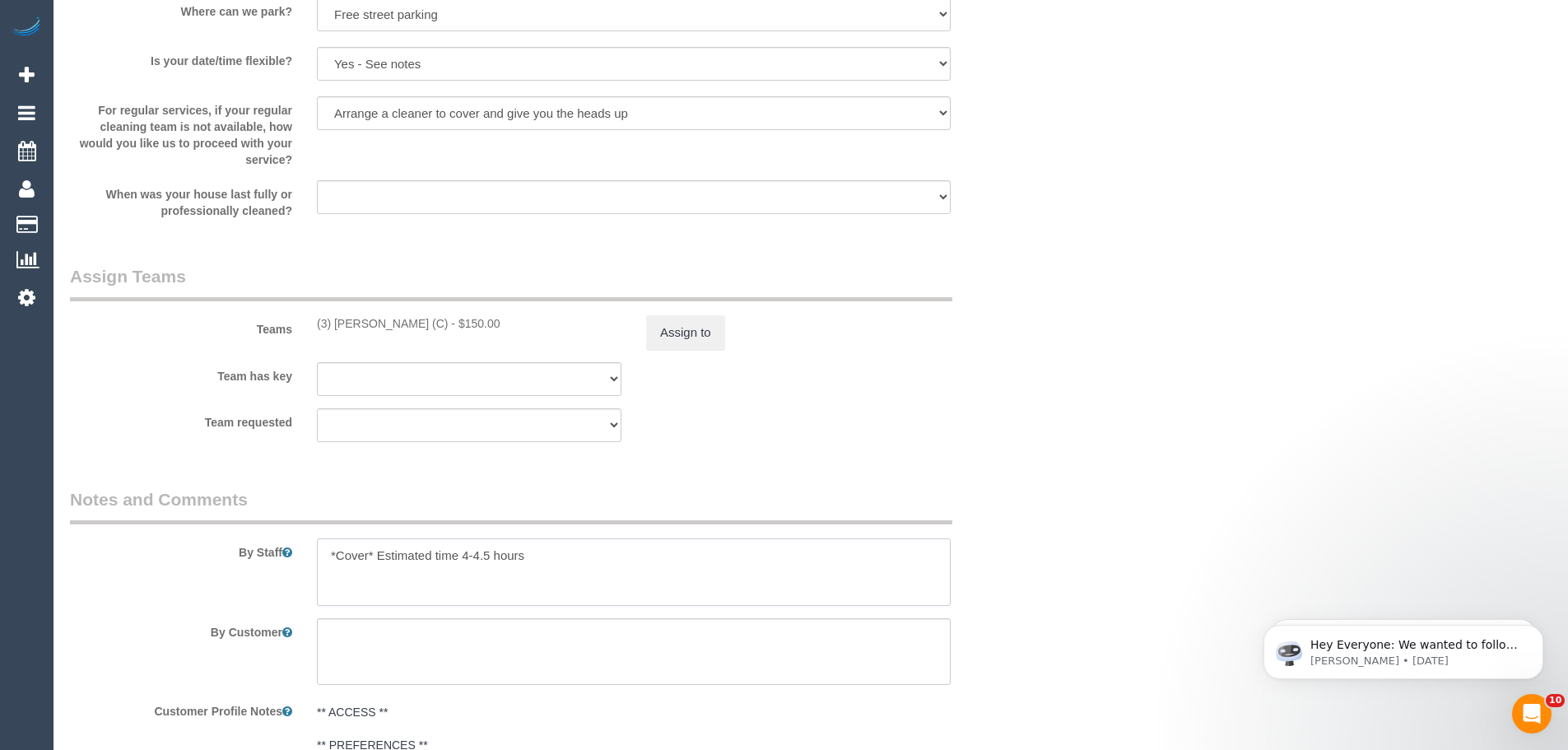
drag, startPoint x: 536, startPoint y: 555, endPoint x: 284, endPoint y: 556, distance: 252.0
click at [284, 556] on div "By Staff" at bounding box center [550, 546] width 987 height 119
click at [450, 567] on textarea at bounding box center [633, 572] width 634 height 67
drag, startPoint x: 460, startPoint y: 560, endPoint x: 574, endPoint y: 567, distance: 114.2
click at [569, 566] on textarea at bounding box center [633, 572] width 634 height 67
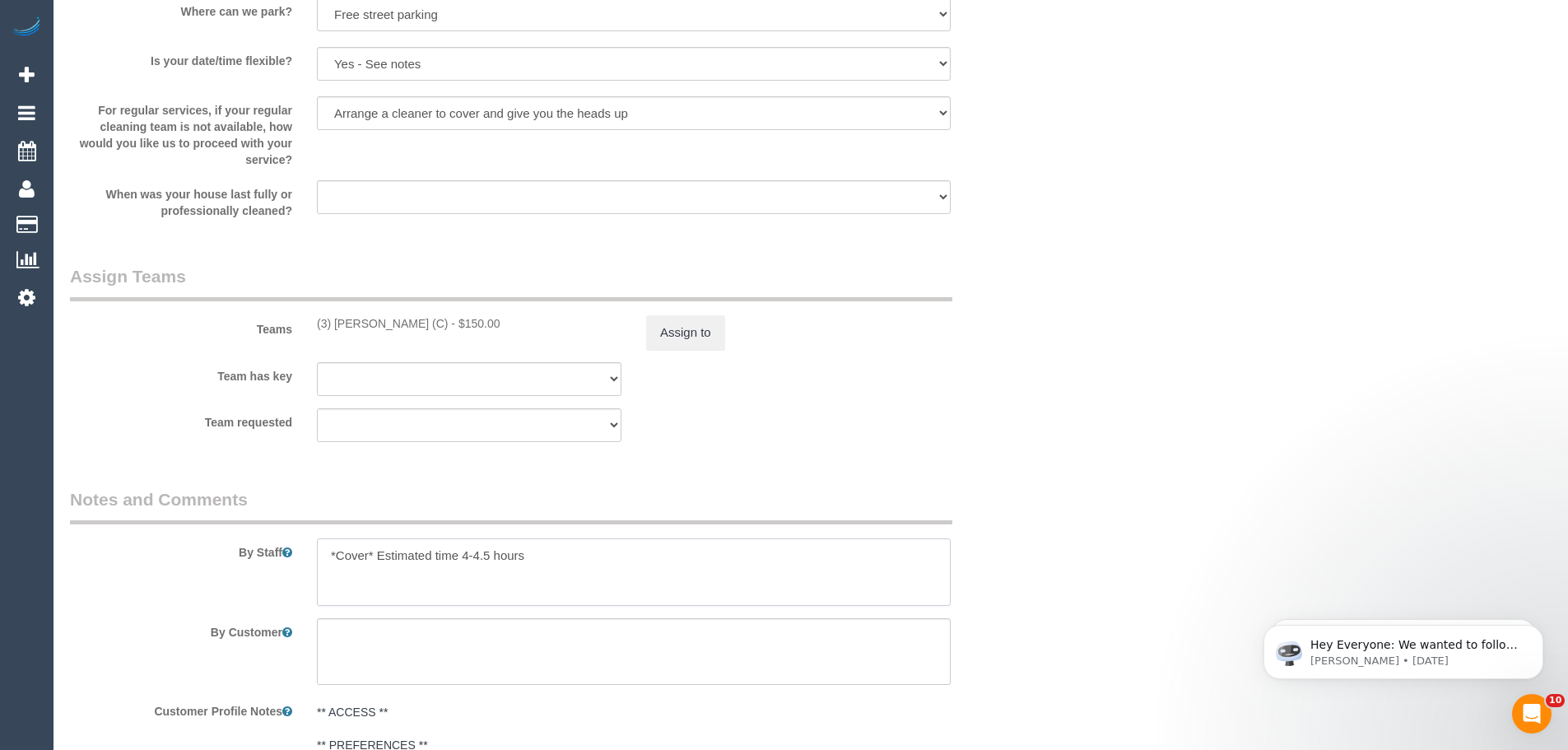
click at [574, 568] on textarea at bounding box center [633, 572] width 634 height 67
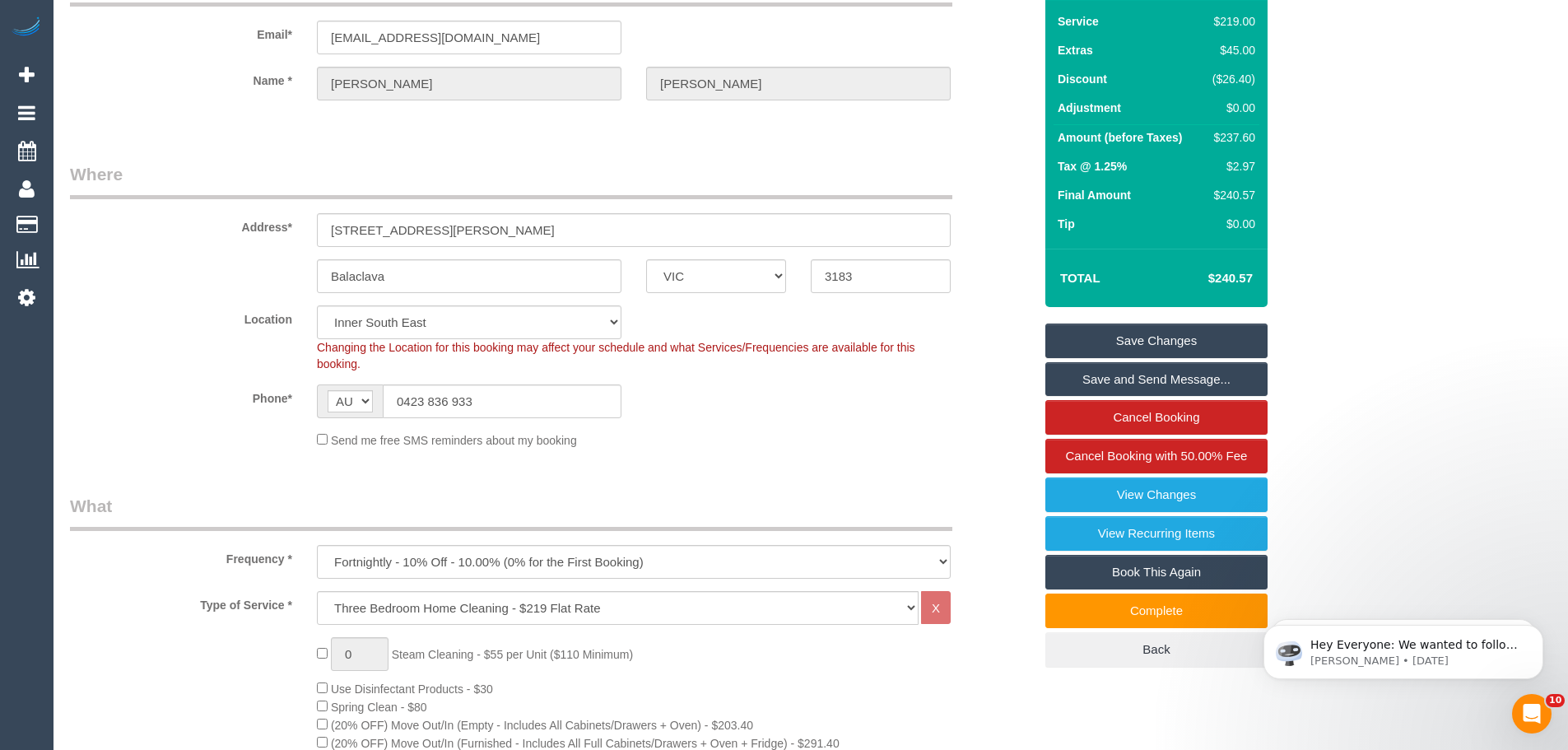
scroll to position [0, 0]
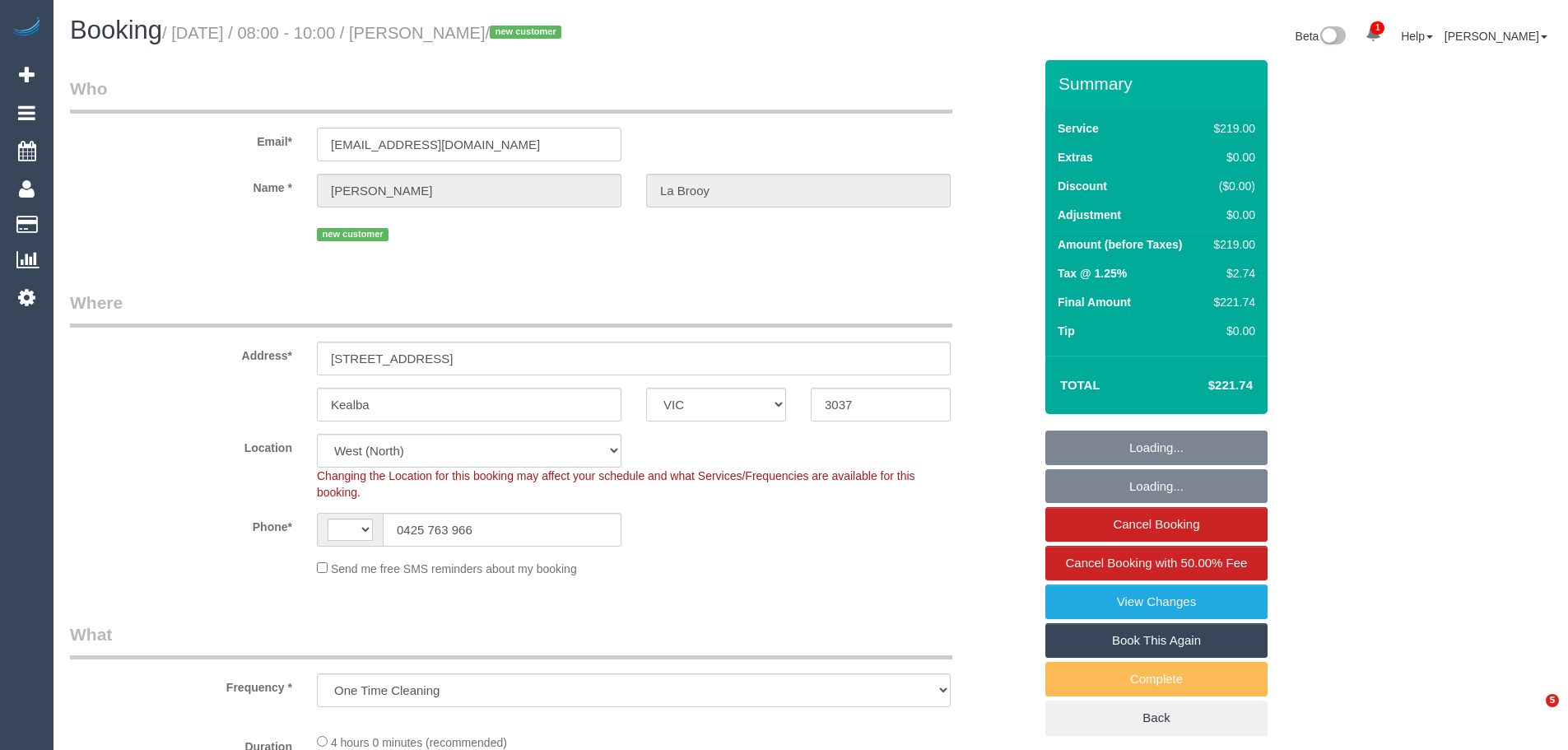
select select "VIC"
select select "object:561"
select select "string:AU"
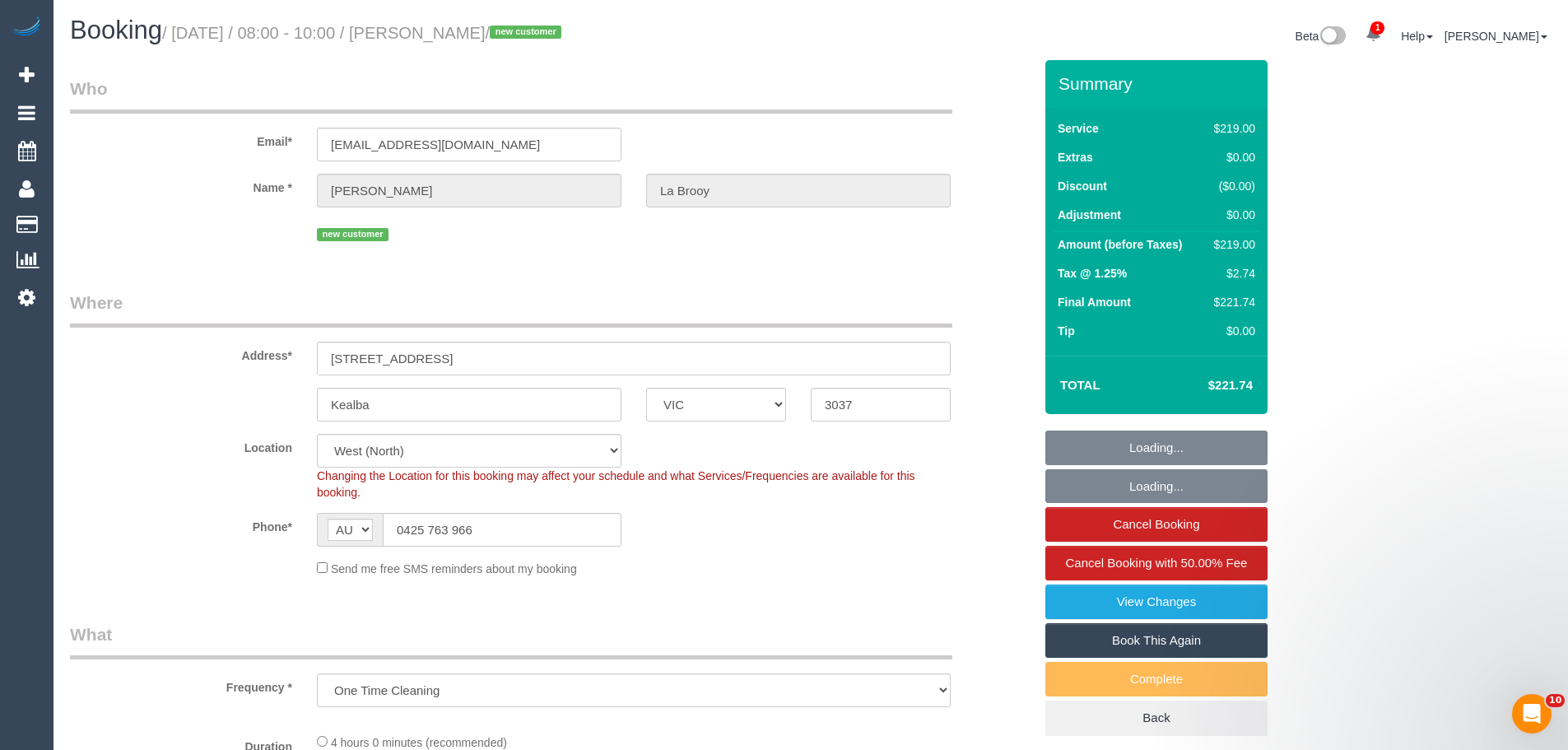
select select "number:28"
select select "number:14"
select select "number:19"
select select "number:24"
select select "number:35"
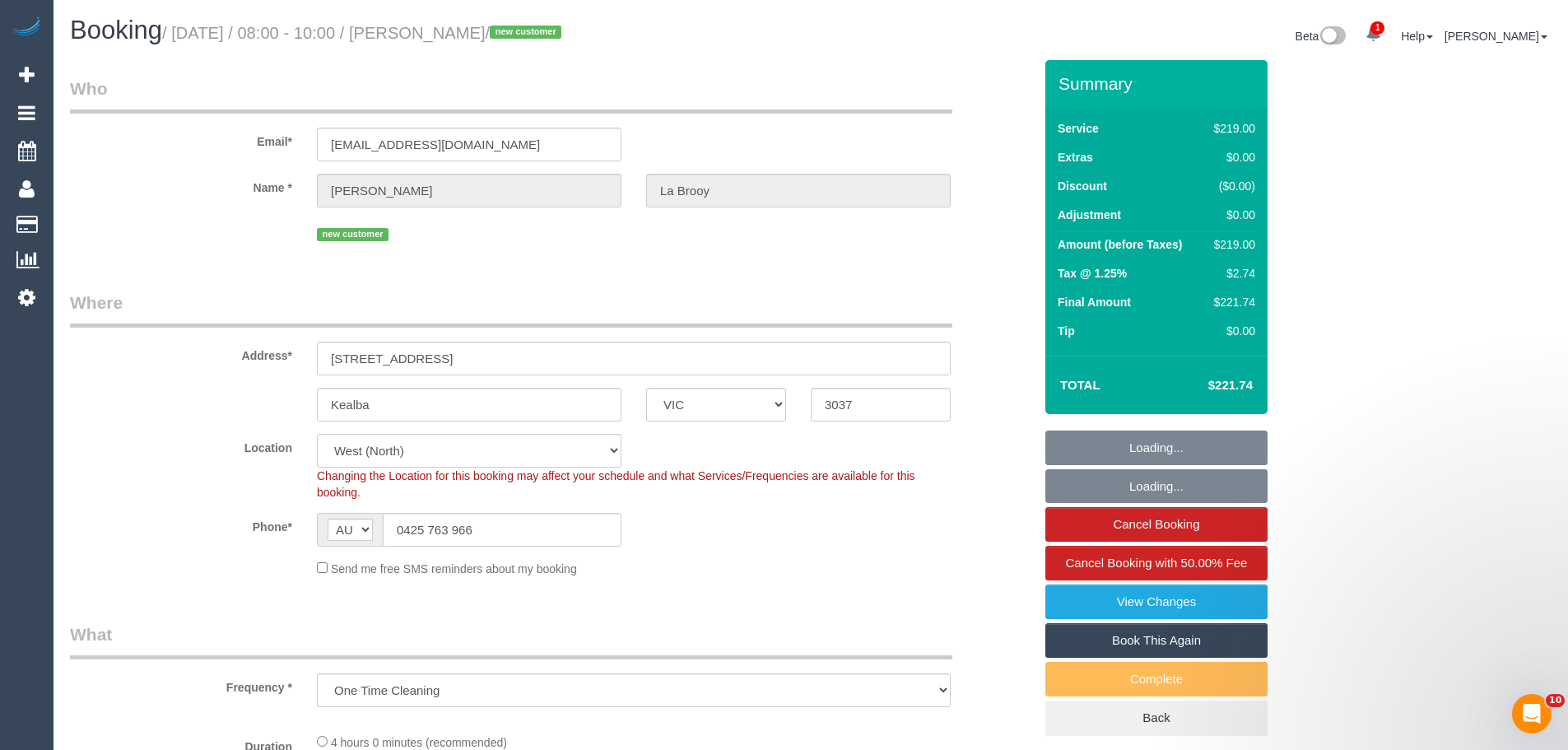
select select "number:26"
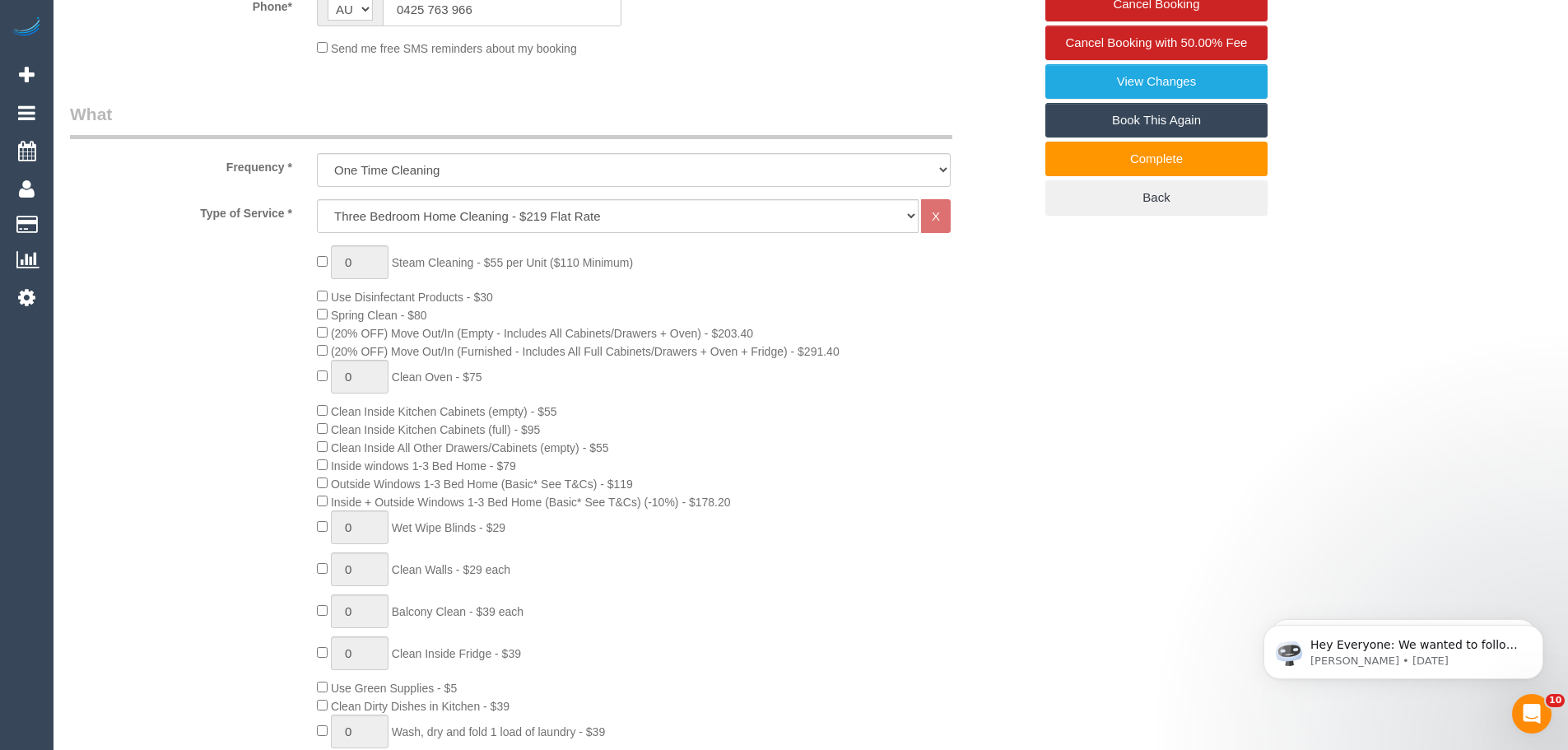
scroll to position [494, 0]
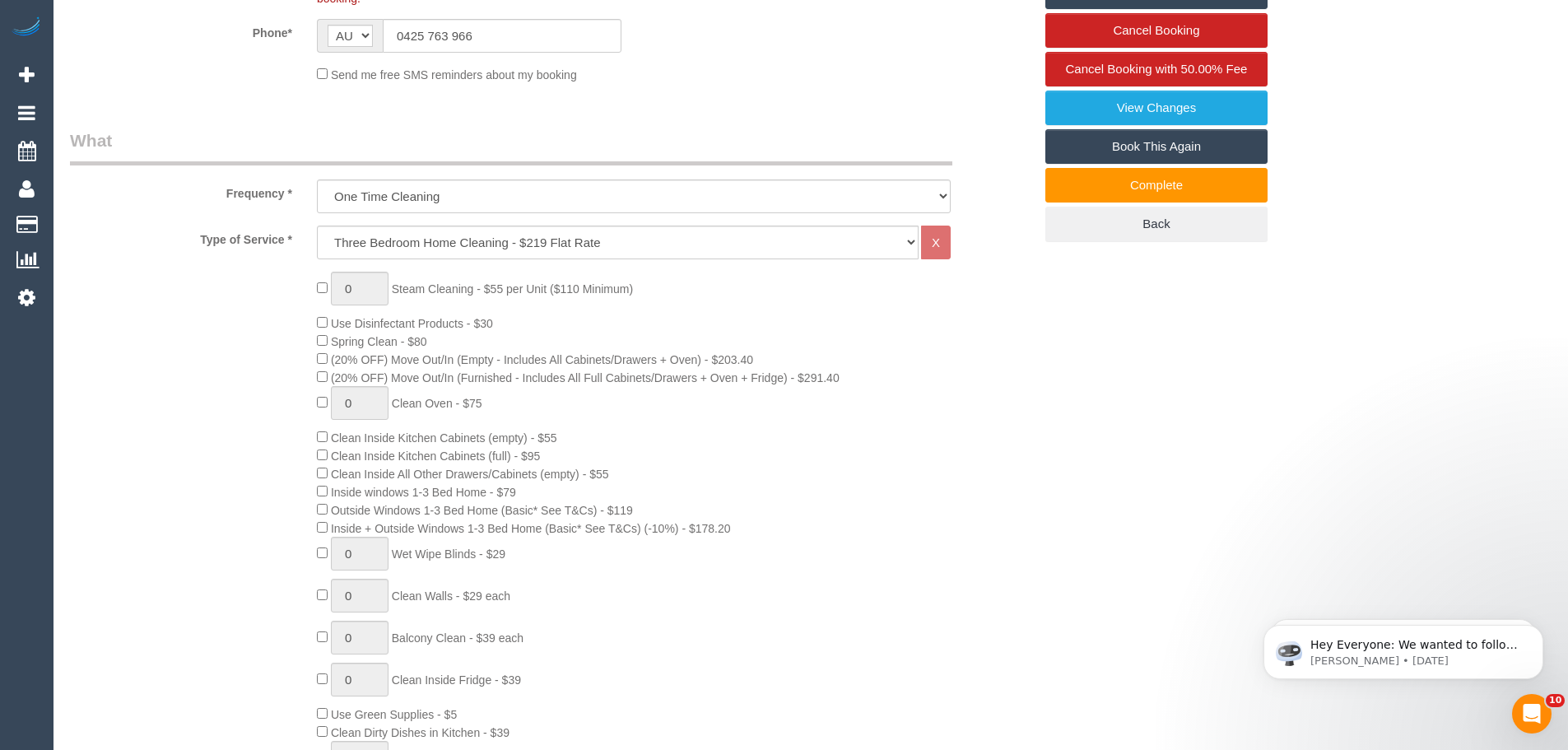
drag, startPoint x: 443, startPoint y: 632, endPoint x: 534, endPoint y: 630, distance: 91.0
click at [534, 630] on div "0 Steam Cleaning - $55 per Unit ($110 Minimum) Use Disinfectant Products - $30 …" at bounding box center [675, 578] width 741 height 614
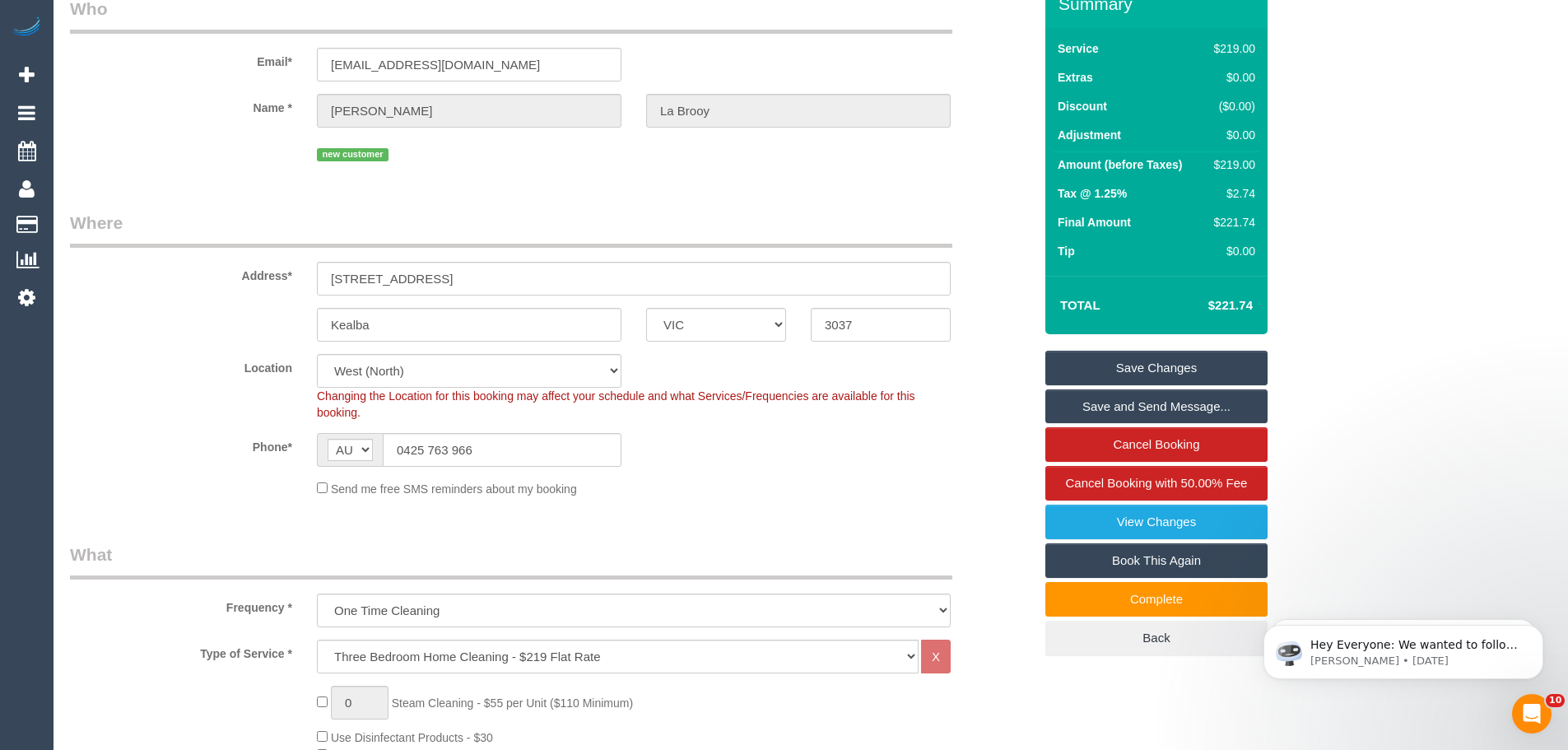
scroll to position [0, 0]
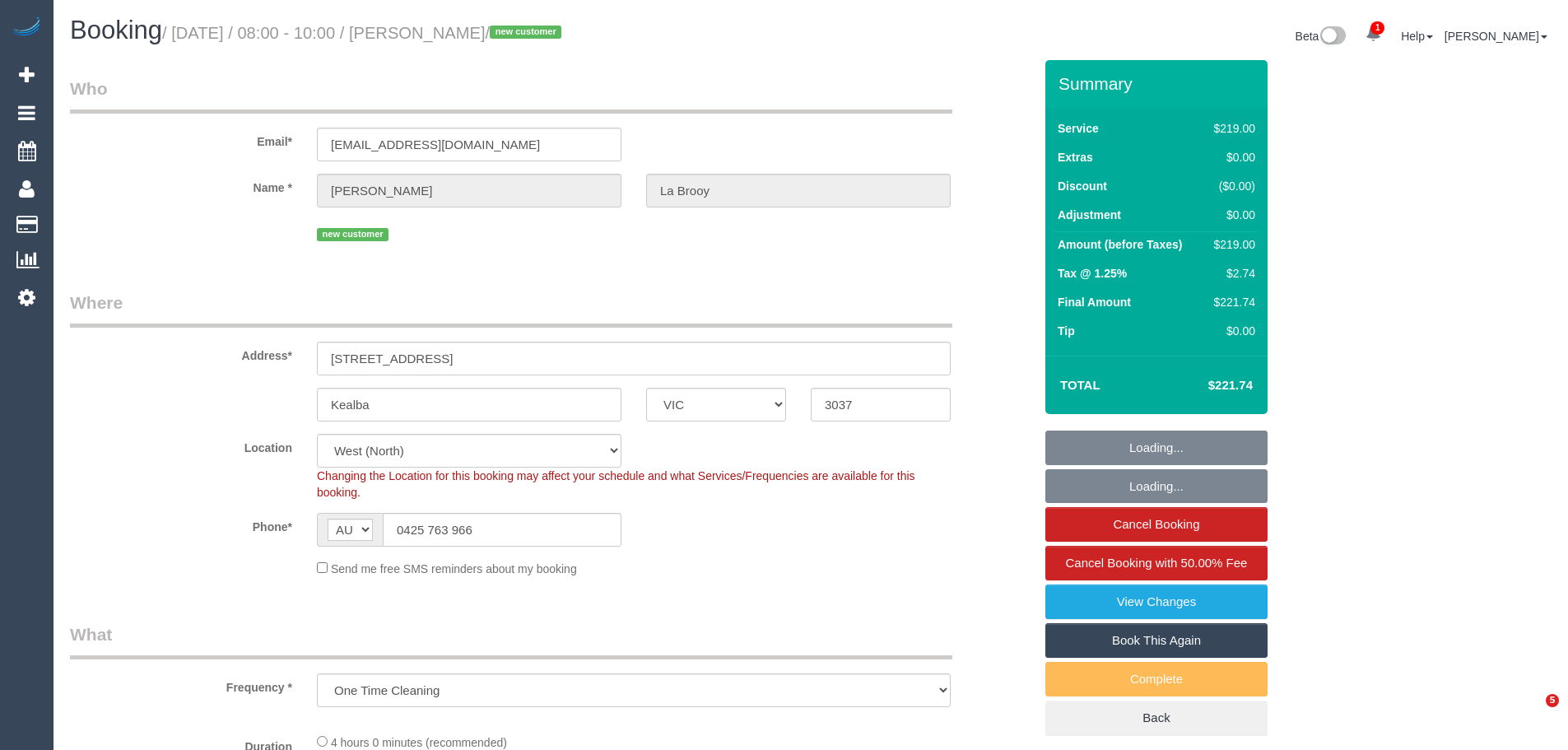
select select "VIC"
select select "number:28"
select select "number:14"
select select "number:19"
select select "number:24"
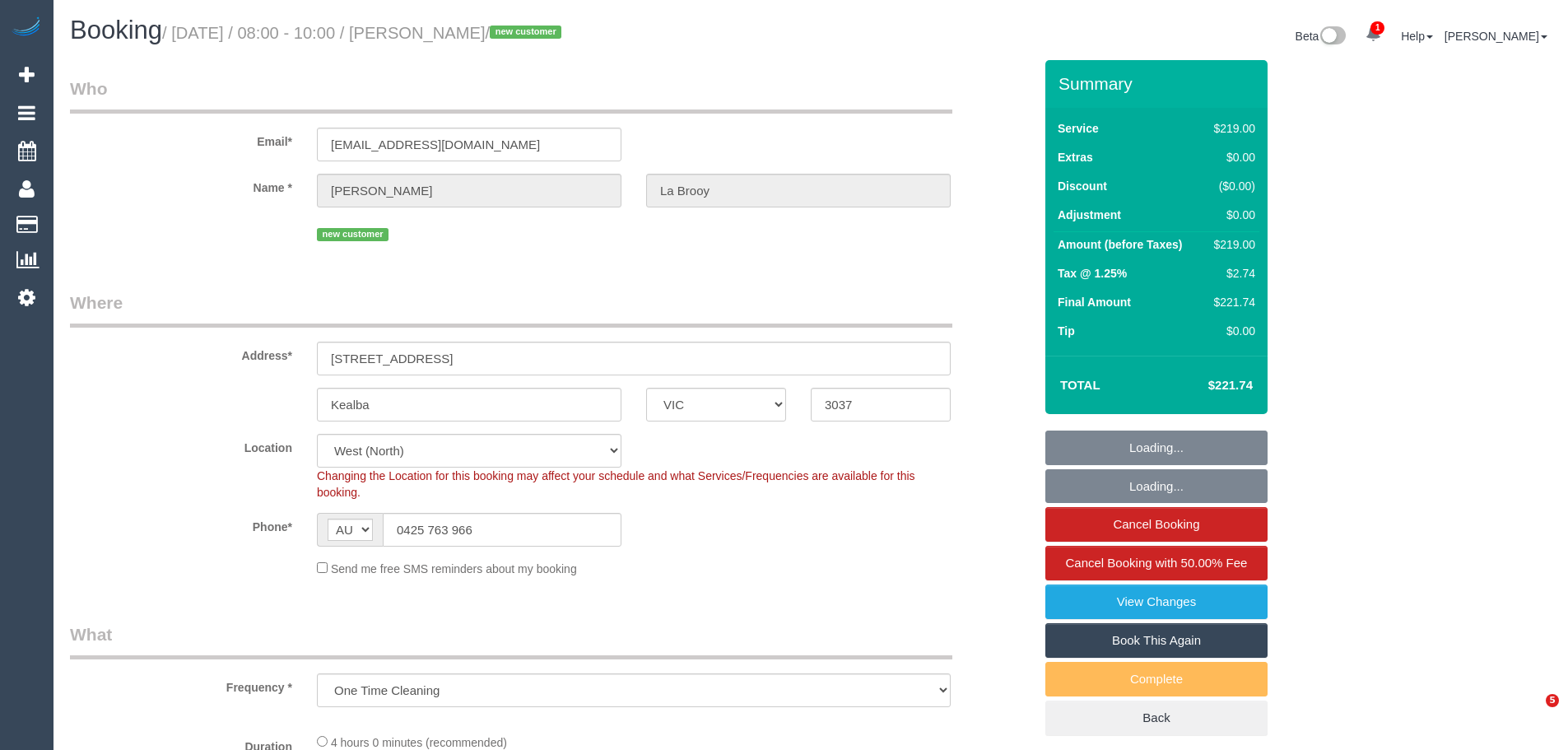
select select "number:35"
select select "number:26"
select select "object:809"
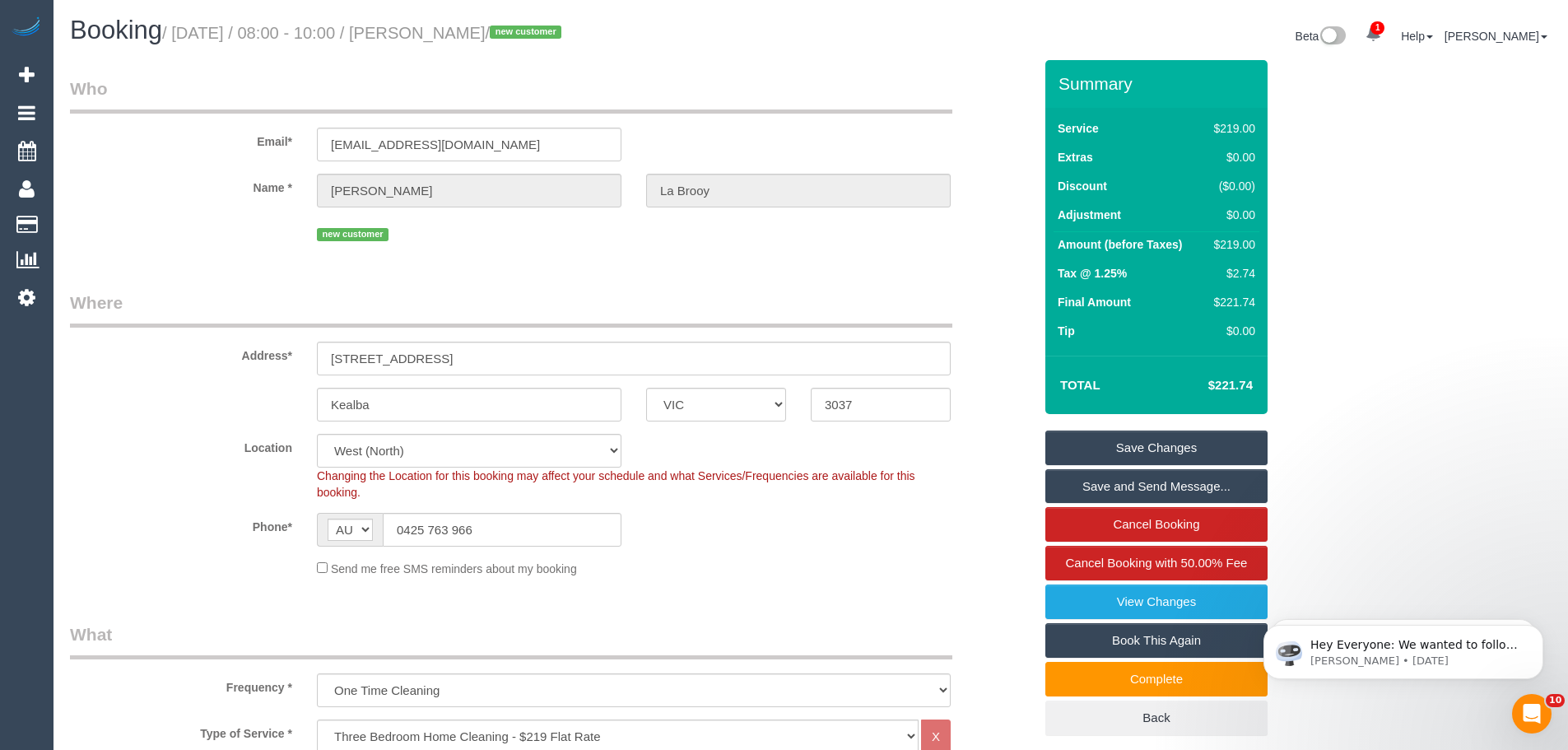
click at [1144, 648] on link "Book This Again" at bounding box center [1156, 640] width 222 height 35
select select "VIC"
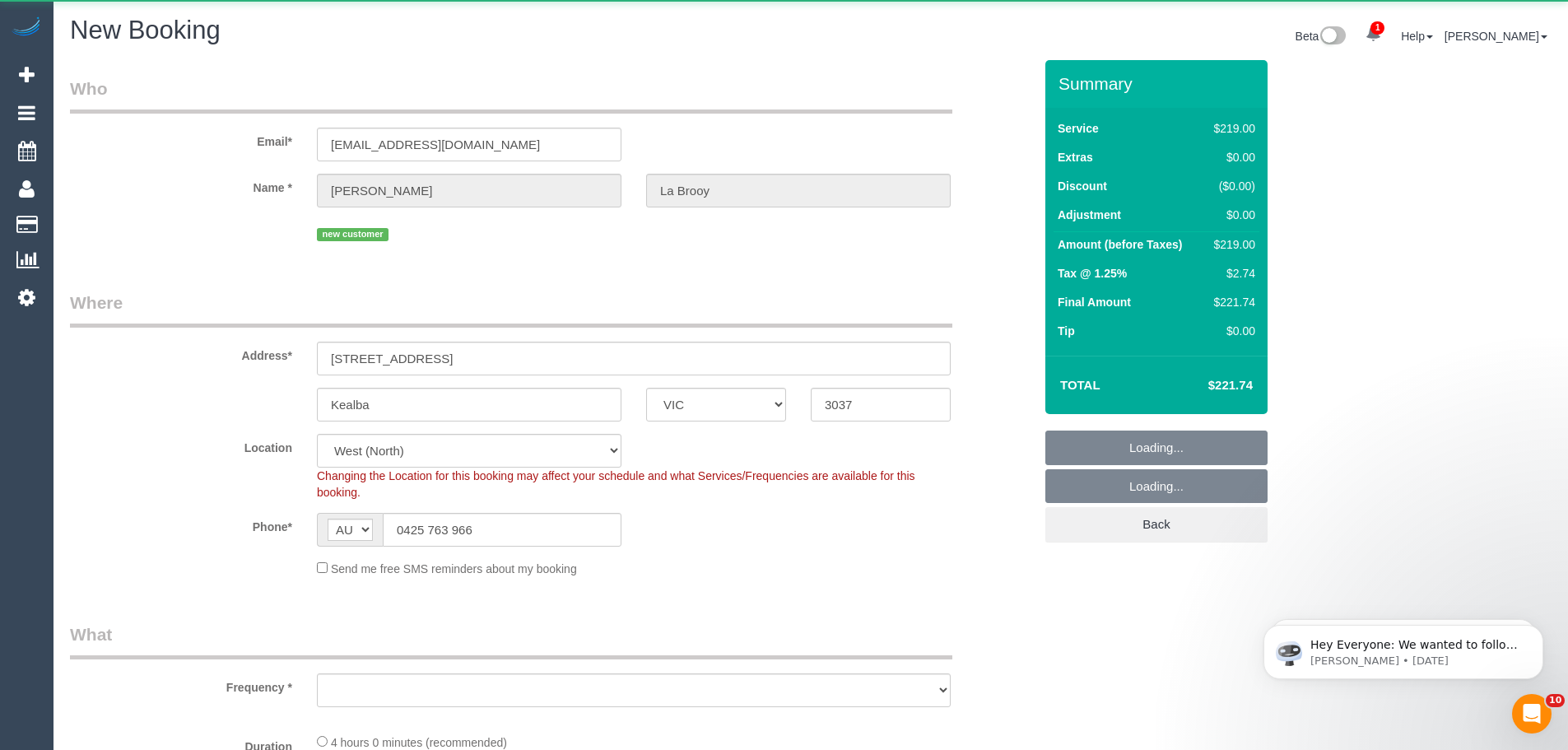
select select "string:stripe-pm_1SDbdC2GScqysDRVpOaZAemn"
select select "number:28"
select select "number:14"
select select "number:19"
select select "number:24"
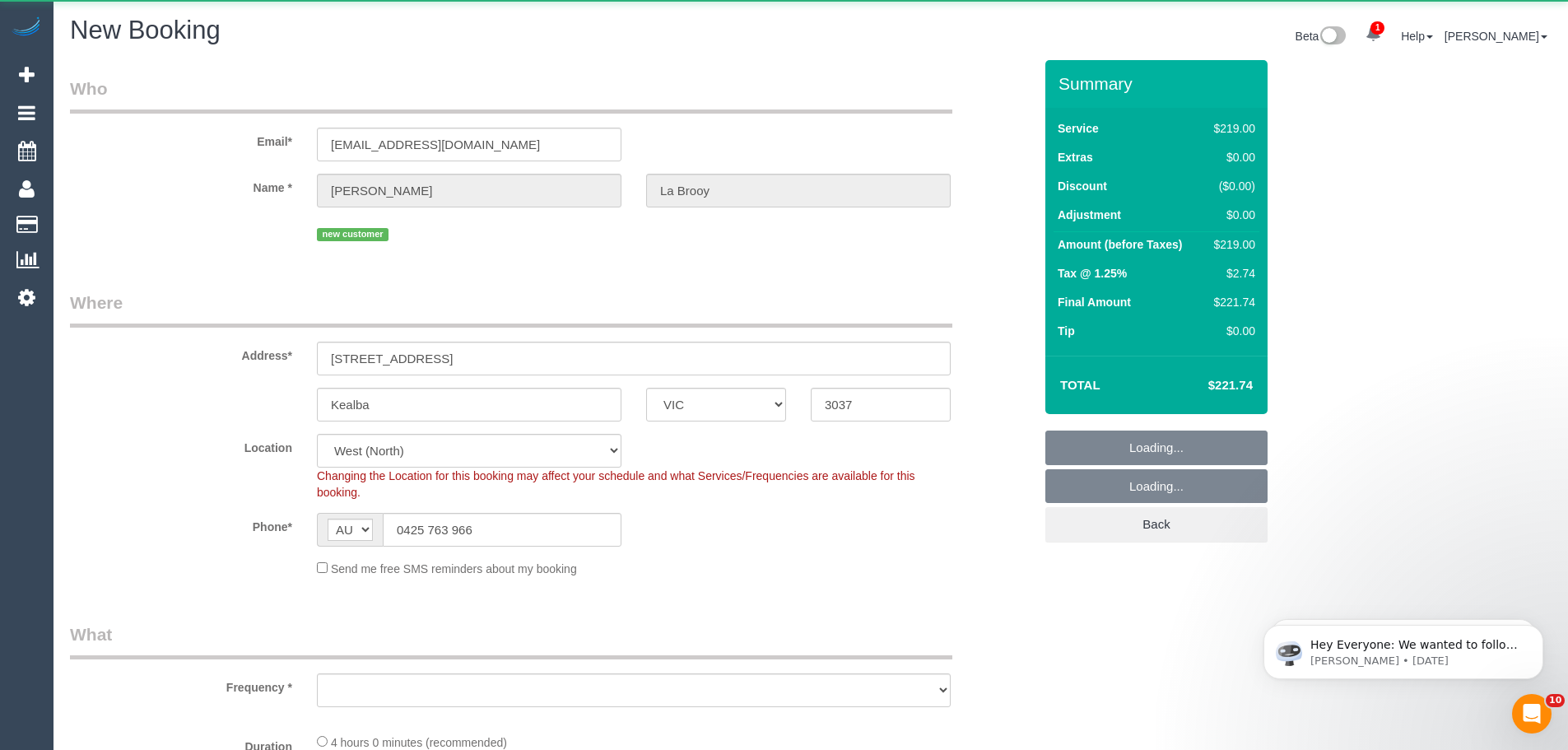
select select "number:35"
select select "number:26"
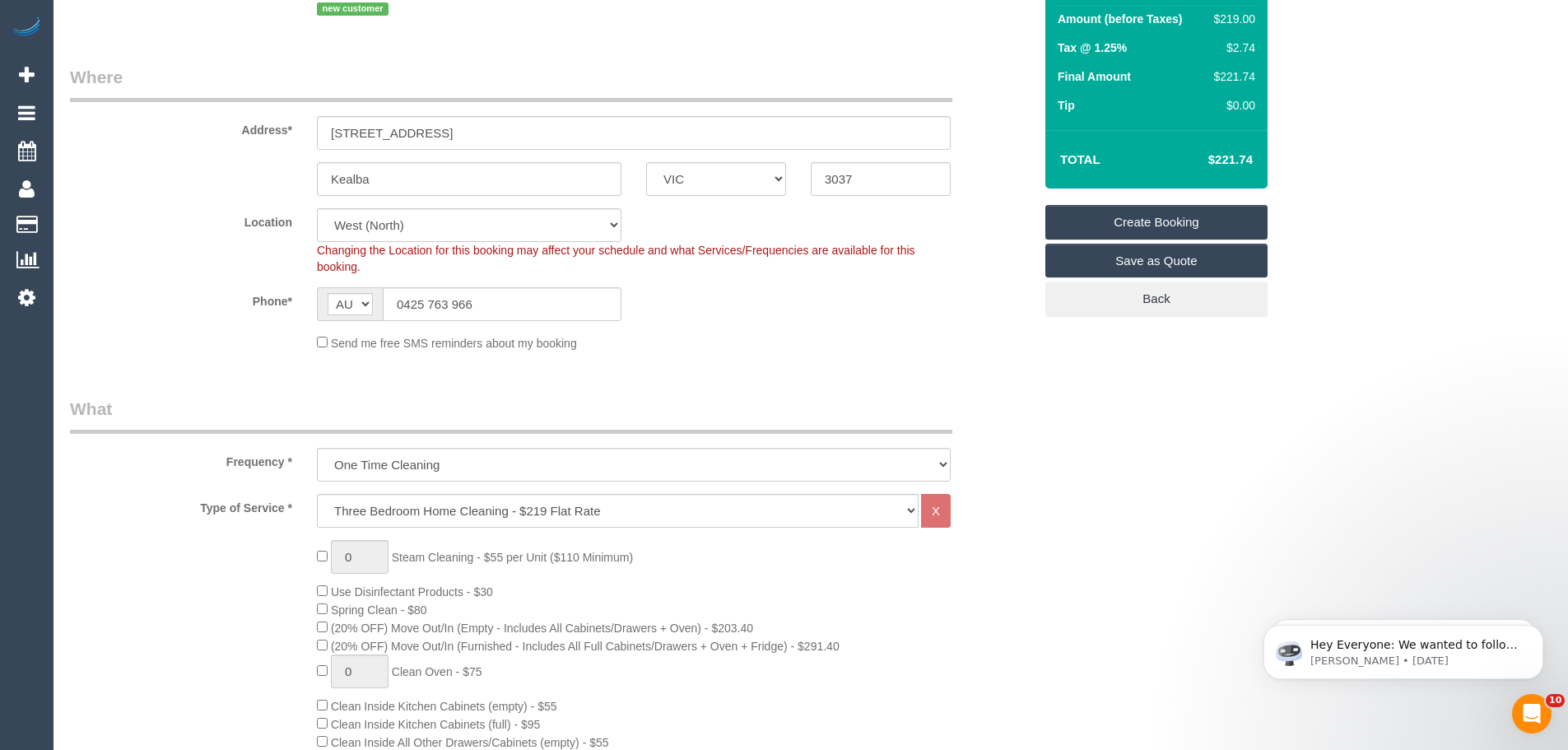
select select "object:2347"
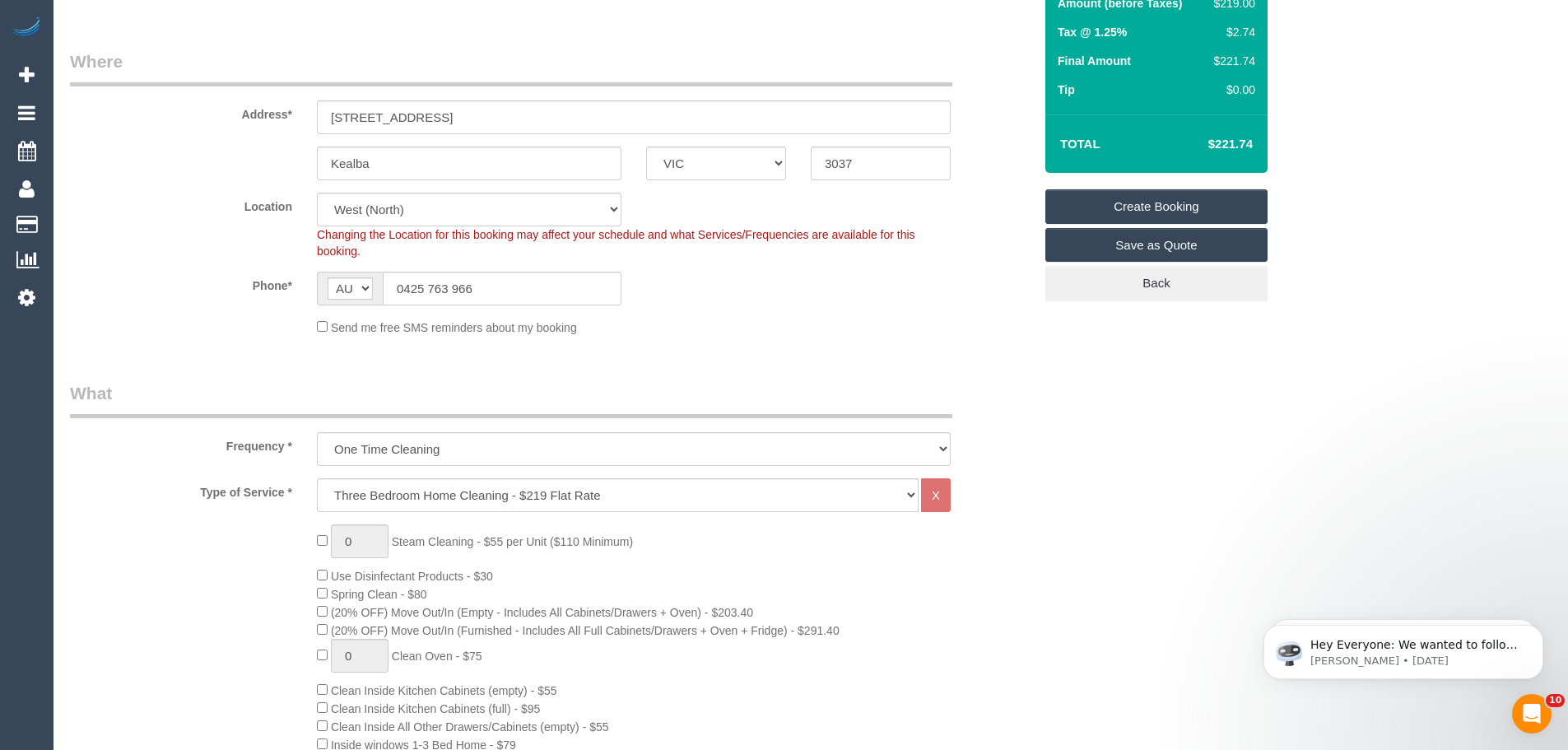
scroll to position [329, 0]
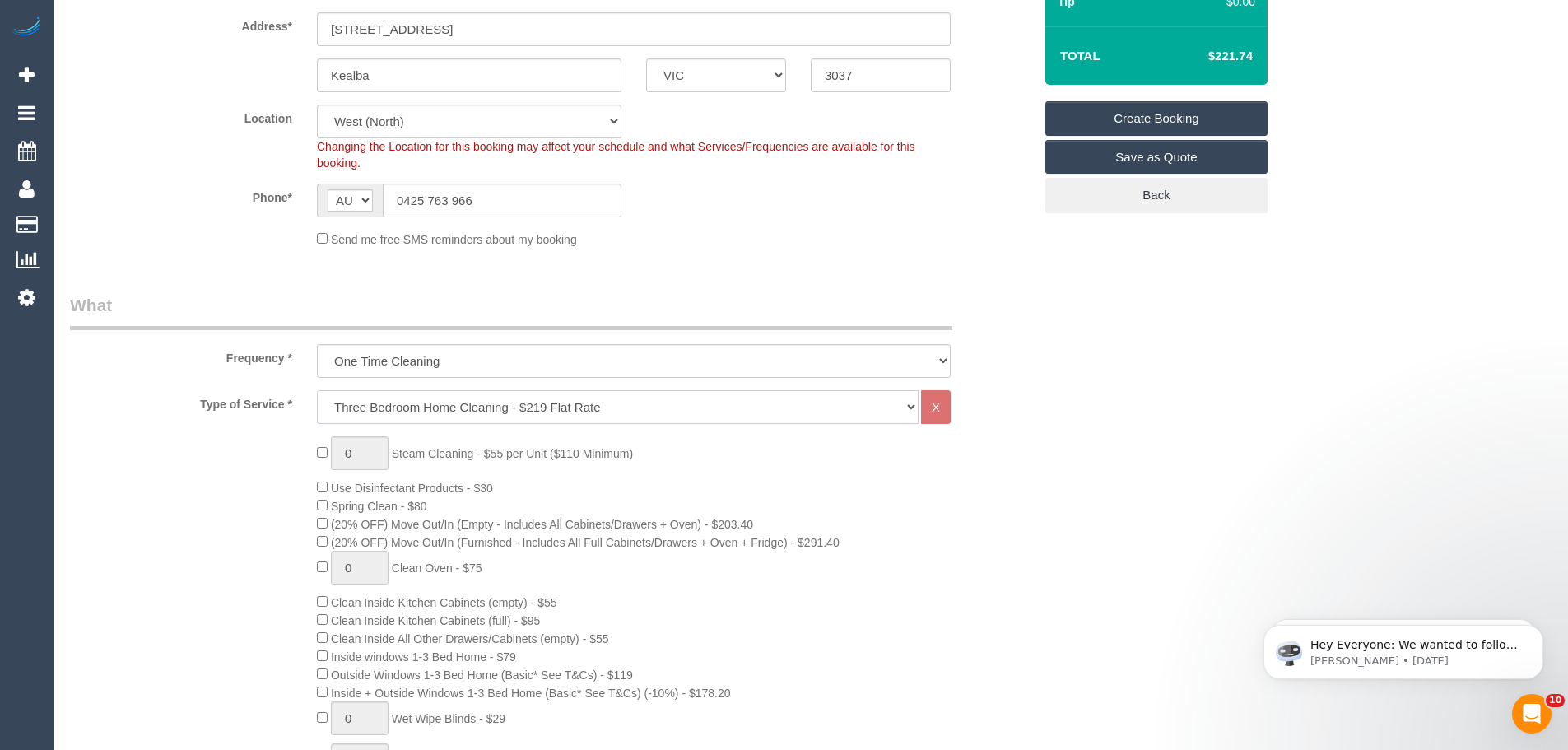
click at [442, 412] on select "Hourly Service - $70/h Hourly Service - $65/h Hourly Service - $60/h Hourly Ser…" at bounding box center [617, 407] width 602 height 34
select select "209"
click at [316, 391] on select "Hourly Service - $70/h Hourly Service - $65/h Hourly Service - $60/h Hourly Ser…" at bounding box center [617, 407] width 602 height 34
select select "1"
select select "120"
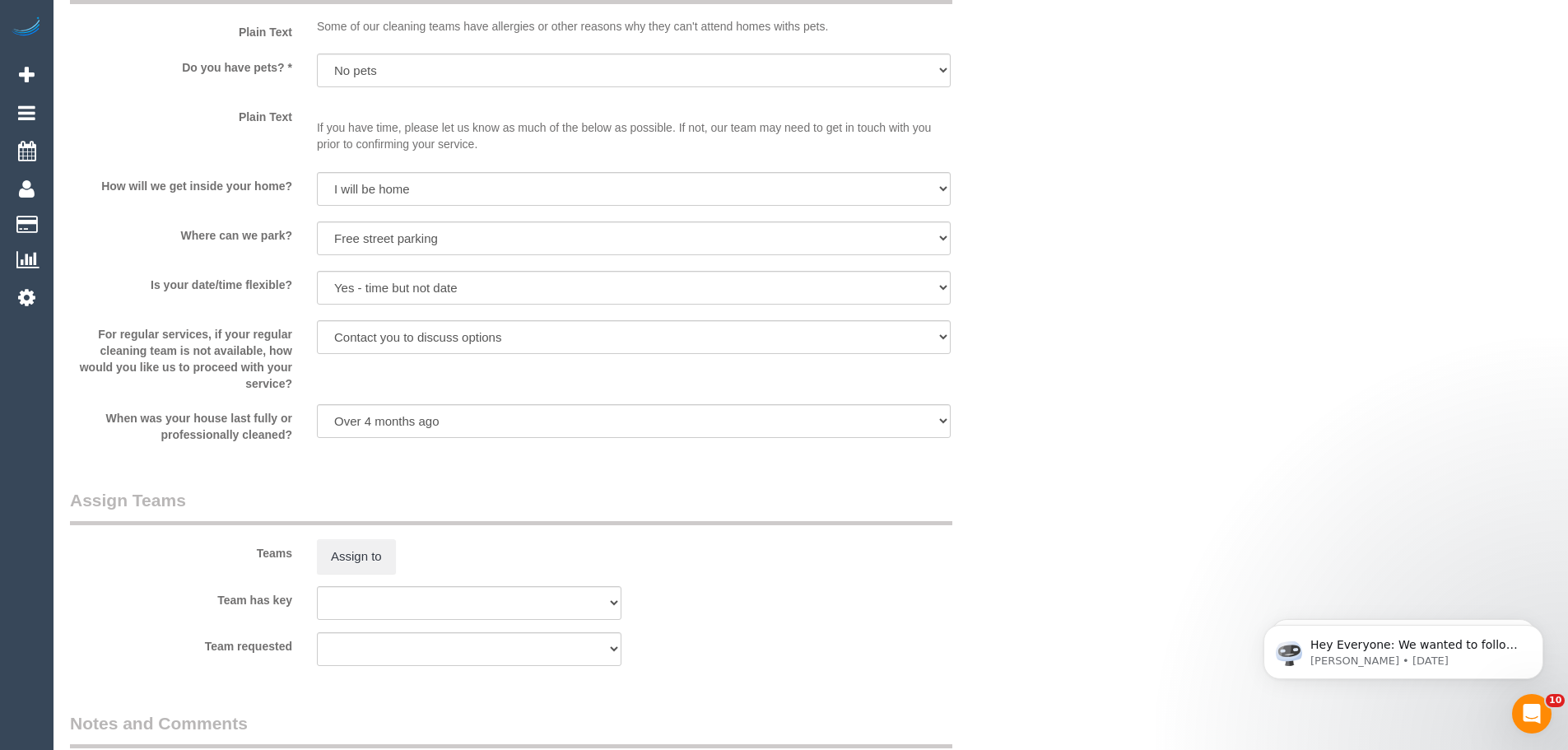
scroll to position [2355, 0]
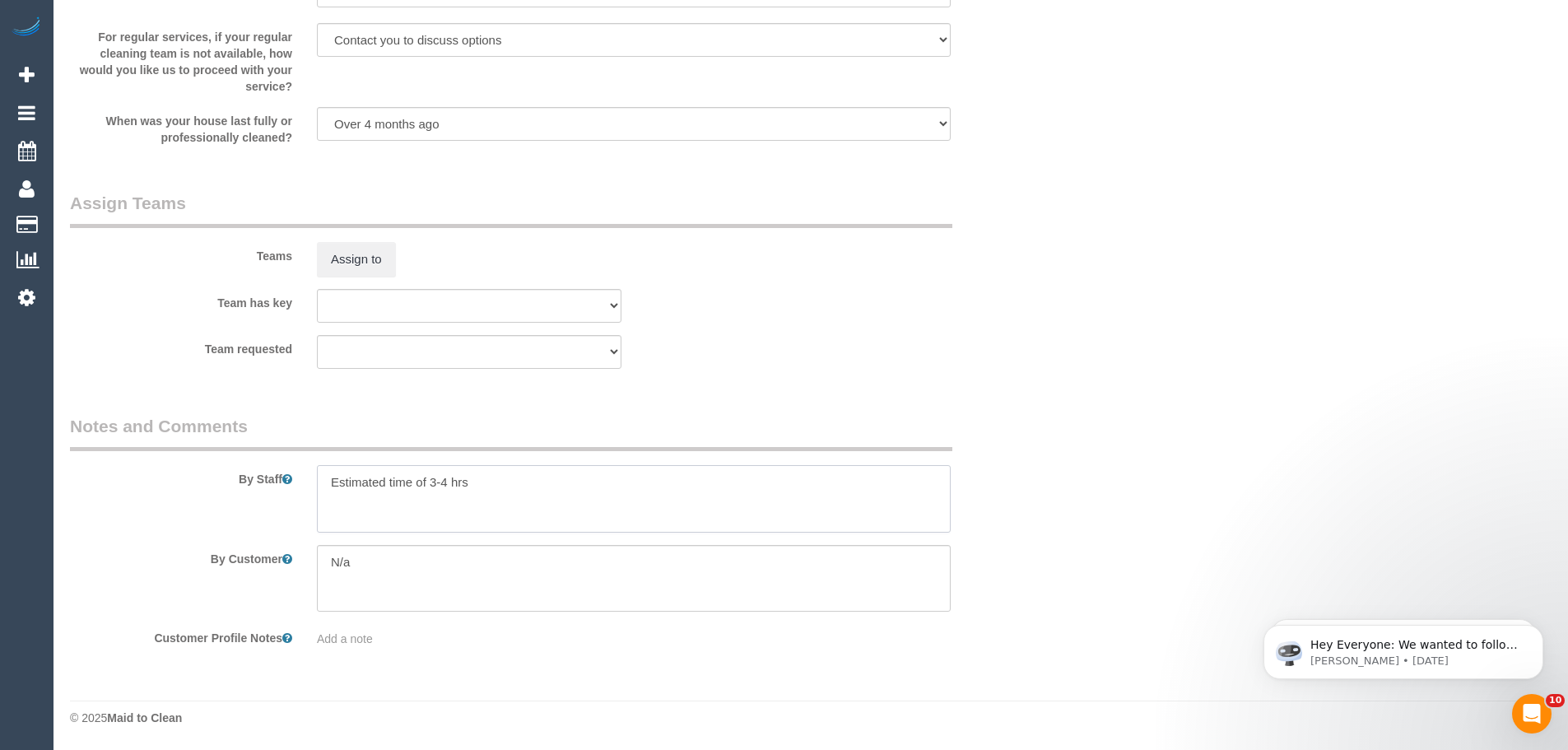
drag, startPoint x: 499, startPoint y: 489, endPoint x: 143, endPoint y: 506, distance: 356.4
click at [143, 506] on div "By Staff" at bounding box center [550, 473] width 987 height 119
type textarea "Oven and small outdoor area (balcony)"
click at [241, 561] on div "By Customer" at bounding box center [550, 578] width 987 height 67
drag, startPoint x: 428, startPoint y: 577, endPoint x: 251, endPoint y: 566, distance: 177.3
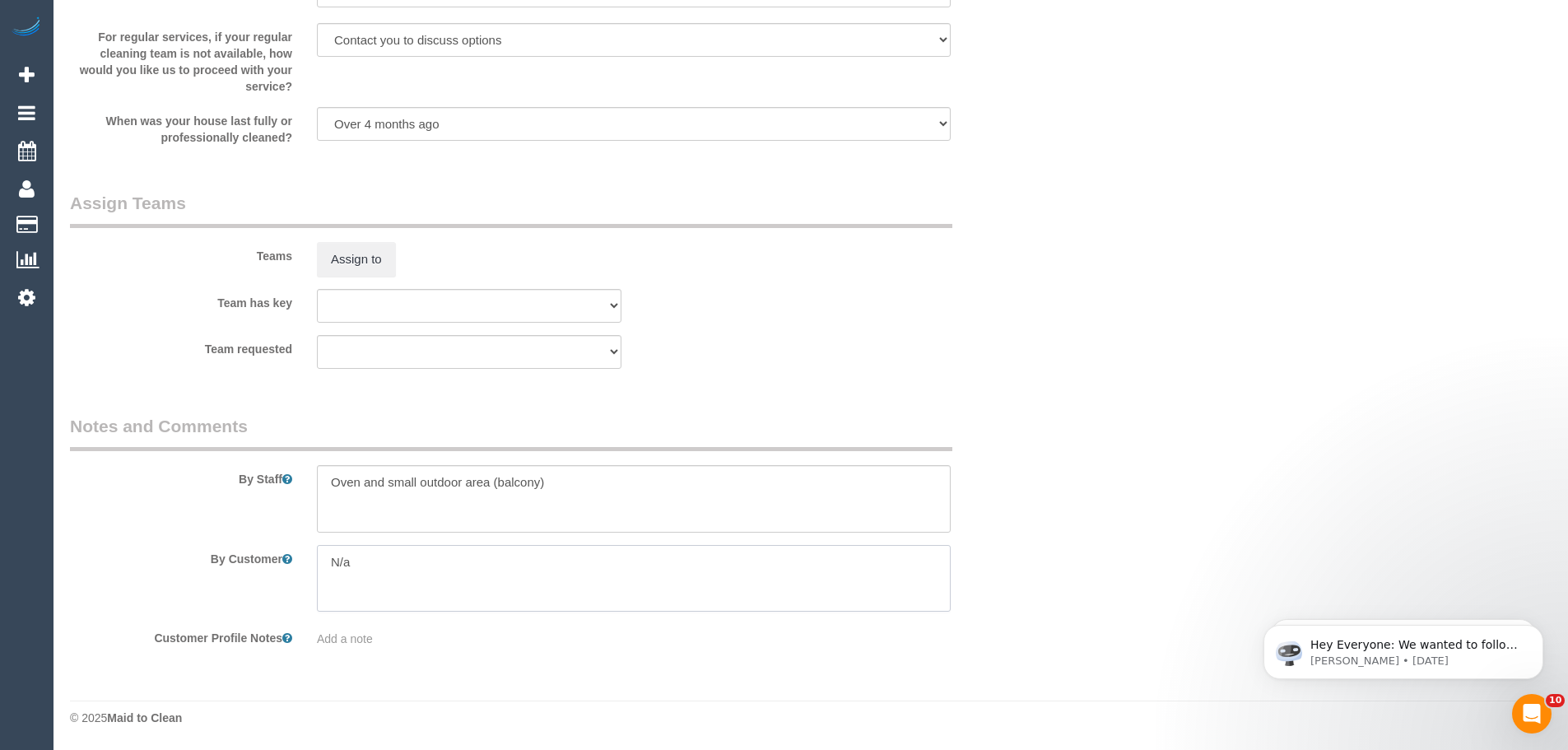
click at [251, 566] on div "By Customer" at bounding box center [550, 578] width 987 height 67
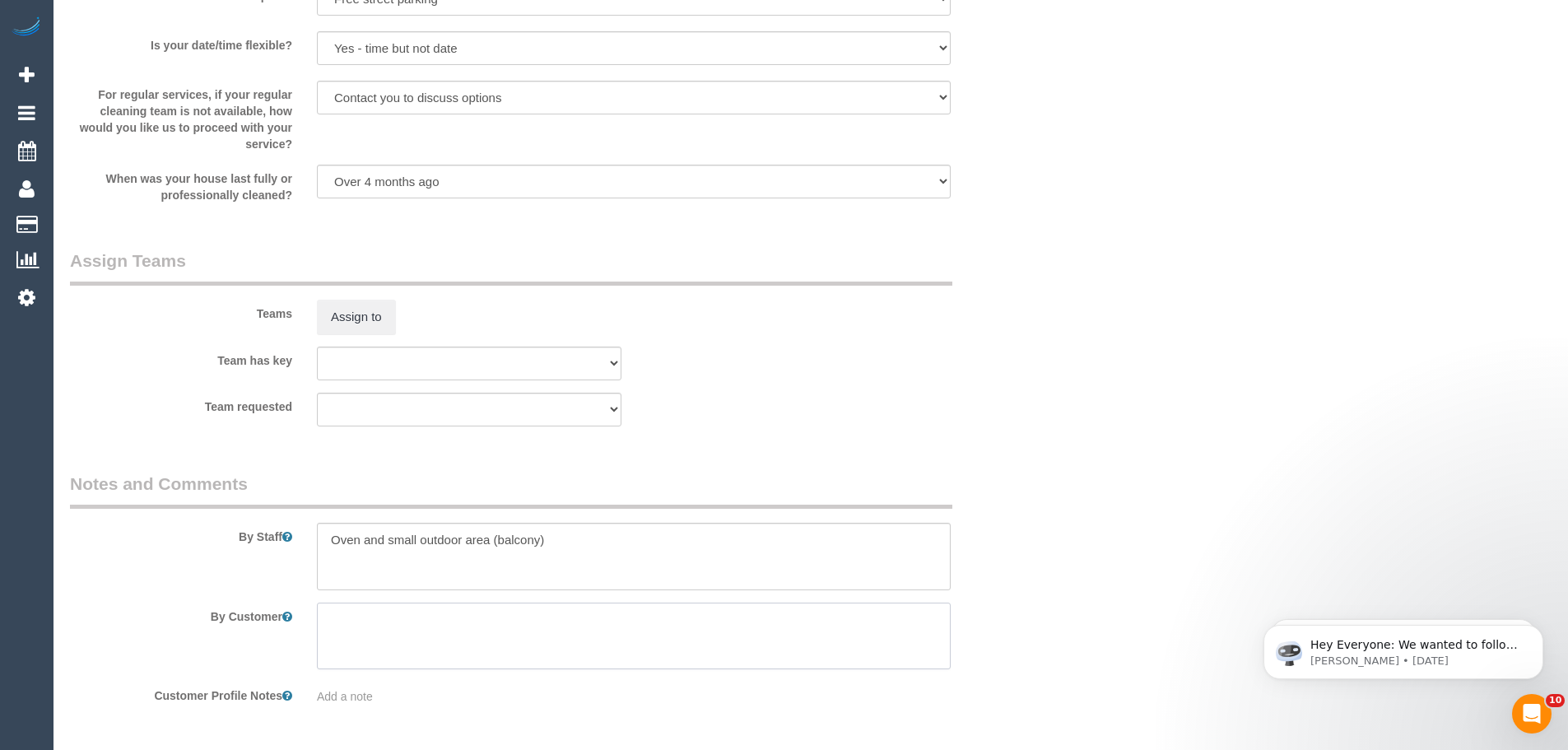
scroll to position [2273, 0]
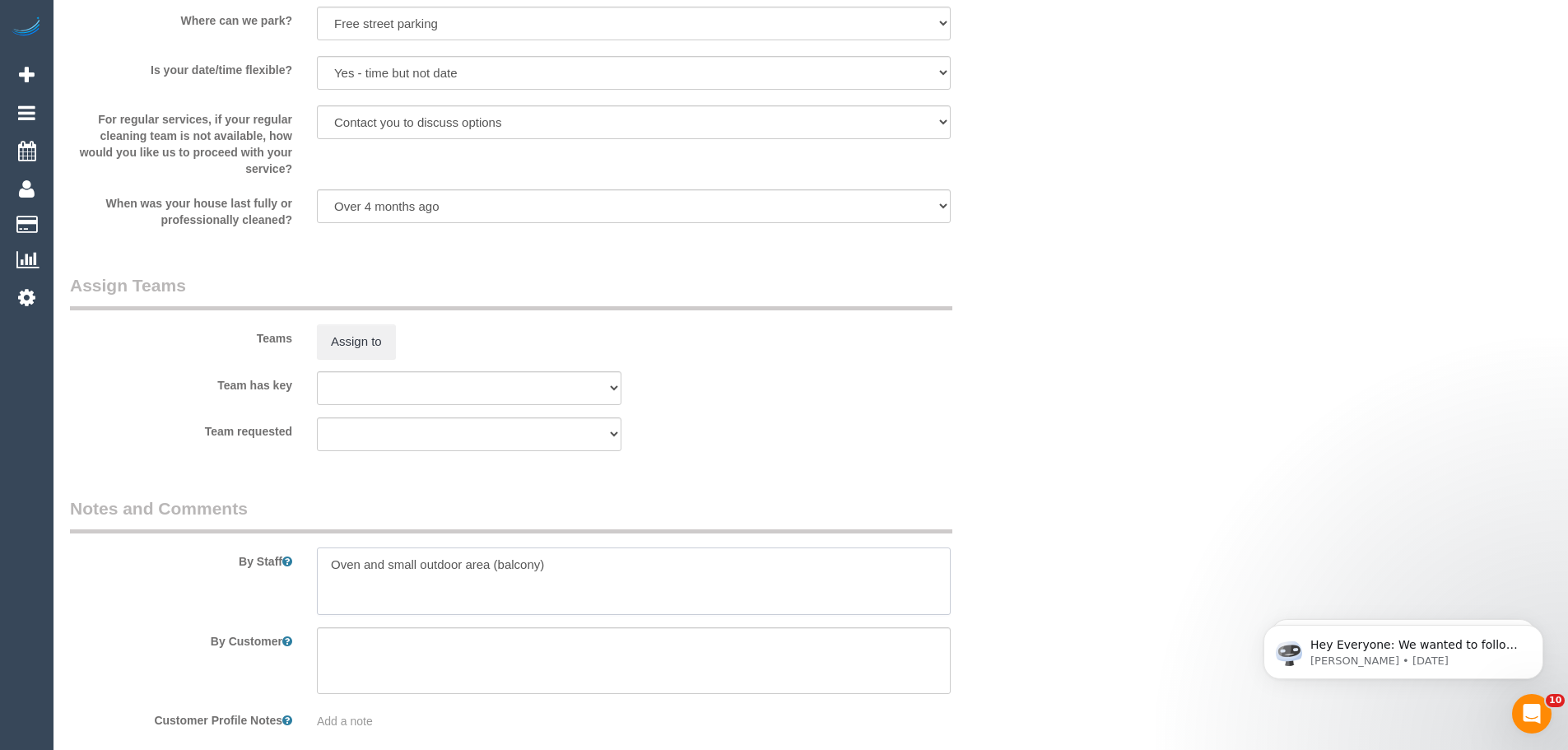
click at [630, 598] on textarea at bounding box center [633, 581] width 634 height 67
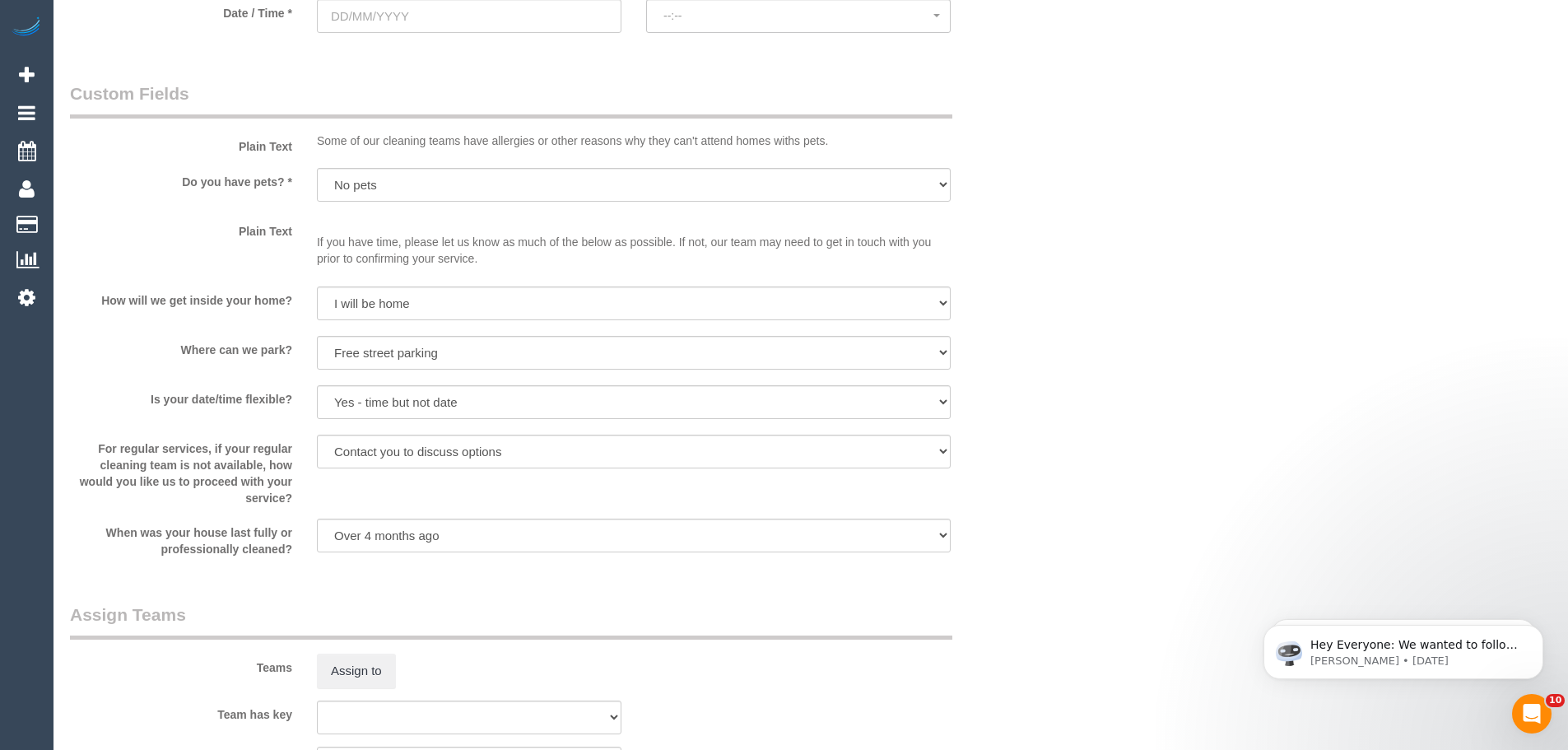
scroll to position [1696, 0]
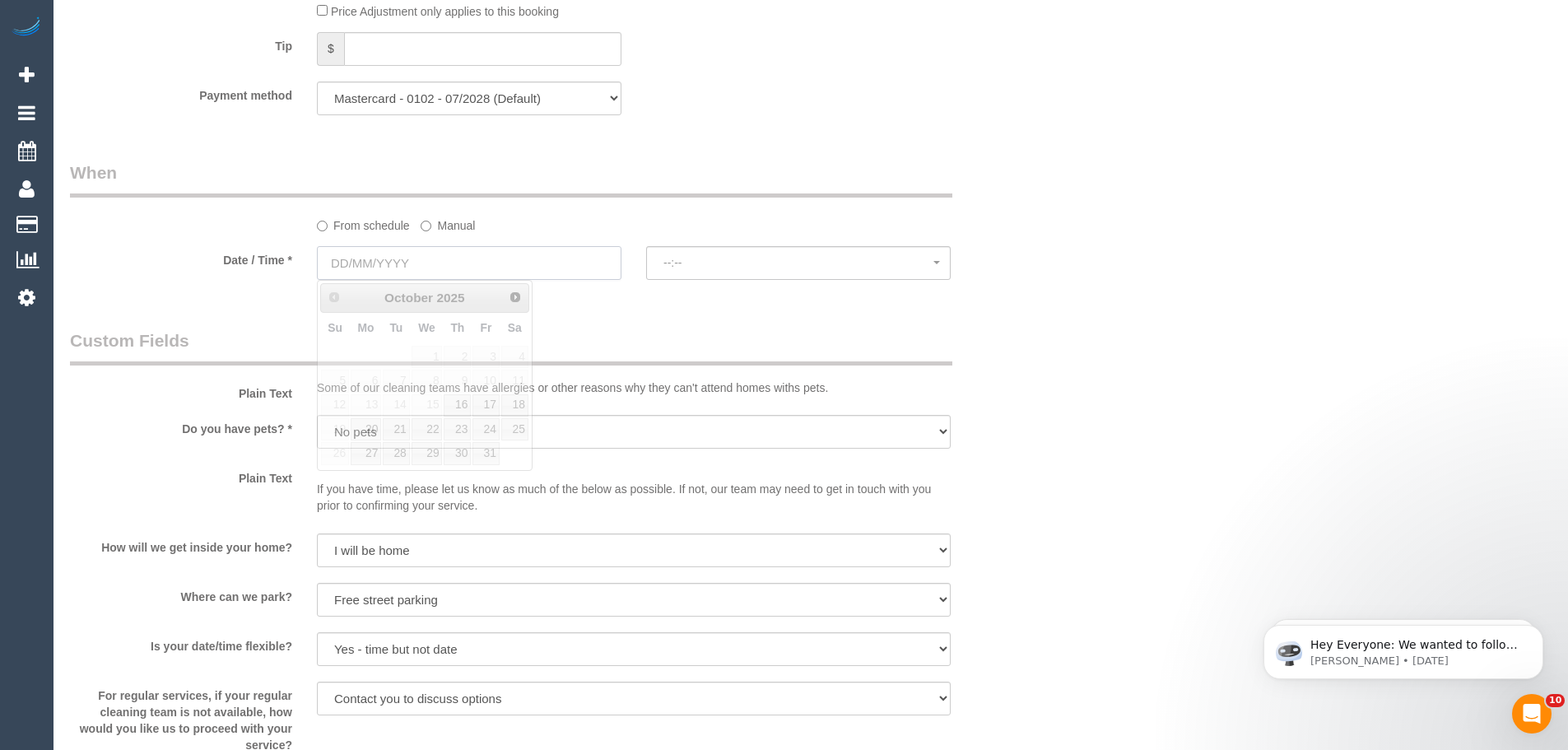
click at [444, 252] on input "text" at bounding box center [469, 263] width 305 height 34
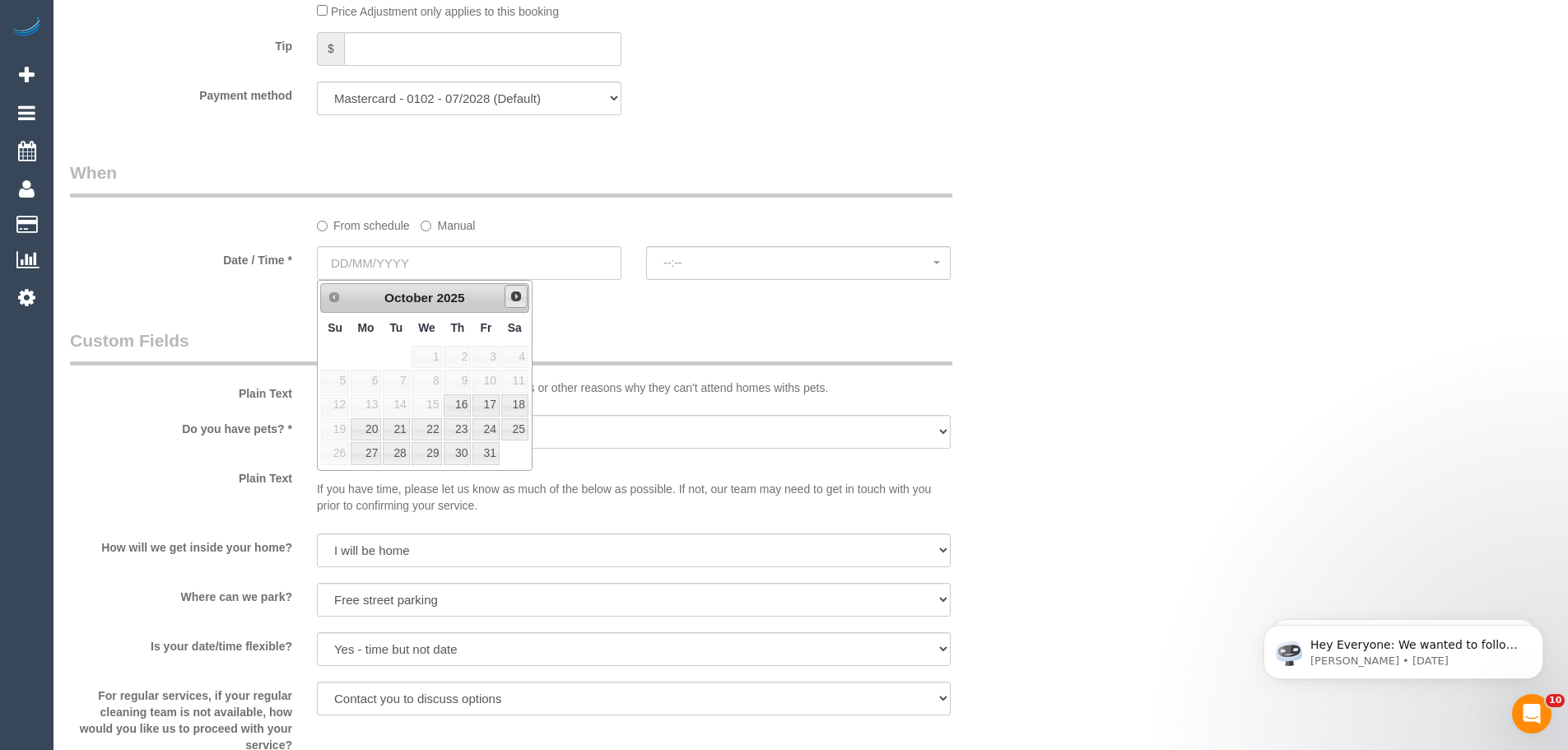
click at [518, 295] on span "Next" at bounding box center [516, 296] width 13 height 13
click at [327, 296] on span "Prev" at bounding box center [333, 296] width 13 height 13
click at [368, 432] on link "20" at bounding box center [366, 429] width 30 height 22
type input "20/10/2025"
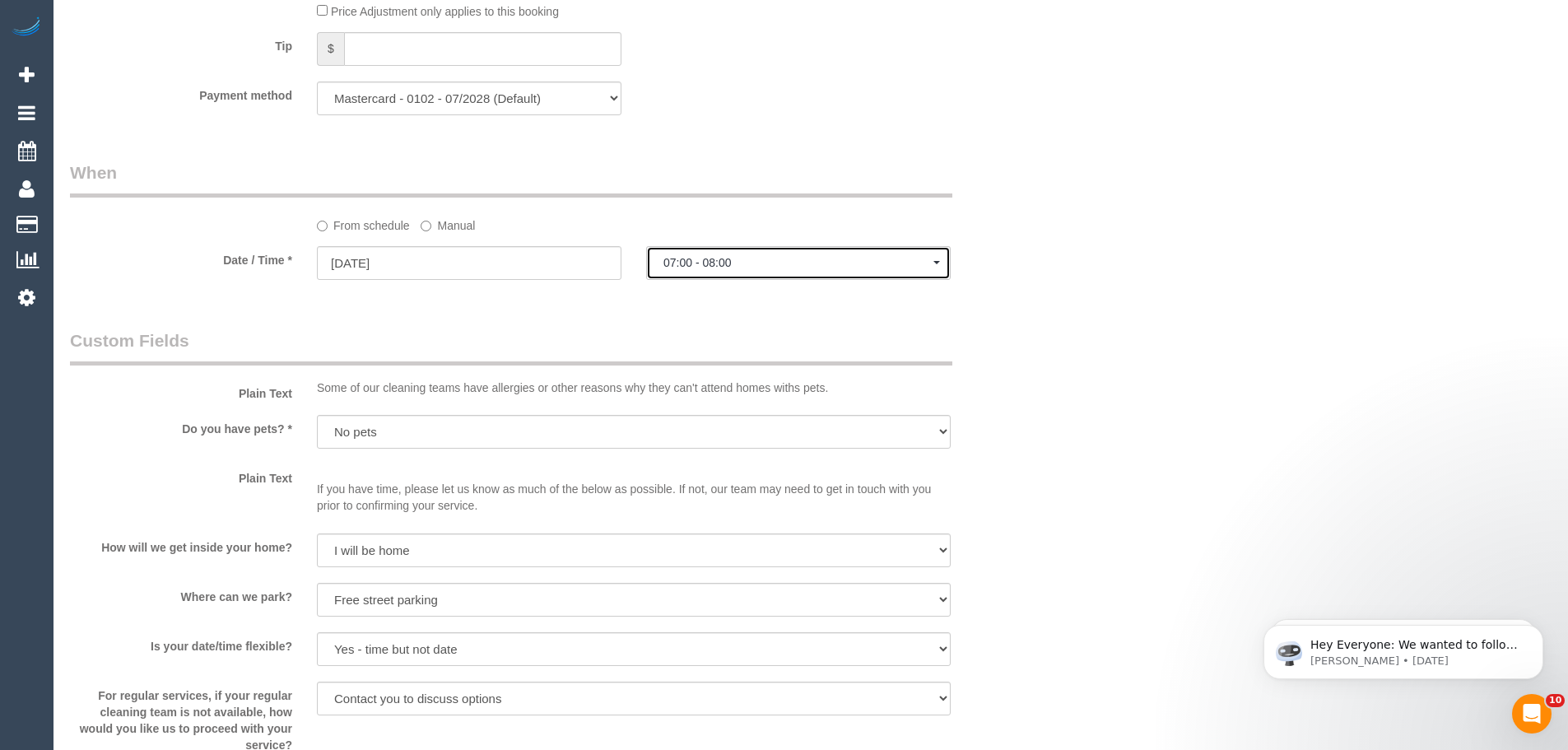
click at [735, 254] on button "07:00 - 08:00" at bounding box center [799, 263] width 305 height 34
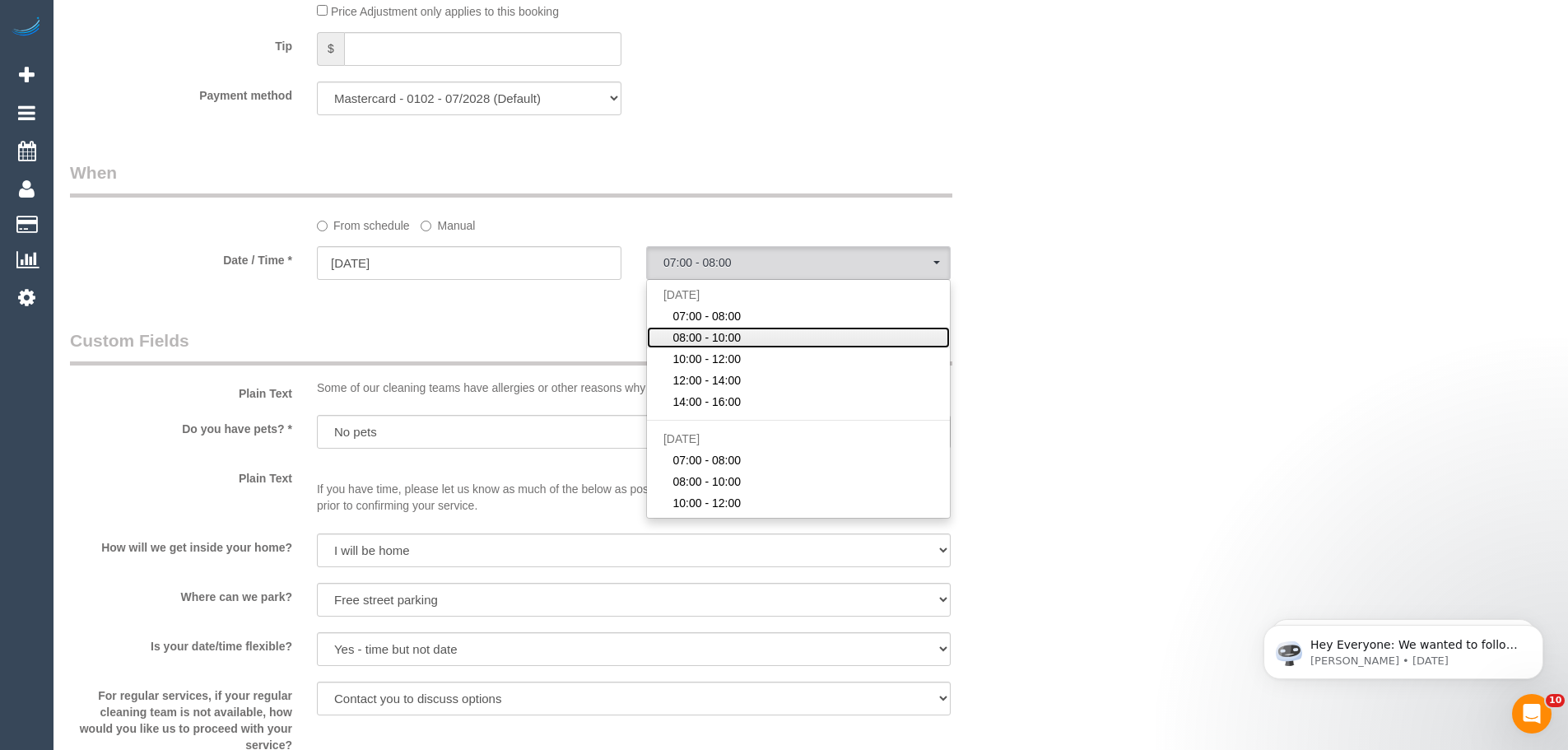
click at [716, 338] on span "08:00 - 10:00" at bounding box center [706, 338] width 68 height 17
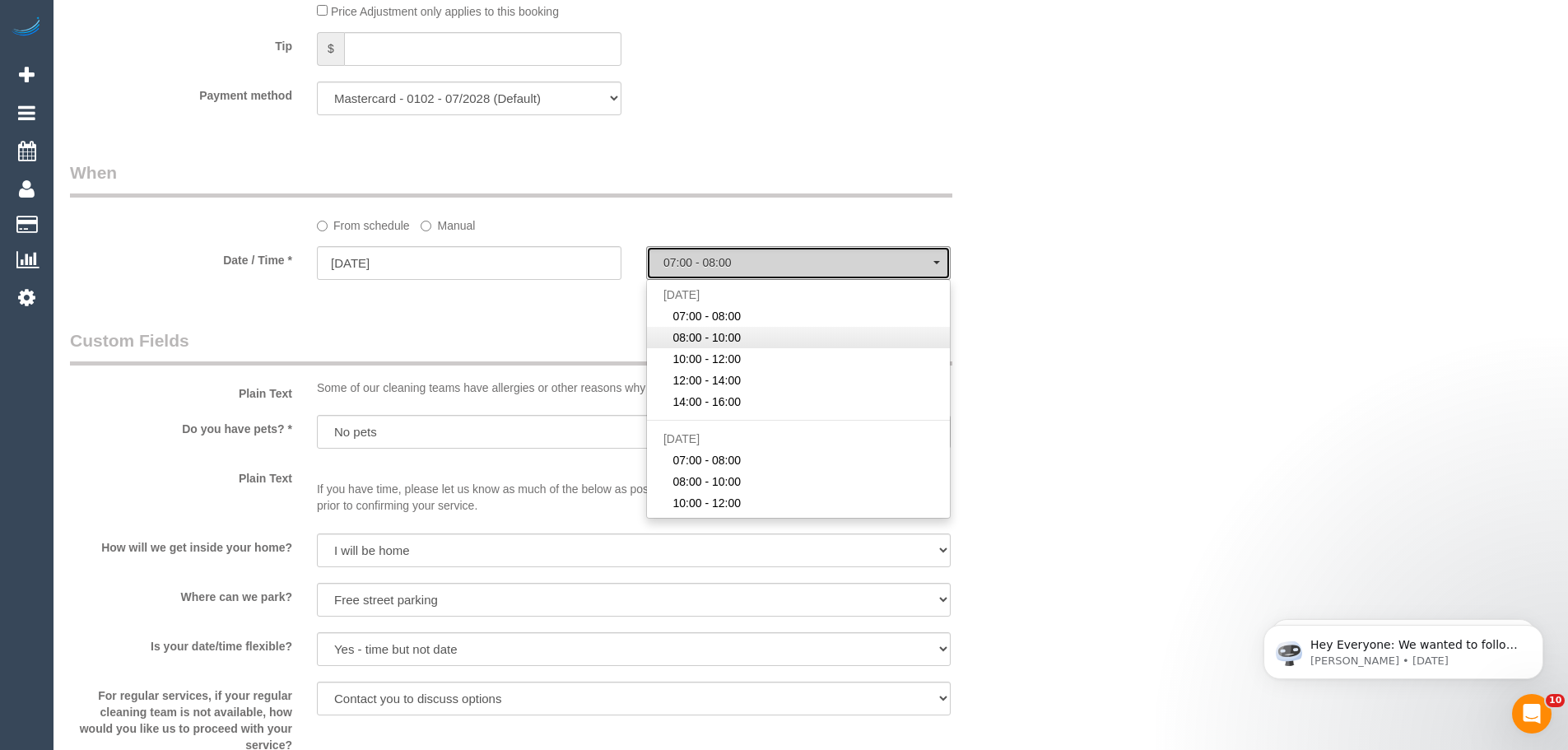
select select "spot7"
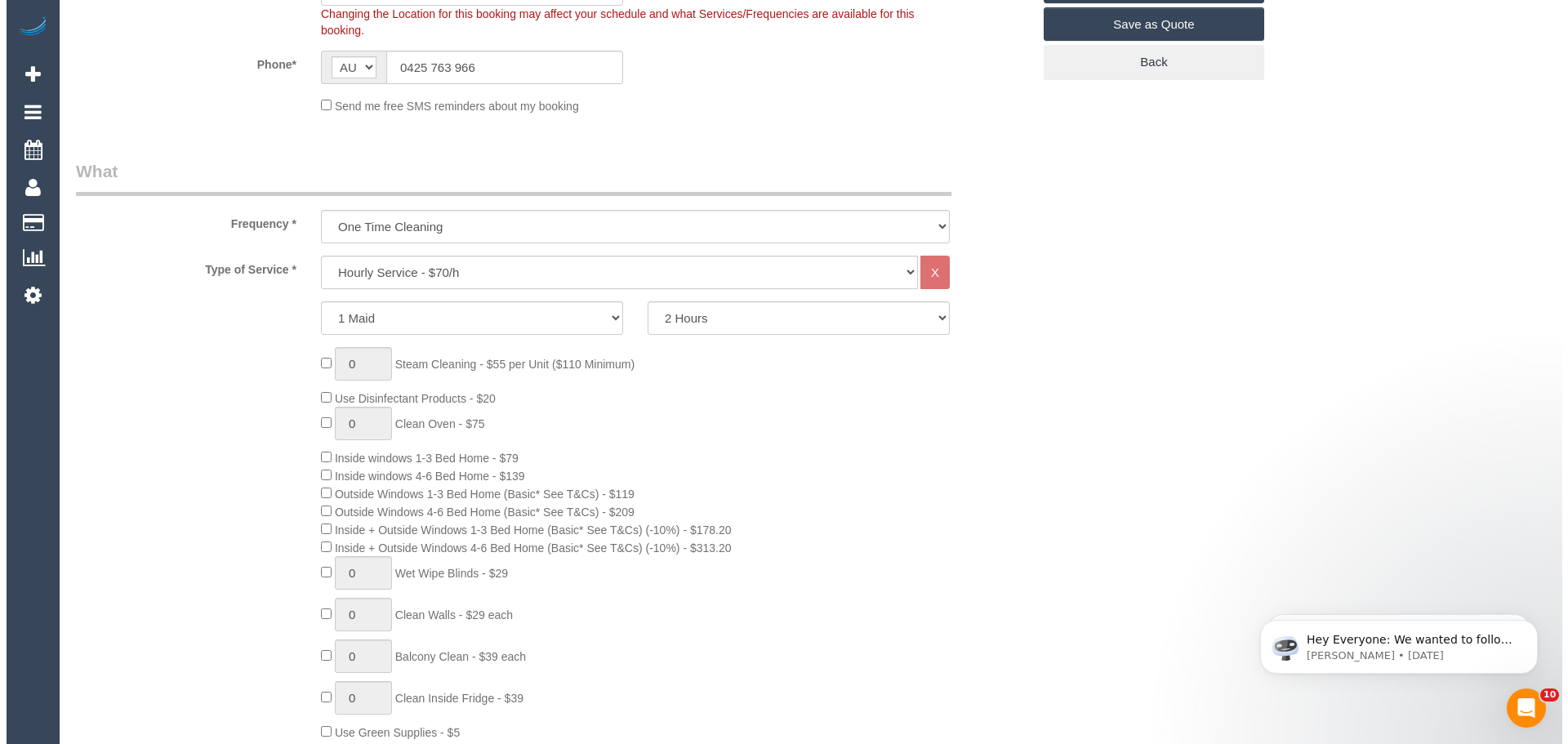
scroll to position [0, 0]
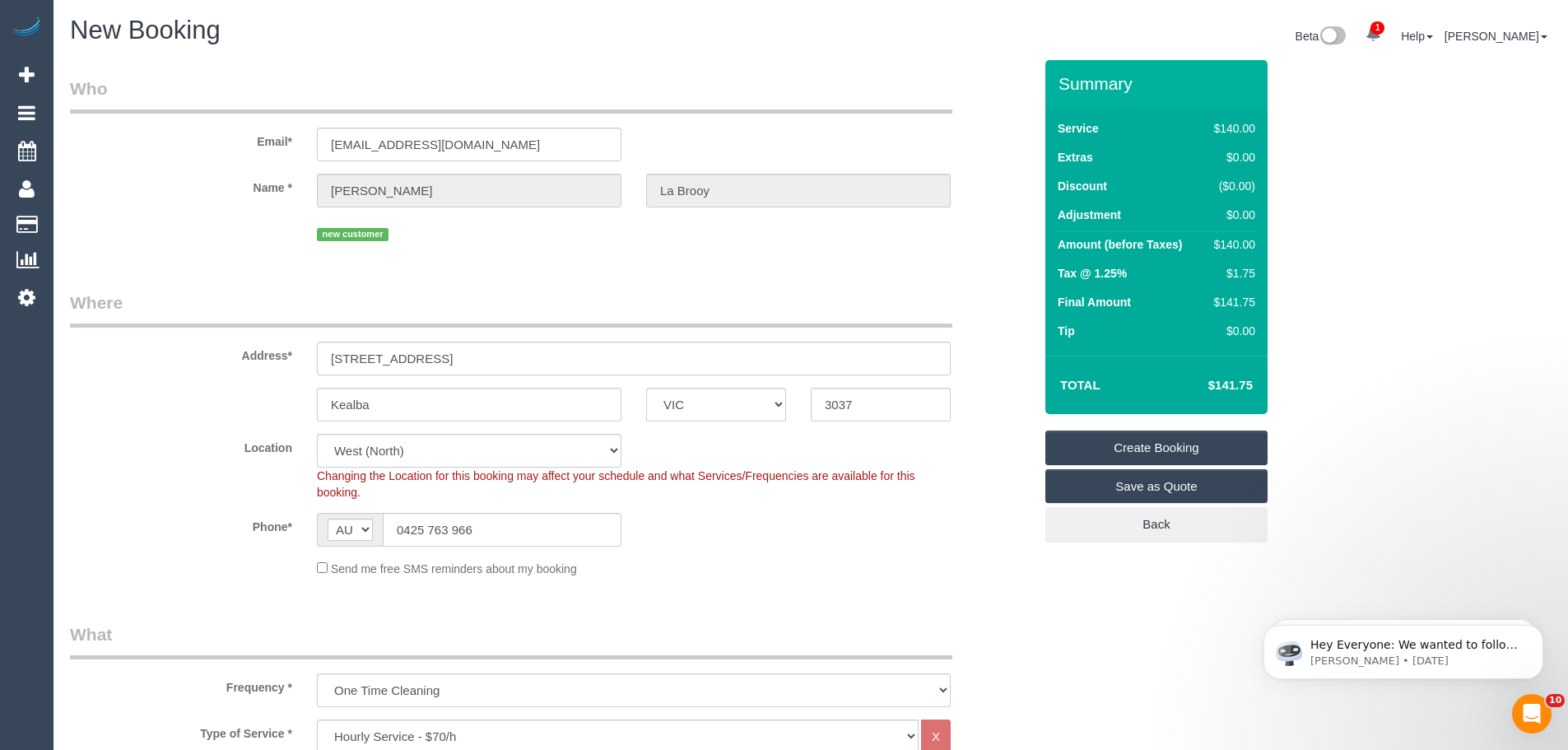
click at [1108, 448] on link "Create Booking" at bounding box center [1156, 447] width 222 height 35
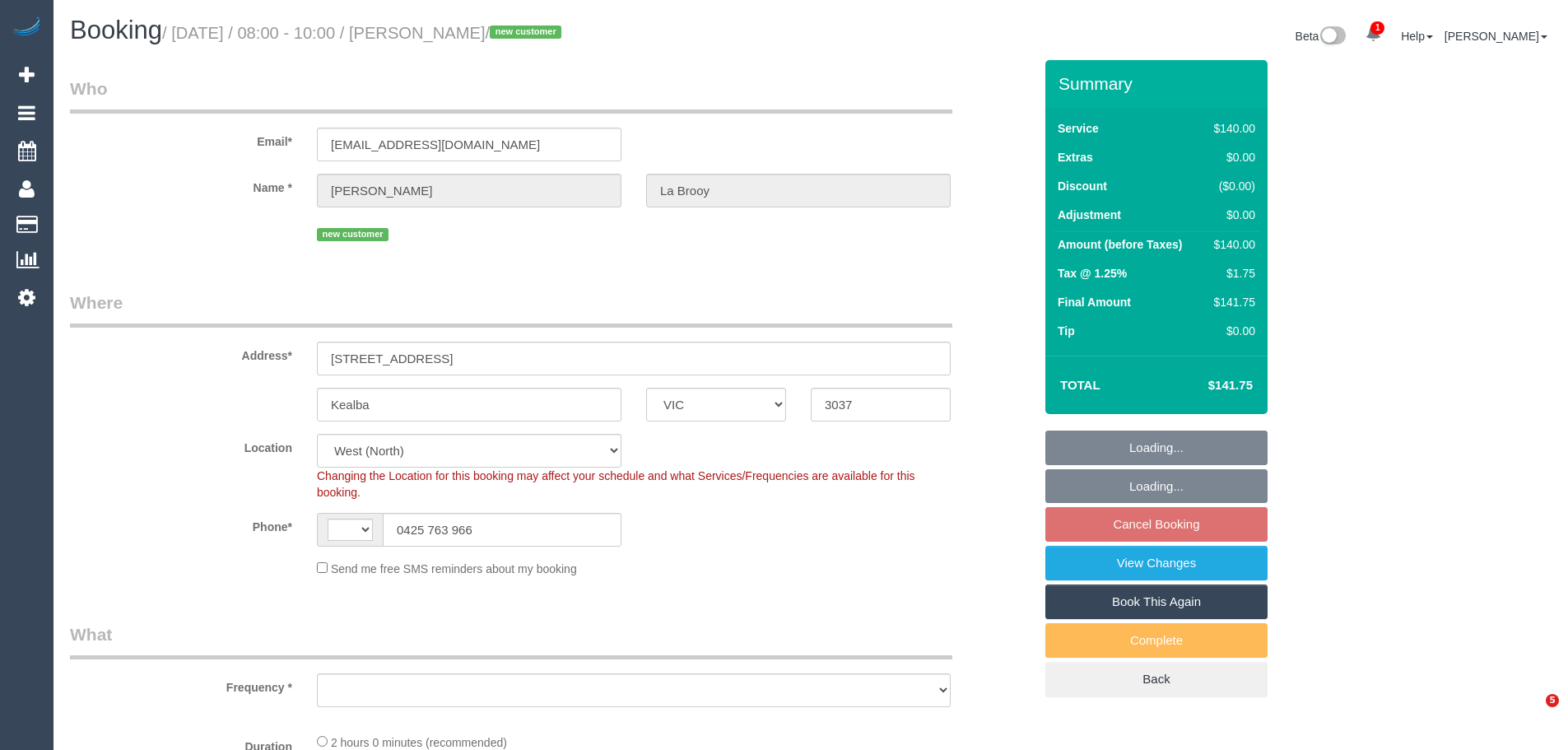
select select "VIC"
select select "string:stripe-pm_1SDbdC2GScqysDRVpOaZAemn"
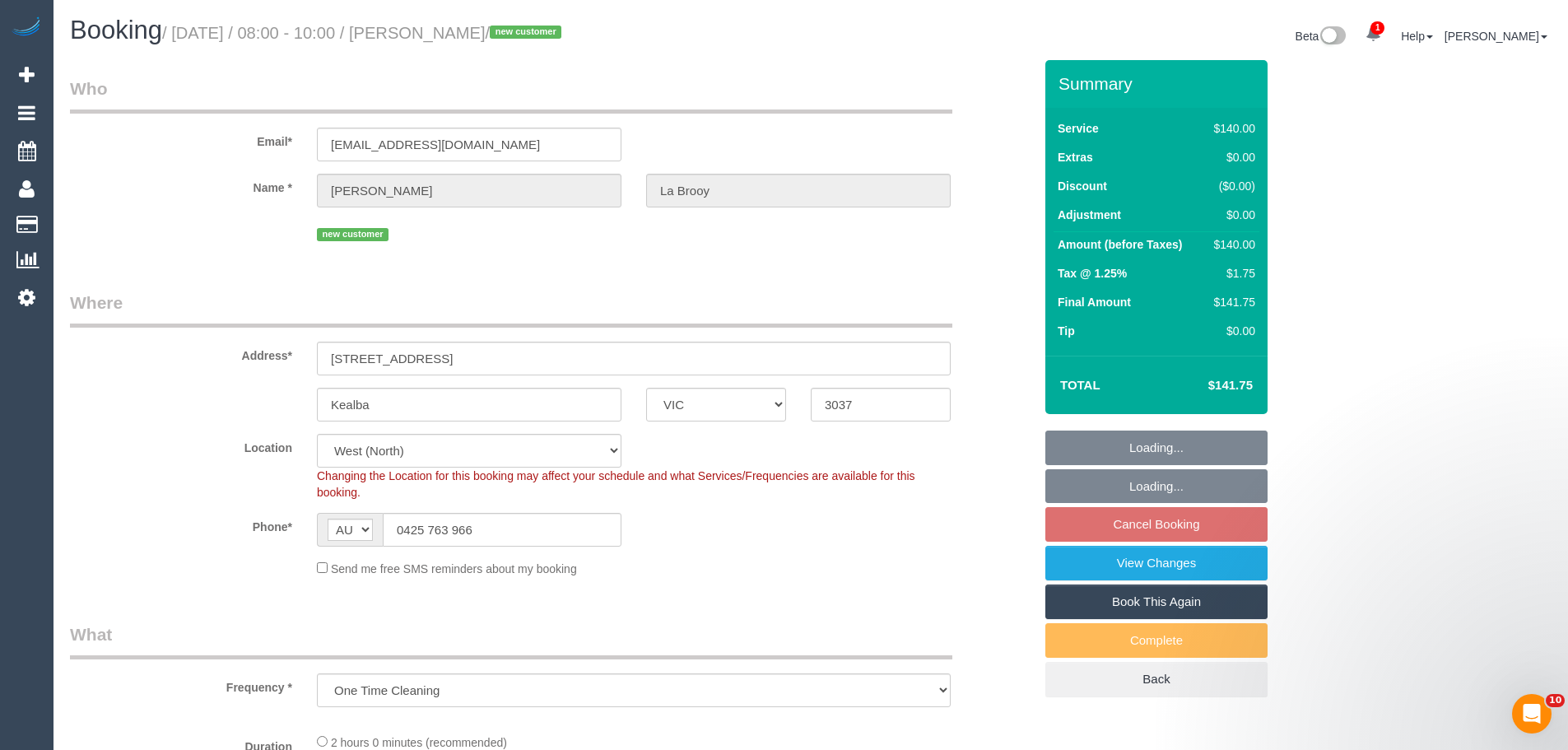
select select "string:AU"
select select "object:1073"
select select "spot2"
select select "object:1083"
select select "number:28"
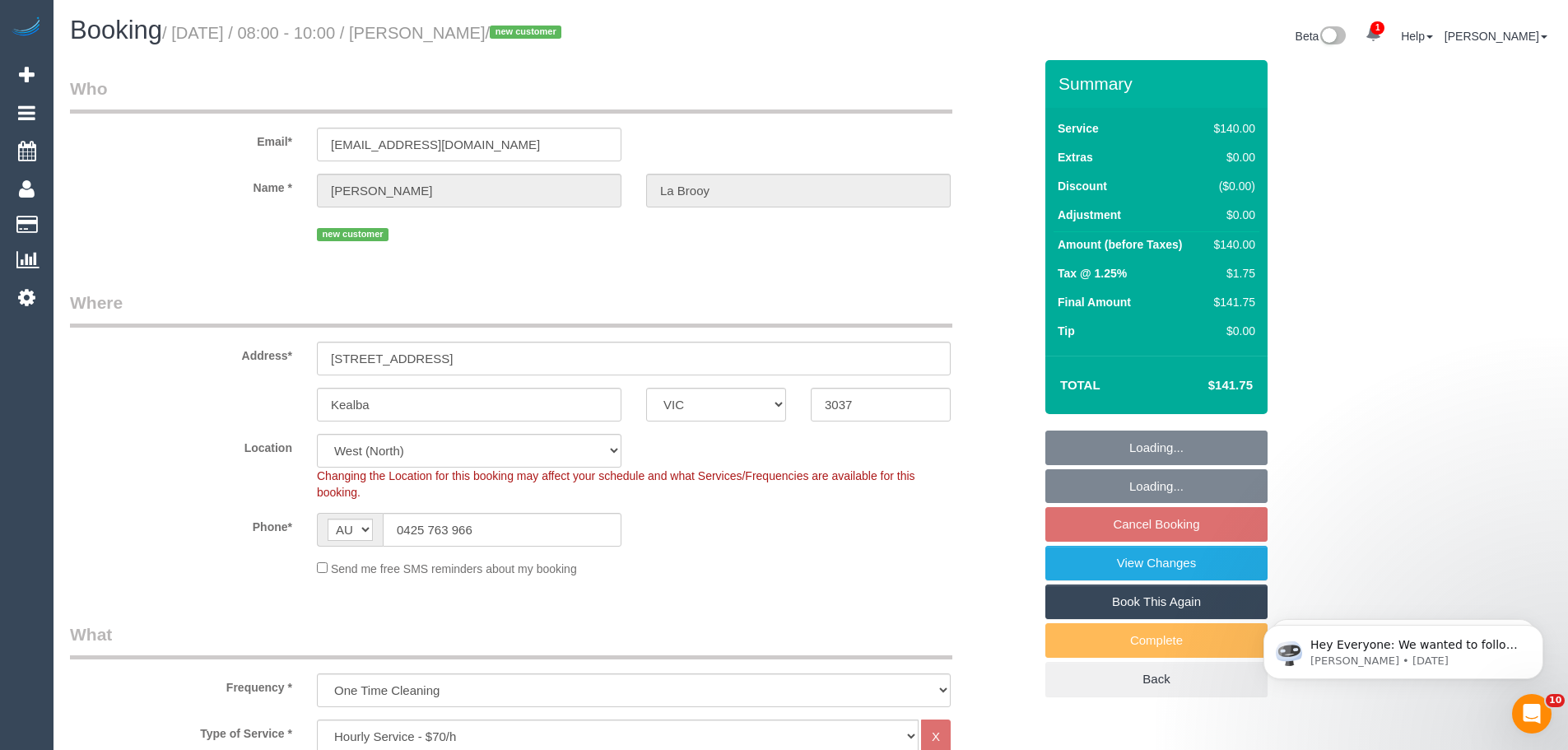
select select "number:14"
select select "number:19"
select select "number:24"
select select "number:35"
select select "number:26"
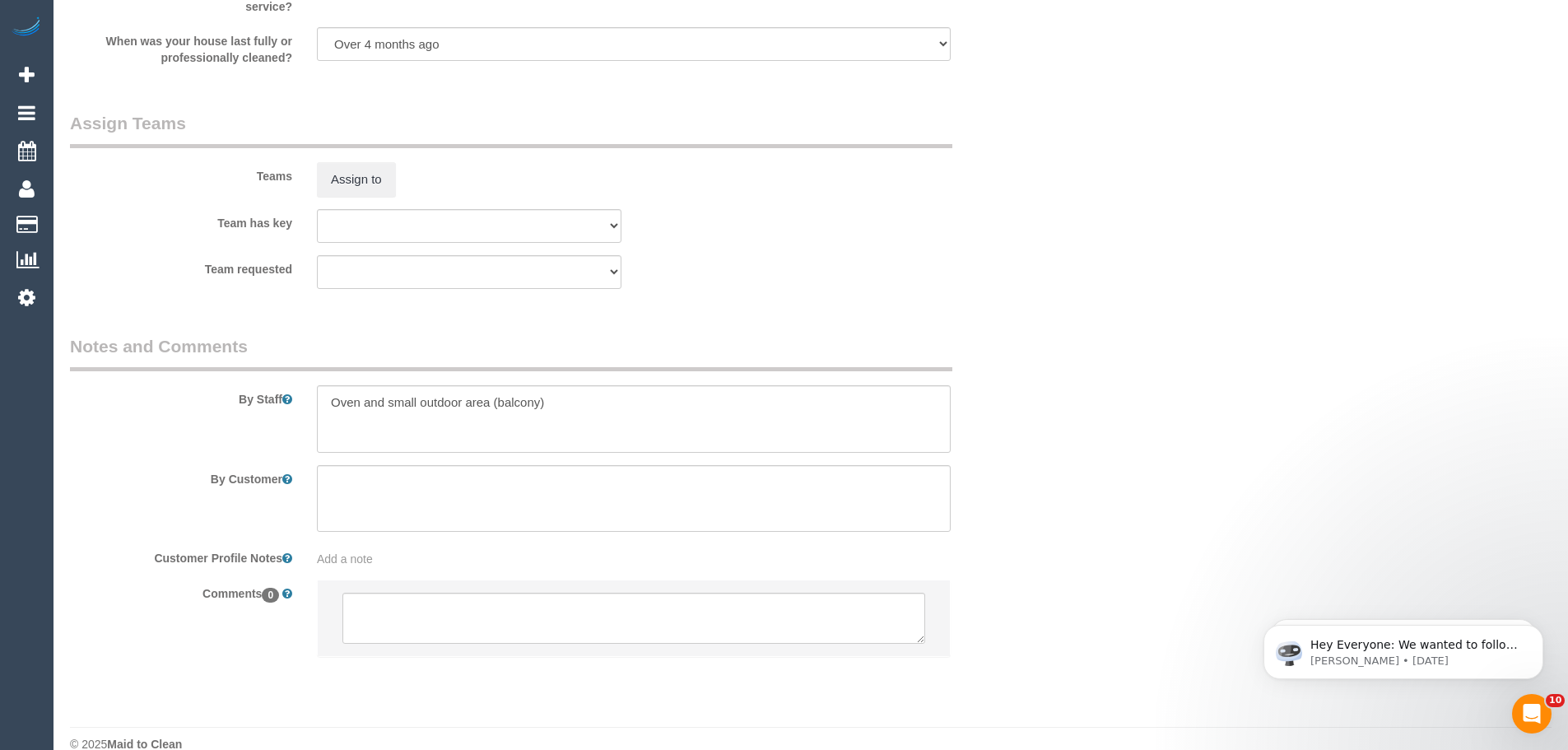
scroll to position [2461, 0]
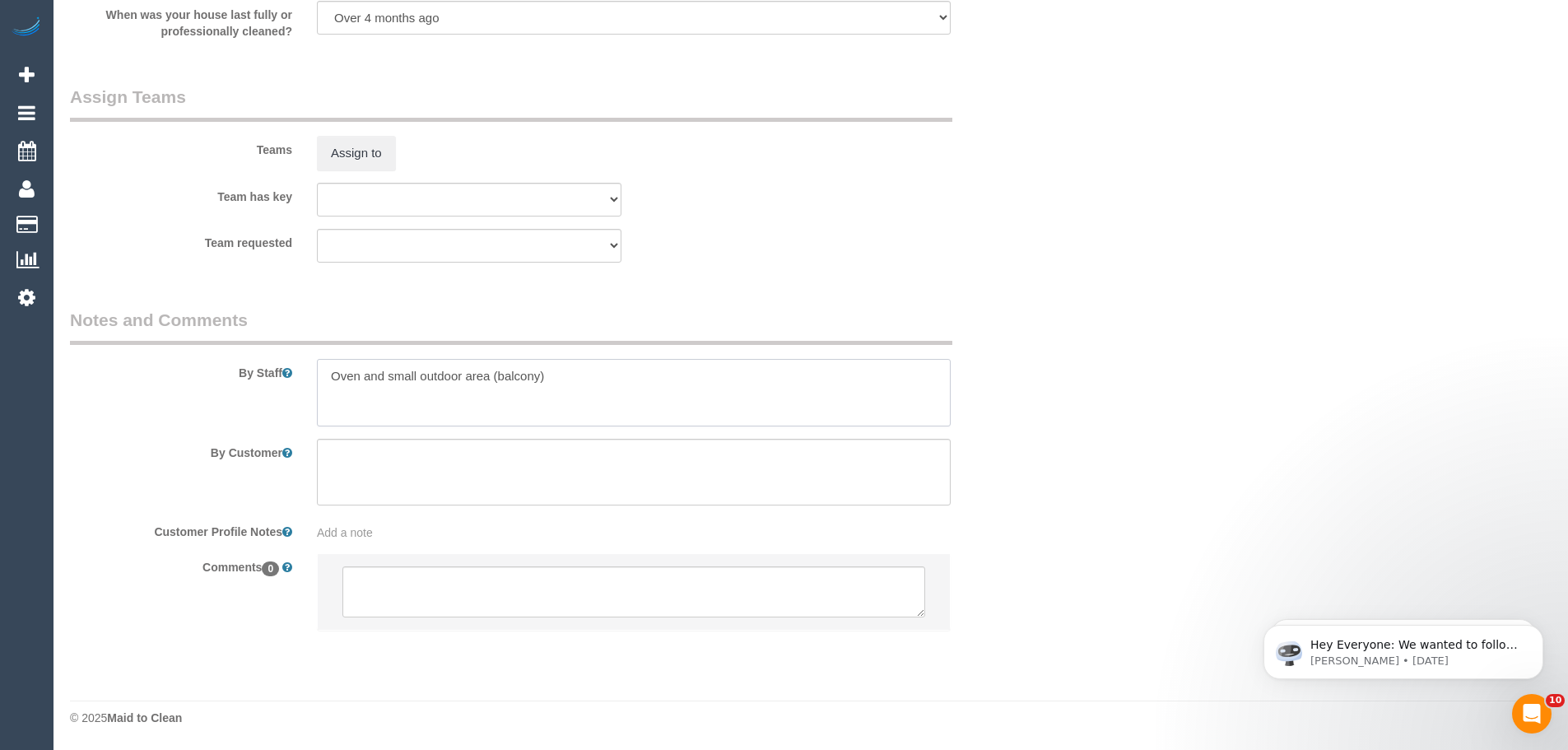
click at [496, 379] on textarea at bounding box center [633, 392] width 634 height 67
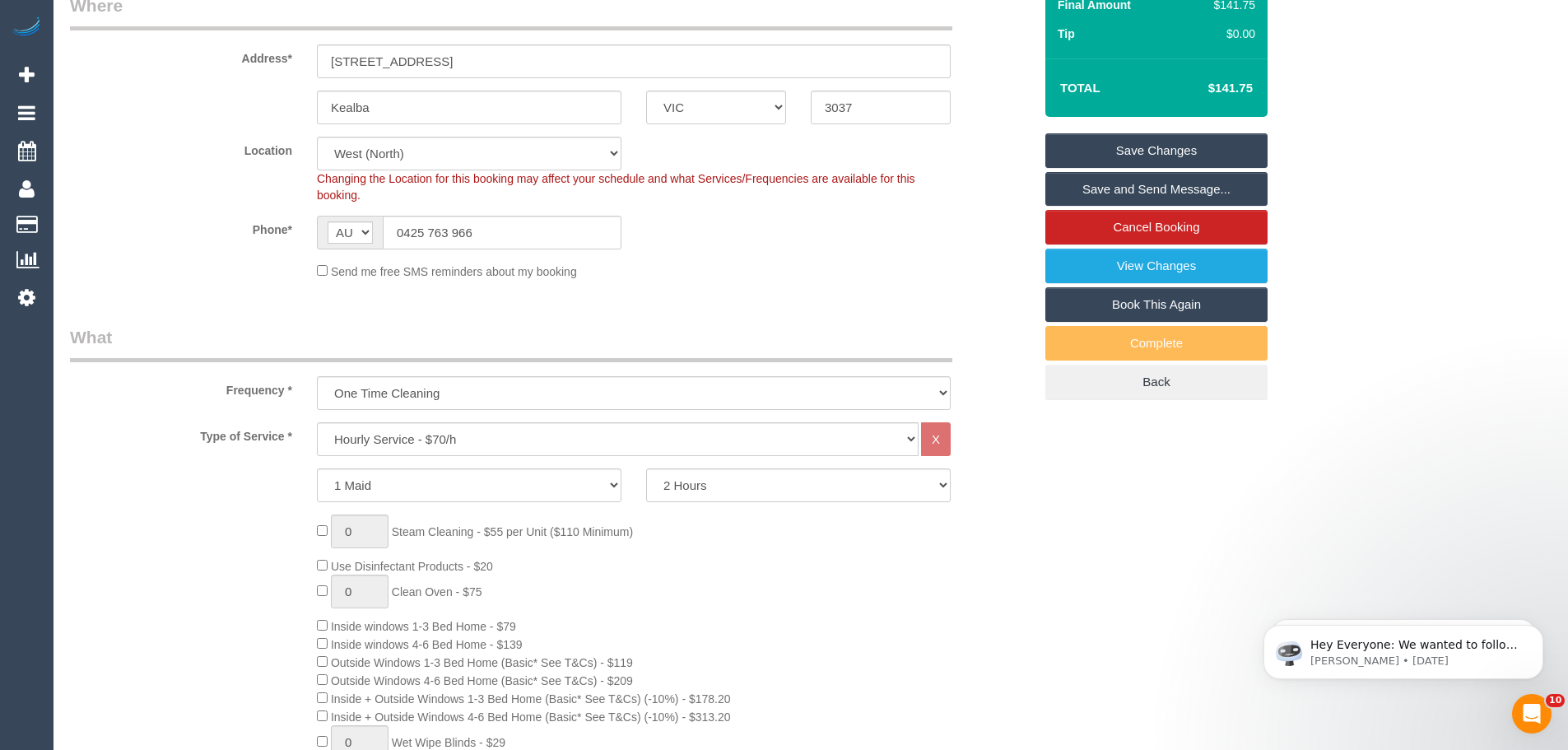
scroll to position [157, 0]
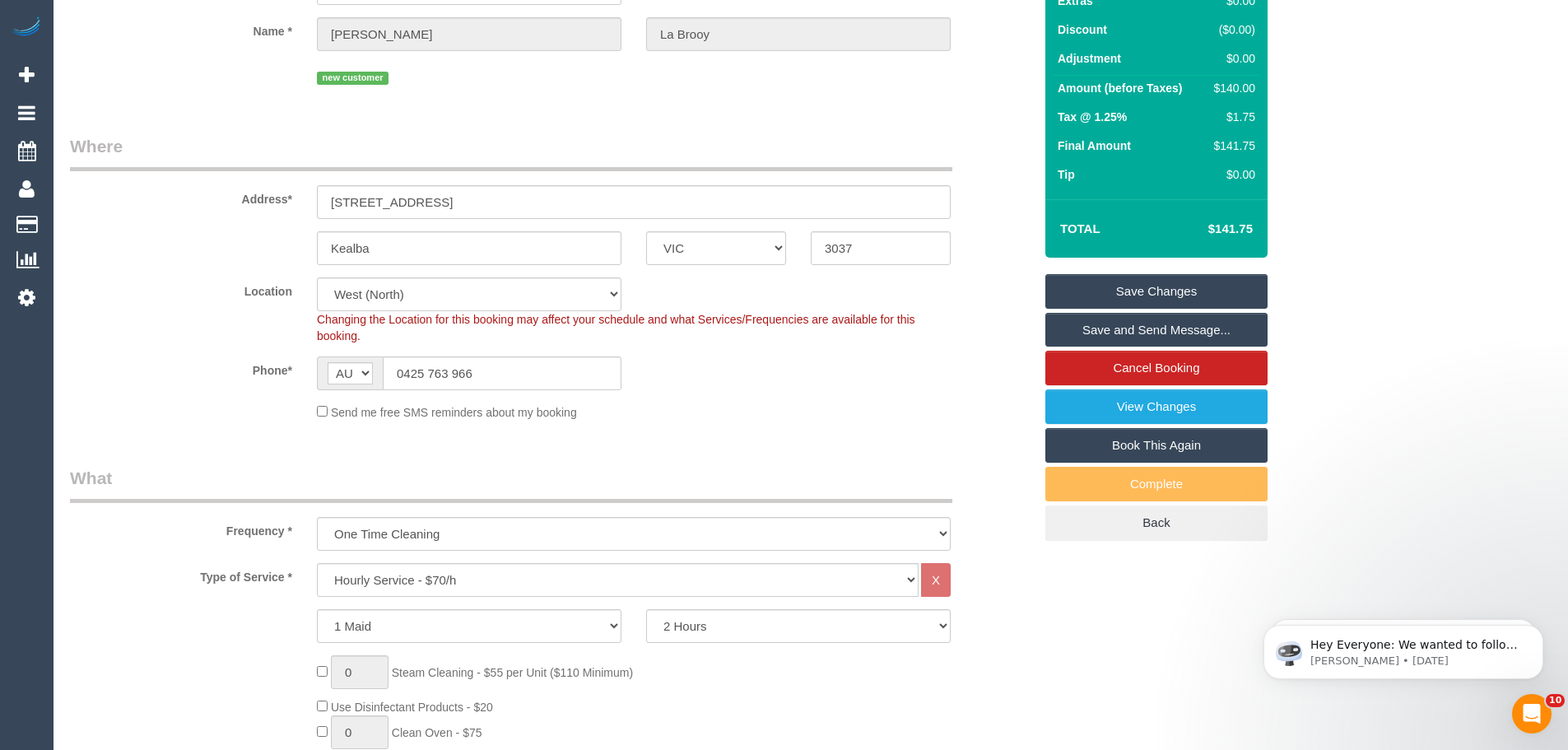
type textarea "Oven and small outdoor area (its like a balcony but its on the ground floor)"
click at [1153, 282] on link "Save Changes" at bounding box center [1156, 291] width 222 height 35
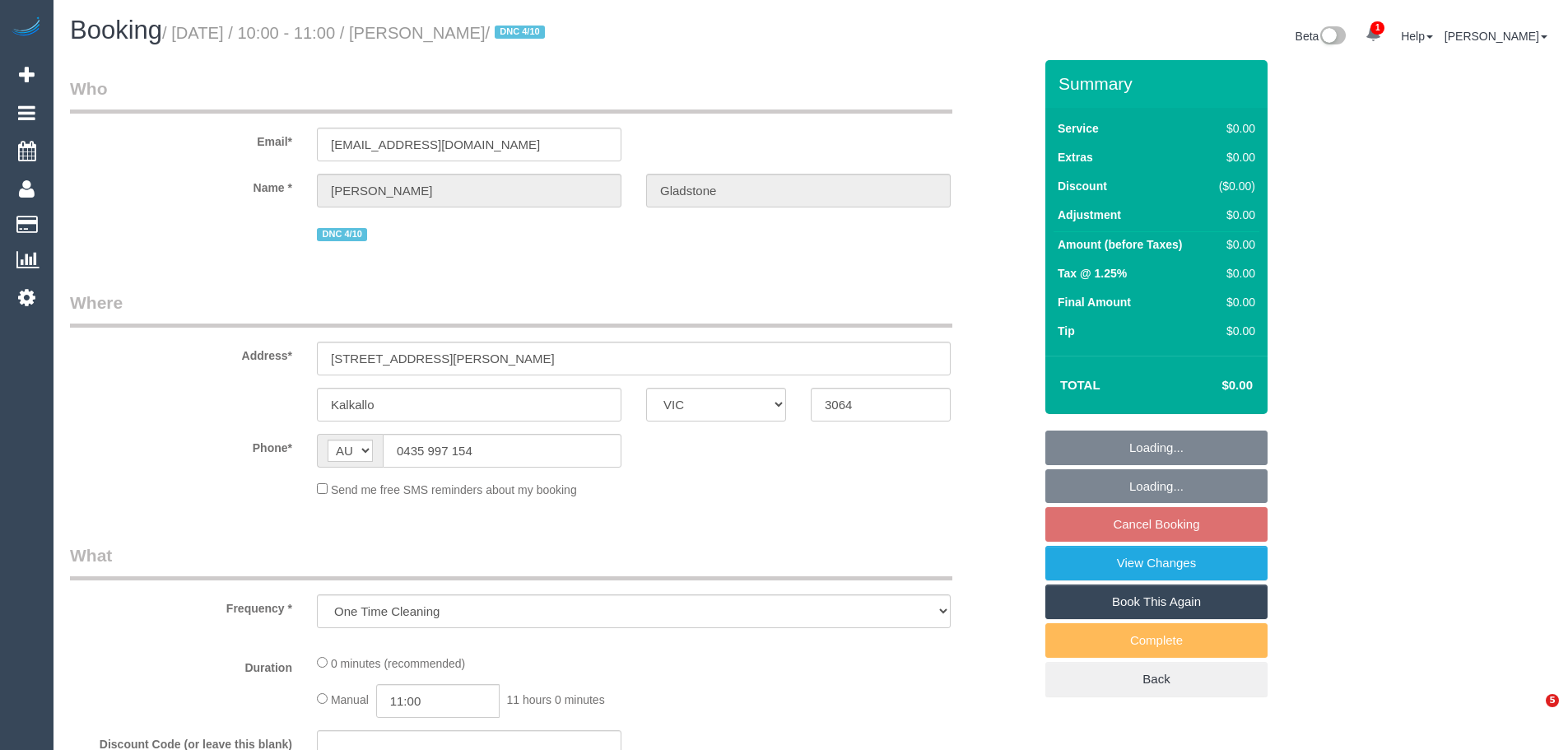
select select "VIC"
select select "string:stripe-pm_1SB3jt2GScqysDRVVKsIAsve"
select select "number:28"
select select "number:14"
select select "number:19"
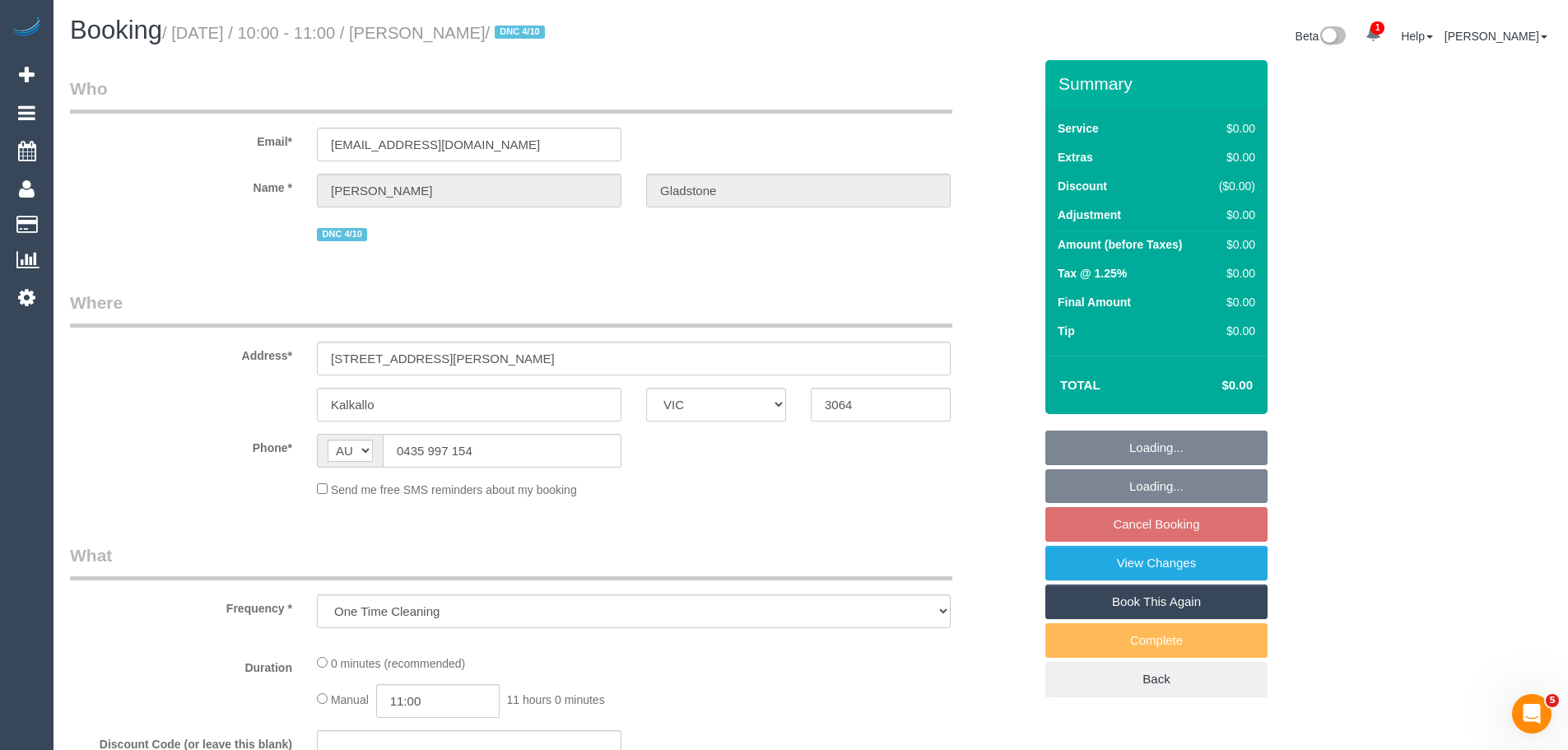
select select "number:22"
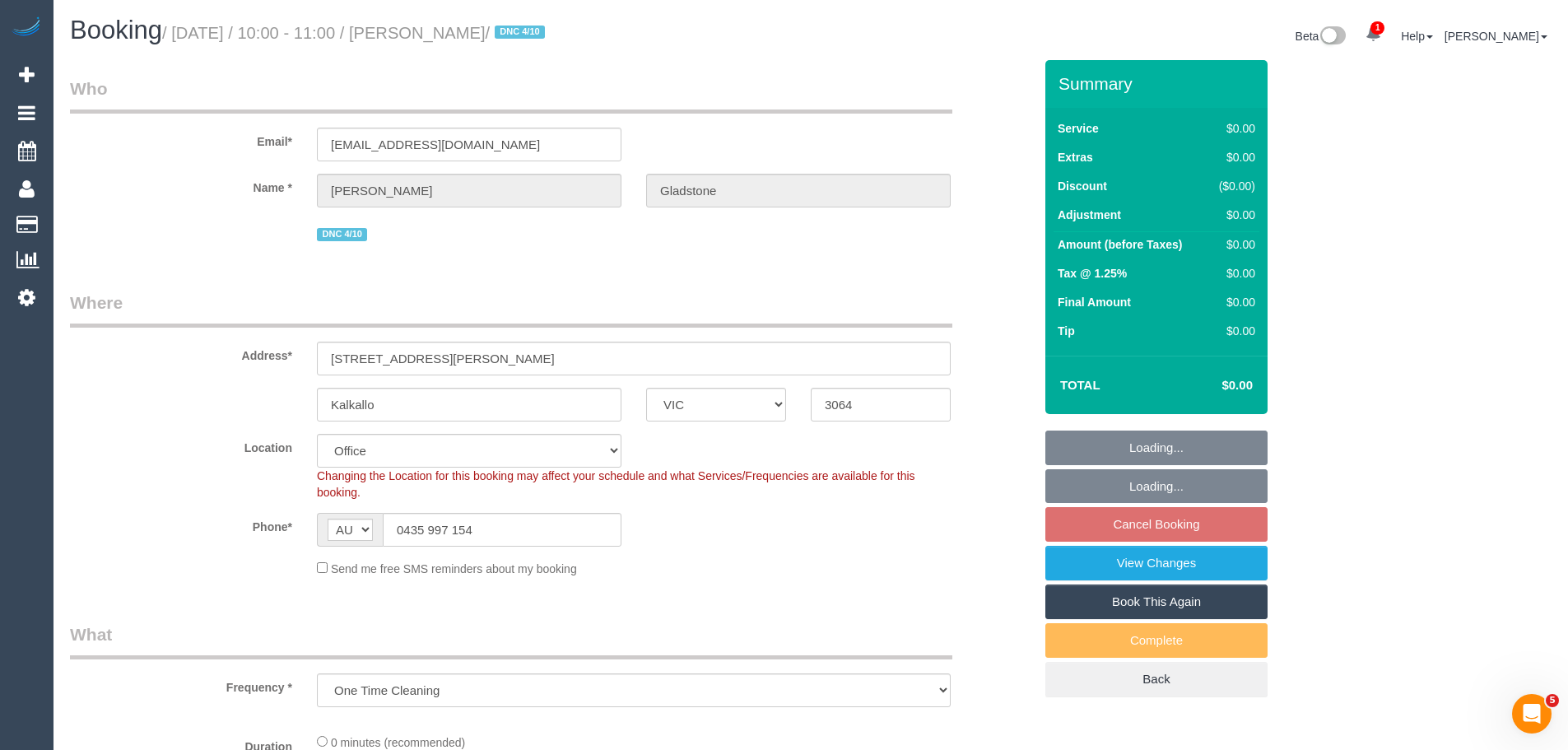
select select "object:714"
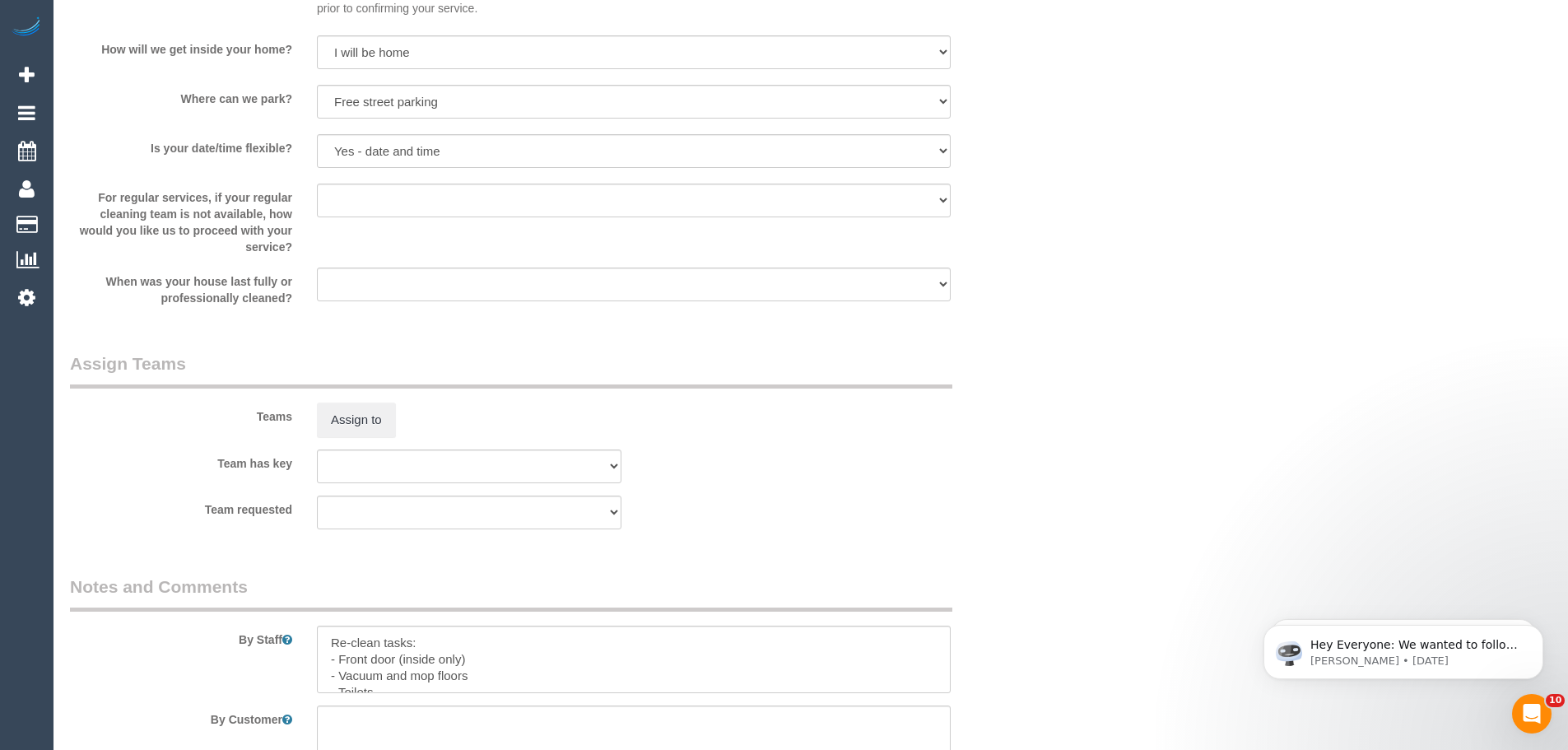
scroll to position [1564, 0]
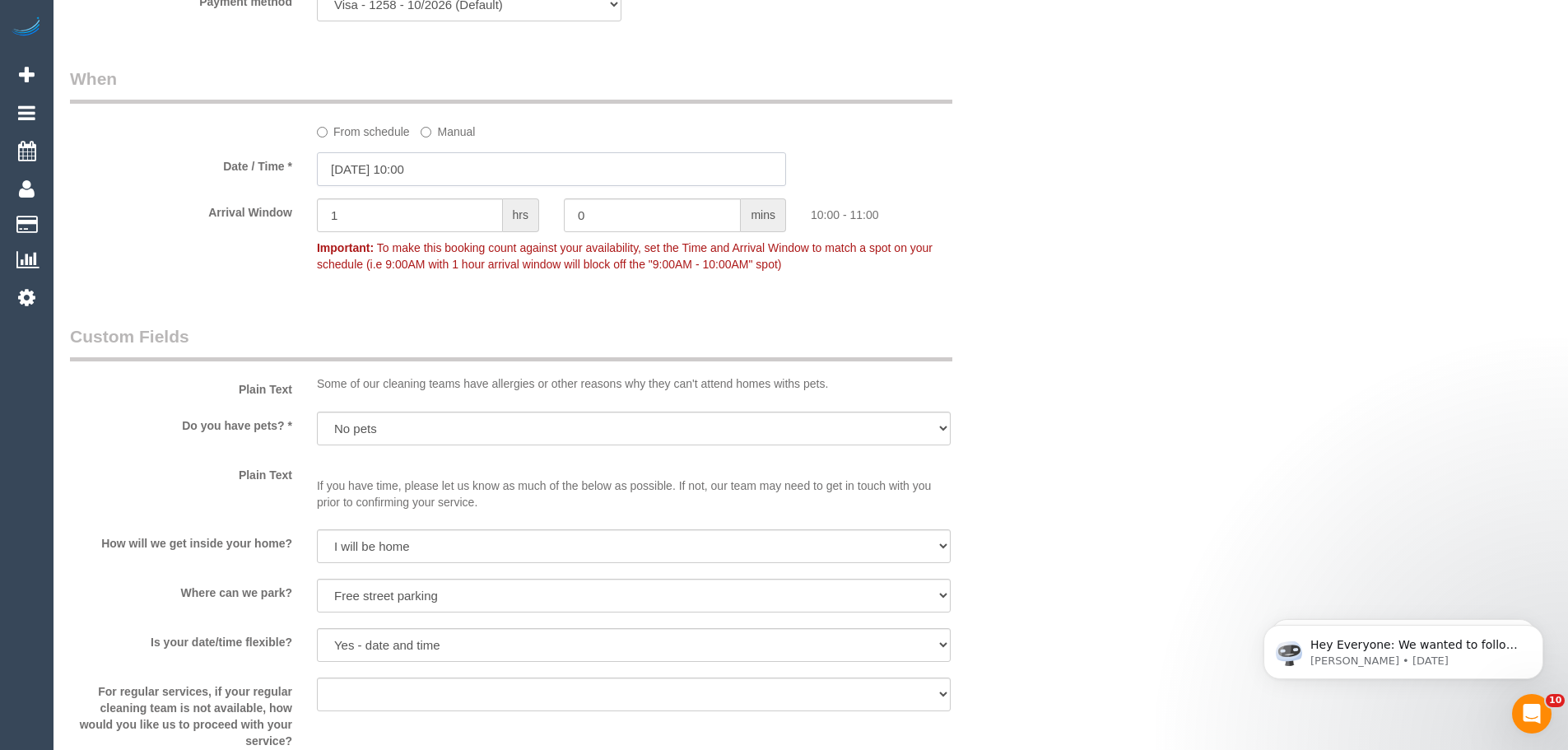
click at [384, 175] on input "[DATE] 10:00" at bounding box center [550, 169] width 469 height 34
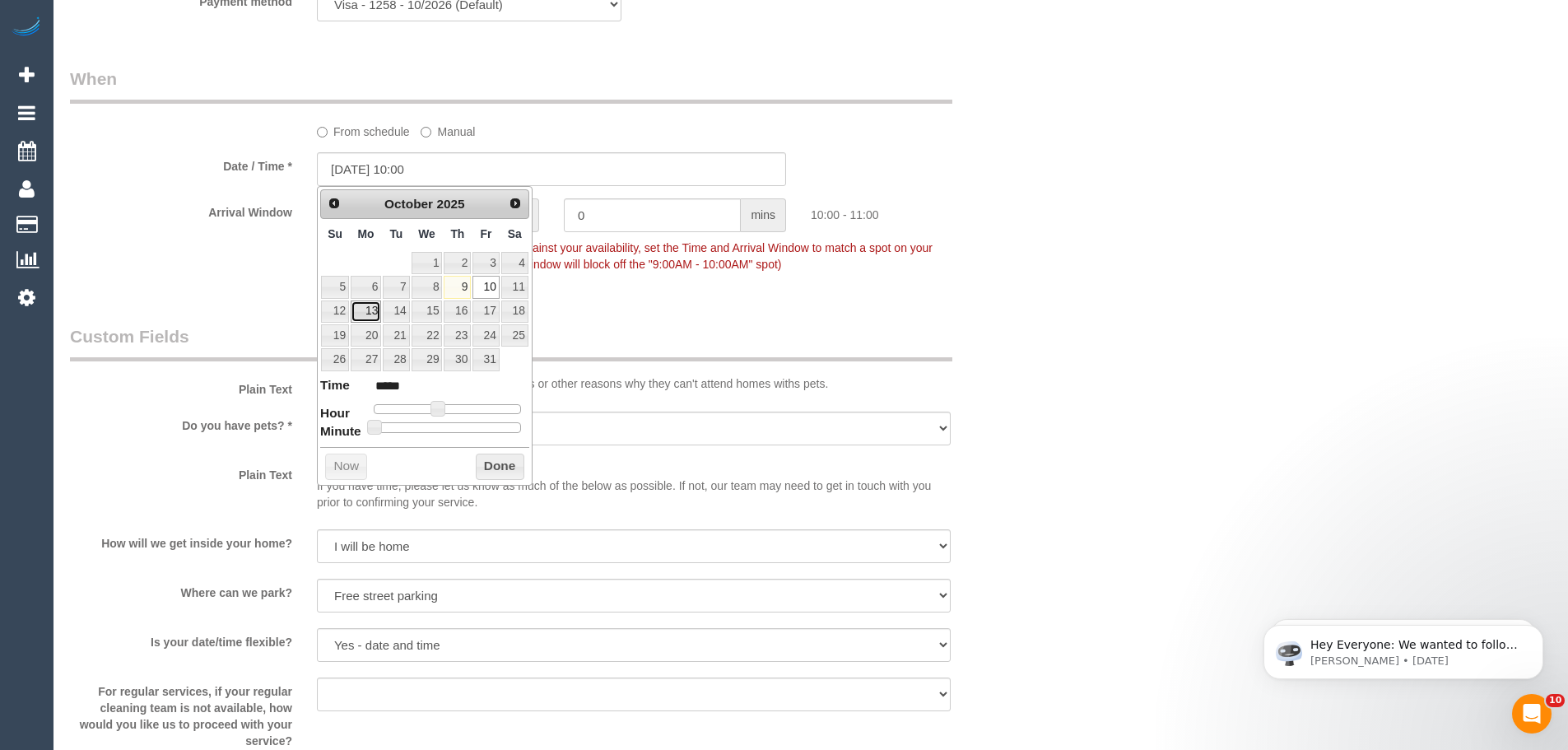
click at [373, 316] on link "13" at bounding box center [366, 311] width 30 height 22
type input "13/10/2025 10:00"
click at [502, 462] on button "Done" at bounding box center [500, 466] width 49 height 26
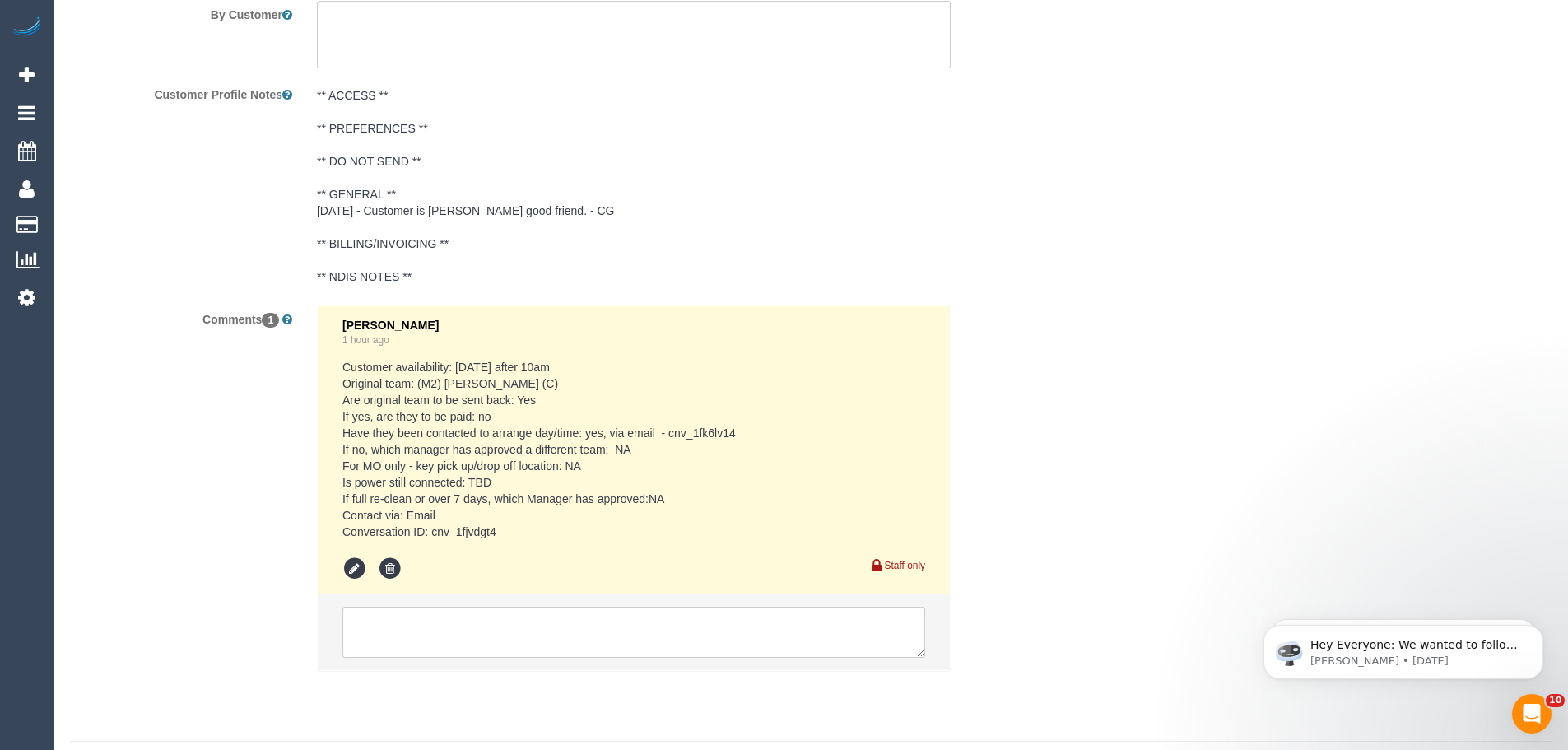
scroll to position [2803, 0]
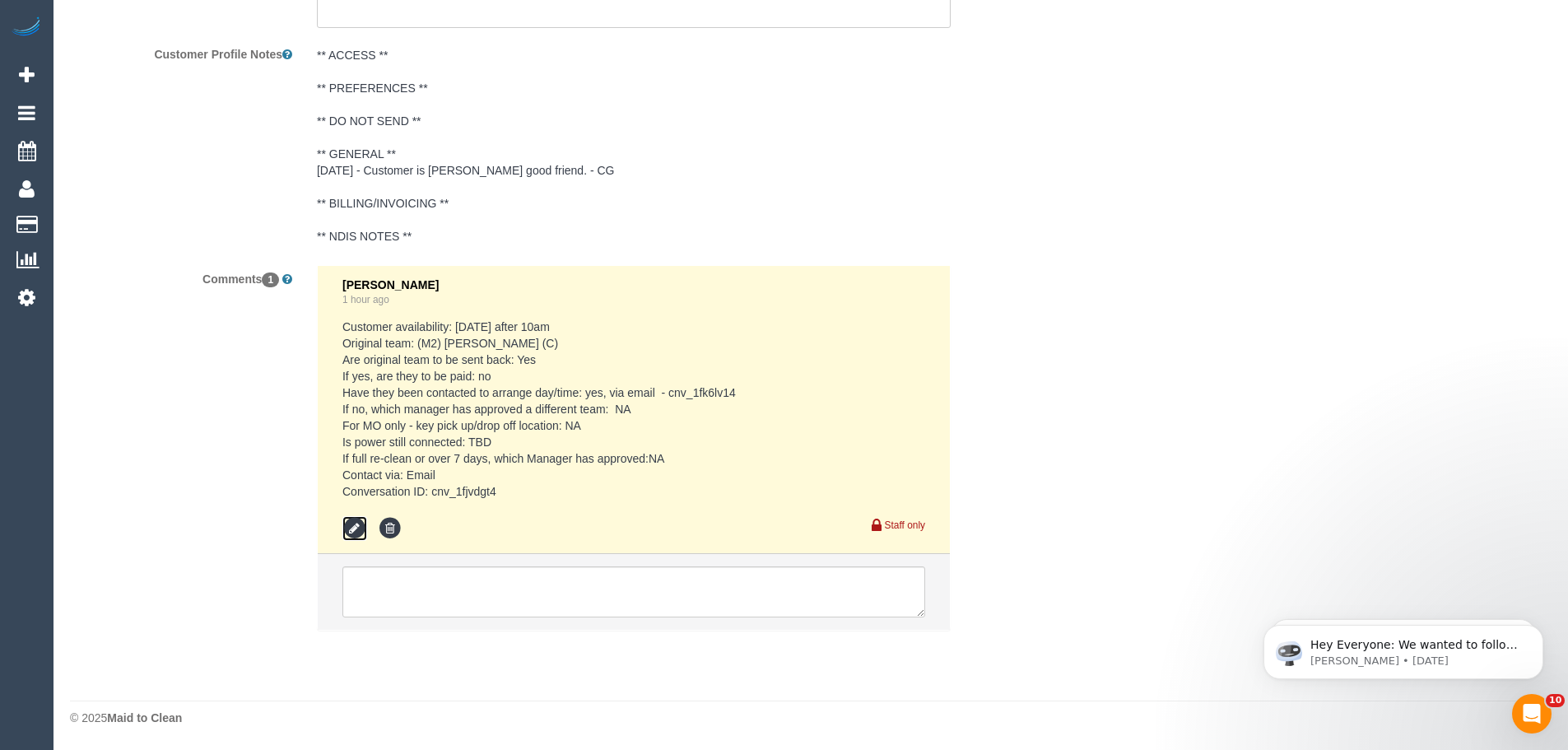
click at [356, 529] on icon at bounding box center [354, 528] width 24 height 24
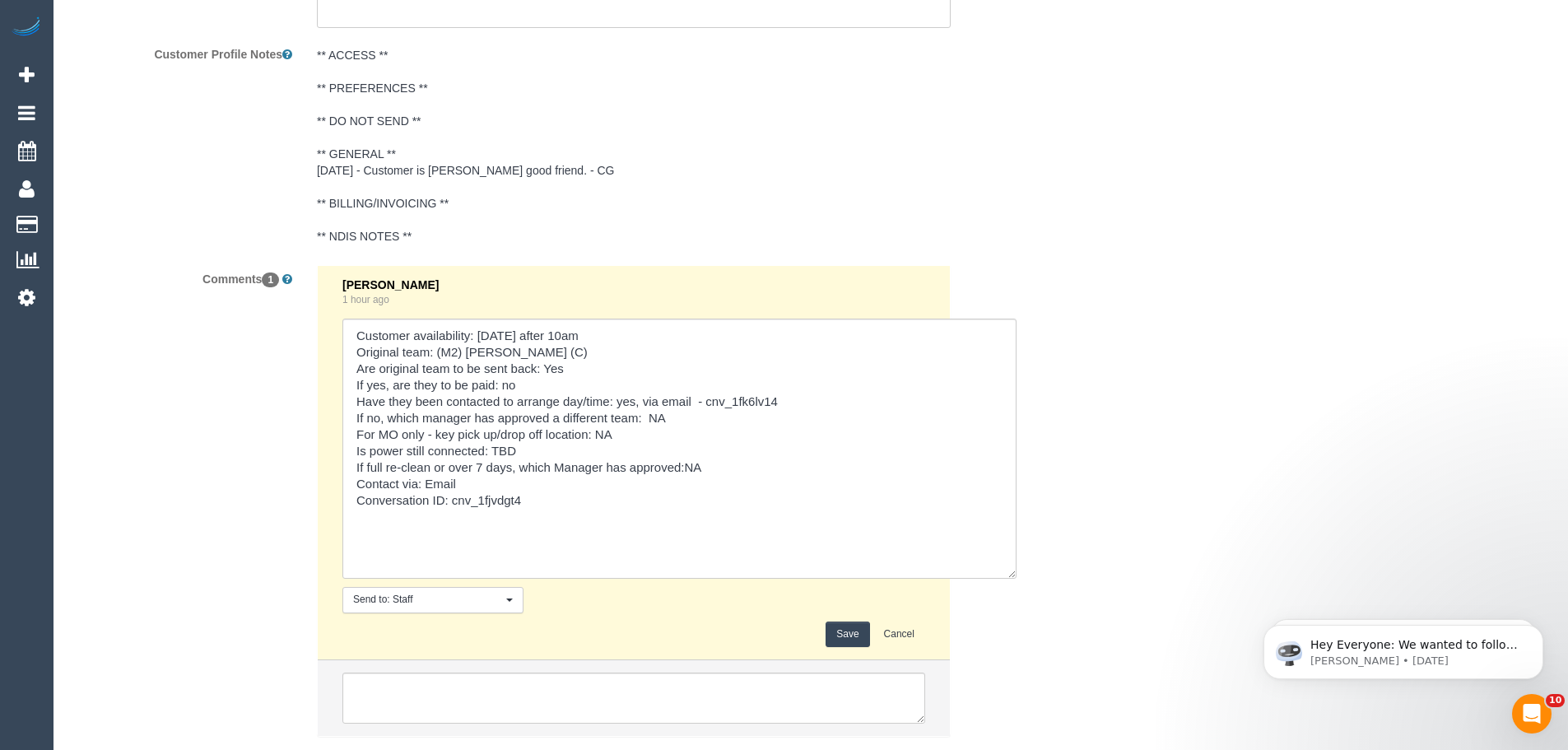
drag, startPoint x: 921, startPoint y: 468, endPoint x: 1013, endPoint y: 678, distance: 229.3
click at [1013, 678] on div "Comments 1 Chellsea Espinosa 1 hour ago Send to: Staff Nothing selected Send to…" at bounding box center [550, 509] width 987 height 488
drag, startPoint x: 477, startPoint y: 332, endPoint x: 527, endPoint y: 334, distance: 50.0
click at [527, 334] on textarea at bounding box center [679, 448] width 674 height 260
drag, startPoint x: 473, startPoint y: 382, endPoint x: 784, endPoint y: 430, distance: 314.7
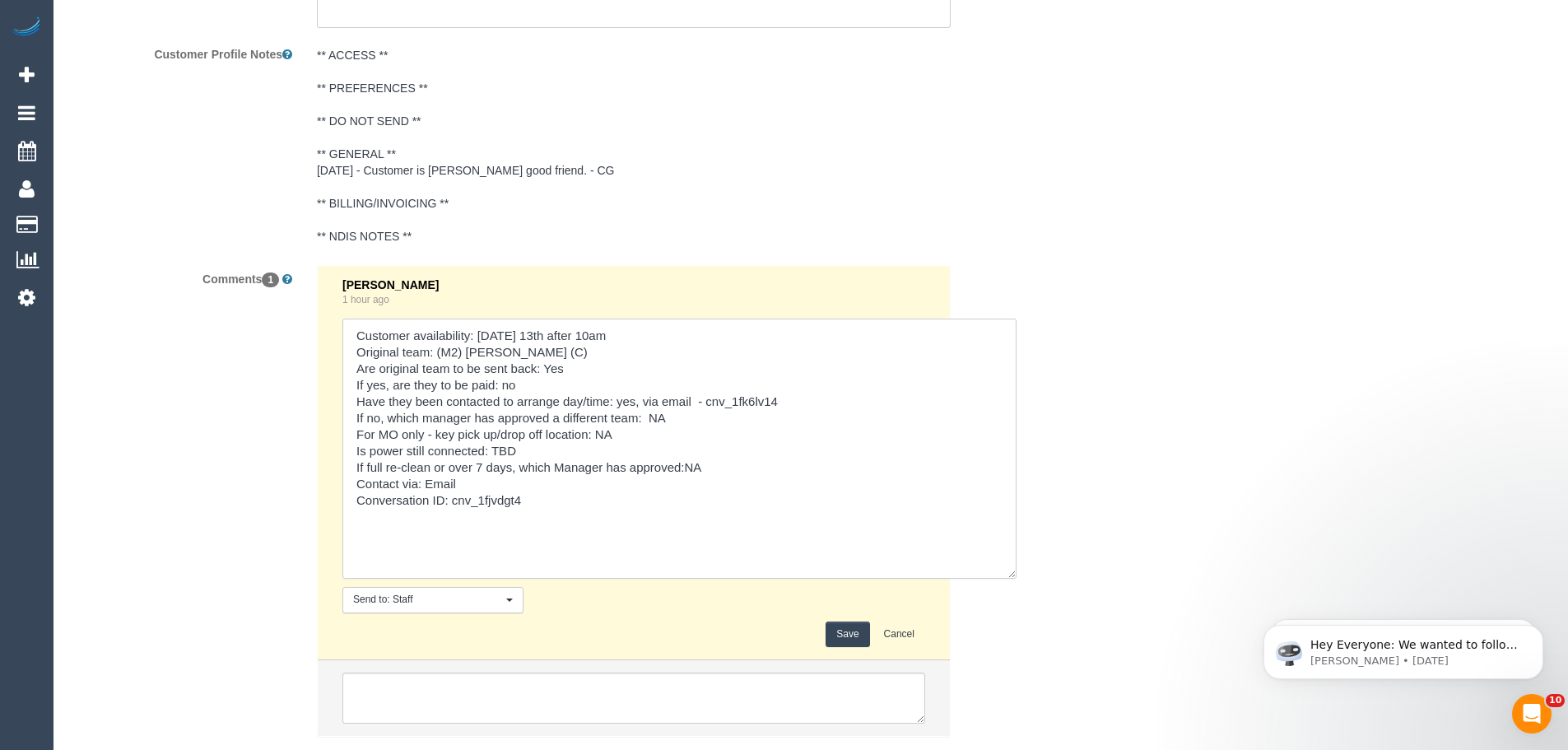
click at [783, 429] on textarea at bounding box center [679, 448] width 674 height 260
click at [784, 430] on textarea at bounding box center [679, 448] width 674 height 260
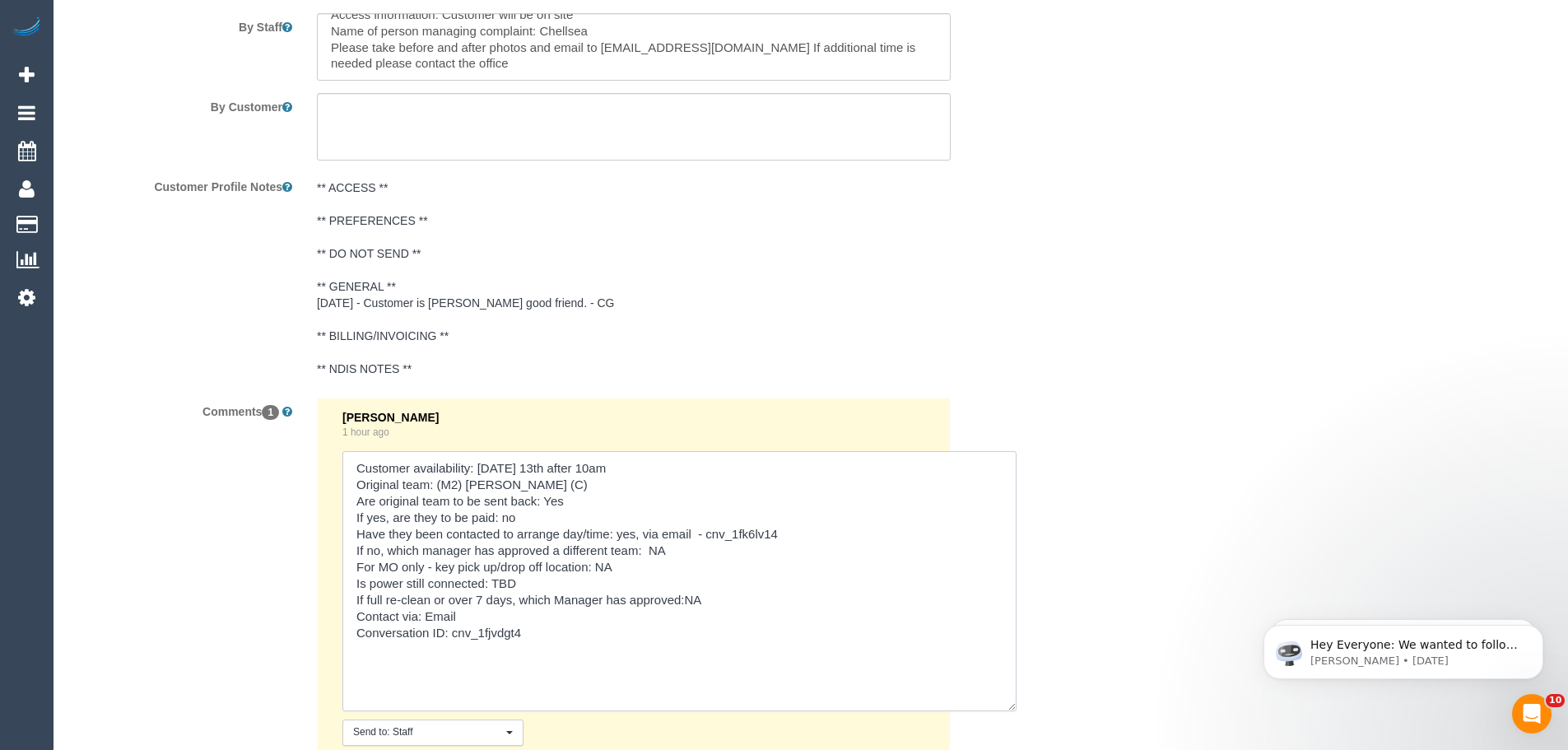
scroll to position [2909, 0]
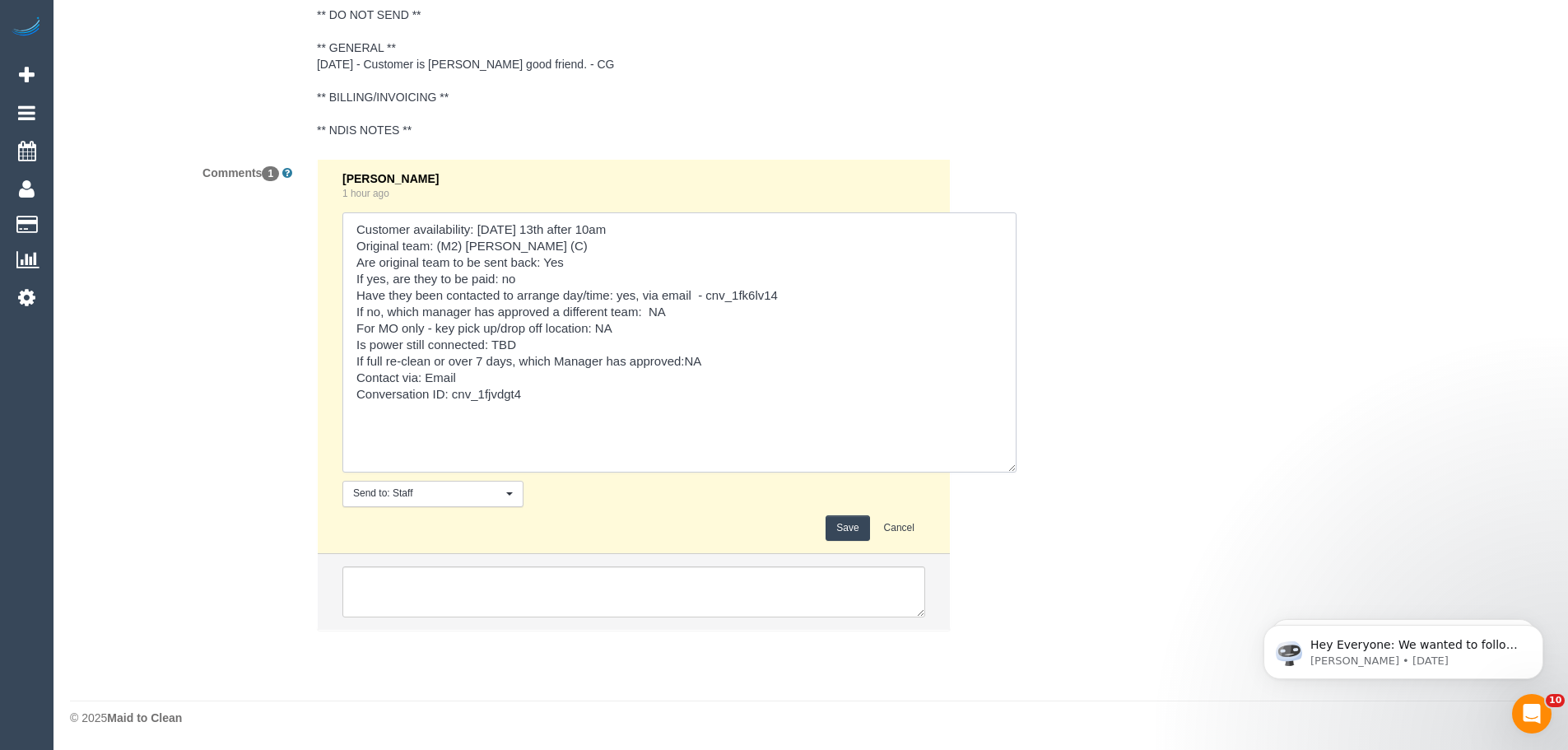
type textarea "Customer availability: Monday 13th after 10am Original team: (M2) Darshan Gevar…"
click at [837, 532] on button "Save" at bounding box center [848, 528] width 44 height 25
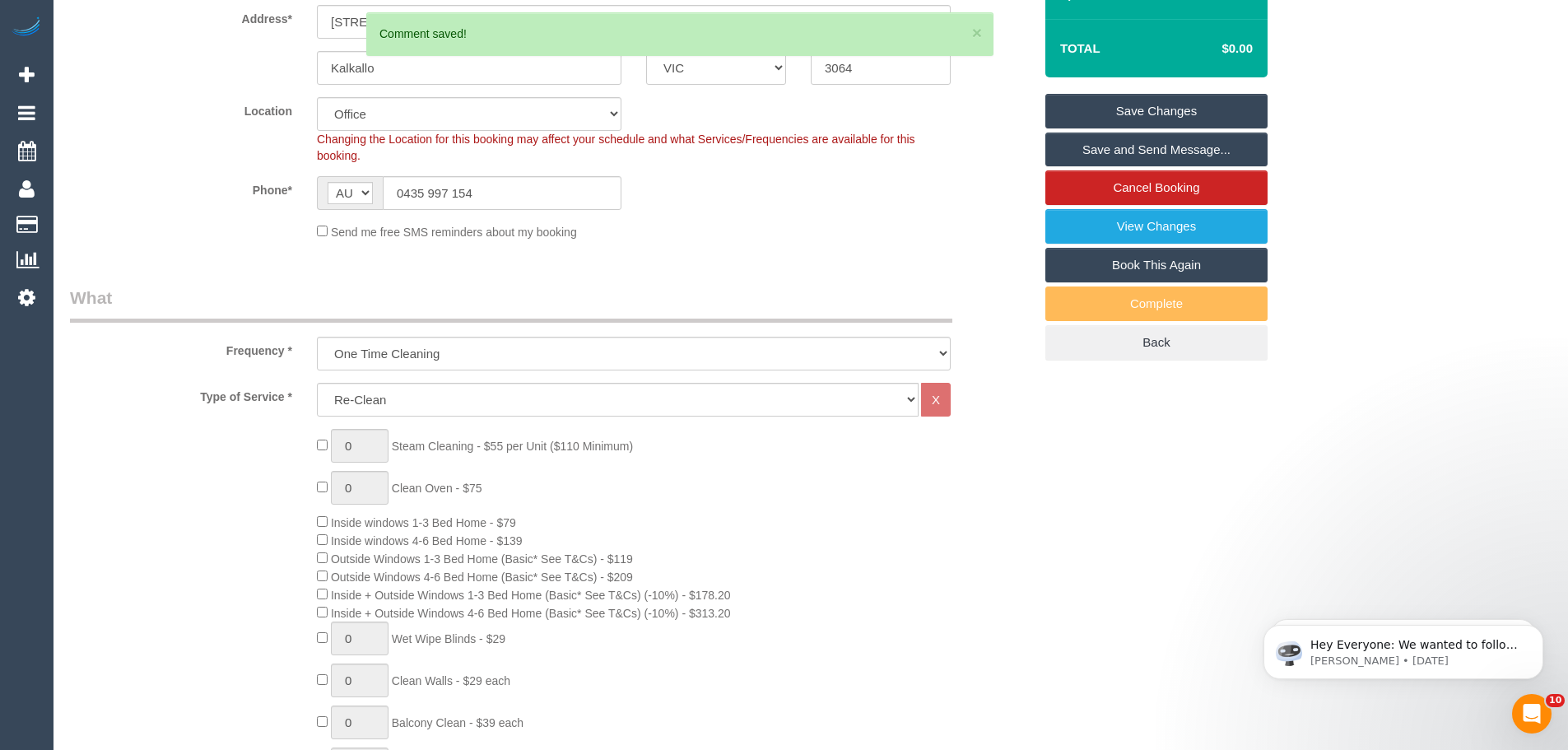
scroll to position [144, 0]
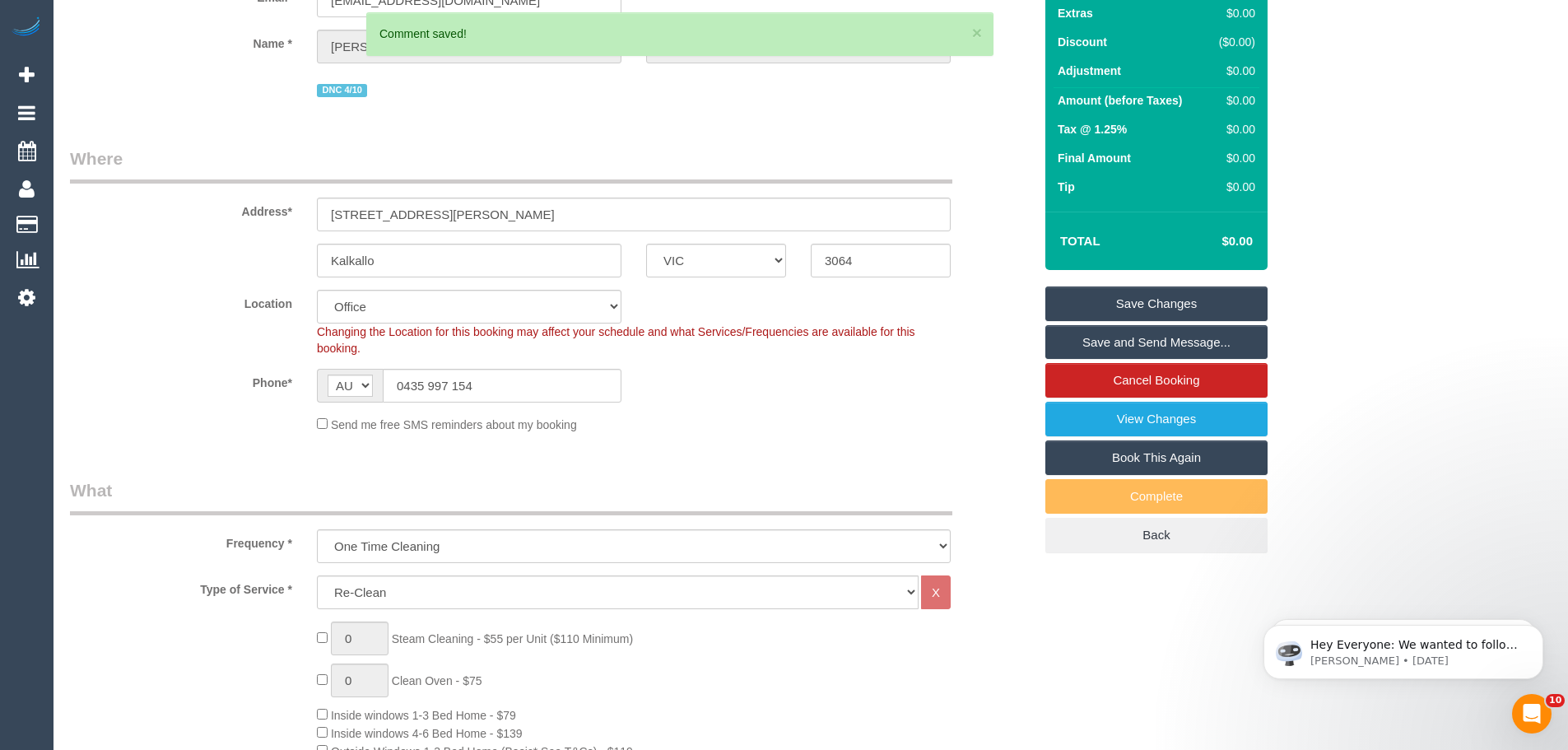
click at [1152, 299] on link "Save Changes" at bounding box center [1156, 303] width 222 height 35
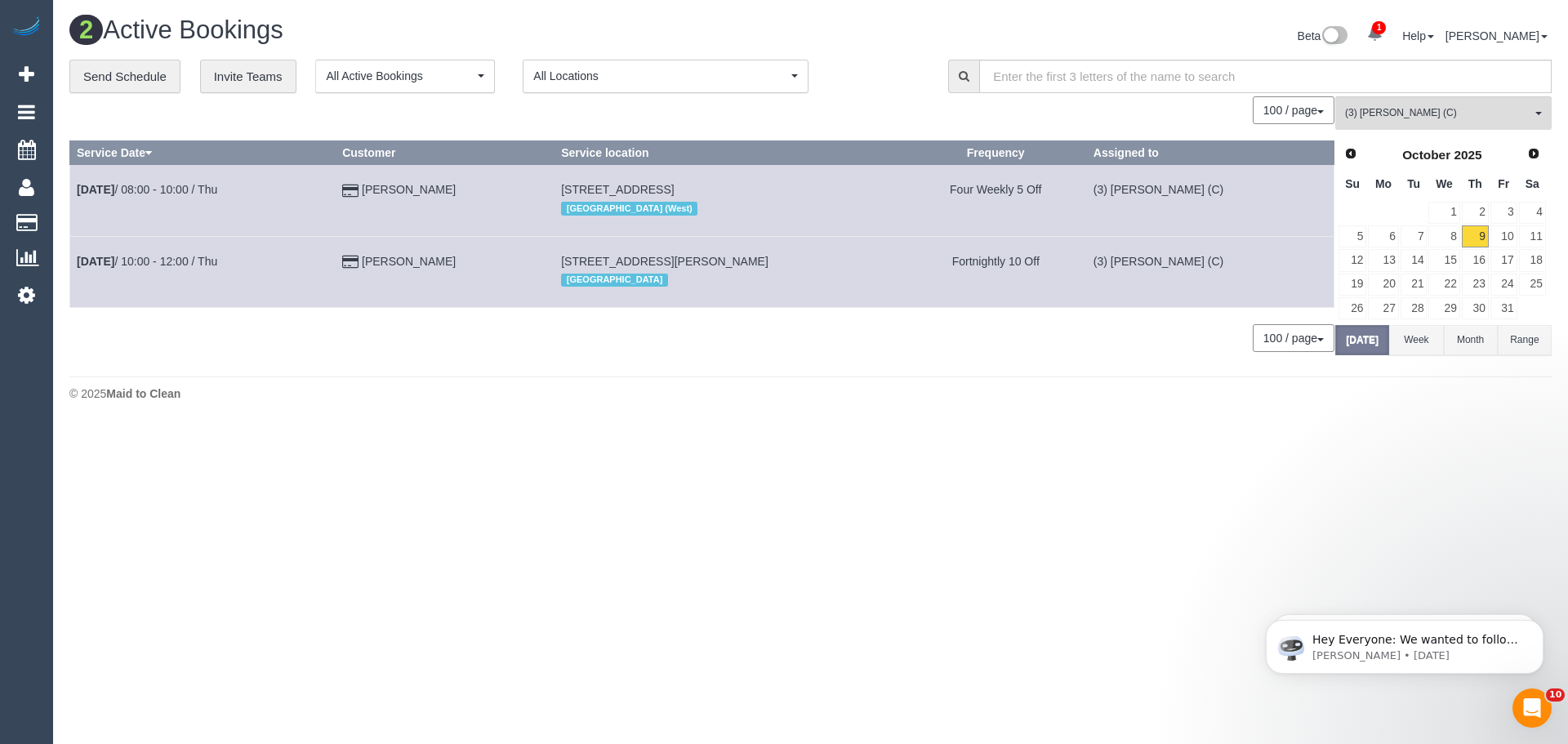
click at [464, 361] on div "0 Bookings found. We couldn't find any bookings that matched your search. Creat…" at bounding box center [702, 232] width 1266 height 272
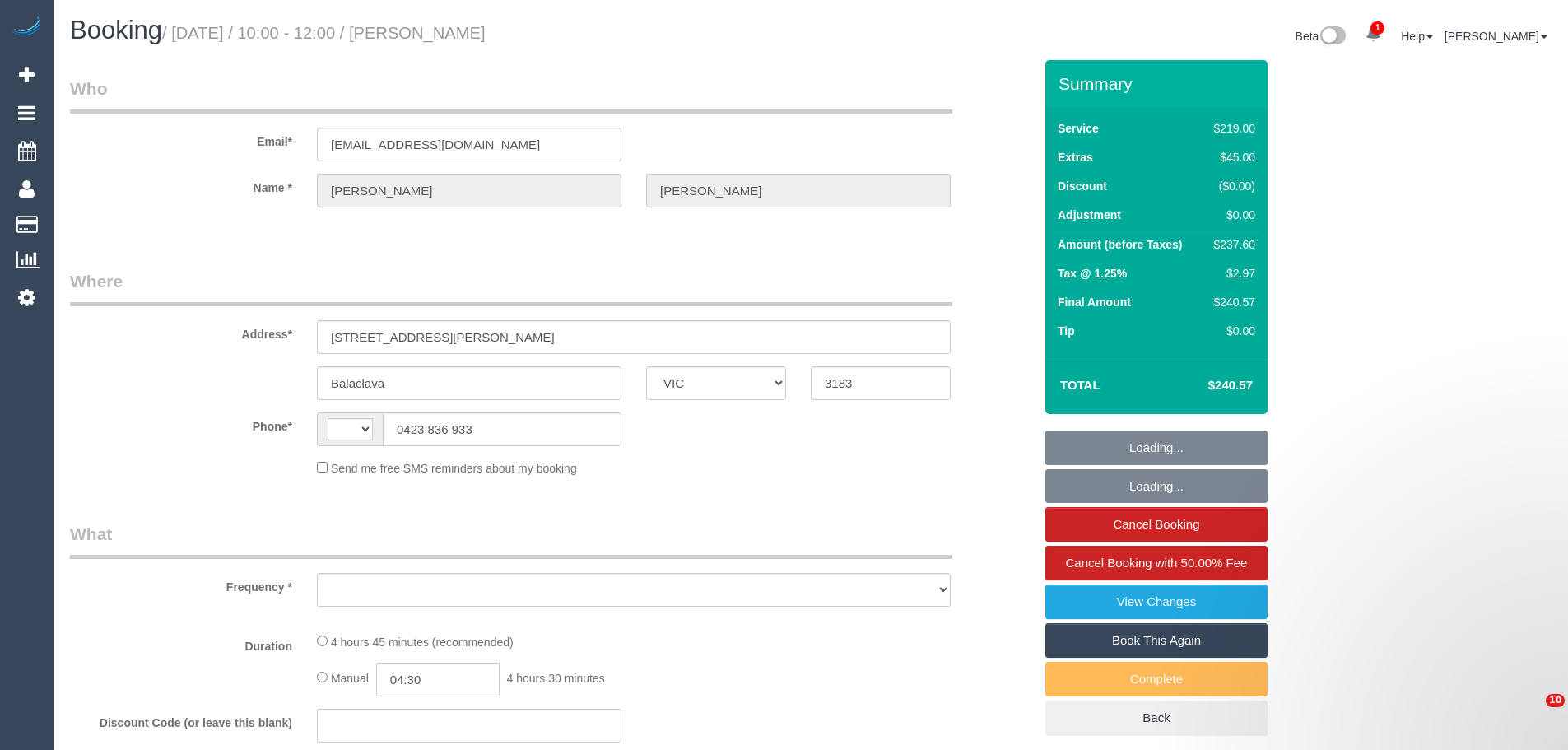
select select "VIC"
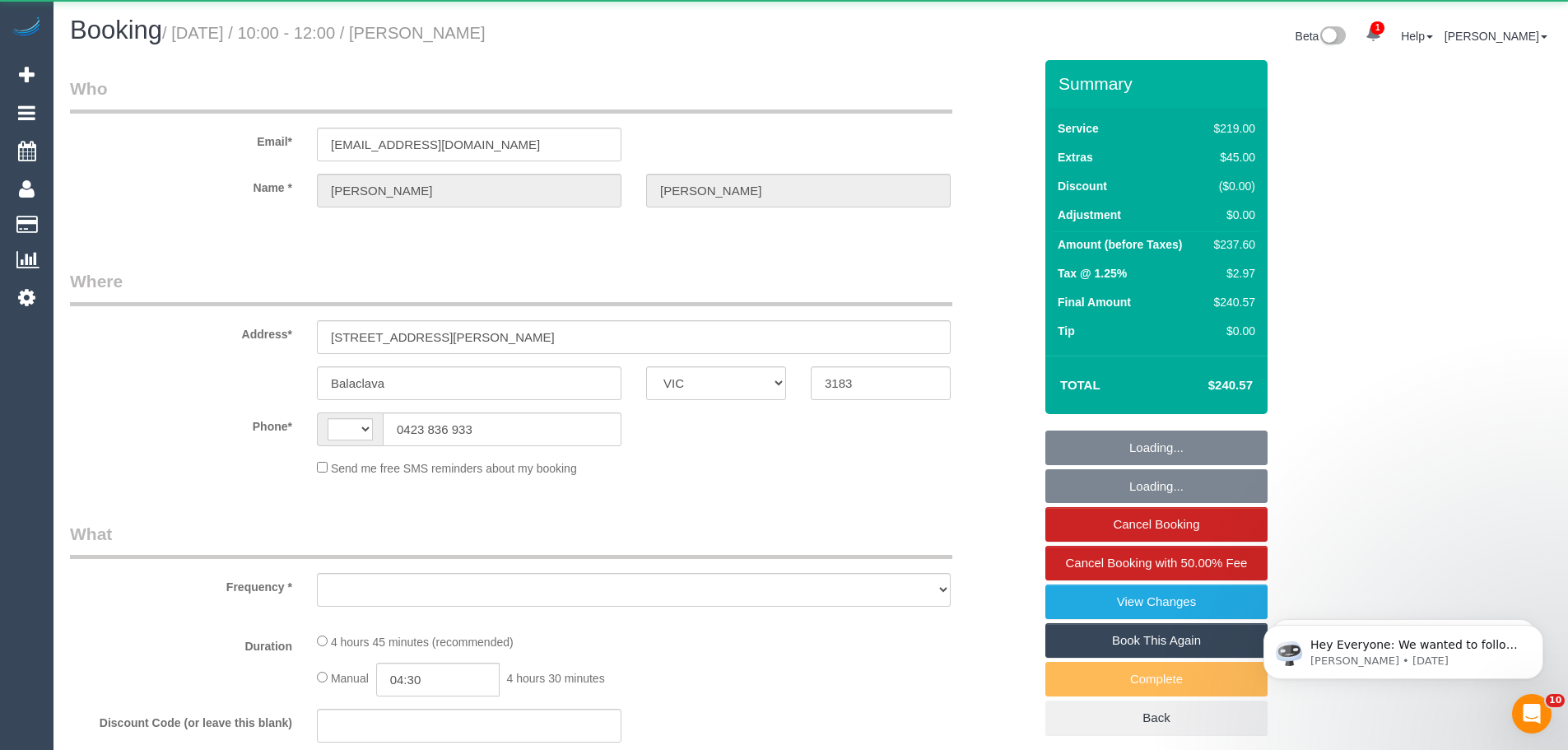
select select "string:AU"
select select "object:562"
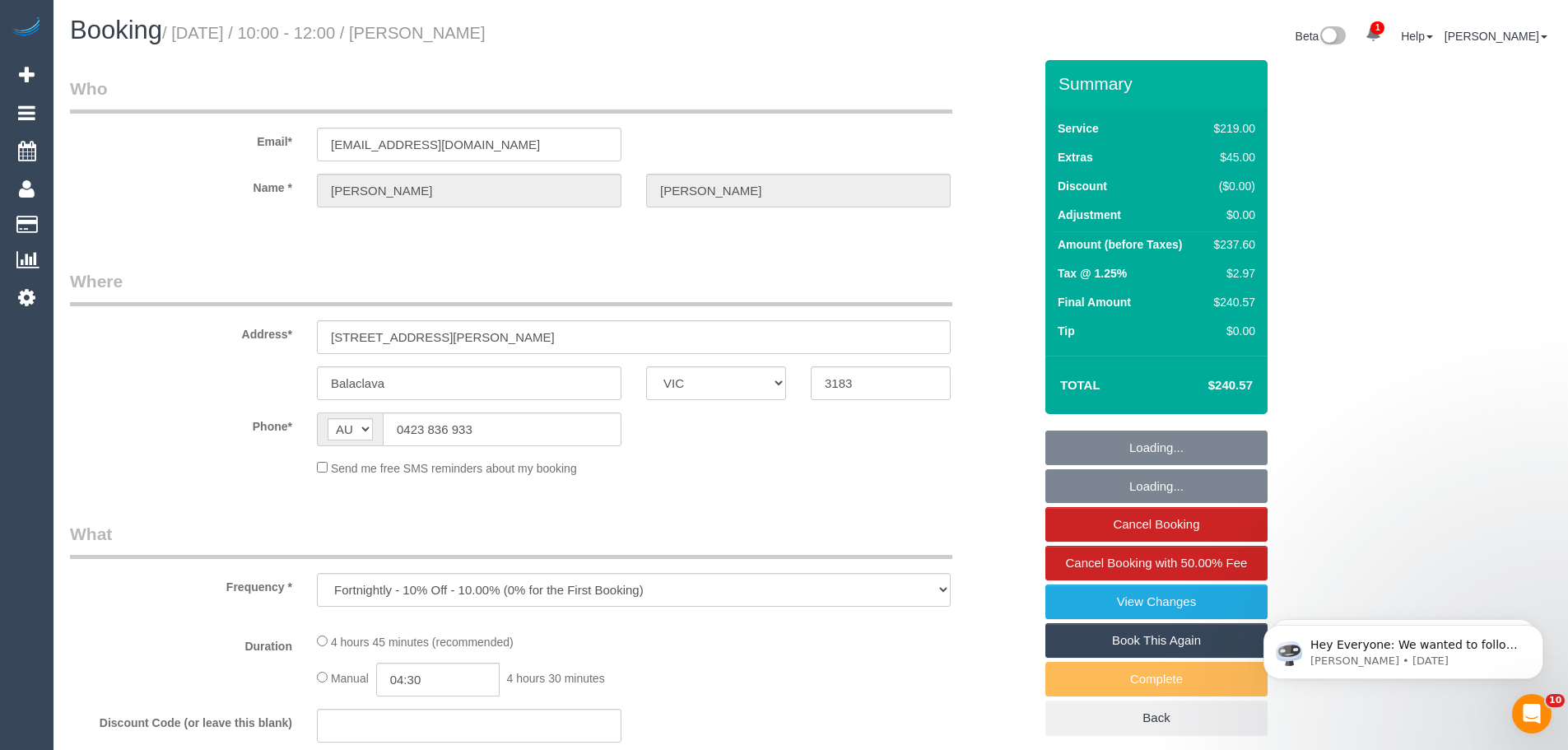
select select "string:stripe-pm_1RTcz52GScqysDRV0Mxj4oqC"
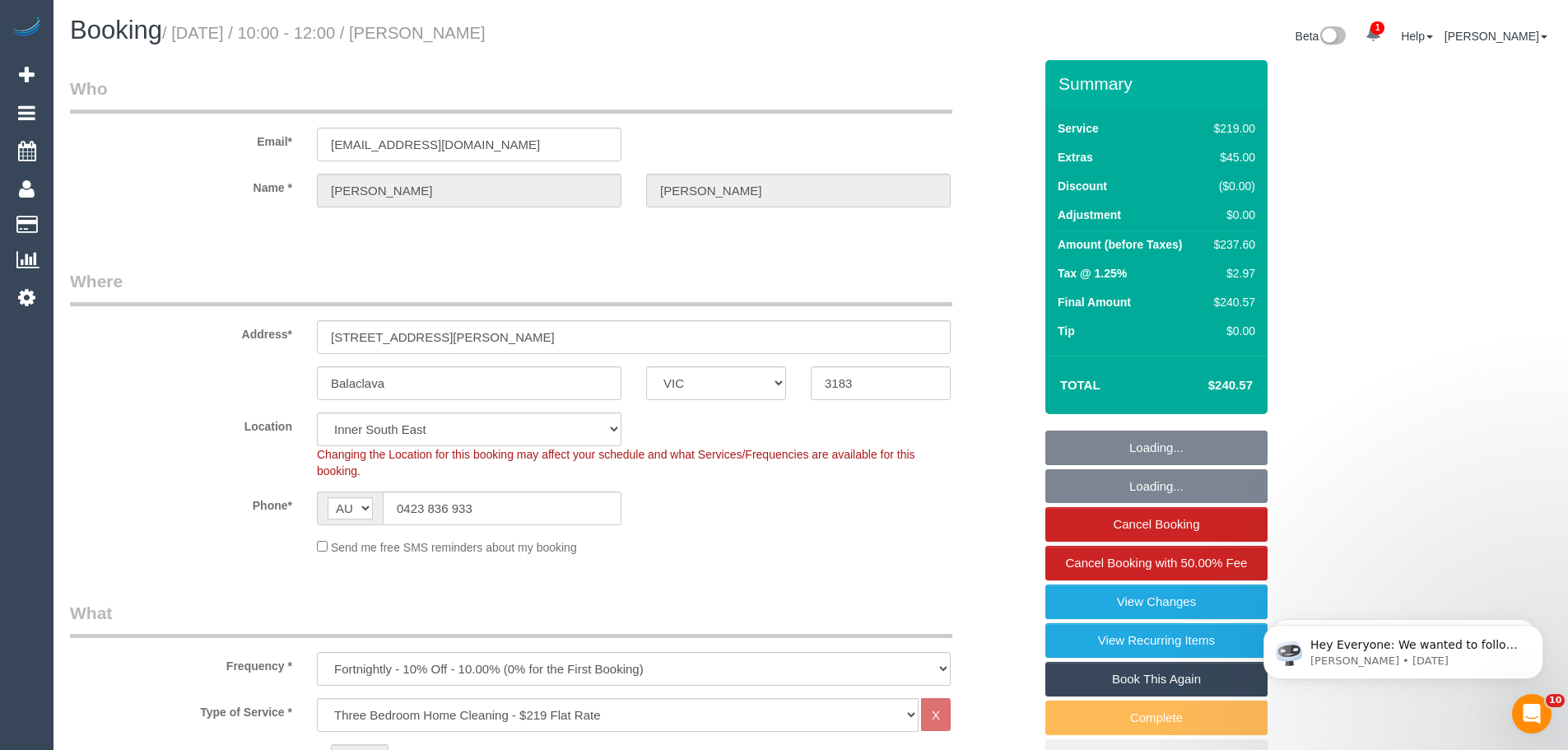
select select "number:29"
select select "number:14"
select select "number:19"
select select "number:36"
select select "number:34"
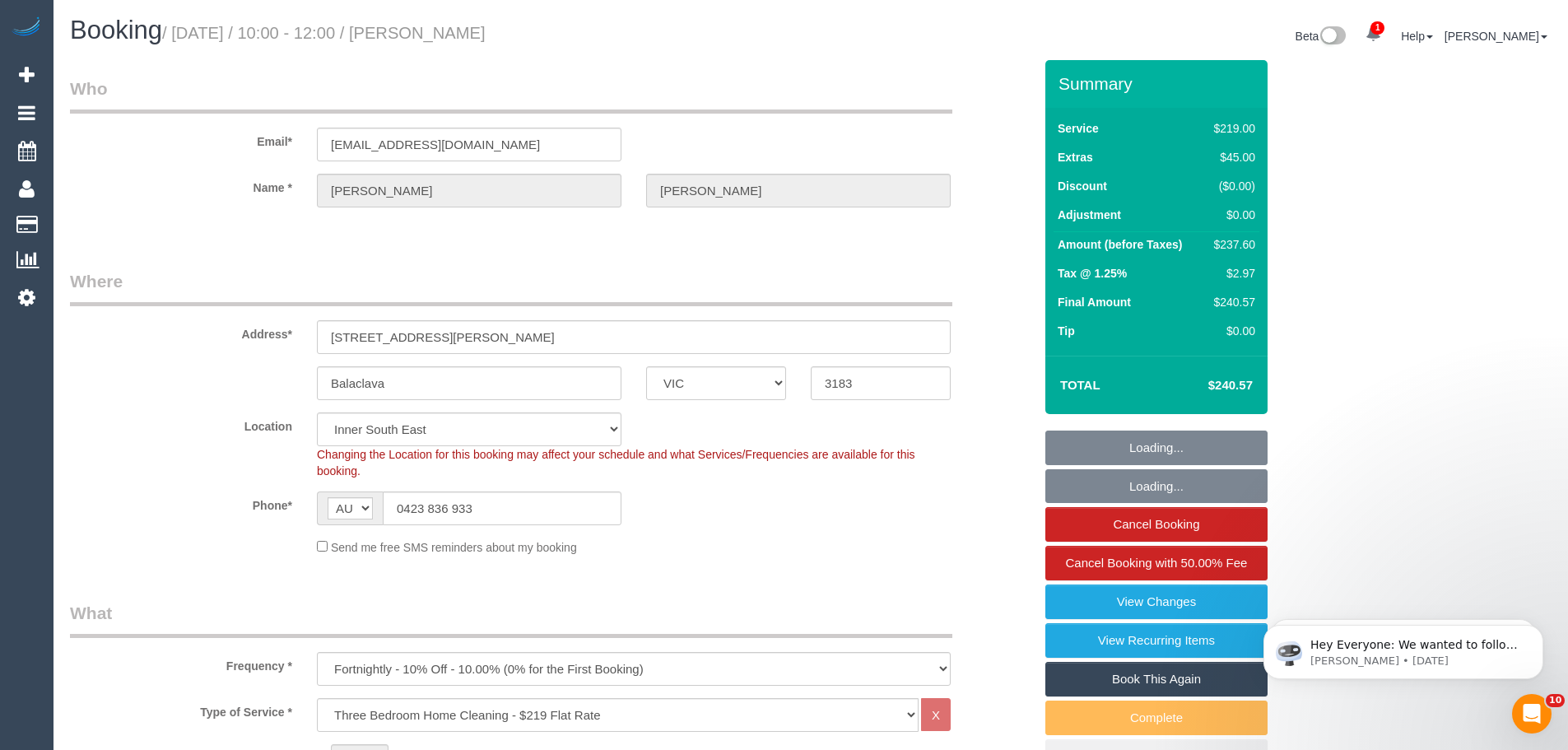
scroll to position [165, 0]
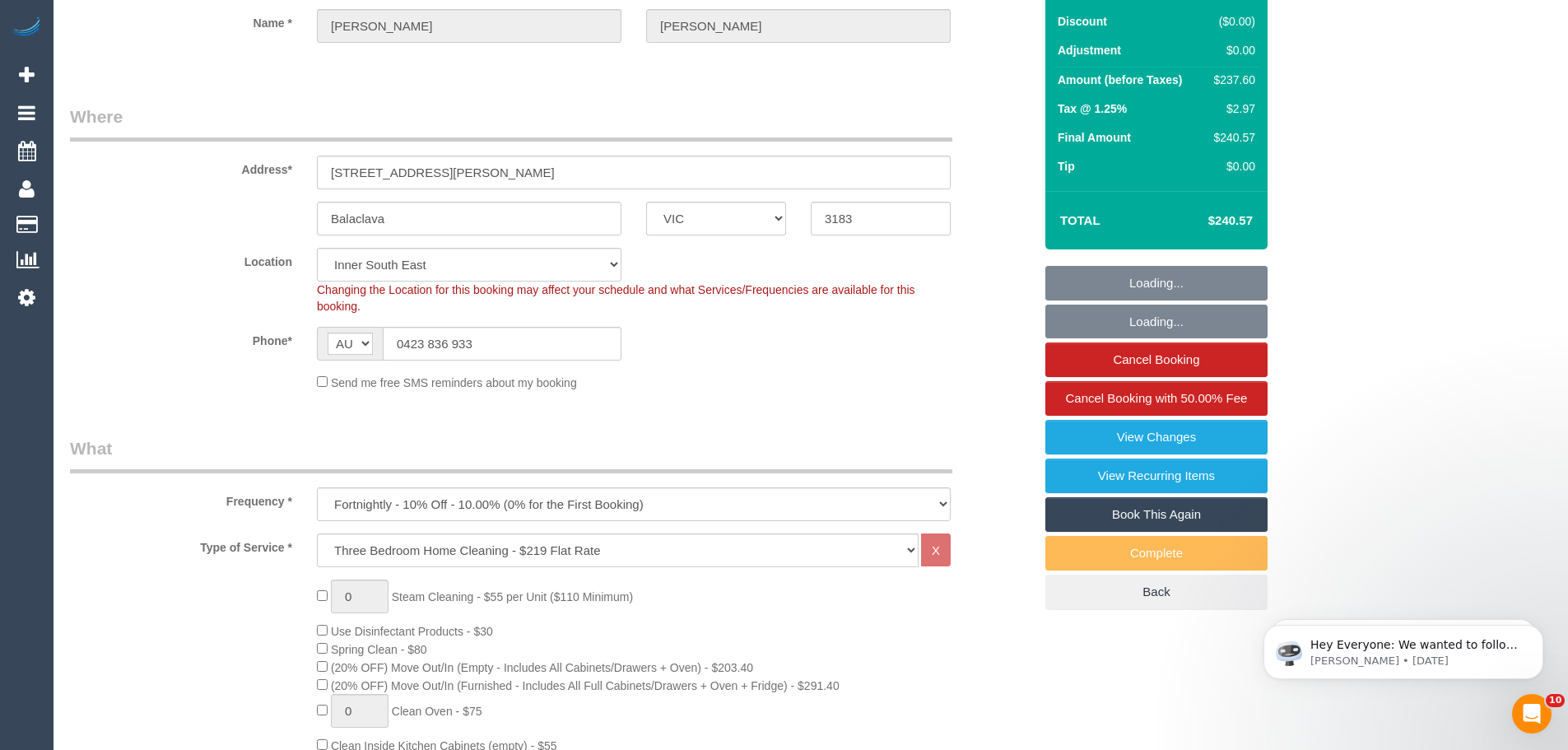
select select "object:1441"
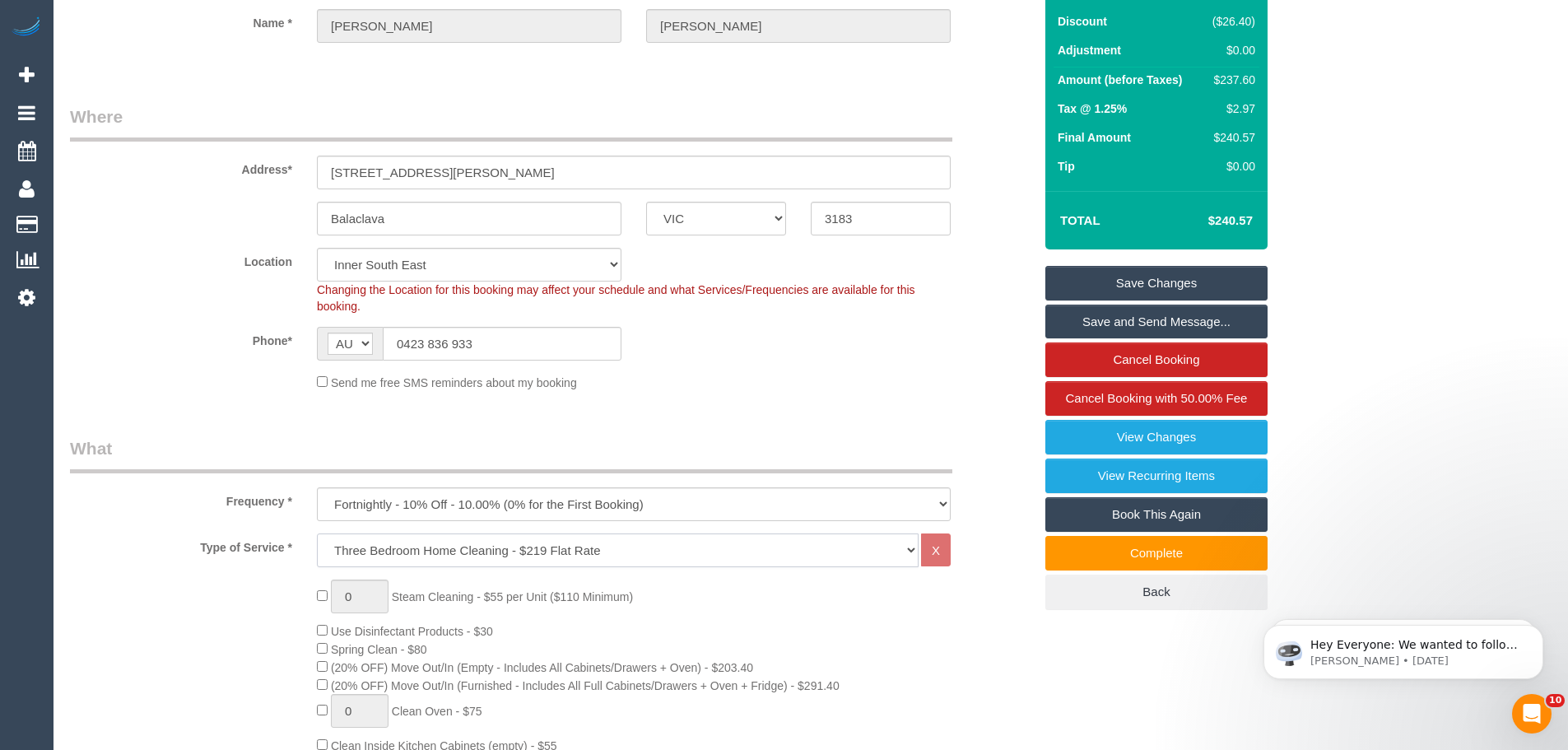
click at [561, 551] on select "Hourly Service - $70/h Hourly Service - $65/h Hourly Service - $60/h Hourly Ser…" at bounding box center [617, 551] width 602 height 34
select select "209"
click at [316, 534] on select "Hourly Service - $70/h Hourly Service - $65/h Hourly Service - $60/h Hourly Ser…" at bounding box center [617, 551] width 602 height 34
select select "1"
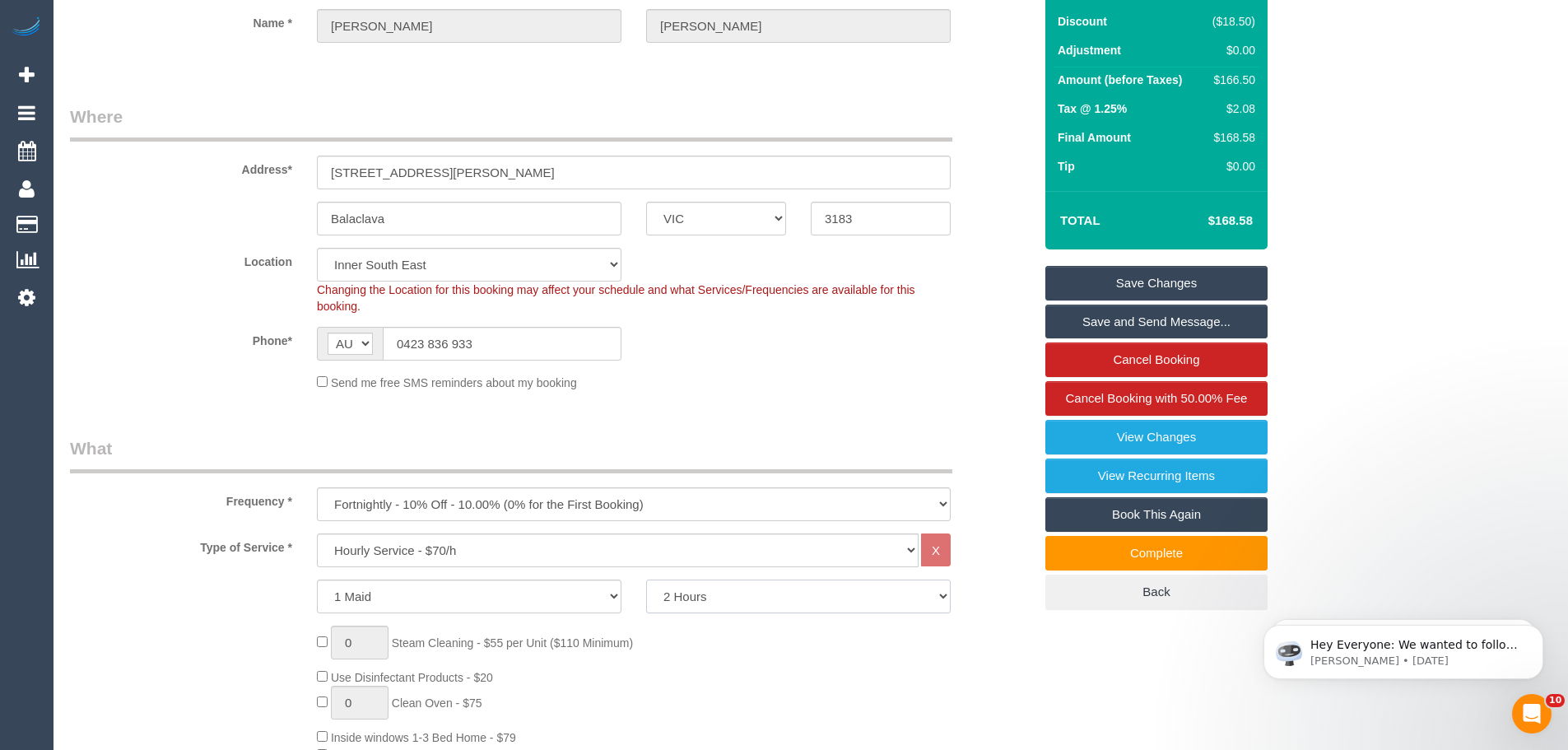
click at [725, 605] on select "2 Hours 2.5 Hours 3 Hours 3.5 Hours 4 Hours 4.5 Hours 5 Hours 5.5 Hours 6 Hours…" at bounding box center [799, 596] width 305 height 34
select select "180"
click at [646, 579] on select "2 Hours 2.5 Hours 3 Hours 3.5 Hours 4 Hours 4.5 Hours 5 Hours 5.5 Hours 6 Hours…" at bounding box center [799, 596] width 305 height 34
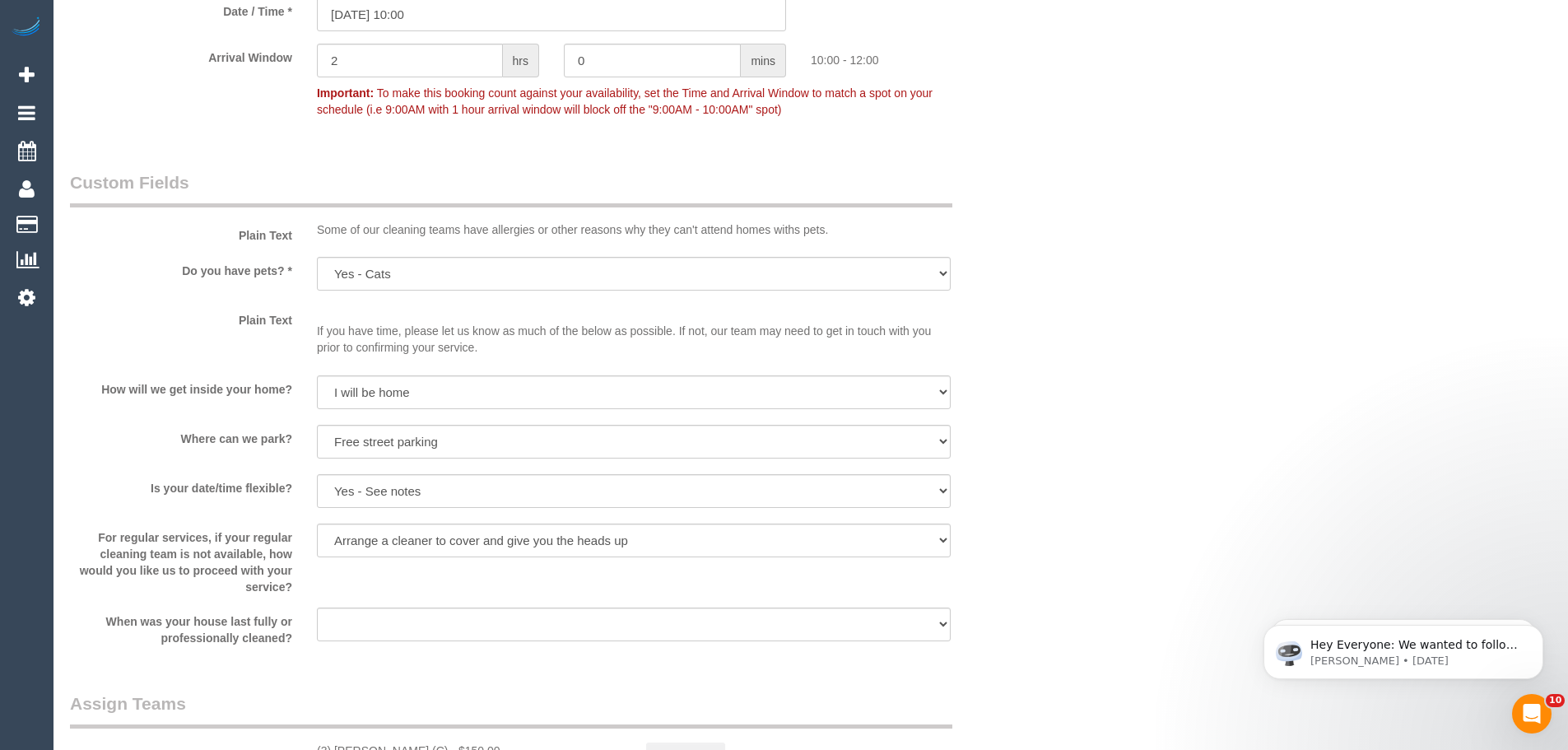
scroll to position [2305, 0]
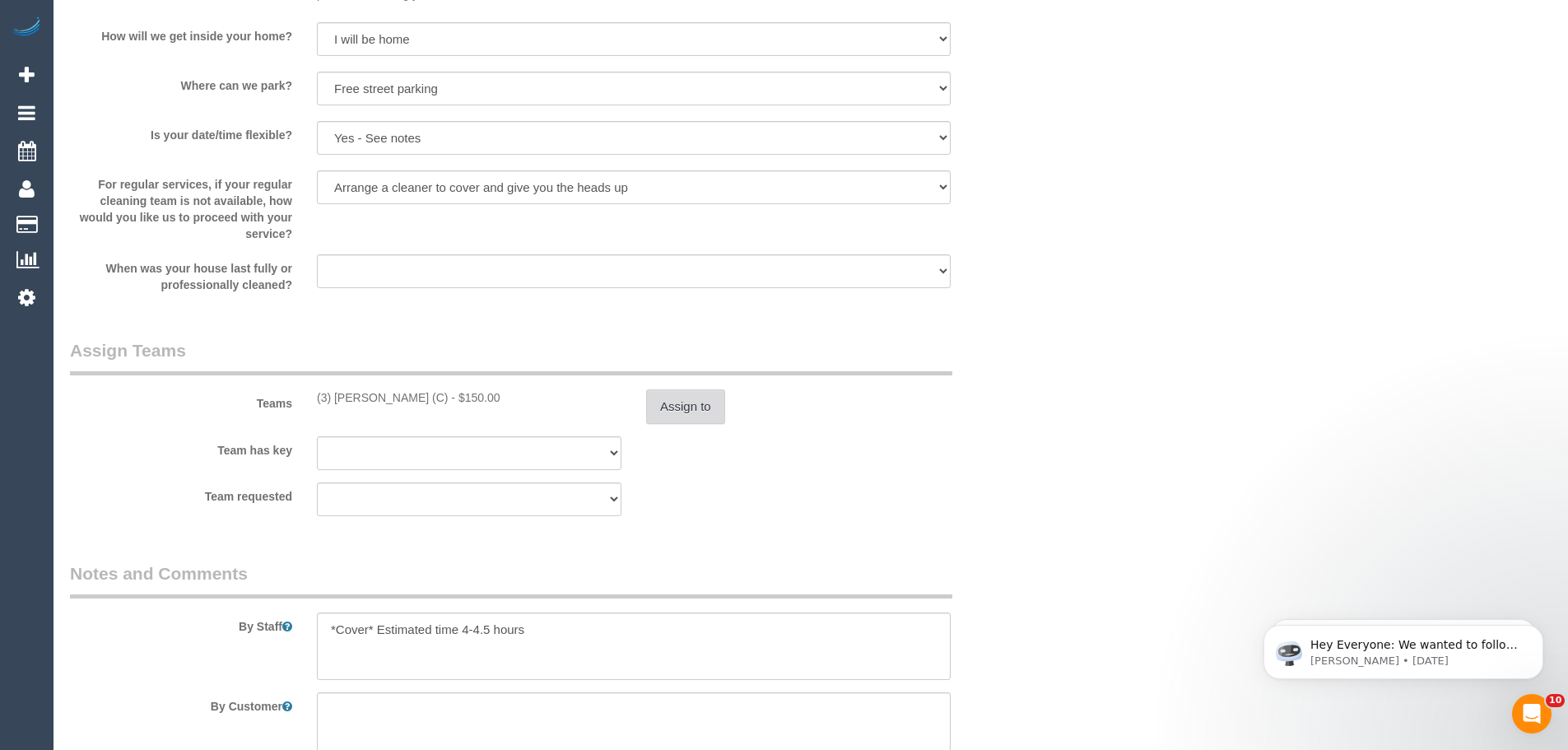
click at [672, 418] on button "Assign to" at bounding box center [686, 407] width 79 height 35
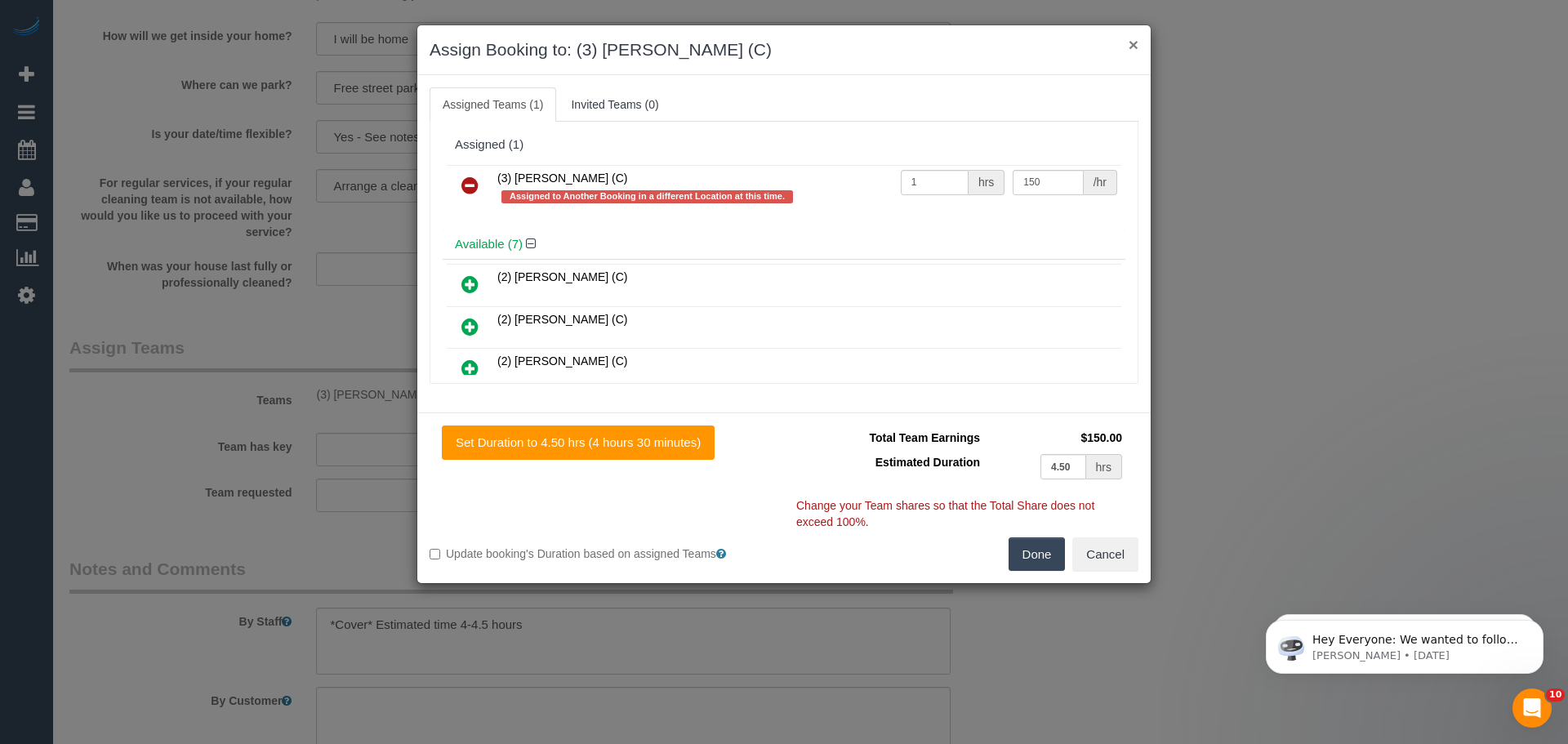
click at [1131, 47] on button "×" at bounding box center [1133, 44] width 10 height 18
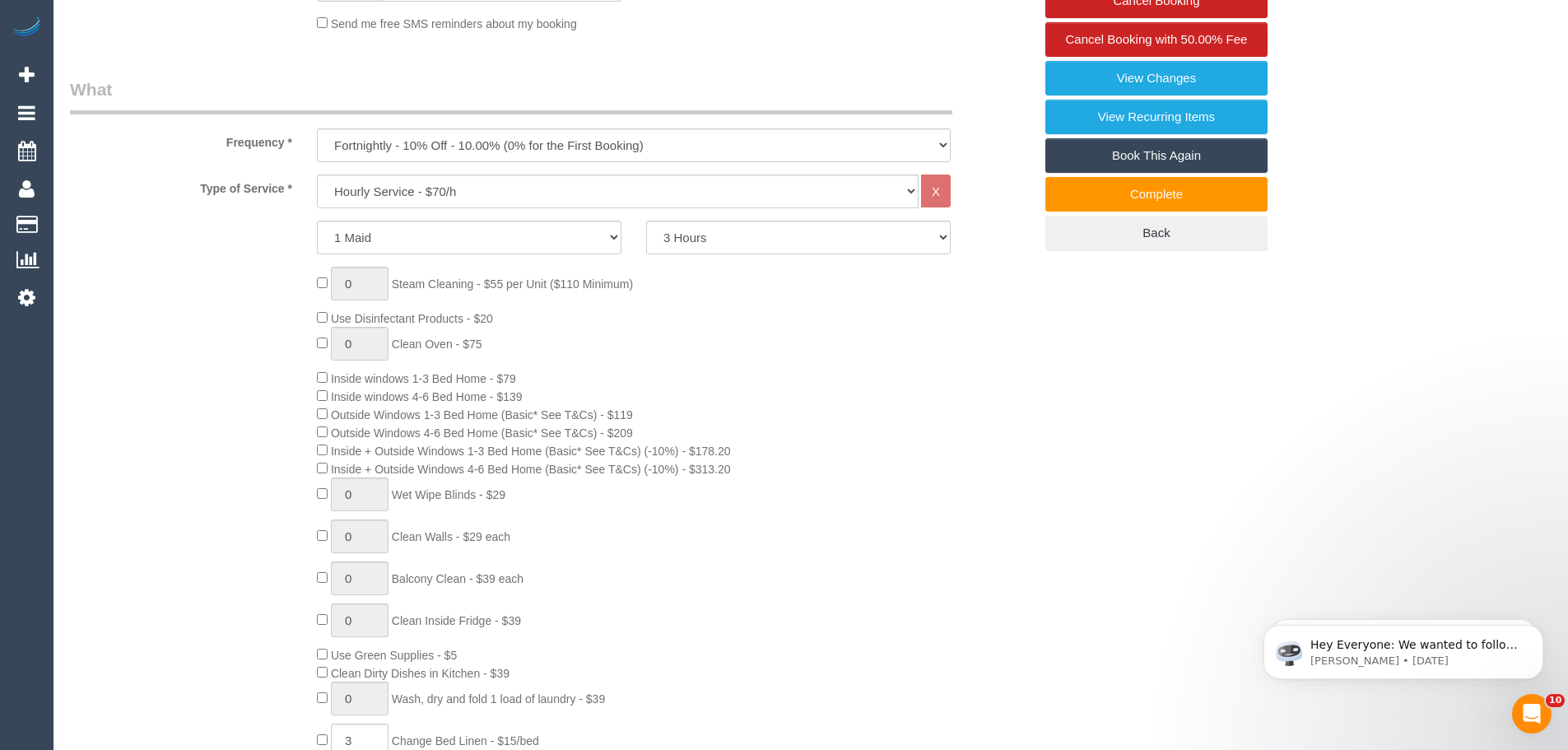
scroll to position [494, 0]
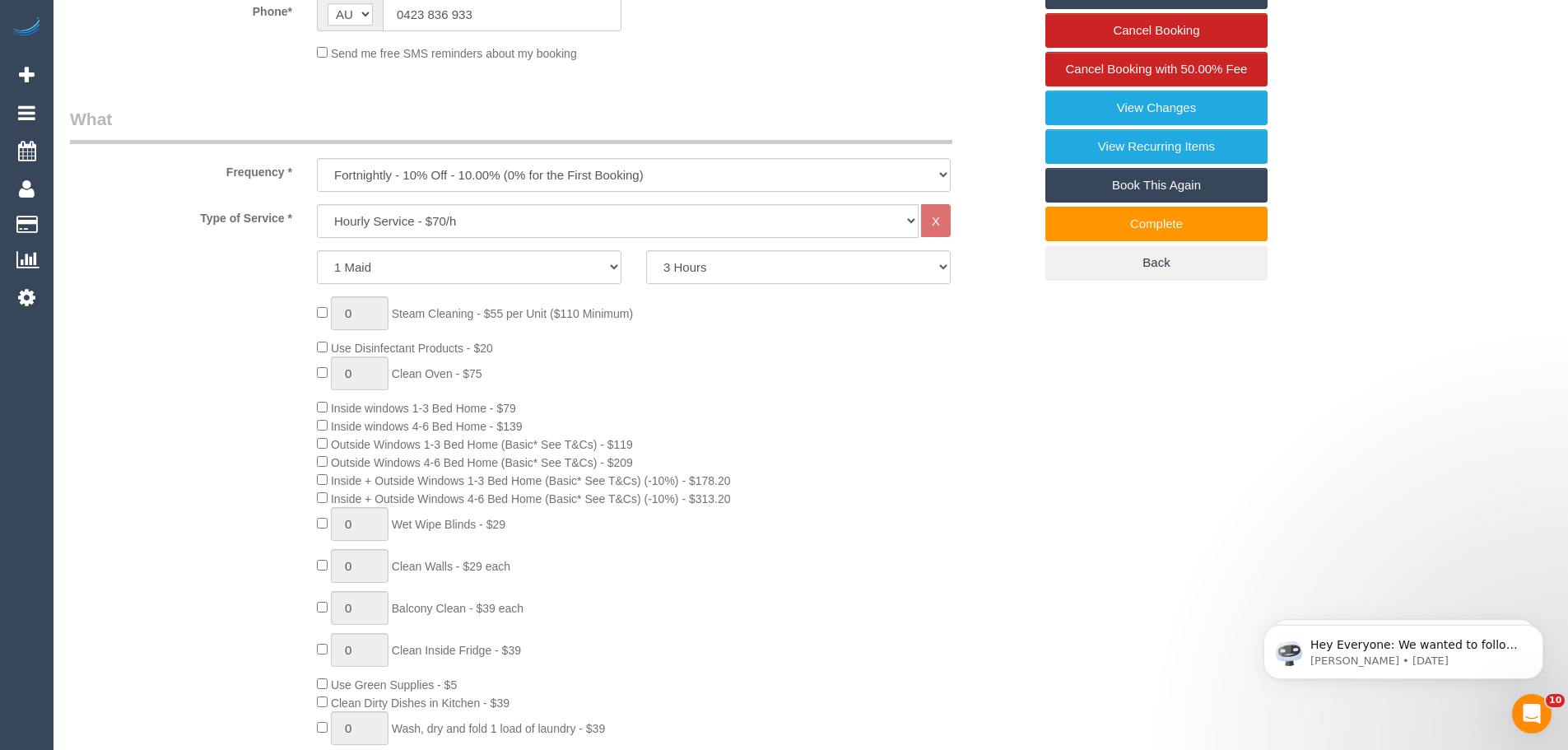
click at [572, 423] on div "0 Steam Cleaning - $55 per Unit ($110 Minimum) Use Disinfectant Products - $20 …" at bounding box center [675, 576] width 741 height 559
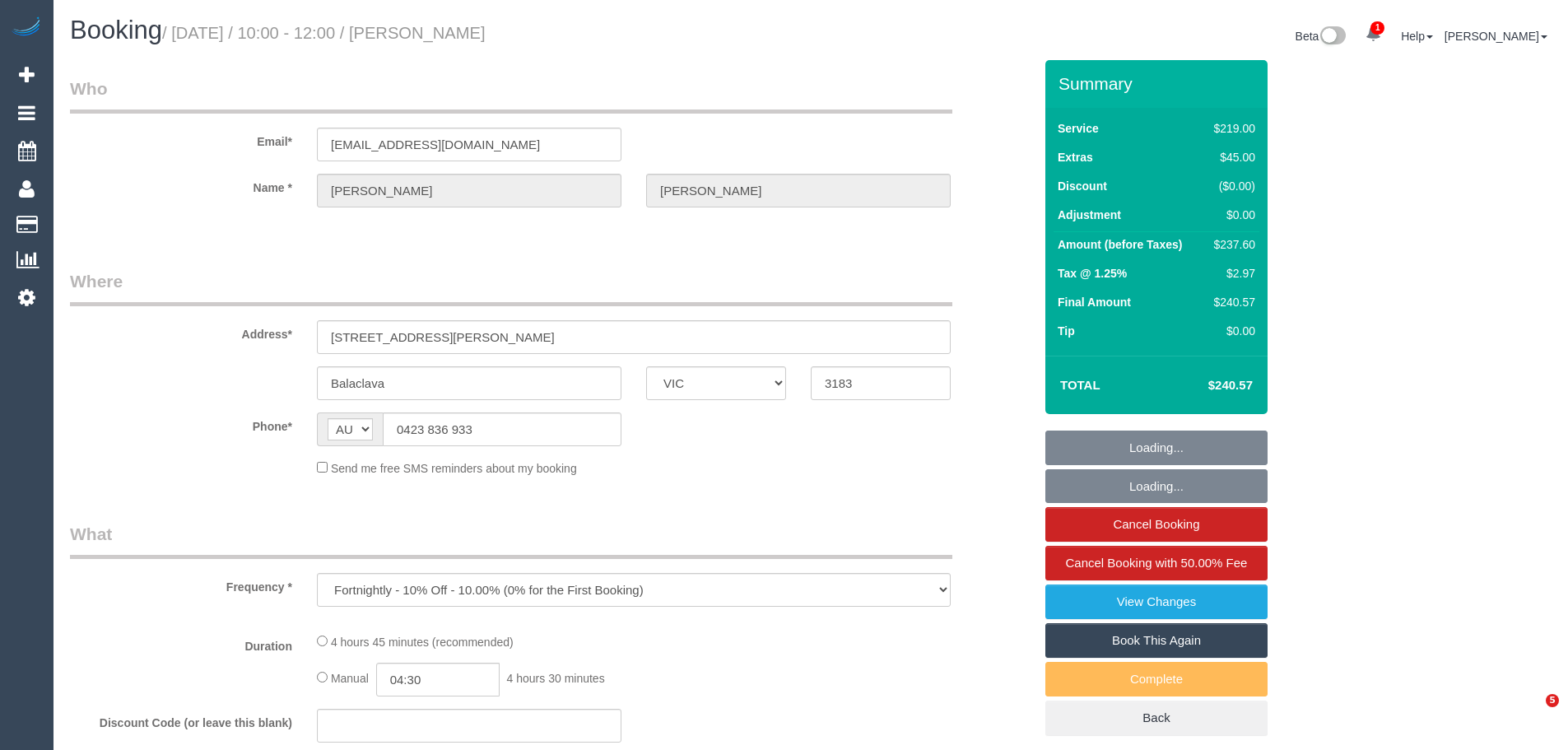
select select "VIC"
select select "string:stripe-pm_1RTcz52GScqysDRV0Mxj4oqC"
select select "number:29"
select select "number:14"
select select "number:19"
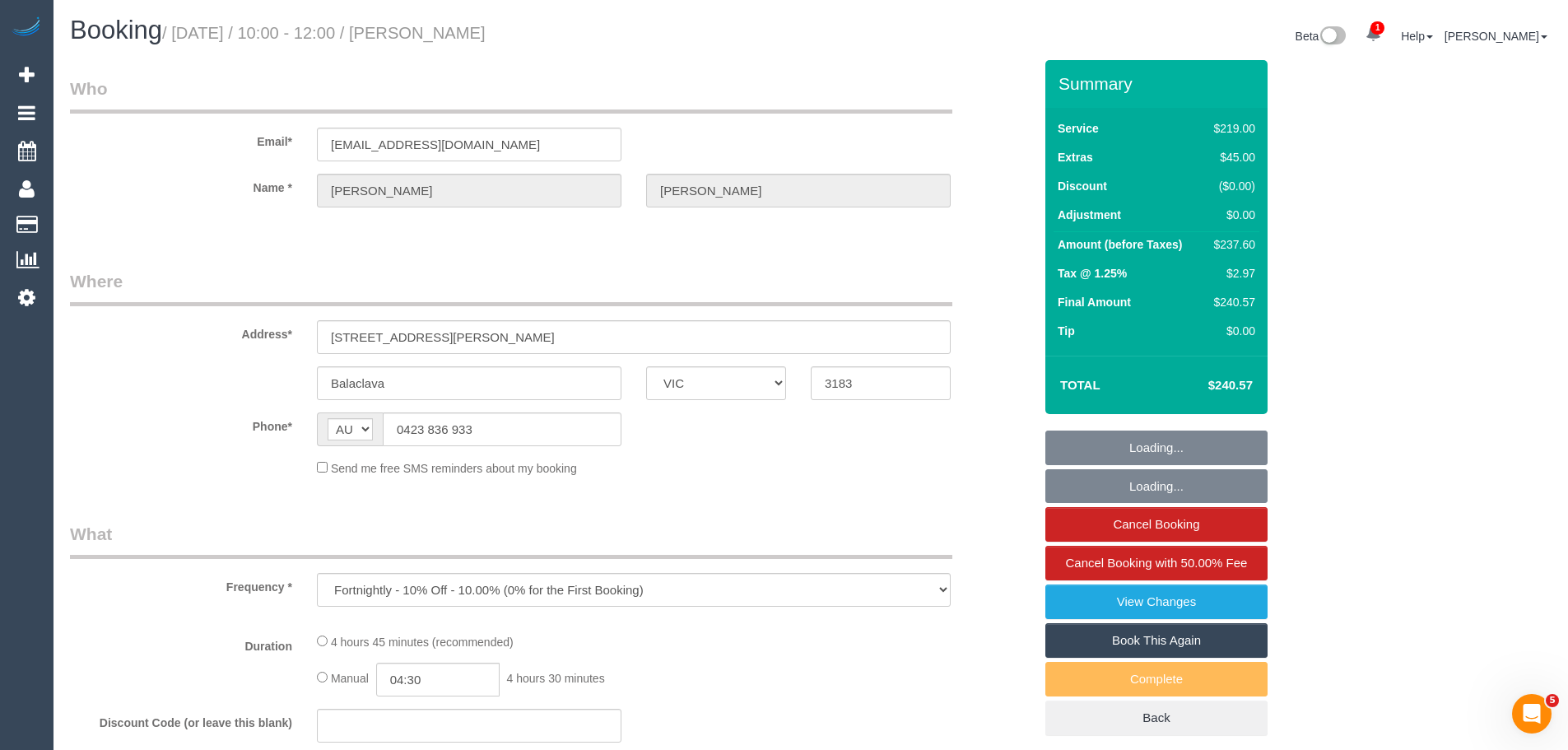
select select "number:36"
select select "number:34"
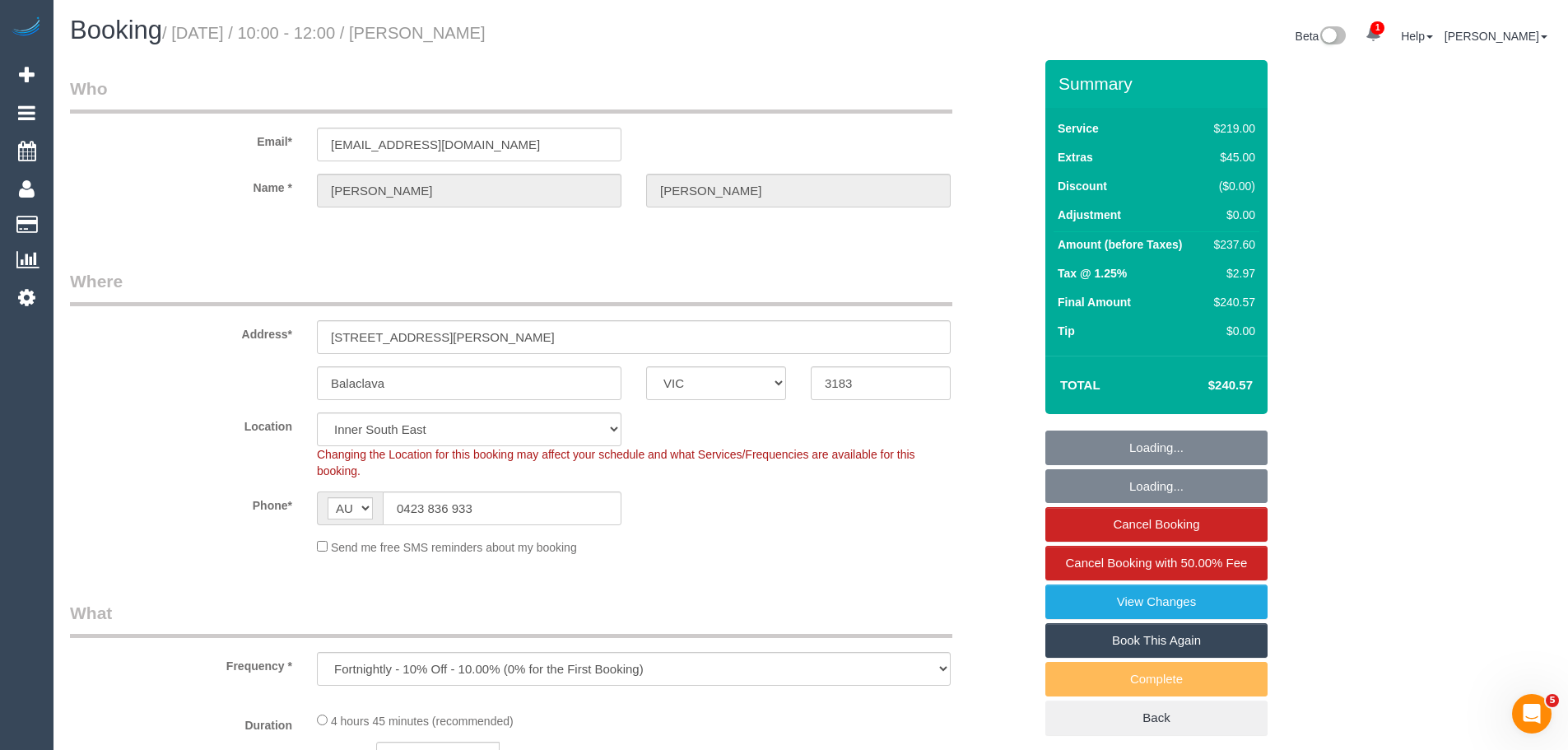
select select "object:1431"
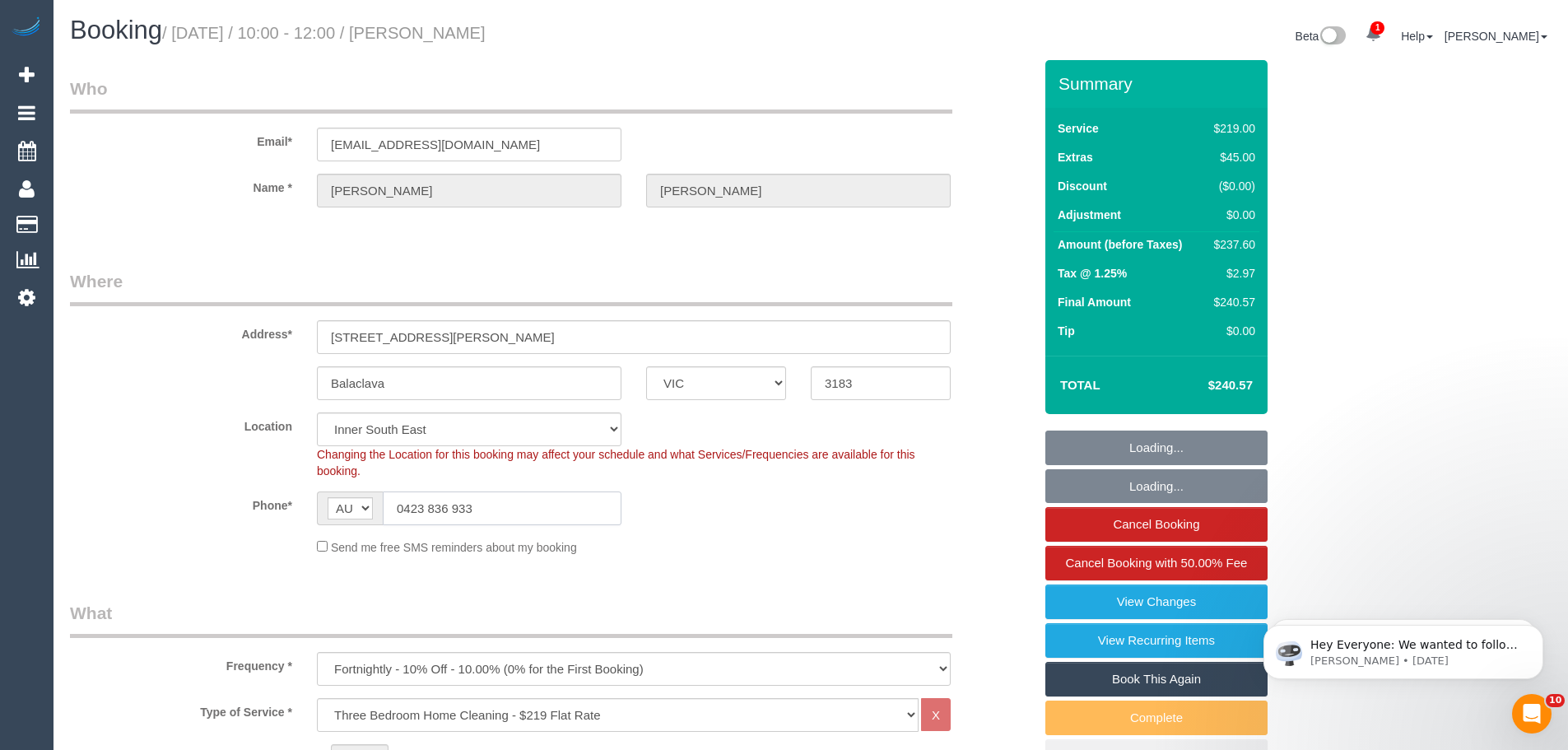
drag, startPoint x: 514, startPoint y: 517, endPoint x: 185, endPoint y: 503, distance: 329.3
click at [178, 507] on div "Phone* AF AL DZ AD AO AI AQ AG AR AM AW AU AT AZ BS BH BD BB BY BE BZ BJ BM BT …" at bounding box center [550, 508] width 987 height 34
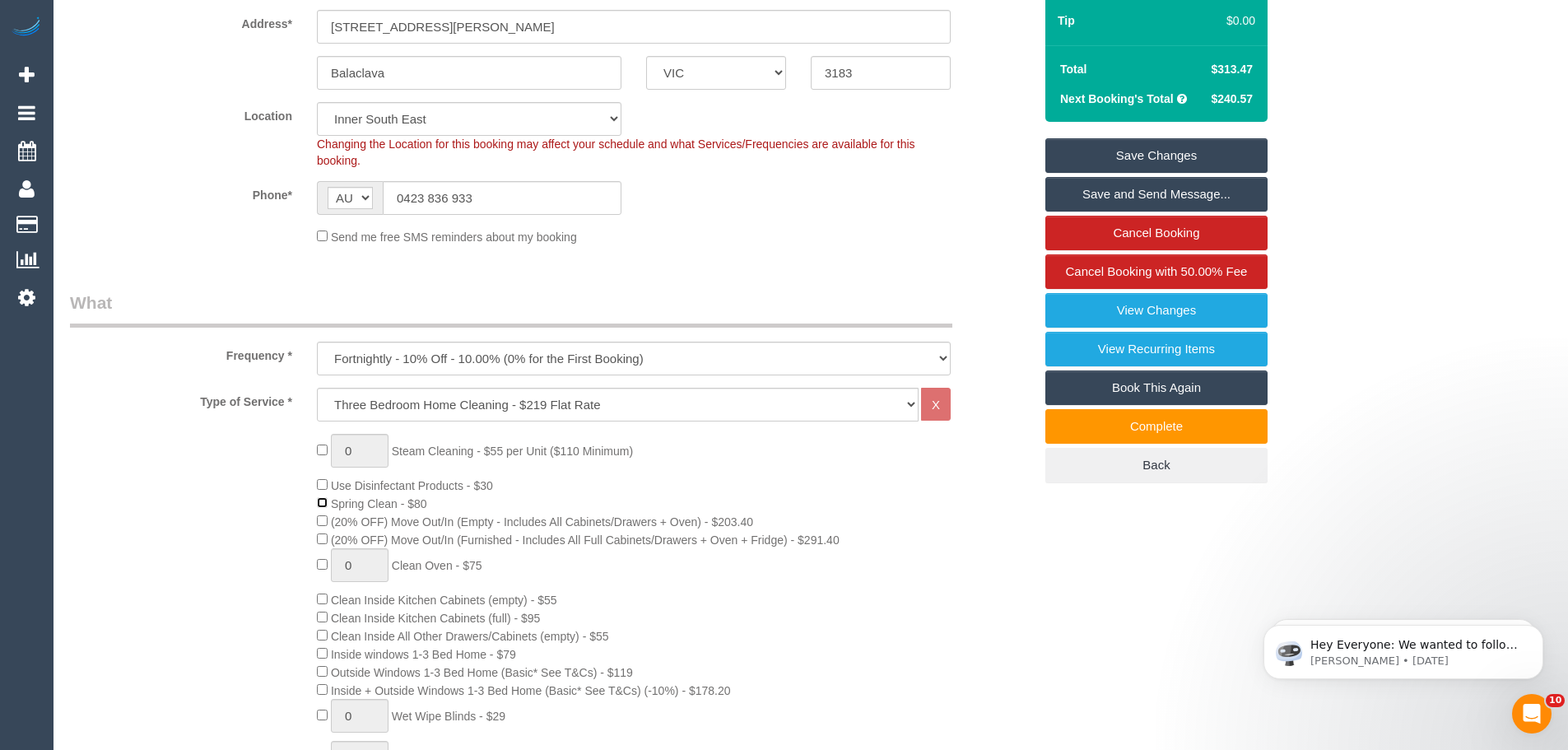
scroll to position [329, 0]
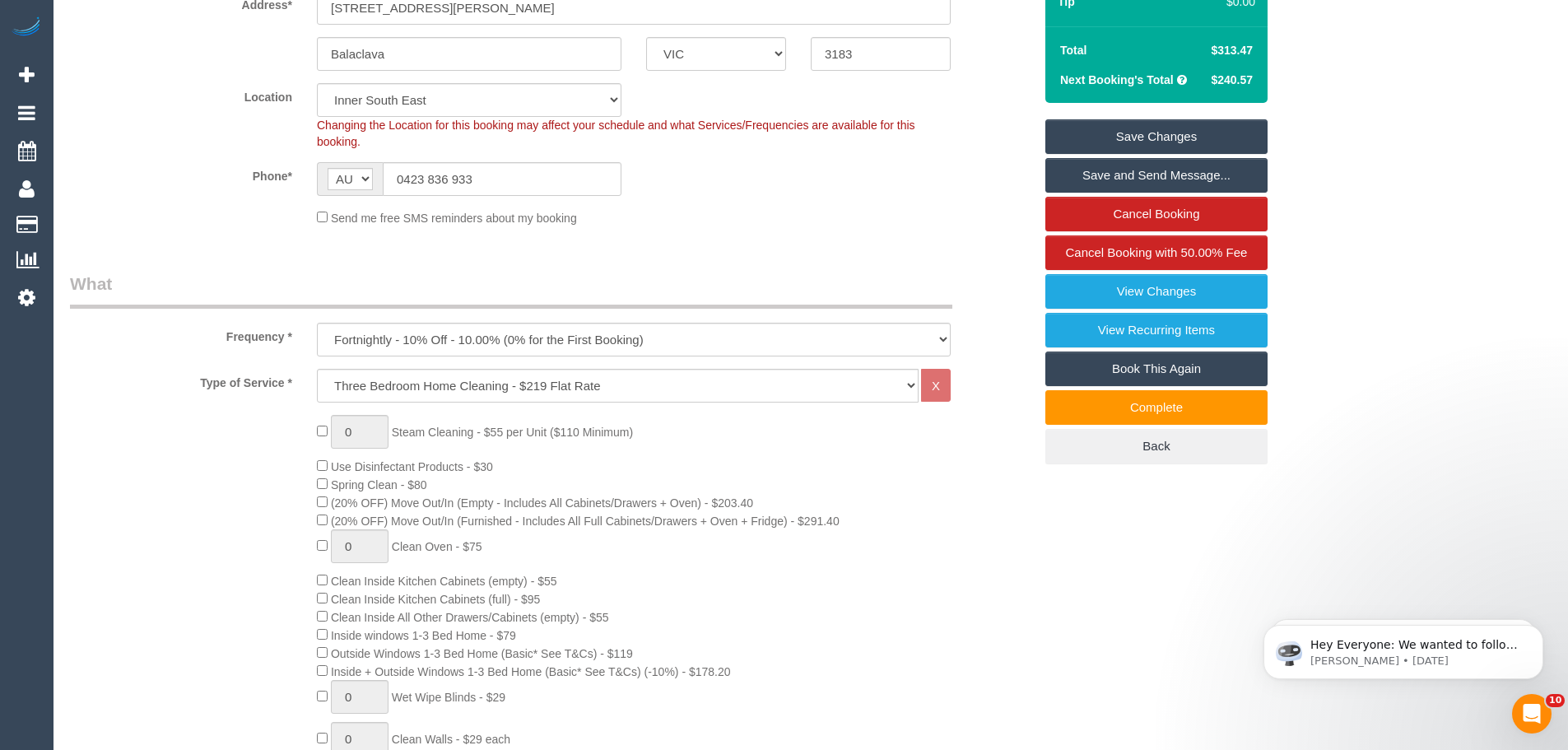
drag, startPoint x: 419, startPoint y: 487, endPoint x: 439, endPoint y: 487, distance: 20.0
click at [439, 487] on div "0 Steam Cleaning - $55 per Unit ($110 Minimum) Use Disinfectant Products - $30 …" at bounding box center [675, 721] width 741 height 614
drag, startPoint x: 336, startPoint y: 486, endPoint x: 579, endPoint y: 486, distance: 243.0
click at [579, 486] on div "0 Steam Cleaning - $55 per Unit ($110 Minimum) Use Disinfectant Products - $30 …" at bounding box center [675, 721] width 741 height 614
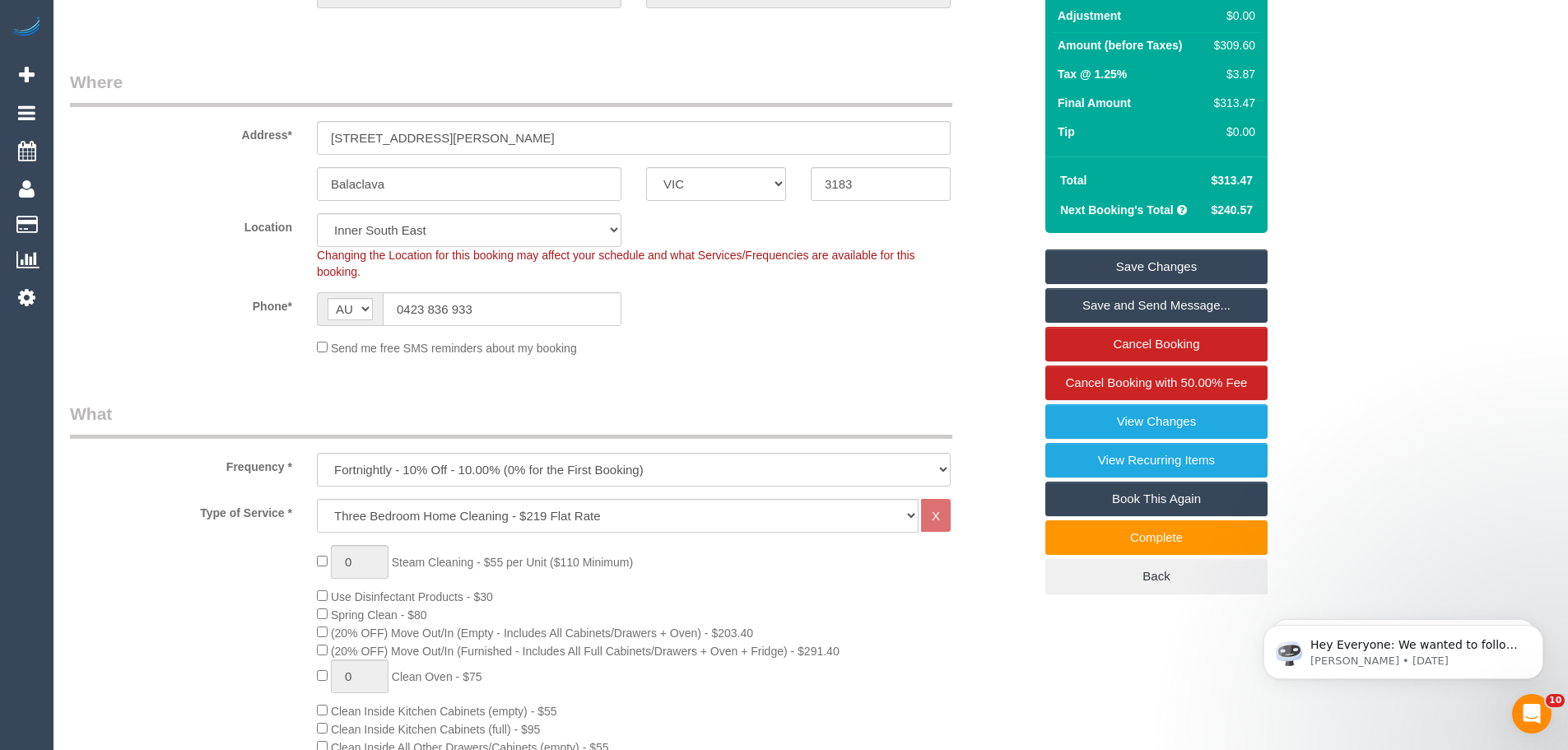
scroll to position [0, 0]
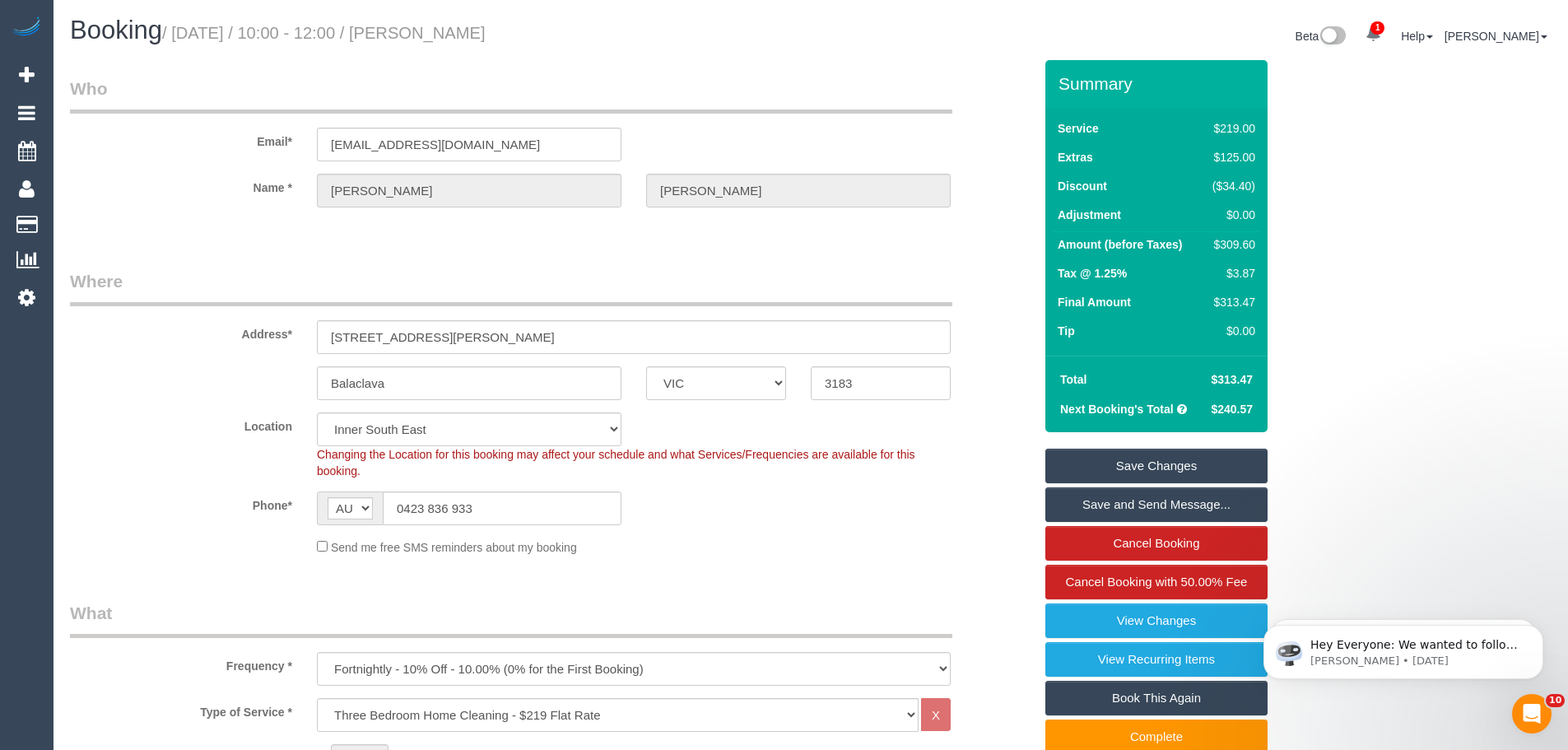
click at [1241, 247] on div "$309.60" at bounding box center [1230, 245] width 50 height 17
copy div "309.60"
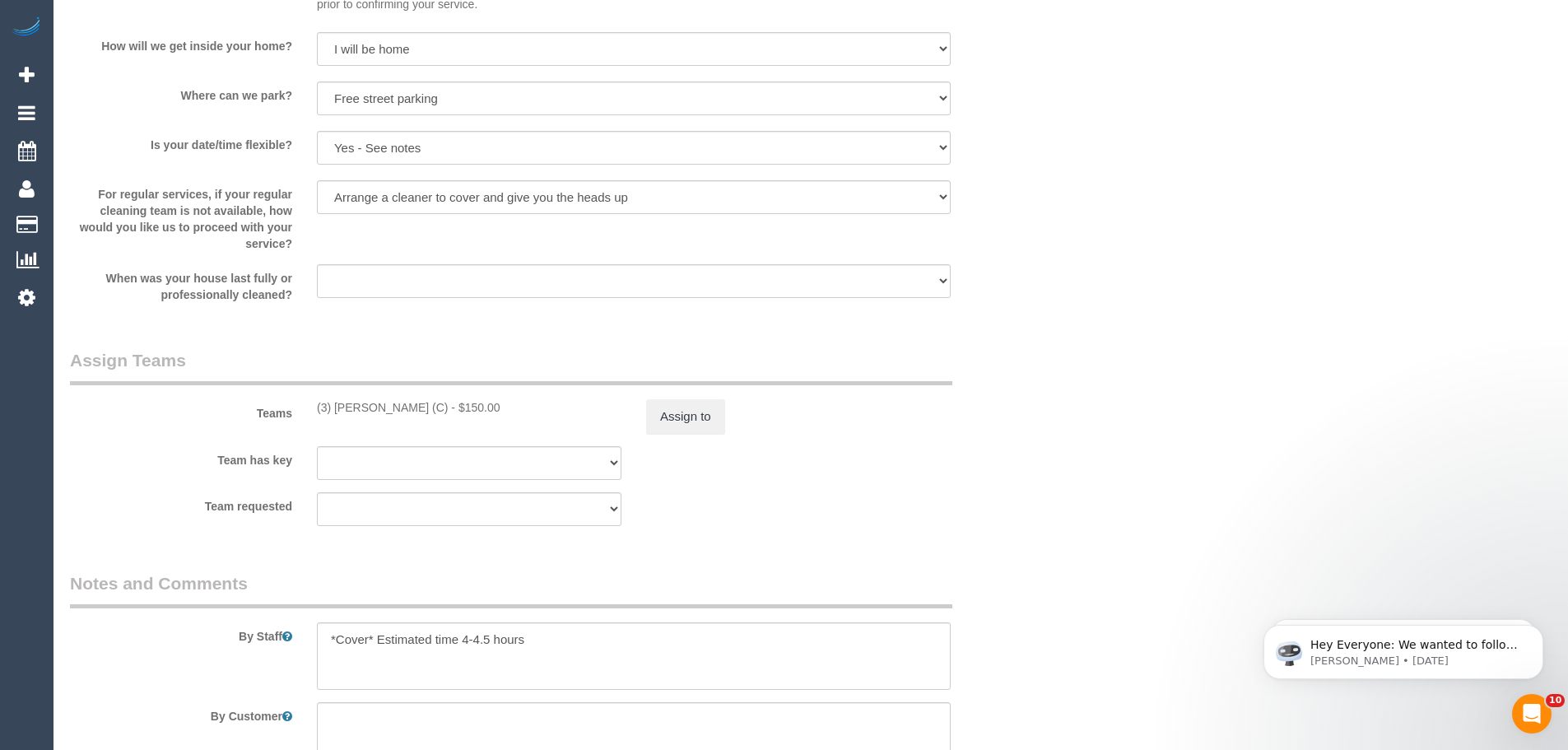
scroll to position [2305, 0]
click at [667, 404] on button "Assign to" at bounding box center [686, 414] width 79 height 35
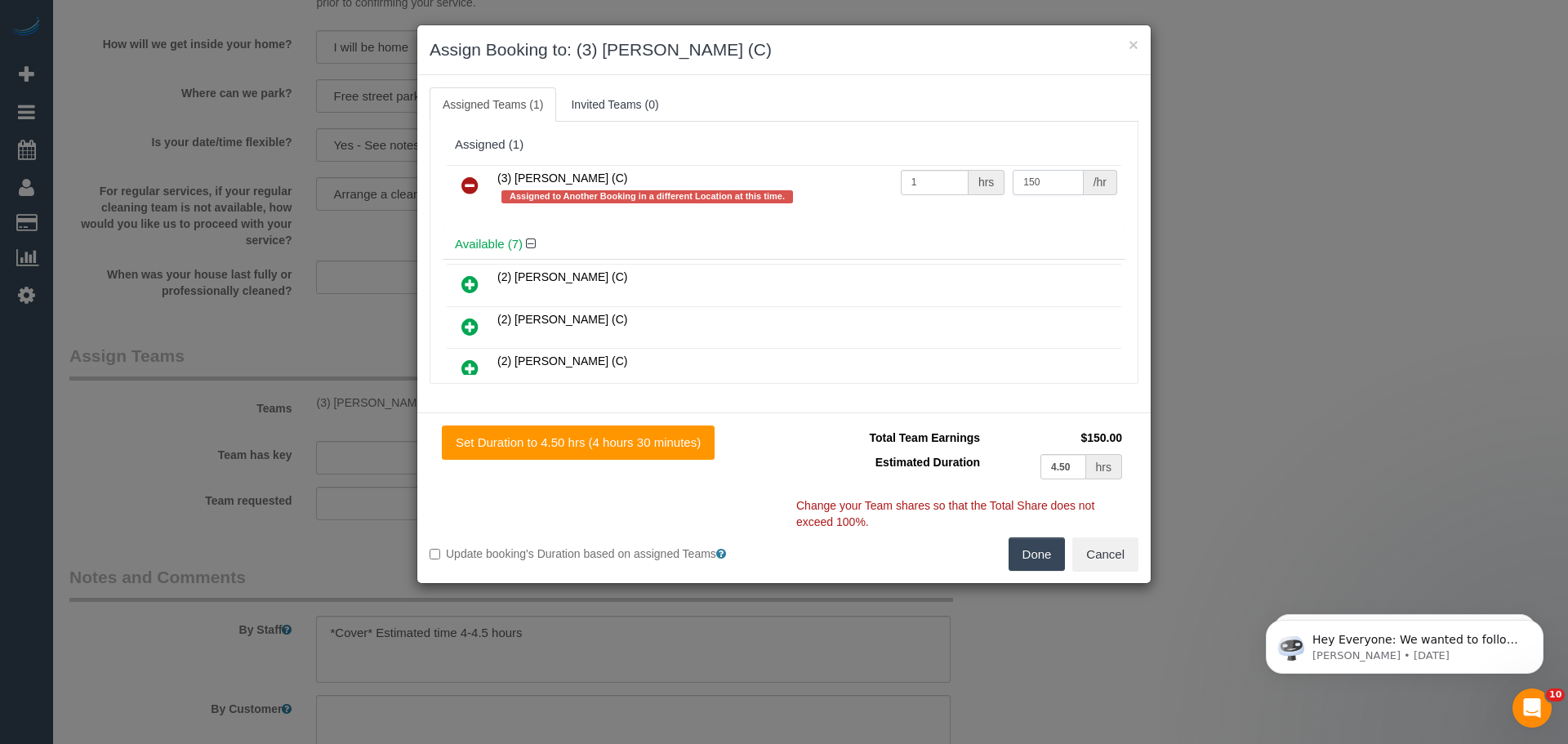
click at [1057, 176] on input "150" at bounding box center [1048, 182] width 70 height 25
type input "195"
click at [1043, 555] on button "Done" at bounding box center [1037, 554] width 57 height 34
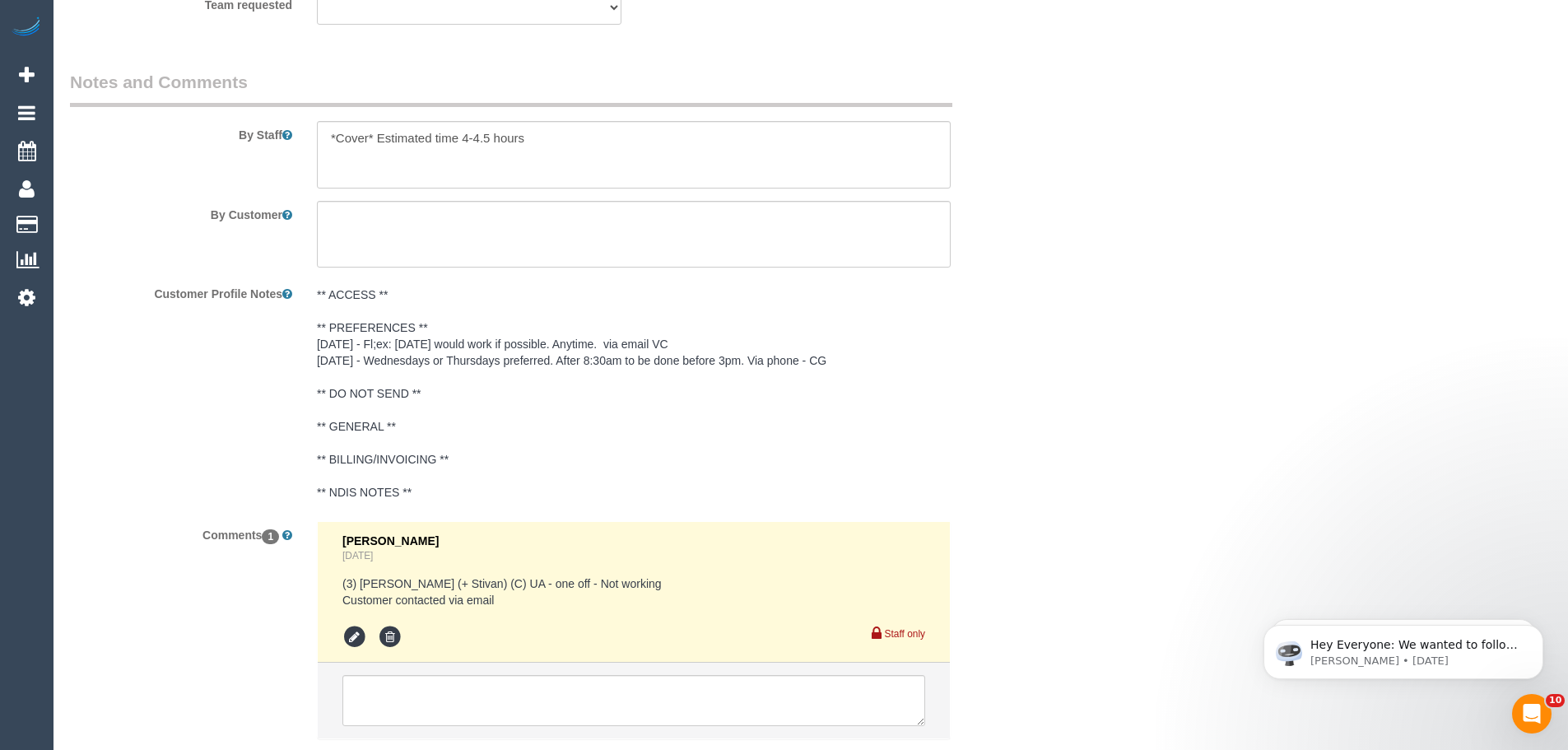
scroll to position [2913, 0]
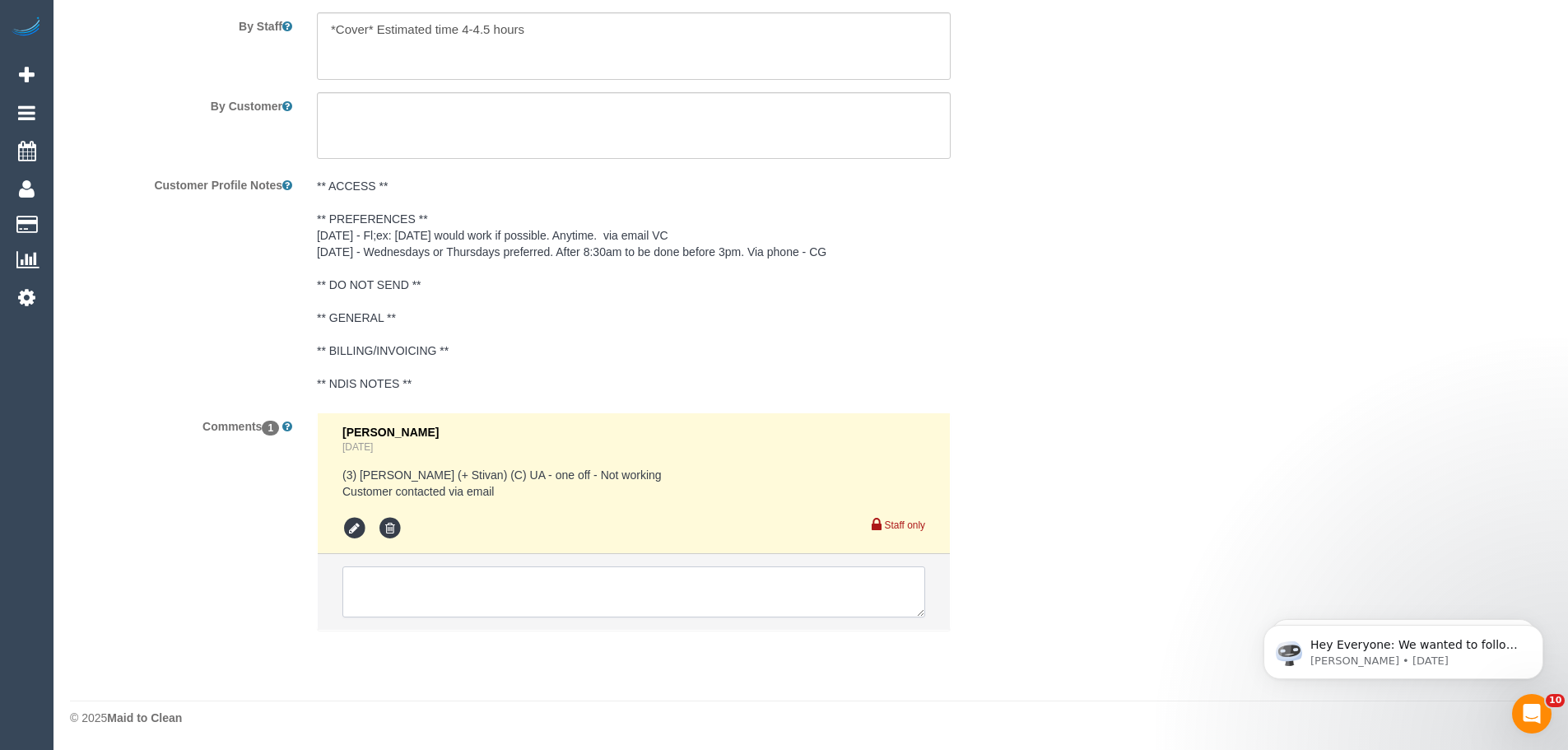
click at [641, 584] on textarea at bounding box center [634, 592] width 582 height 51
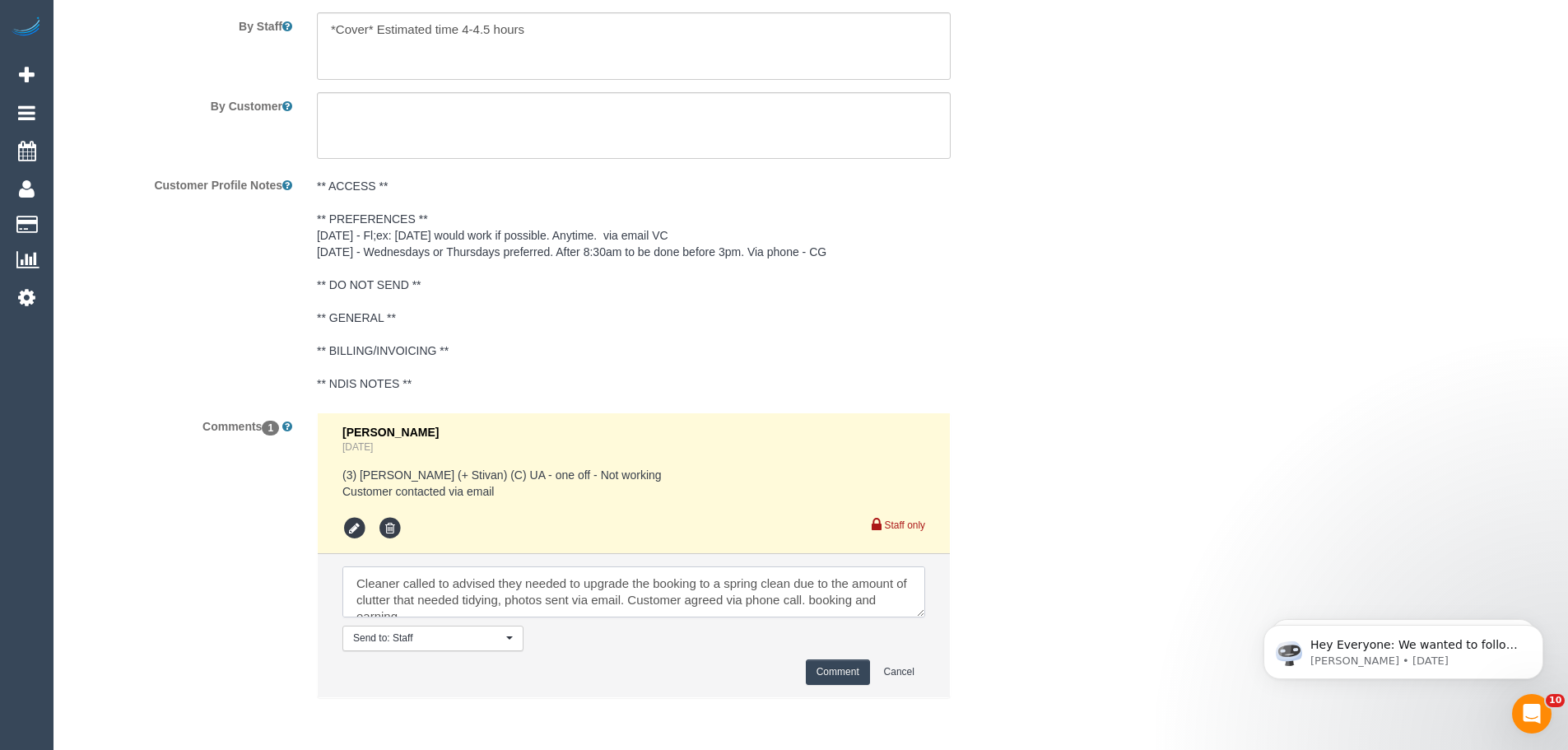
scroll to position [7, 0]
type textarea "Cleaner called to advised they needed to upgrade the booking to a spring clean …"
click at [845, 669] on button "Comment" at bounding box center [837, 672] width 64 height 25
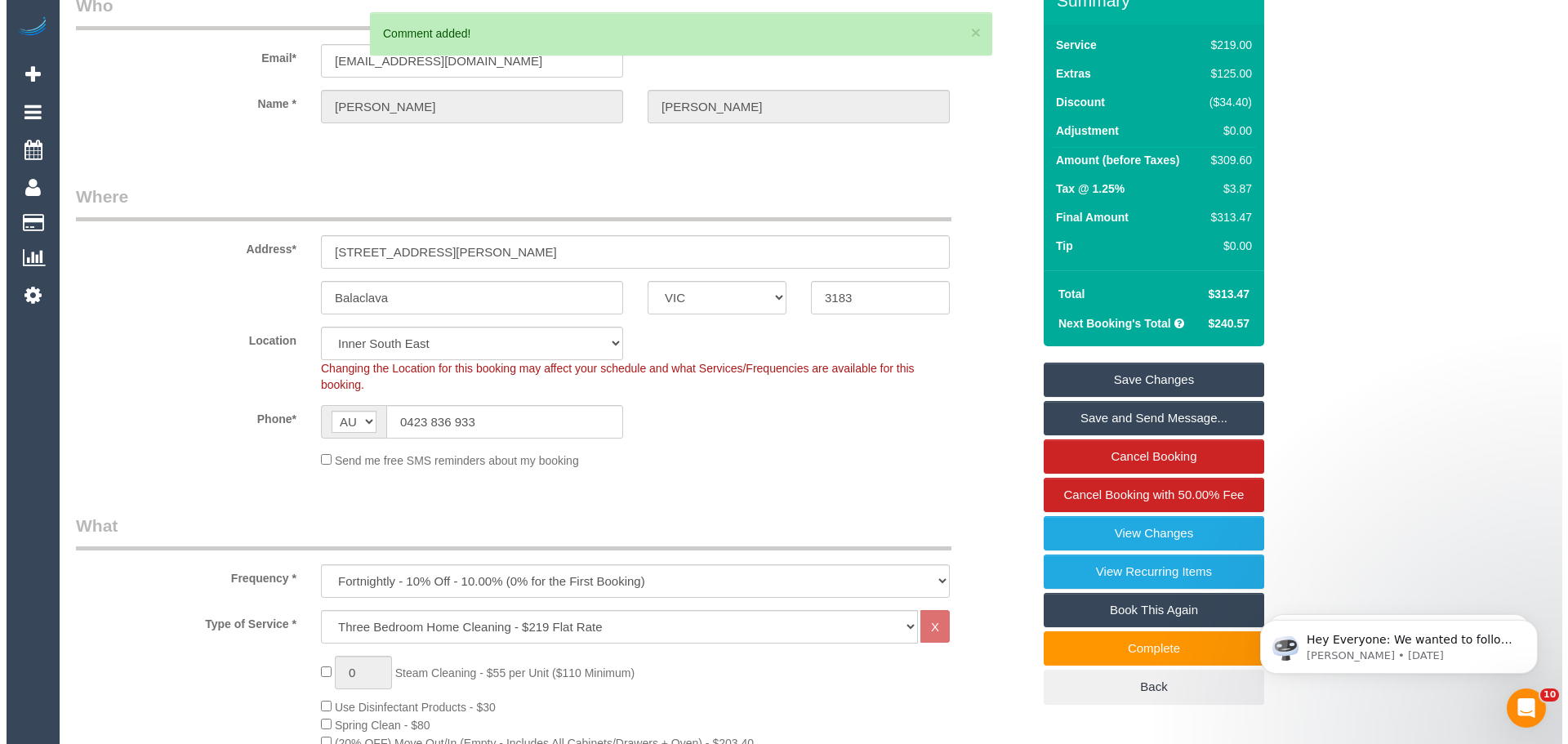
scroll to position [0, 0]
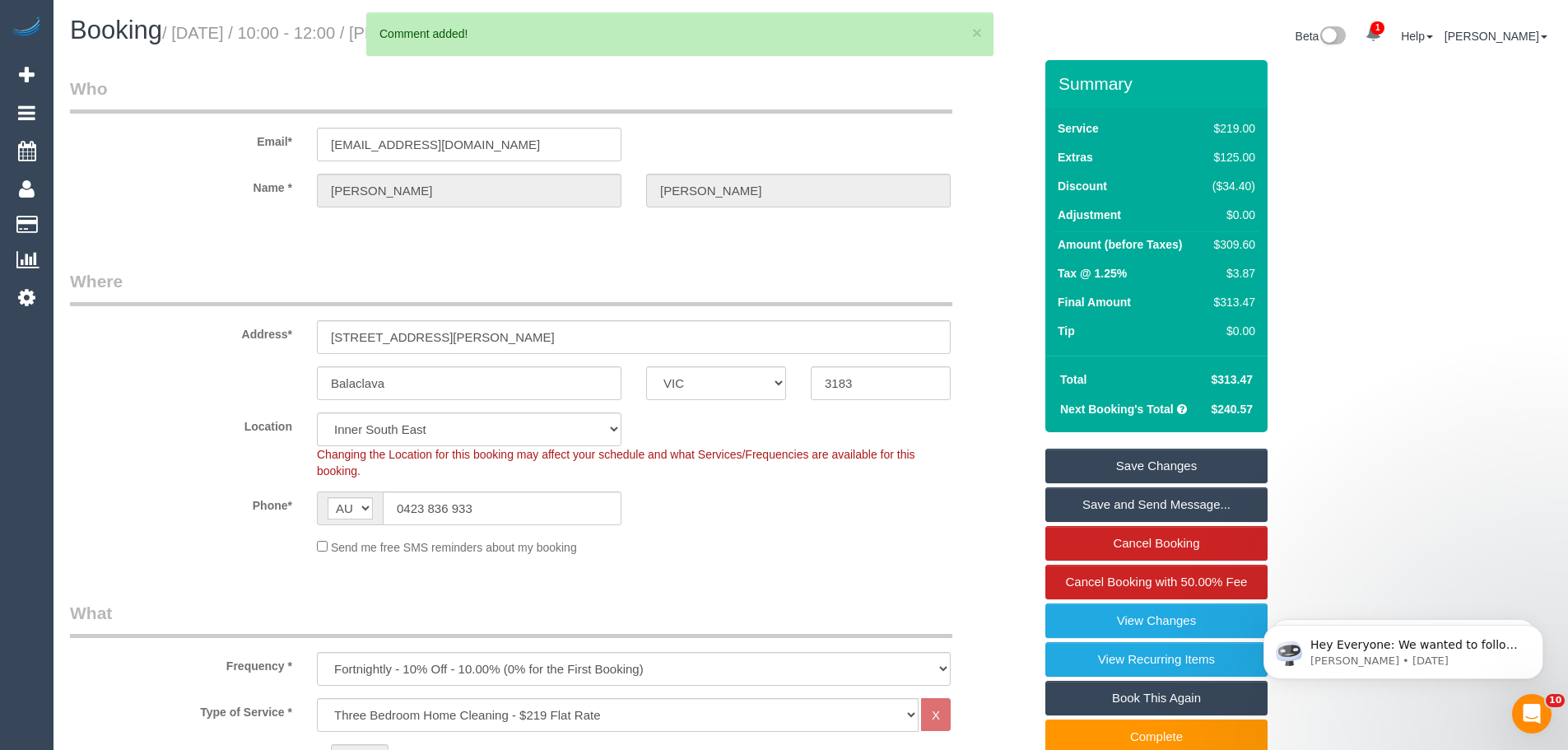
drag, startPoint x: 1184, startPoint y: 464, endPoint x: 1164, endPoint y: 476, distance: 23.3
click at [1184, 464] on link "Save Changes" at bounding box center [1156, 465] width 222 height 35
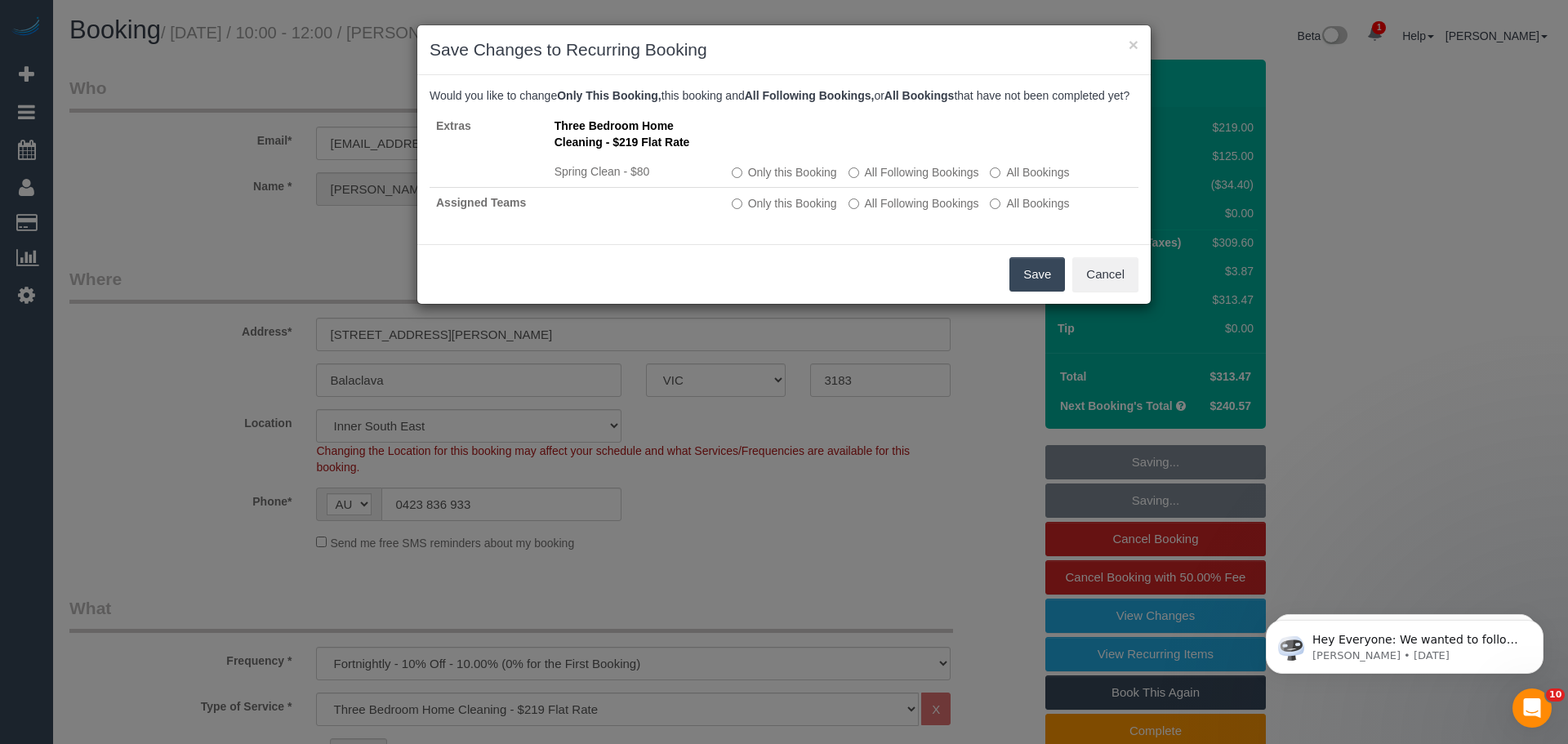
click at [1030, 284] on button "Save" at bounding box center [1037, 274] width 55 height 34
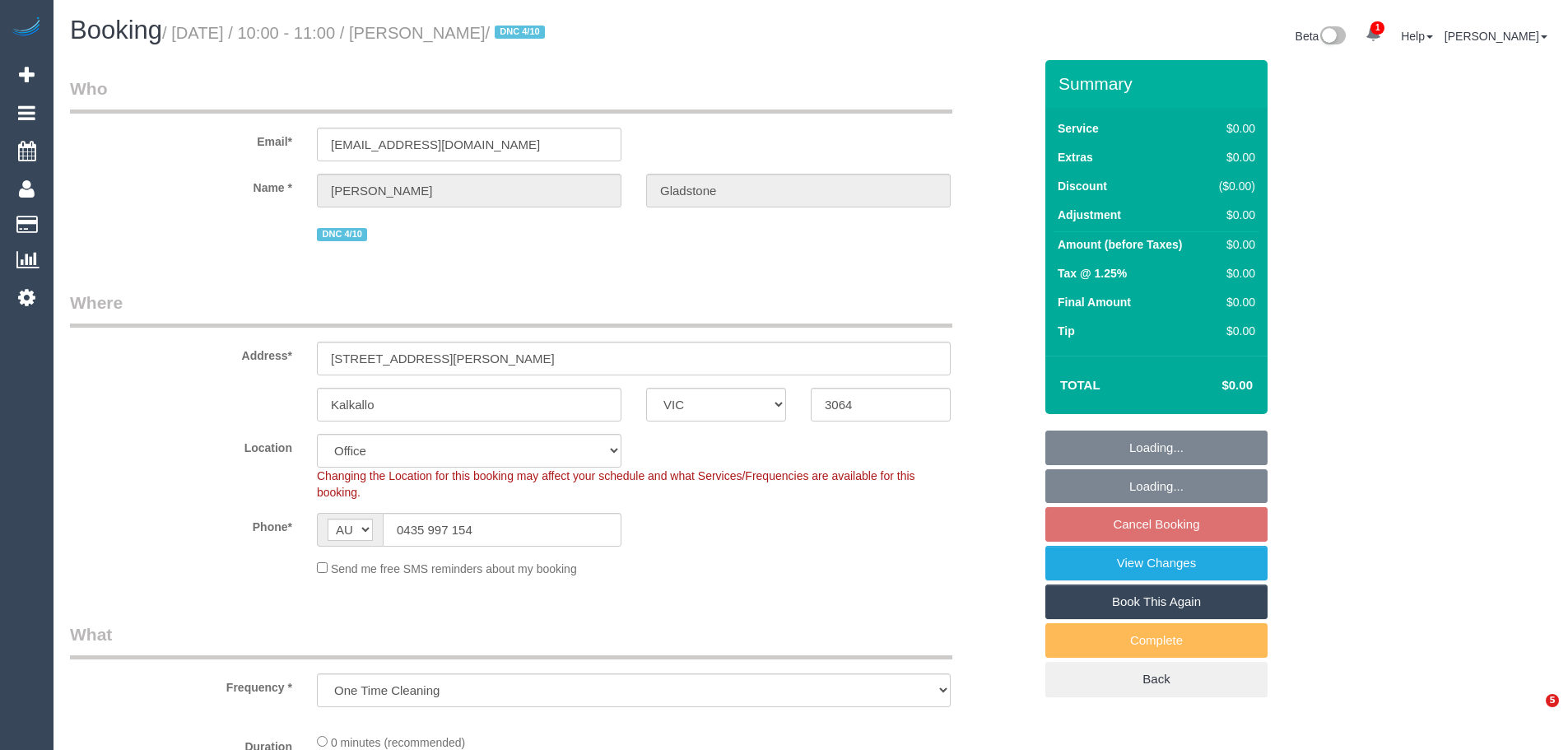
select select "VIC"
select select "object:786"
select select "string:stripe-pm_1SB3jt2GScqysDRVVKsIAsve"
select select "number:28"
select select "number:14"
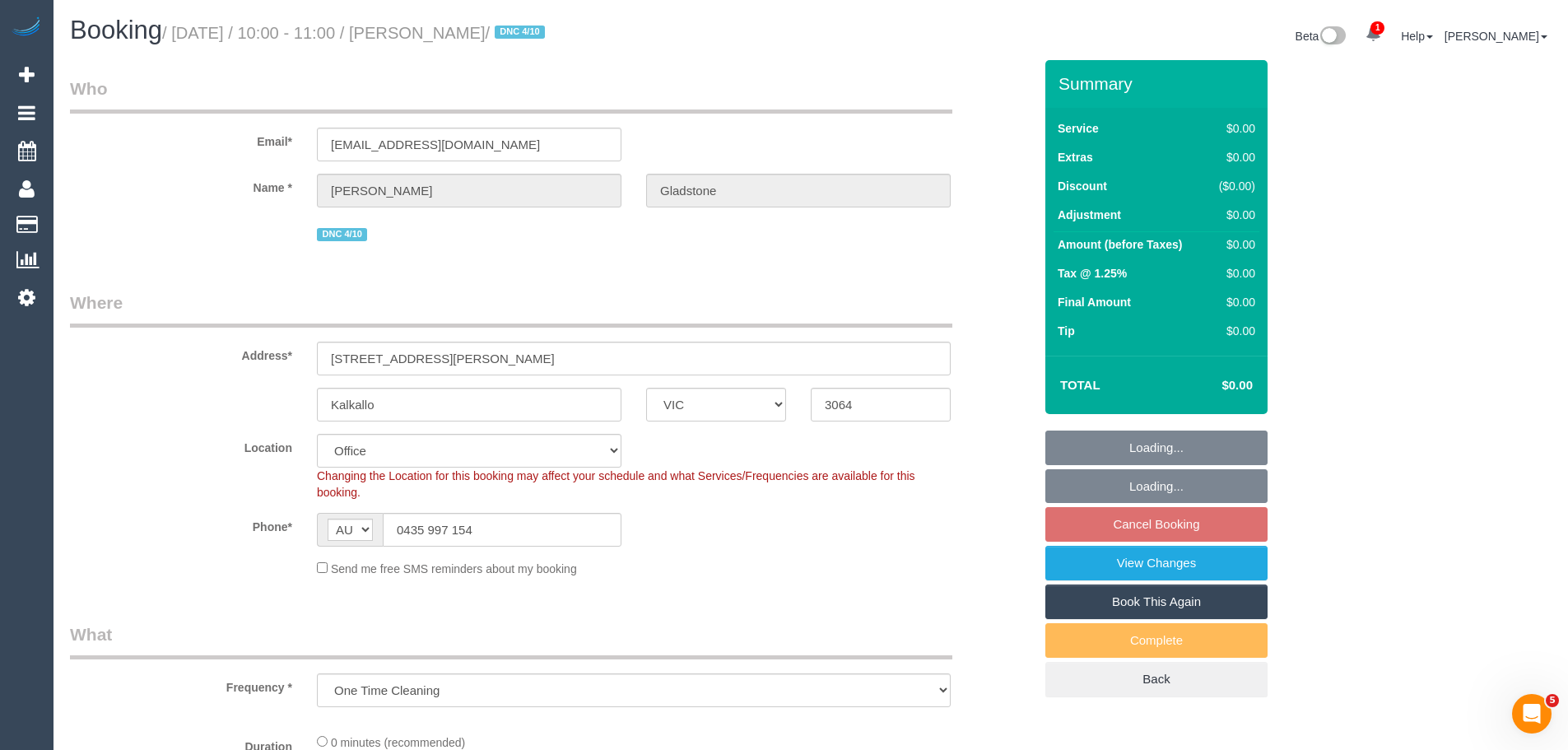
select select "number:19"
select select "number:22"
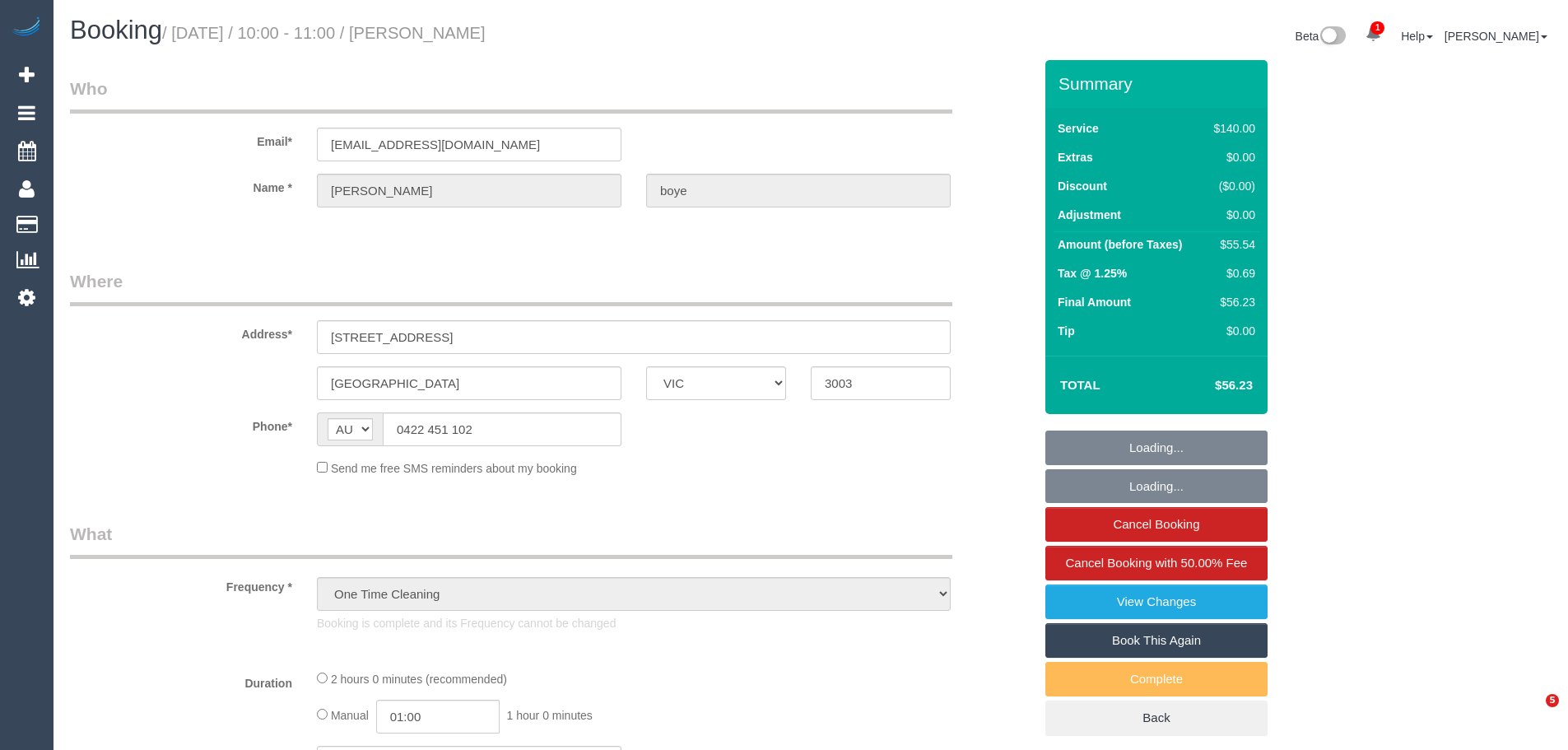
select select "VIC"
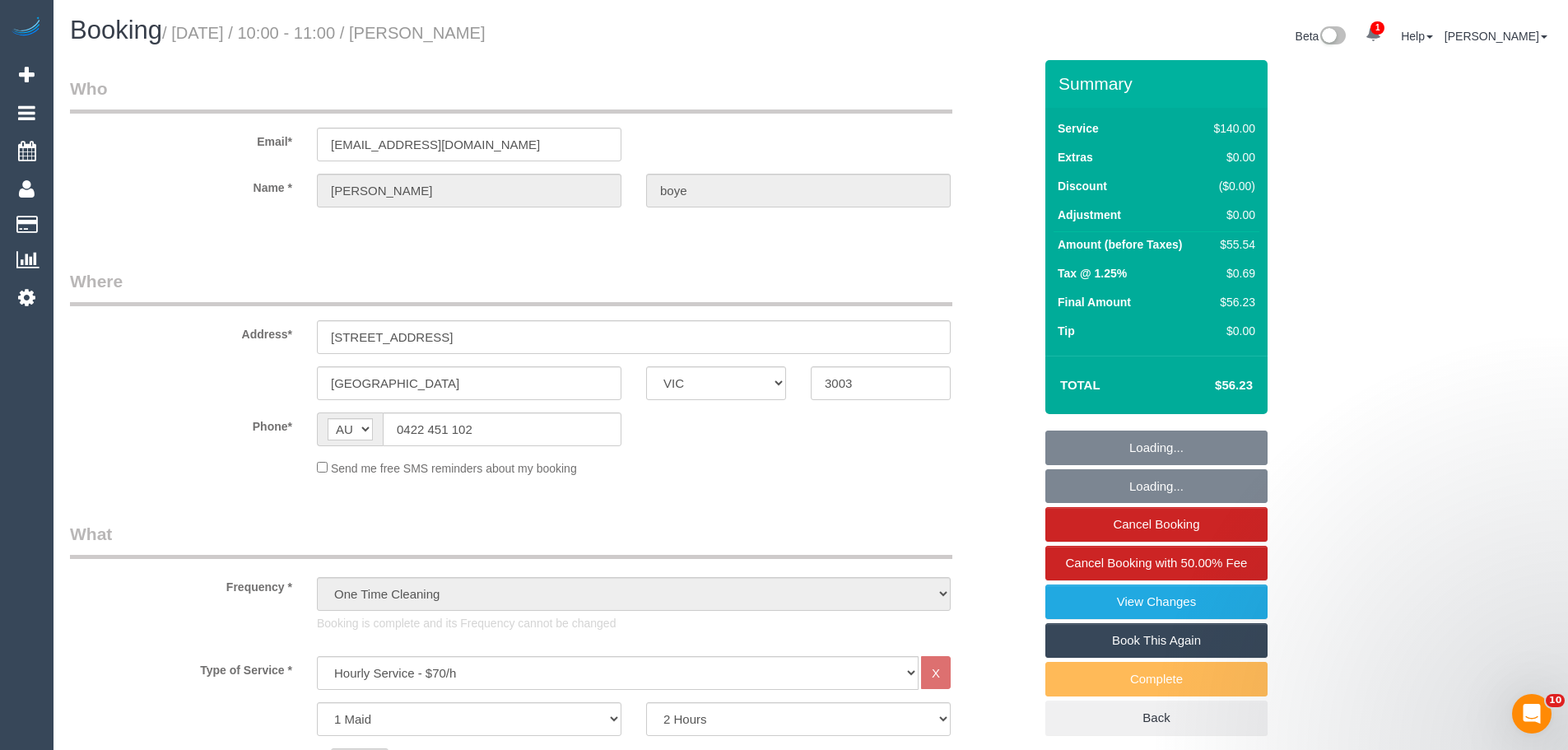
select select "string:stripe-pm_1S641c2GScqysDRVwbvDc9IM"
select select "number:28"
select select "number:14"
select select "number:19"
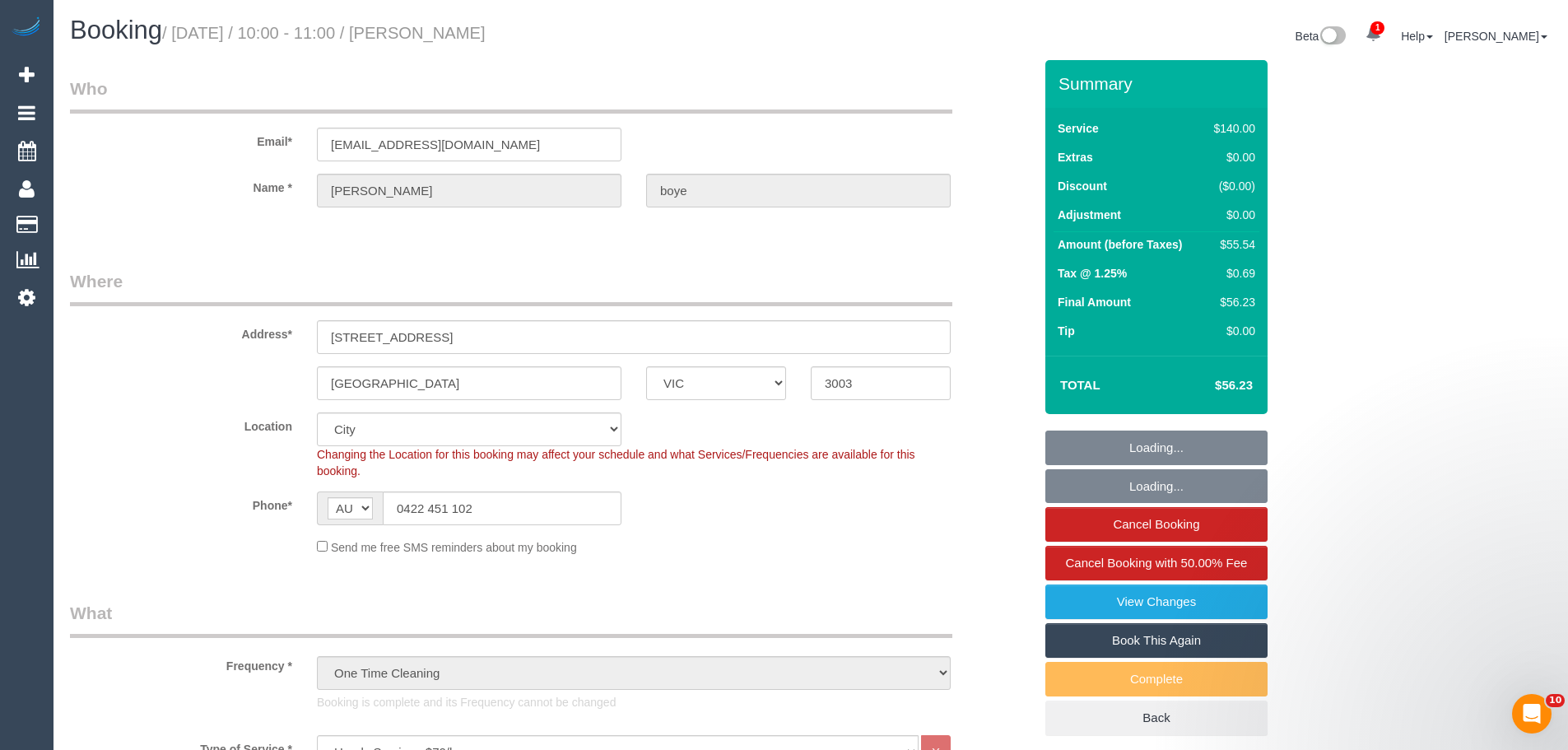
select select "object:1350"
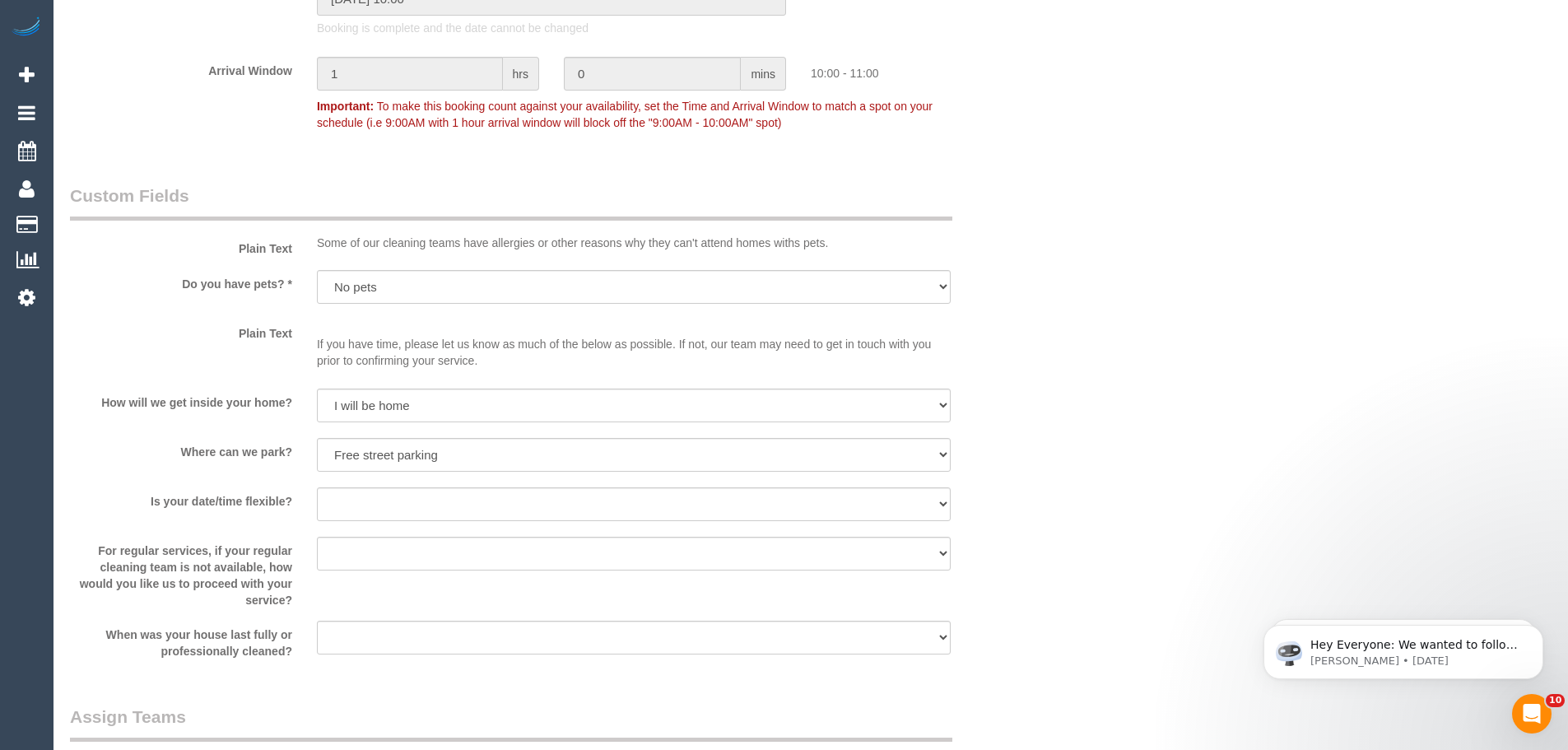
scroll to position [2551, 0]
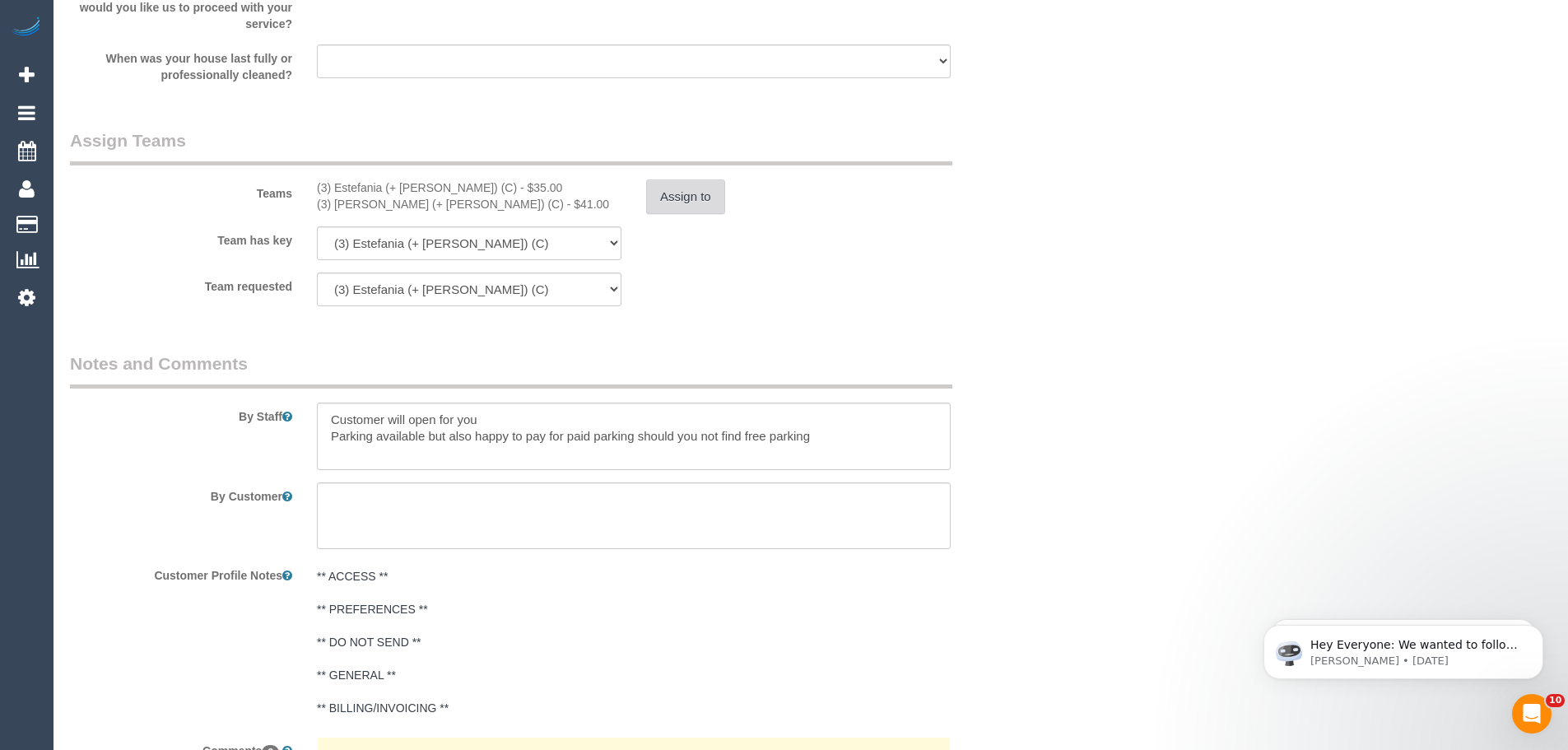
click at [694, 201] on button "Assign to" at bounding box center [686, 196] width 79 height 35
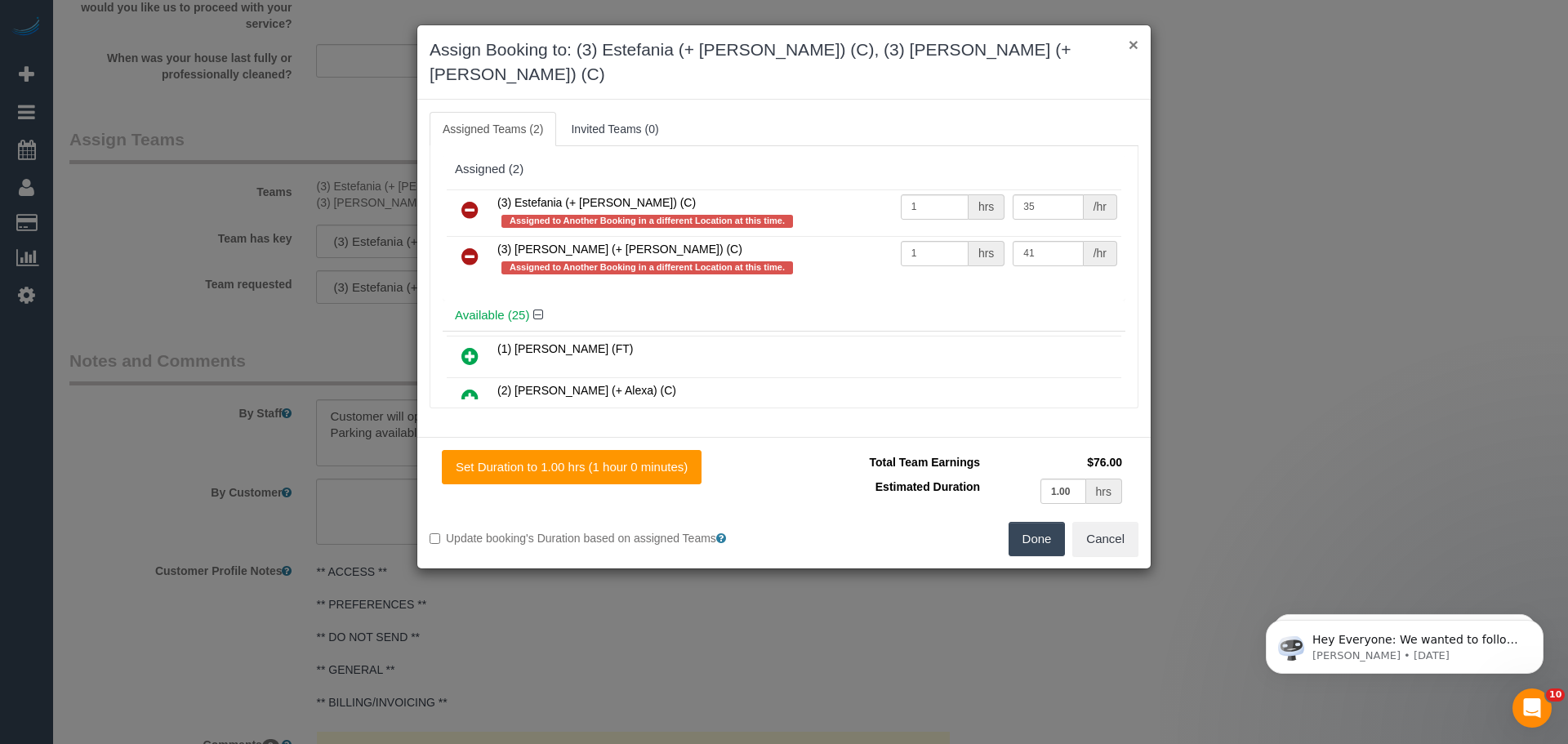
click at [1131, 38] on button "×" at bounding box center [1133, 44] width 10 height 18
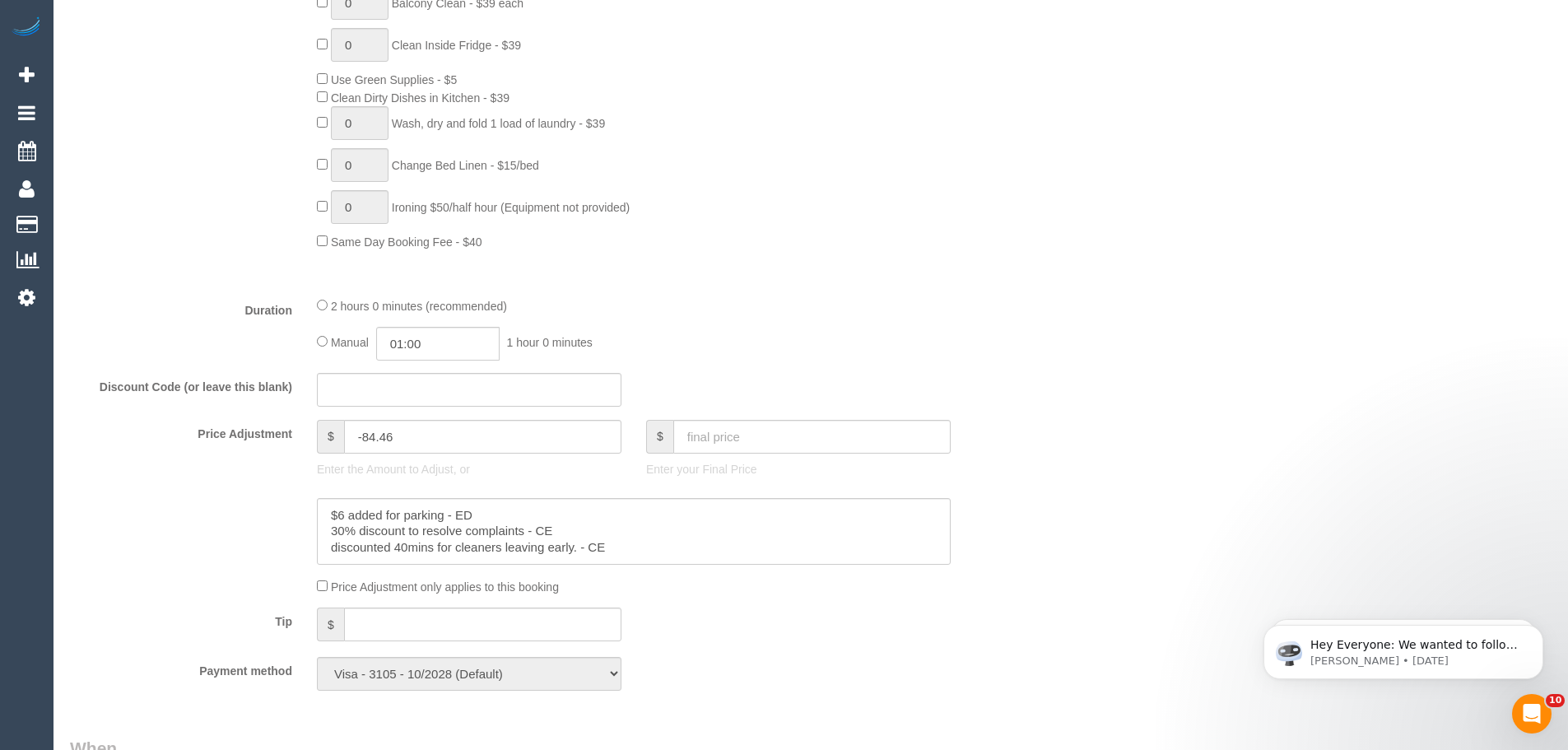
scroll to position [1235, 0]
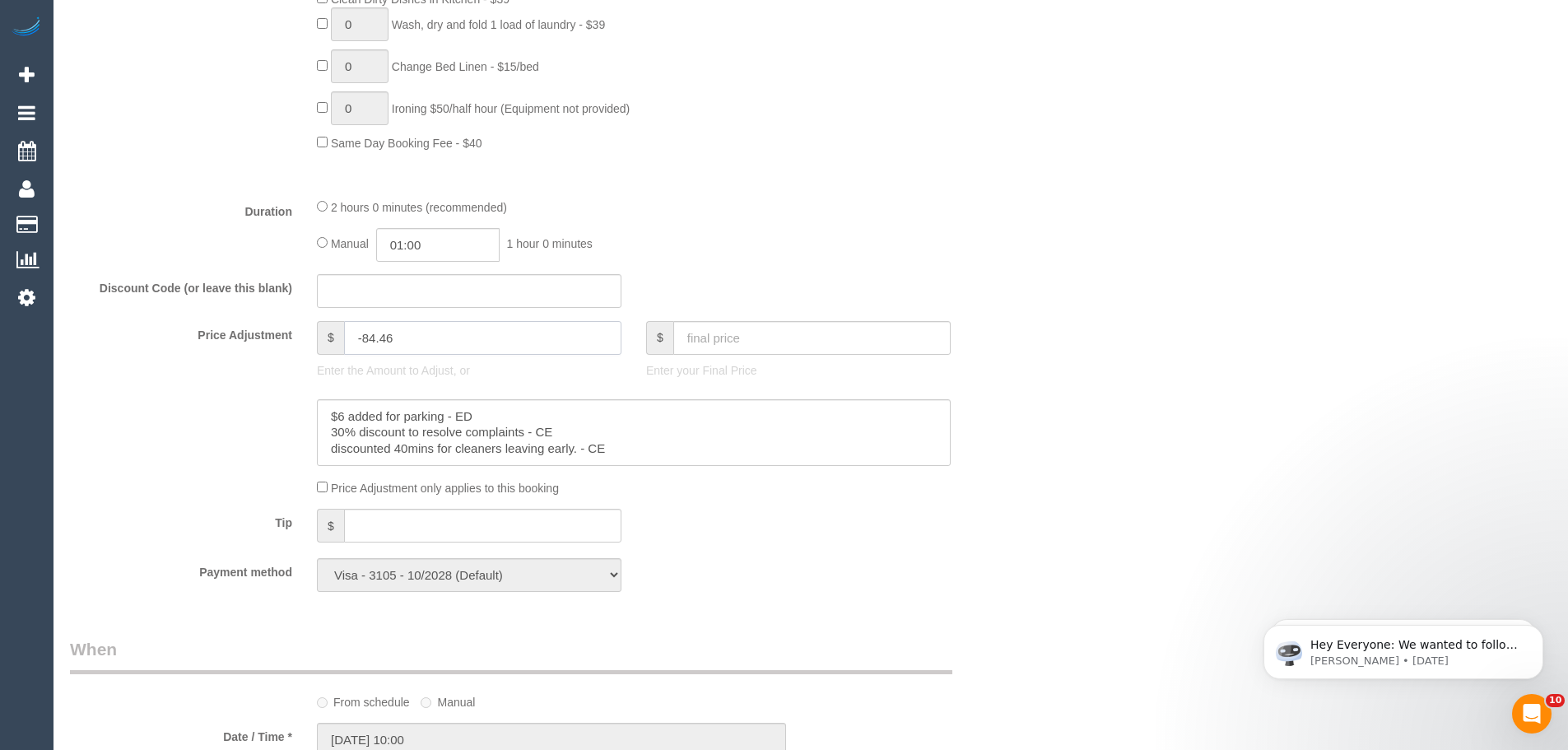
drag, startPoint x: 363, startPoint y: 342, endPoint x: 470, endPoint y: 329, distance: 107.8
click at [470, 329] on input "-84.46" at bounding box center [483, 338] width 278 height 34
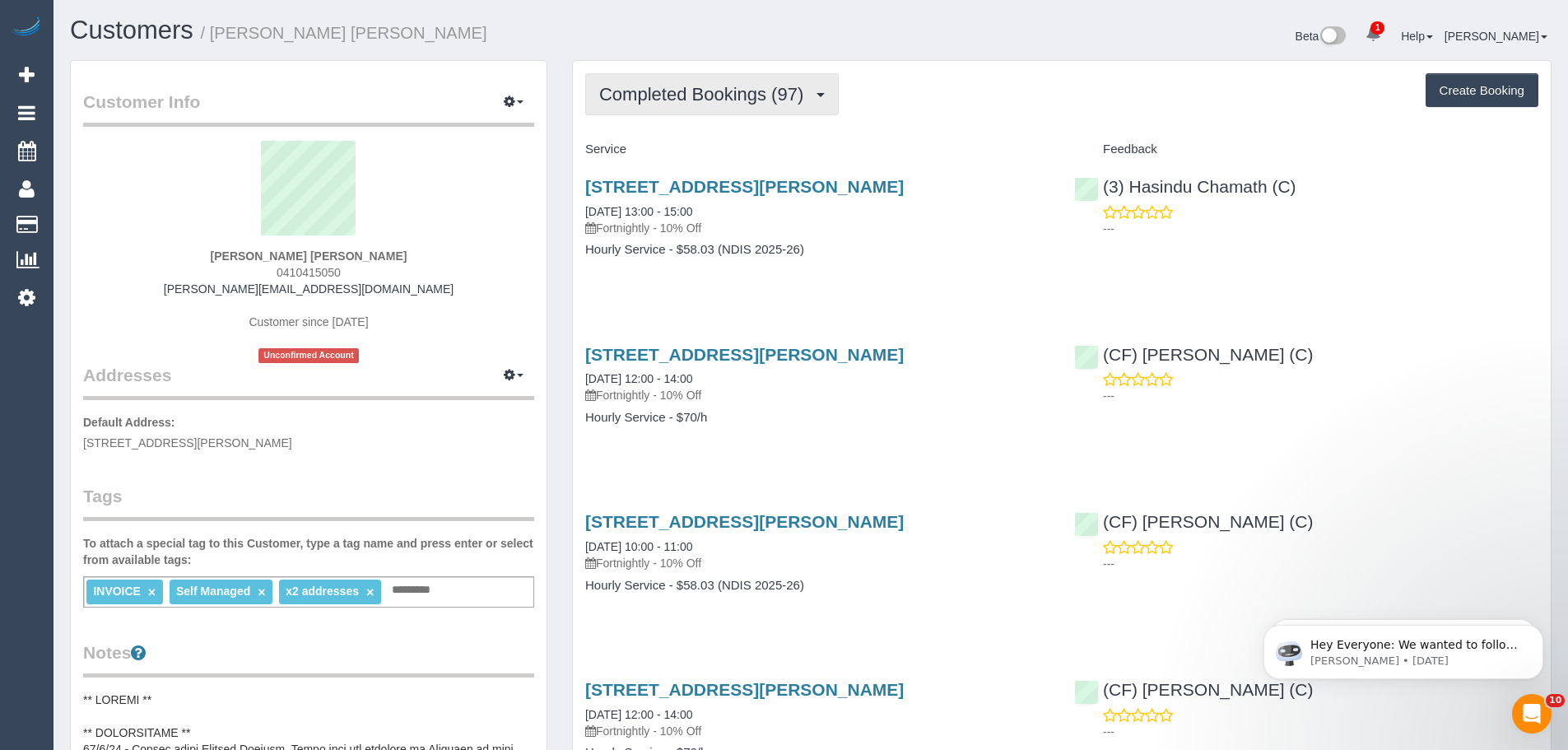
click at [744, 97] on span "Completed Bookings (97)" at bounding box center [705, 94] width 212 height 20
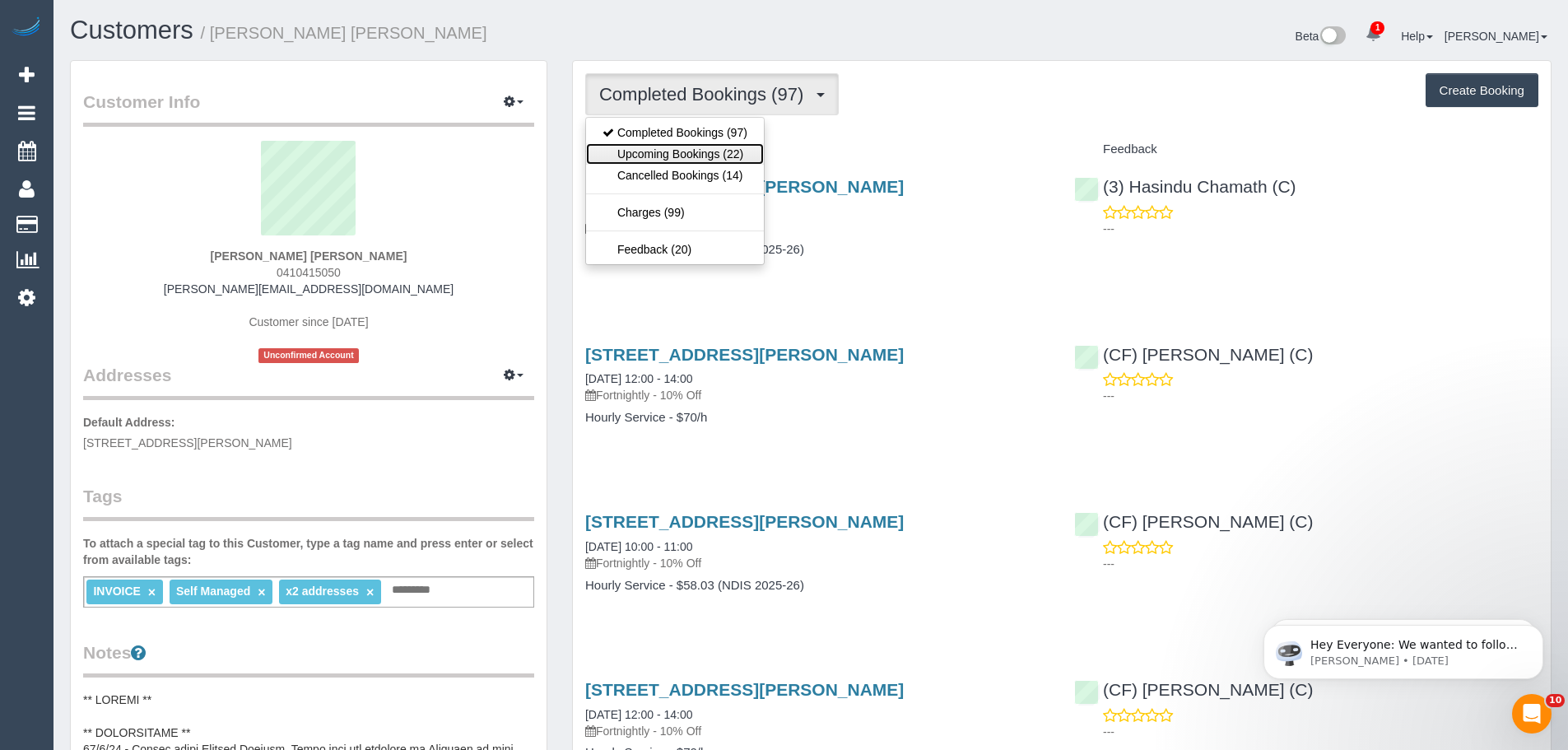
click at [726, 157] on link "Upcoming Bookings (22)" at bounding box center [674, 153] width 178 height 21
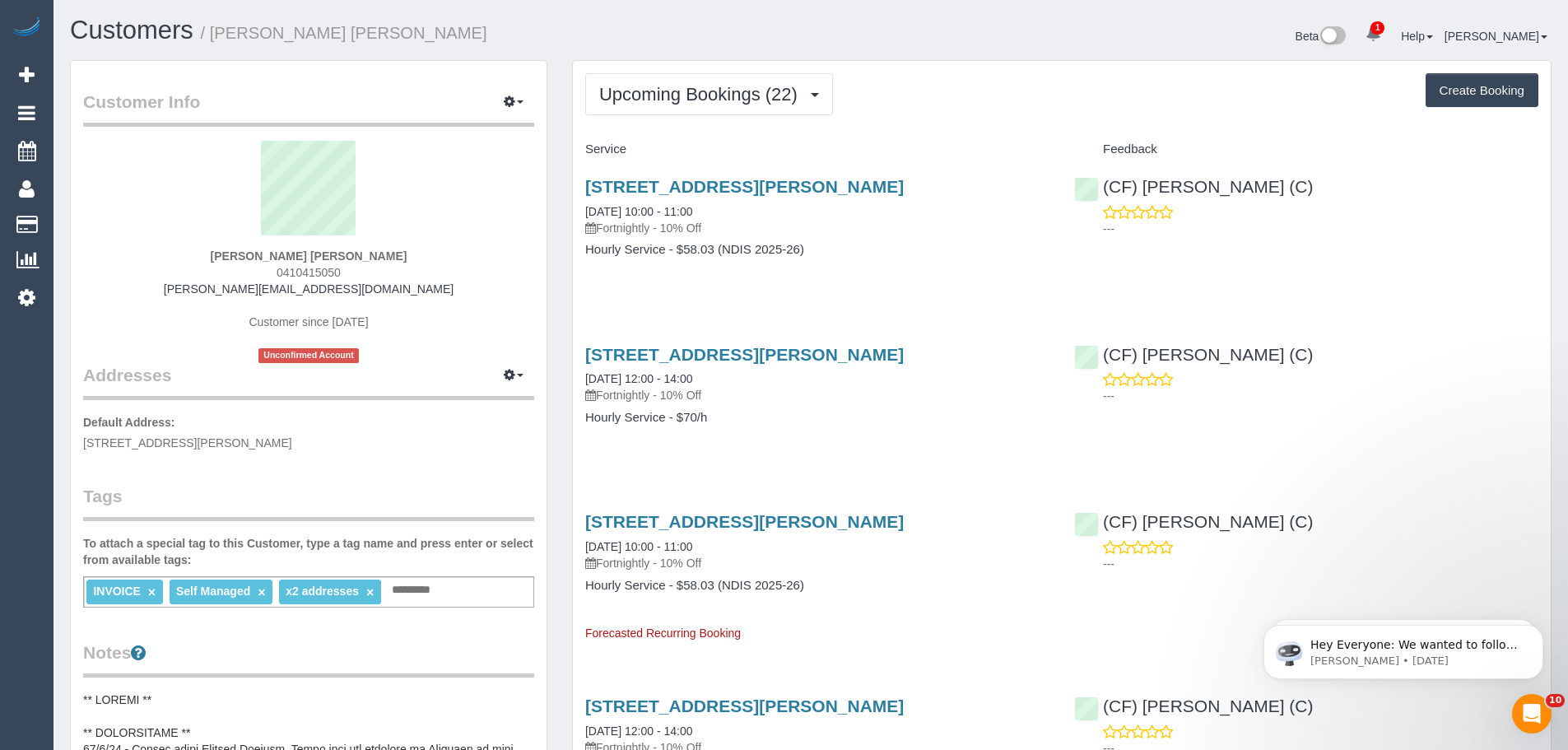
drag, startPoint x: 353, startPoint y: 269, endPoint x: 264, endPoint y: 269, distance: 89.0
click at [264, 269] on div "[PERSON_NAME] [PERSON_NAME] 0410415050 [PERSON_NAME][EMAIL_ADDRESS][DOMAIN_NAME…" at bounding box center [309, 252] width 451 height 222
copy span "0410415050"
click at [645, 84] on span "Upcoming Bookings (22)" at bounding box center [702, 94] width 206 height 20
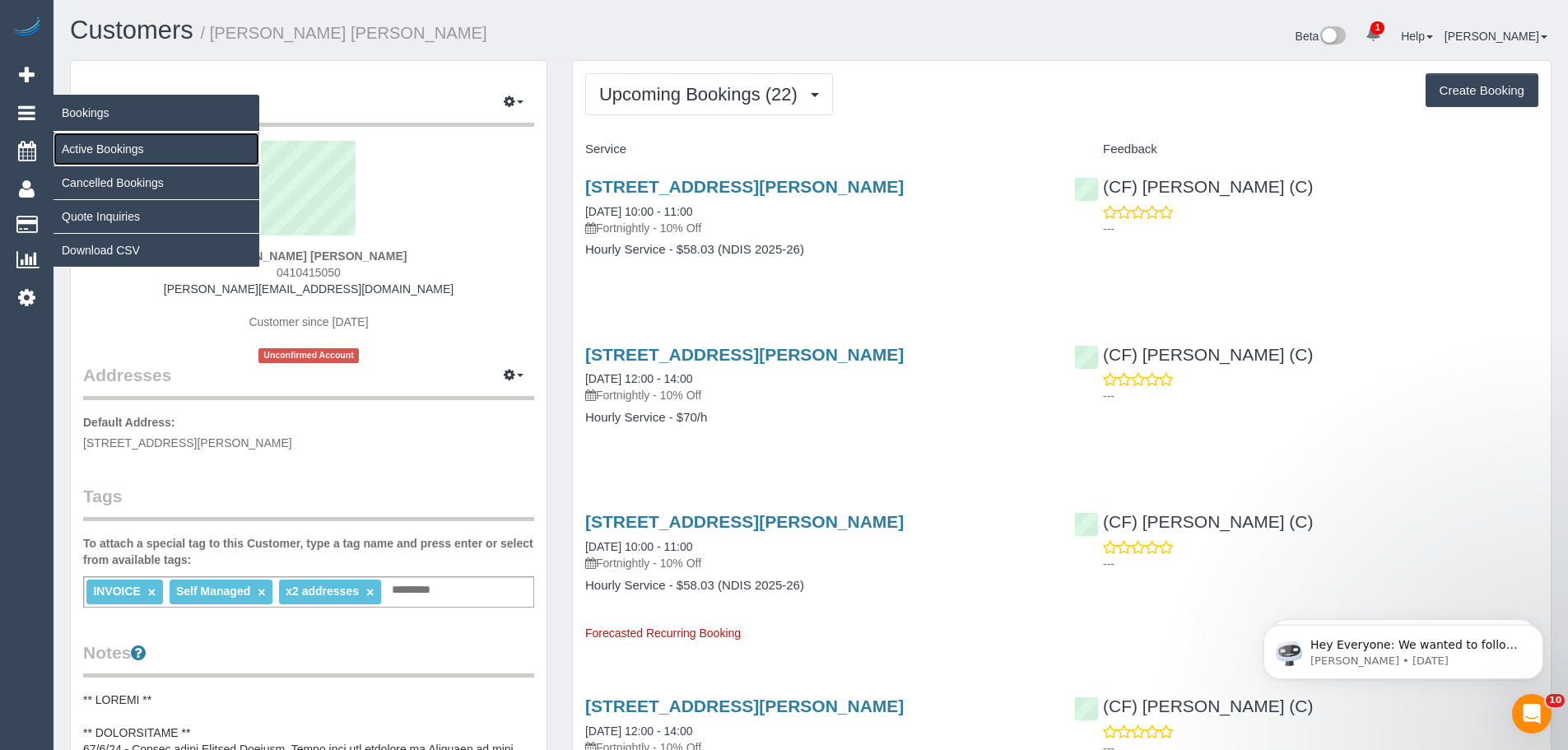
click at [92, 144] on link "Active Bookings" at bounding box center [157, 148] width 205 height 33
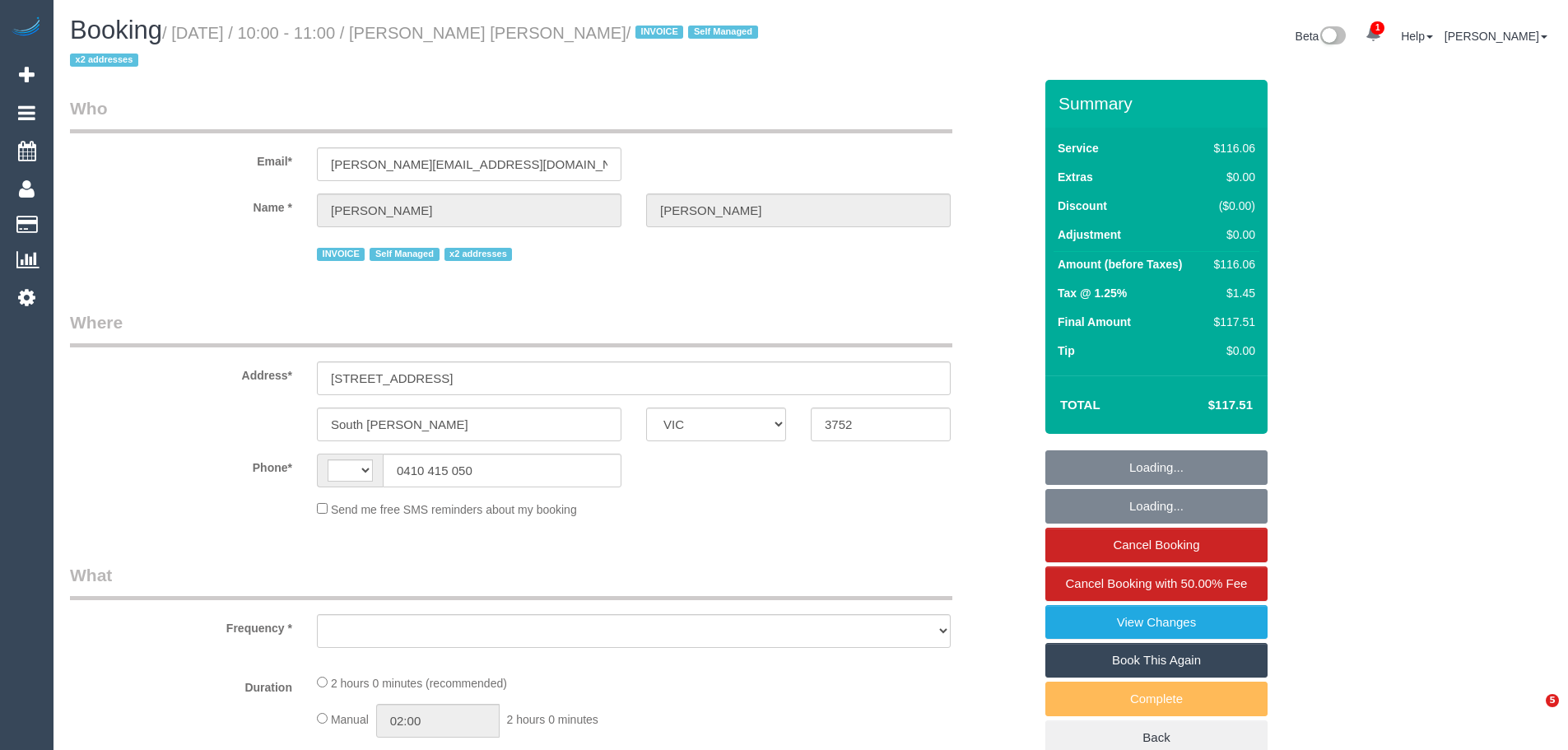
select select "VIC"
select select "string:AU"
select select "object:549"
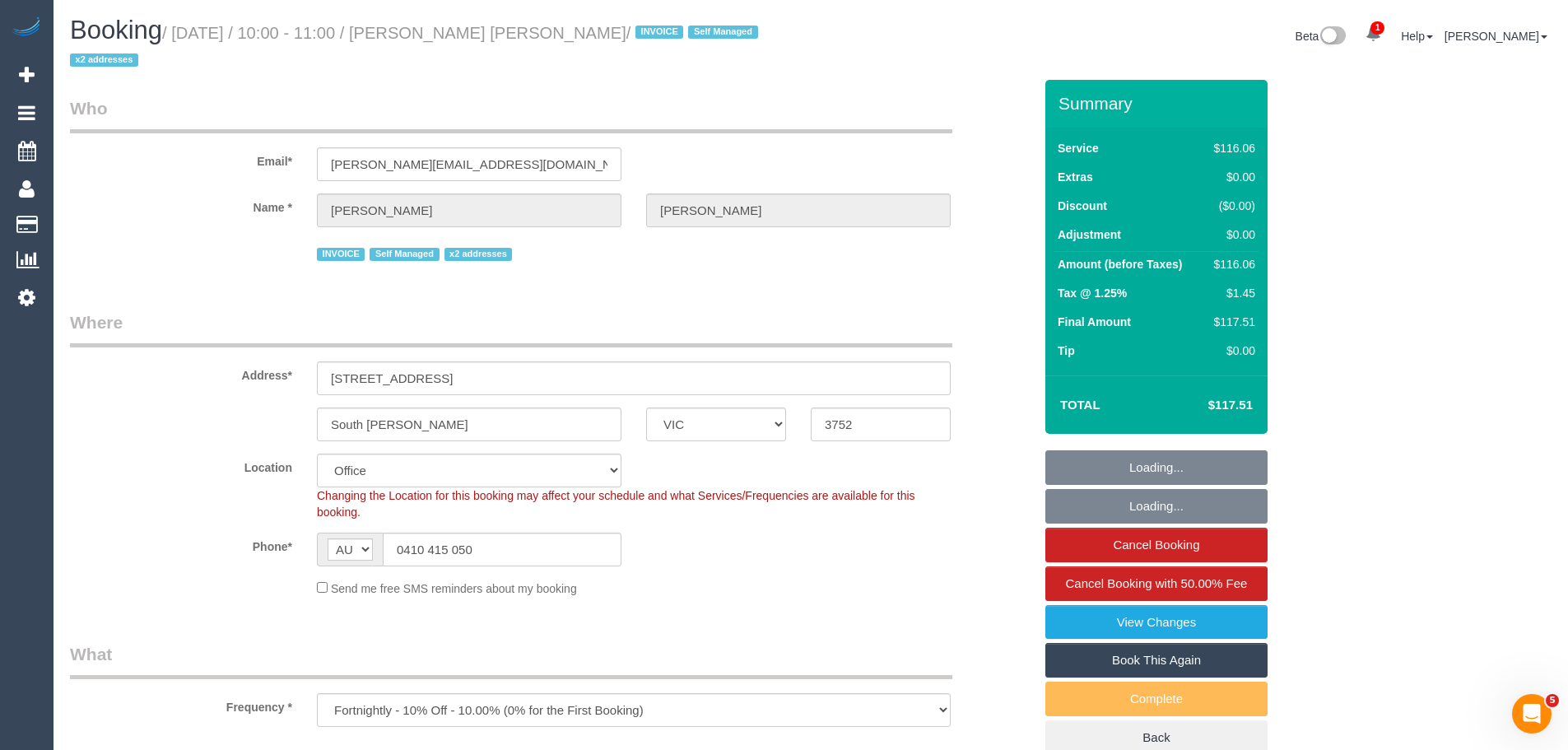
select select "number:28"
select select "number:14"
select select "number:19"
select select "number:36"
select select "number:35"
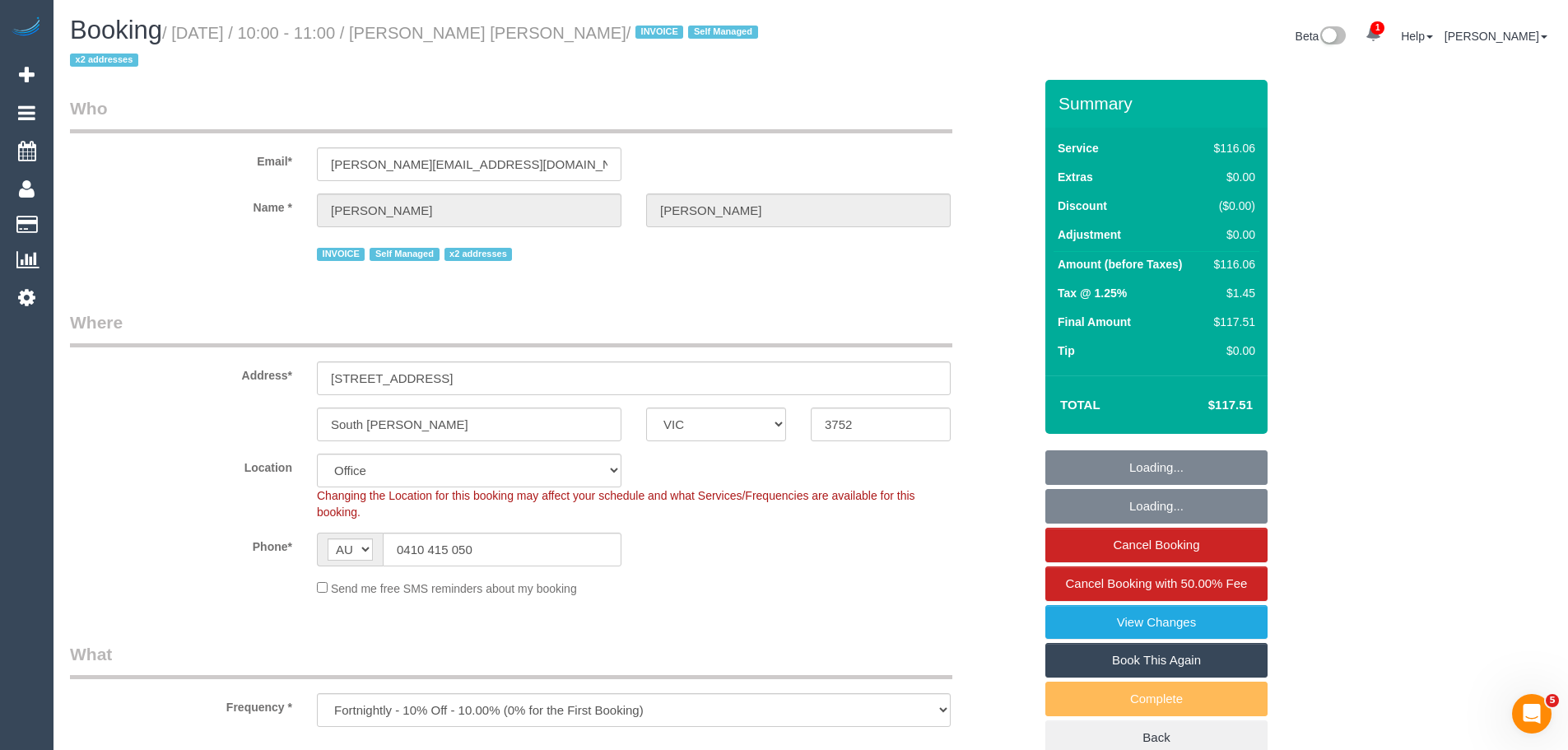
select select "number:11"
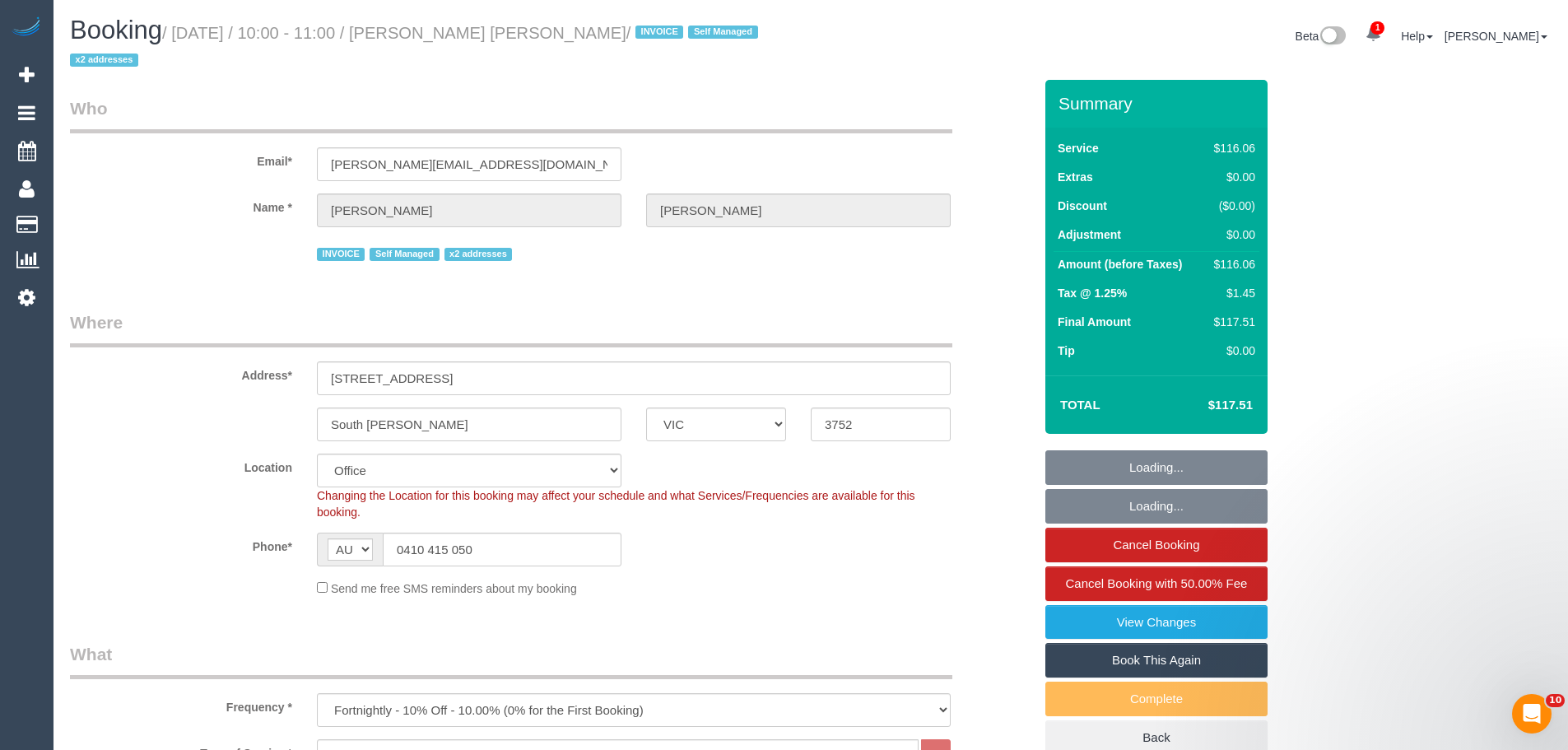
select select "object:773"
select select "34298"
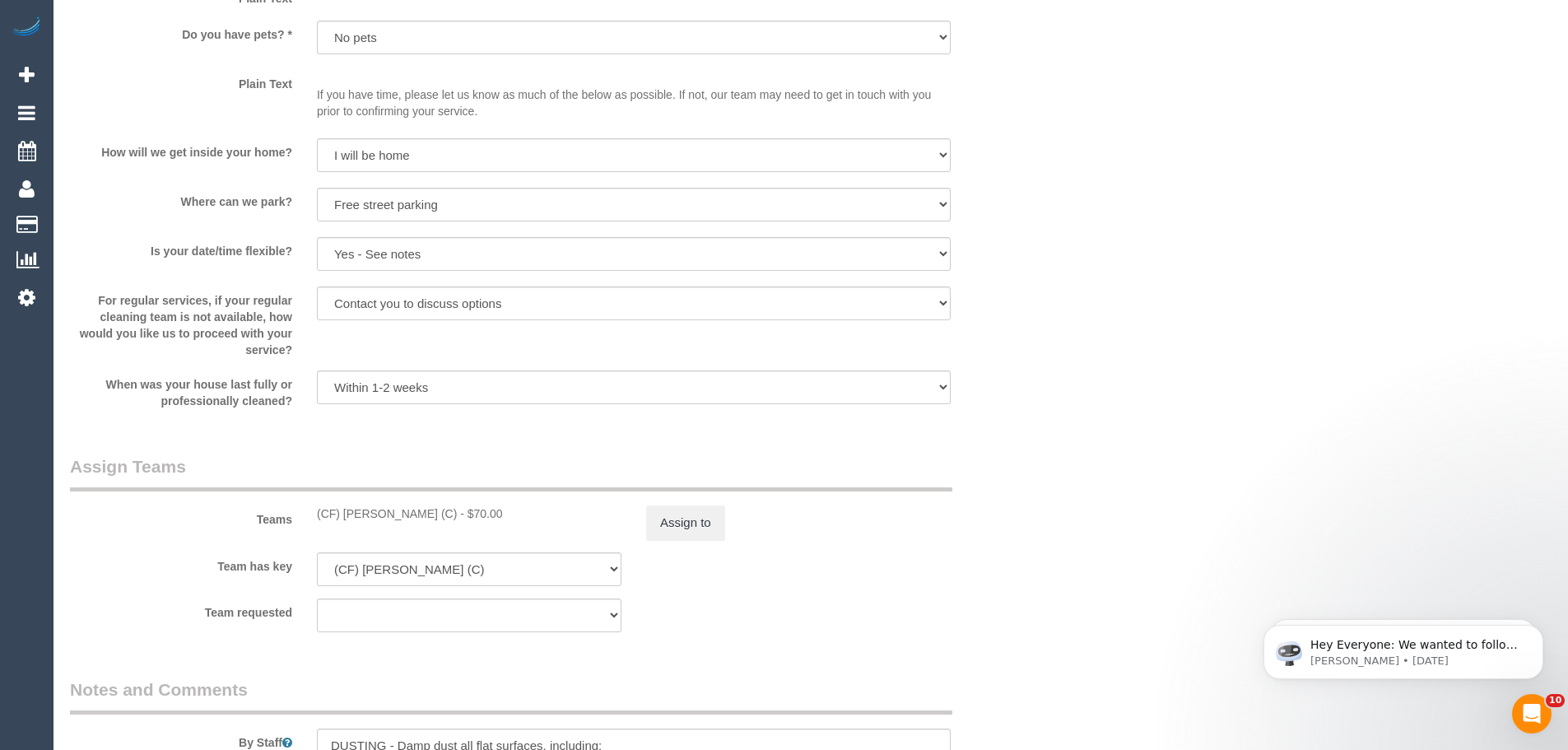
scroll to position [1564, 0]
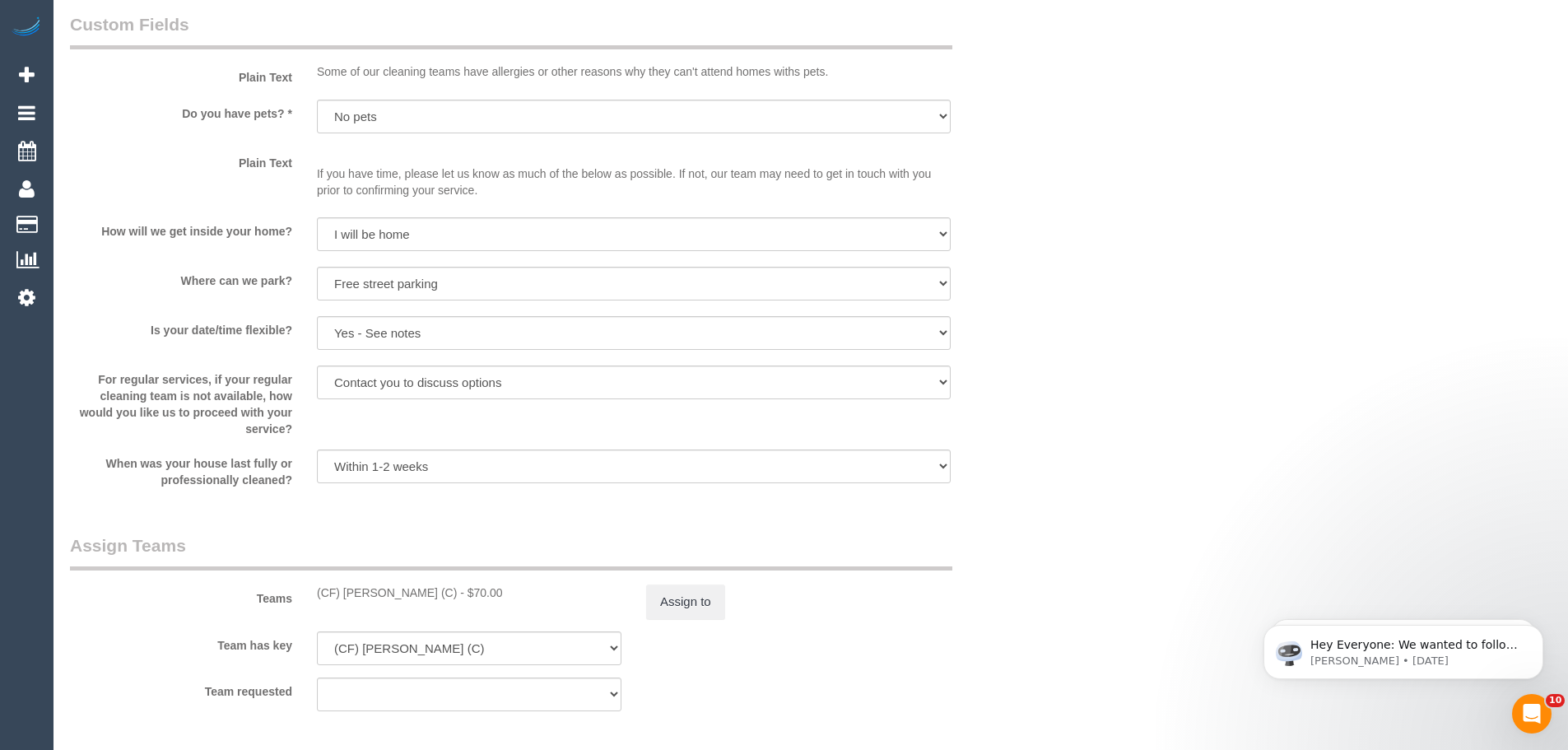
drag, startPoint x: 426, startPoint y: 593, endPoint x: 295, endPoint y: 579, distance: 131.7
click at [295, 579] on div "Teams (CF) Dhanusha S (C) - $70.00 Assign to" at bounding box center [550, 577] width 987 height 86
copy div "(CF) Dhanusha S (C)"
click at [694, 608] on button "Assign to" at bounding box center [686, 601] width 79 height 35
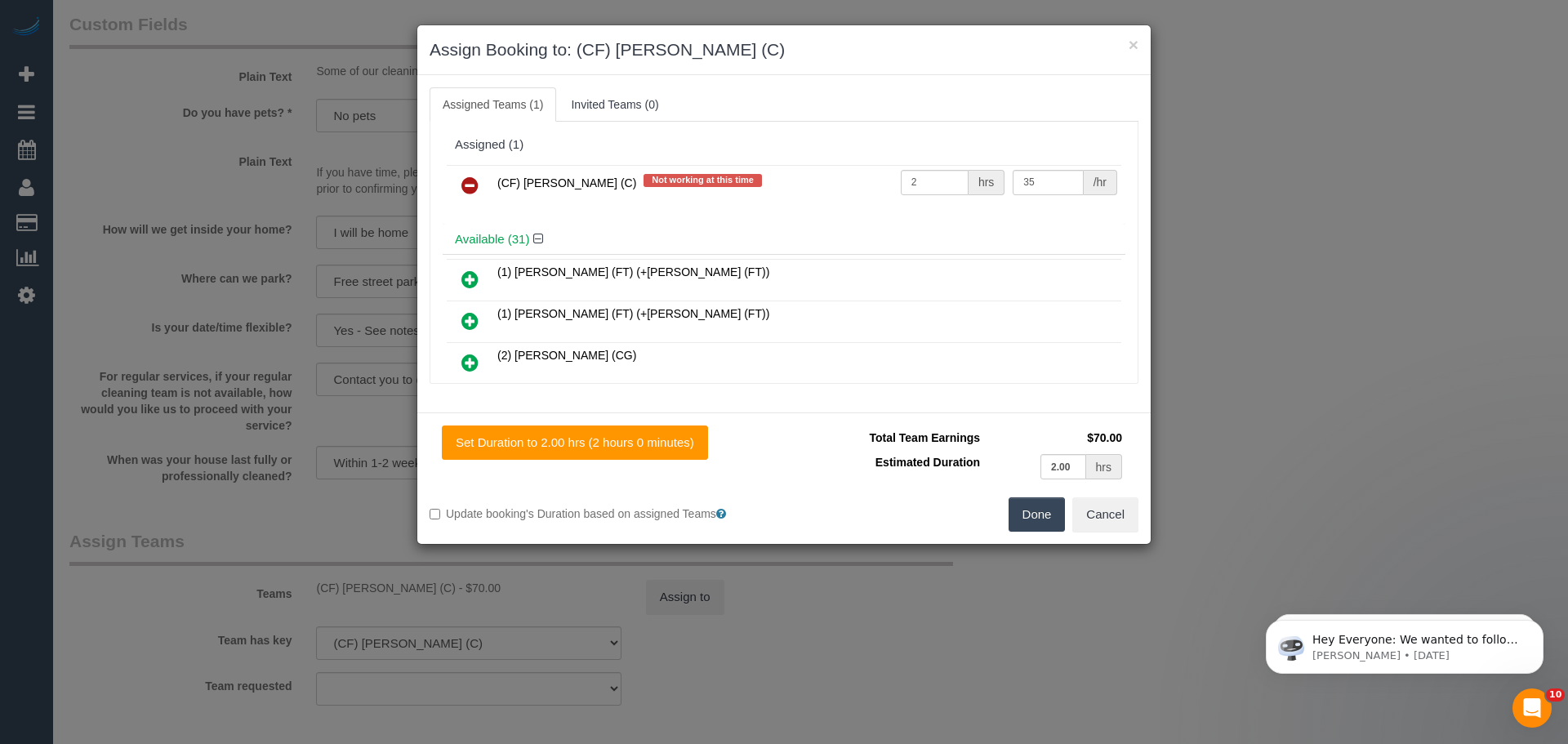
click at [467, 190] on icon at bounding box center [469, 185] width 18 height 19
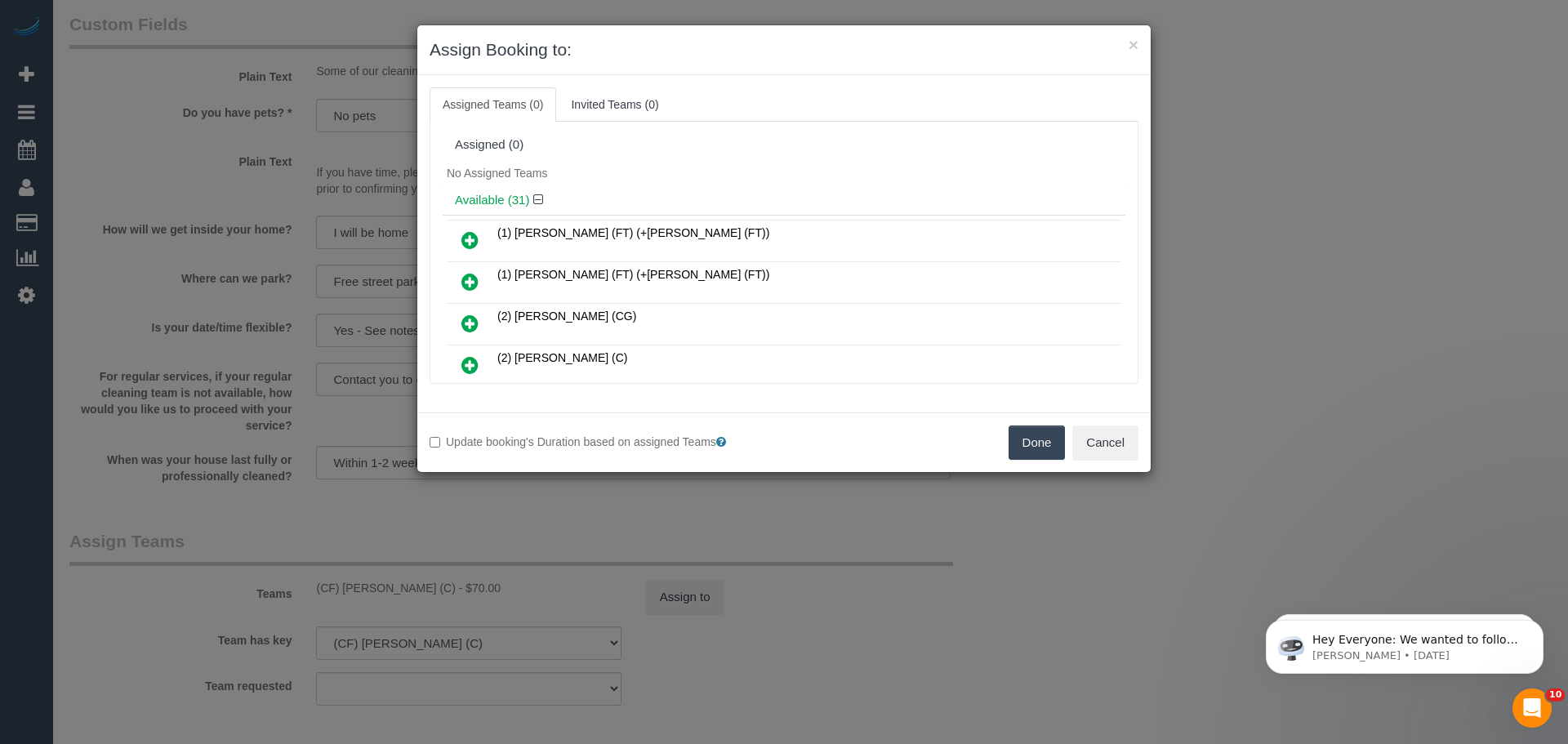
click at [1018, 434] on button "Done" at bounding box center [1037, 442] width 57 height 34
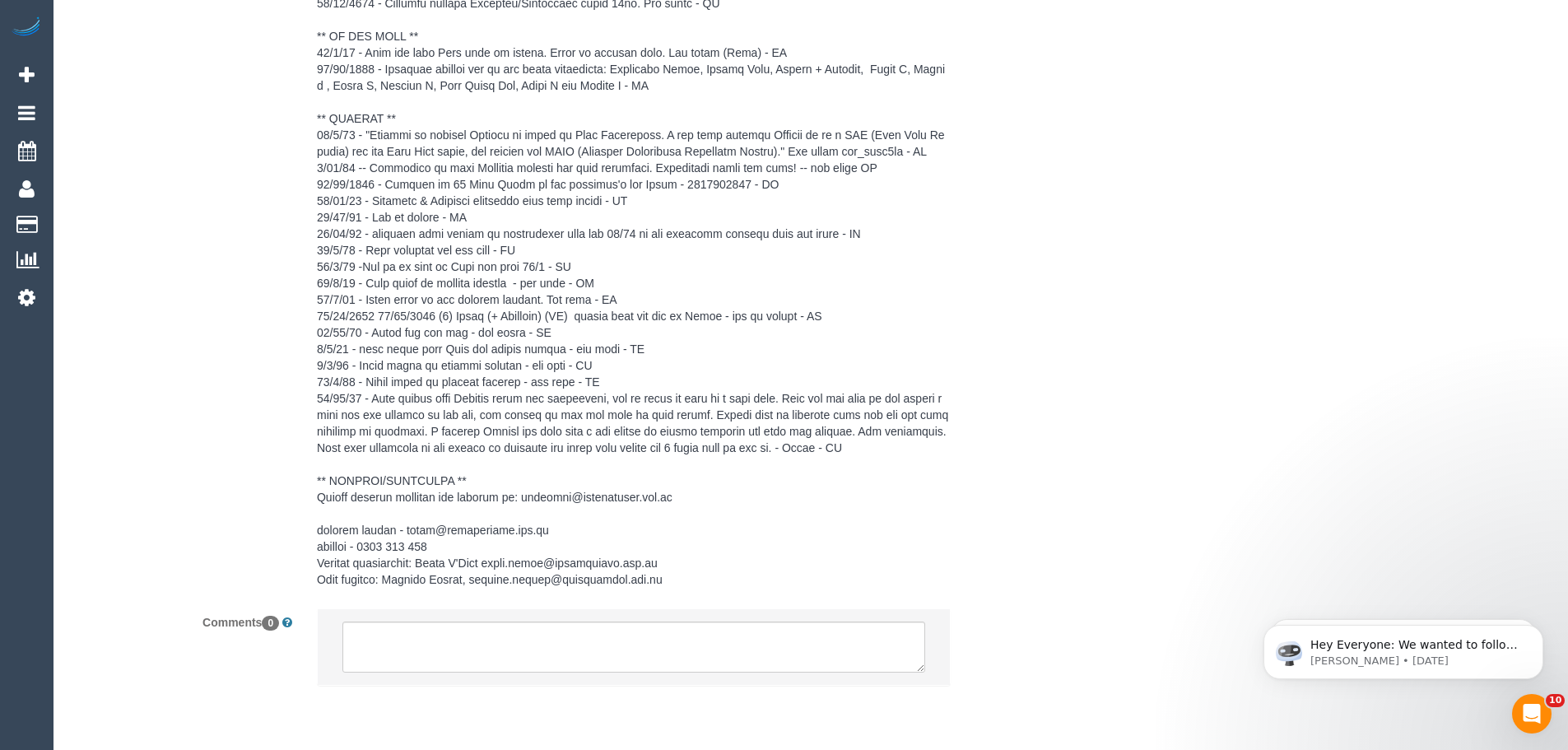
scroll to position [2878, 0]
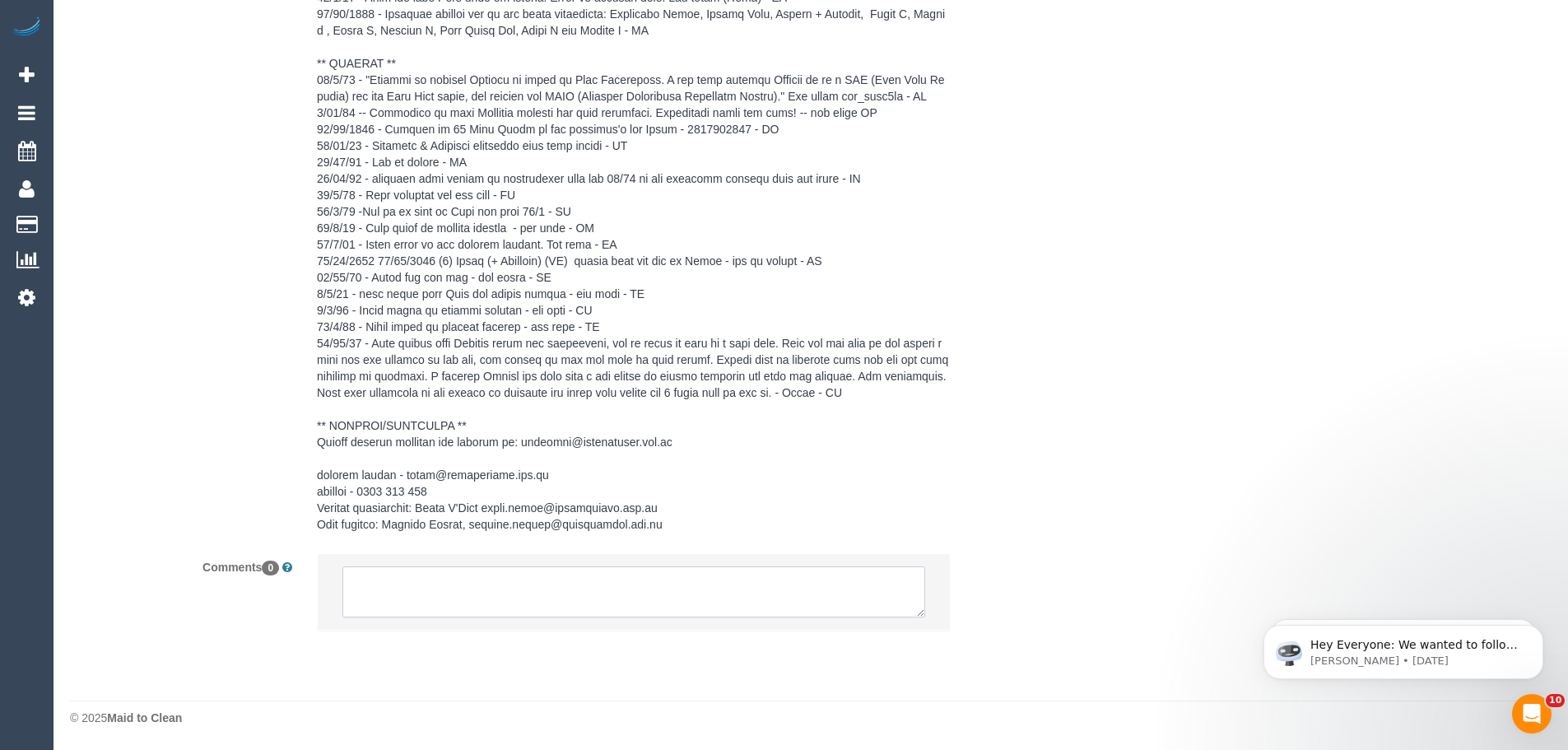
click at [560, 585] on textarea at bounding box center [634, 592] width 582 height 51
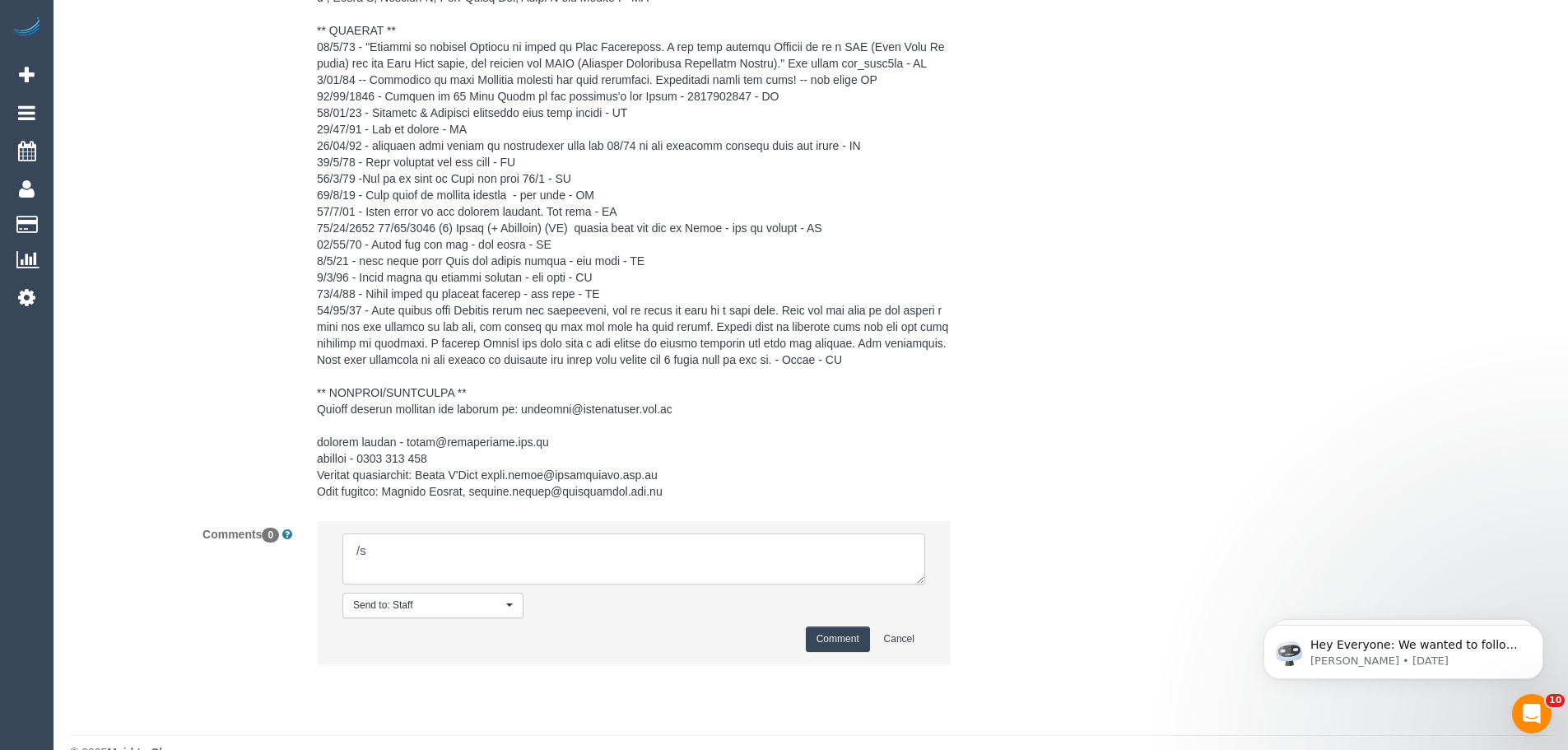
type textarea "/"
paste textarea "Cleaner(s) Unassigned: Reason Unassigned: Contact customer via: Which message s…"
click at [919, 584] on textarea at bounding box center [634, 559] width 582 height 51
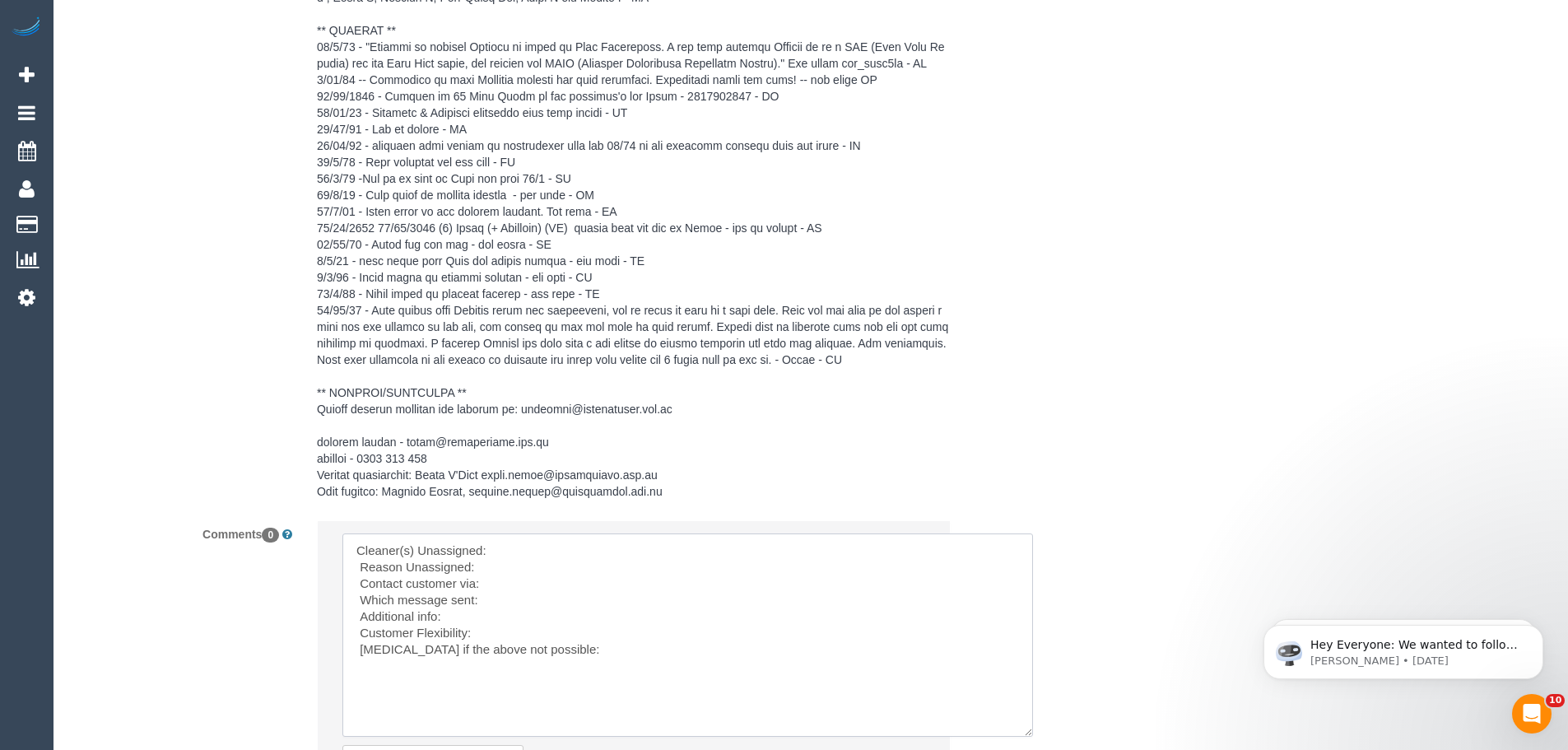
drag, startPoint x: 922, startPoint y: 615, endPoint x: 1029, endPoint y: 768, distance: 186.7
click at [524, 577] on textarea at bounding box center [688, 636] width 690 height 204
paste textarea "(CF) Dhanusha S (C)"
click at [516, 576] on textarea at bounding box center [688, 636] width 690 height 204
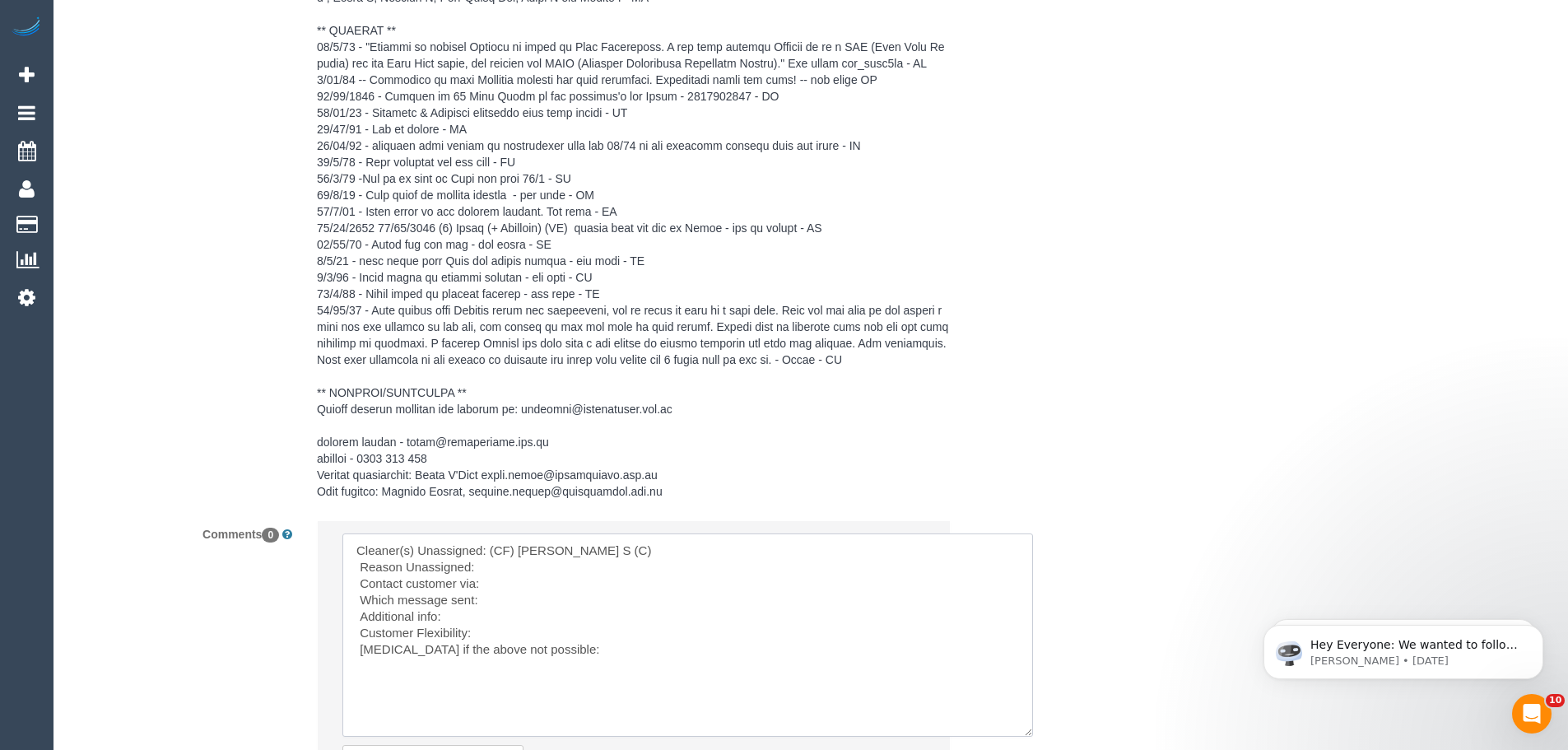
click at [499, 596] on textarea at bounding box center [688, 636] width 690 height 204
click at [485, 615] on textarea at bounding box center [688, 636] width 690 height 204
click at [497, 614] on textarea at bounding box center [688, 636] width 690 height 204
click at [505, 616] on textarea at bounding box center [688, 636] width 690 height 204
click at [512, 632] on textarea at bounding box center [688, 636] width 690 height 204
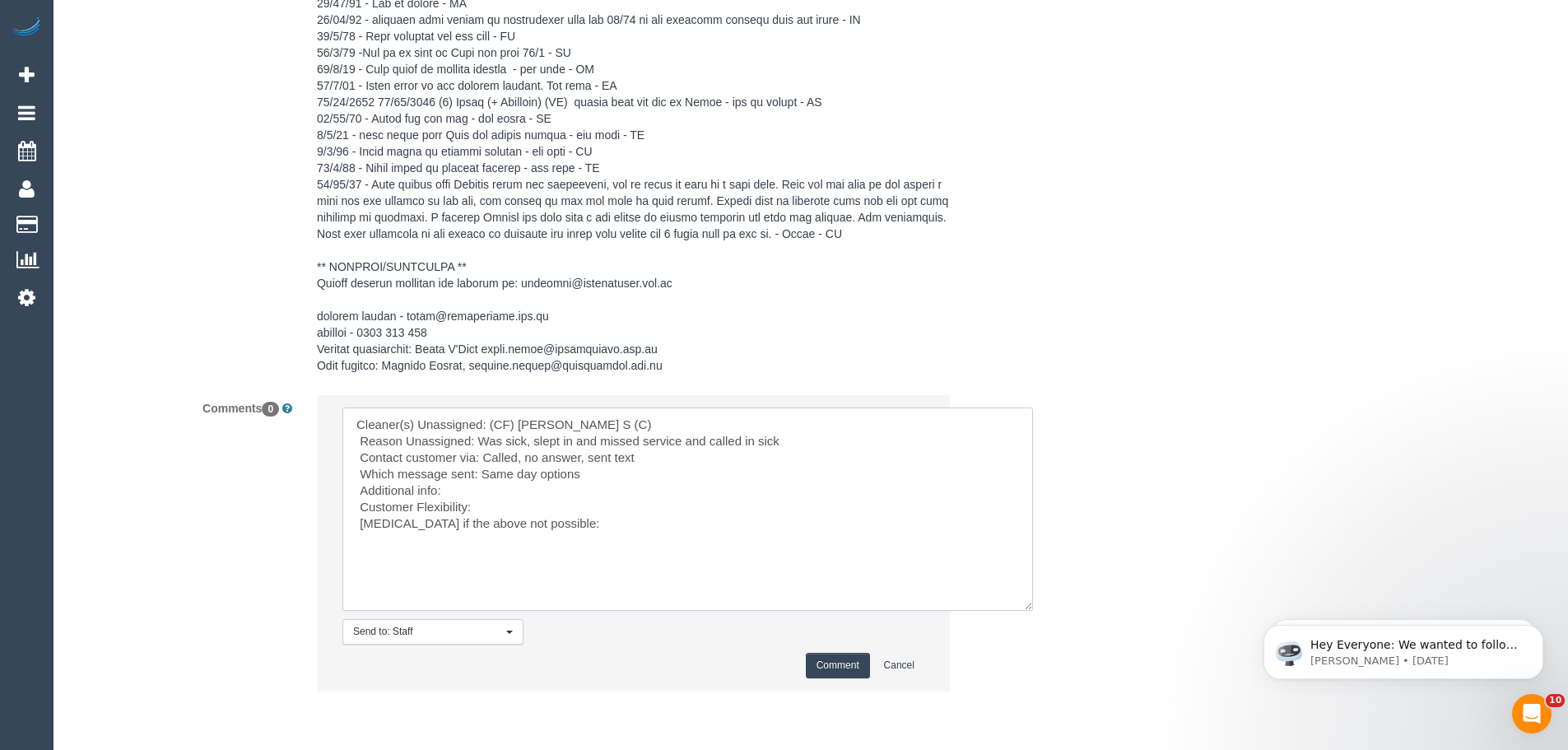
scroll to position [3042, 0]
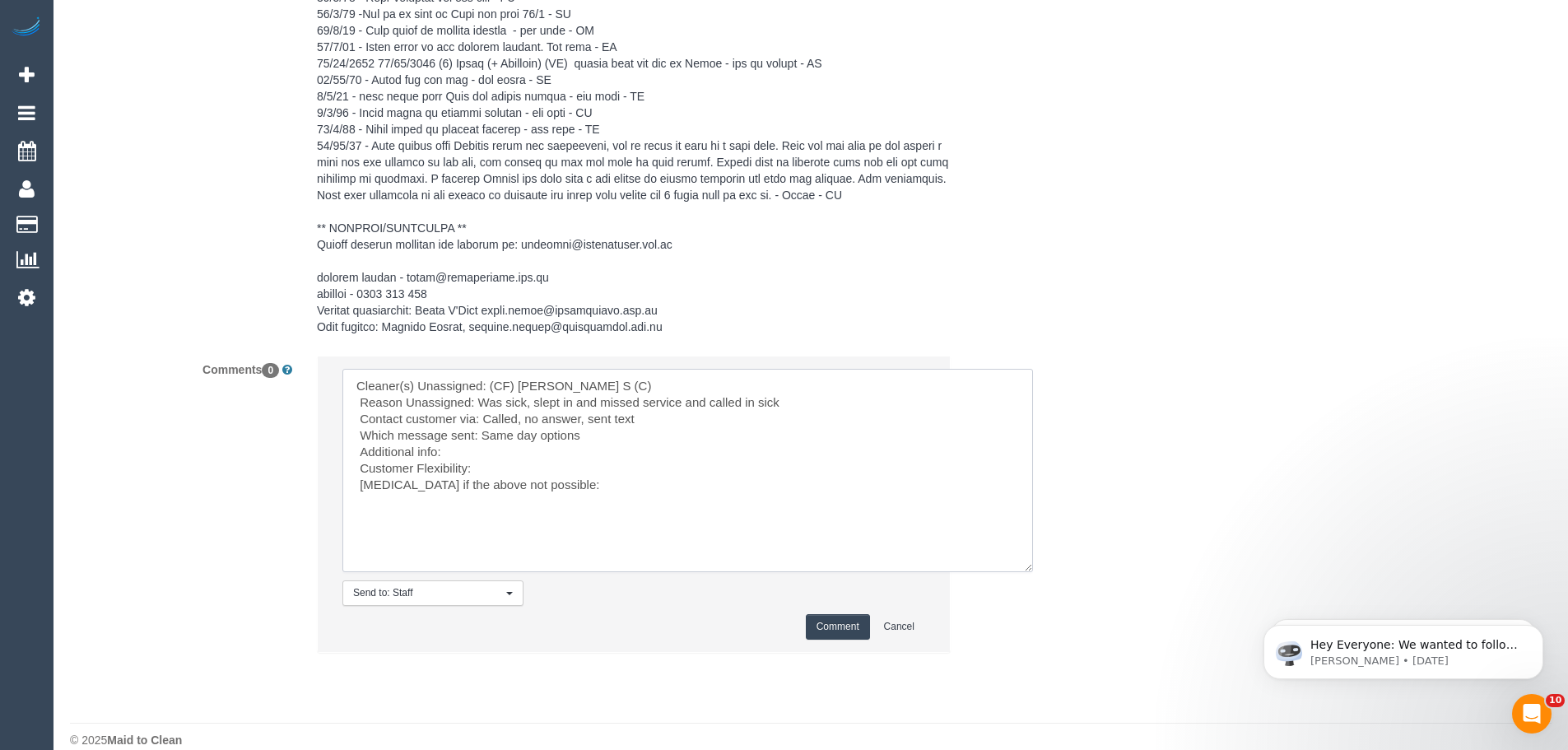
type textarea "Cleaner(s) Unassigned: (CF) Dhanusha S (C) Reason Unassigned: Was sick, slept i…"
click at [837, 640] on button "Comment" at bounding box center [837, 626] width 64 height 25
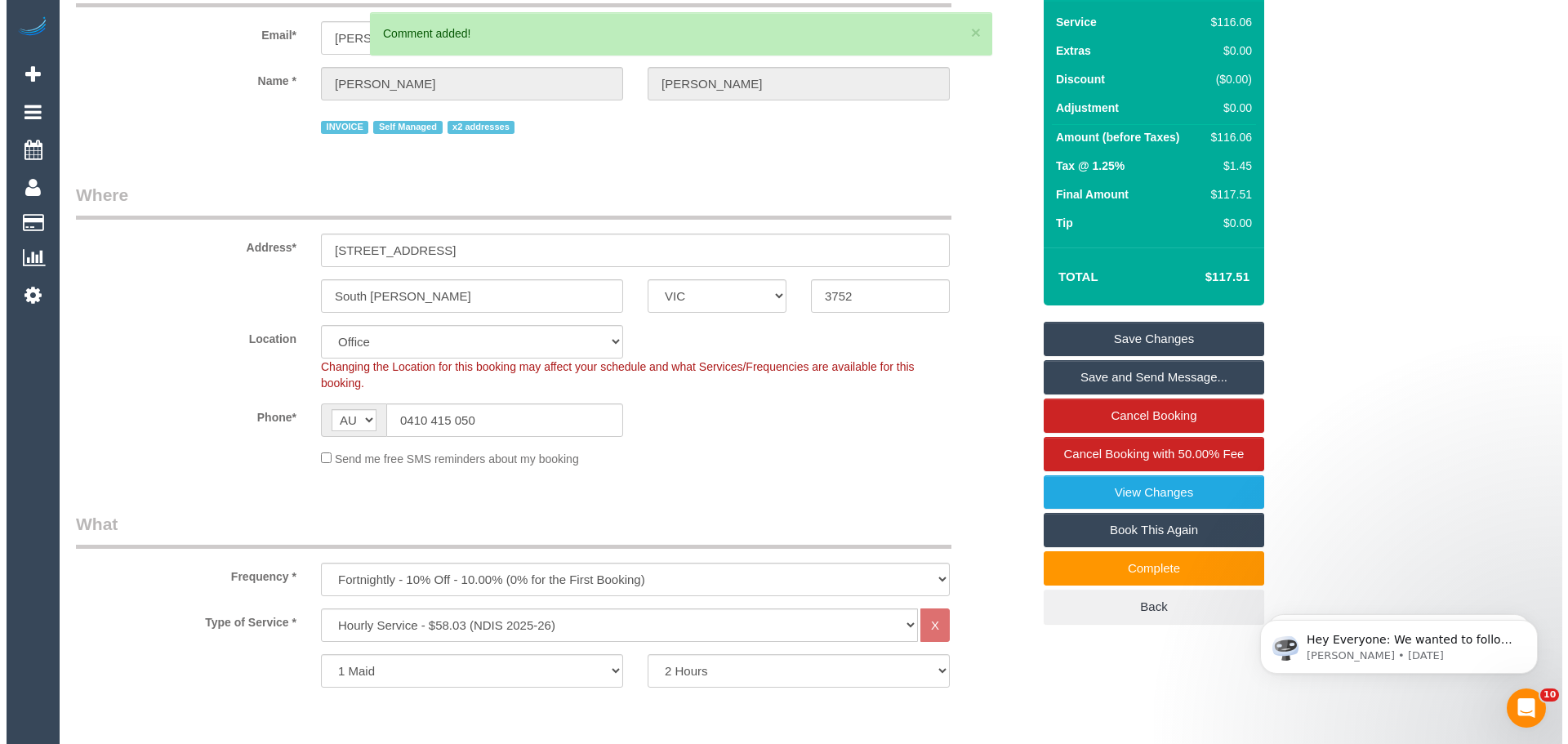
scroll to position [0, 0]
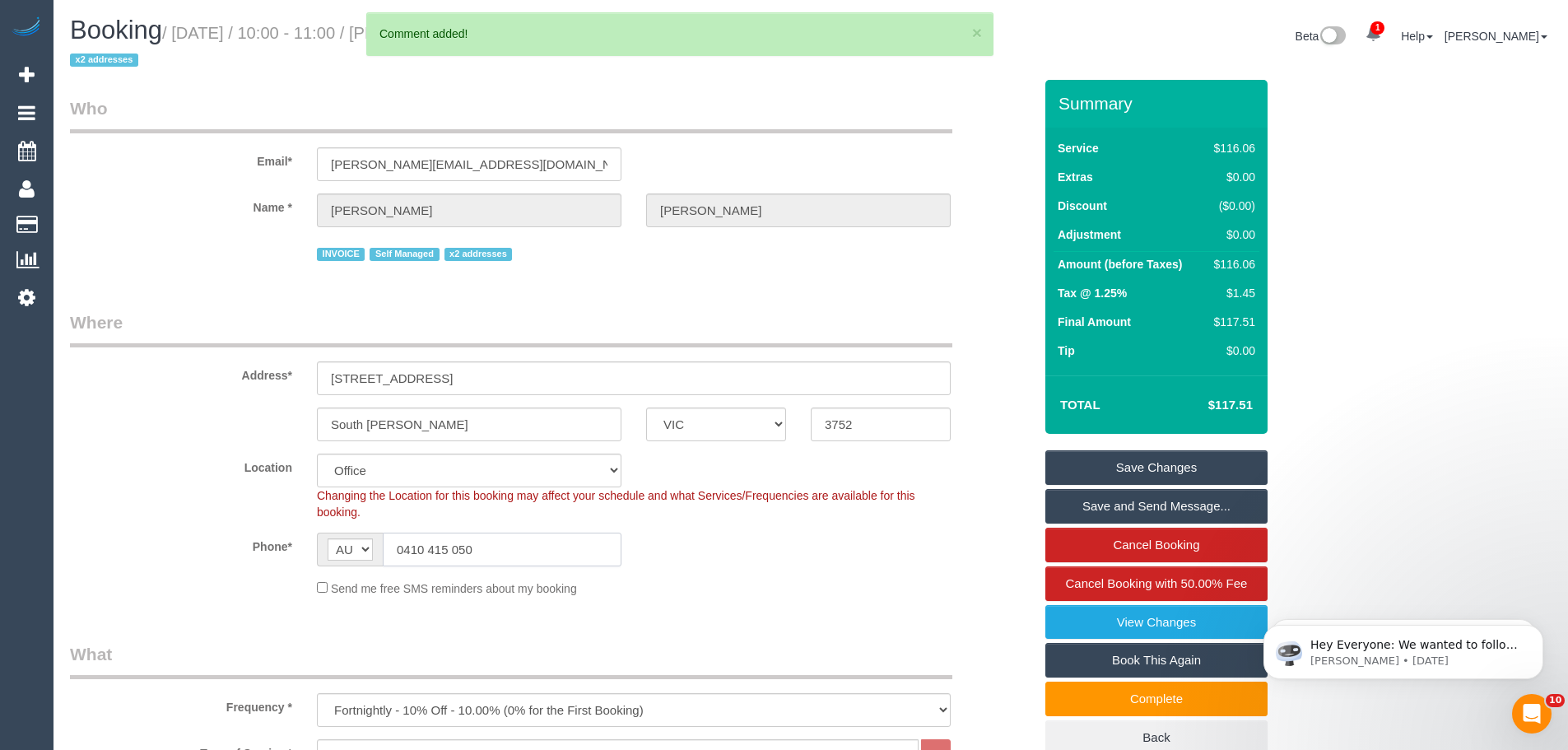
drag, startPoint x: 504, startPoint y: 551, endPoint x: 247, endPoint y: 540, distance: 257.2
click at [247, 540] on div "Phone* AF AL DZ AD AO AI AQ AG AR AM AW AU AT AZ BS BH BD BB BY BE BZ BJ BM BT …" at bounding box center [550, 550] width 987 height 34
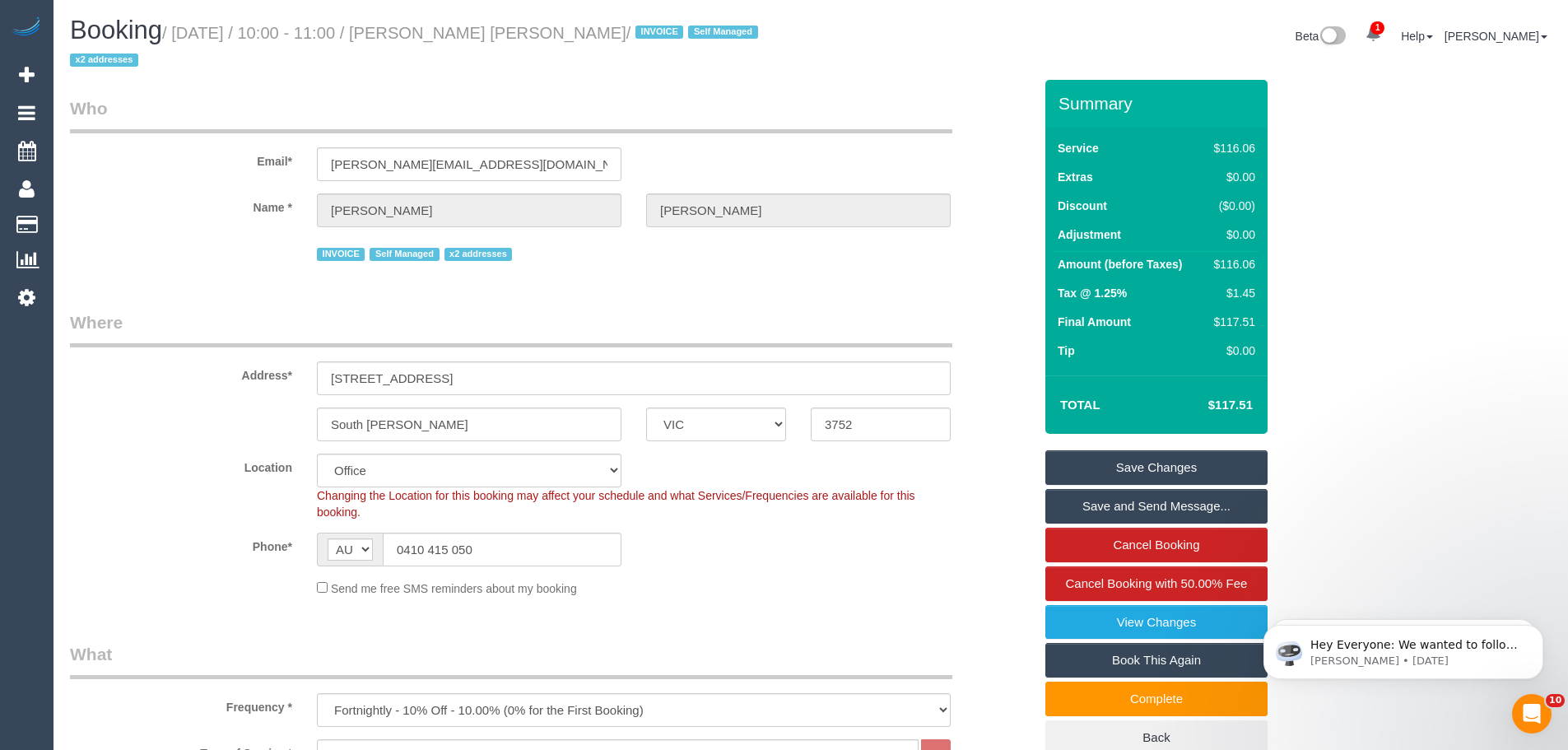
click at [1179, 464] on link "Save Changes" at bounding box center [1156, 467] width 222 height 35
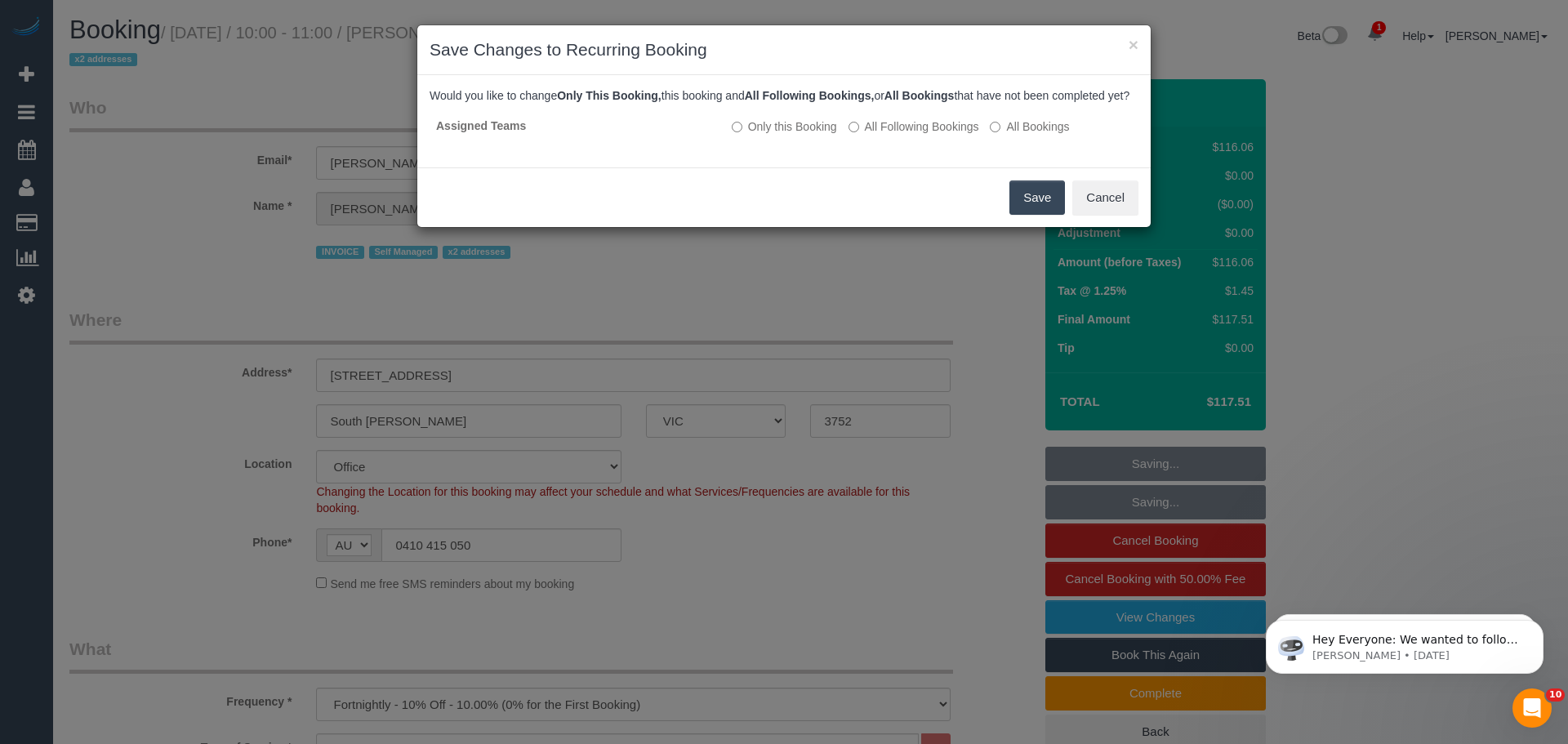
click at [1040, 213] on button "Save" at bounding box center [1037, 197] width 55 height 34
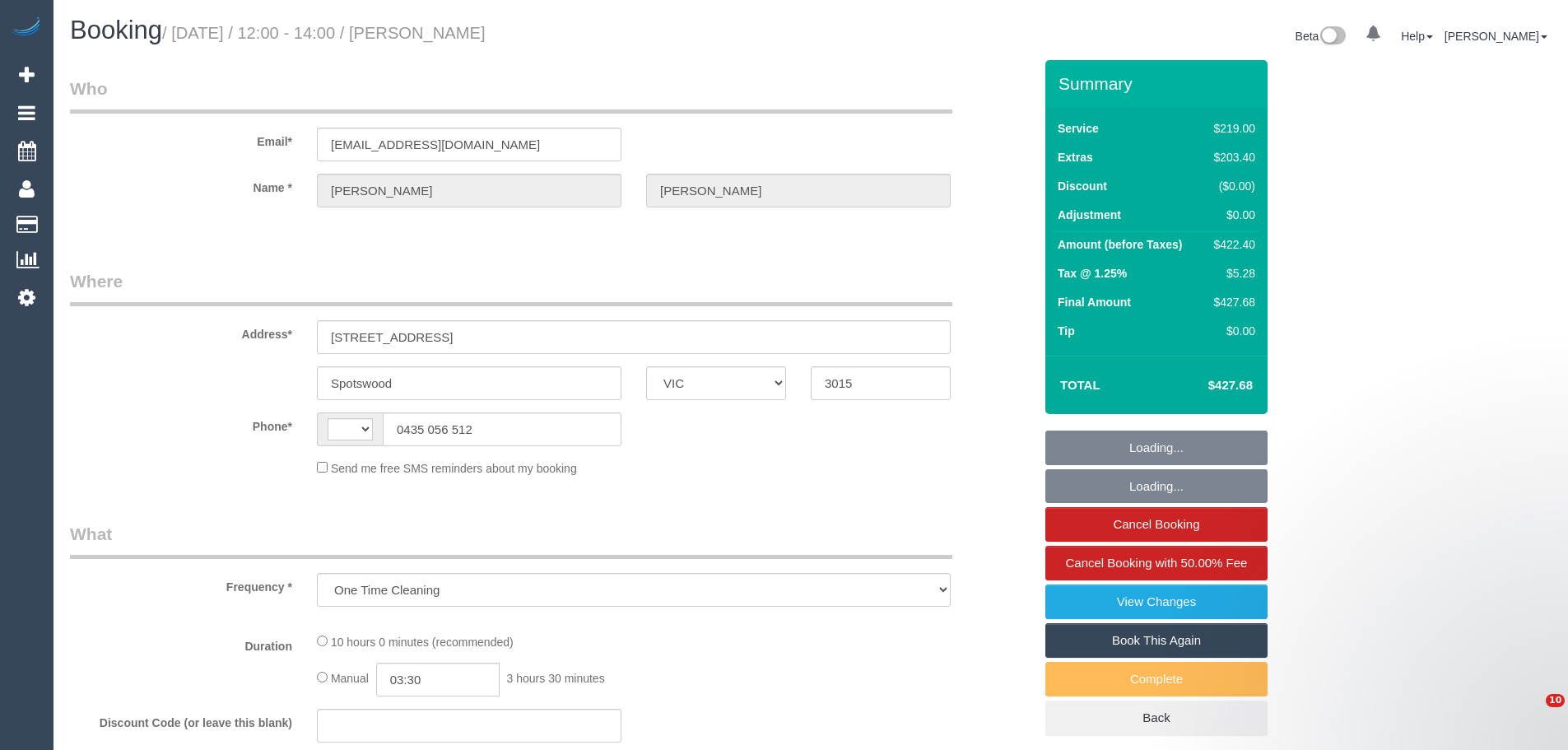
select select "VIC"
select select "string:stripe-pm_1SCVHm2GScqysDRVKNOmbO78"
select select "string:AU"
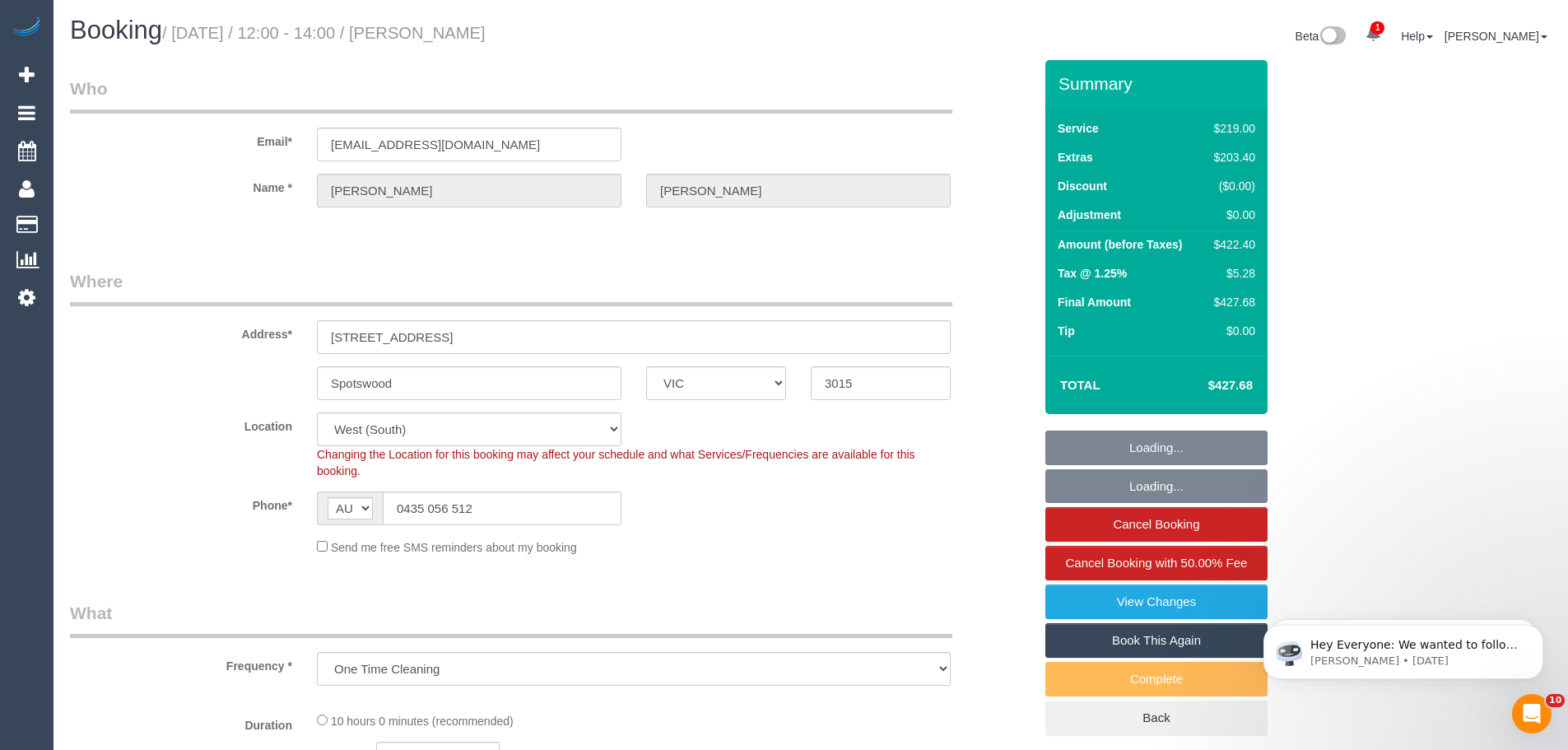
select select "object:674"
select select "number:27"
select select "number:14"
select select "number:19"
select select "number:24"
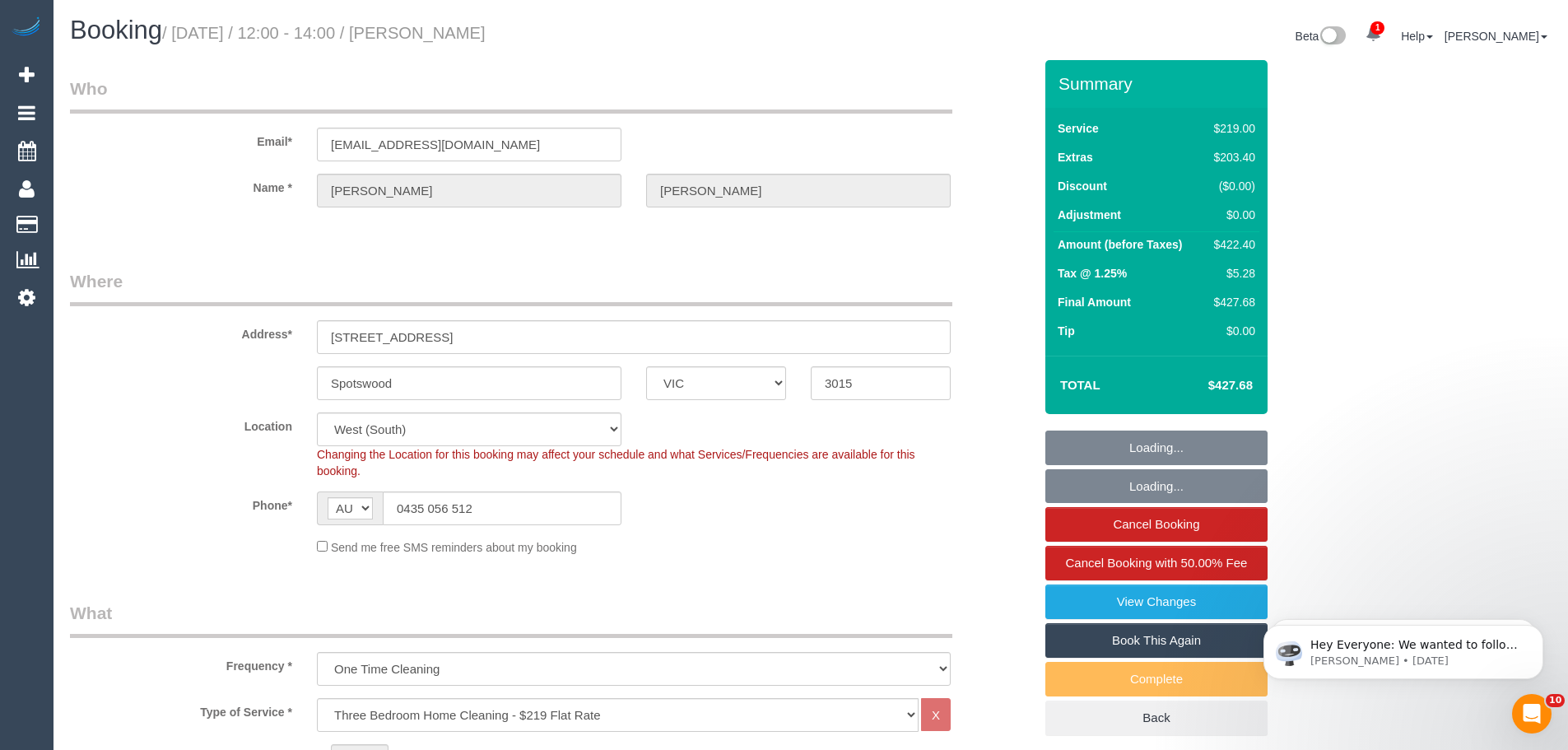
select select "number:33"
select select "number:11"
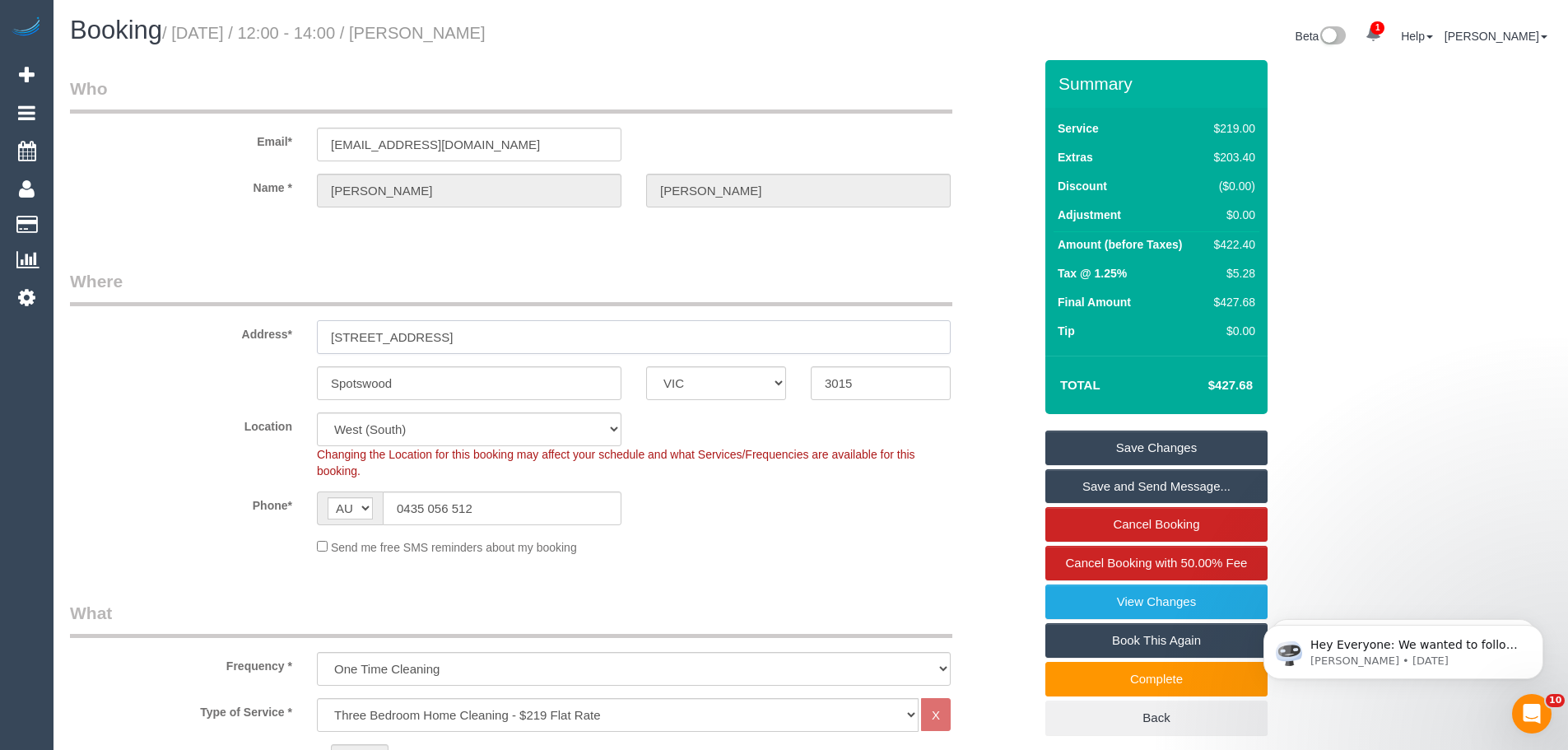
drag, startPoint x: 479, startPoint y: 339, endPoint x: 181, endPoint y: 325, distance: 298.3
click at [167, 324] on div "Address* [STREET_ADDRESS]" at bounding box center [550, 311] width 987 height 85
click at [448, 338] on input "[STREET_ADDRESS]" at bounding box center [633, 337] width 634 height 34
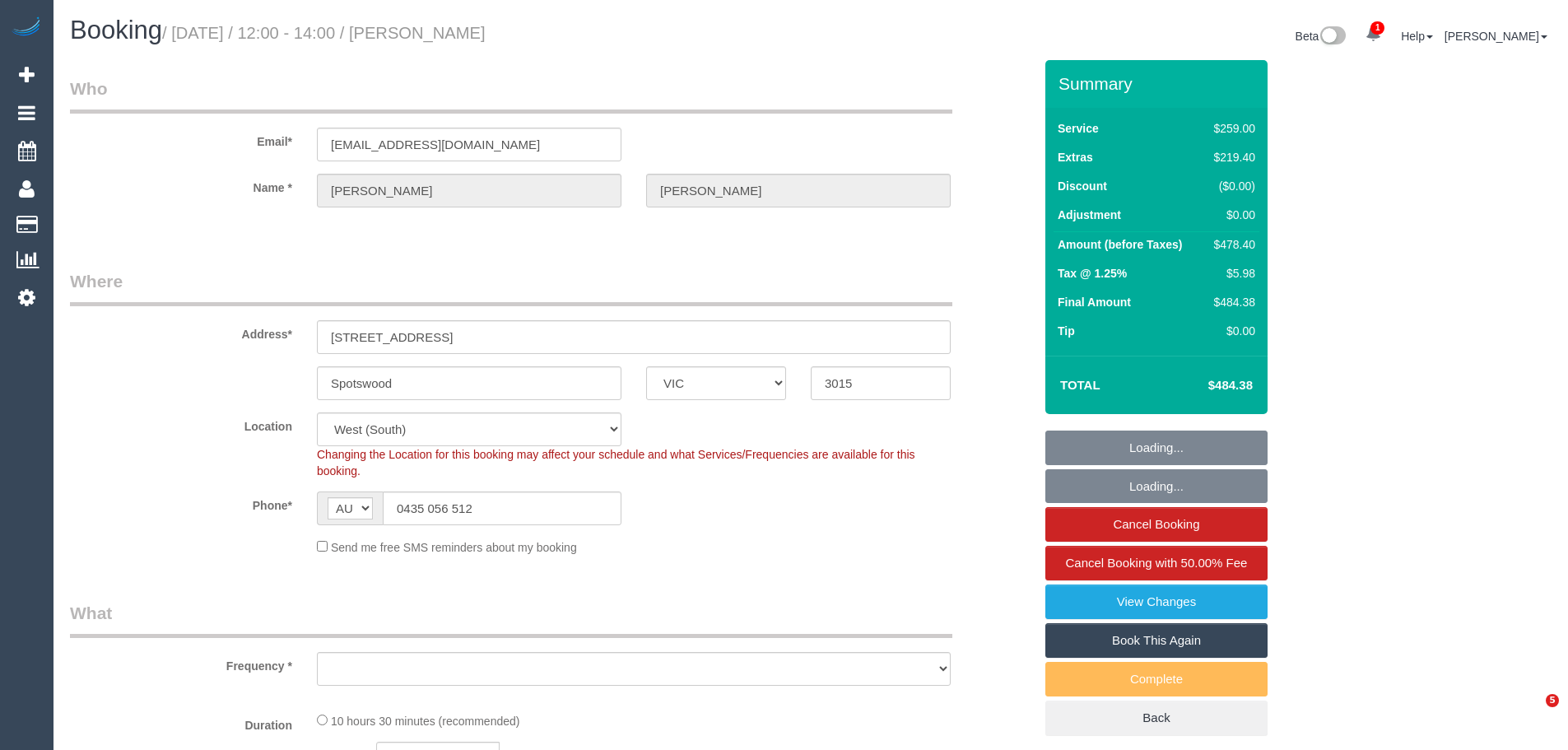
select select "VIC"
select select "string:stripe-pm_1SCVHm2GScqysDRVKNOmbO78"
select select "number:27"
select select "number:14"
select select "number:19"
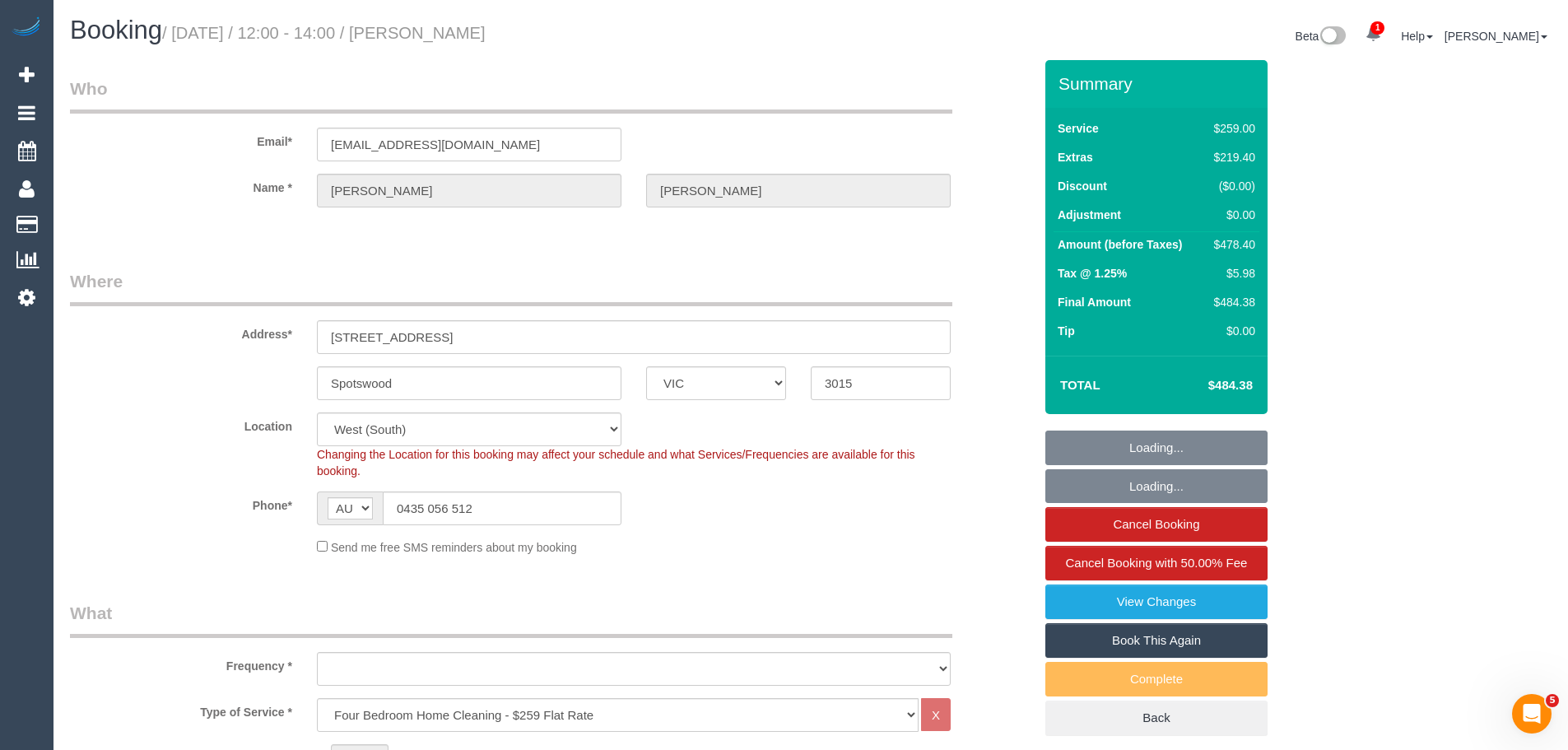
select select "number:24"
select select "number:33"
select select "number:11"
select select "object:1292"
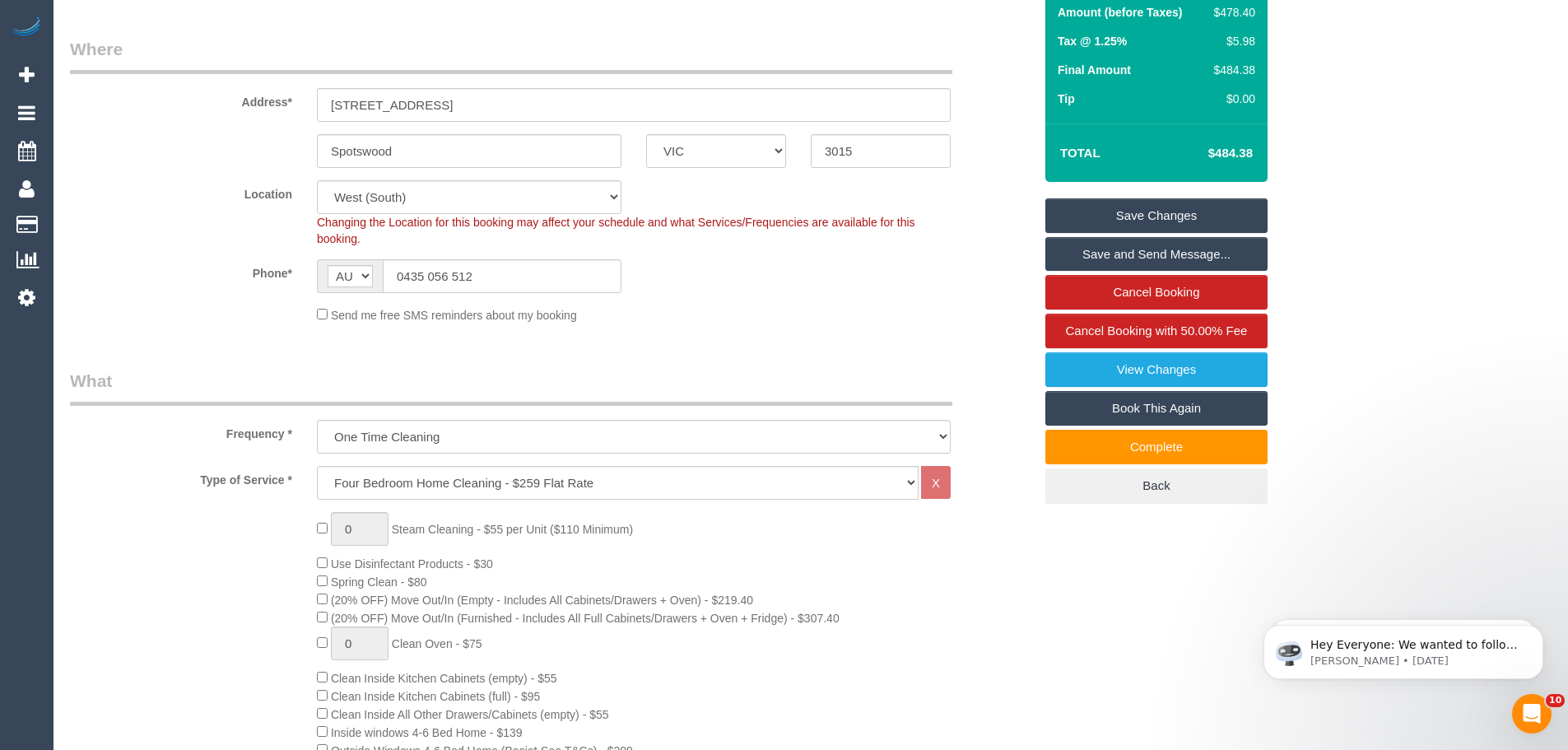
scroll to position [247, 0]
